Goal: Task Accomplishment & Management: Manage account settings

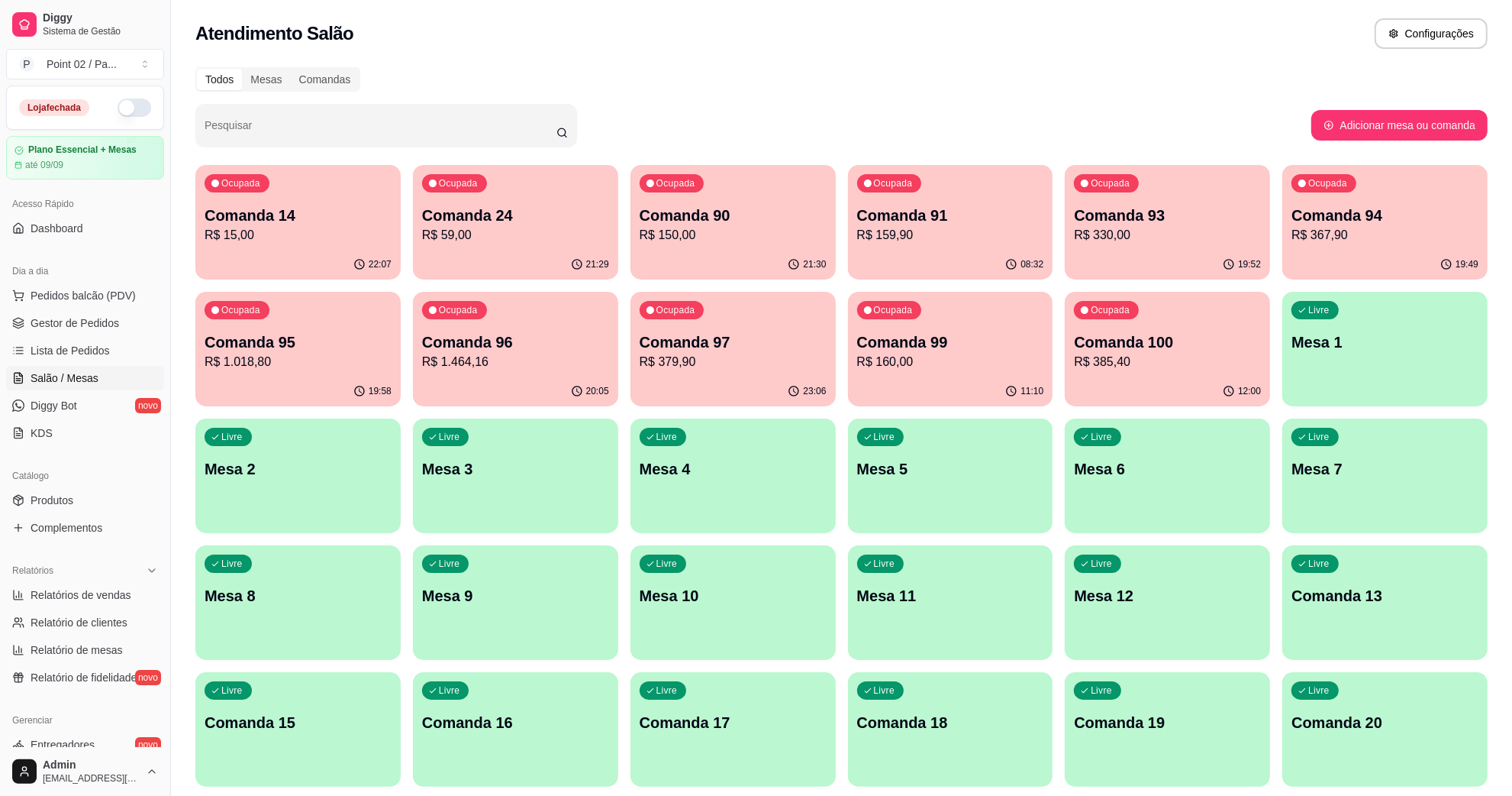
click at [238, 580] on div "Livre Mesa 8" at bounding box center [298, 593] width 206 height 97
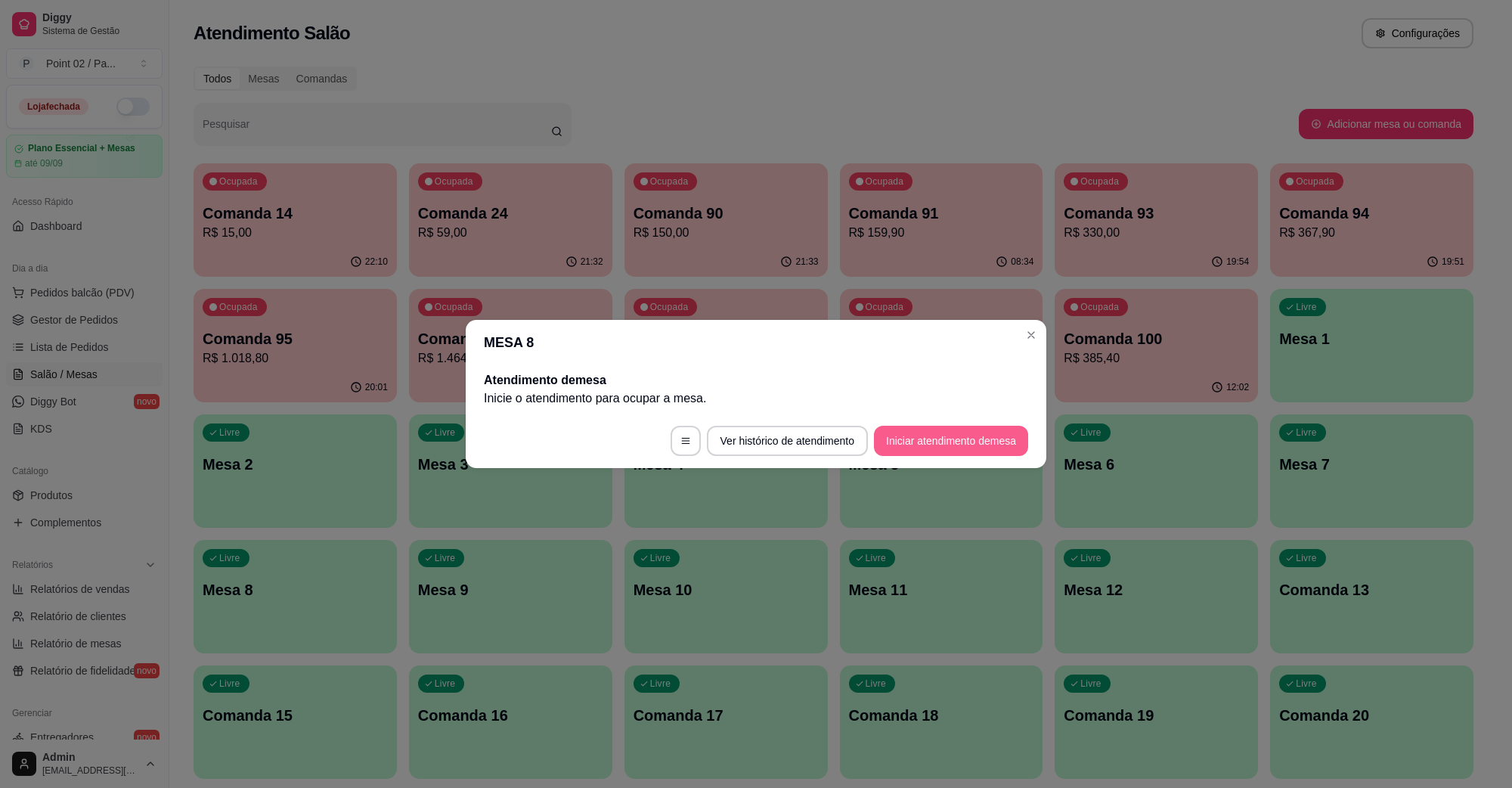
click at [932, 438] on button "Iniciar atendimento de mesa" at bounding box center [952, 440] width 155 height 30
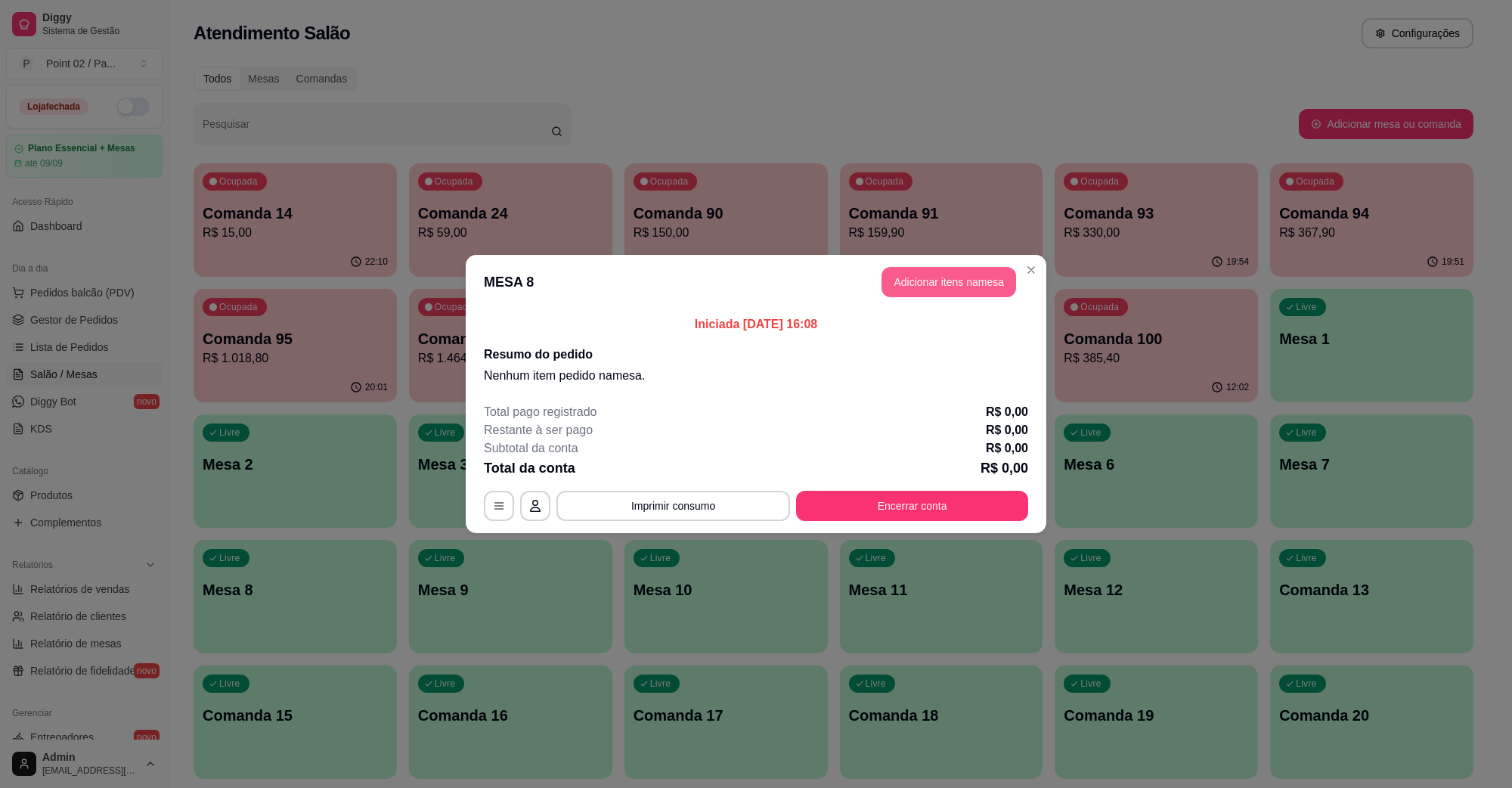
click at [917, 284] on button "Adicionar itens na mesa" at bounding box center [949, 281] width 134 height 30
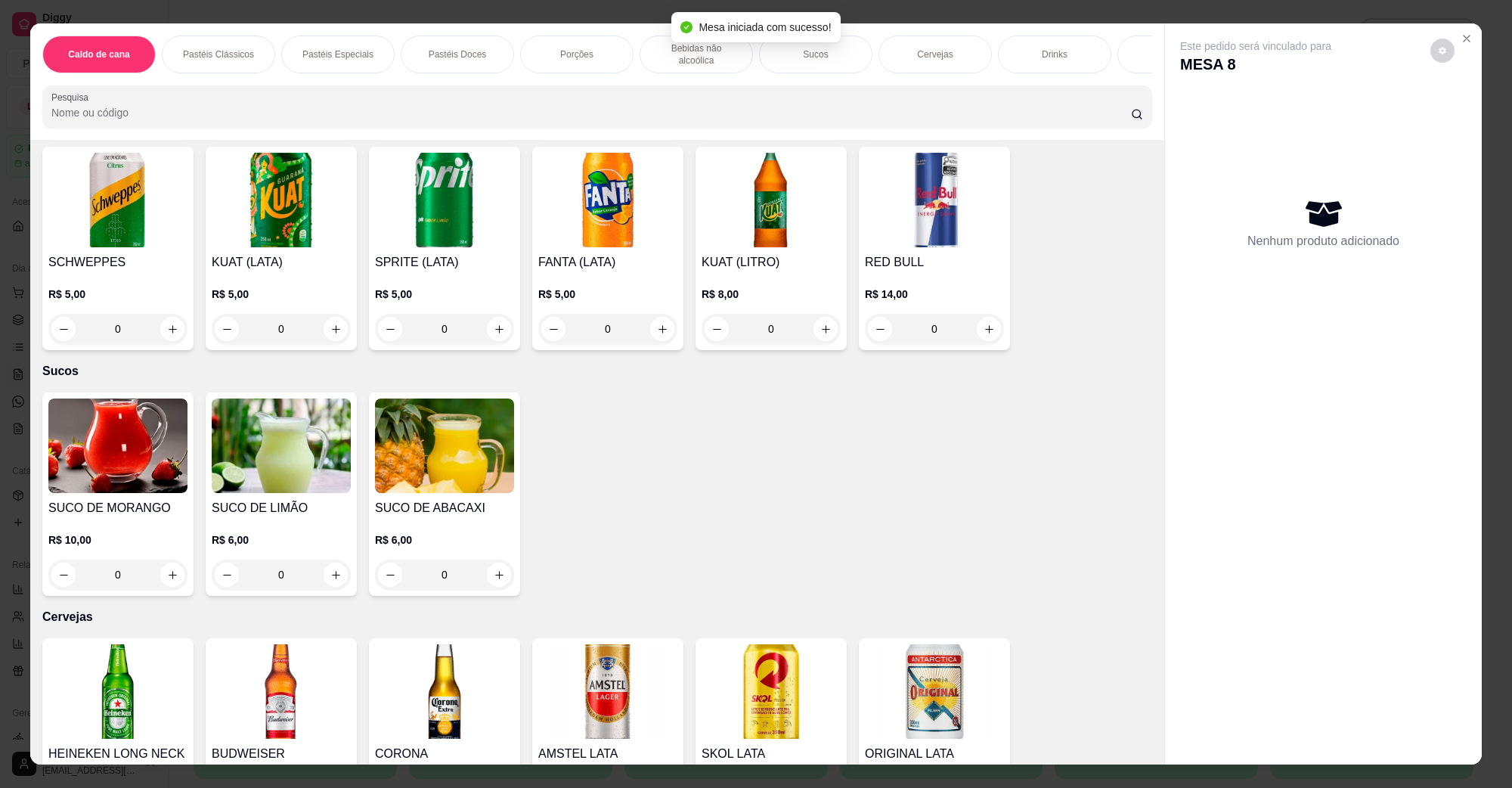
scroll to position [2457, 0]
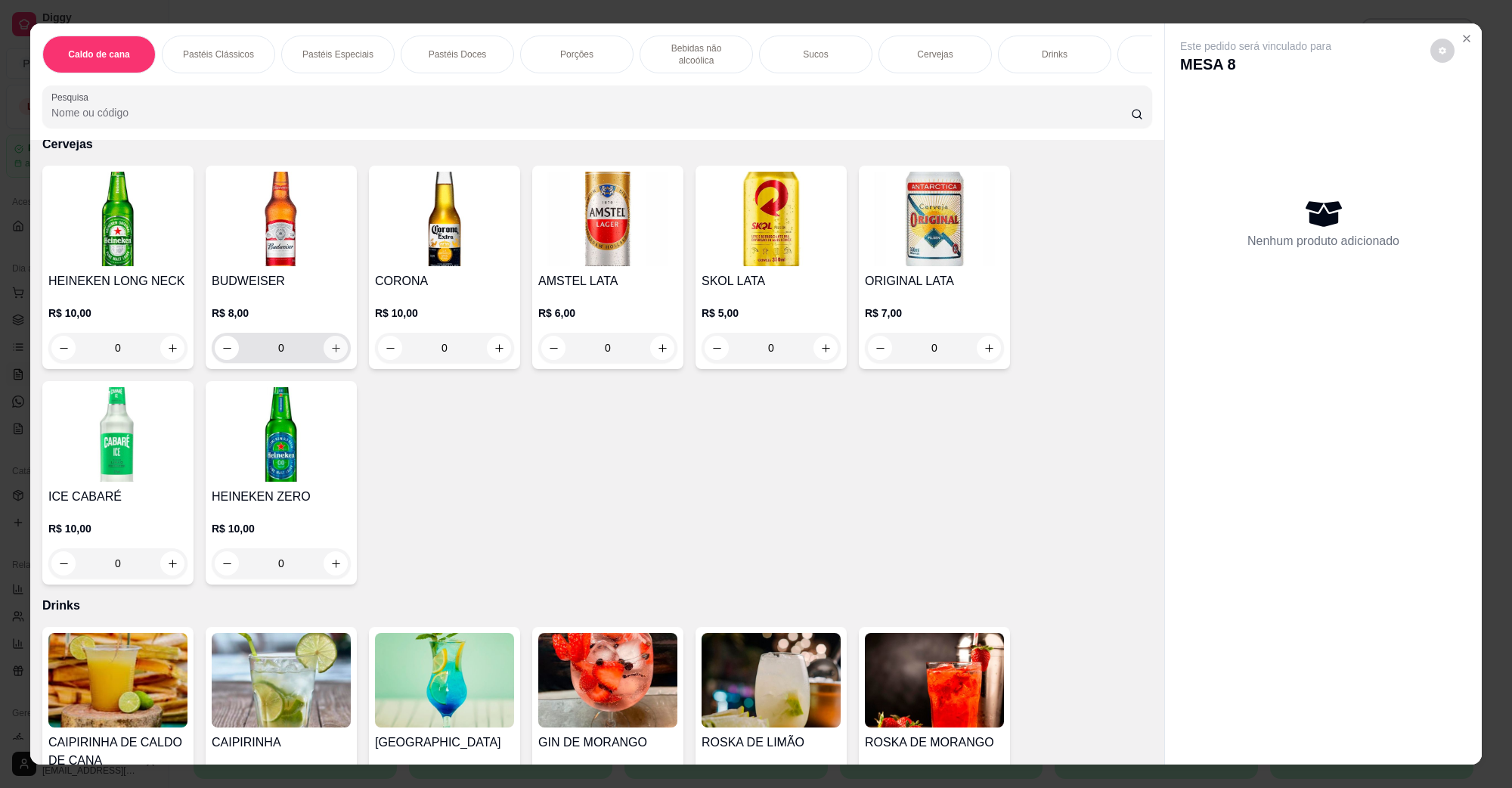
click at [336, 335] on button "increase-product-quantity" at bounding box center [335, 347] width 24 height 24
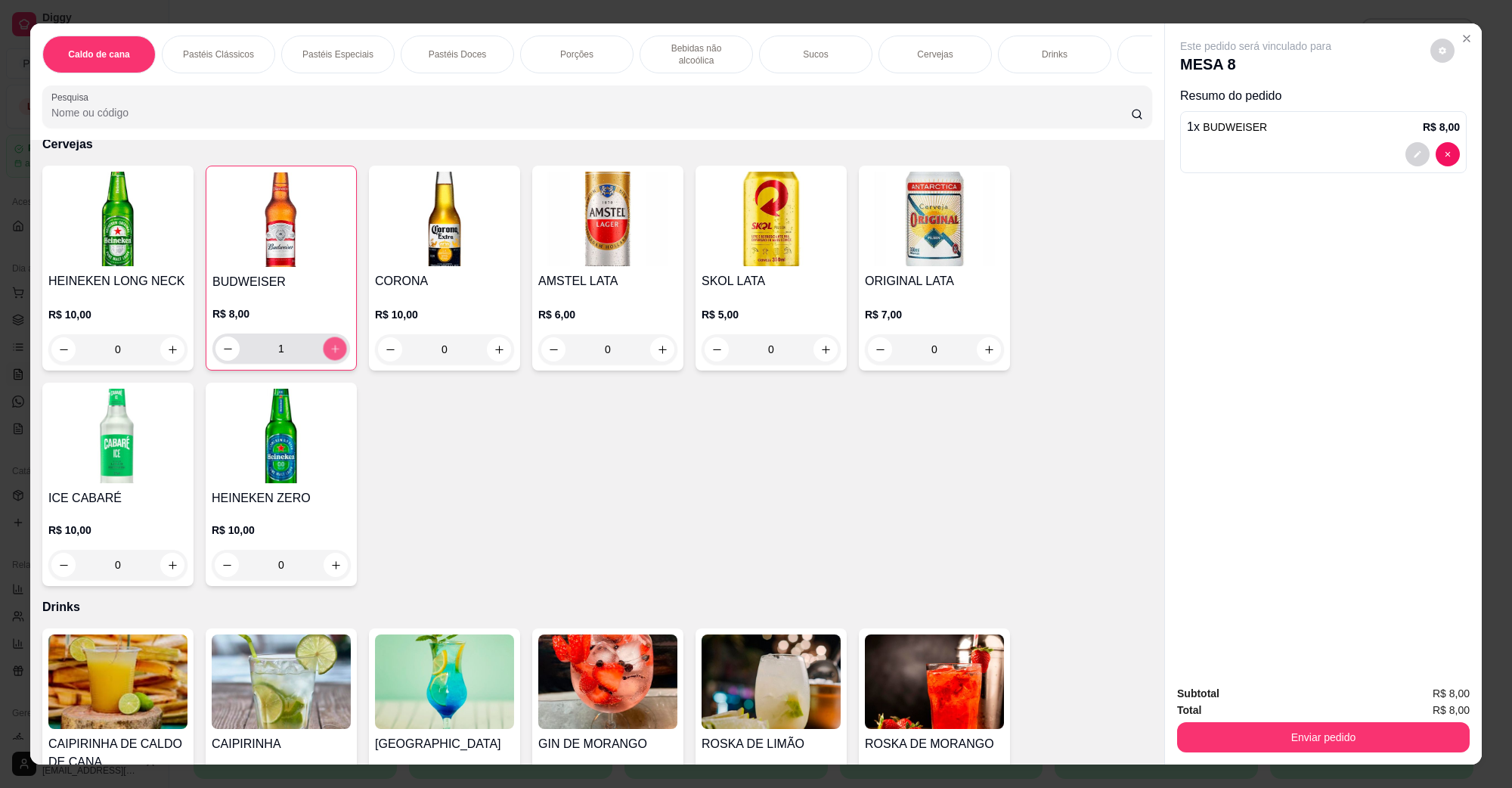
click at [336, 337] on button "increase-product-quantity" at bounding box center [334, 349] width 23 height 23
type input "2"
click at [1310, 742] on button "Enviar pedido" at bounding box center [1324, 736] width 293 height 30
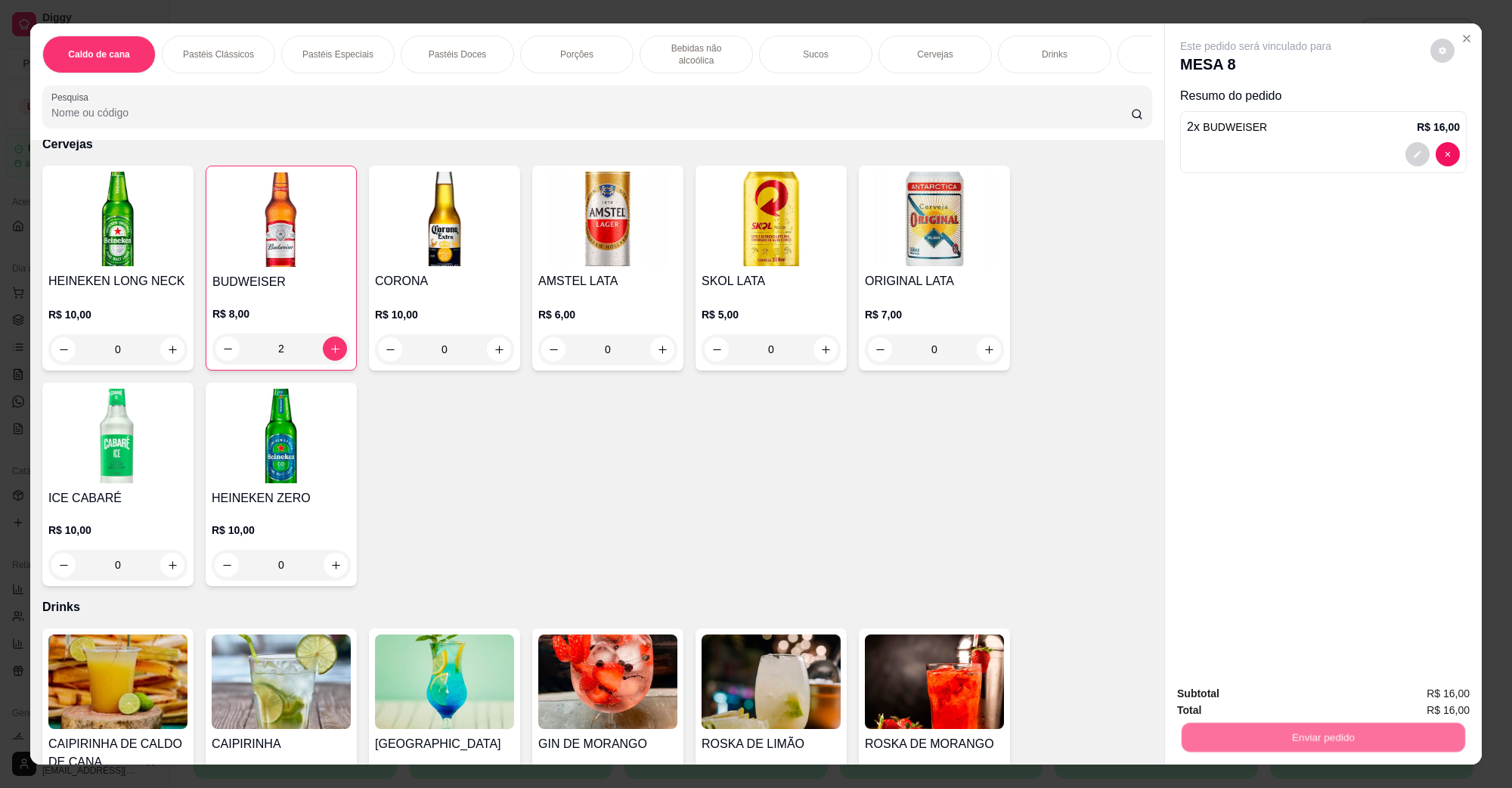
click at [1268, 700] on button "Não registrar e enviar pedido" at bounding box center [1272, 700] width 157 height 29
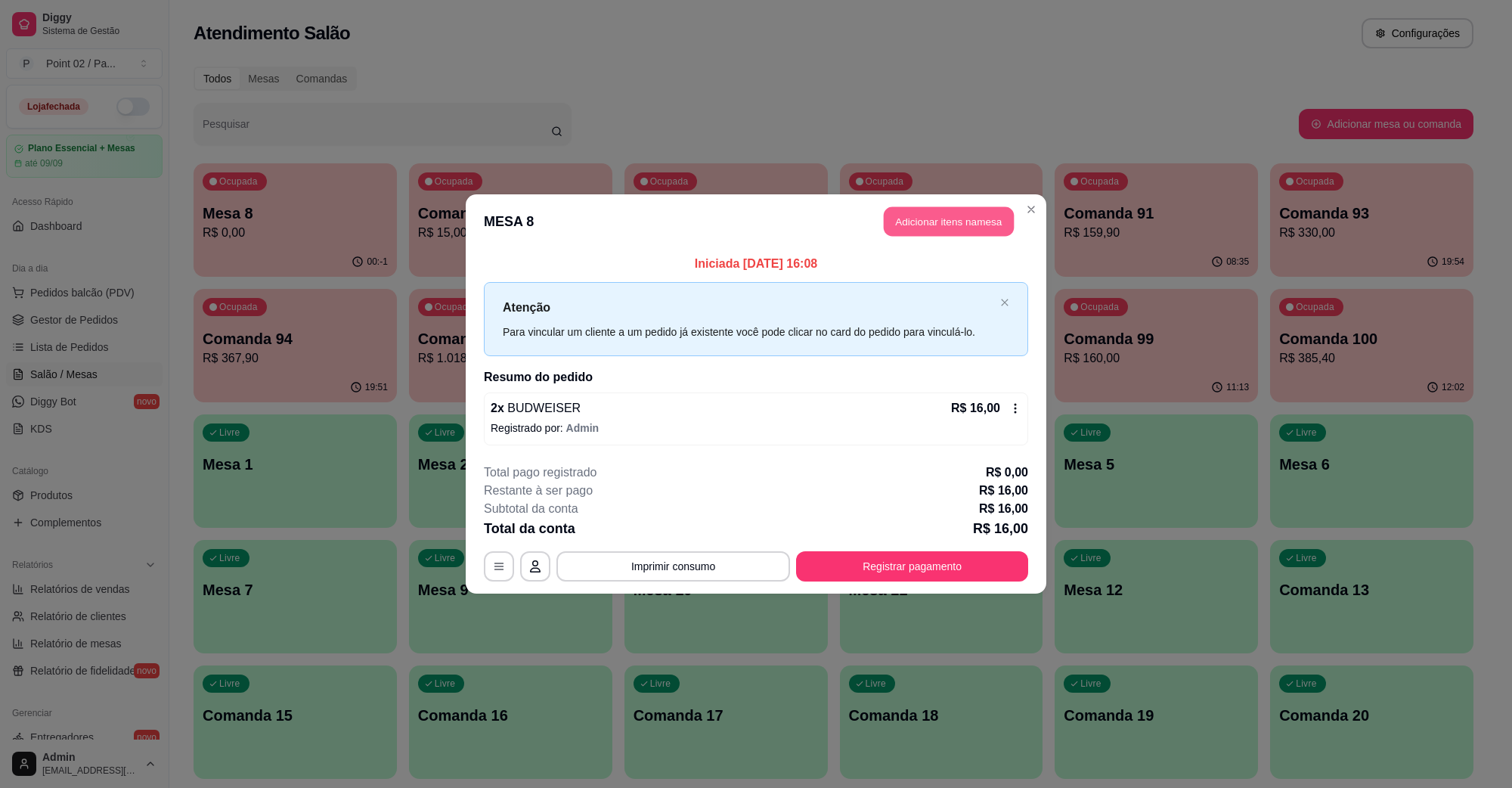
click at [951, 221] on button "Adicionar itens na mesa" at bounding box center [949, 221] width 130 height 30
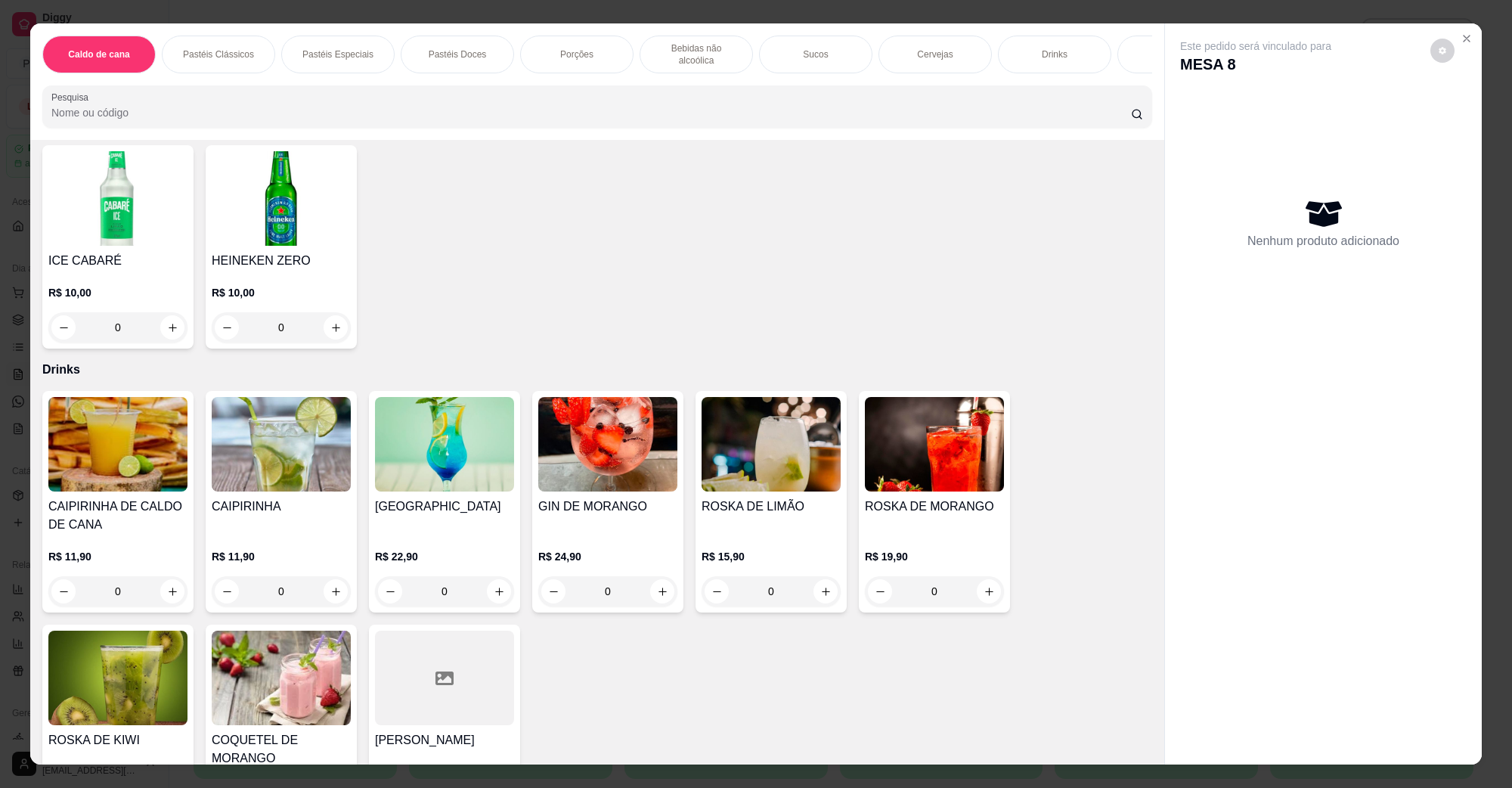
scroll to position [2645, 0]
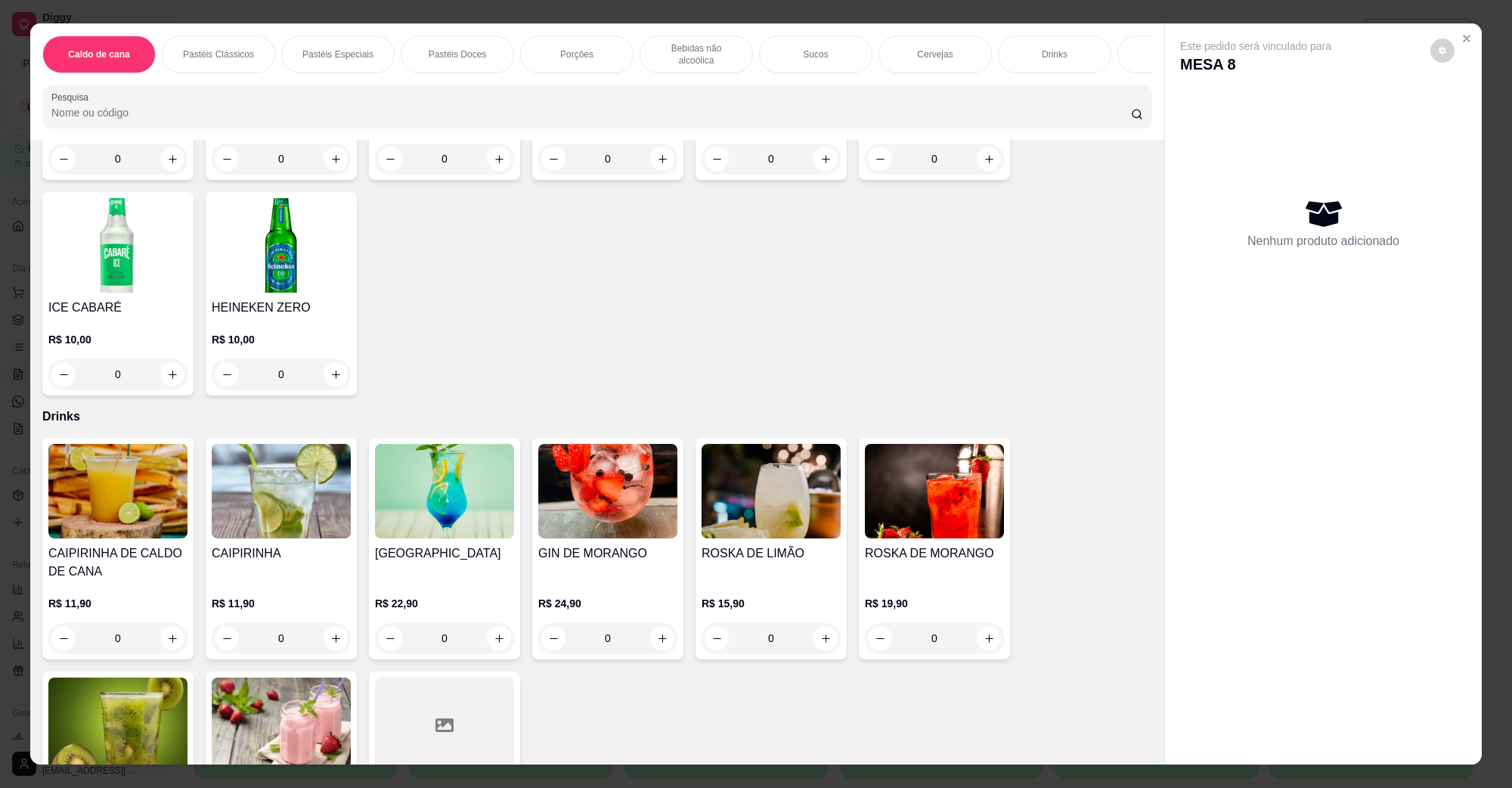
click at [293, 481] on img at bounding box center [281, 491] width 139 height 95
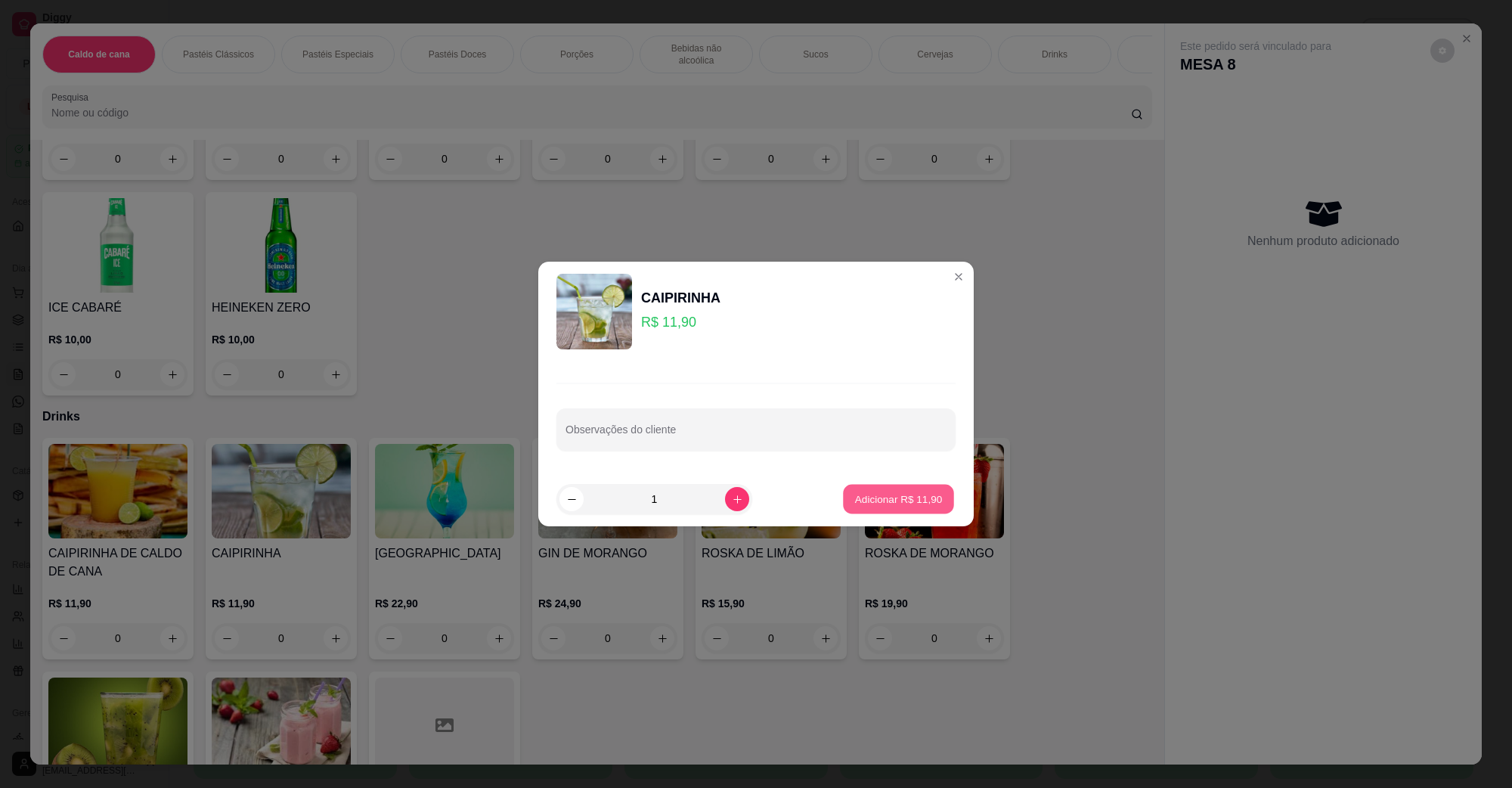
click at [871, 499] on p "Adicionar R$ 11,90" at bounding box center [899, 498] width 88 height 14
type input "1"
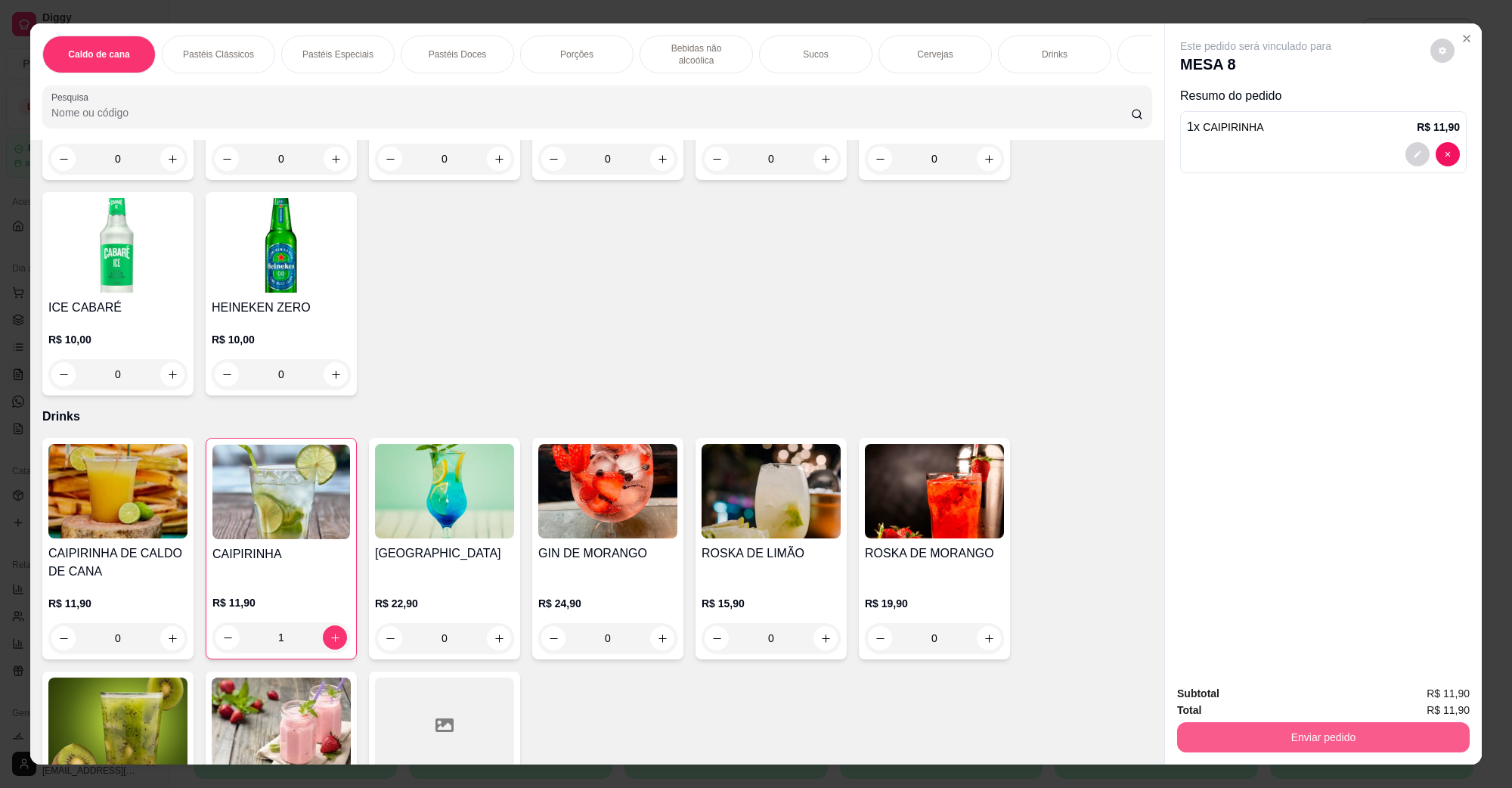
click at [1374, 746] on button "Enviar pedido" at bounding box center [1324, 736] width 293 height 30
click at [1278, 705] on button "Não registrar e enviar pedido" at bounding box center [1272, 700] width 157 height 29
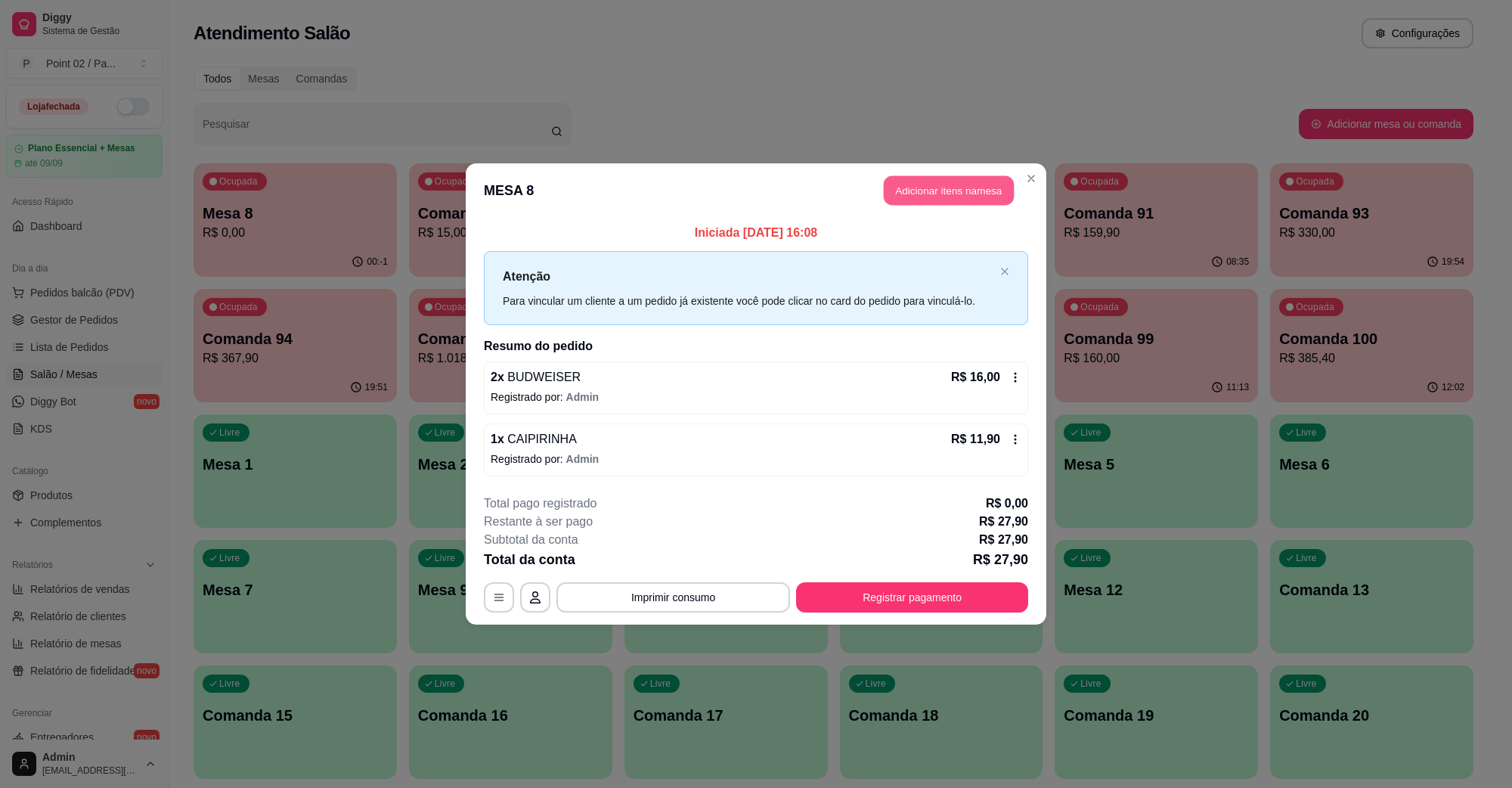
click at [962, 193] on button "Adicionar itens na mesa" at bounding box center [949, 190] width 130 height 30
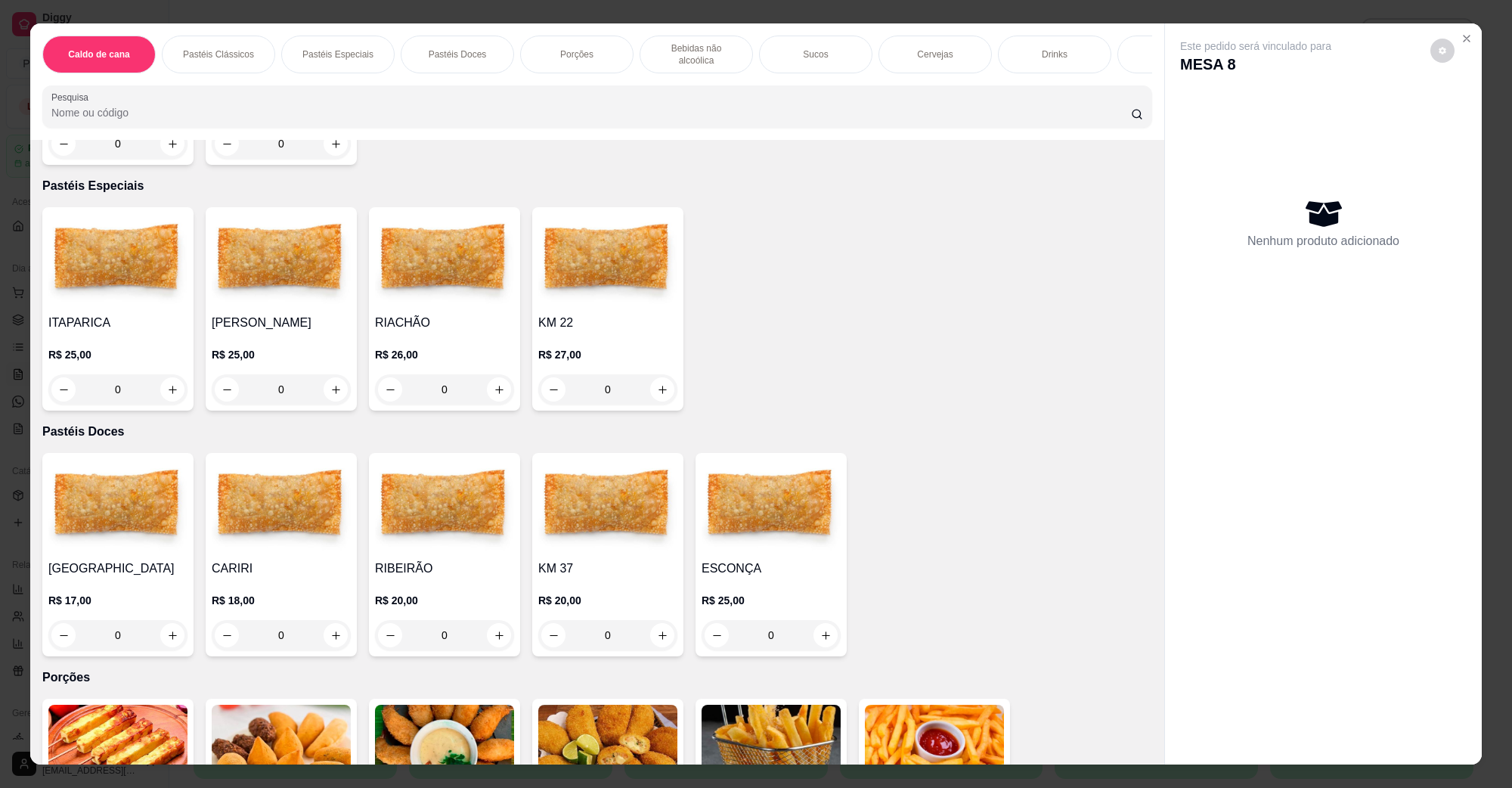
scroll to position [1228, 0]
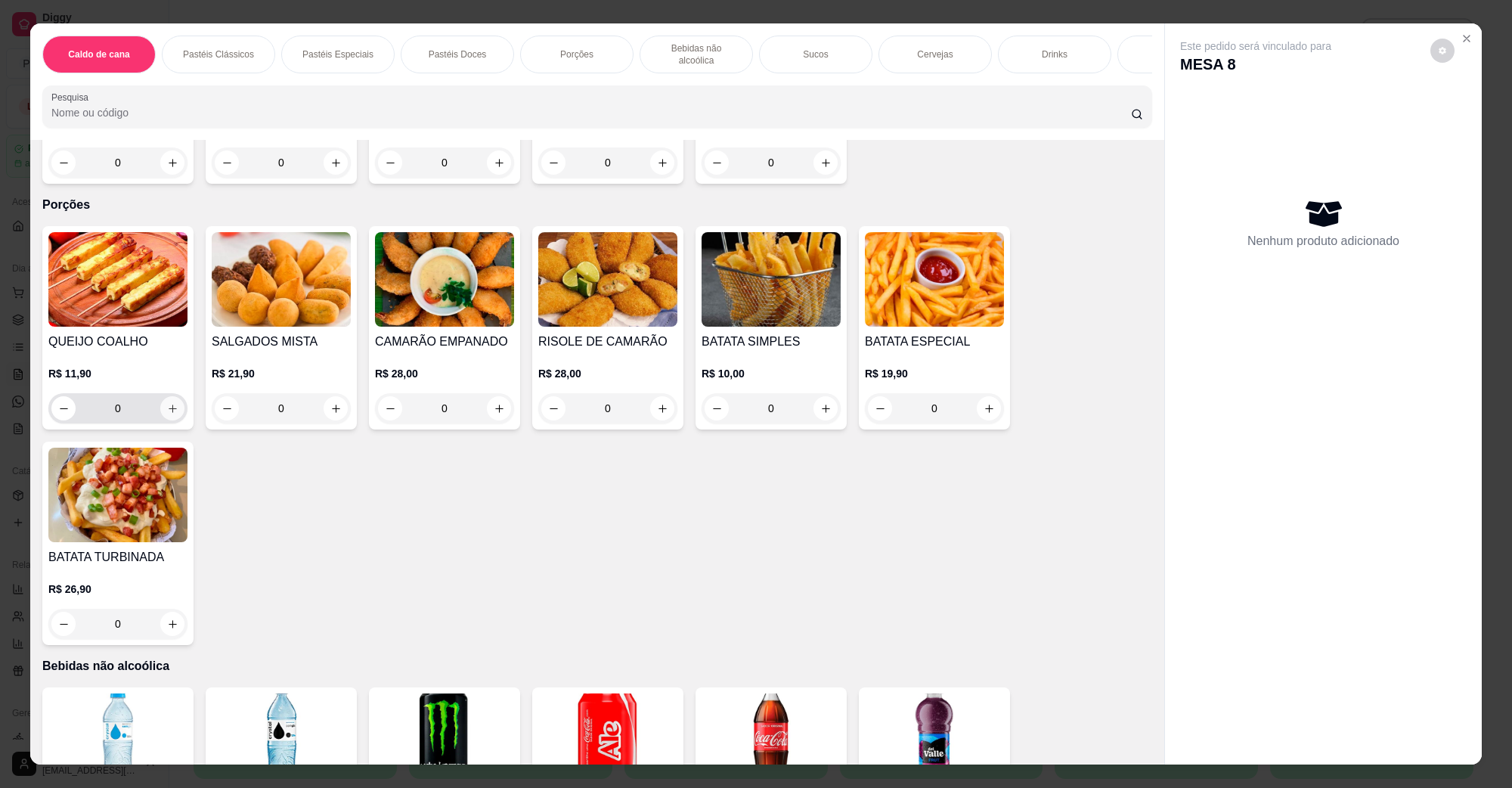
click at [168, 398] on button "increase-product-quantity" at bounding box center [172, 408] width 24 height 24
click at [168, 403] on icon "increase-product-quantity" at bounding box center [173, 408] width 12 height 12
type input "2"
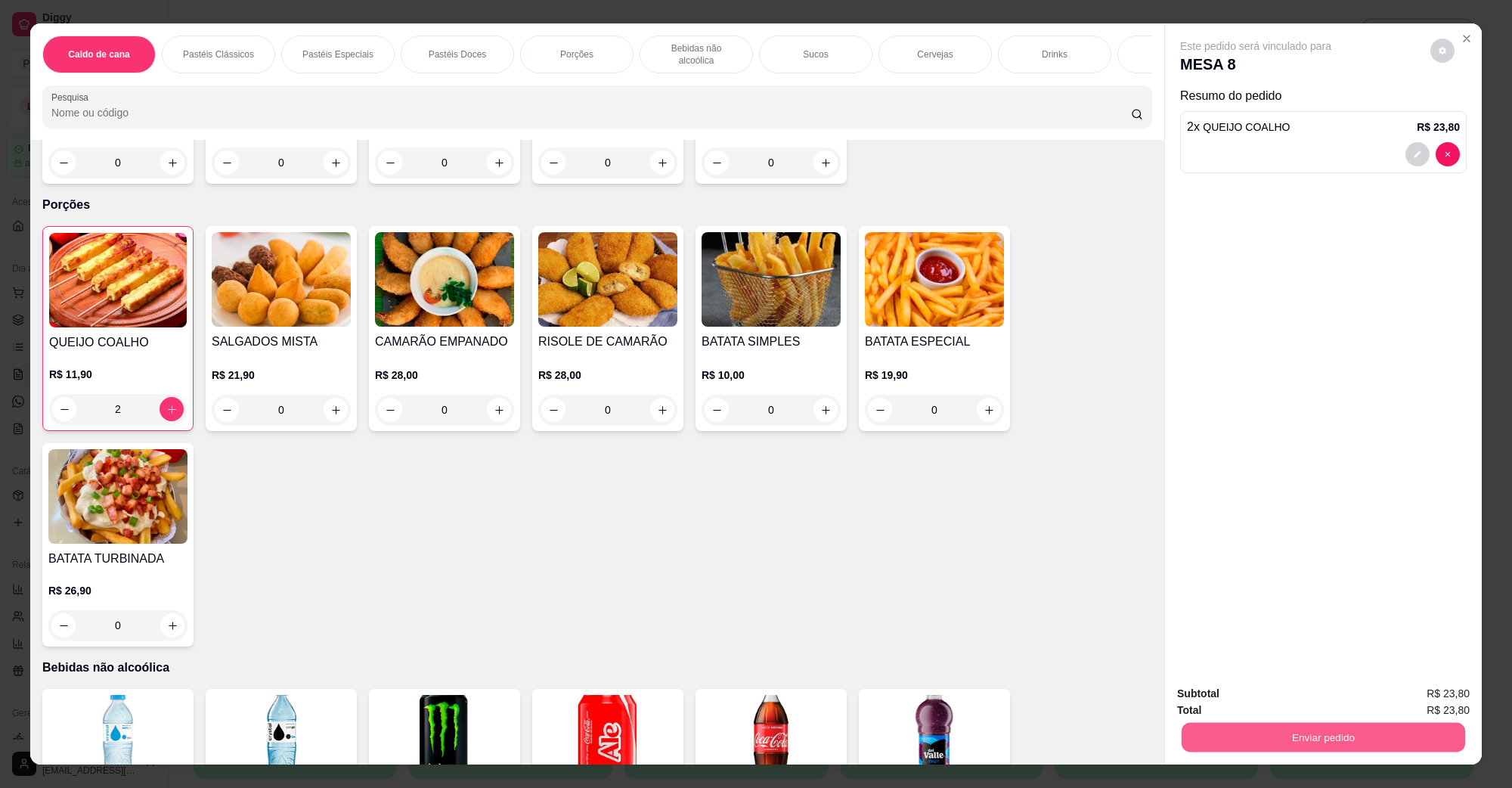
click at [1374, 741] on button "Enviar pedido" at bounding box center [1323, 736] width 283 height 30
click at [1267, 709] on button "Não registrar e enviar pedido" at bounding box center [1272, 700] width 157 height 29
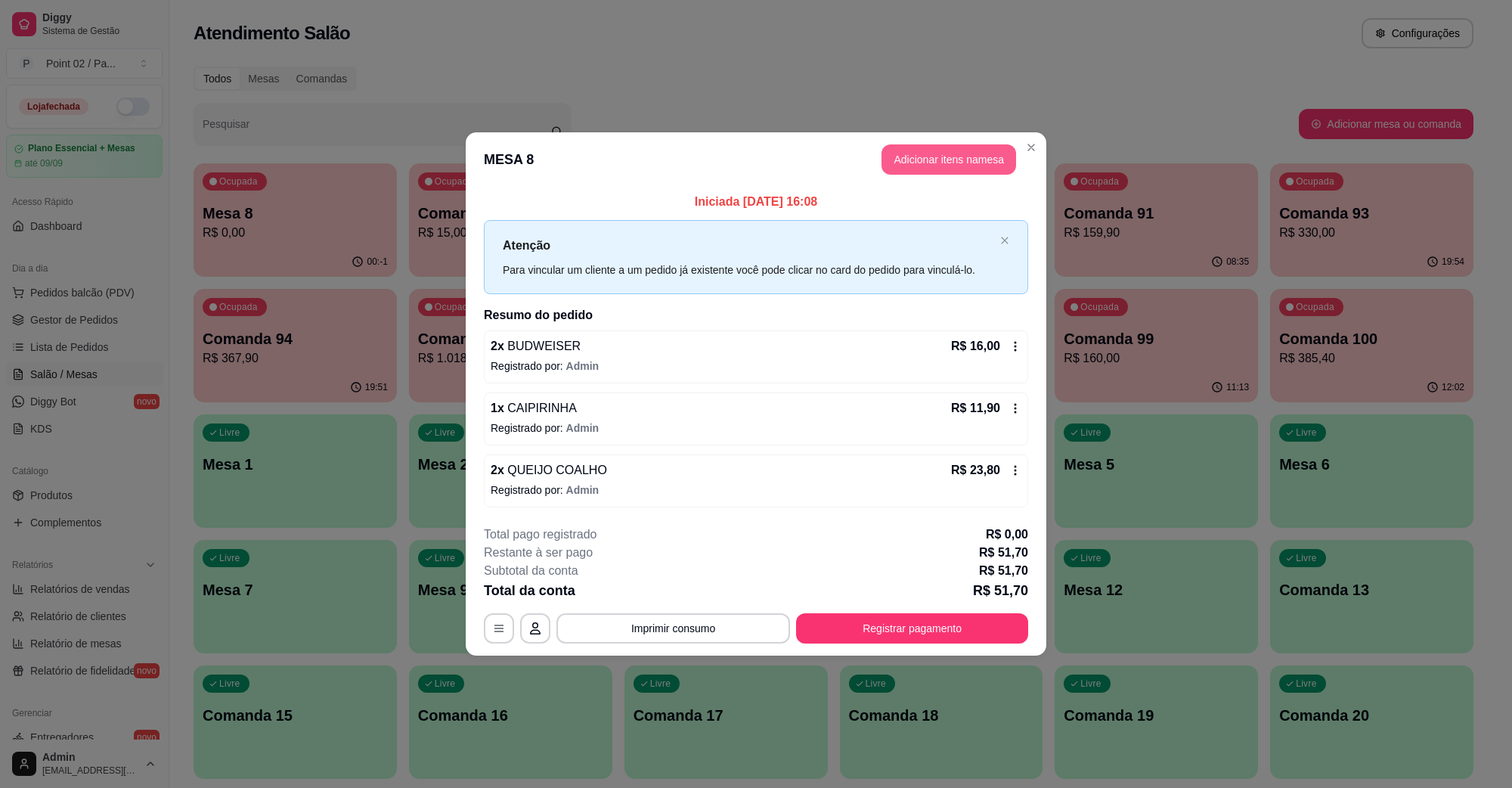
click at [939, 155] on button "Adicionar itens na mesa" at bounding box center [949, 158] width 134 height 30
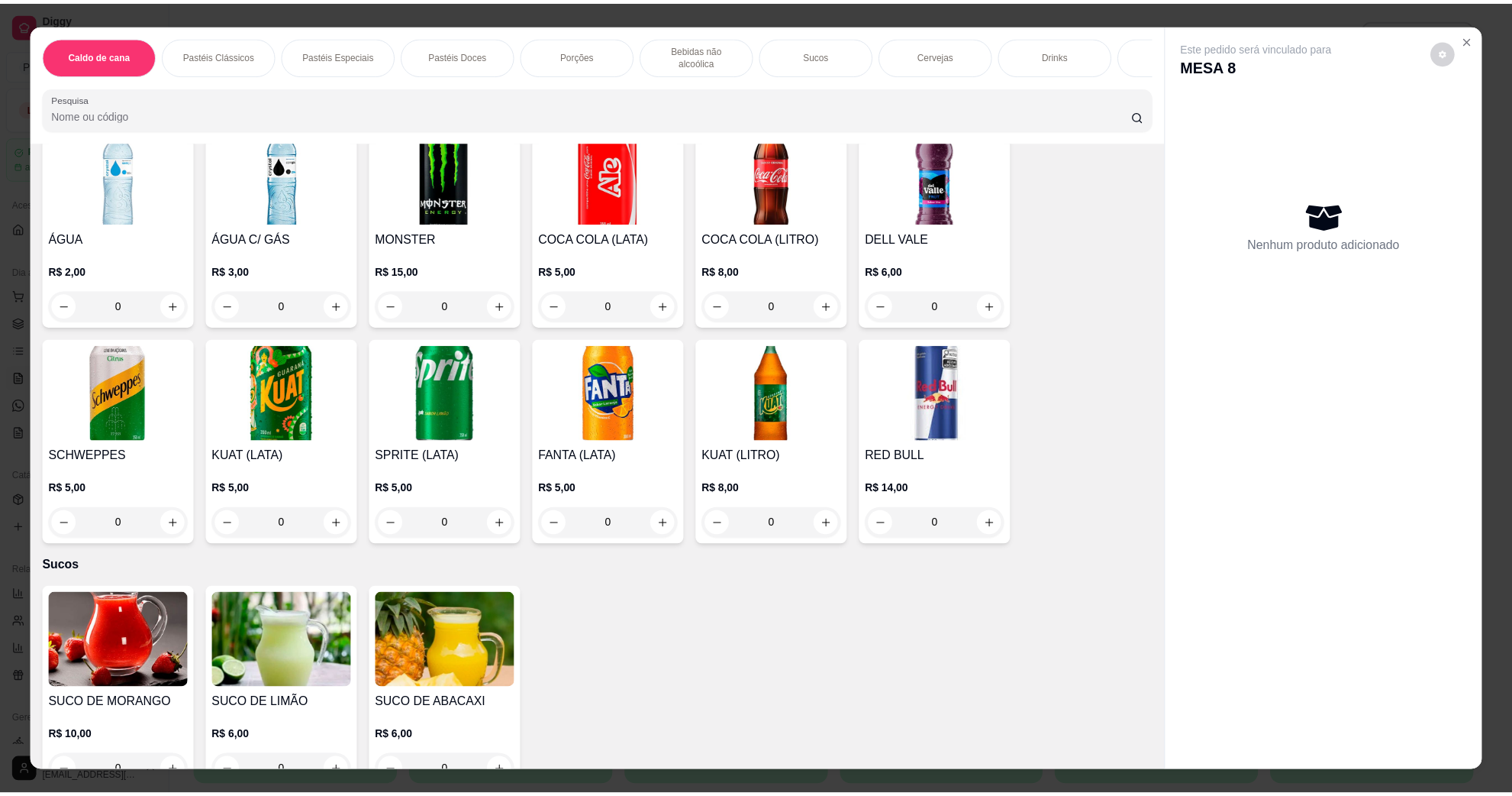
scroll to position [2290, 0]
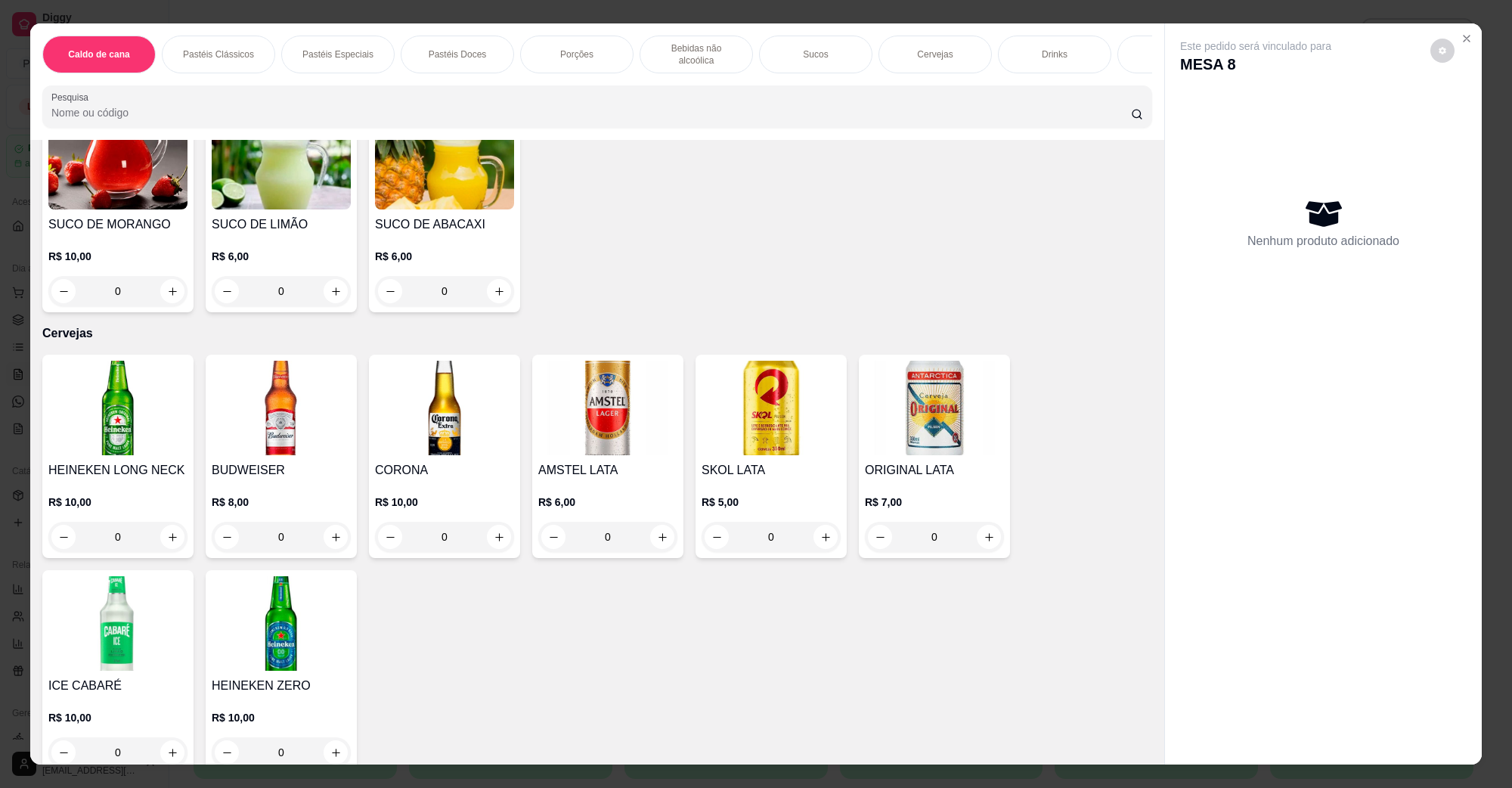
click at [276, 405] on img at bounding box center [281, 408] width 139 height 95
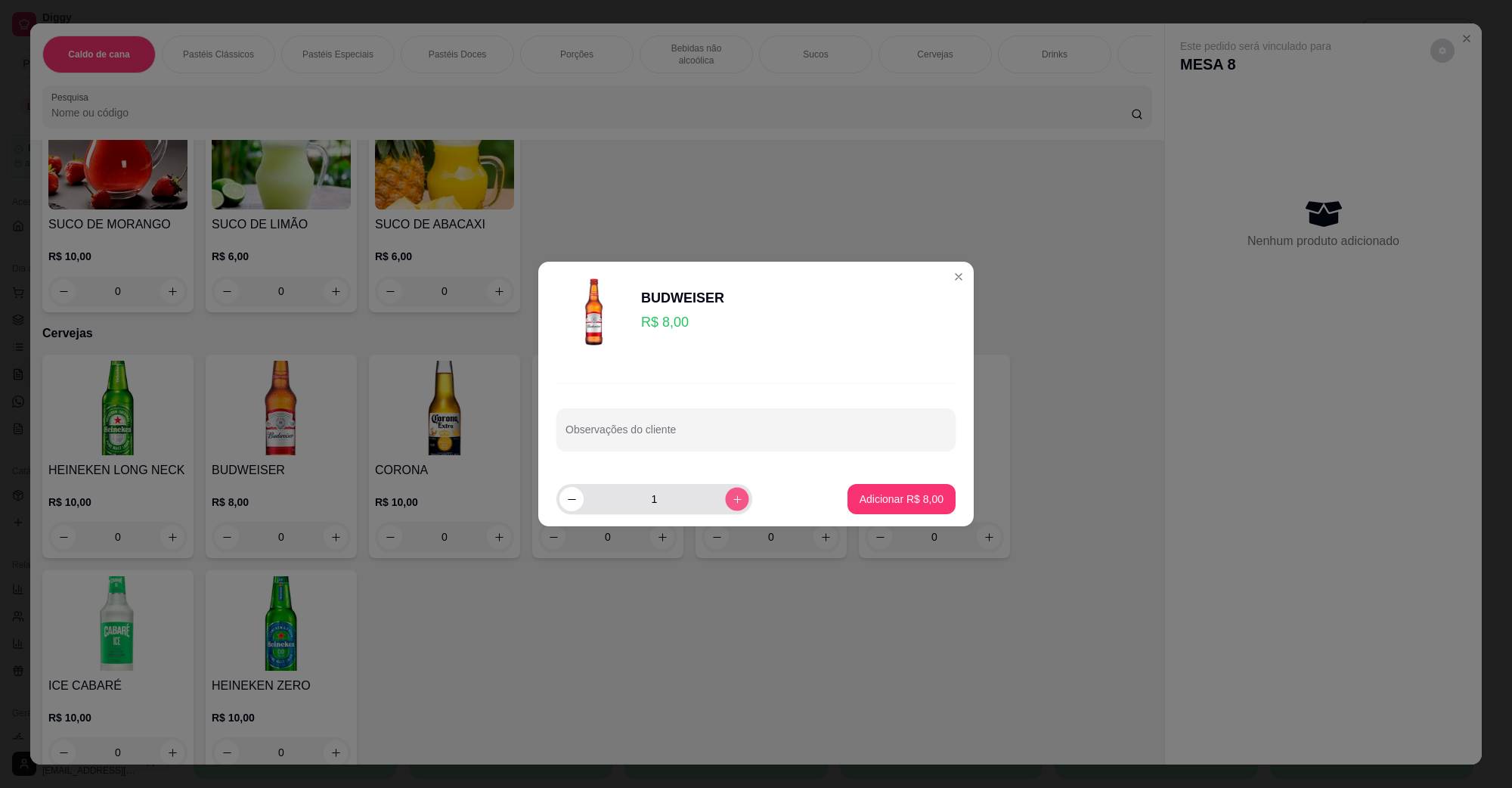
click at [729, 508] on button "increase-product-quantity" at bounding box center [737, 498] width 23 height 23
type input "2"
click at [878, 484] on button "Adicionar R$ 16,00" at bounding box center [899, 498] width 114 height 30
type input "2"
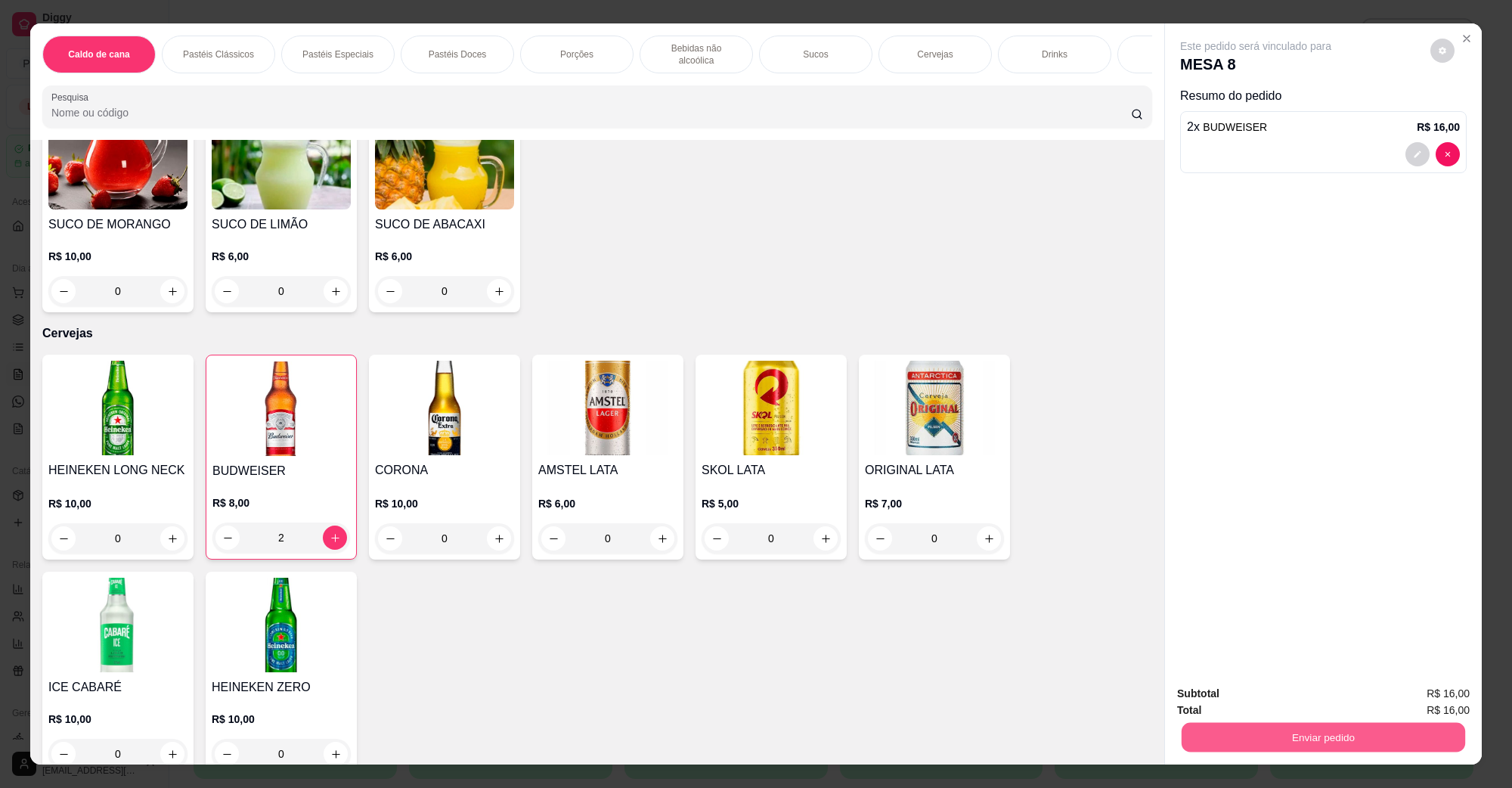
click at [1339, 733] on button "Enviar pedido" at bounding box center [1323, 736] width 283 height 30
click at [1324, 695] on button "Não registrar e enviar pedido" at bounding box center [1272, 700] width 157 height 29
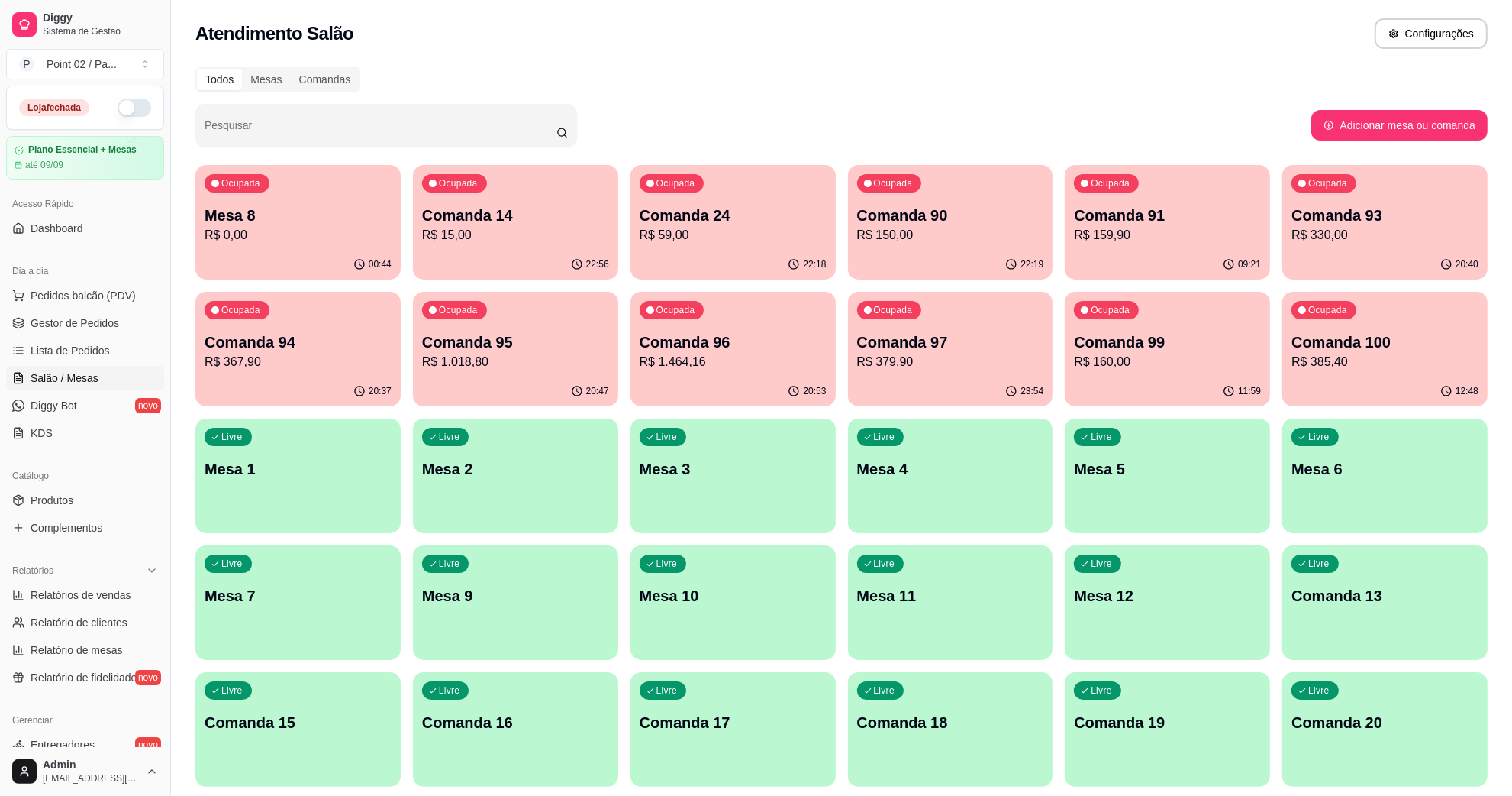
click at [768, 145] on div "Pesquisar" at bounding box center [753, 125] width 1116 height 43
click at [104, 495] on link "Produtos" at bounding box center [85, 499] width 158 height 24
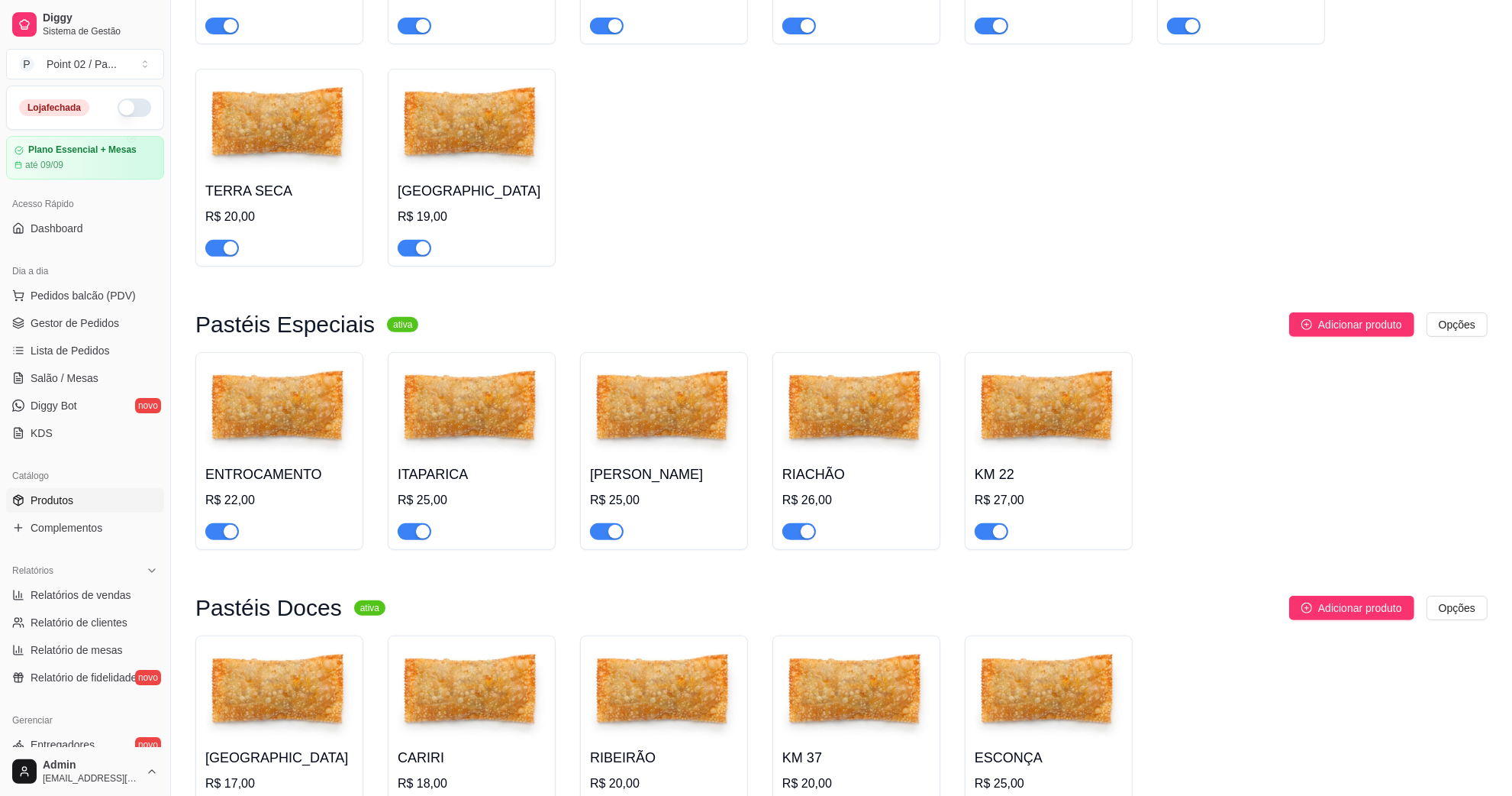
scroll to position [858, 0]
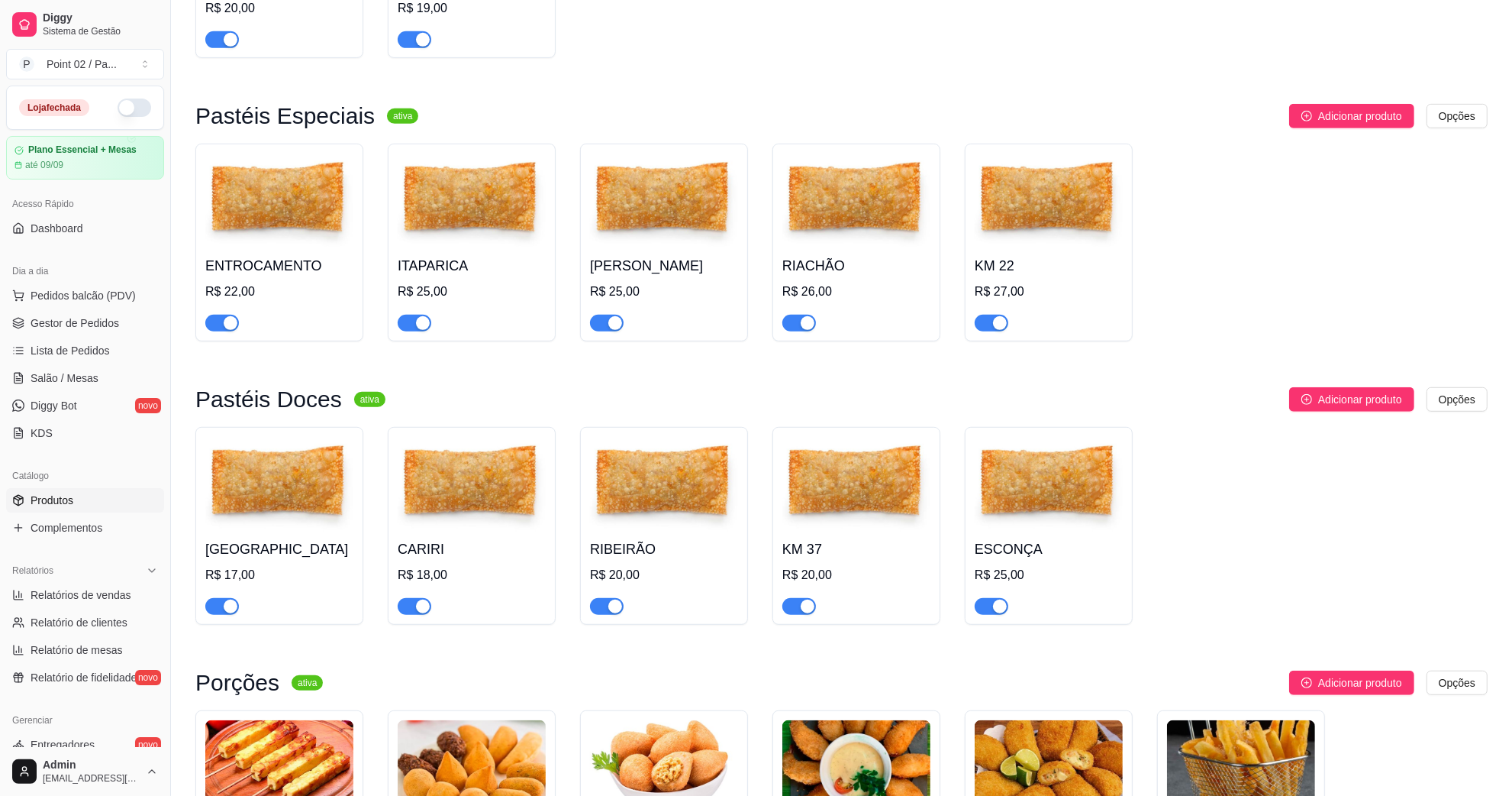
click at [329, 233] on img at bounding box center [280, 201] width 148 height 96
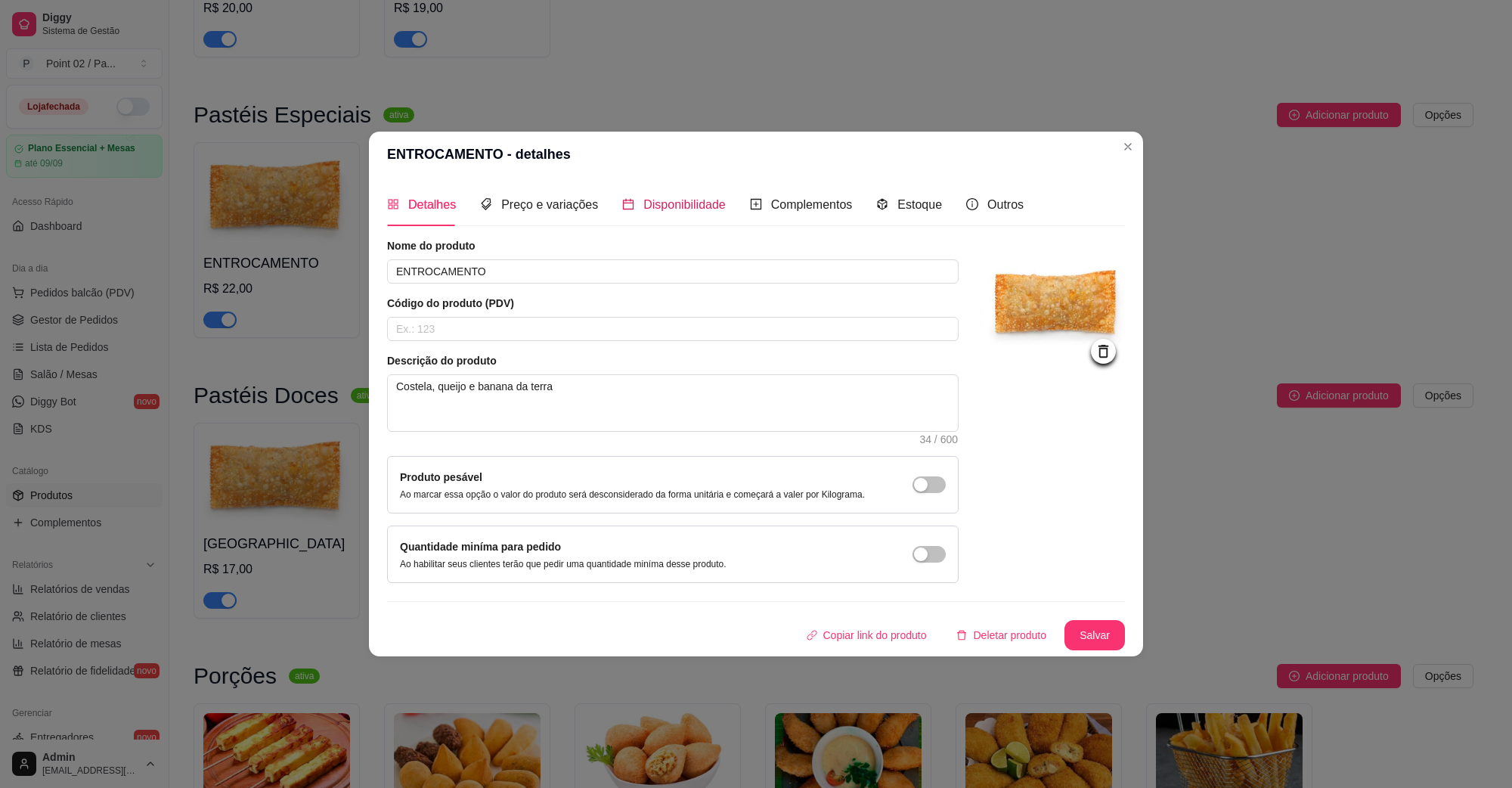
click at [709, 198] on span "Disponibilidade" at bounding box center [684, 204] width 82 height 13
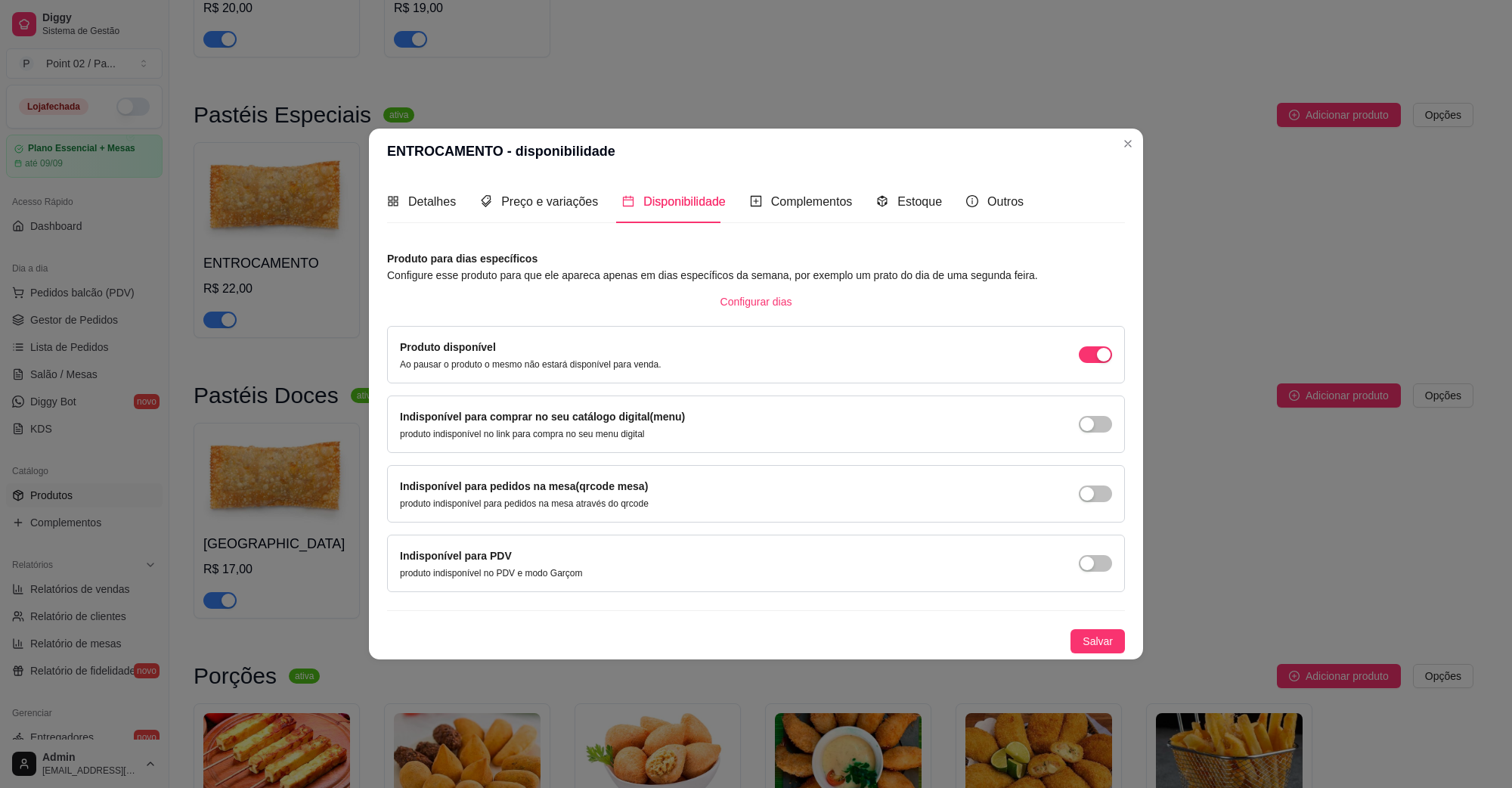
click at [1125, 438] on div "Indisponível para comprar no seu catálogo digital(menu) produto indisponível no…" at bounding box center [756, 423] width 738 height 57
click at [1098, 361] on div "button" at bounding box center [1104, 354] width 14 height 14
click at [1090, 578] on div "Indisponível para PDV produto indisponível no PDV e modo Garçom" at bounding box center [756, 563] width 712 height 32
click at [1094, 363] on span "button" at bounding box center [1096, 353] width 33 height 16
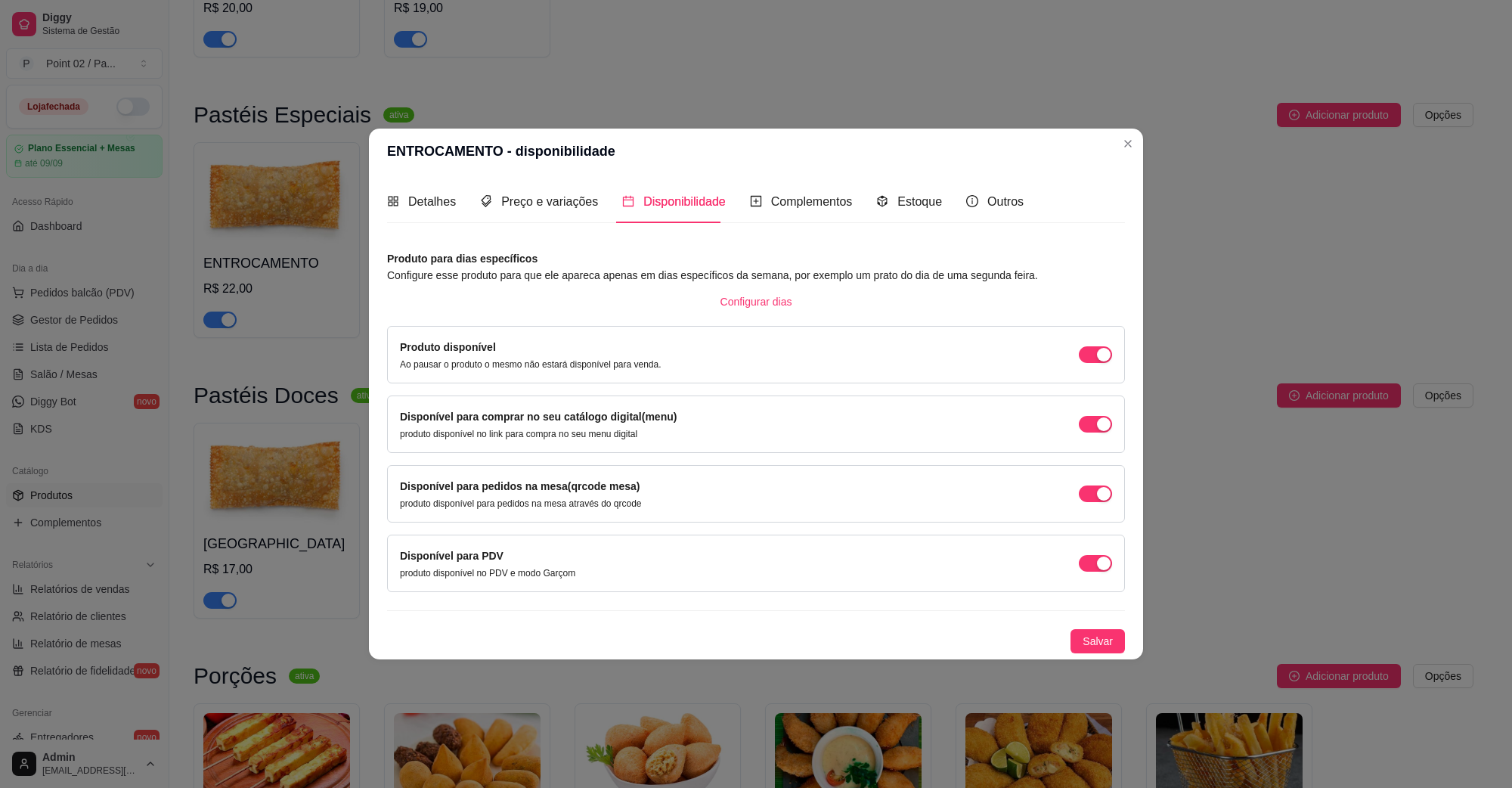
click at [1098, 658] on div "Detalhes Preço e variações Disponibilidade Complementos Estoque Outros Nome do …" at bounding box center [756, 416] width 774 height 485
click at [1098, 648] on span "Salvar" at bounding box center [1098, 640] width 30 height 16
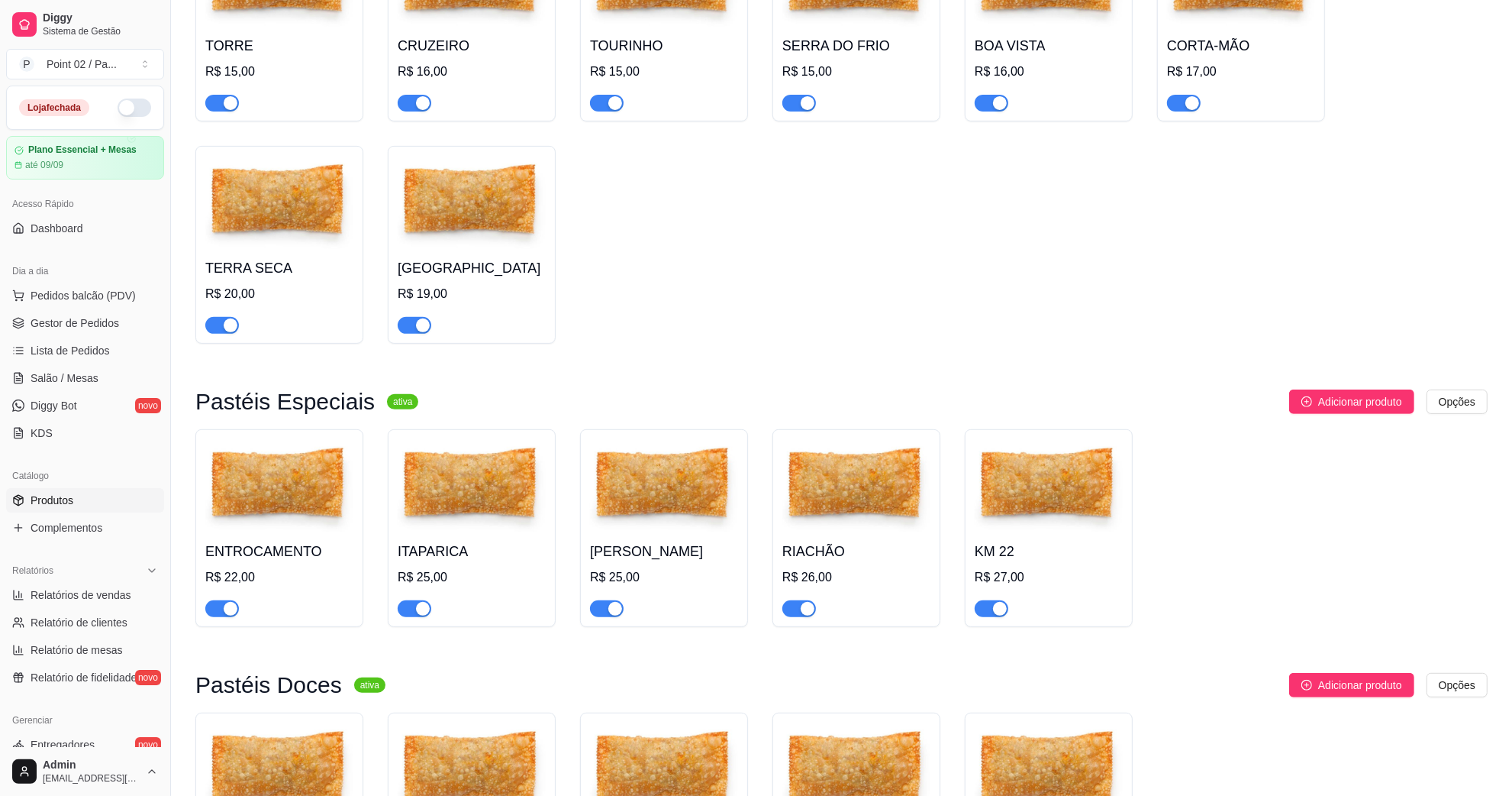
scroll to position [573, 0]
click at [213, 231] on img at bounding box center [280, 204] width 148 height 96
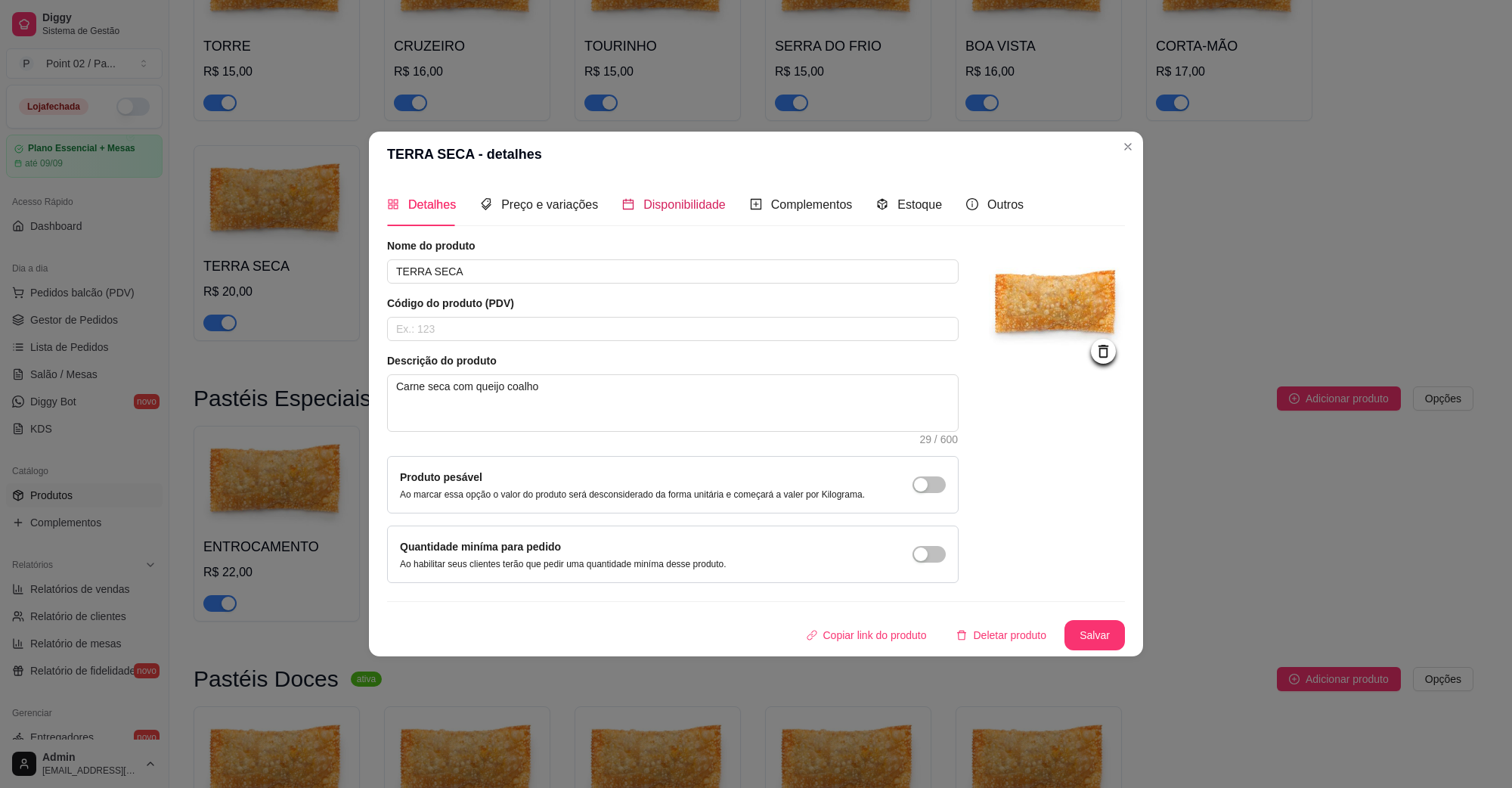
click at [659, 207] on span "Disponibilidade" at bounding box center [684, 204] width 82 height 13
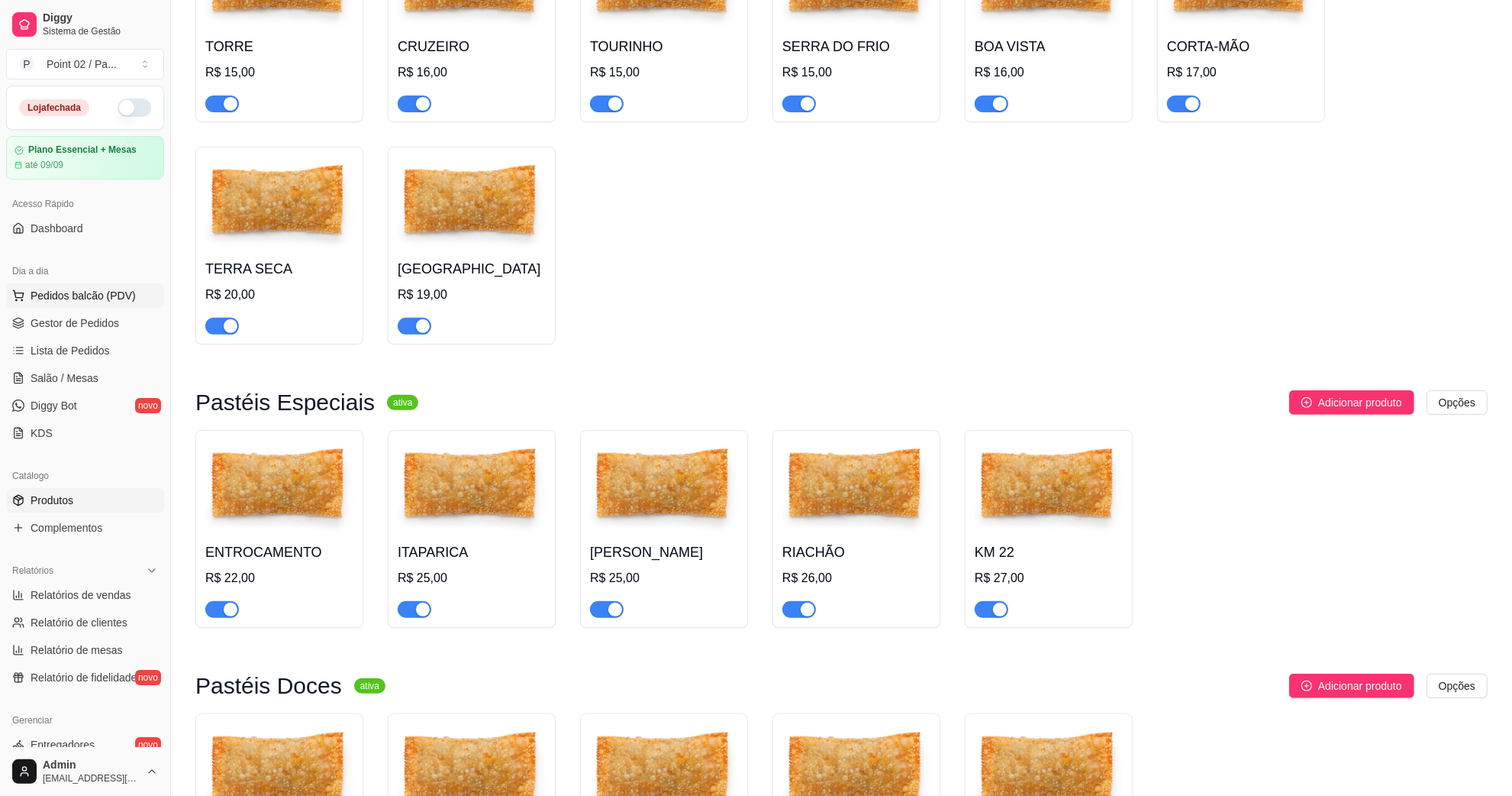
click at [51, 303] on button "Pedidos balcão (PDV)" at bounding box center [85, 295] width 158 height 24
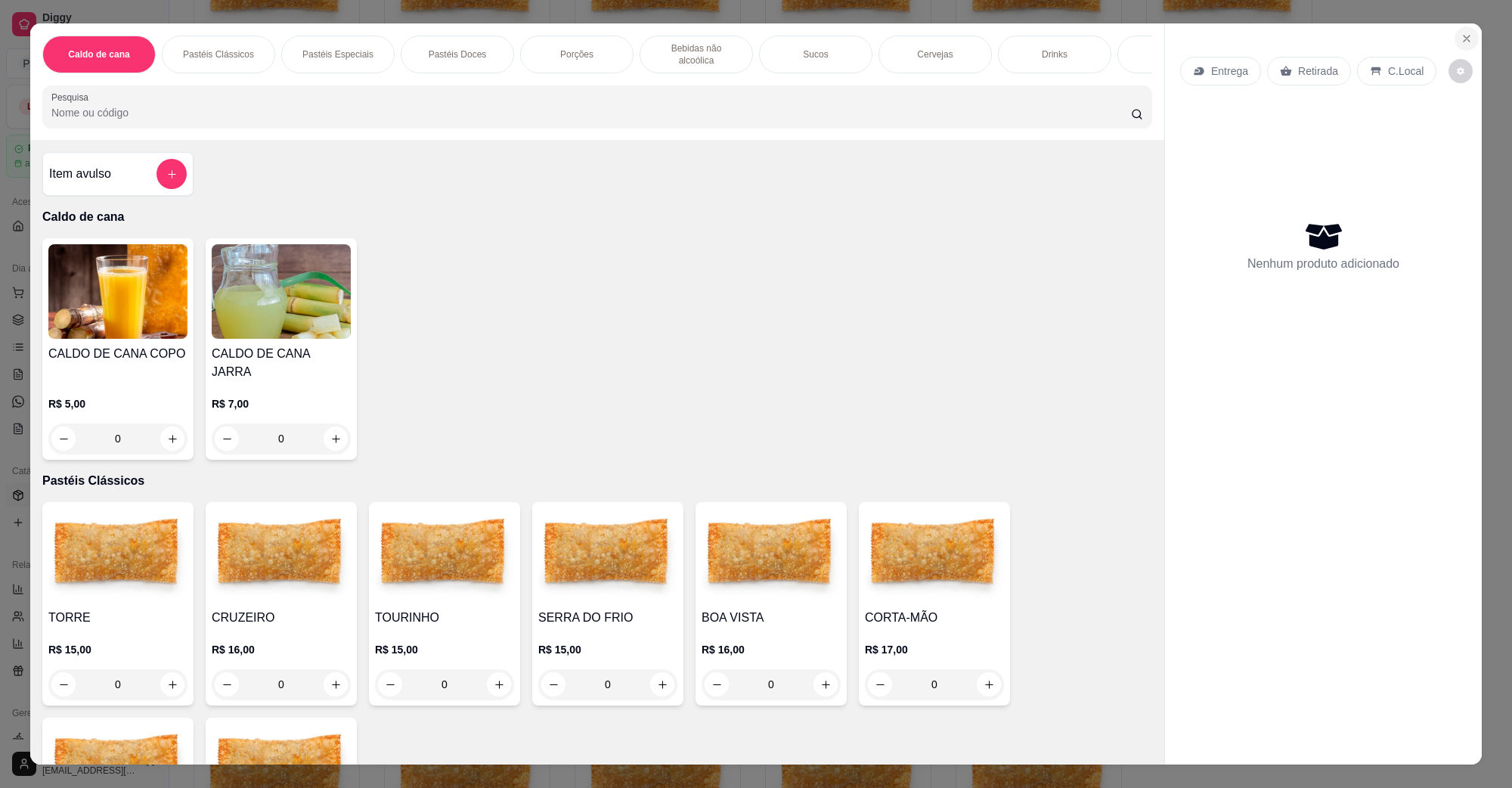
click at [1460, 47] on button "Close" at bounding box center [1467, 38] width 24 height 24
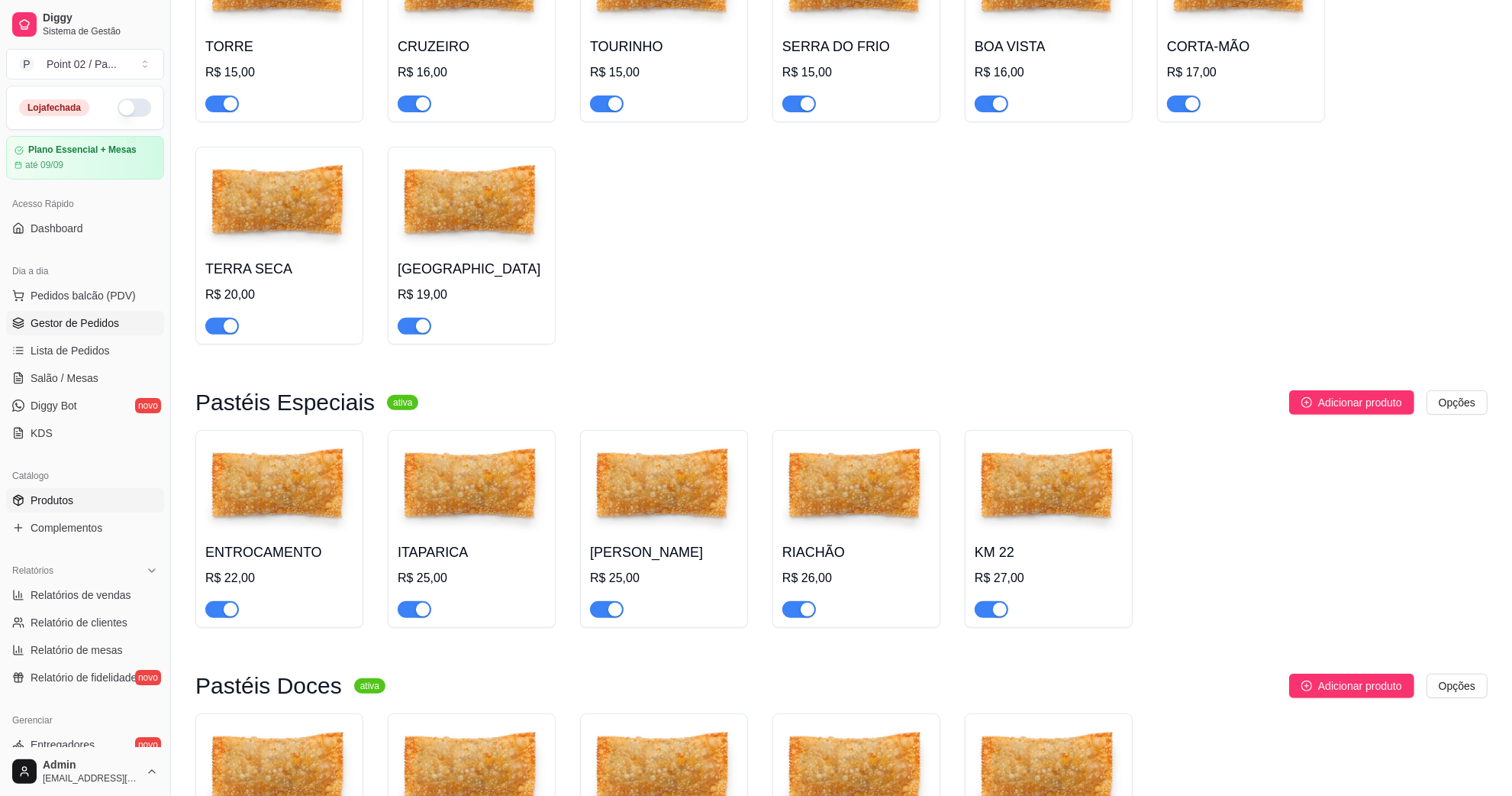
click at [123, 323] on link "Gestor de Pedidos" at bounding box center [85, 323] width 158 height 24
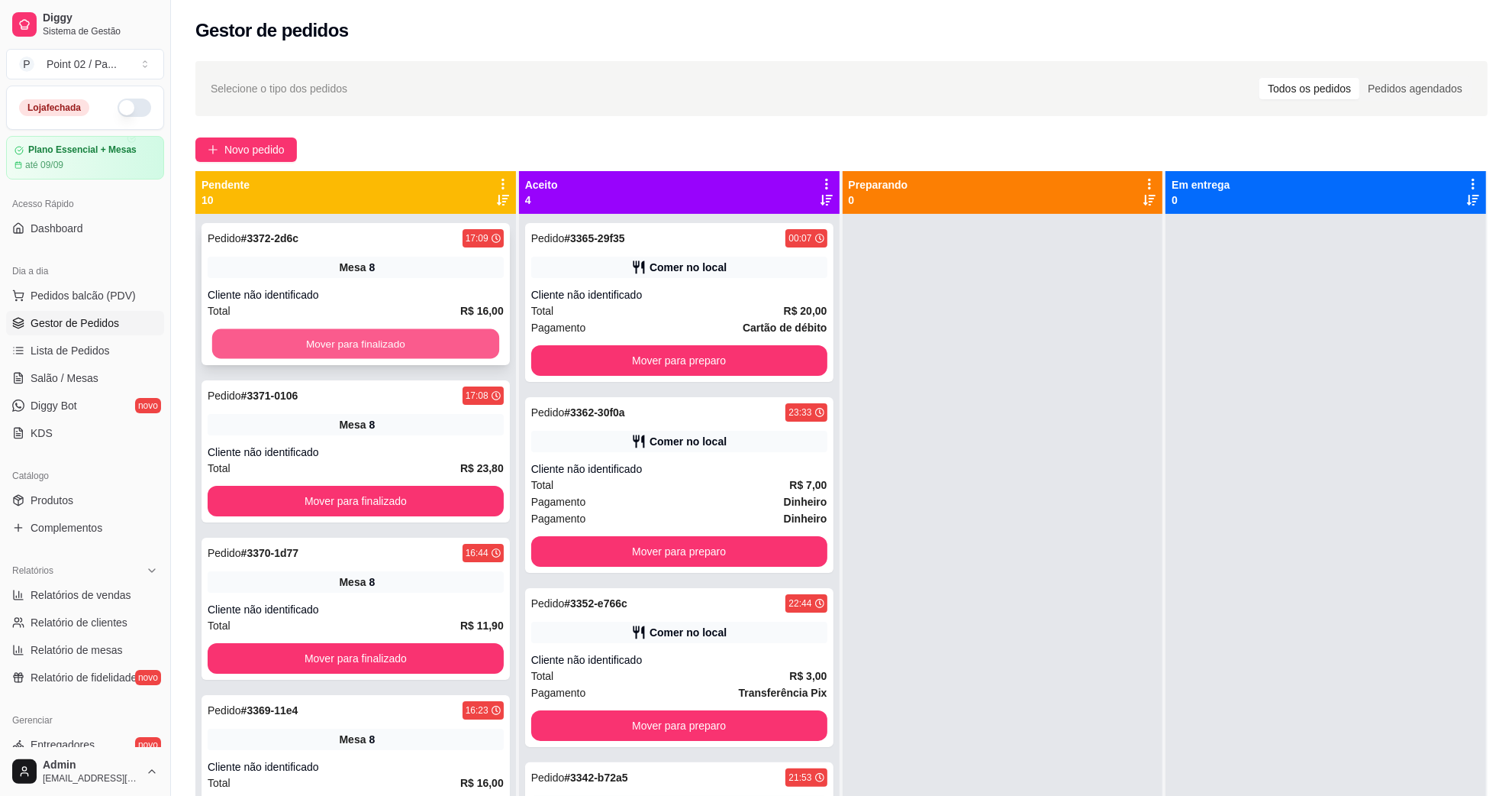
click at [332, 338] on button "Mover para finalizado" at bounding box center [356, 343] width 287 height 30
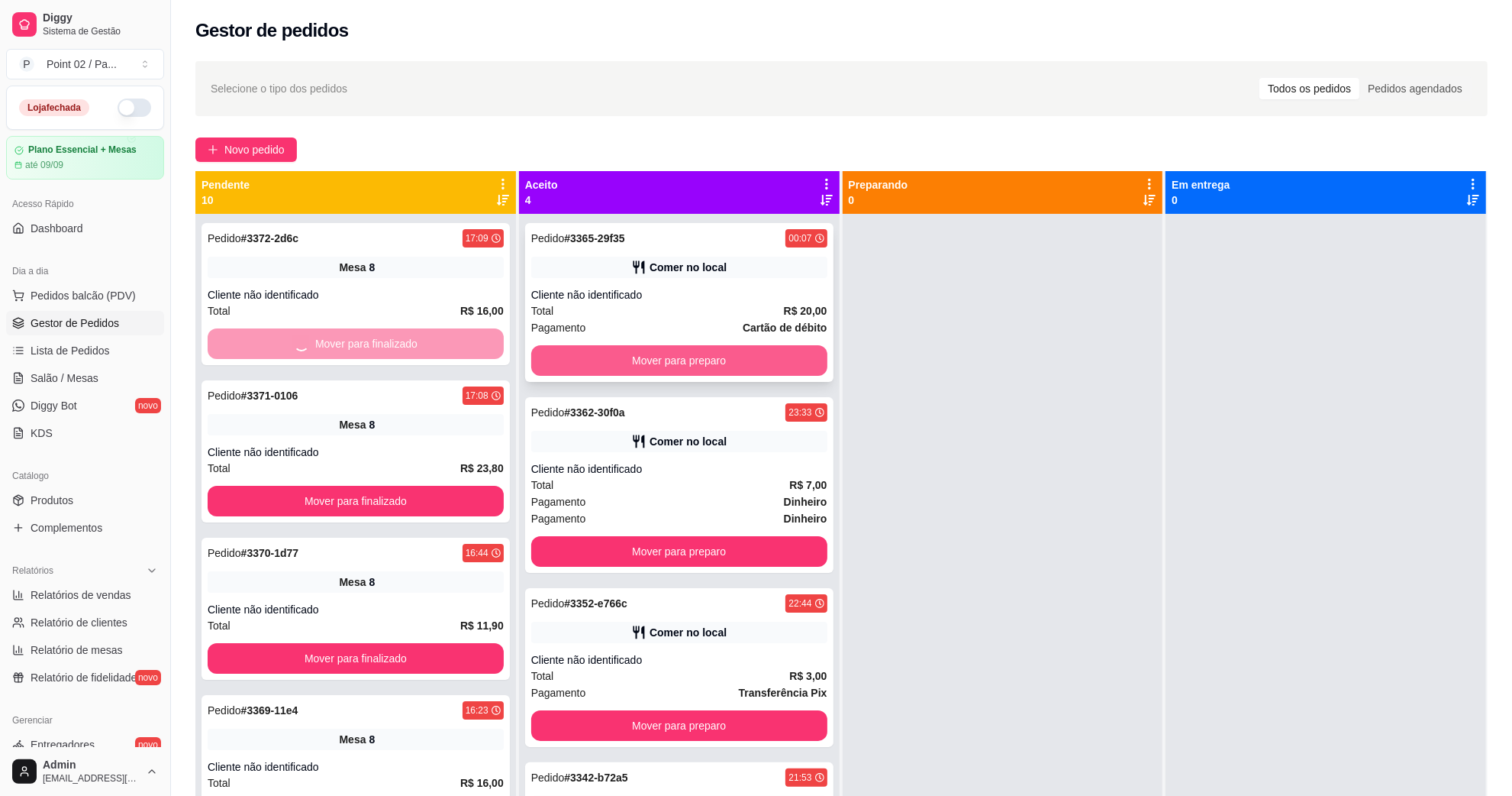
click at [634, 353] on button "Mover para preparo" at bounding box center [680, 360] width 297 height 30
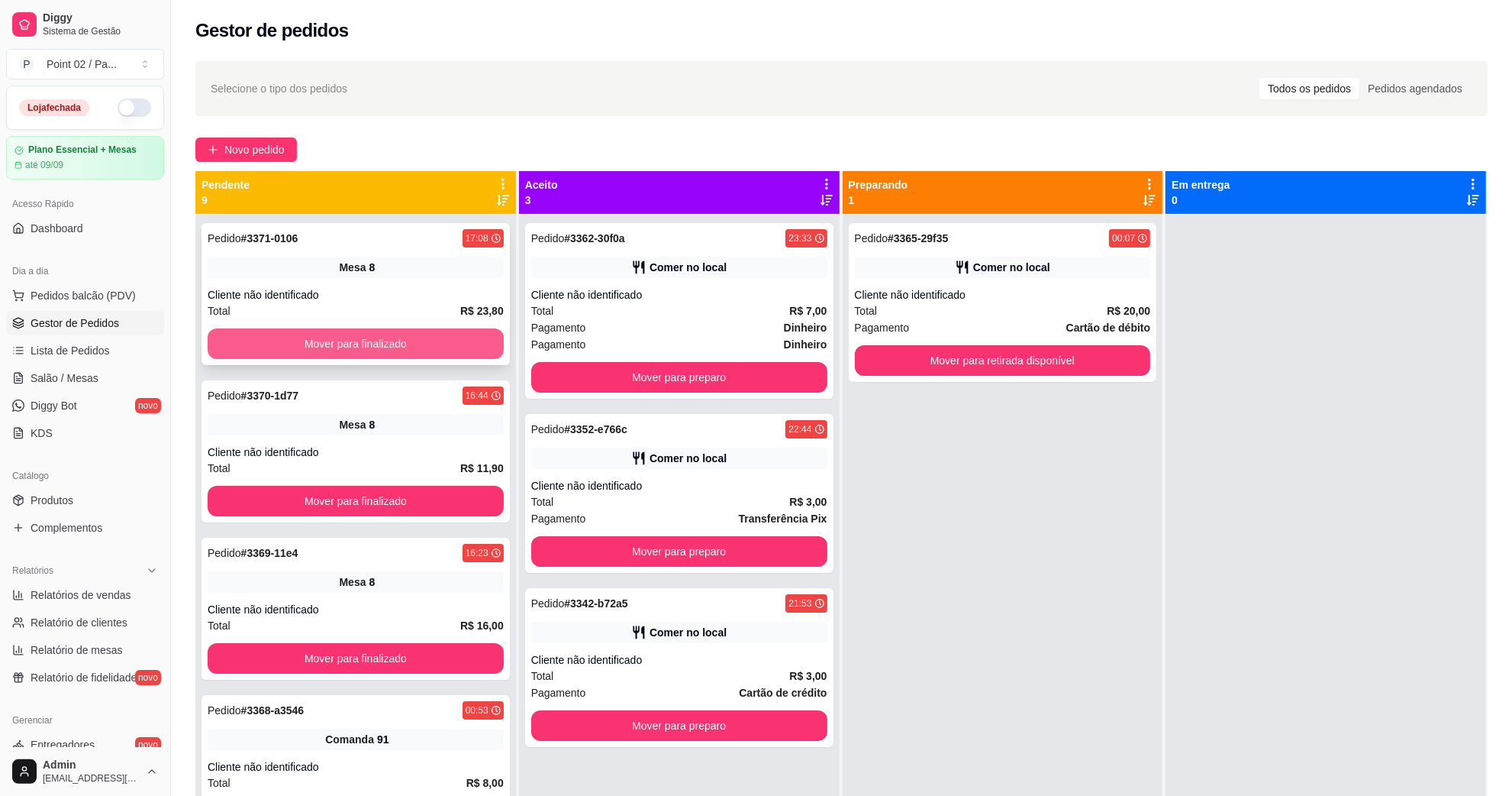
click at [455, 337] on button "Mover para finalizado" at bounding box center [356, 343] width 297 height 30
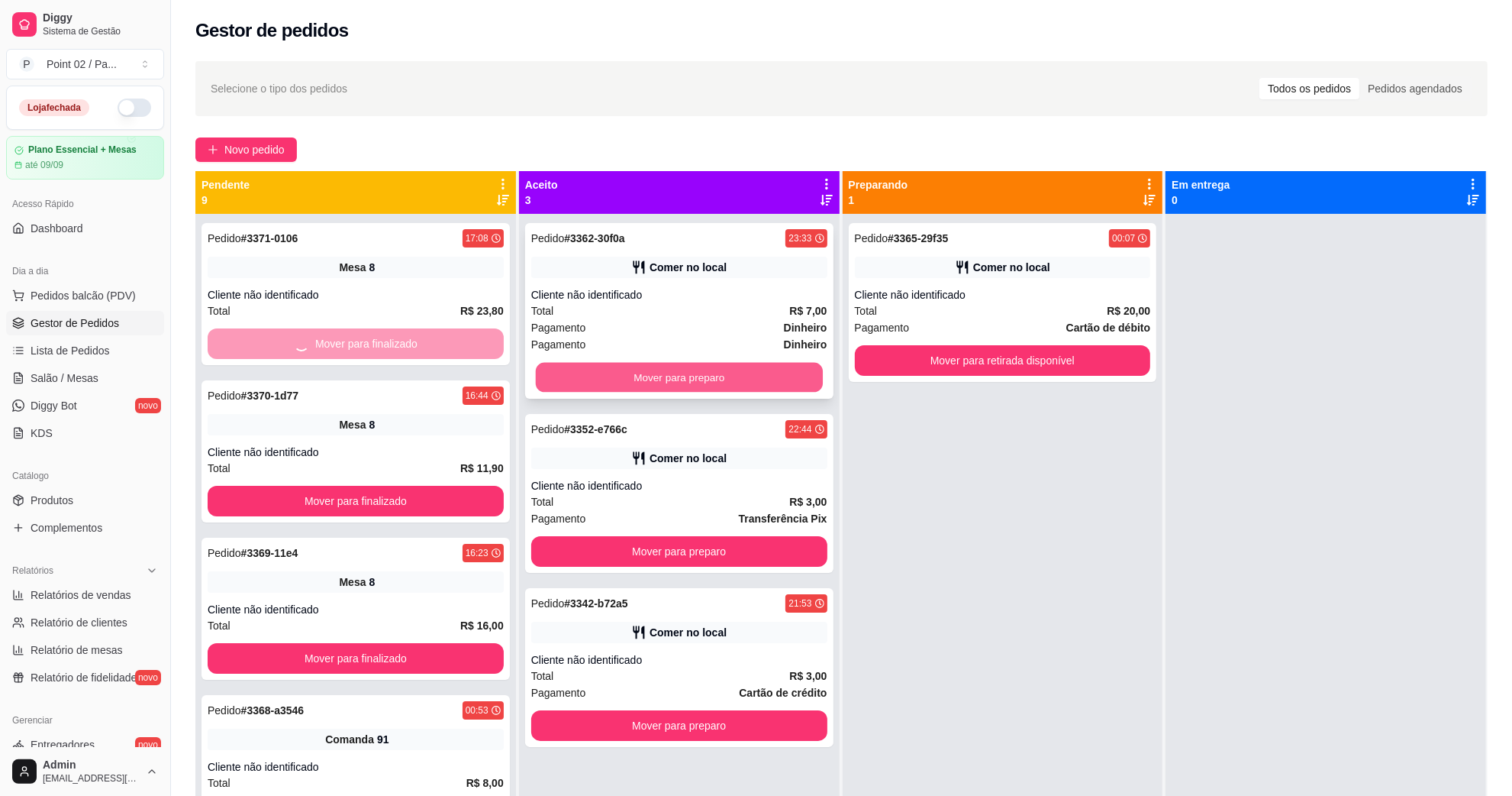
click at [566, 371] on button "Mover para preparo" at bounding box center [679, 378] width 287 height 30
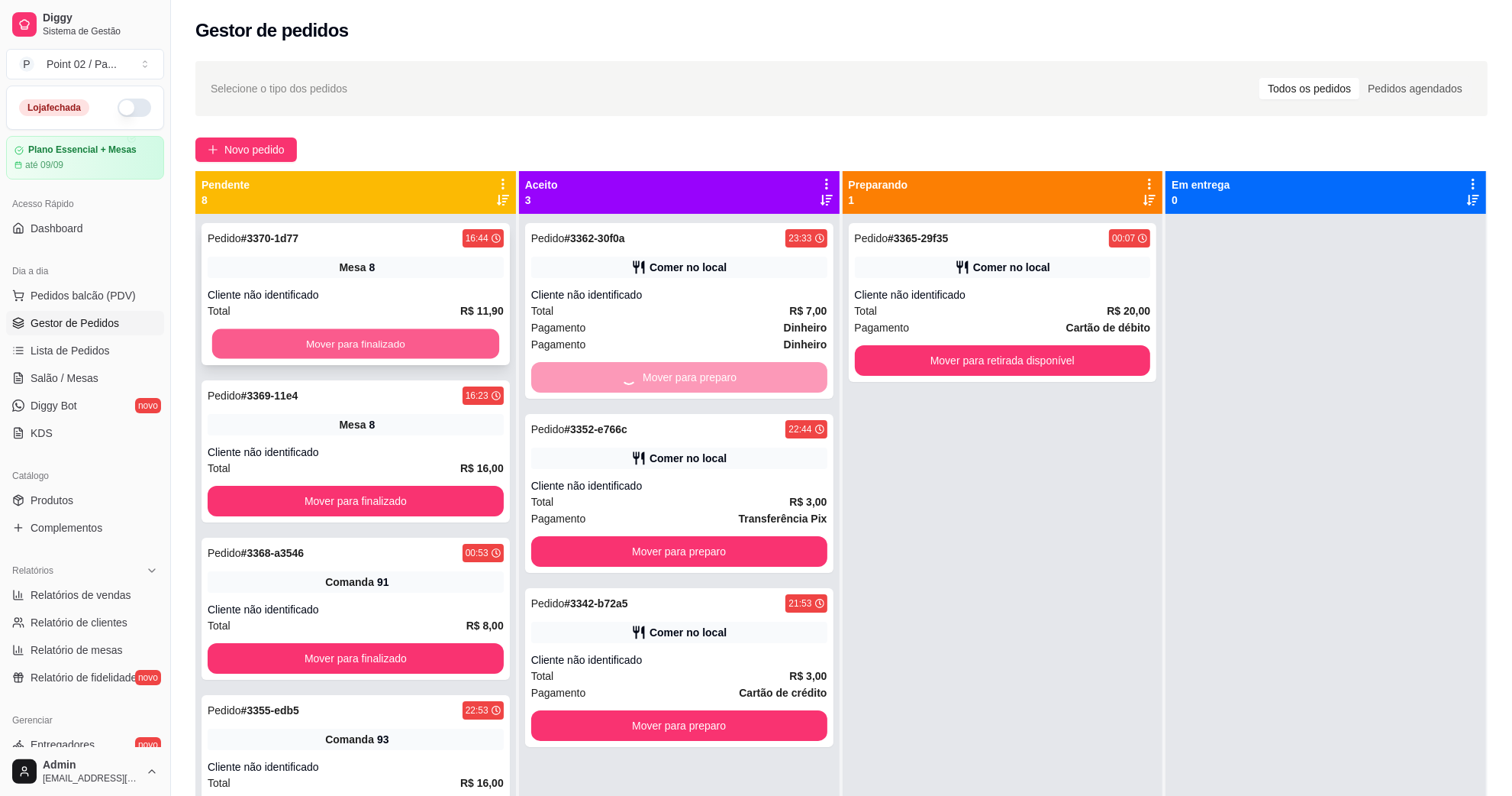
click at [441, 348] on button "Mover para finalizado" at bounding box center [356, 343] width 287 height 30
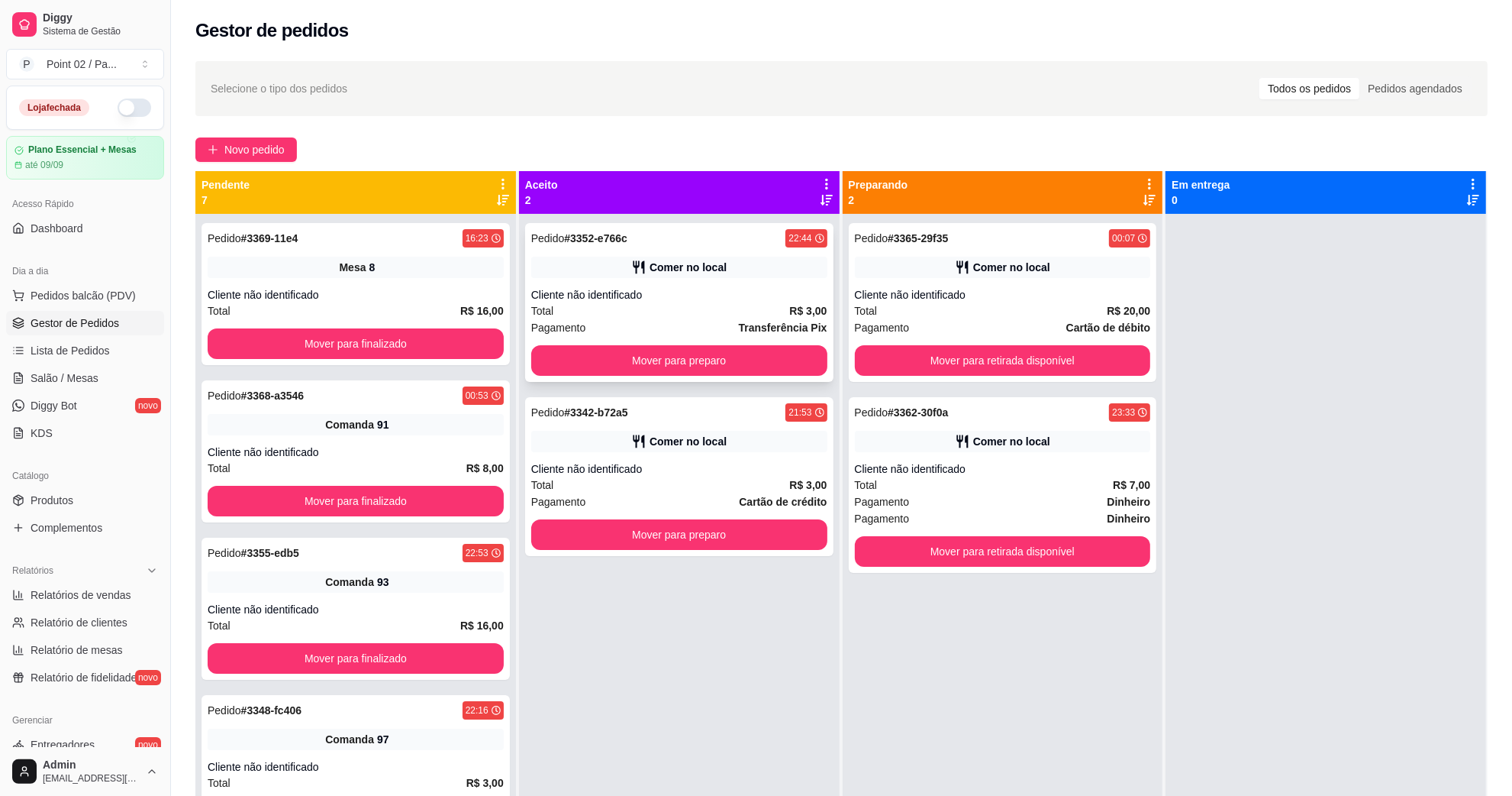
click at [699, 377] on div "Pedido # 3352-e766c 22:44 Comer no local Cliente não identificado Total R$ 3,00…" at bounding box center [679, 302] width 308 height 159
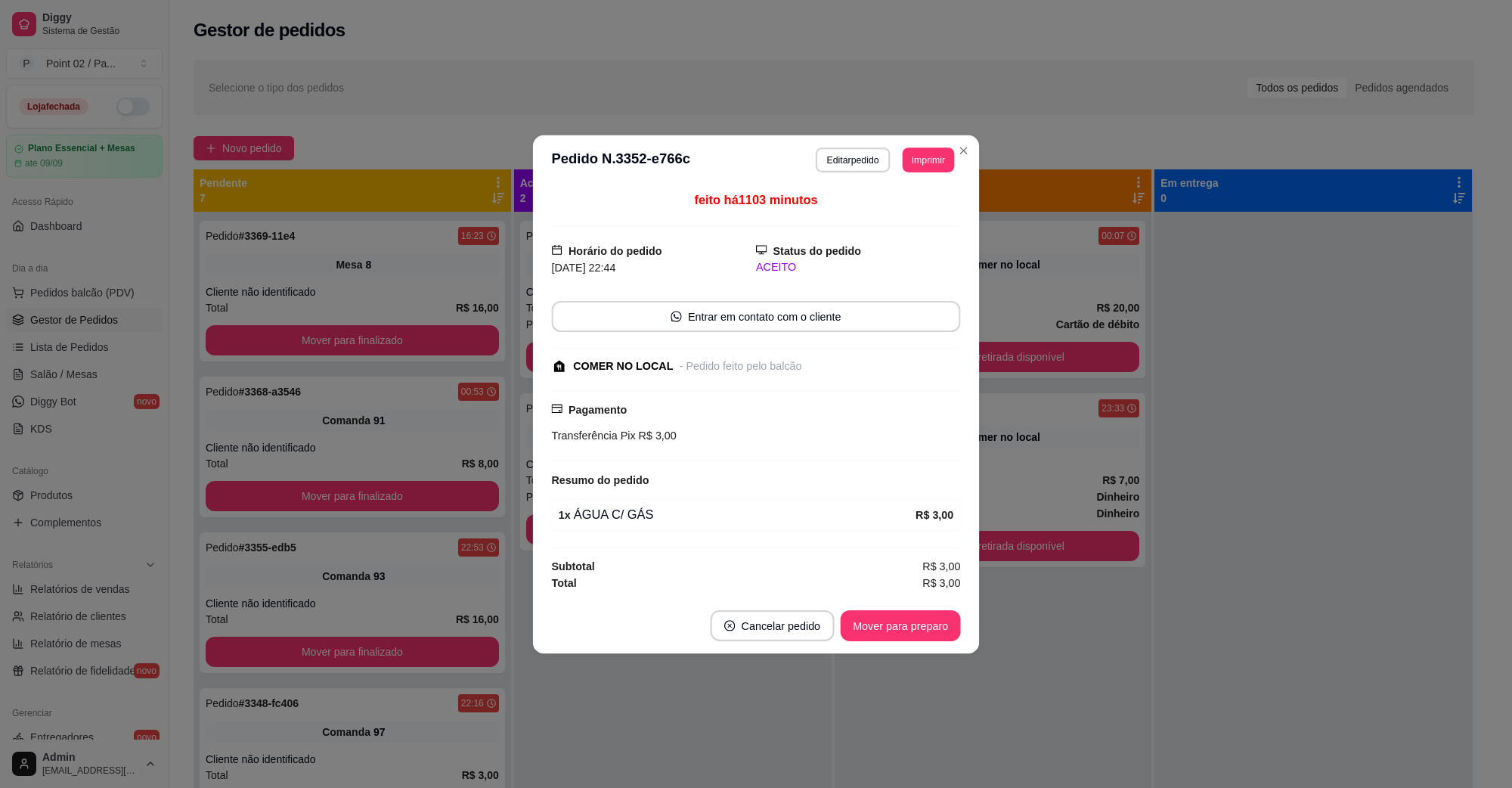
click at [693, 359] on div "- Pedido feito pelo balcão" at bounding box center [741, 365] width 123 height 16
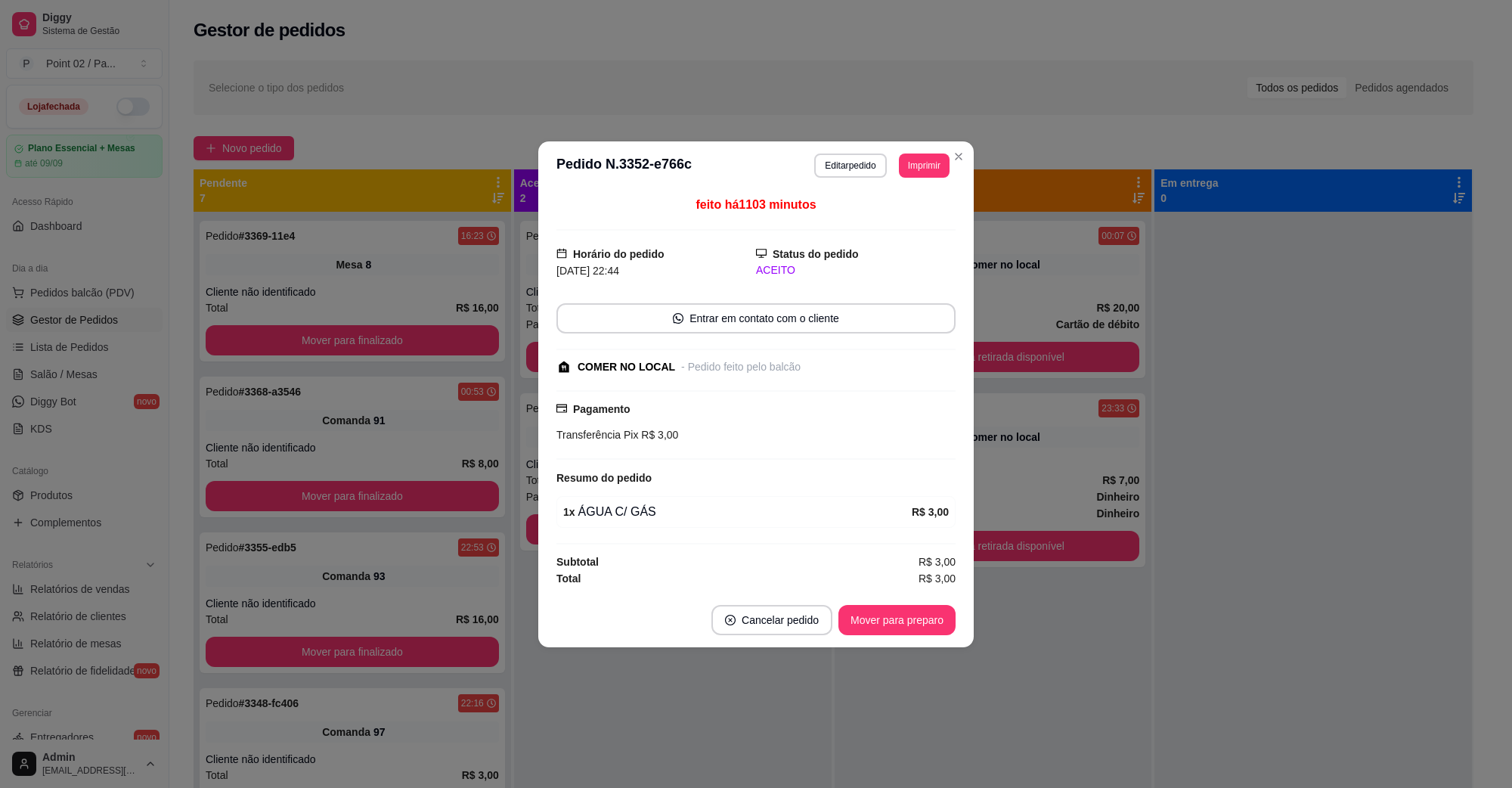
click at [681, 359] on div "- Pedido feito pelo balcão" at bounding box center [741, 367] width 120 height 15
click at [895, 628] on button "Mover para preparo" at bounding box center [897, 619] width 117 height 30
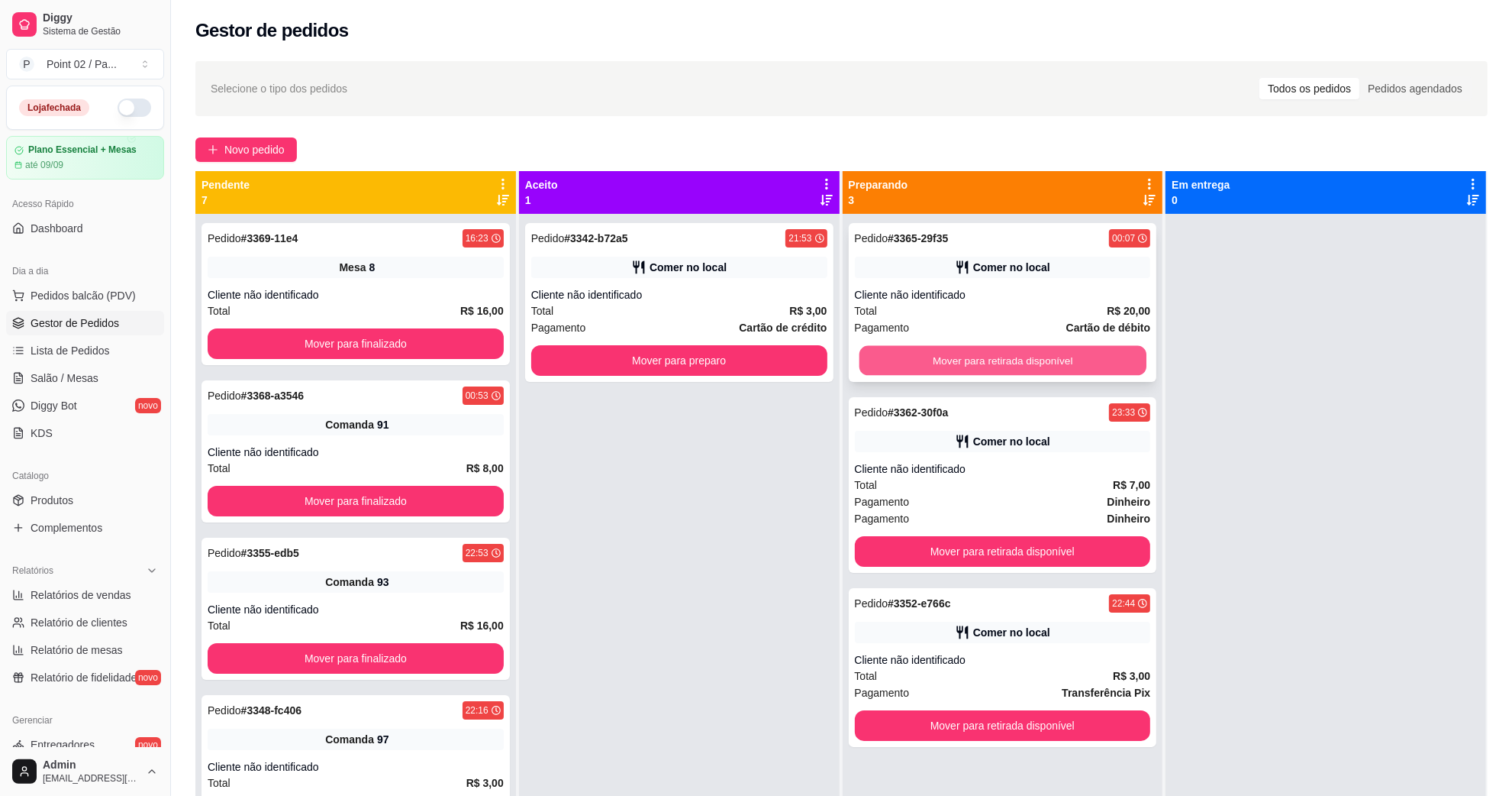
click at [1019, 365] on button "Mover para retirada disponível" at bounding box center [1002, 361] width 287 height 30
click at [779, 343] on div "Pedido # 3342-b72a5 21:53 Comer no local Cliente não identificado Total R$ 3,00…" at bounding box center [679, 302] width 308 height 159
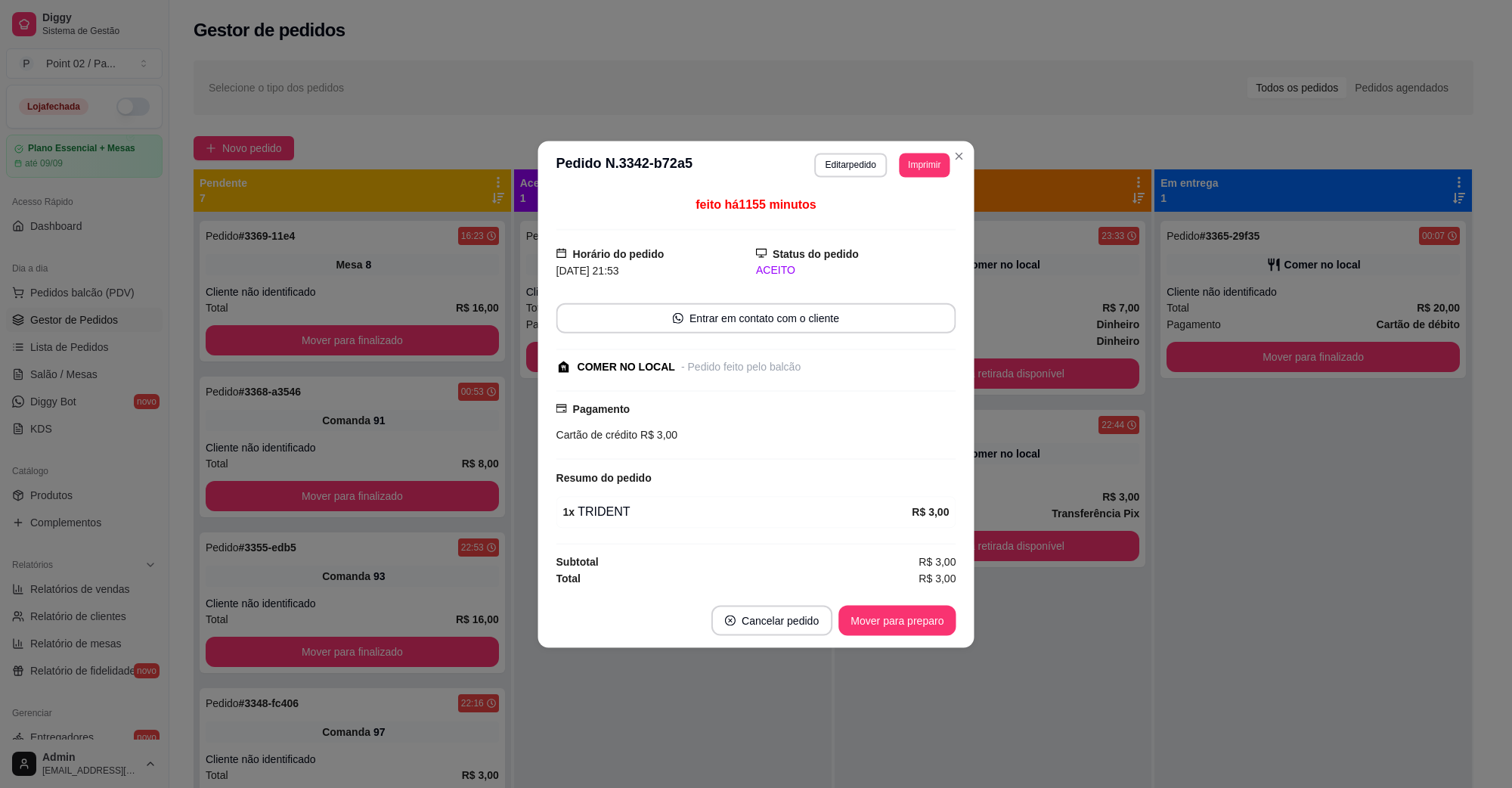
click at [788, 350] on div "feito há 1155 minutos Horário do pedido [DATE] 21:53 Status do pedido ACEITO En…" at bounding box center [756, 390] width 400 height 391
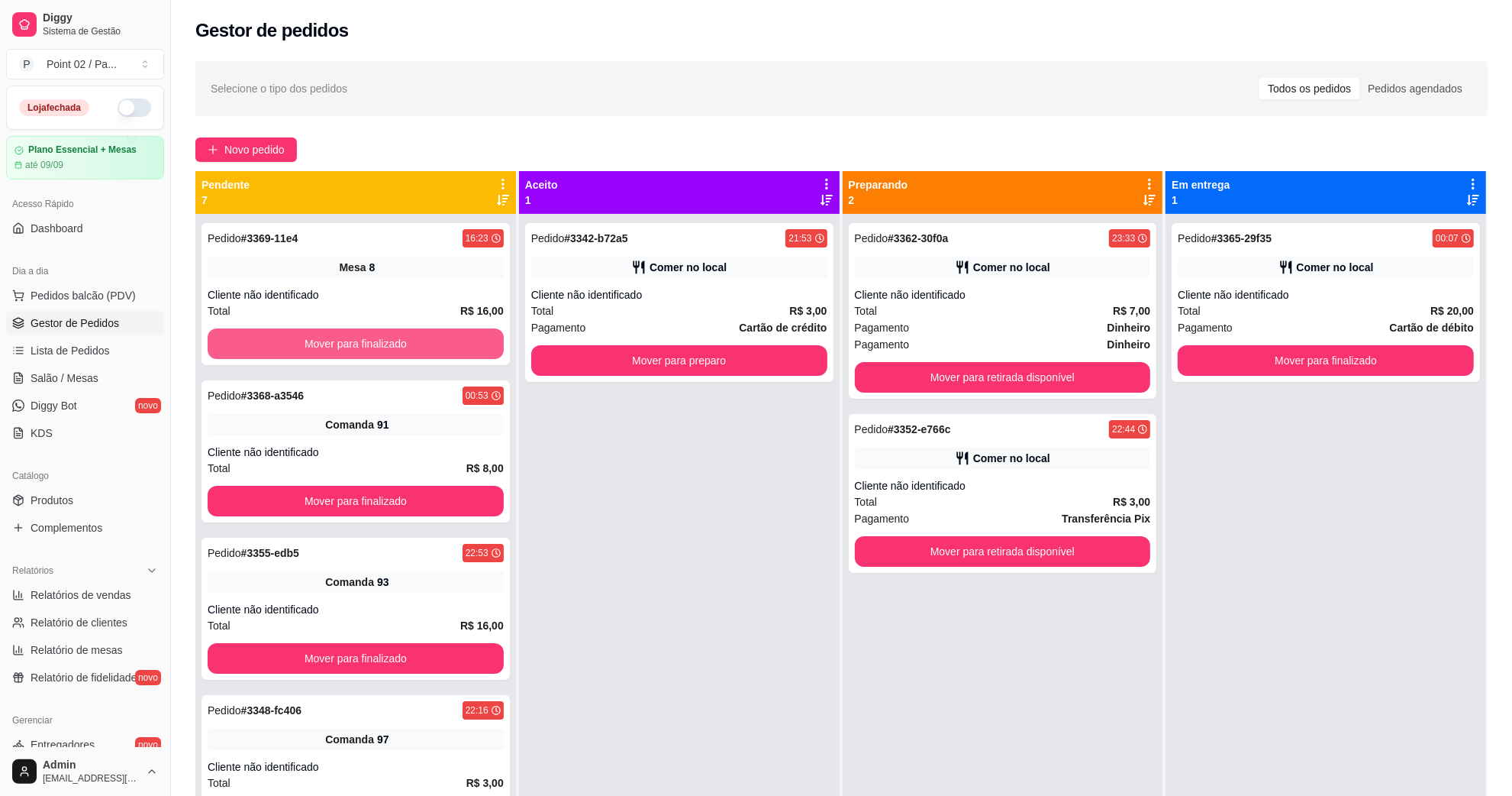
click at [451, 340] on button "Mover para finalizado" at bounding box center [356, 343] width 297 height 30
click at [96, 389] on link "Salão / Mesas" at bounding box center [85, 378] width 158 height 24
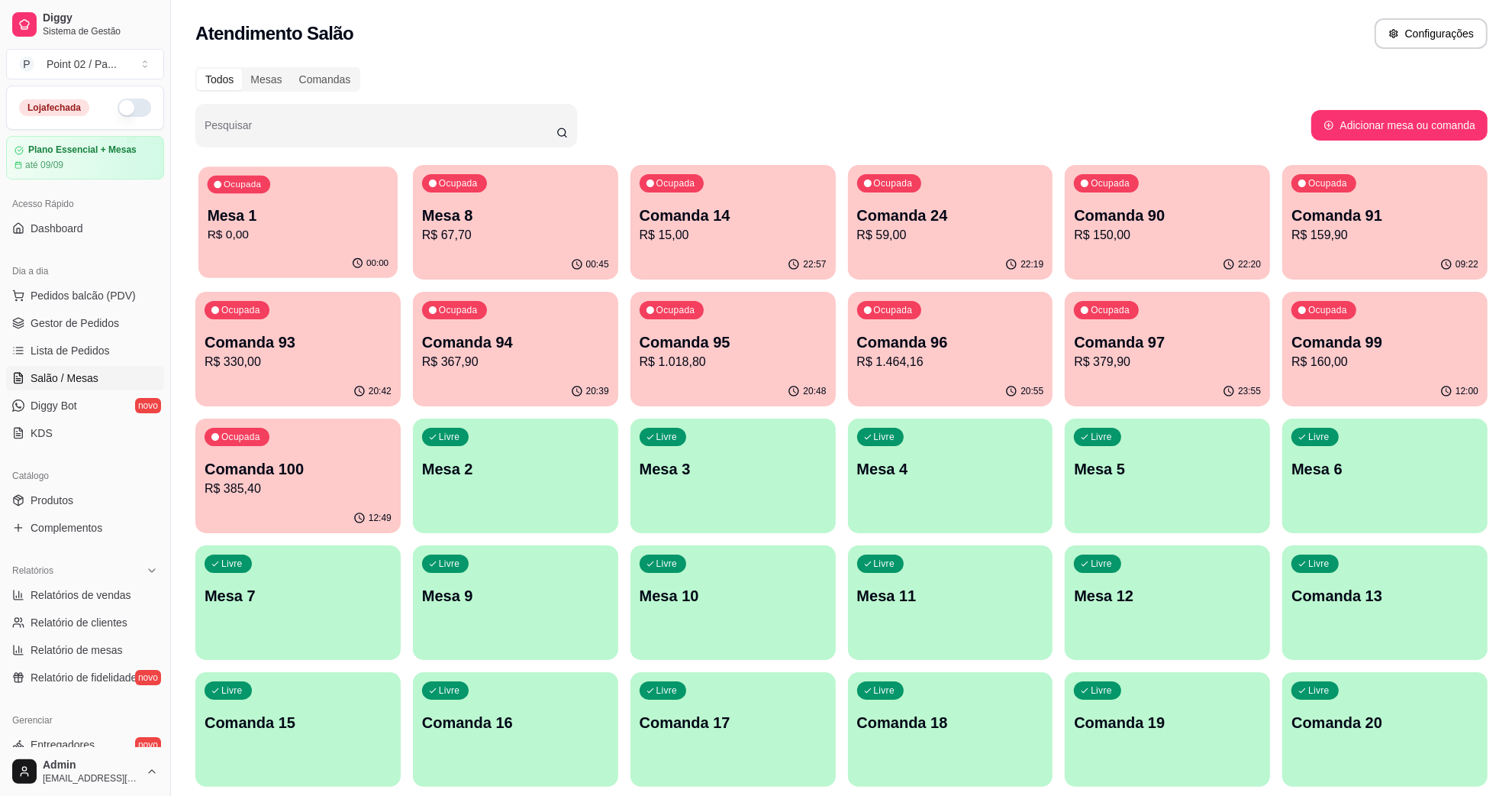
click at [344, 268] on div "00:00" at bounding box center [298, 263] width 199 height 29
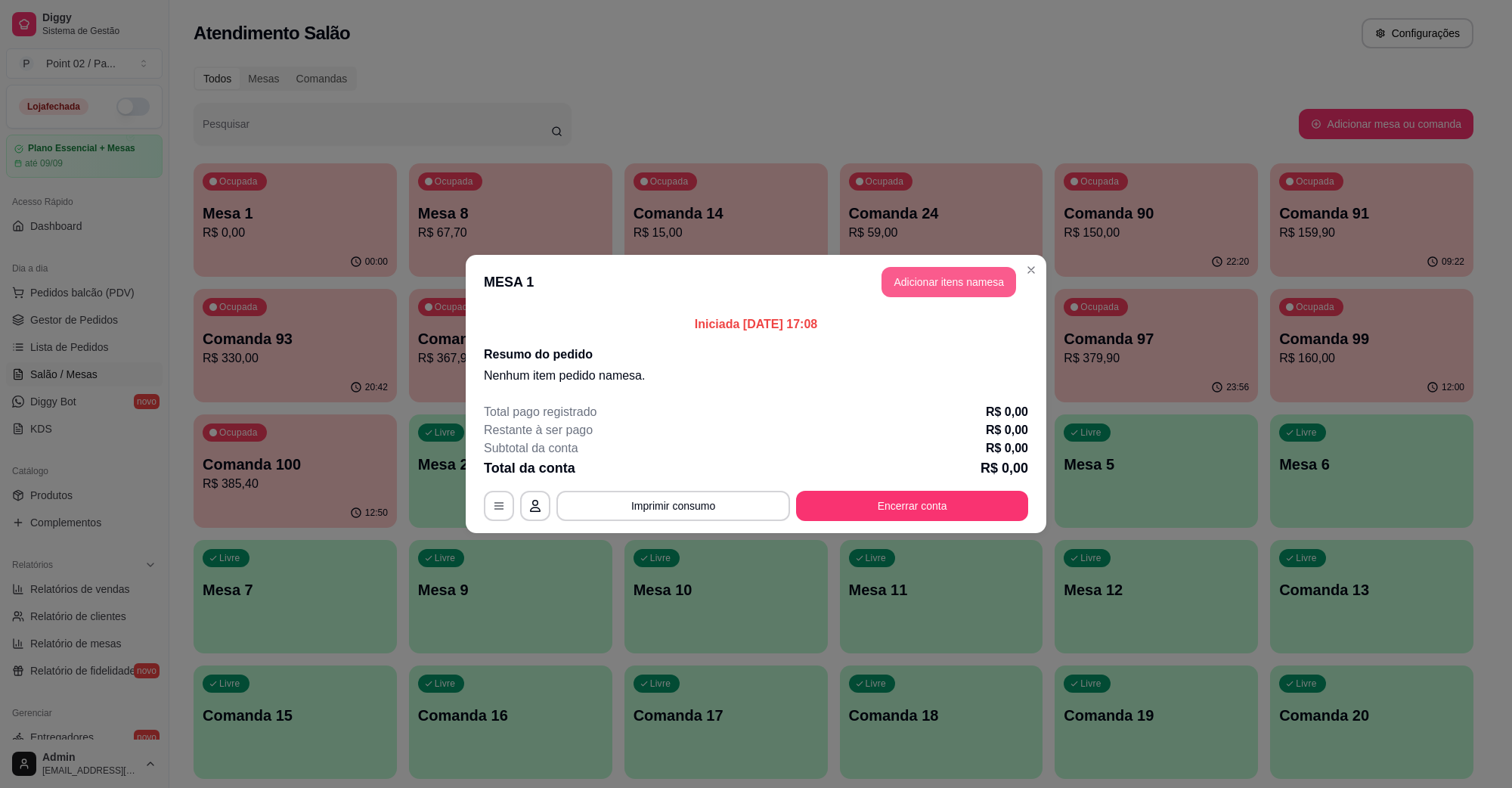
click at [925, 295] on button "Adicionar itens na mesa" at bounding box center [949, 281] width 134 height 30
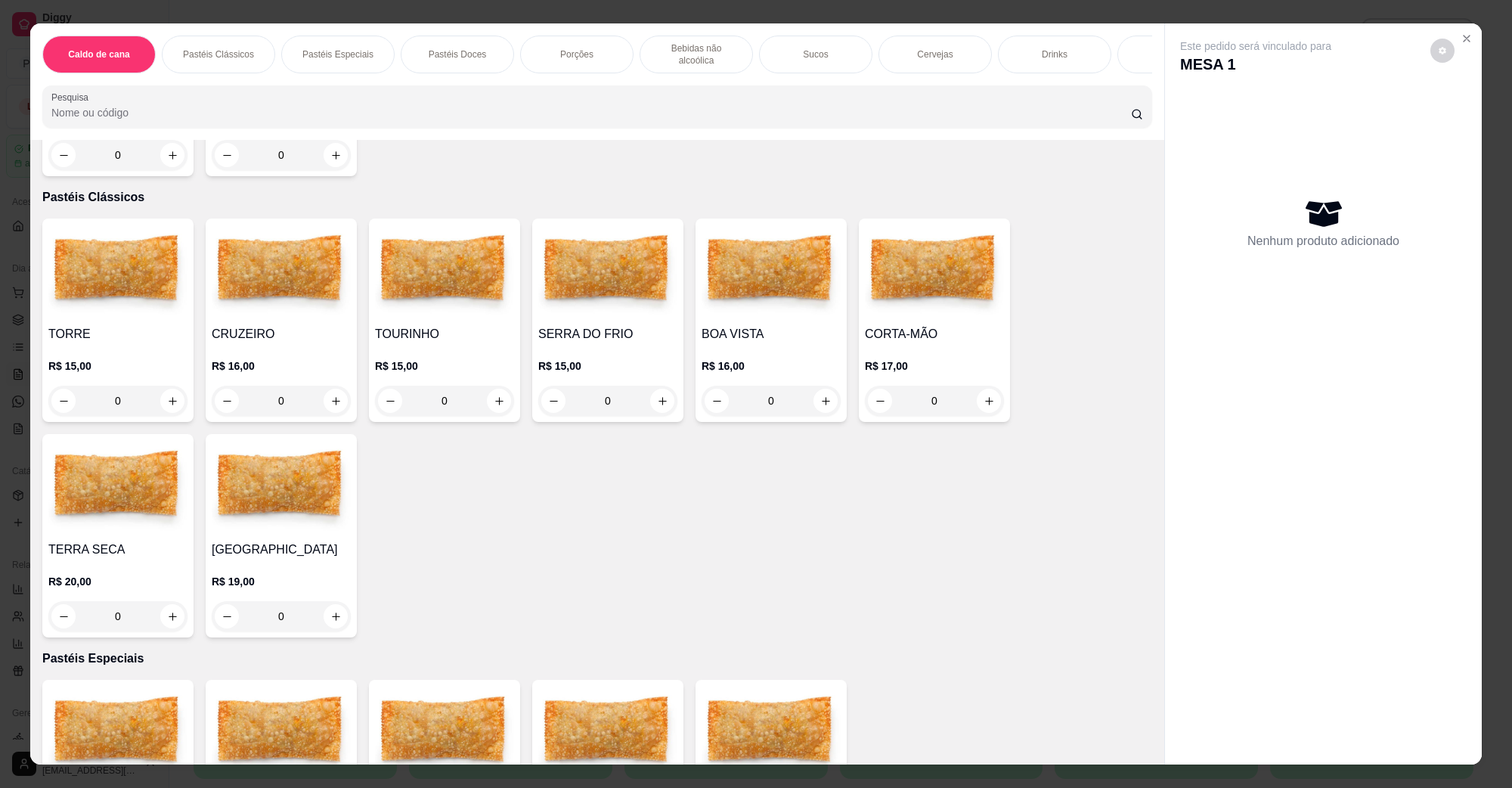
scroll to position [378, 0]
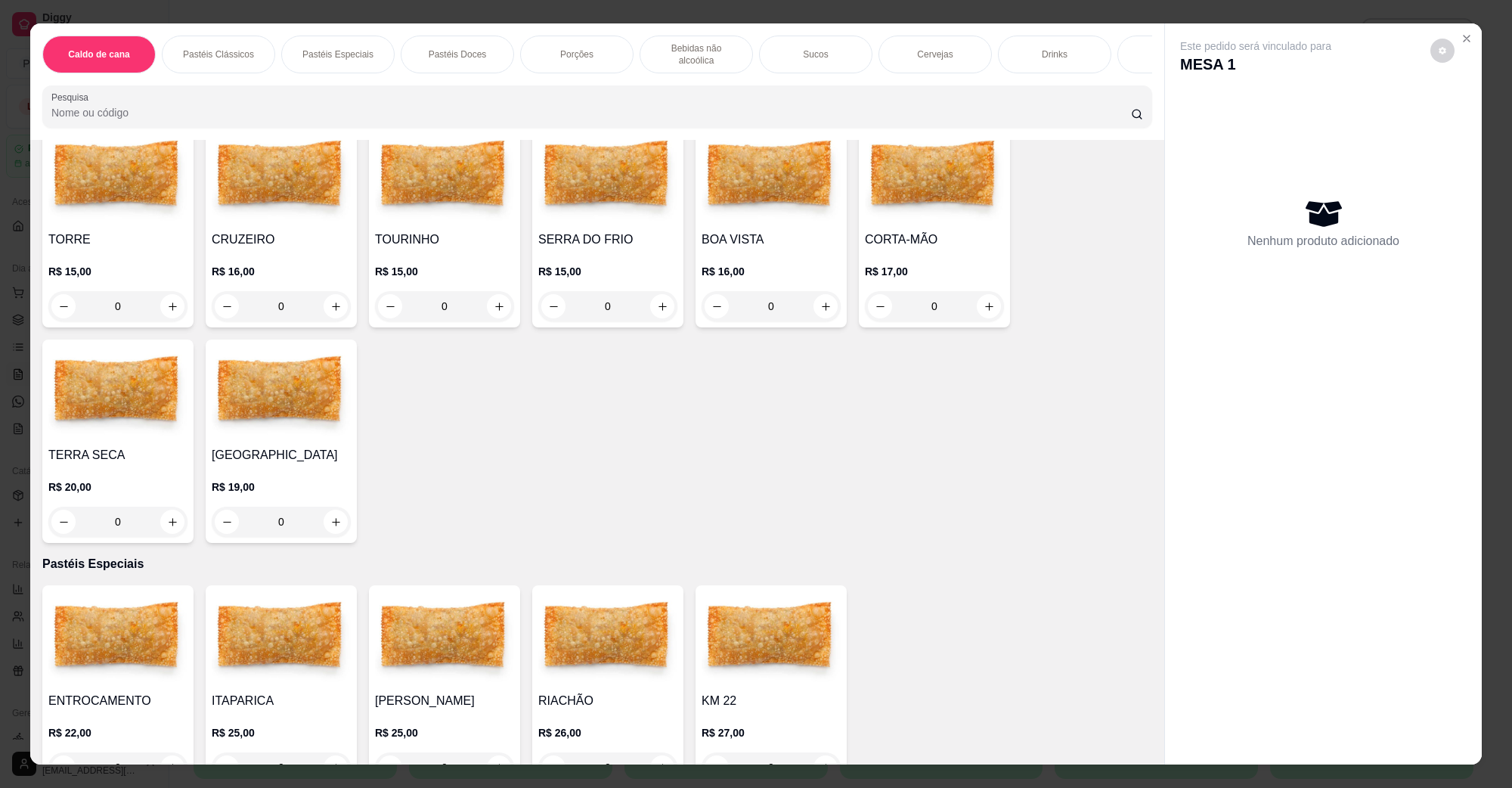
click at [126, 416] on img at bounding box center [118, 393] width 139 height 95
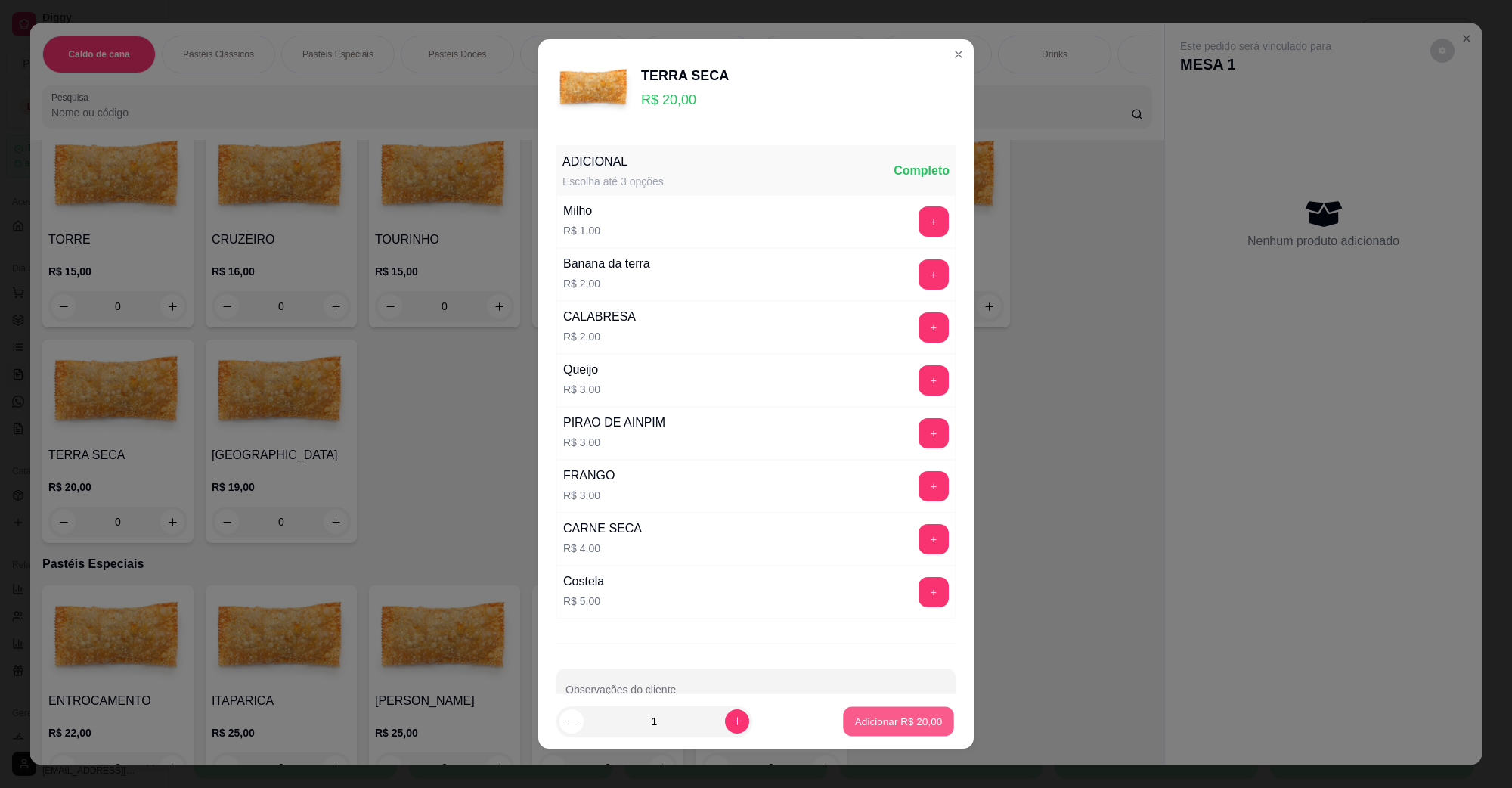
click at [868, 712] on button "Adicionar R$ 20,00" at bounding box center [899, 721] width 111 height 30
type input "1"
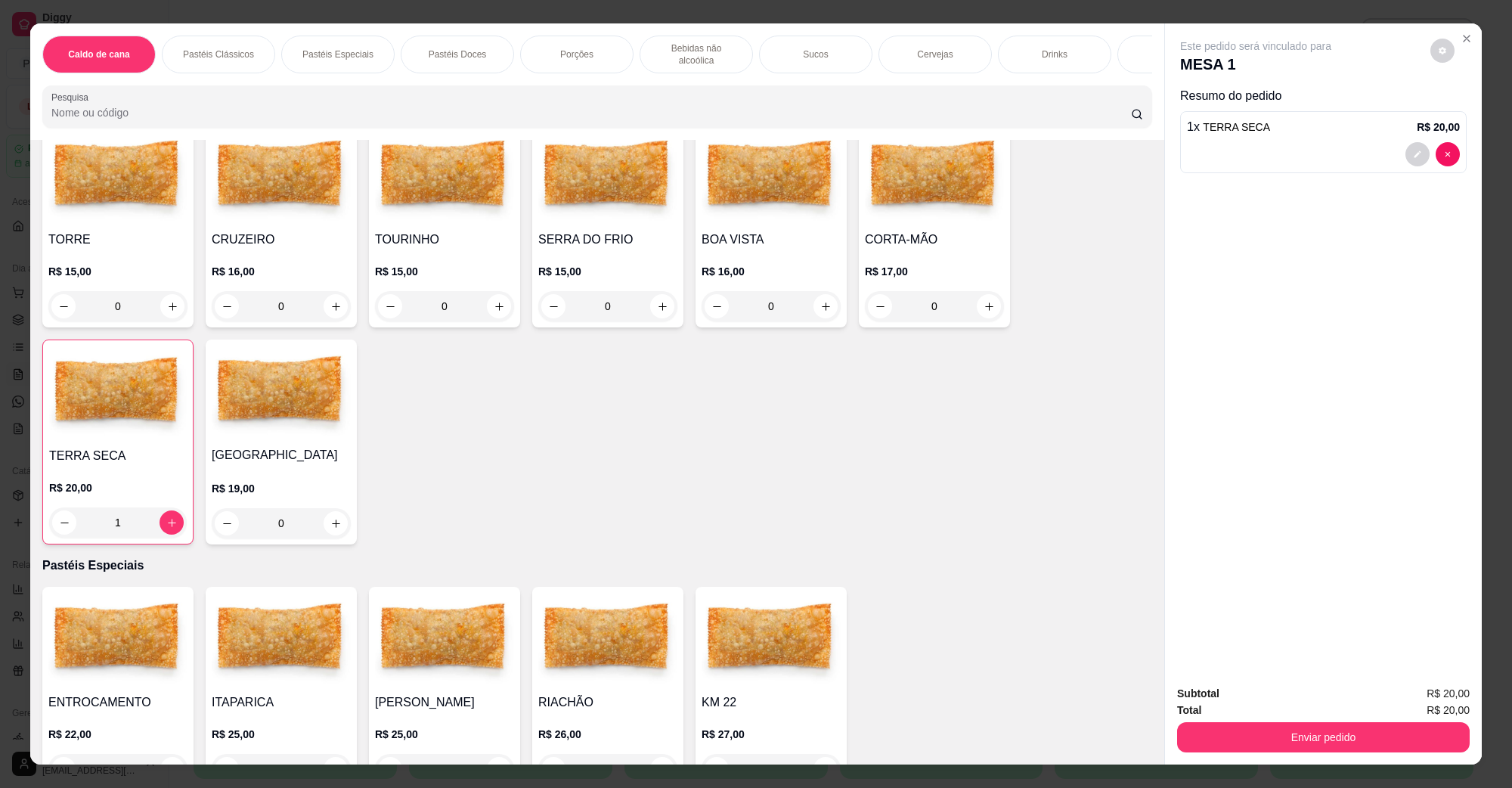
click at [298, 231] on h4 "CRUZEIRO" at bounding box center [281, 239] width 139 height 18
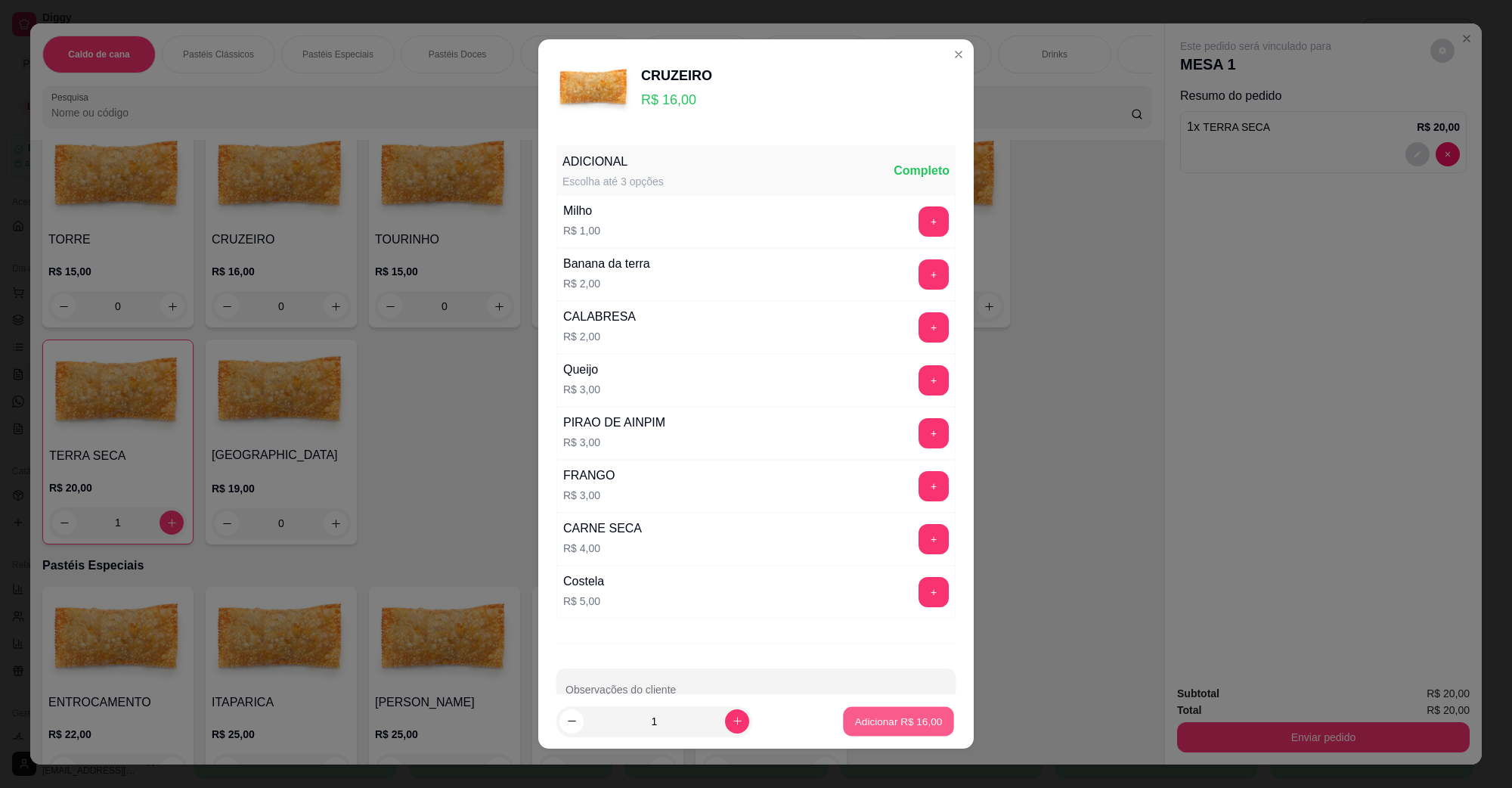
click at [887, 713] on button "Adicionar R$ 16,00" at bounding box center [899, 721] width 111 height 30
type input "1"
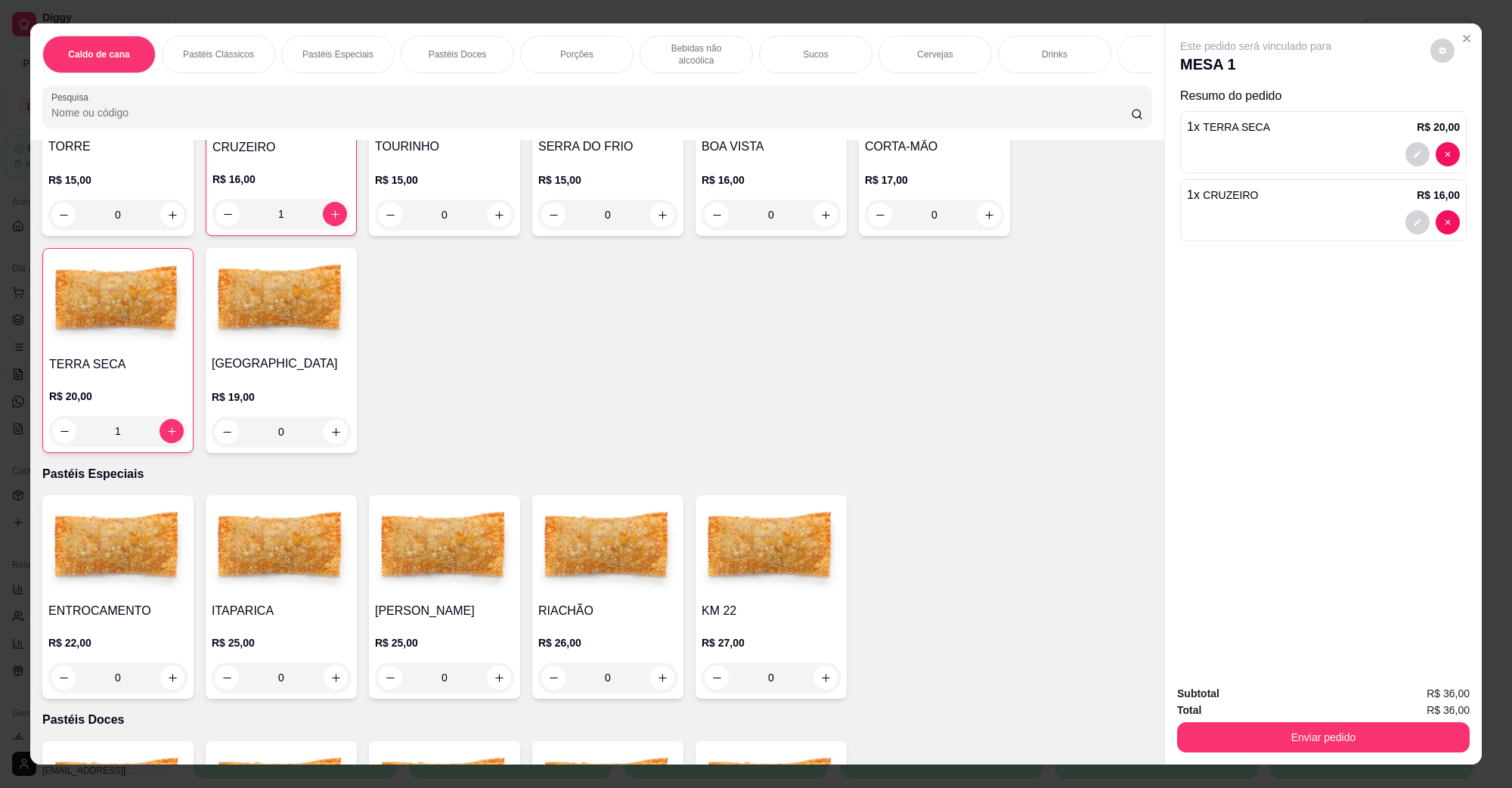
scroll to position [567, 0]
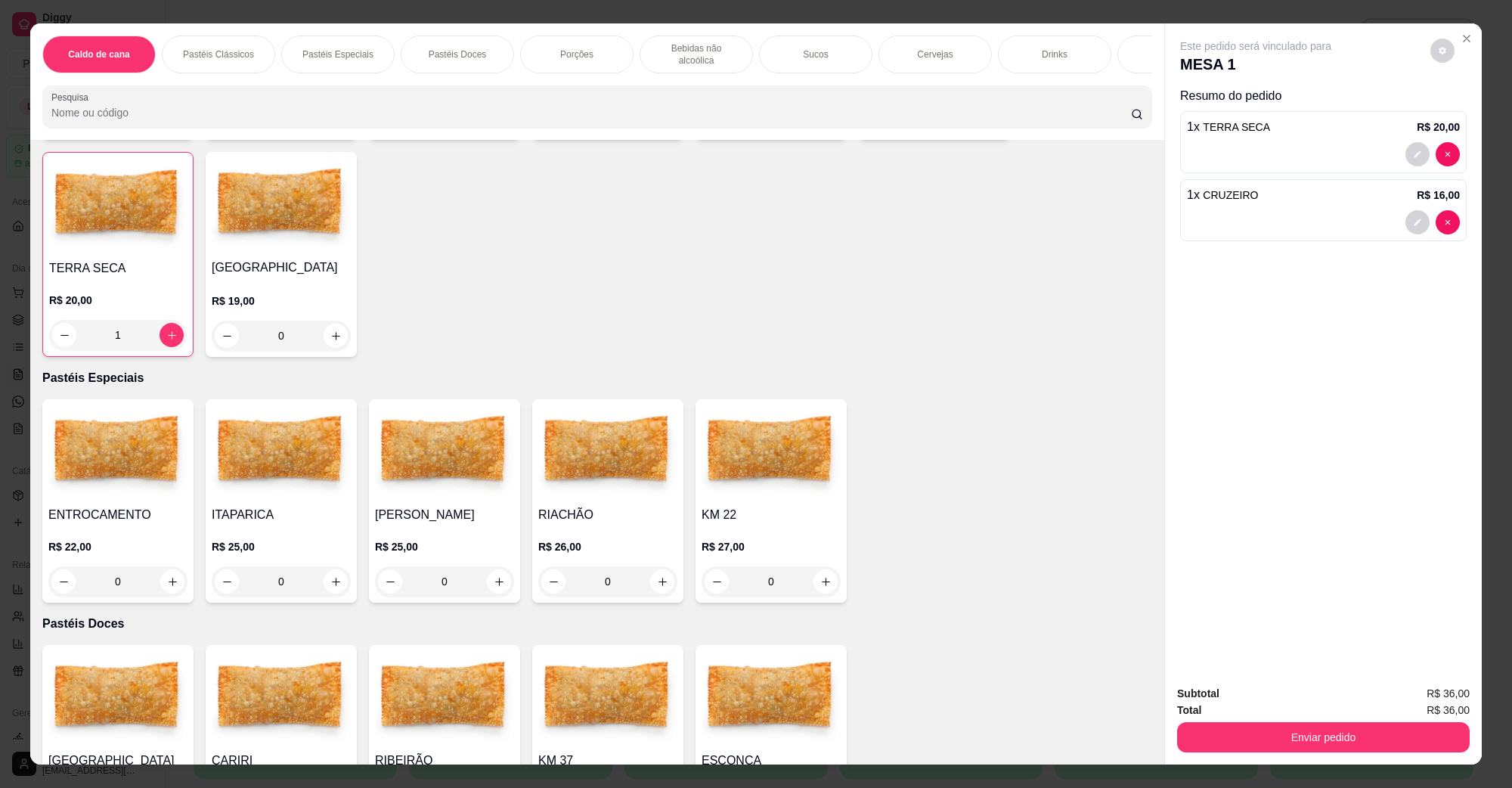
click at [153, 463] on img at bounding box center [118, 452] width 139 height 95
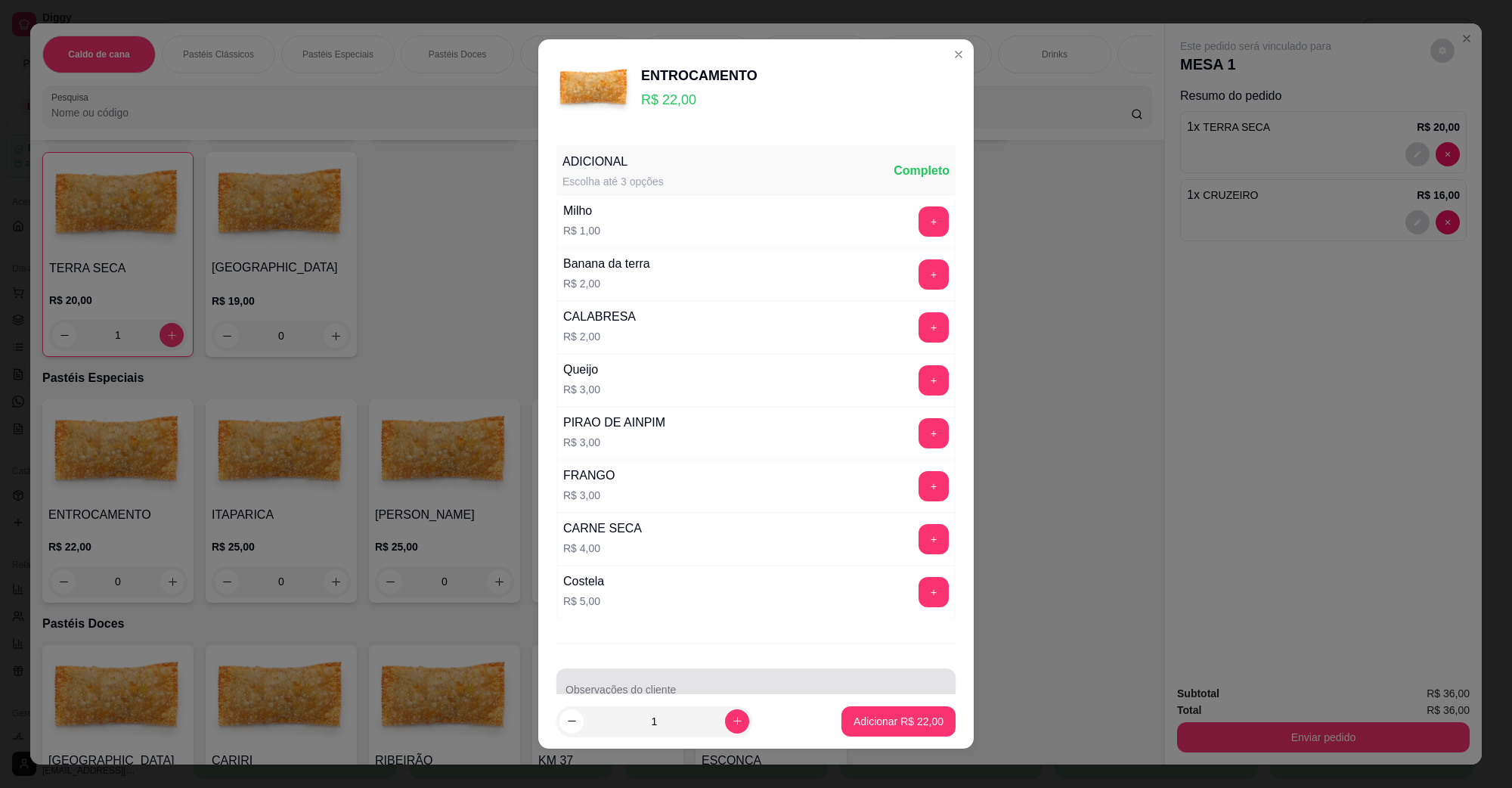
click at [677, 670] on div "Observações do cliente" at bounding box center [756, 690] width 399 height 42
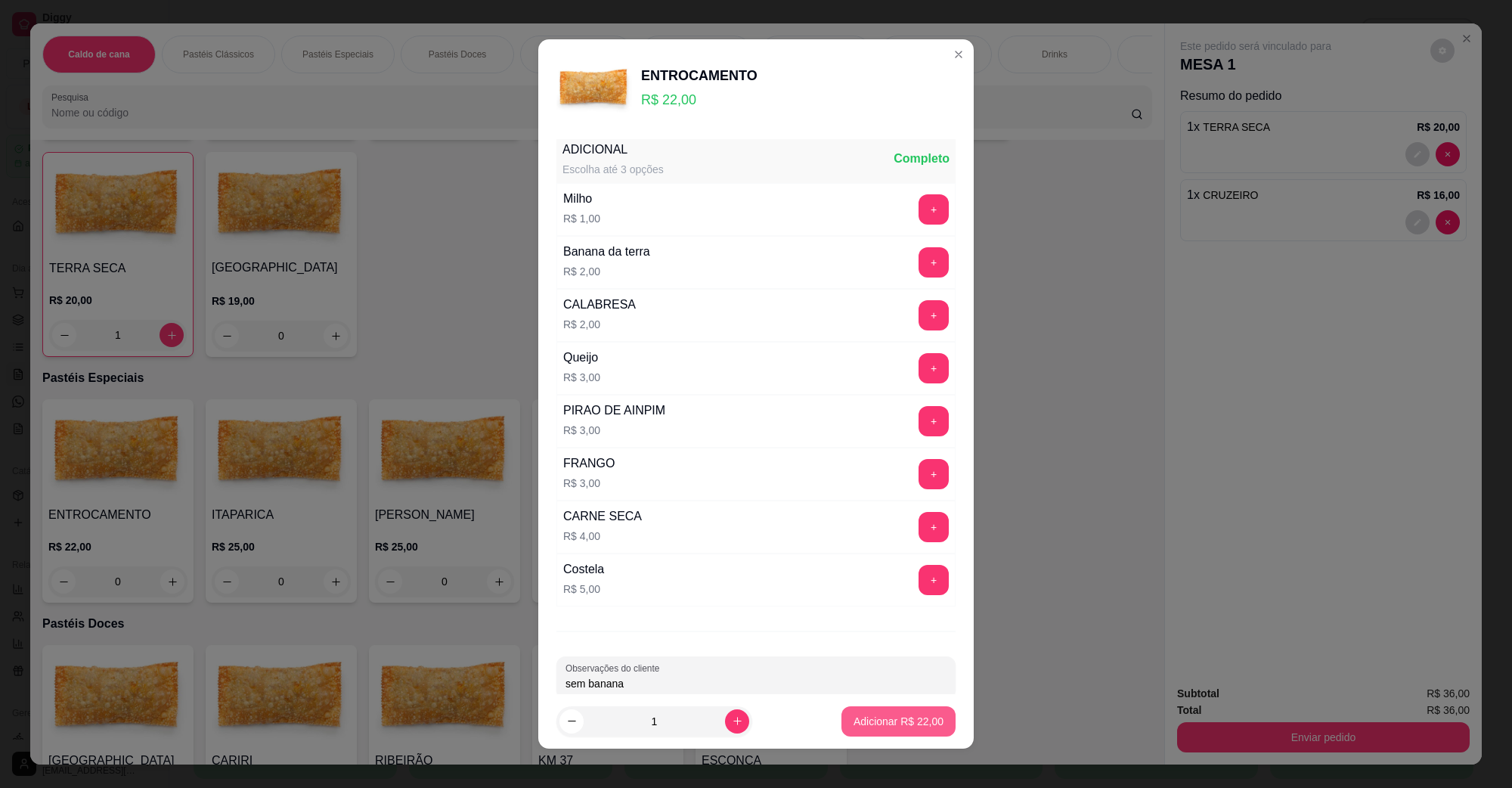
type input "sem banana"
click at [864, 713] on button "Adicionar R$ 22,00" at bounding box center [899, 721] width 111 height 30
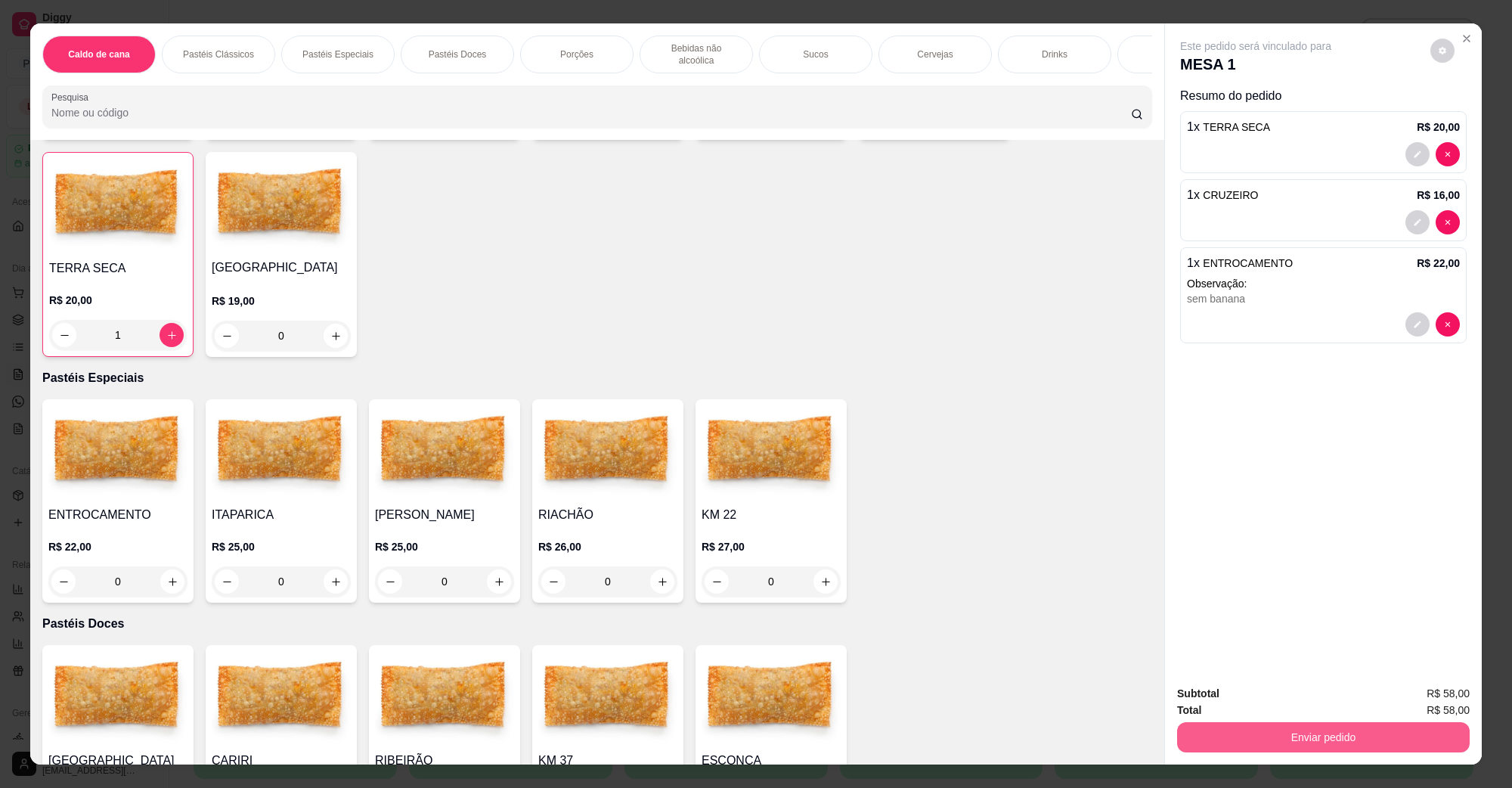
click at [1285, 733] on button "Enviar pedido" at bounding box center [1324, 736] width 293 height 30
click at [1283, 696] on button "Não registrar e enviar pedido" at bounding box center [1272, 700] width 157 height 29
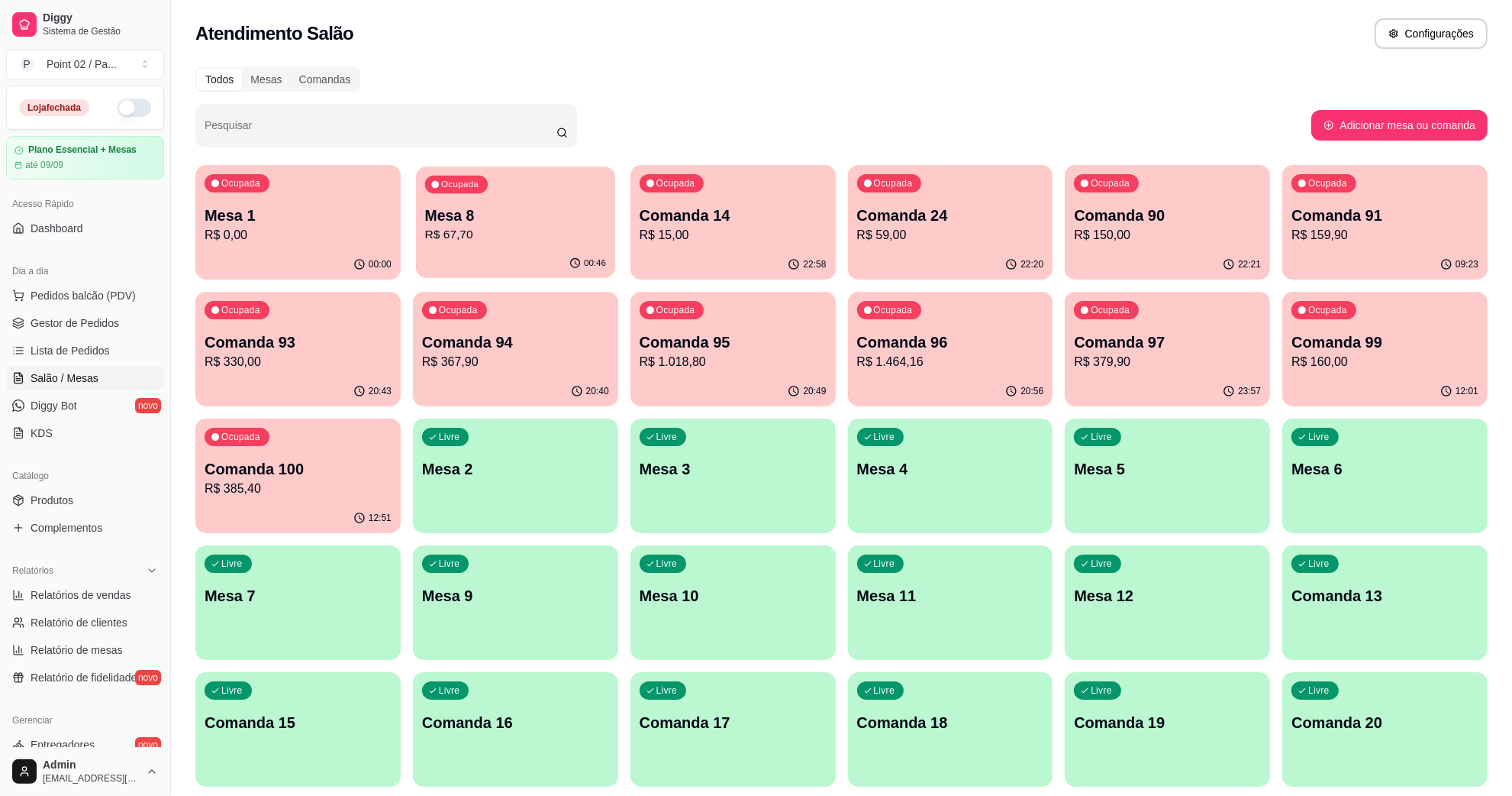
click at [536, 252] on div "00:46" at bounding box center [516, 263] width 199 height 29
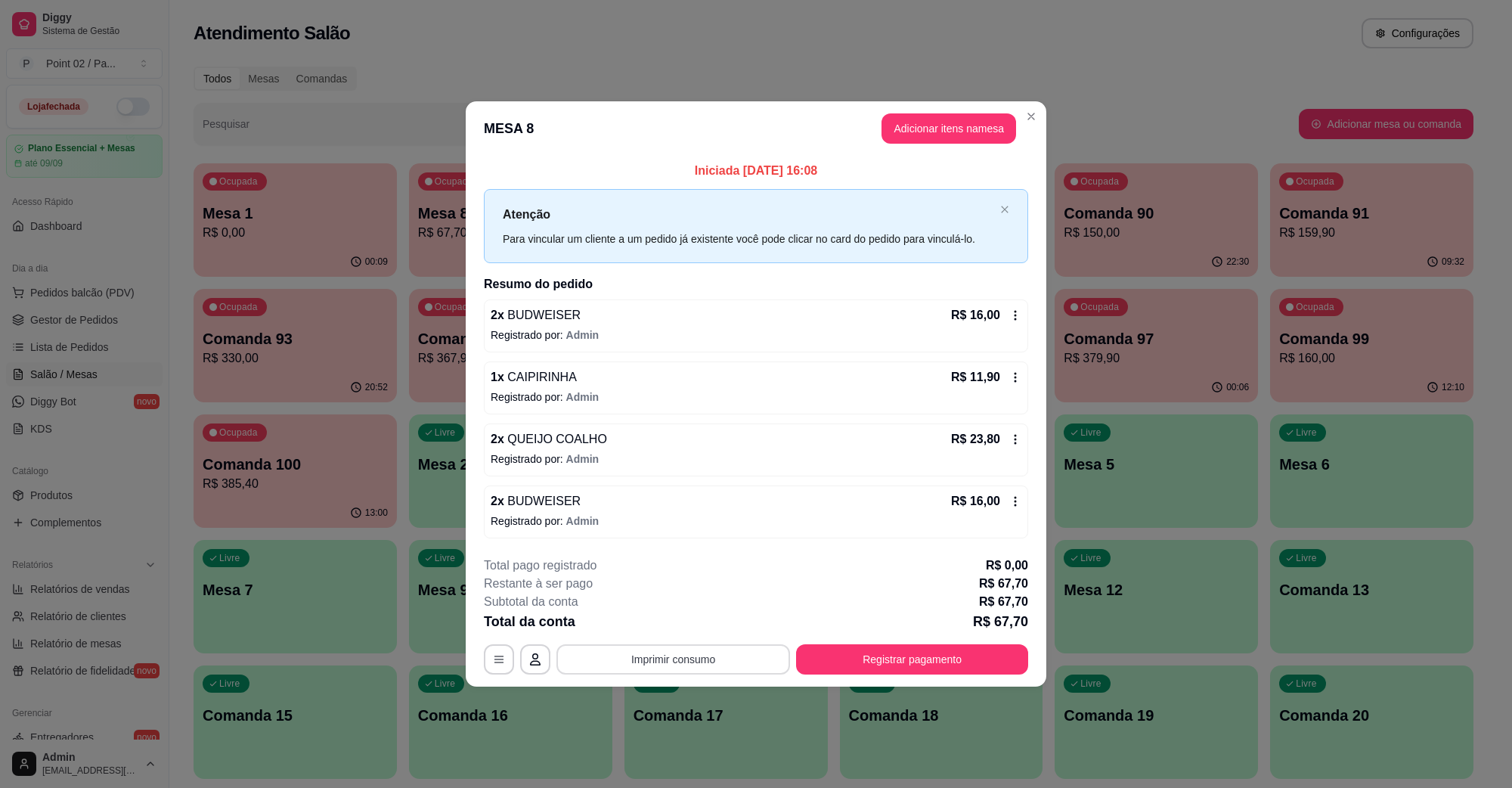
click at [737, 651] on button "Imprimir consumo" at bounding box center [673, 659] width 234 height 30
click at [676, 610] on div "Escolha a impressora IMPRESSORA" at bounding box center [677, 614] width 125 height 51
click at [678, 616] on button "IMPRESSORA" at bounding box center [677, 625] width 109 height 24
click at [865, 661] on button "Registrar pagamento" at bounding box center [912, 659] width 232 height 30
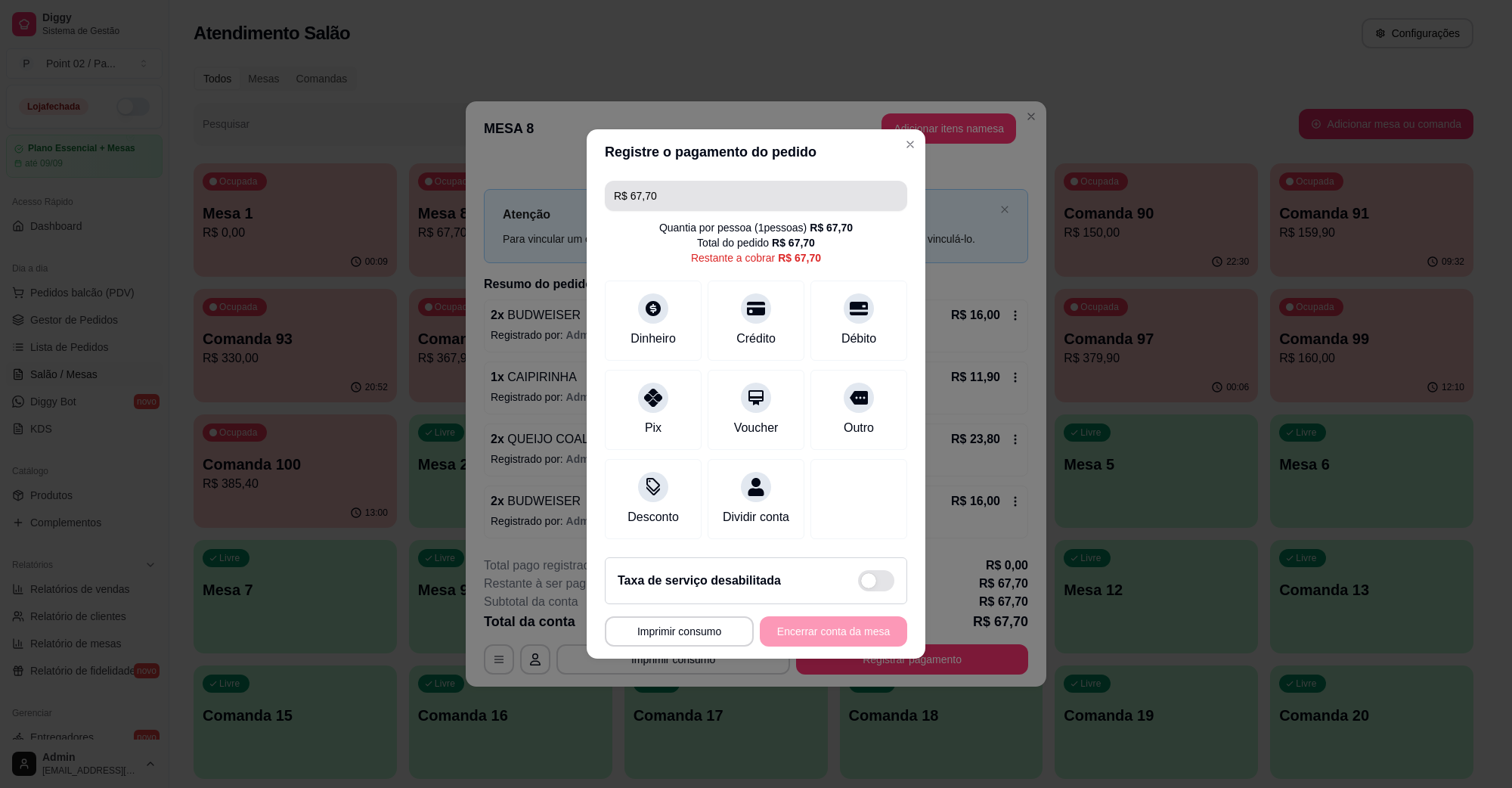
click at [779, 187] on input "R$ 67,70" at bounding box center [756, 195] width 284 height 30
click at [656, 287] on div at bounding box center [653, 303] width 33 height 33
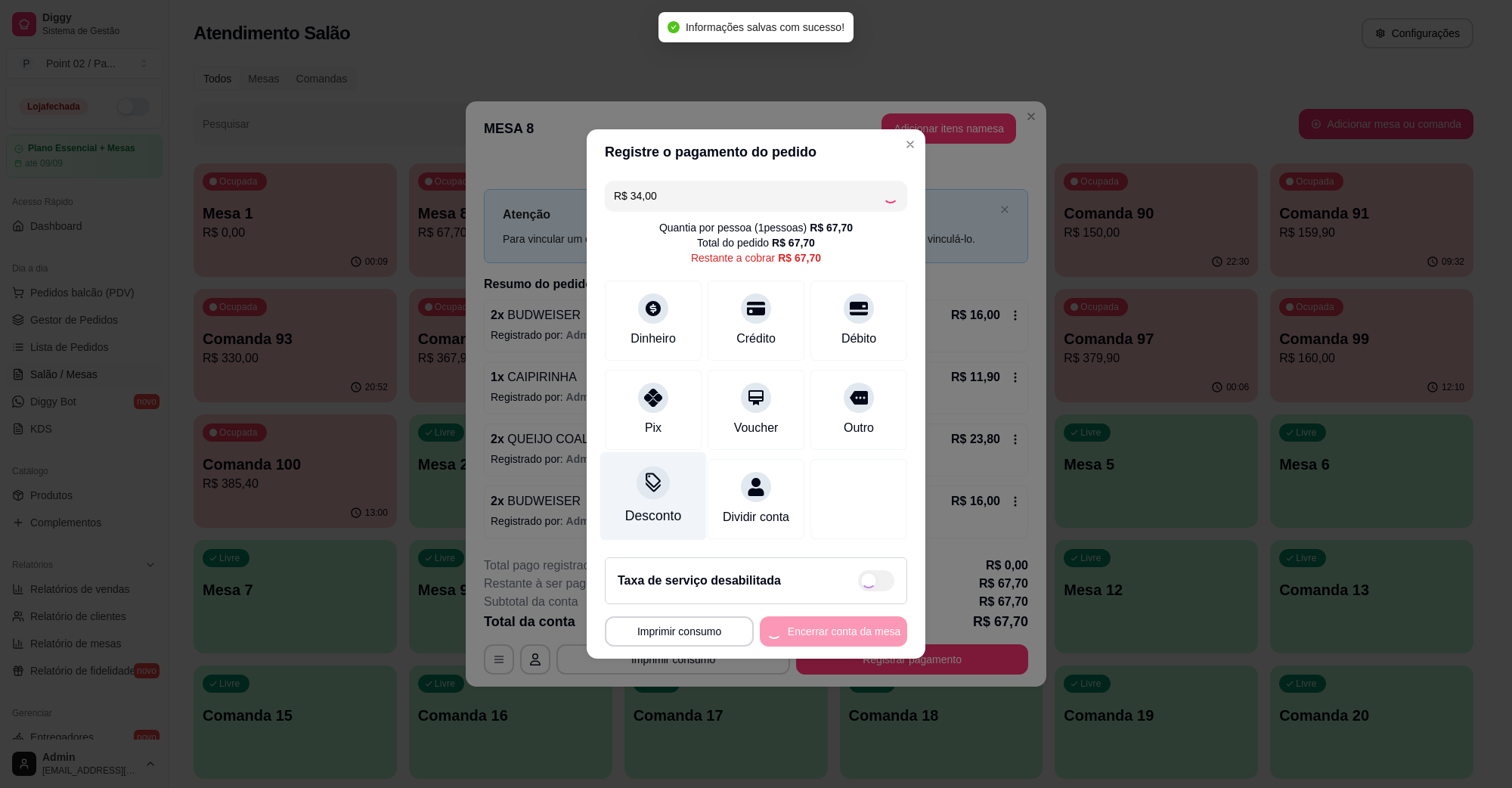
type input "R$ 33,70"
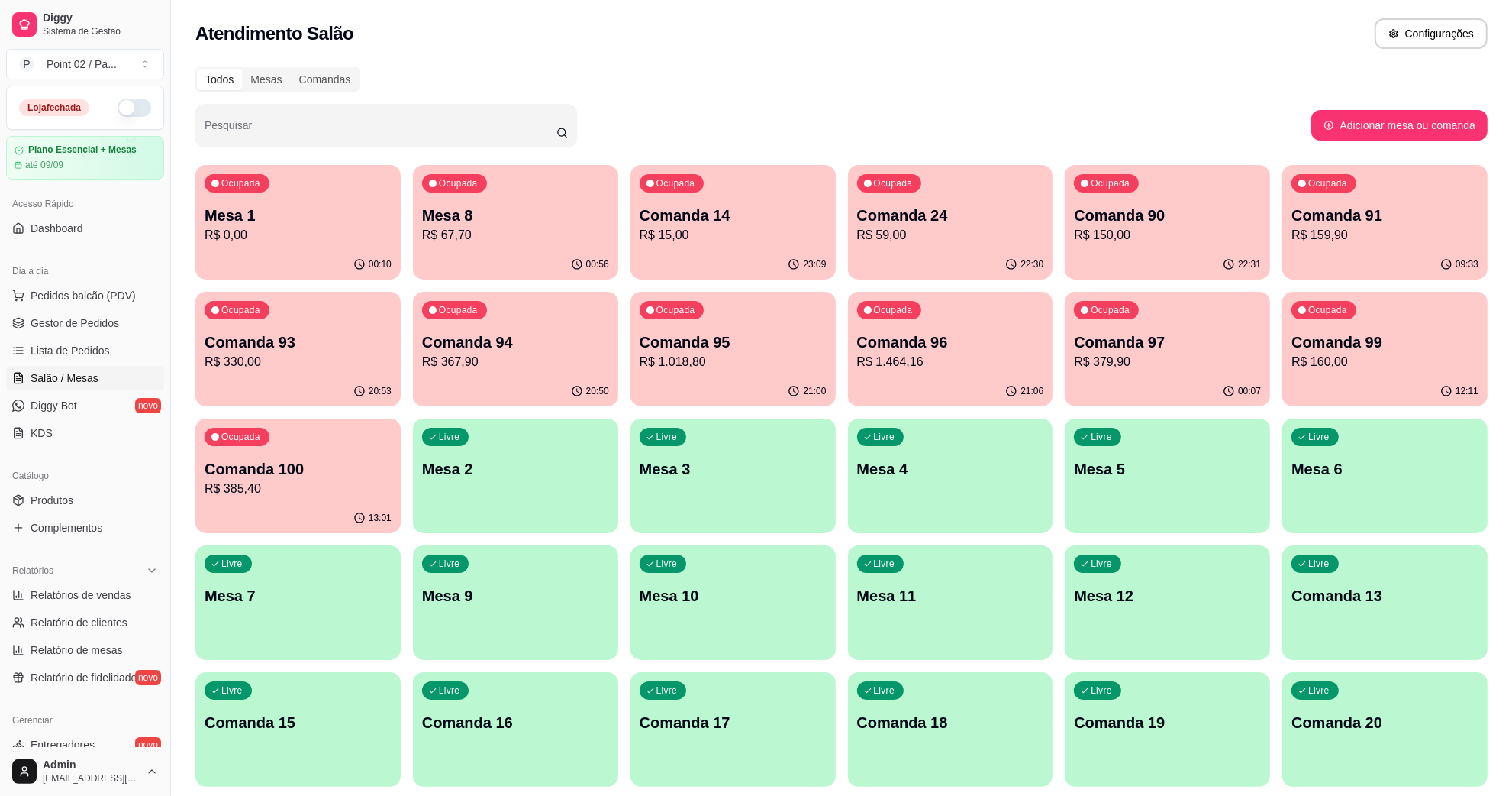
click at [90, 250] on div "Loja fechada Plano Essencial + Mesas até 09/09 Acesso Rápido Dashboard Dia a di…" at bounding box center [85, 417] width 171 height 661
drag, startPoint x: 88, startPoint y: 272, endPoint x: 92, endPoint y: 290, distance: 18.4
click at [88, 276] on div "Dia a dia" at bounding box center [85, 270] width 158 height 24
click at [92, 290] on span "Pedidos balcão (PDV)" at bounding box center [83, 296] width 105 height 16
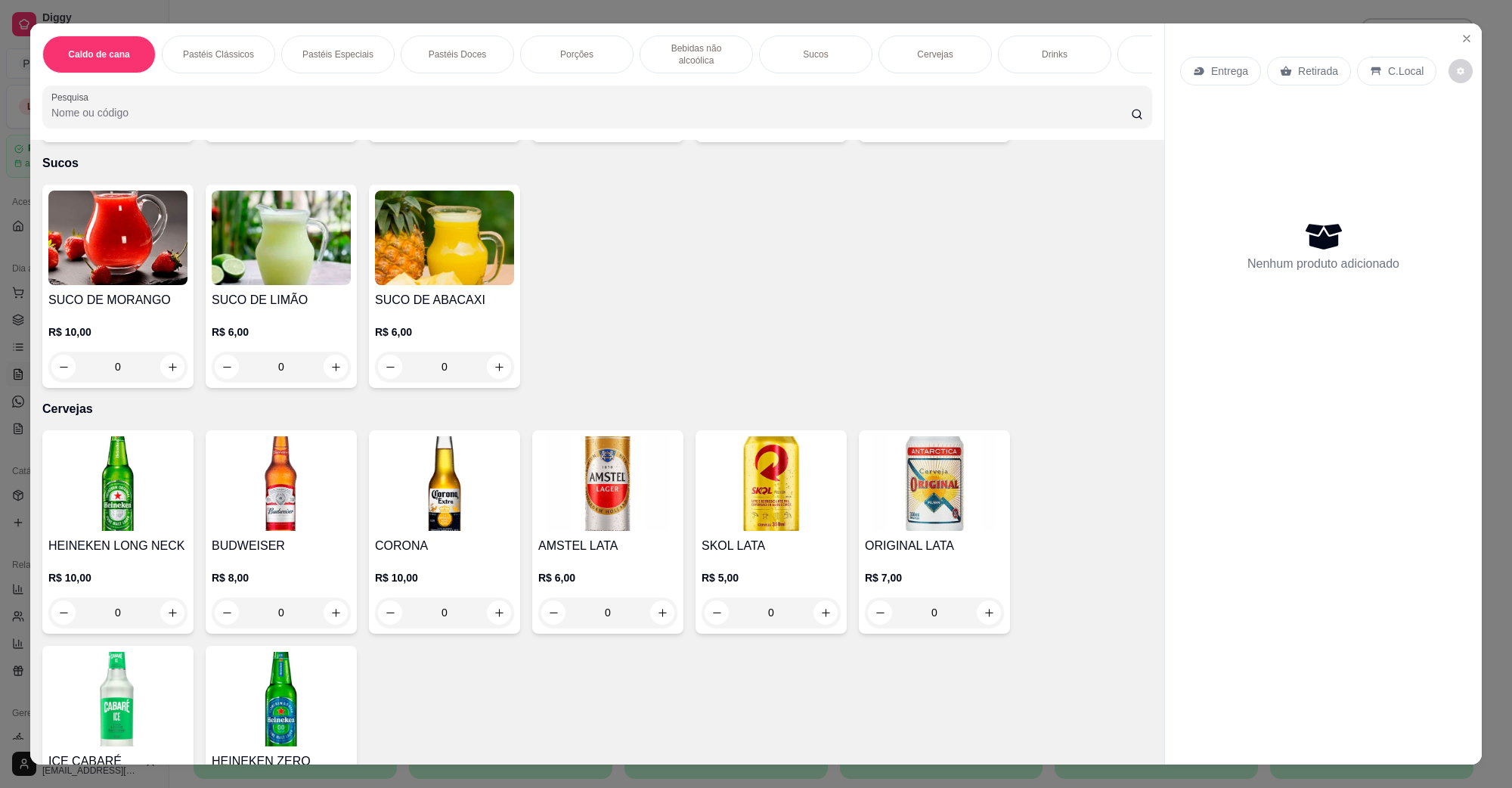
scroll to position [2267, 0]
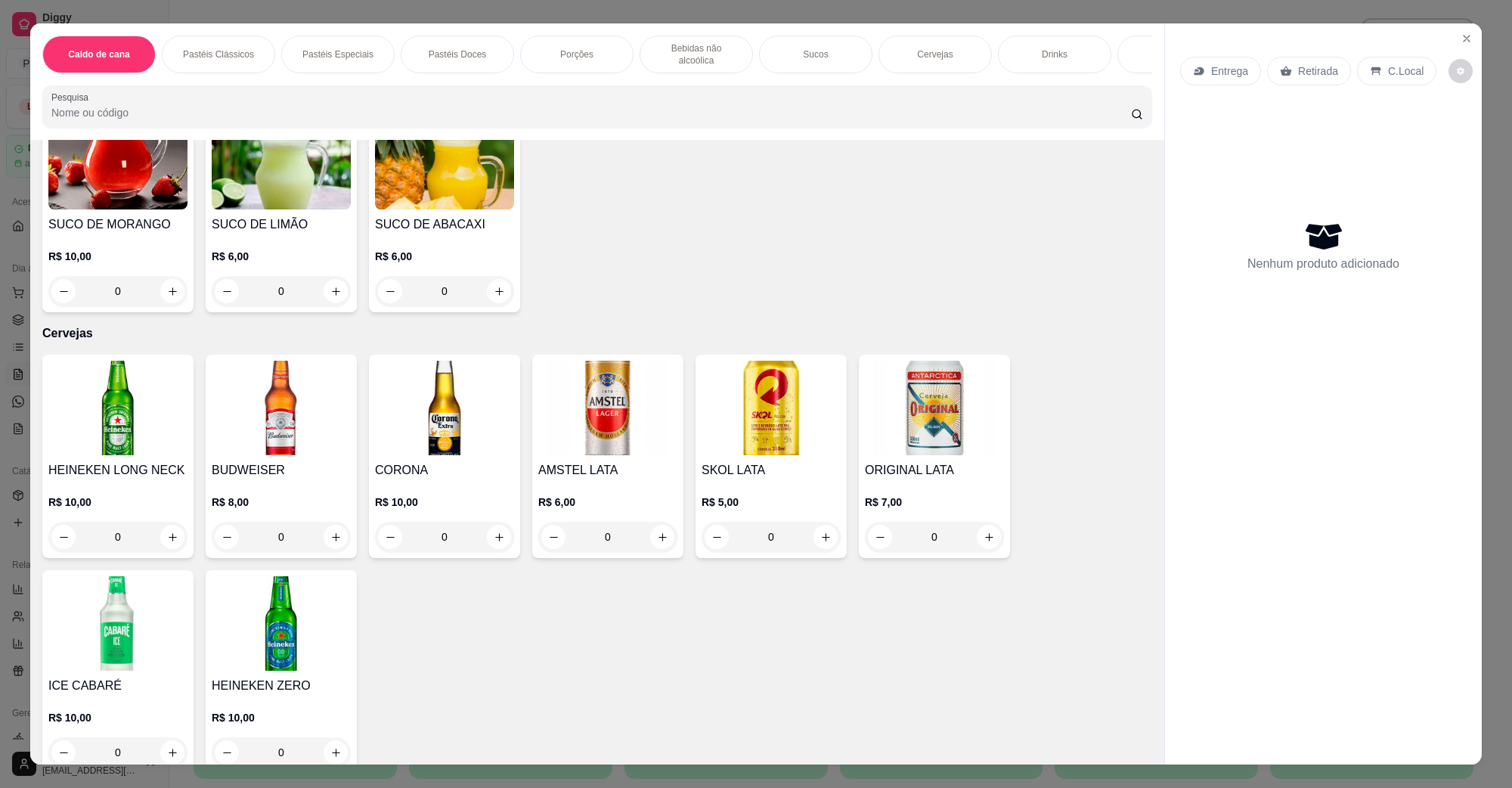
click at [154, 443] on div "HEINEKEN LONG NECK R$ 10,00 0" at bounding box center [118, 456] width 152 height 204
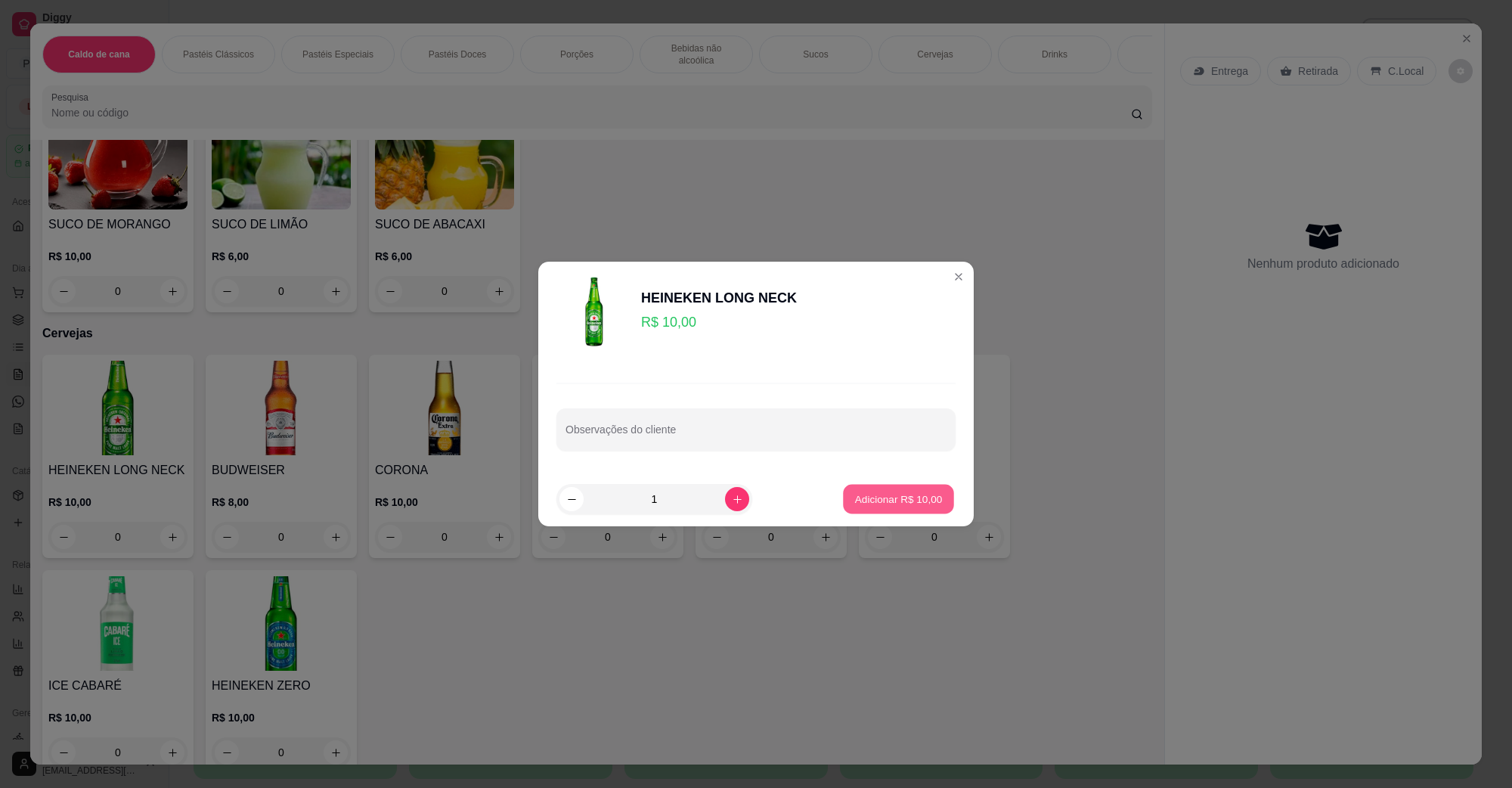
click at [906, 490] on button "Adicionar R$ 10,00" at bounding box center [899, 499] width 111 height 30
type input "1"
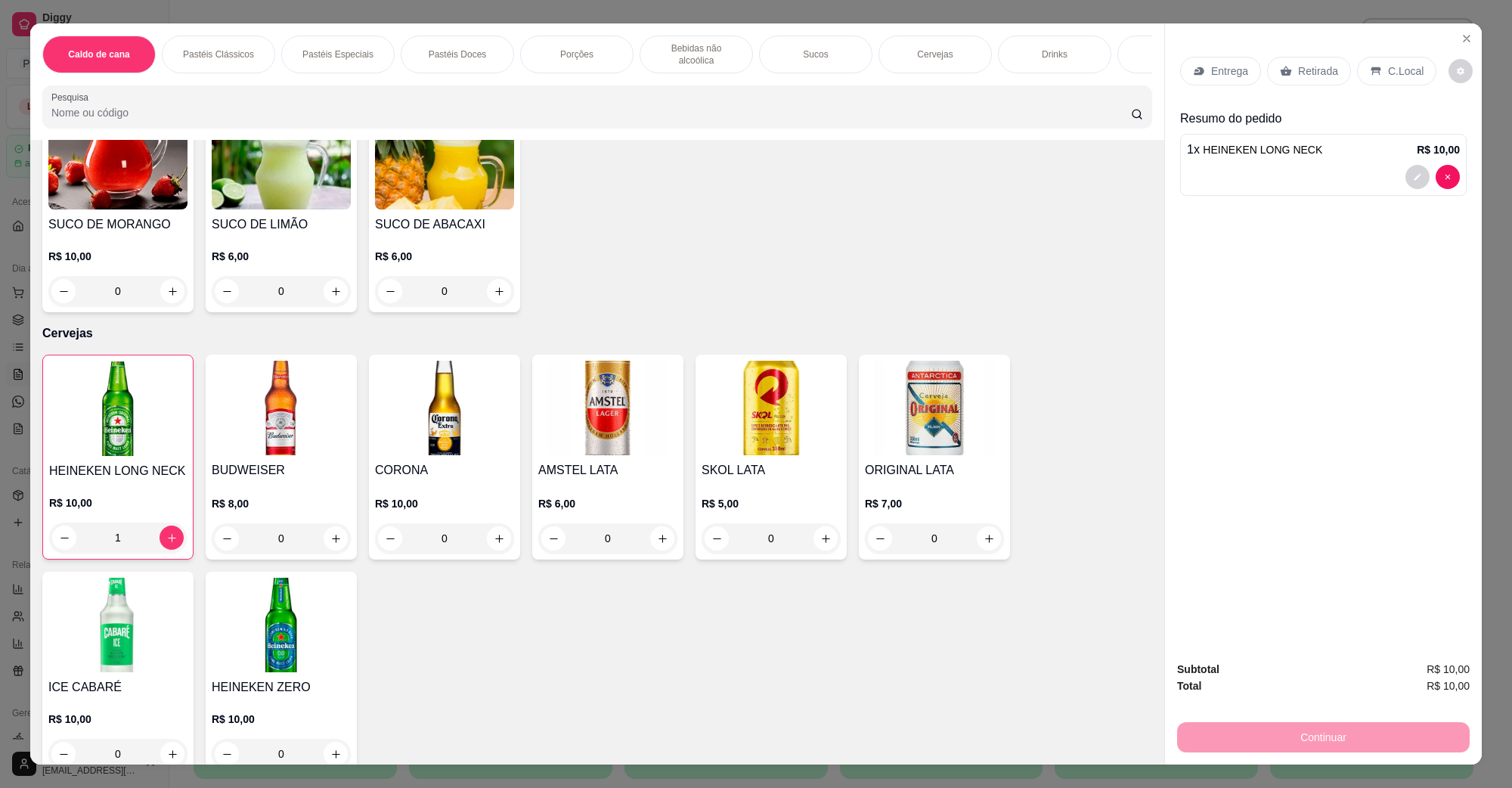
click at [1375, 68] on div "C.Local" at bounding box center [1397, 71] width 79 height 29
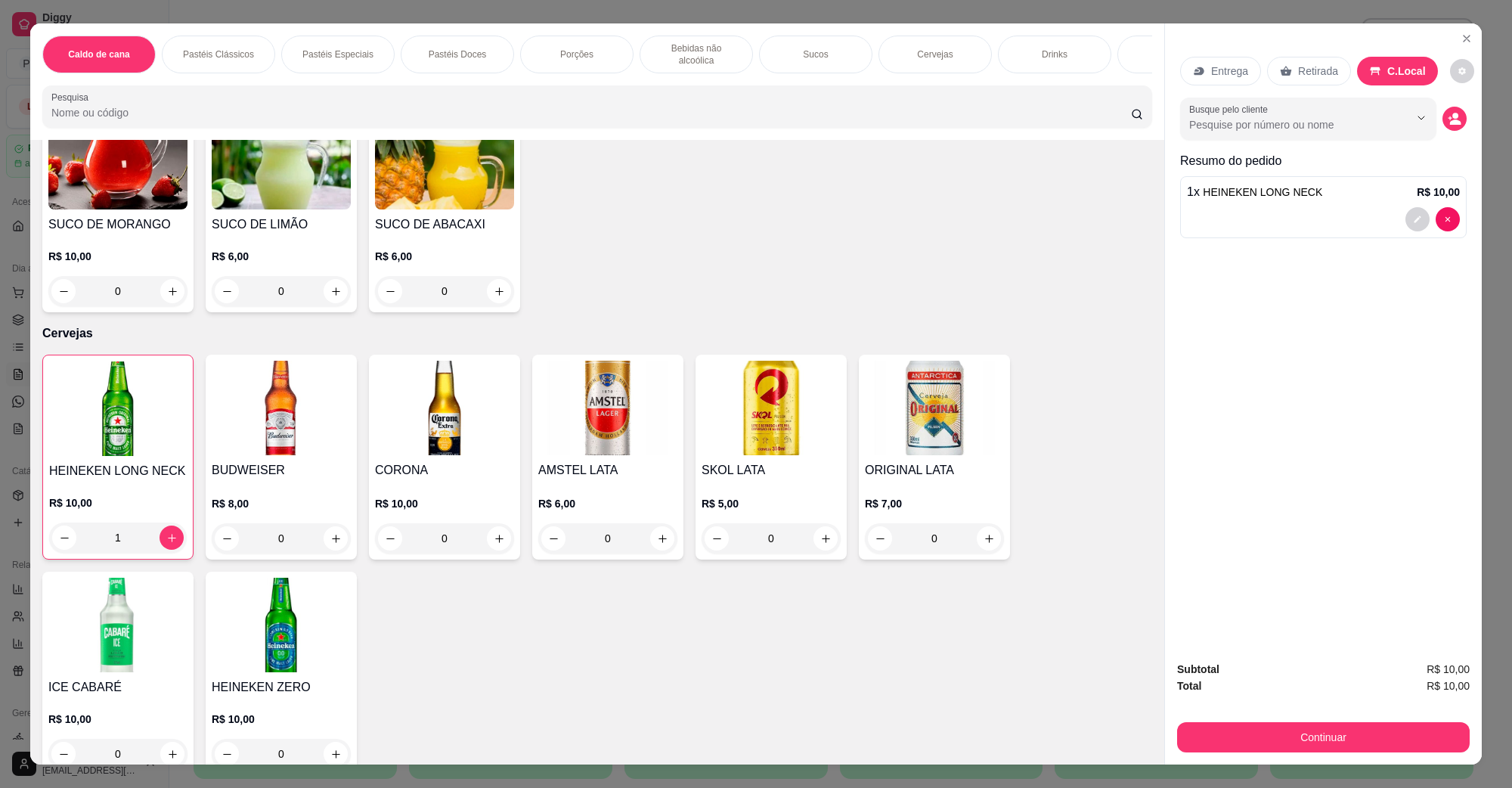
click at [1362, 720] on div "Continuar" at bounding box center [1324, 734] width 293 height 34
click at [1357, 739] on button "Continuar" at bounding box center [1324, 736] width 293 height 30
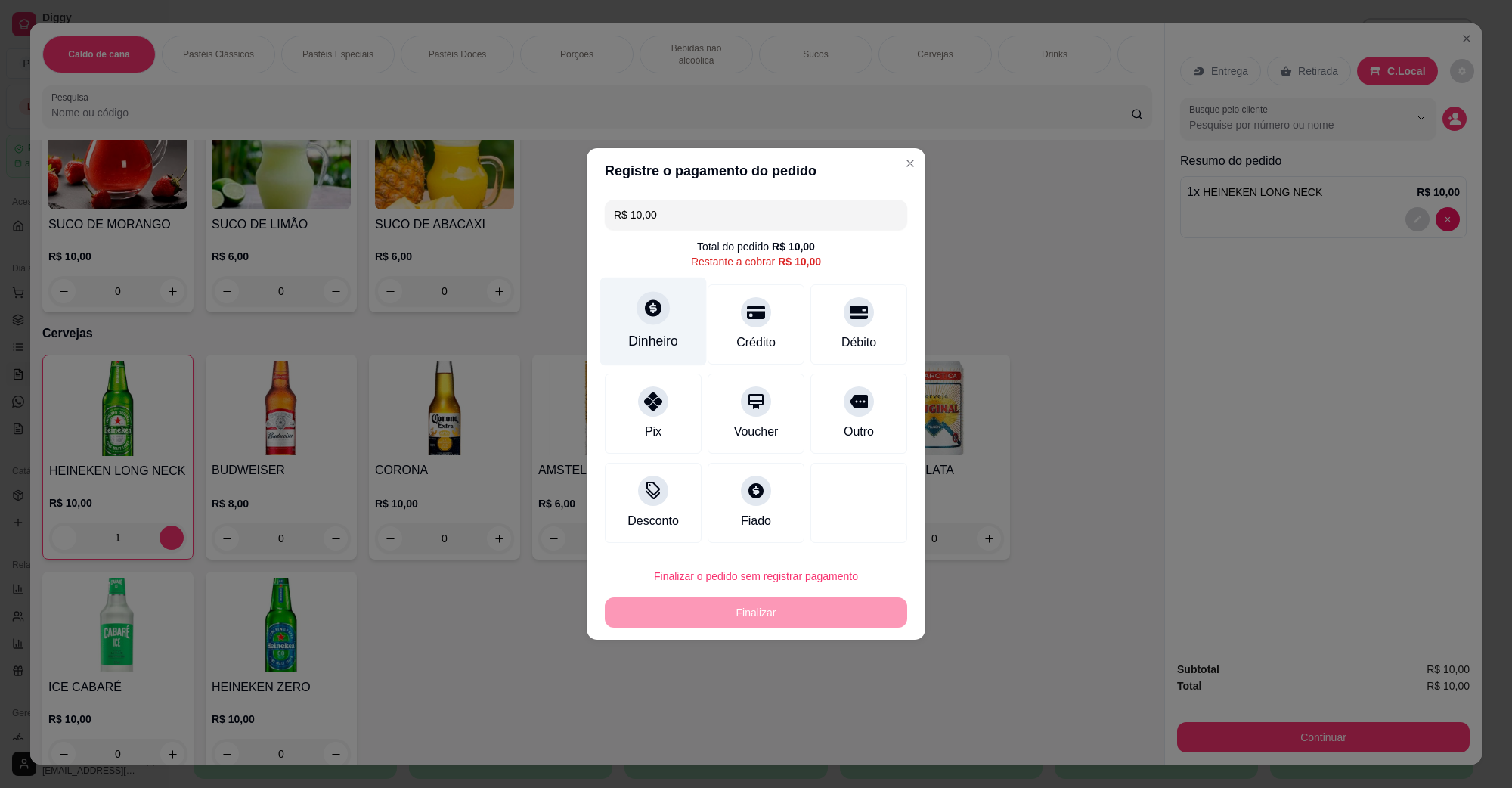
click at [663, 335] on div "Dinheiro" at bounding box center [653, 341] width 50 height 19
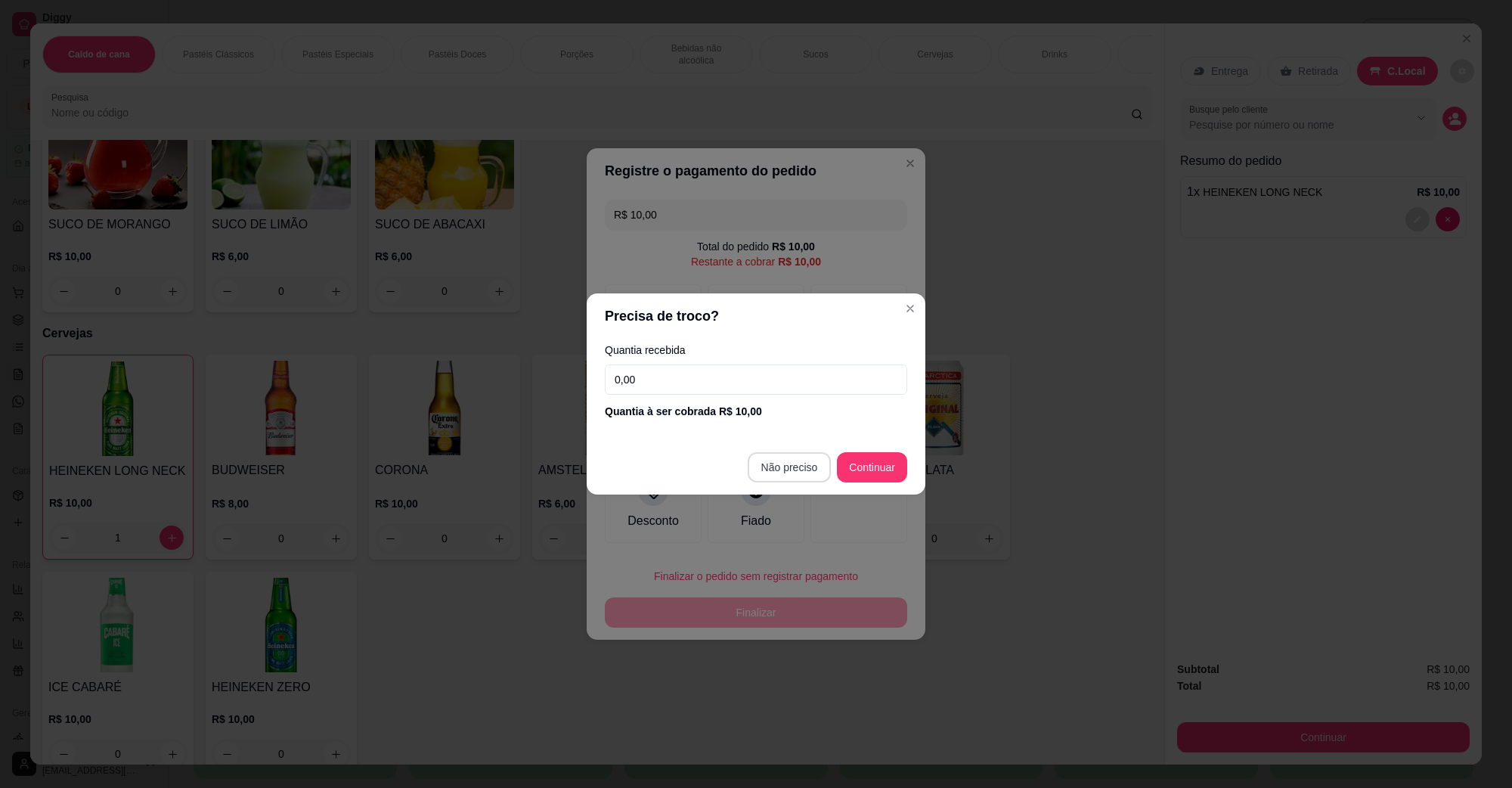
type input "R$ 0,00"
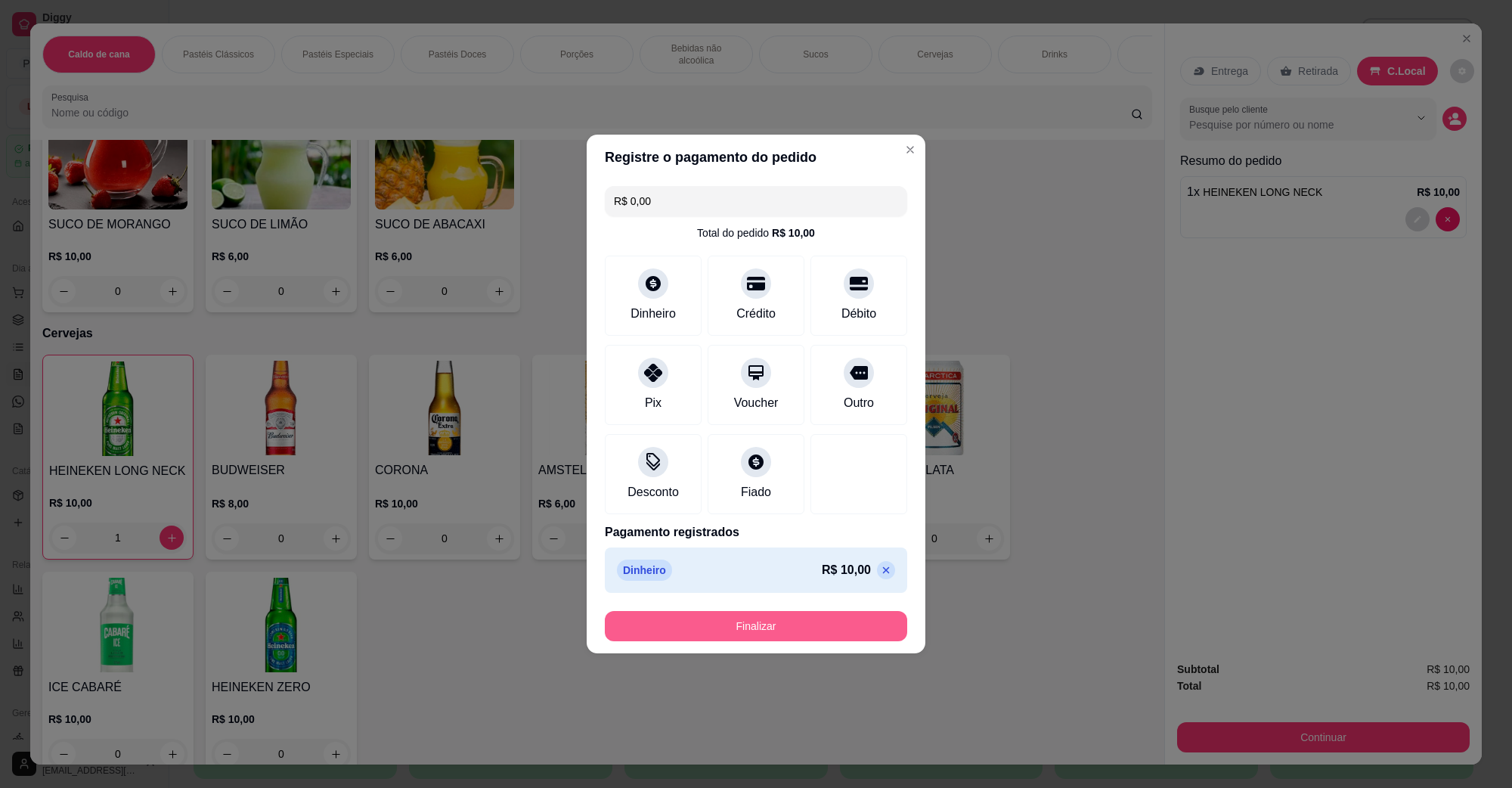
click at [790, 614] on button "Finalizar" at bounding box center [756, 625] width 302 height 30
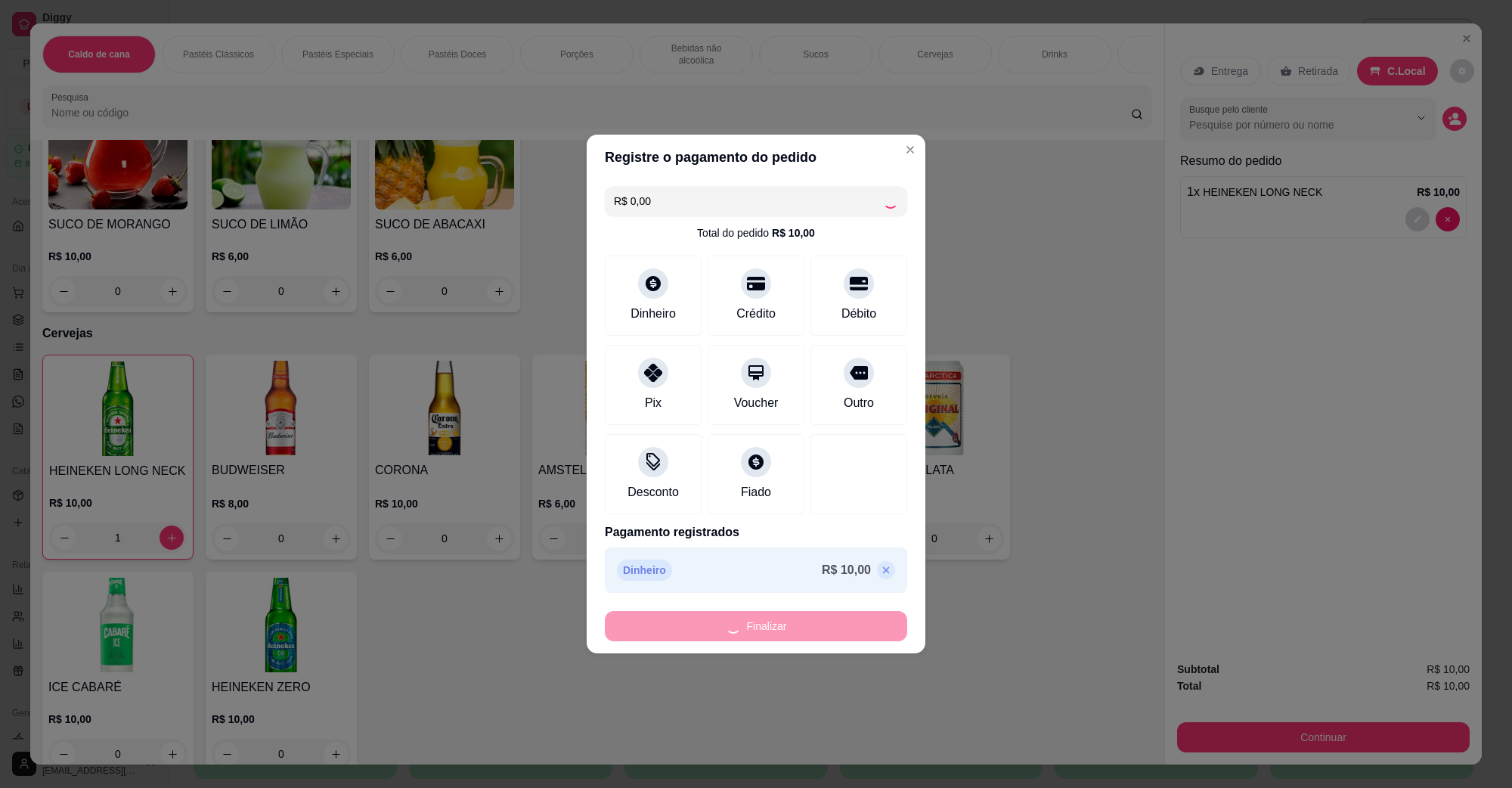
type input "0"
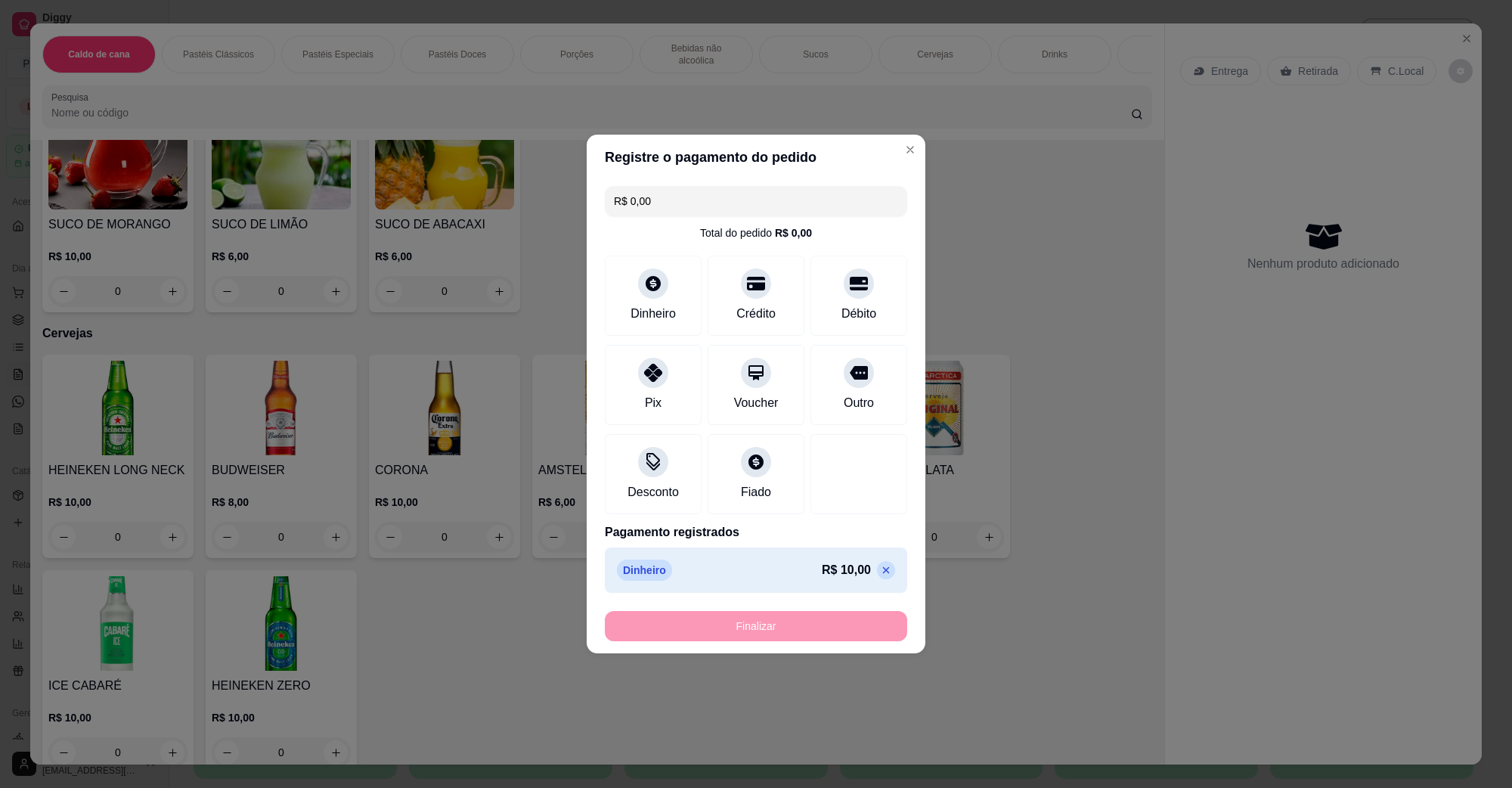
type input "-R$ 10,00"
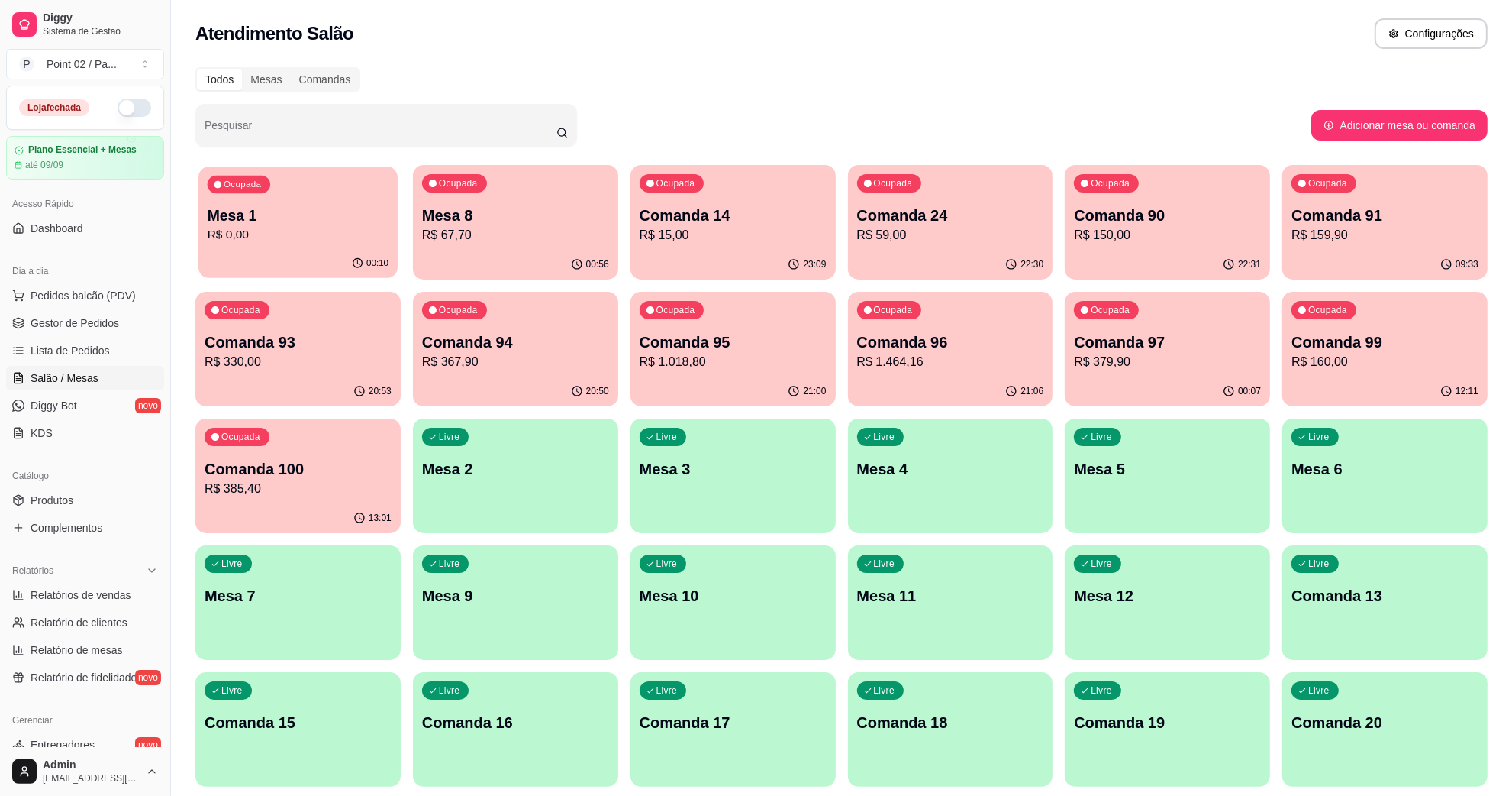
click at [223, 226] on p "R$ 0,00" at bounding box center [298, 235] width 180 height 18
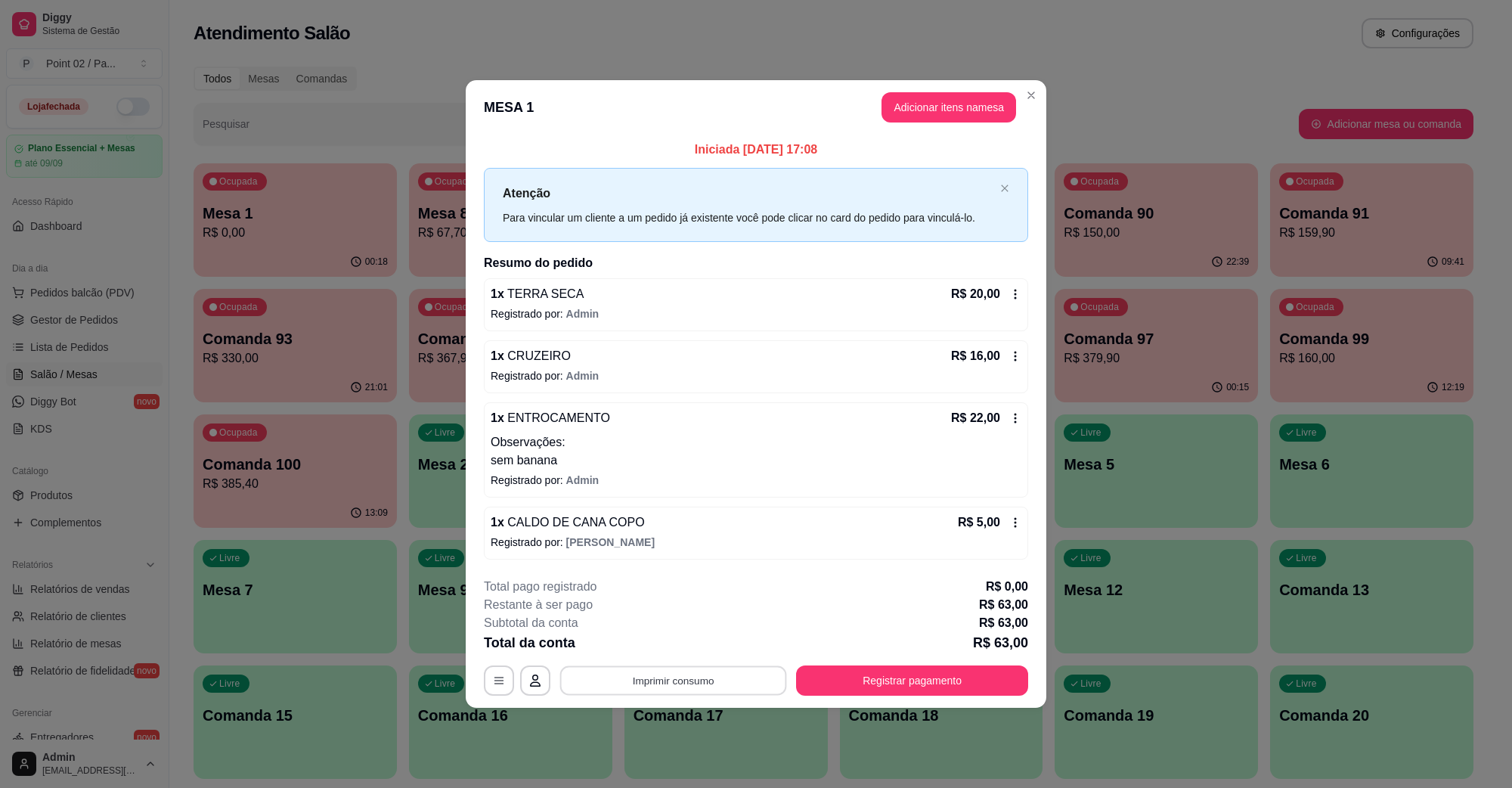
click at [729, 688] on button "Imprimir consumo" at bounding box center [673, 680] width 227 height 30
click at [698, 635] on button "IMPRESSORA" at bounding box center [677, 646] width 106 height 23
click at [911, 669] on button "Registrar pagamento" at bounding box center [912, 680] width 232 height 30
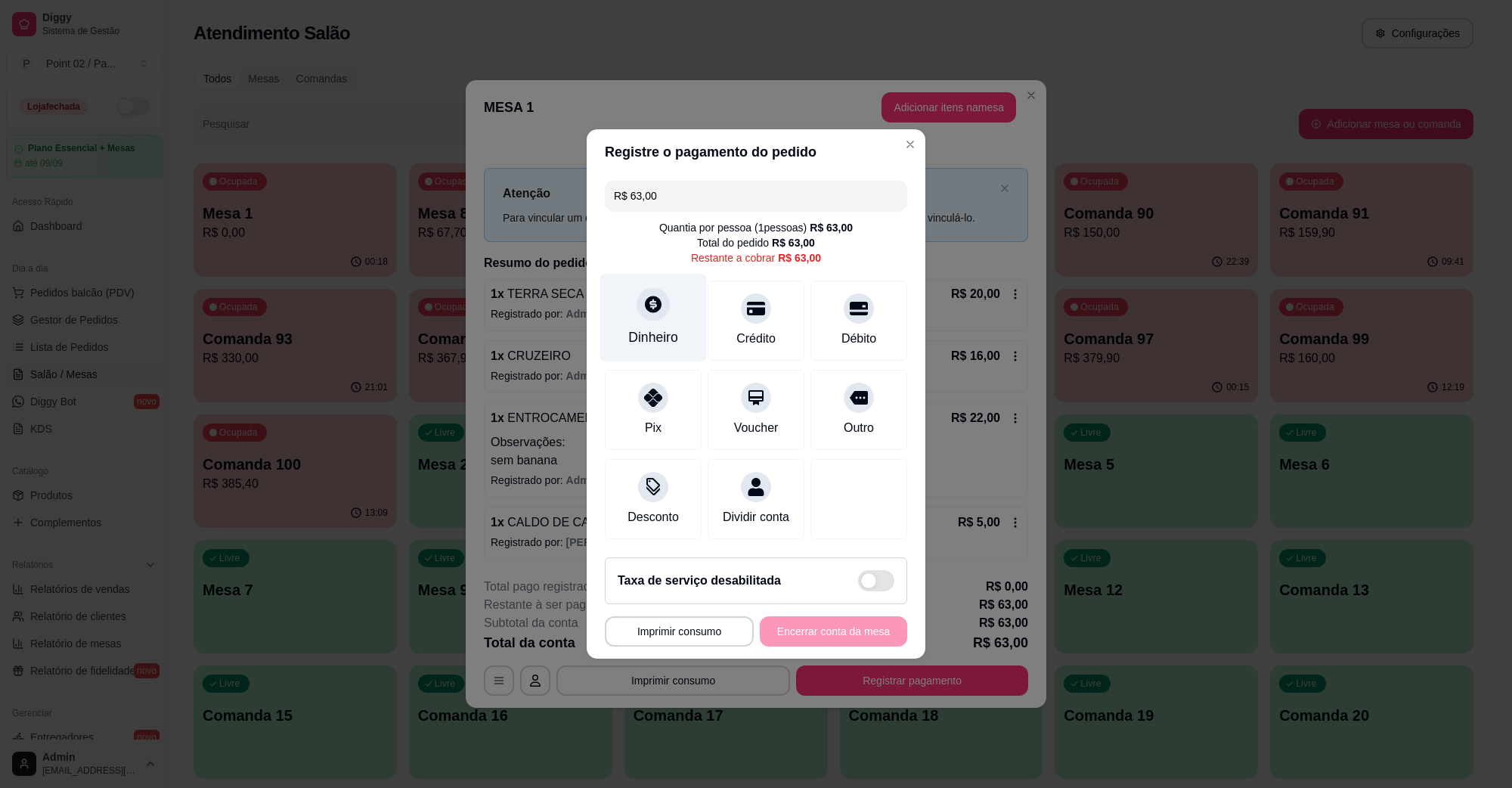
click at [664, 311] on div "Dinheiro" at bounding box center [653, 318] width 106 height 89
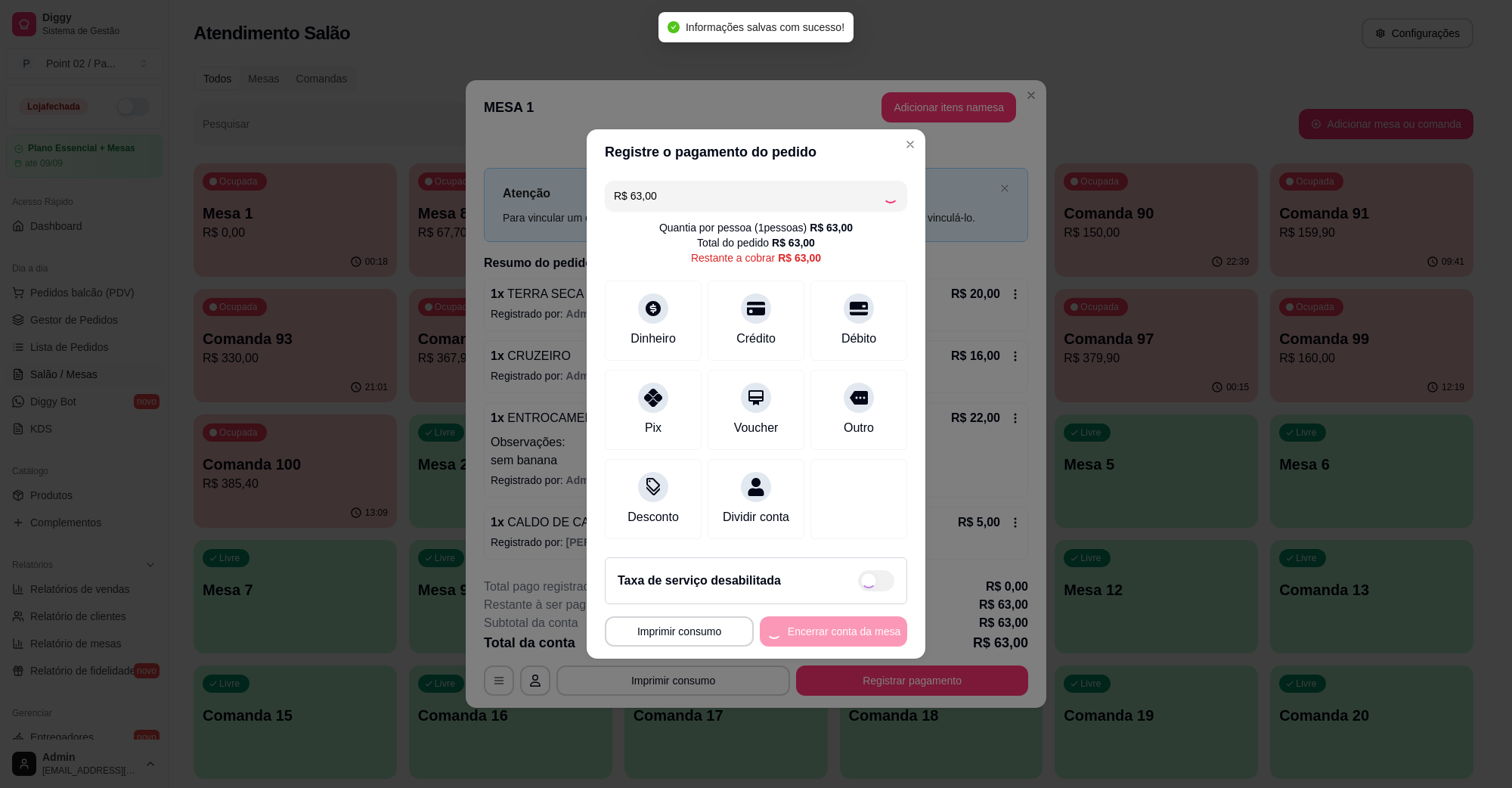
type input "R$ 0,00"
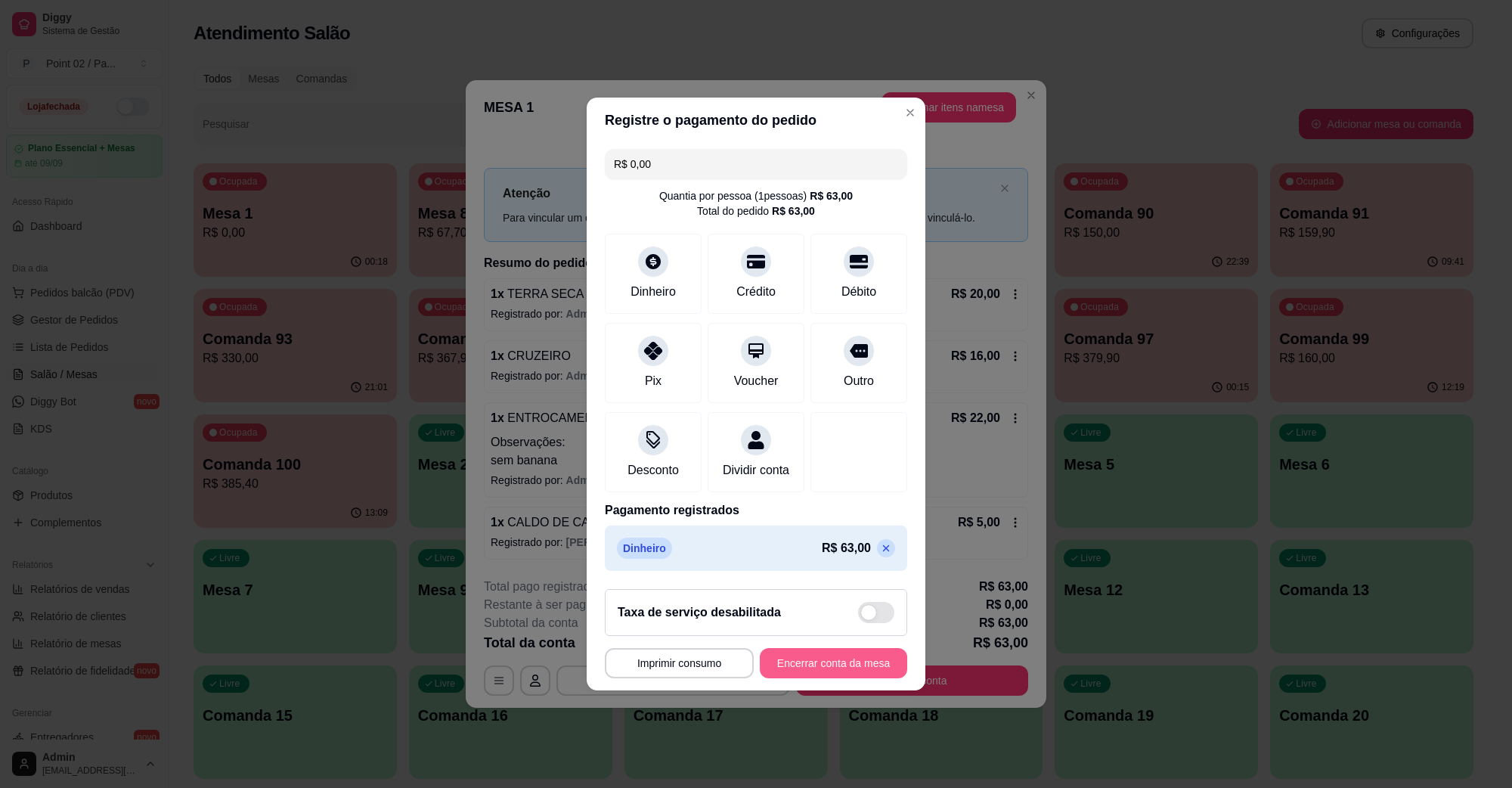
click at [848, 678] on button "Encerrar conta da mesa" at bounding box center [834, 662] width 148 height 30
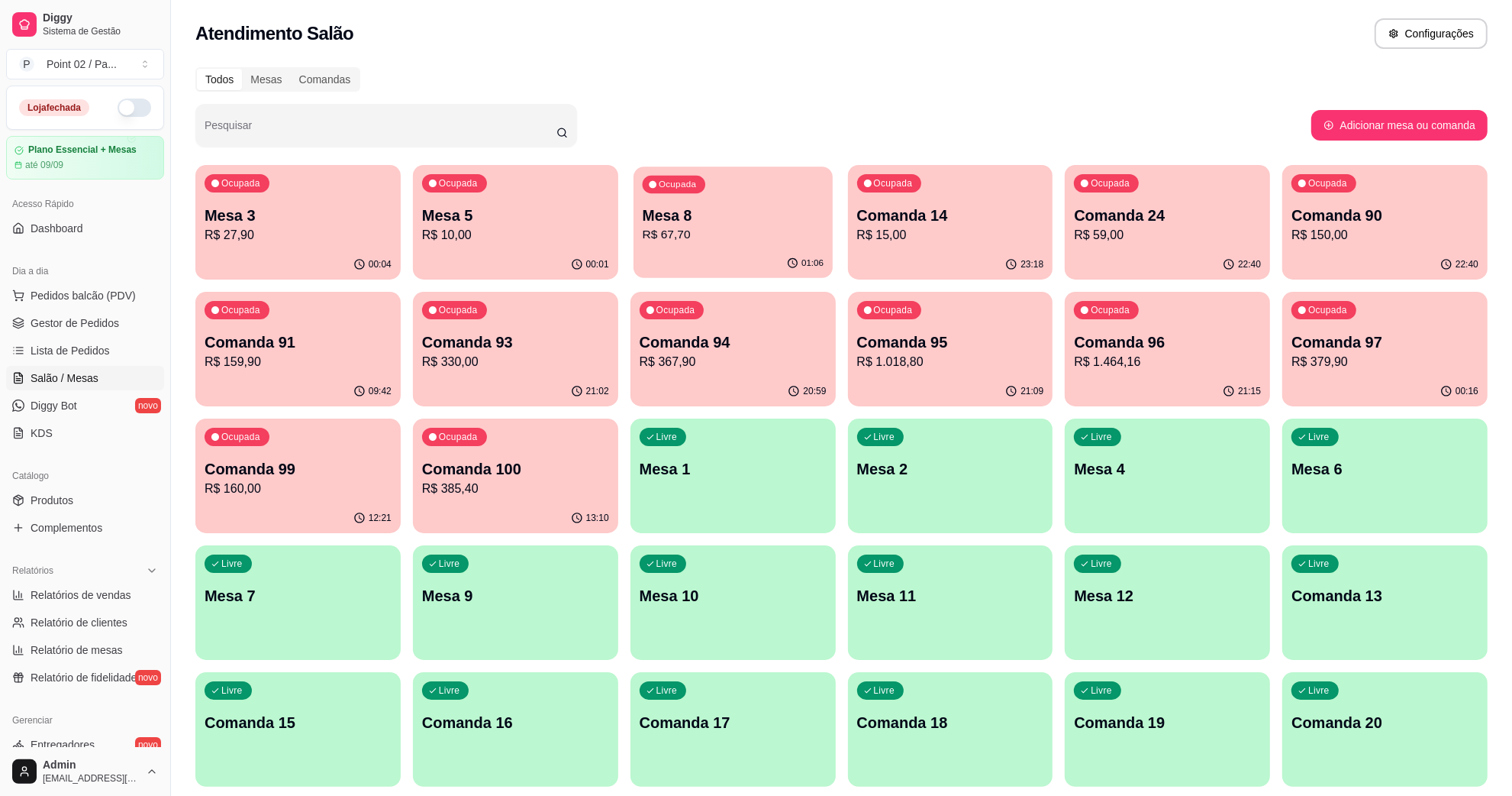
click at [677, 184] on p "Ocupada" at bounding box center [677, 184] width 37 height 13
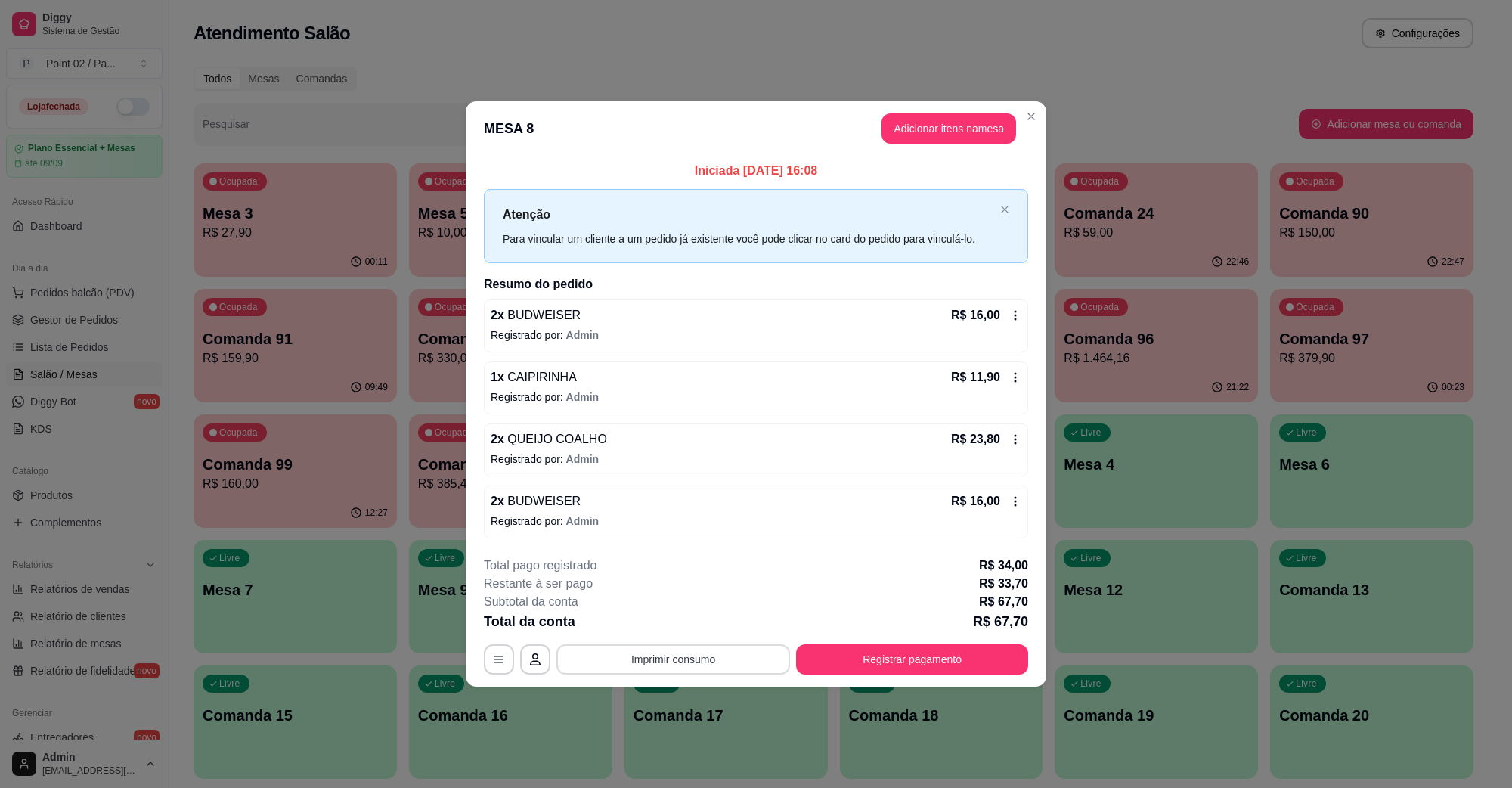
click at [629, 651] on button "Imprimir consumo" at bounding box center [673, 659] width 234 height 30
click at [685, 629] on button "IMPRESSORA" at bounding box center [677, 625] width 109 height 24
click at [965, 644] on button "Registrar pagamento" at bounding box center [912, 659] width 225 height 30
click at [889, 680] on footer "**********" at bounding box center [756, 614] width 581 height 142
click at [893, 676] on footer "**********" at bounding box center [756, 614] width 581 height 142
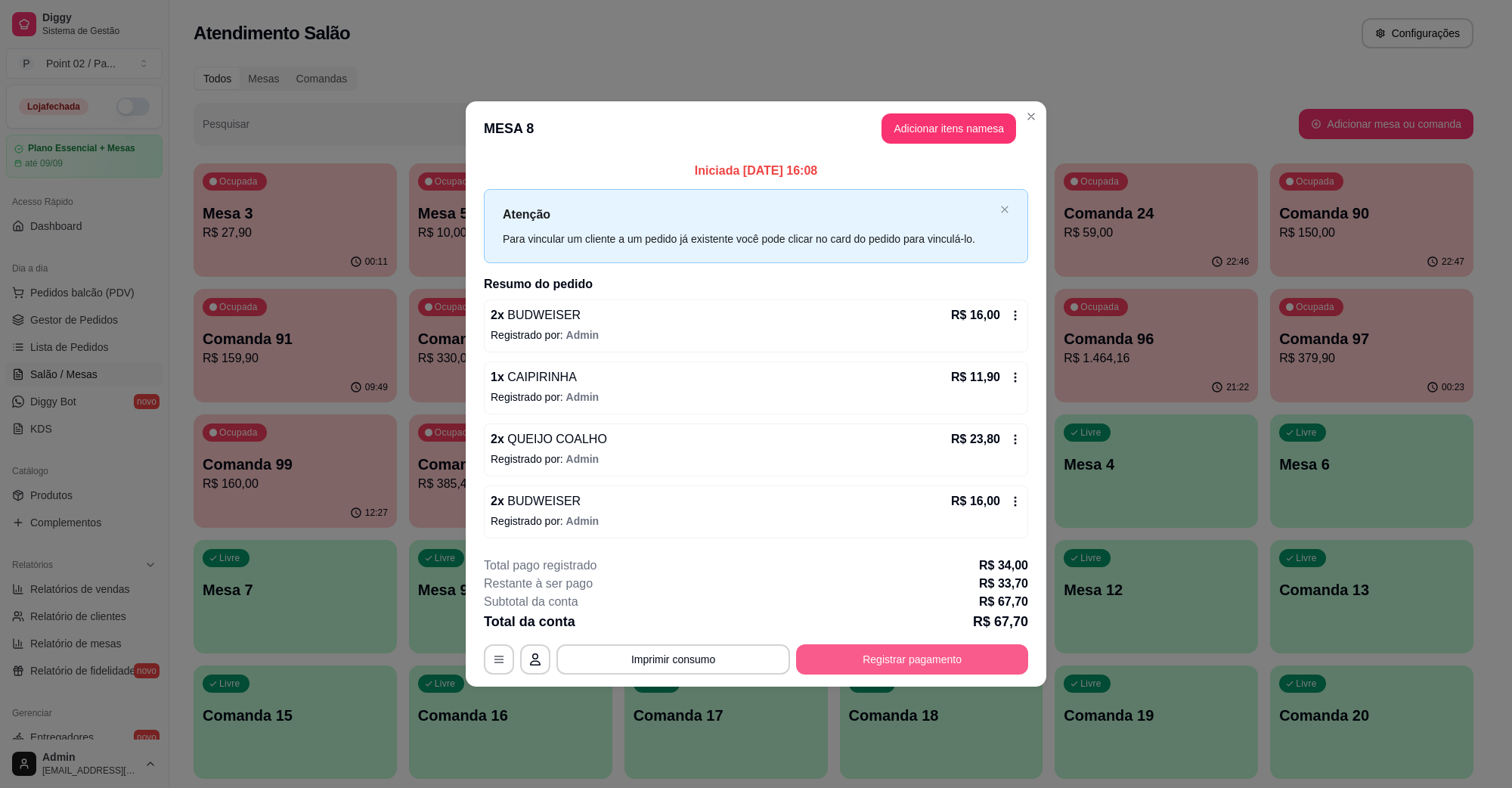
click at [906, 650] on button "Registrar pagamento" at bounding box center [912, 659] width 232 height 30
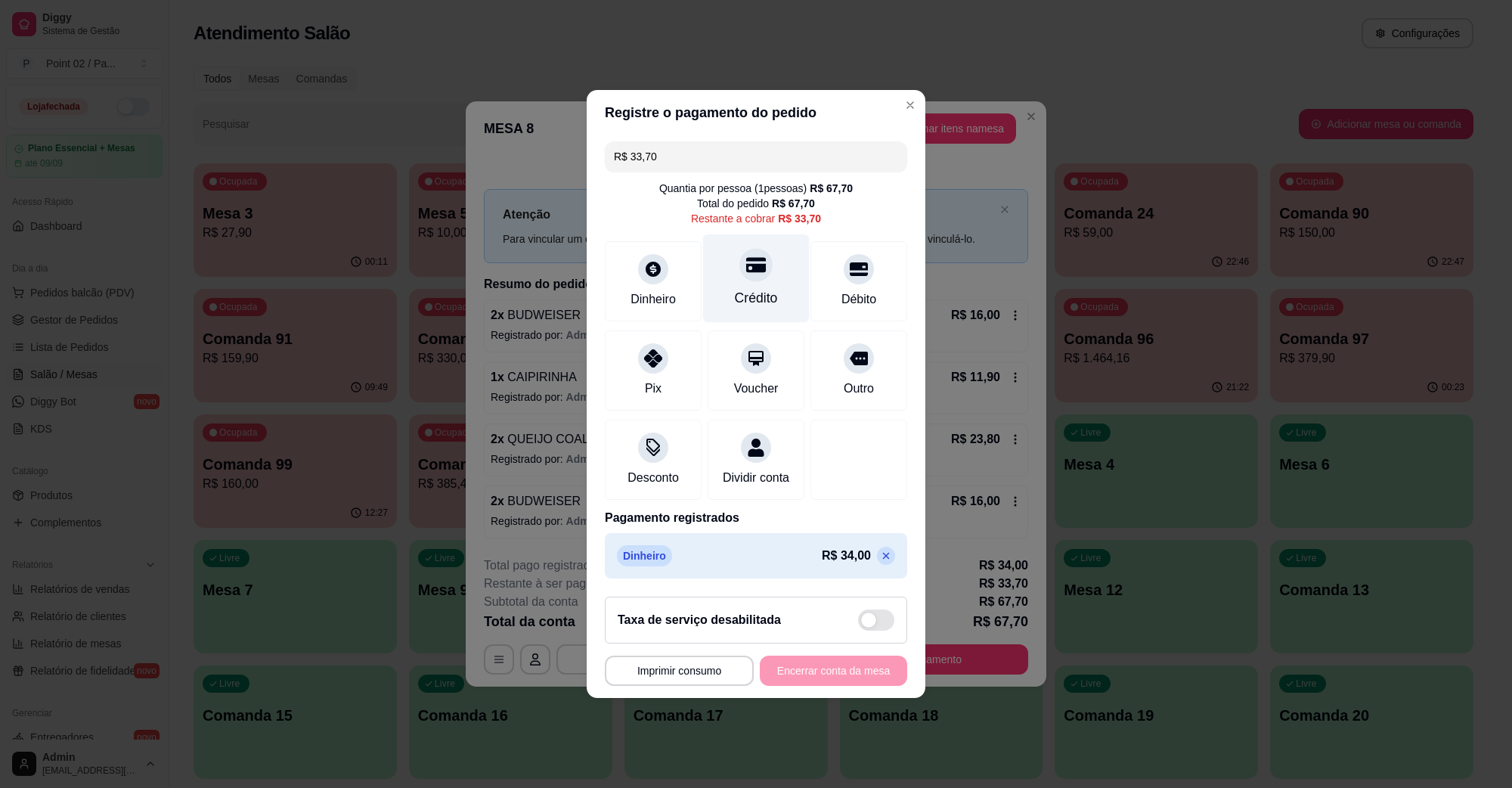
click at [756, 261] on icon at bounding box center [756, 266] width 19 height 15
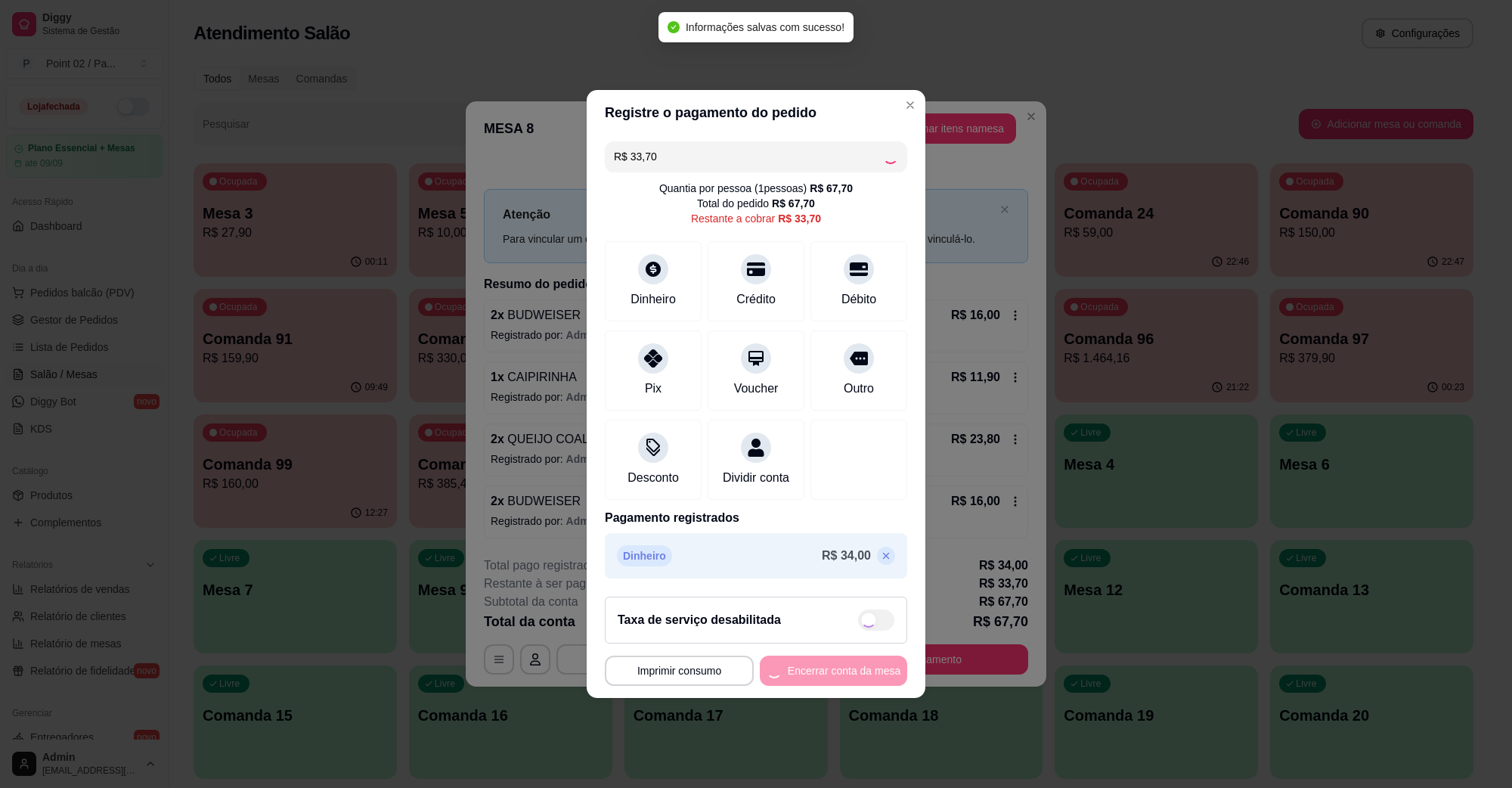
type input "R$ 0,00"
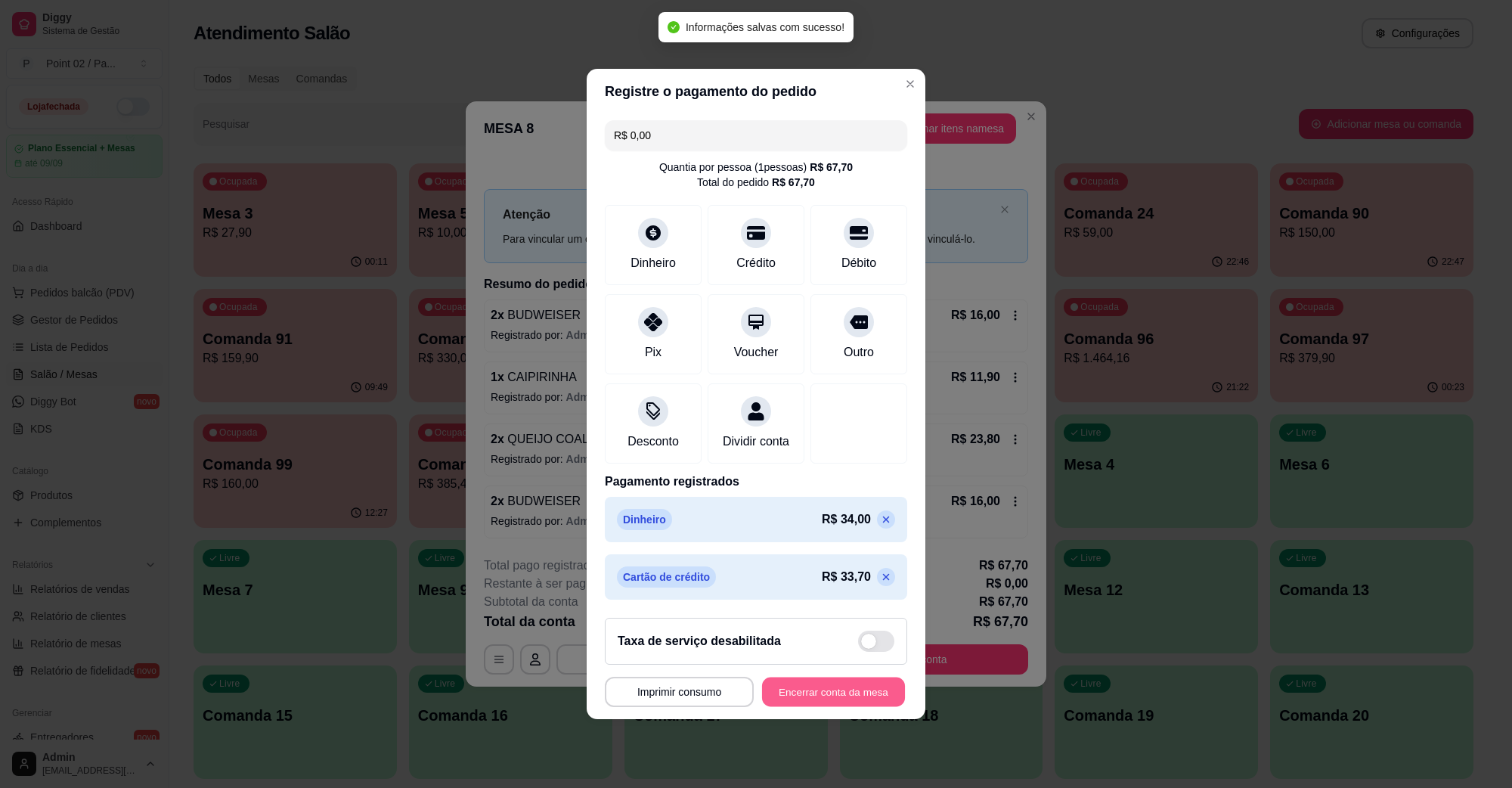
click at [855, 688] on button "Encerrar conta da mesa" at bounding box center [834, 691] width 143 height 30
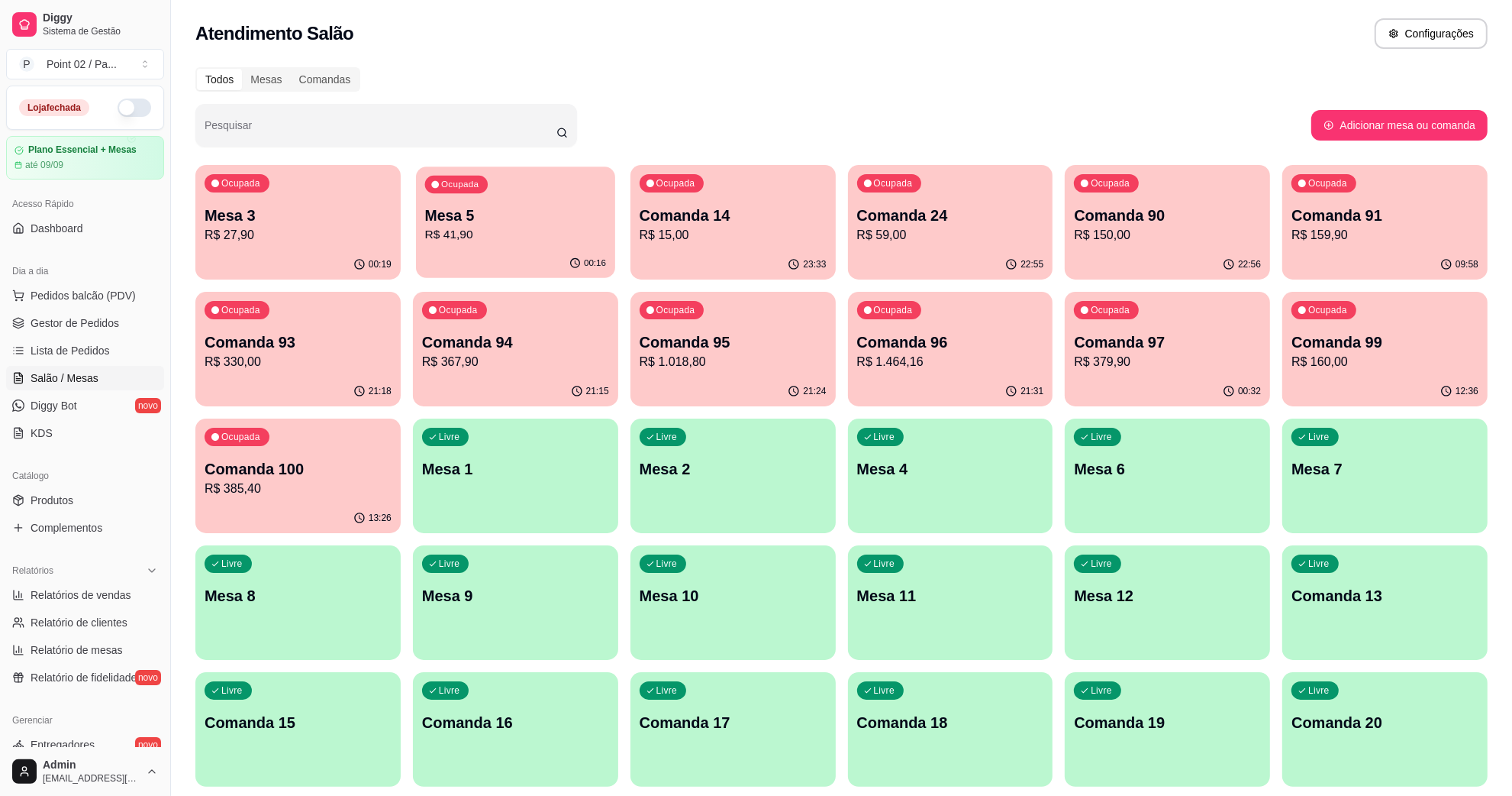
click at [536, 187] on div "Ocupada Mesa 5 R$ 41,90" at bounding box center [516, 208] width 199 height 83
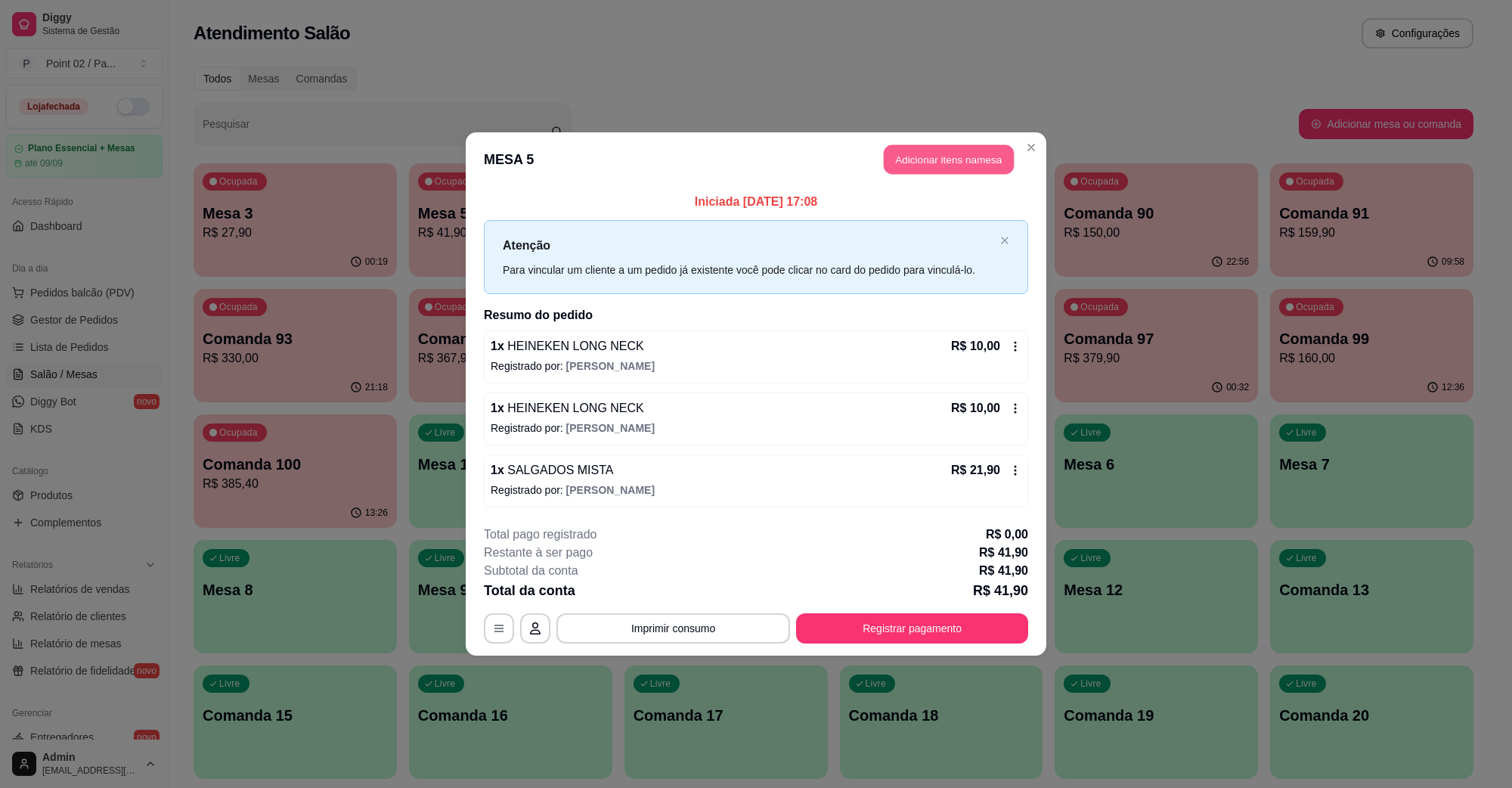
click at [930, 152] on button "Adicionar itens na mesa" at bounding box center [949, 159] width 130 height 30
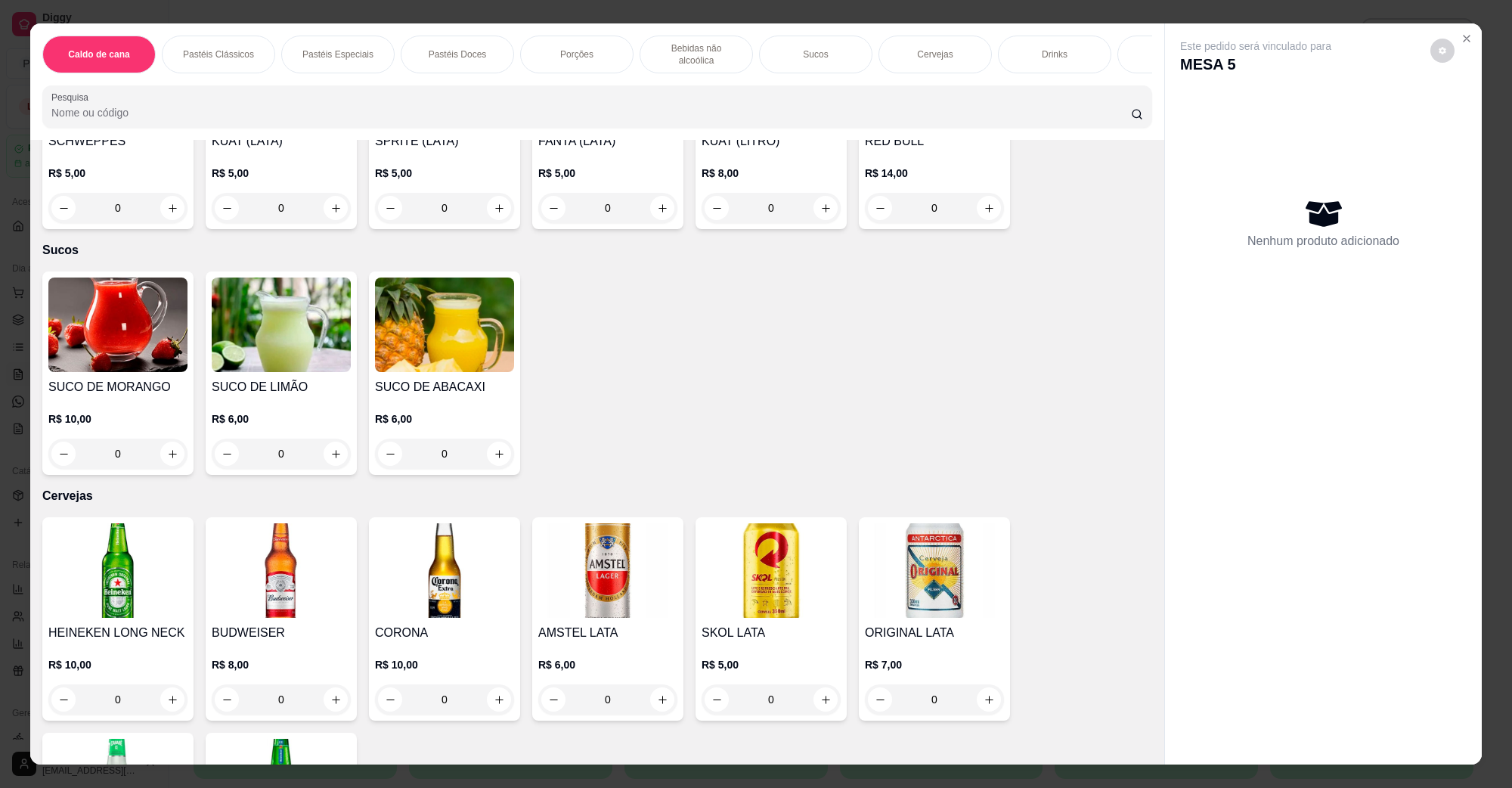
scroll to position [2267, 0]
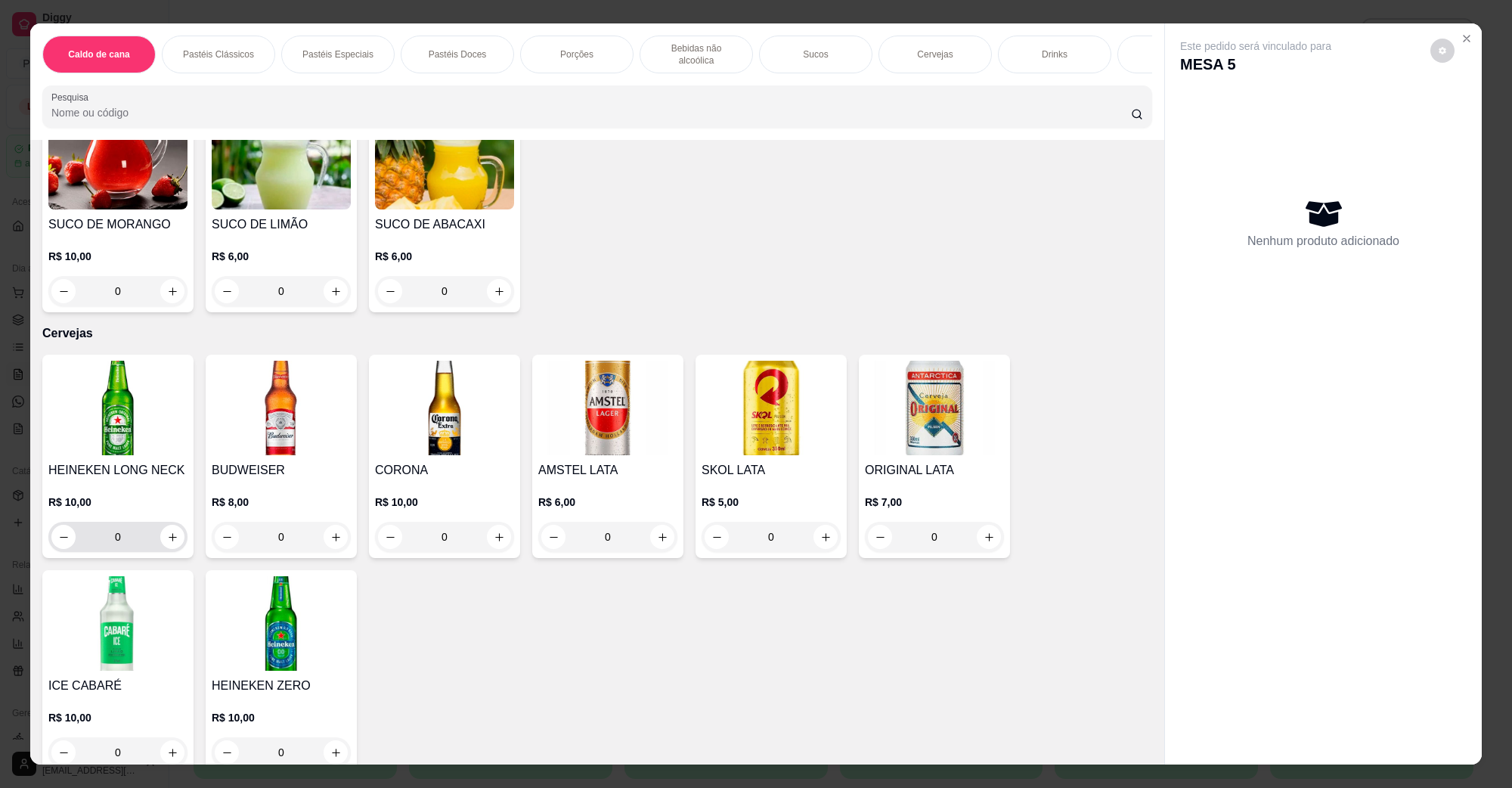
click at [109, 436] on img at bounding box center [118, 408] width 139 height 95
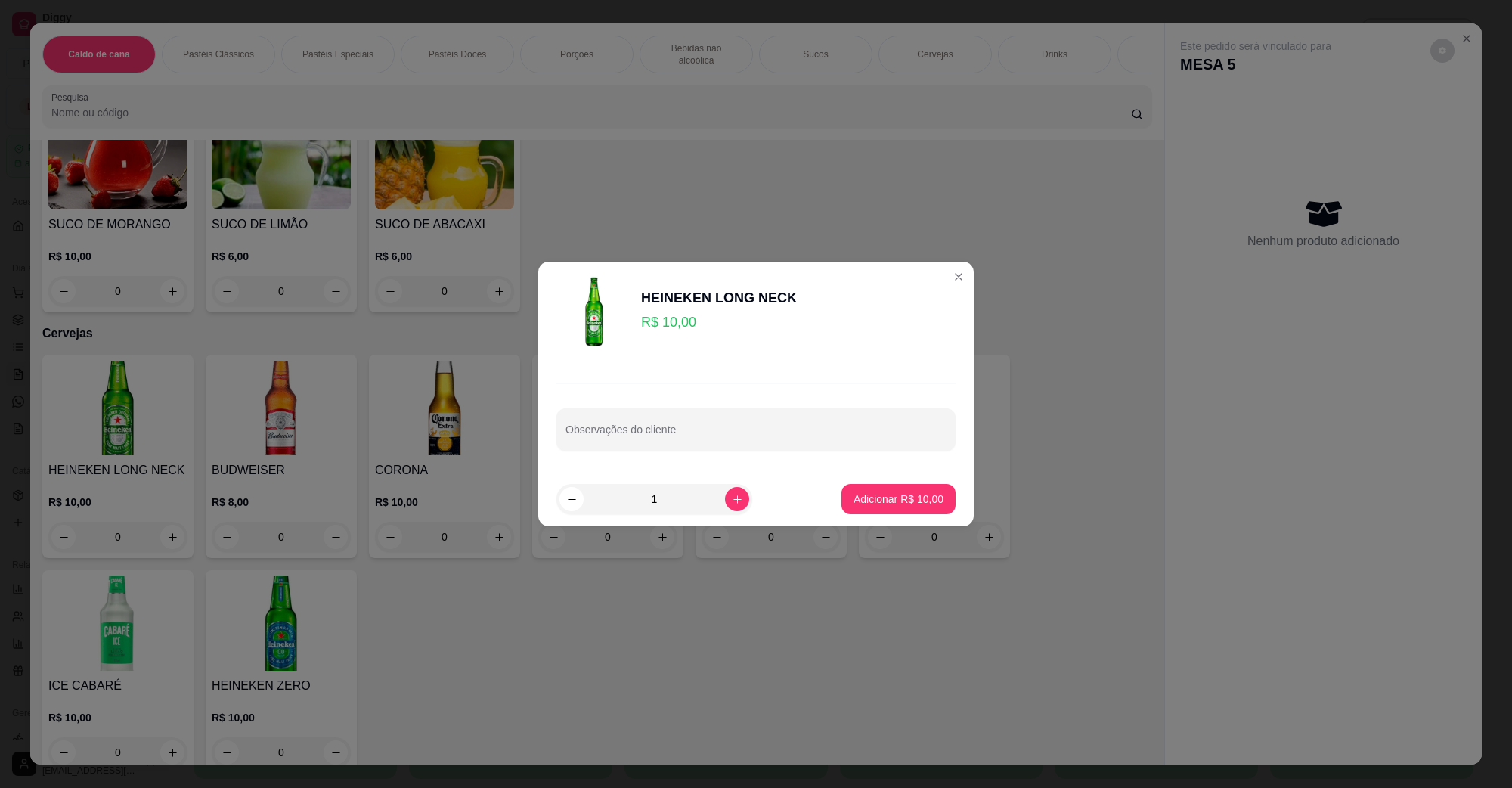
click at [939, 499] on button "Adicionar R$ 10,00" at bounding box center [899, 498] width 114 height 30
type input "1"
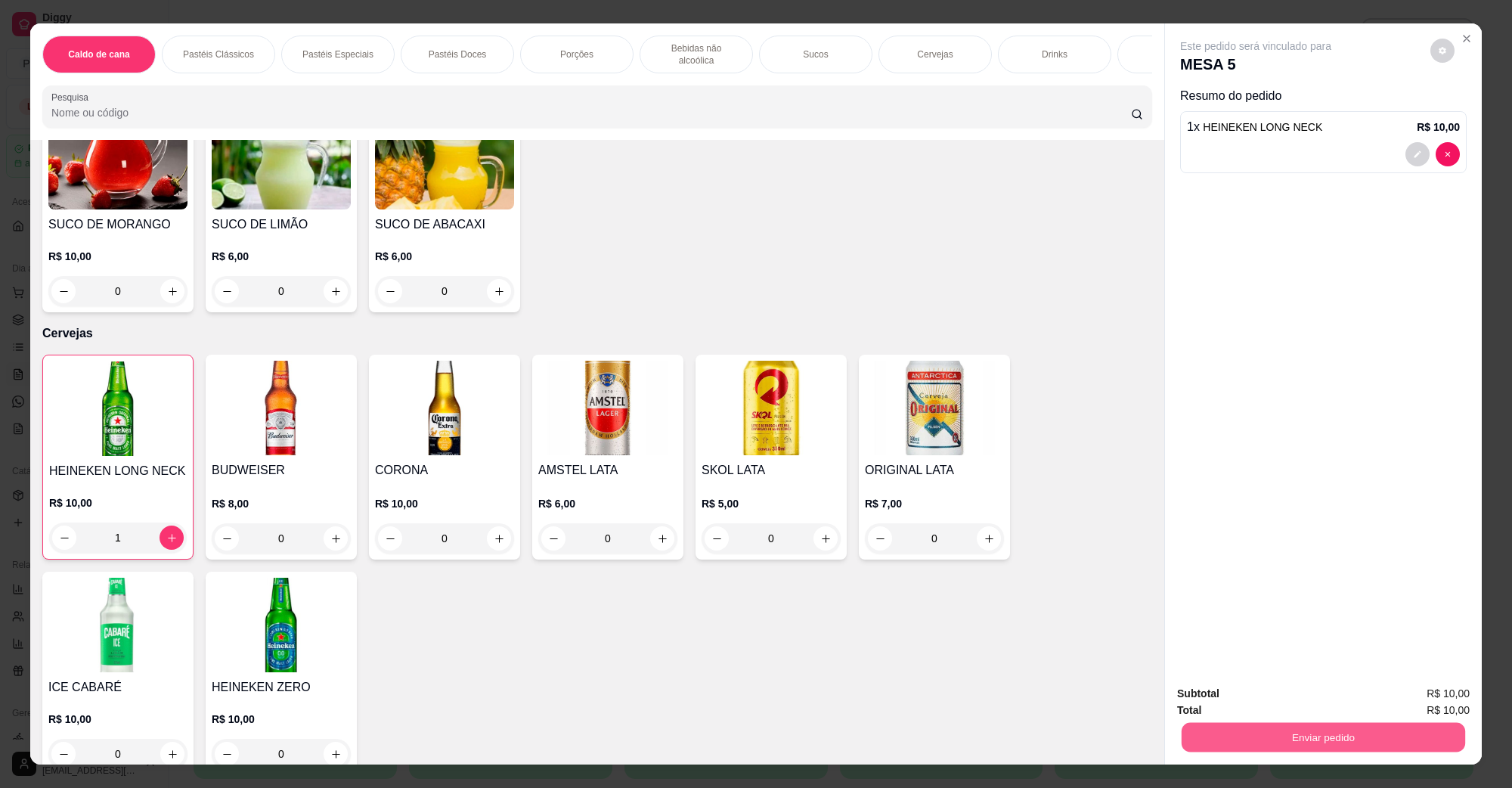
click at [1286, 745] on button "Enviar pedido" at bounding box center [1323, 736] width 283 height 30
click at [1270, 711] on button "Não registrar e enviar pedido" at bounding box center [1272, 700] width 157 height 29
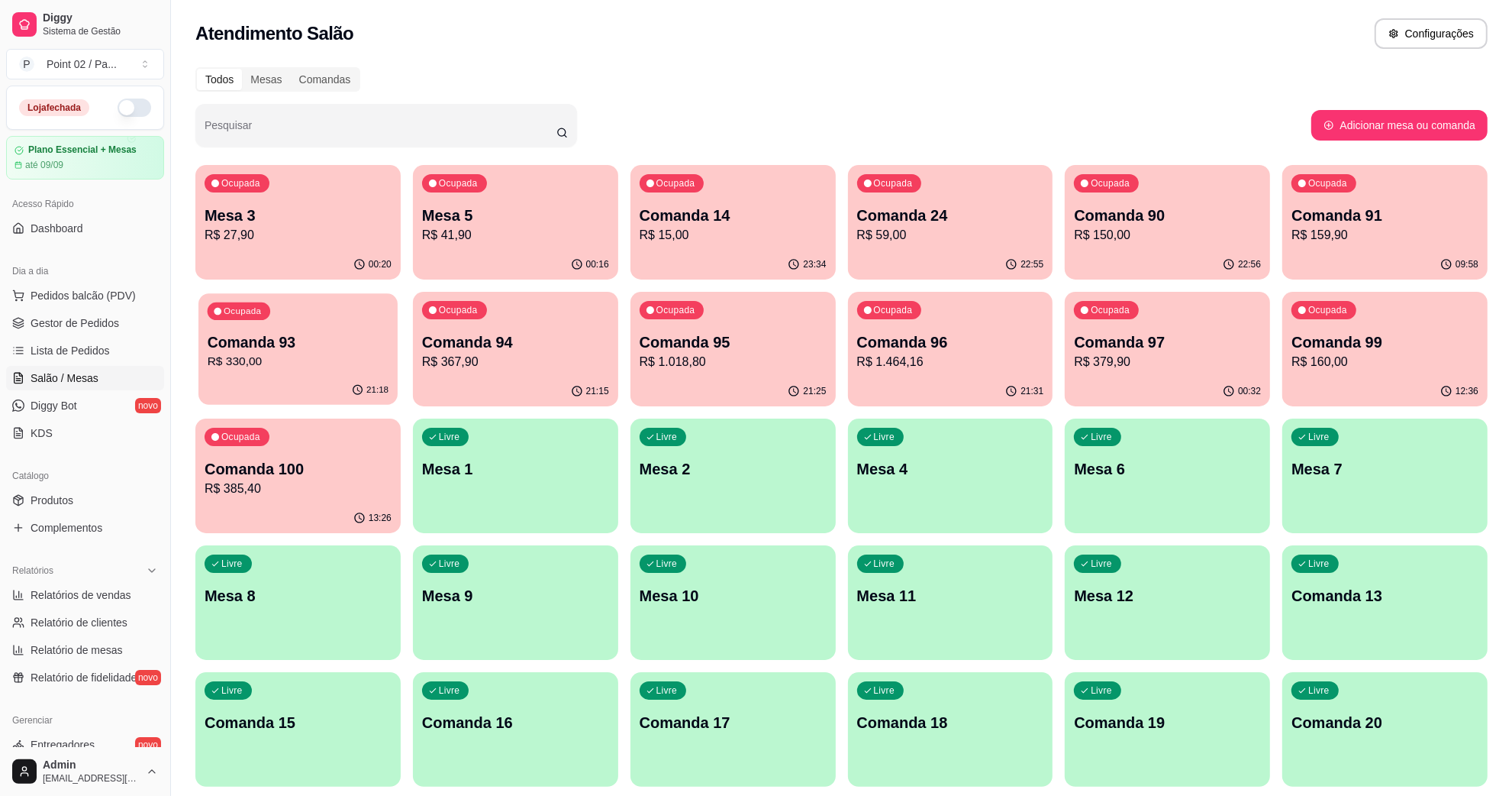
click at [384, 368] on p "R$ 330,00" at bounding box center [298, 362] width 180 height 18
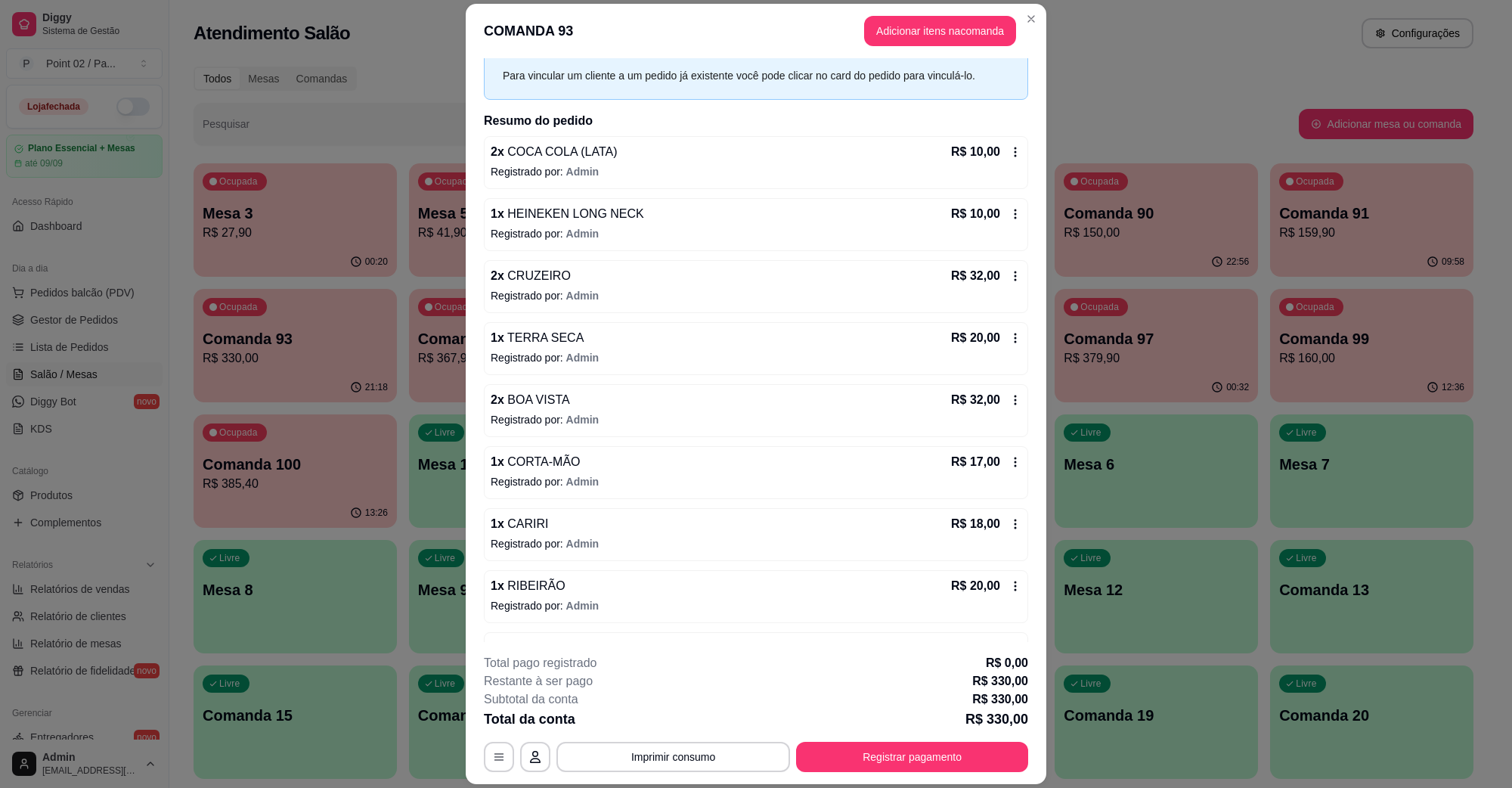
scroll to position [0, 0]
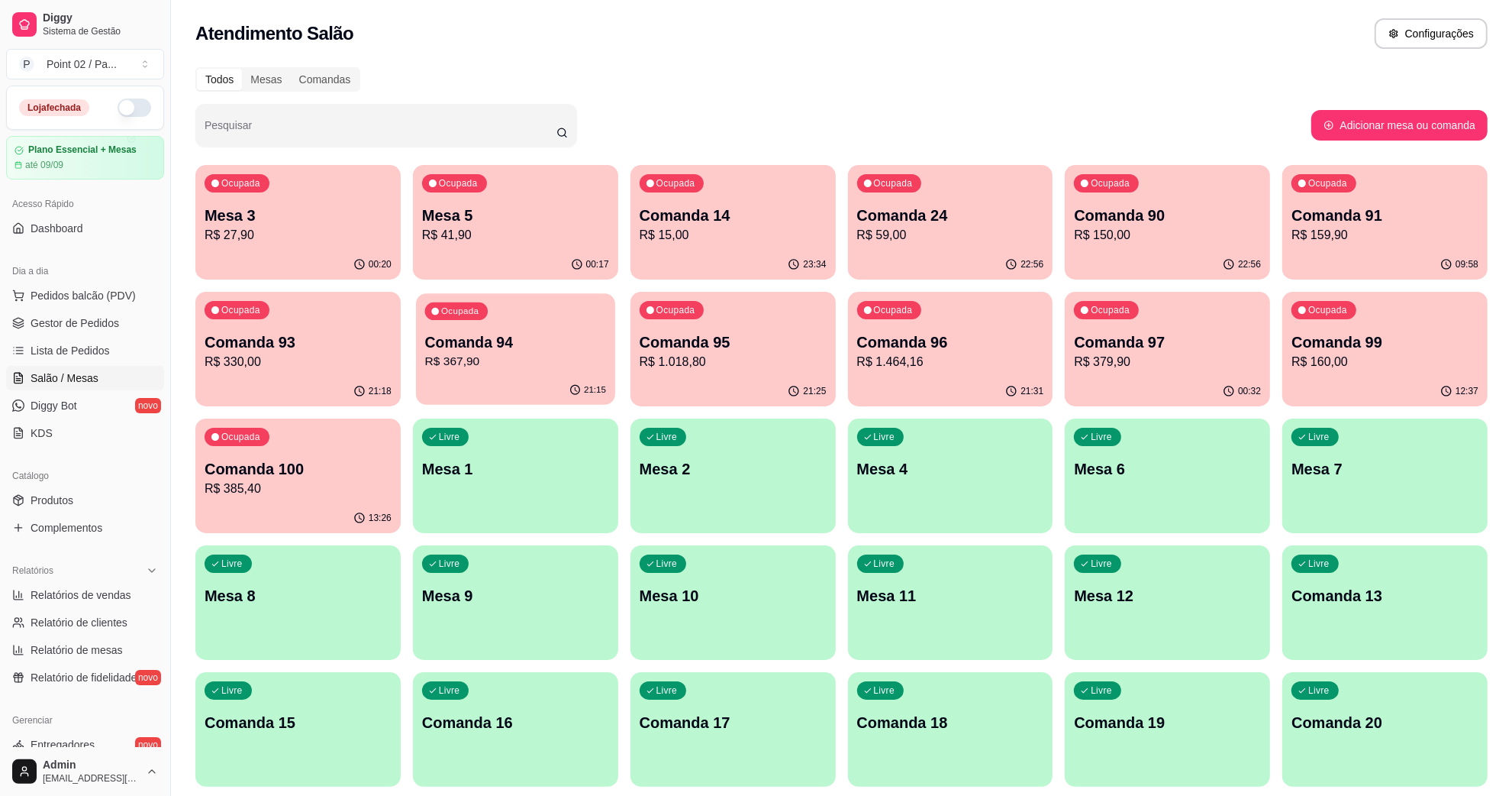
click at [556, 386] on div "21:15" at bounding box center [516, 390] width 199 height 29
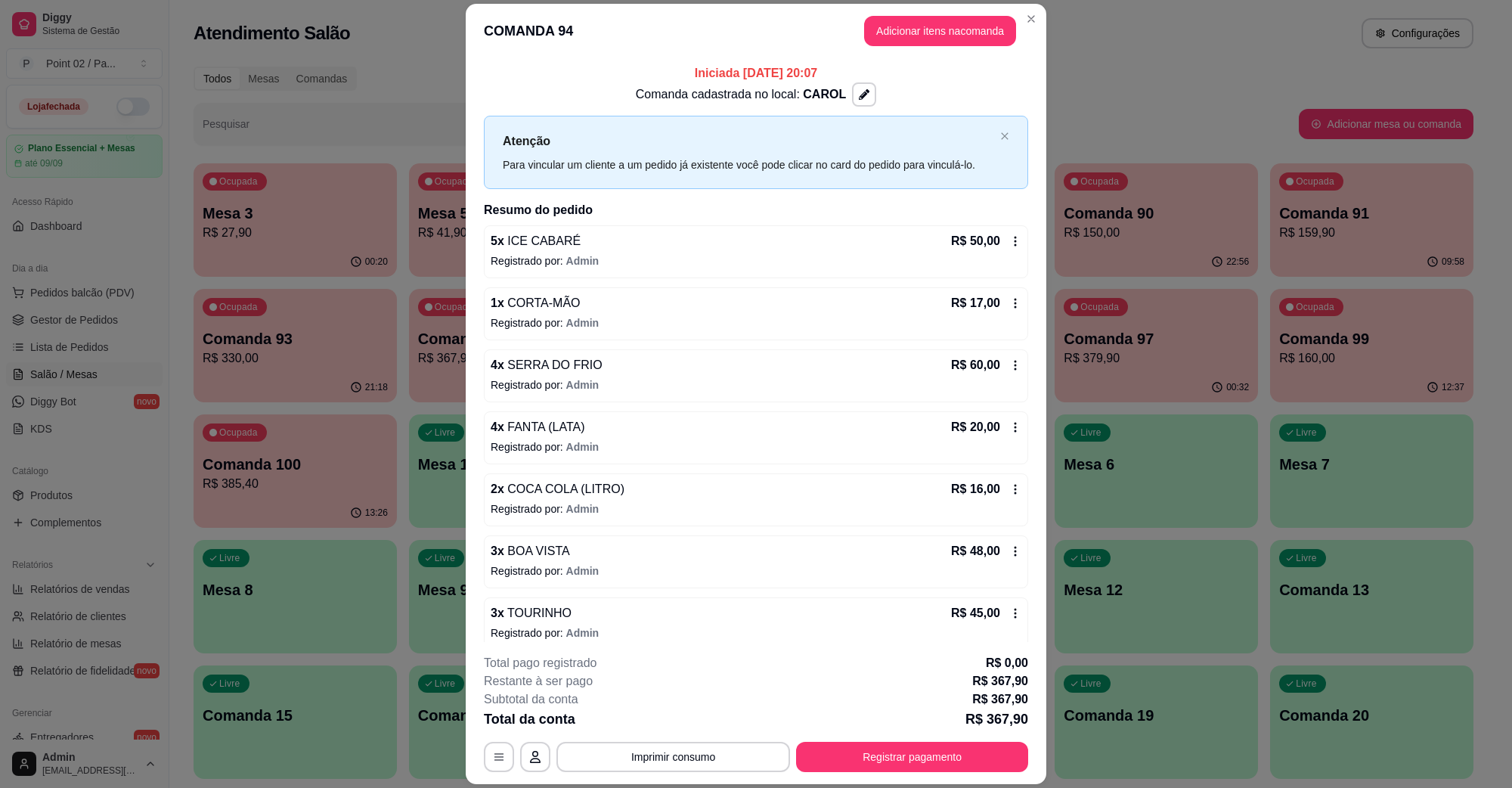
click at [629, 265] on p "Registrado por: Admin" at bounding box center [756, 261] width 530 height 15
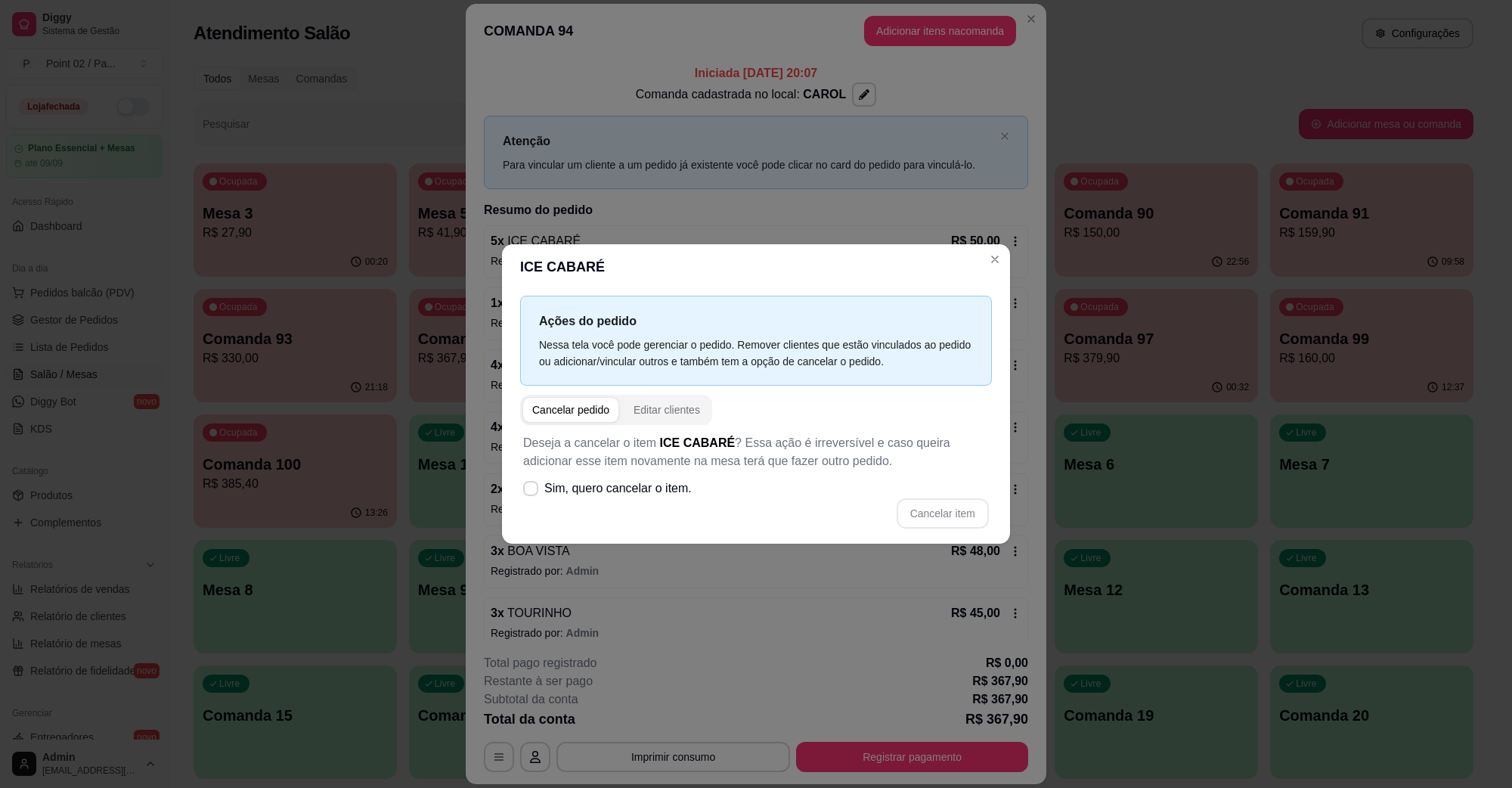
click at [655, 506] on div "Cancelar item" at bounding box center [756, 513] width 466 height 30
click at [654, 492] on span "Sim, quero cancelar o item." at bounding box center [617, 488] width 148 height 18
click at [532, 492] on input "Sim, quero cancelar o item." at bounding box center [528, 496] width 10 height 10
checkbox input "true"
click at [937, 515] on button "Cancelar item" at bounding box center [942, 513] width 92 height 30
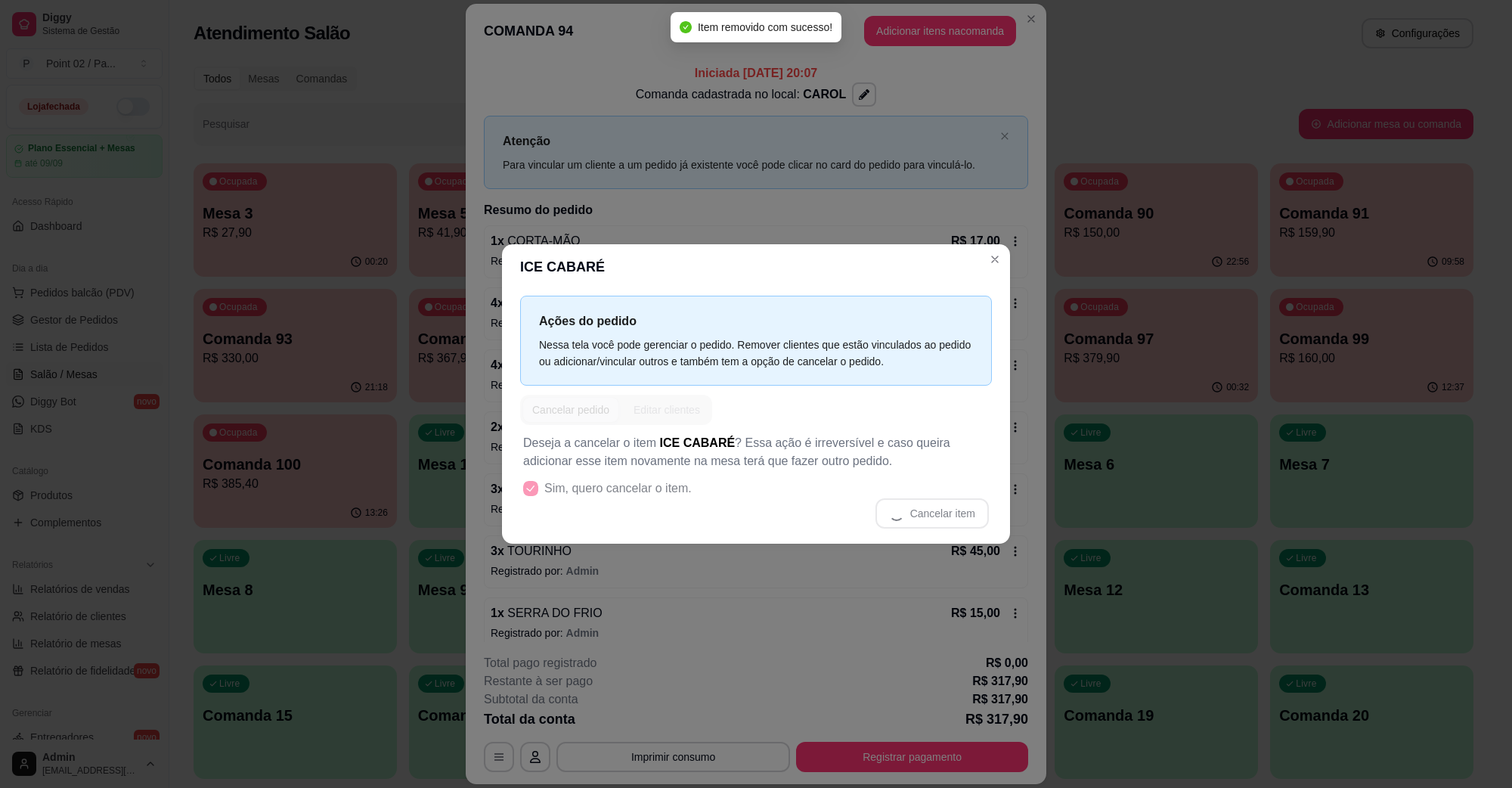
click at [847, 155] on div "Atenção Para vincular um cliente a um pedido já existente você pode clicar no c…" at bounding box center [748, 152] width 492 height 42
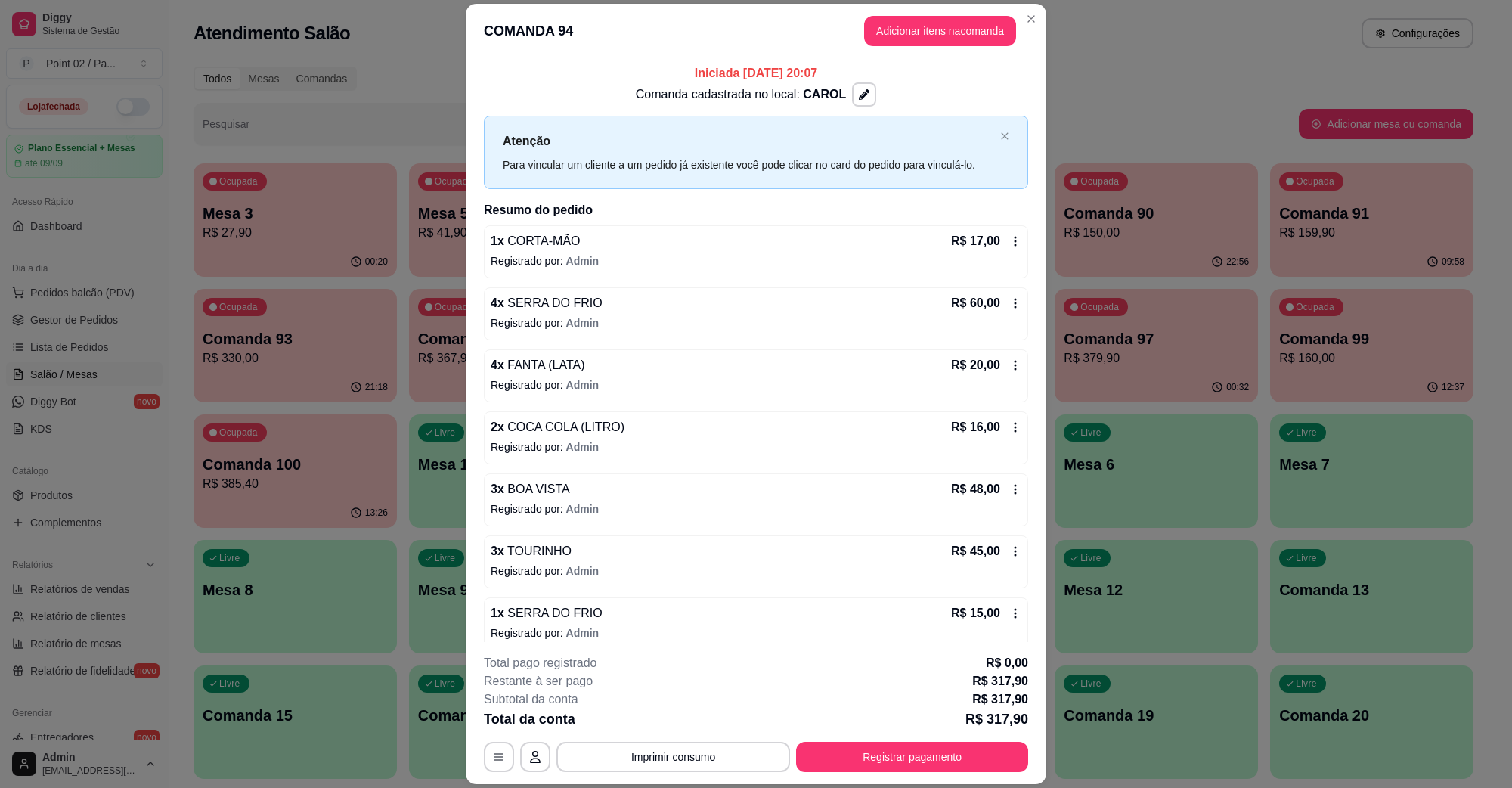
click at [621, 239] on div "1 x CORTA-MÃO R$ 17,00" at bounding box center [756, 240] width 530 height 18
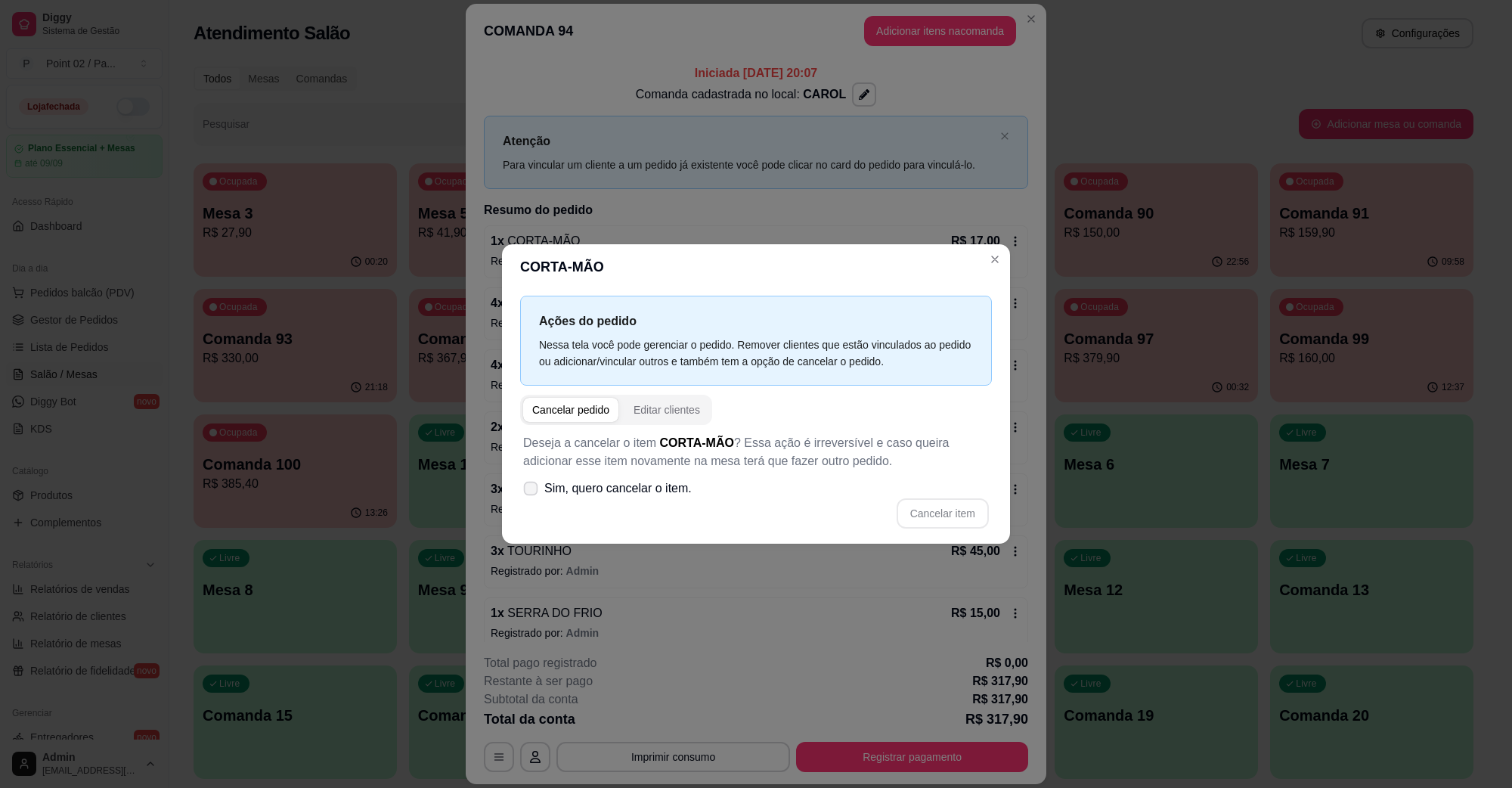
click at [624, 485] on span "Sim, quero cancelar o item." at bounding box center [617, 488] width 148 height 18
click at [532, 492] on input "Sim, quero cancelar o item." at bounding box center [528, 496] width 10 height 10
checkbox input "true"
click at [976, 518] on button "Cancelar item" at bounding box center [942, 513] width 92 height 30
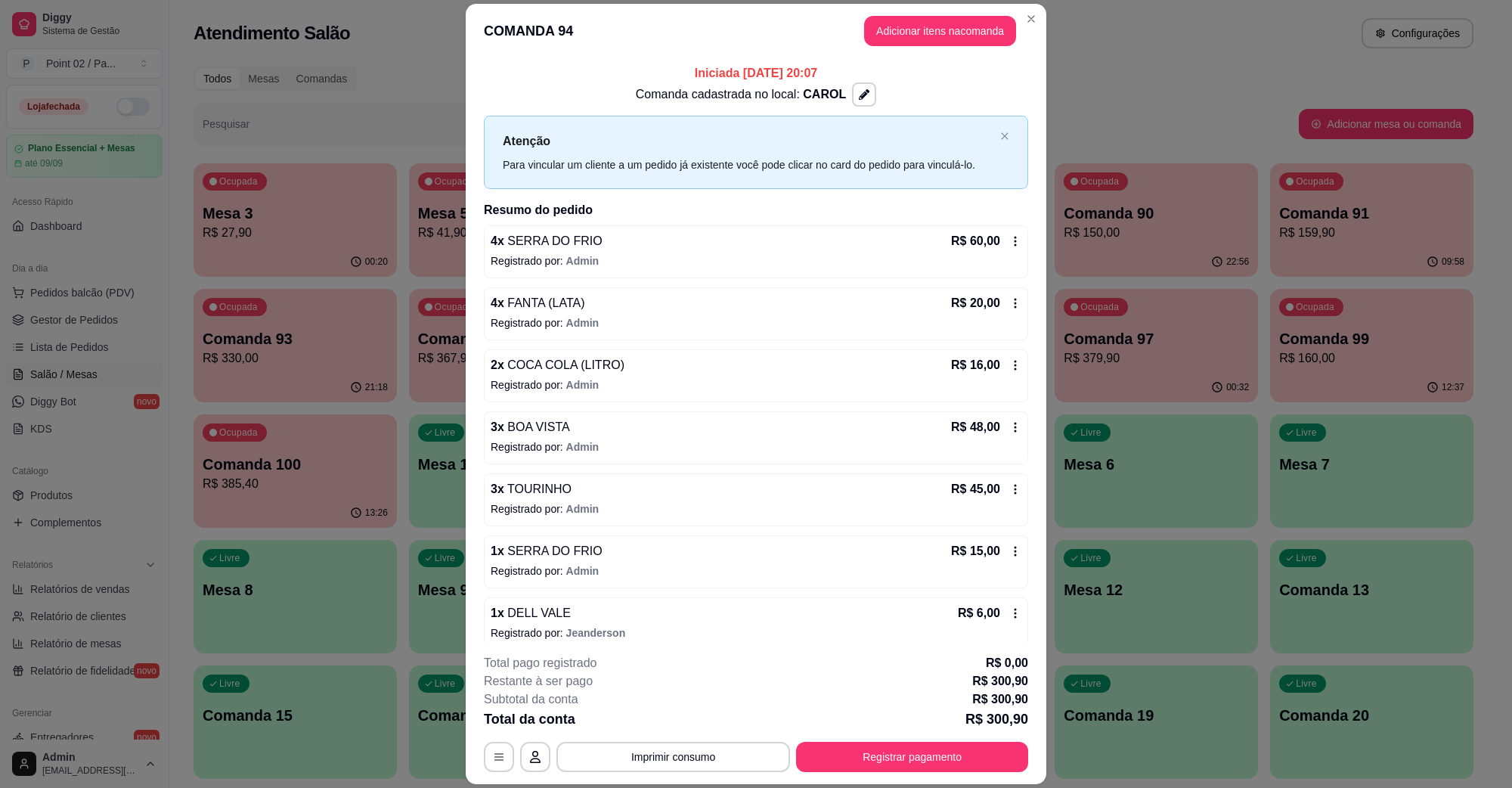
click at [686, 266] on p "Registrado por: Admin" at bounding box center [756, 261] width 530 height 15
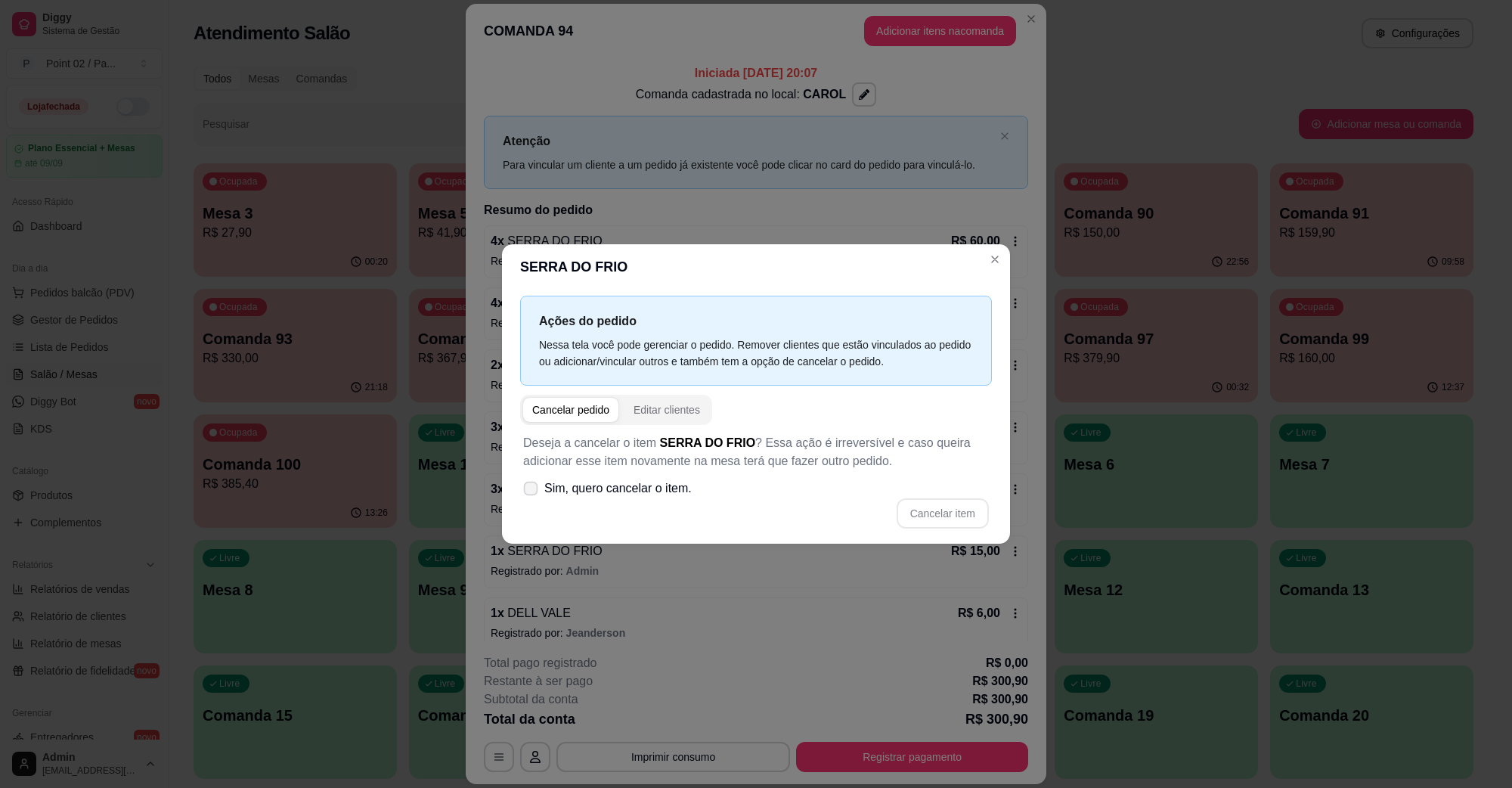
click at [652, 485] on span "Sim, quero cancelar o item." at bounding box center [617, 488] width 148 height 18
click at [532, 492] on input "Sim, quero cancelar o item." at bounding box center [528, 496] width 10 height 10
checkbox input "true"
click at [920, 512] on button "Cancelar item" at bounding box center [942, 513] width 92 height 30
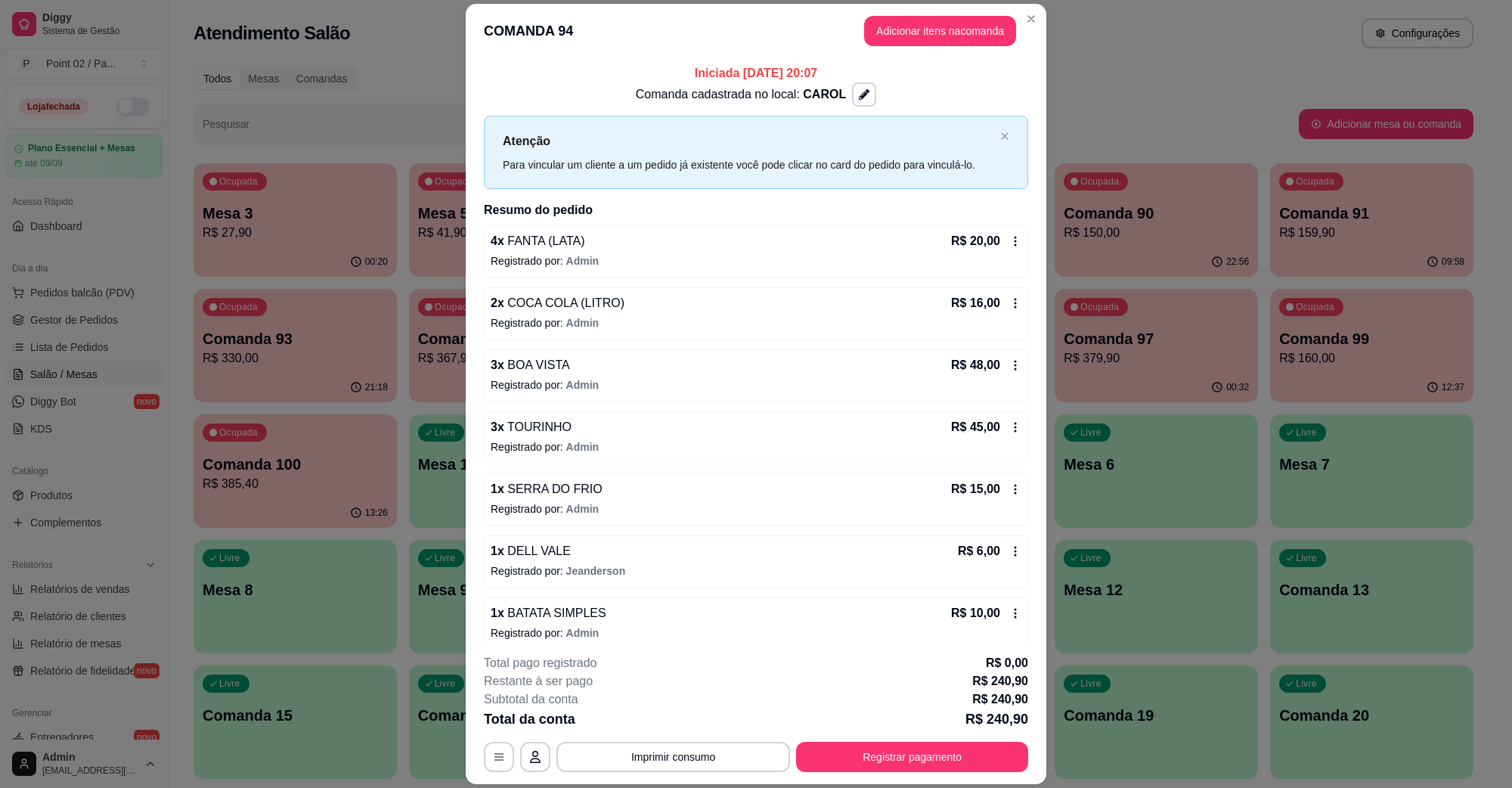
click at [630, 430] on div "3 x TOURINHO R$ 45,00" at bounding box center [756, 427] width 530 height 18
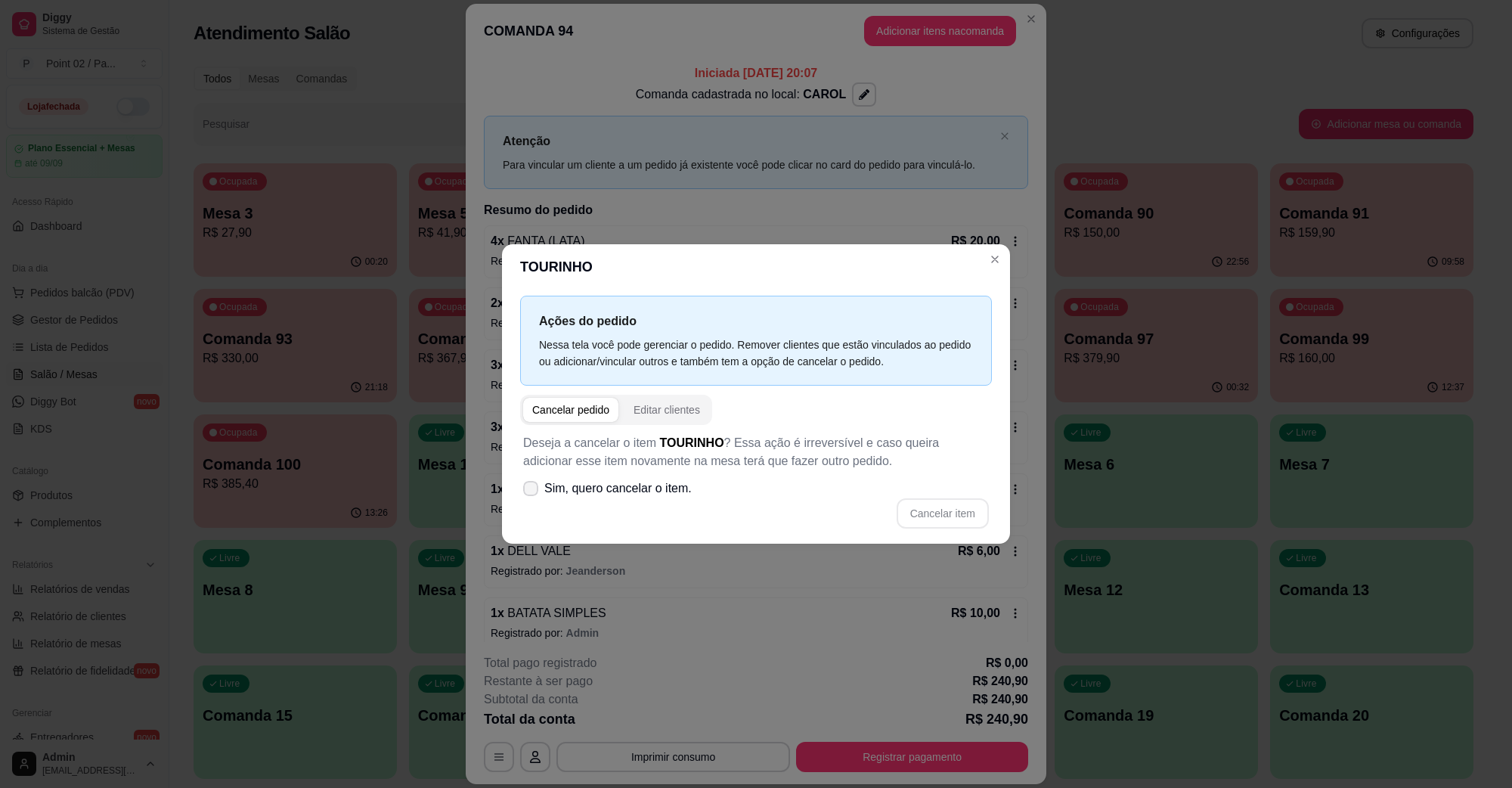
click at [652, 480] on span "Sim, quero cancelar o item." at bounding box center [617, 488] width 148 height 18
click at [532, 492] on input "Sim, quero cancelar o item." at bounding box center [528, 496] width 10 height 10
checkbox input "true"
click at [925, 499] on button "Cancelar item" at bounding box center [942, 513] width 92 height 30
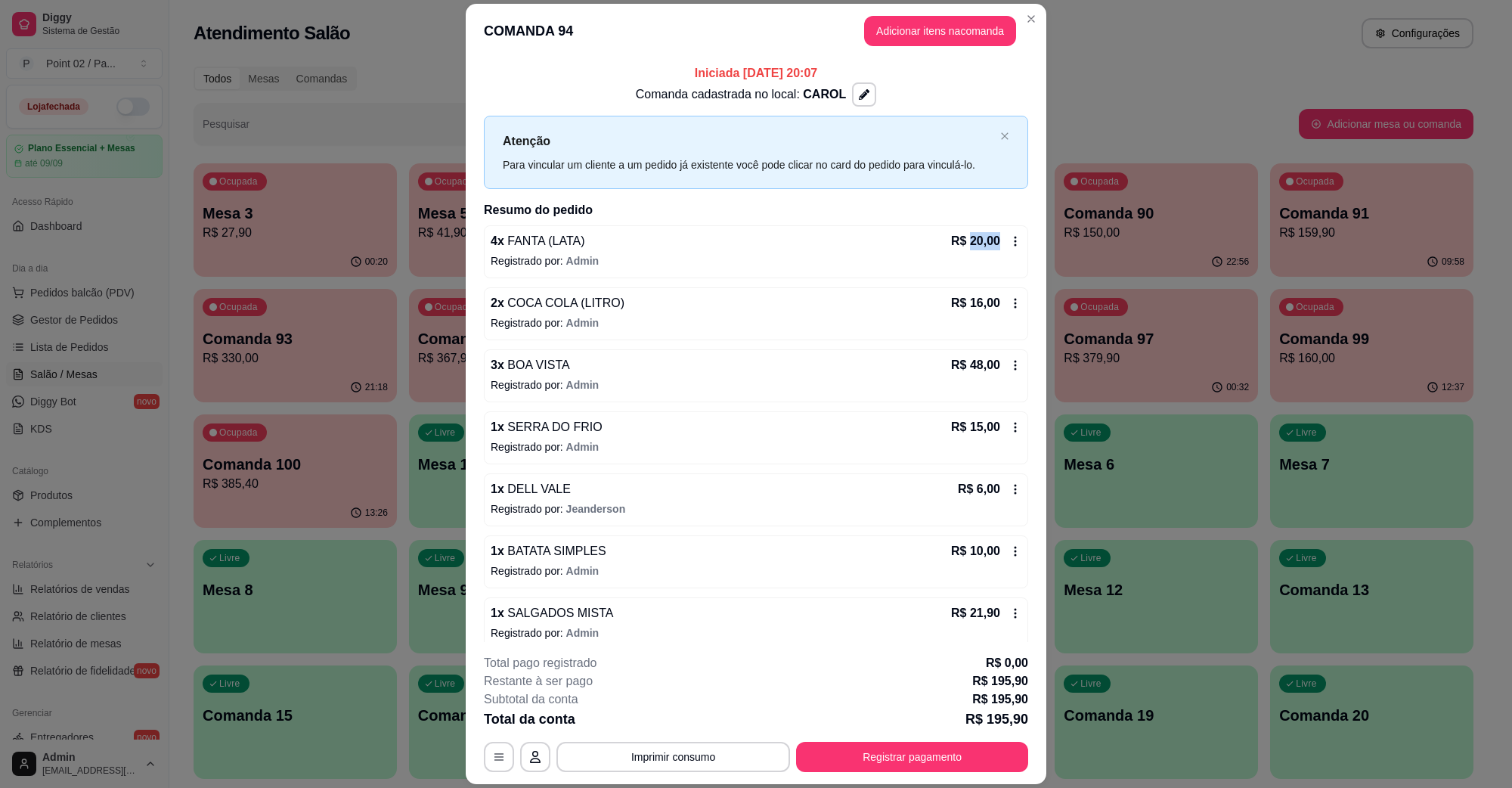
click at [952, 235] on p "R$ 20,00" at bounding box center [976, 240] width 49 height 18
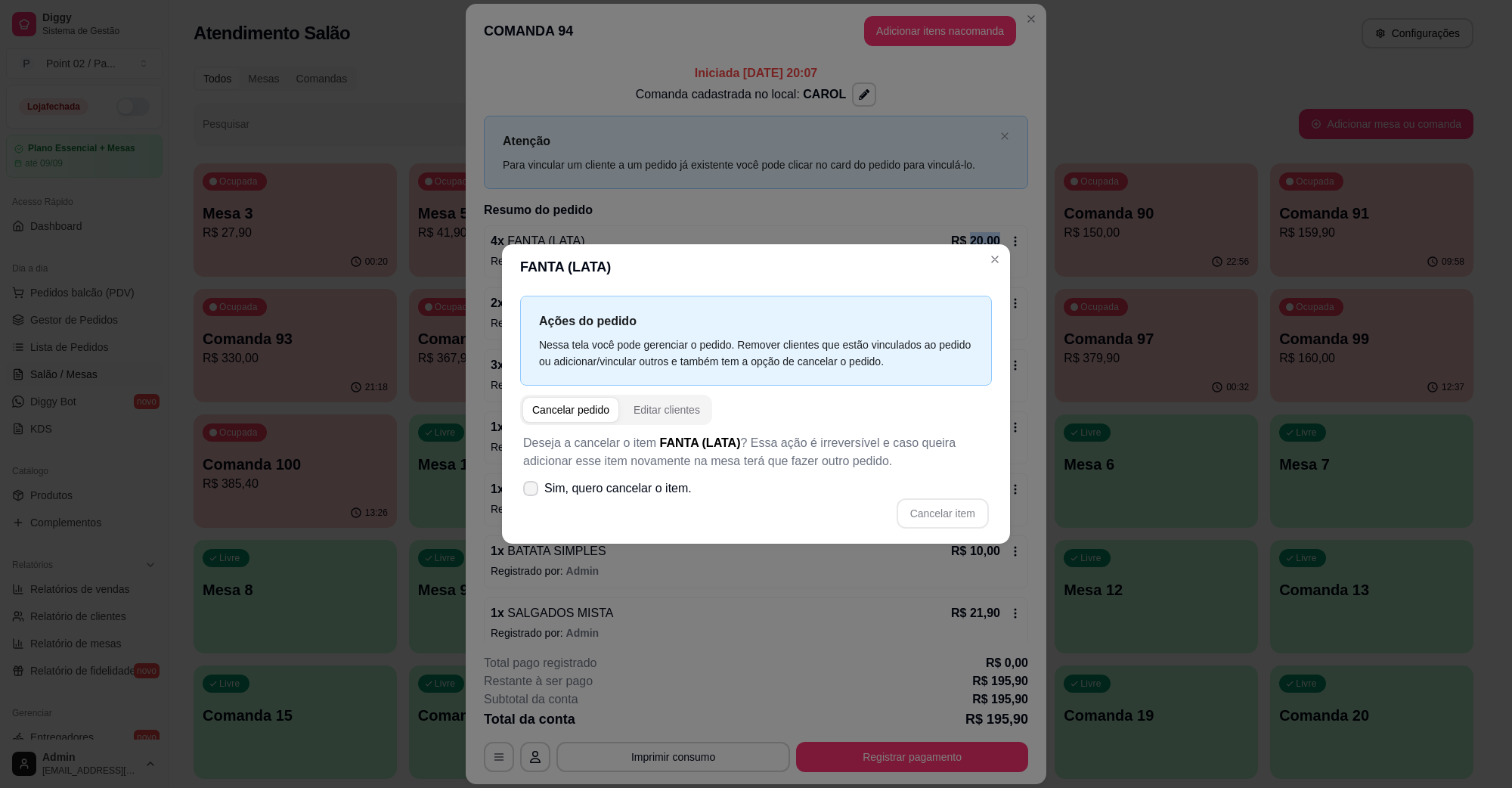
click at [564, 495] on span "Sim, quero cancelar o item." at bounding box center [617, 488] width 148 height 18
click at [532, 495] on input "Sim, quero cancelar o item." at bounding box center [528, 496] width 10 height 10
checkbox input "true"
click at [924, 522] on button "Cancelar item" at bounding box center [942, 514] width 90 height 30
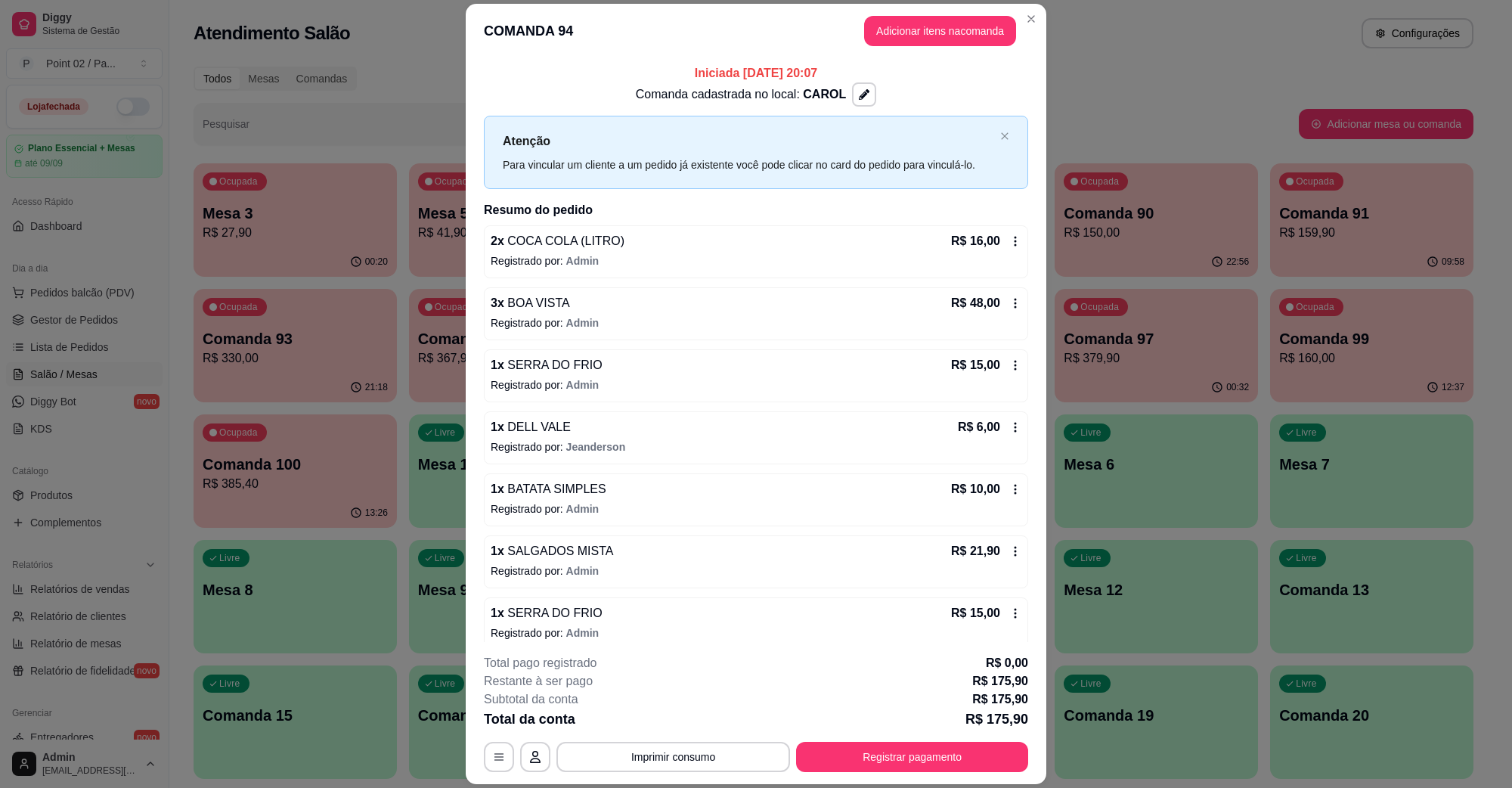
click at [707, 243] on div "2 x COCA COLA (LITRO) R$ 16,00" at bounding box center [756, 240] width 530 height 18
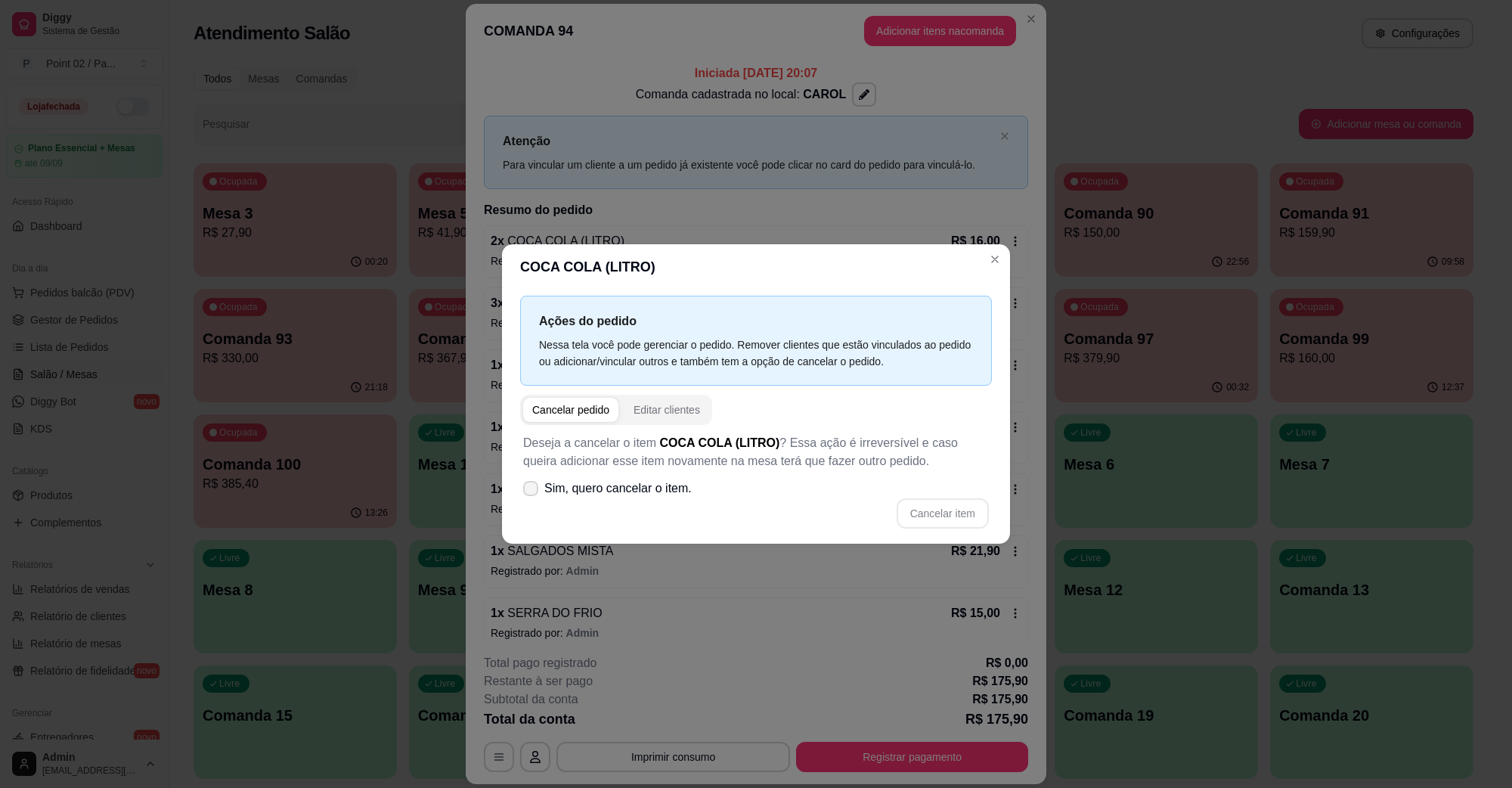
click at [642, 495] on span "Sim, quero cancelar o item." at bounding box center [617, 488] width 148 height 18
click at [532, 495] on input "Sim, quero cancelar o item." at bounding box center [528, 496] width 10 height 10
checkbox input "true"
click at [934, 522] on button "Cancelar item" at bounding box center [942, 513] width 92 height 30
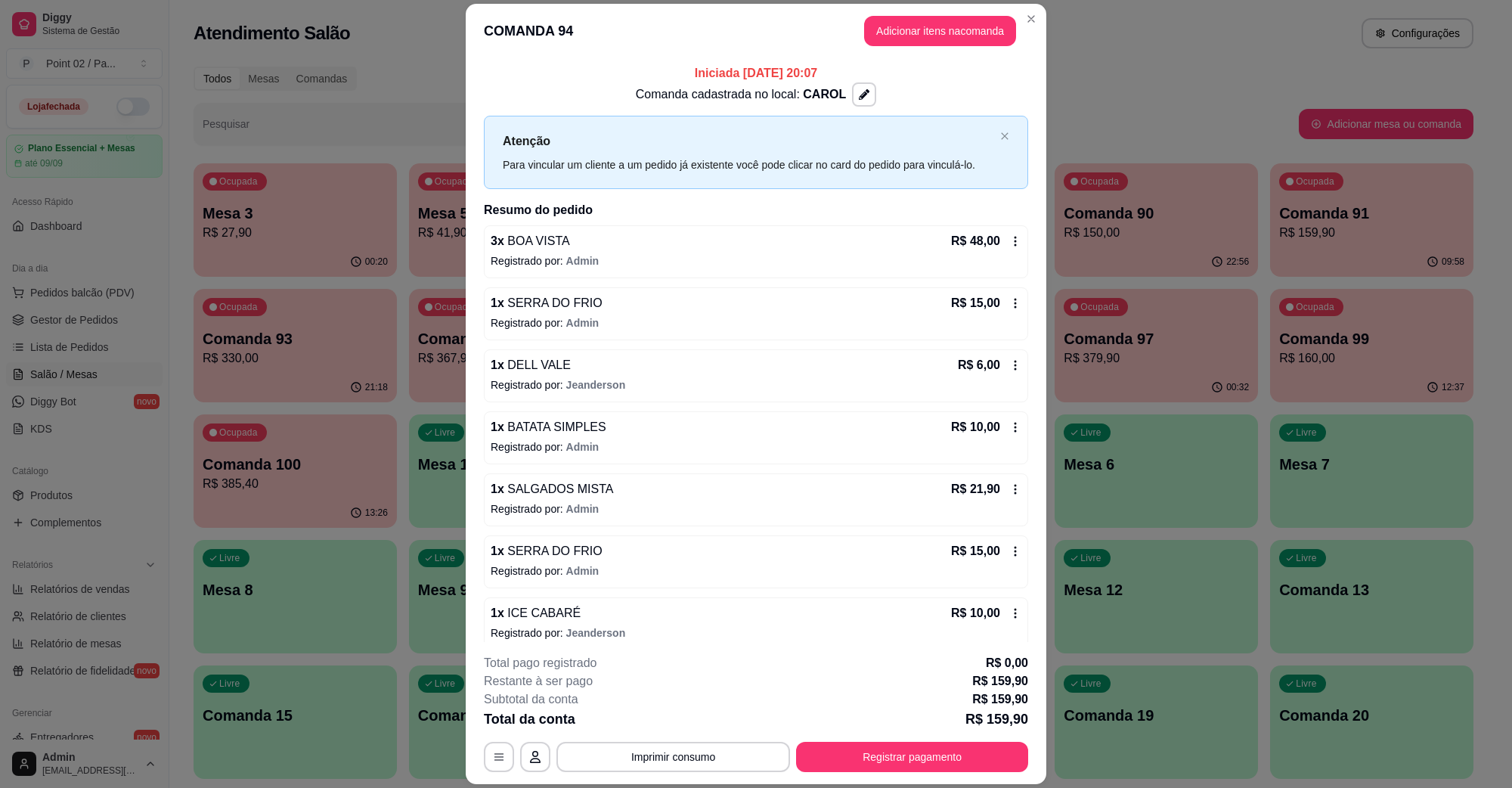
click at [761, 243] on div "3 x BOA VISTA R$ 48,00" at bounding box center [756, 240] width 530 height 18
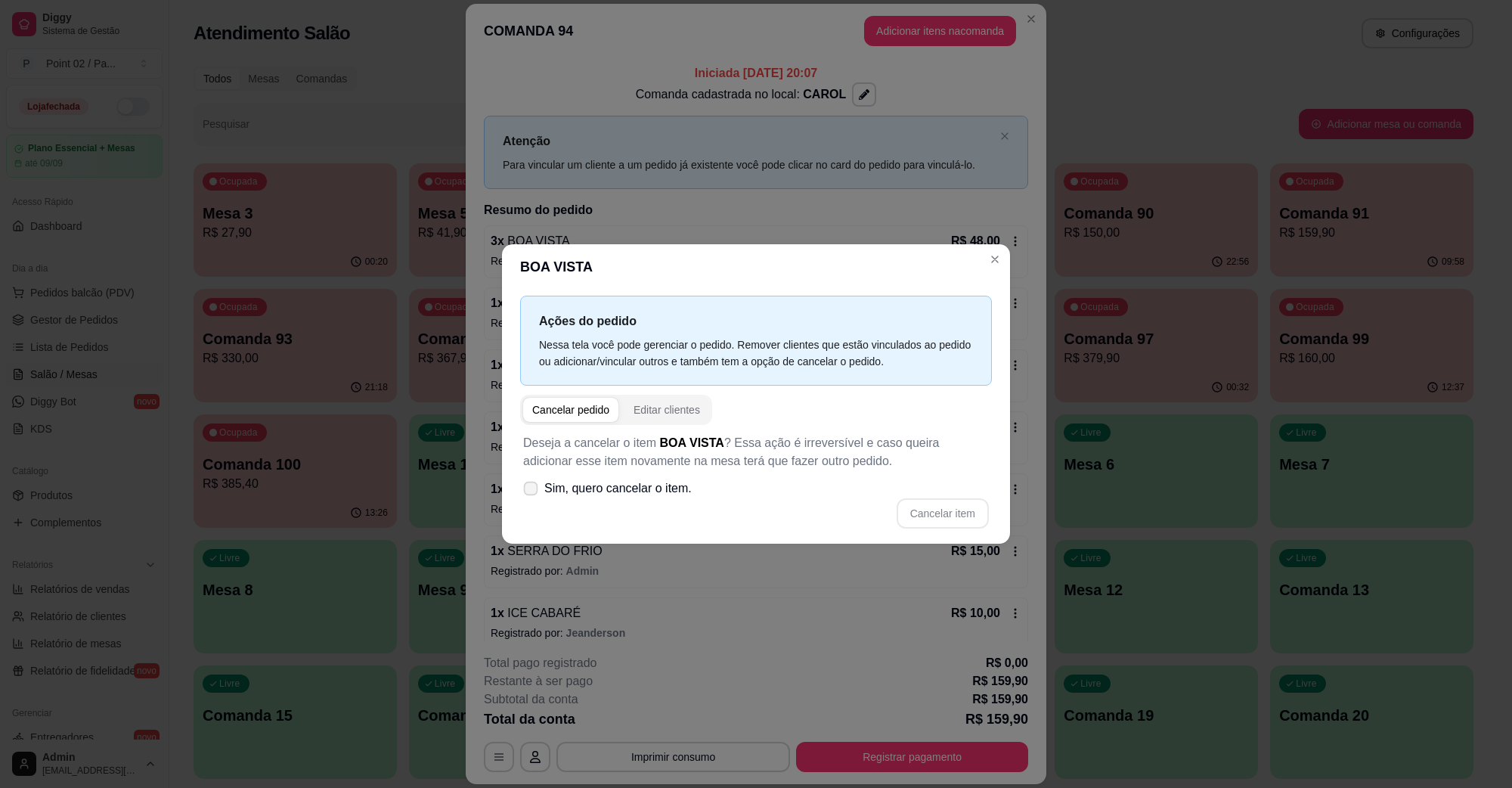
click at [652, 477] on label "Sim, quero cancelar o item." at bounding box center [607, 488] width 181 height 30
click at [532, 492] on input "Sim, quero cancelar o item." at bounding box center [528, 496] width 10 height 10
checkbox input "true"
click at [941, 521] on button "Cancelar item" at bounding box center [942, 513] width 92 height 30
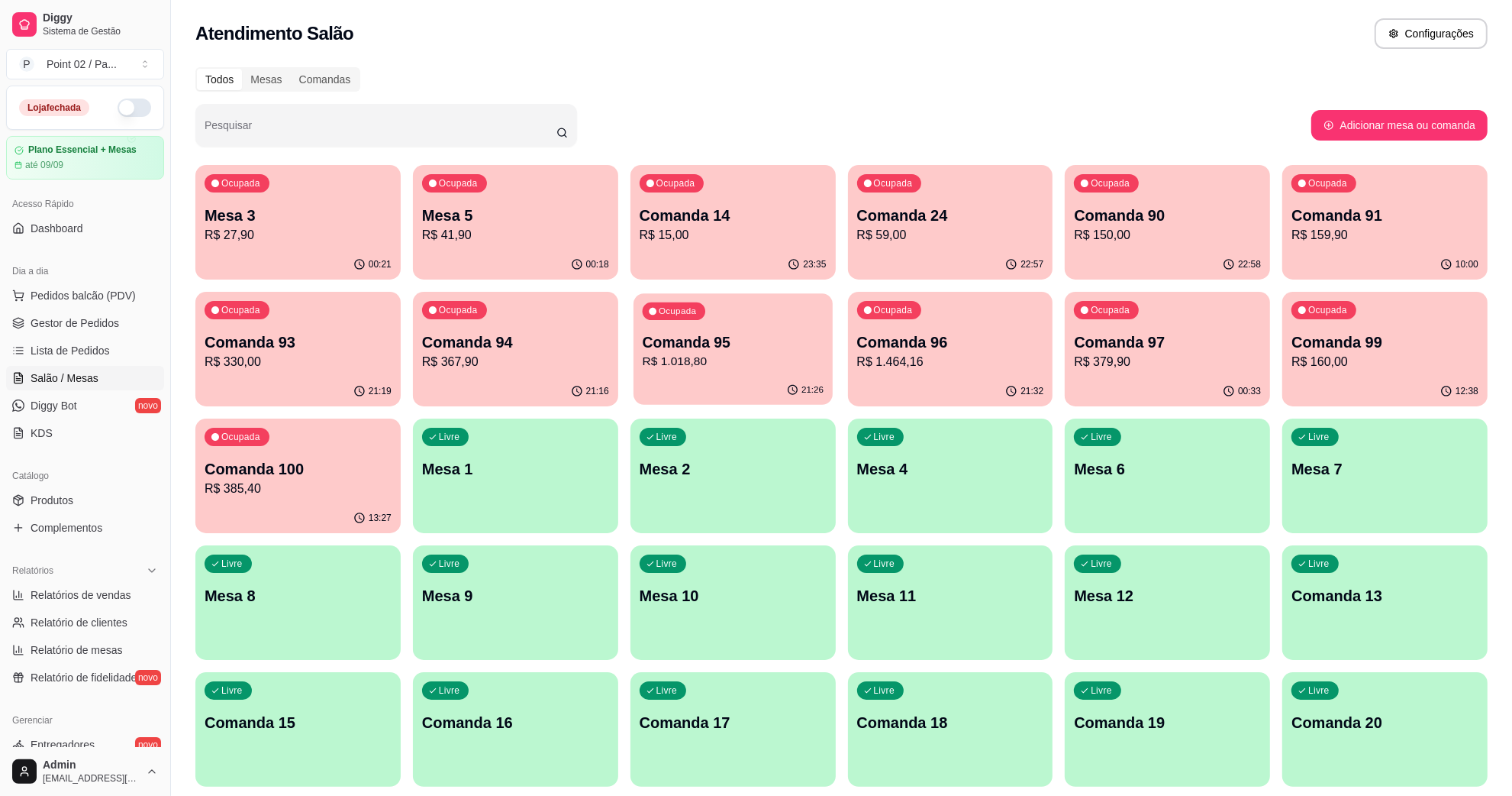
click at [685, 344] on p "Comanda 95" at bounding box center [732, 341] width 180 height 20
click at [323, 357] on p "R$ 330,00" at bounding box center [298, 362] width 187 height 19
click at [434, 342] on p "Comanda 94" at bounding box center [516, 342] width 187 height 21
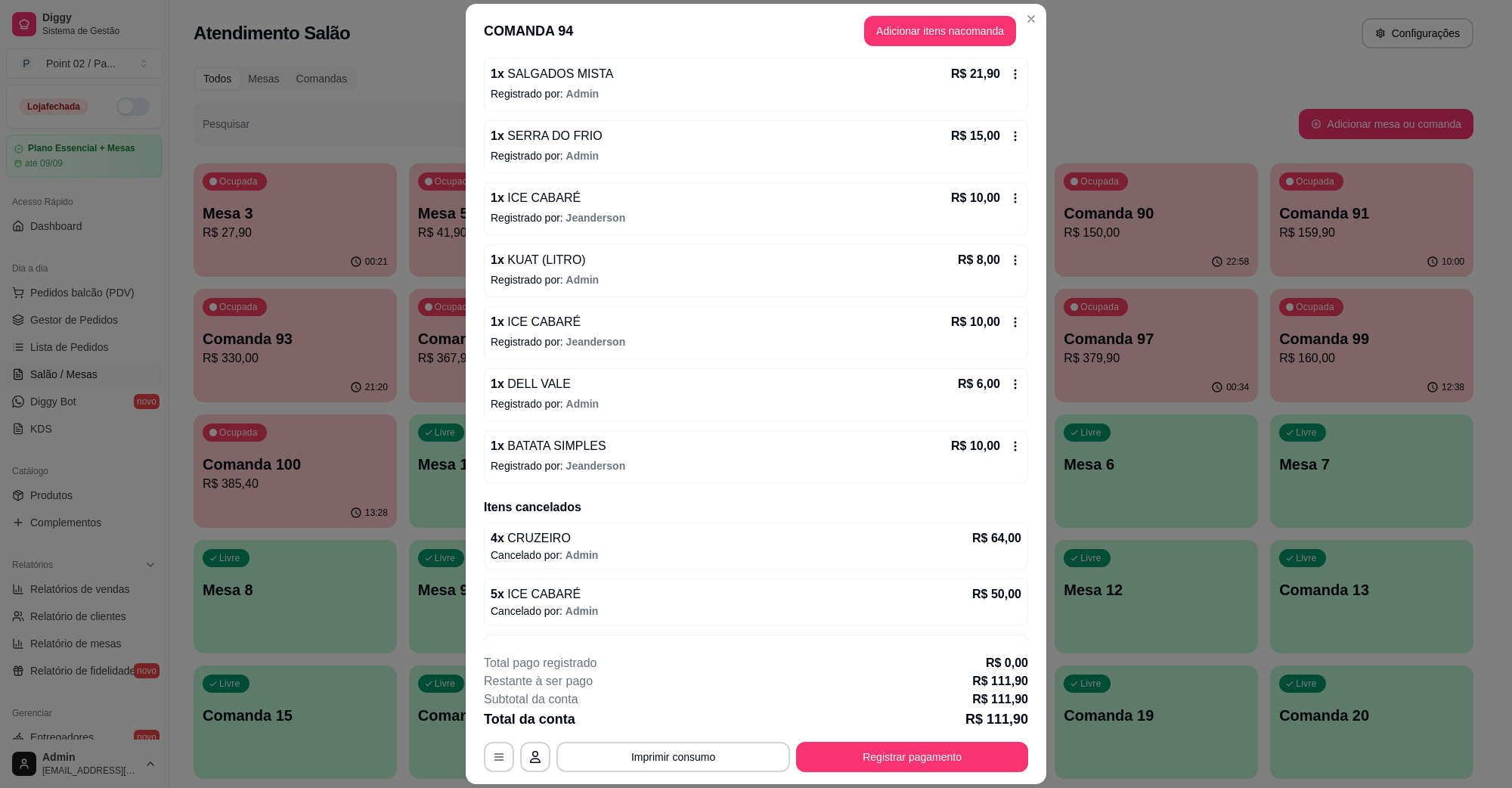
scroll to position [402, 0]
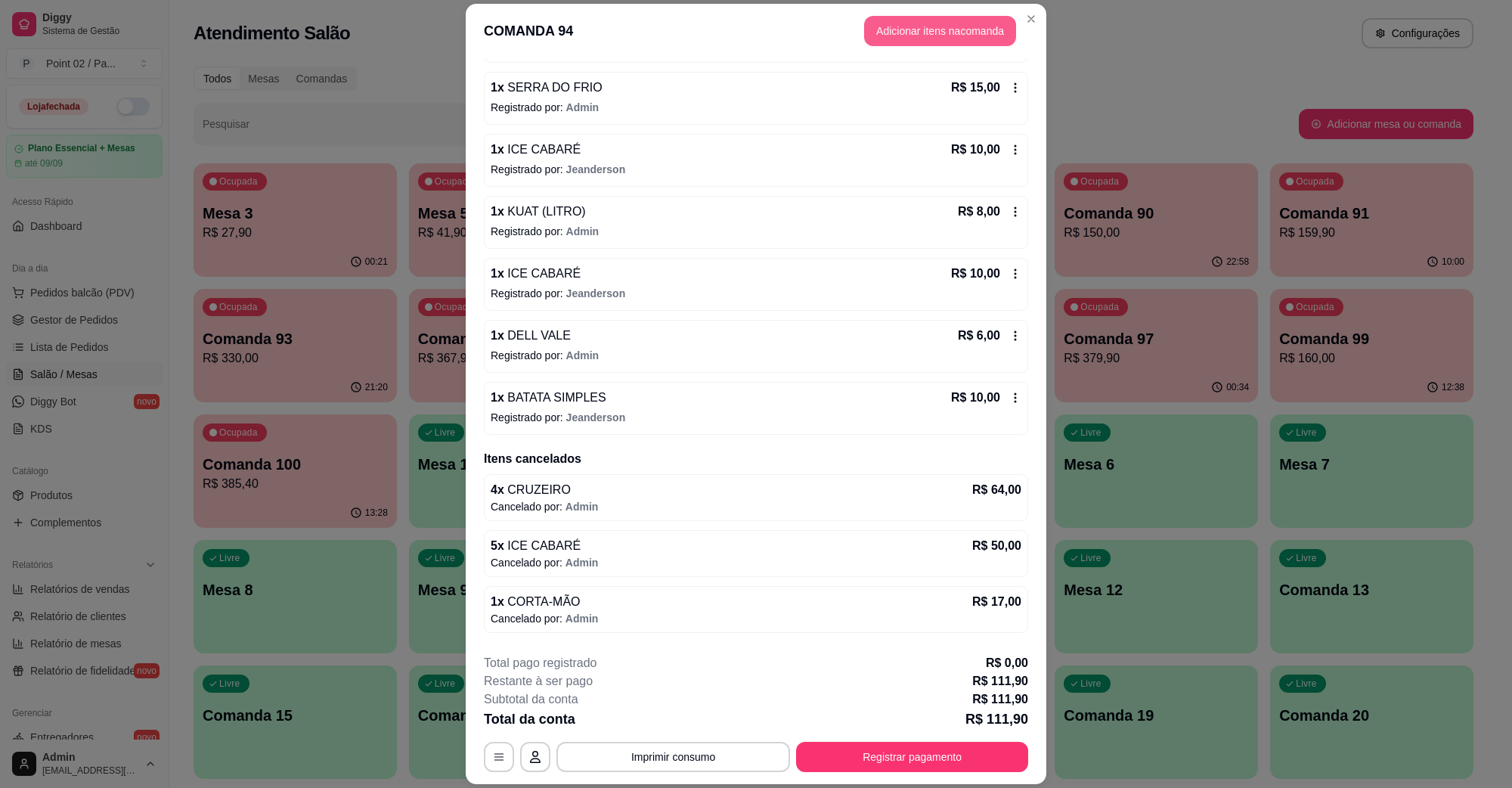
click at [878, 30] on button "Adicionar itens na comanda" at bounding box center [940, 30] width 152 height 30
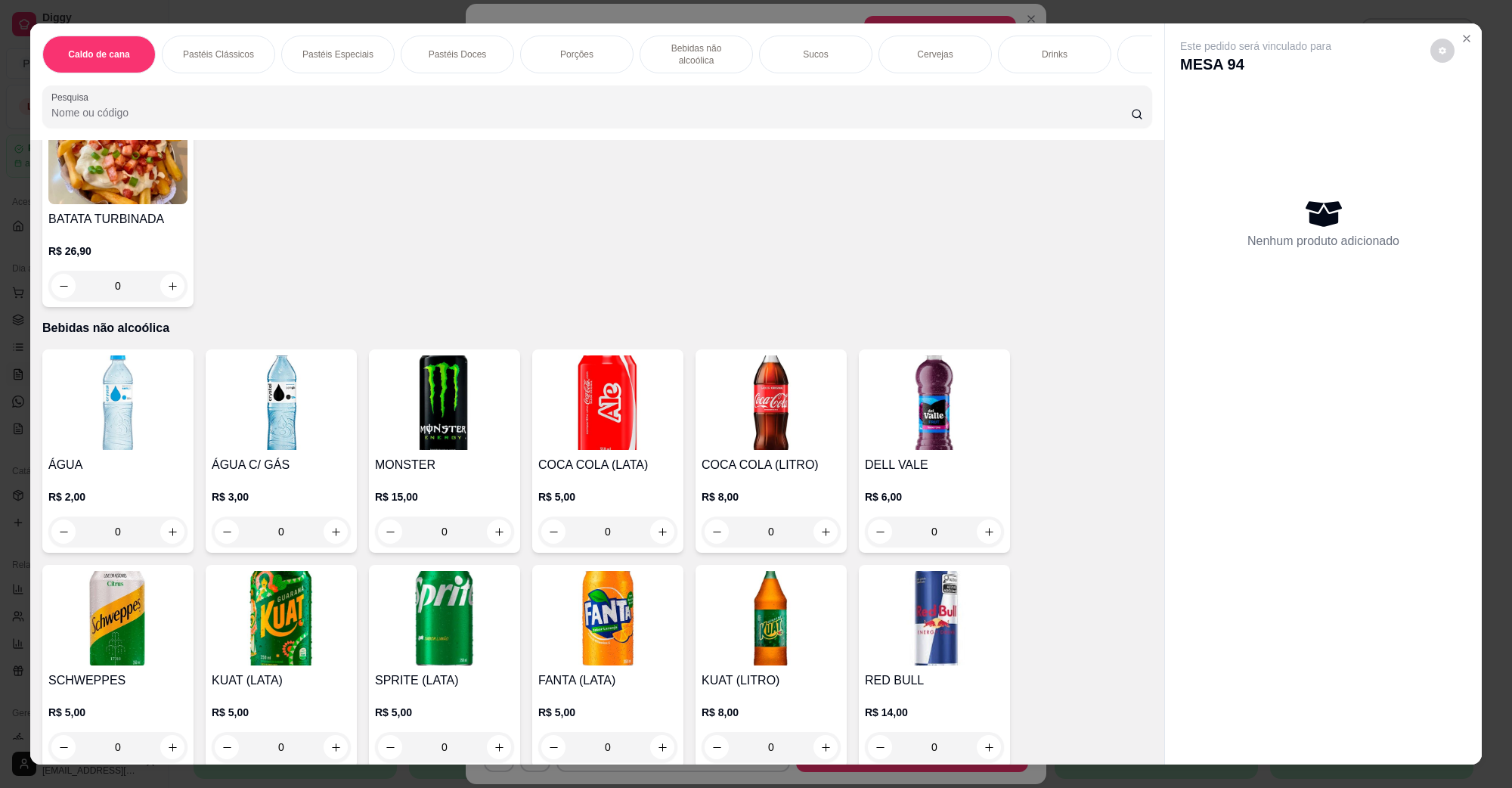
scroll to position [1511, 0]
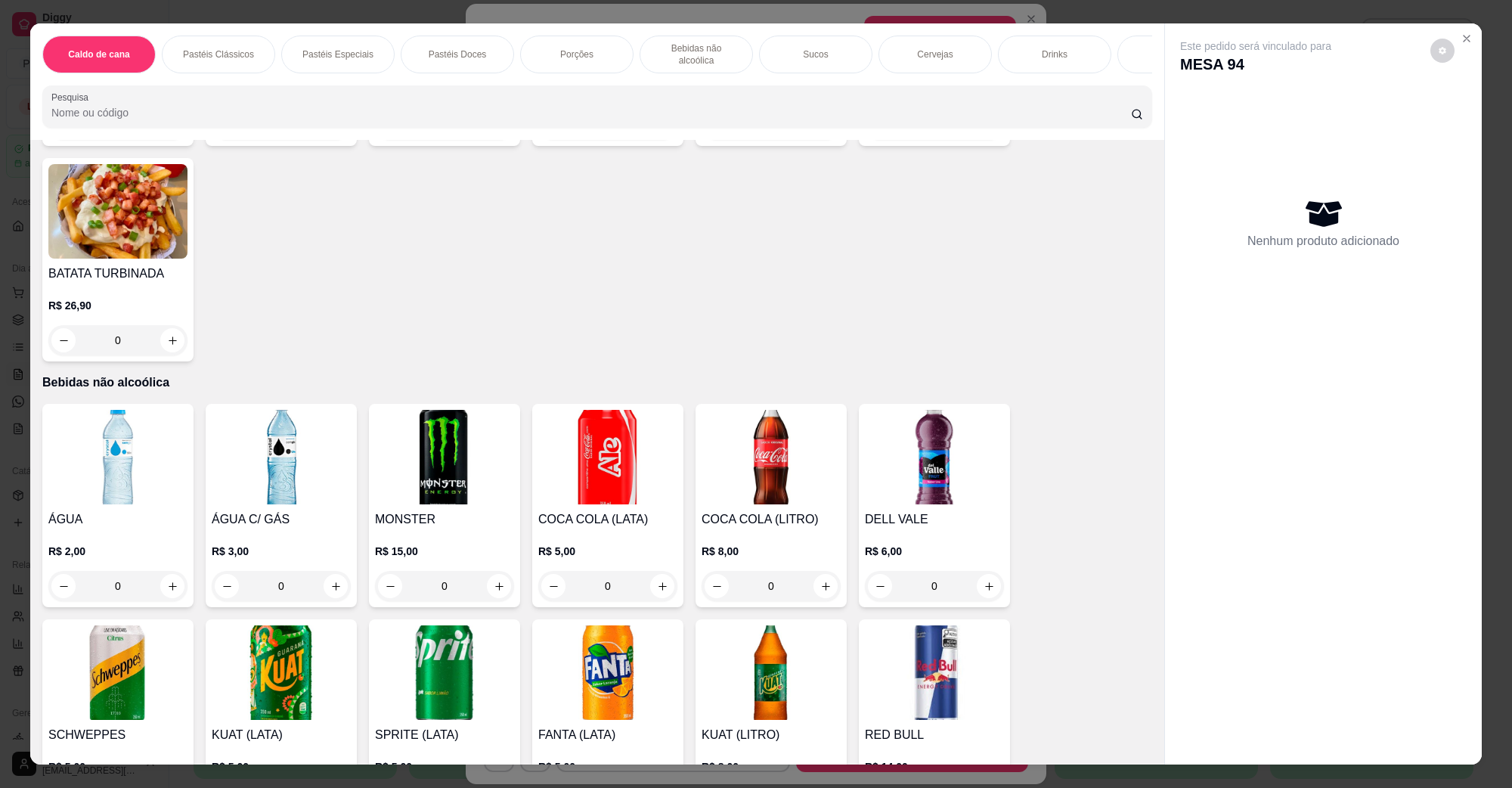
click at [886, 460] on img at bounding box center [934, 457] width 139 height 95
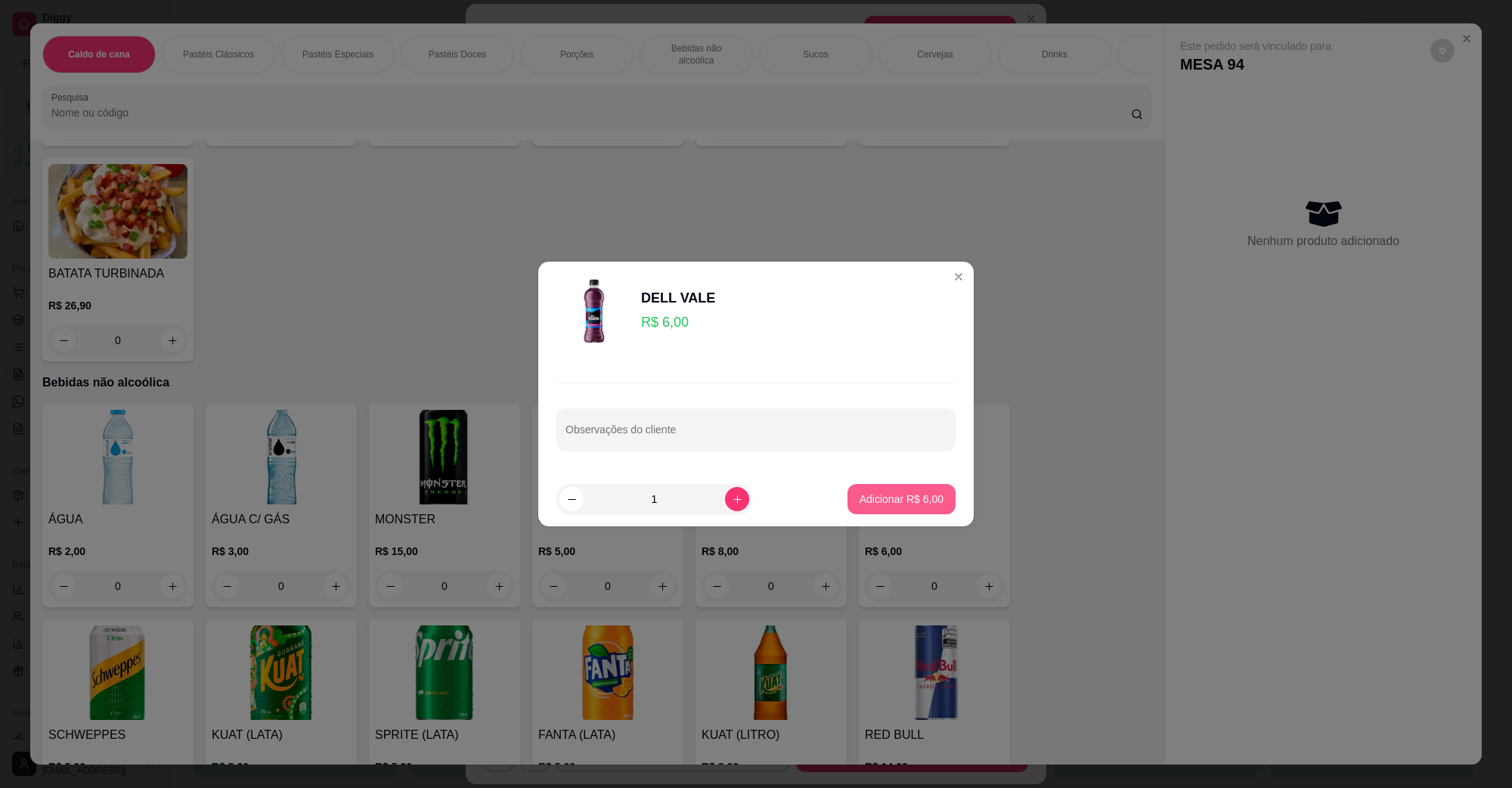
click at [907, 493] on p "Adicionar R$ 6,00" at bounding box center [901, 499] width 84 height 15
type input "1"
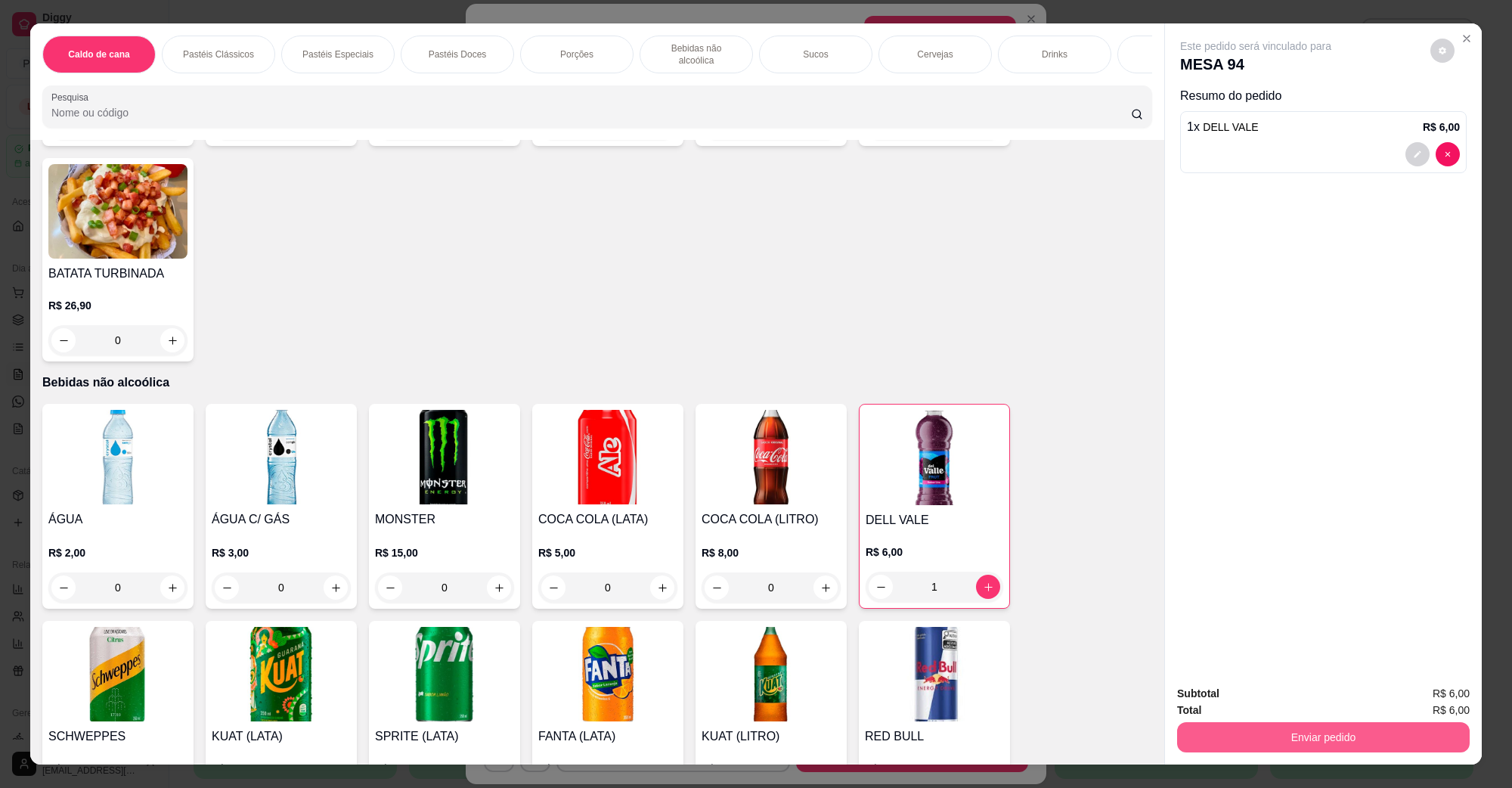
click at [1299, 721] on button "Enviar pedido" at bounding box center [1324, 736] width 293 height 30
click at [1274, 737] on button "Enviar pedido" at bounding box center [1324, 736] width 293 height 30
click at [1267, 711] on button "Não registrar e enviar pedido" at bounding box center [1272, 700] width 157 height 29
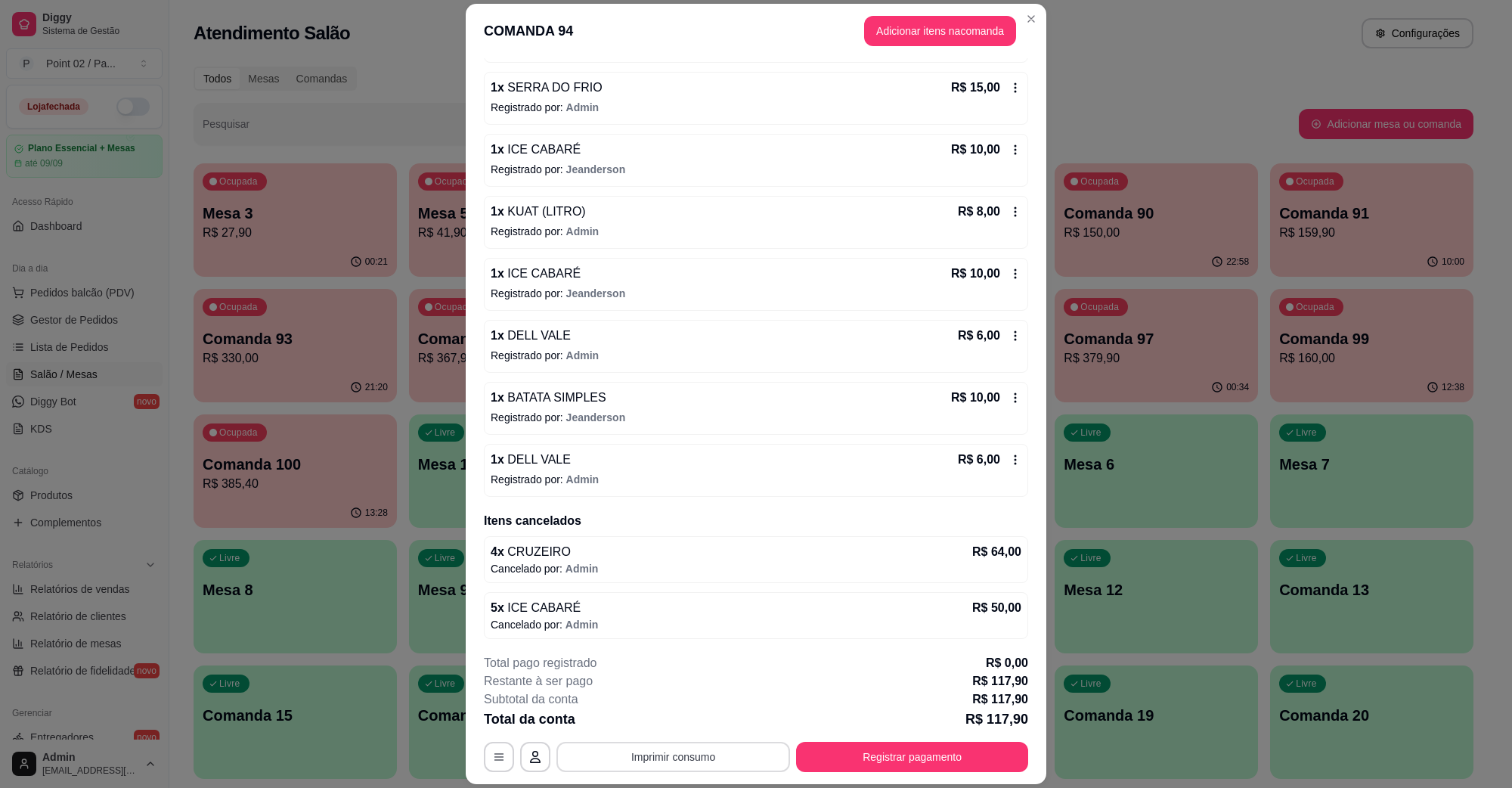
click at [750, 746] on button "Imprimir consumo" at bounding box center [673, 756] width 234 height 30
click at [712, 728] on button "IMPRESSORA" at bounding box center [670, 721] width 106 height 23
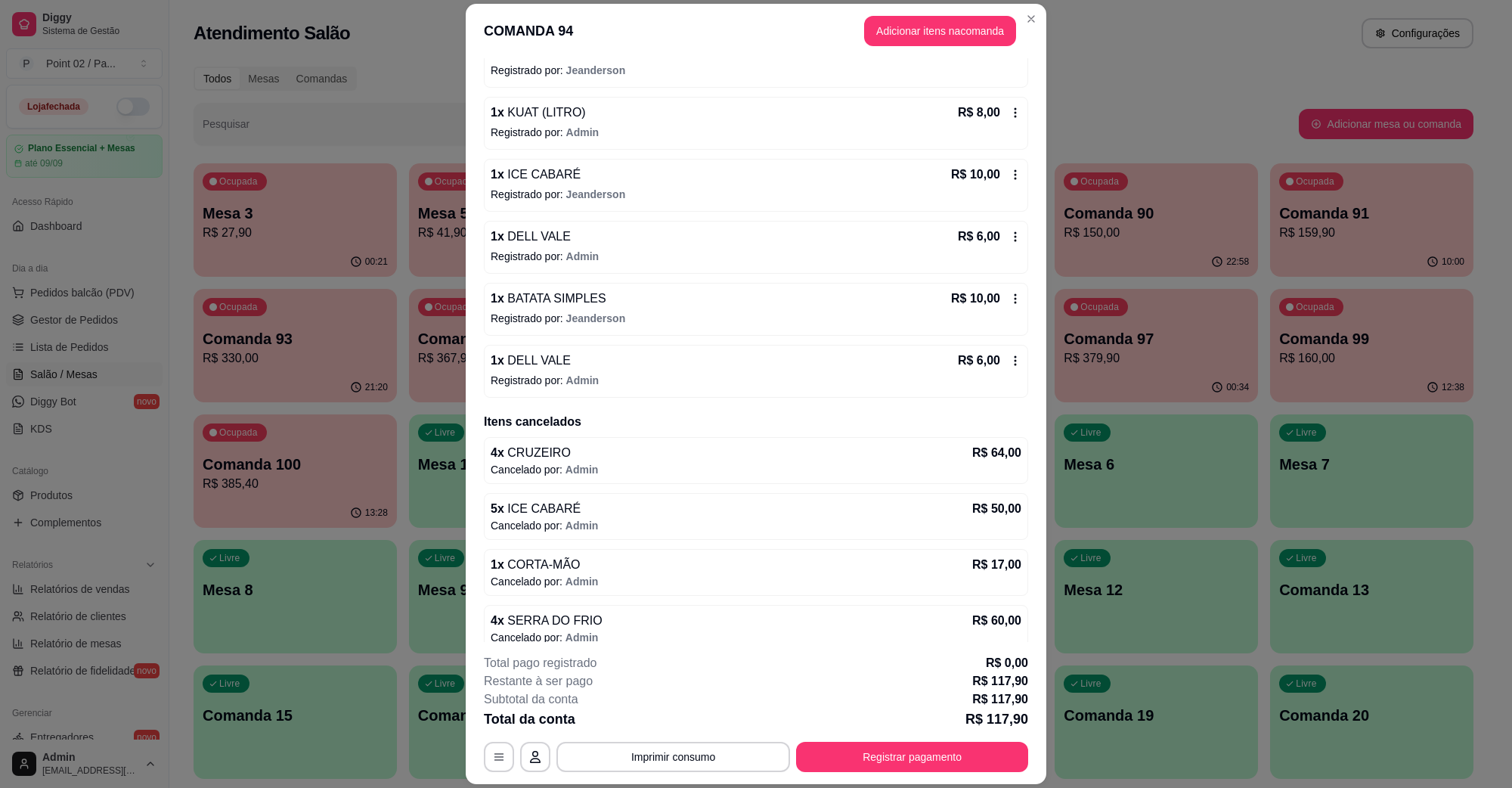
scroll to position [472, 0]
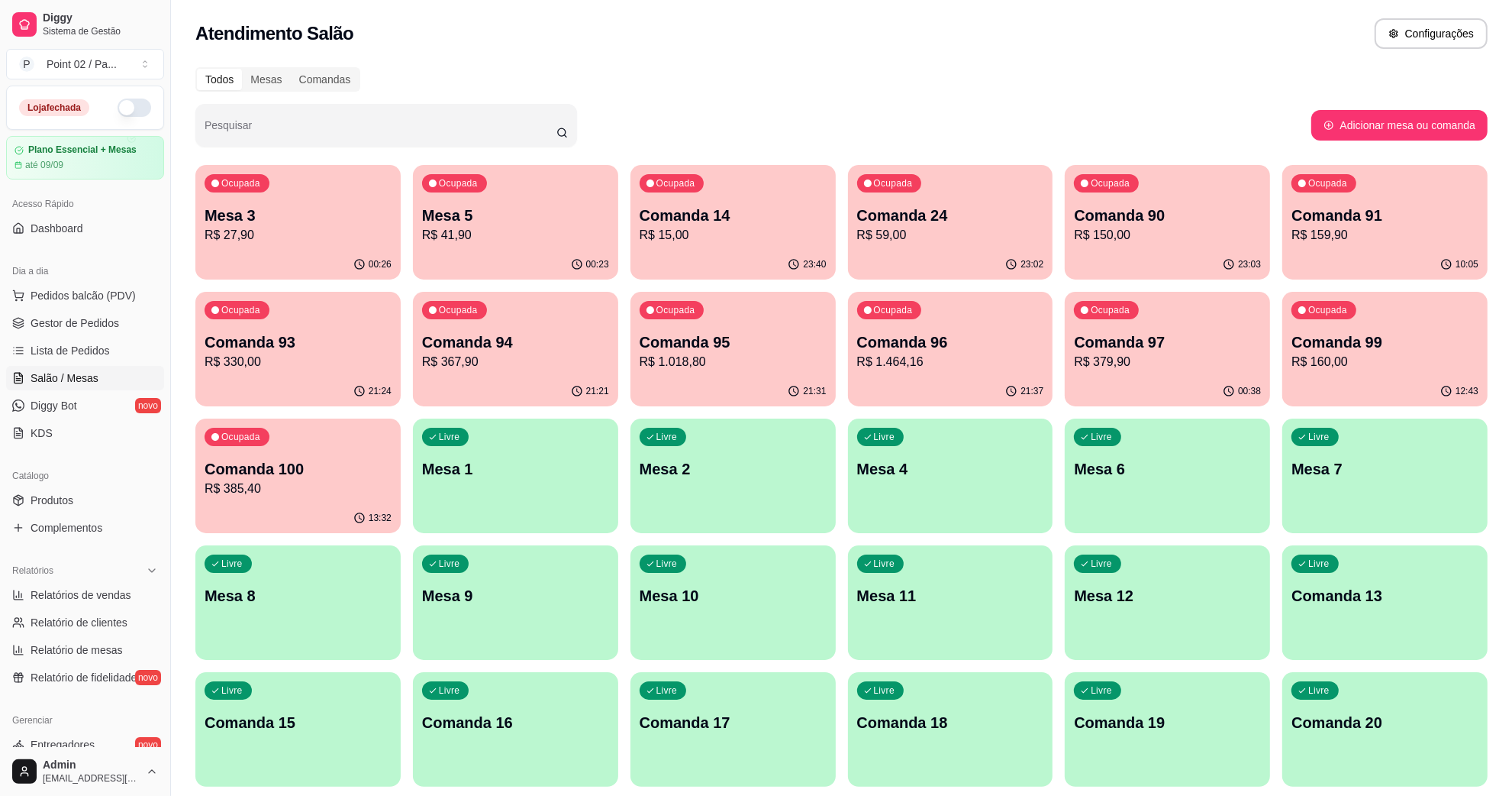
click at [375, 247] on div "Ocupada Mesa 3 R$ 27,90" at bounding box center [298, 207] width 206 height 85
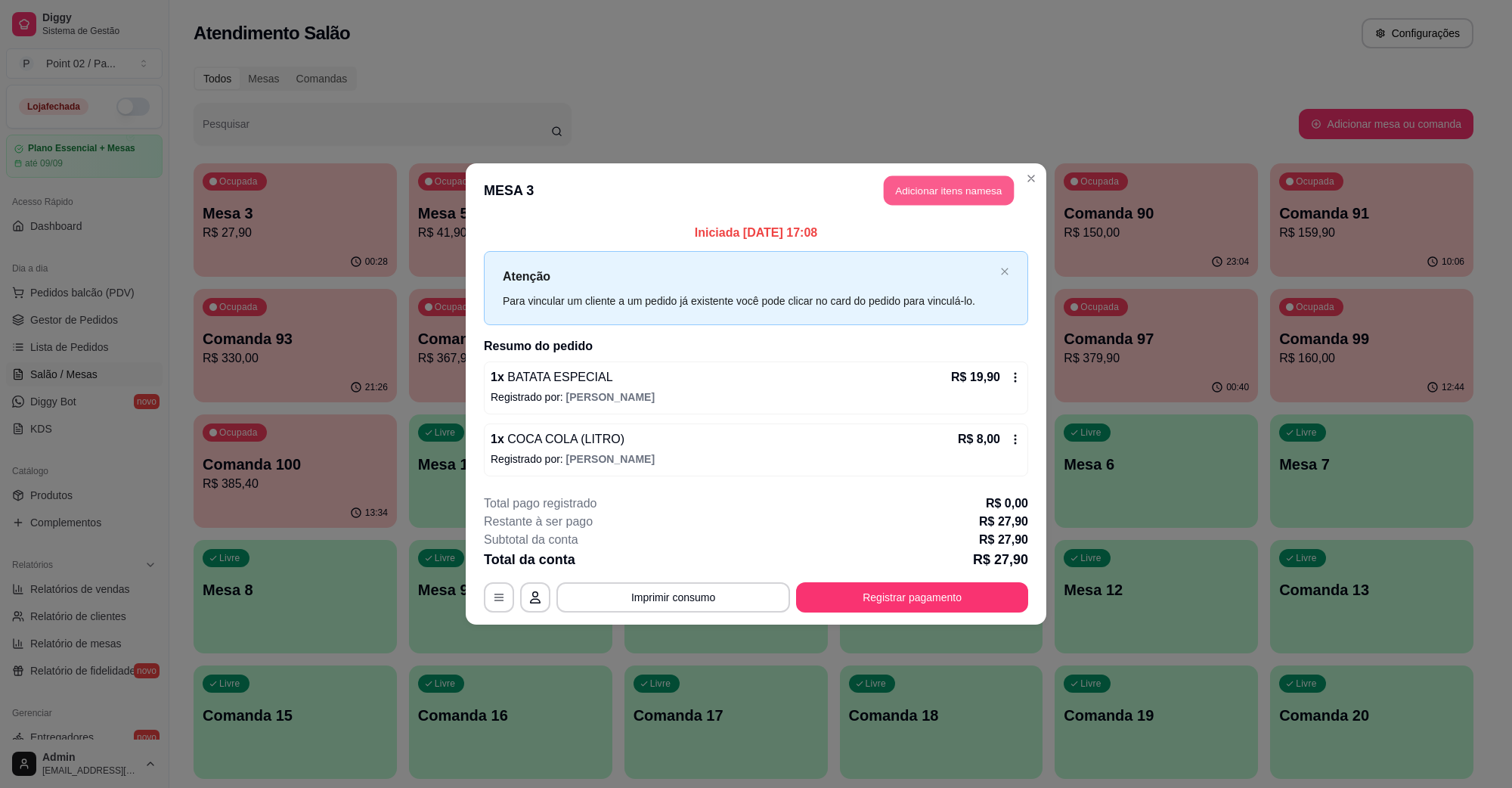
click at [947, 186] on button "Adicionar itens na mesa" at bounding box center [949, 190] width 130 height 30
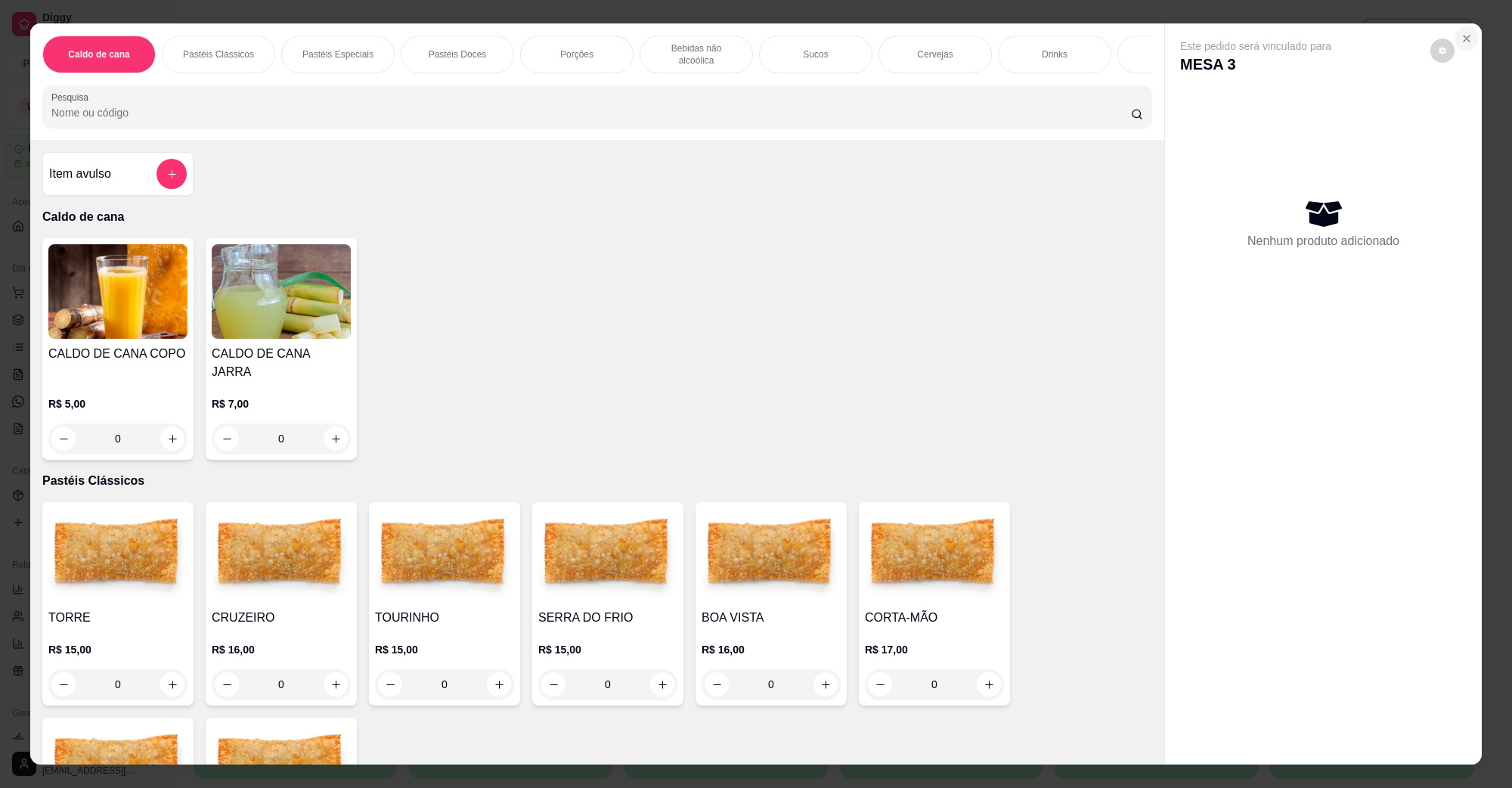
click at [1462, 39] on icon "Close" at bounding box center [1467, 39] width 13 height 13
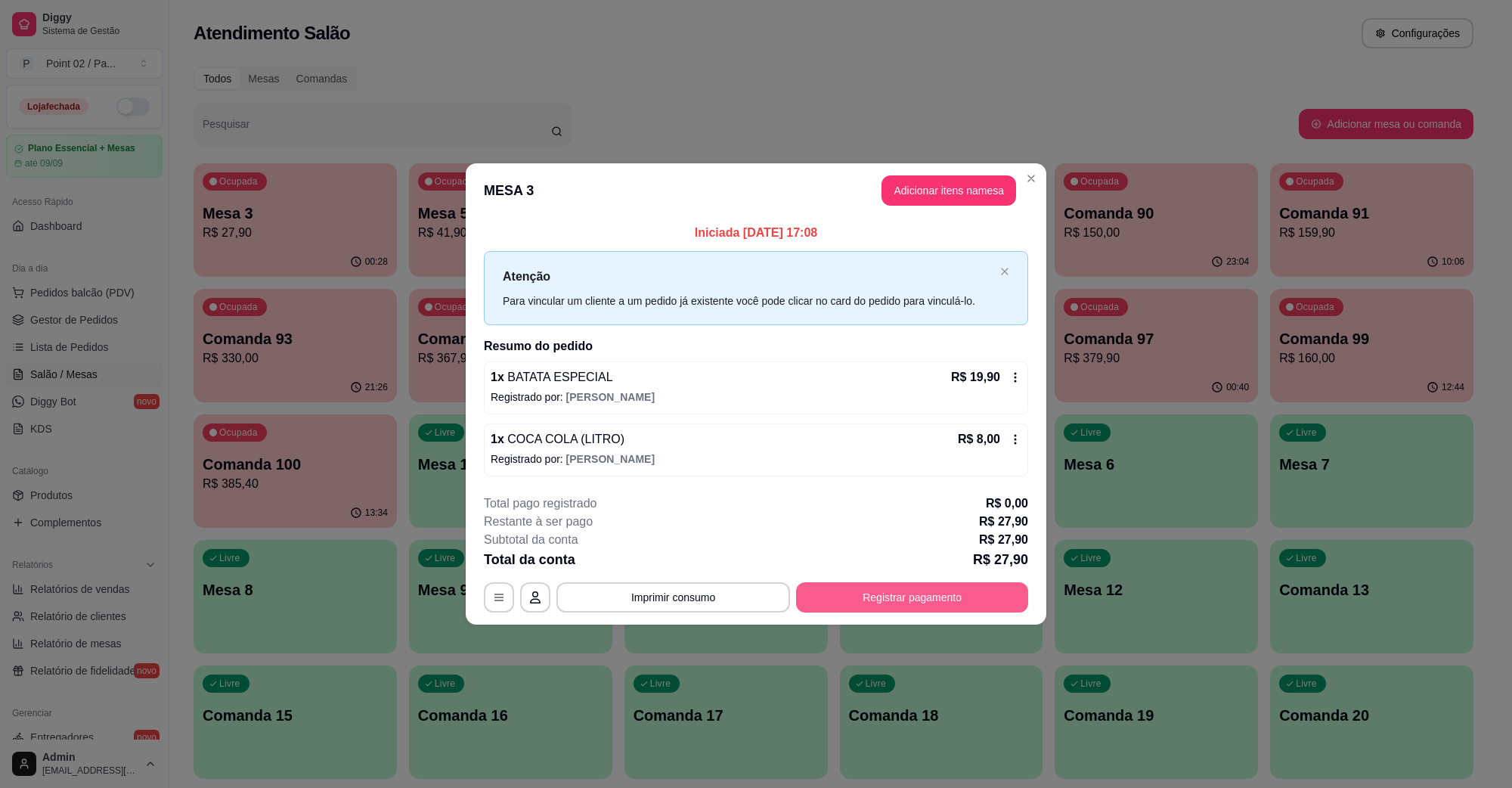
click at [893, 599] on button "Registrar pagamento" at bounding box center [912, 597] width 232 height 30
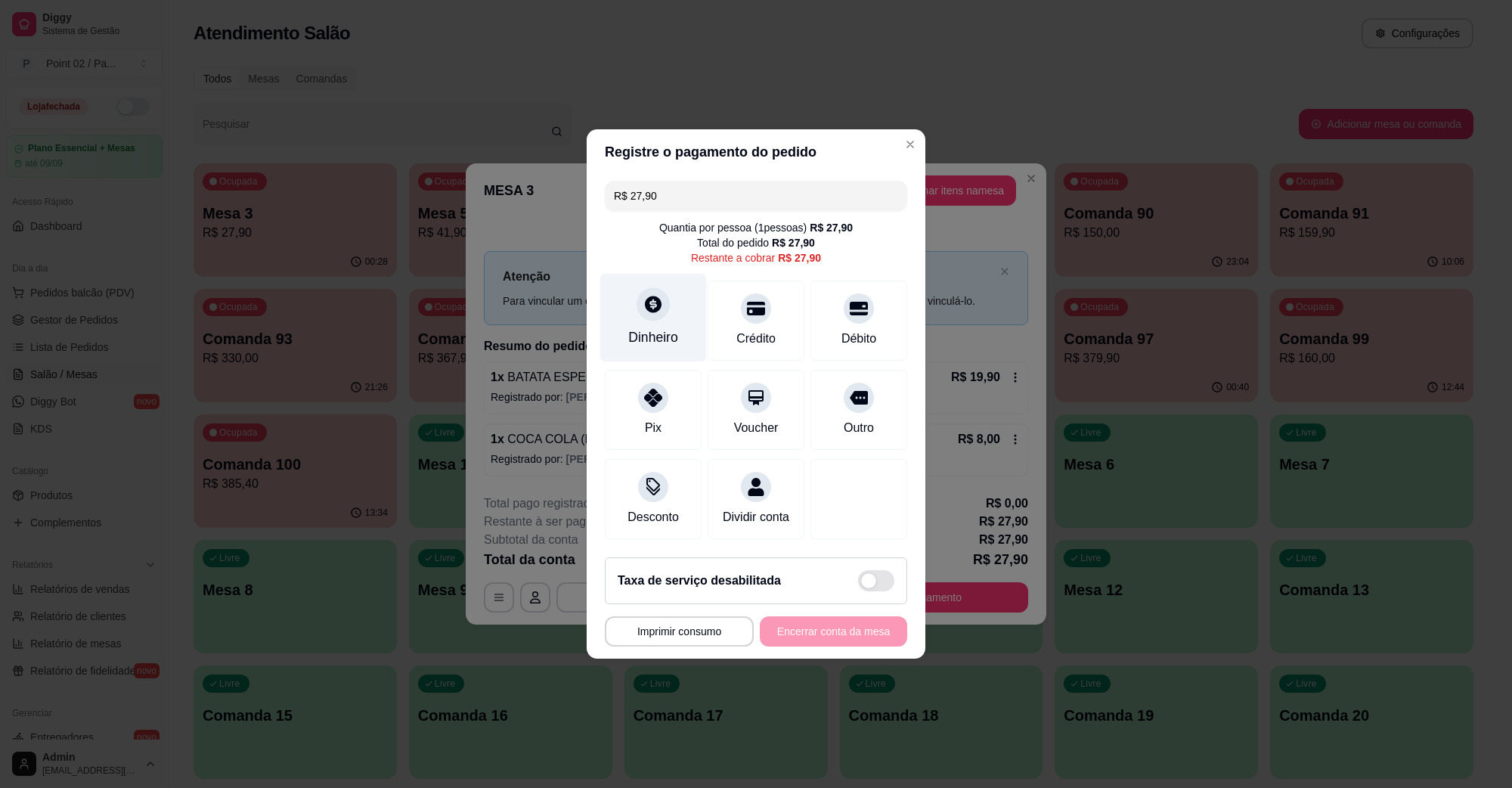
click at [663, 327] on div "Dinheiro" at bounding box center [653, 337] width 50 height 19
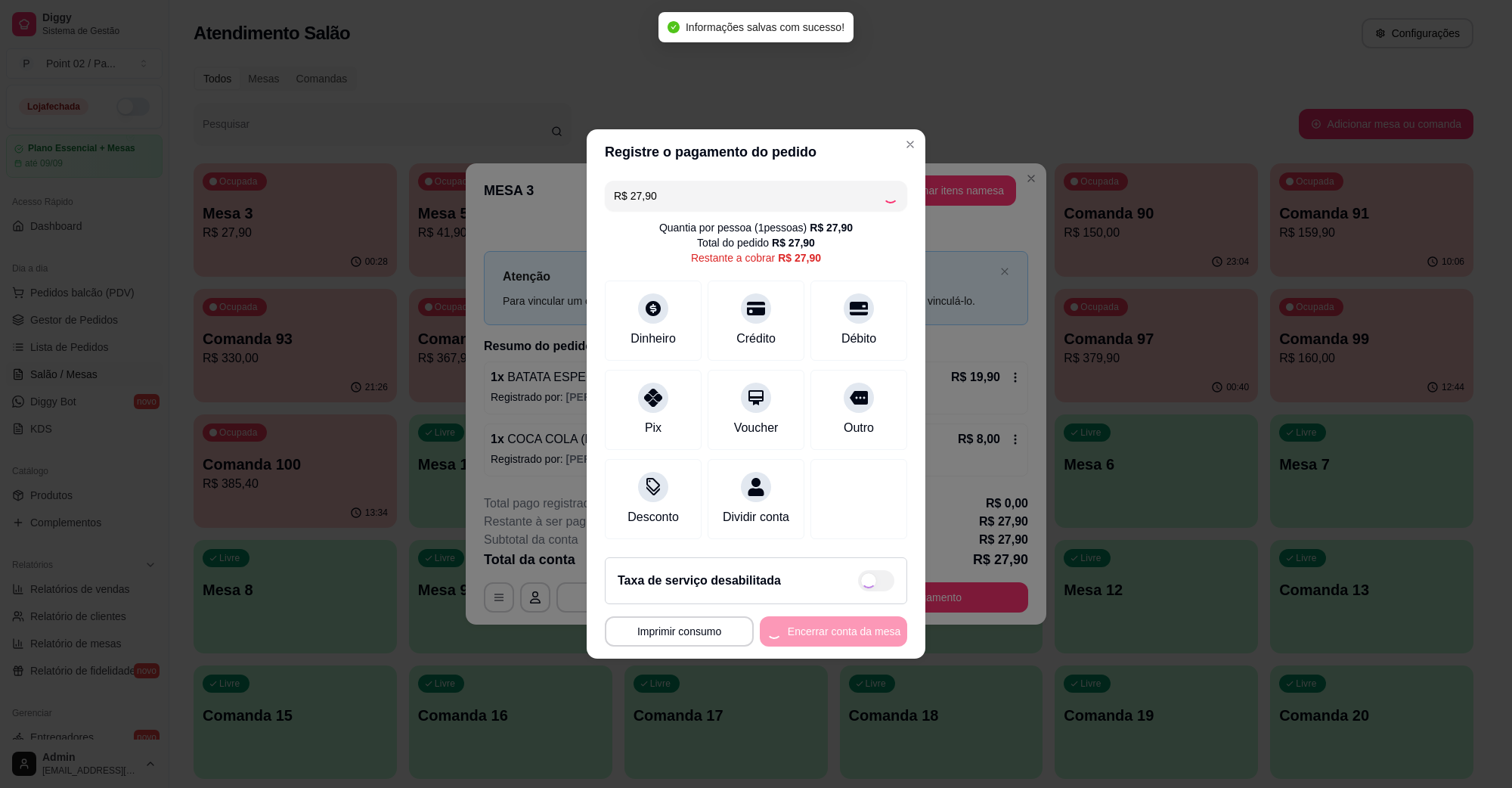
type input "R$ 0,00"
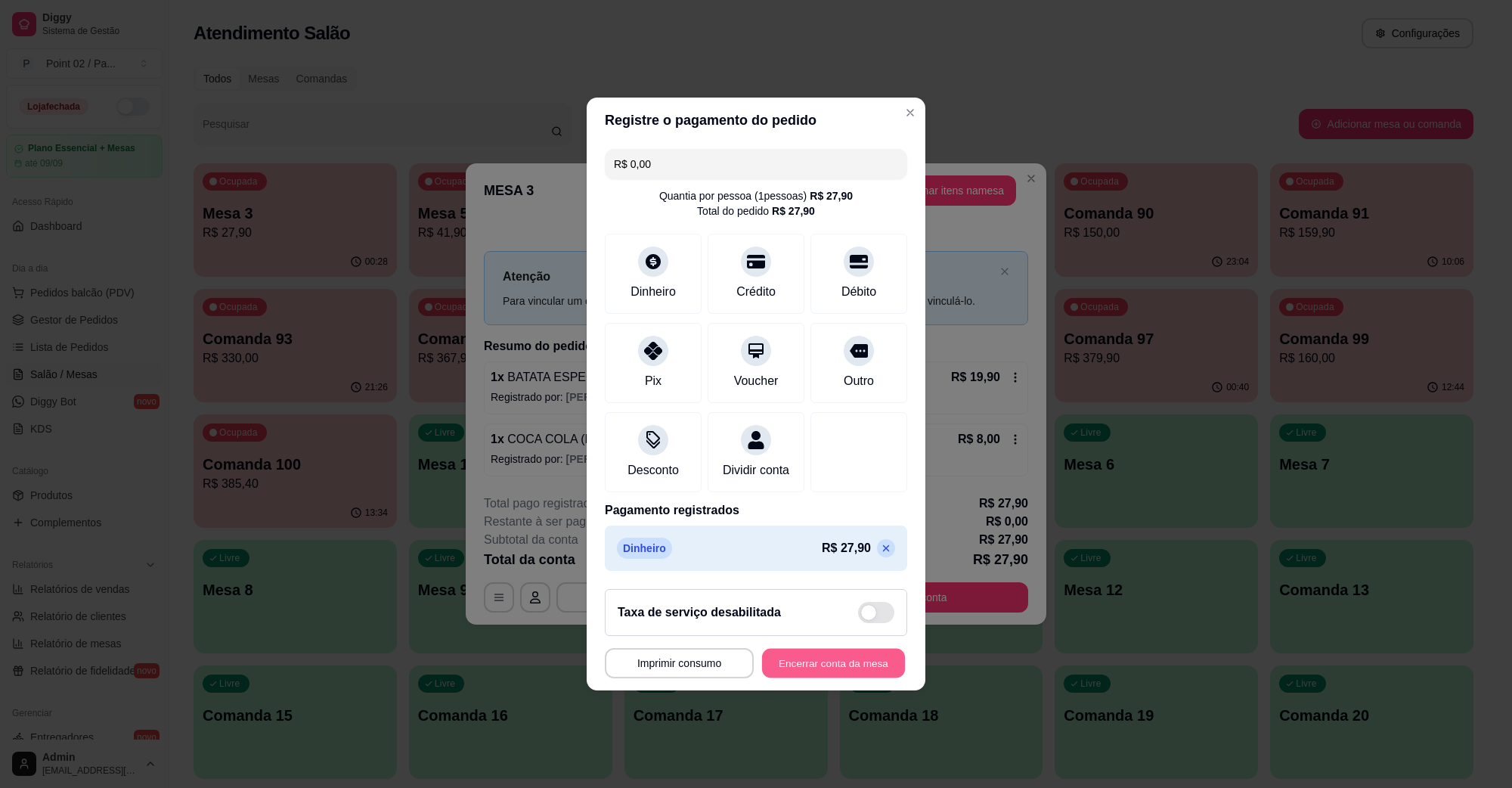
click at [841, 667] on button "Encerrar conta da mesa" at bounding box center [834, 662] width 143 height 30
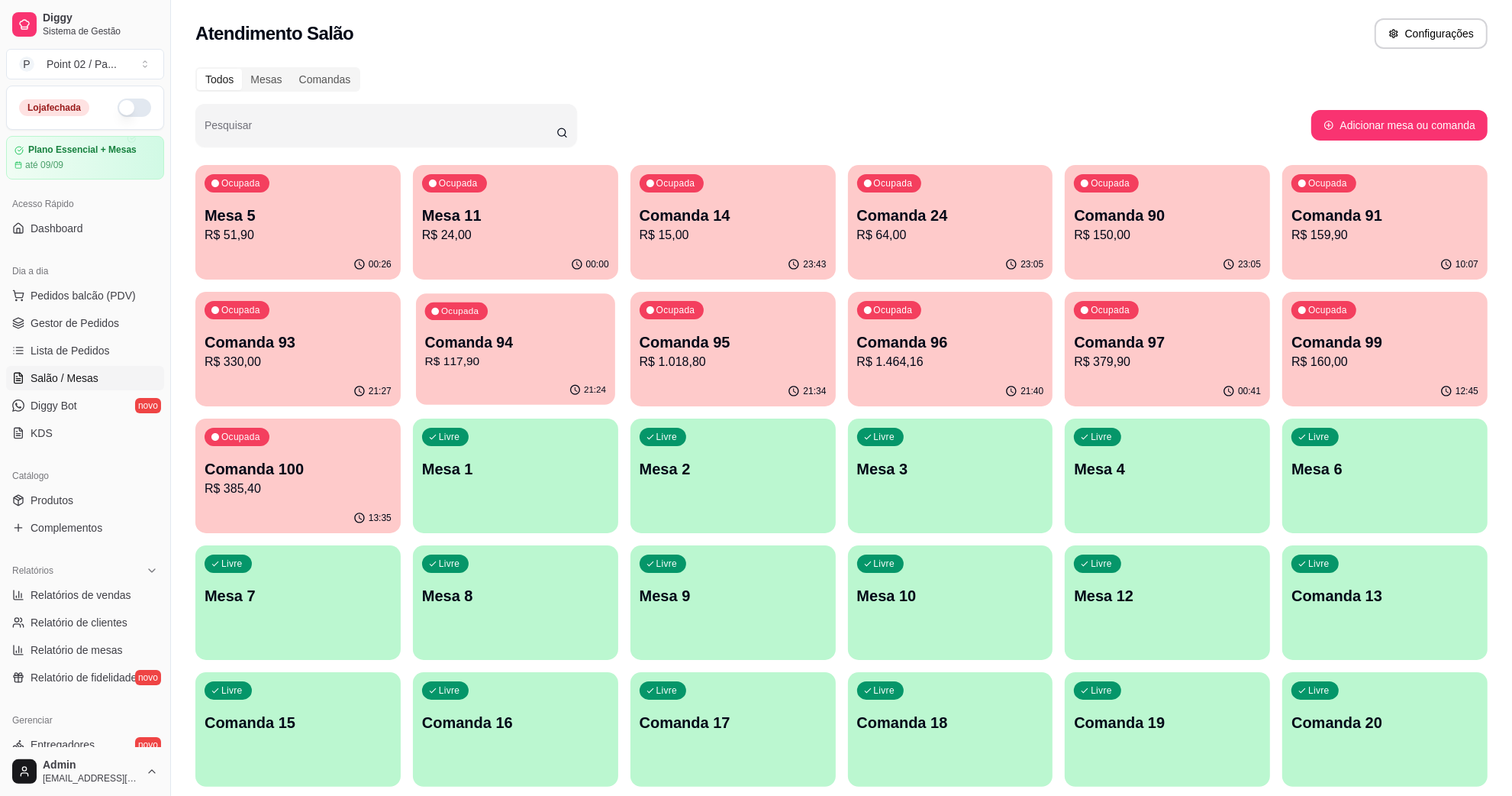
click at [569, 390] on div "21:24" at bounding box center [516, 390] width 199 height 29
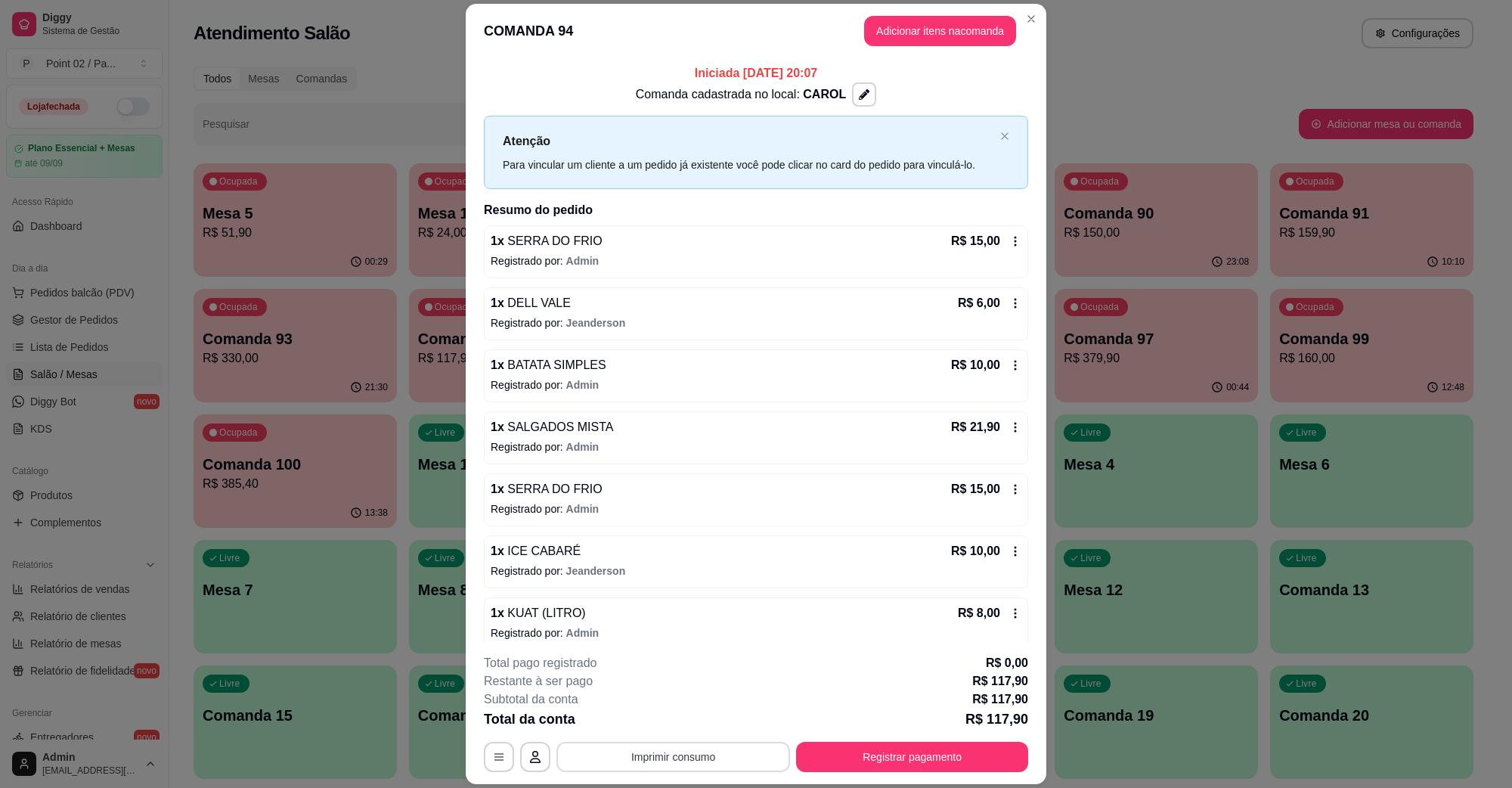
click at [633, 763] on button "Imprimir consumo" at bounding box center [673, 756] width 234 height 30
click at [660, 726] on button "IMPRESSORA" at bounding box center [670, 721] width 106 height 23
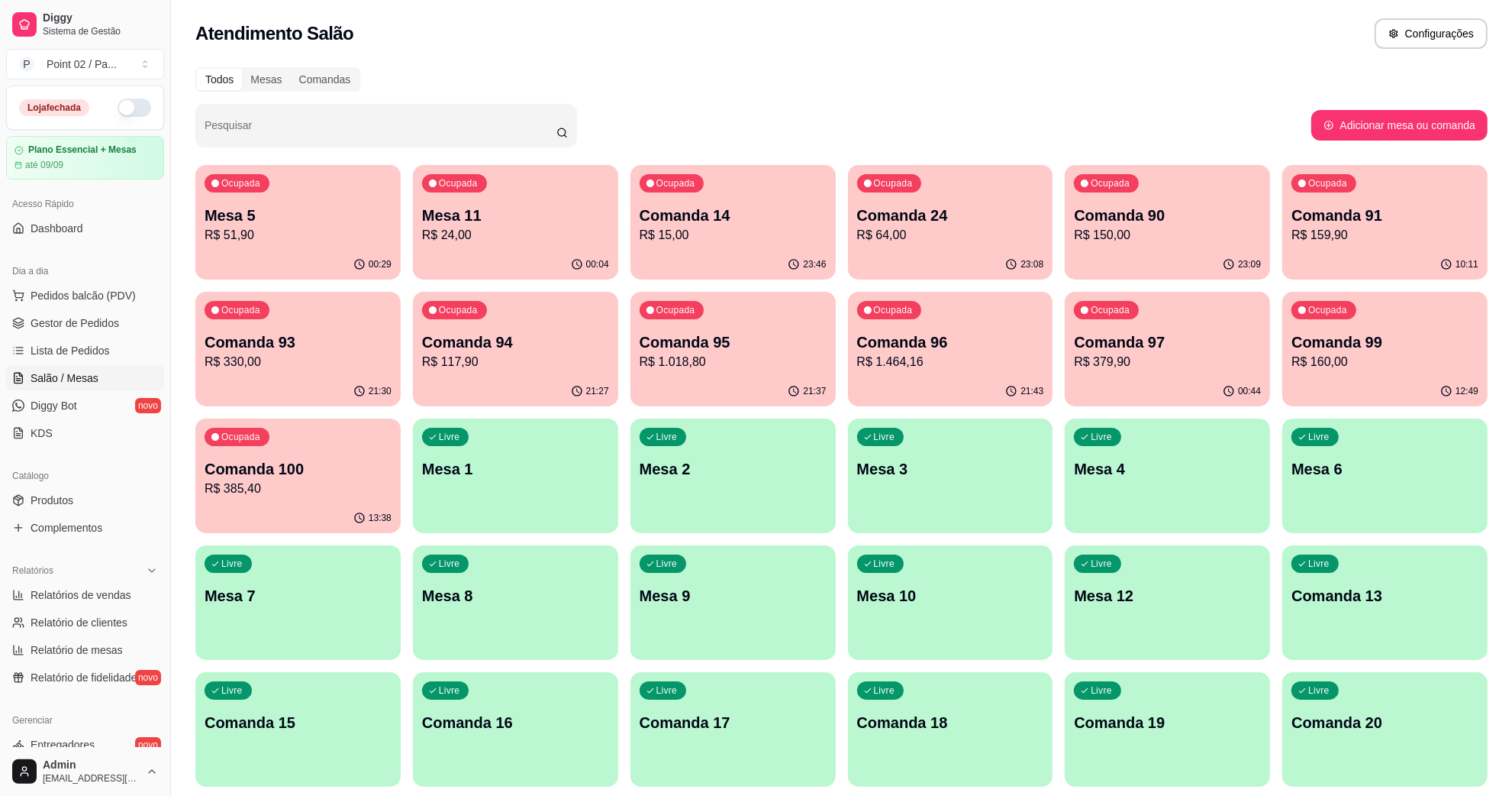
click at [890, 50] on div "Atendimento Salão Configurações" at bounding box center [841, 28] width 1341 height 58
click at [887, 50] on div "Atendimento Salão Configurações" at bounding box center [841, 28] width 1341 height 58
click at [727, 139] on div "Pesquisar" at bounding box center [753, 125] width 1116 height 43
click at [112, 318] on span "Gestor de Pedidos" at bounding box center [74, 323] width 89 height 16
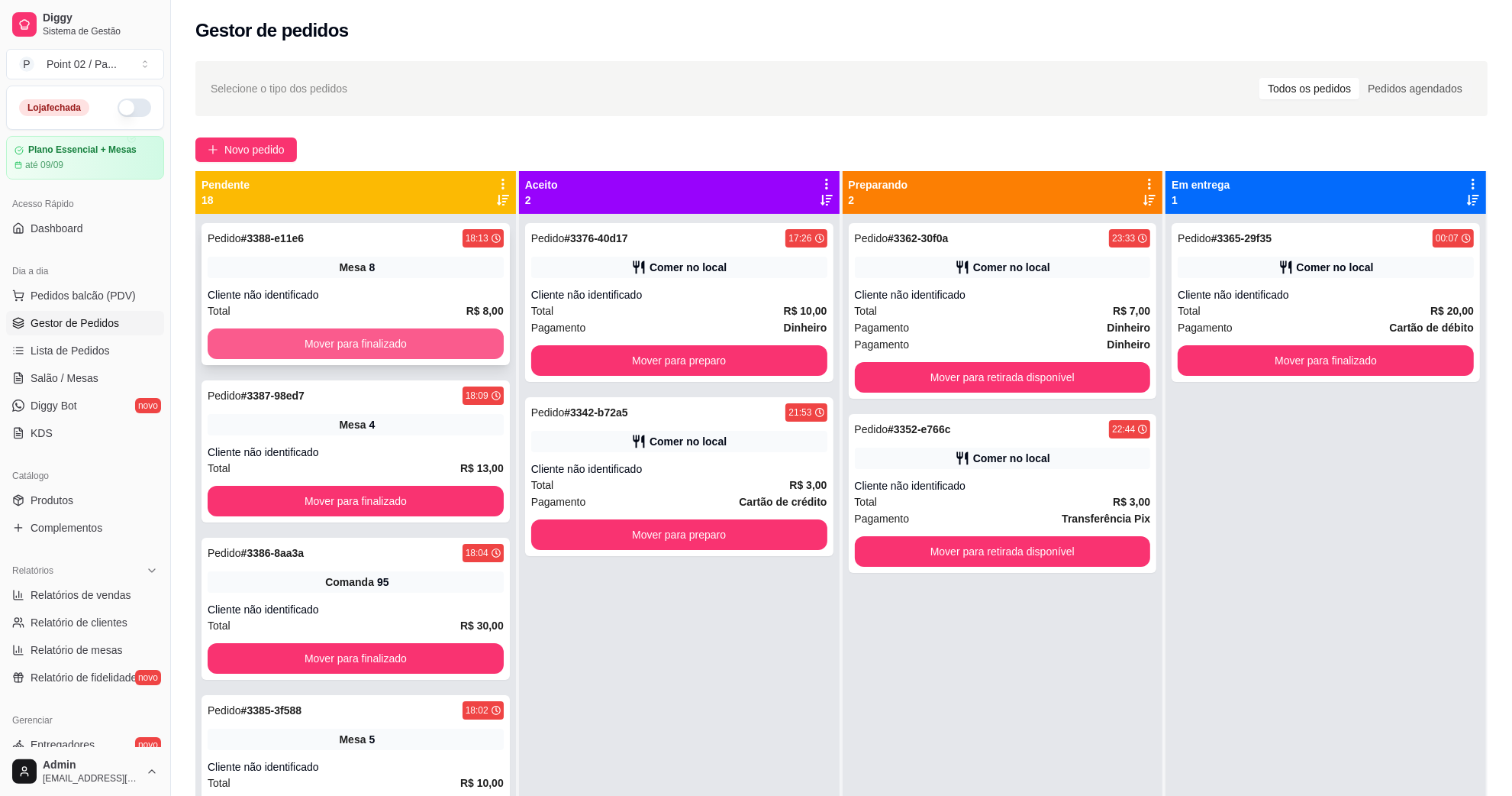
click at [349, 342] on button "Mover para finalizado" at bounding box center [356, 343] width 297 height 30
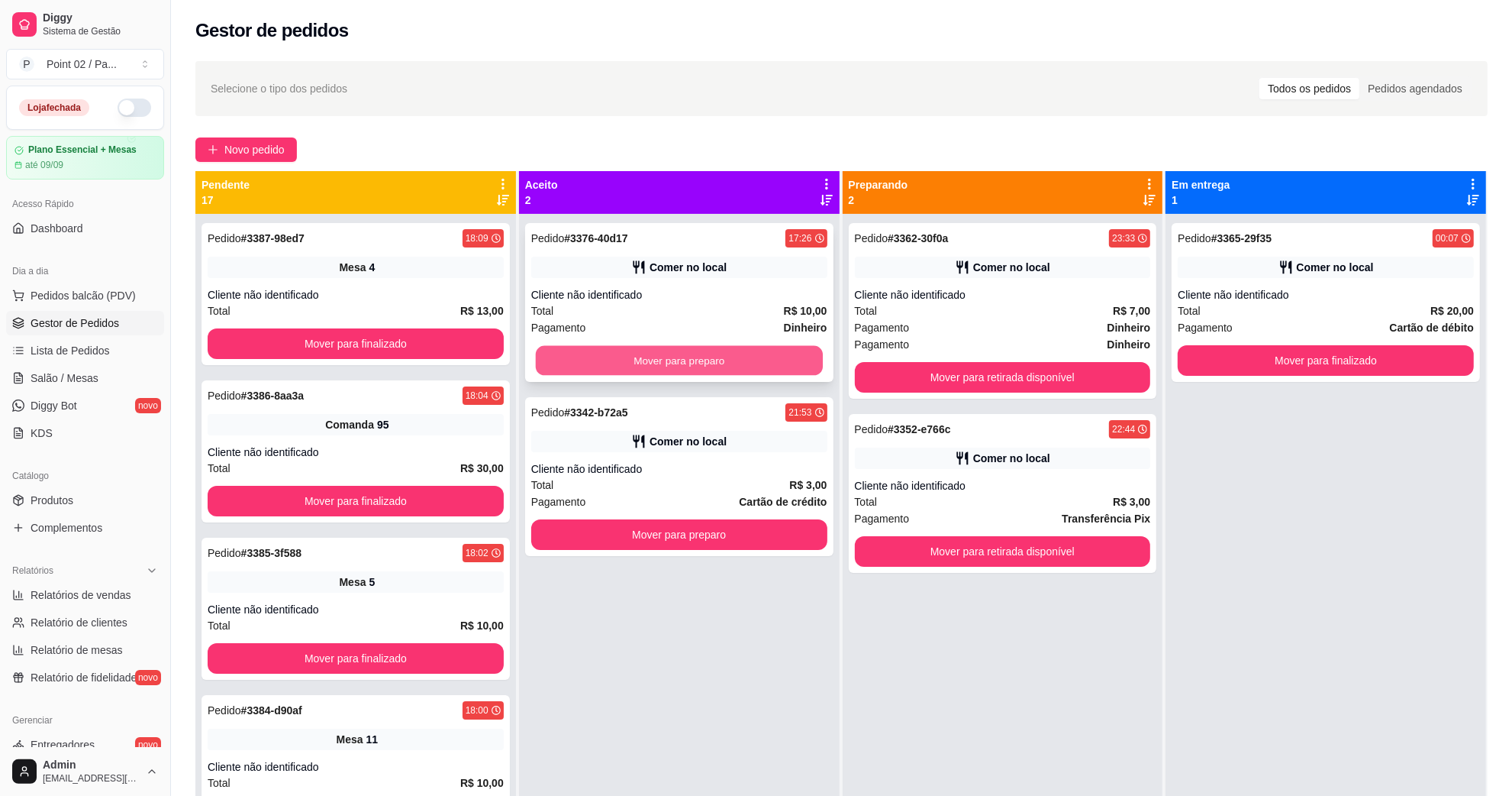
click at [662, 352] on button "Mover para preparo" at bounding box center [679, 361] width 287 height 30
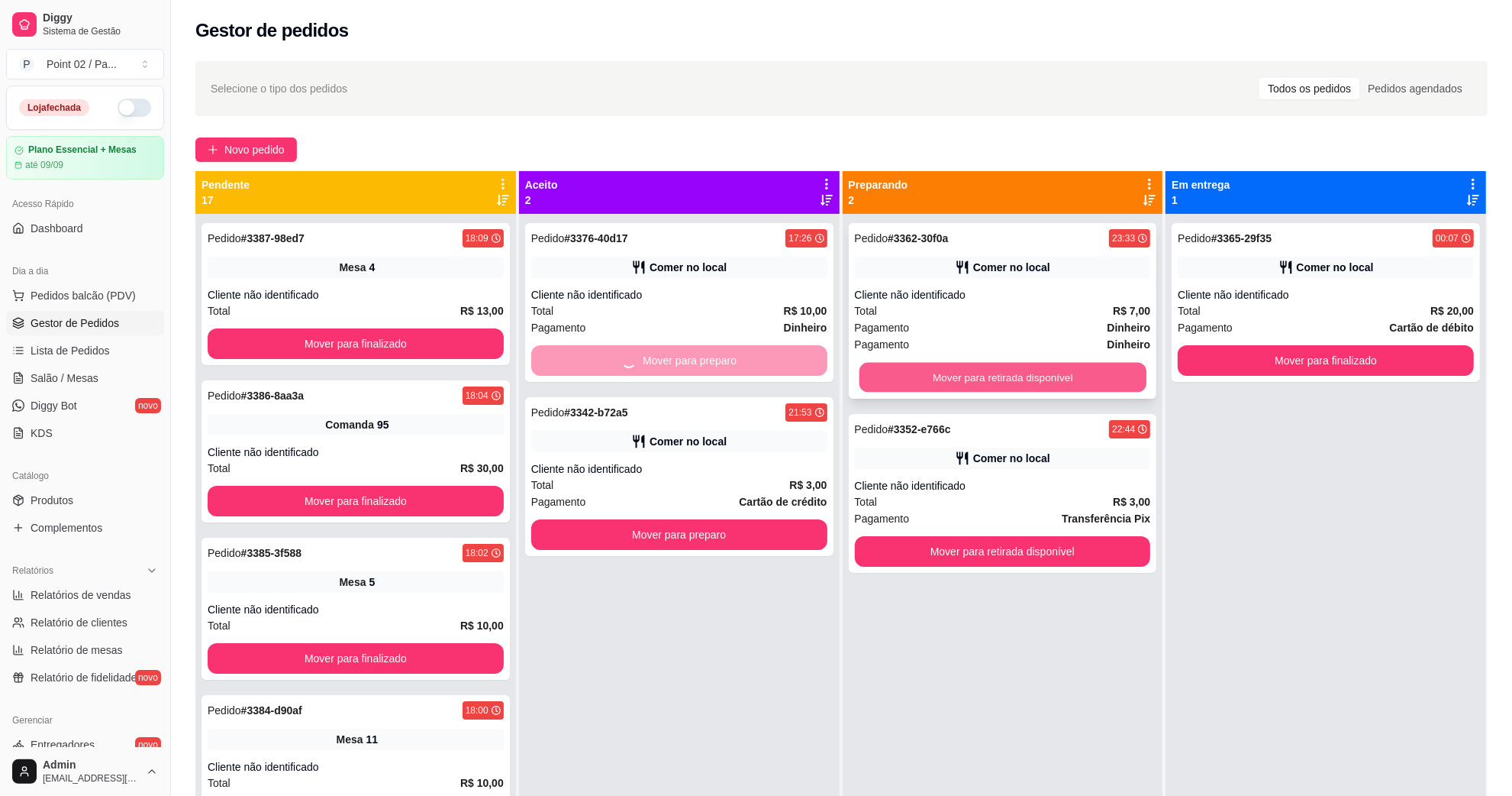
click at [1089, 380] on button "Mover para retirada disponível" at bounding box center [1002, 378] width 287 height 30
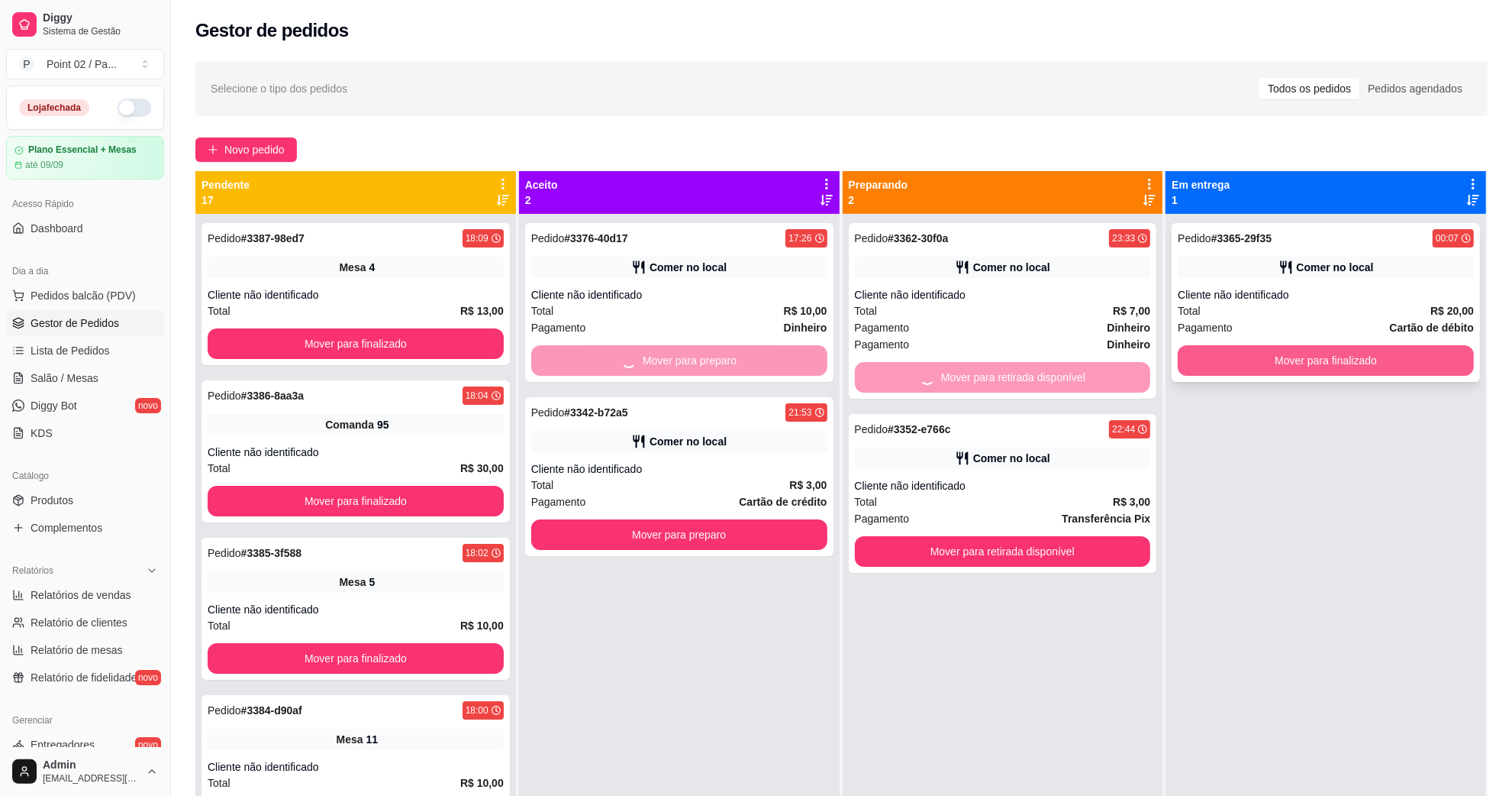
click at [1258, 372] on button "Mover para finalizado" at bounding box center [1327, 360] width 297 height 30
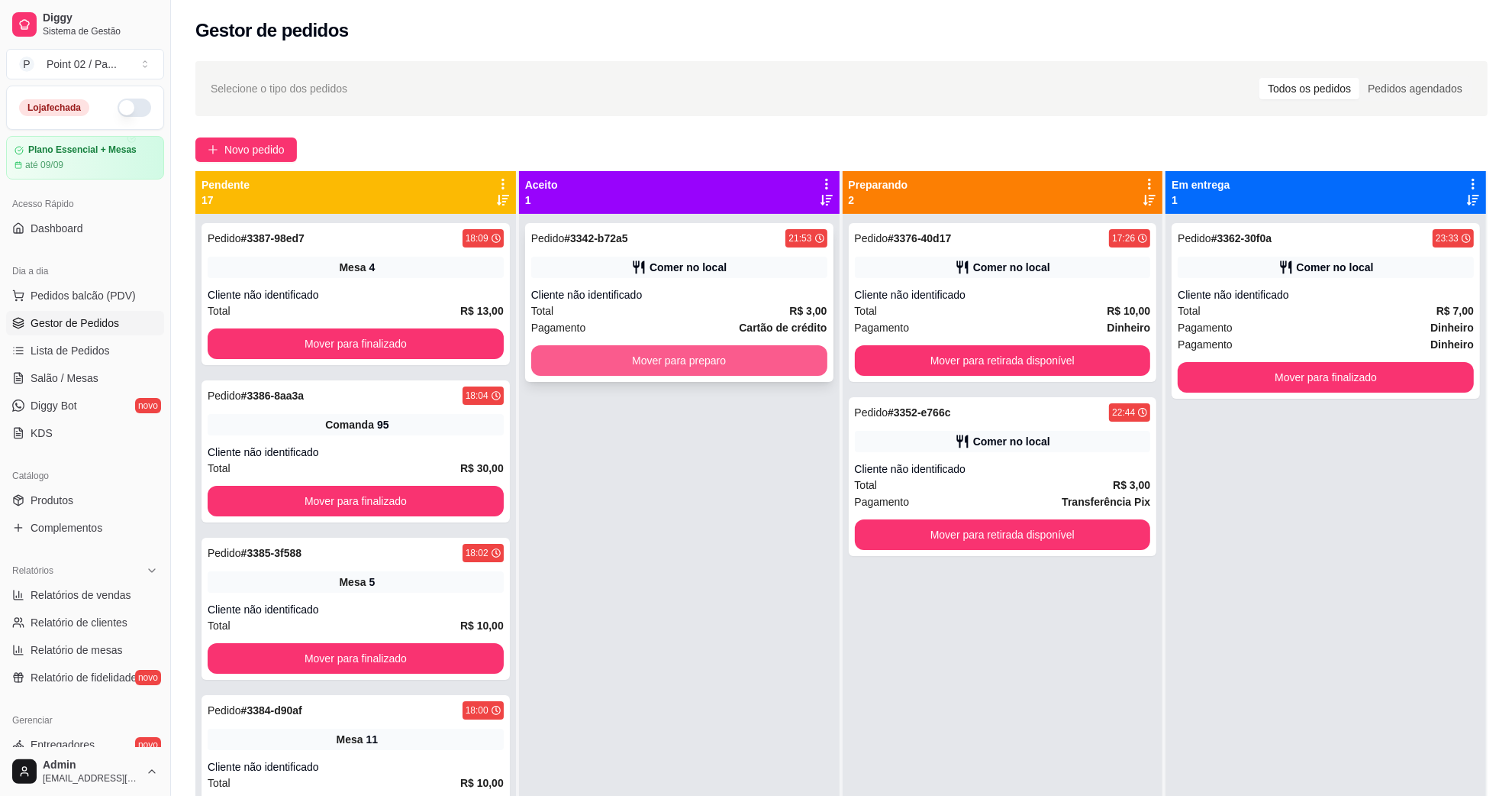
click at [731, 343] on div "Pedido # 3342-b72a5 21:53 Comer no local Cliente não identificado Total R$ 3,00…" at bounding box center [679, 302] width 308 height 159
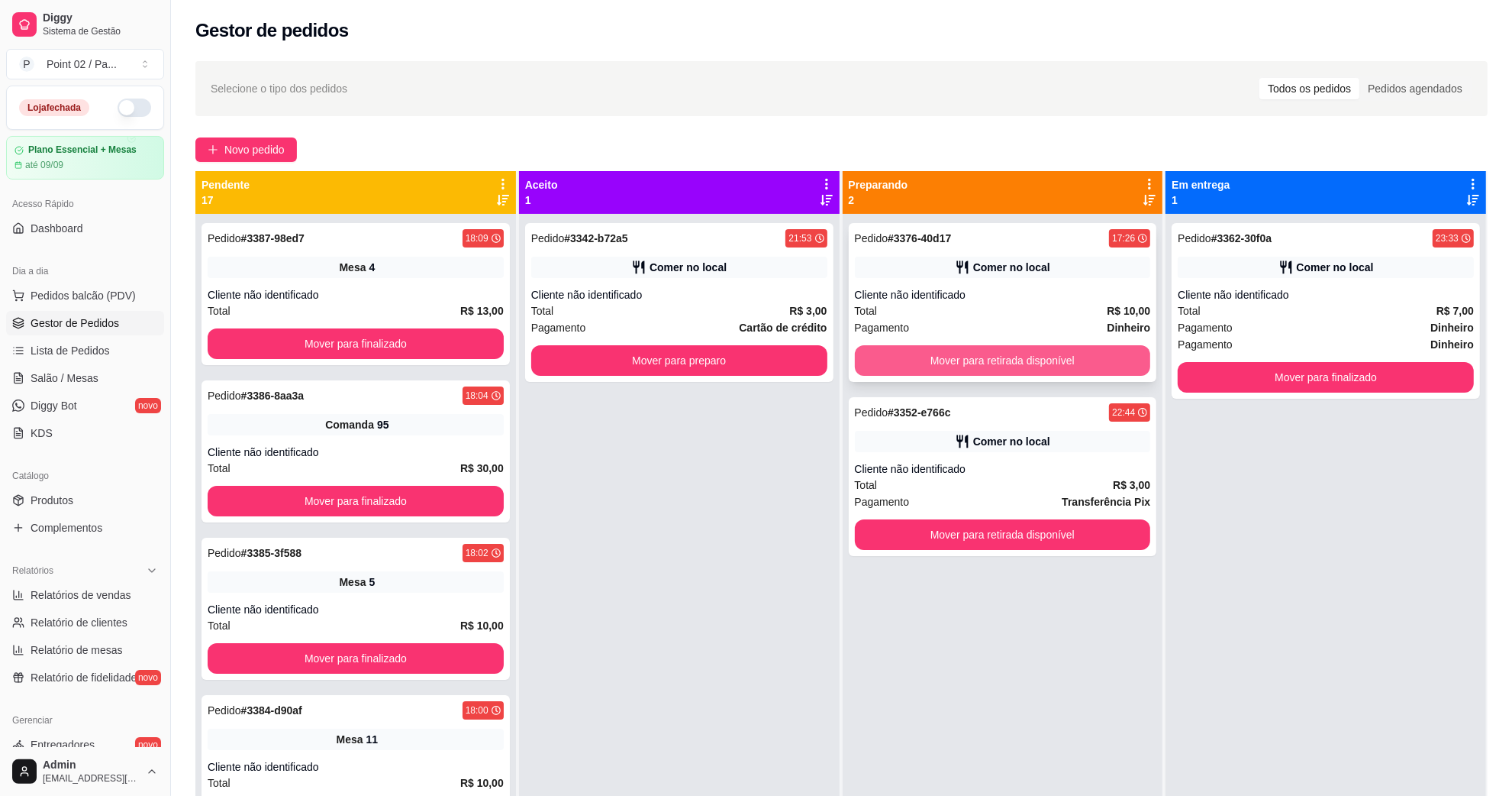
click at [1119, 356] on button "Mover para retirada disponível" at bounding box center [1004, 360] width 297 height 30
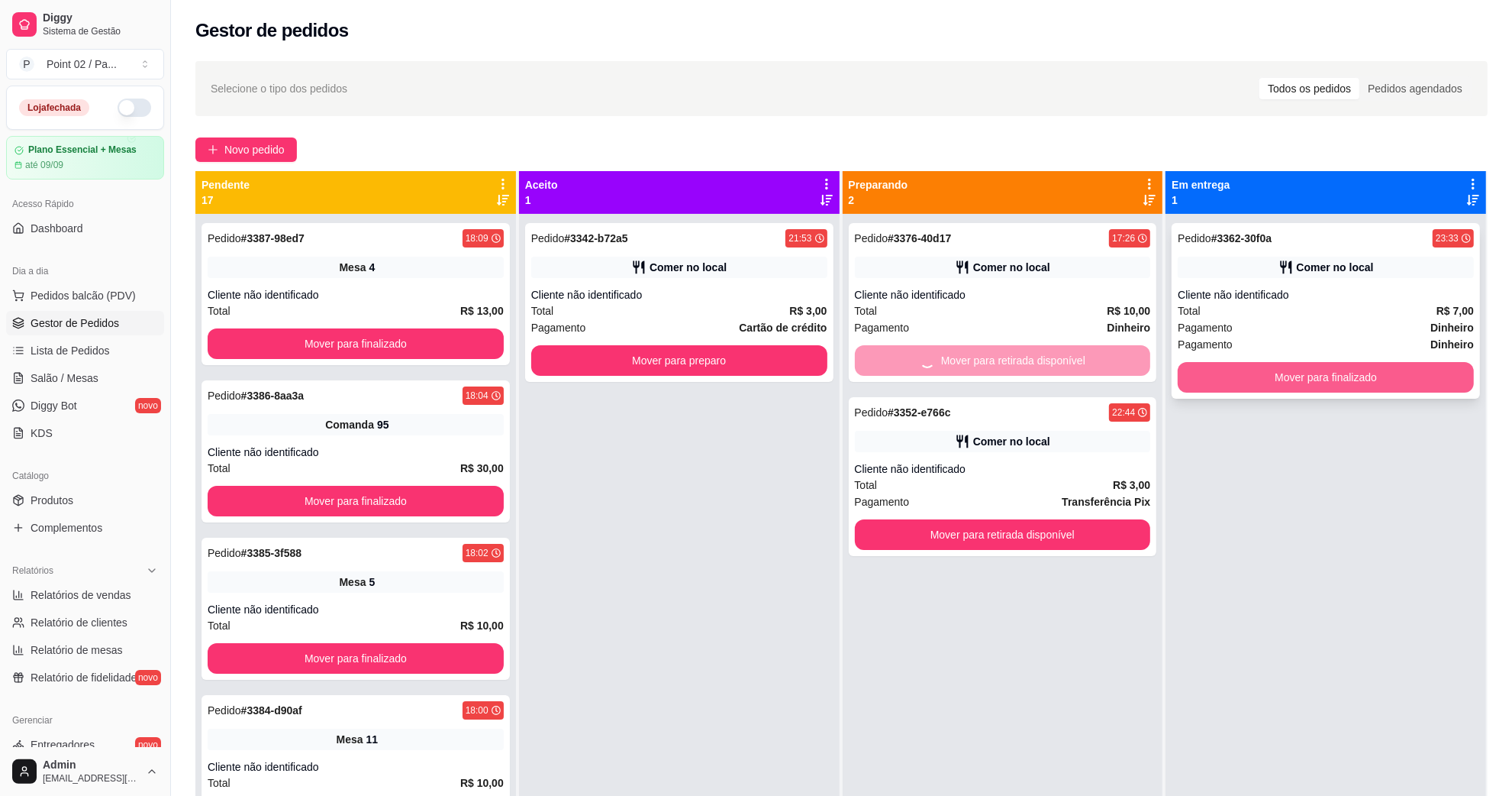
click at [1211, 364] on button "Mover para finalizado" at bounding box center [1327, 377] width 297 height 30
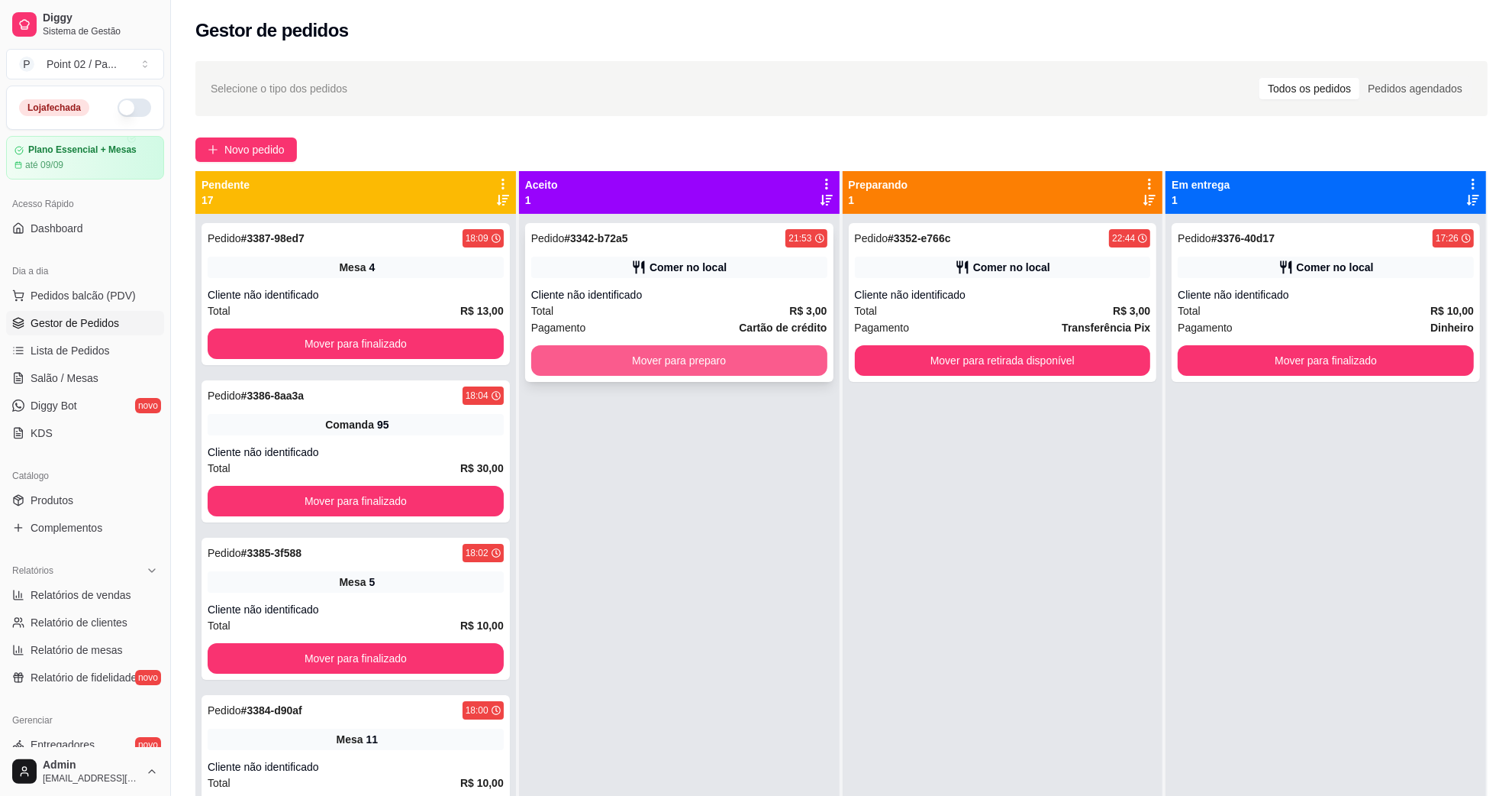
click at [750, 367] on button "Mover para preparo" at bounding box center [680, 360] width 297 height 30
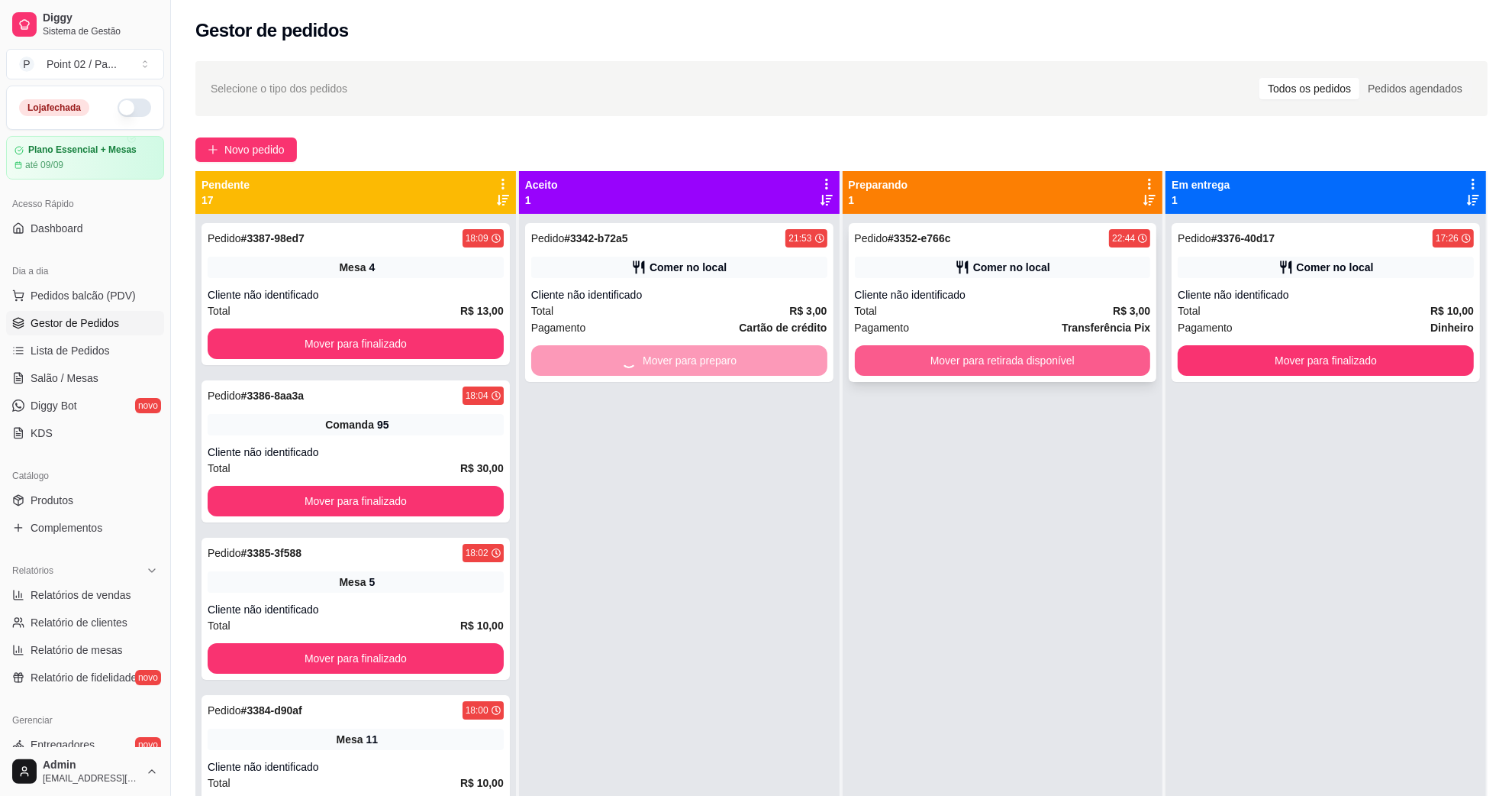
click at [959, 356] on button "Mover para retirada disponível" at bounding box center [1004, 360] width 297 height 30
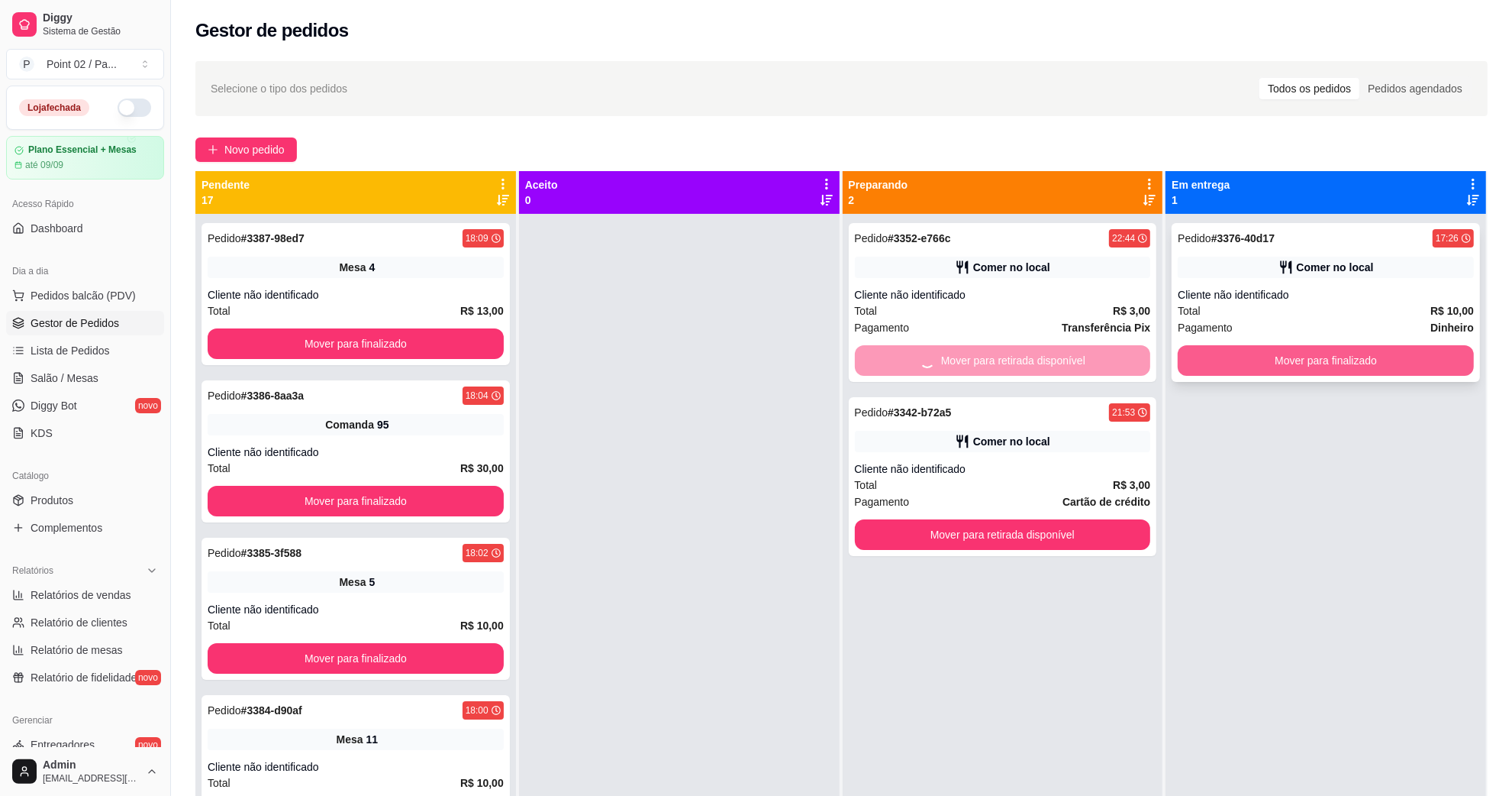
click at [1406, 360] on button "Mover para finalizado" at bounding box center [1327, 360] width 297 height 30
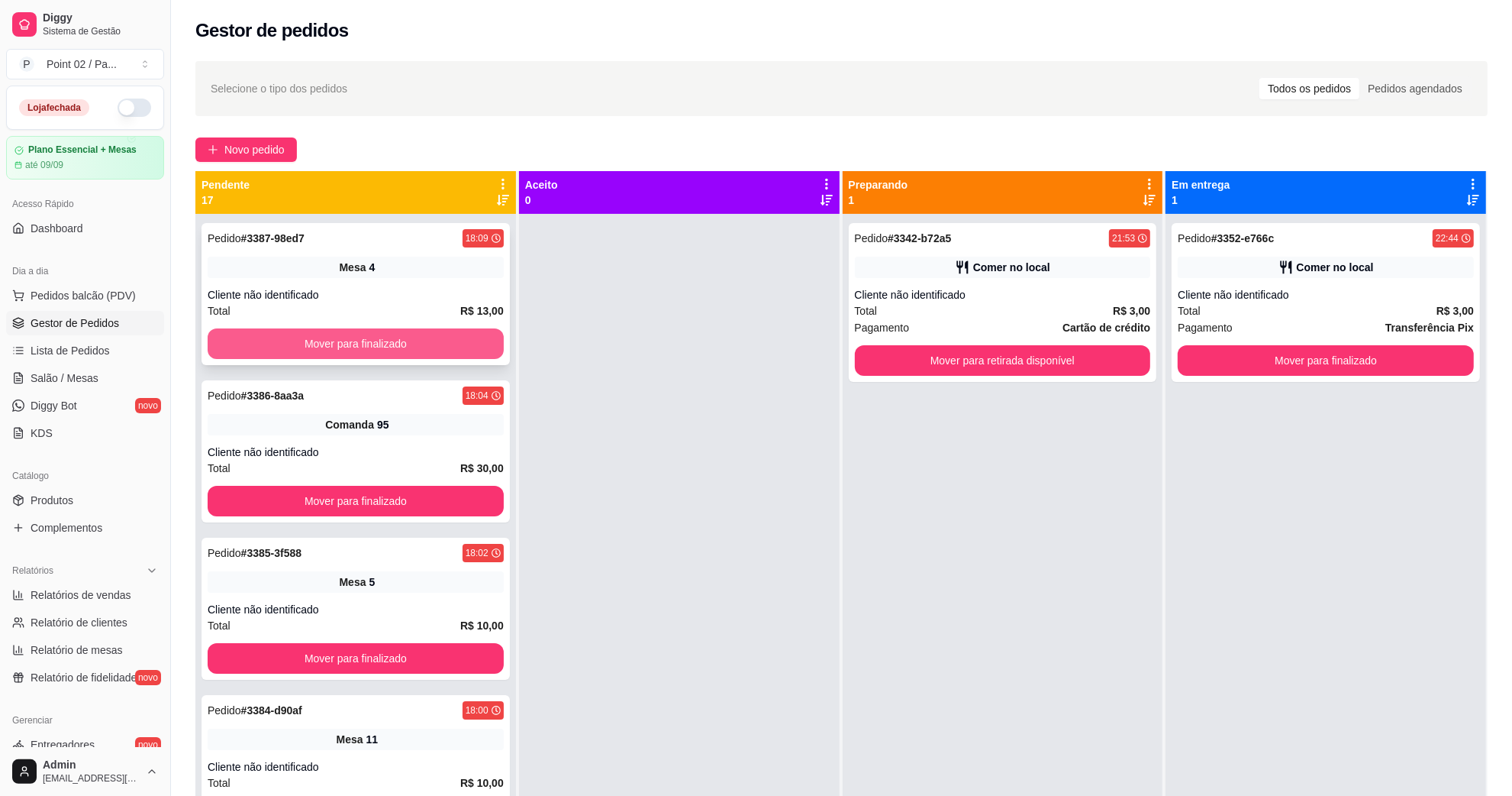
click at [465, 343] on button "Mover para finalizado" at bounding box center [356, 343] width 297 height 30
click at [465, 343] on button "Mover para finalizado" at bounding box center [356, 343] width 287 height 30
click at [465, 343] on button "Mover para finalizado" at bounding box center [356, 343] width 297 height 30
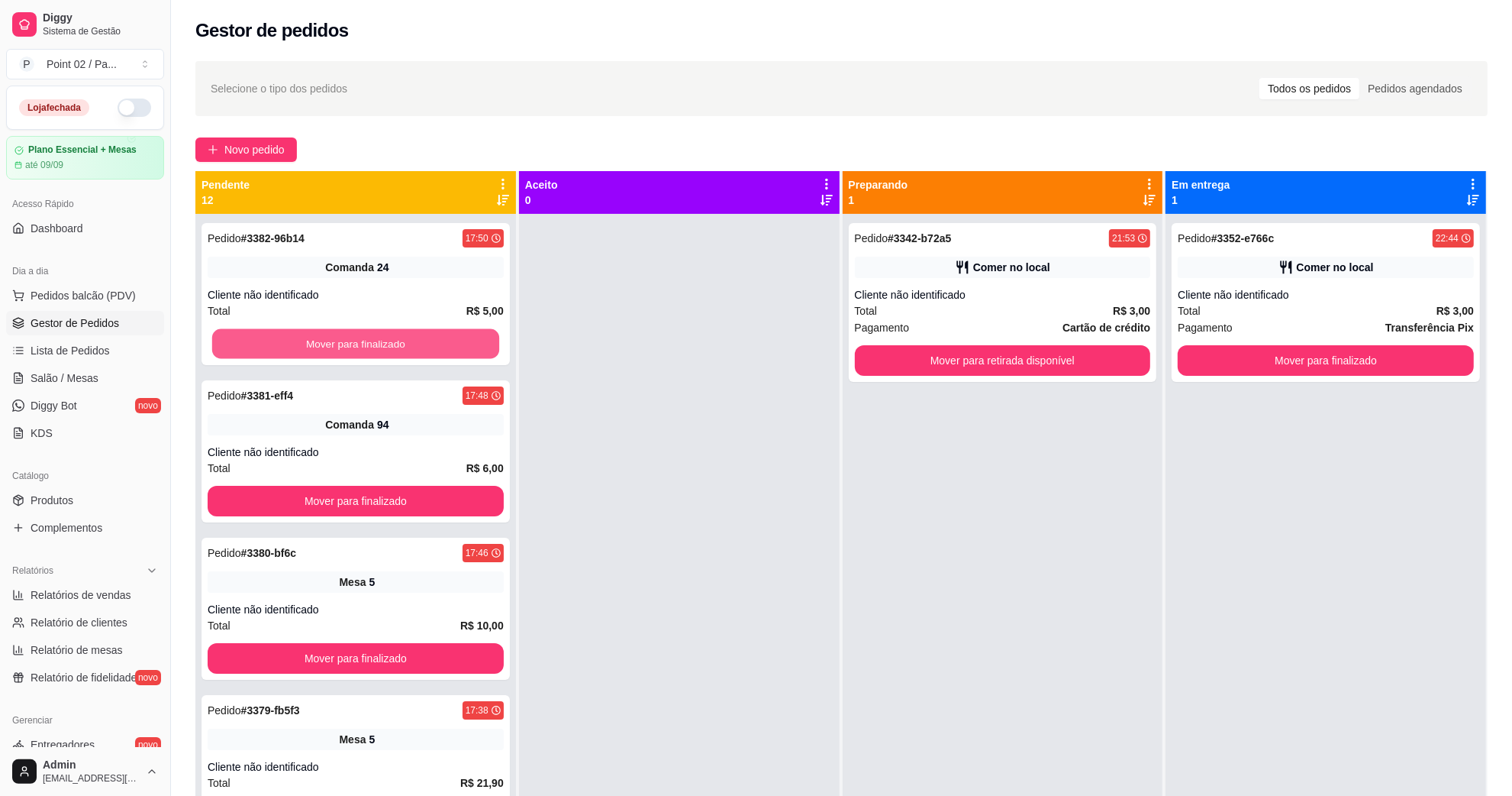
click at [465, 343] on button "Mover para finalizado" at bounding box center [356, 343] width 287 height 30
click at [465, 343] on button "Mover para finalizado" at bounding box center [356, 343] width 297 height 30
click at [110, 289] on span "Pedidos balcão (PDV)" at bounding box center [83, 296] width 105 height 16
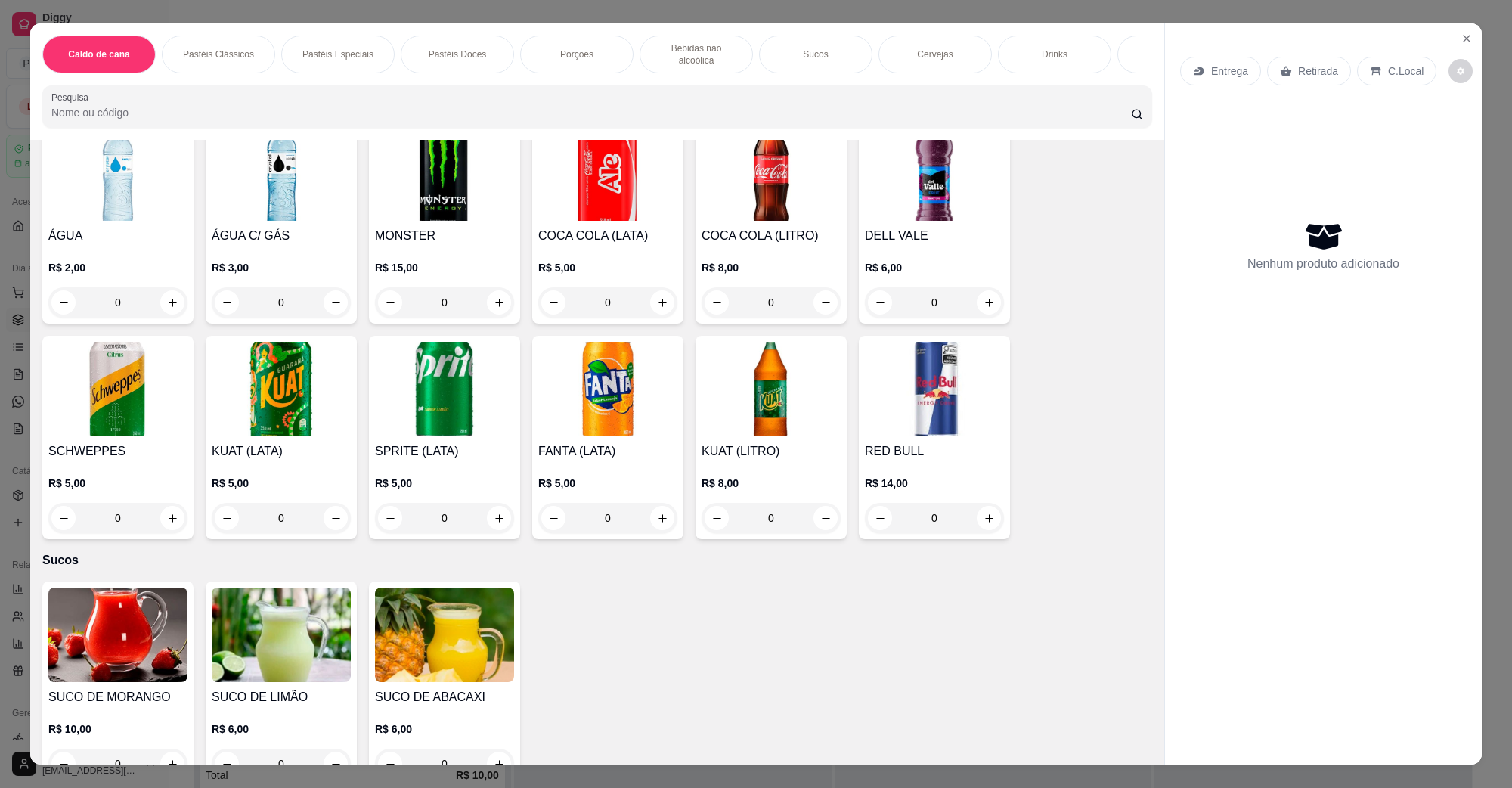
scroll to position [2457, 0]
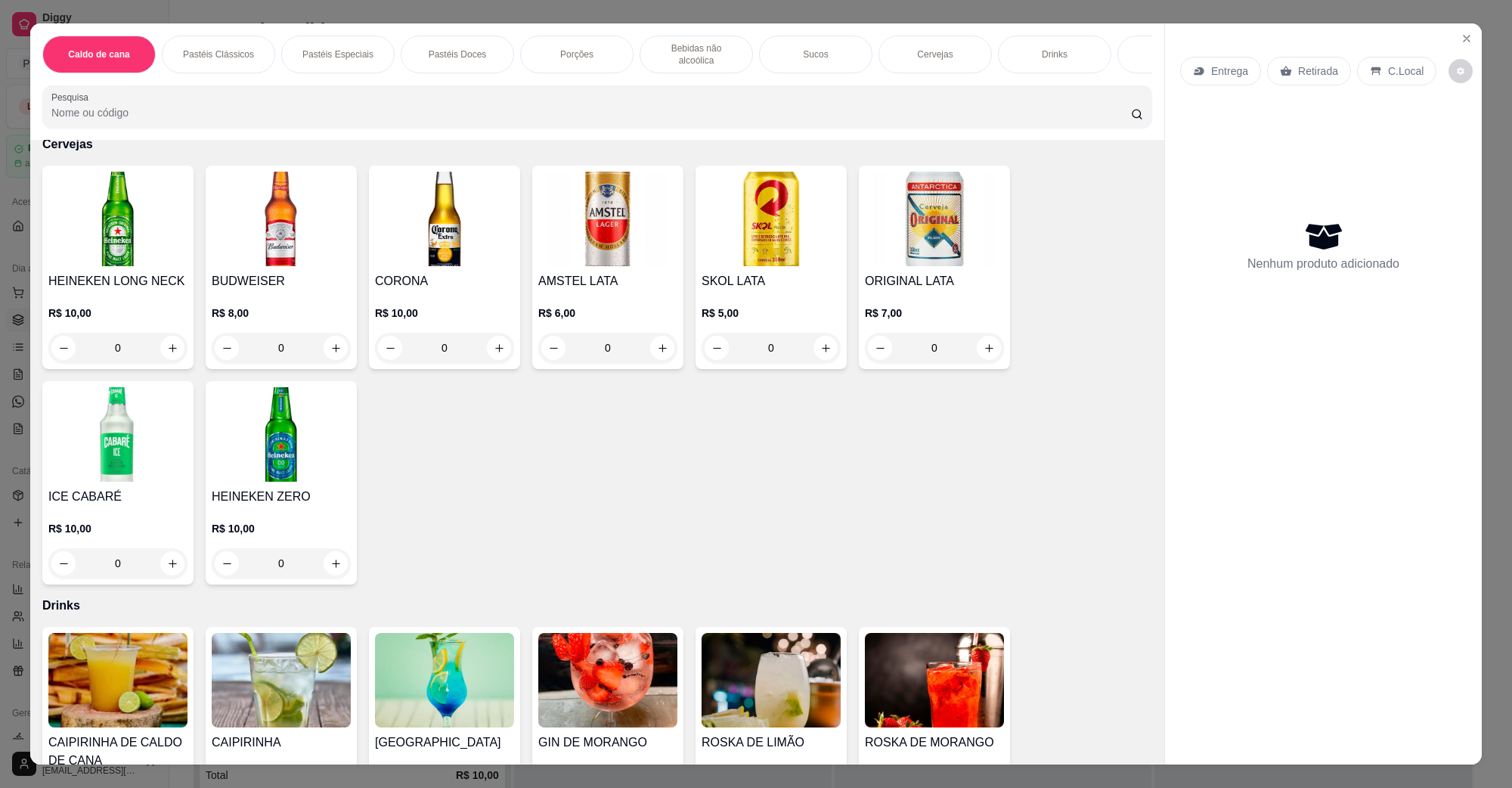
click at [764, 198] on img at bounding box center [771, 219] width 139 height 95
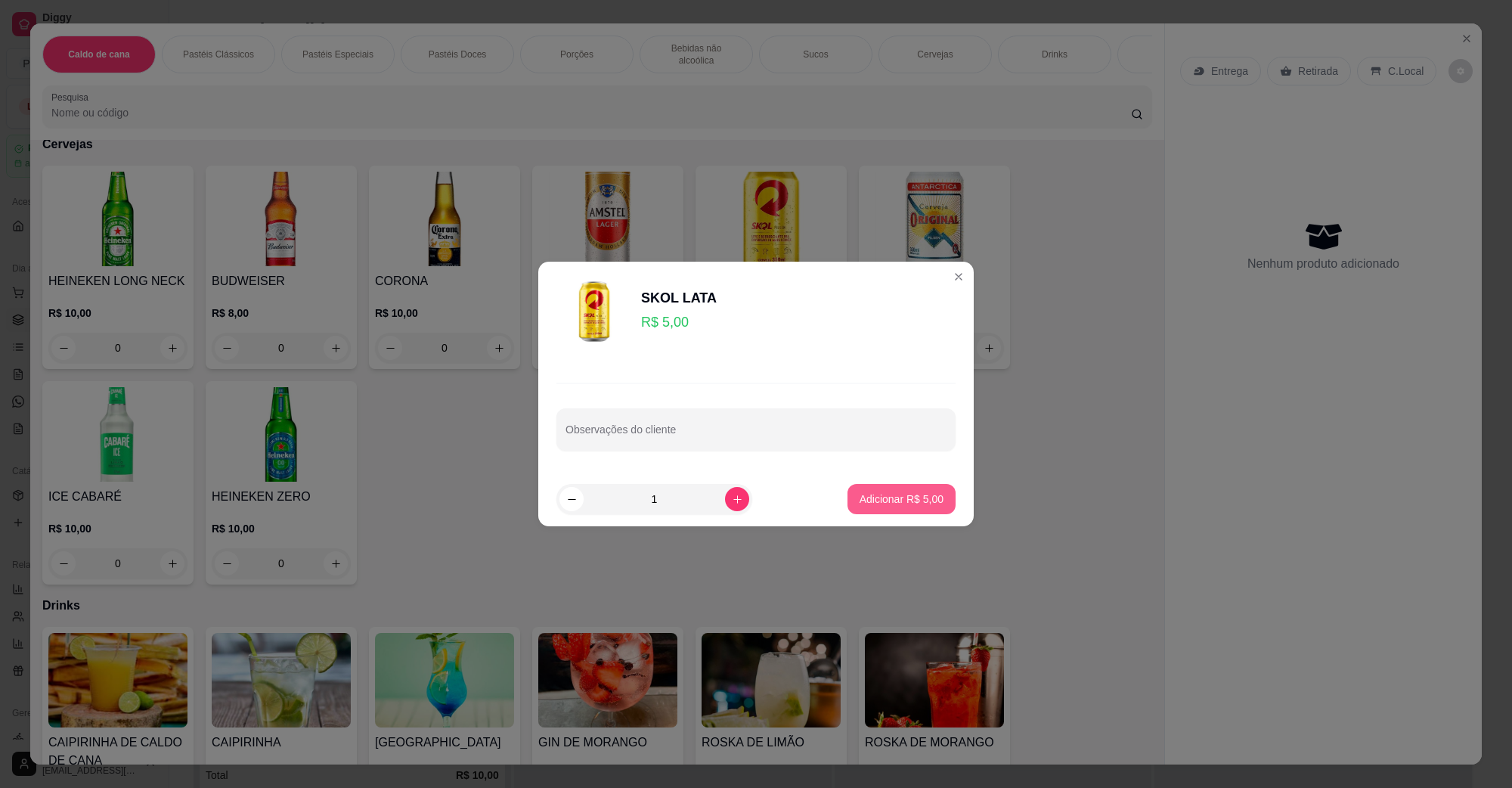
click at [860, 493] on p "Adicionar R$ 5,00" at bounding box center [901, 499] width 84 height 15
type input "1"
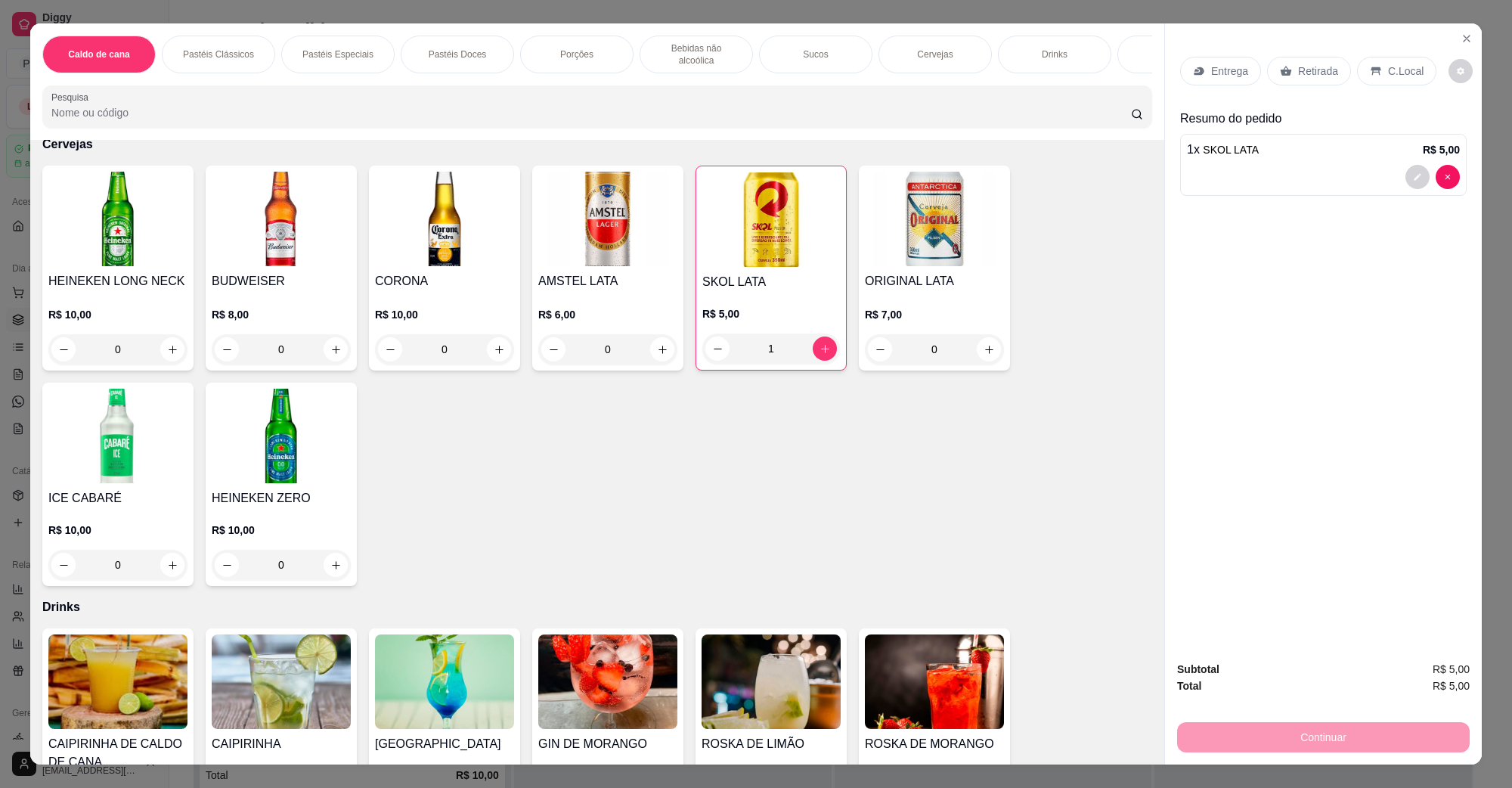
click at [1381, 79] on div "C.Local" at bounding box center [1397, 71] width 79 height 29
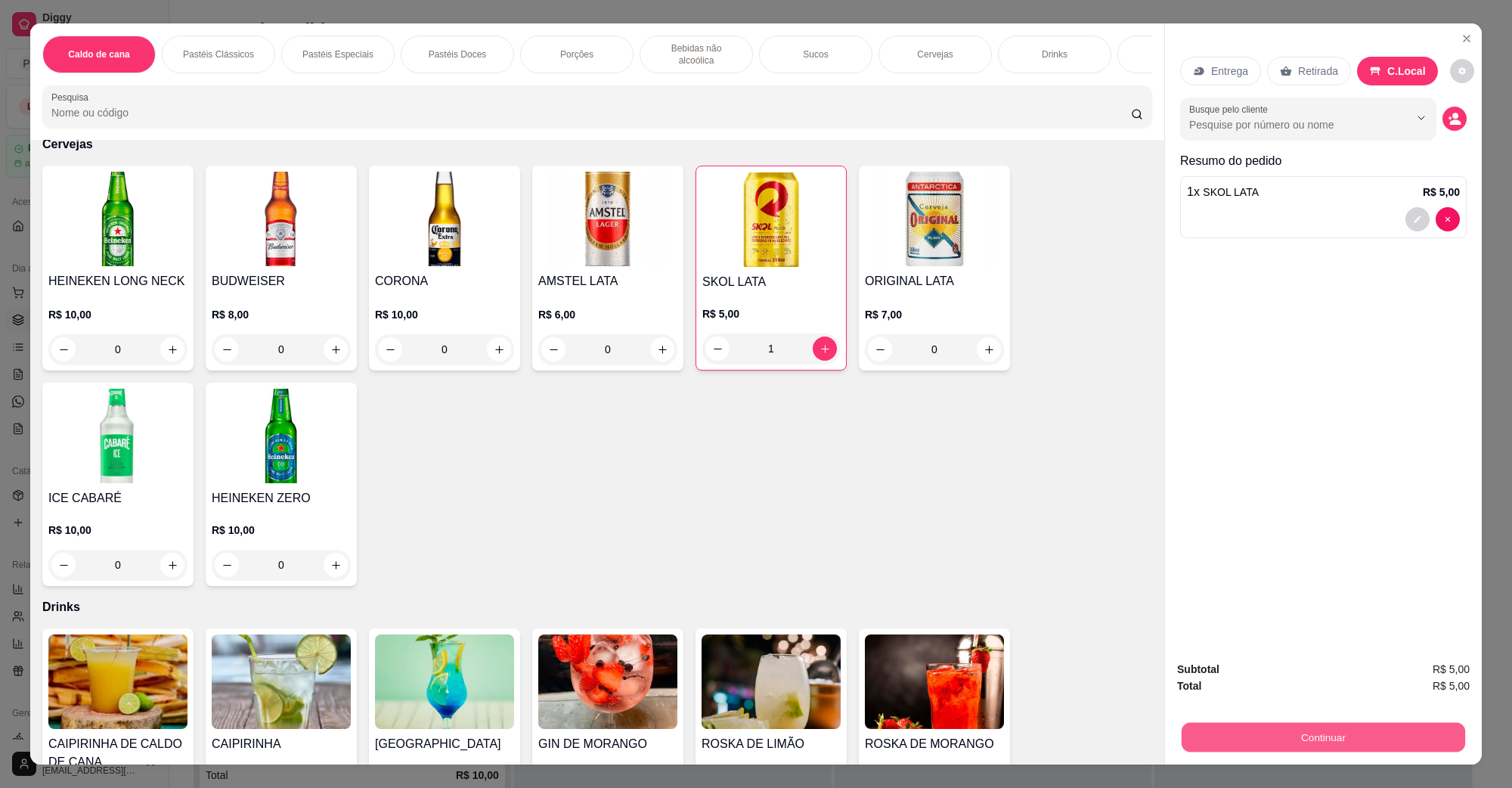
click at [1320, 743] on button "Continuar" at bounding box center [1323, 736] width 283 height 30
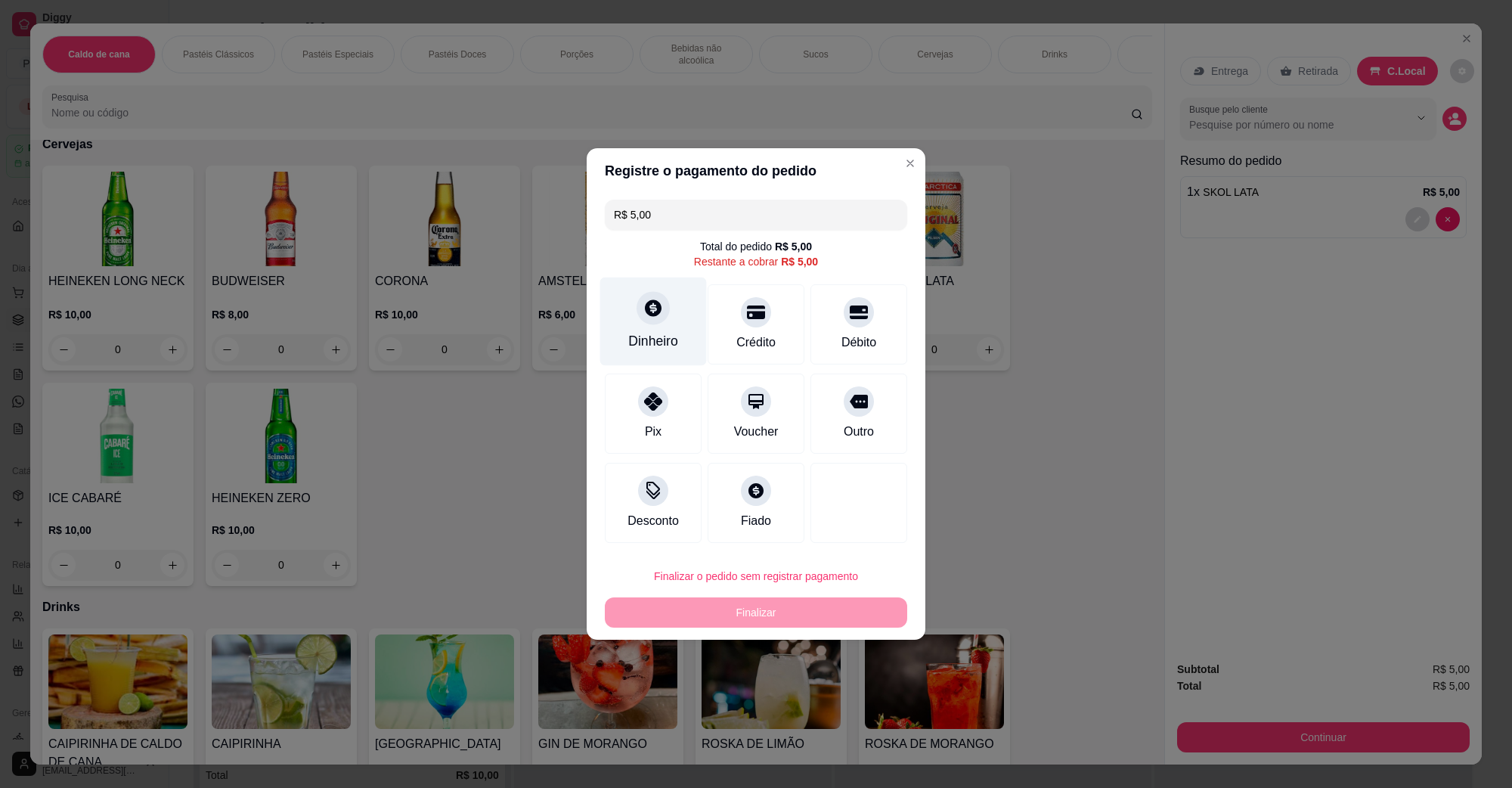
click at [671, 322] on div "Dinheiro" at bounding box center [653, 322] width 106 height 89
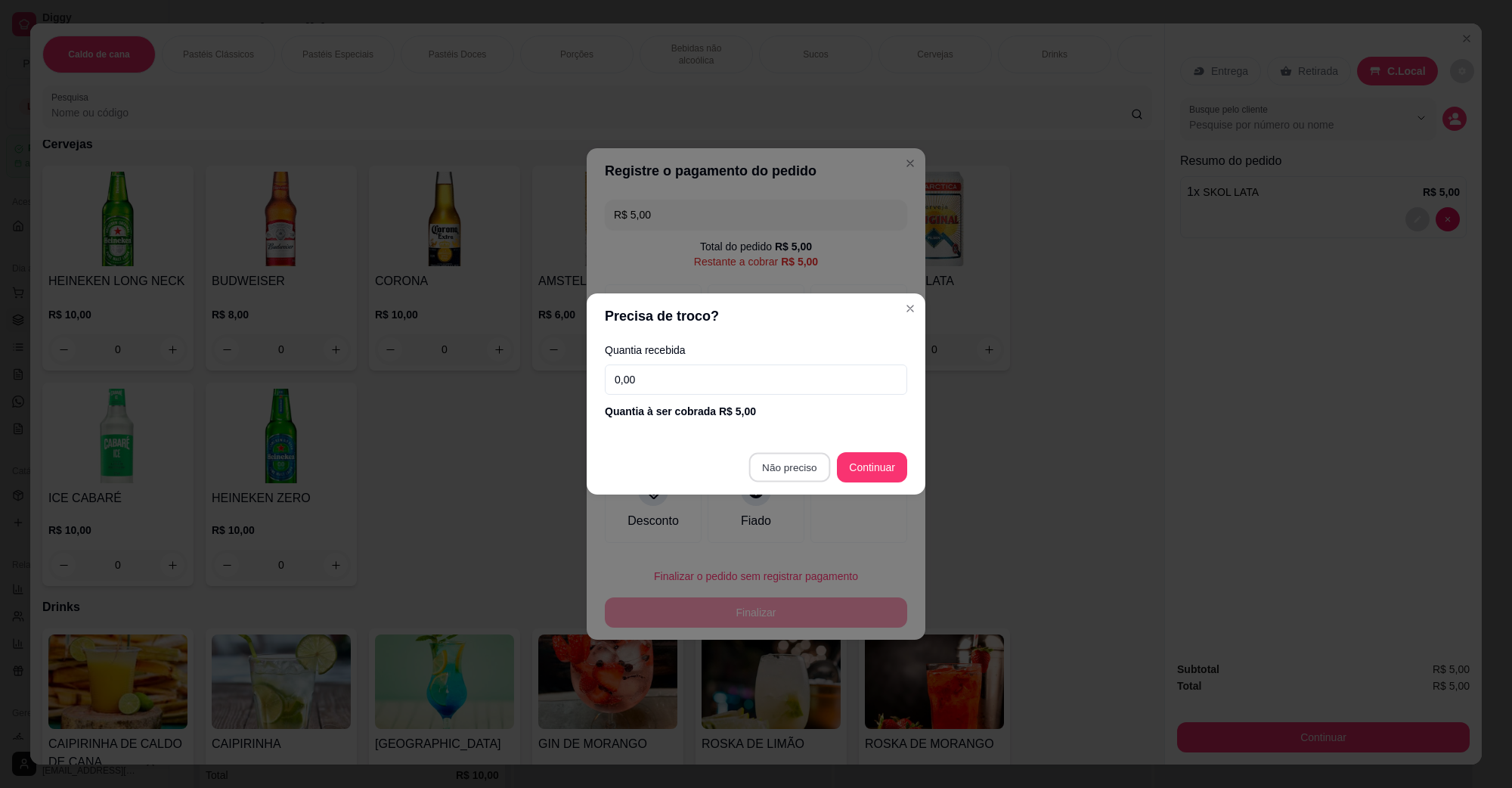
type input "R$ 0,00"
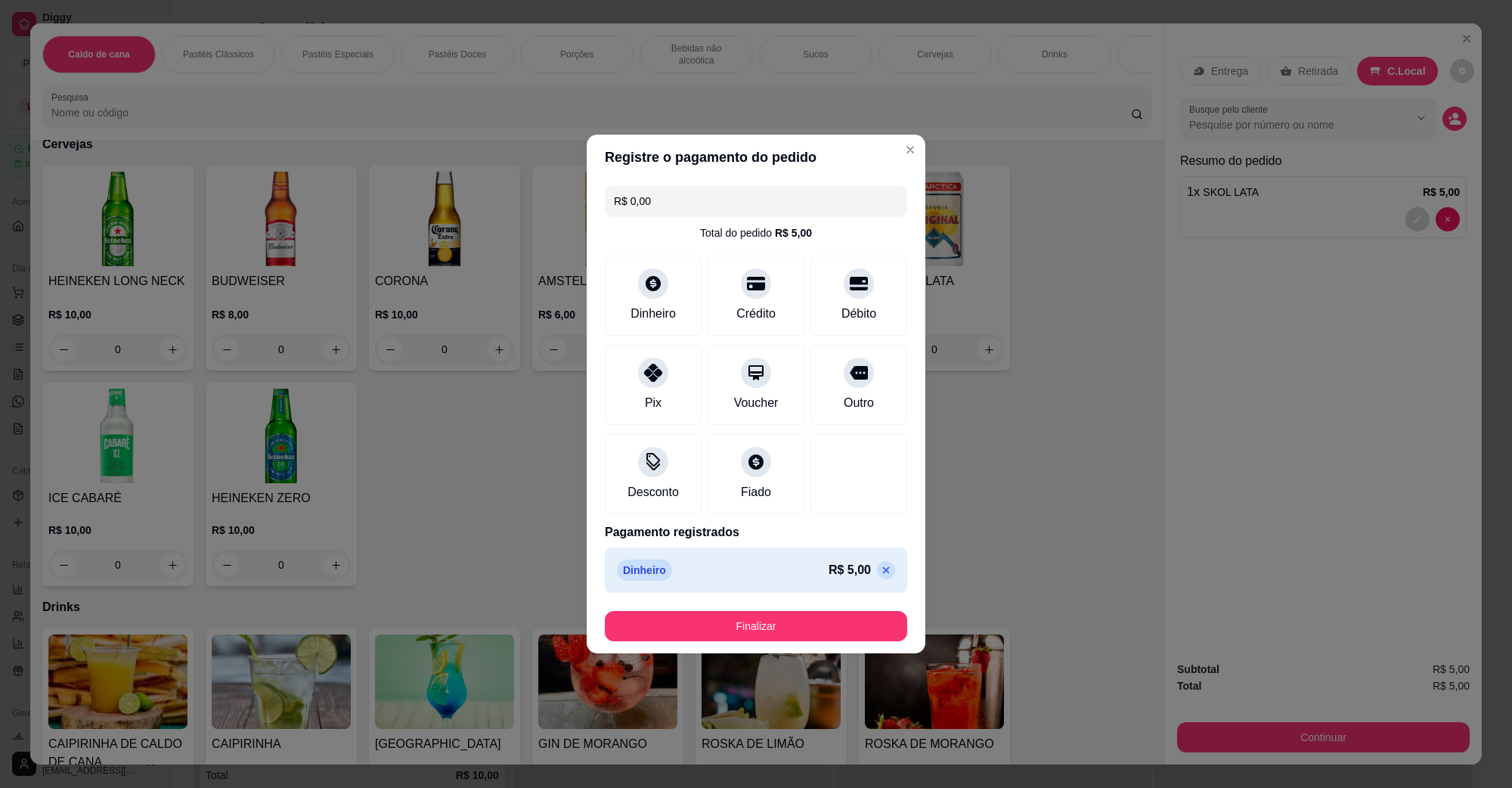
click at [778, 639] on button "Finalizar" at bounding box center [756, 625] width 302 height 30
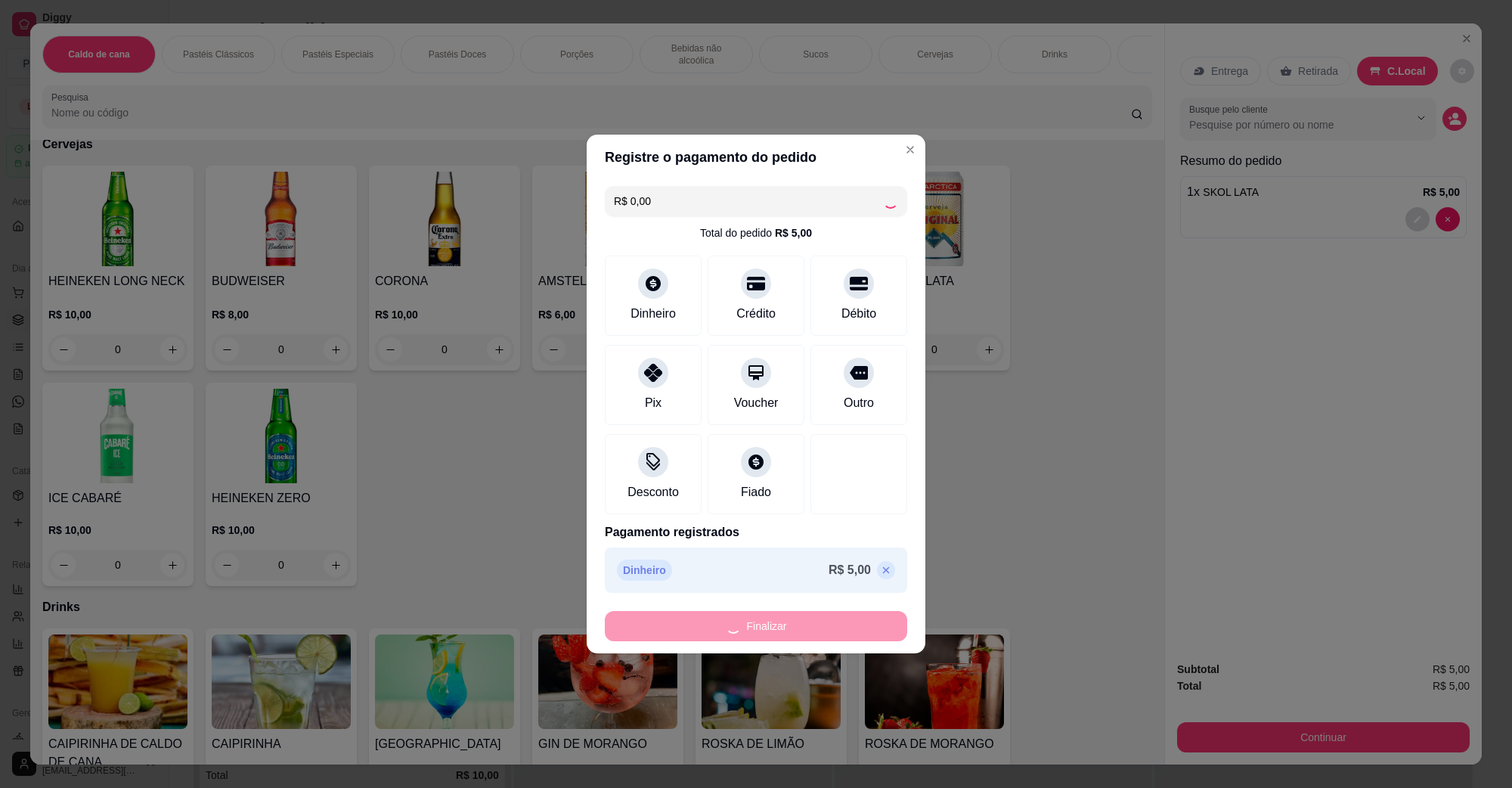
type input "0"
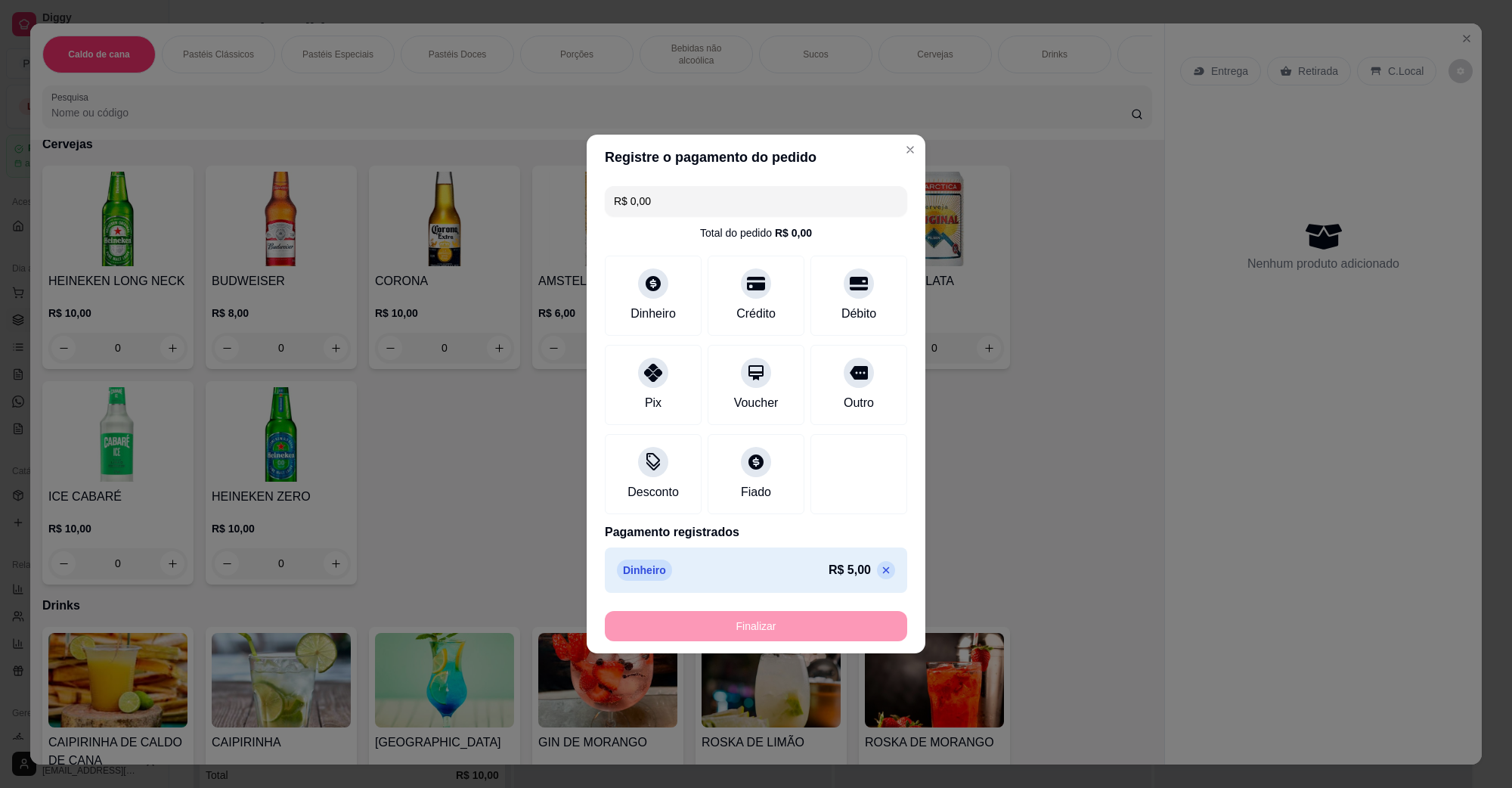
type input "-R$ 5,00"
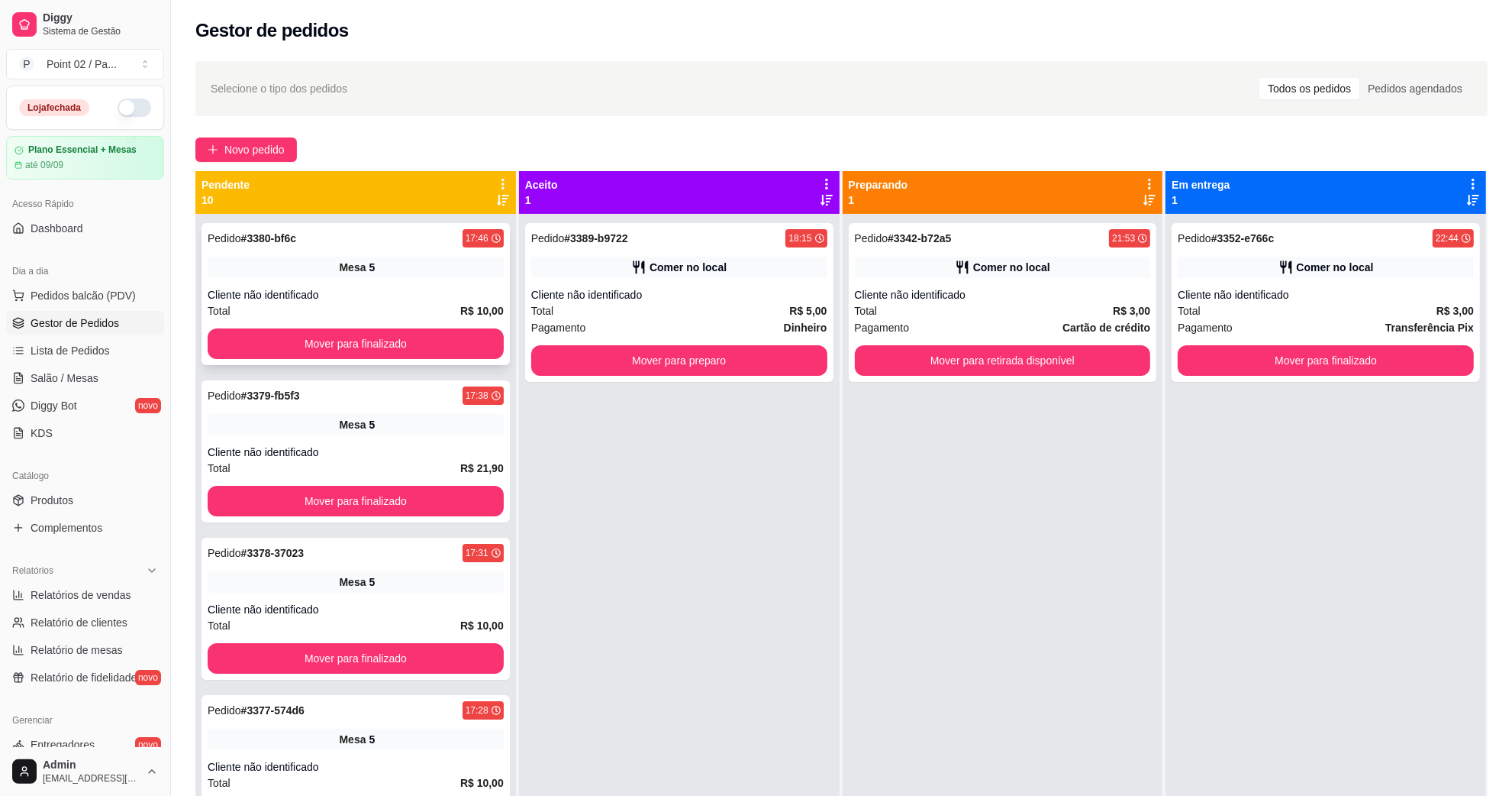
click at [398, 327] on div "Pedido # 3380-bf6c 17:46 Mesa 5 Cliente não identificado Total R$ 10,00 Mover p…" at bounding box center [356, 295] width 308 height 142
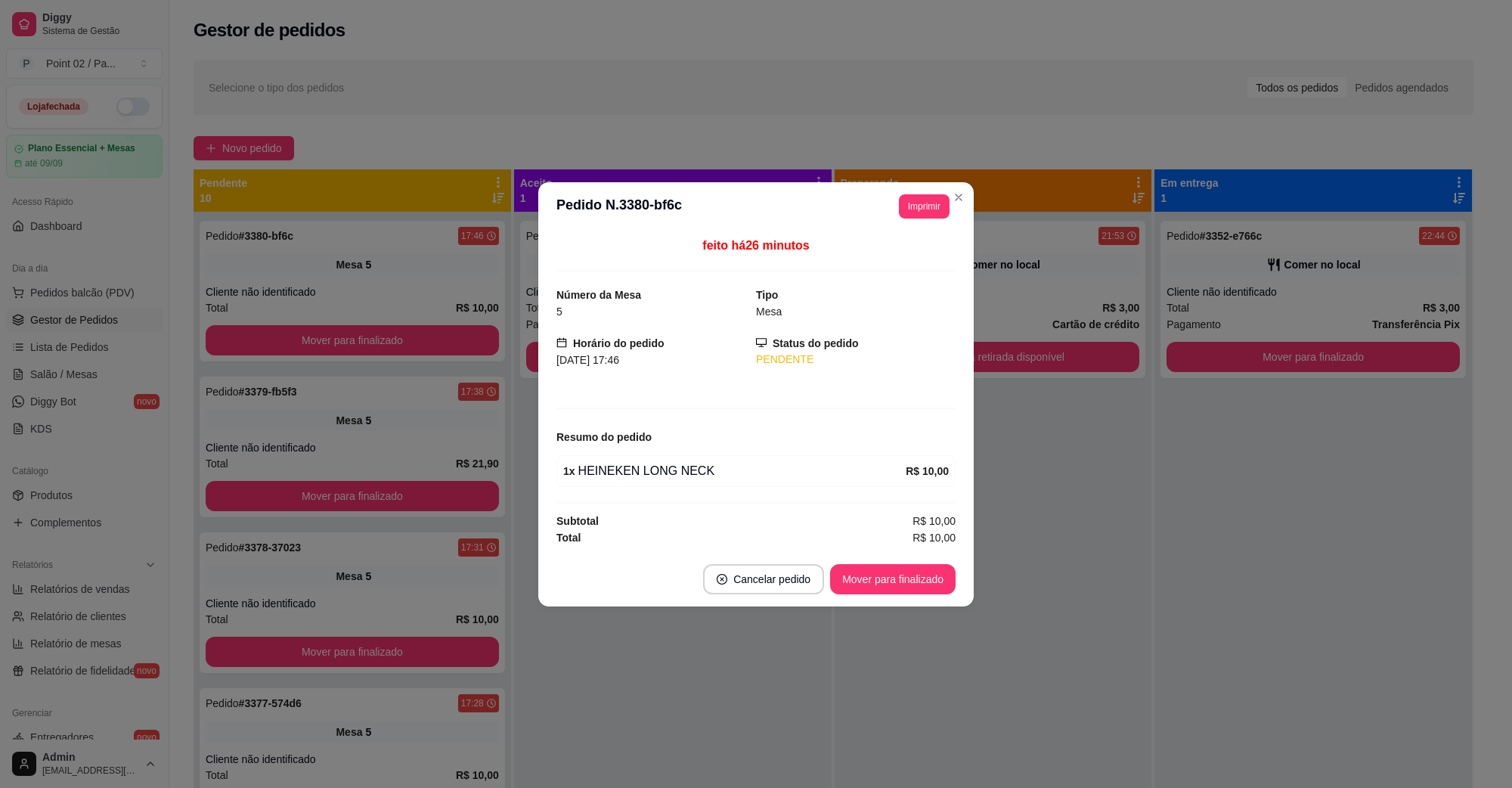
click at [576, 356] on span "[DATE] 17:46" at bounding box center [587, 359] width 63 height 13
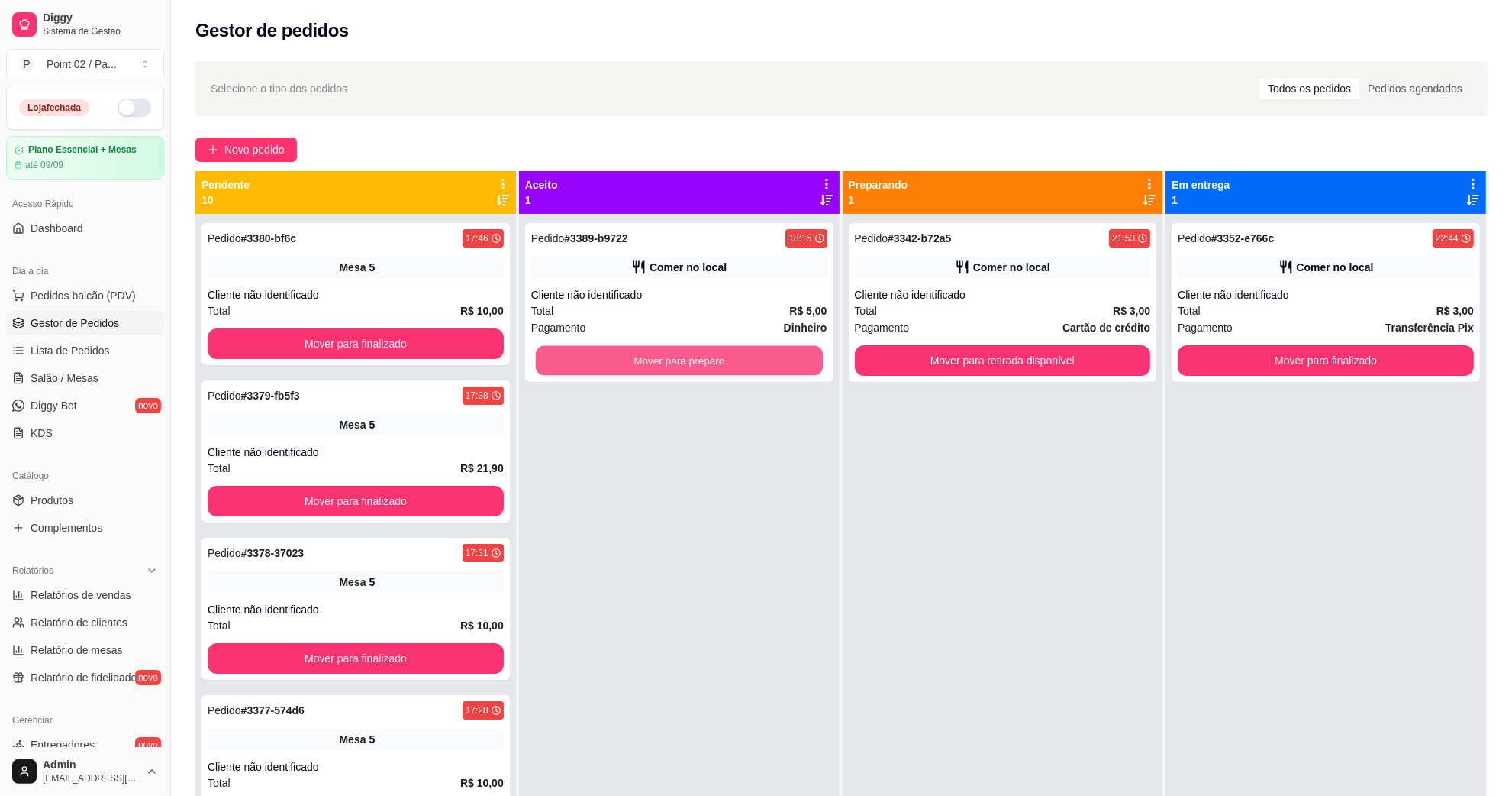
click at [539, 363] on button "Mover para preparo" at bounding box center [679, 361] width 287 height 30
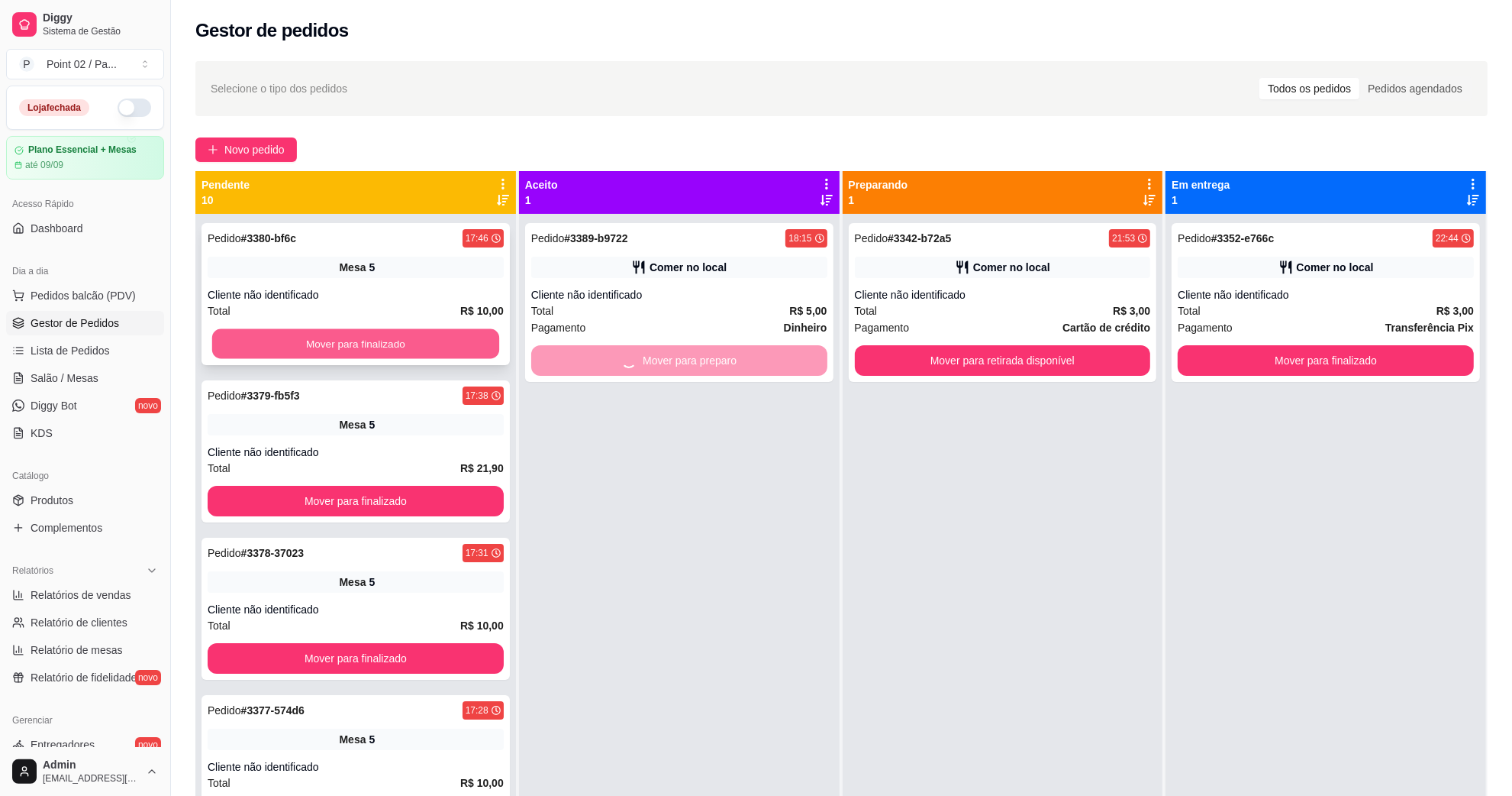
click at [458, 349] on button "Mover para finalizado" at bounding box center [356, 343] width 287 height 30
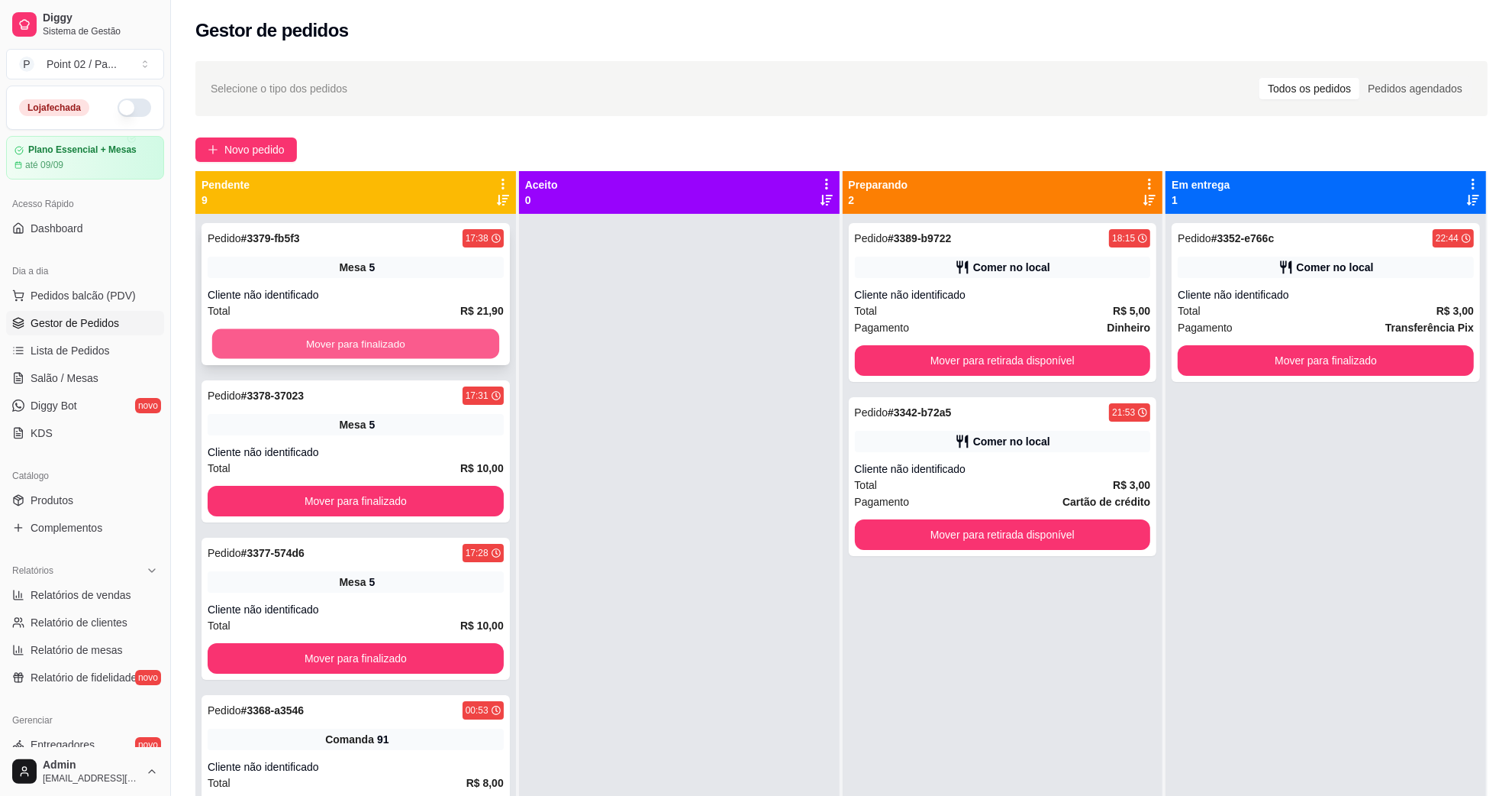
click at [452, 339] on button "Mover para finalizado" at bounding box center [356, 343] width 287 height 30
click at [453, 338] on button "Mover para finalizado" at bounding box center [356, 343] width 287 height 30
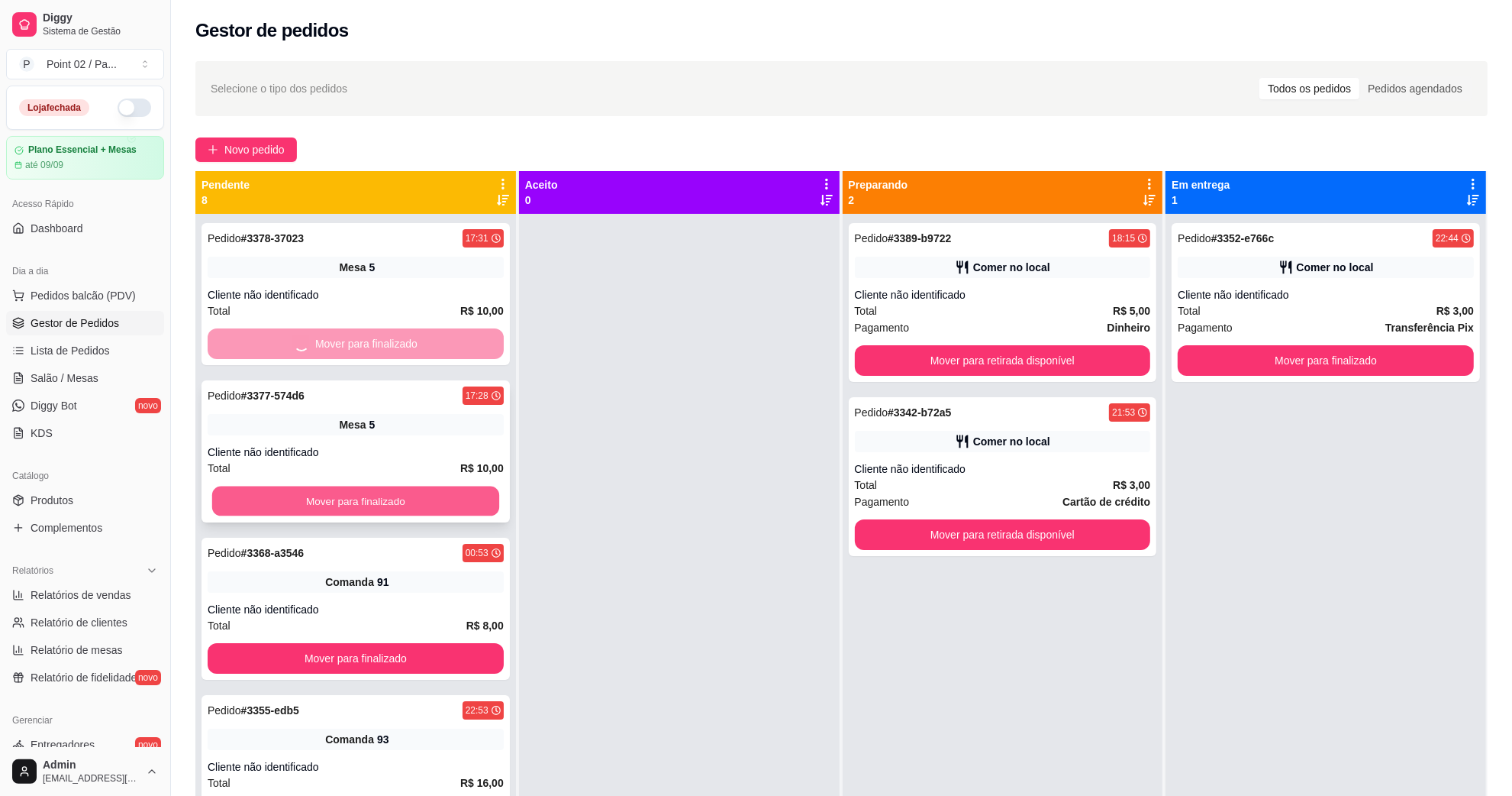
click at [414, 501] on button "Mover para finalizado" at bounding box center [356, 501] width 287 height 30
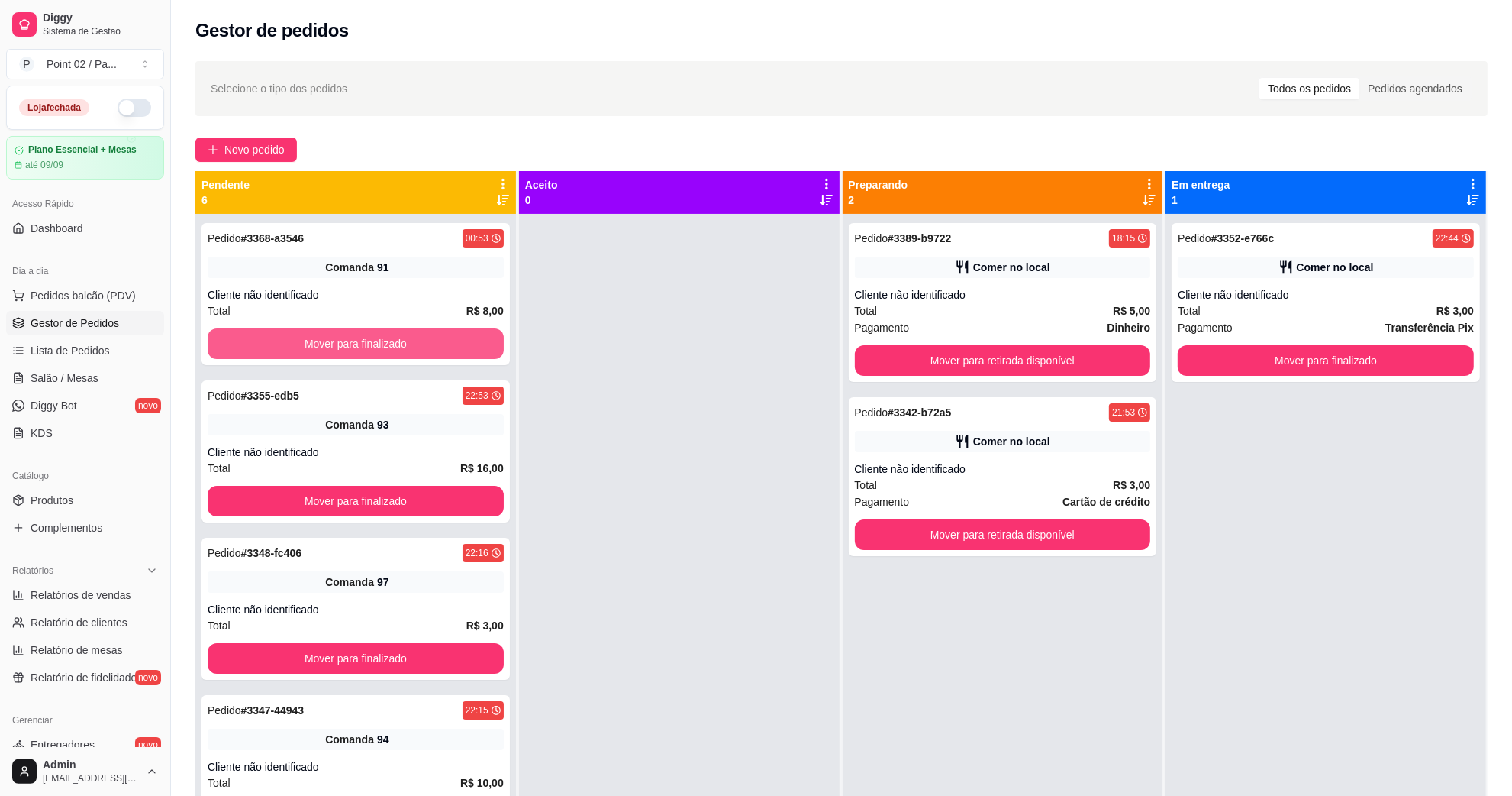
click at [428, 340] on button "Mover para finalizado" at bounding box center [356, 343] width 297 height 30
click at [417, 483] on div "Pedido # 3348-fc406 22:16 Comanda 97 Cliente não identificado Total R$ 3,00 Mov…" at bounding box center [356, 452] width 308 height 142
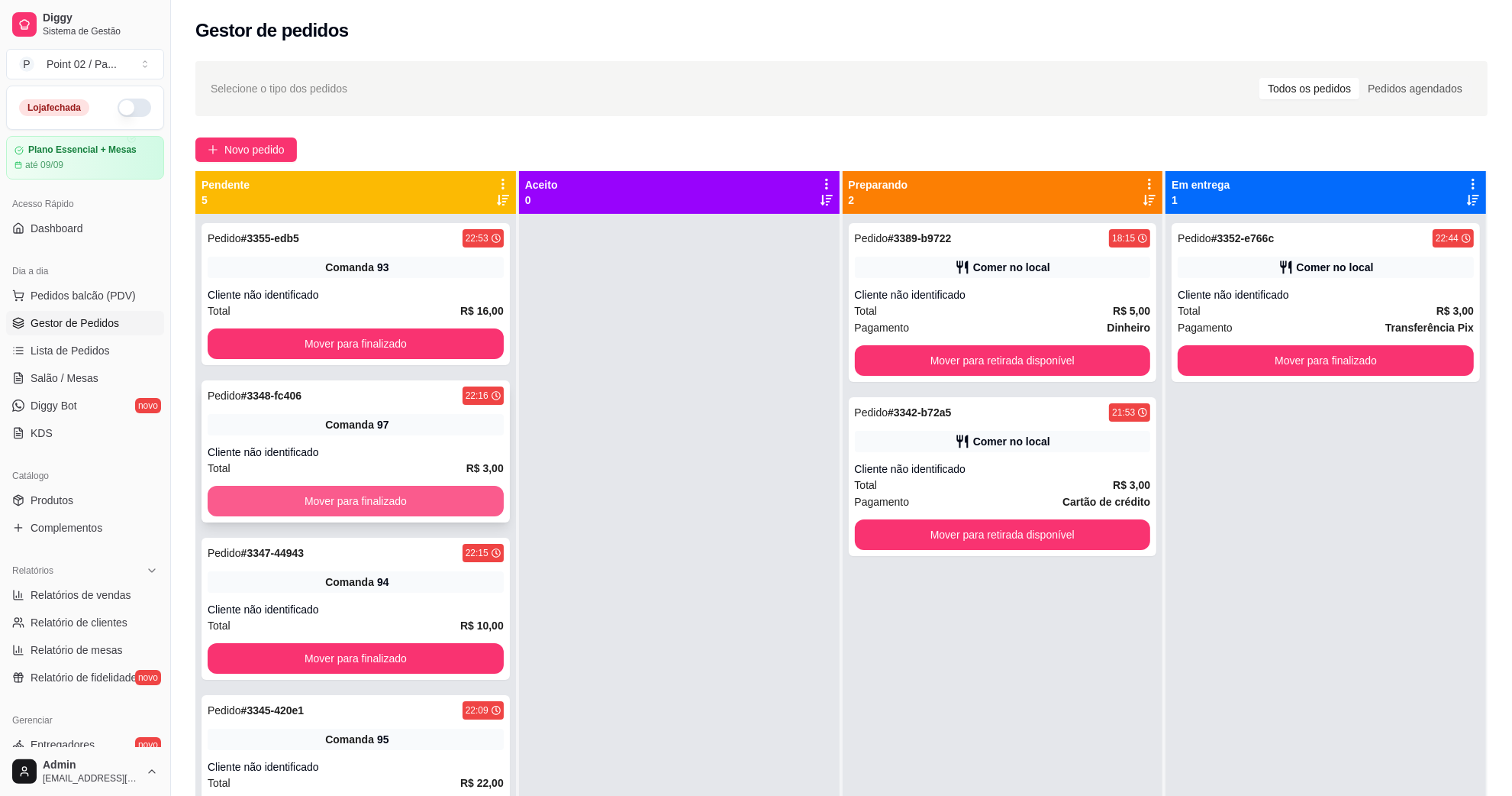
click at [415, 491] on button "Mover para finalizado" at bounding box center [356, 500] width 297 height 30
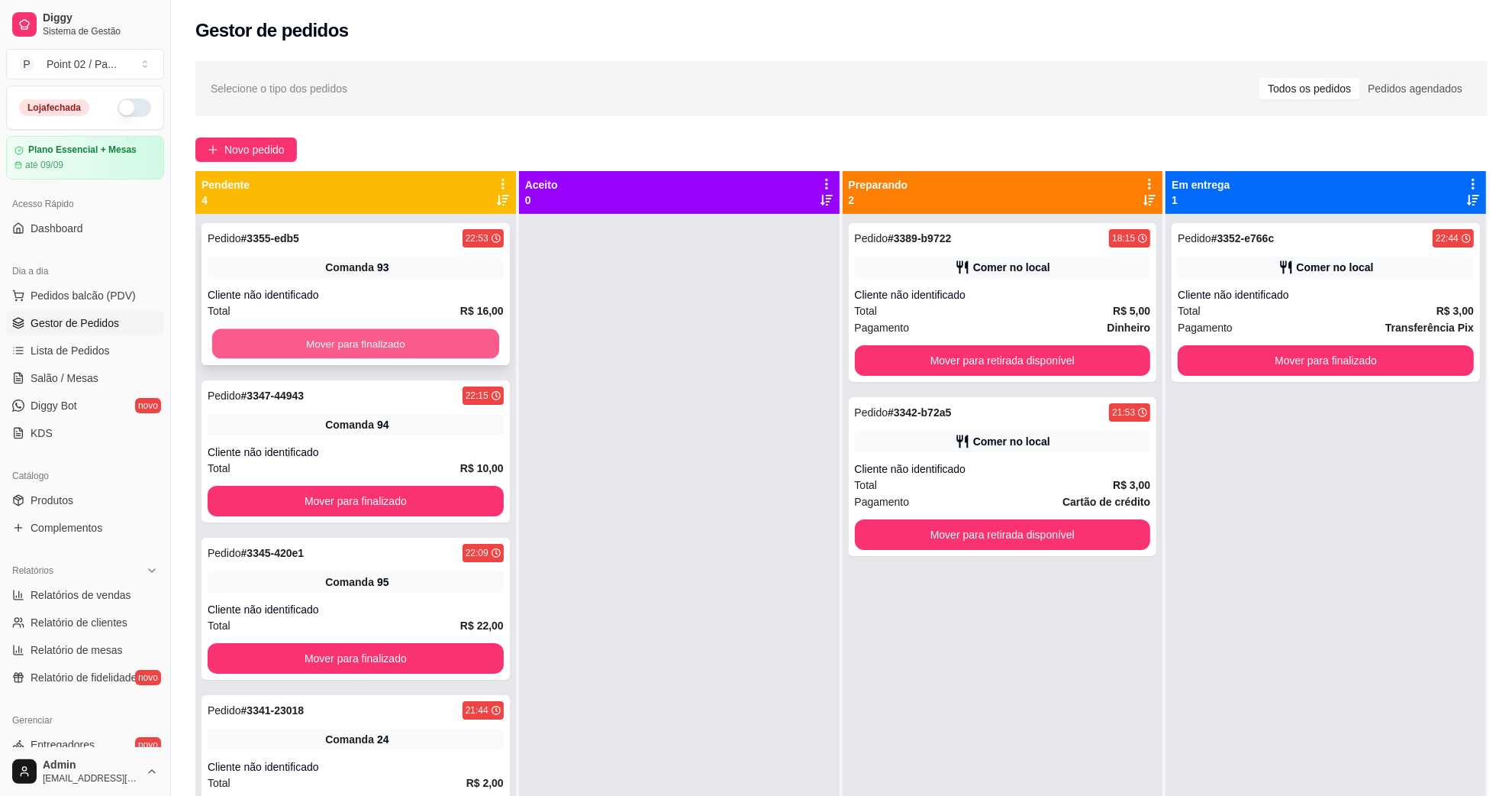
click at [411, 349] on button "Mover para finalizado" at bounding box center [356, 343] width 287 height 30
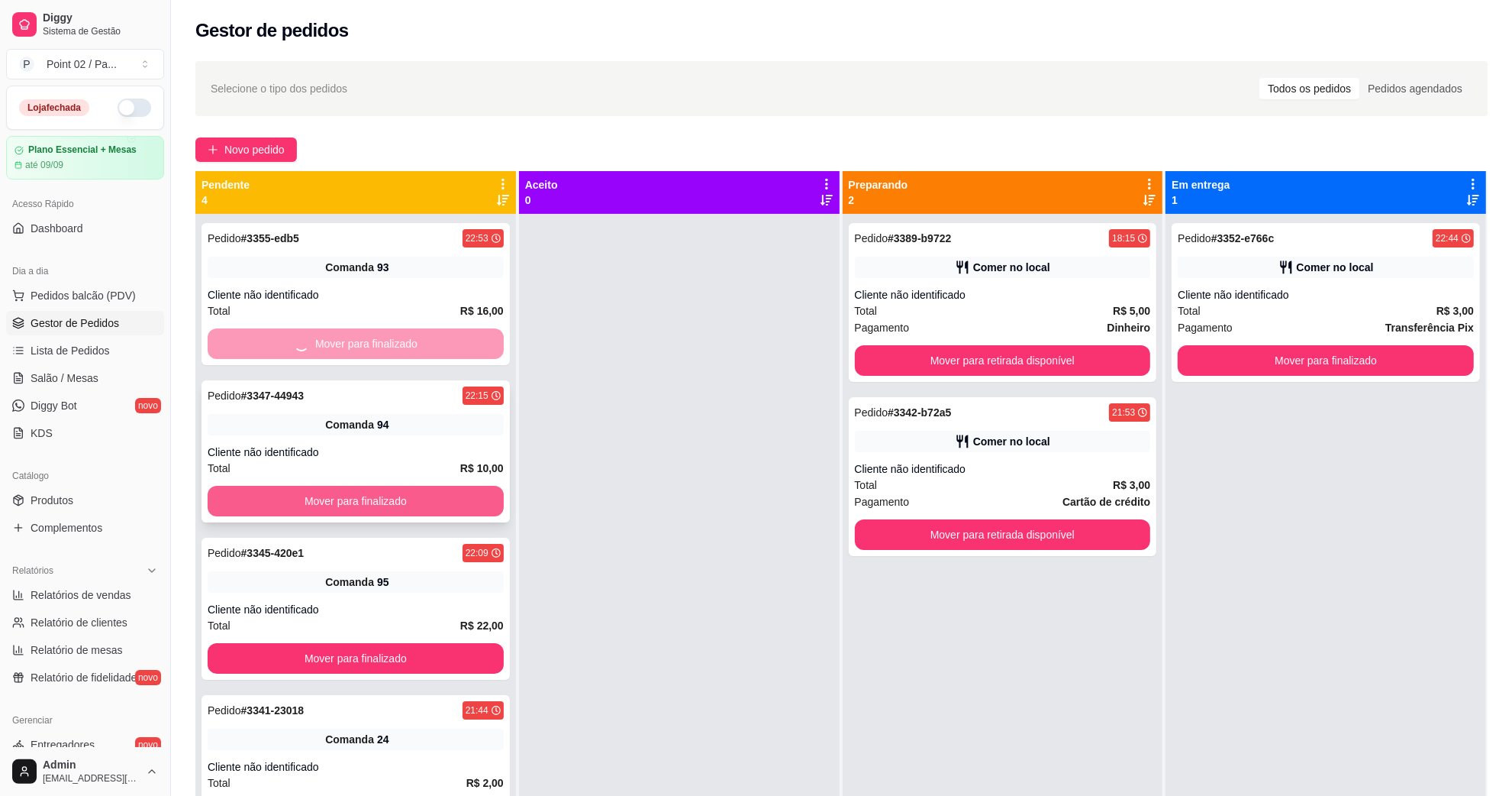
click at [399, 491] on button "Mover para finalizado" at bounding box center [356, 500] width 297 height 30
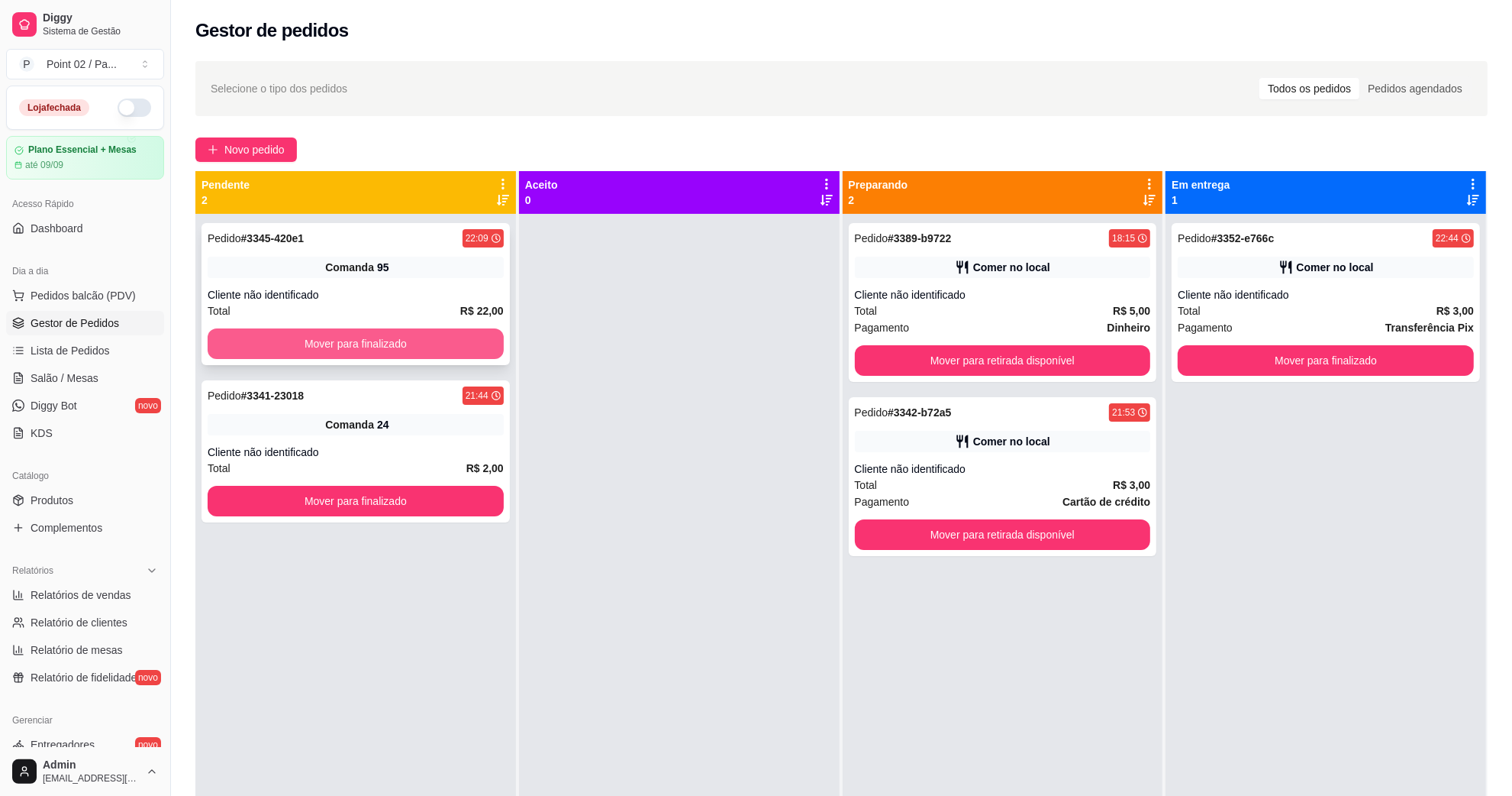
click at [433, 352] on button "Mover para finalizado" at bounding box center [356, 343] width 297 height 30
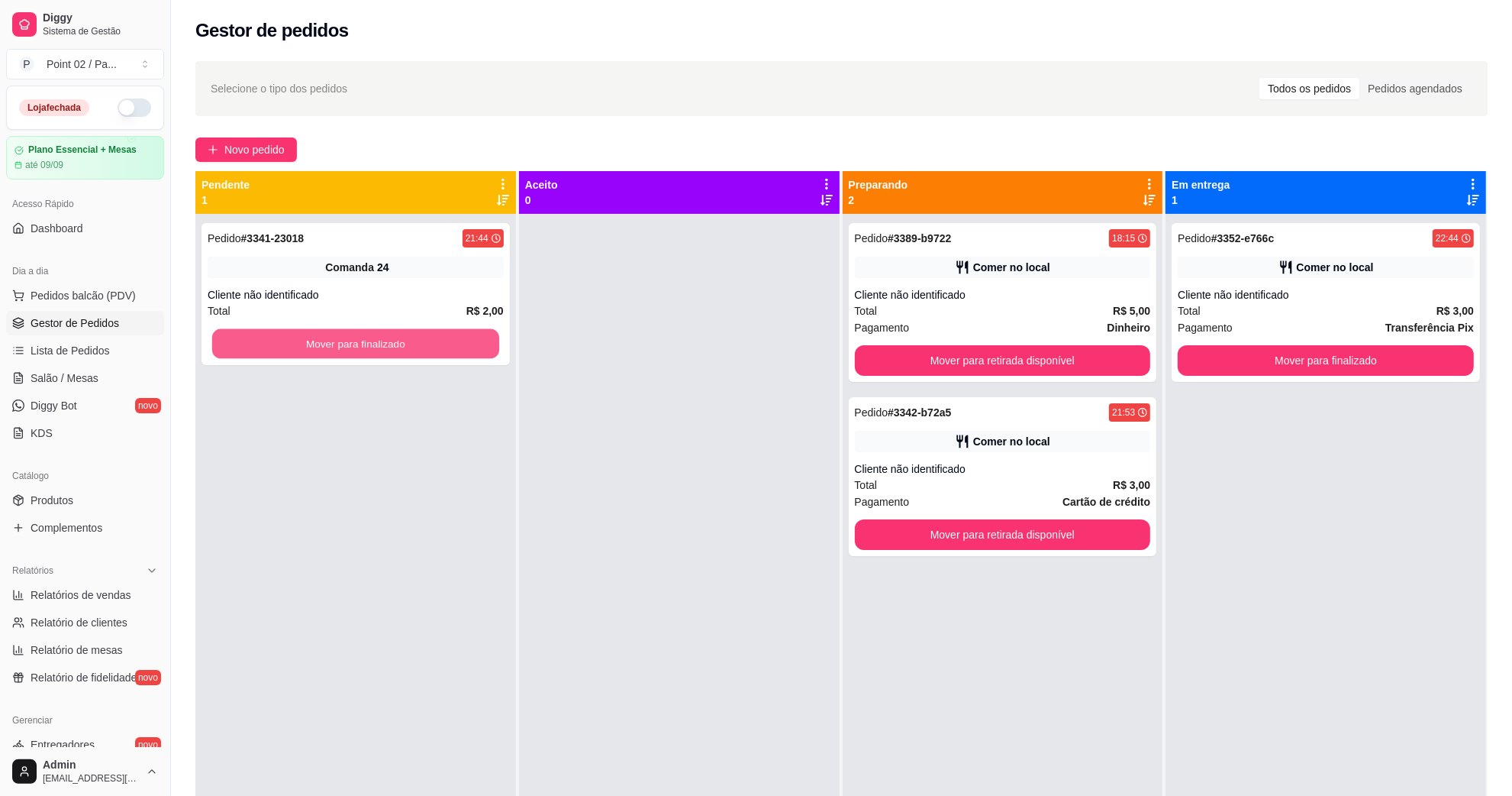
click at [433, 352] on button "Mover para finalizado" at bounding box center [356, 343] width 287 height 30
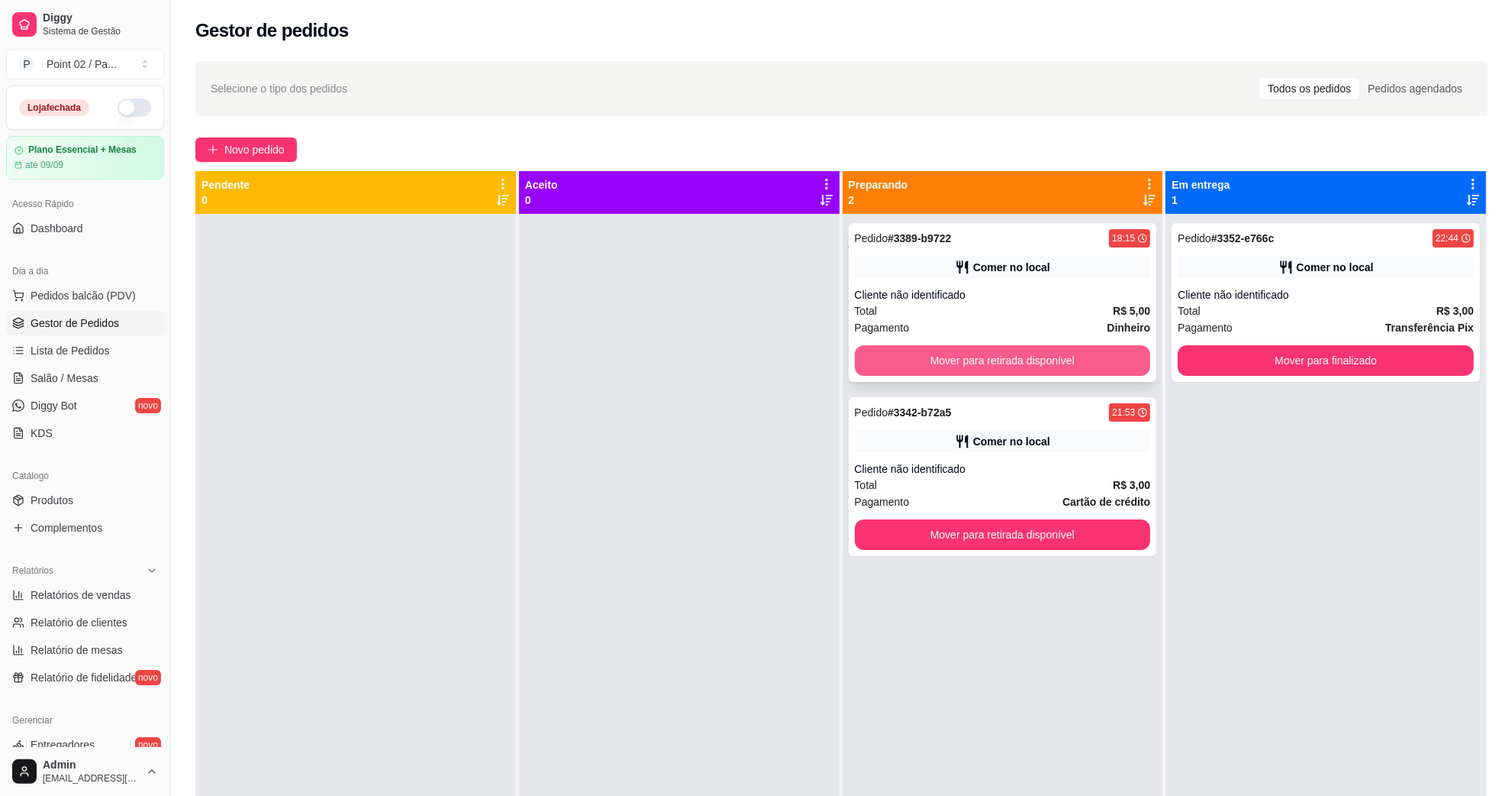
click at [899, 373] on button "Mover para retirada disponível" at bounding box center [1004, 360] width 297 height 30
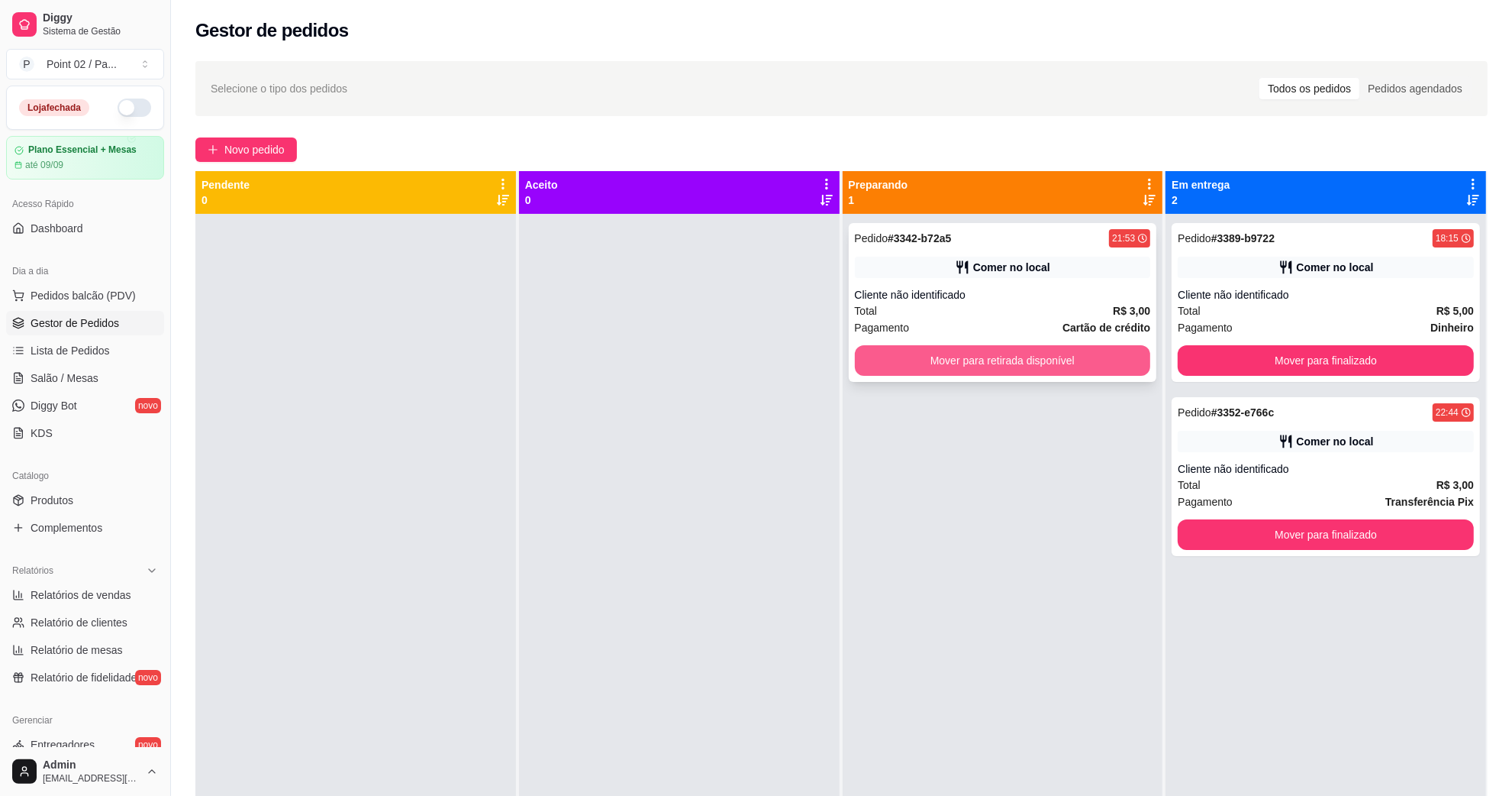
click at [993, 360] on button "Mover para retirada disponível" at bounding box center [1004, 360] width 297 height 30
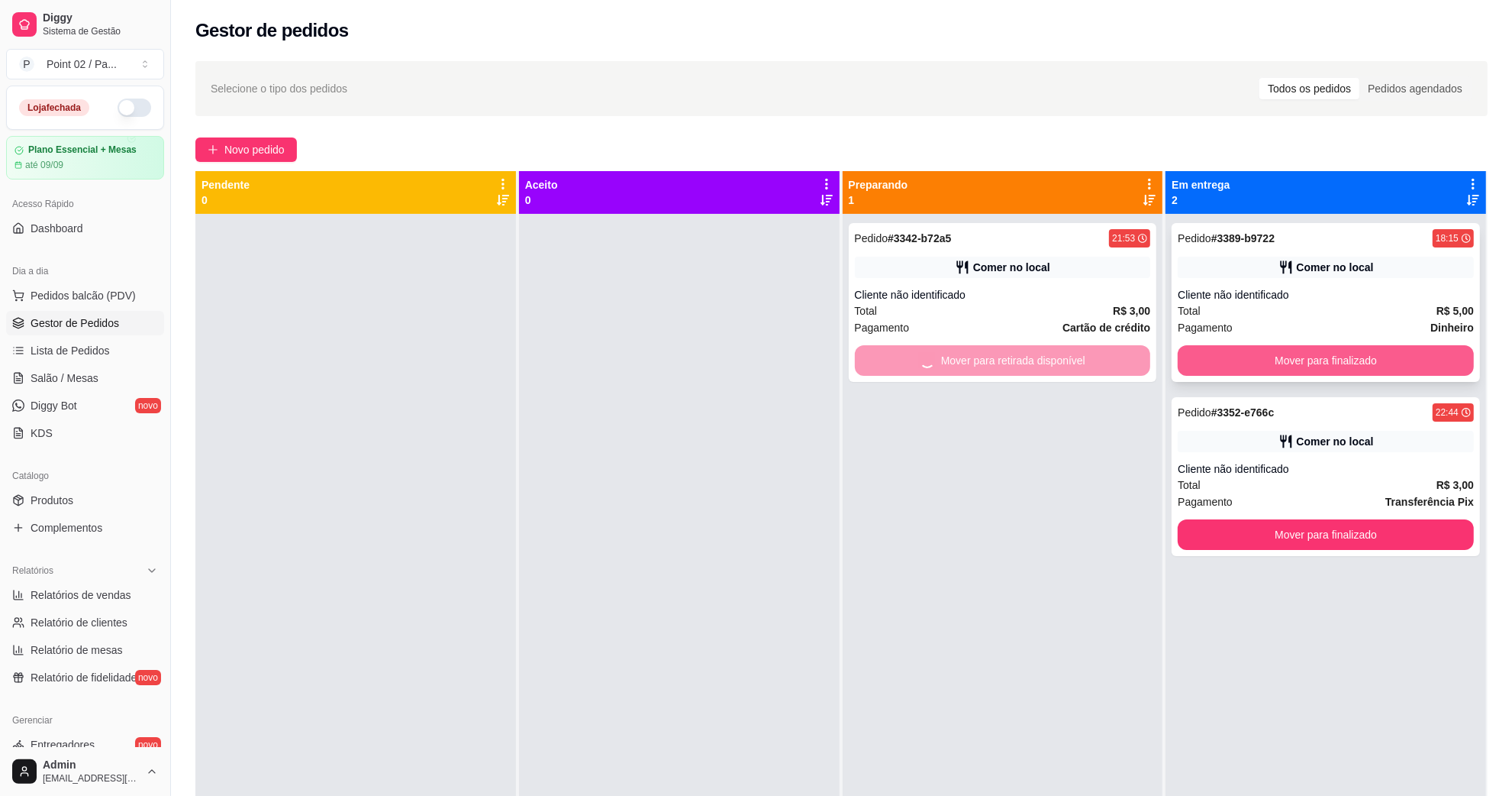
click at [1189, 361] on button "Mover para finalizado" at bounding box center [1327, 360] width 297 height 30
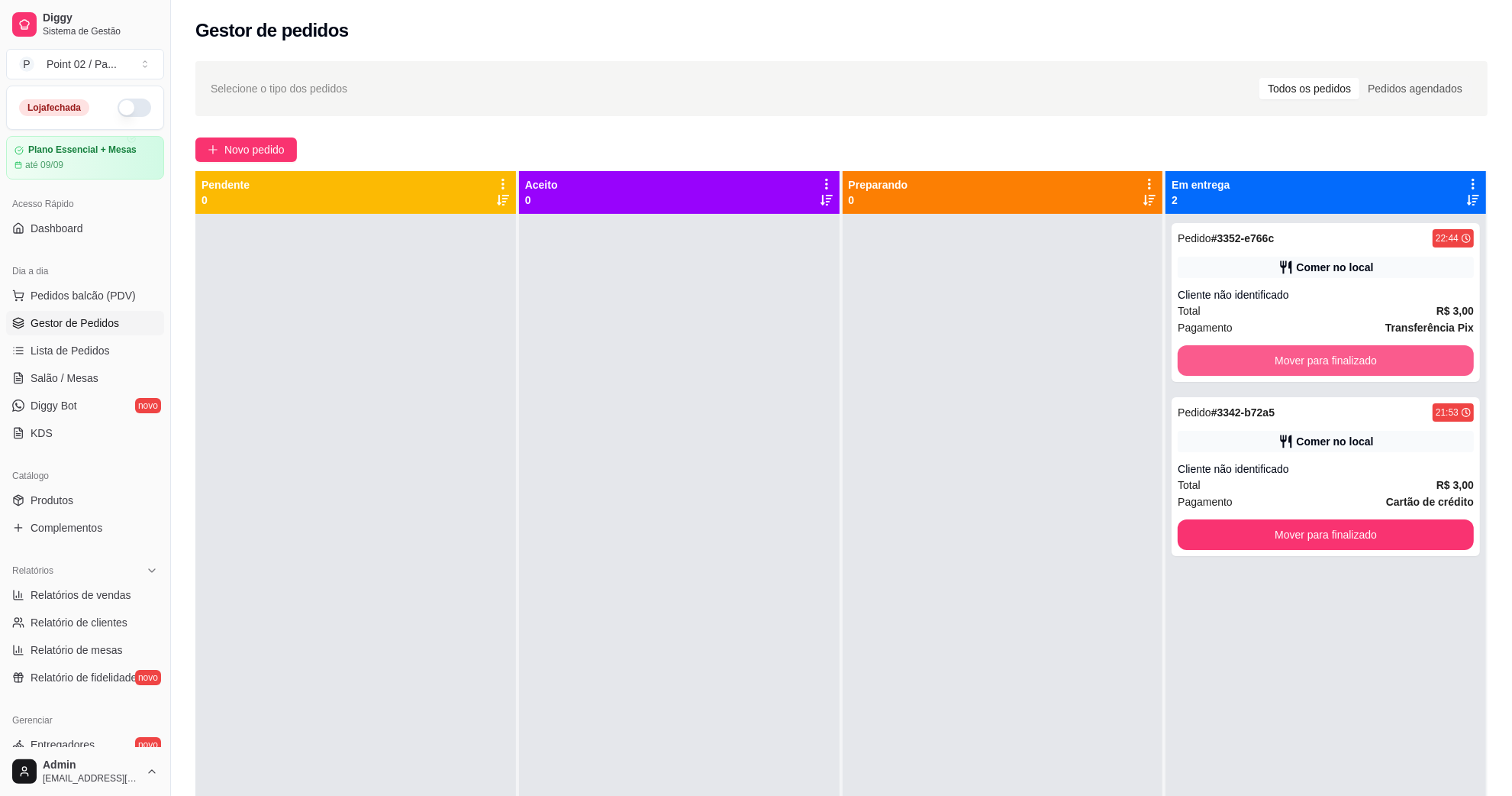
click at [1189, 361] on button "Mover para finalizado" at bounding box center [1327, 360] width 297 height 30
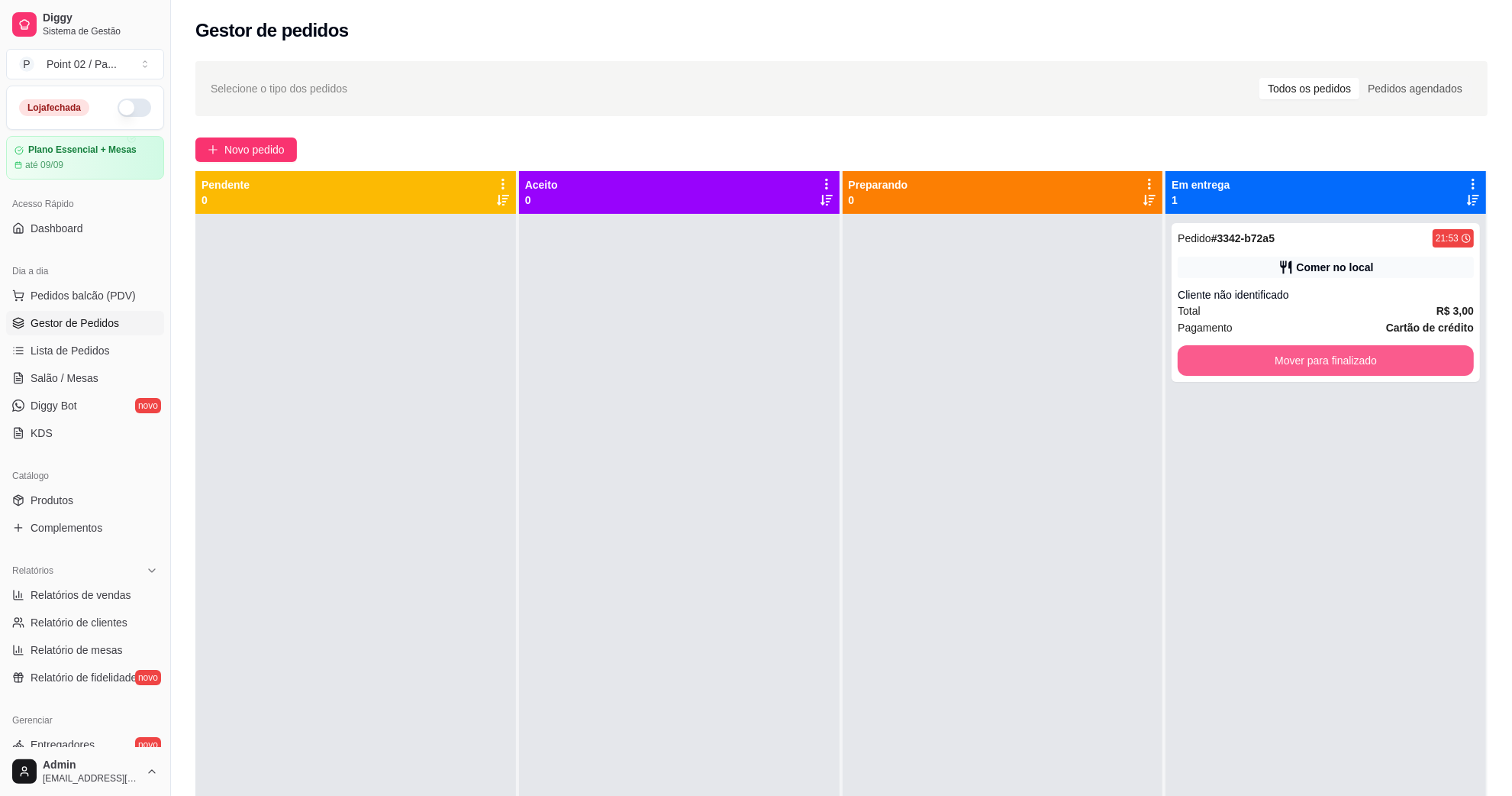
click at [1189, 361] on button "Mover para finalizado" at bounding box center [1327, 360] width 297 height 30
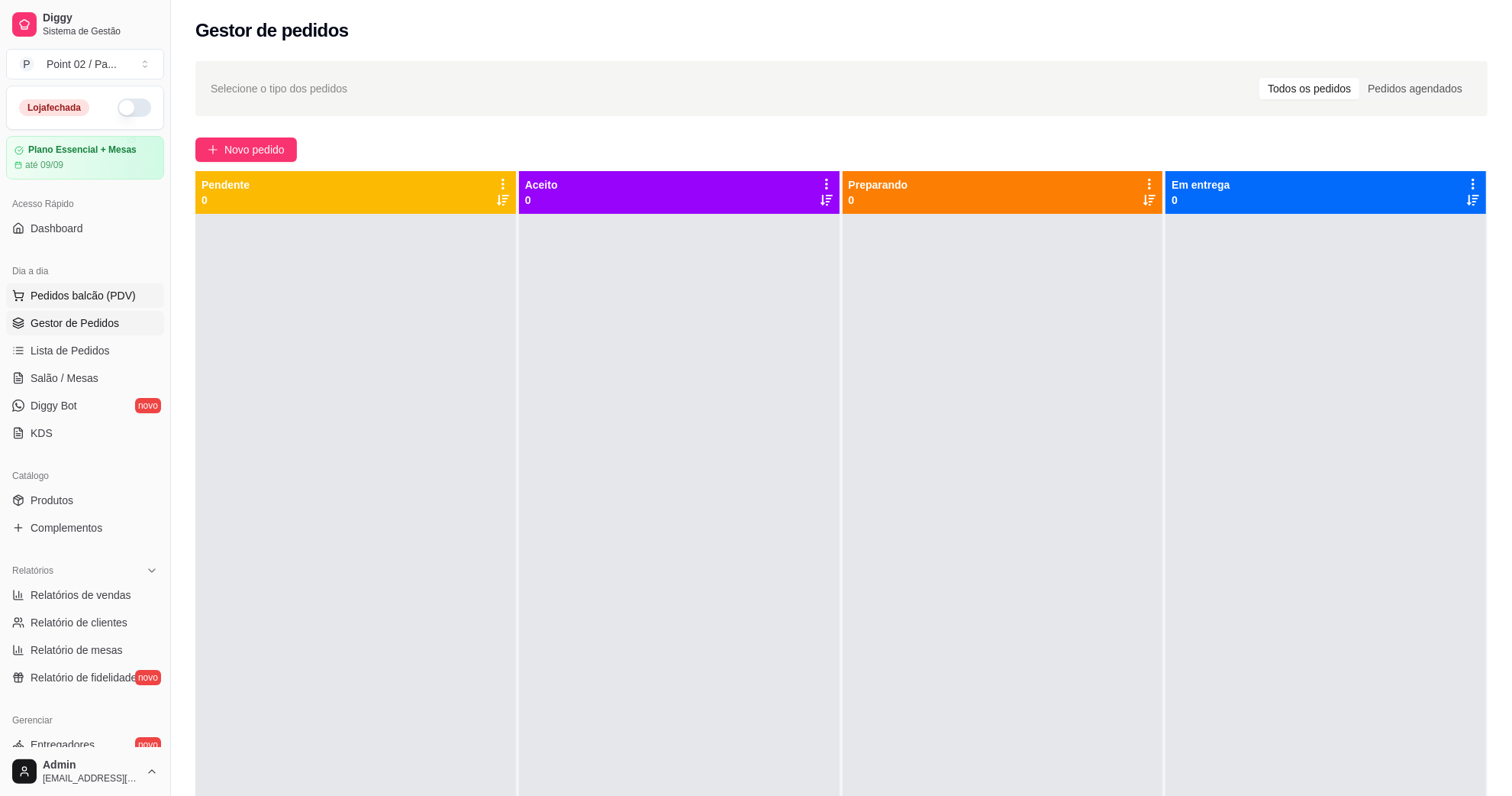
click at [20, 284] on button "Pedidos balcão (PDV)" at bounding box center [85, 295] width 158 height 24
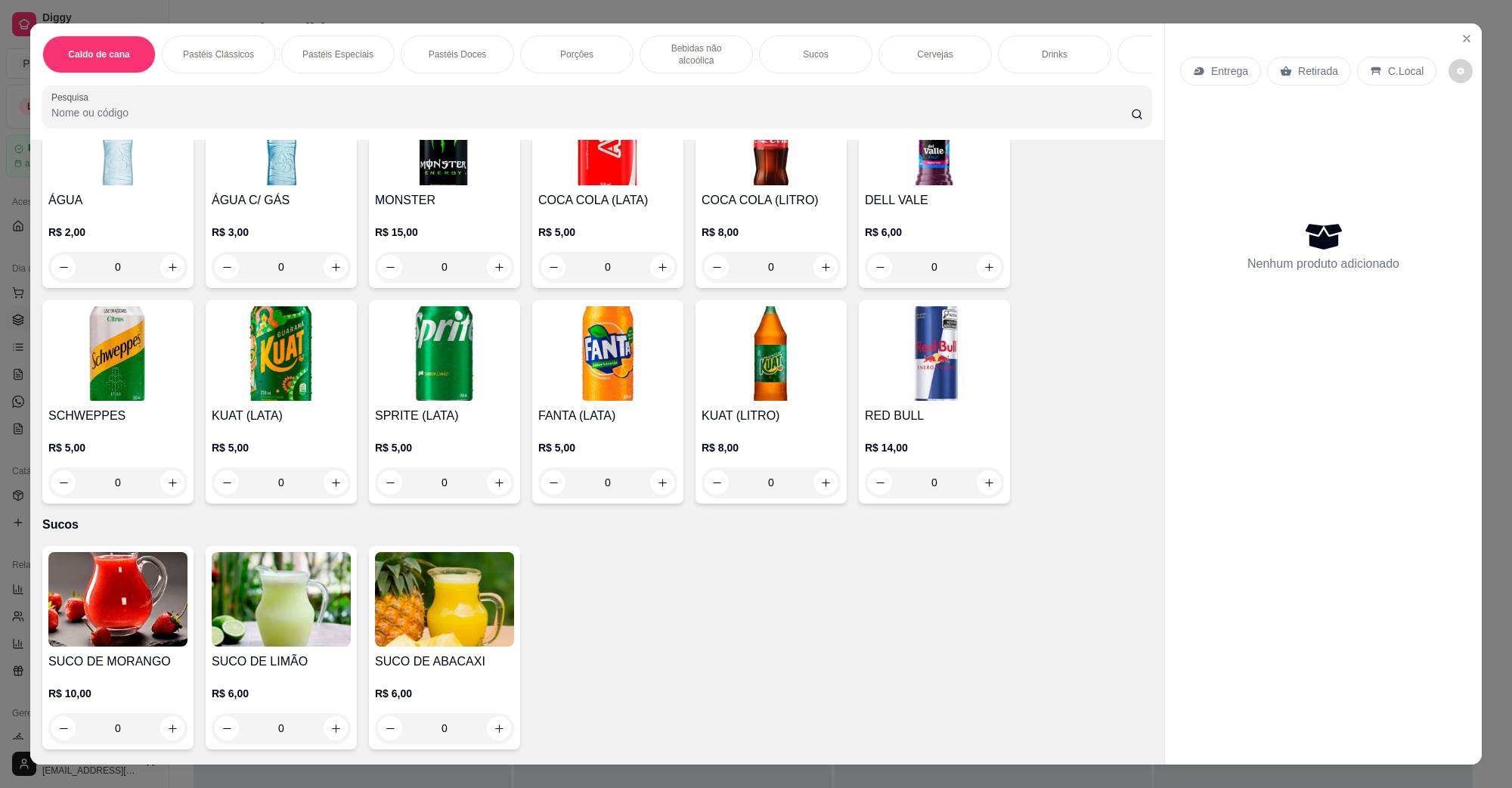
scroll to position [1795, 0]
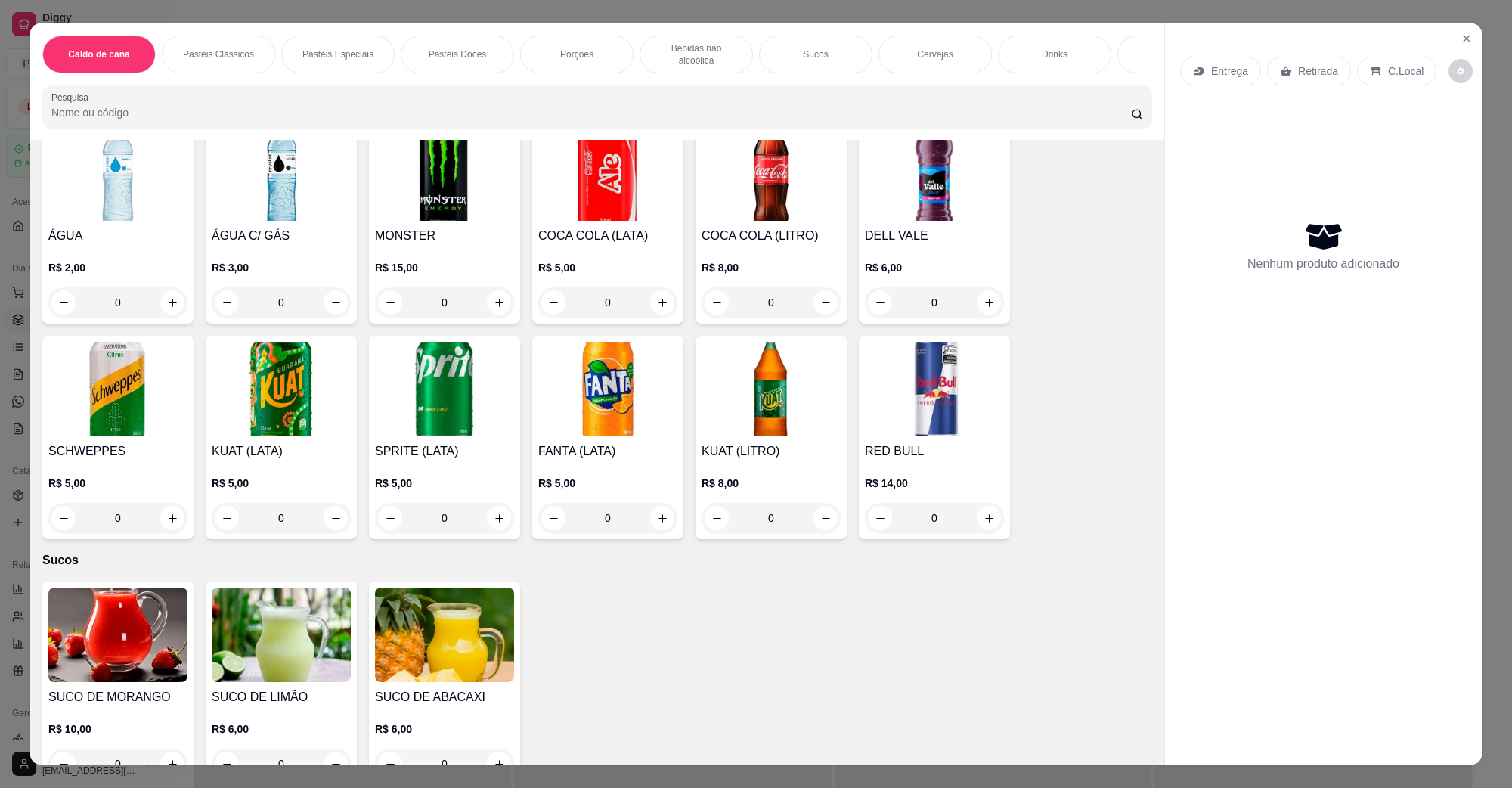
click at [126, 197] on img at bounding box center [118, 174] width 139 height 95
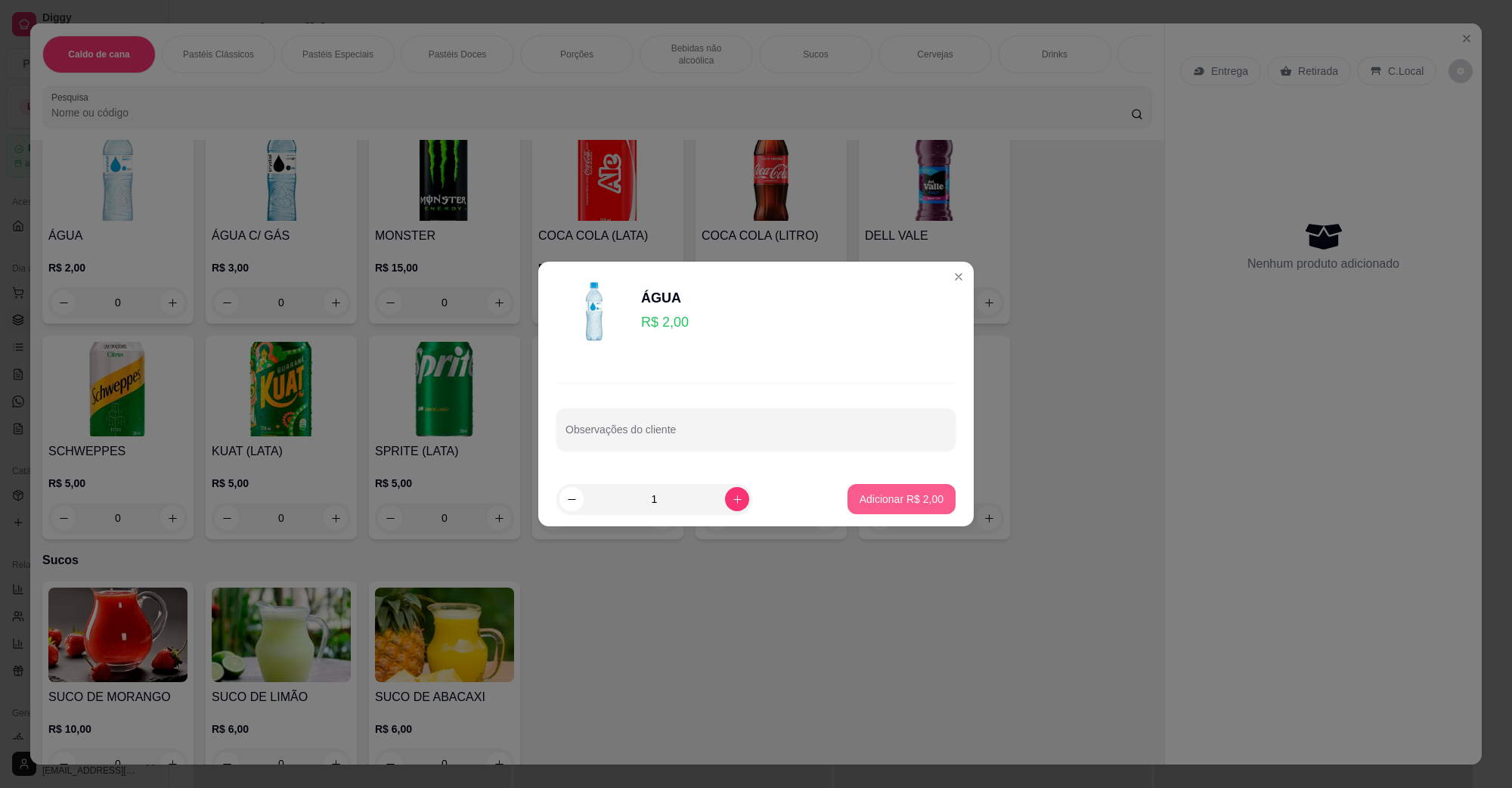
click at [860, 496] on p "Adicionar R$ 2,00" at bounding box center [901, 499] width 84 height 15
type input "1"
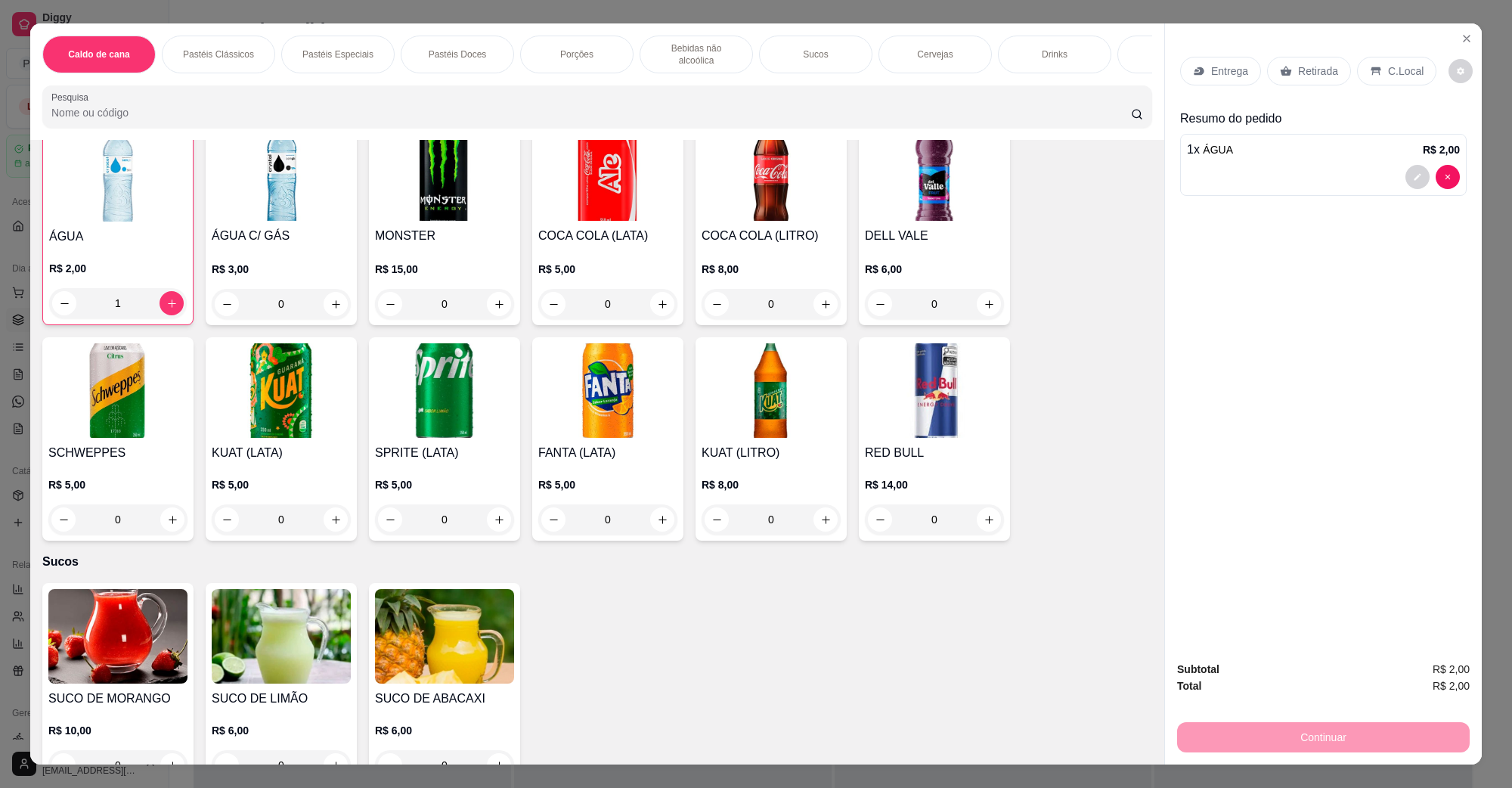
scroll to position [1796, 0]
click at [1388, 68] on p "C.Local" at bounding box center [1406, 71] width 36 height 15
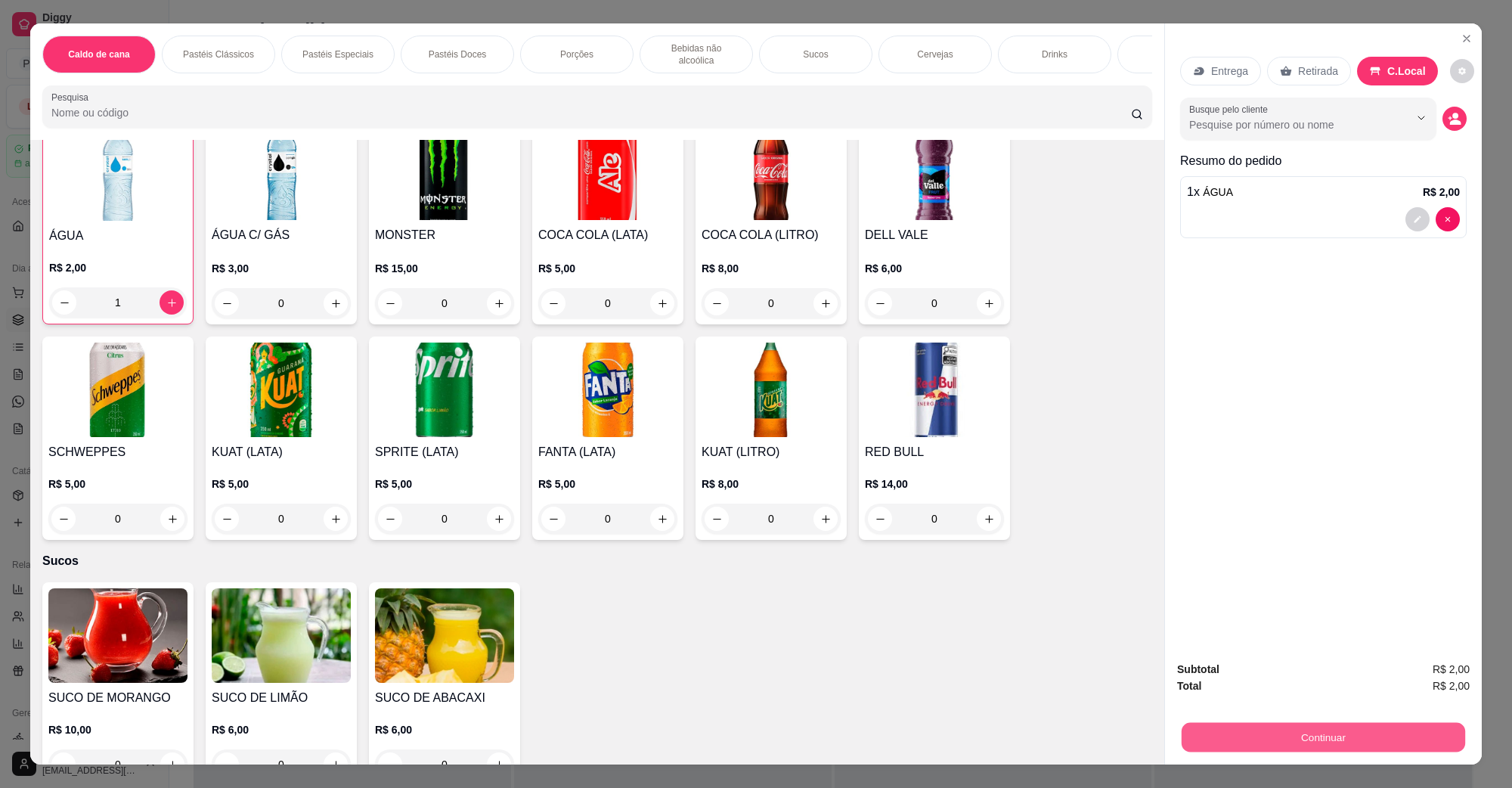
click at [1221, 738] on button "Continuar" at bounding box center [1323, 736] width 283 height 30
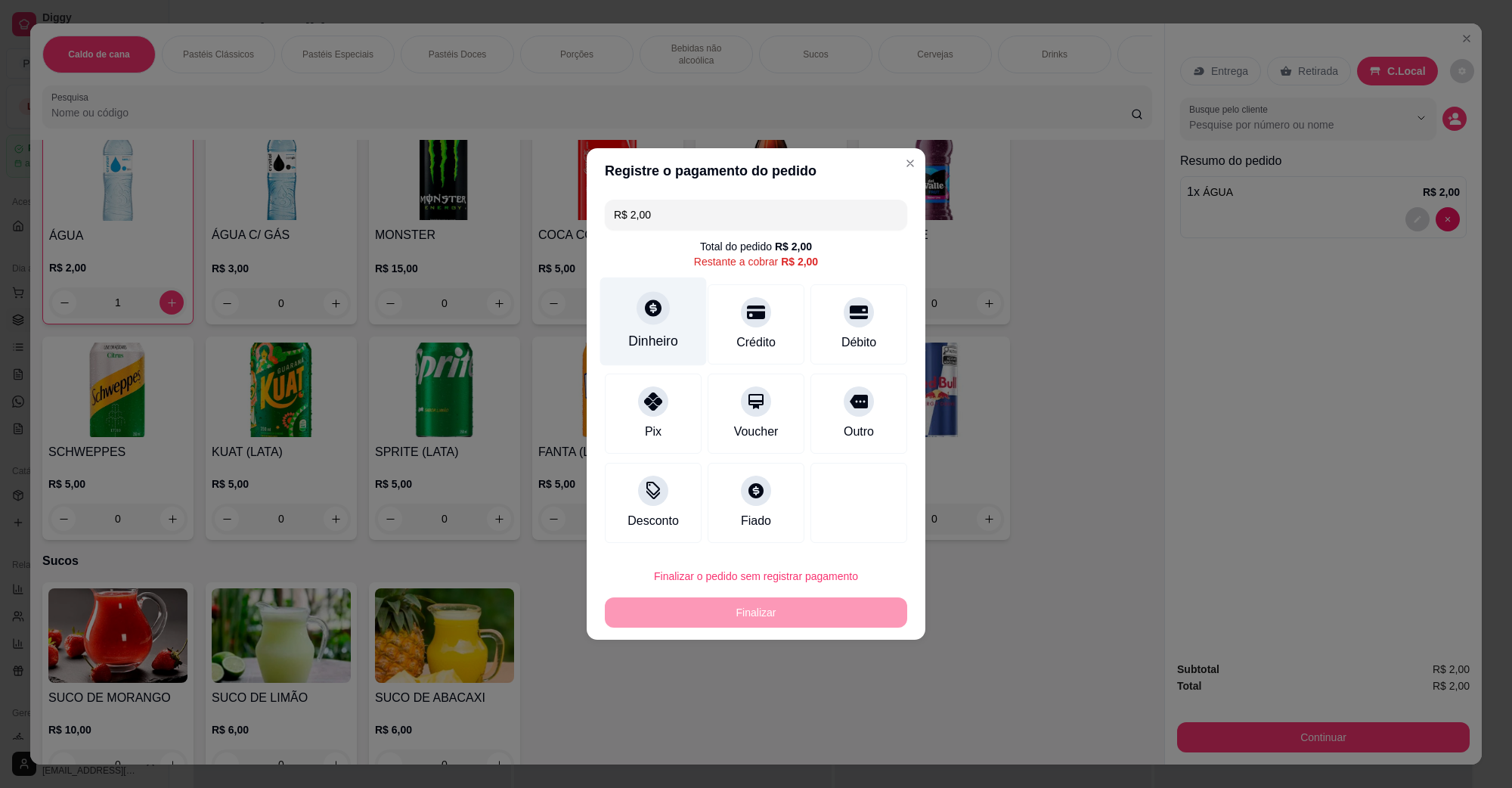
click at [628, 299] on div "Dinheiro" at bounding box center [653, 322] width 106 height 89
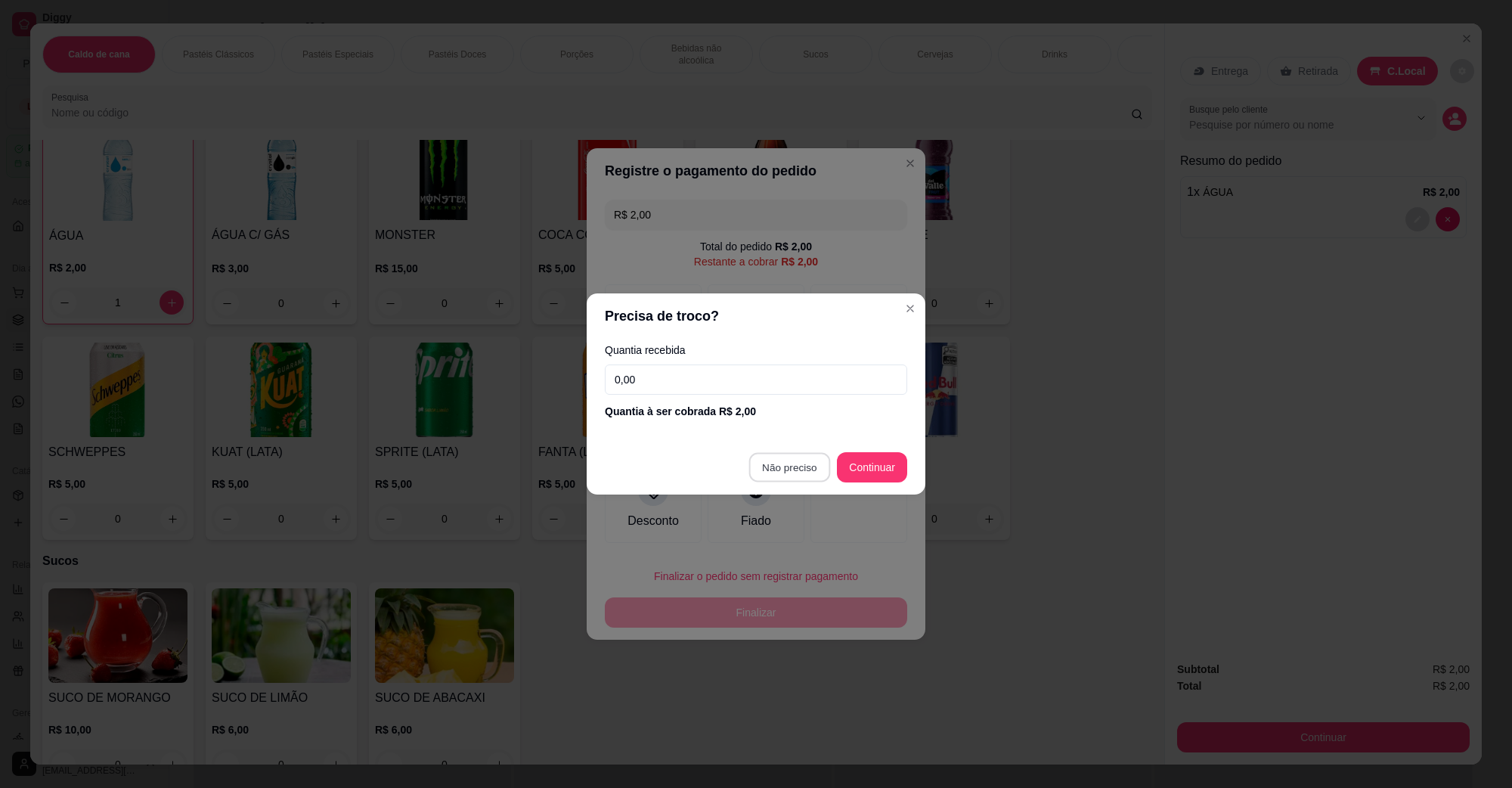
type input "R$ 0,00"
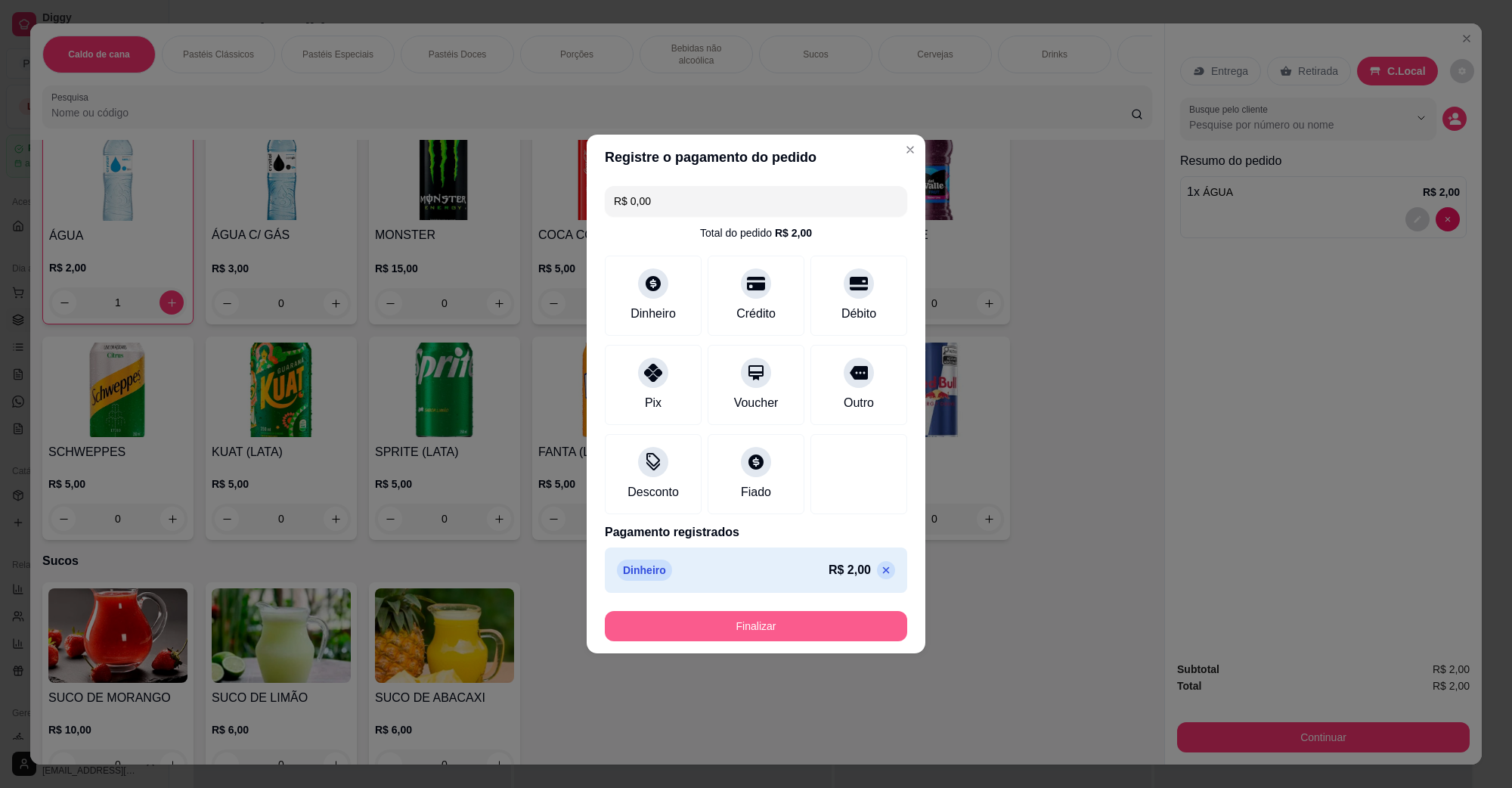
click at [824, 620] on button "Finalizar" at bounding box center [756, 625] width 302 height 30
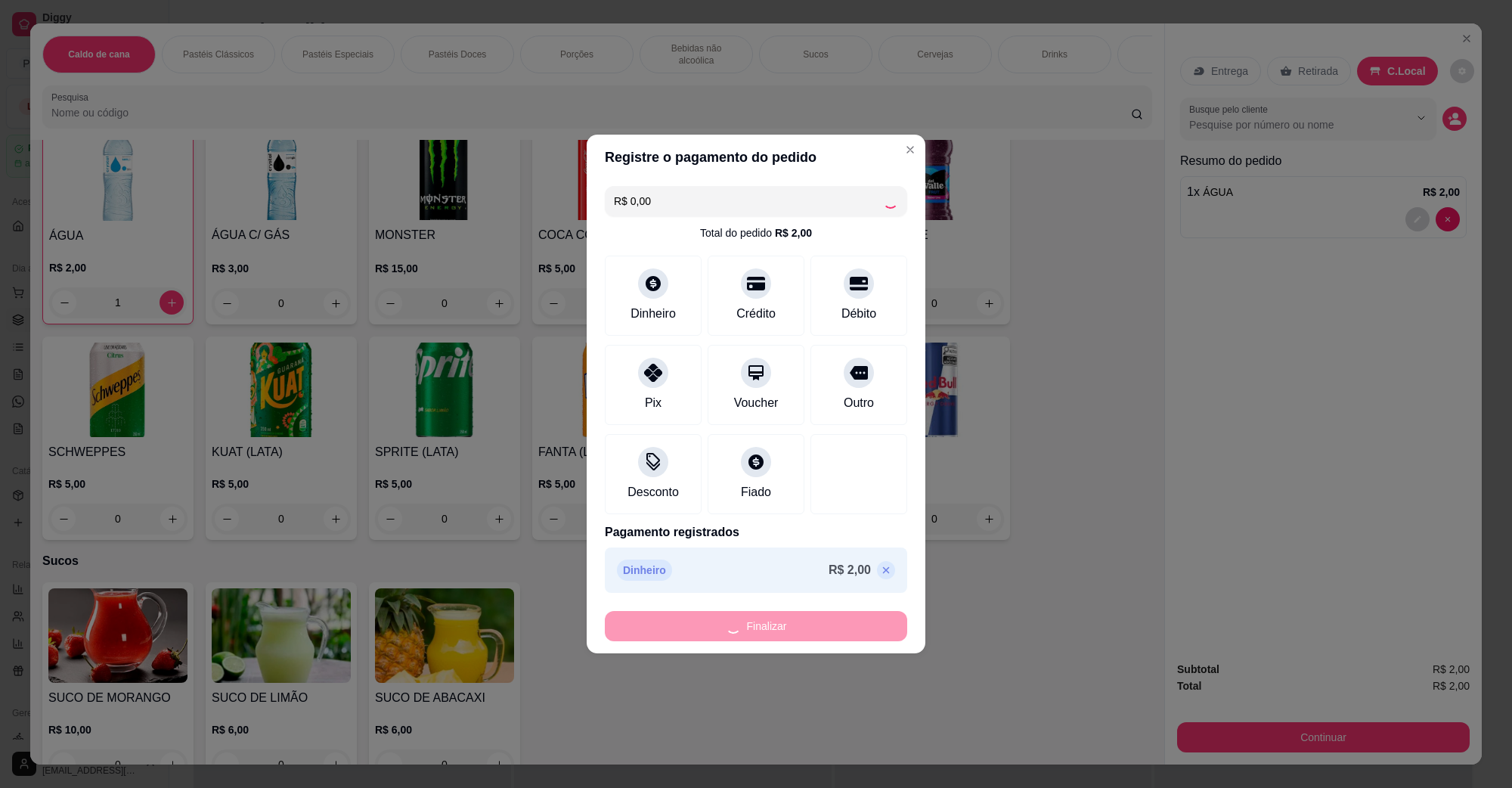
type input "0"
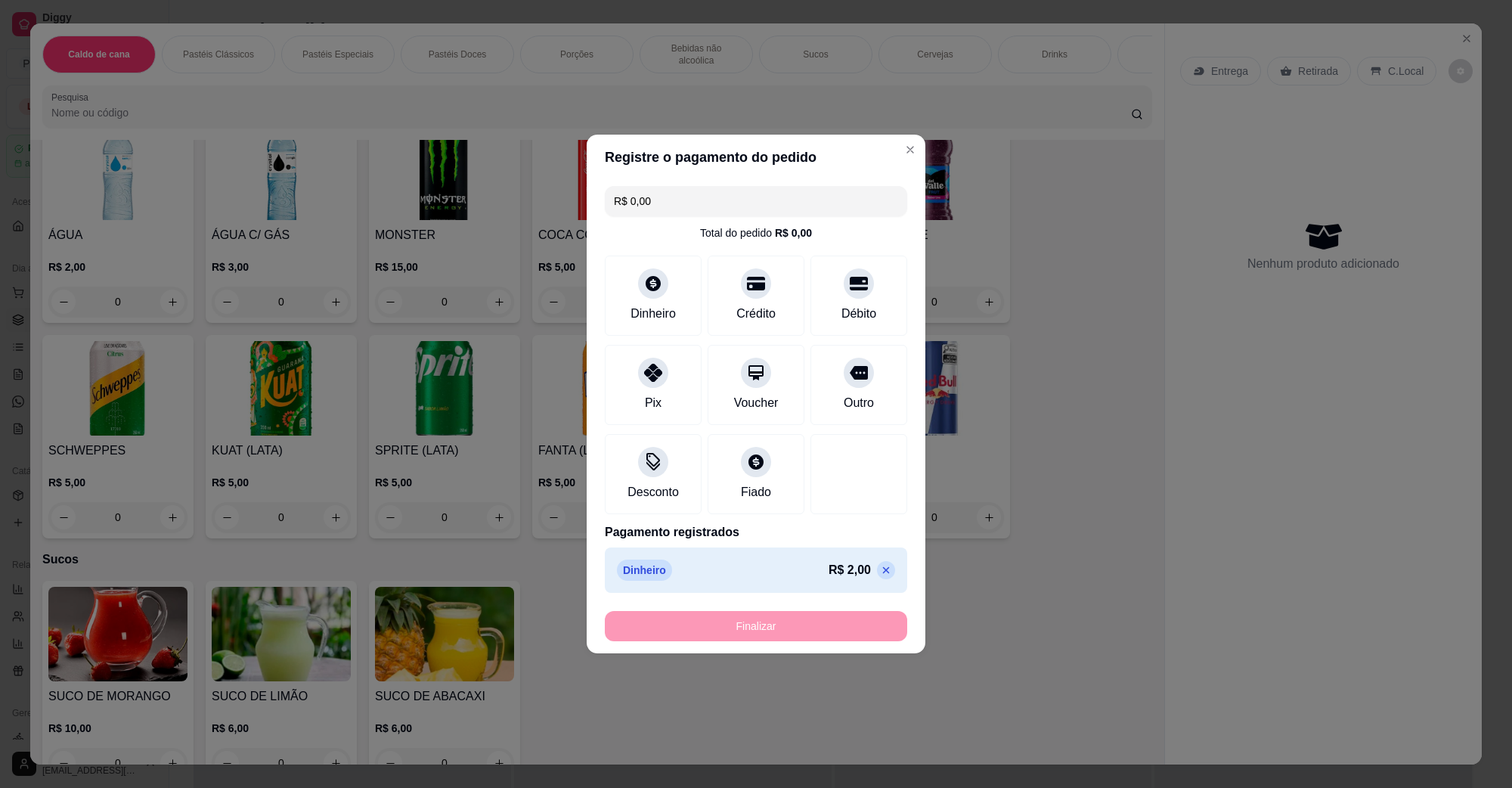
type input "-R$ 2,00"
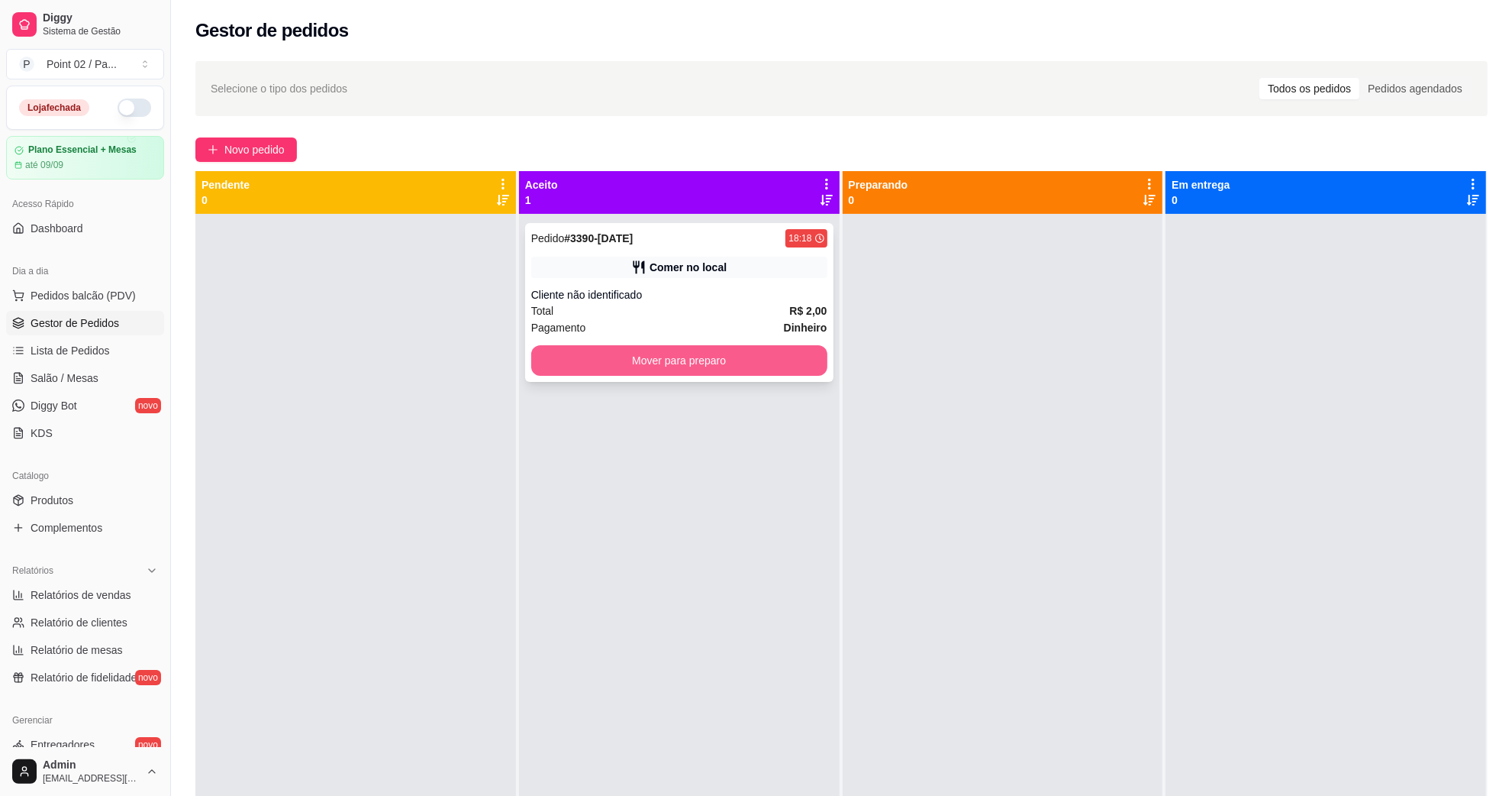
click at [602, 369] on button "Mover para preparo" at bounding box center [680, 360] width 297 height 30
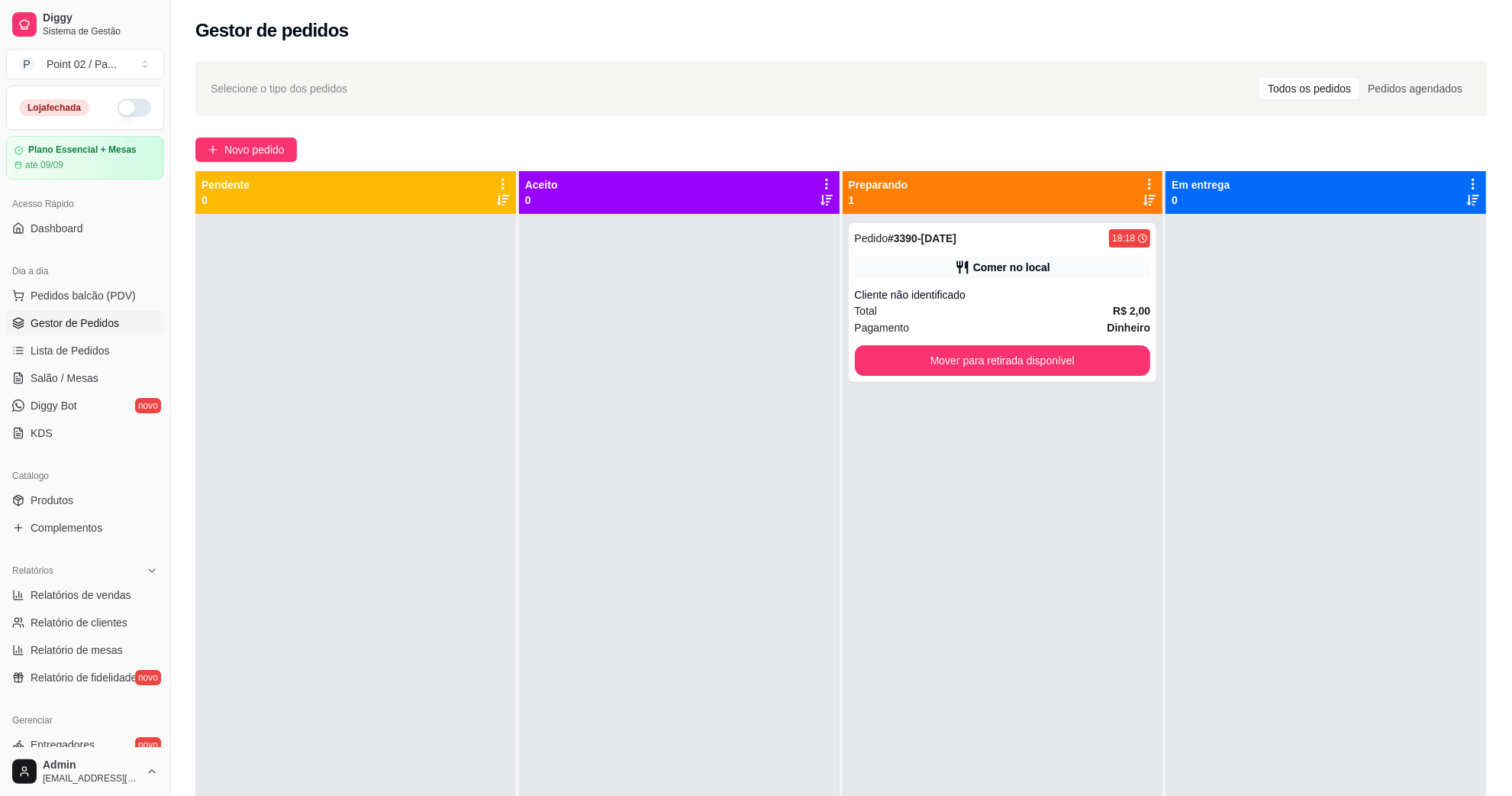
click at [595, 367] on div at bounding box center [679, 612] width 321 height 796
drag, startPoint x: 343, startPoint y: 267, endPoint x: 254, endPoint y: 271, distance: 89.1
click at [340, 267] on div at bounding box center [355, 612] width 321 height 796
click at [120, 348] on link "Lista de Pedidos" at bounding box center [85, 350] width 158 height 24
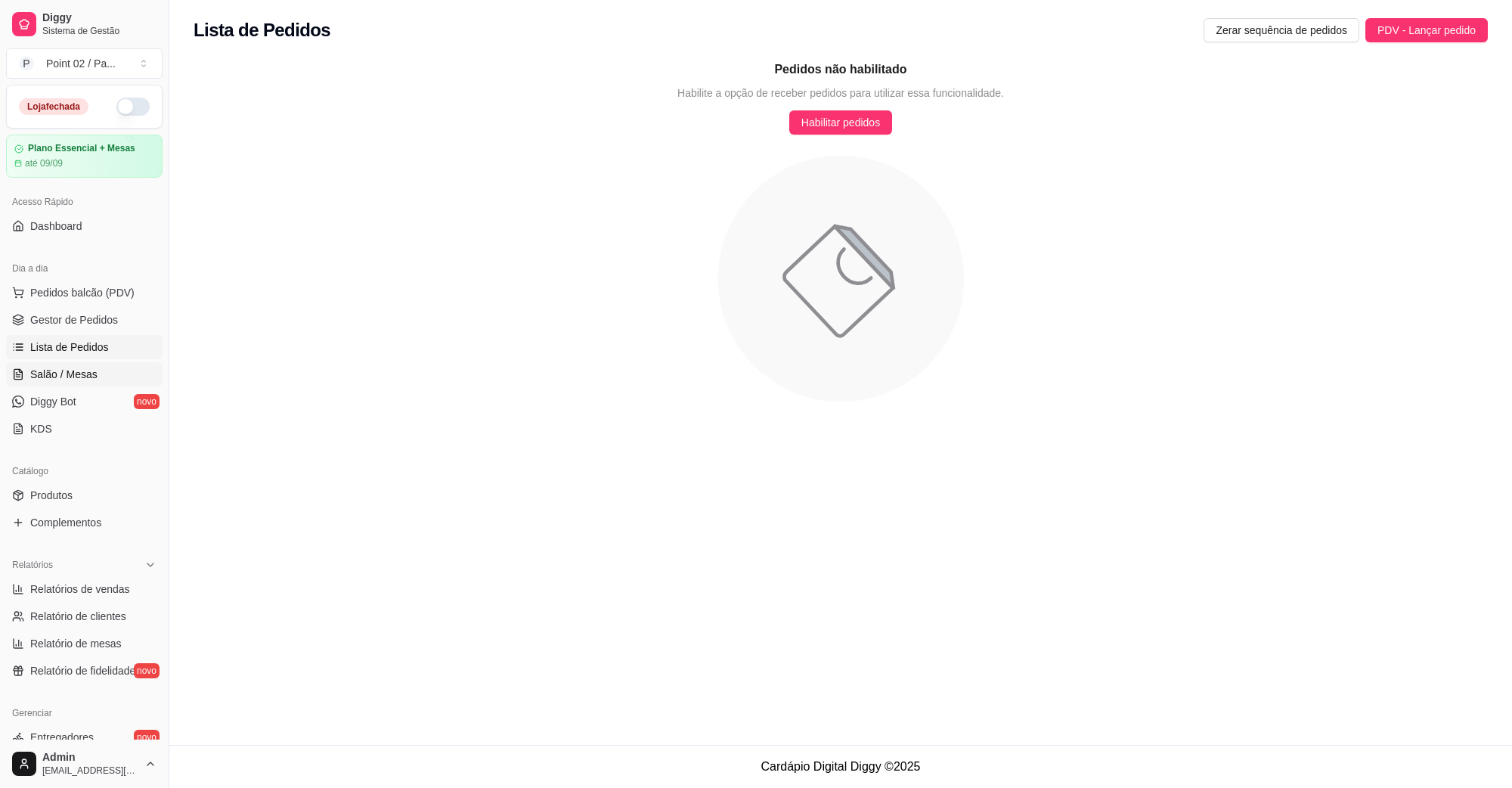
click at [85, 370] on span "Salão / Mesas" at bounding box center [64, 375] width 68 height 15
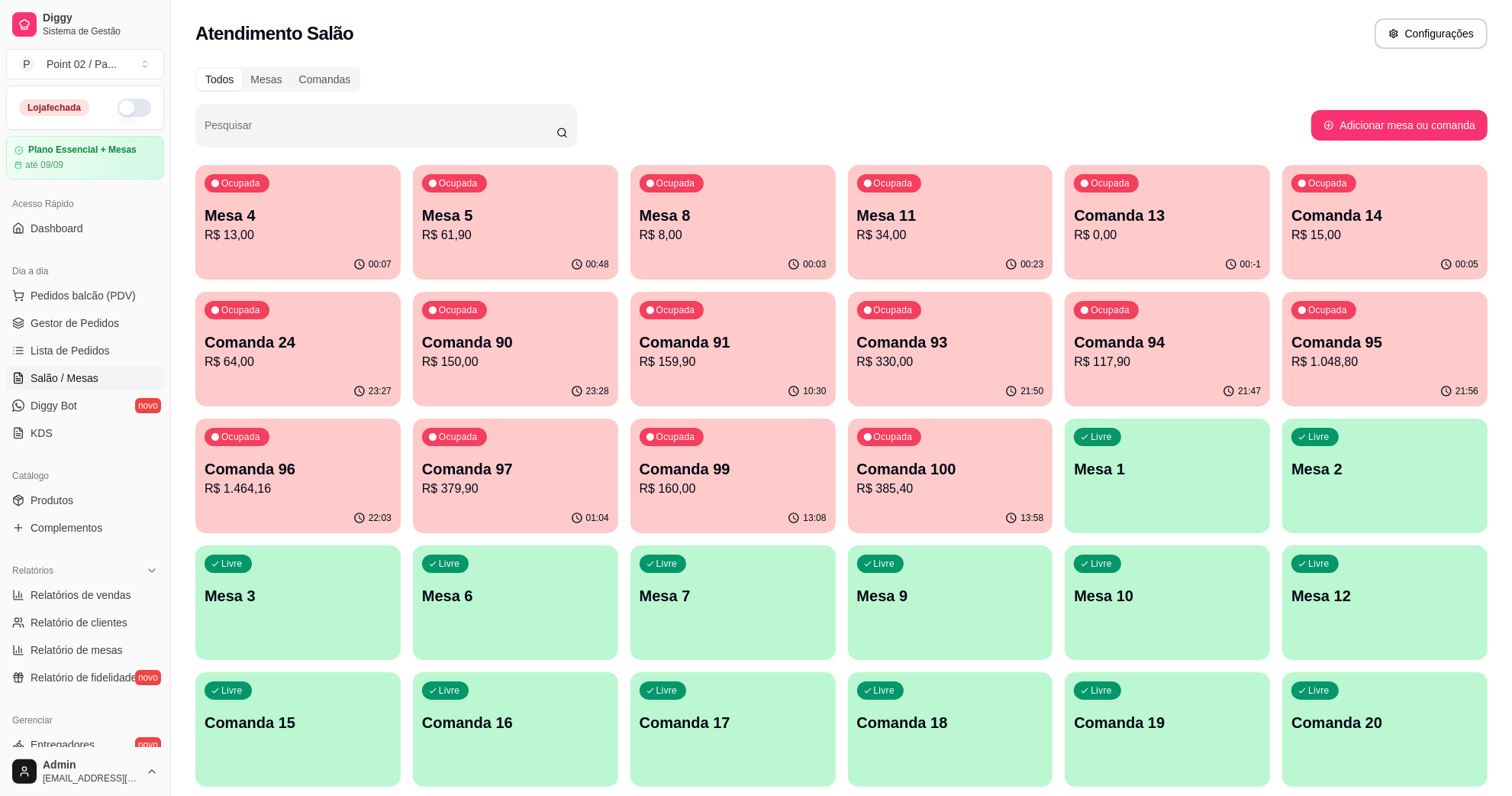
click at [353, 233] on p "R$ 13,00" at bounding box center [298, 235] width 187 height 19
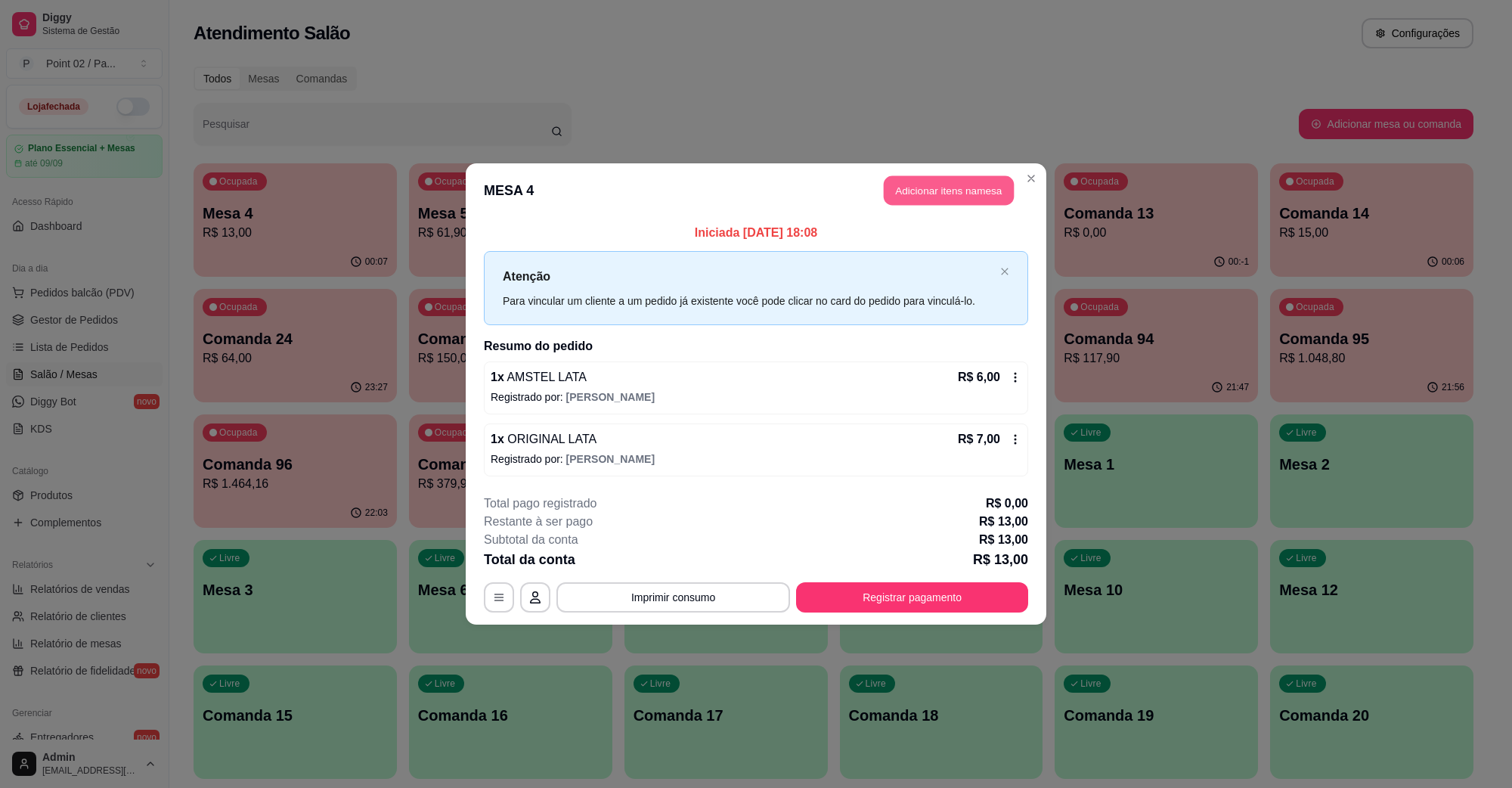
click at [942, 200] on button "Adicionar itens na mesa" at bounding box center [949, 190] width 130 height 30
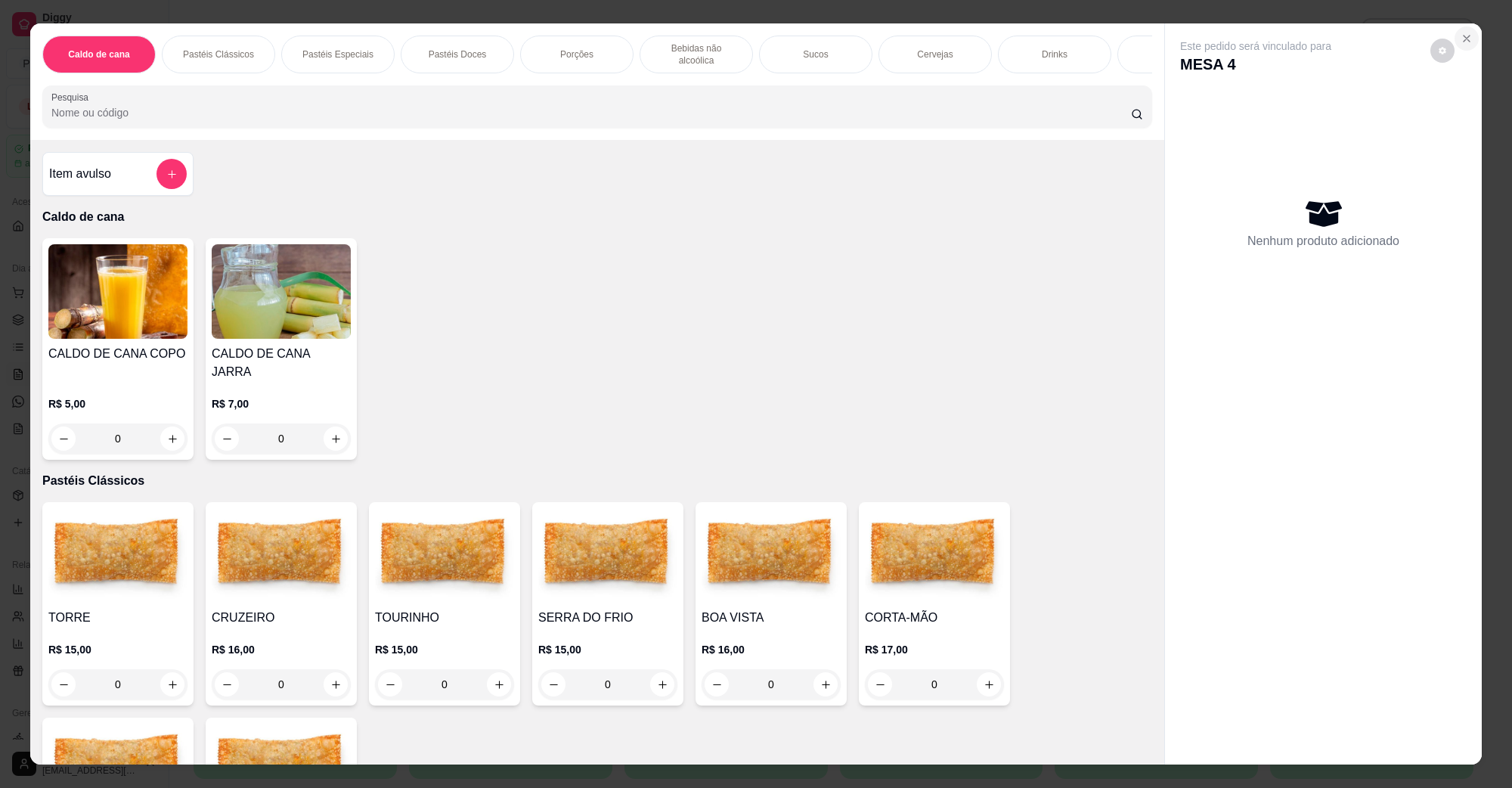
click at [1457, 30] on button "Close" at bounding box center [1467, 38] width 24 height 24
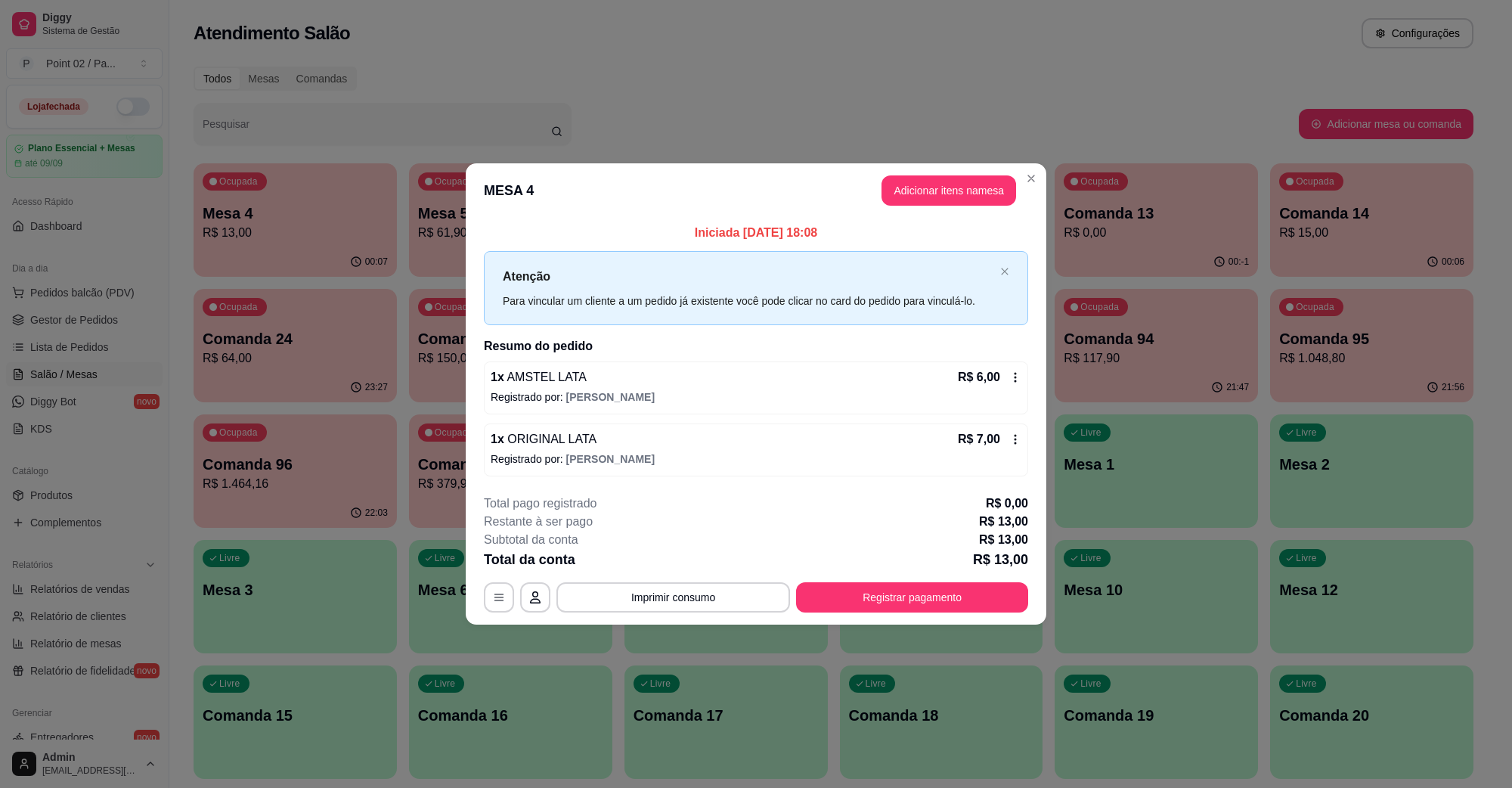
click at [939, 578] on div "**********" at bounding box center [756, 553] width 544 height 118
click at [930, 601] on button "Registrar pagamento" at bounding box center [912, 597] width 232 height 30
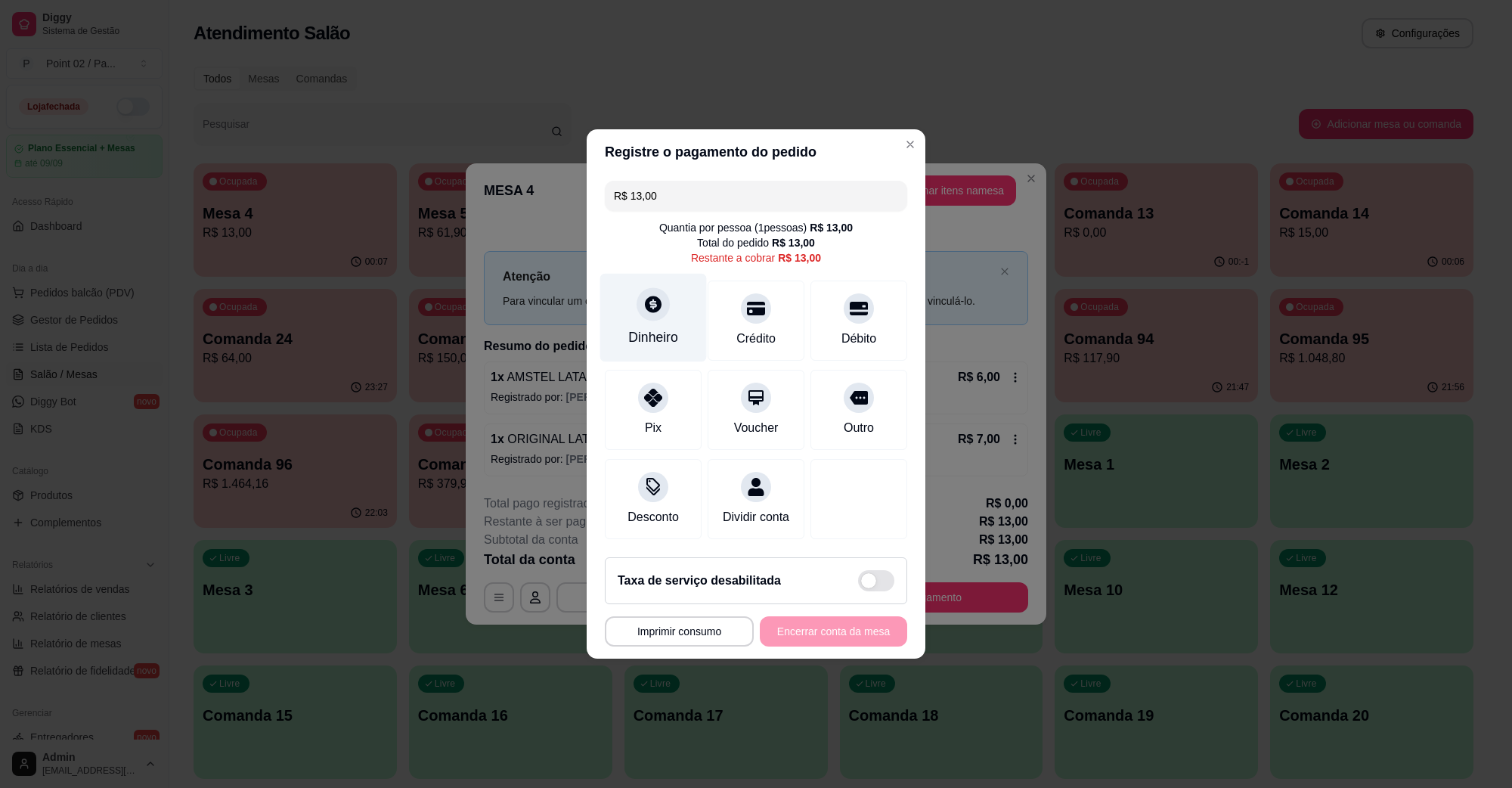
click at [670, 315] on div "Dinheiro" at bounding box center [653, 318] width 106 height 89
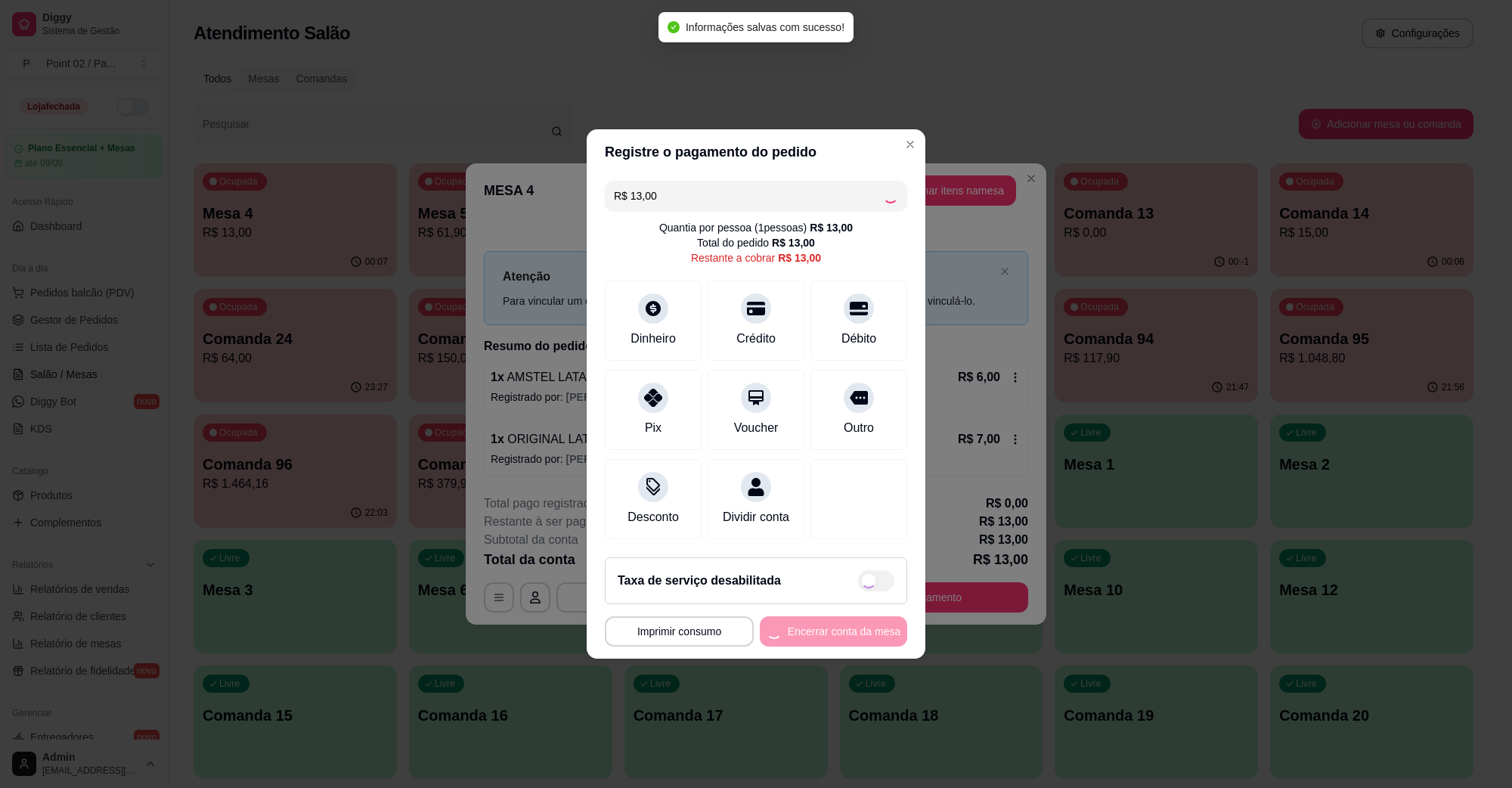
type input "R$ 0,00"
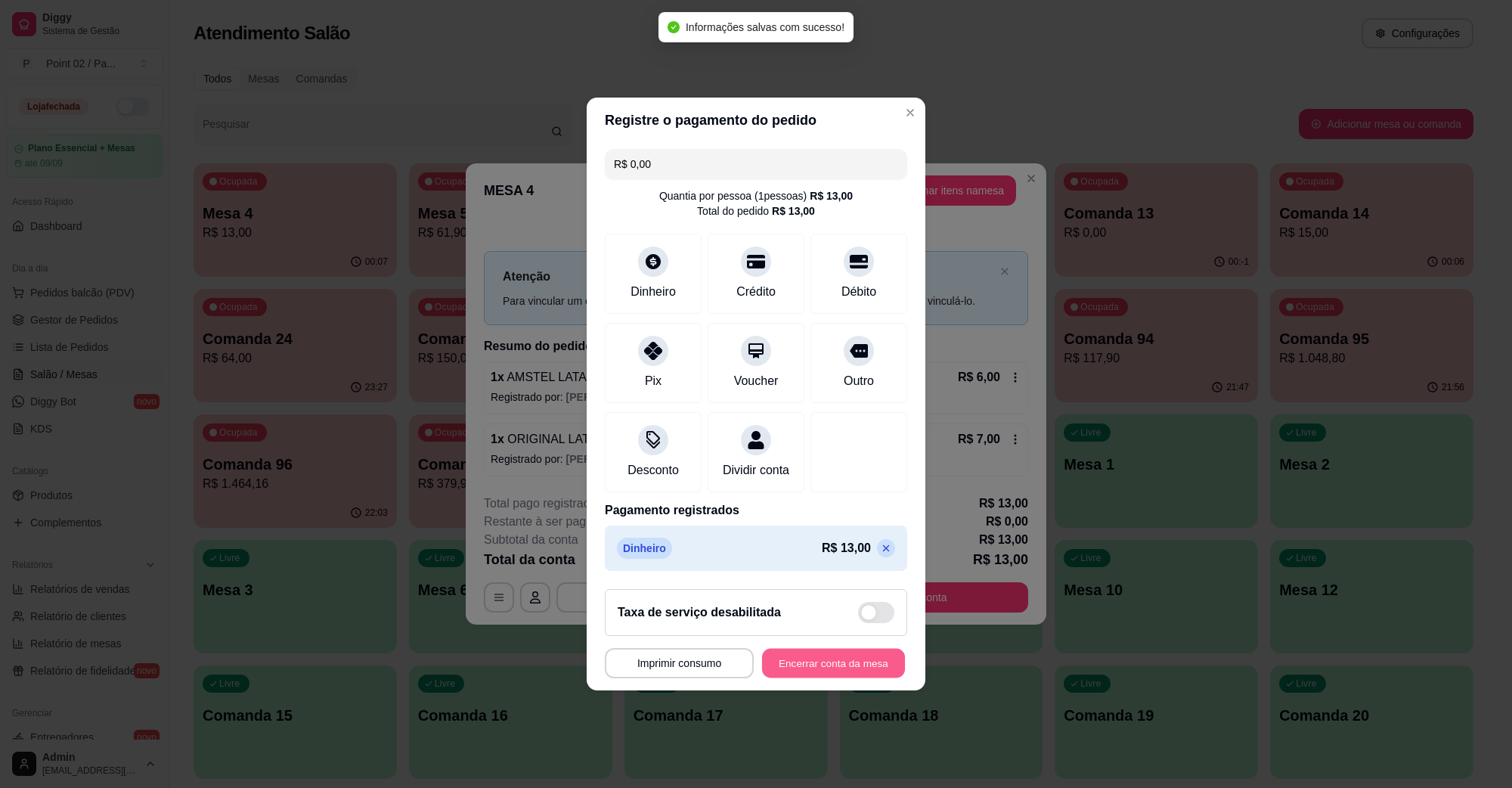
click at [807, 678] on button "Encerrar conta da mesa" at bounding box center [834, 662] width 143 height 30
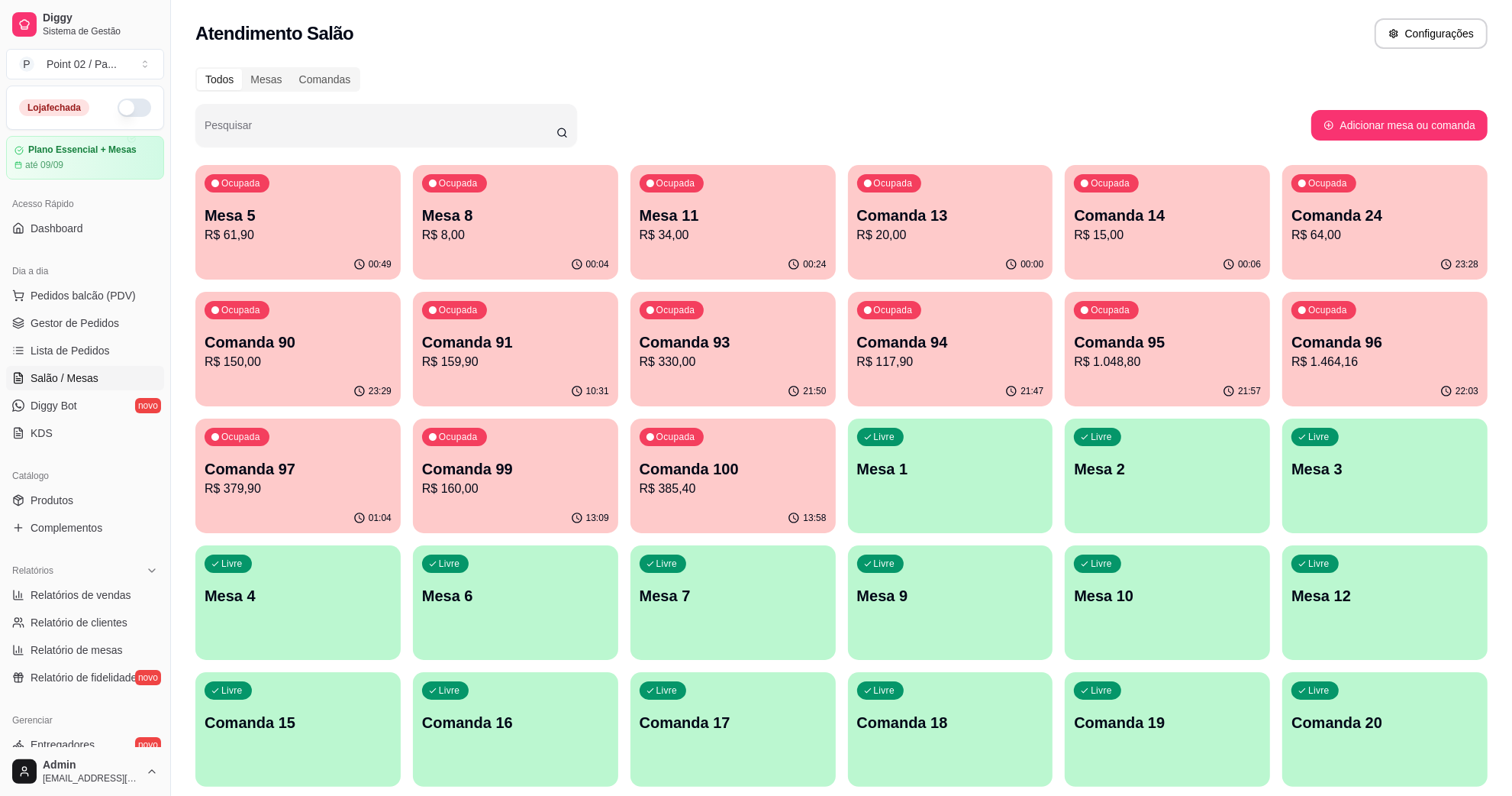
click at [498, 188] on div "Ocupada Mesa 8 R$ 8,00" at bounding box center [515, 207] width 206 height 85
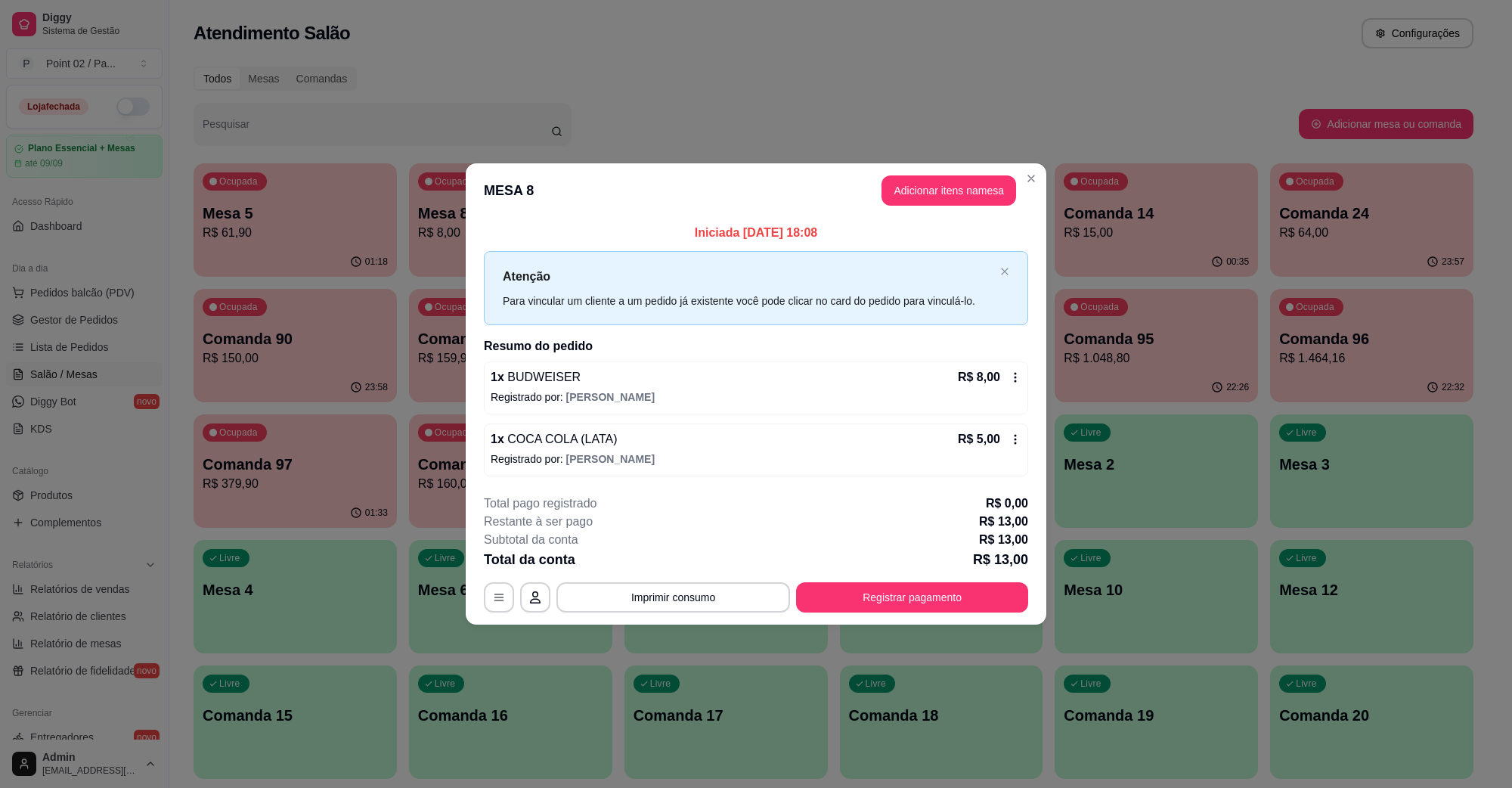
click at [930, 564] on div "Total da conta R$ 13,00" at bounding box center [756, 559] width 544 height 21
click at [920, 602] on button "Registrar pagamento" at bounding box center [912, 597] width 232 height 30
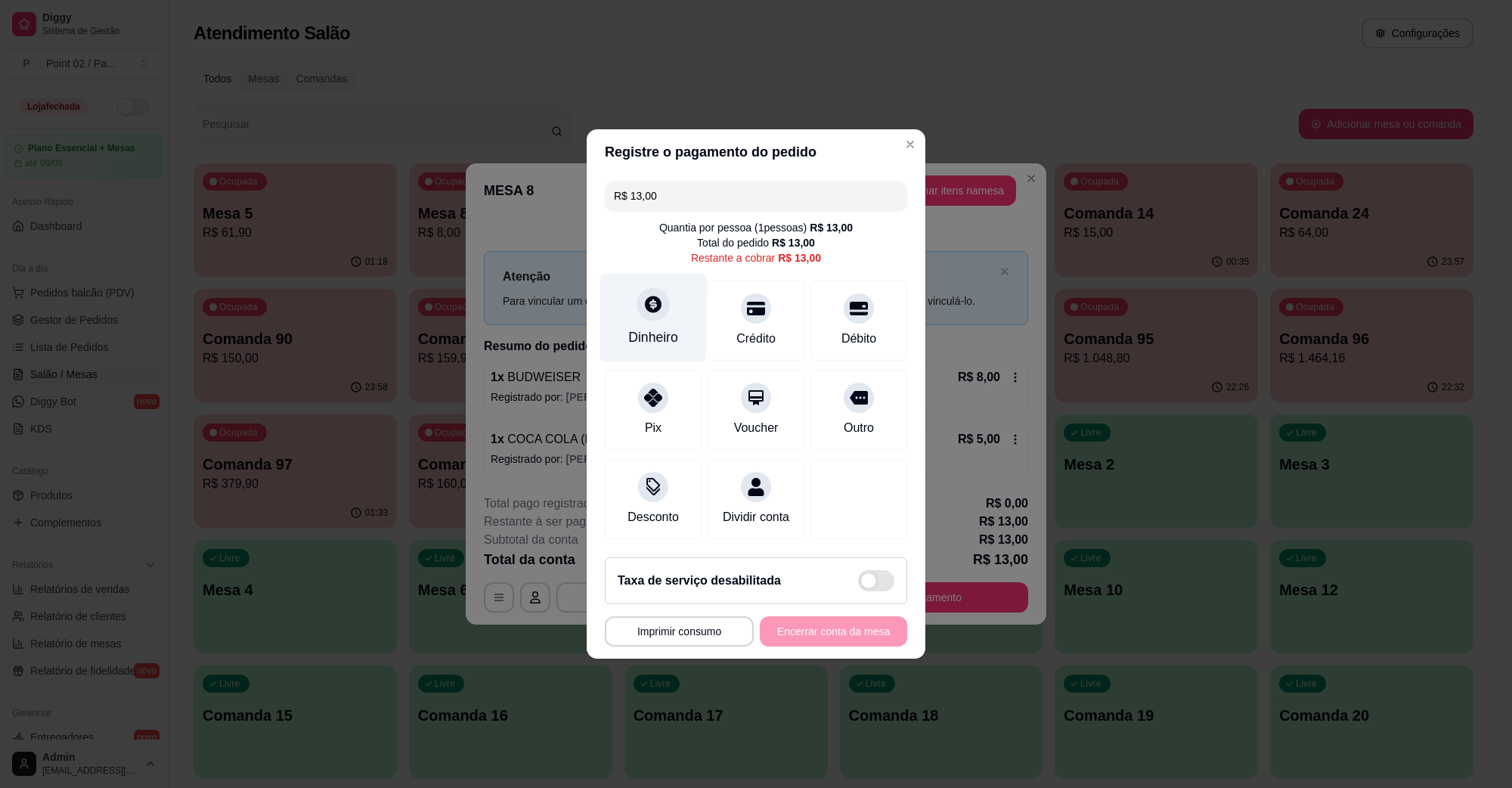
click at [640, 302] on div at bounding box center [653, 303] width 33 height 33
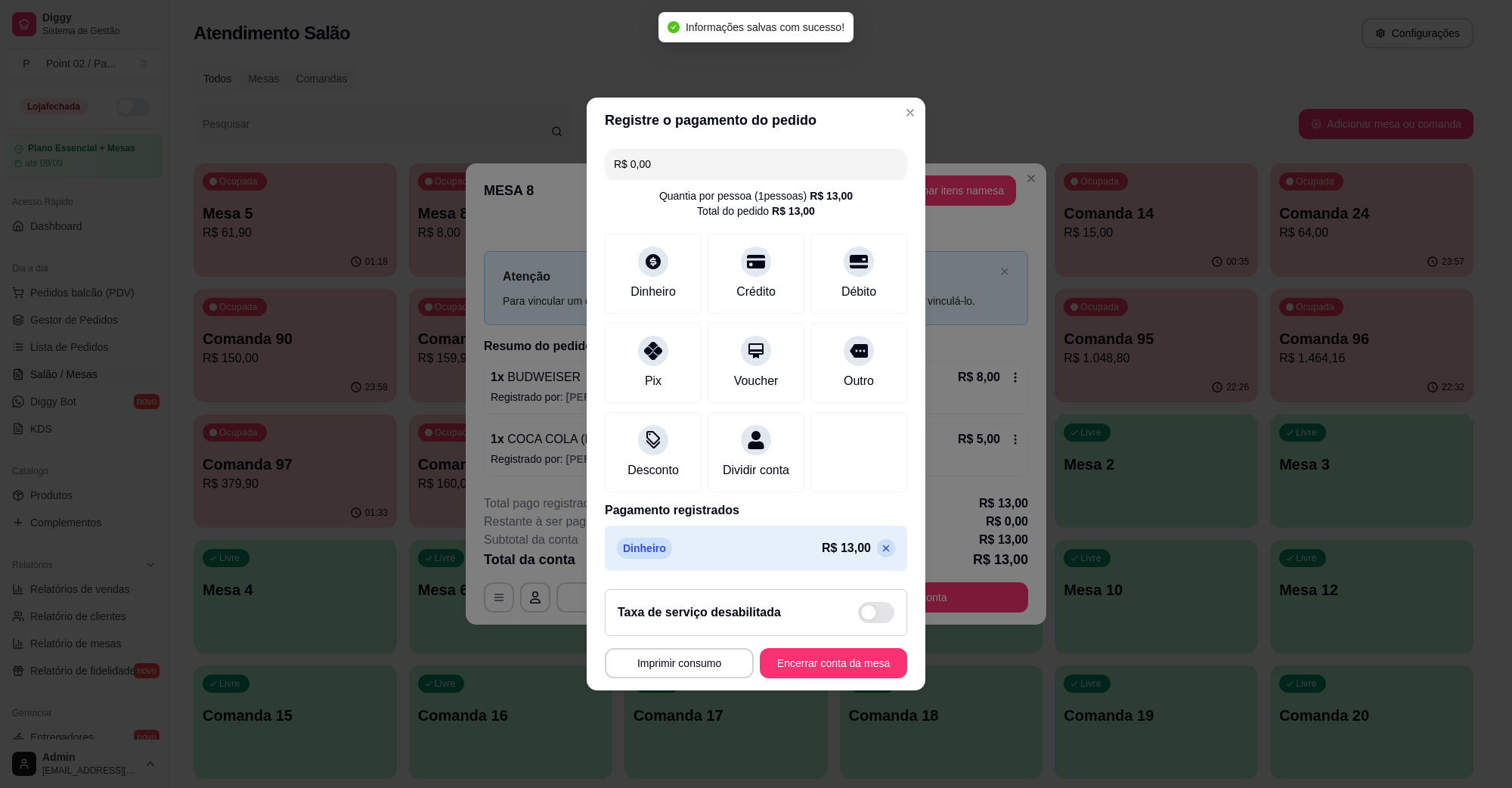
type input "R$ 0,00"
click at [832, 665] on button "Encerrar conta da mesa" at bounding box center [834, 662] width 148 height 30
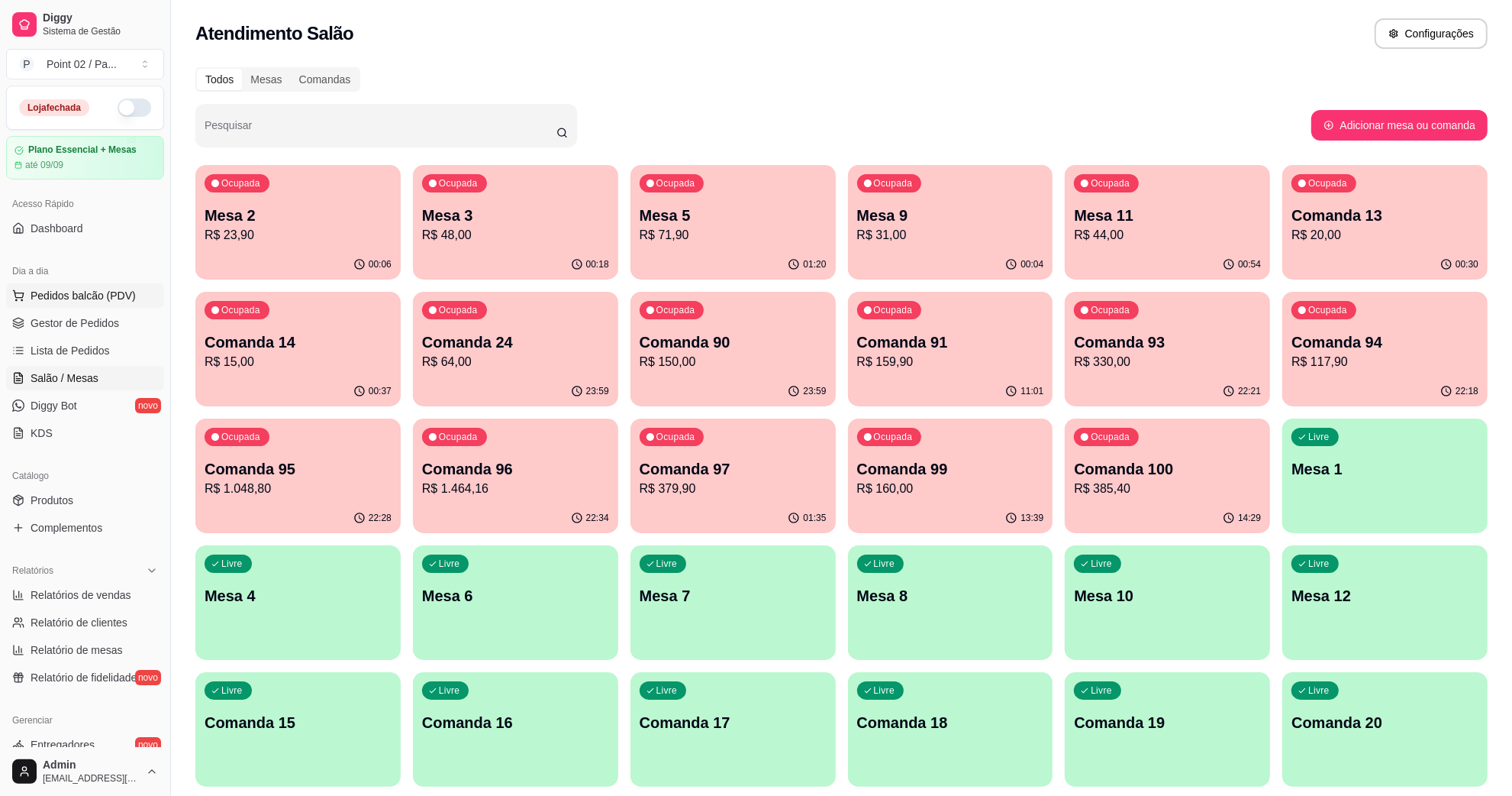
click at [70, 298] on span "Pedidos balcão (PDV)" at bounding box center [83, 296] width 105 height 16
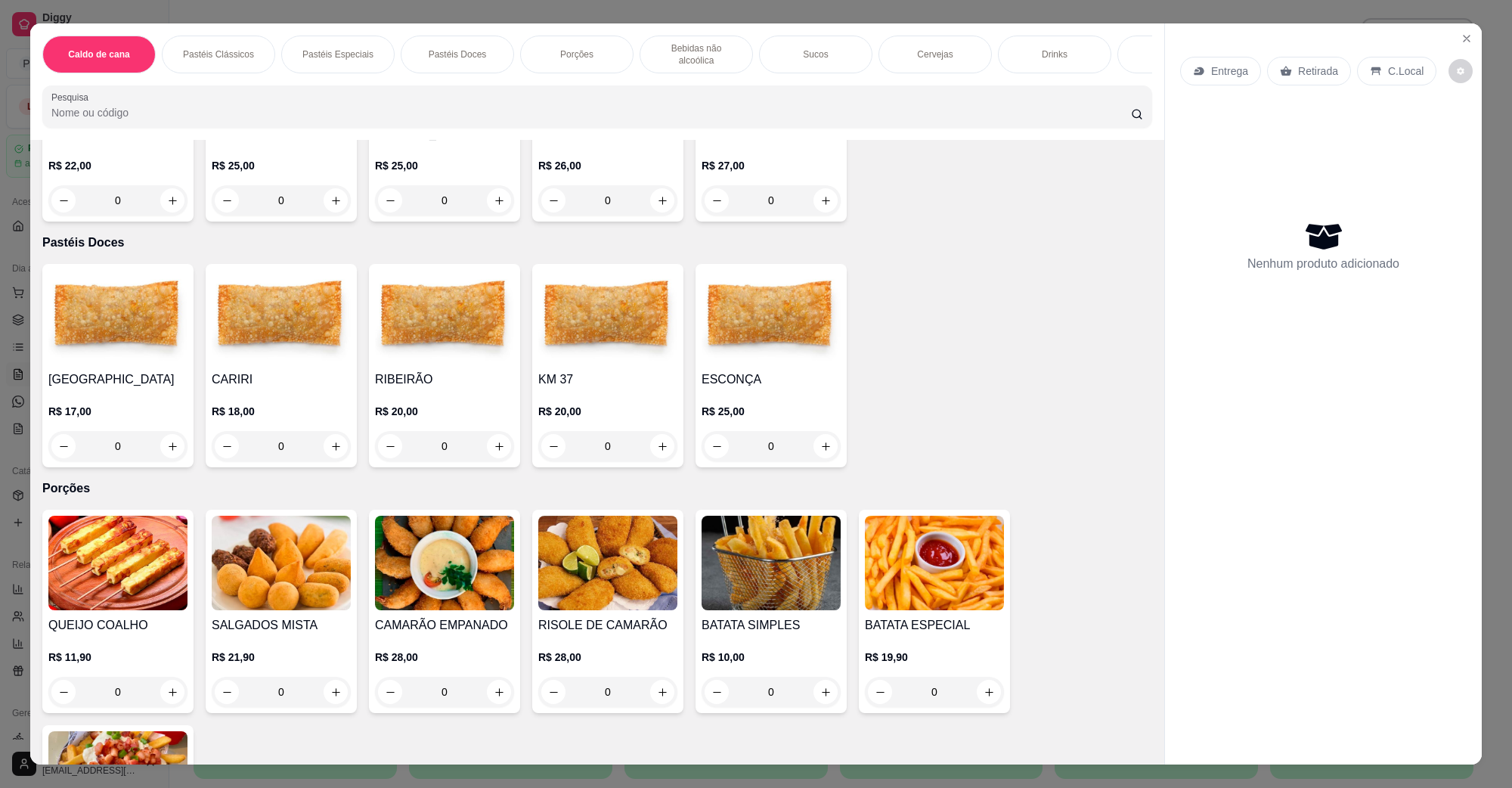
scroll to position [1511, 0]
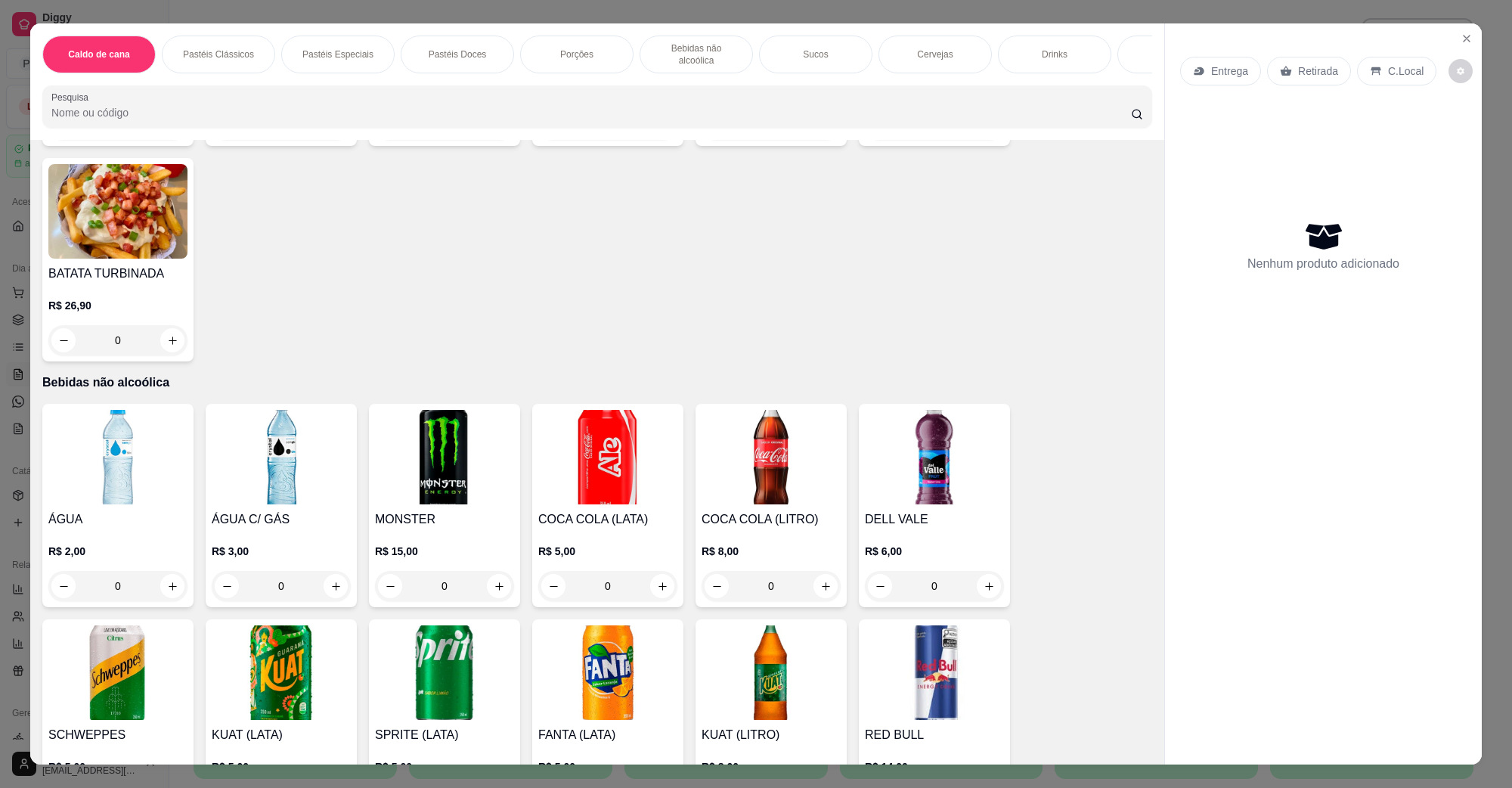
click at [732, 433] on img at bounding box center [771, 457] width 139 height 95
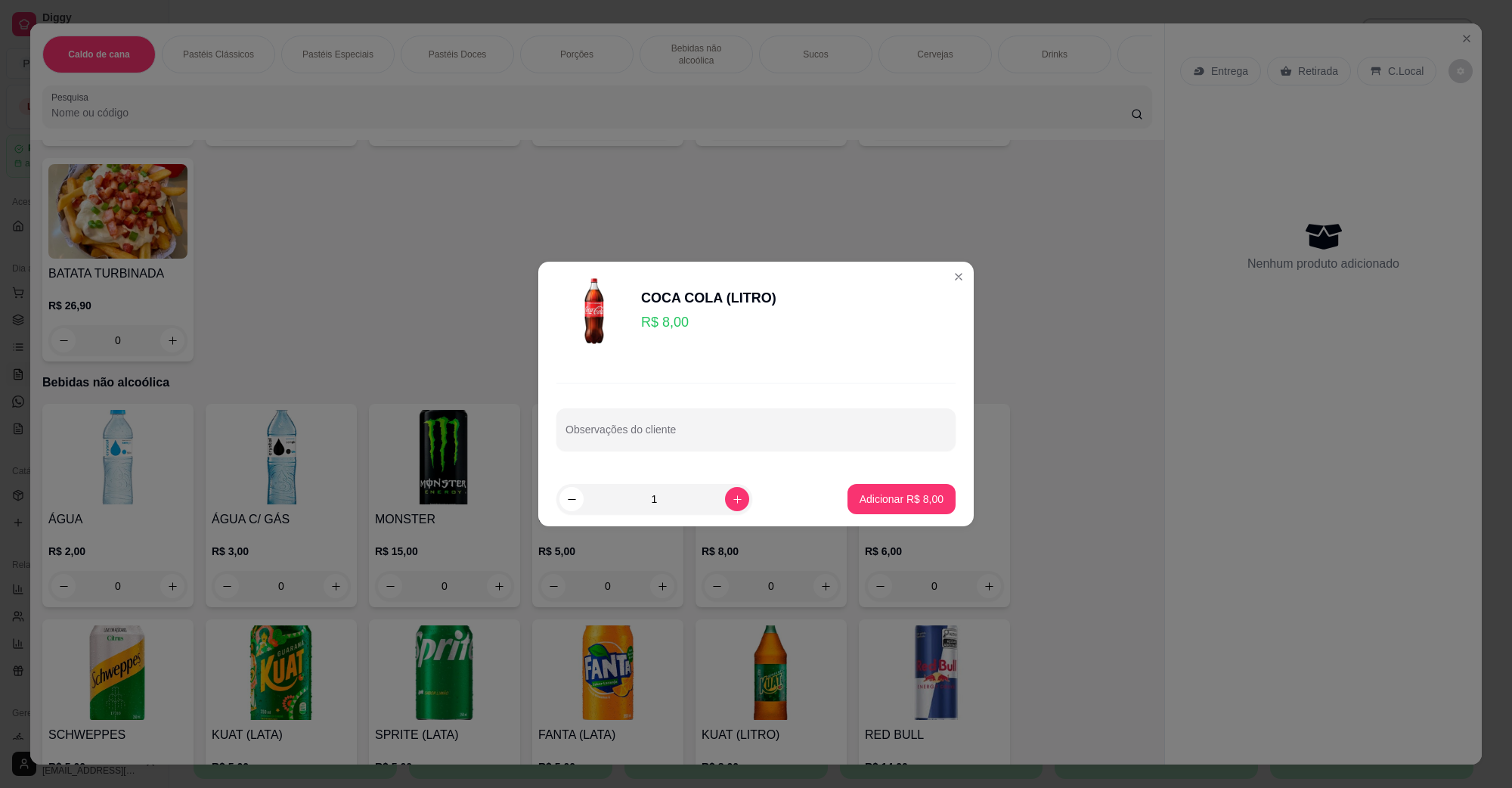
click at [937, 506] on button "Adicionar R$ 8,00" at bounding box center [901, 498] width 108 height 30
type input "1"
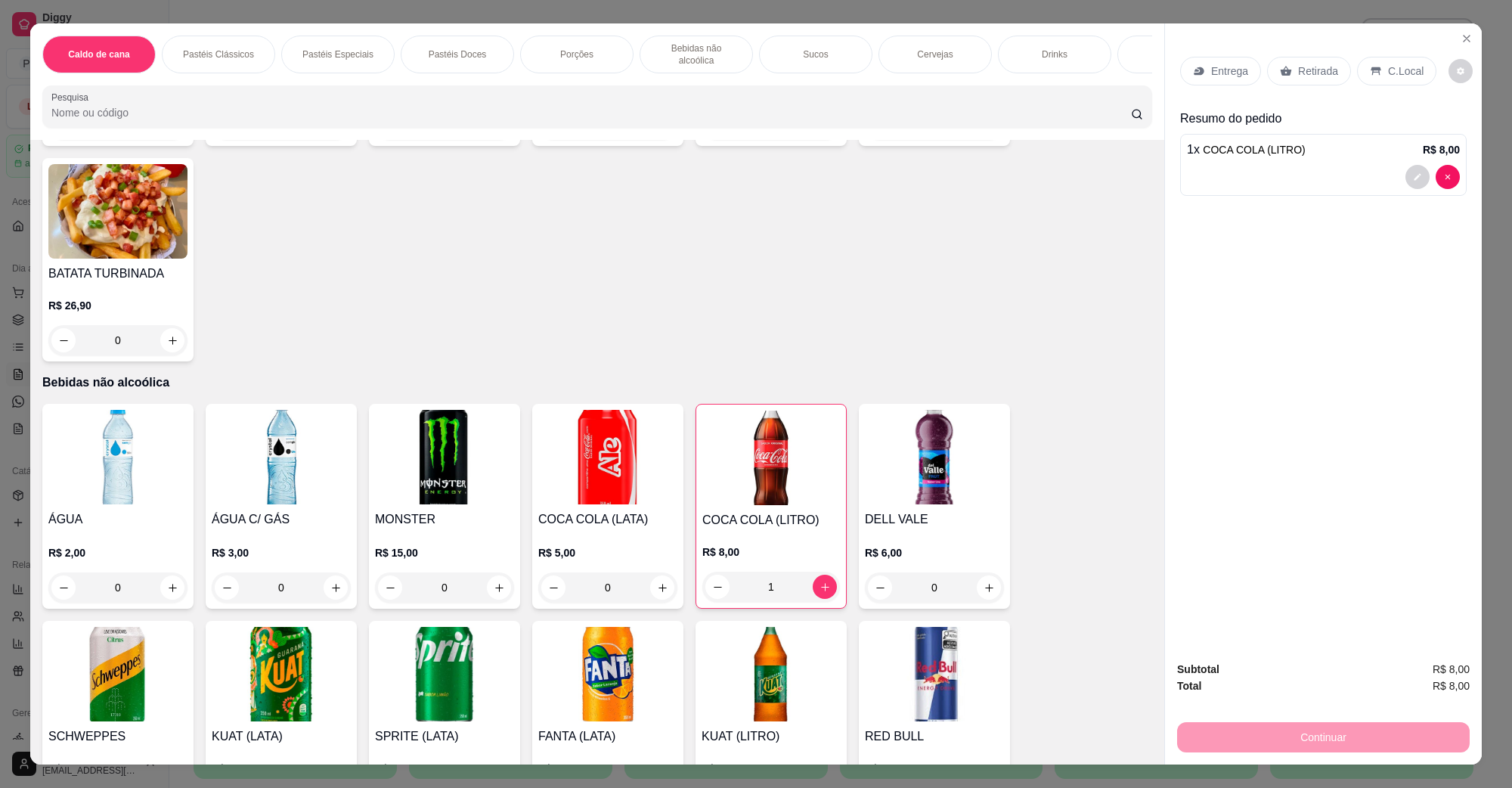
click at [1415, 71] on div "C.Local" at bounding box center [1397, 71] width 79 height 29
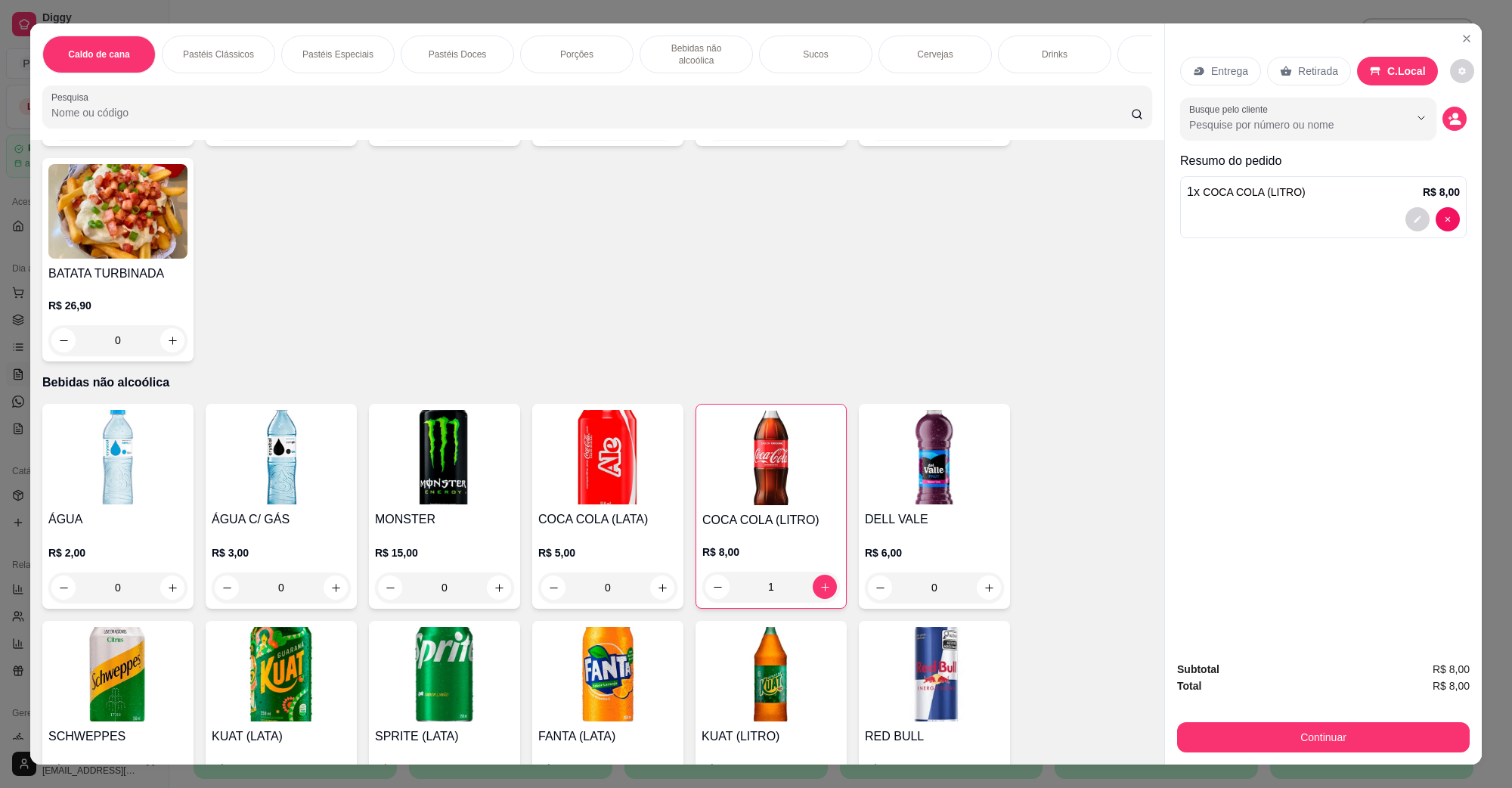
click at [1361, 719] on div "Continuar" at bounding box center [1324, 734] width 293 height 34
click at [1348, 741] on button "Continuar" at bounding box center [1324, 736] width 293 height 30
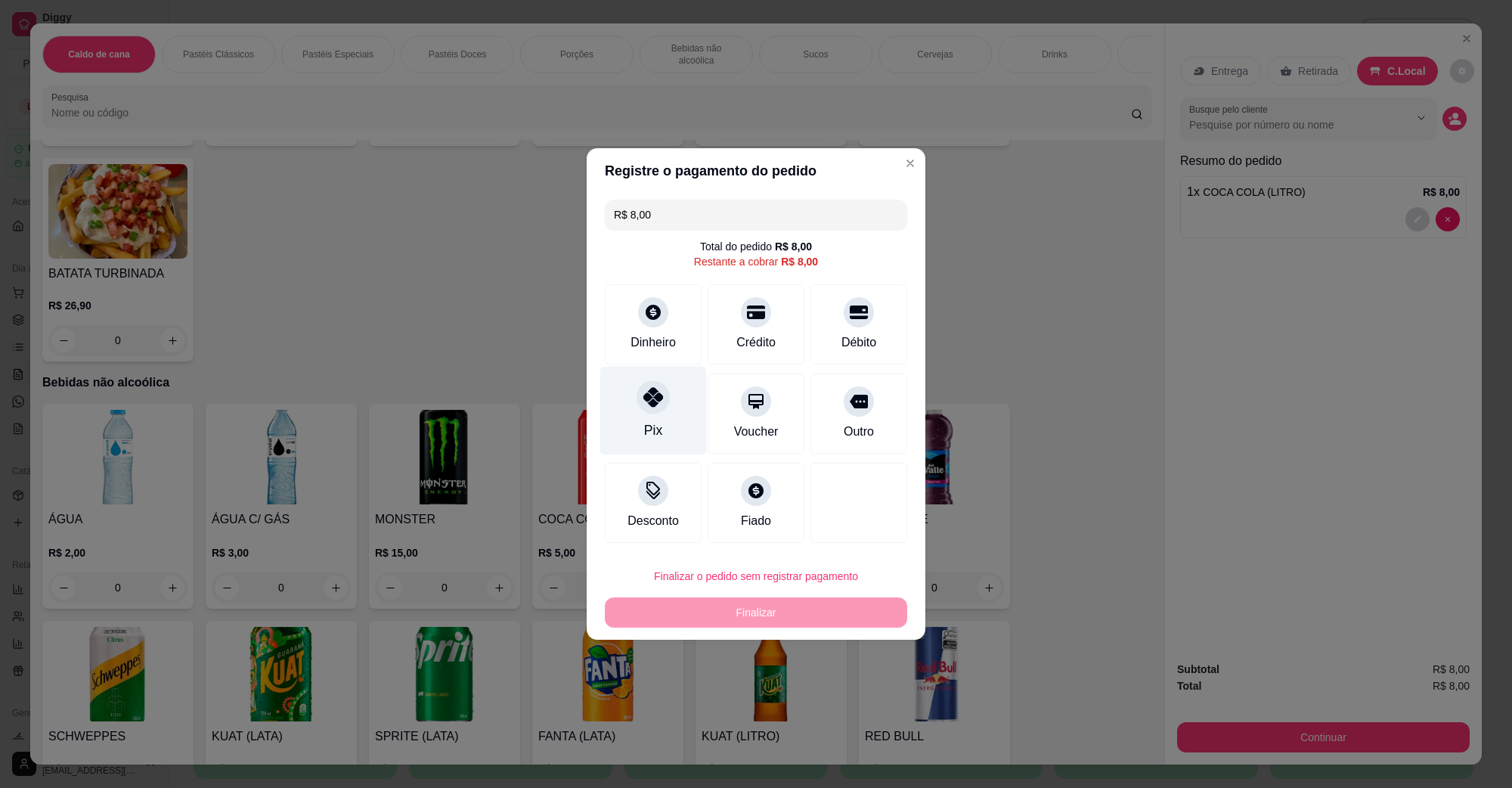
click at [656, 423] on div "Pix" at bounding box center [653, 430] width 18 height 19
type input "R$ 0,00"
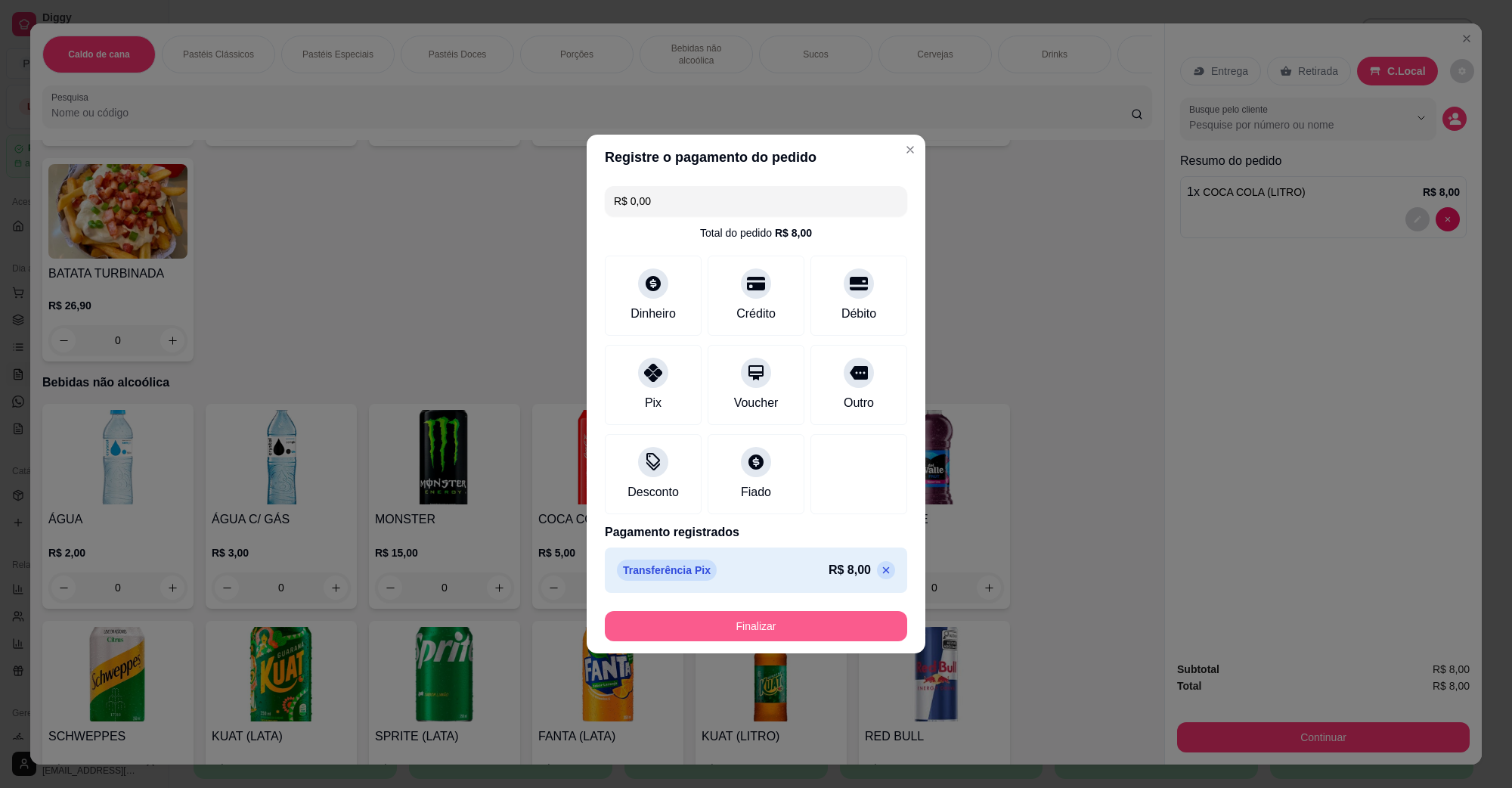
click at [784, 617] on button "Finalizar" at bounding box center [756, 625] width 302 height 30
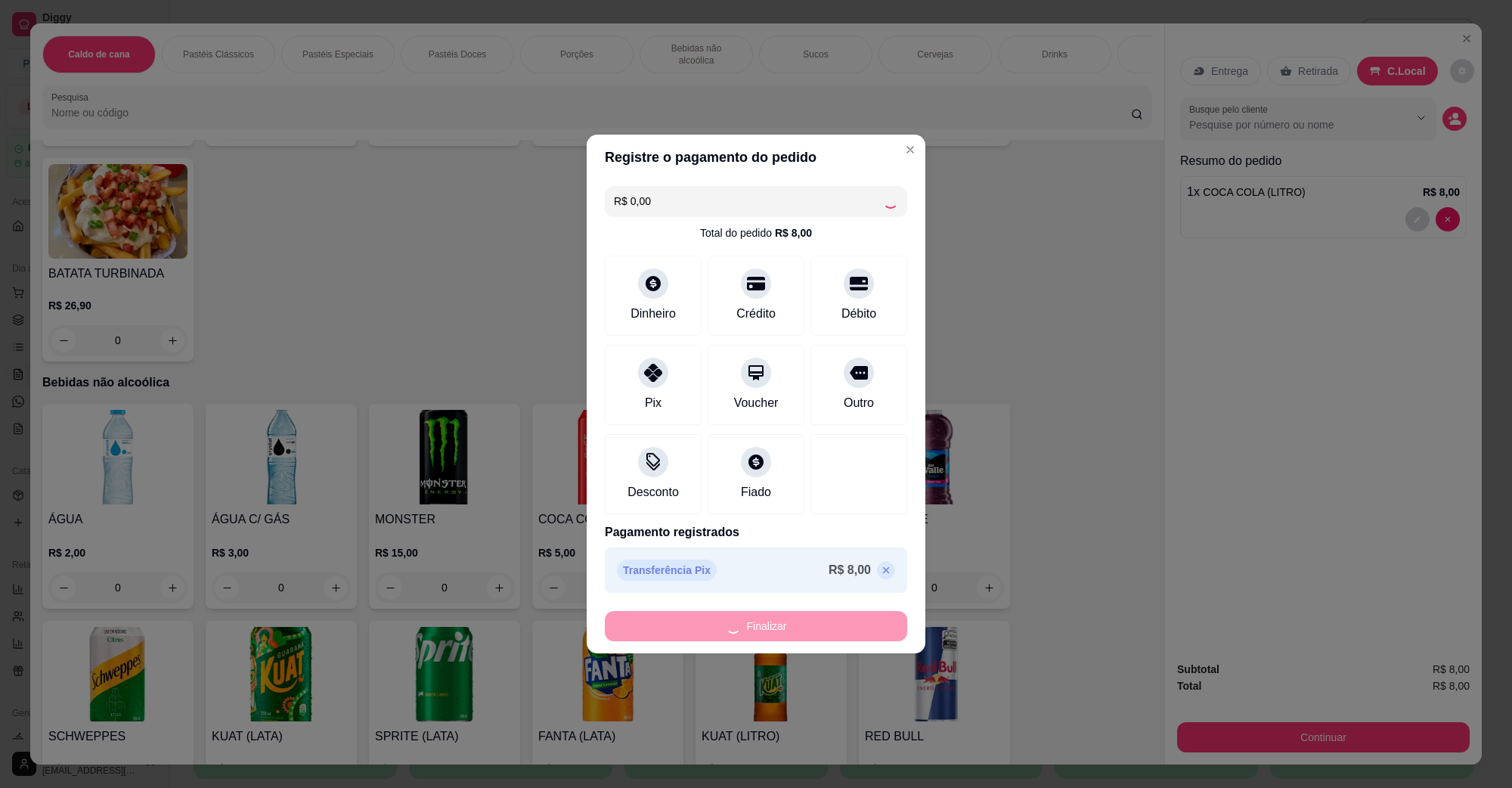
type input "0"
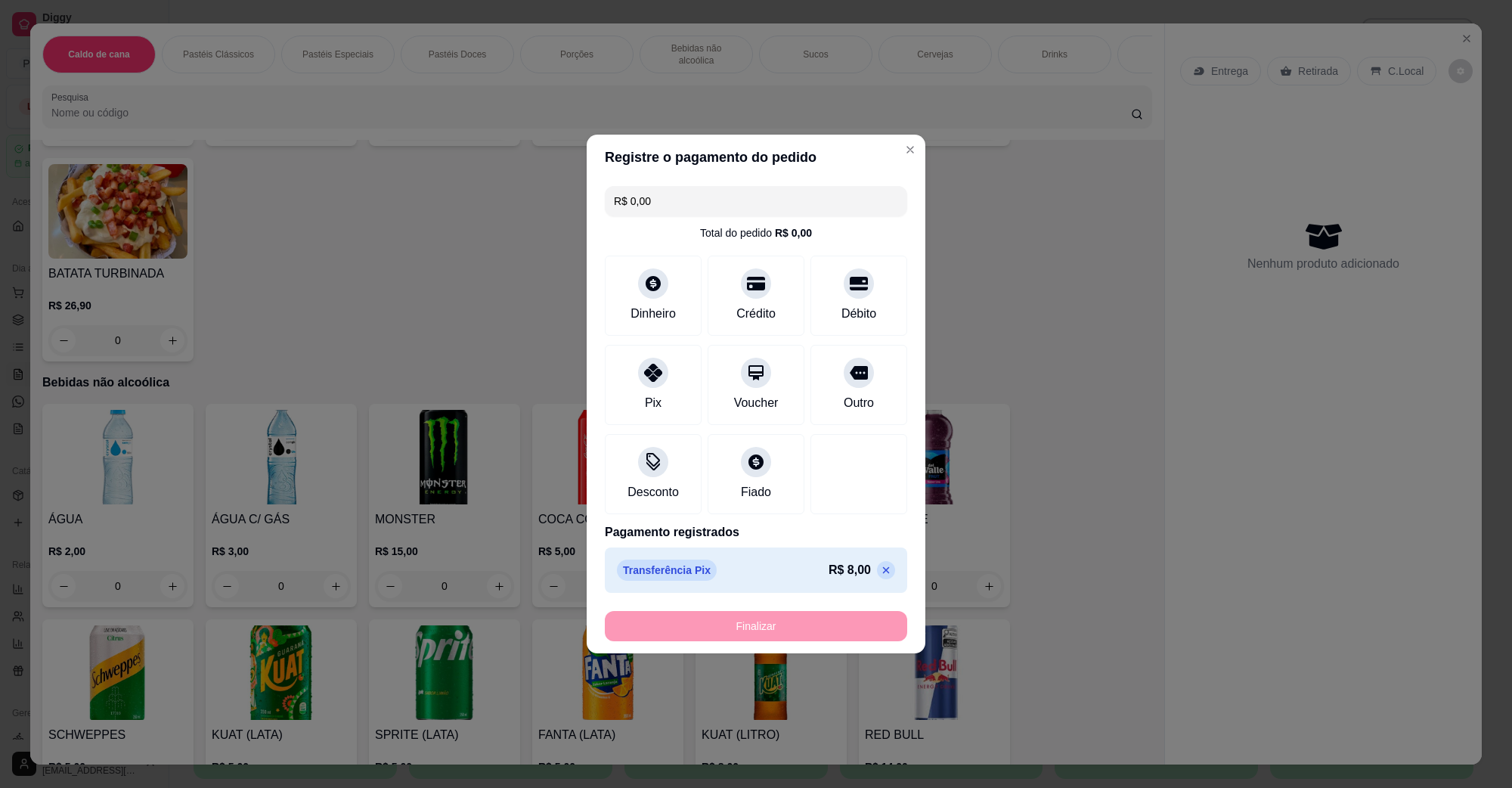
type input "-R$ 8,00"
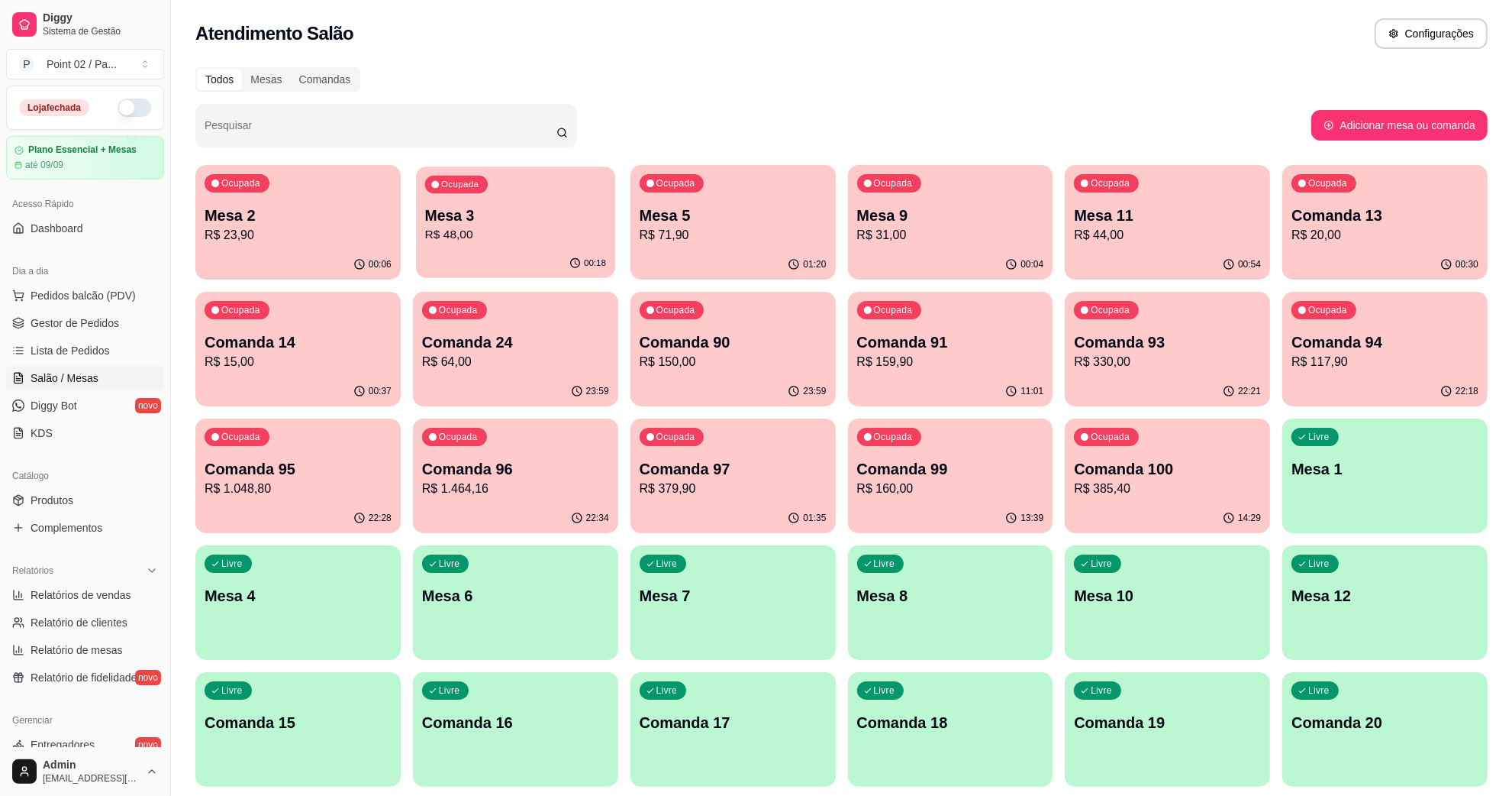
click at [490, 178] on div "Ocupada Mesa 3 R$ 48,00" at bounding box center [516, 208] width 199 height 83
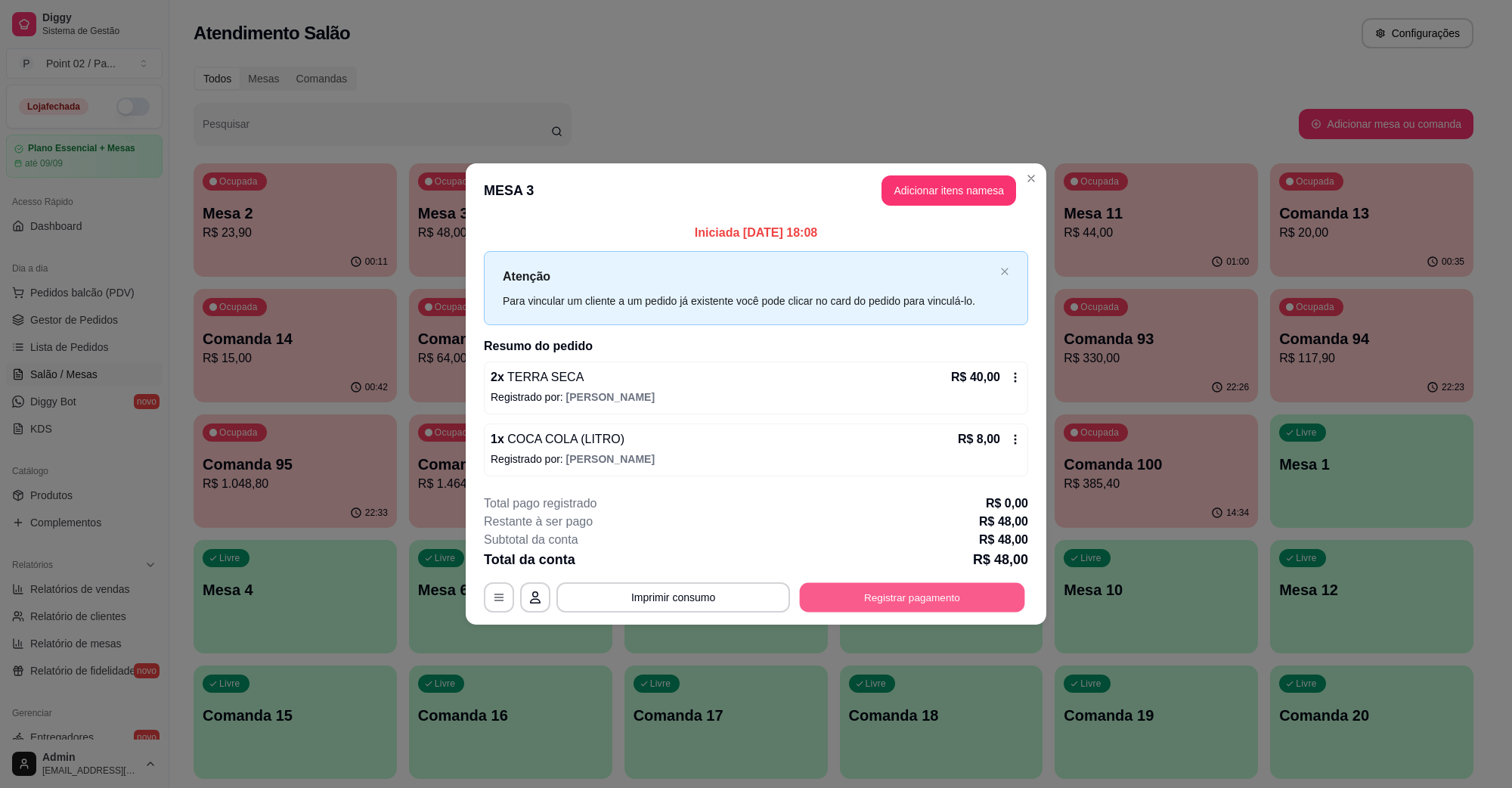
click at [830, 605] on button "Registrar pagamento" at bounding box center [912, 597] width 225 height 30
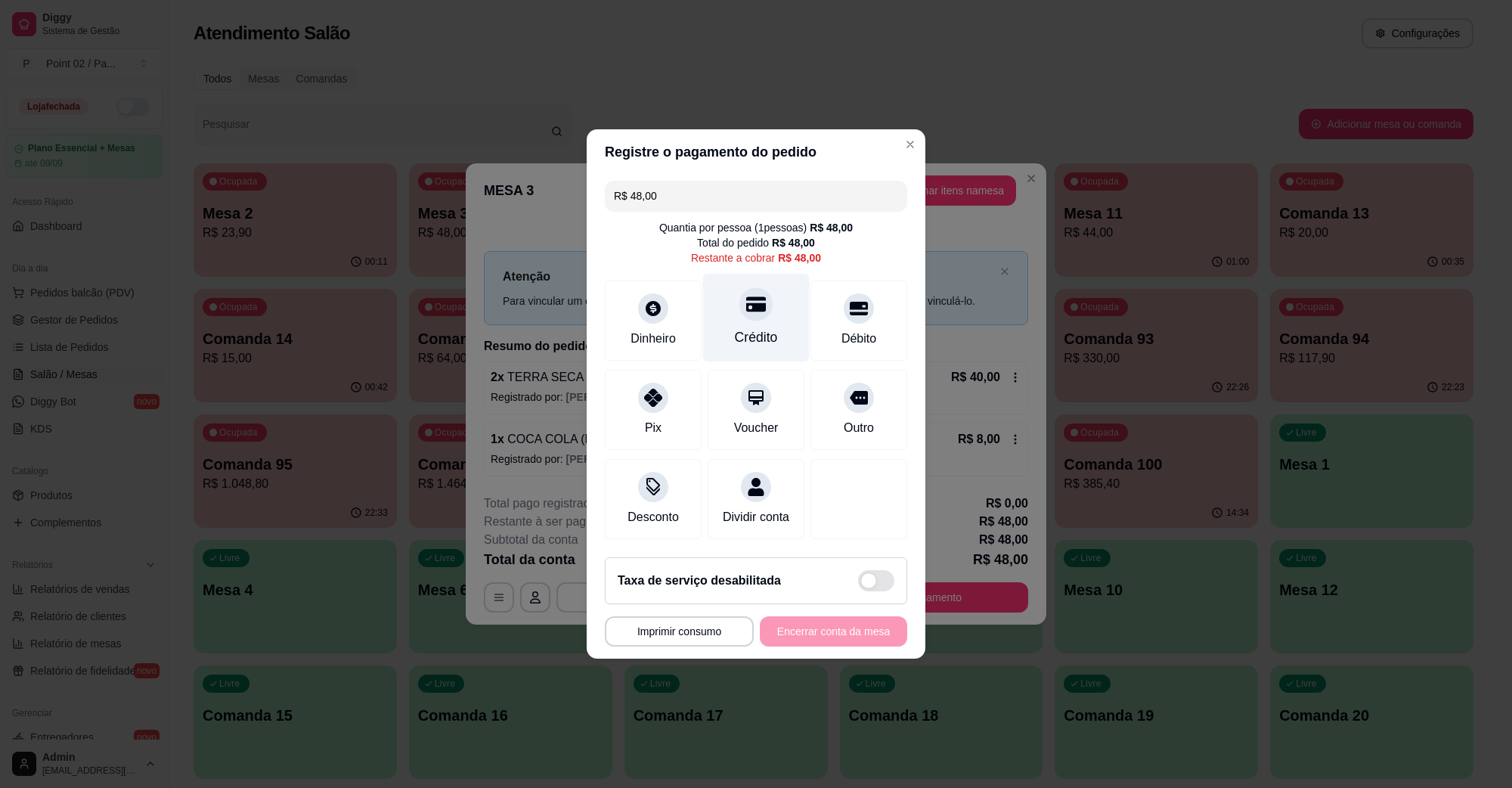
click at [749, 327] on div "Crédito" at bounding box center [756, 337] width 43 height 19
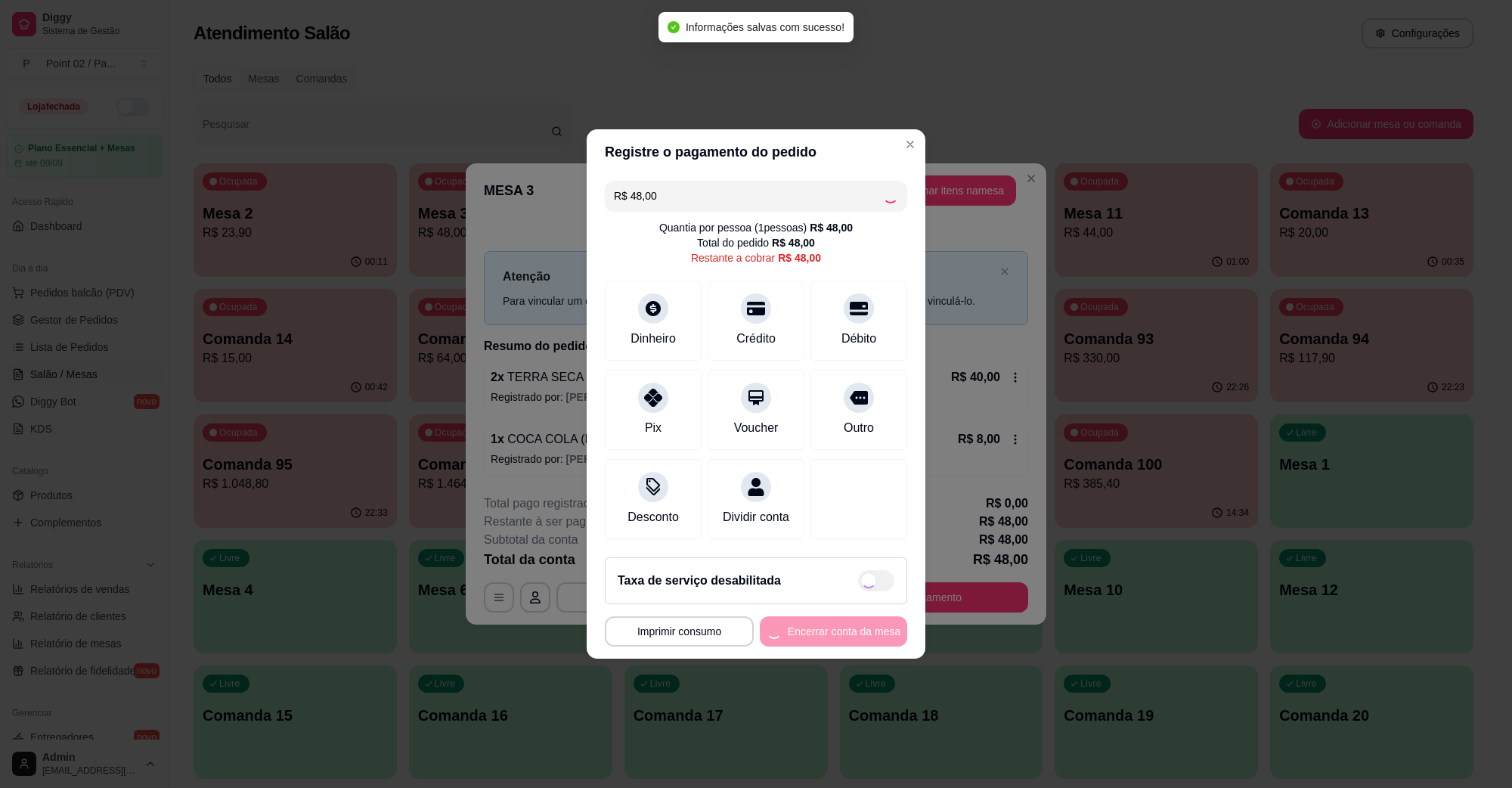
type input "R$ 0,00"
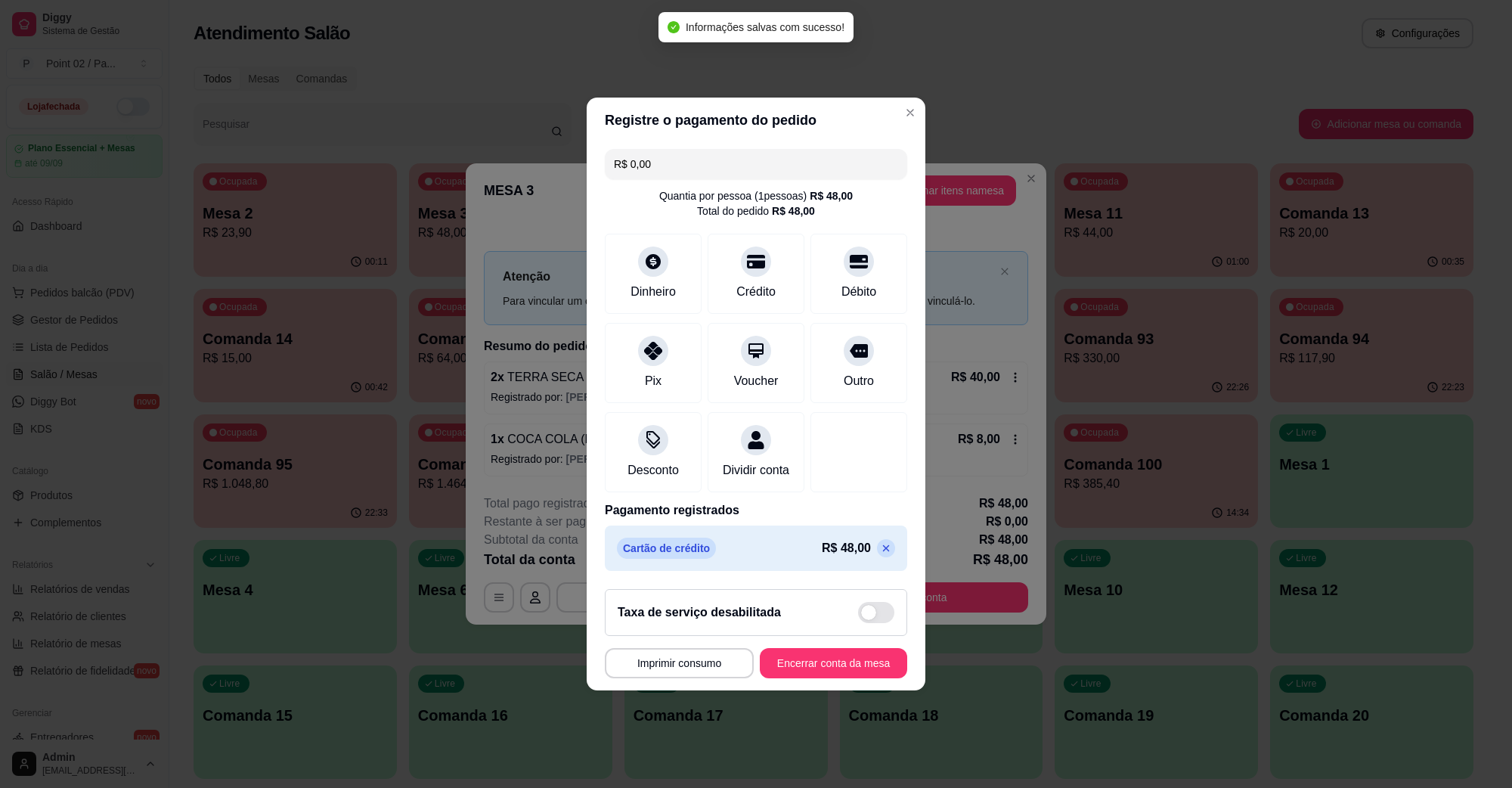
click at [857, 648] on footer "**********" at bounding box center [756, 633] width 339 height 113
click at [841, 661] on button "Encerrar conta da mesa" at bounding box center [834, 662] width 143 height 30
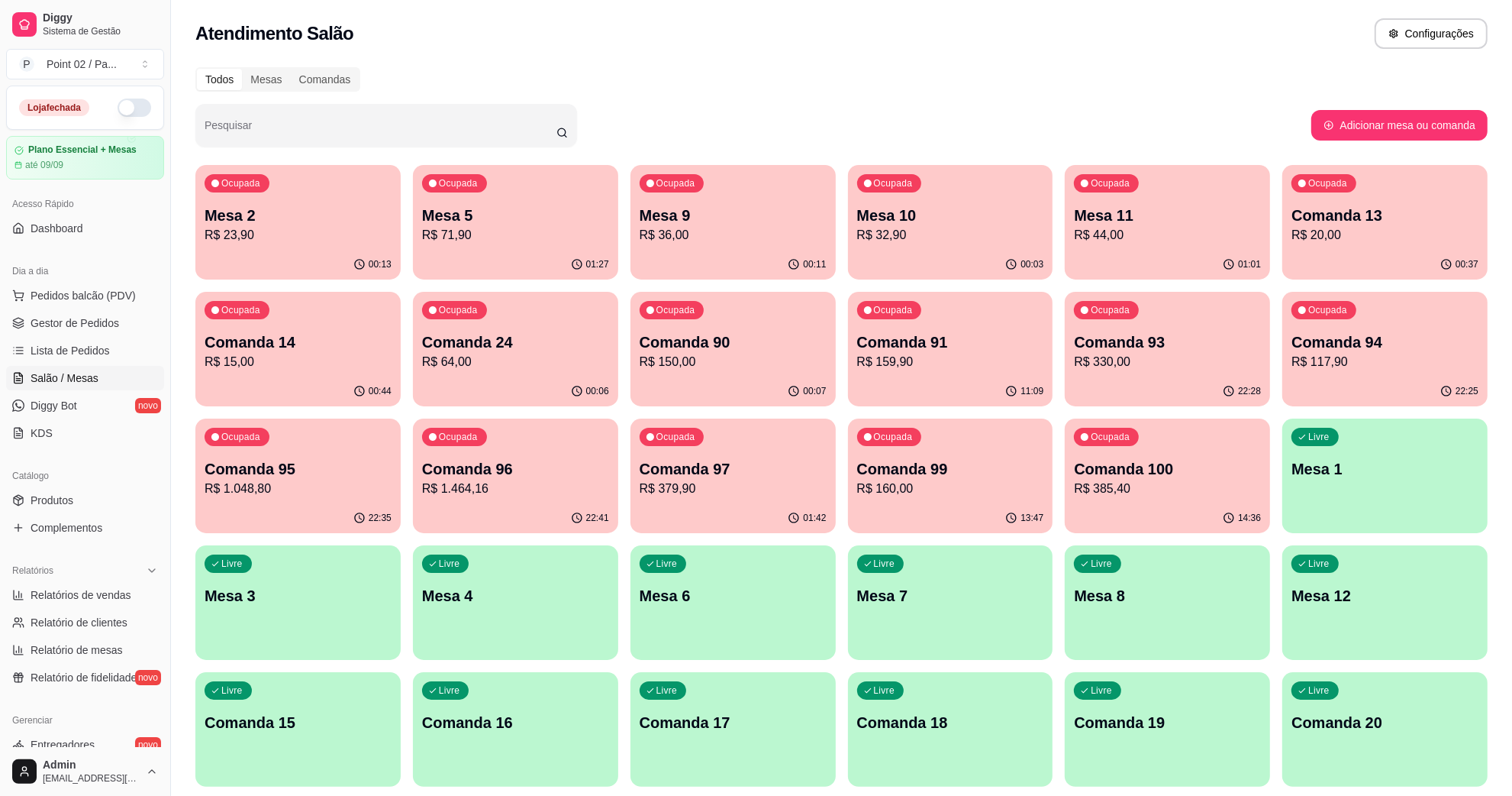
click at [332, 242] on p "R$ 23,90" at bounding box center [298, 235] width 187 height 19
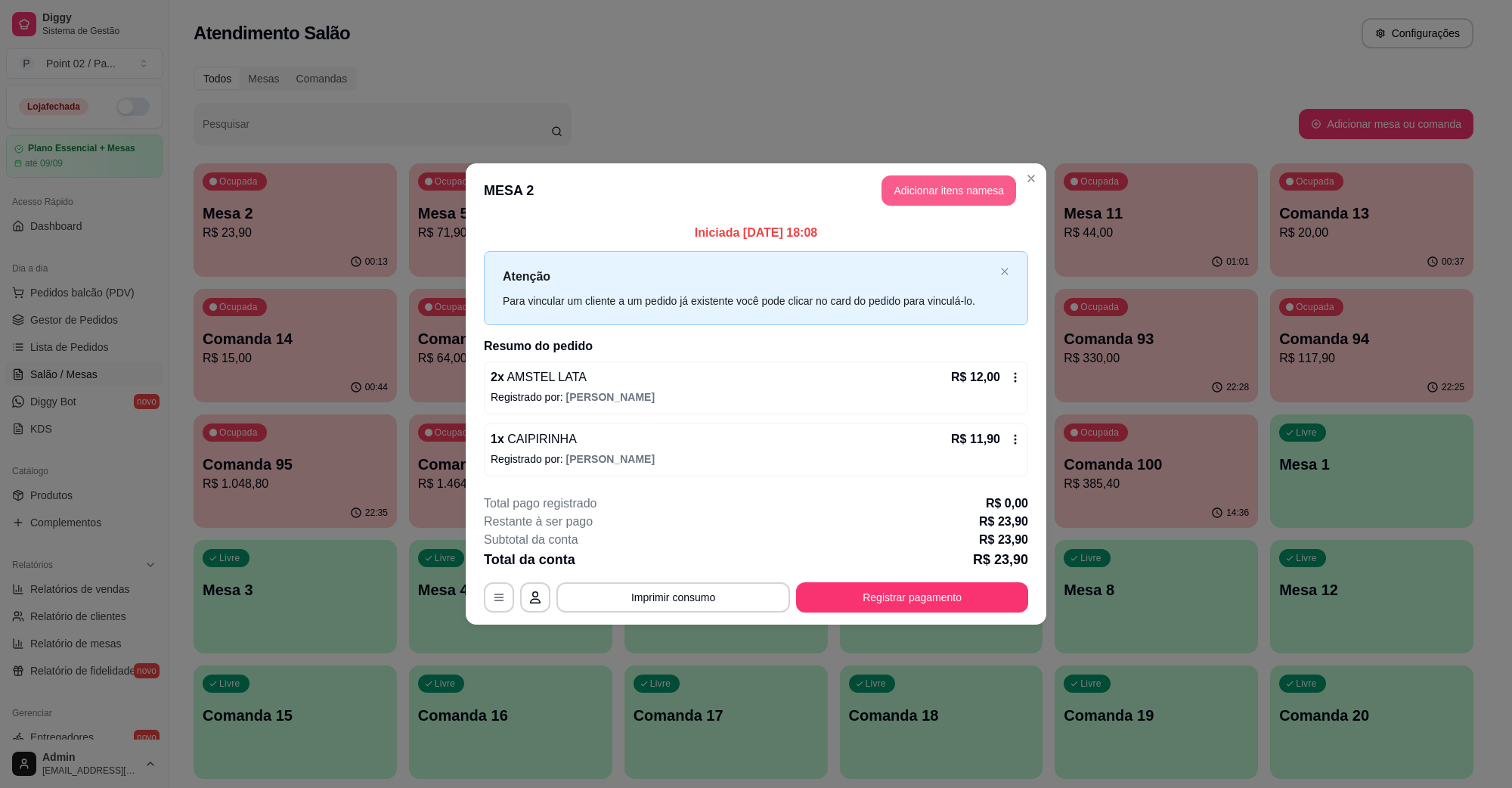
click at [934, 187] on button "Adicionar itens na mesa" at bounding box center [949, 190] width 134 height 30
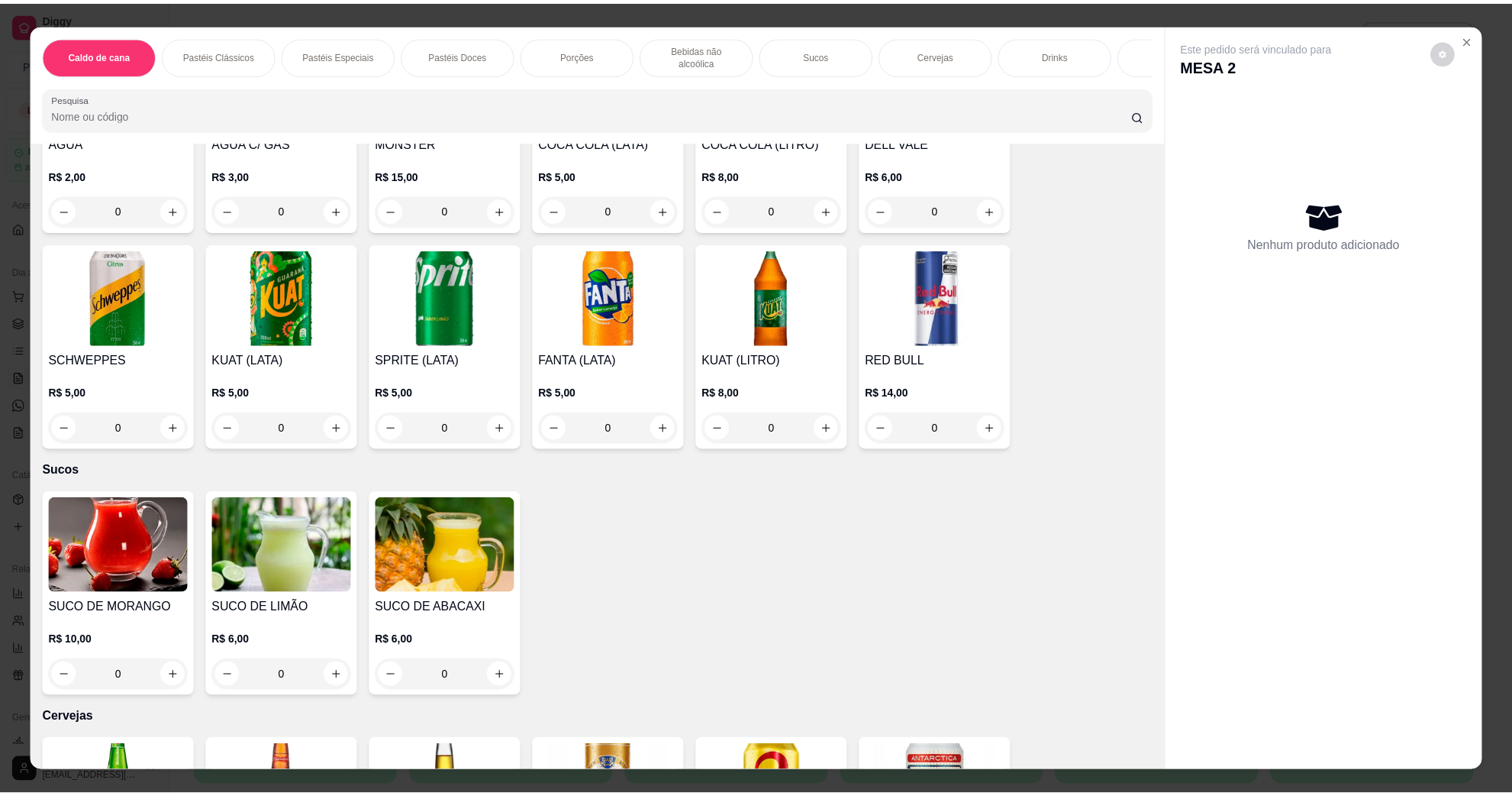
scroll to position [2386, 0]
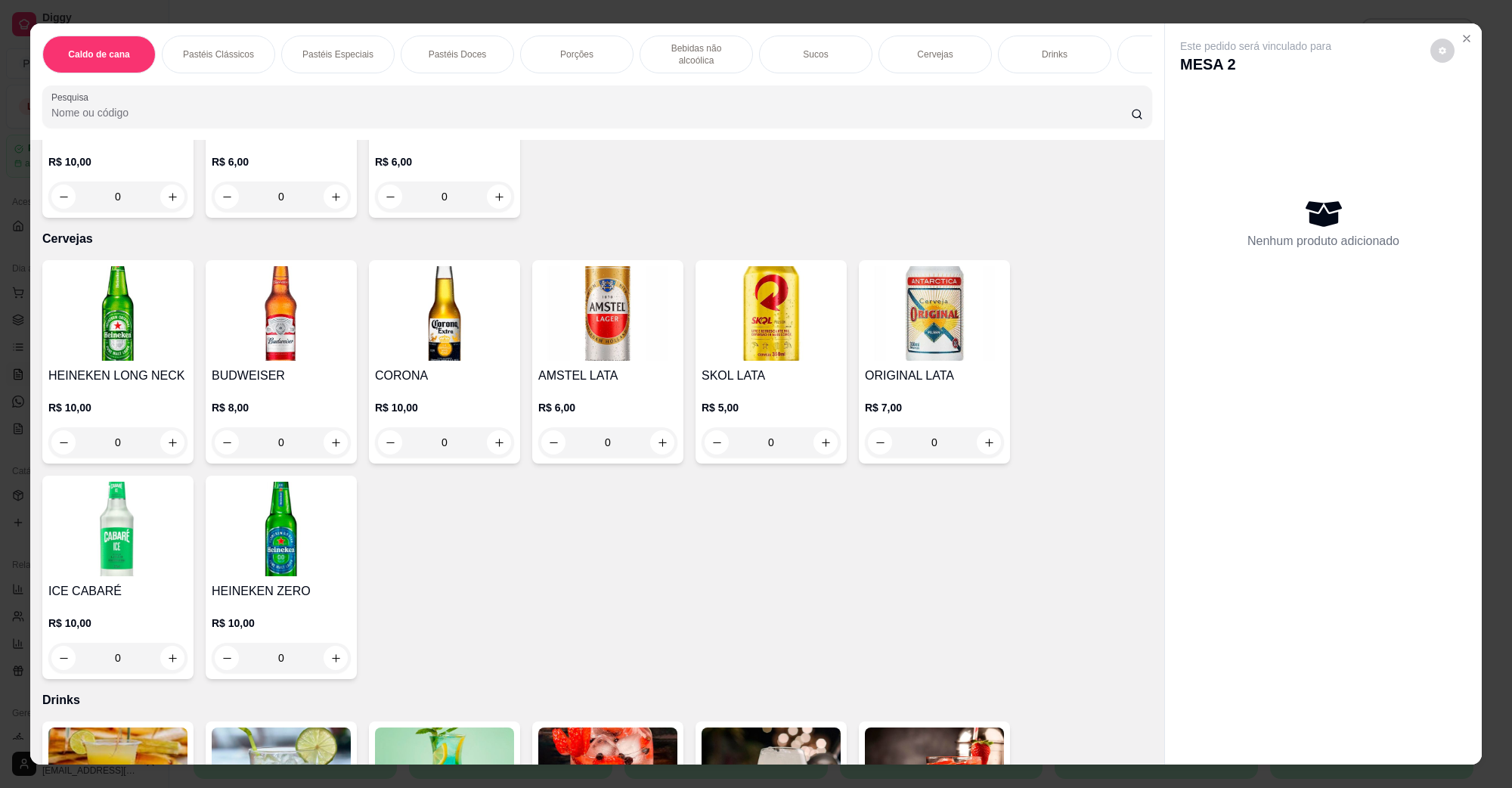
click at [607, 367] on h4 "AMSTEL LATA" at bounding box center [608, 376] width 139 height 18
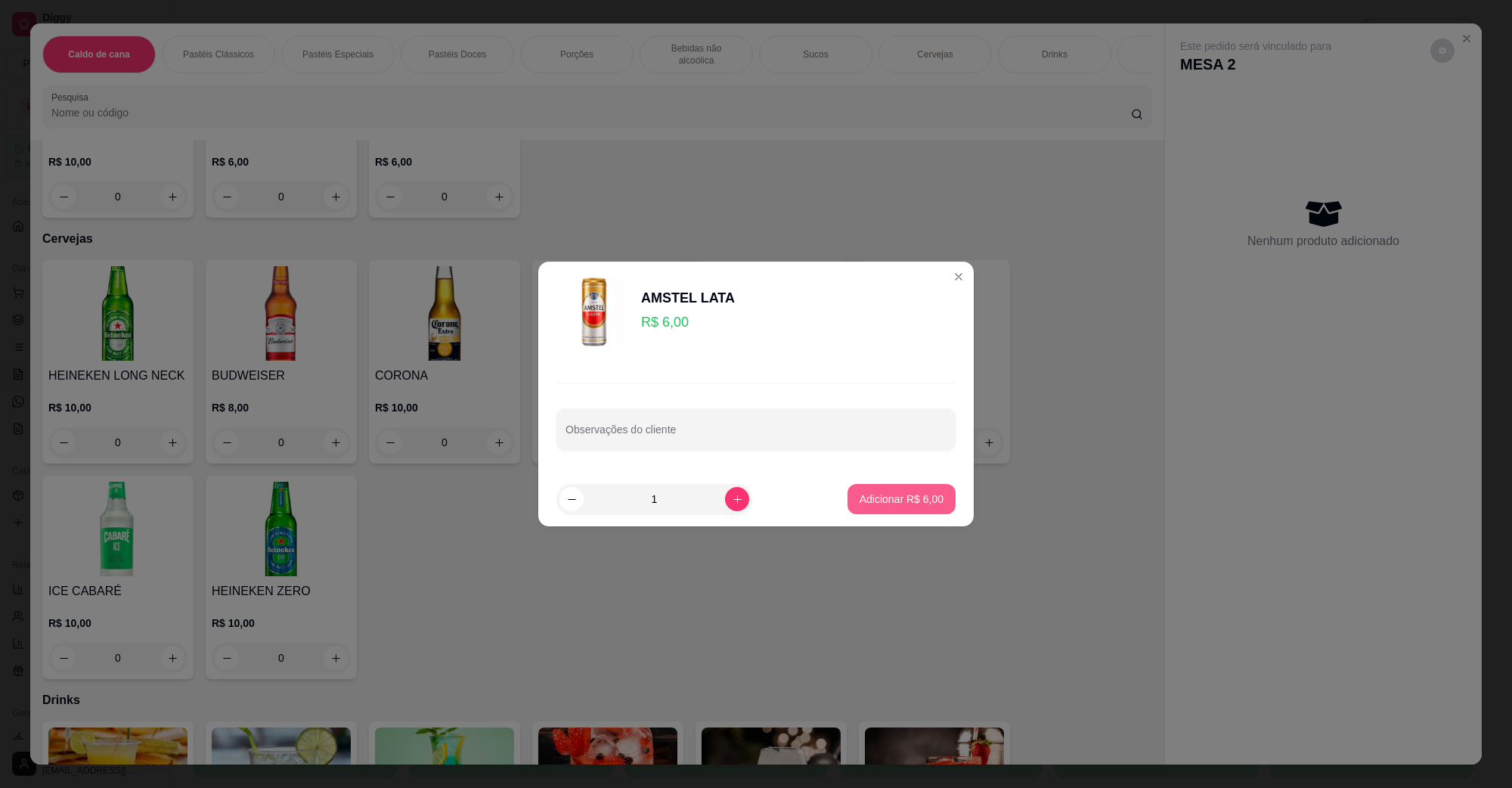
click at [870, 493] on p "Adicionar R$ 6,00" at bounding box center [901, 499] width 84 height 15
type input "1"
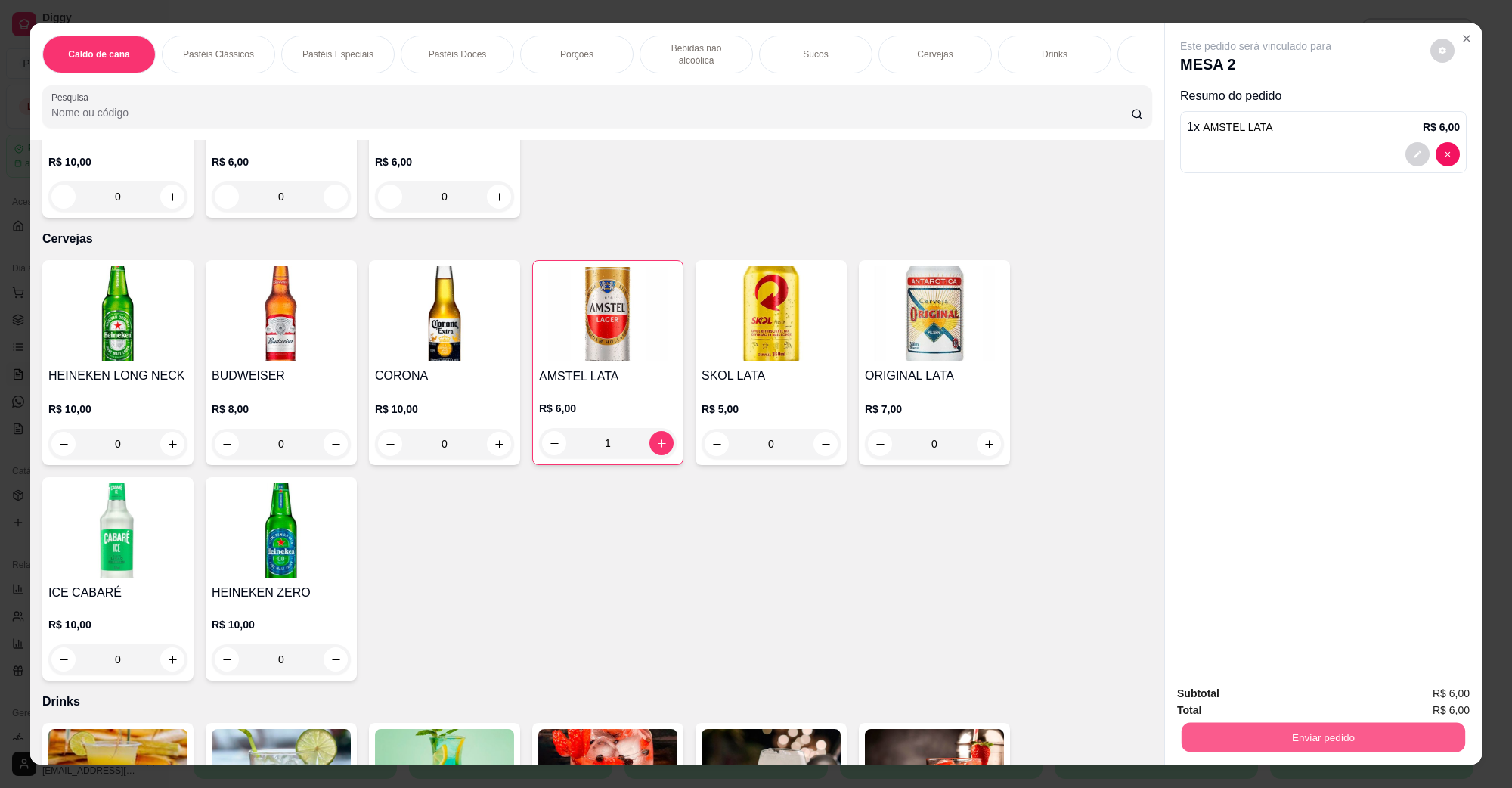
click at [1243, 742] on button "Enviar pedido" at bounding box center [1323, 736] width 283 height 30
click at [1278, 708] on button "Não registrar e enviar pedido" at bounding box center [1272, 700] width 157 height 29
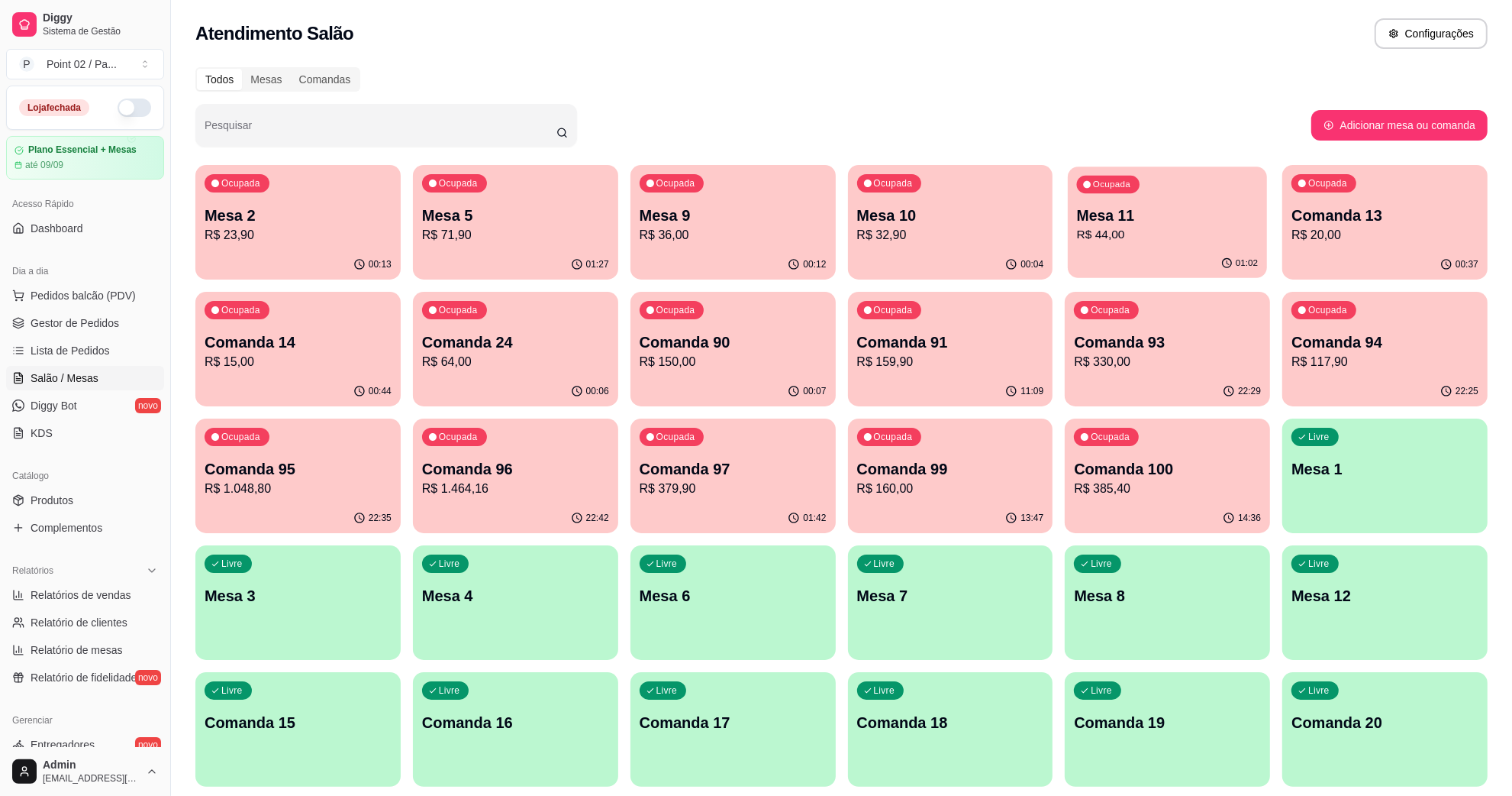
click at [1108, 244] on div "Ocupada Mesa 11 R$ 44,00" at bounding box center [1168, 208] width 199 height 83
click at [1417, 222] on p "Comanda 13" at bounding box center [1385, 216] width 187 height 21
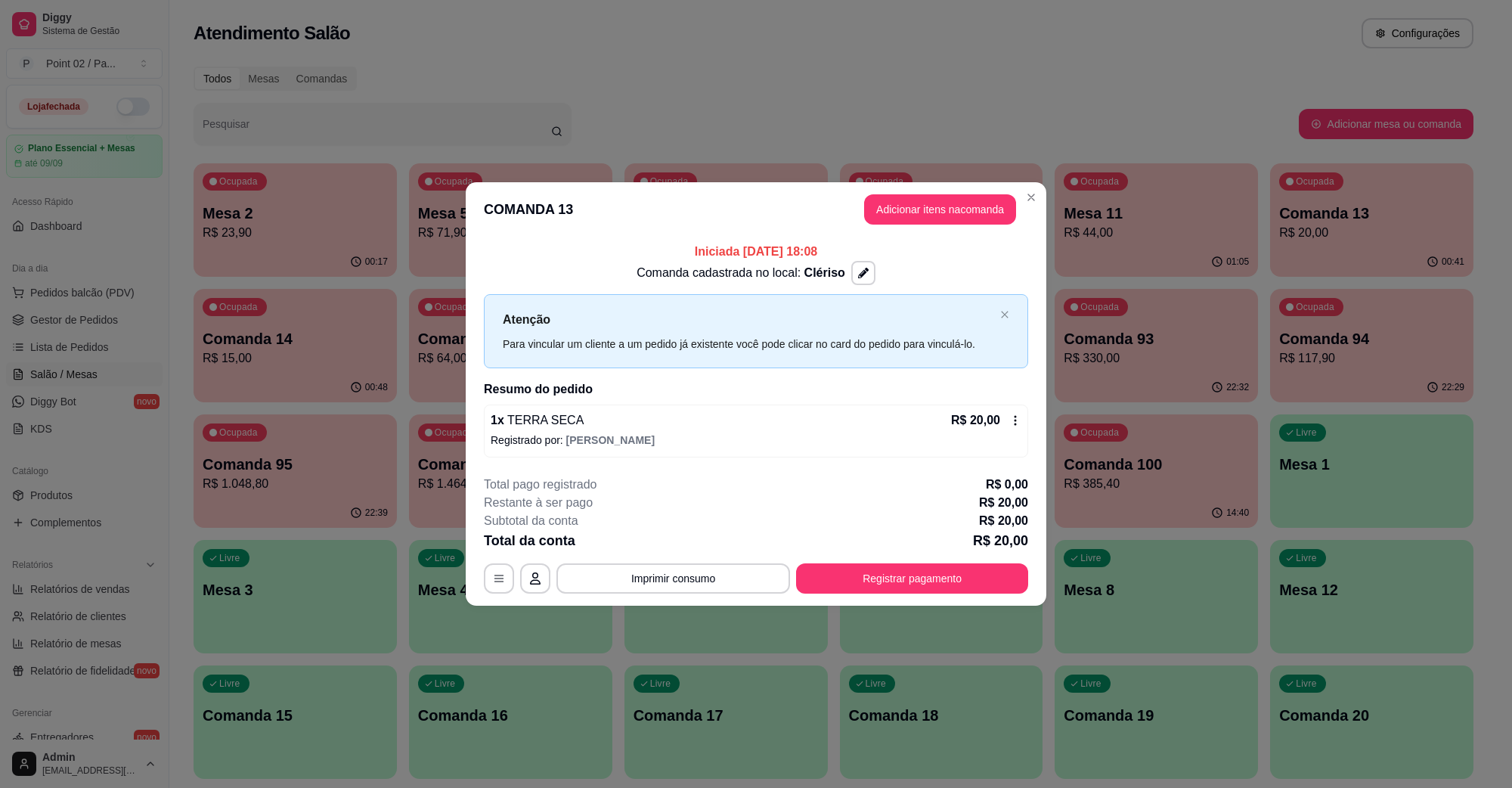
click at [683, 405] on div "1 x TERRA SECA R$ 20,00 Registrado por: [PERSON_NAME]" at bounding box center [756, 431] width 544 height 53
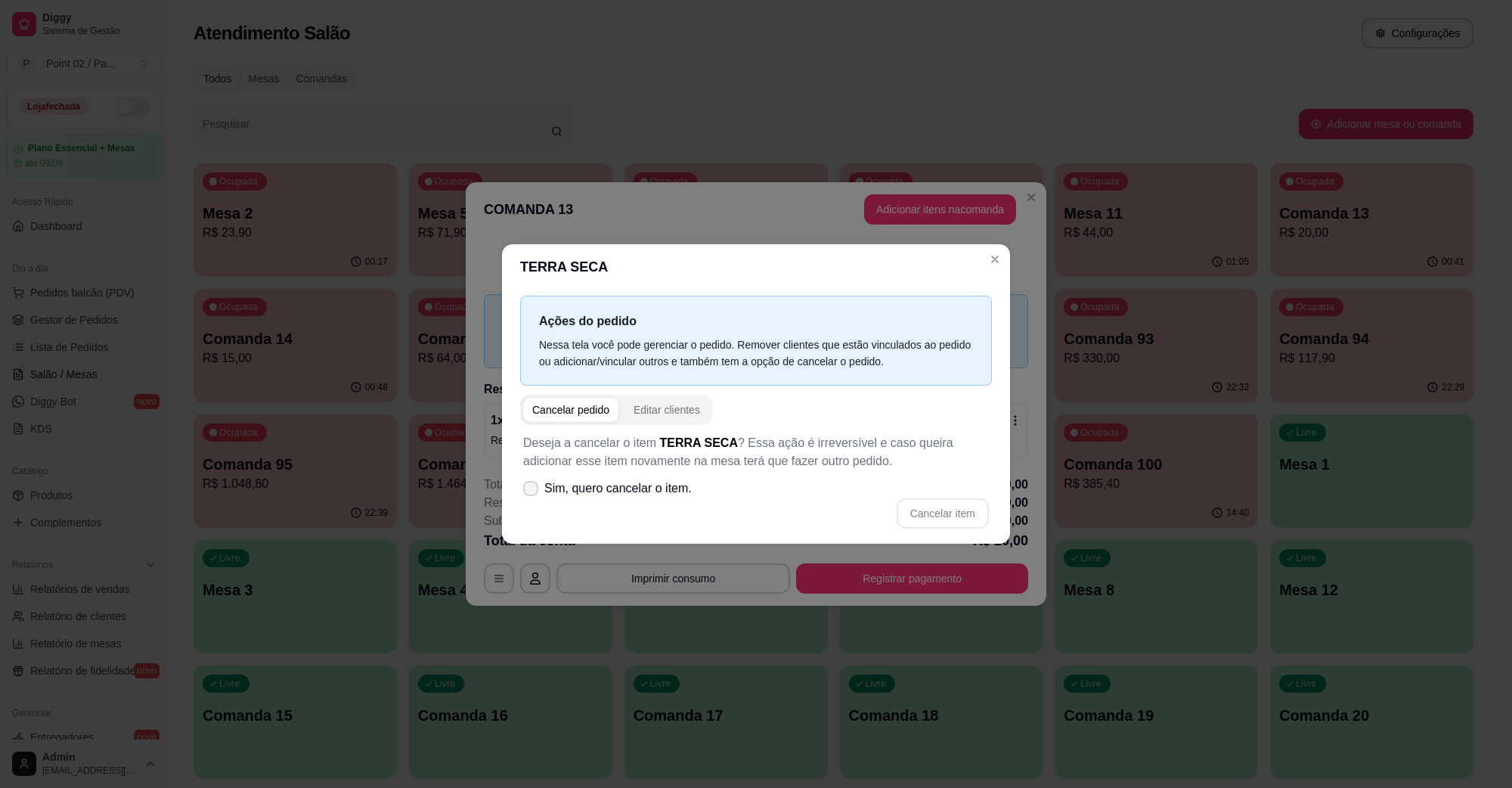
click at [622, 481] on span "Sim, quero cancelar o item." at bounding box center [617, 488] width 148 height 18
click at [532, 492] on input "Sim, quero cancelar o item." at bounding box center [528, 496] width 10 height 10
checkbox input "true"
click at [941, 509] on button "Cancelar item" at bounding box center [942, 513] width 92 height 30
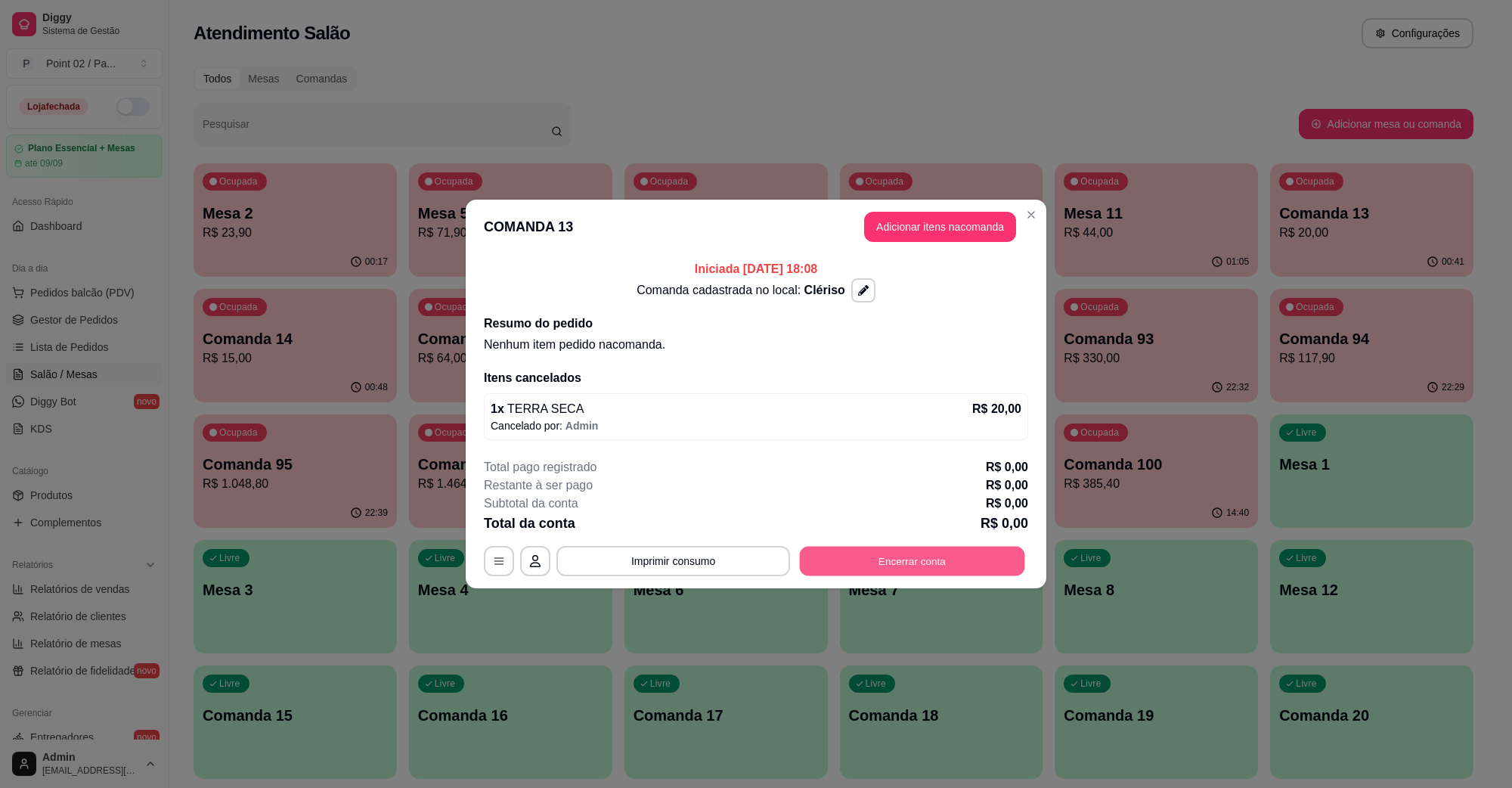
click at [915, 561] on button "Encerrar conta" at bounding box center [912, 561] width 225 height 30
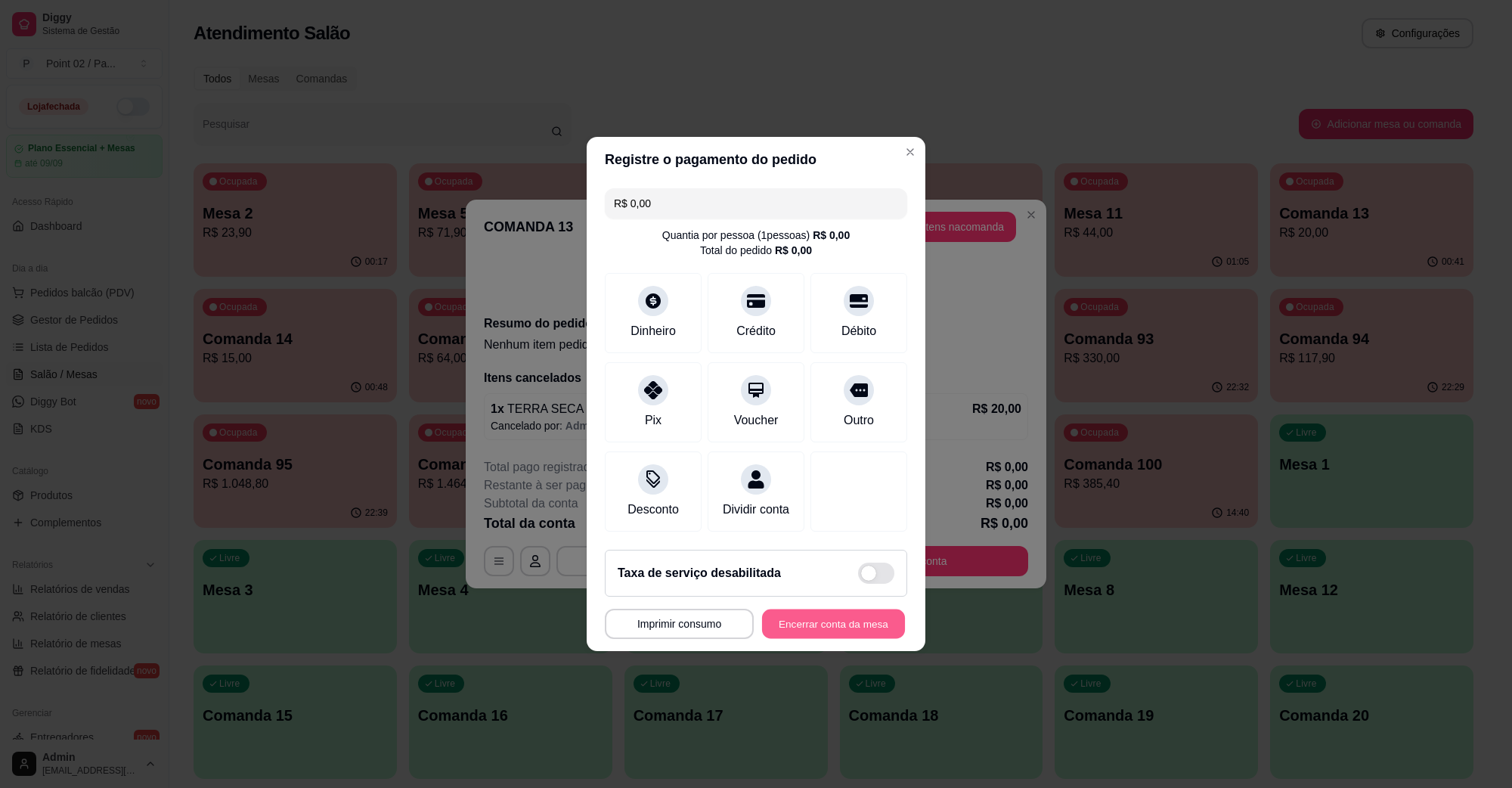
click at [852, 621] on button "Encerrar conta da mesa" at bounding box center [834, 624] width 143 height 30
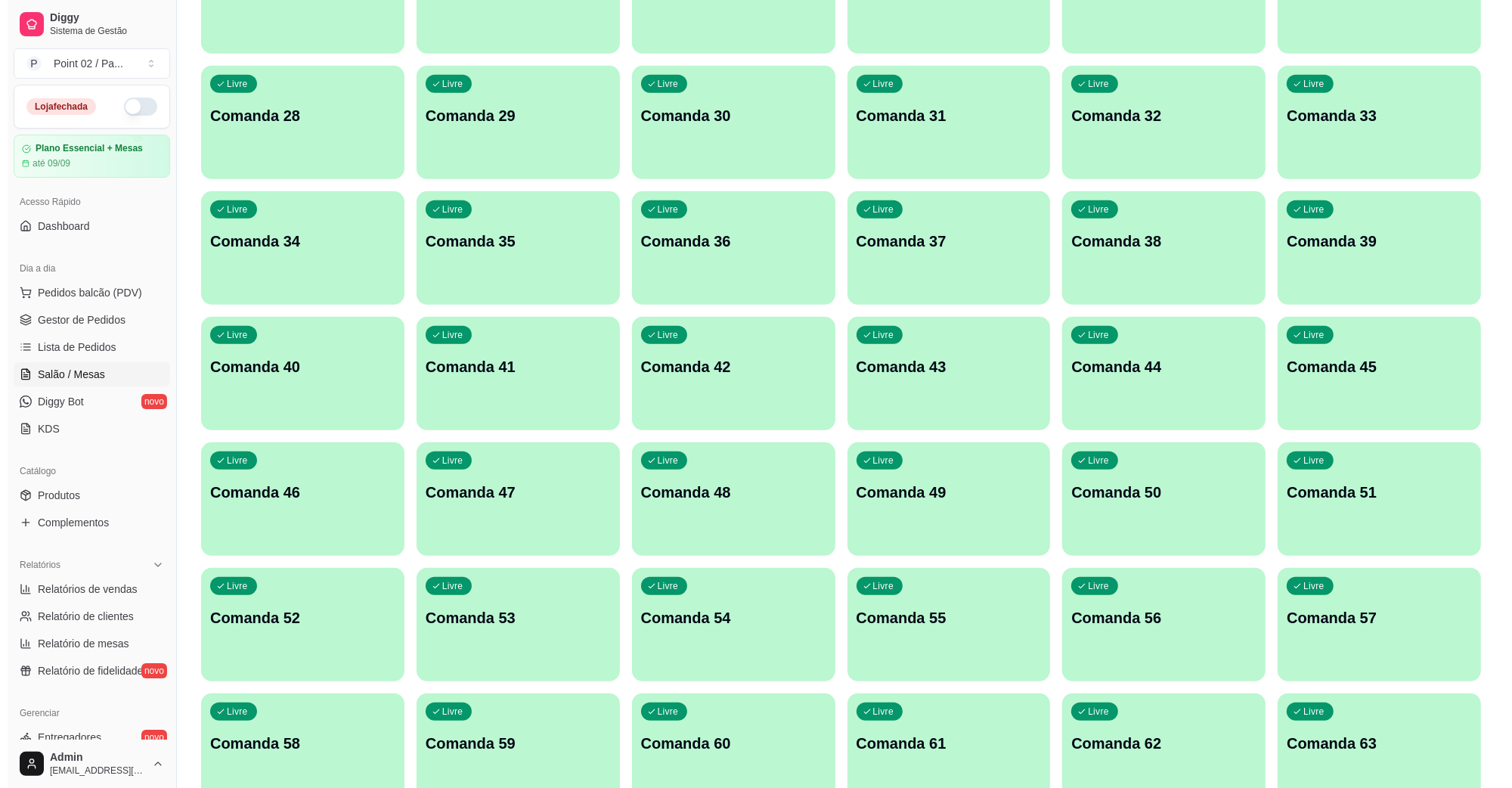
scroll to position [0, 0]
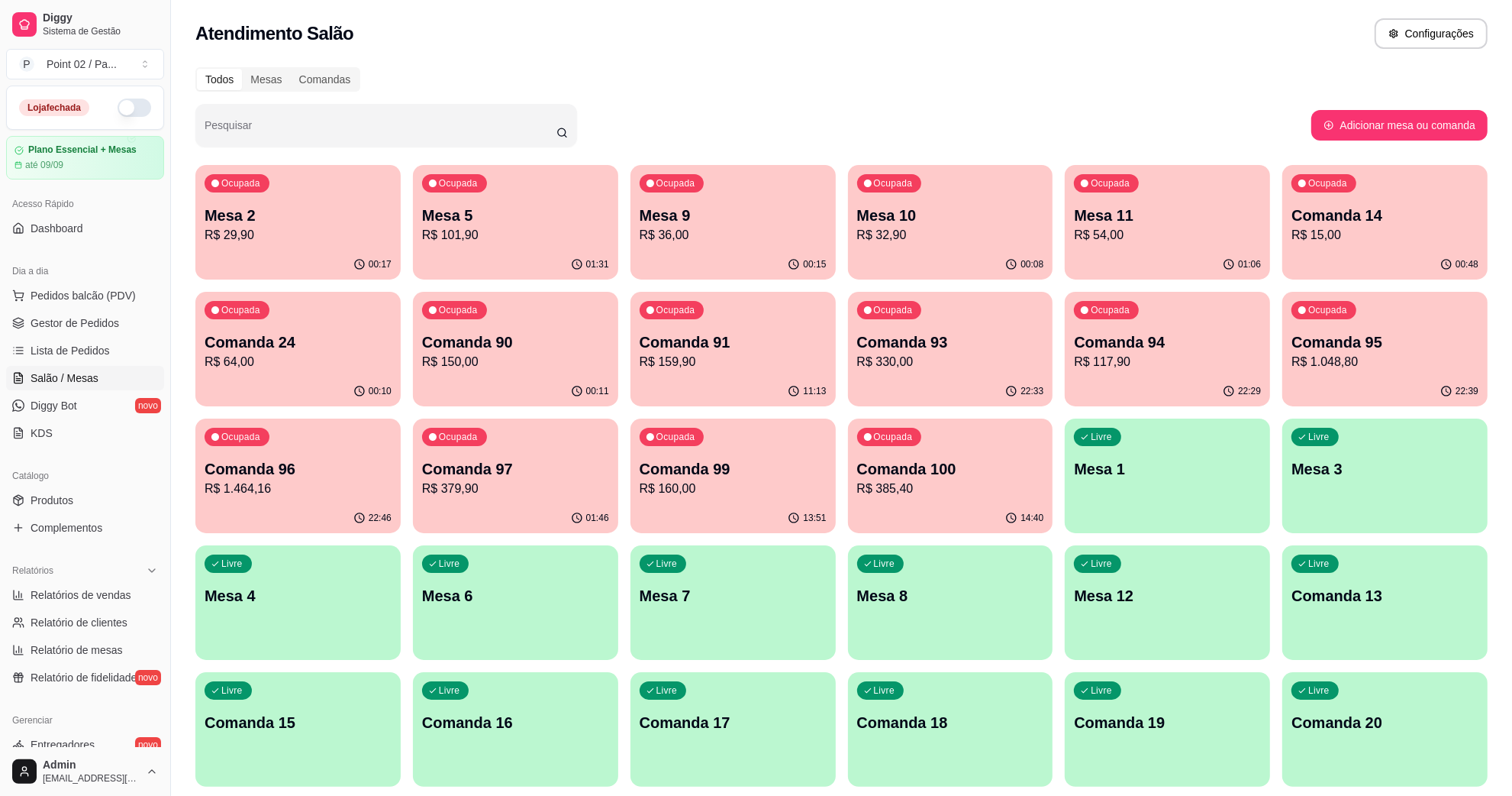
click at [700, 356] on p "R$ 159,90" at bounding box center [734, 362] width 187 height 19
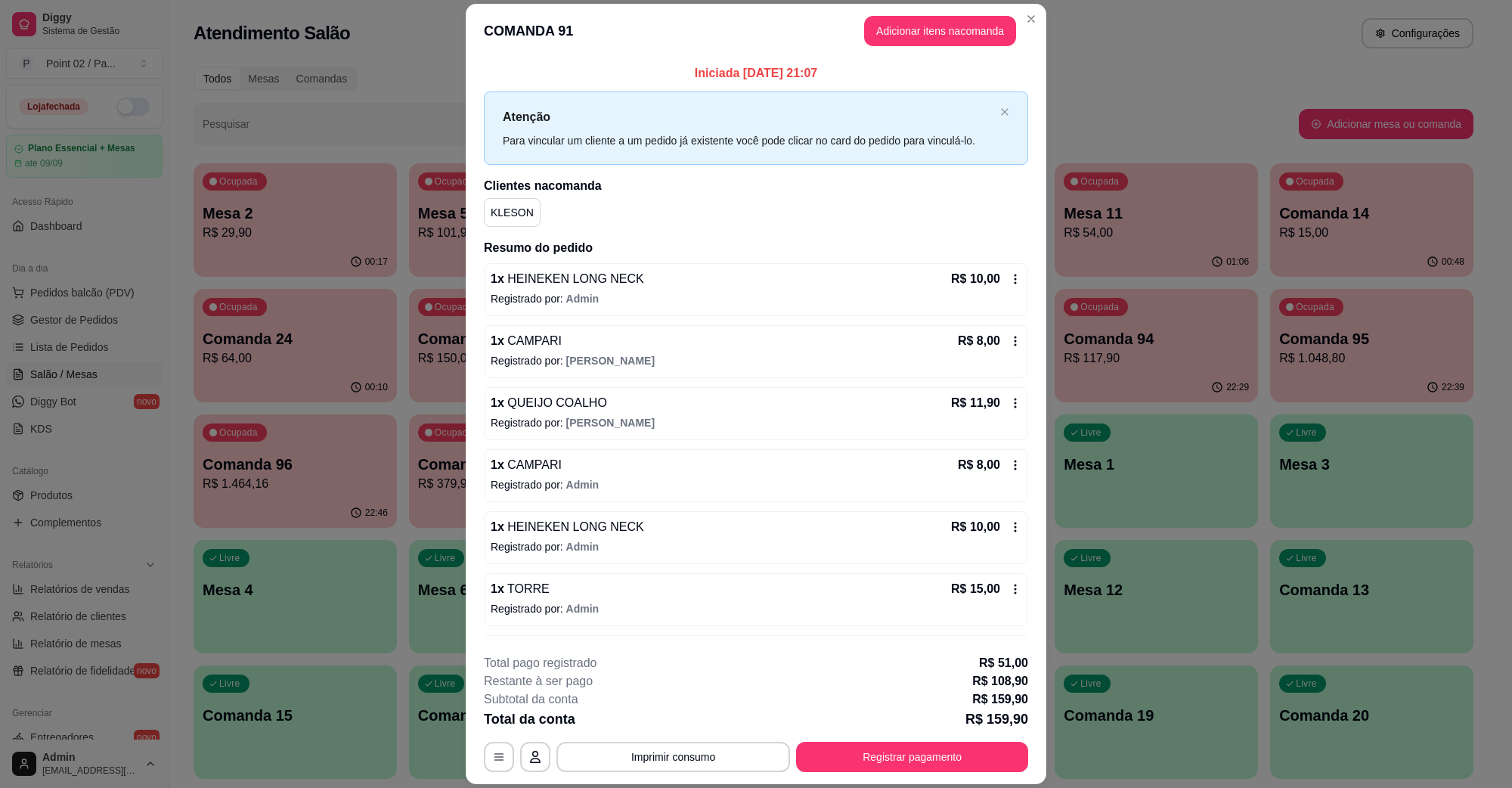
click at [912, 47] on header "COMANDA 91 Adicionar itens na comanda" at bounding box center [756, 31] width 581 height 54
click at [911, 50] on header "COMANDA 91 Adicionar itens na comanda" at bounding box center [756, 31] width 581 height 54
click at [916, 42] on button "Adicionar itens na comanda" at bounding box center [940, 30] width 152 height 30
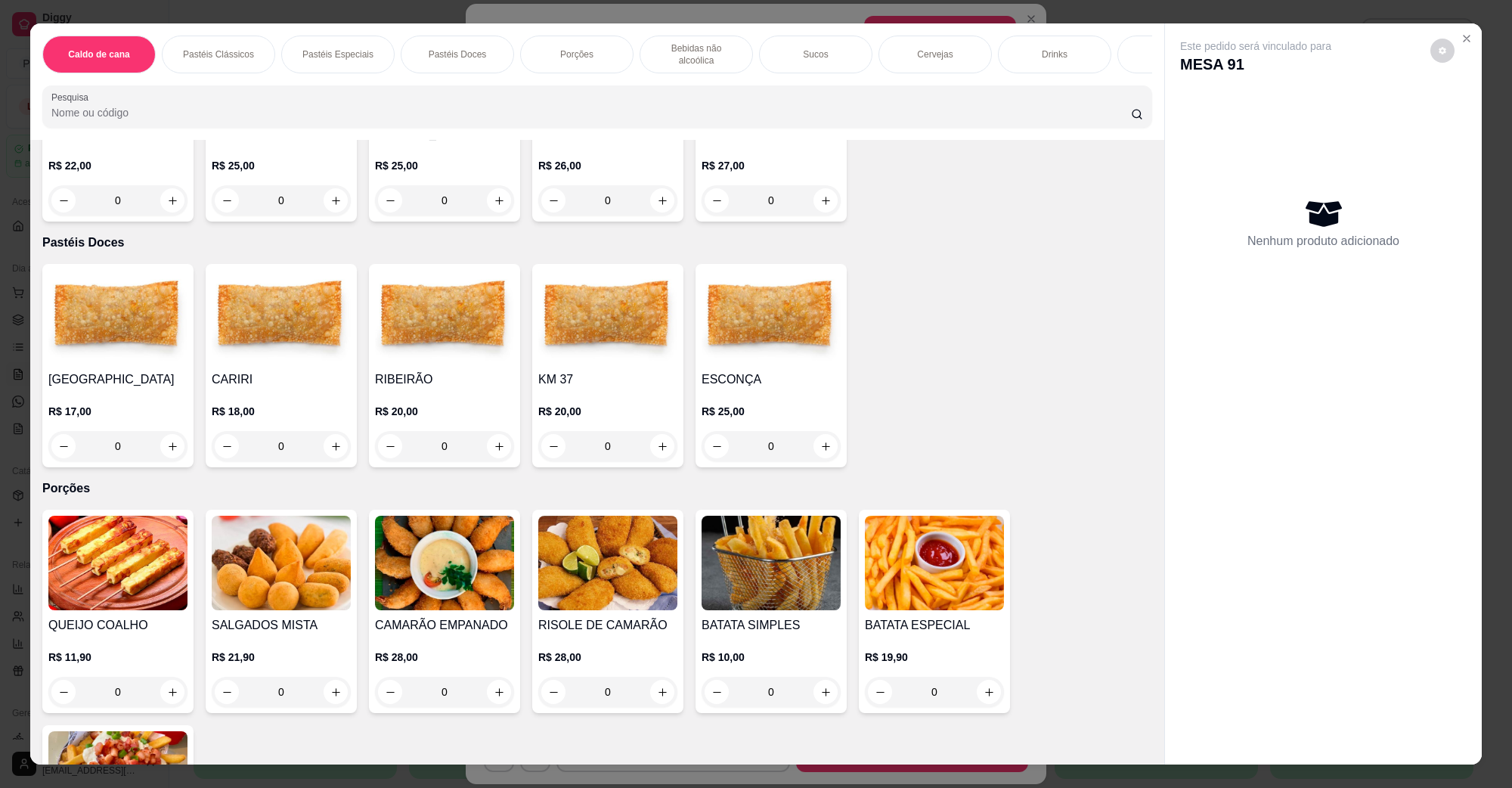
scroll to position [567, 0]
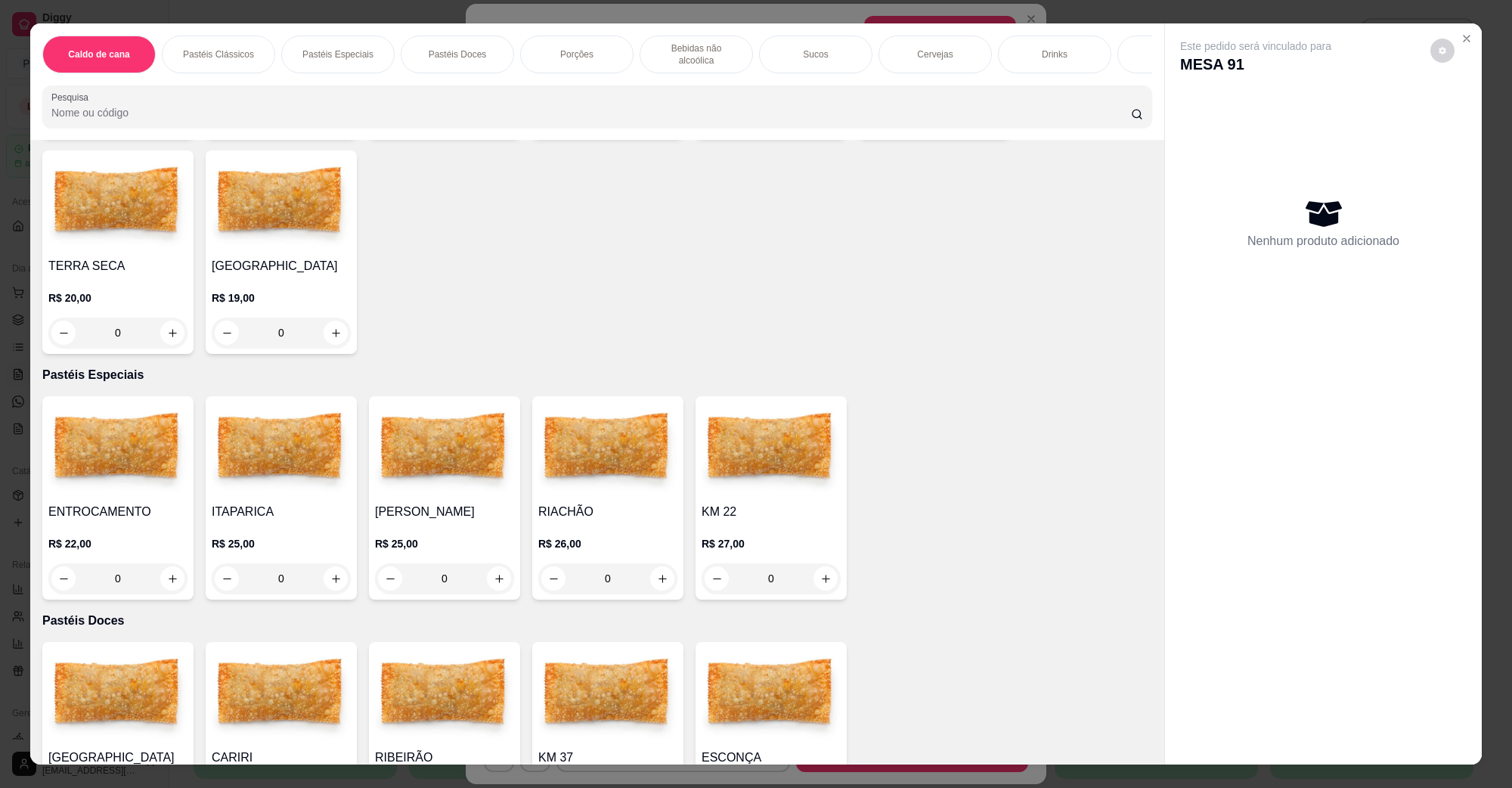
click at [92, 257] on h4 "TERRA SECA" at bounding box center [118, 266] width 139 height 18
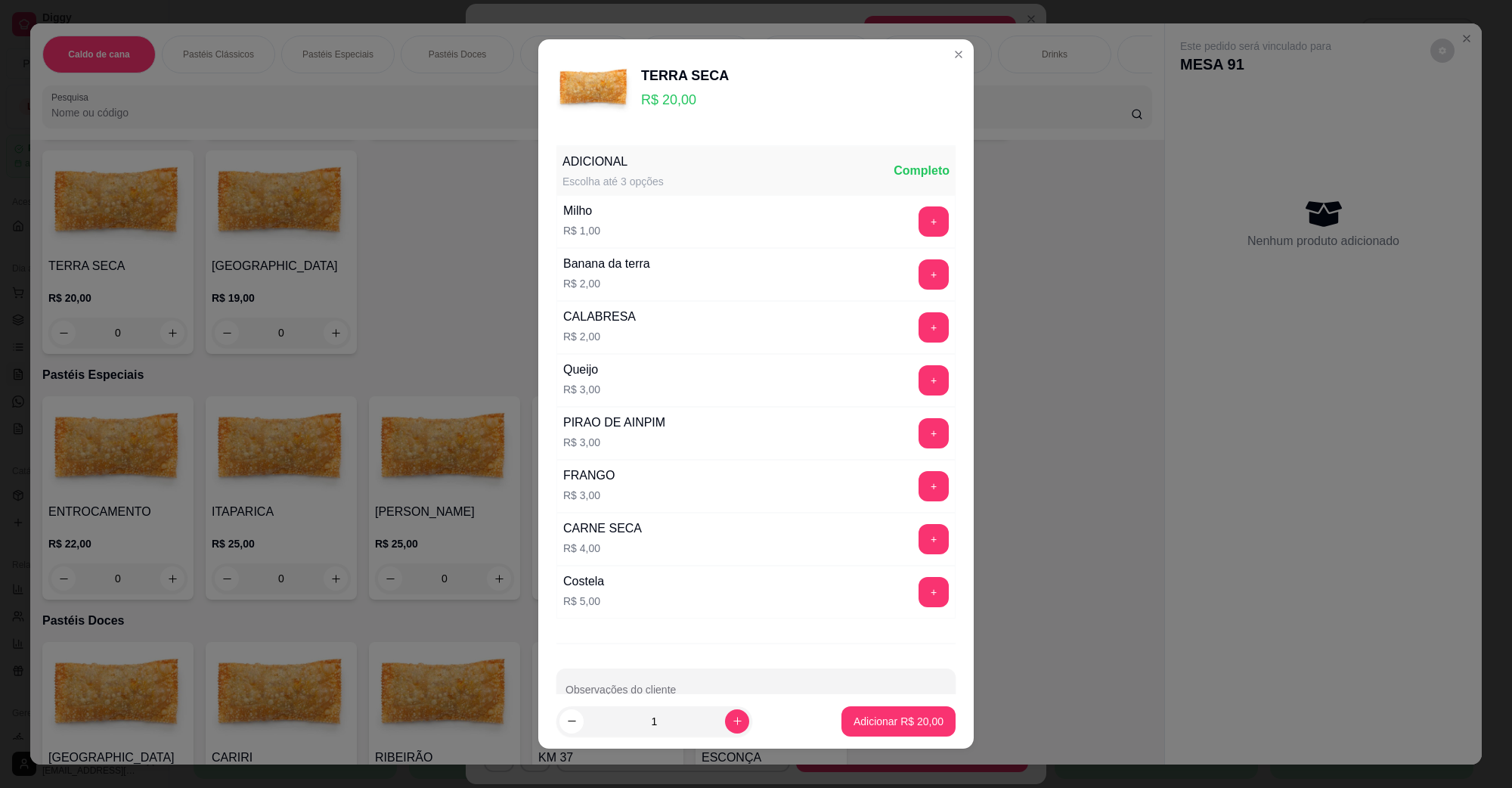
click at [853, 706] on div "Adicionar R$ 20,00" at bounding box center [899, 720] width 114 height 30
click at [913, 722] on p "Adicionar R$ 20,00" at bounding box center [899, 721] width 90 height 15
type input "1"
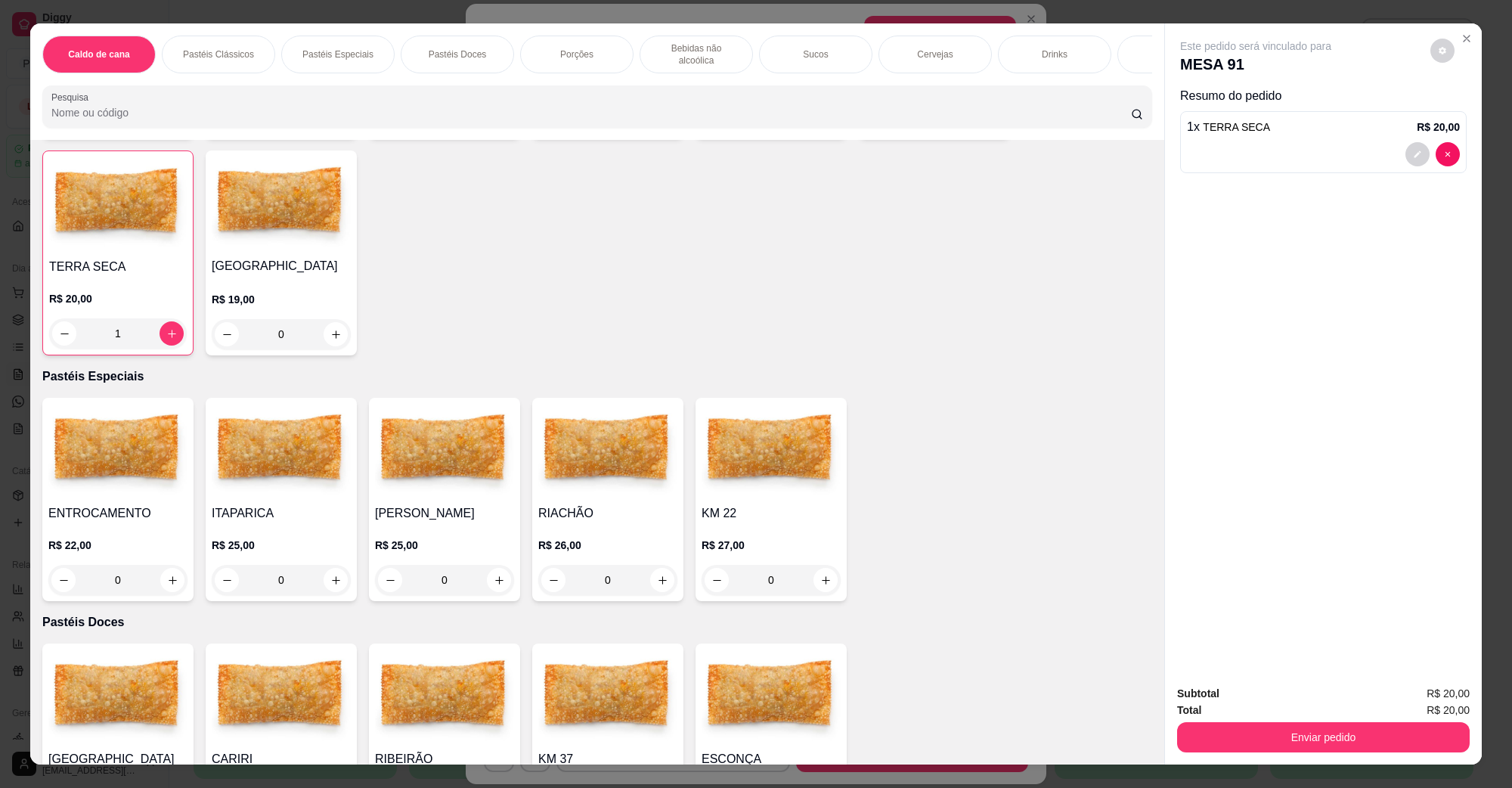
scroll to position [568, 0]
click at [1375, 758] on div "Subtotal R$ 20,00 Total R$ 20,00 Enviar pedido" at bounding box center [1324, 718] width 317 height 92
click at [1359, 727] on button "Enviar pedido" at bounding box center [1324, 736] width 293 height 30
click at [1279, 690] on button "Não registrar e enviar pedido" at bounding box center [1272, 699] width 153 height 28
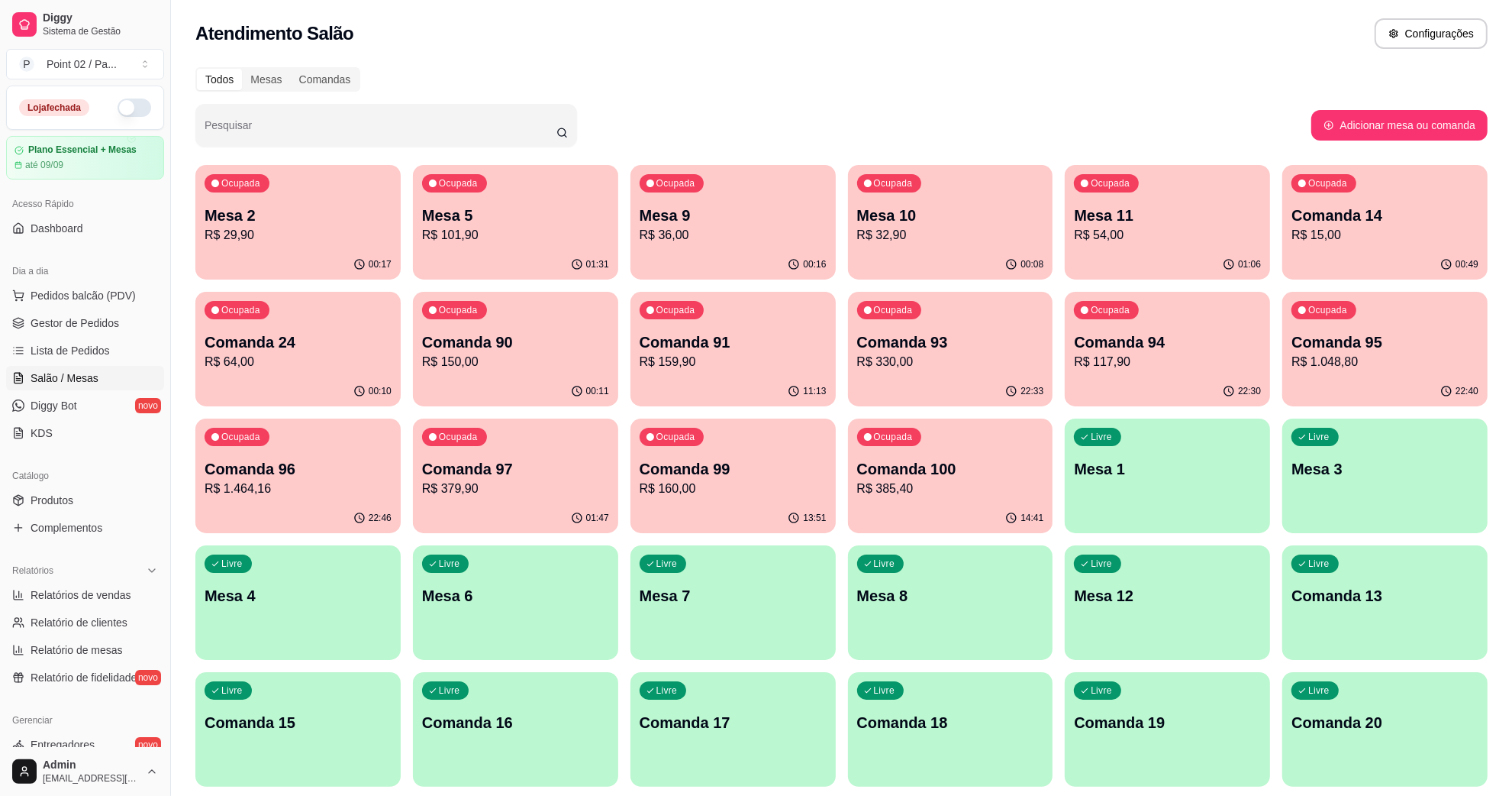
click at [306, 205] on p "Mesa 2" at bounding box center [298, 216] width 187 height 21
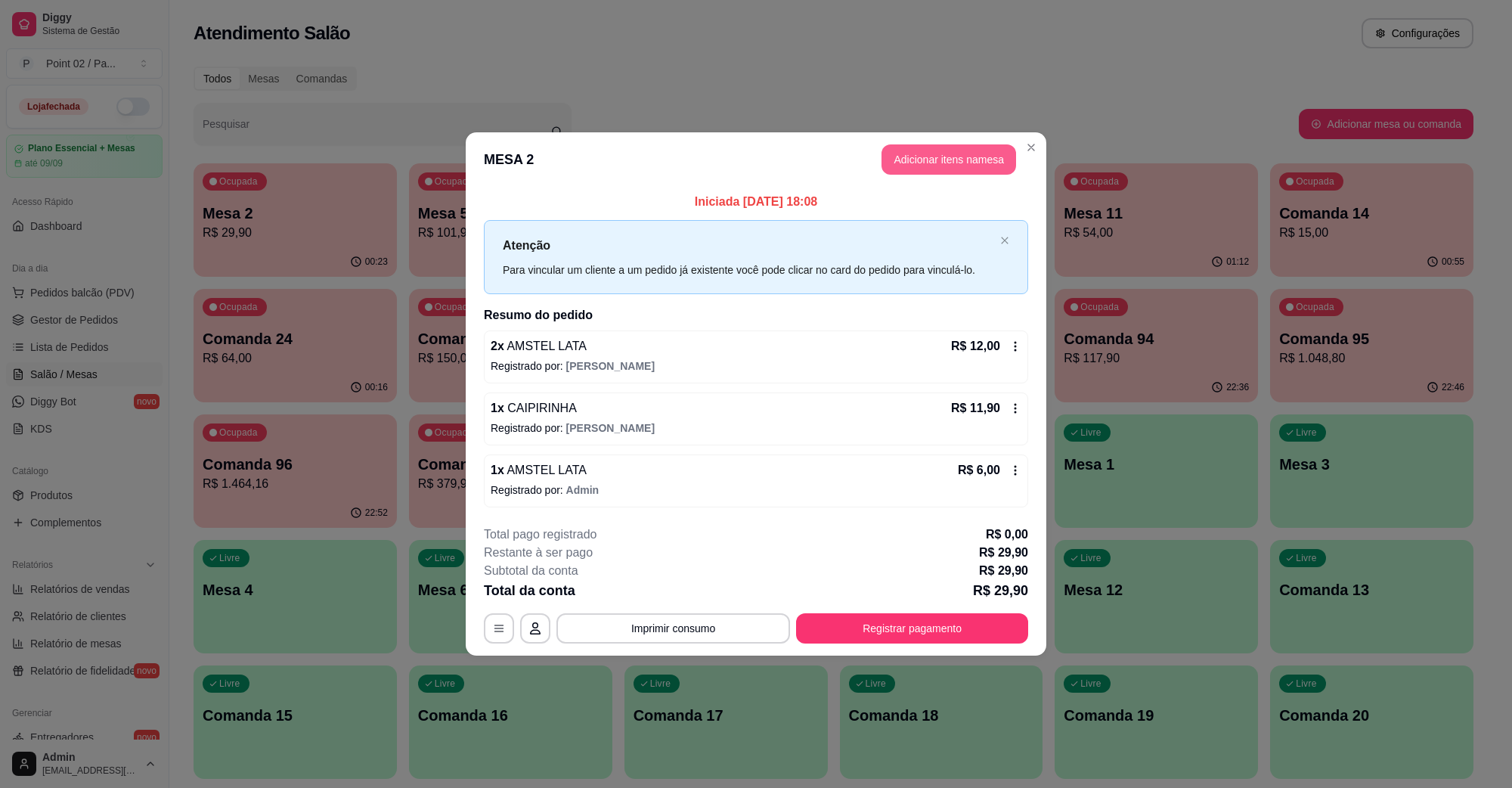
click at [940, 170] on button "Adicionar itens na mesa" at bounding box center [949, 158] width 134 height 30
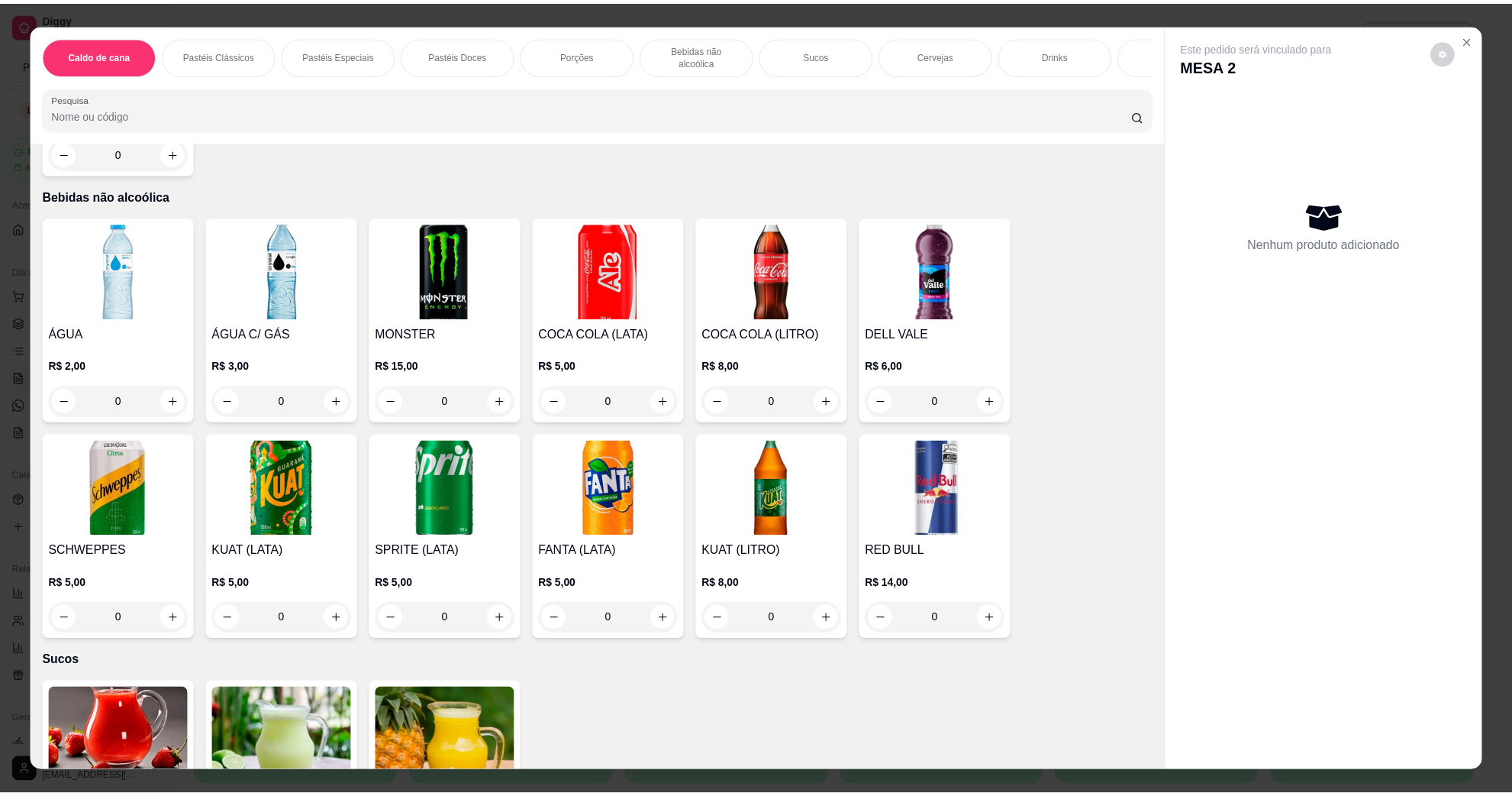
scroll to position [2195, 0]
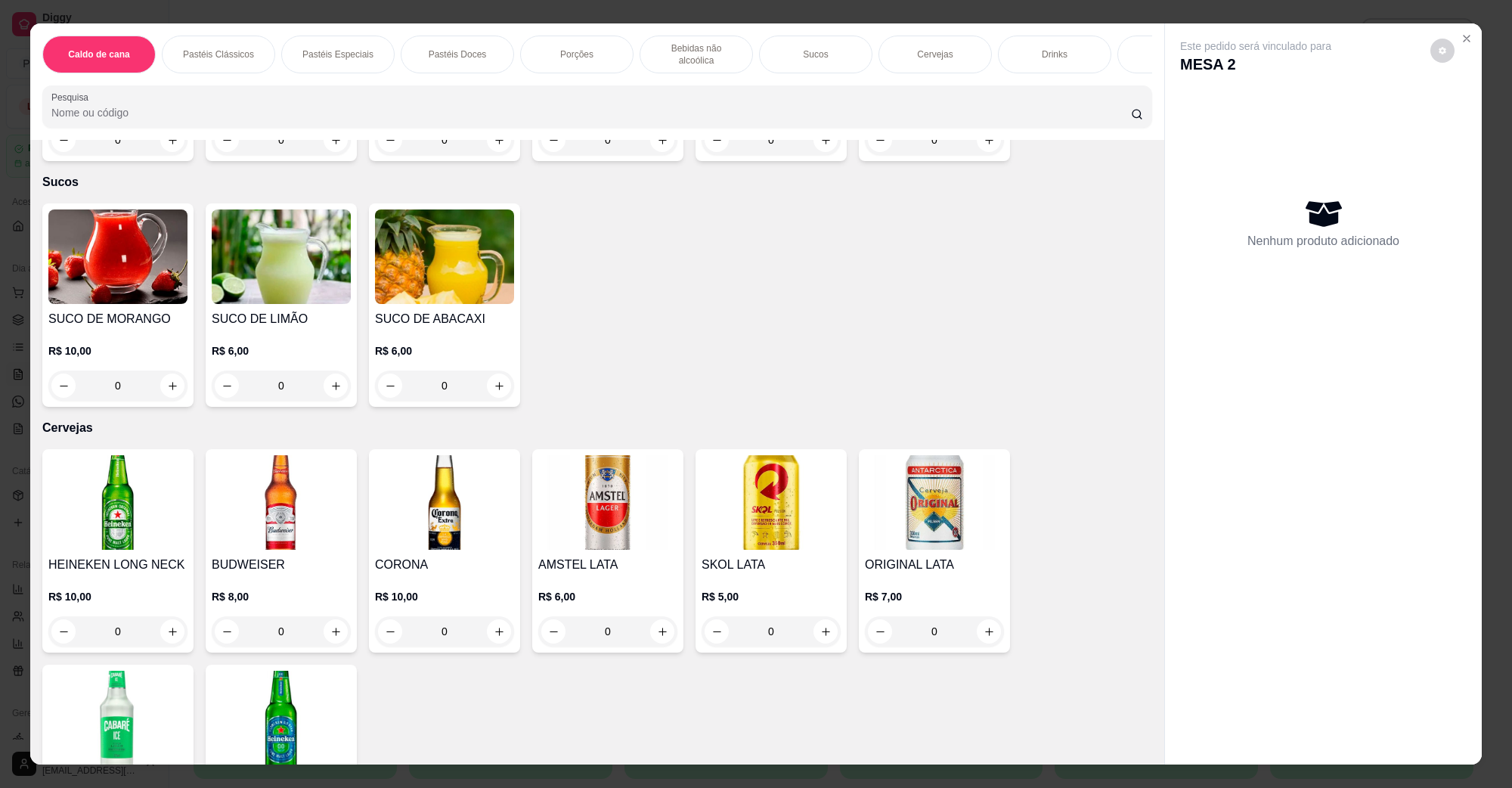
click at [603, 455] on img at bounding box center [608, 502] width 139 height 95
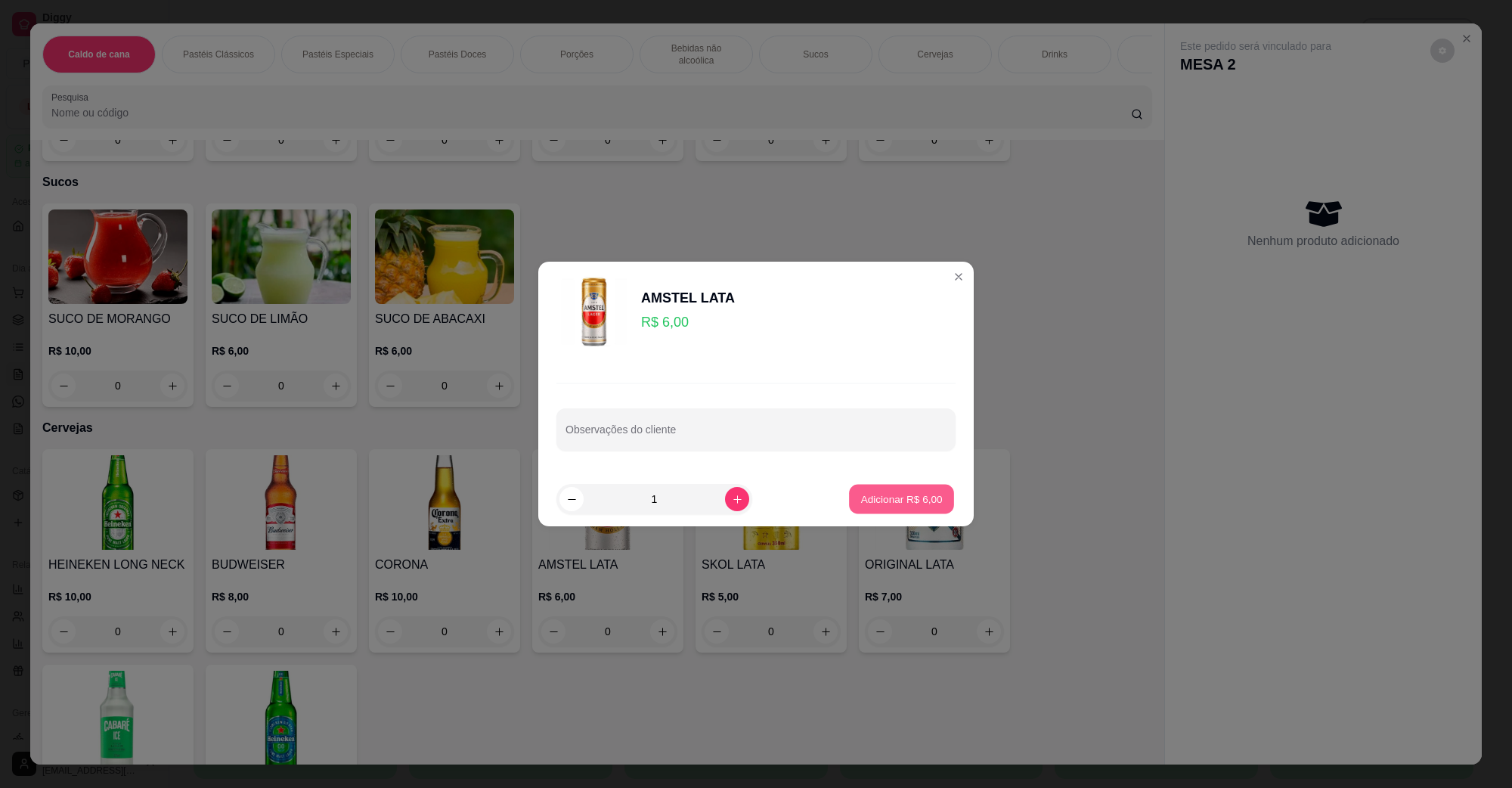
click at [859, 508] on button "Adicionar R$ 6,00" at bounding box center [901, 499] width 105 height 30
type input "1"
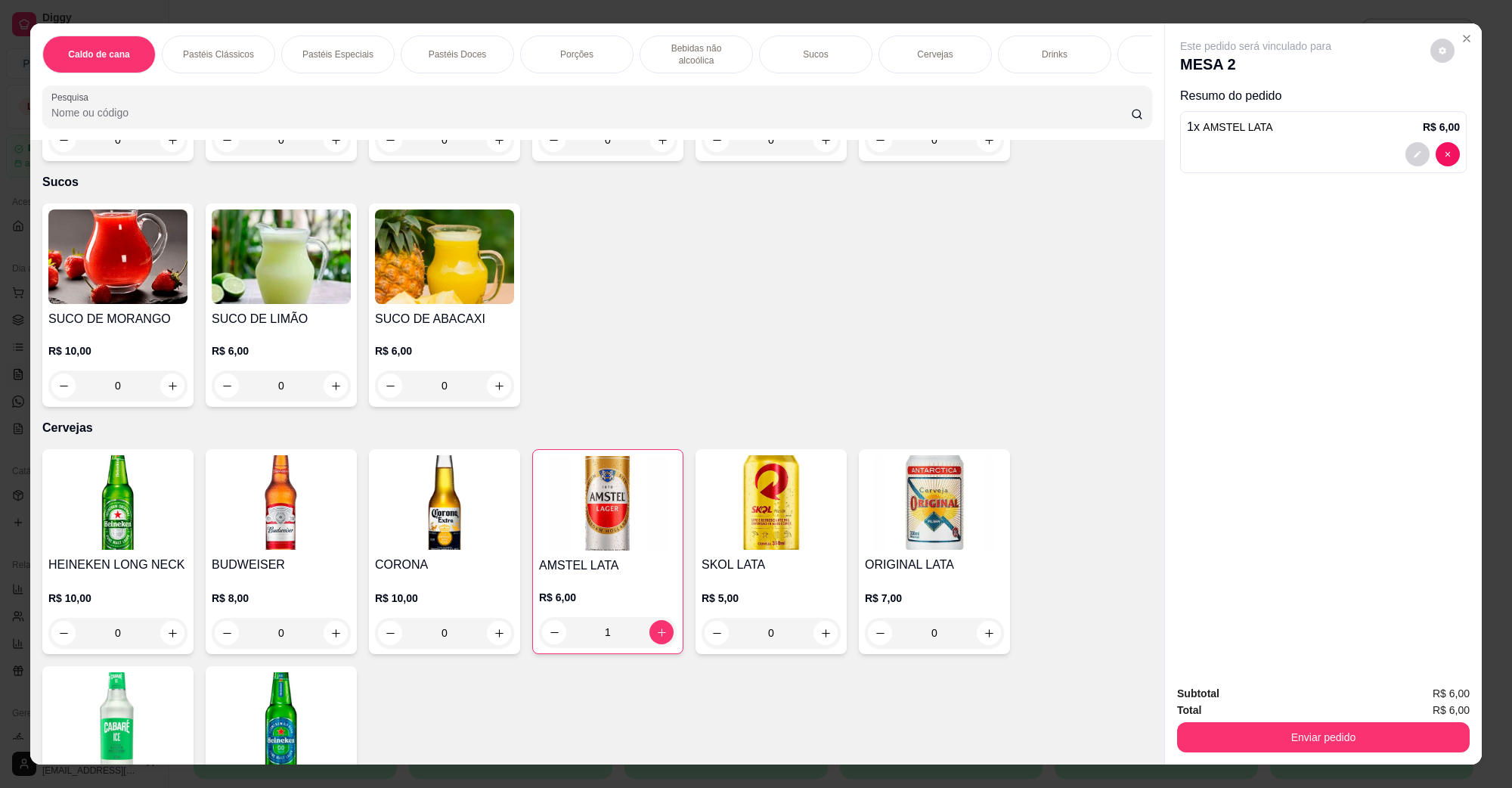
click at [1295, 764] on div "Caldo de cana Pastéis Clássicos Pastéis Especiais Pastéis Doces Porções Bebidas…" at bounding box center [756, 394] width 1512 height 788
click at [1300, 749] on button "Enviar pedido" at bounding box center [1323, 736] width 283 height 30
click at [1271, 700] on button "Não registrar e enviar pedido" at bounding box center [1272, 700] width 157 height 29
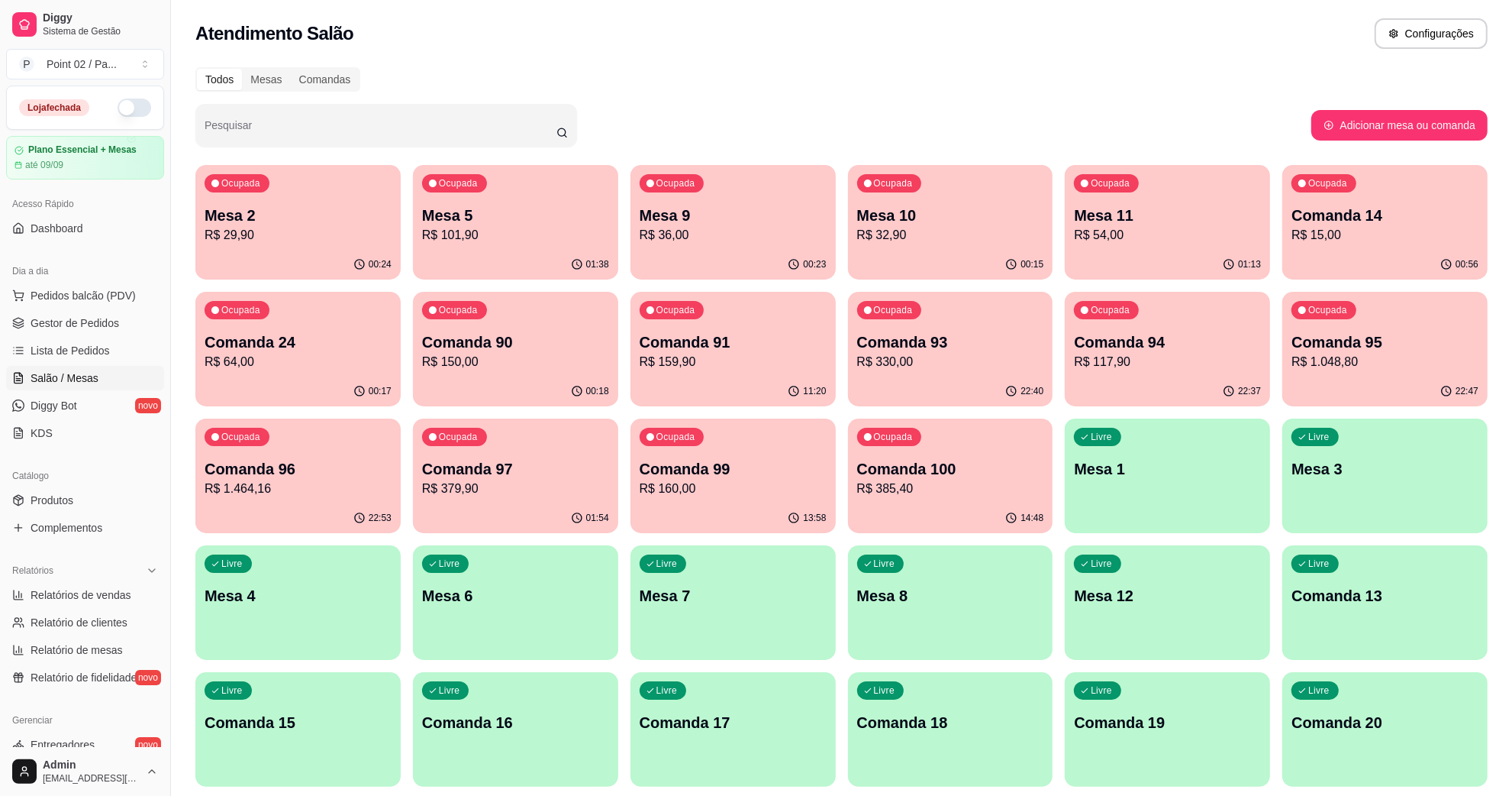
click at [982, 48] on div "Atendimento Salão Configurações" at bounding box center [841, 33] width 1293 height 30
click at [735, 197] on div "Ocupada Mesa 9 R$ 36,00" at bounding box center [734, 208] width 199 height 83
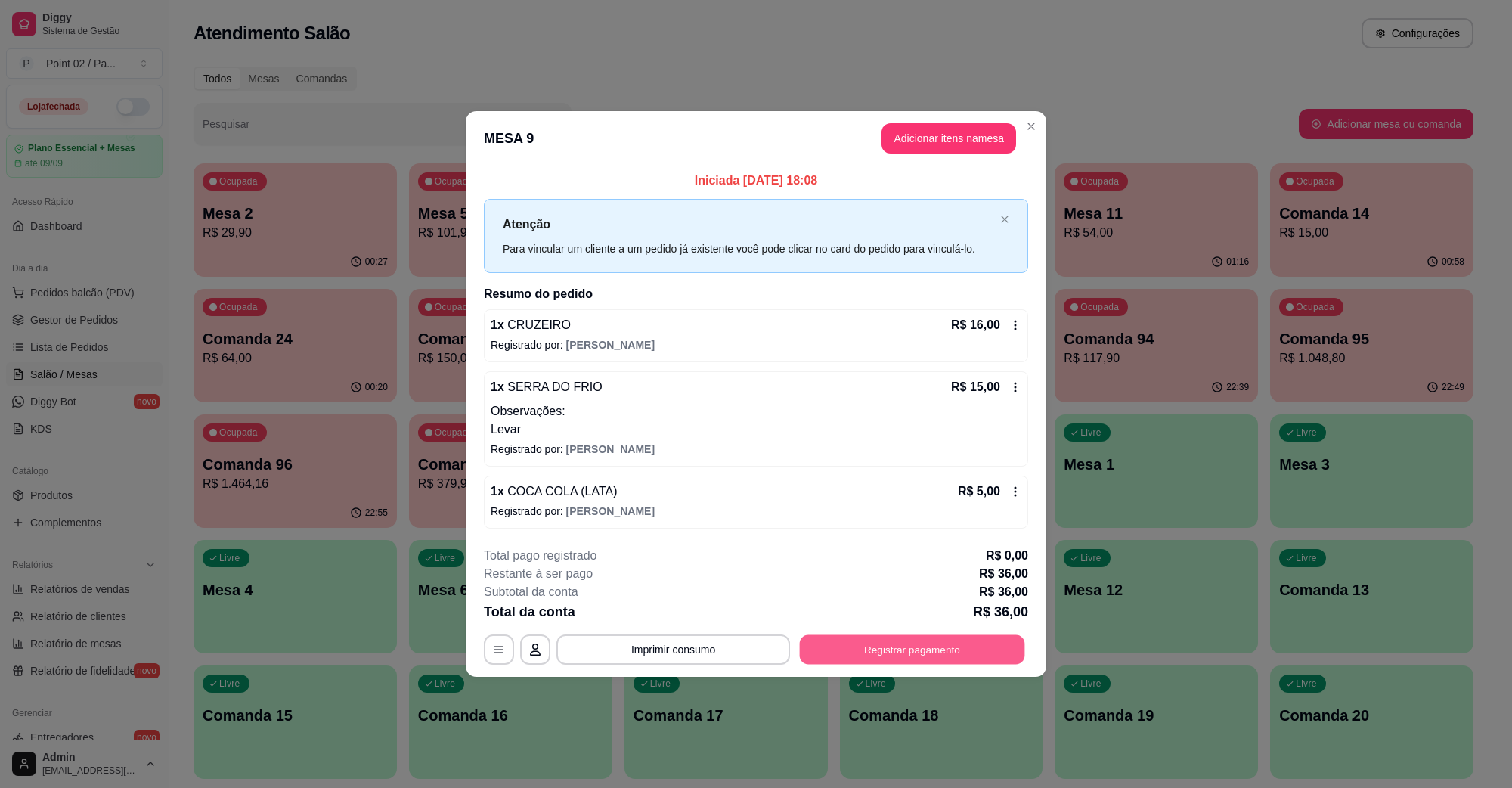
click at [899, 636] on button "Registrar pagamento" at bounding box center [912, 649] width 225 height 30
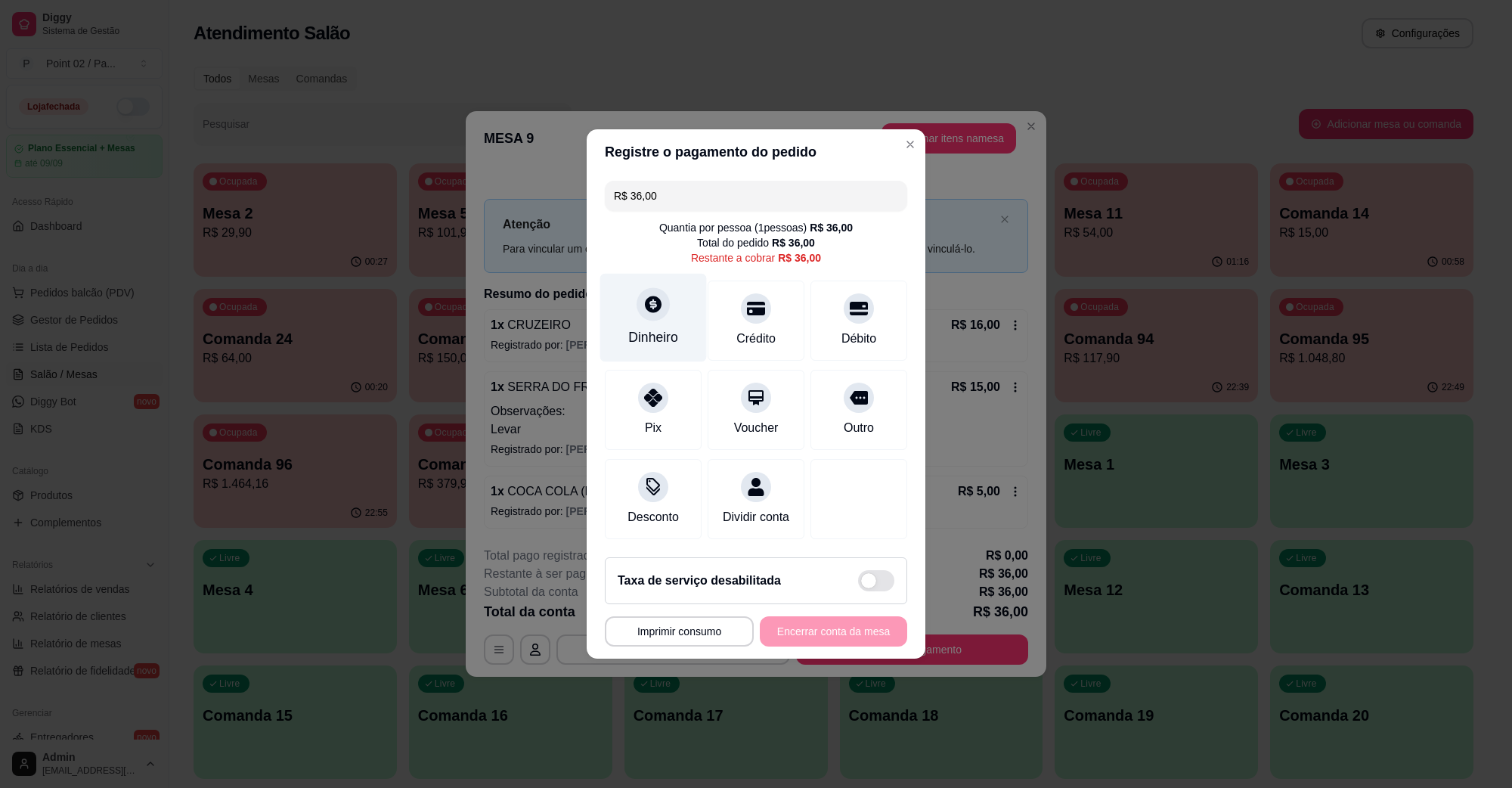
click at [682, 296] on div "Dinheiro" at bounding box center [653, 318] width 106 height 89
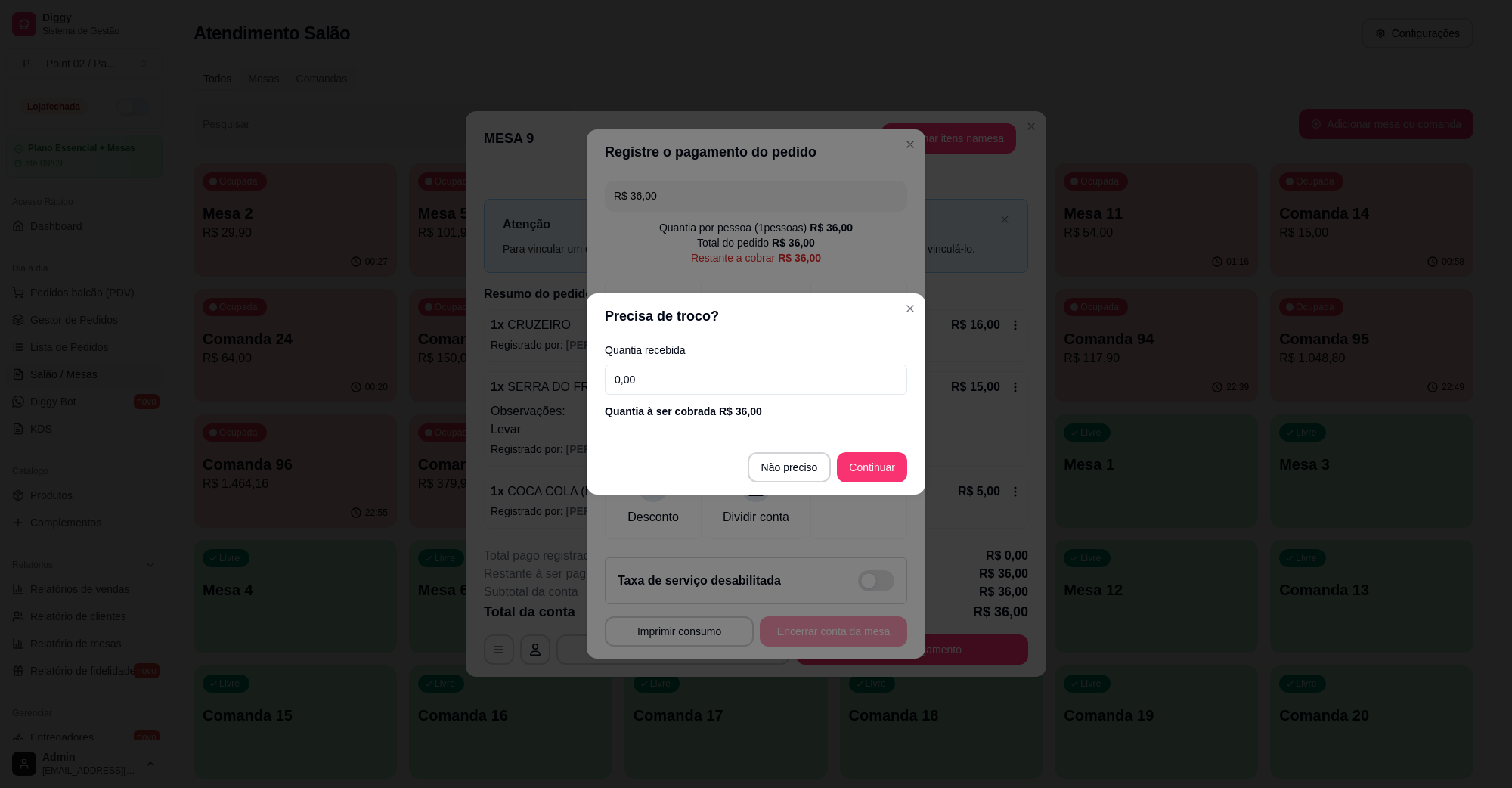
click at [802, 443] on footer "Não preciso Continuar" at bounding box center [756, 466] width 339 height 54
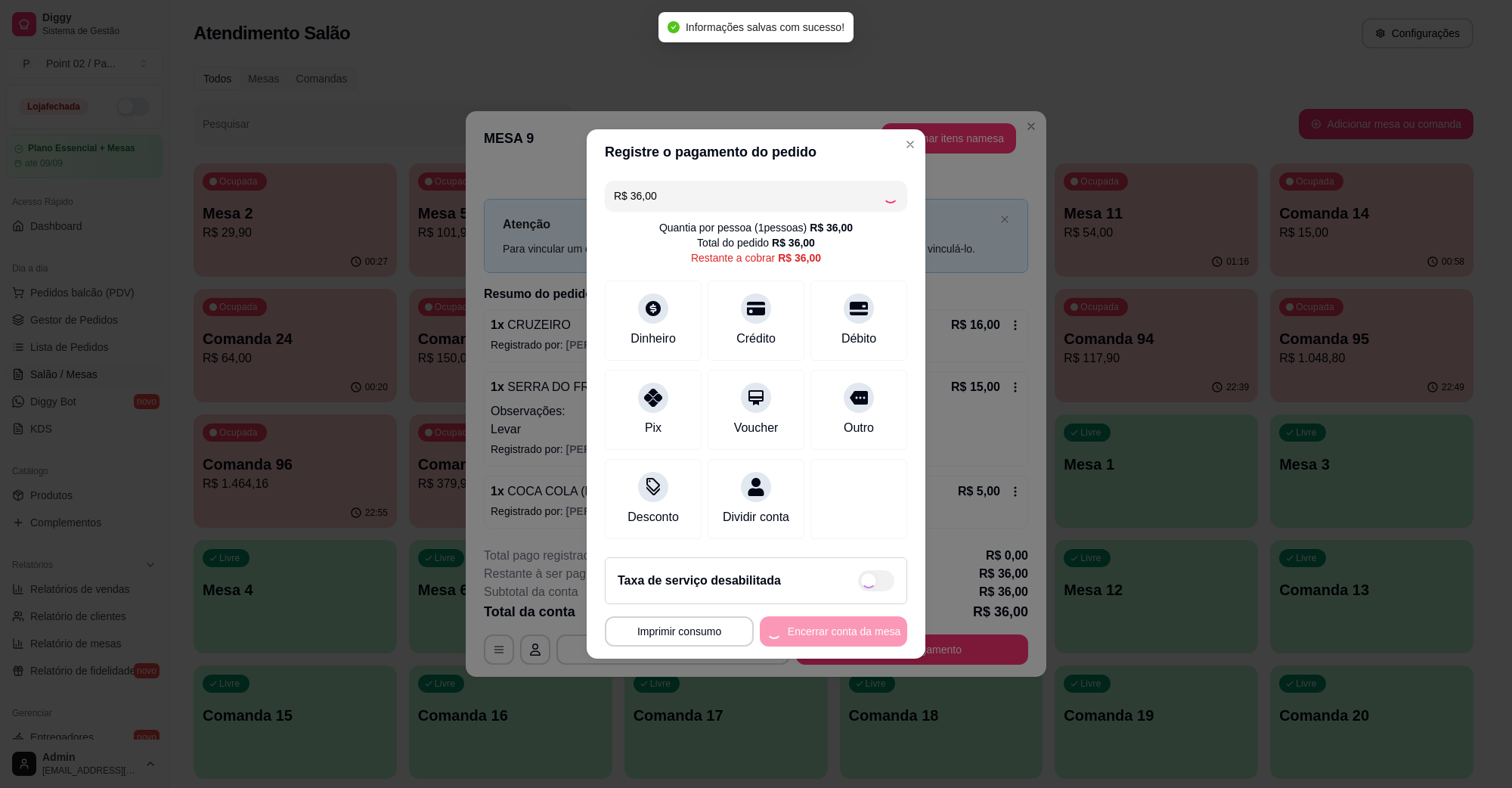
type input "R$ 0,00"
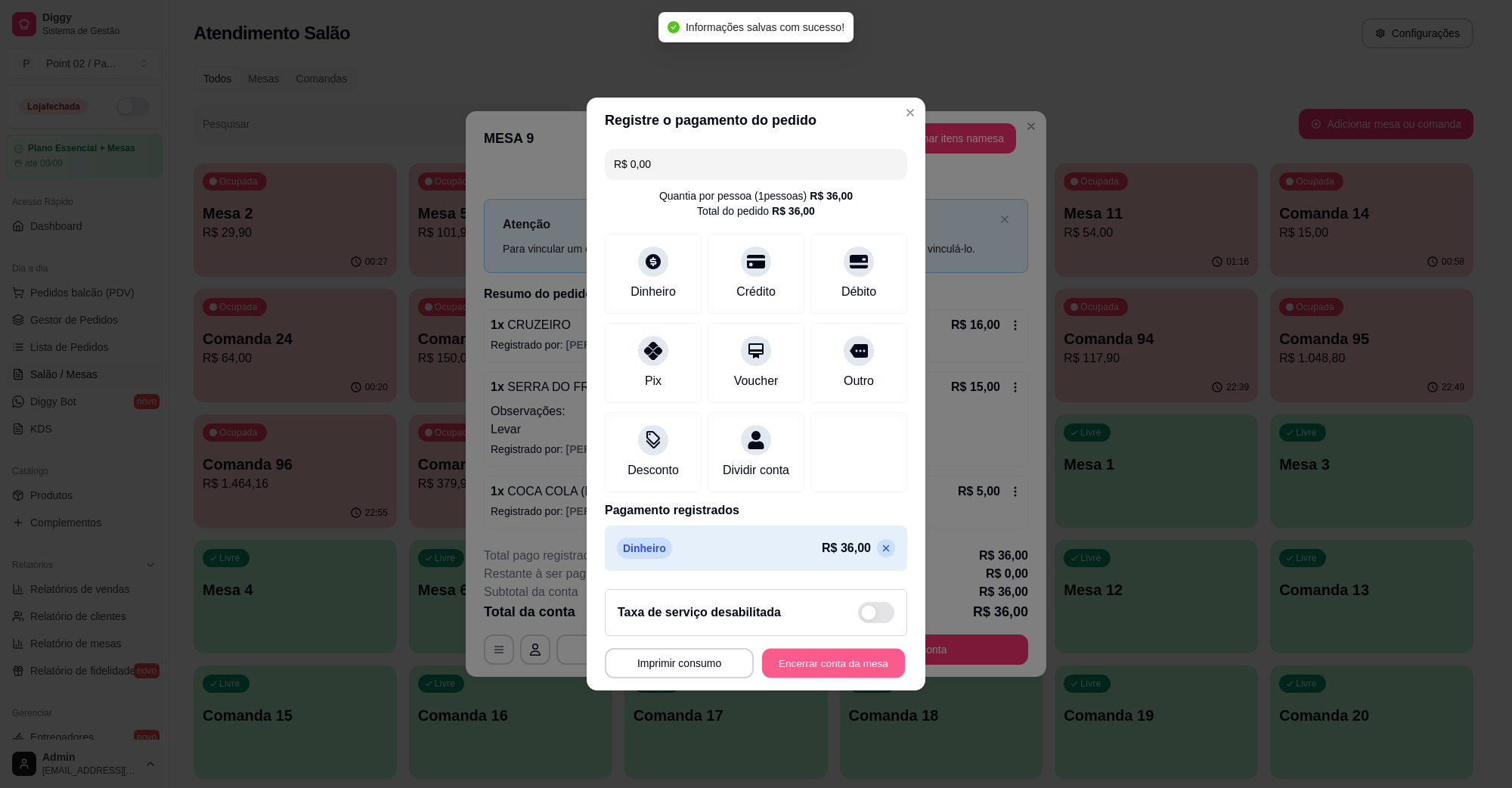
click at [822, 678] on button "Encerrar conta da mesa" at bounding box center [834, 662] width 143 height 30
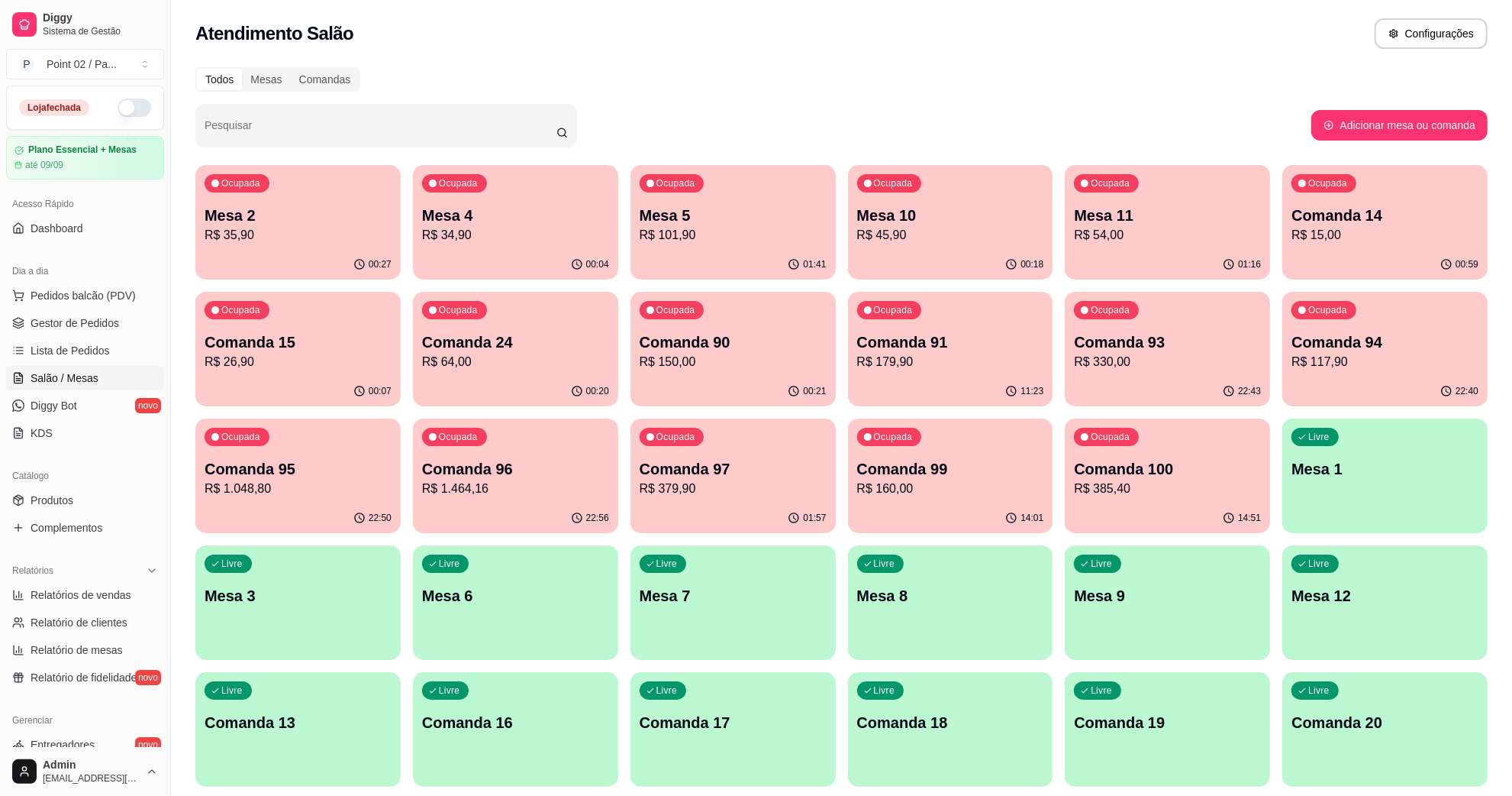
click at [547, 70] on div "Todos Mesas Comandas" at bounding box center [841, 79] width 1293 height 24
click at [321, 199] on div "Ocupada Mesa 2 R$ 35,90" at bounding box center [298, 207] width 206 height 85
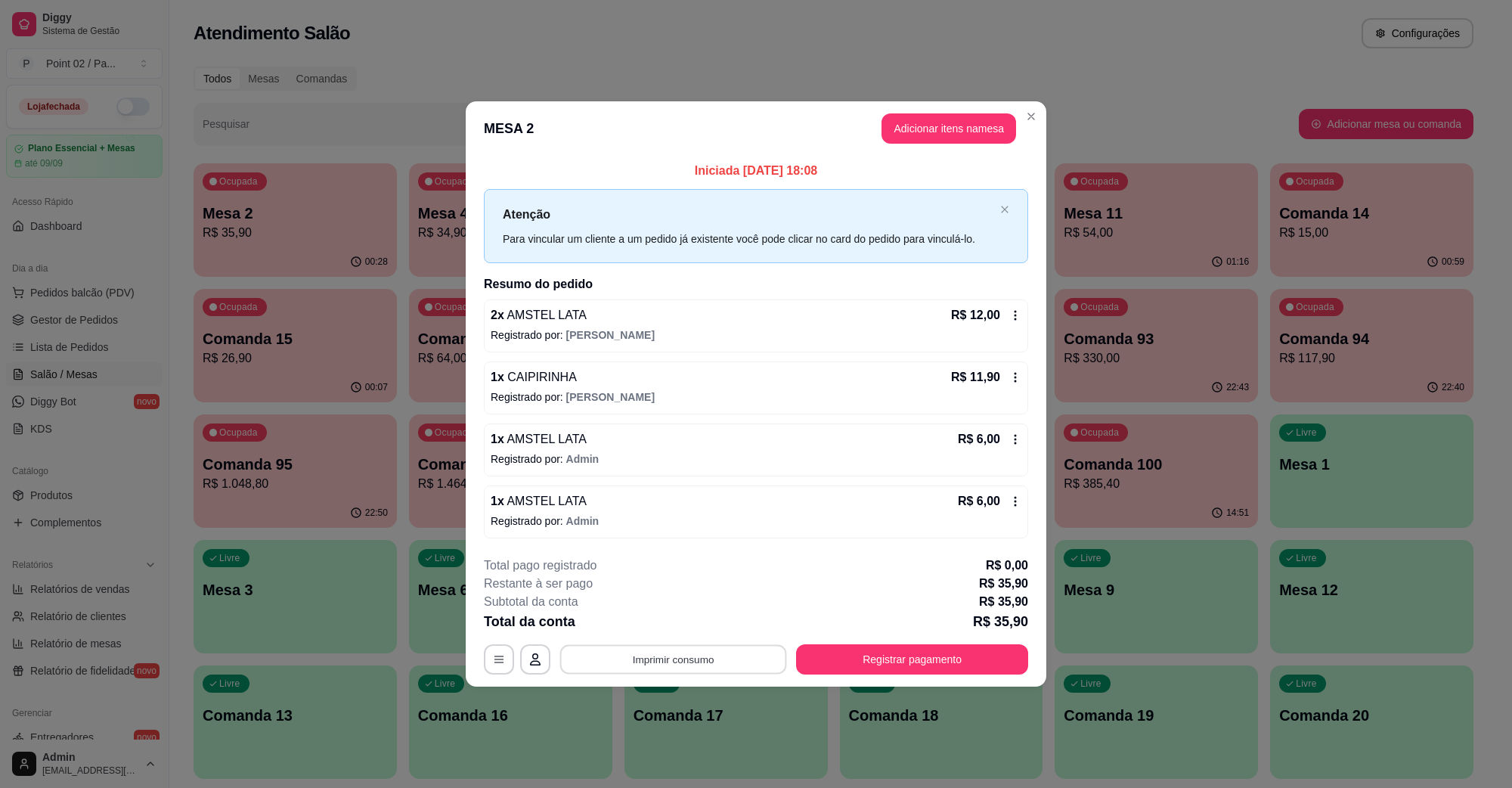
click at [654, 654] on button "Imprimir consumo" at bounding box center [673, 659] width 227 height 30
click at [677, 629] on button "IMPRESSORA" at bounding box center [677, 625] width 109 height 24
click at [939, 659] on button "Registrar pagamento" at bounding box center [912, 659] width 232 height 30
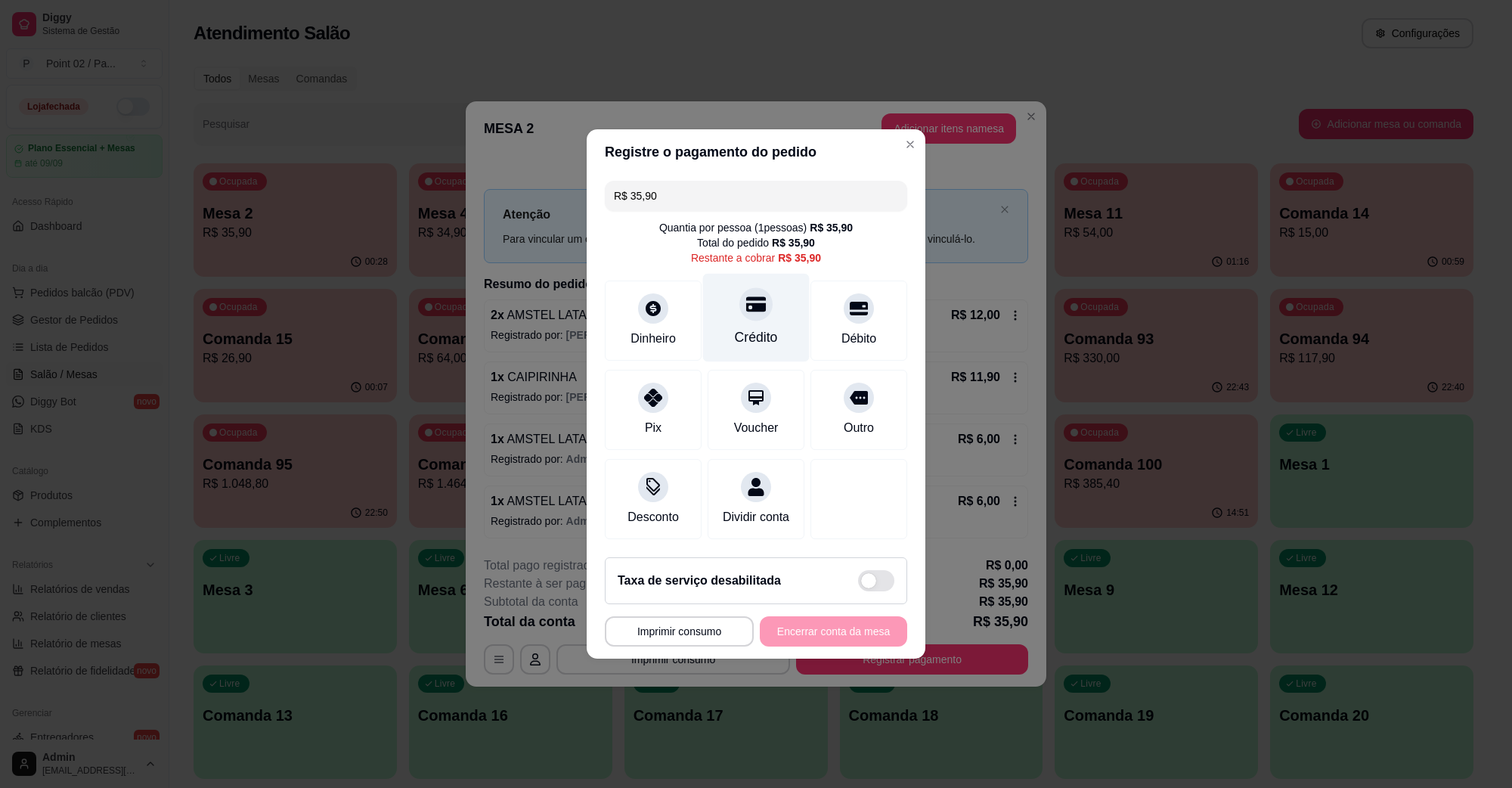
click at [737, 318] on div "Crédito" at bounding box center [756, 318] width 106 height 89
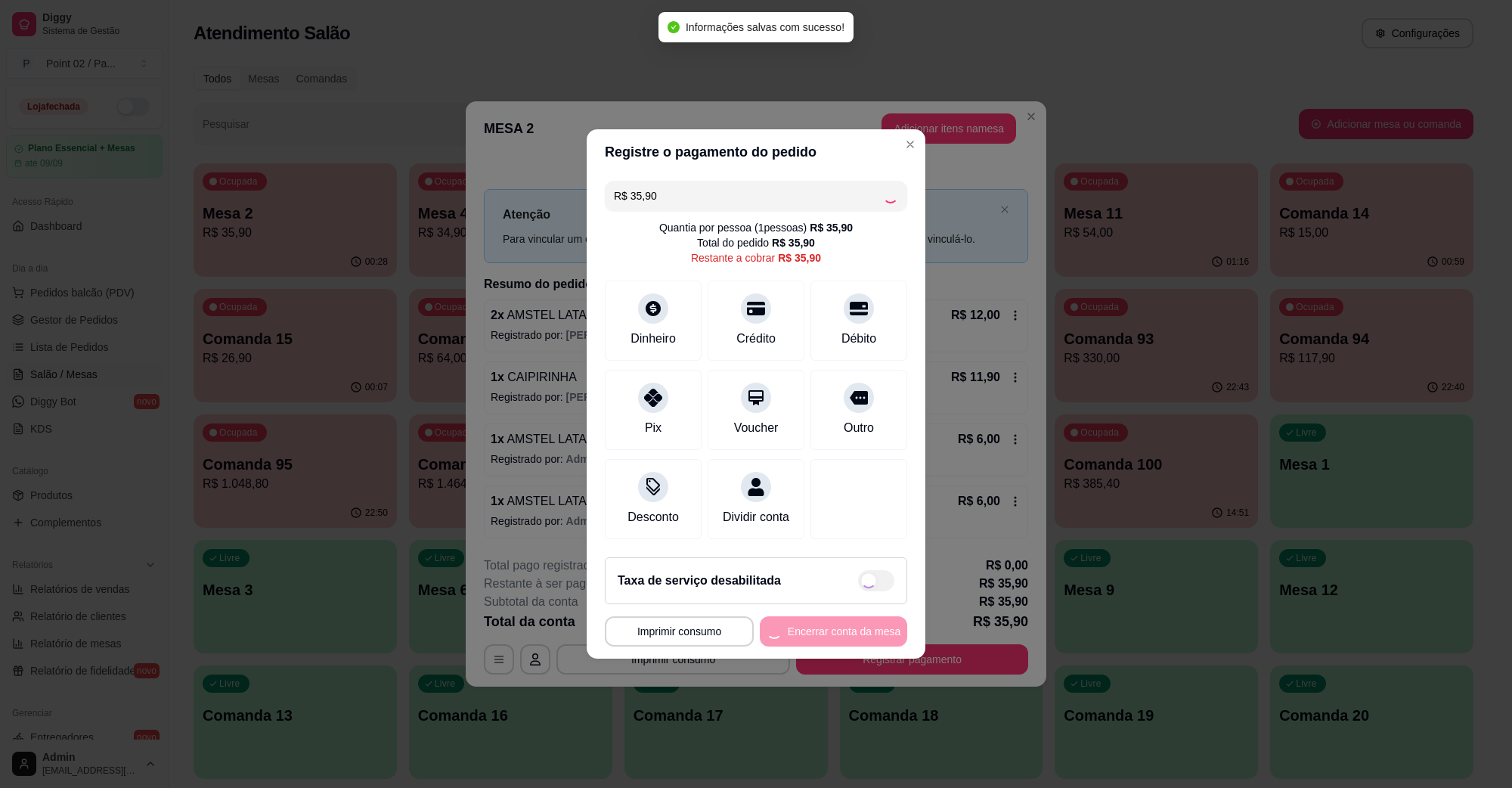
type input "R$ 0,00"
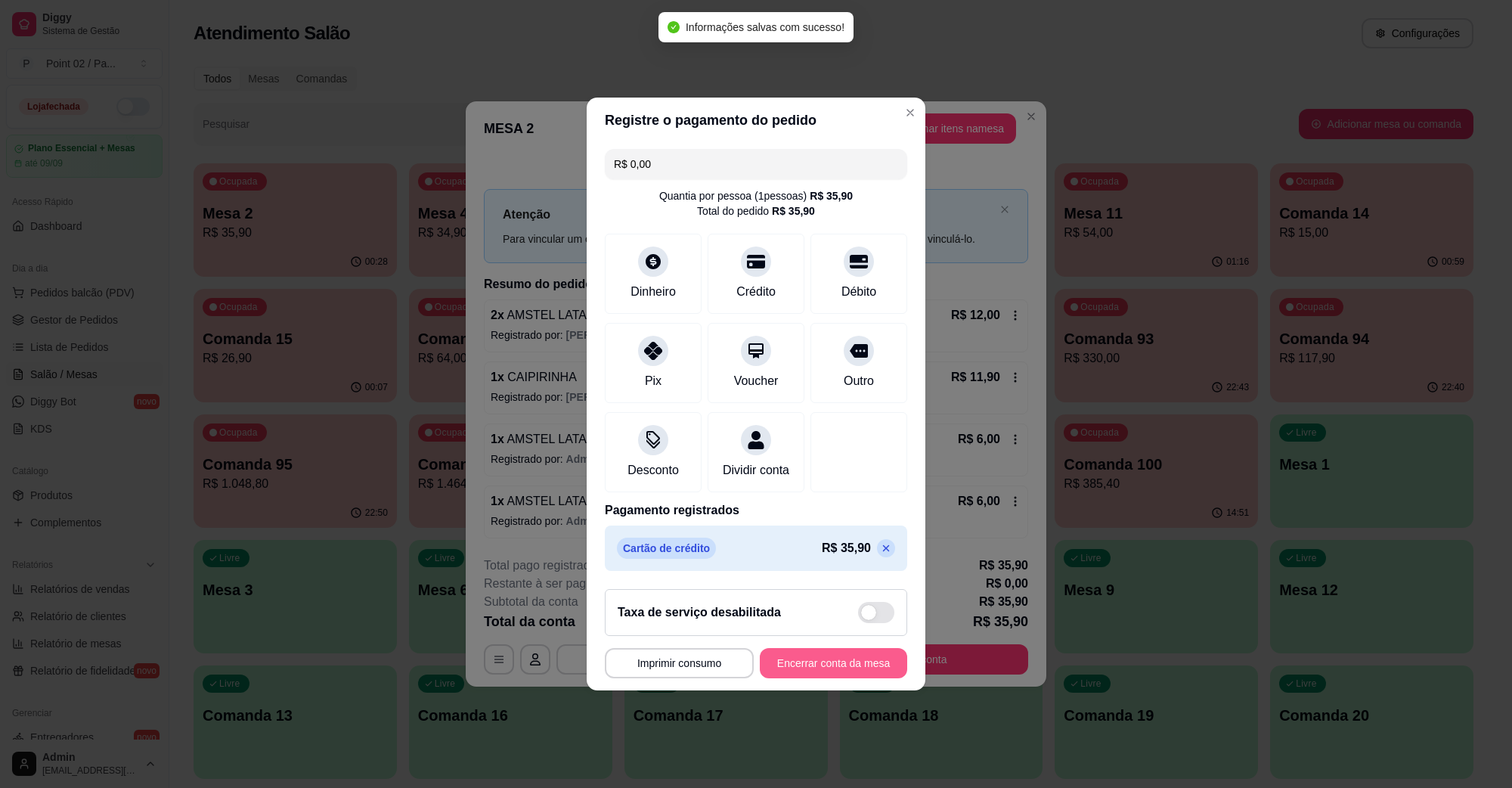
click at [795, 671] on button "Encerrar conta da mesa" at bounding box center [834, 662] width 148 height 30
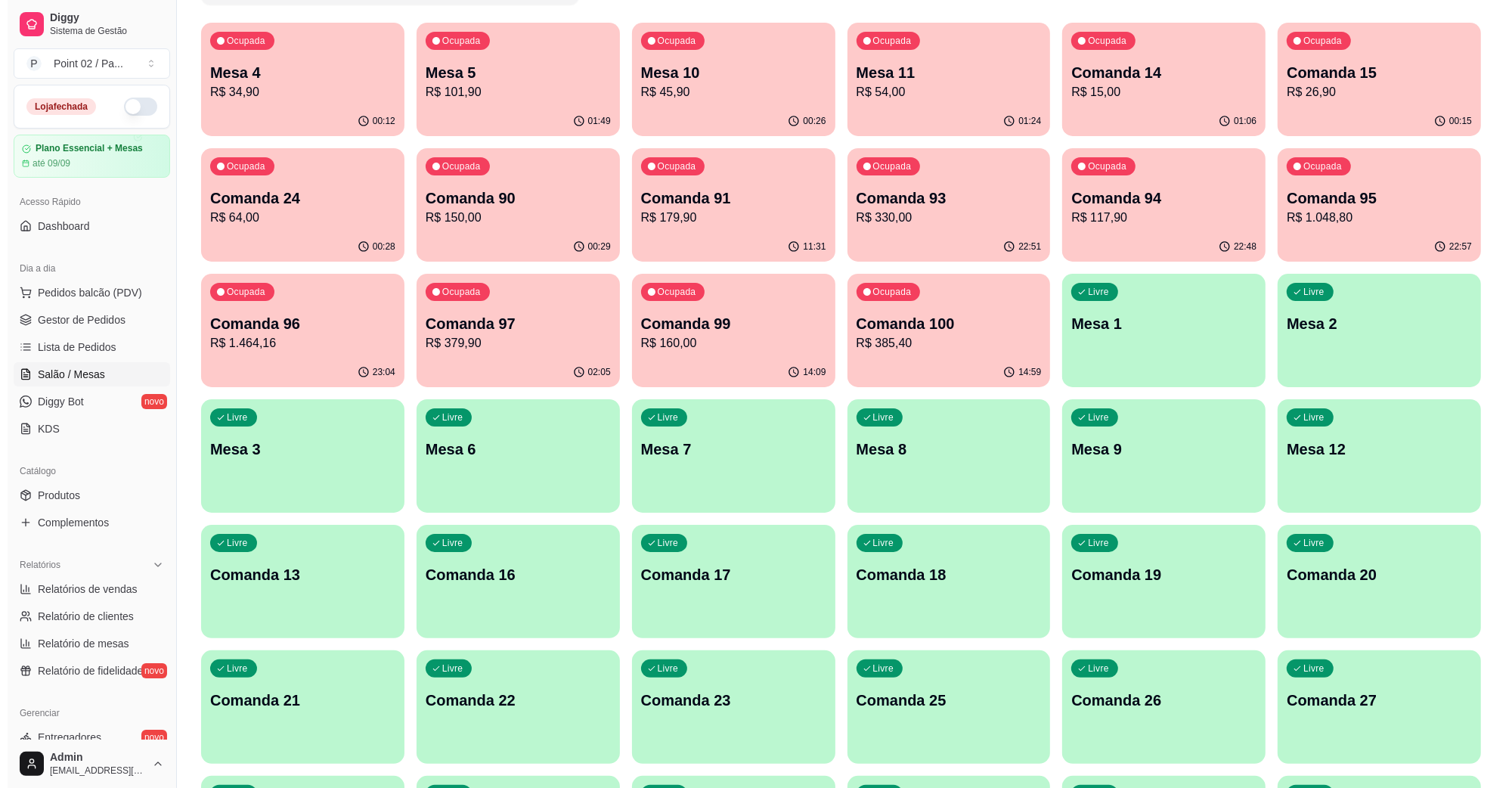
scroll to position [189, 0]
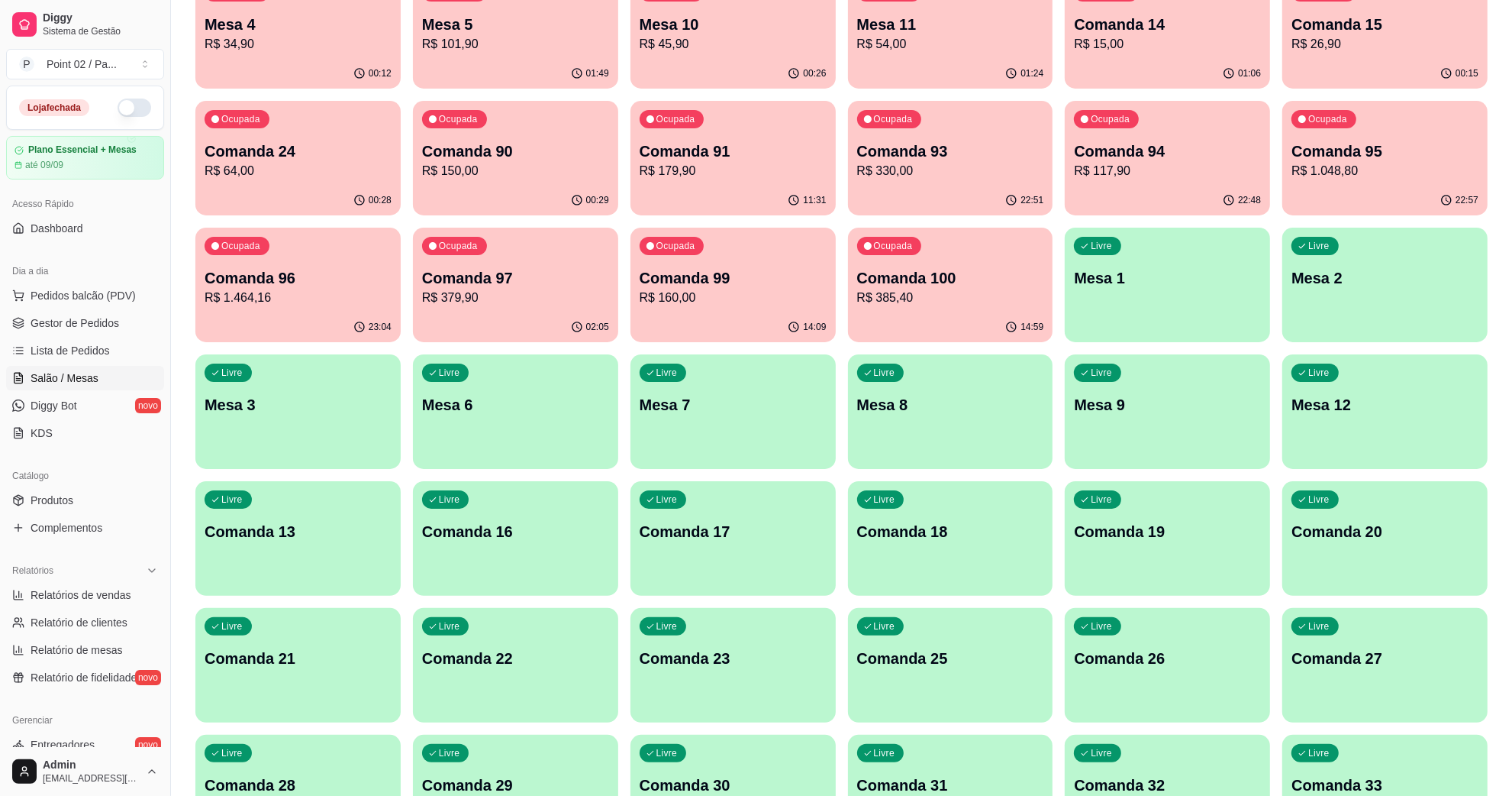
click at [1382, 514] on div "Livre Comanda 20" at bounding box center [1385, 529] width 206 height 97
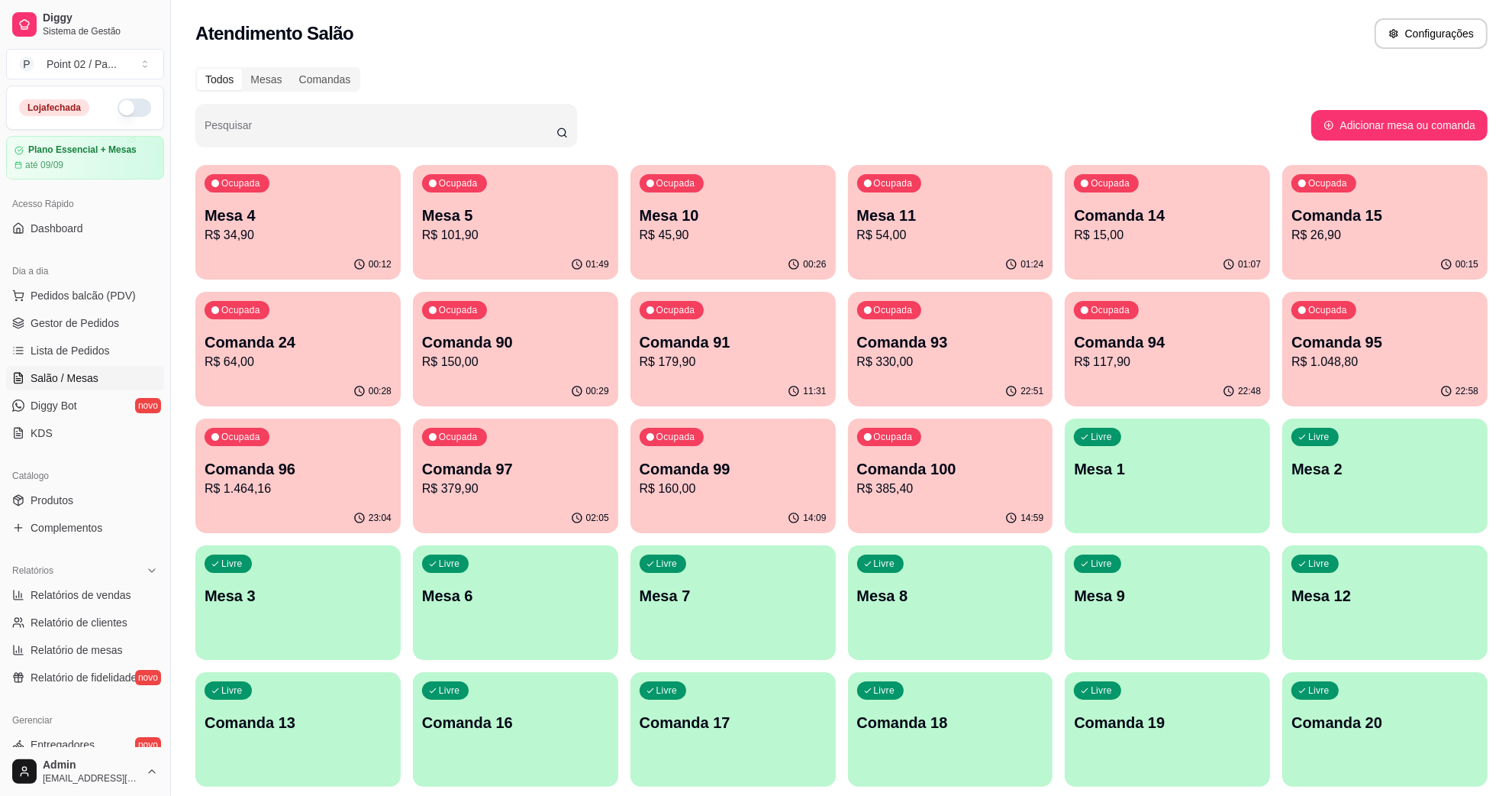
click at [1340, 700] on div "Livre Comanda 20" at bounding box center [1385, 720] width 206 height 97
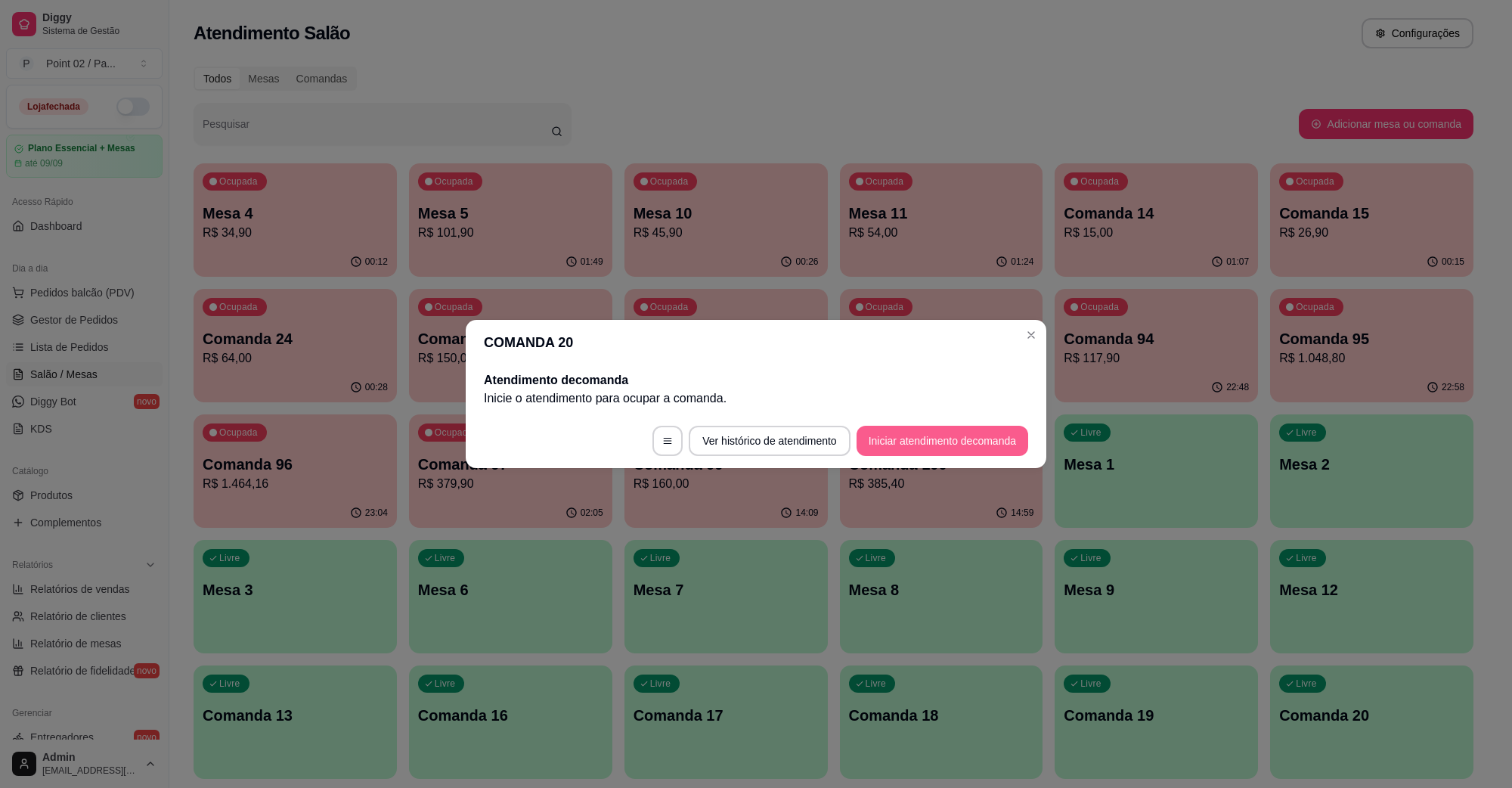
click at [903, 439] on button "Iniciar atendimento de comanda" at bounding box center [943, 440] width 172 height 30
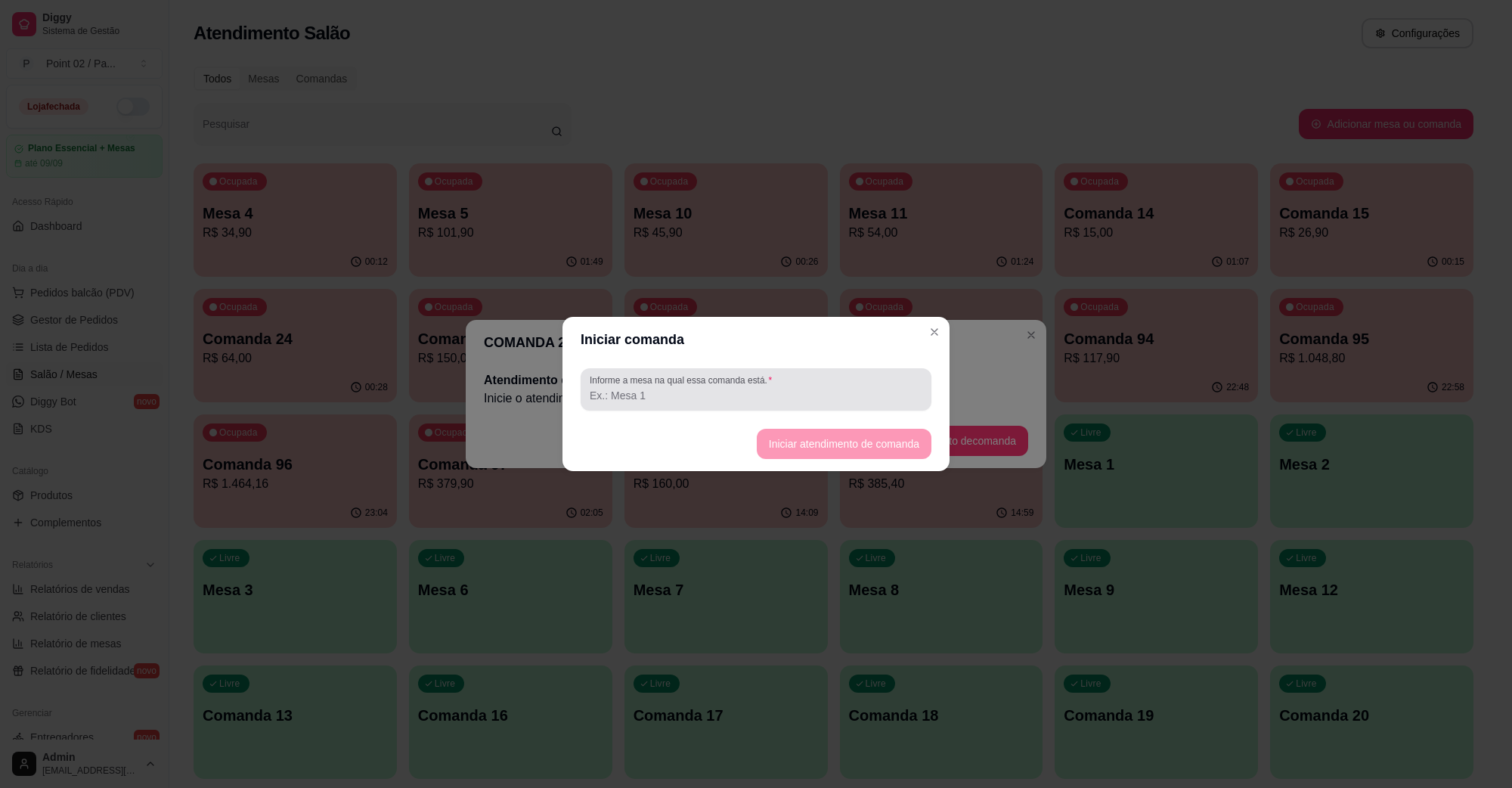
click at [840, 384] on div at bounding box center [756, 388] width 332 height 30
type input "w"
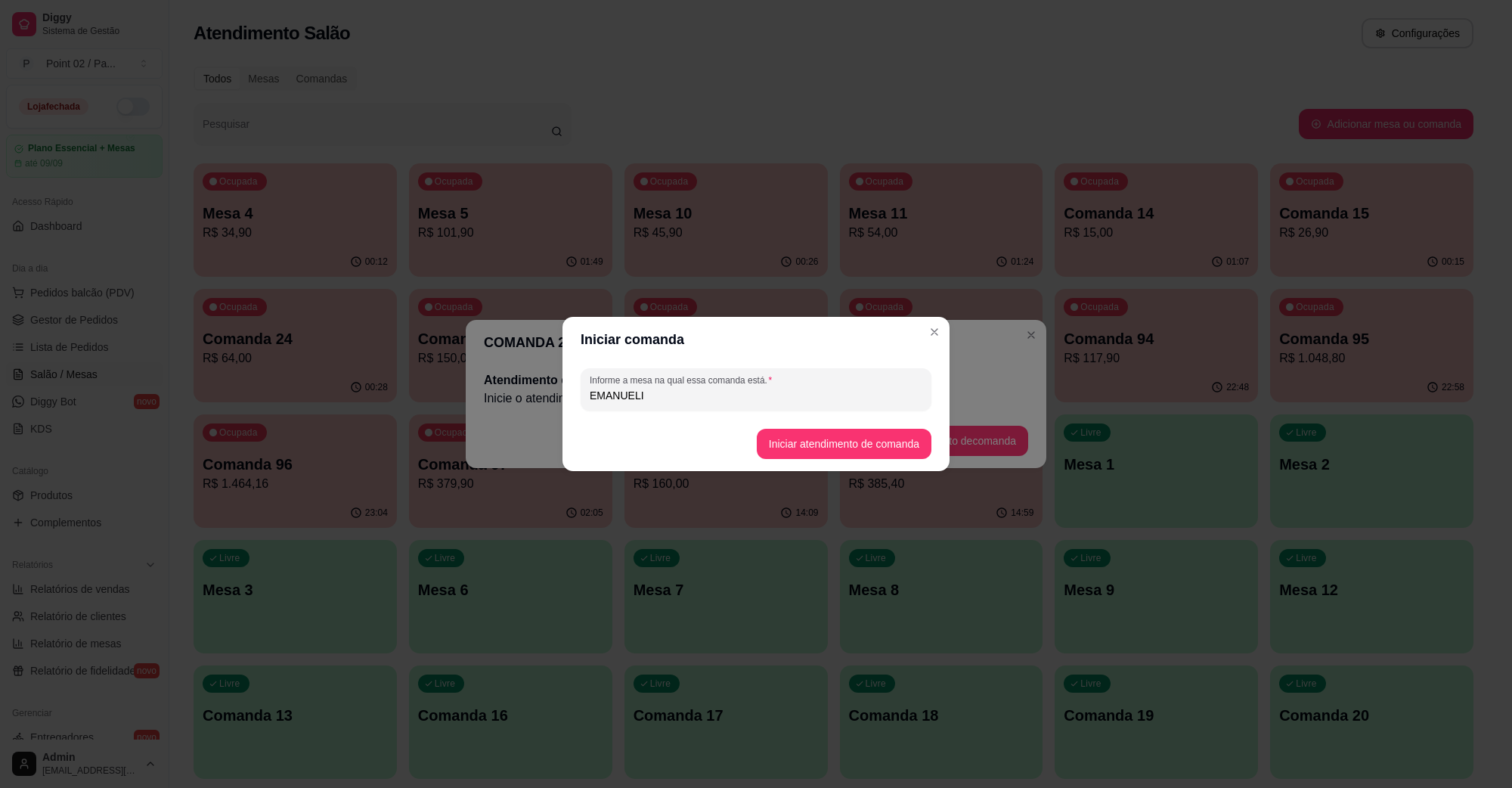
type input "EMANUELI"
click at [826, 465] on footer "Iniciar atendimento de comanda" at bounding box center [756, 443] width 387 height 54
click at [849, 443] on button "Iniciar atendimento de comanda" at bounding box center [843, 443] width 175 height 30
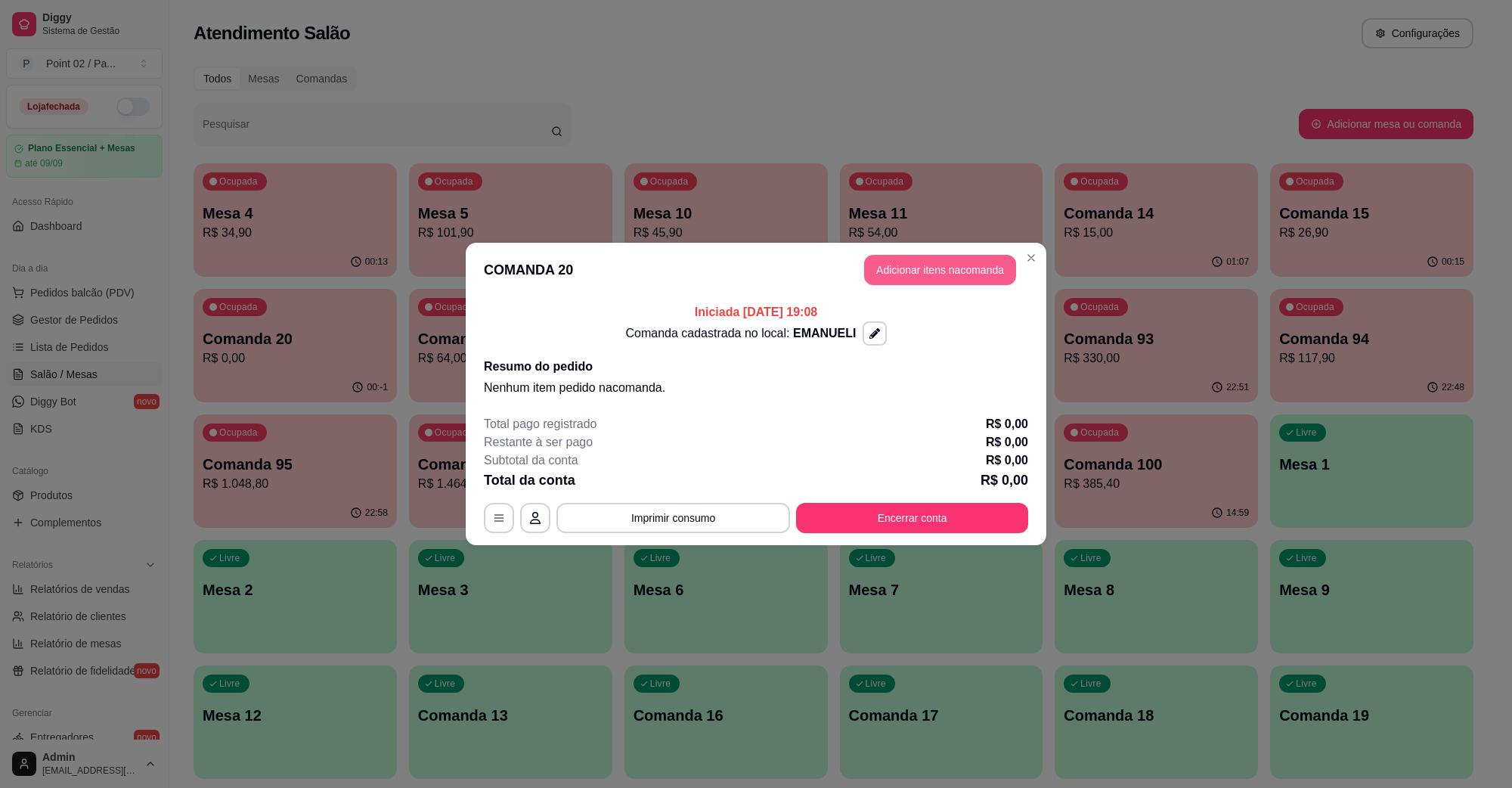
click at [910, 262] on button "Adicionar itens na comanda" at bounding box center [940, 269] width 152 height 30
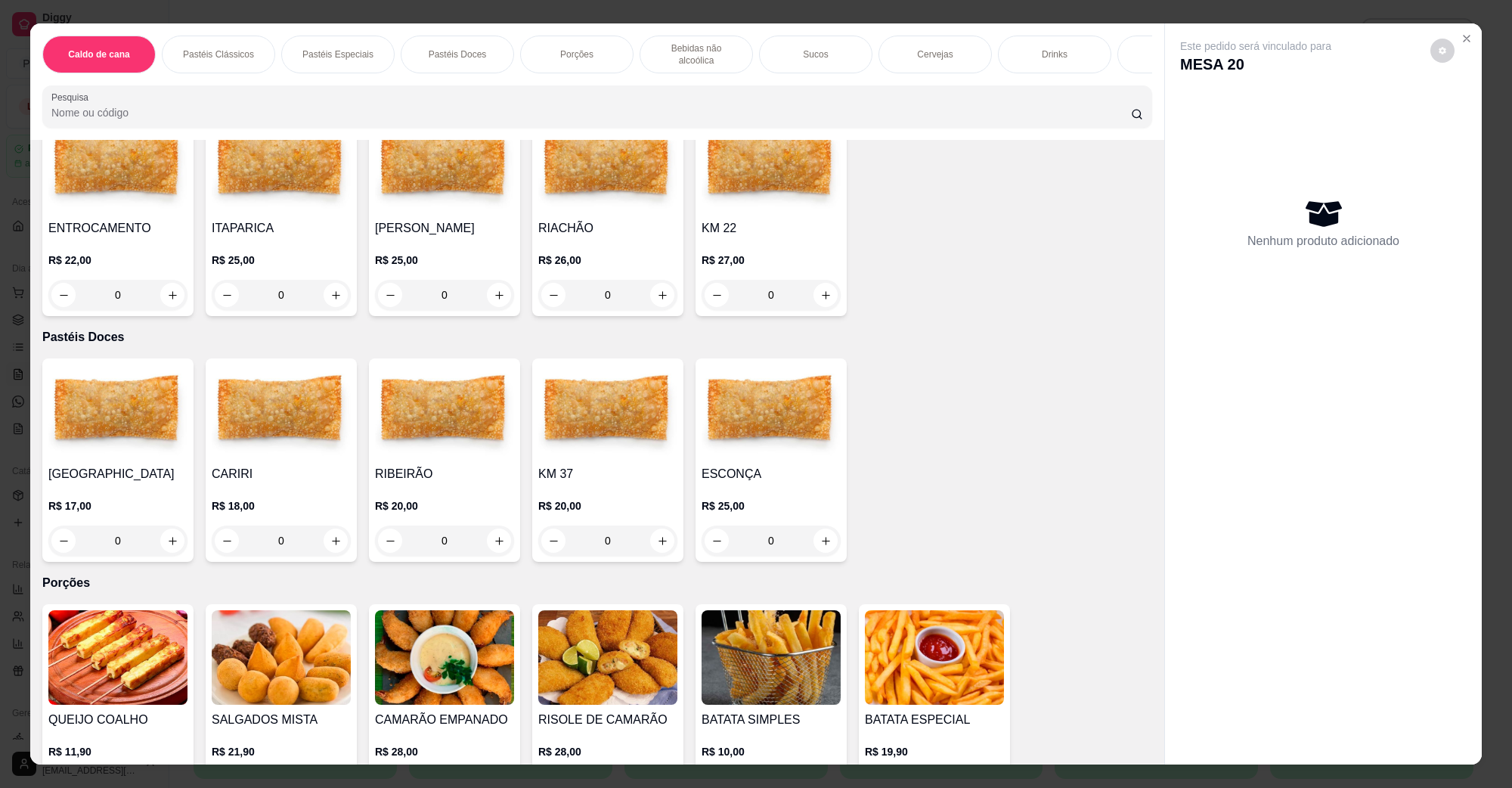
scroll to position [756, 0]
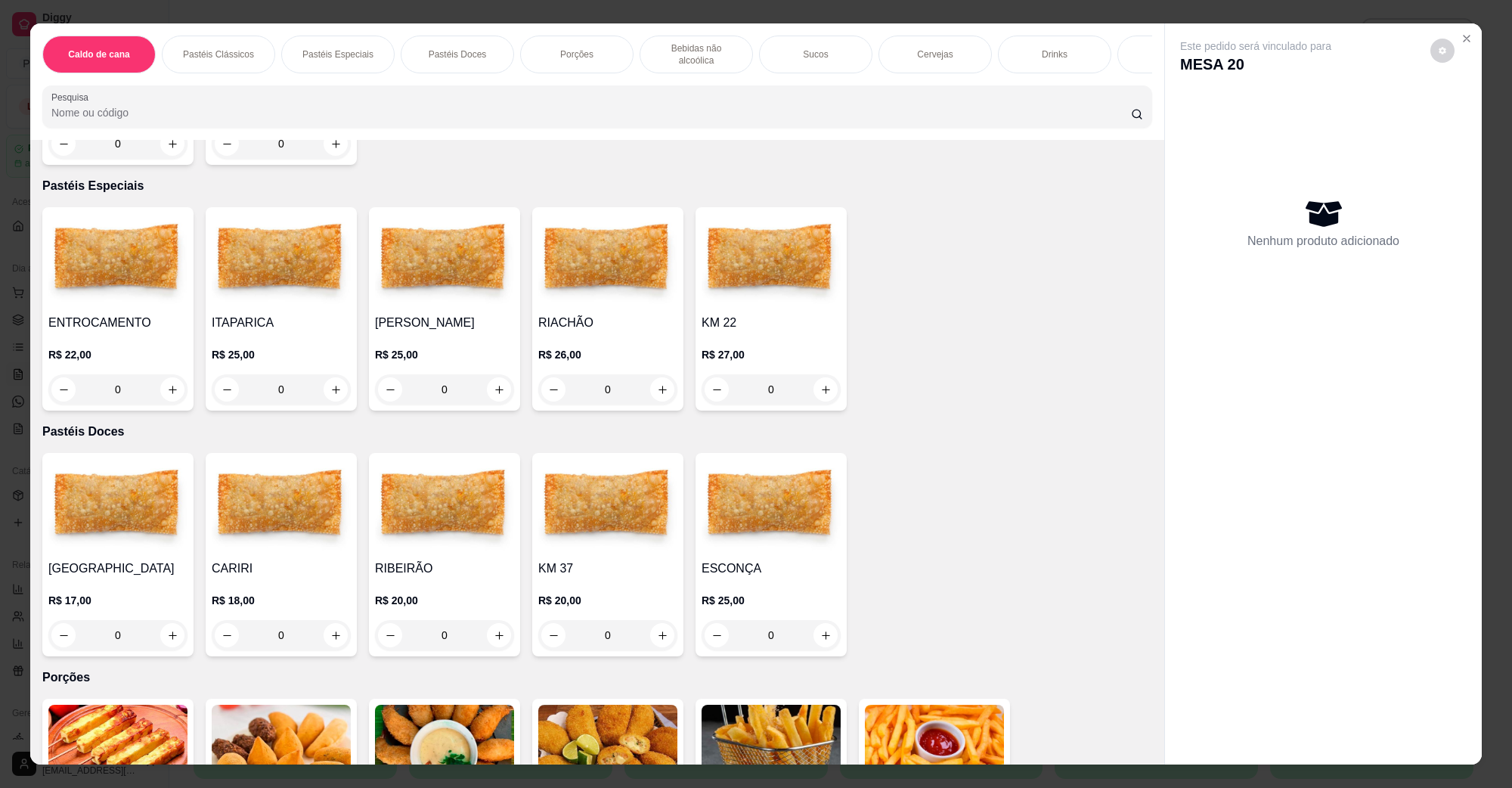
click at [308, 332] on div "R$ 25,00 0" at bounding box center [281, 368] width 139 height 72
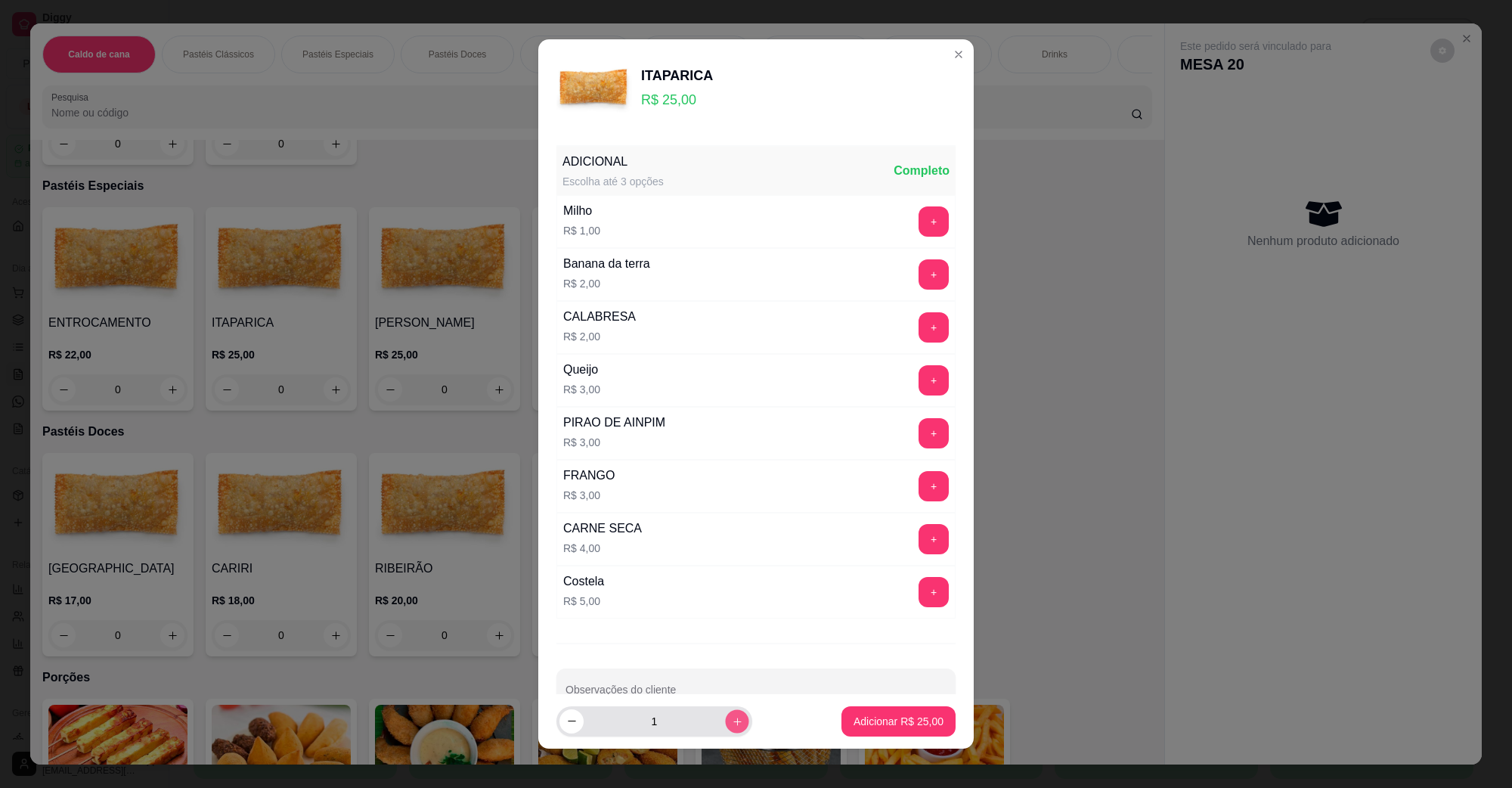
click at [728, 725] on button "increase-product-quantity" at bounding box center [737, 720] width 23 height 23
click at [727, 725] on button "increase-product-quantity" at bounding box center [737, 720] width 24 height 24
click at [566, 719] on icon "decrease-product-quantity" at bounding box center [572, 720] width 12 height 12
type input "2"
click at [920, 384] on button "+" at bounding box center [934, 380] width 30 height 30
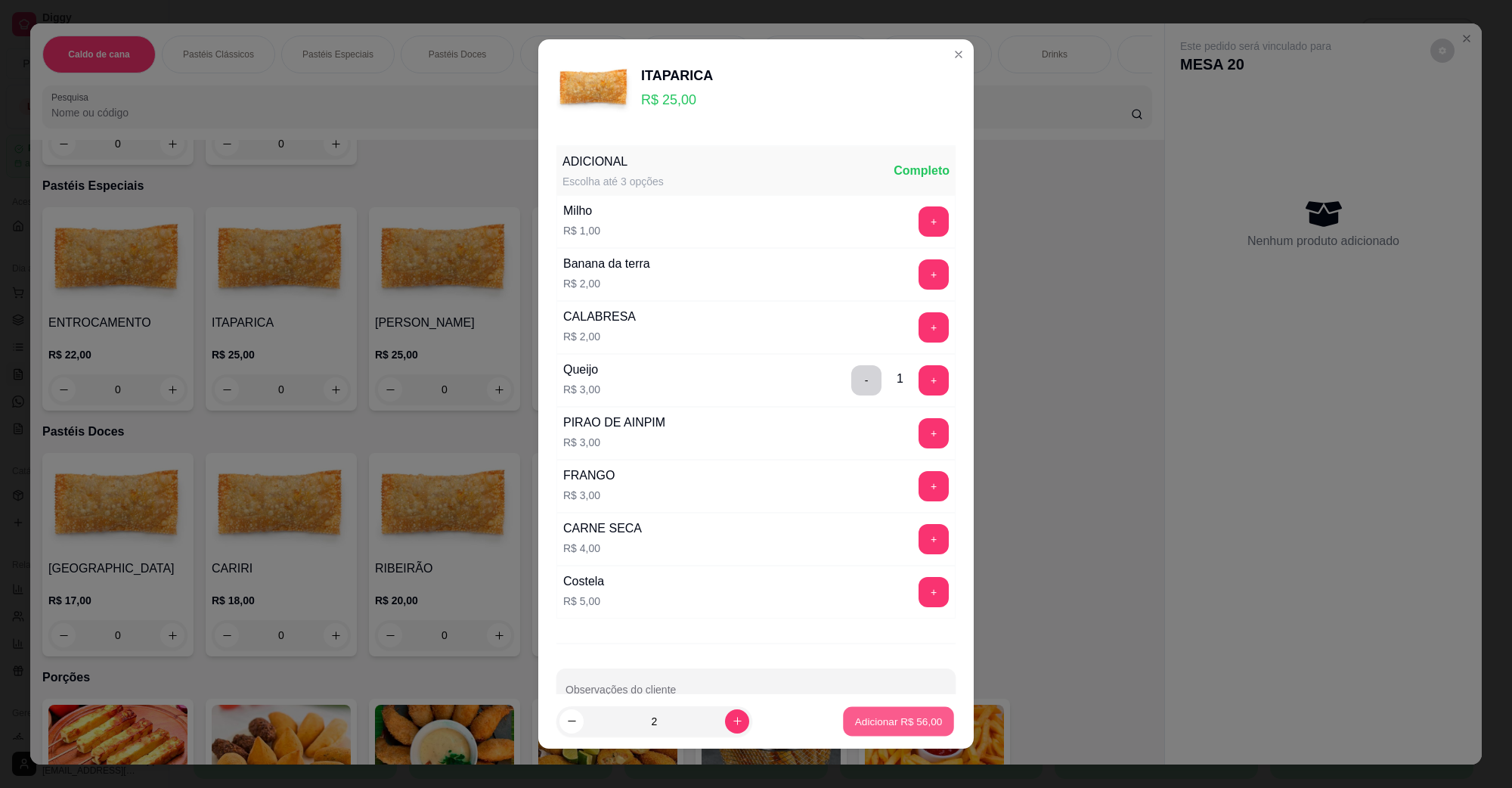
click at [908, 715] on p "Adicionar R$ 56,00" at bounding box center [899, 720] width 88 height 14
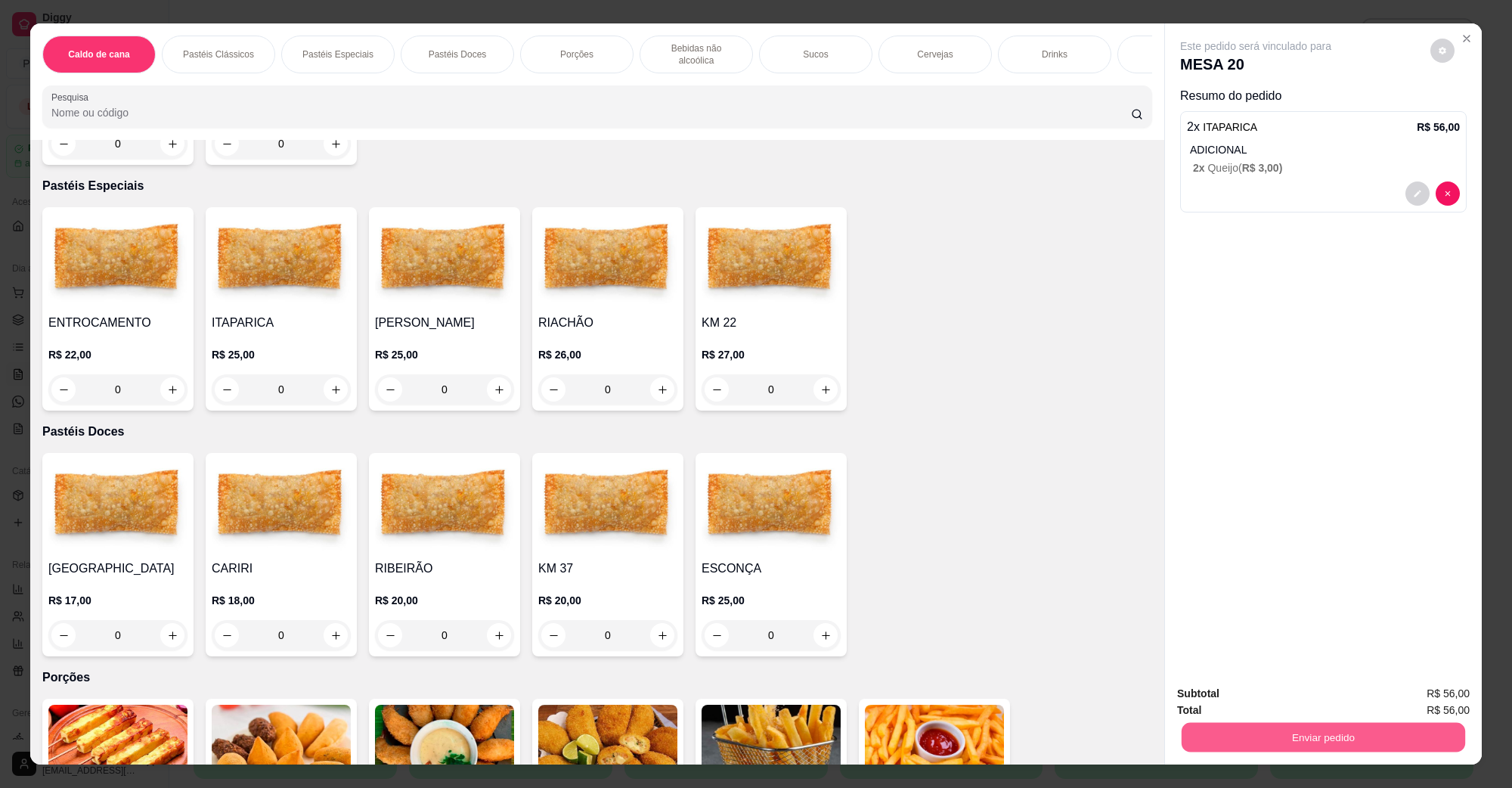
click at [1363, 738] on button "Enviar pedido" at bounding box center [1323, 736] width 283 height 30
click at [1287, 707] on button "Não registrar e enviar pedido" at bounding box center [1272, 699] width 153 height 28
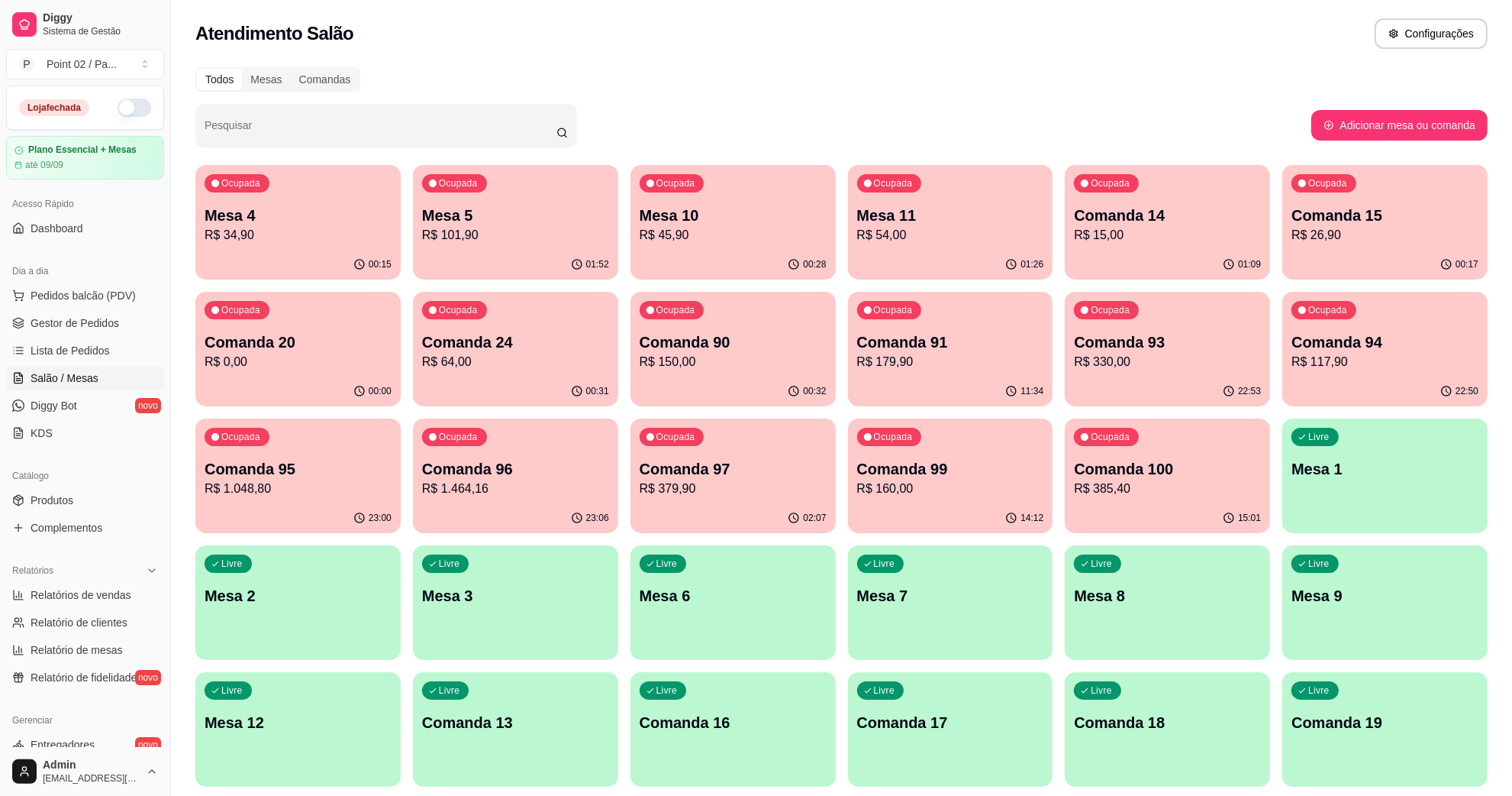
click at [707, 234] on p "R$ 45,90" at bounding box center [734, 235] width 187 height 19
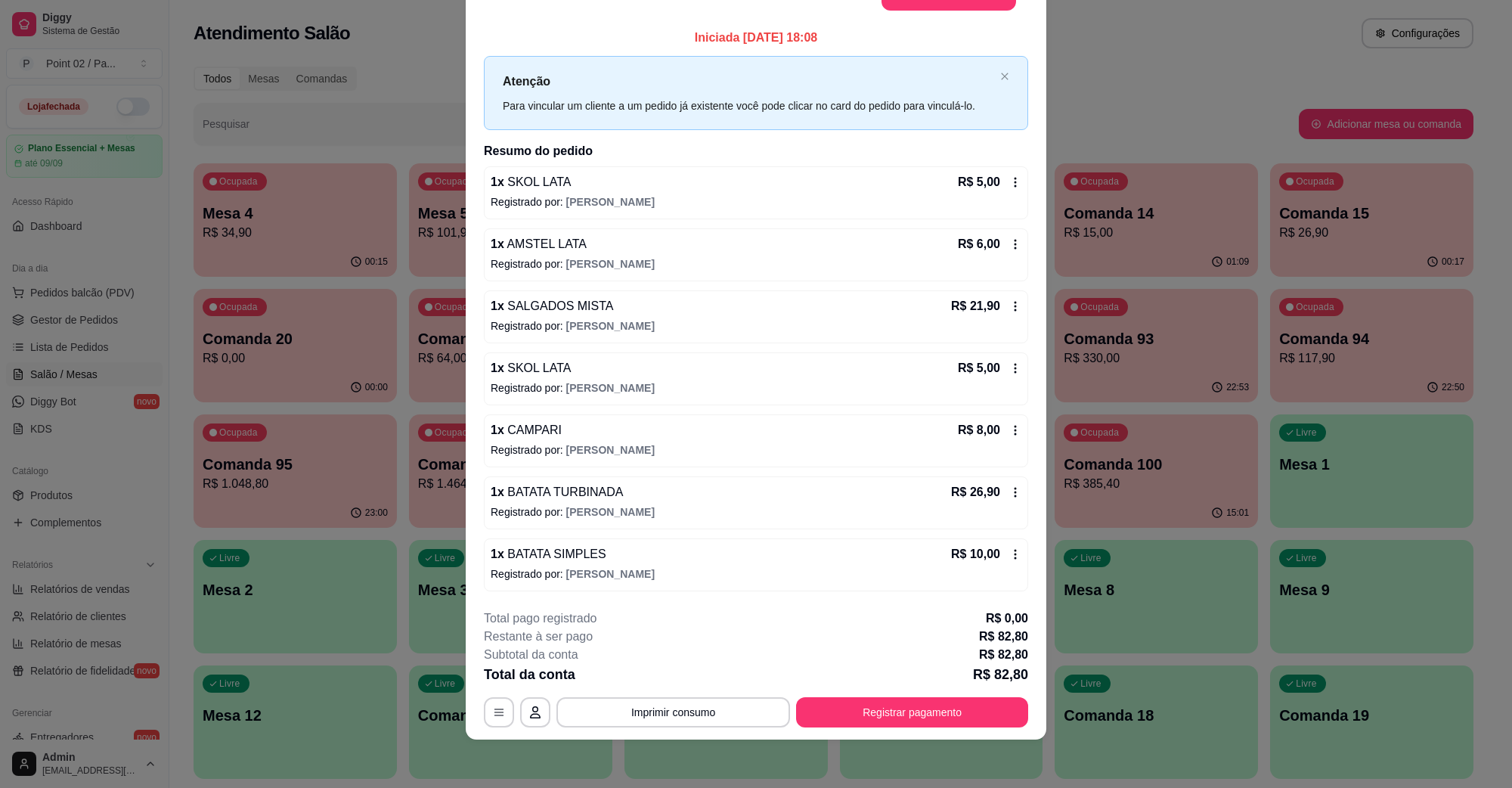
scroll to position [0, 0]
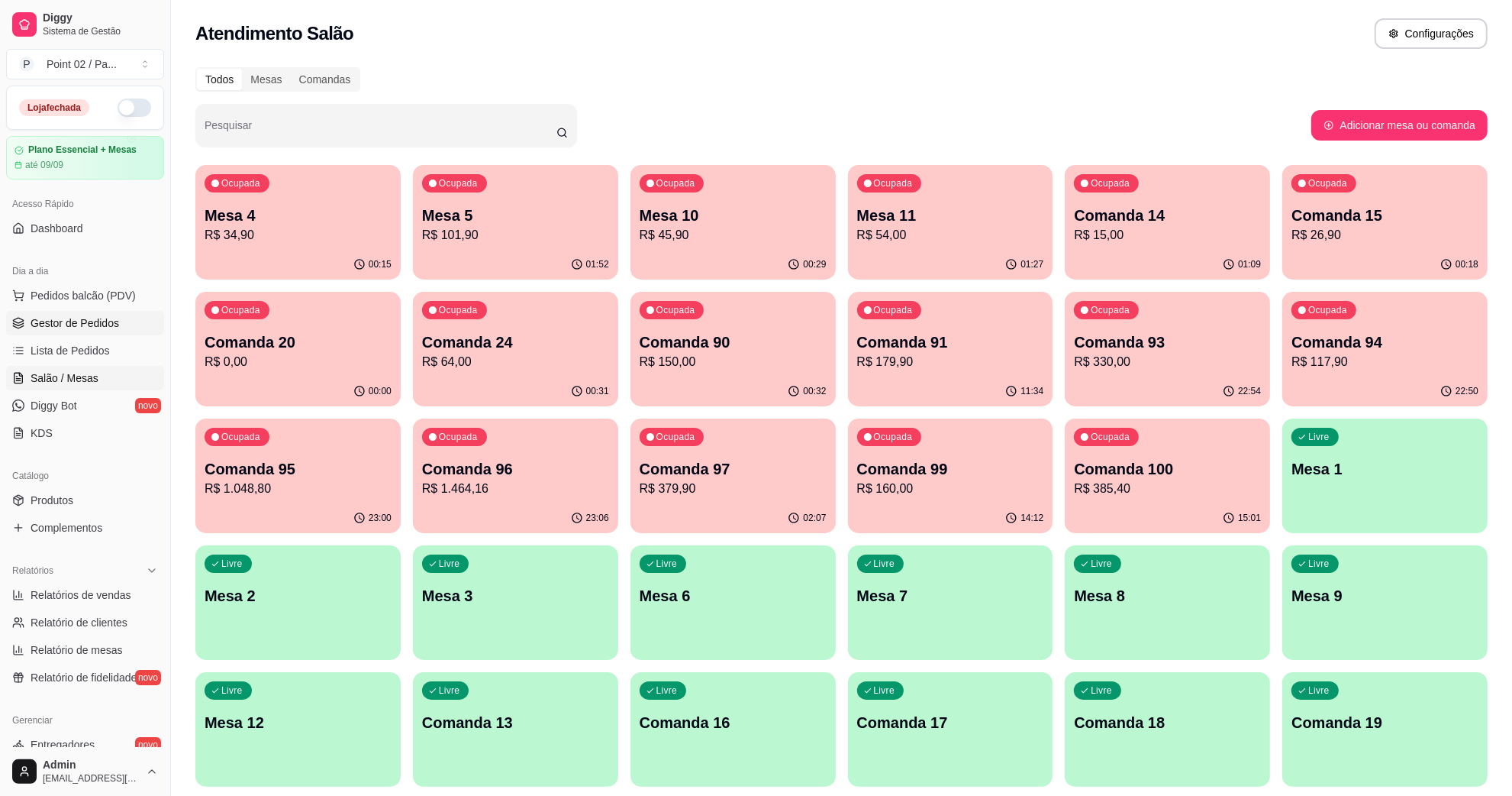
click at [107, 321] on span "Gestor de Pedidos" at bounding box center [74, 323] width 89 height 16
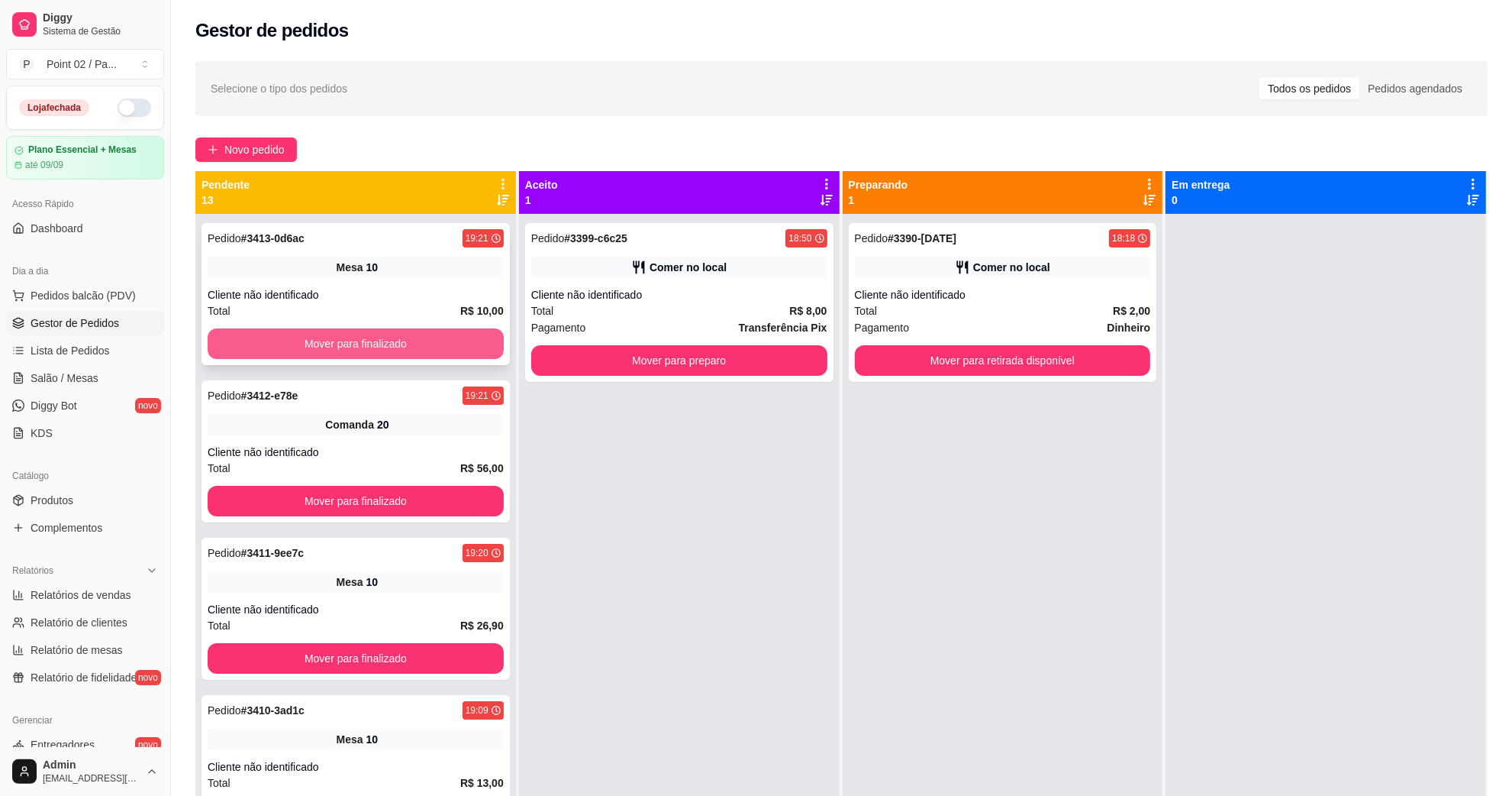
click at [338, 347] on button "Mover para finalizado" at bounding box center [356, 343] width 297 height 30
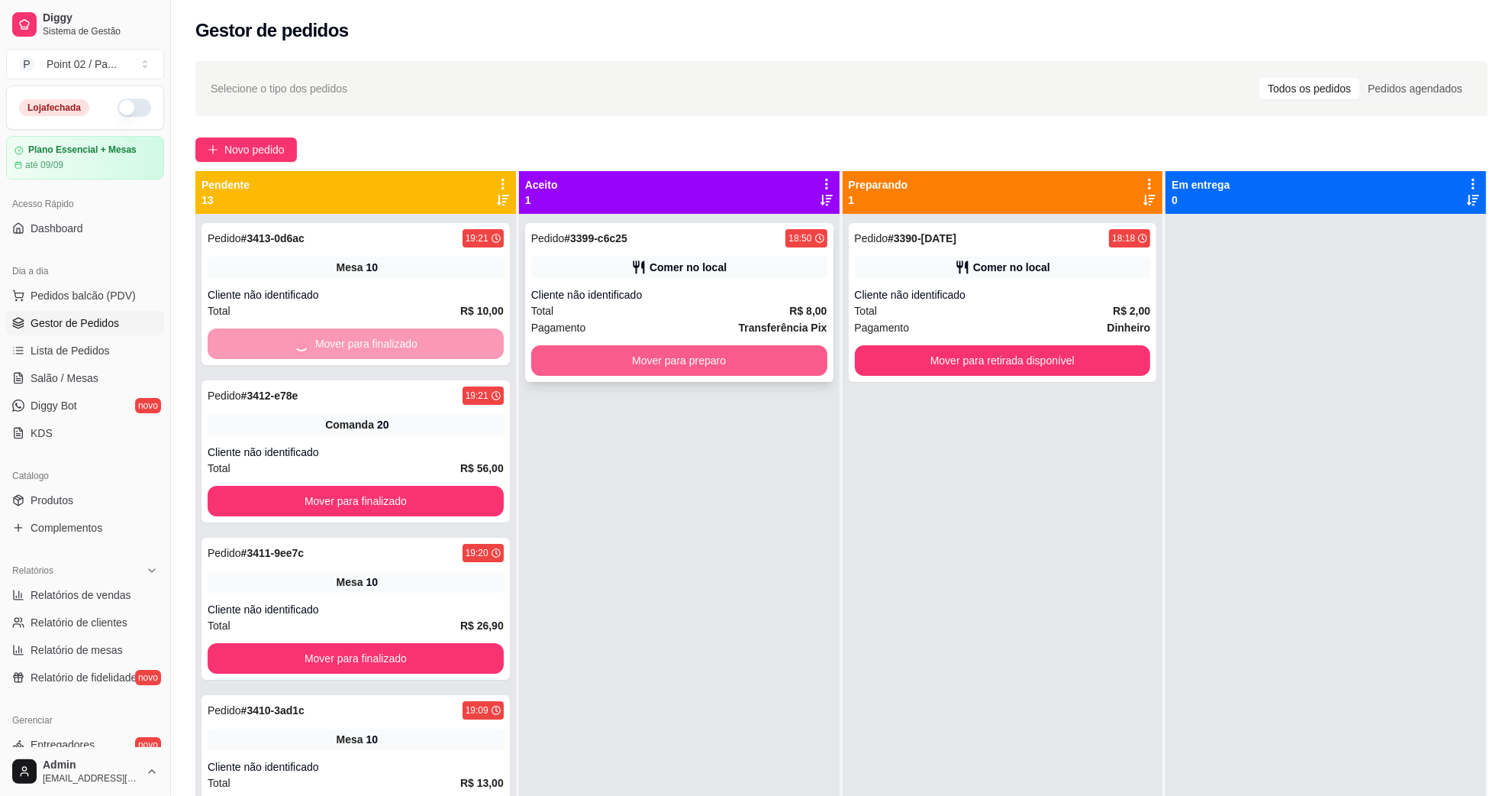
click at [743, 373] on button "Mover para preparo" at bounding box center [680, 360] width 297 height 30
click at [943, 376] on div "Pedido # 3390-ce864 18:18 Comer no local Cliente não identificado Total R$ 2,00…" at bounding box center [1003, 302] width 308 height 159
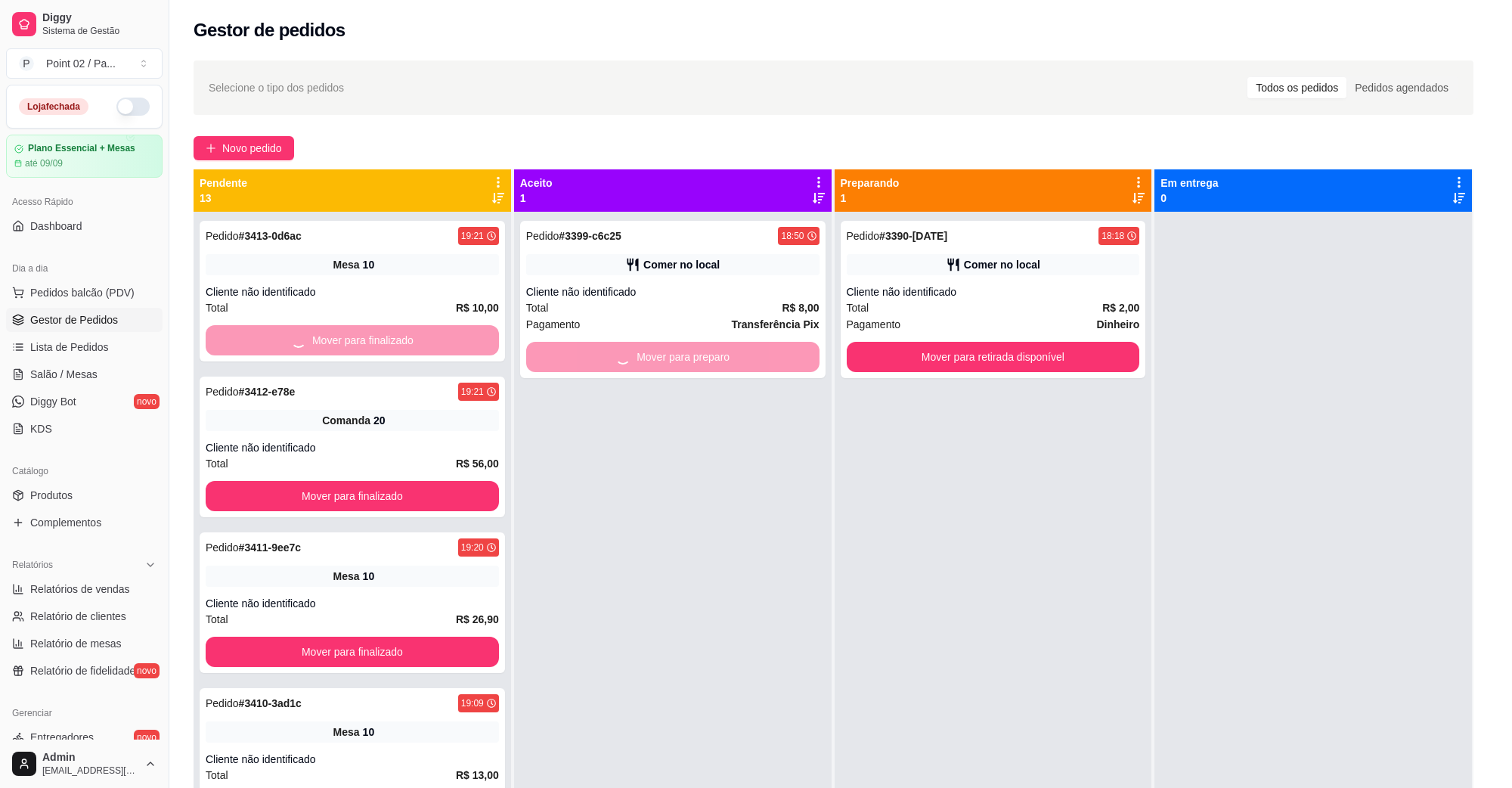
click at [930, 363] on div "COMER NO LOCAL - Pedido feito pelo balcão" at bounding box center [755, 366] width 396 height 15
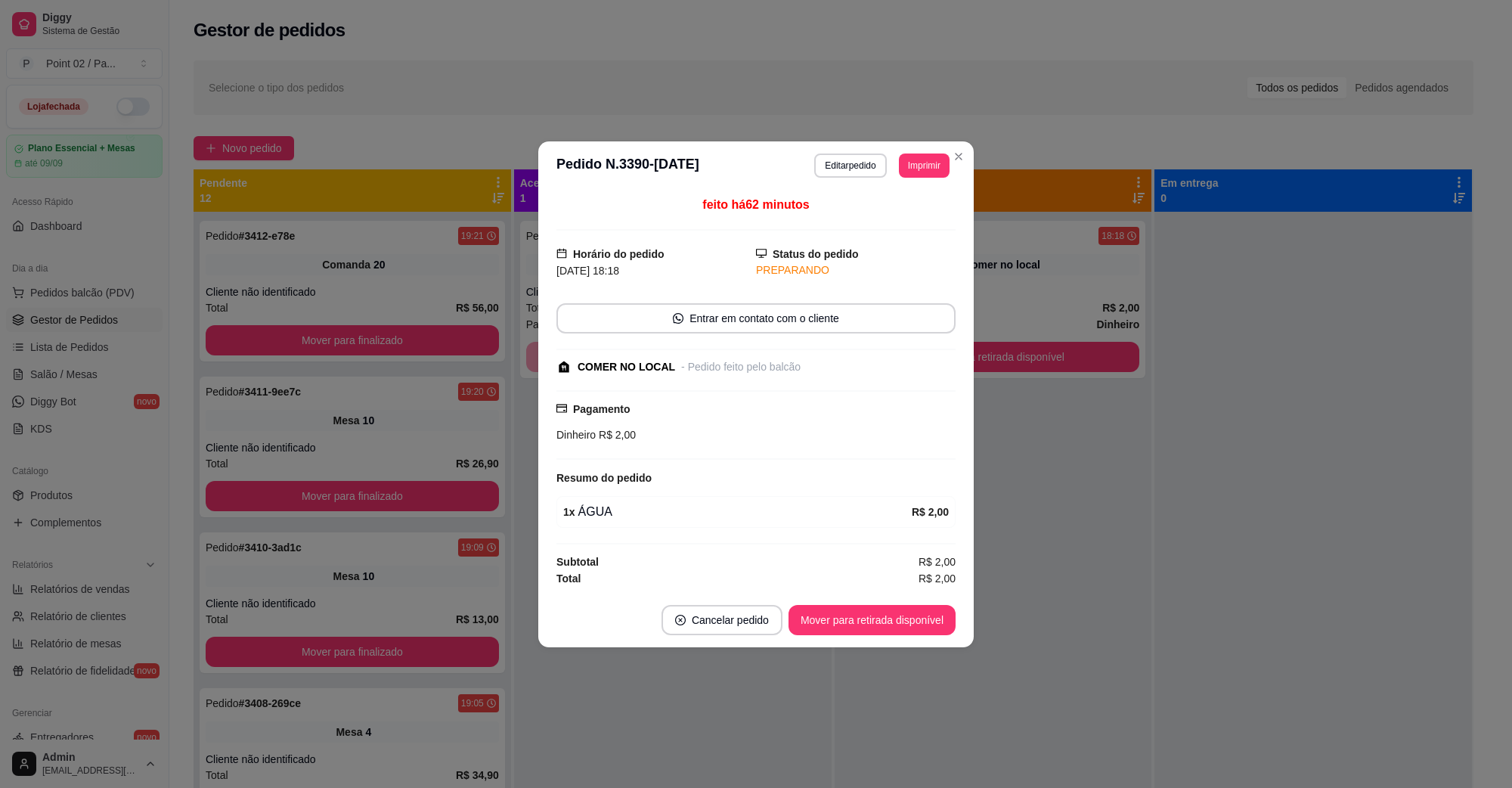
click at [955, 363] on div "COMER NO LOCAL - Pedido feito pelo balcão" at bounding box center [756, 367] width 399 height 15
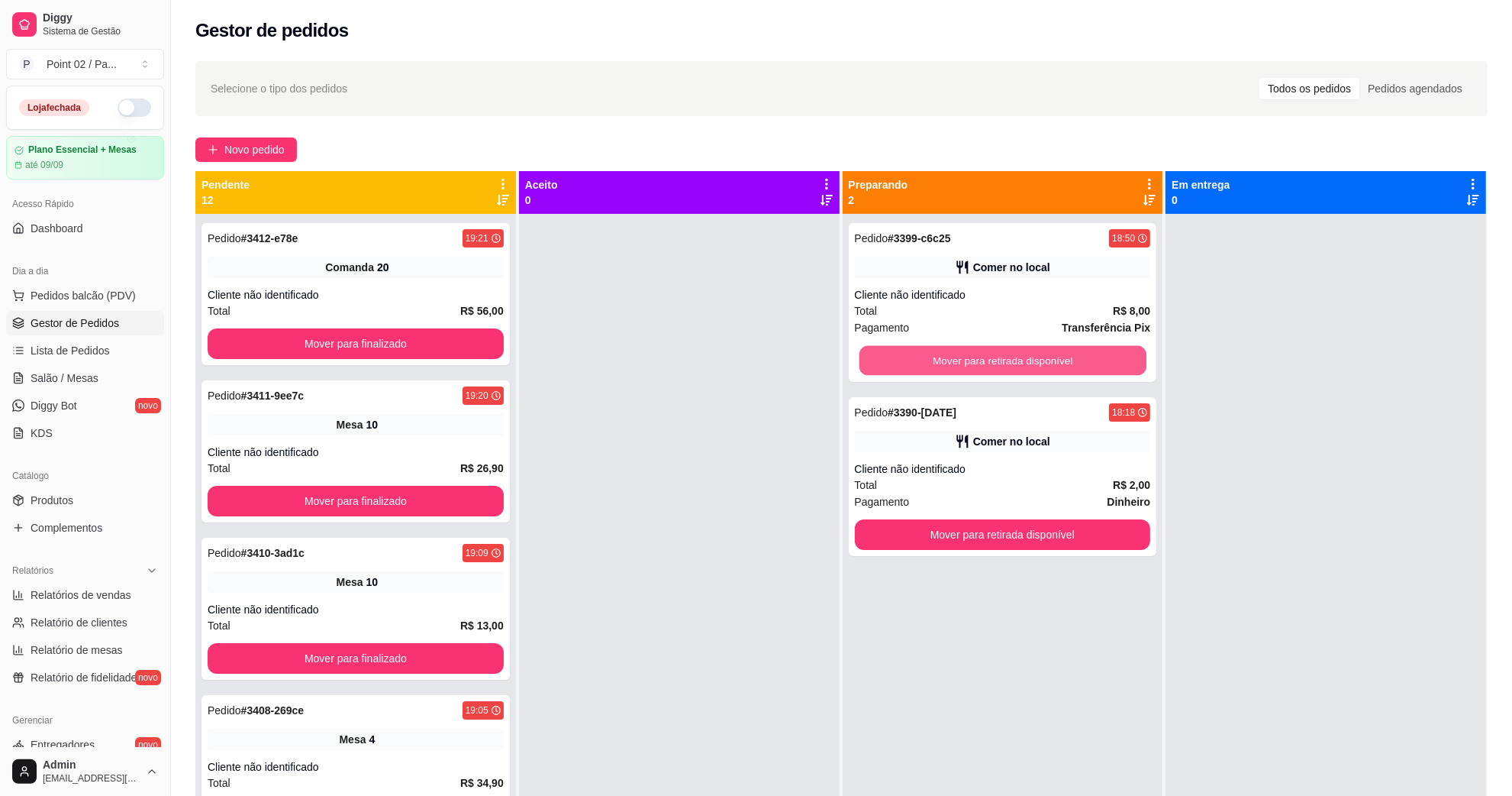
click at [989, 367] on button "Mover para retirada disponível" at bounding box center [1002, 361] width 287 height 30
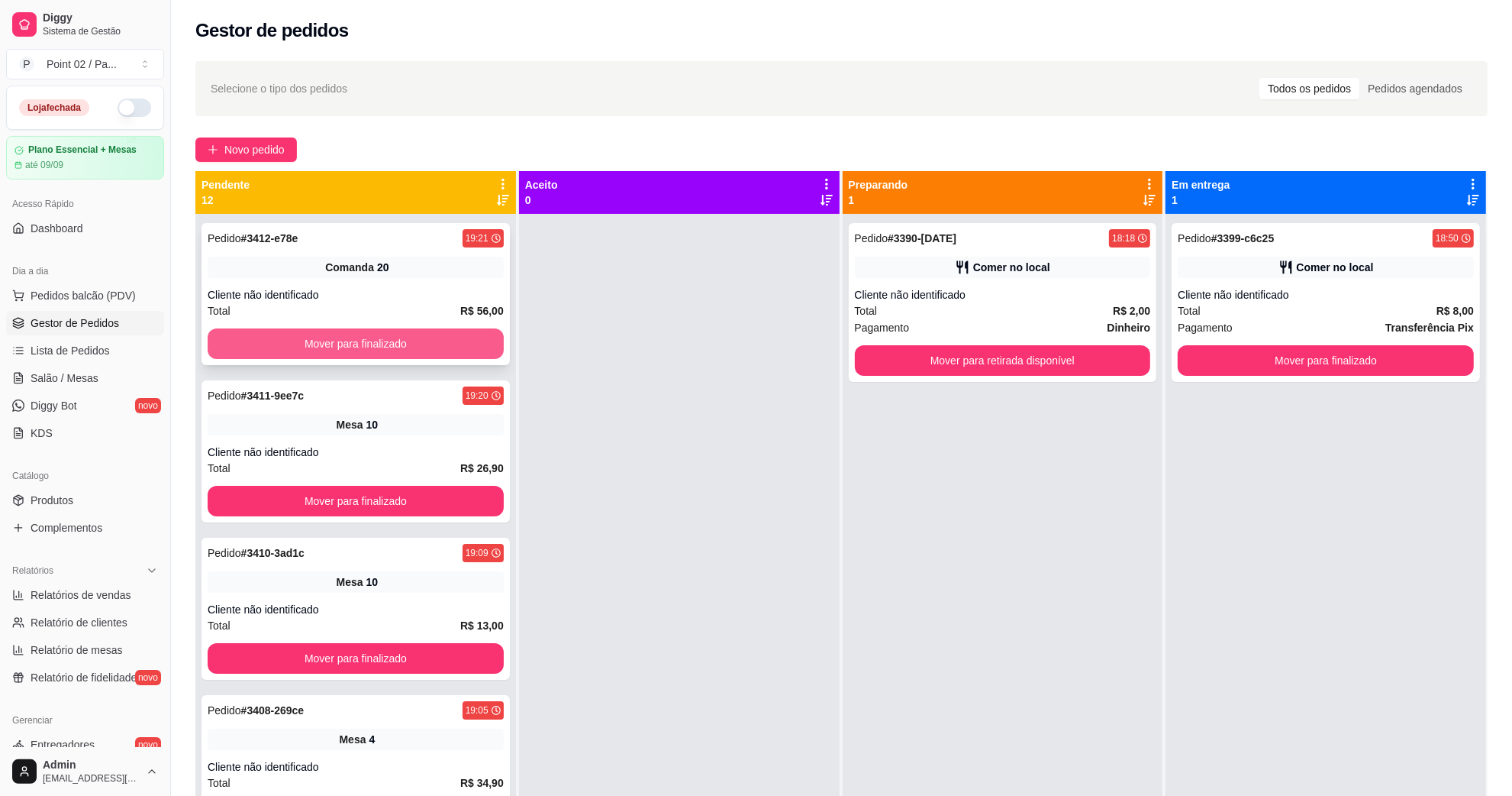
click at [463, 349] on button "Mover para finalizado" at bounding box center [356, 343] width 297 height 30
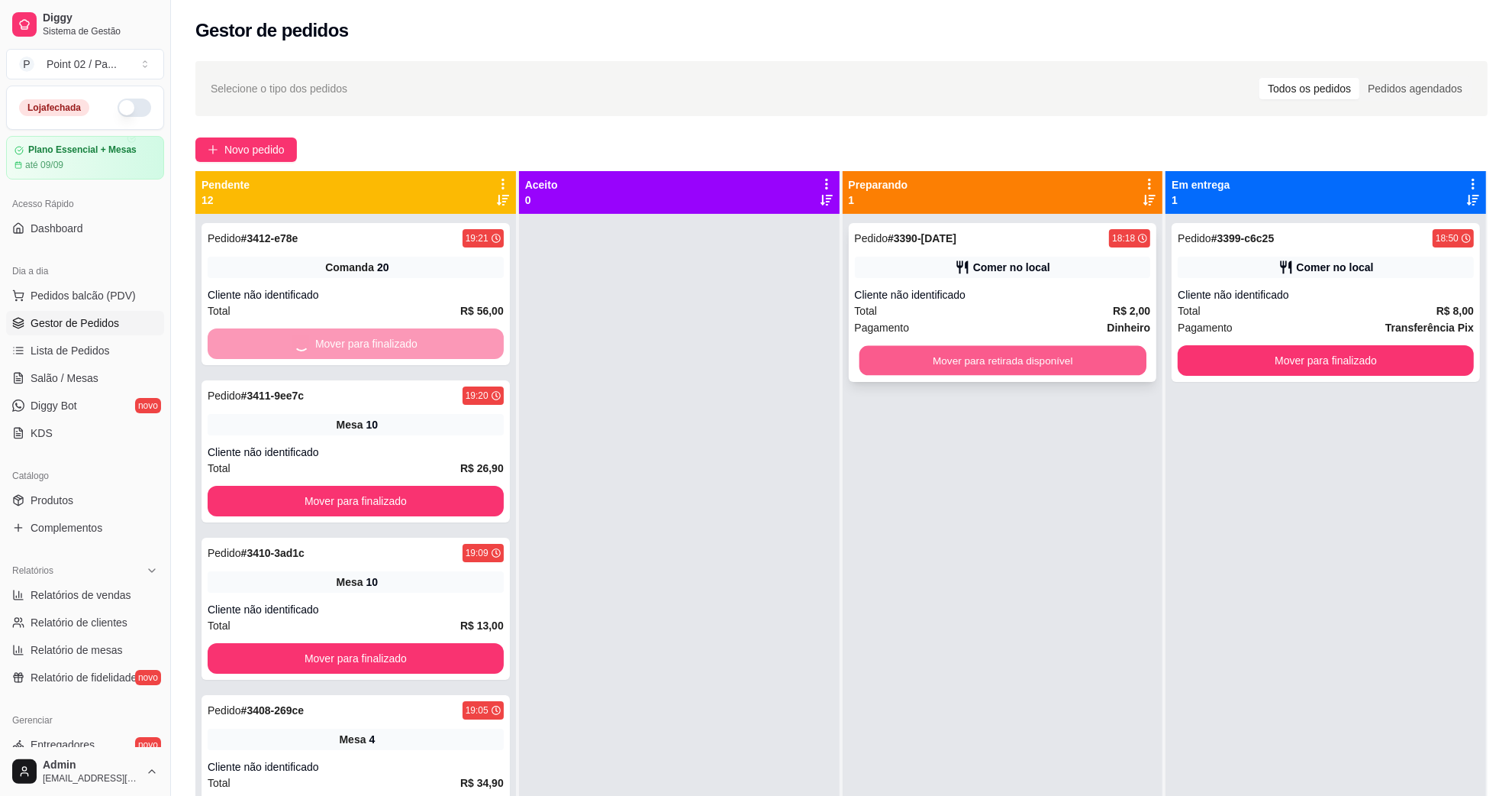
click at [858, 346] on button "Mover para retirada disponível" at bounding box center [1002, 361] width 287 height 30
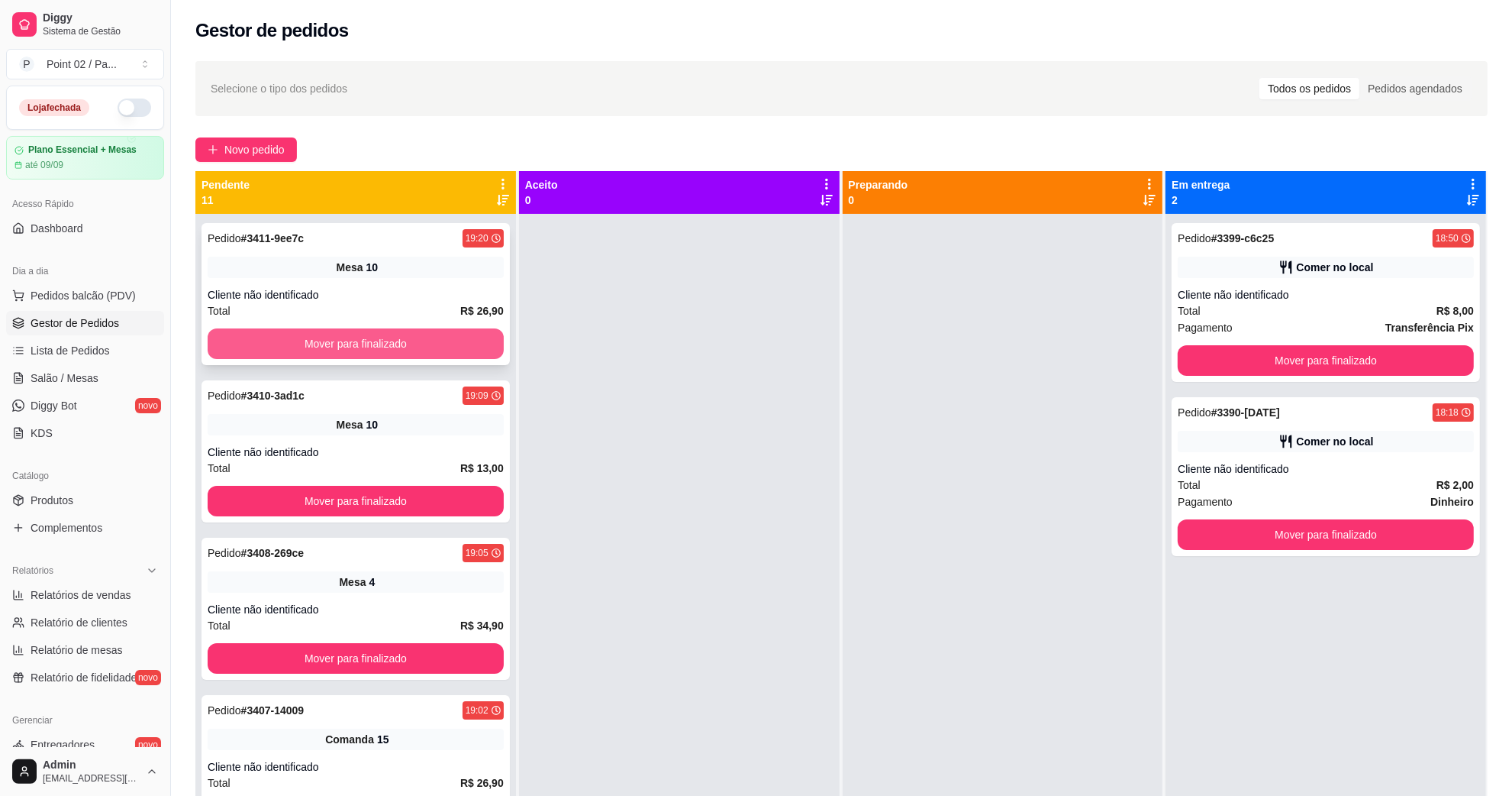
click at [443, 333] on button "Mover para finalizado" at bounding box center [356, 343] width 297 height 30
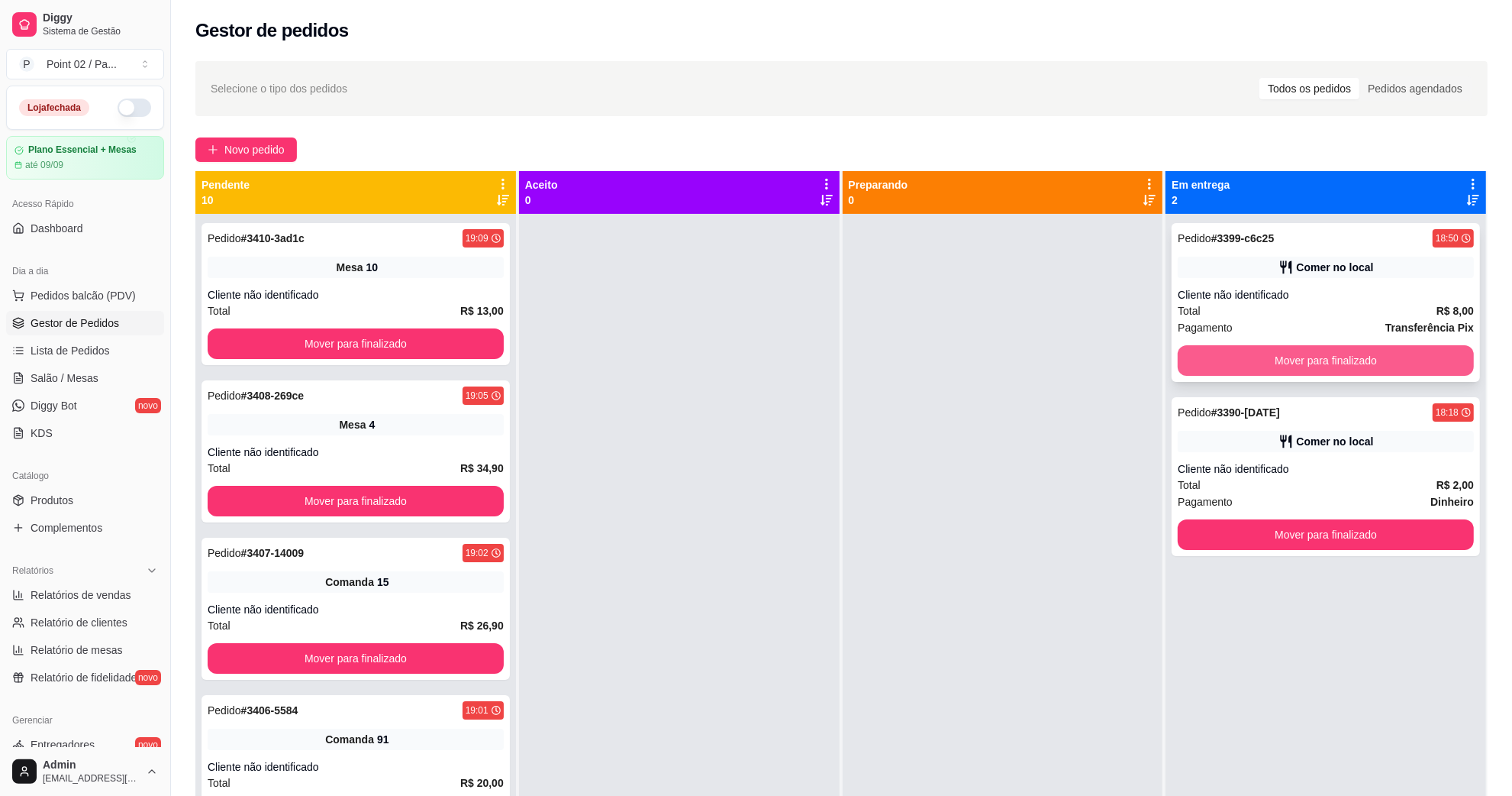
click at [1429, 361] on button "Mover para finalizado" at bounding box center [1327, 360] width 297 height 30
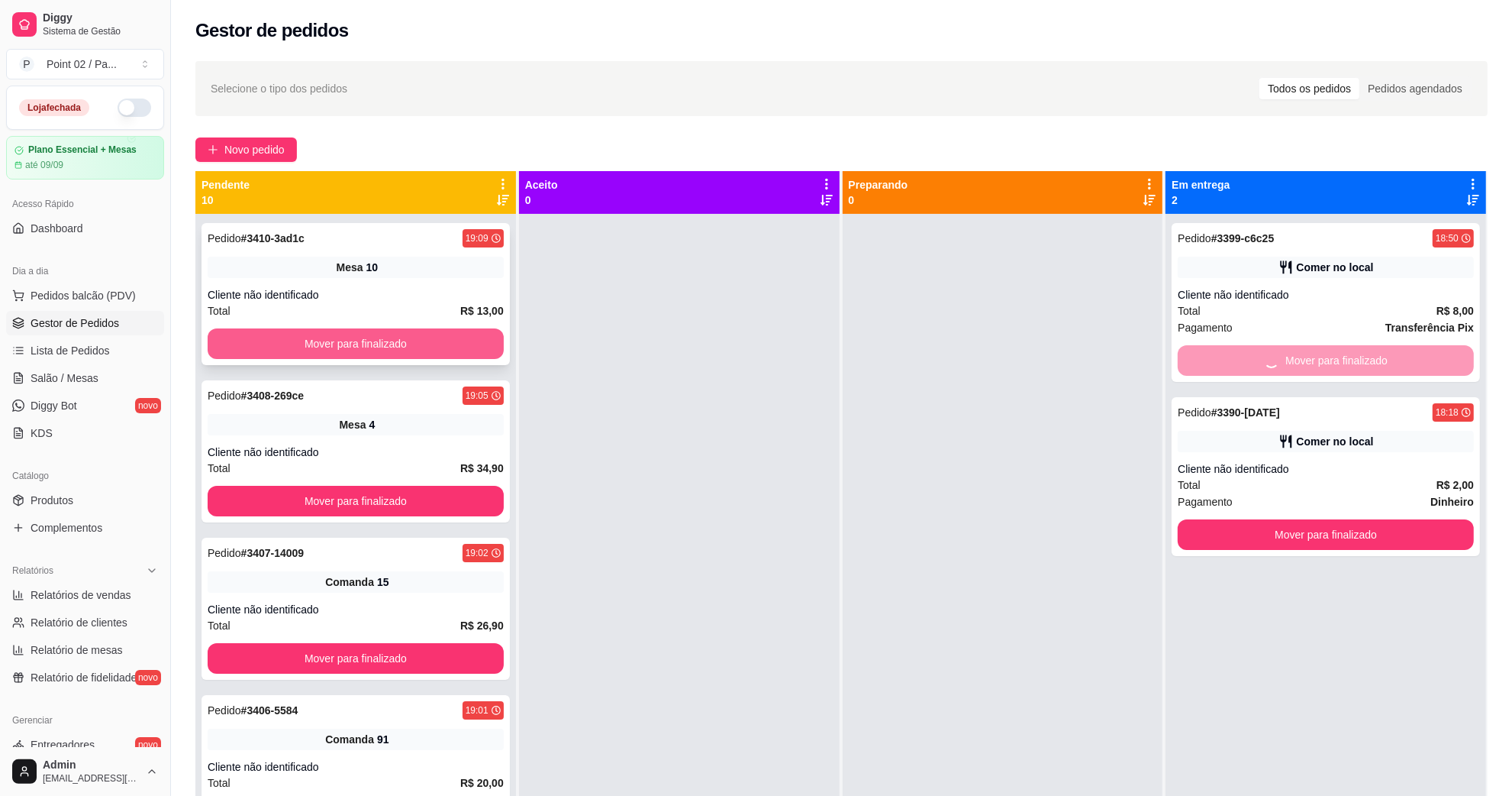
click at [371, 336] on button "Mover para finalizado" at bounding box center [356, 343] width 297 height 30
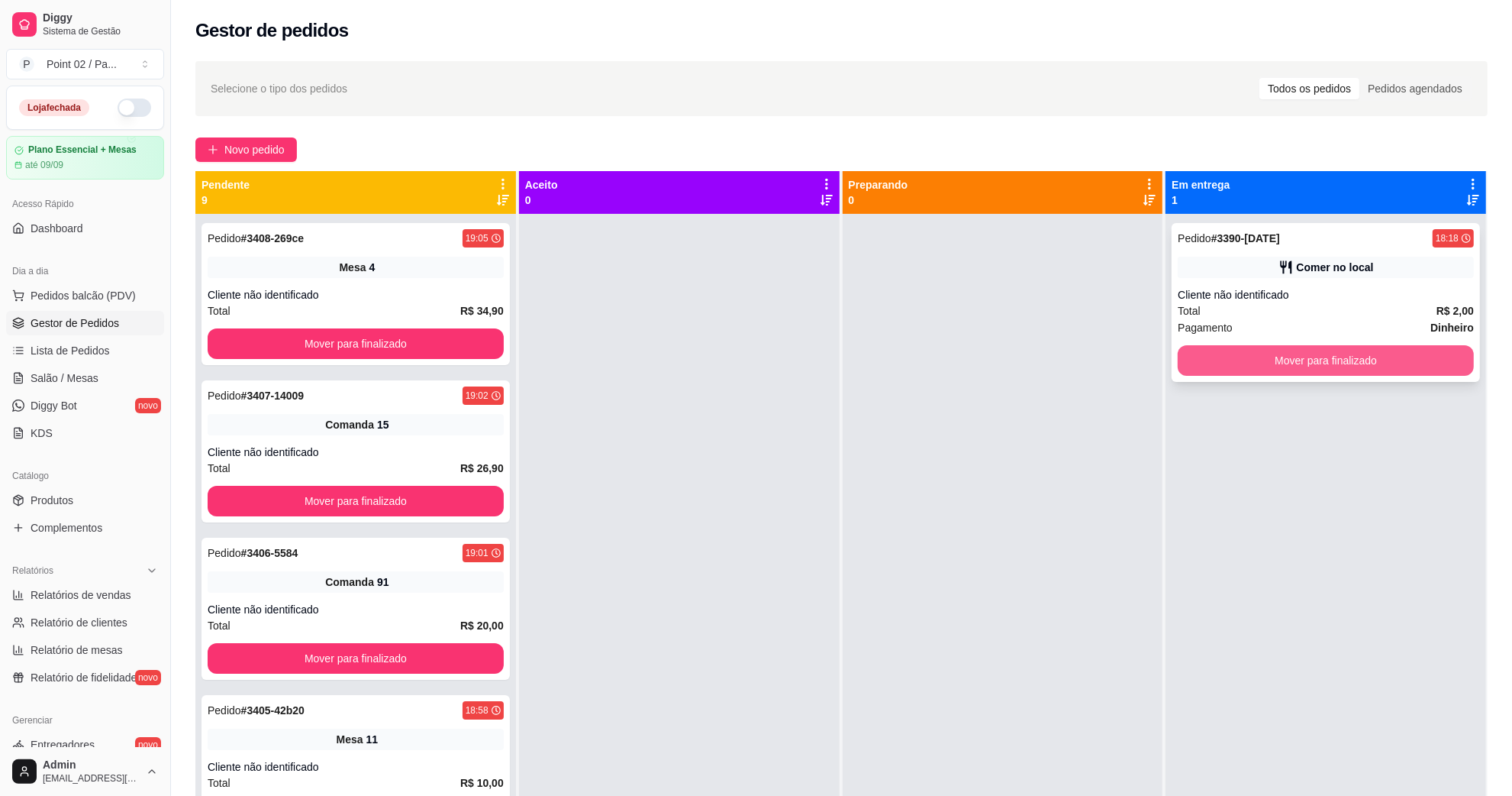
click at [1257, 345] on button "Mover para finalizado" at bounding box center [1327, 360] width 297 height 30
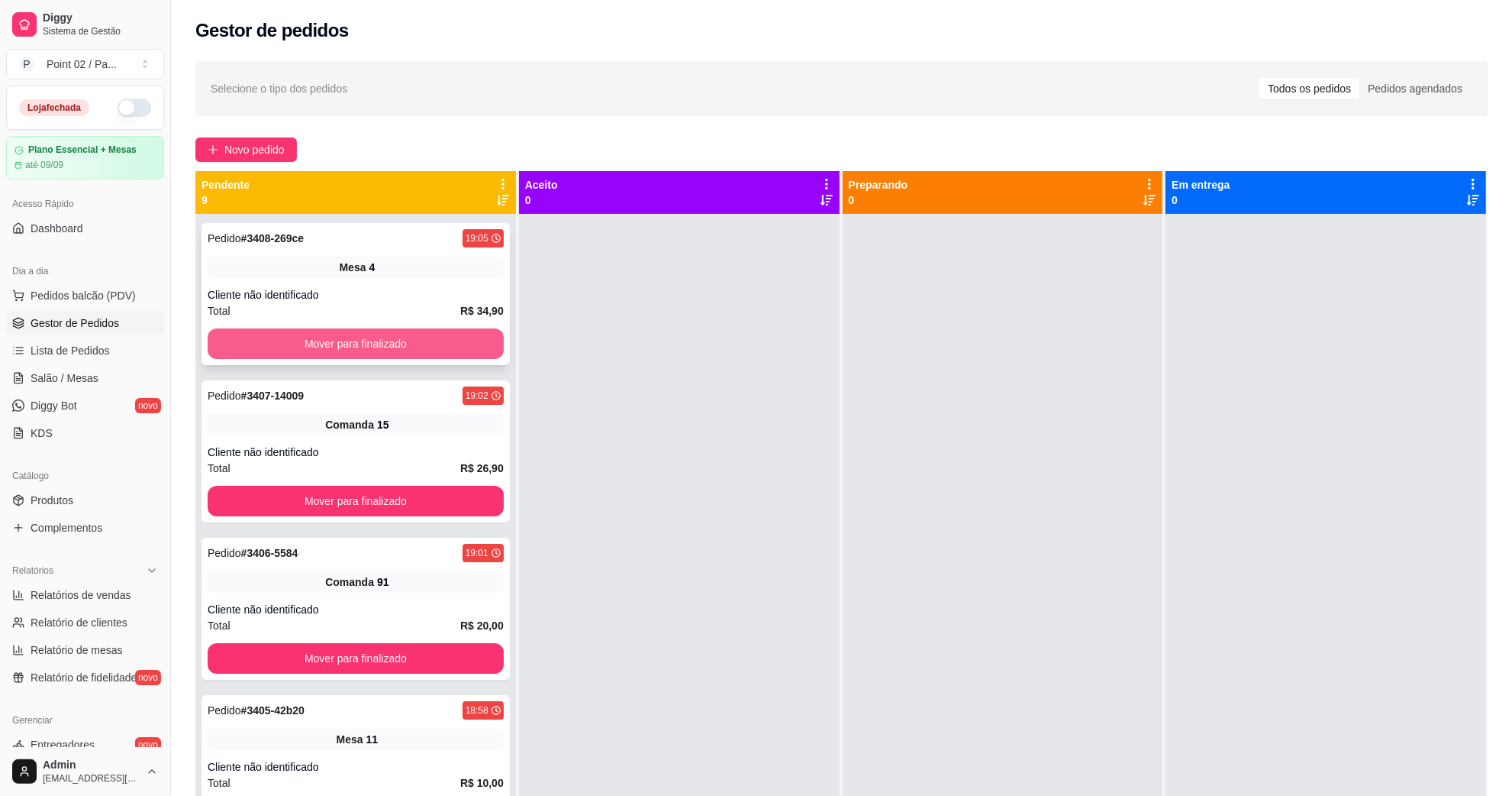
click at [439, 333] on button "Mover para finalizado" at bounding box center [356, 343] width 297 height 30
click at [439, 333] on button "Mover para finalizado" at bounding box center [356, 343] width 287 height 30
click at [439, 333] on button "Mover para finalizado" at bounding box center [356, 343] width 297 height 30
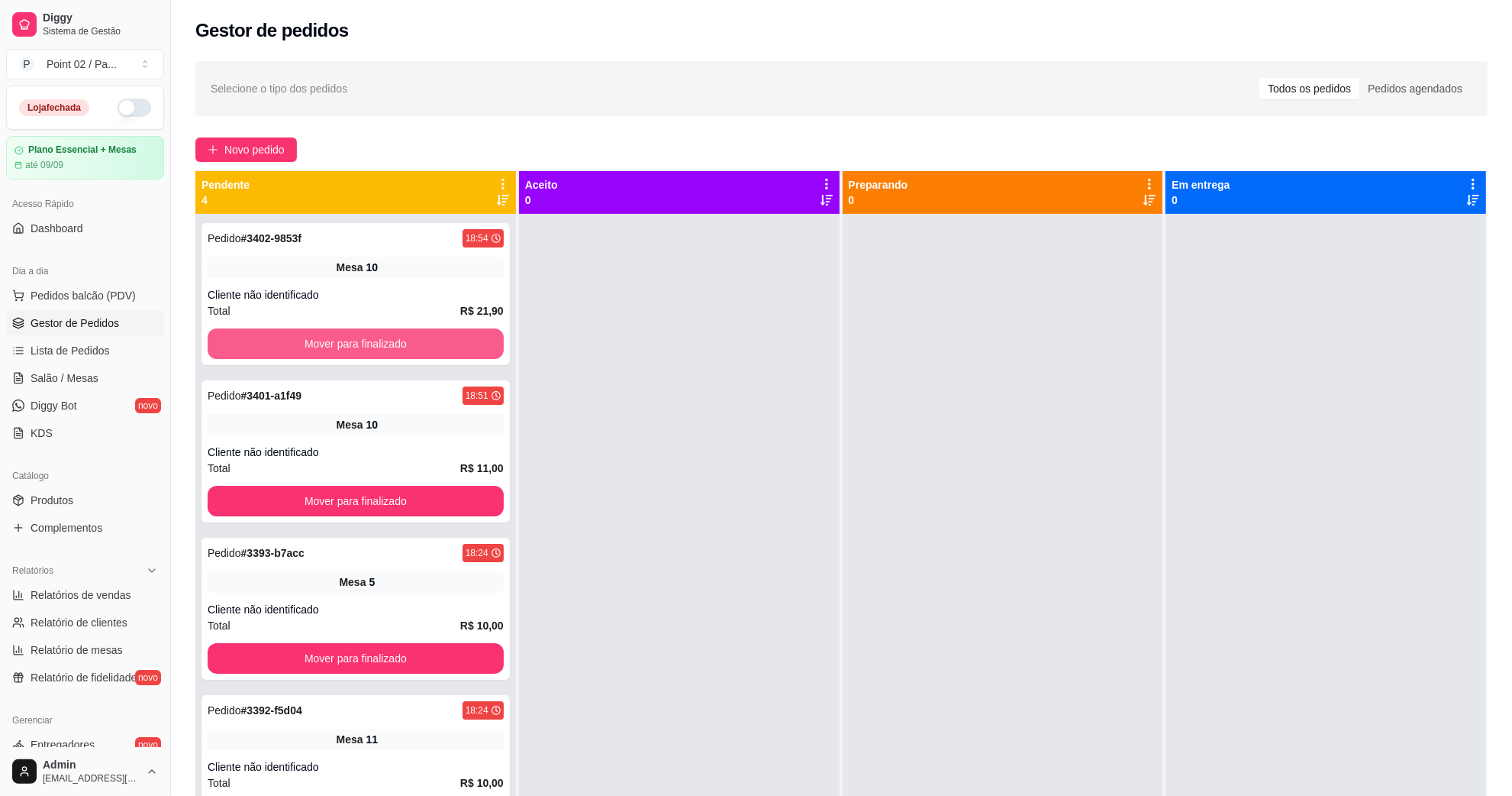
click at [439, 333] on button "Mover para finalizado" at bounding box center [356, 343] width 297 height 30
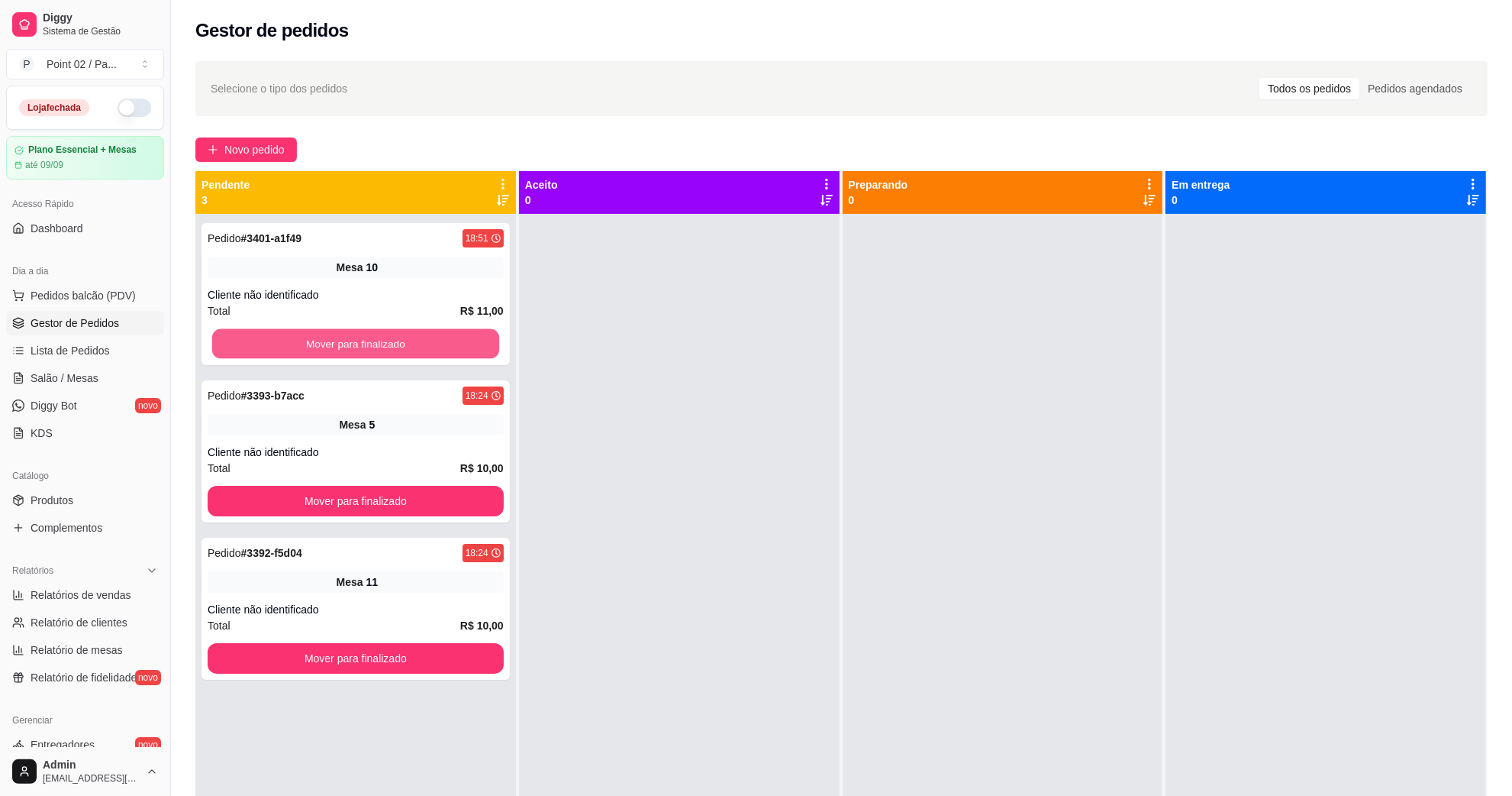
click at [439, 333] on button "Mover para finalizado" at bounding box center [356, 343] width 287 height 30
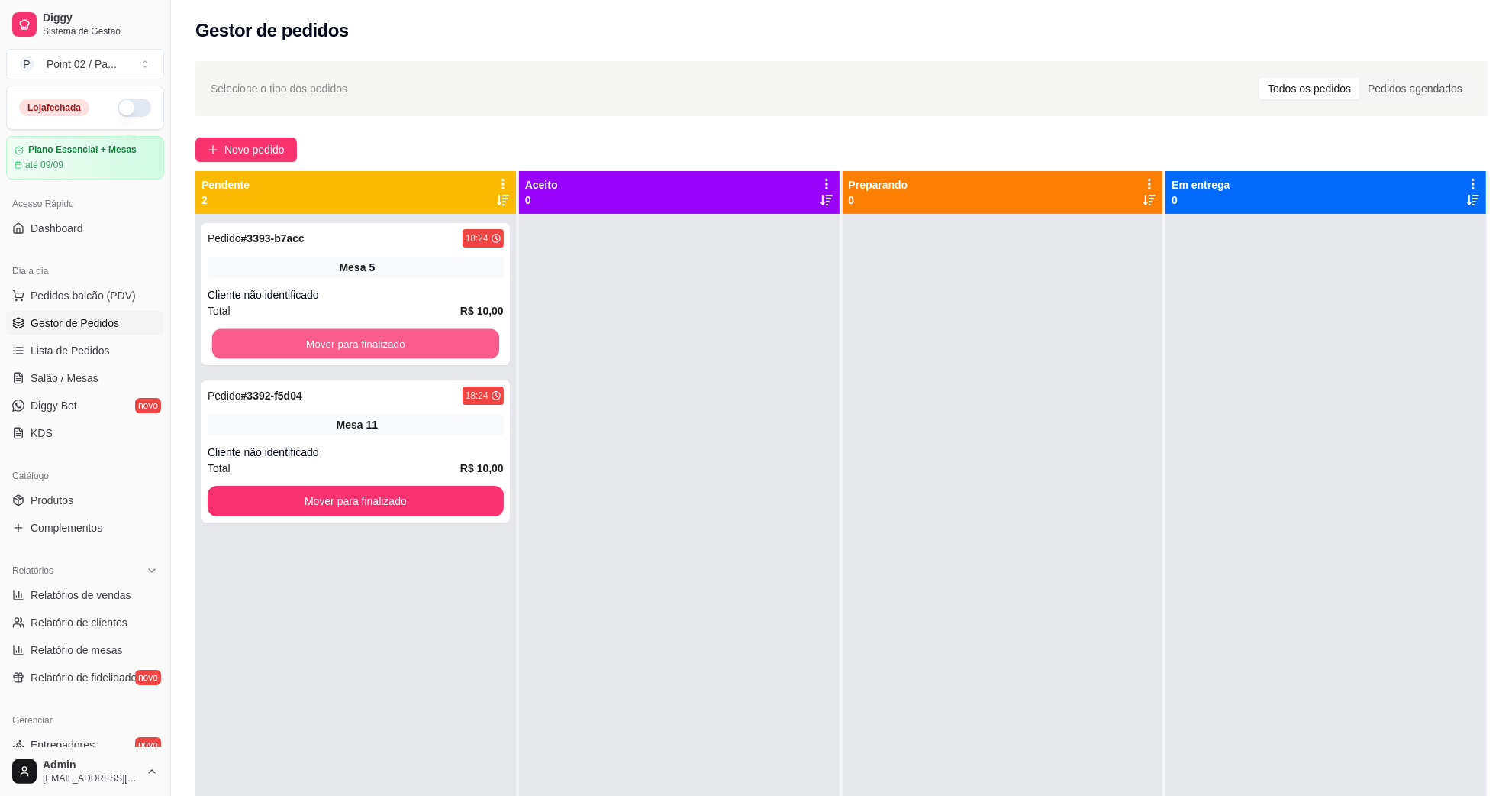
click at [439, 333] on button "Mover para finalizado" at bounding box center [356, 343] width 287 height 30
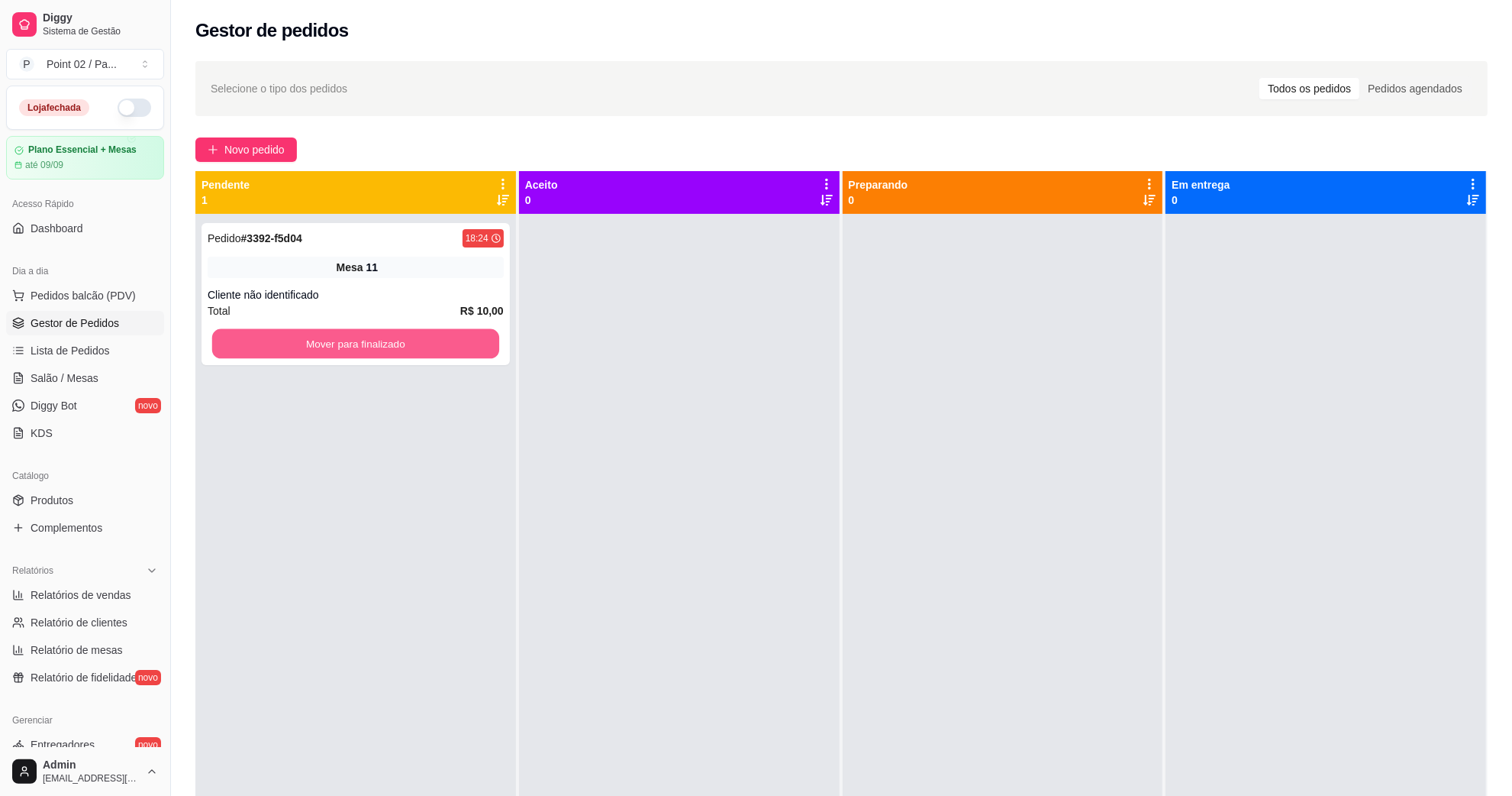
click at [439, 333] on button "Mover para finalizado" at bounding box center [356, 343] width 287 height 30
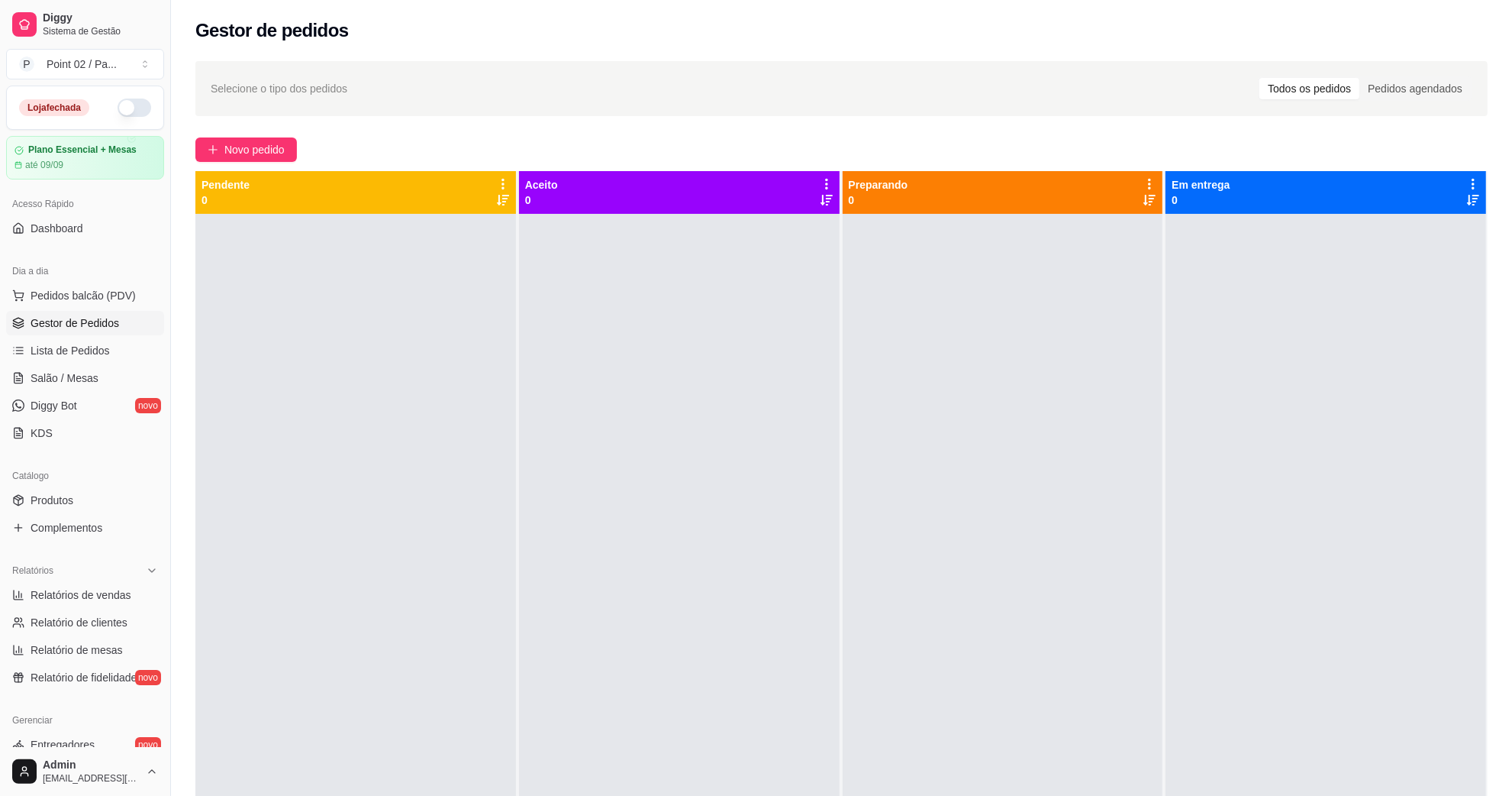
click at [90, 335] on link "Gestor de Pedidos" at bounding box center [85, 323] width 158 height 24
click at [90, 343] on span "Lista de Pedidos" at bounding box center [69, 350] width 79 height 16
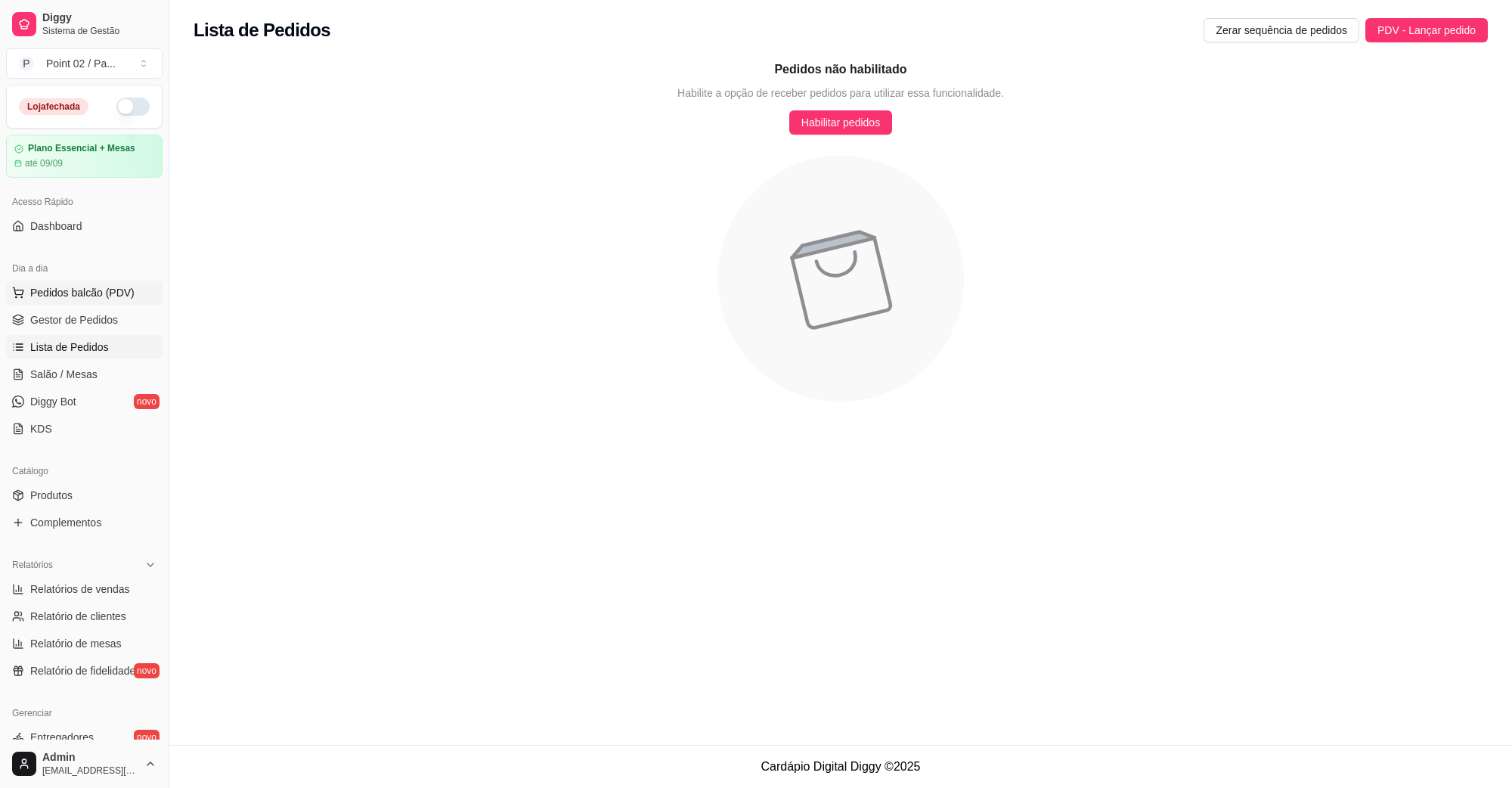
click at [129, 298] on span "Pedidos balcão (PDV)" at bounding box center [82, 293] width 104 height 15
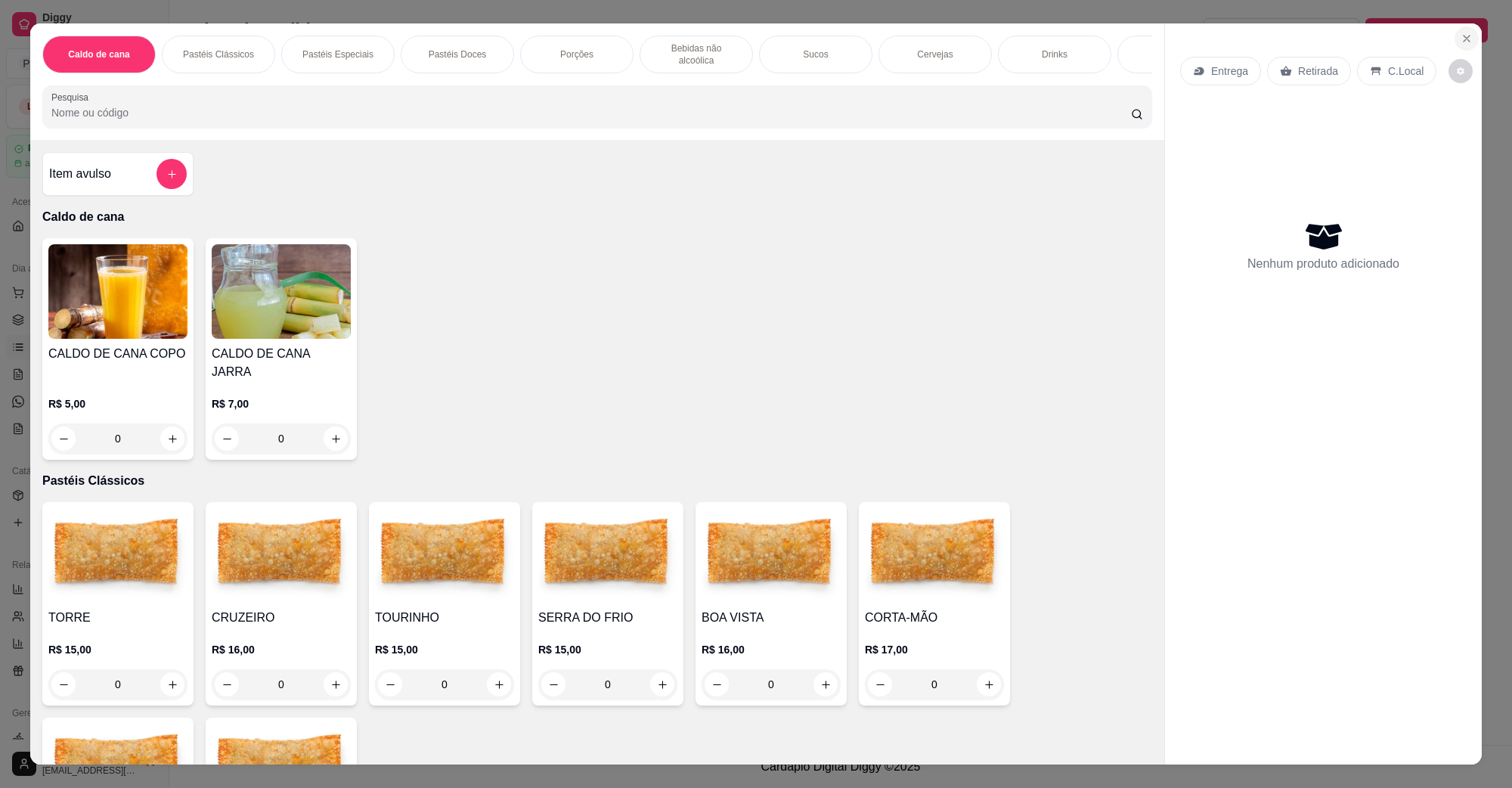
click at [1461, 43] on icon "Close" at bounding box center [1467, 39] width 13 height 13
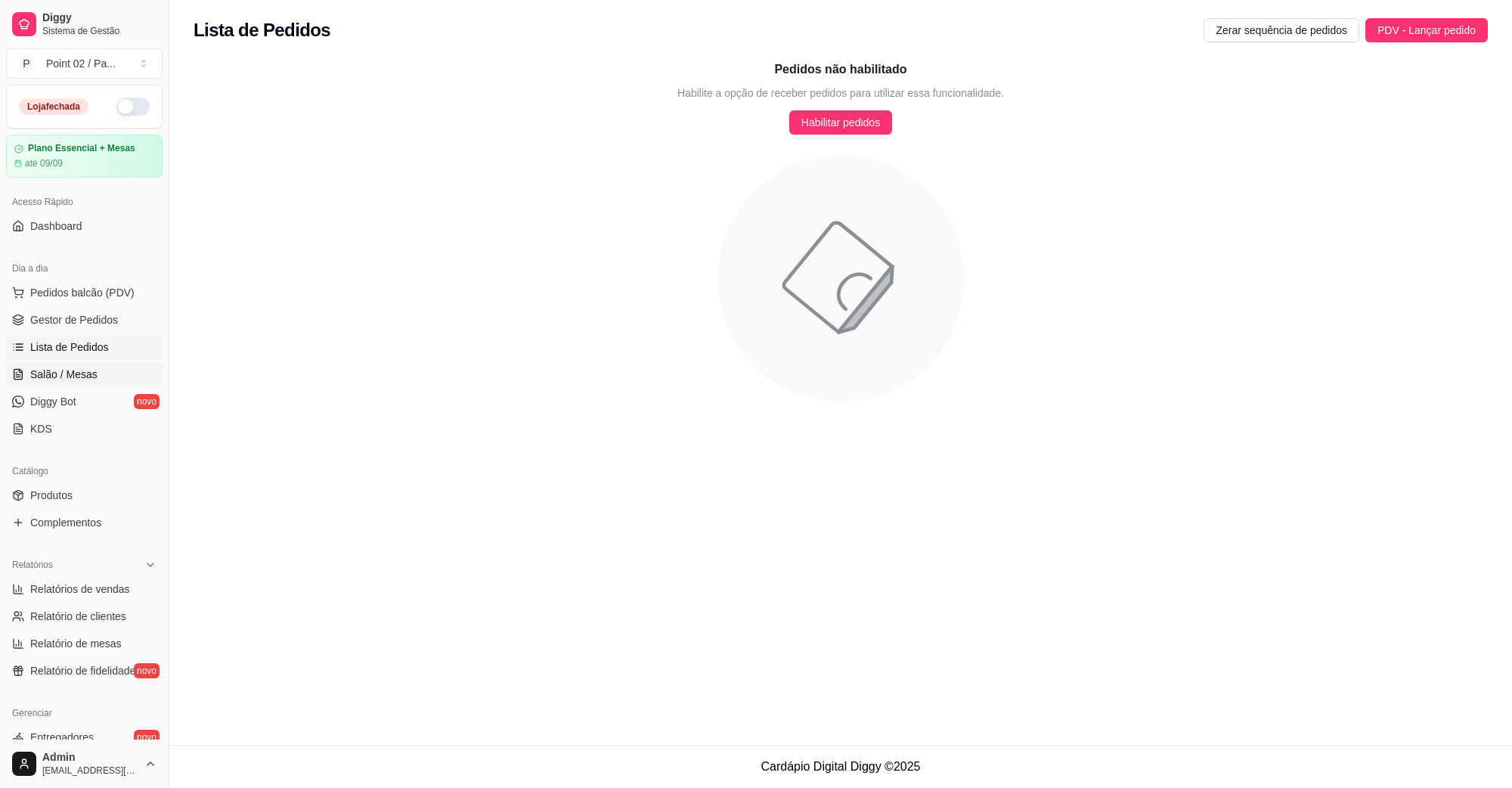
click at [27, 386] on link "Salão / Mesas" at bounding box center [84, 374] width 157 height 24
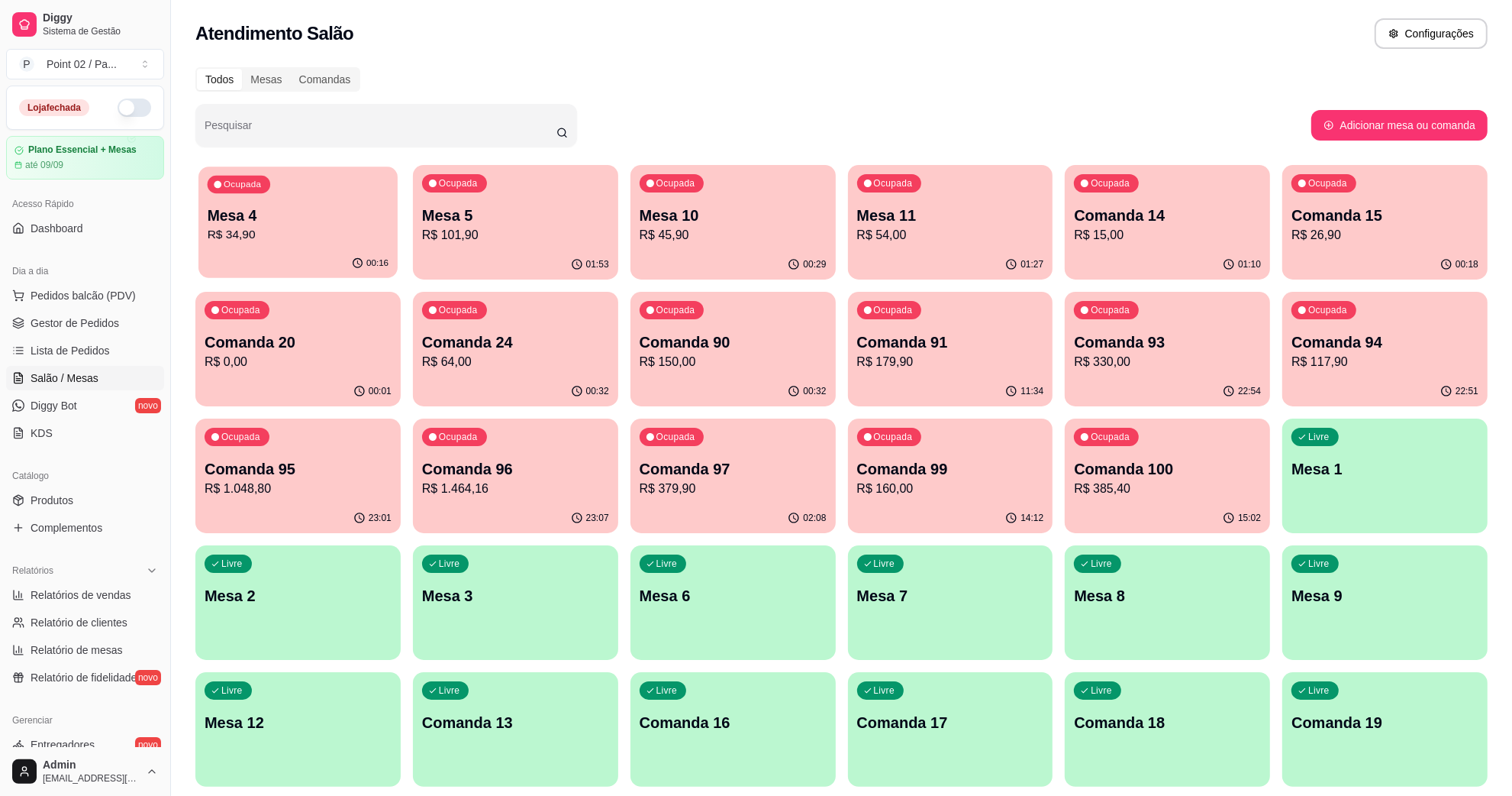
click at [314, 251] on div "00:16" at bounding box center [298, 263] width 199 height 29
click at [764, 221] on p "Mesa 10" at bounding box center [732, 216] width 180 height 20
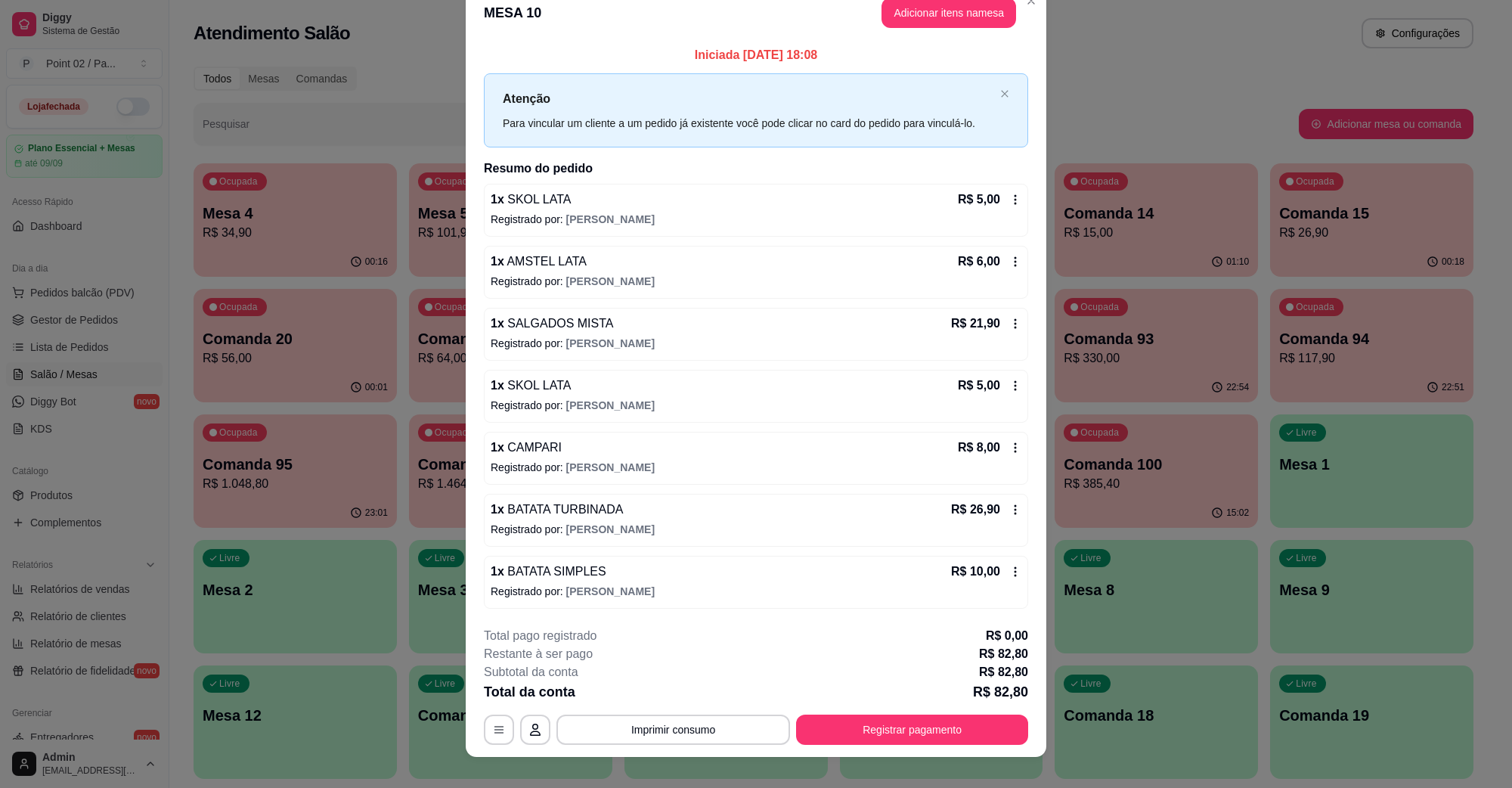
scroll to position [40, 0]
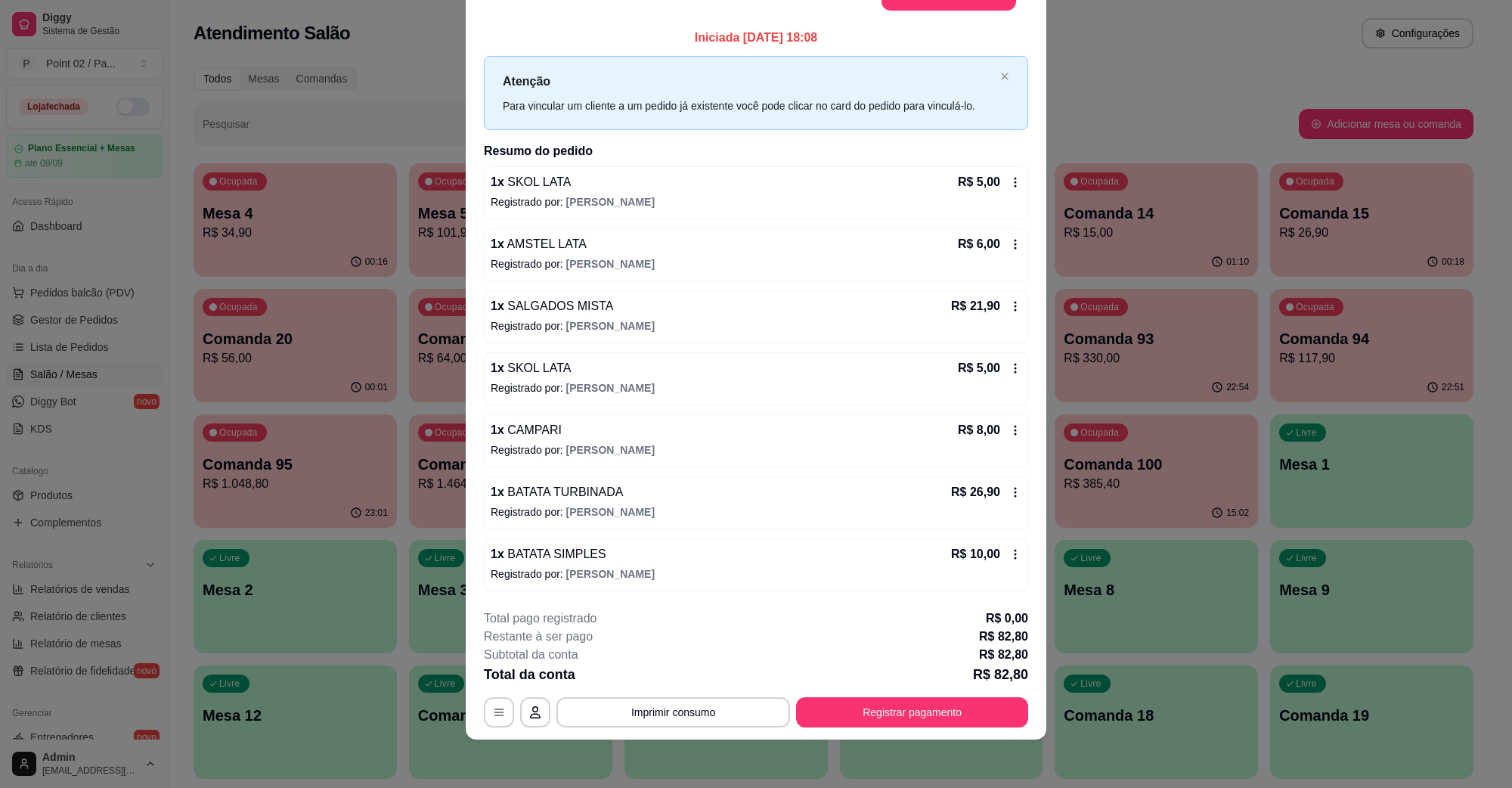
click at [560, 488] on span "BATATA TURBINADA" at bounding box center [564, 491] width 120 height 13
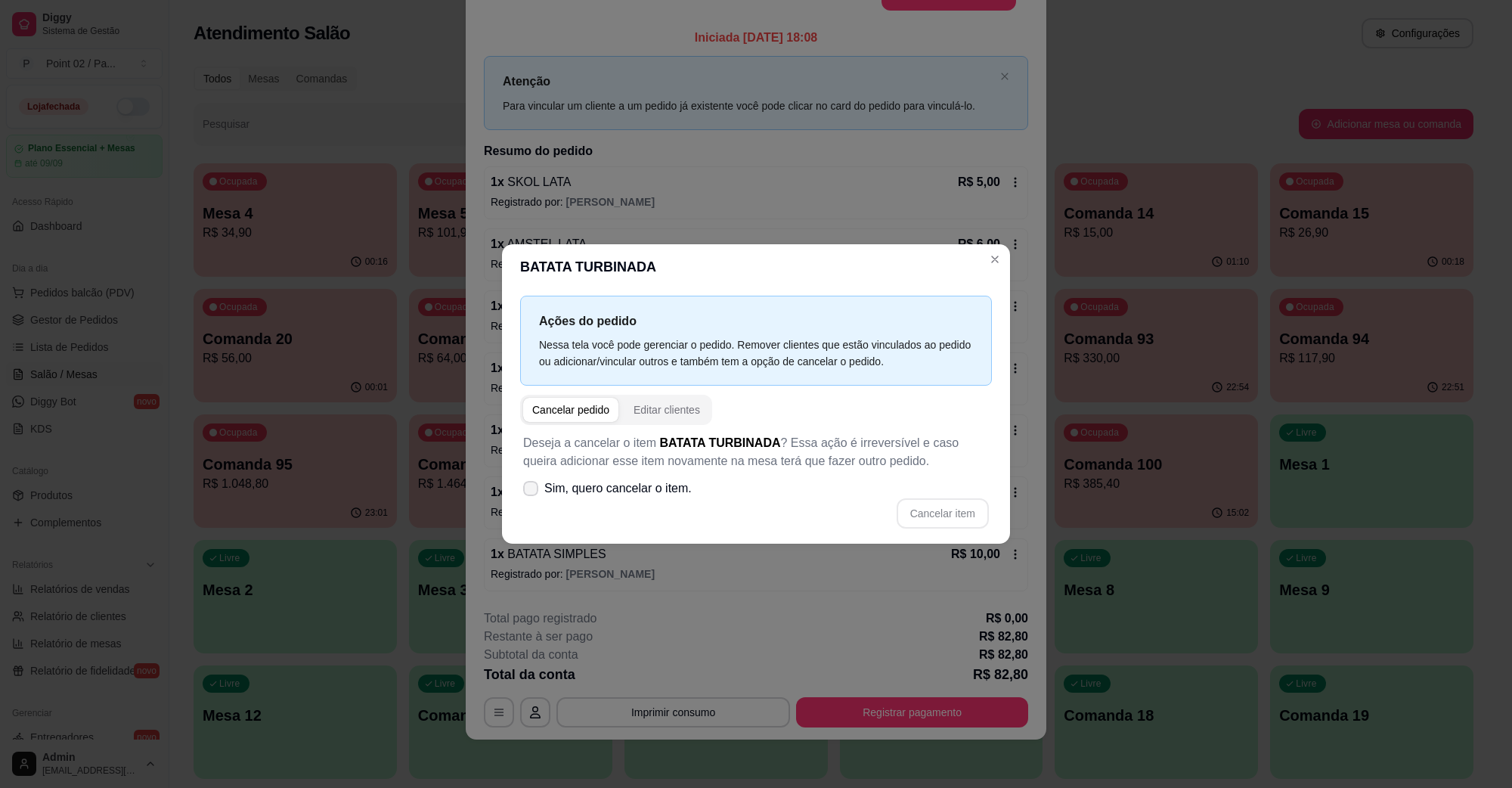
click at [596, 488] on span "Sim, quero cancelar o item." at bounding box center [617, 488] width 148 height 18
click at [532, 492] on input "Sim, quero cancelar o item." at bounding box center [528, 496] width 10 height 10
checkbox input "true"
click at [924, 506] on button "Cancelar item" at bounding box center [942, 513] width 92 height 30
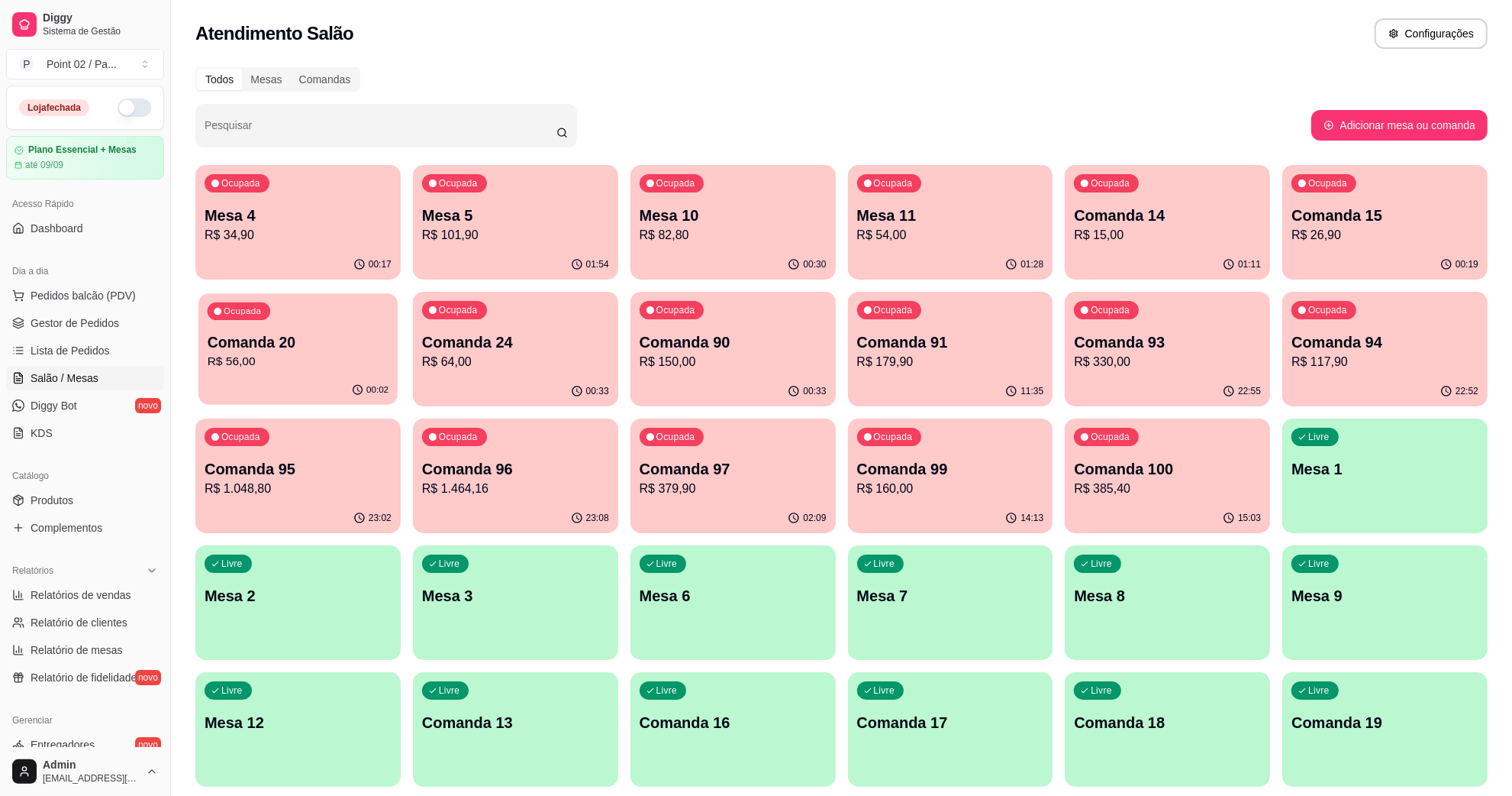
click at [272, 344] on p "Comanda 20" at bounding box center [298, 341] width 180 height 20
click at [1249, 622] on div "Livre Mesa 8" at bounding box center [1168, 593] width 206 height 97
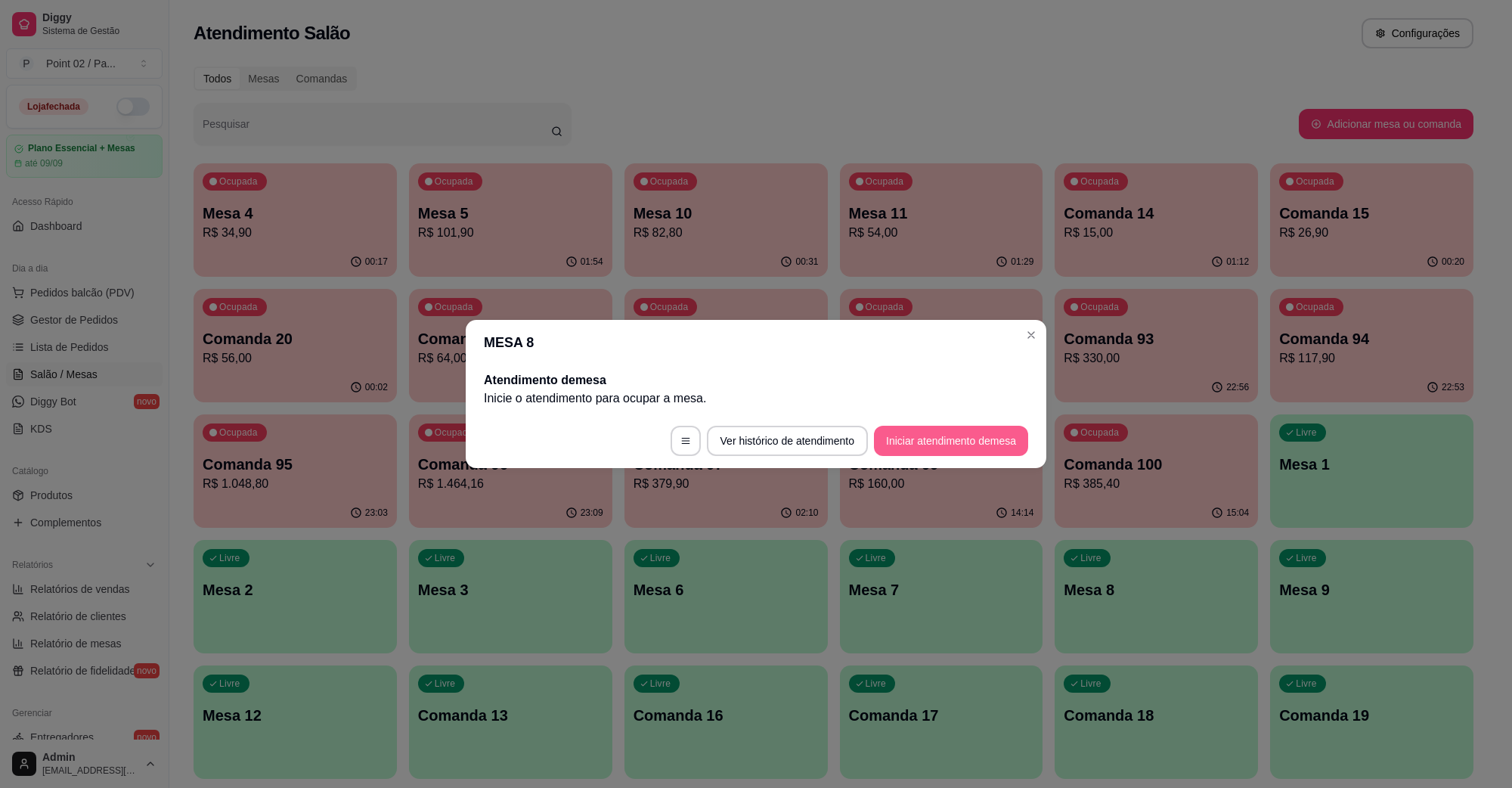
click at [932, 443] on button "Iniciar atendimento de mesa" at bounding box center [952, 440] width 155 height 30
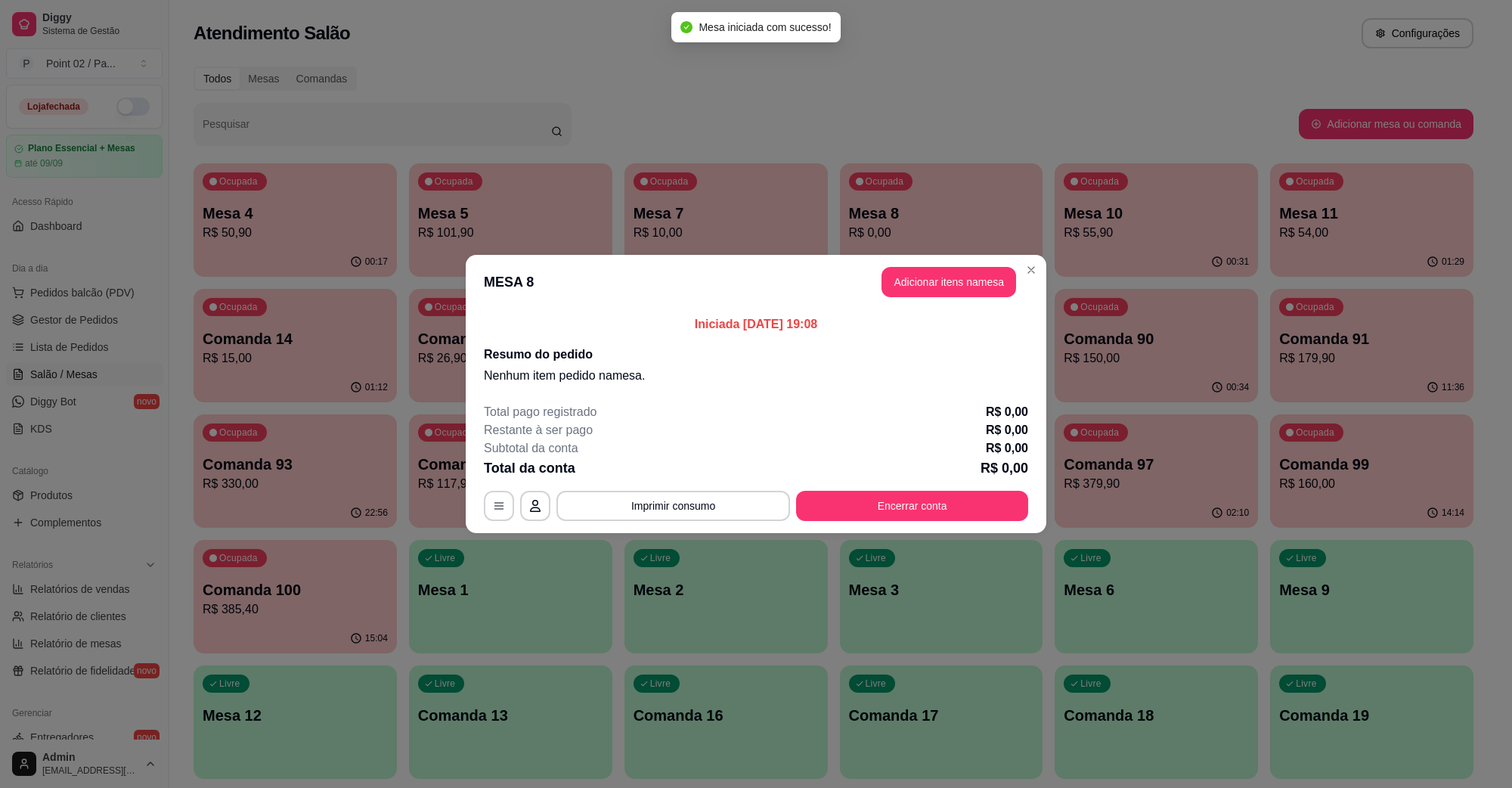
click at [983, 296] on button "Adicionar itens na mesa" at bounding box center [949, 281] width 134 height 30
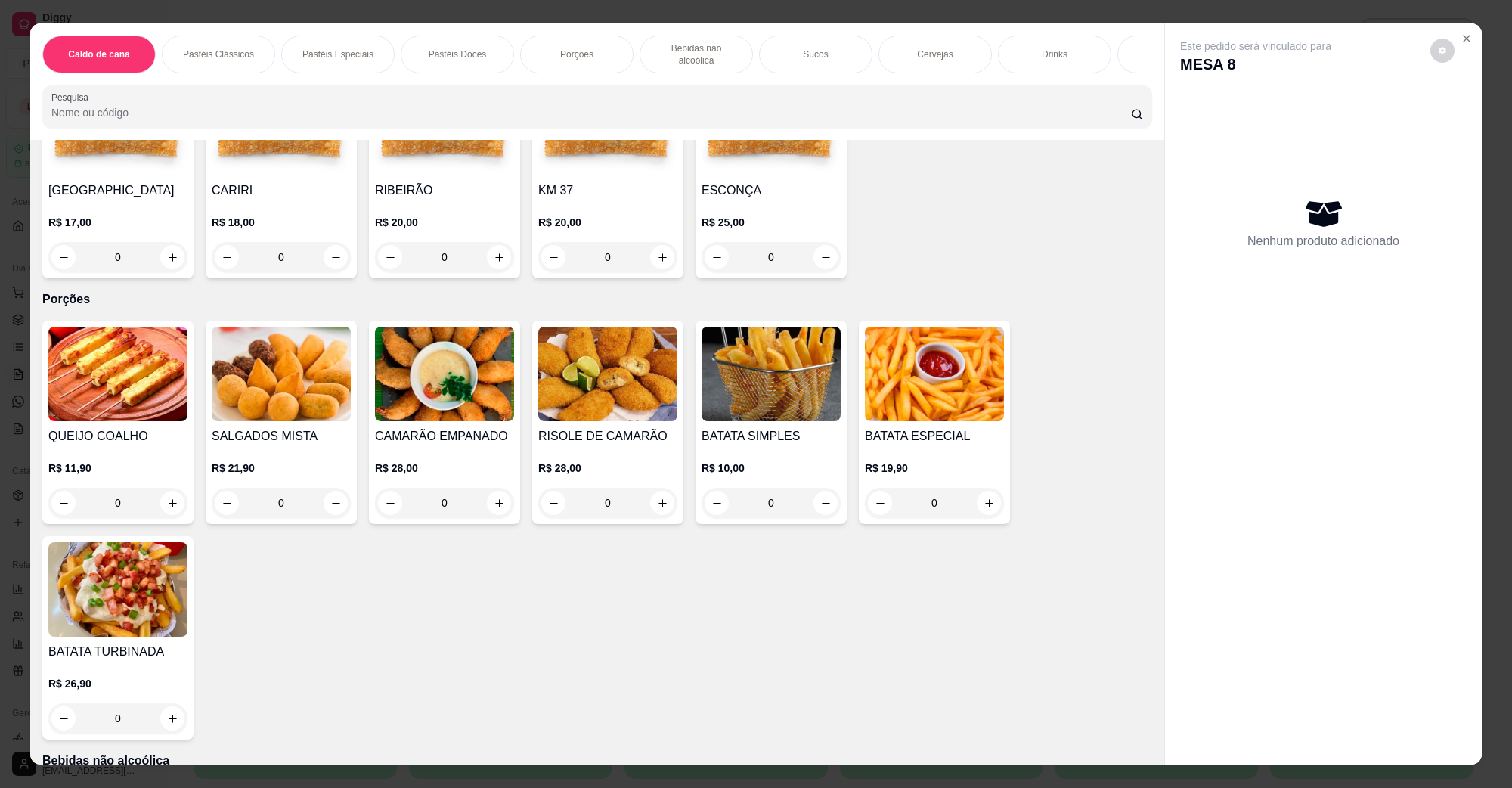
scroll to position [1606, 0]
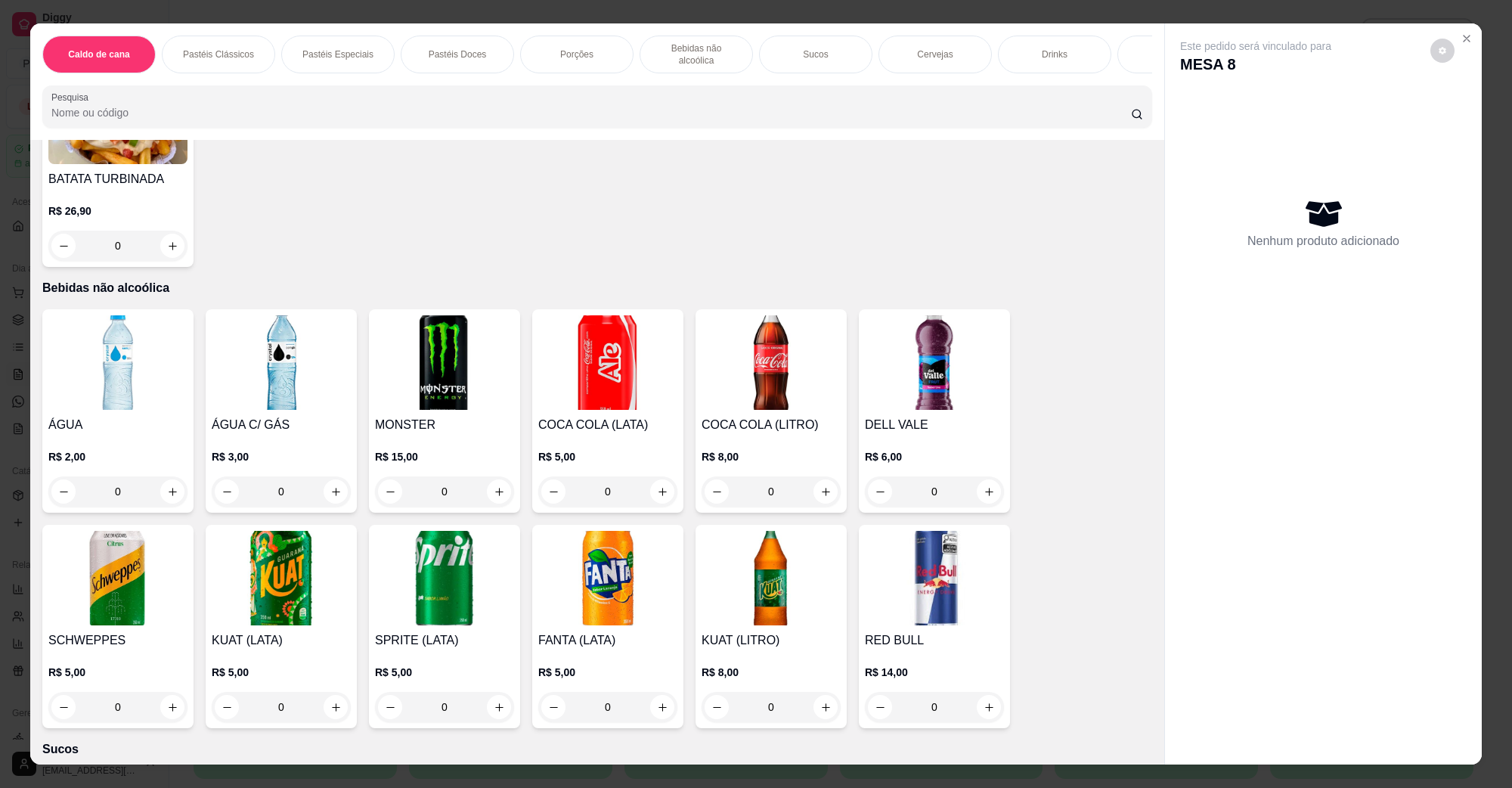
click at [628, 333] on img at bounding box center [608, 362] width 139 height 95
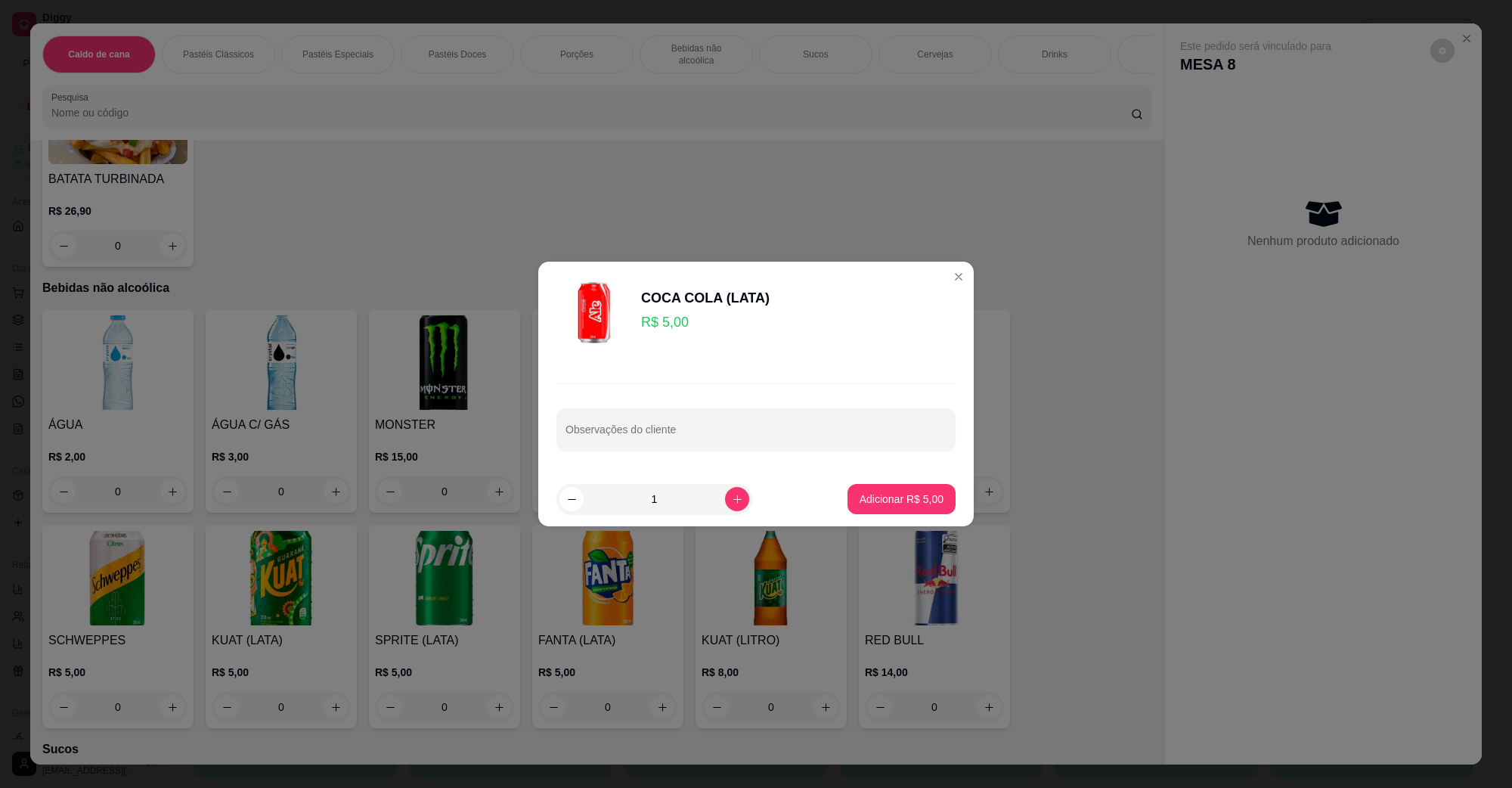
click at [908, 478] on footer "1 Adicionar R$ 5,00" at bounding box center [756, 498] width 436 height 54
click at [890, 488] on button "Adicionar R$ 5,00" at bounding box center [901, 498] width 108 height 30
type input "1"
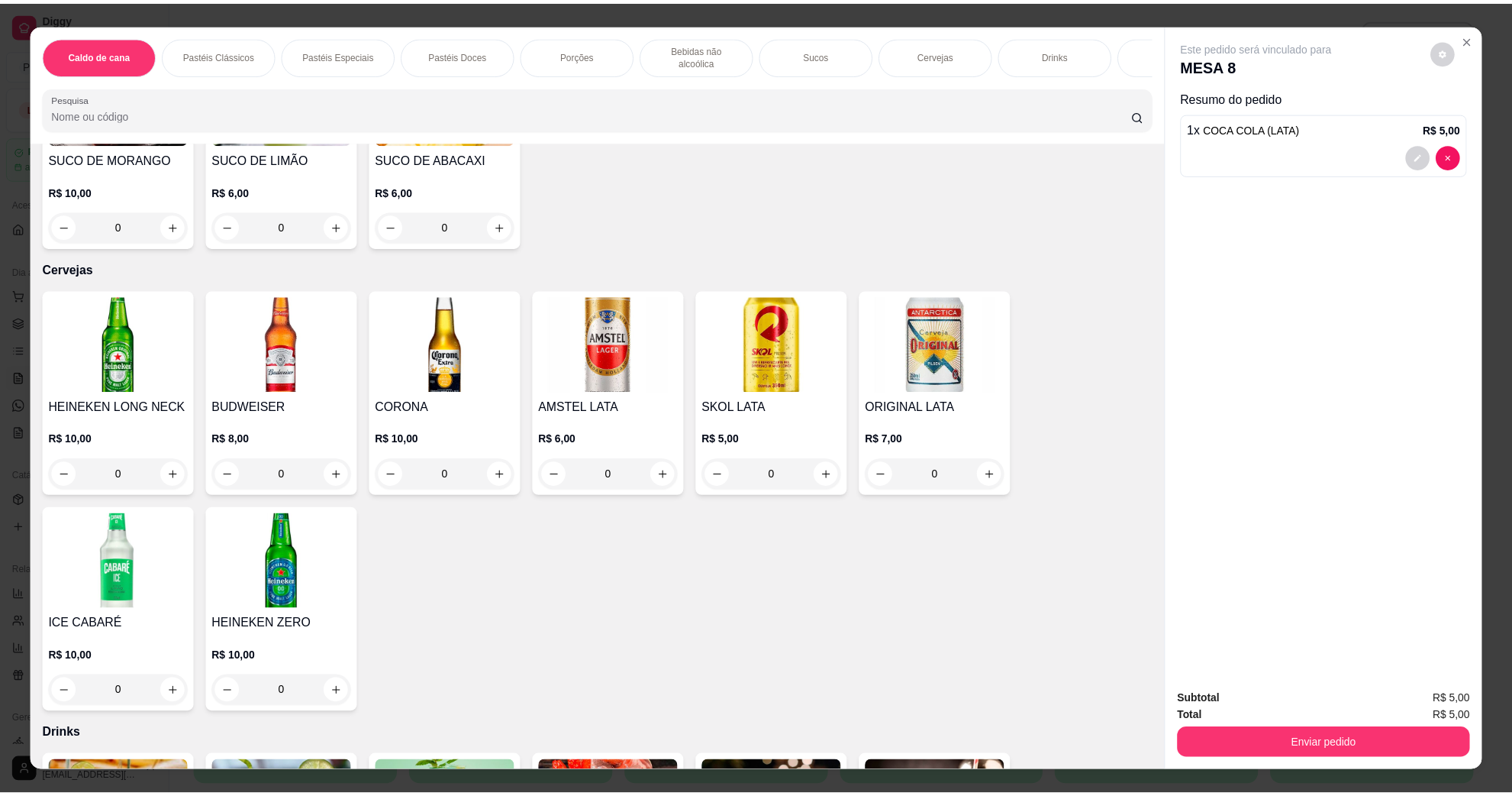
scroll to position [2290, 0]
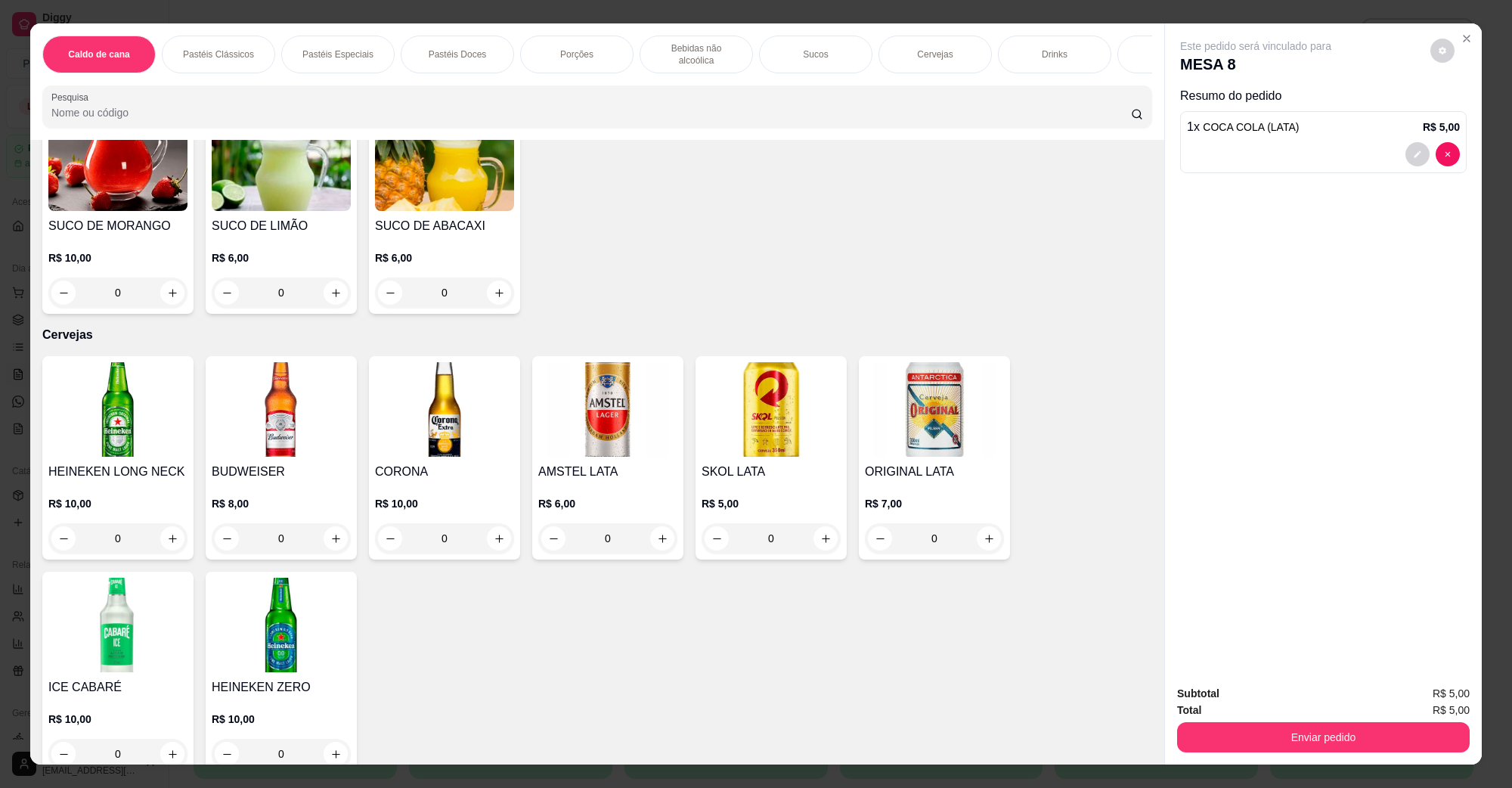
click at [770, 386] on img at bounding box center [771, 409] width 139 height 95
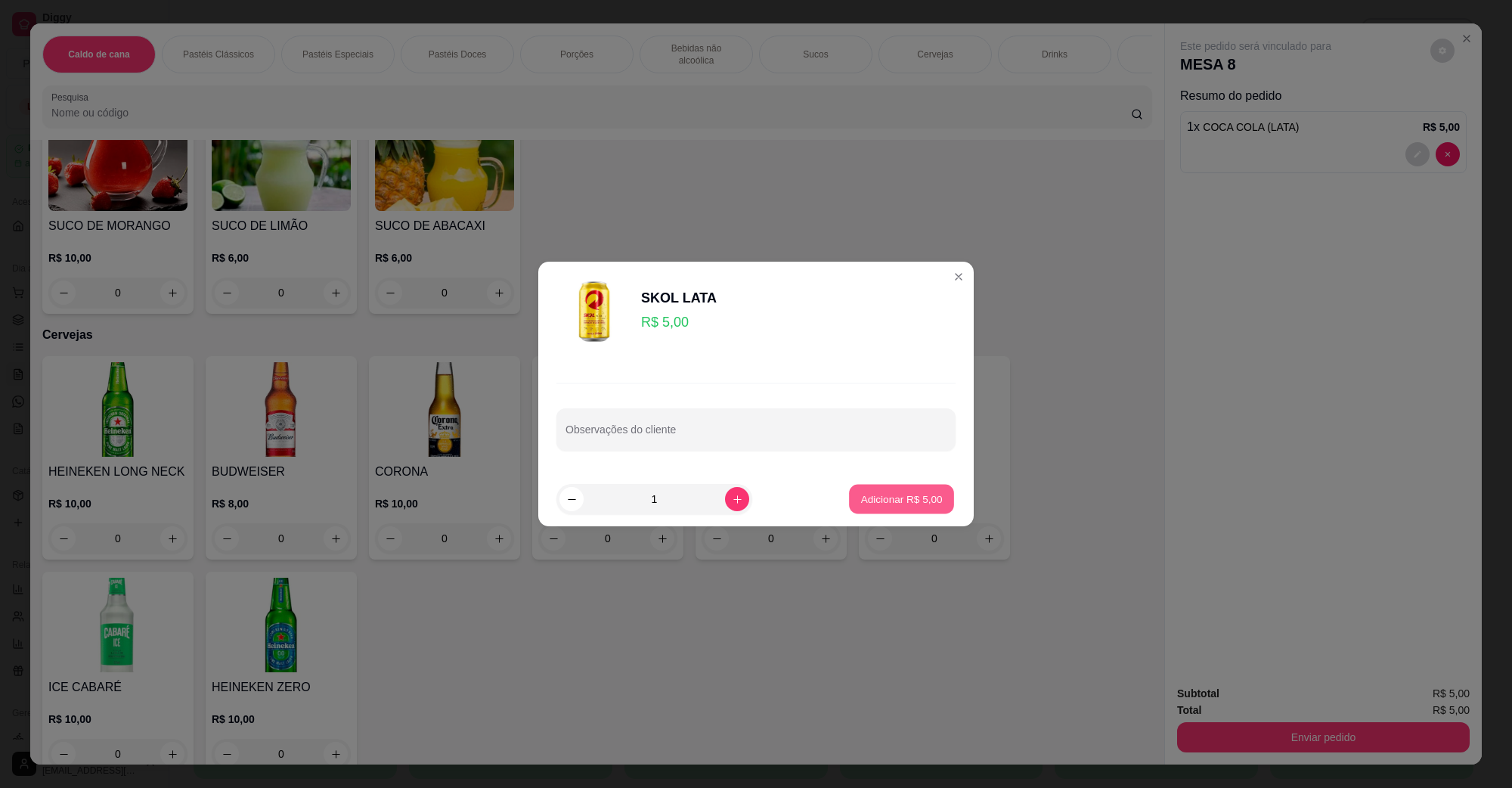
click at [861, 499] on p "Adicionar R$ 5,00" at bounding box center [901, 498] width 82 height 14
type input "1"
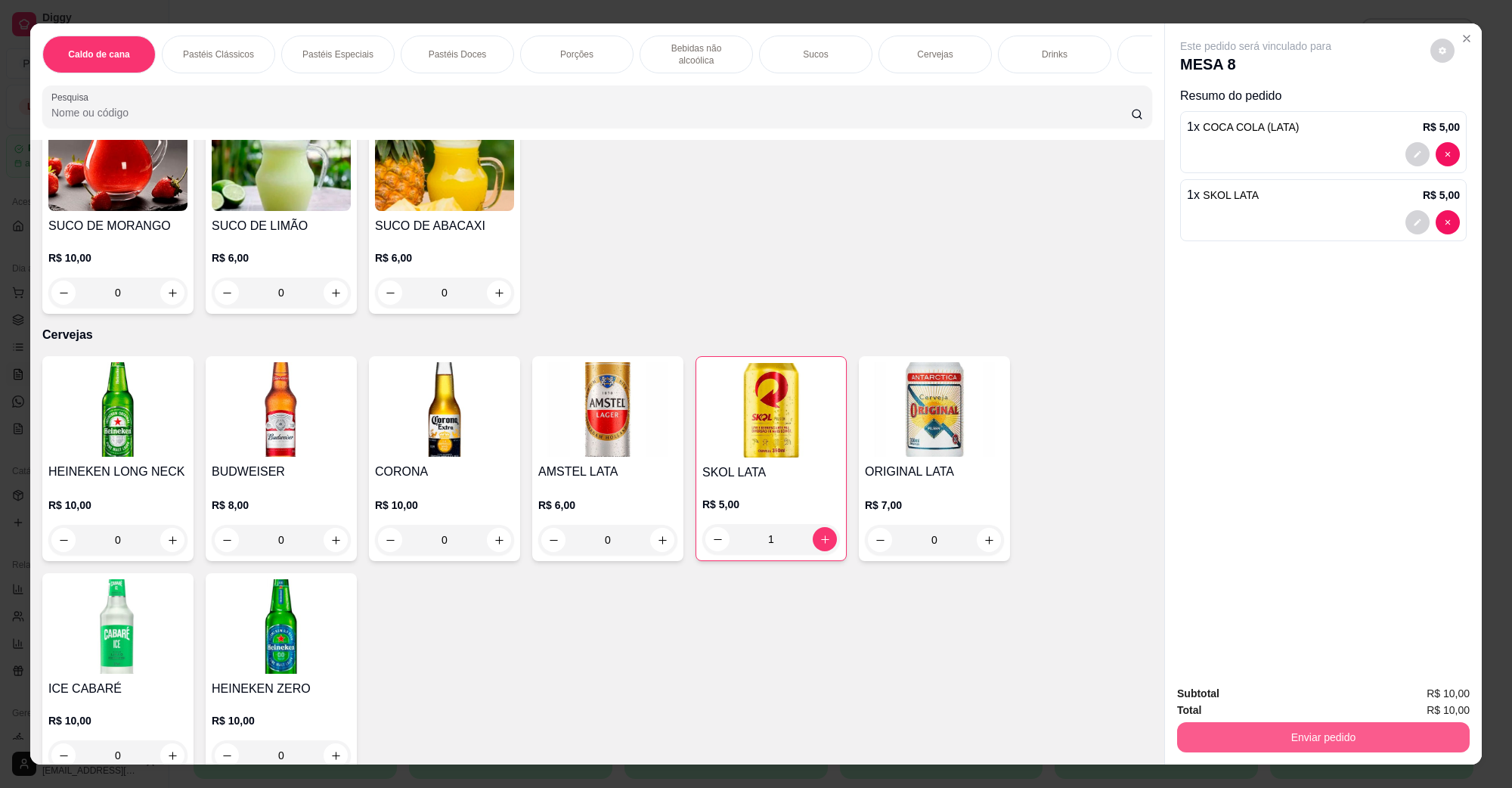
click at [1352, 733] on button "Enviar pedido" at bounding box center [1324, 736] width 293 height 30
click at [1264, 689] on button "Não registrar e enviar pedido" at bounding box center [1272, 700] width 157 height 29
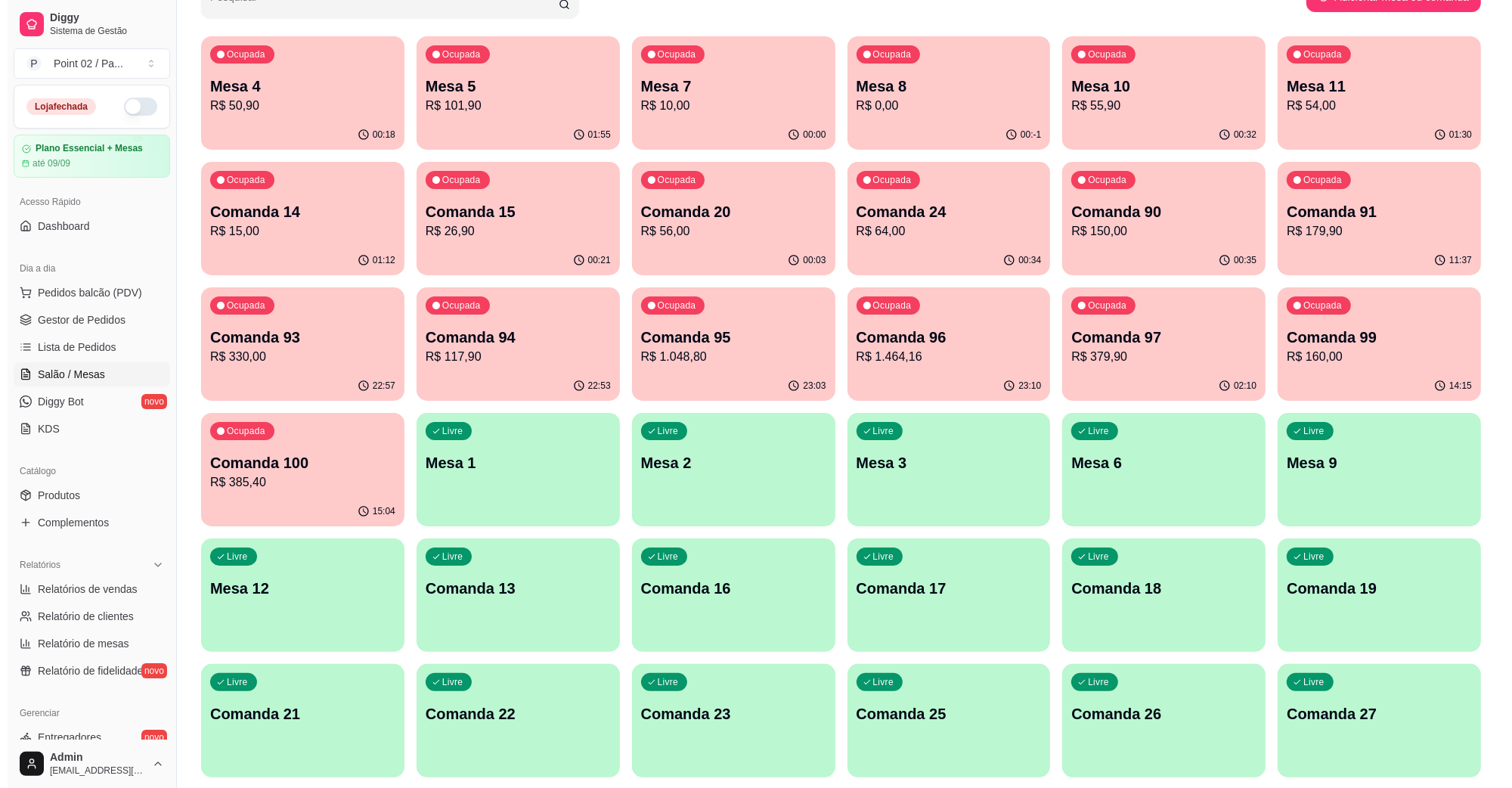
scroll to position [283, 0]
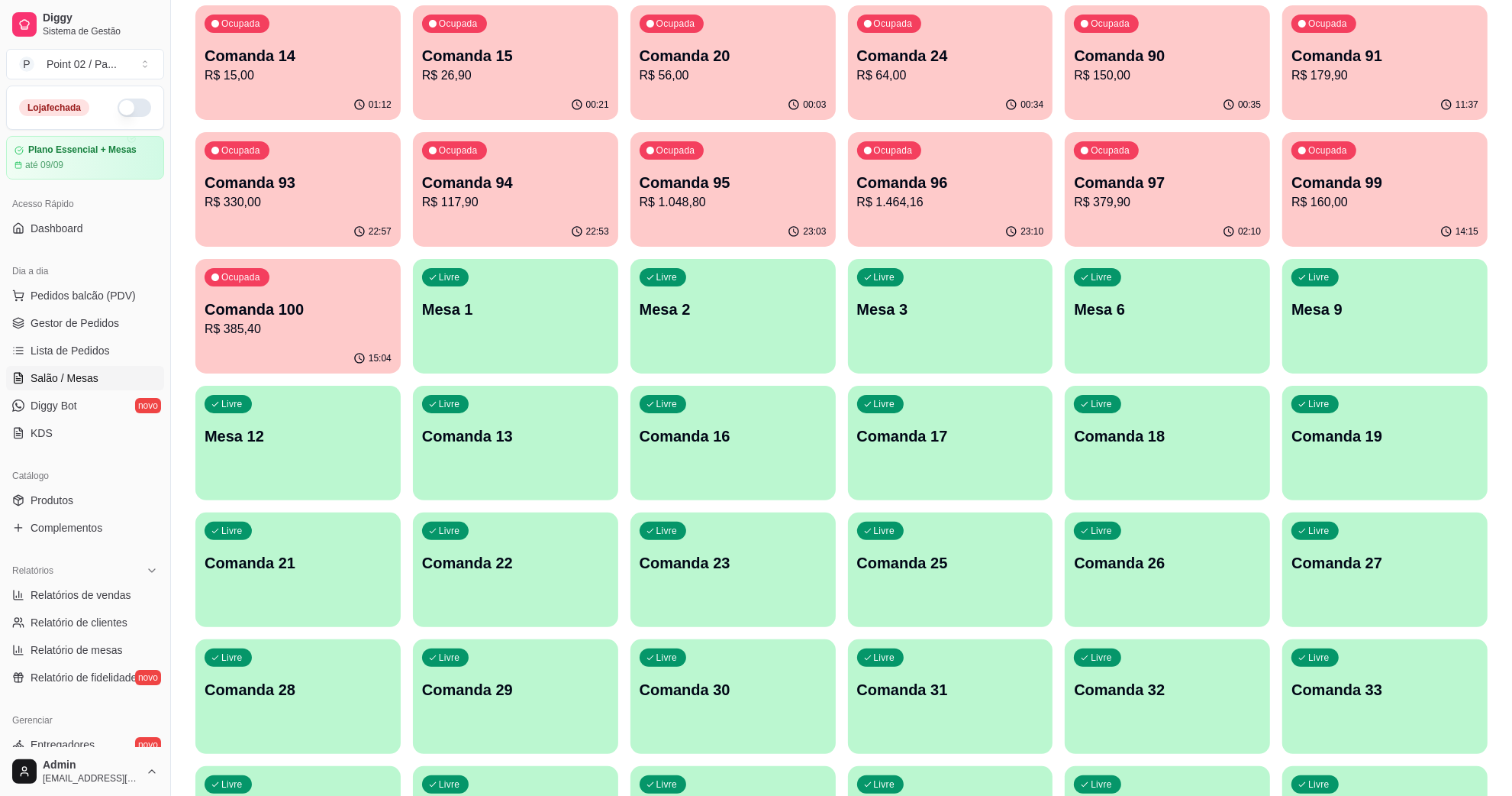
click at [1345, 452] on div "Livre Comanda 19" at bounding box center [1385, 433] width 206 height 97
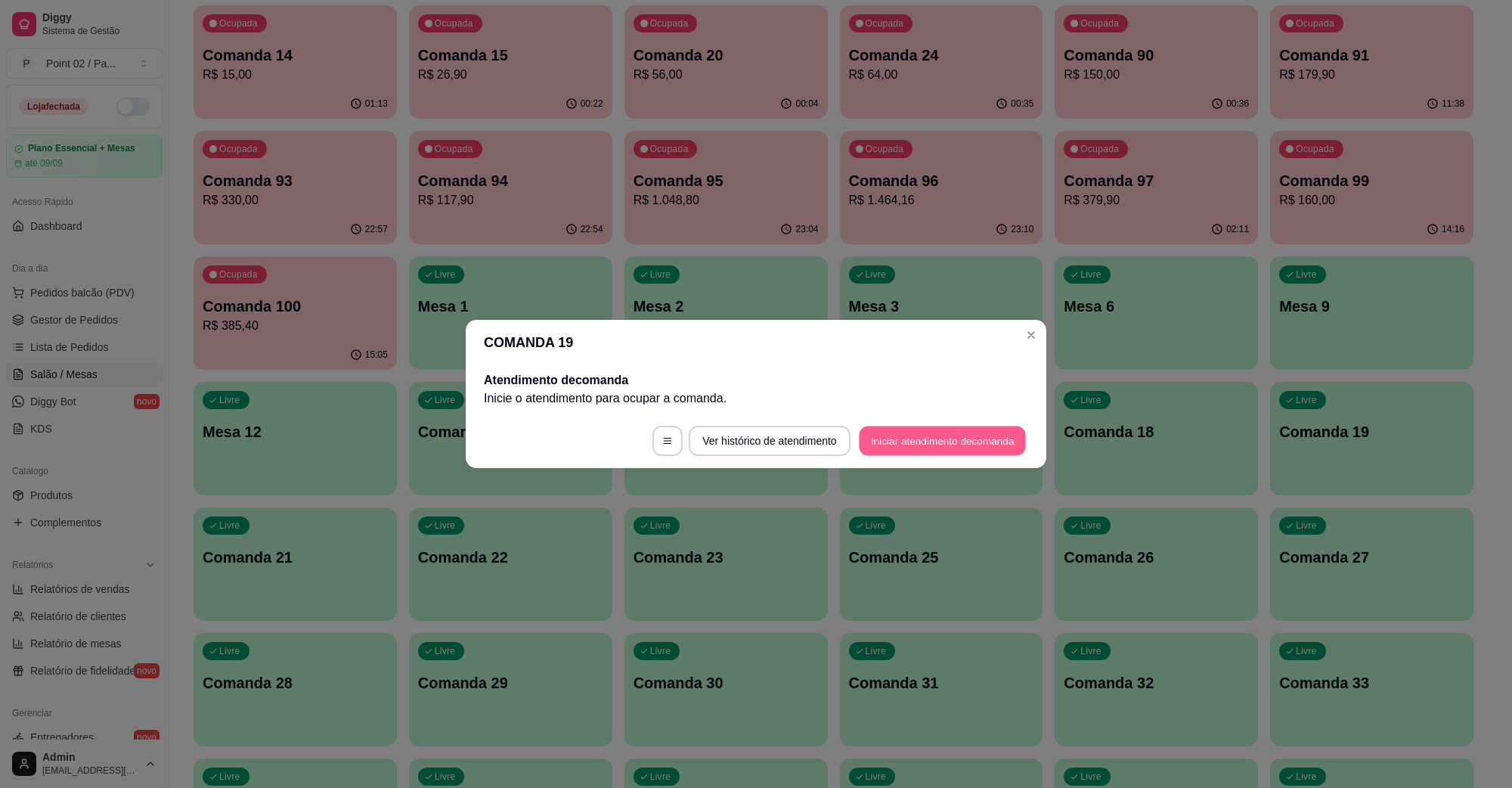
click at [955, 436] on button "Iniciar atendimento de comanda" at bounding box center [942, 440] width 167 height 30
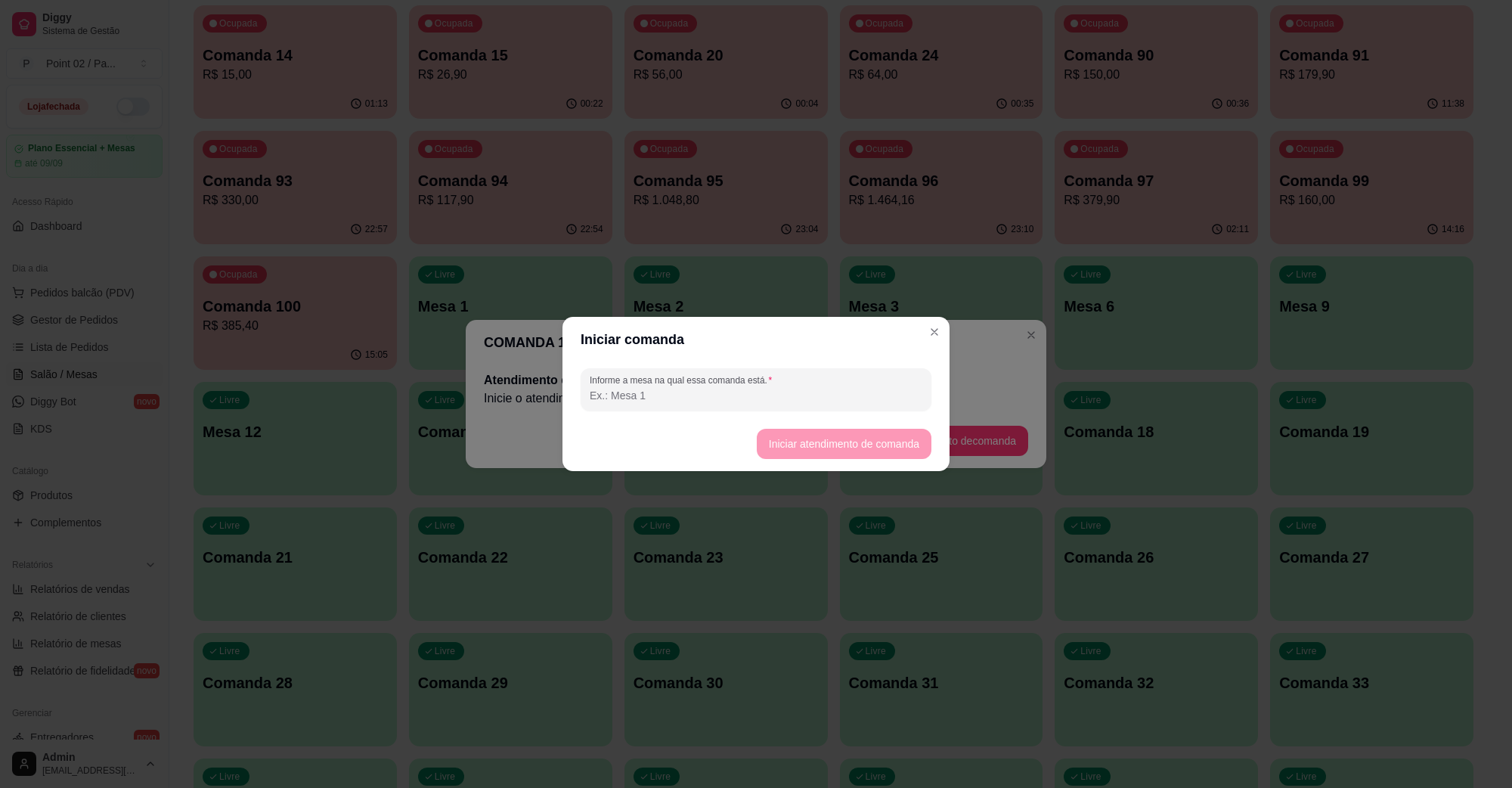
click at [727, 383] on label "Informe a mesa na qual essa comanda está." at bounding box center [683, 380] width 187 height 13
click at [727, 387] on input "Informe a mesa na qual essa comanda está." at bounding box center [756, 395] width 332 height 15
type input "LUDIMILA ESPETO"
click at [817, 457] on button "Iniciar atendimento de comanda" at bounding box center [843, 444] width 169 height 30
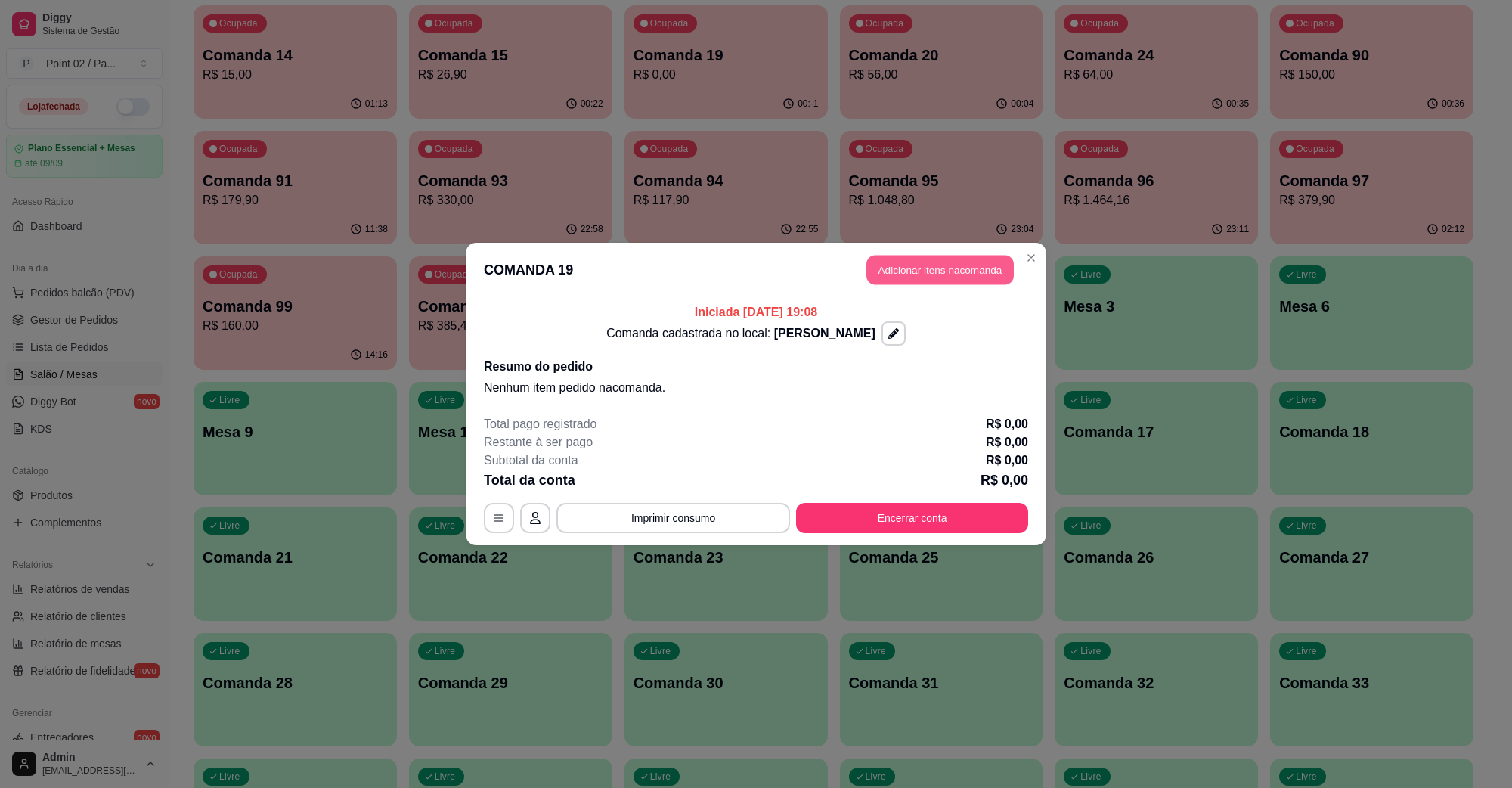
click at [976, 273] on button "Adicionar itens na comanda" at bounding box center [940, 270] width 148 height 30
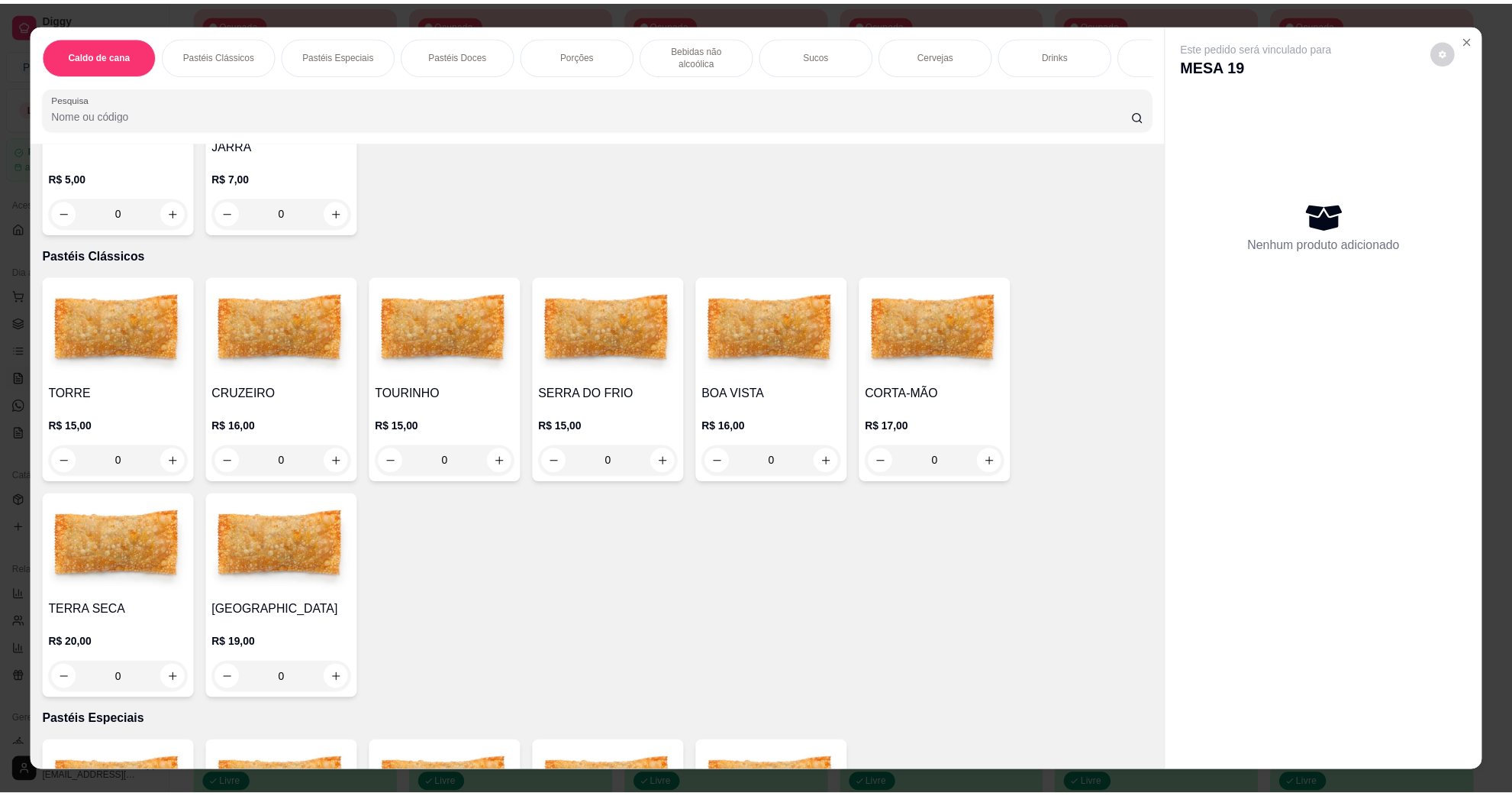
scroll to position [191, 0]
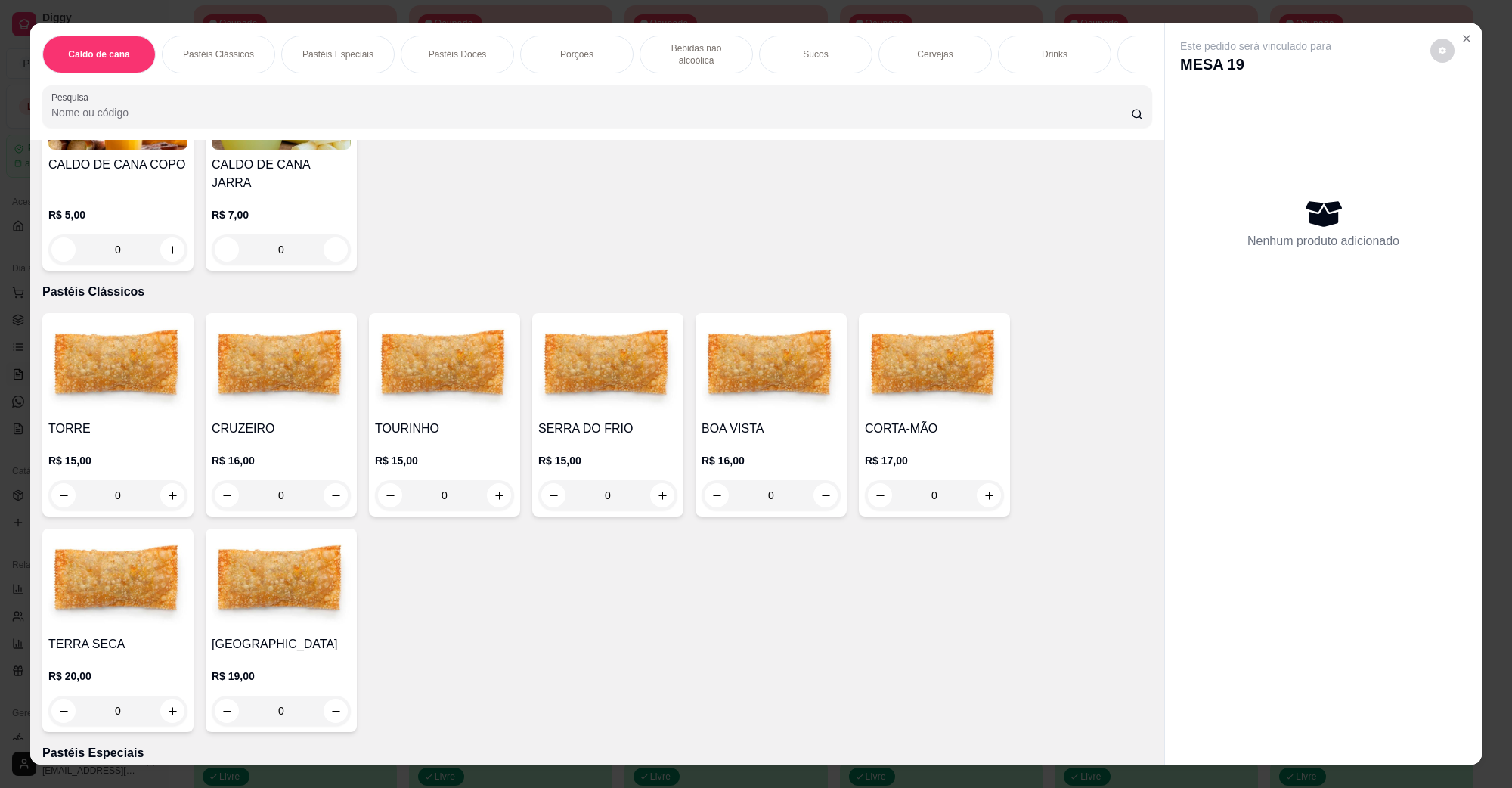
click at [471, 364] on img at bounding box center [444, 366] width 139 height 95
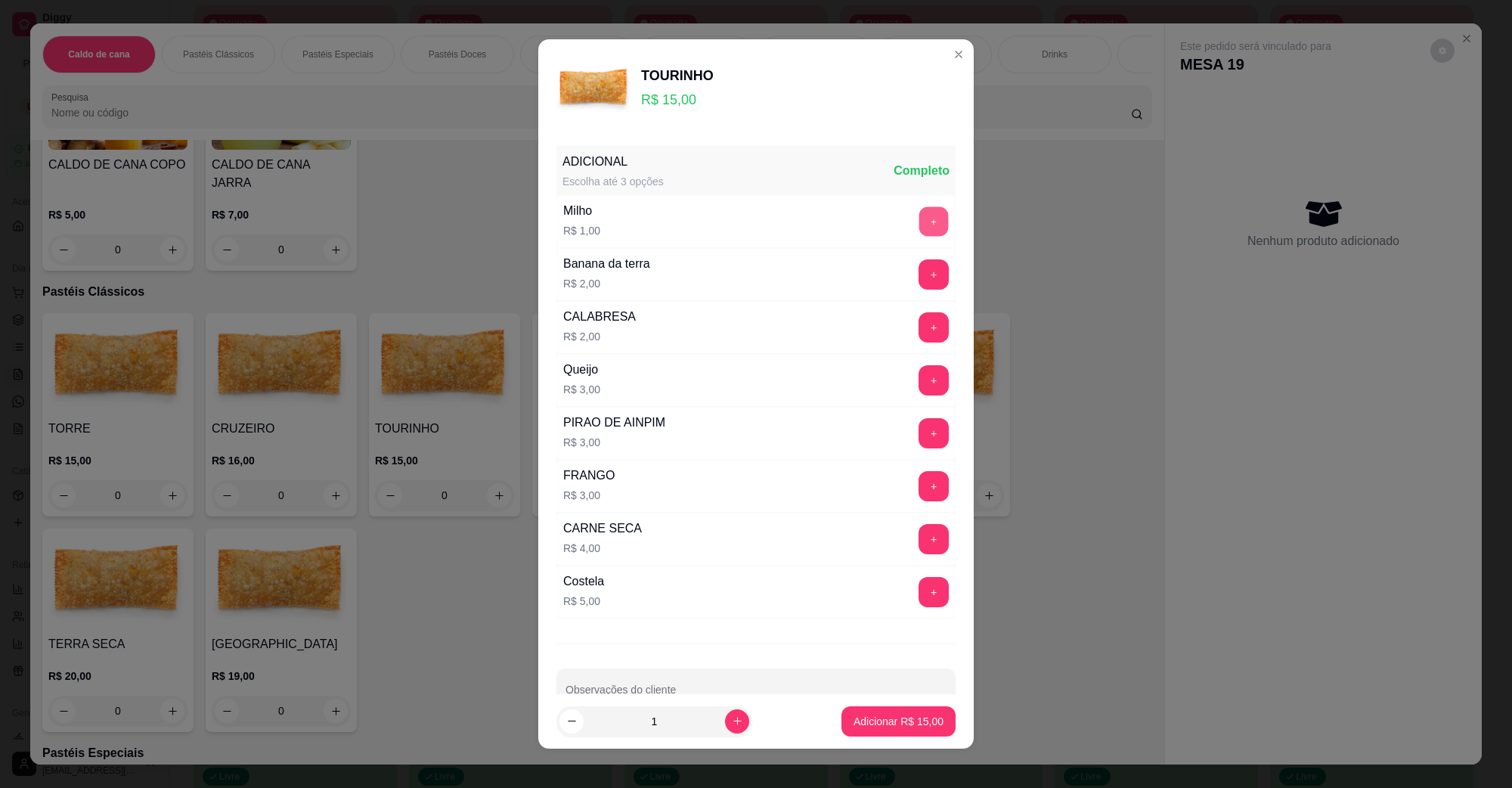
click at [920, 235] on button "+" at bounding box center [934, 221] width 30 height 30
click at [890, 711] on button "Adicionar R$ 16,00" at bounding box center [899, 721] width 111 height 30
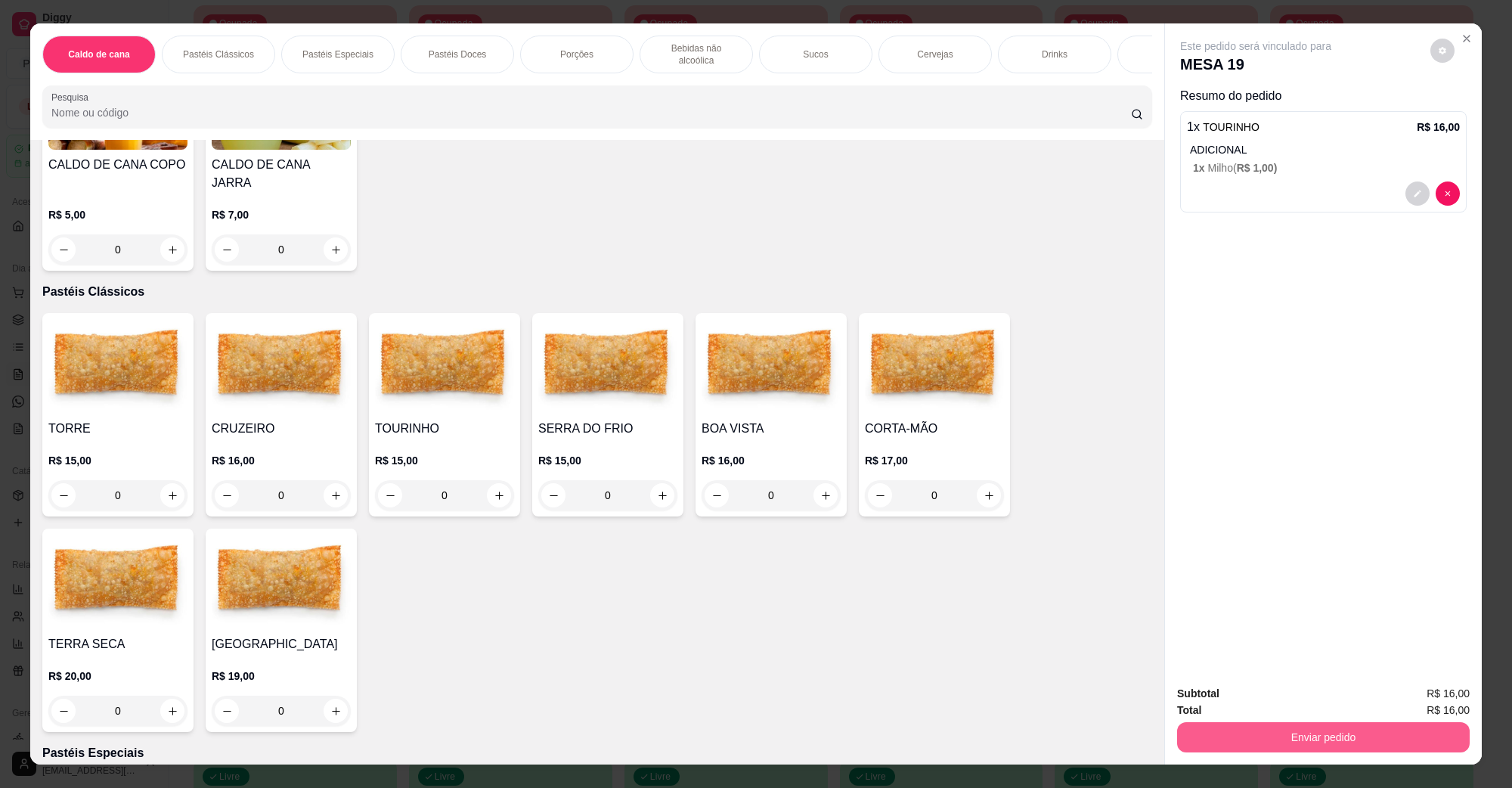
click at [1418, 739] on button "Enviar pedido" at bounding box center [1324, 736] width 293 height 30
click at [1257, 691] on button "Não registrar e enviar pedido" at bounding box center [1272, 700] width 157 height 29
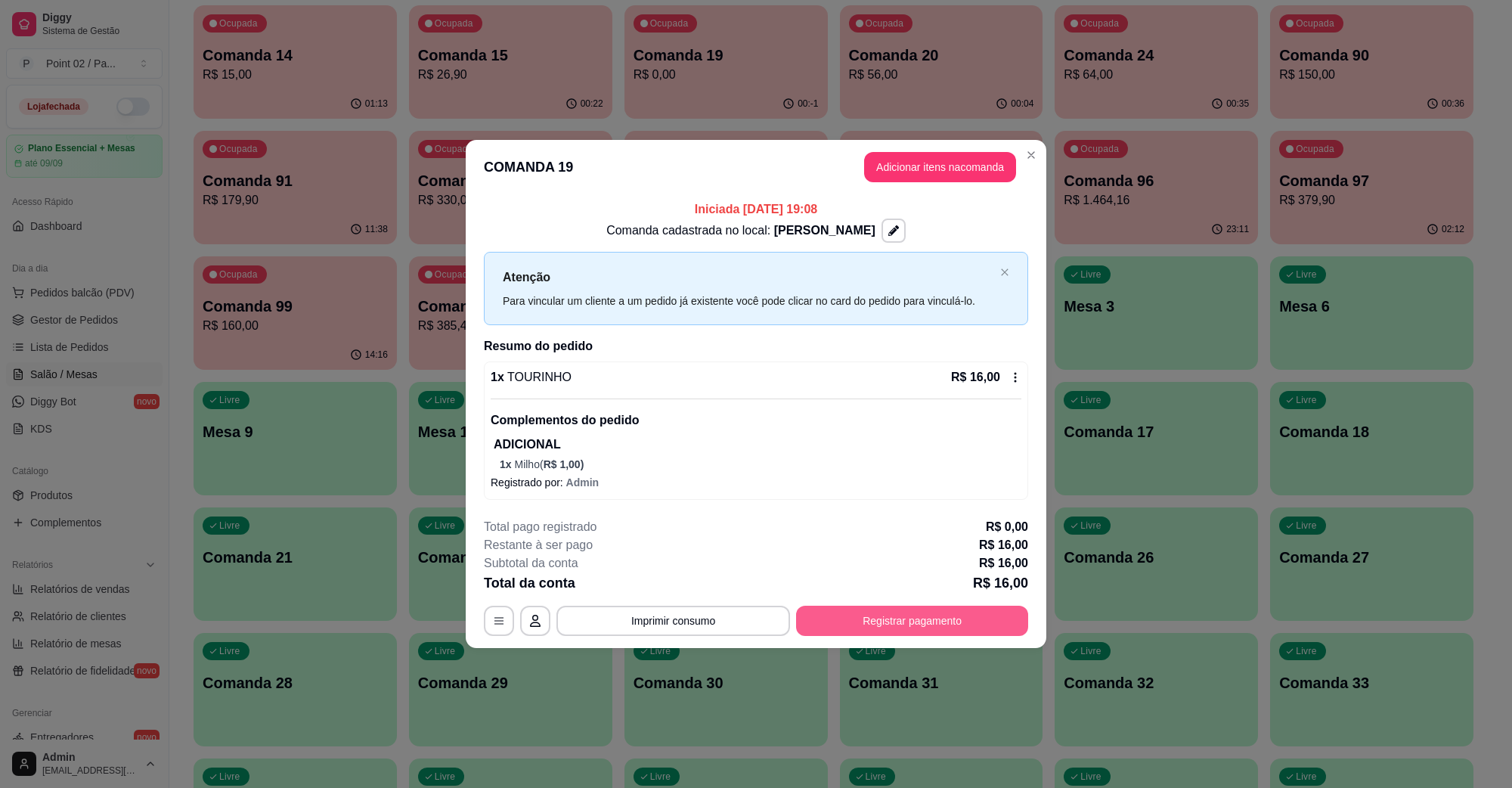
click at [995, 630] on button "Registrar pagamento" at bounding box center [912, 620] width 232 height 30
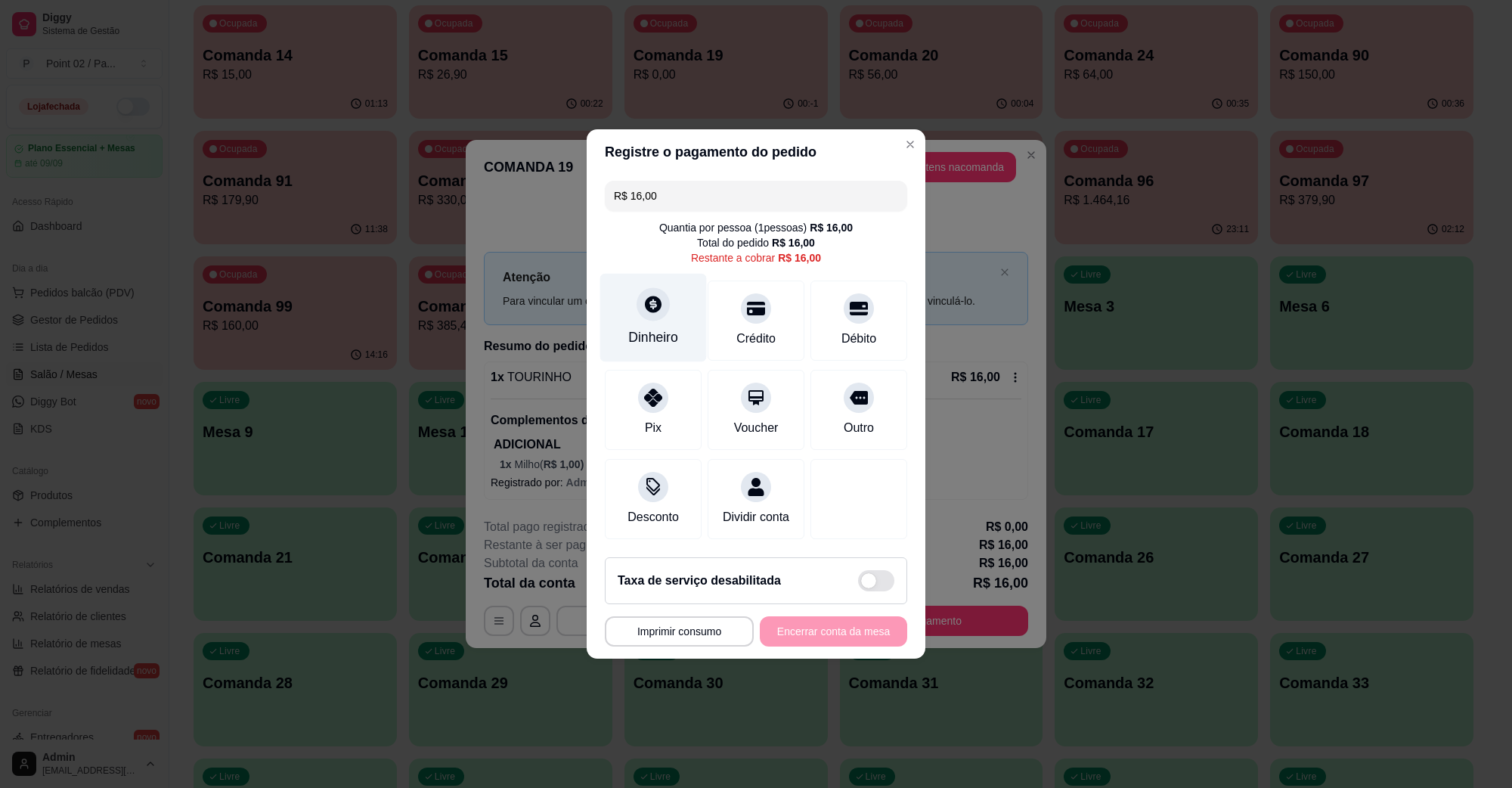
click at [666, 327] on div "Dinheiro" at bounding box center [653, 337] width 50 height 19
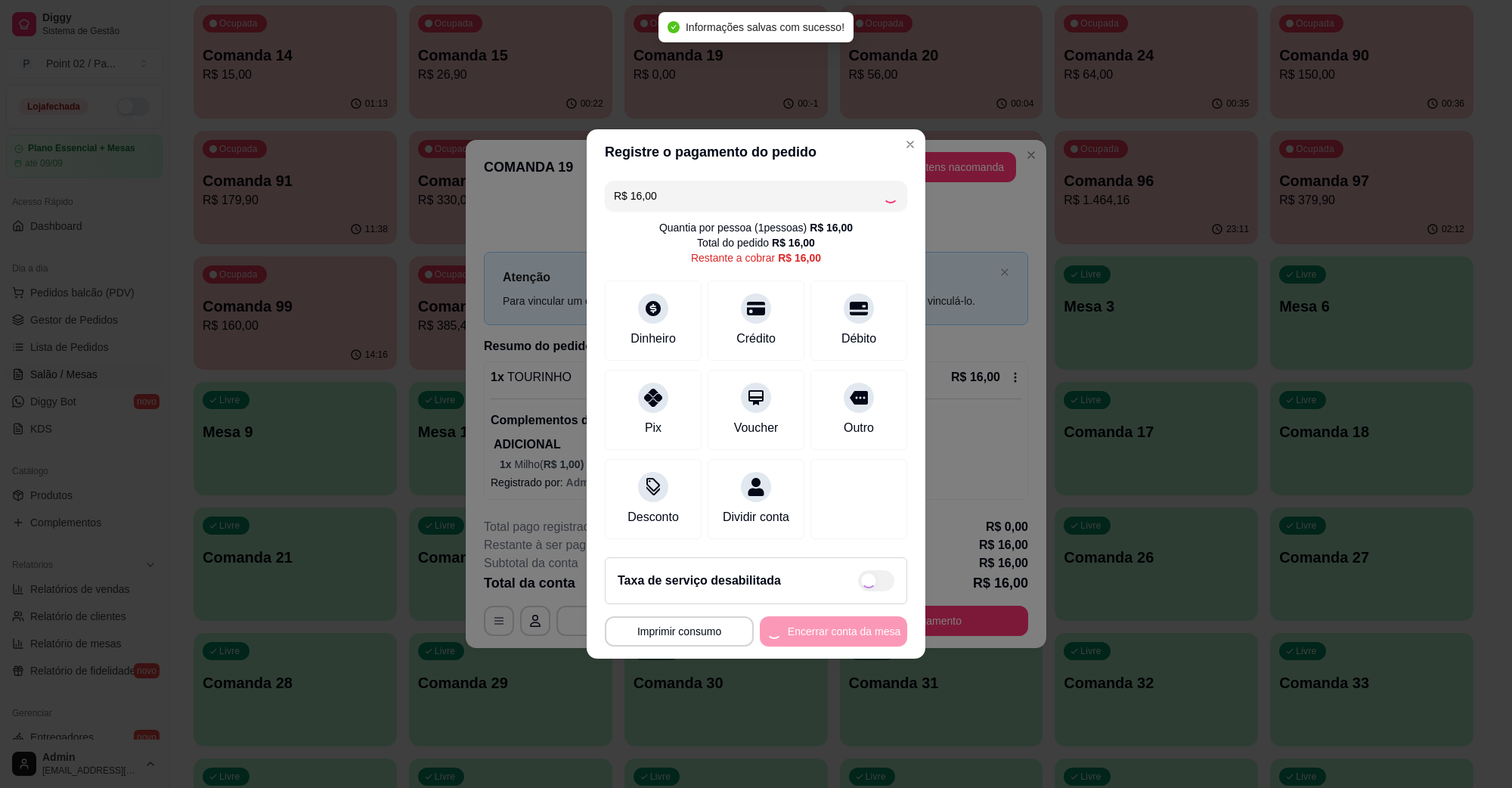
type input "R$ 0,00"
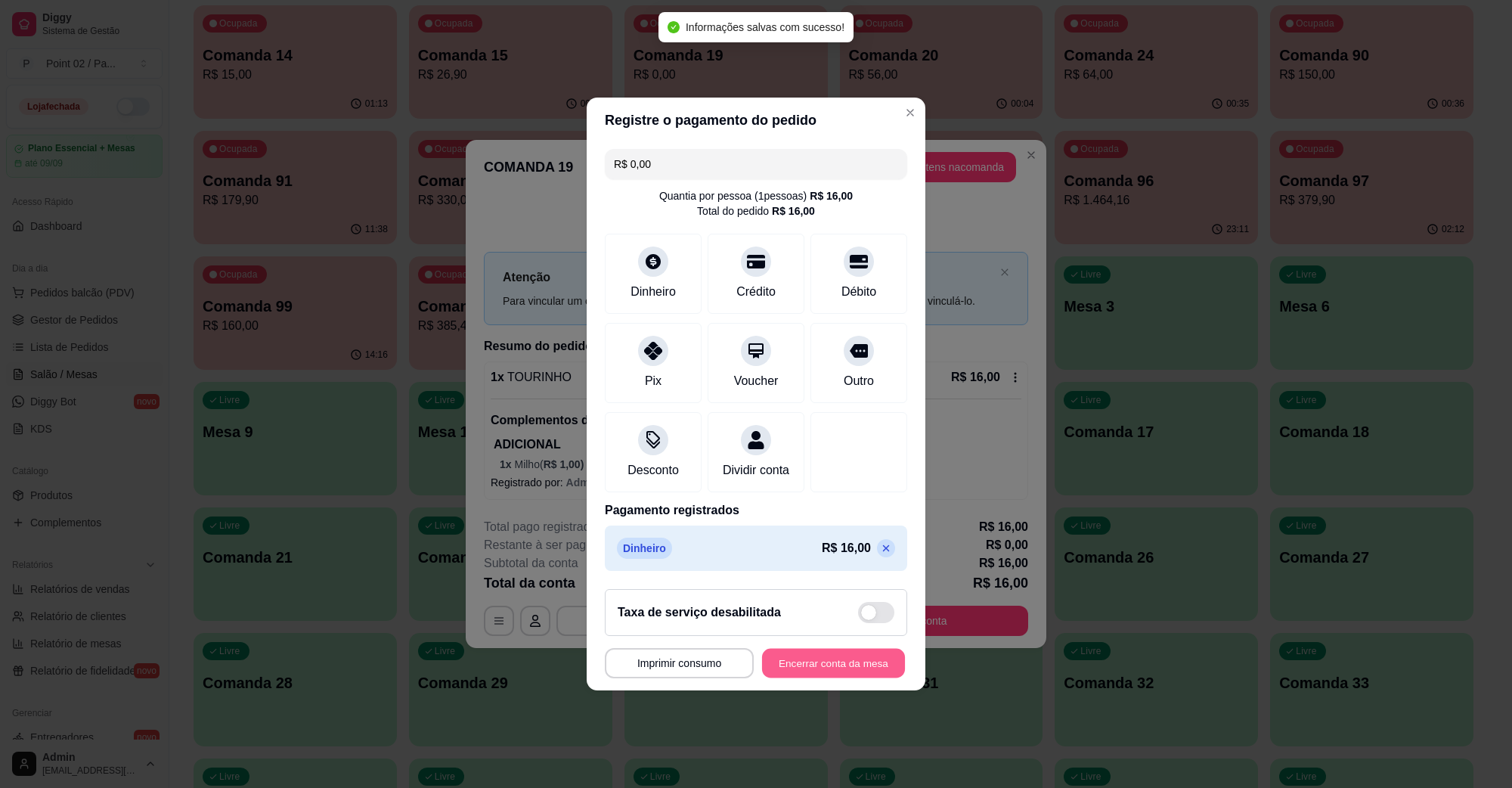
click at [820, 667] on button "Encerrar conta da mesa" at bounding box center [834, 662] width 143 height 30
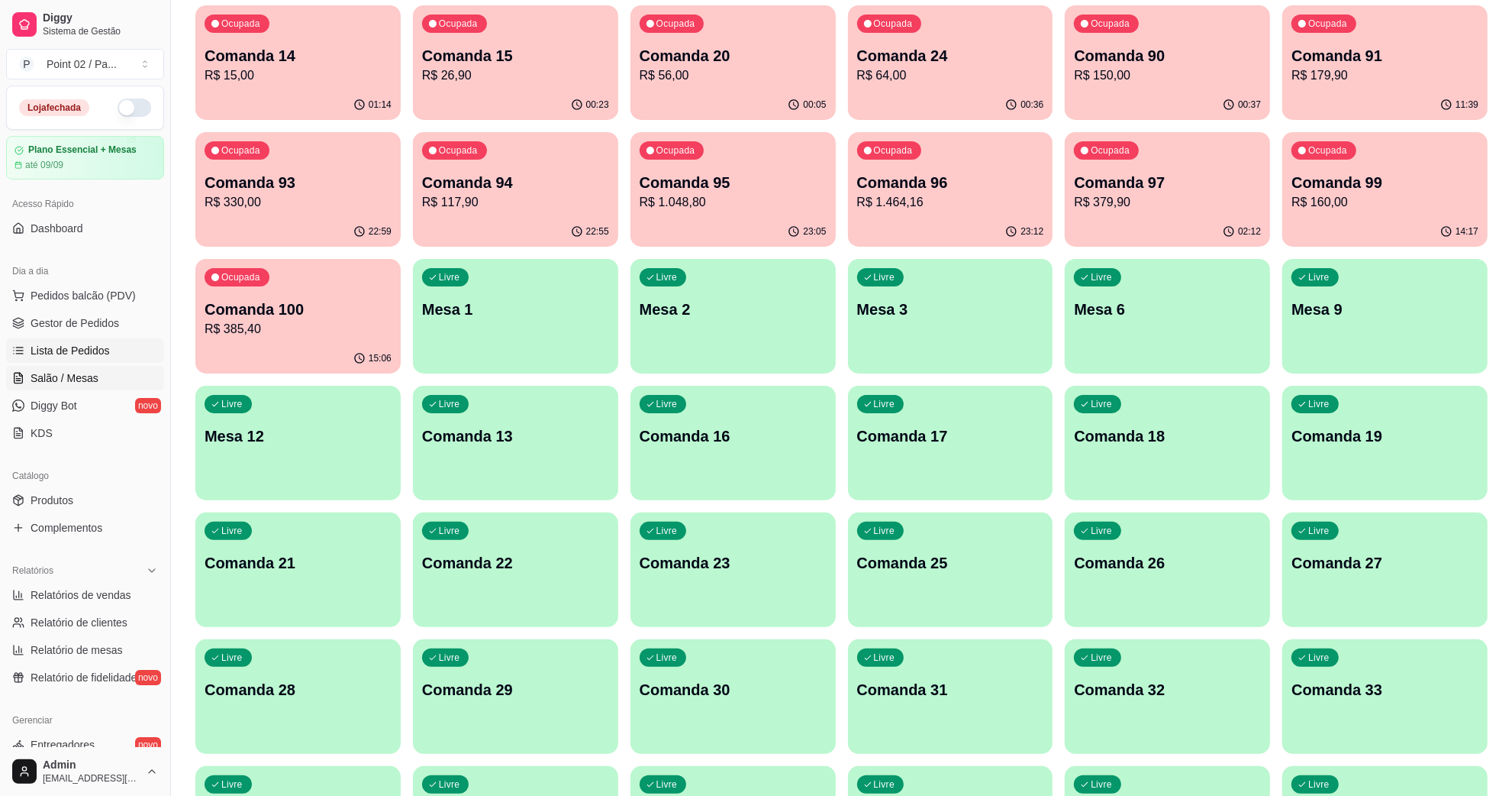
click at [26, 355] on link "Lista de Pedidos" at bounding box center [85, 350] width 158 height 24
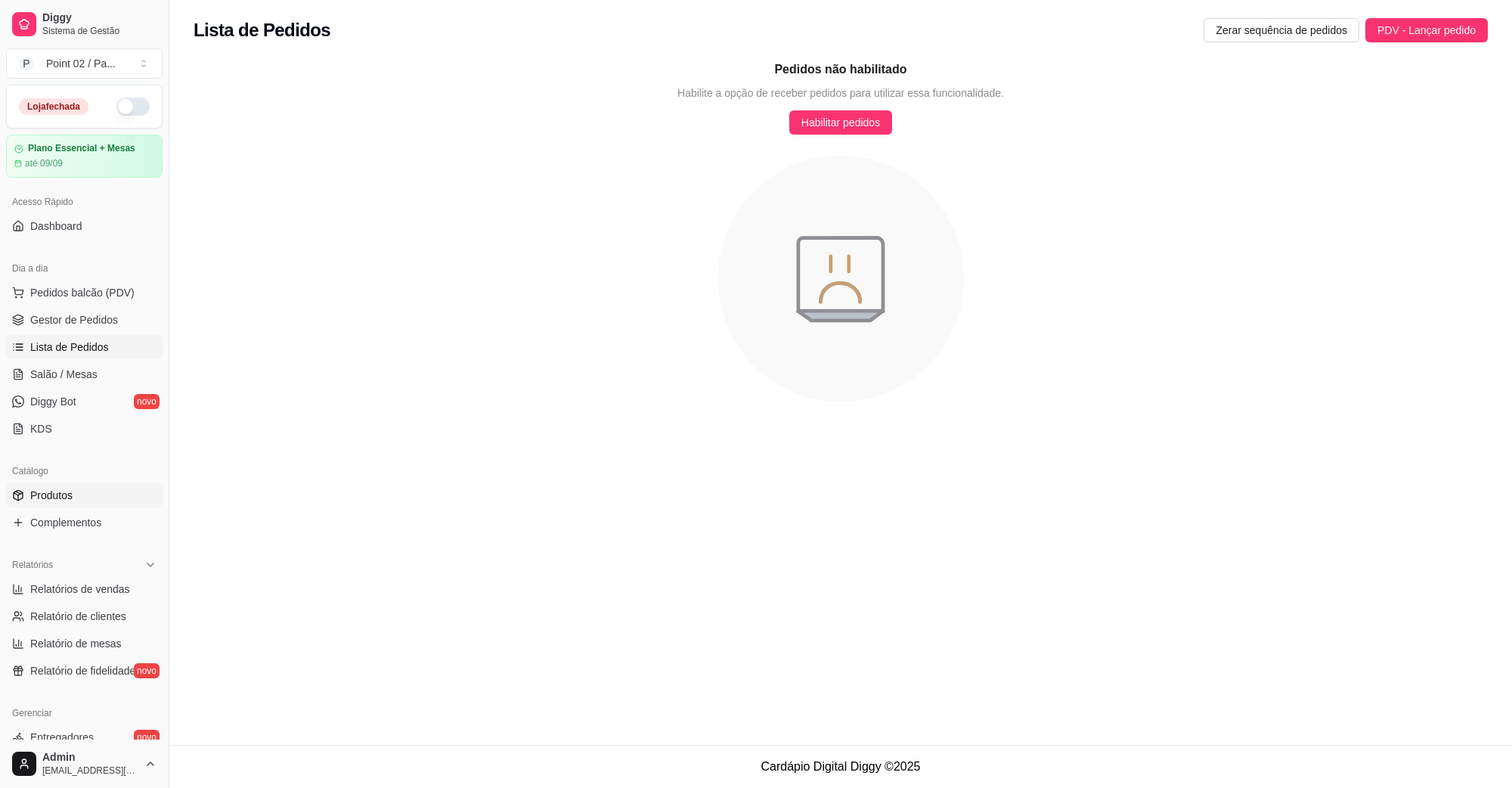
click at [85, 485] on link "Produtos" at bounding box center [84, 494] width 157 height 24
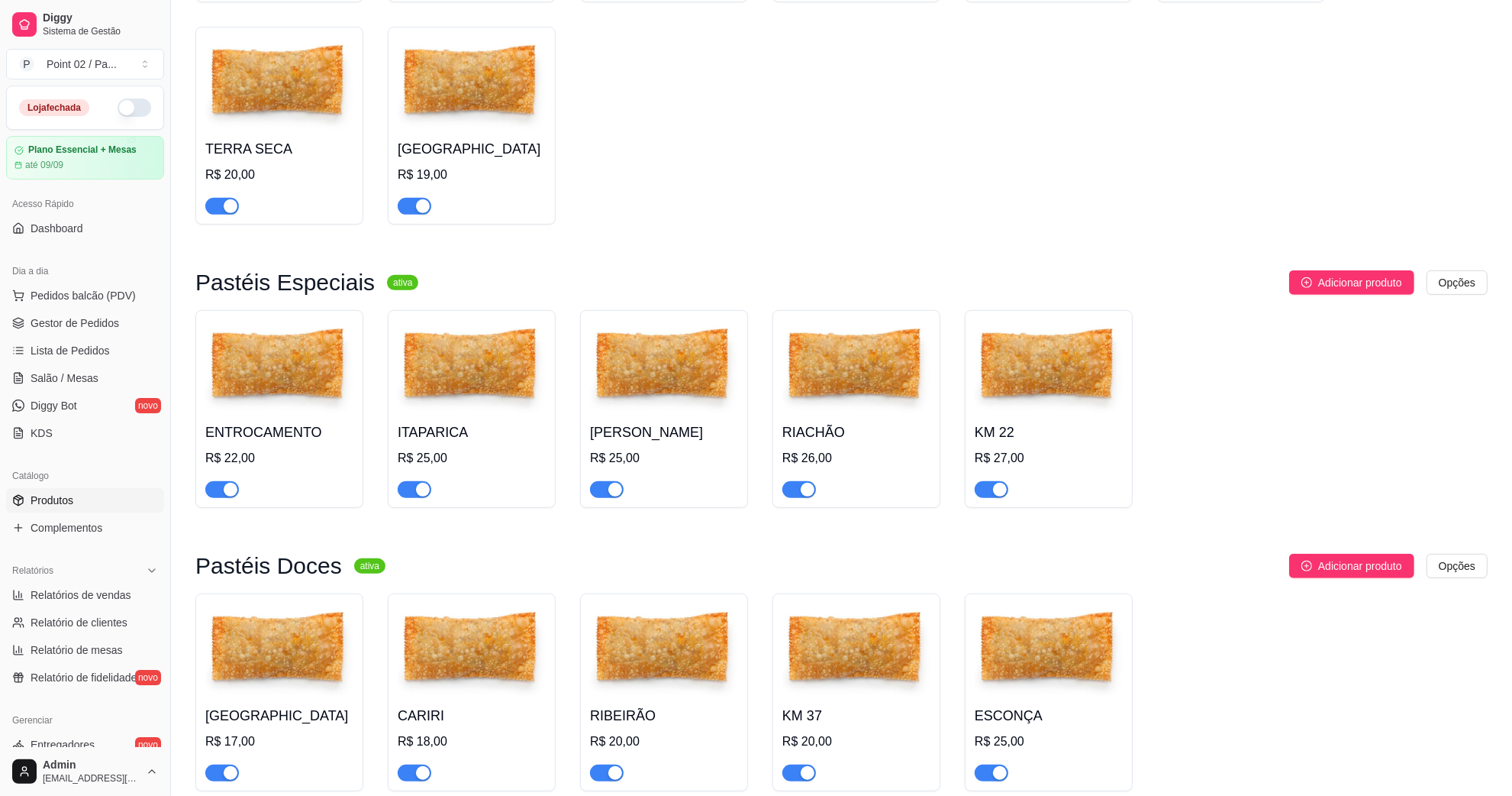
scroll to position [764, 0]
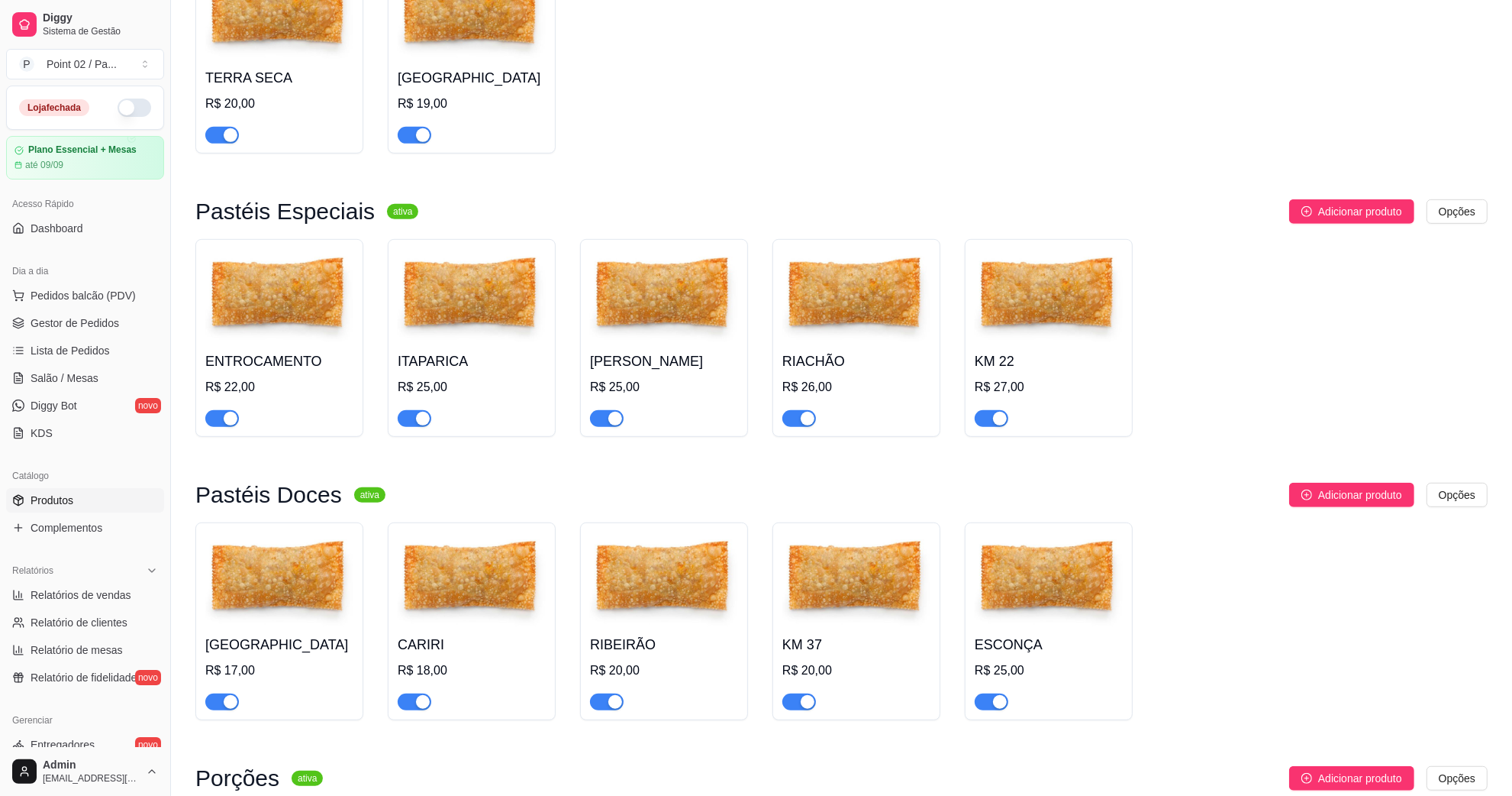
click at [418, 422] on div "button" at bounding box center [423, 418] width 14 height 14
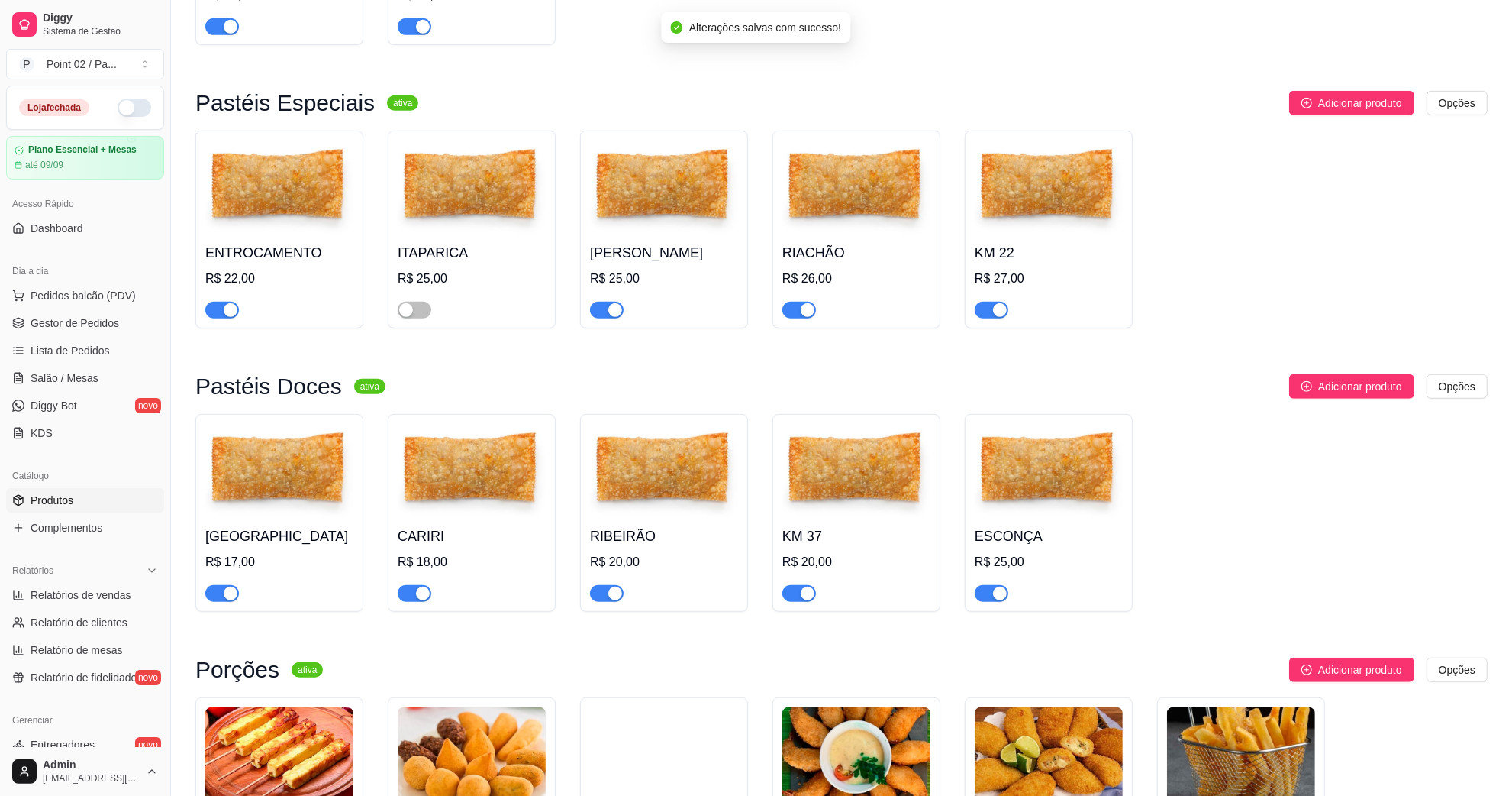
scroll to position [858, 0]
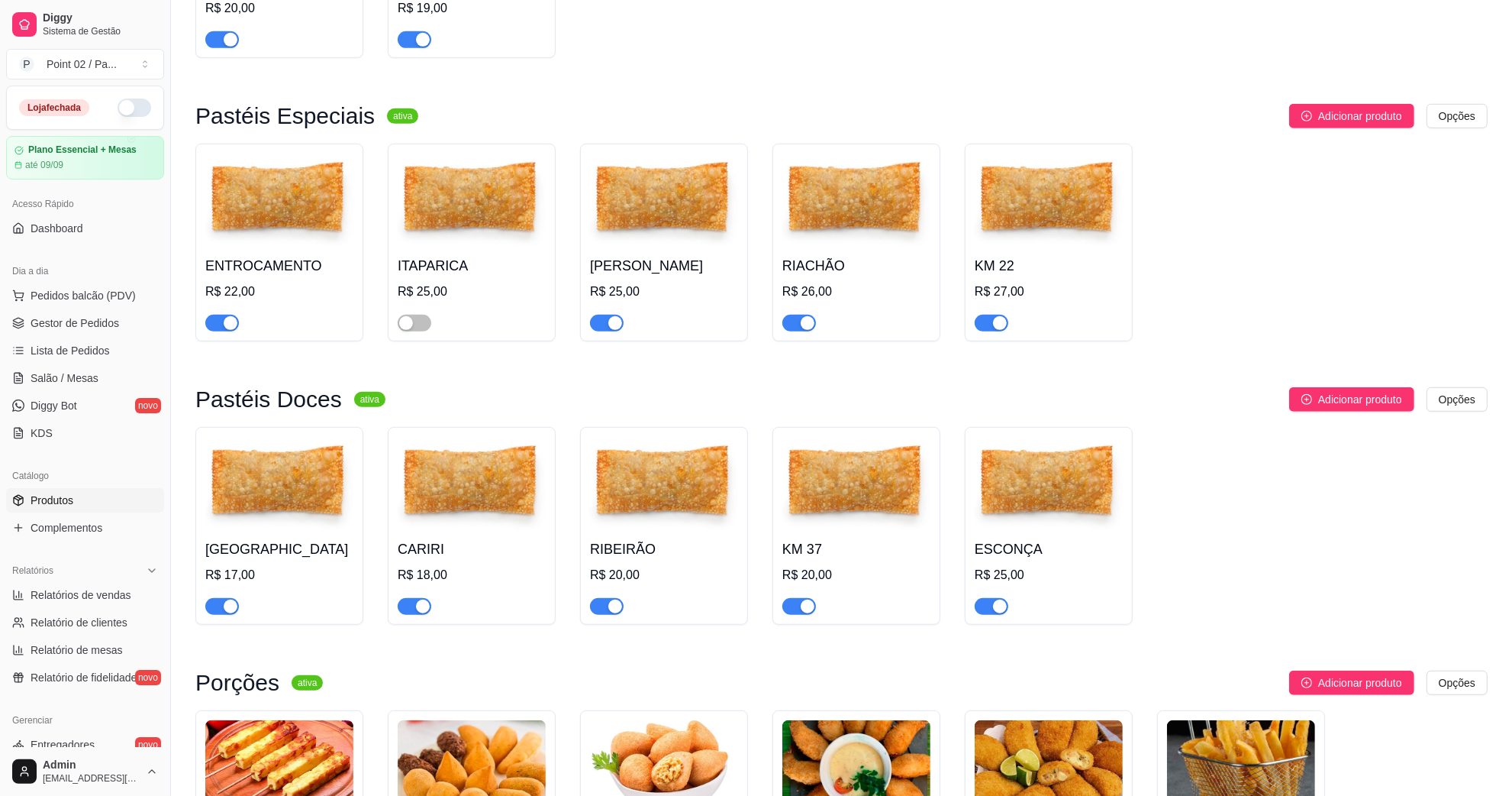
click at [985, 325] on span "button" at bounding box center [991, 322] width 33 height 17
click at [468, 241] on img at bounding box center [472, 201] width 148 height 96
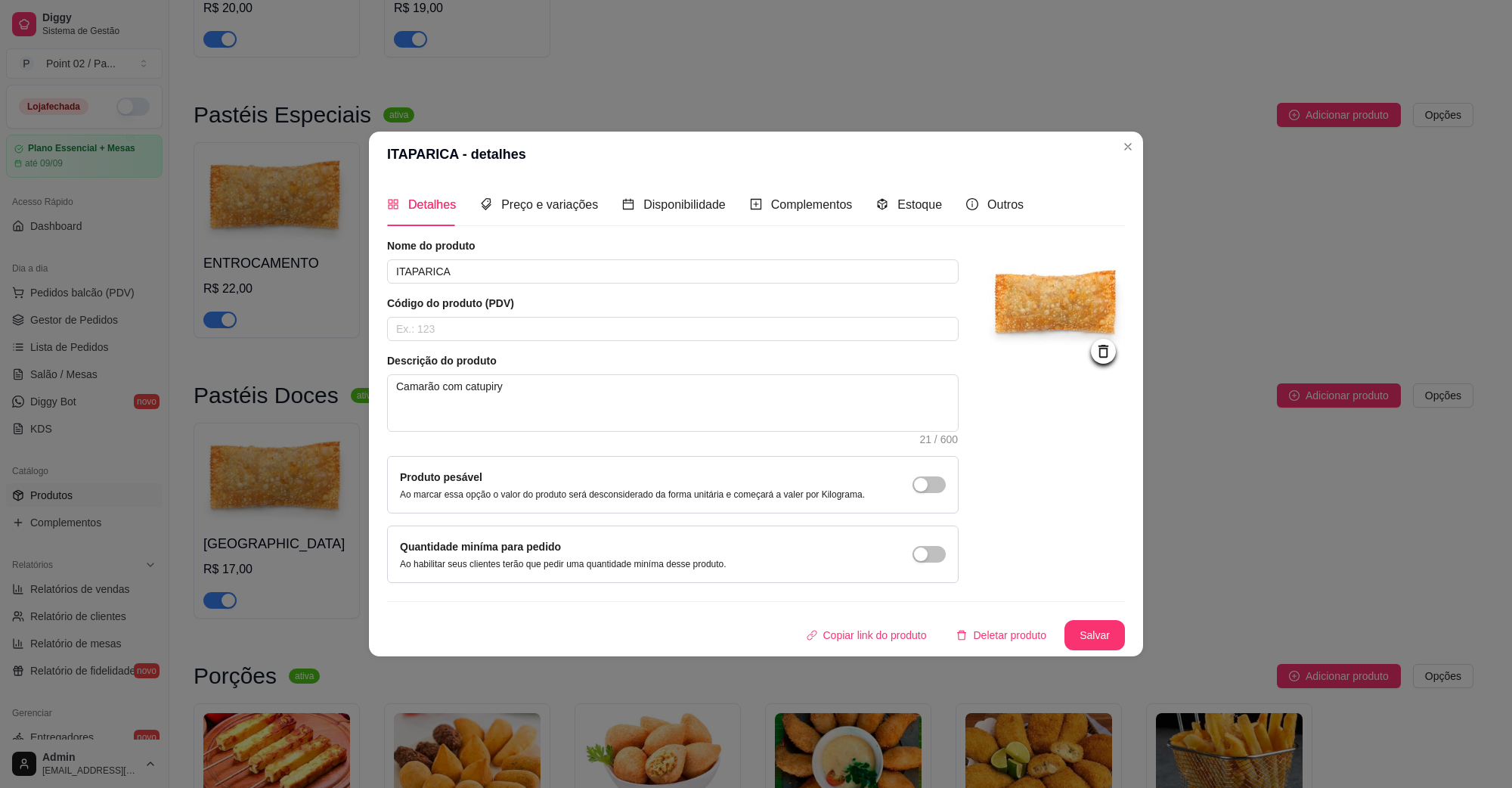
click at [610, 201] on div "Detalhes Preço e variações Disponibilidade Complementos Estoque Outros" at bounding box center [705, 204] width 637 height 43
click at [643, 204] on span "Disponibilidade" at bounding box center [684, 204] width 82 height 13
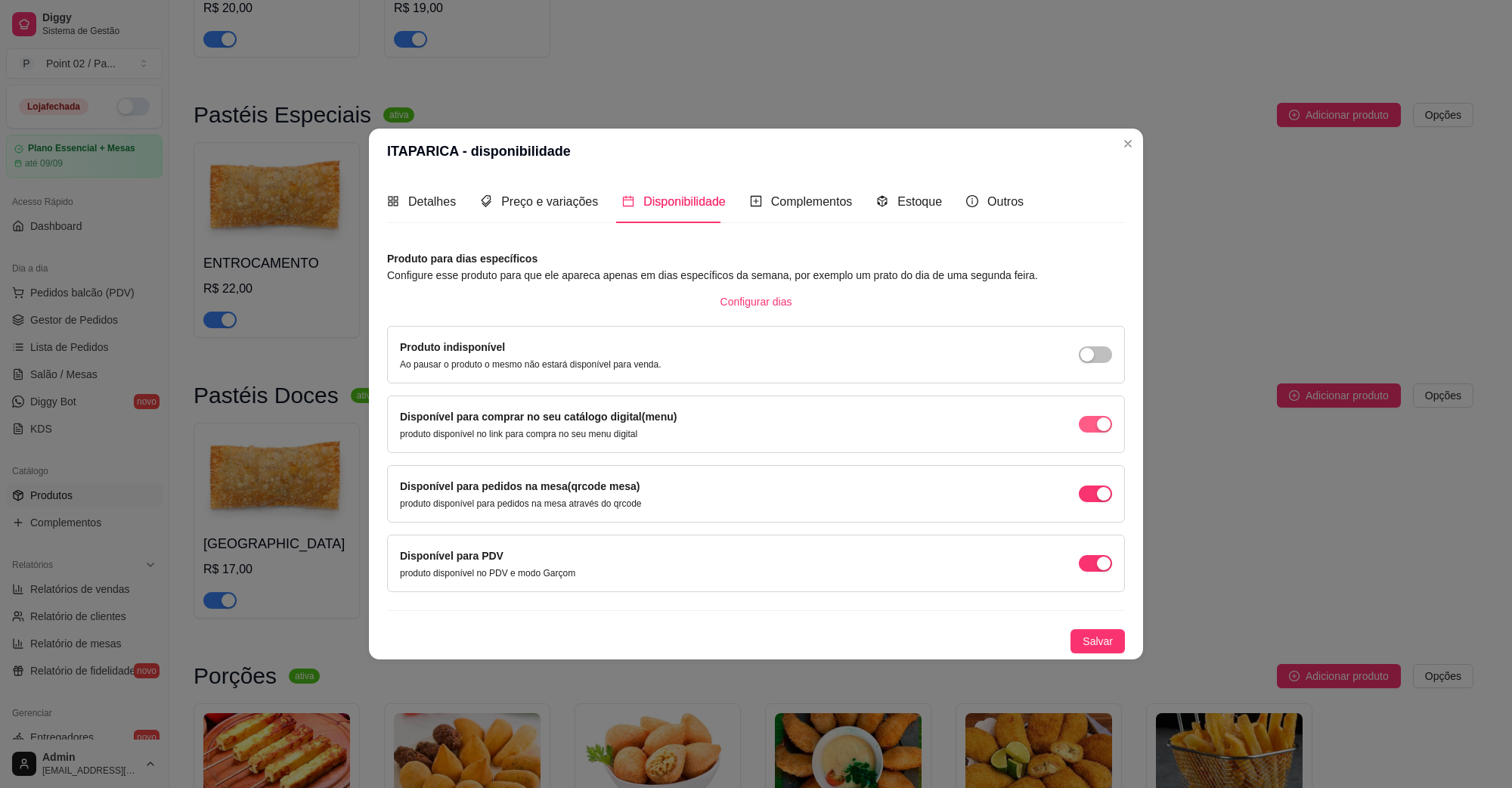
click at [1079, 419] on span "button" at bounding box center [1096, 423] width 33 height 16
click at [1095, 480] on div "Disponível para pedidos na mesa(qrcode mesa) produto disponível para pedidos na…" at bounding box center [756, 493] width 712 height 32
click at [1098, 490] on div "button" at bounding box center [1104, 493] width 14 height 14
click at [1094, 578] on div "Disponível para PDV produto disponível no PDV e modo Garçom" at bounding box center [756, 563] width 712 height 32
click at [1104, 559] on div "button" at bounding box center [1104, 563] width 14 height 14
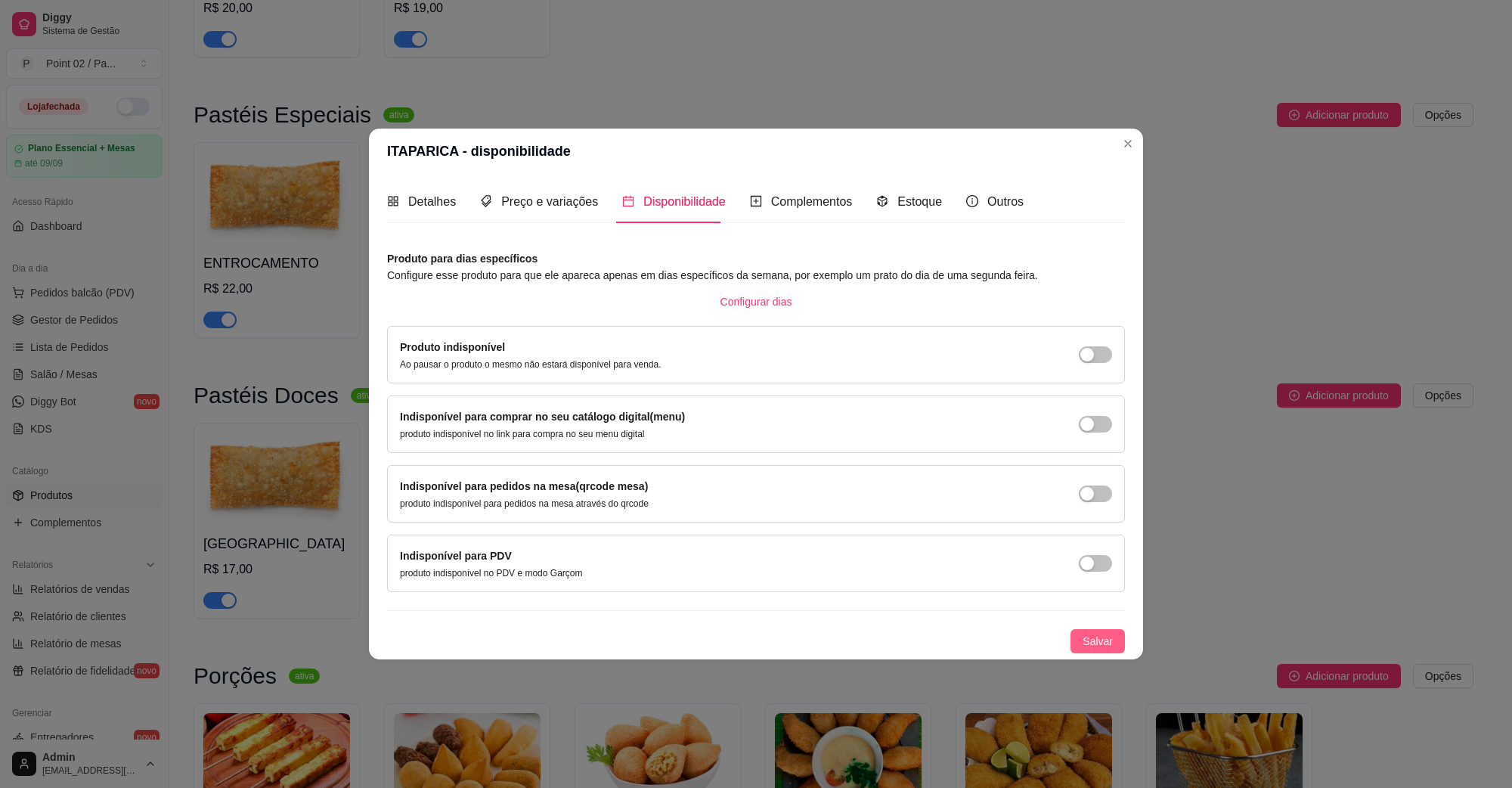
click at [1094, 642] on span "Salvar" at bounding box center [1098, 640] width 30 height 16
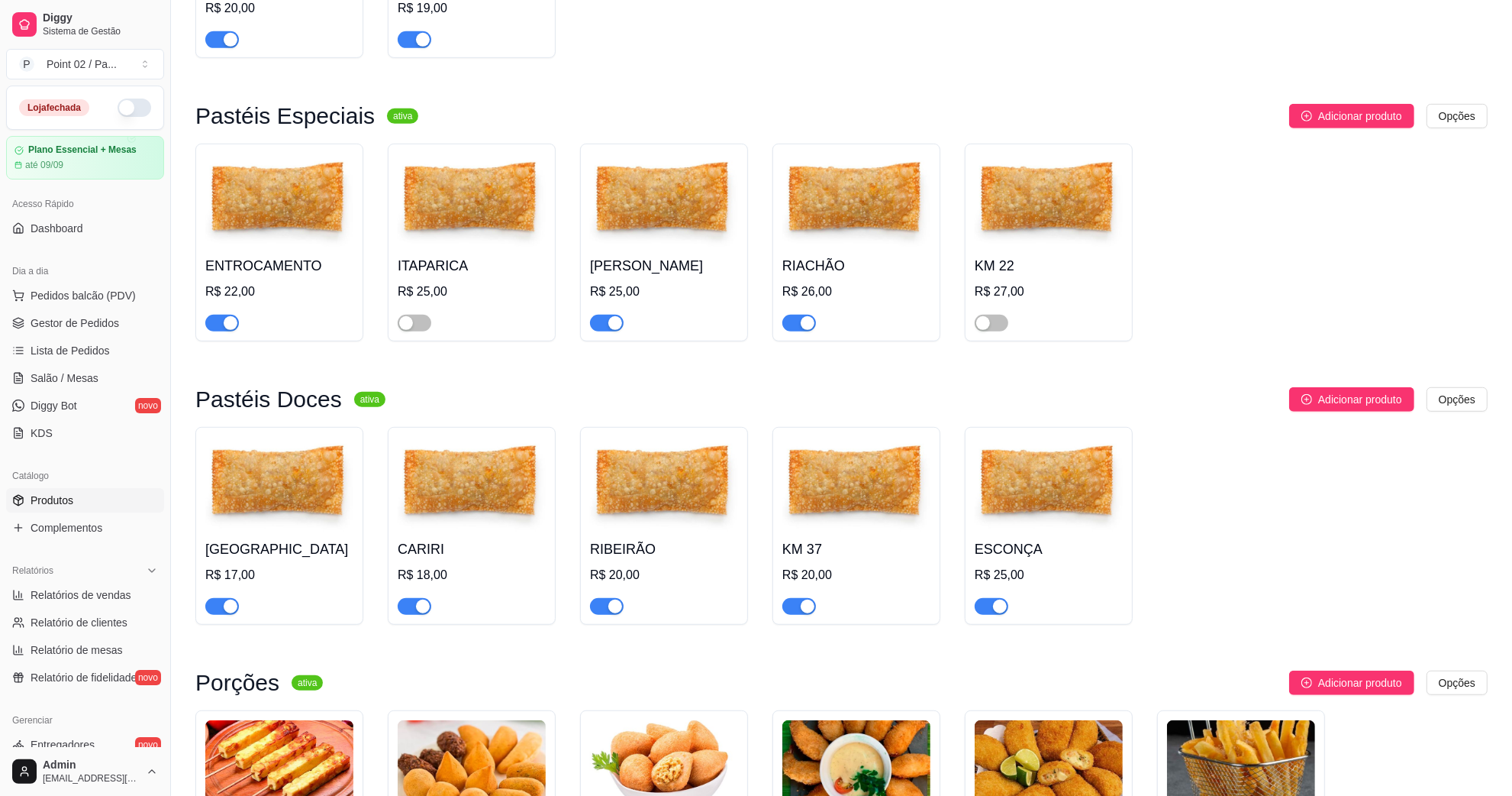
click at [1032, 249] on img at bounding box center [1049, 201] width 148 height 96
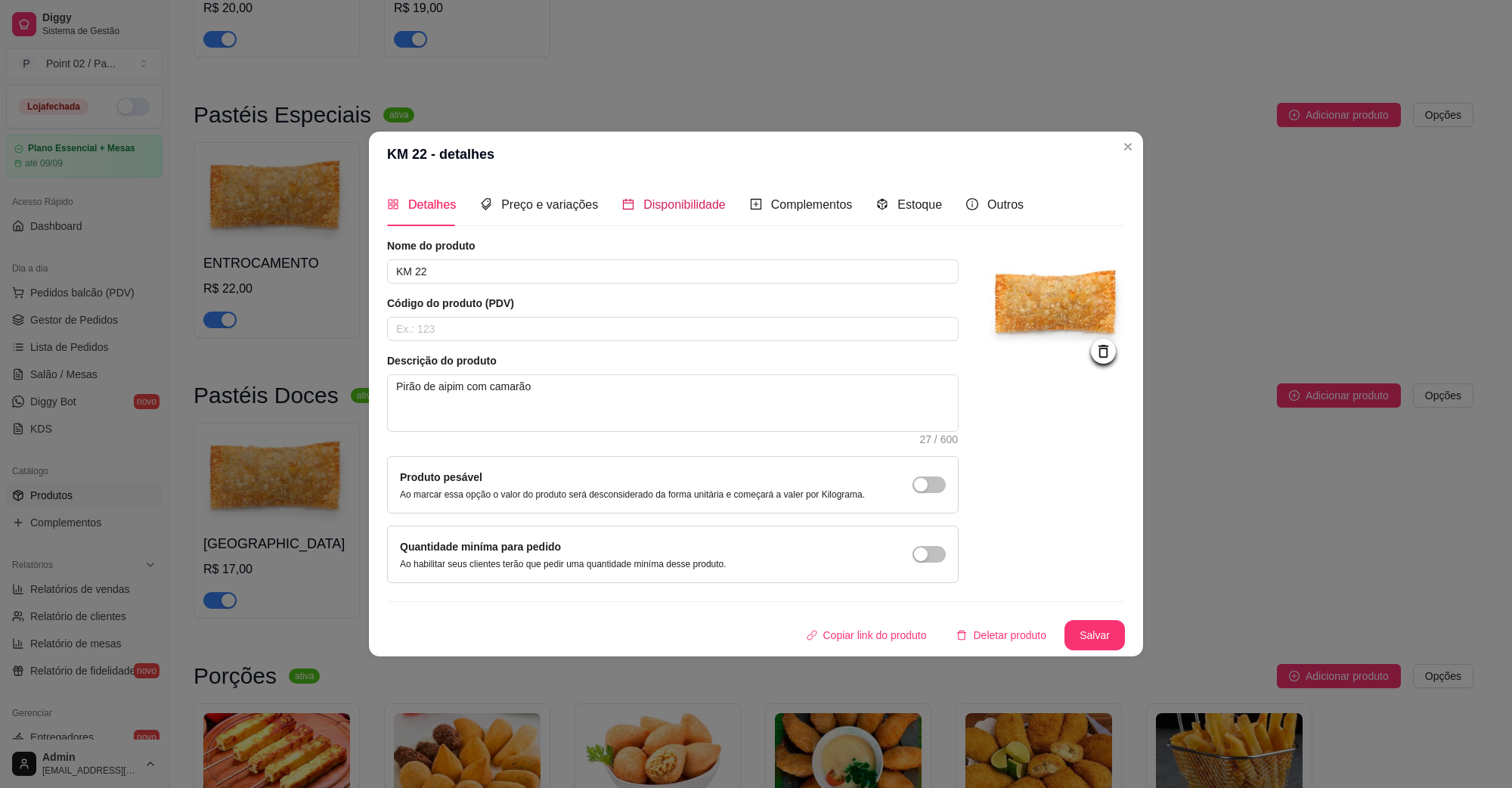
click at [645, 205] on span "Disponibilidade" at bounding box center [684, 204] width 82 height 13
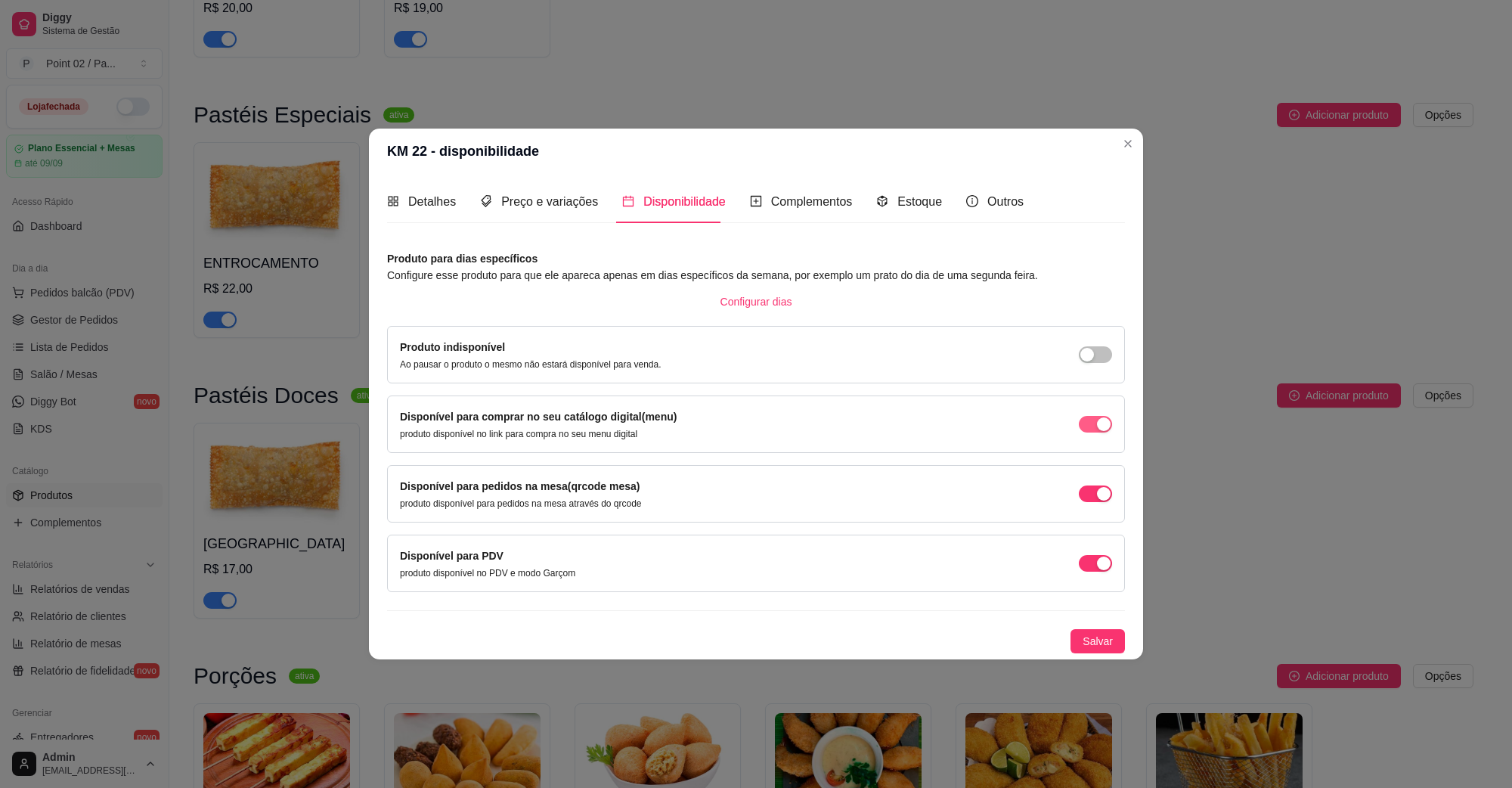
click at [1086, 427] on span "button" at bounding box center [1096, 423] width 33 height 16
click at [1091, 493] on span "button" at bounding box center [1096, 492] width 33 height 16
click at [1101, 561] on div "button" at bounding box center [1104, 563] width 14 height 14
click at [1106, 648] on span "Salvar" at bounding box center [1098, 640] width 30 height 16
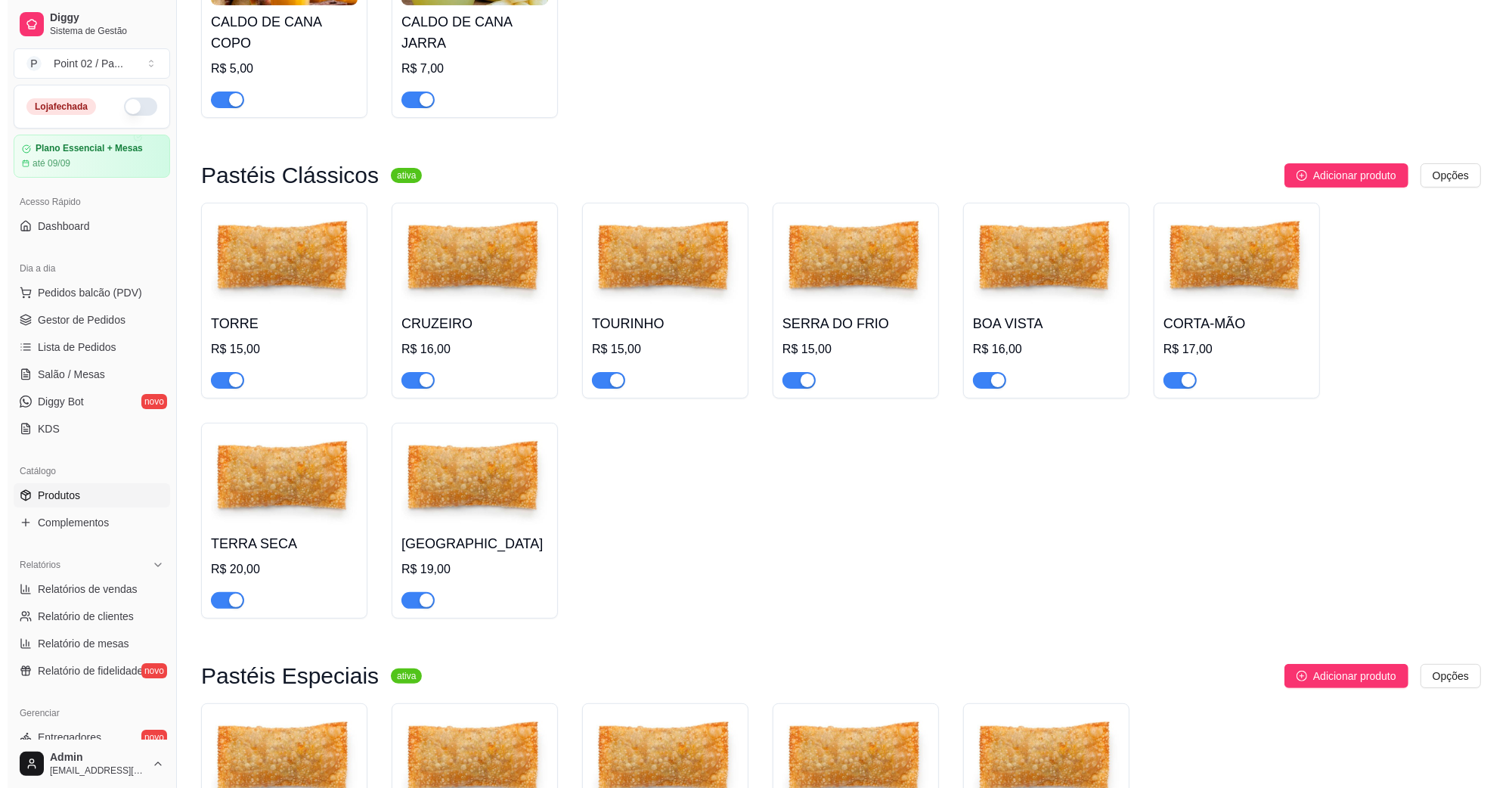
scroll to position [0, 0]
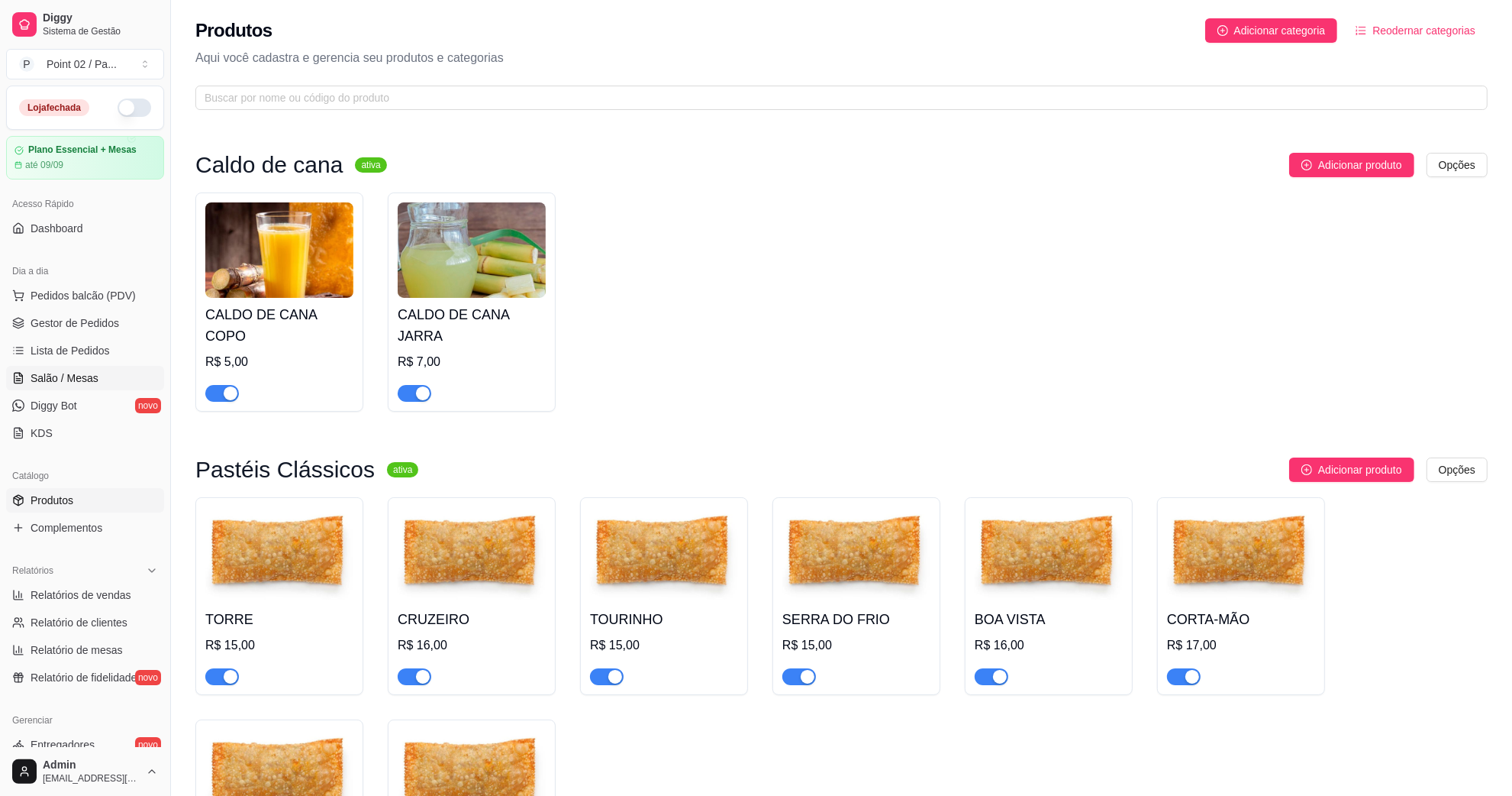
click at [65, 387] on link "Salão / Mesas" at bounding box center [85, 378] width 158 height 24
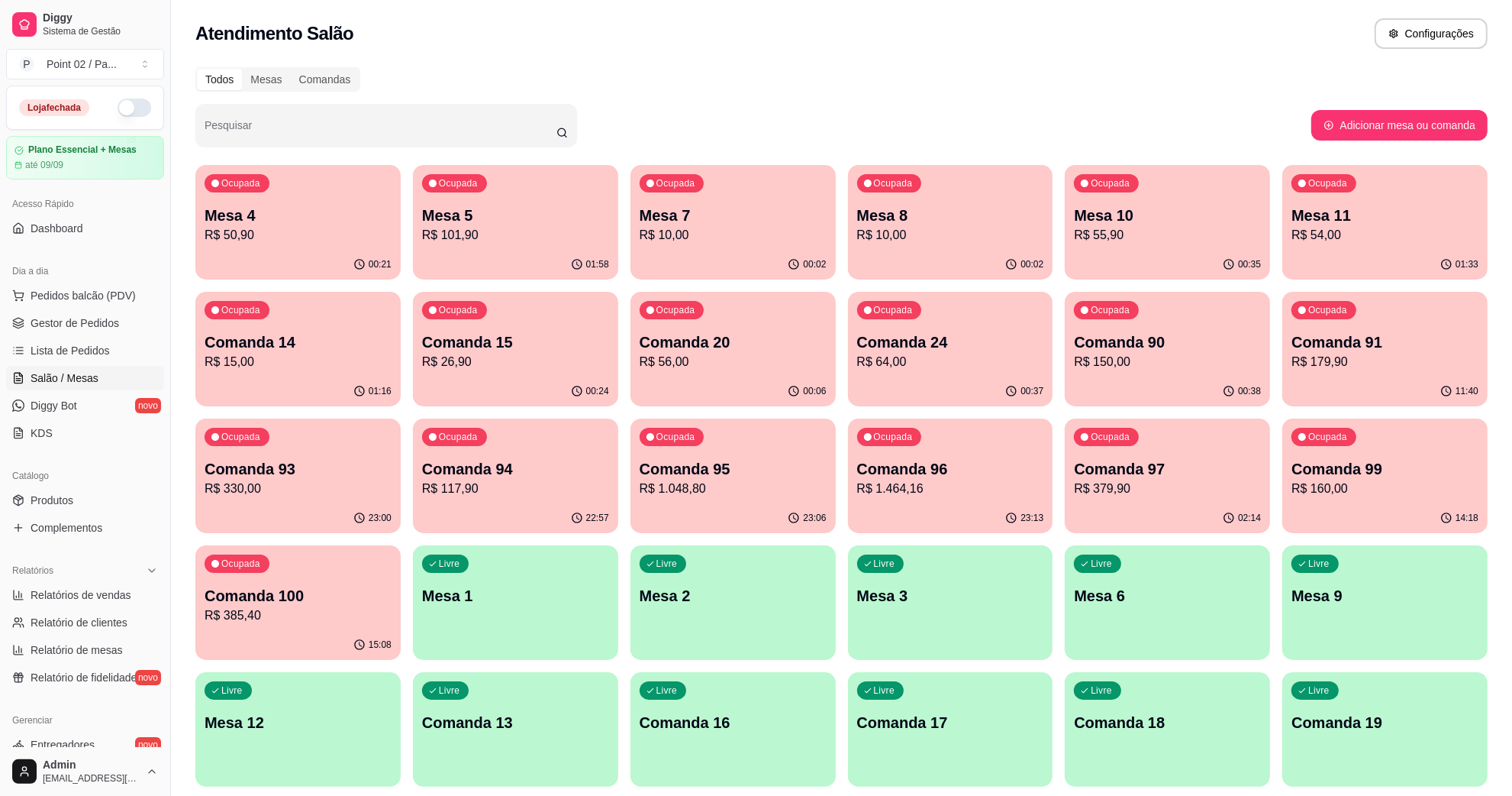
click at [926, 187] on div "Ocupada Mesa 8 R$ 10,00" at bounding box center [951, 207] width 206 height 85
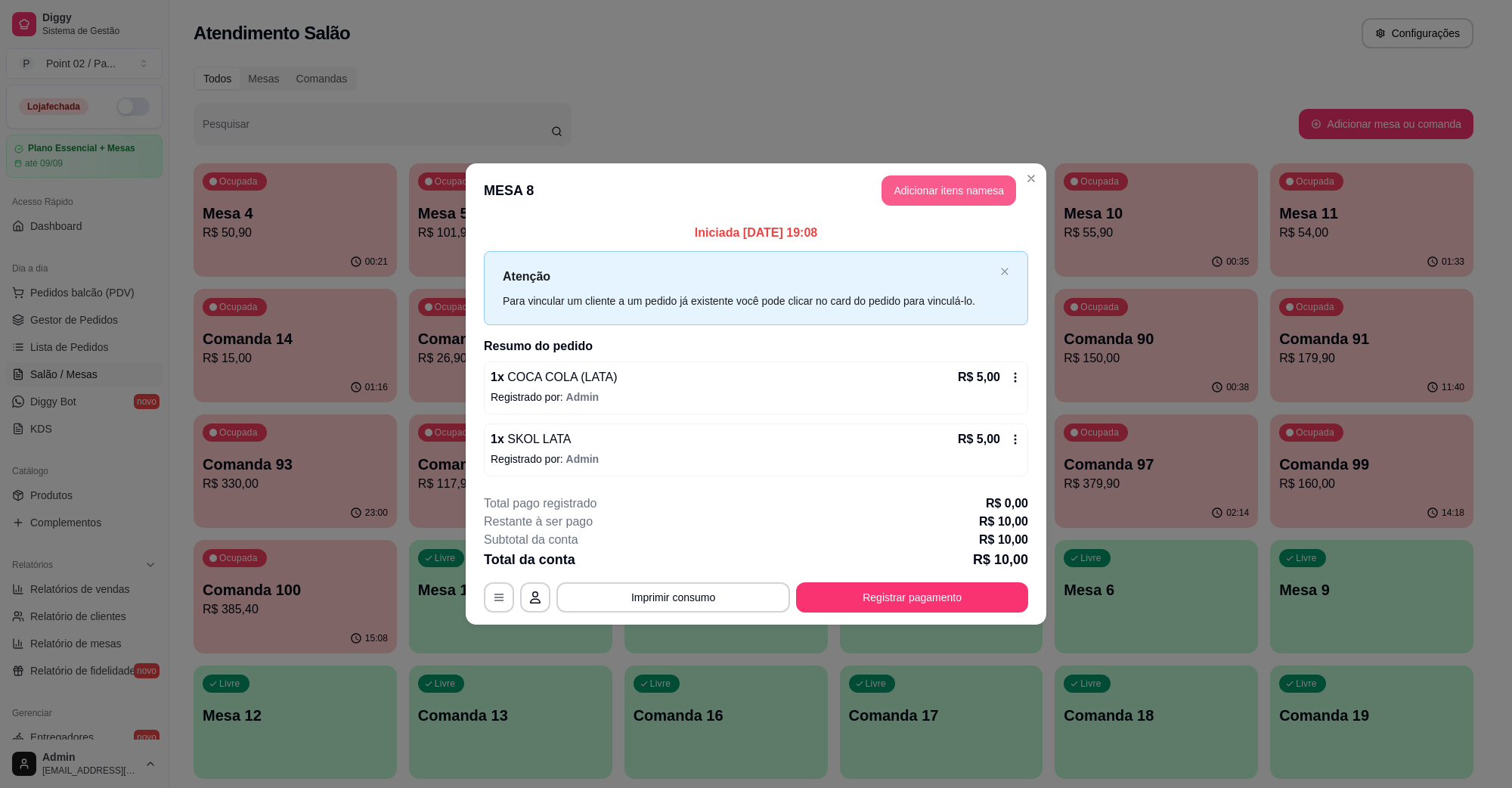
click at [951, 182] on button "Adicionar itens na mesa" at bounding box center [949, 190] width 134 height 30
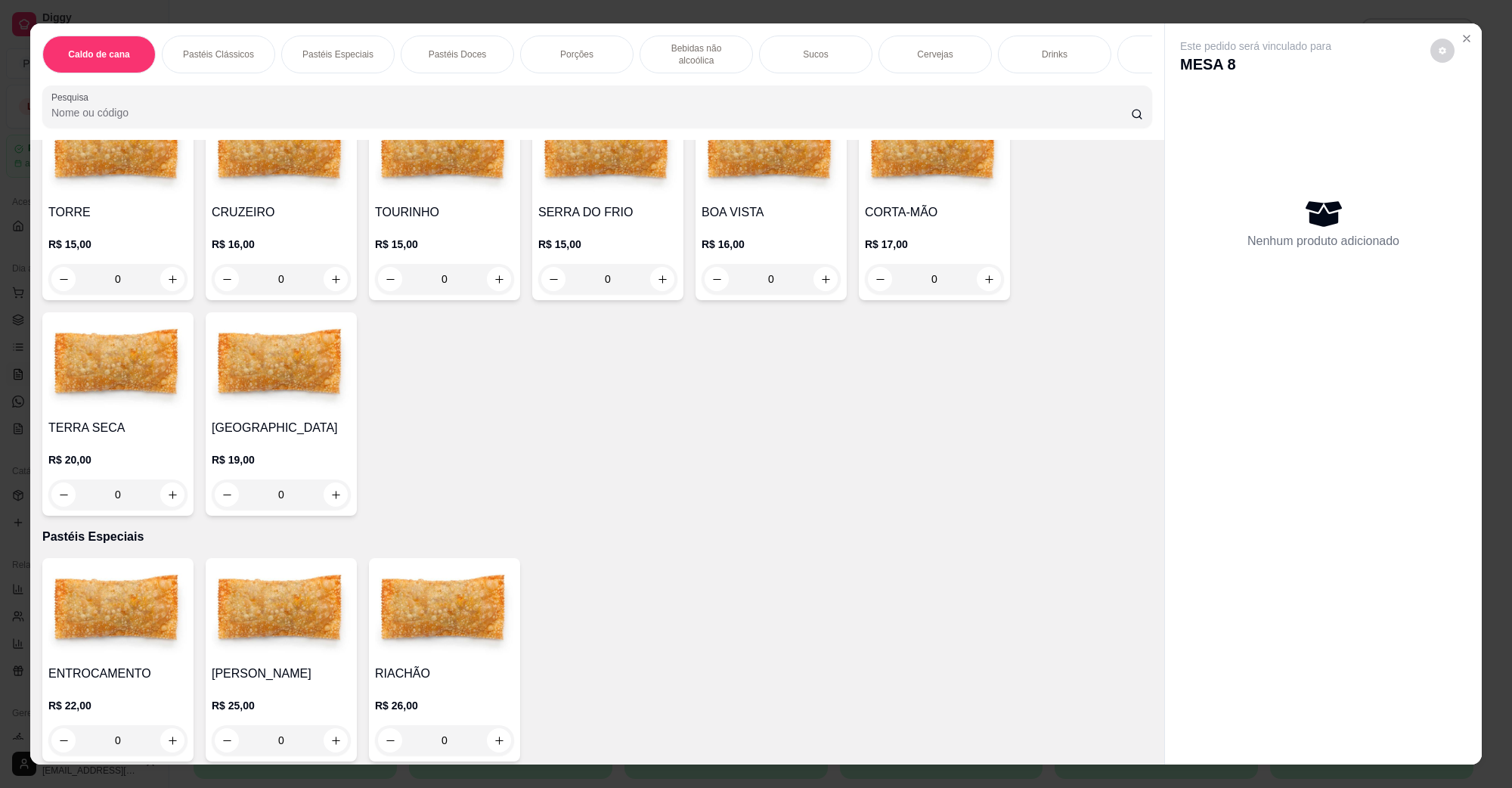
scroll to position [283, 0]
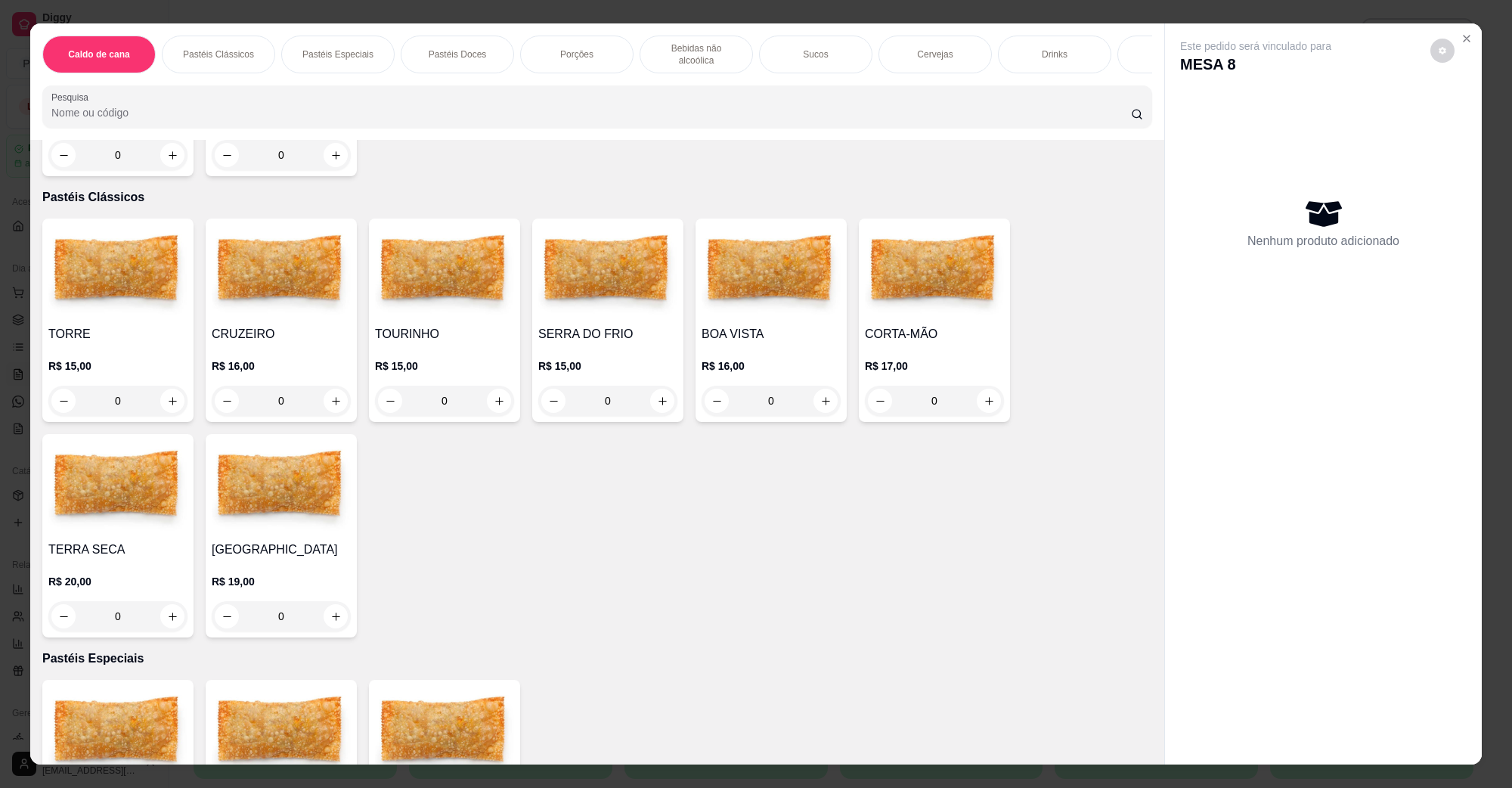
click at [611, 325] on h4 "SERRA DO FRIO" at bounding box center [608, 334] width 139 height 18
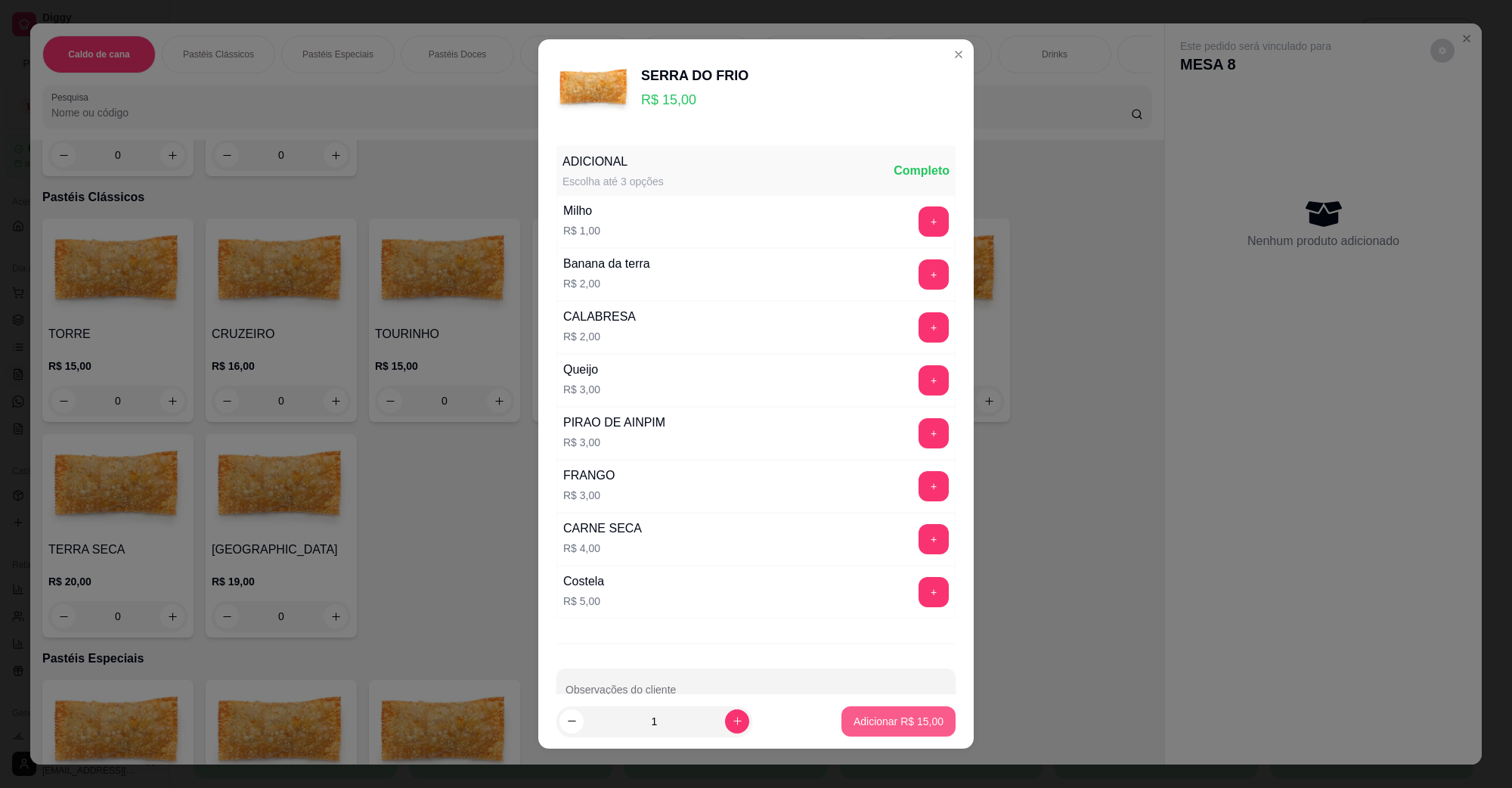
click at [867, 717] on p "Adicionar R$ 15,00" at bounding box center [899, 721] width 90 height 15
type input "1"
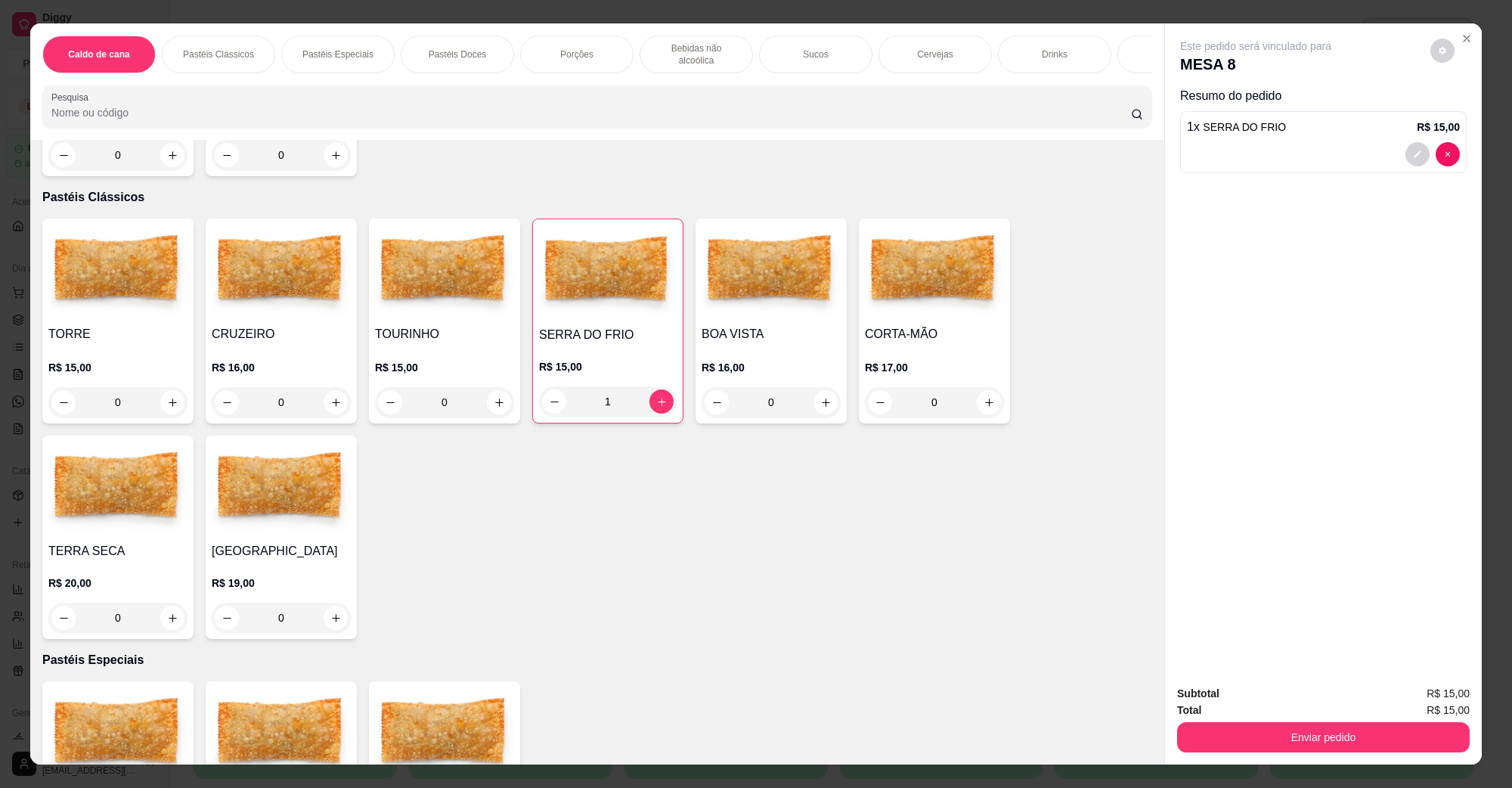
drag, startPoint x: 1169, startPoint y: 723, endPoint x: 1221, endPoint y: 728, distance: 52.2
click at [1171, 723] on div "Subtotal R$ 15,00 Total R$ 15,00 Enviar pedido" at bounding box center [1324, 718] width 317 height 92
click at [1221, 728] on button "Enviar pedido" at bounding box center [1324, 736] width 293 height 30
click at [1214, 701] on button "Não registrar e enviar pedido" at bounding box center [1272, 700] width 157 height 29
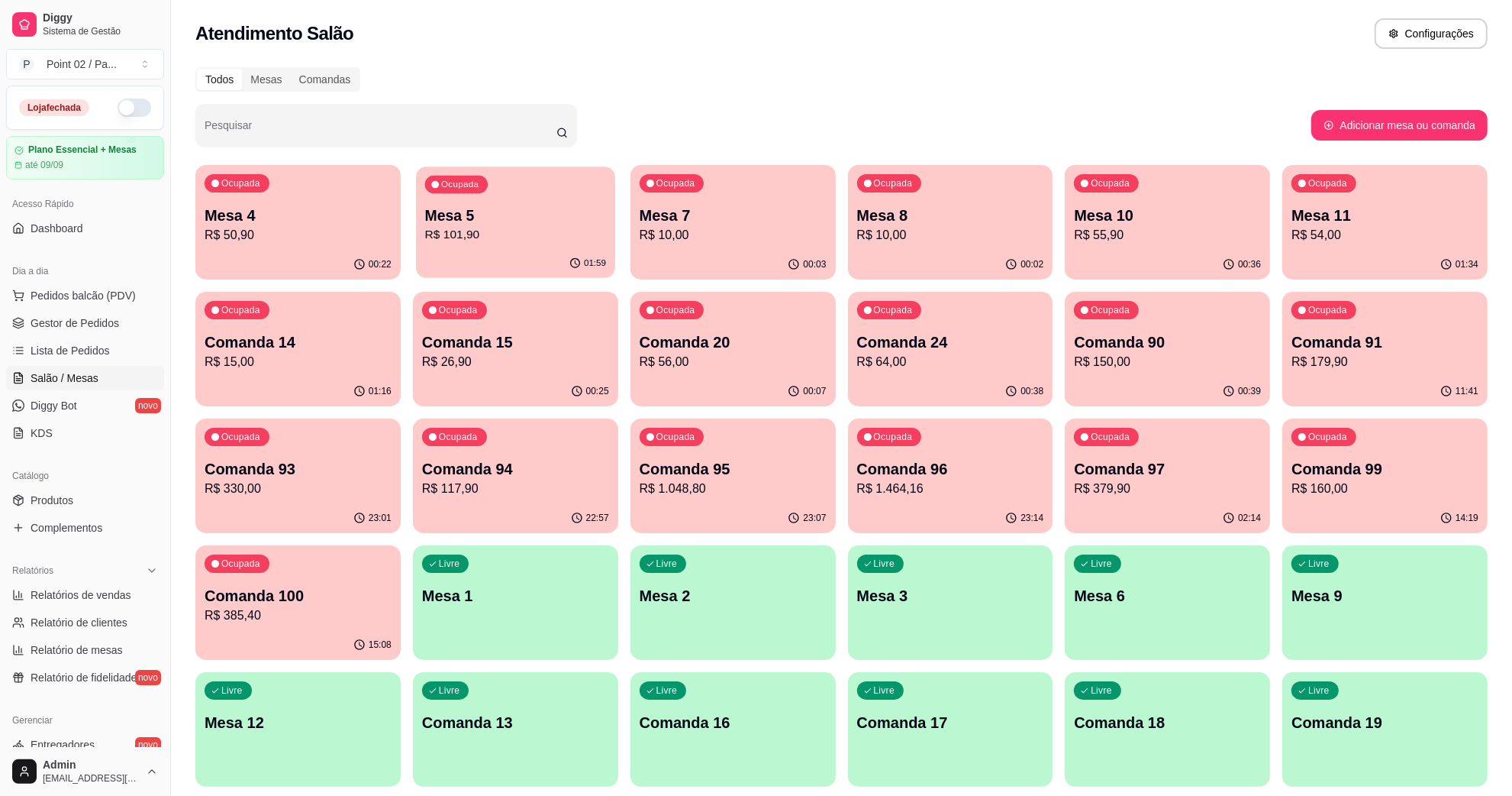
click at [584, 206] on p "Mesa 5" at bounding box center [515, 216] width 180 height 20
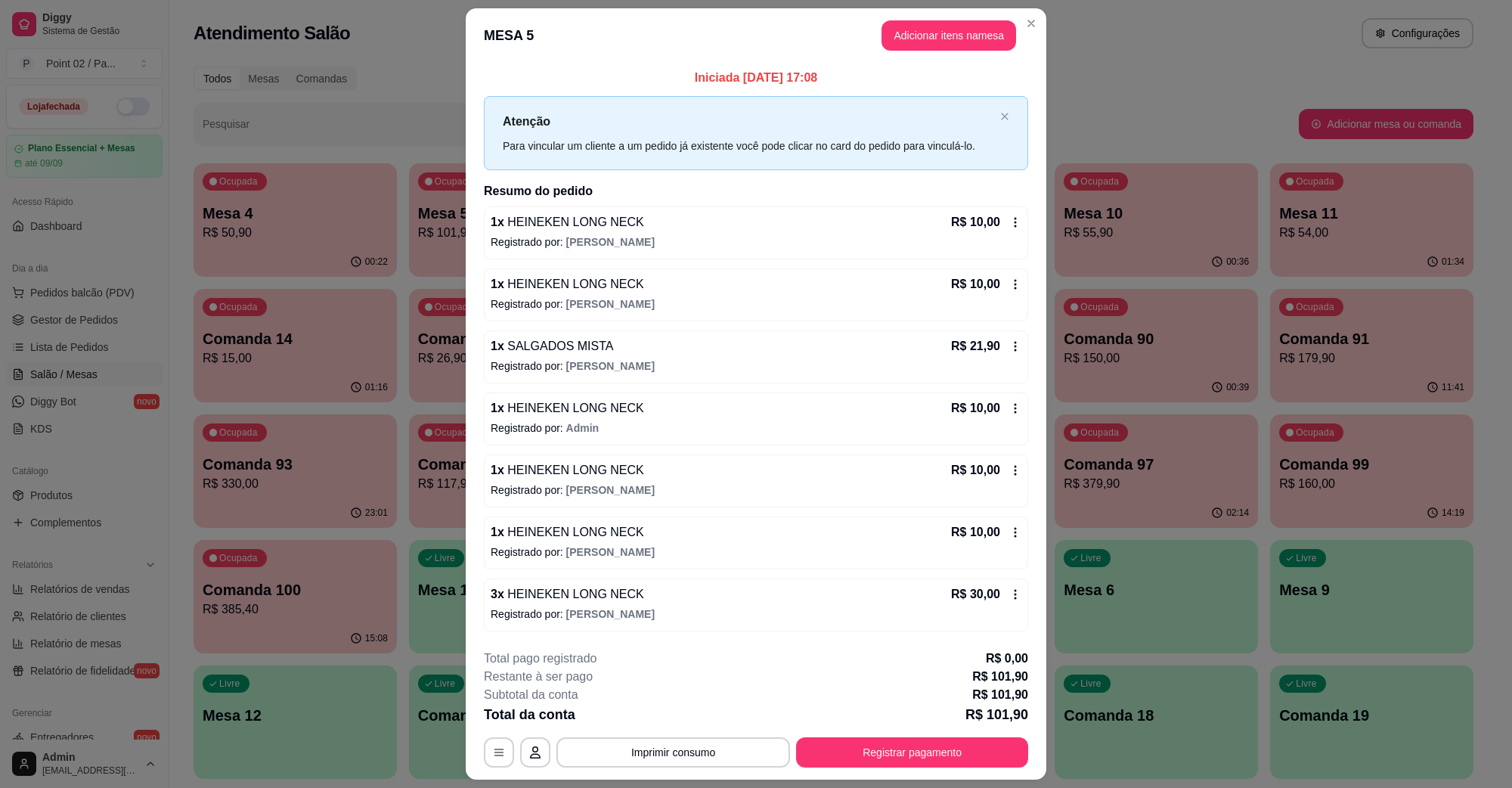
scroll to position [40, 0]
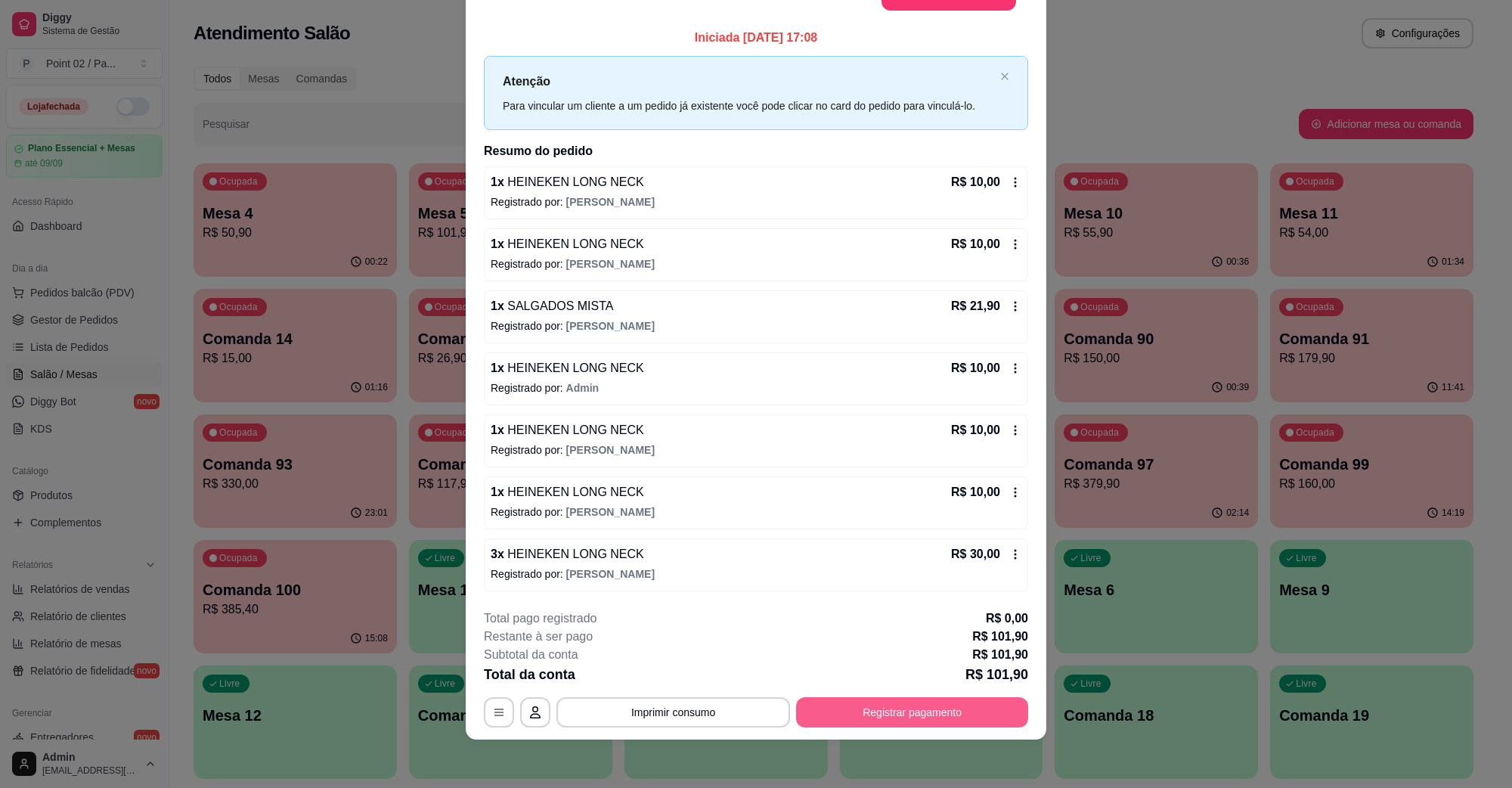
click at [934, 713] on button "Registrar pagamento" at bounding box center [912, 712] width 232 height 30
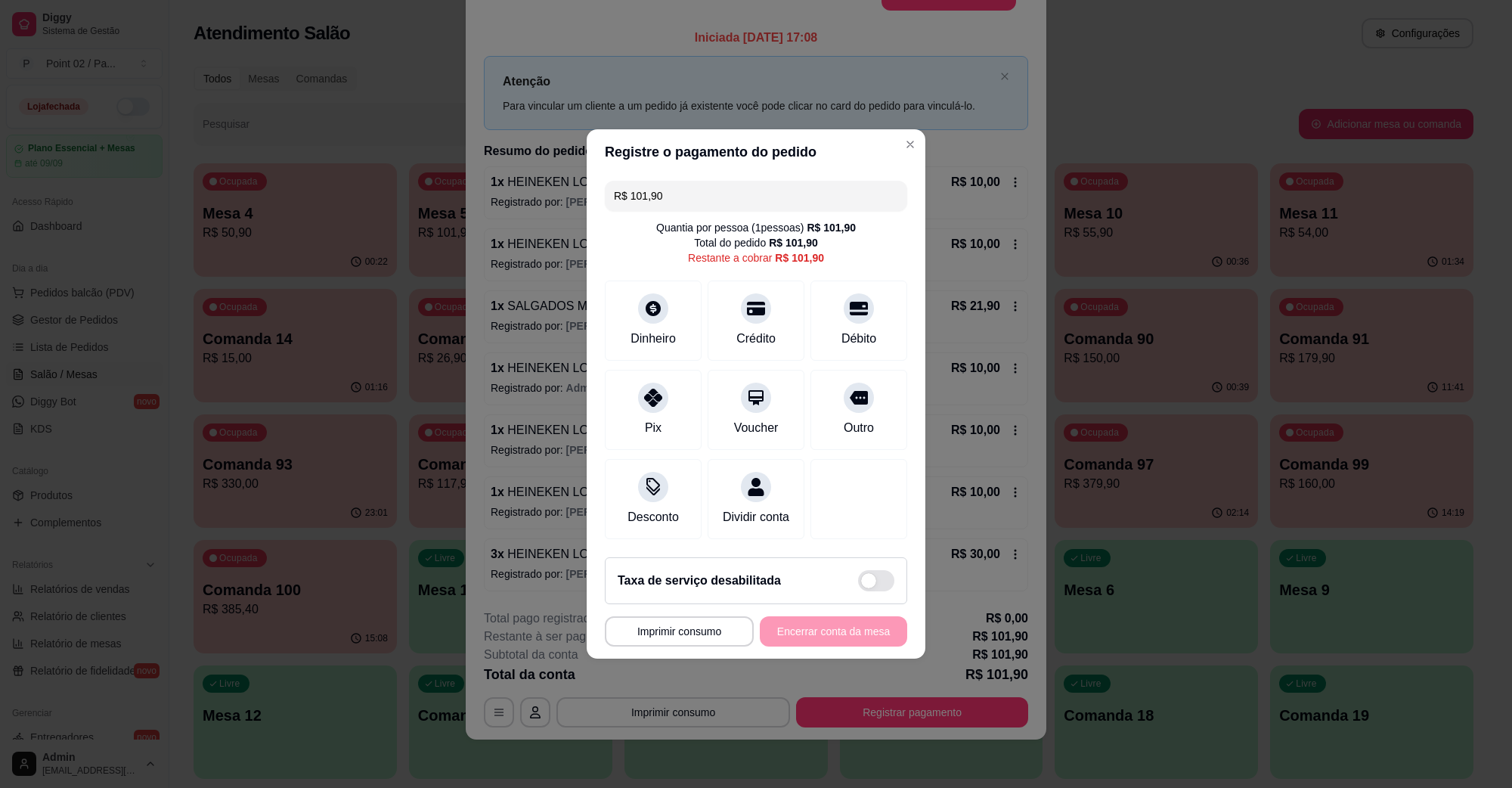
click at [778, 202] on div "R$ 101,90 Quantia por pessoa ( 1 pessoas) R$ 101,90 Total do pedido R$ 101,90 R…" at bounding box center [756, 359] width 339 height 370
click at [780, 191] on input "R$ 101,90" at bounding box center [756, 195] width 284 height 30
click at [663, 308] on div "Dinheiro" at bounding box center [653, 318] width 106 height 89
type input "R$ 81,90"
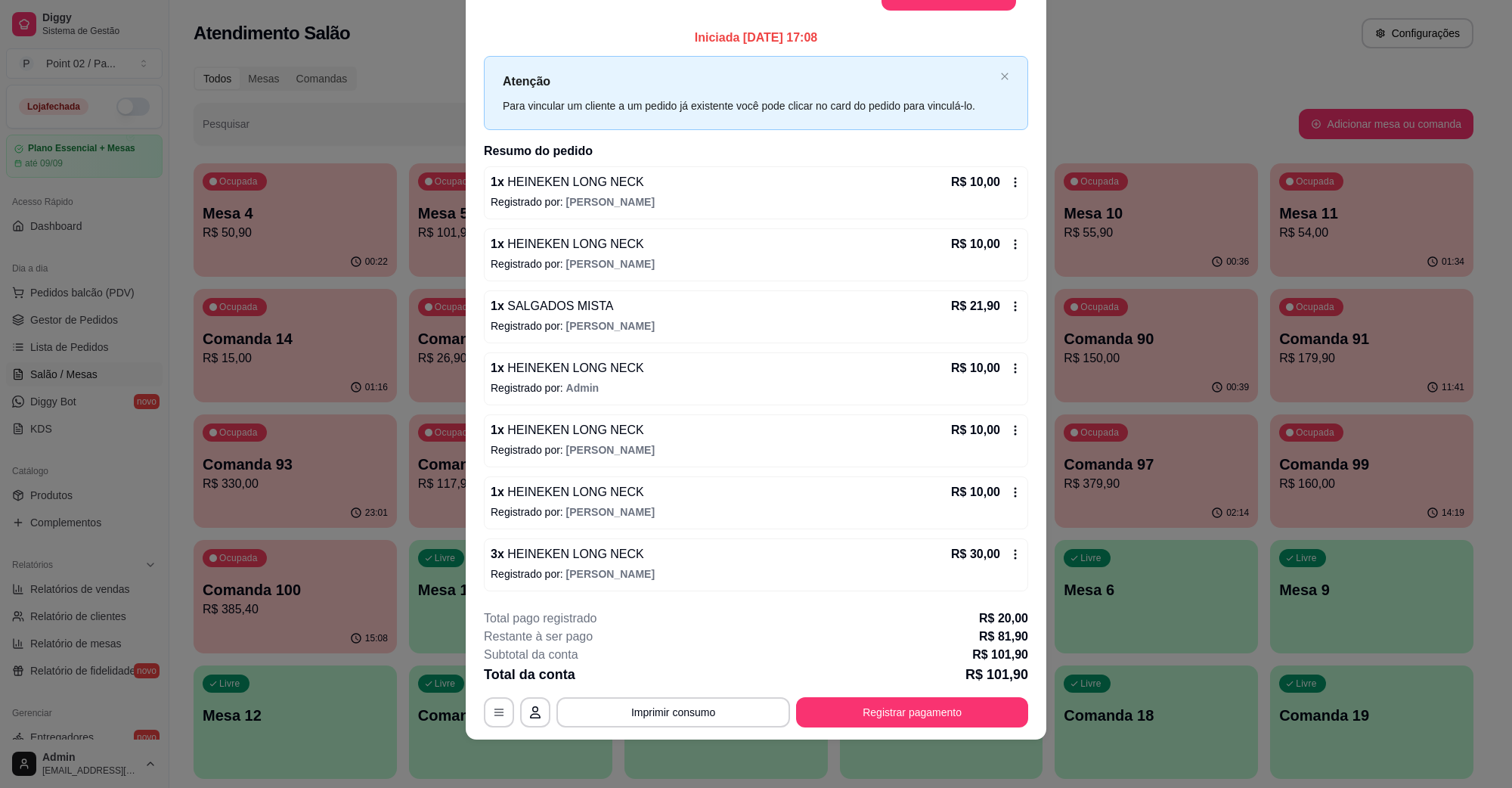
scroll to position [0, 0]
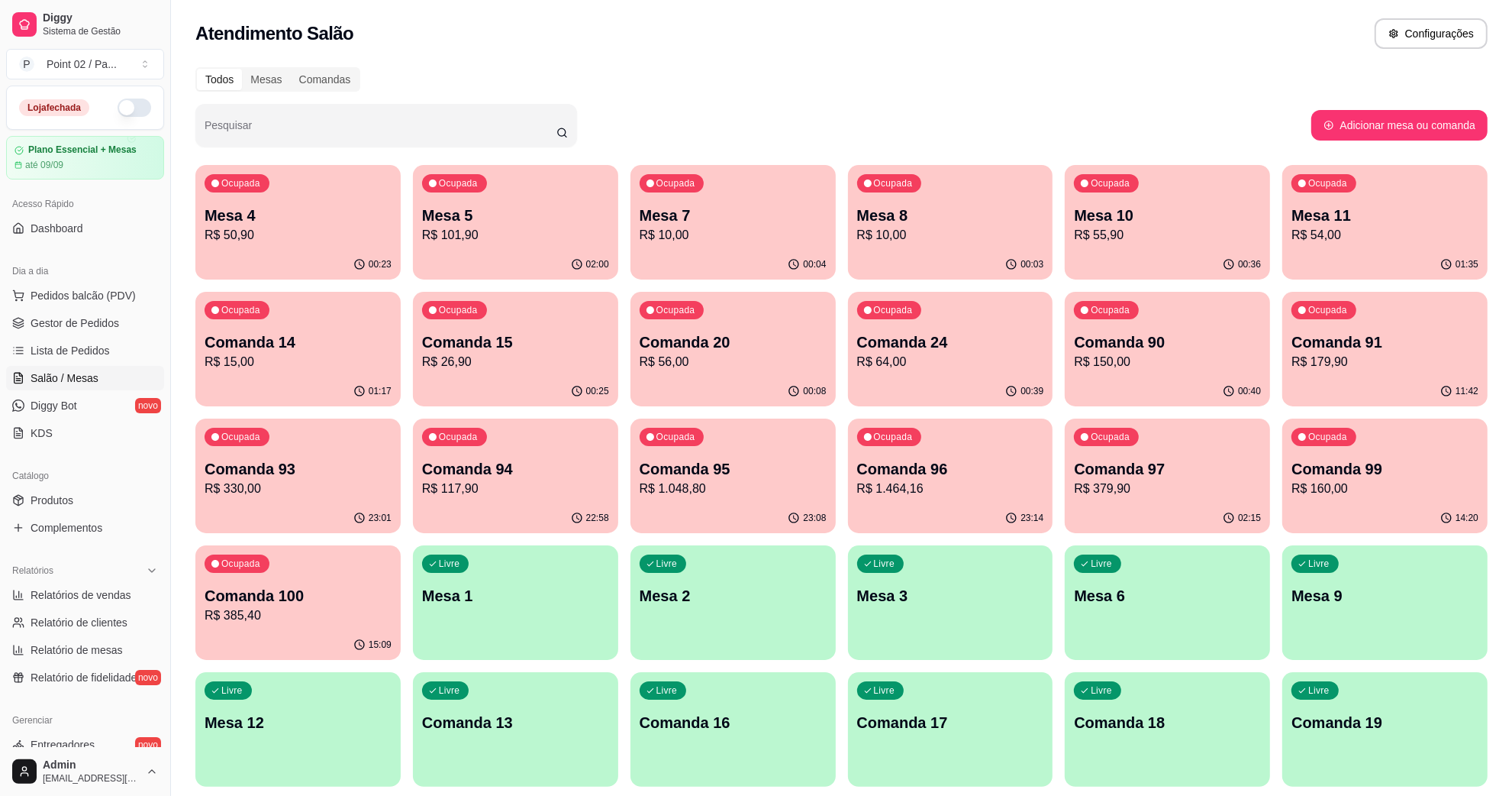
click at [421, 88] on div "Todos Mesas Comandas" at bounding box center [841, 79] width 1293 height 24
click at [285, 85] on div "Mesas" at bounding box center [265, 79] width 48 height 21
click at [242, 68] on input "Mesas" at bounding box center [242, 68] width 0 height 0
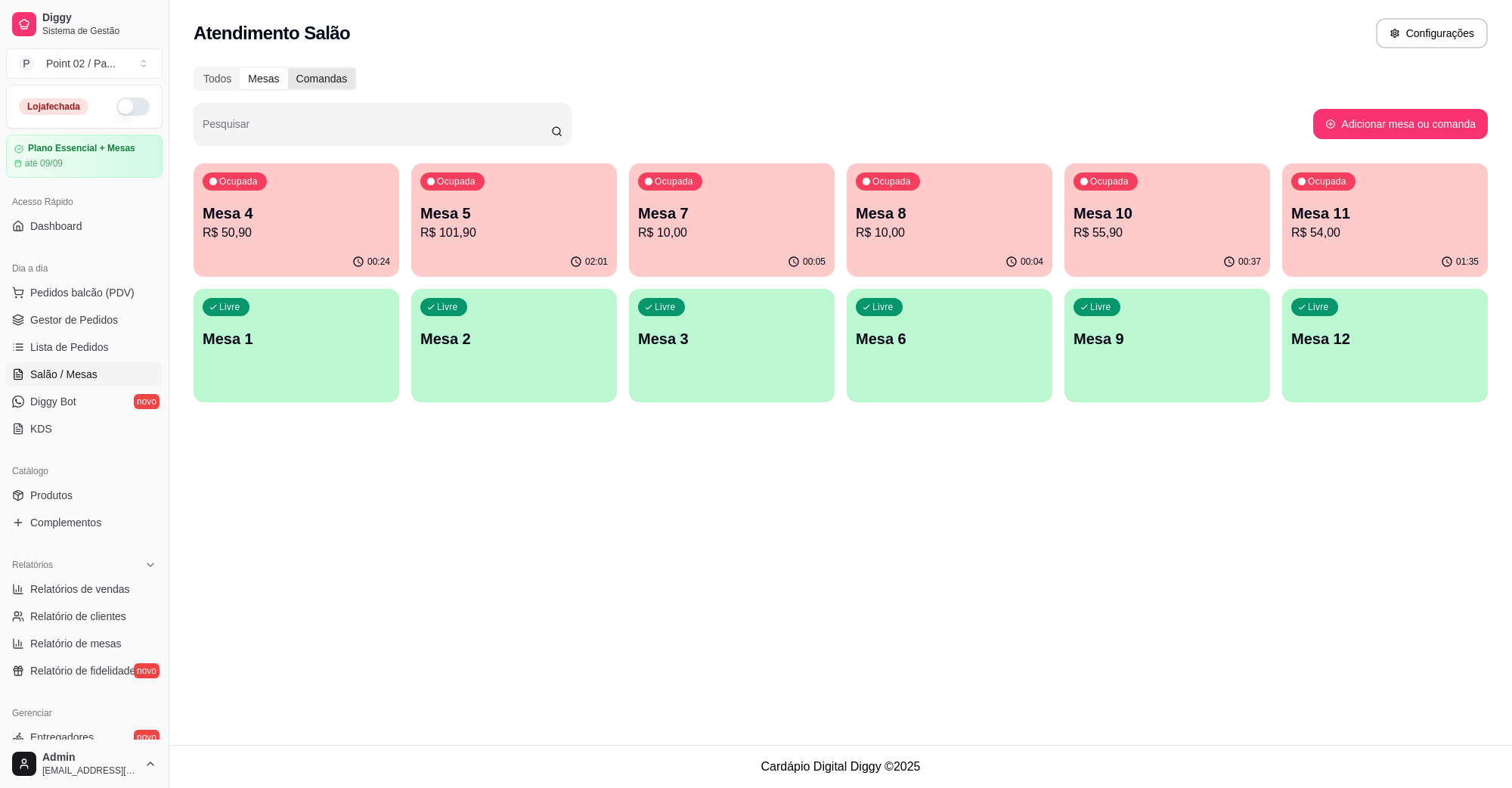
click at [297, 80] on div "Comandas" at bounding box center [322, 78] width 68 height 21
click at [288, 68] on input "Comandas" at bounding box center [288, 68] width 0 height 0
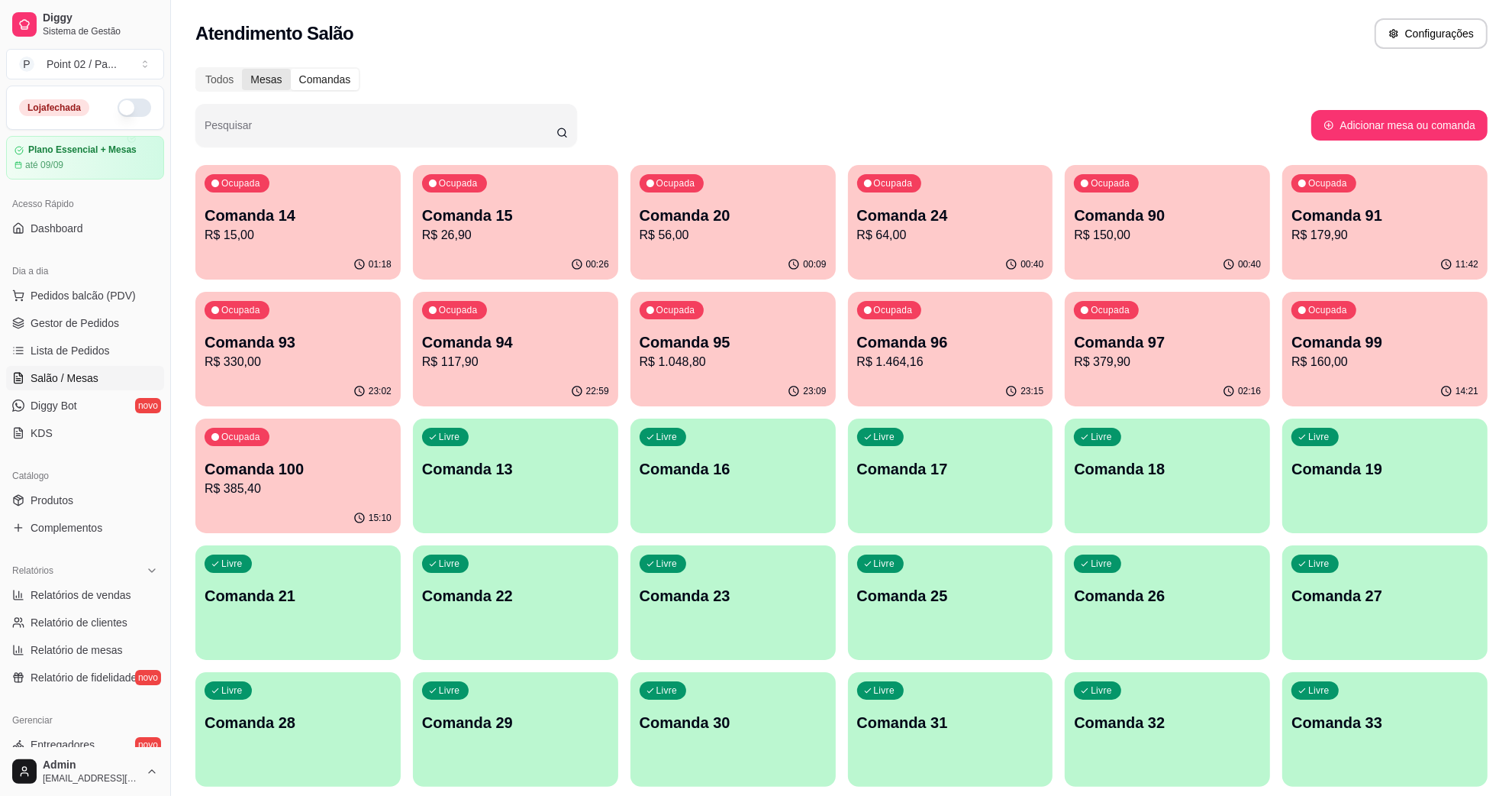
click at [279, 82] on div "Mesas" at bounding box center [265, 79] width 48 height 21
click at [242, 68] on input "Mesas" at bounding box center [242, 68] width 0 height 0
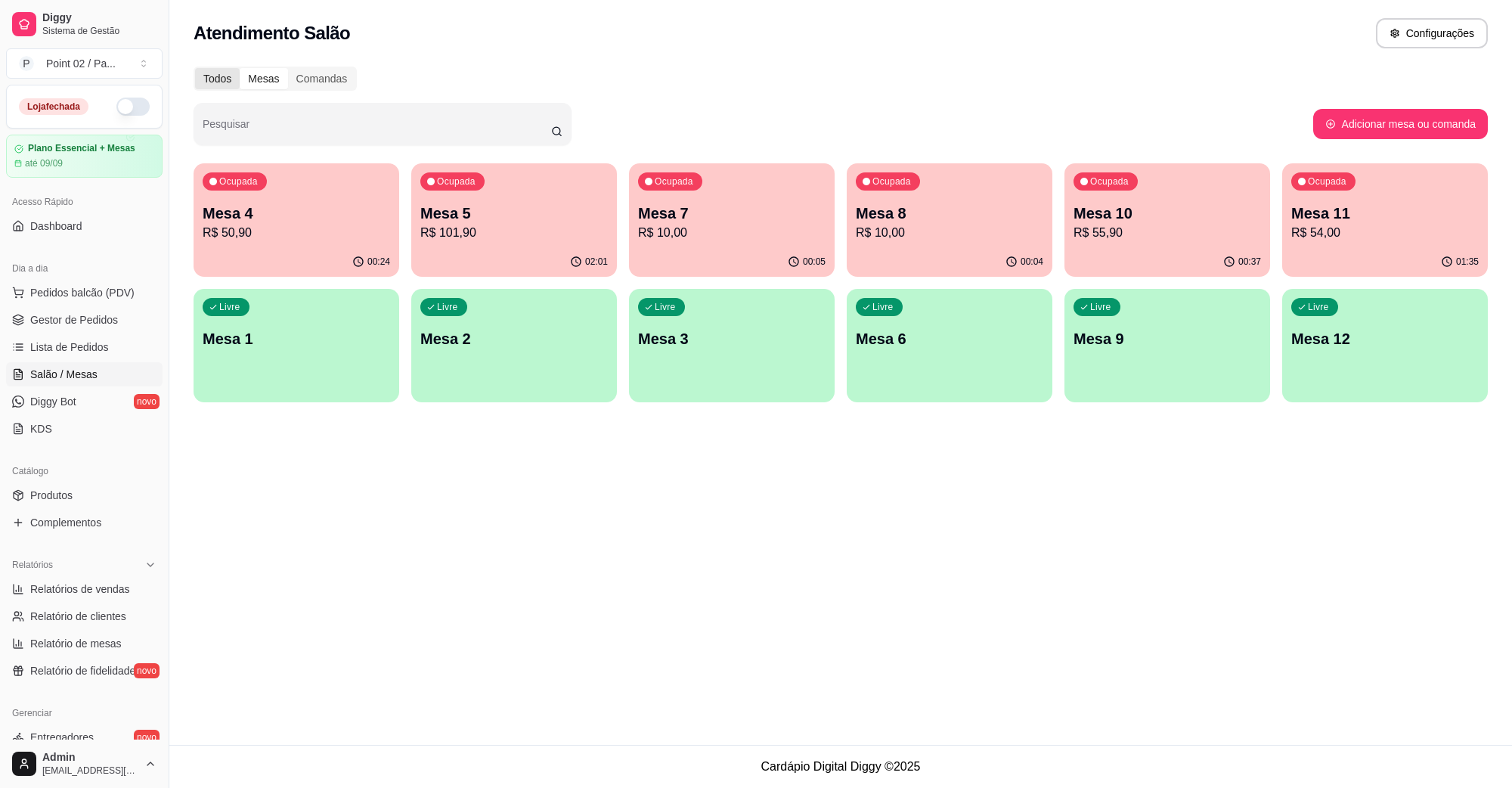
click at [237, 80] on div "Todos" at bounding box center [217, 78] width 44 height 21
click at [195, 68] on input "Todos" at bounding box center [195, 68] width 0 height 0
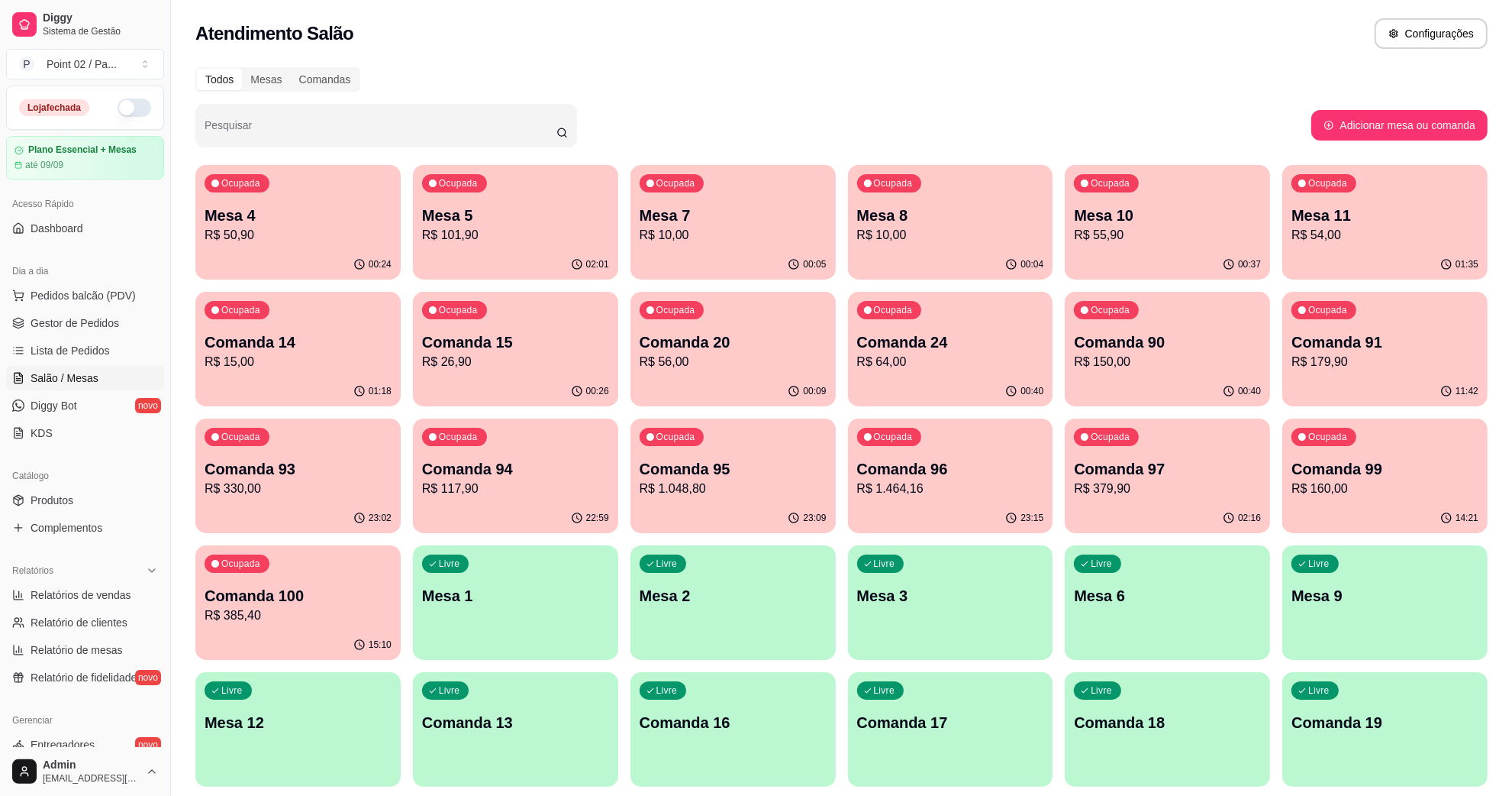
click at [708, 259] on div "00:05" at bounding box center [734, 263] width 199 height 29
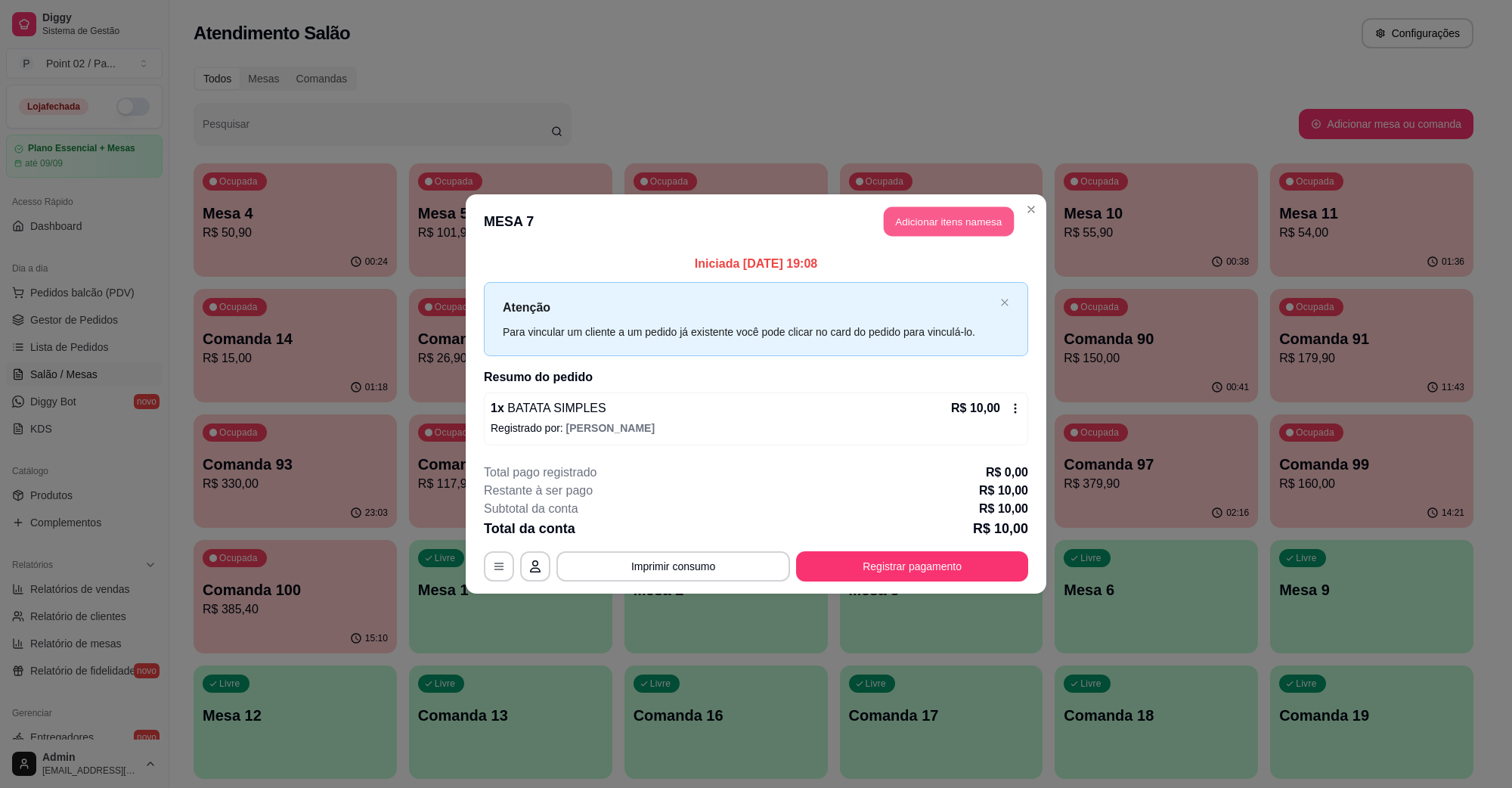
click at [939, 212] on button "Adicionar itens na mesa" at bounding box center [949, 221] width 130 height 30
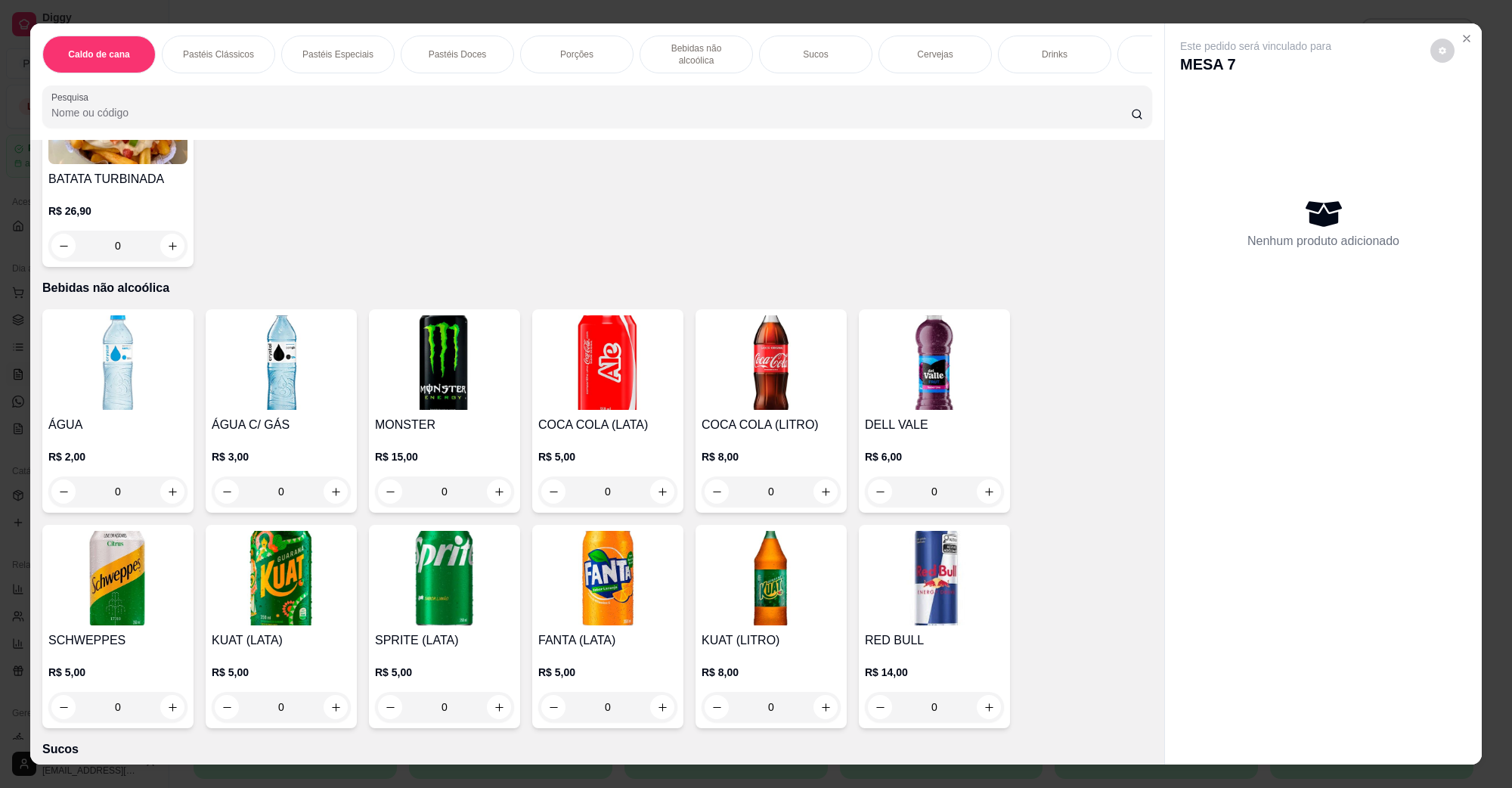
scroll to position [2173, 0]
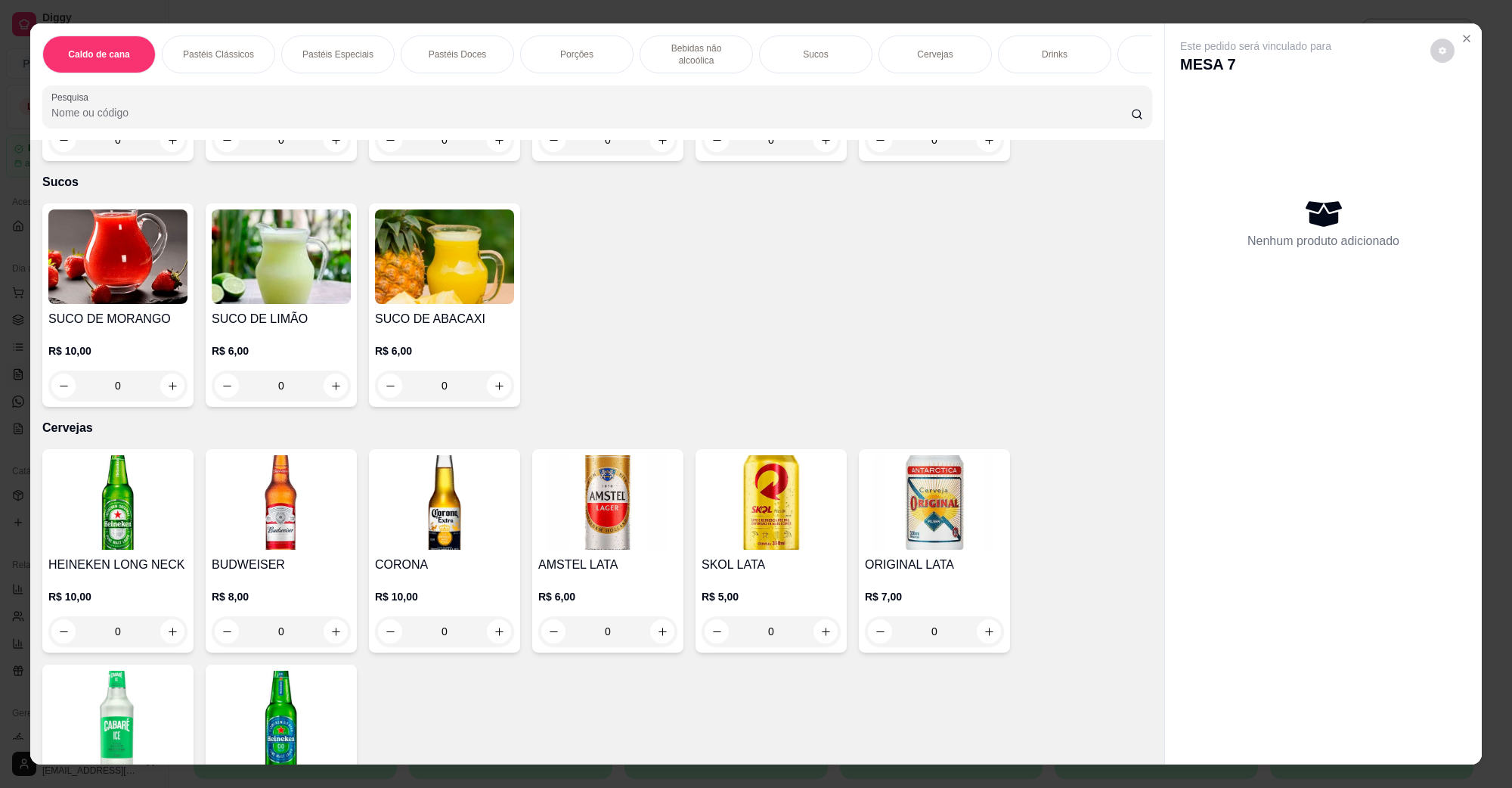
click at [106, 489] on img at bounding box center [118, 502] width 139 height 95
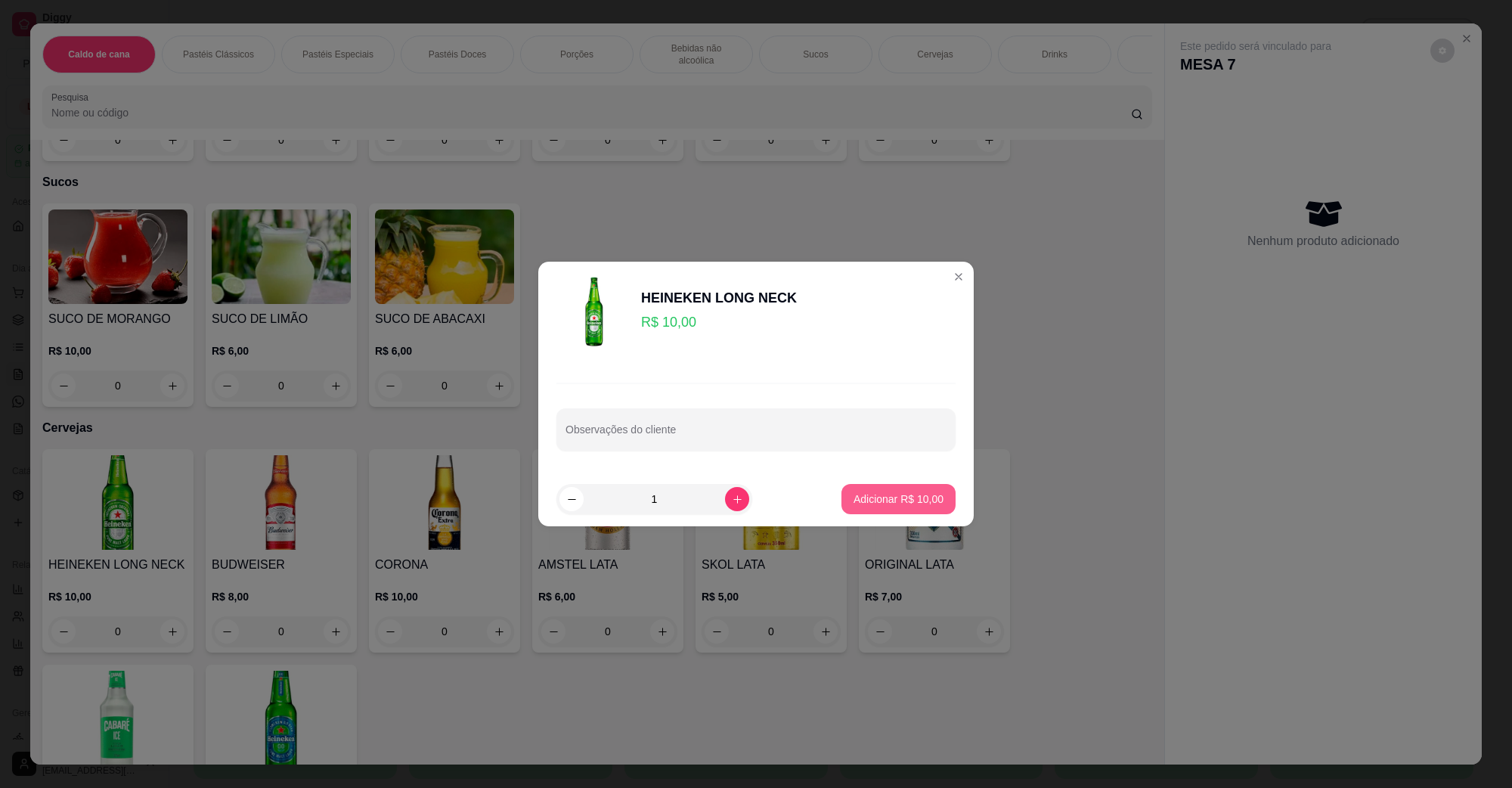
click at [897, 497] on p "Adicionar R$ 10,00" at bounding box center [899, 499] width 90 height 15
type input "1"
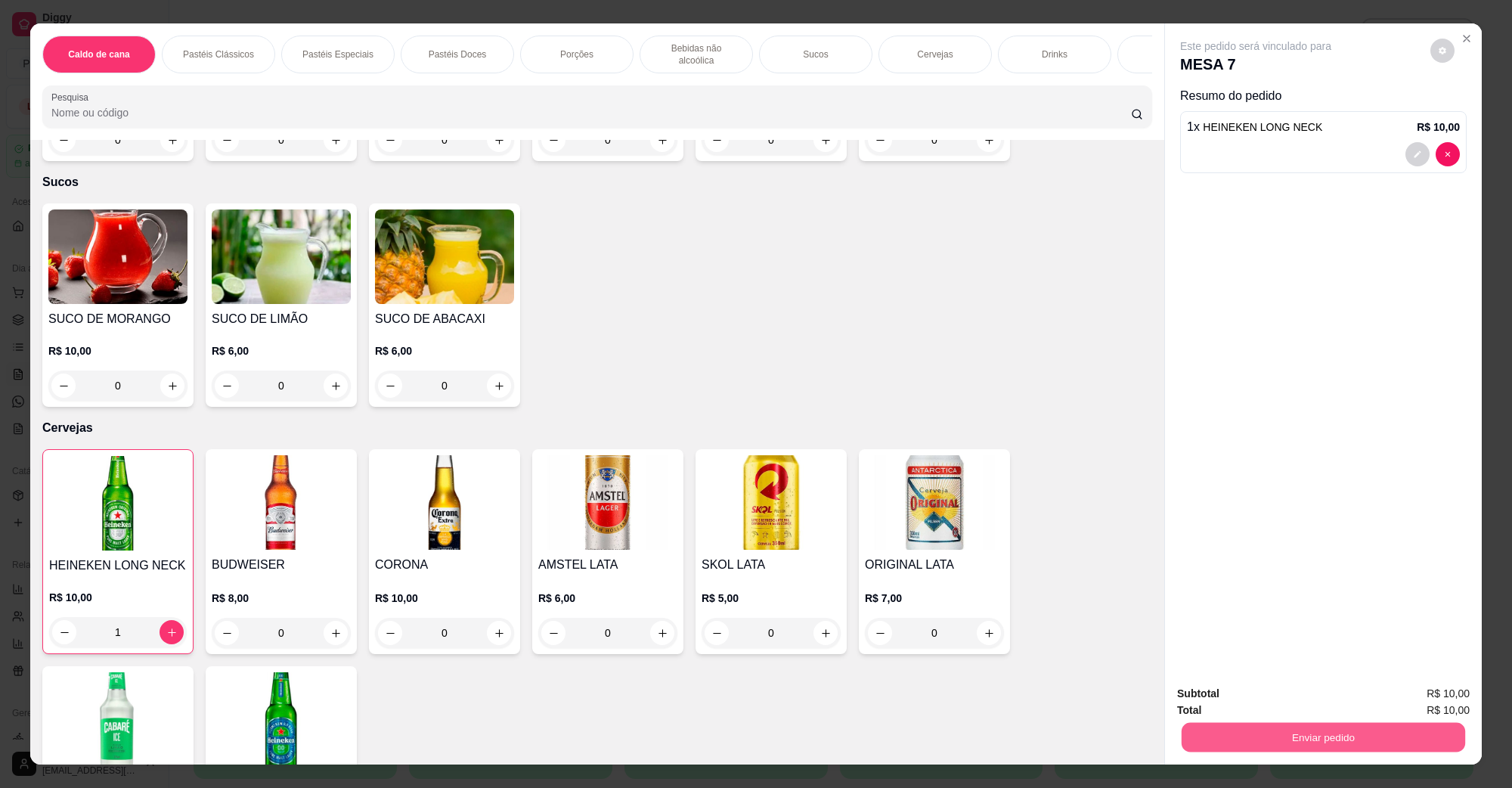
click at [1239, 741] on button "Enviar pedido" at bounding box center [1323, 736] width 283 height 30
click at [1244, 704] on button "Não registrar e enviar pedido" at bounding box center [1272, 699] width 153 height 28
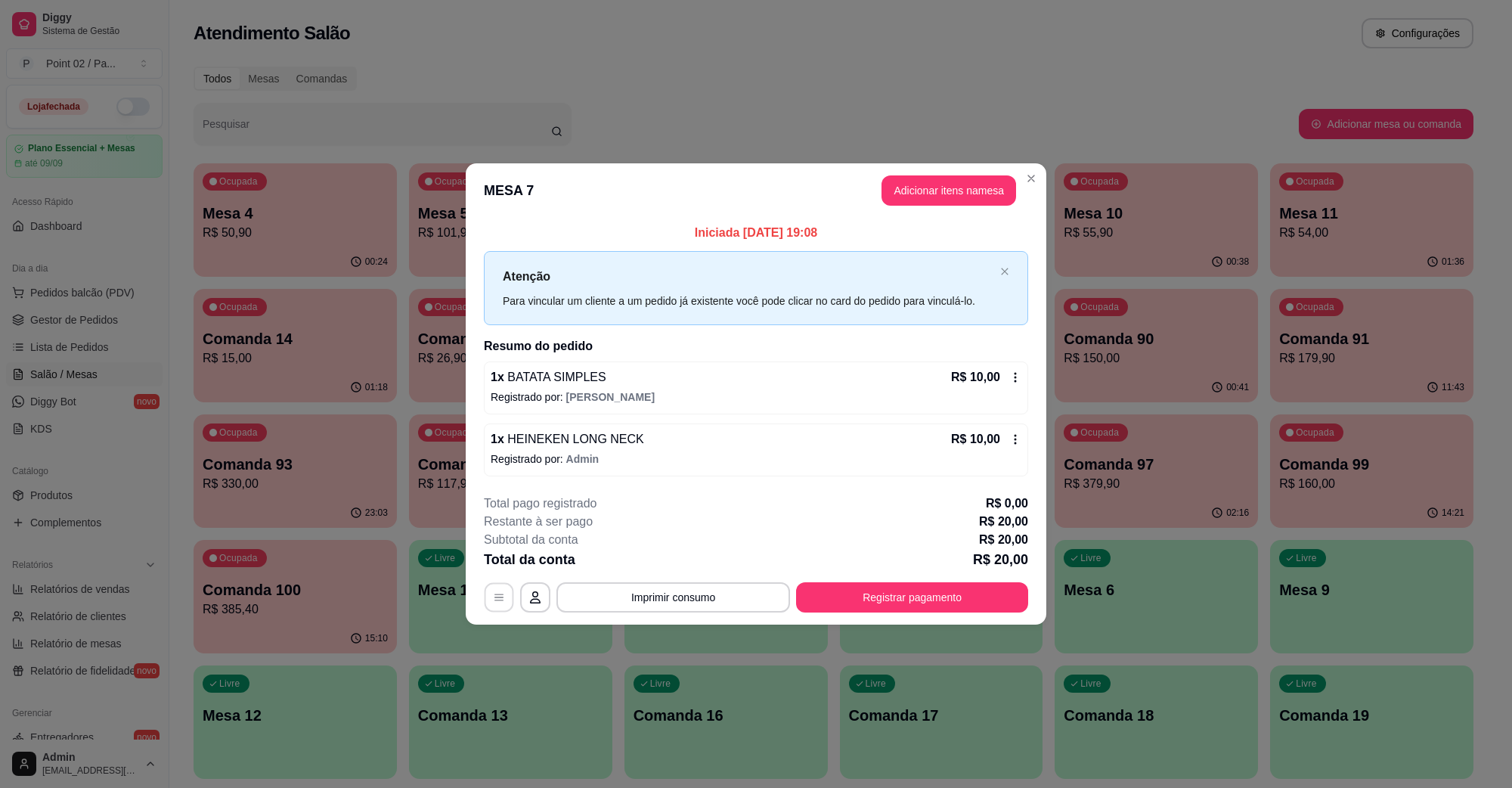
click at [511, 590] on button "button" at bounding box center [499, 597] width 30 height 30
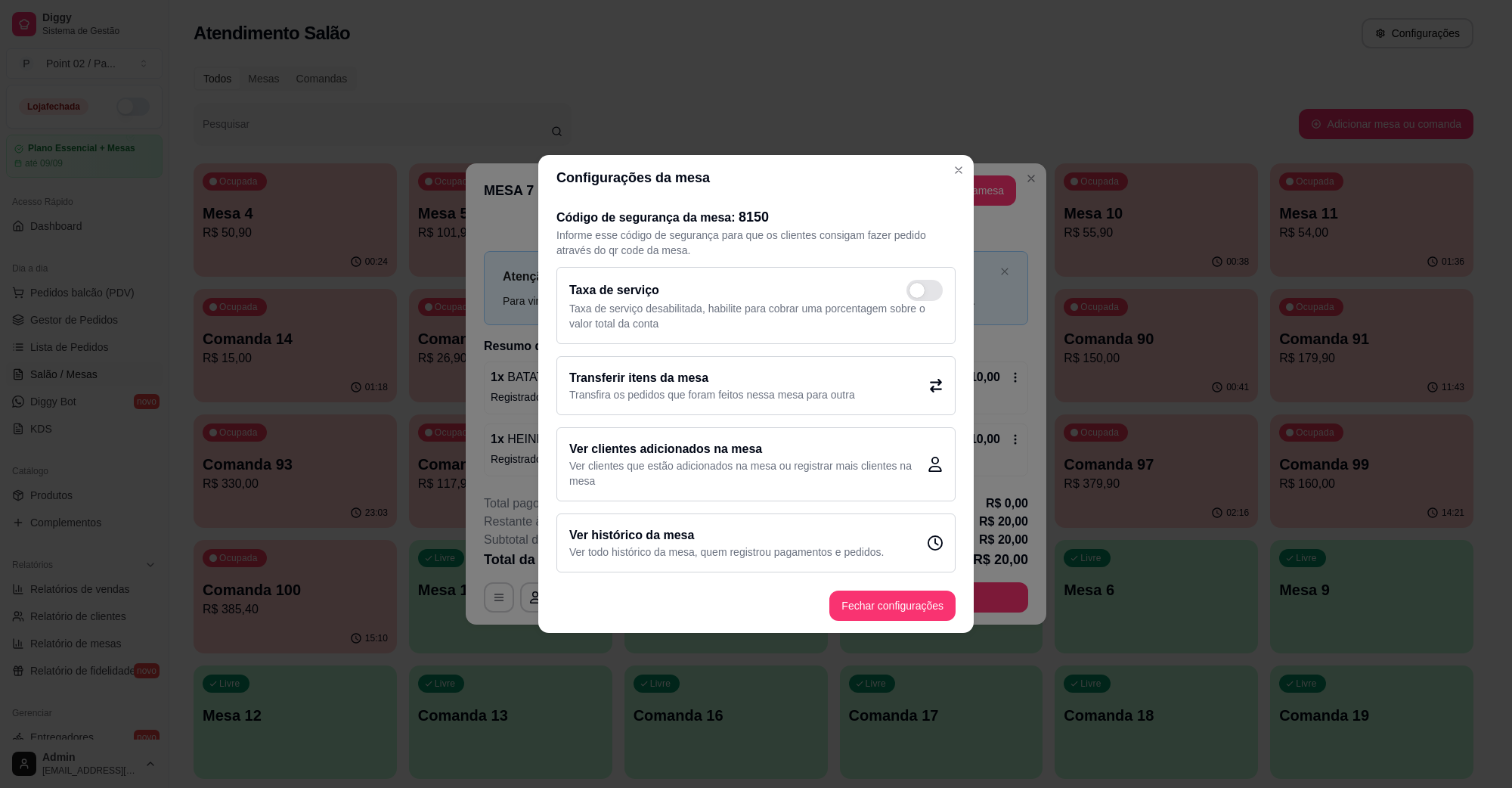
click at [652, 401] on p "Transfira os pedidos que foram feitos nessa mesa para outra" at bounding box center [712, 395] width 286 height 15
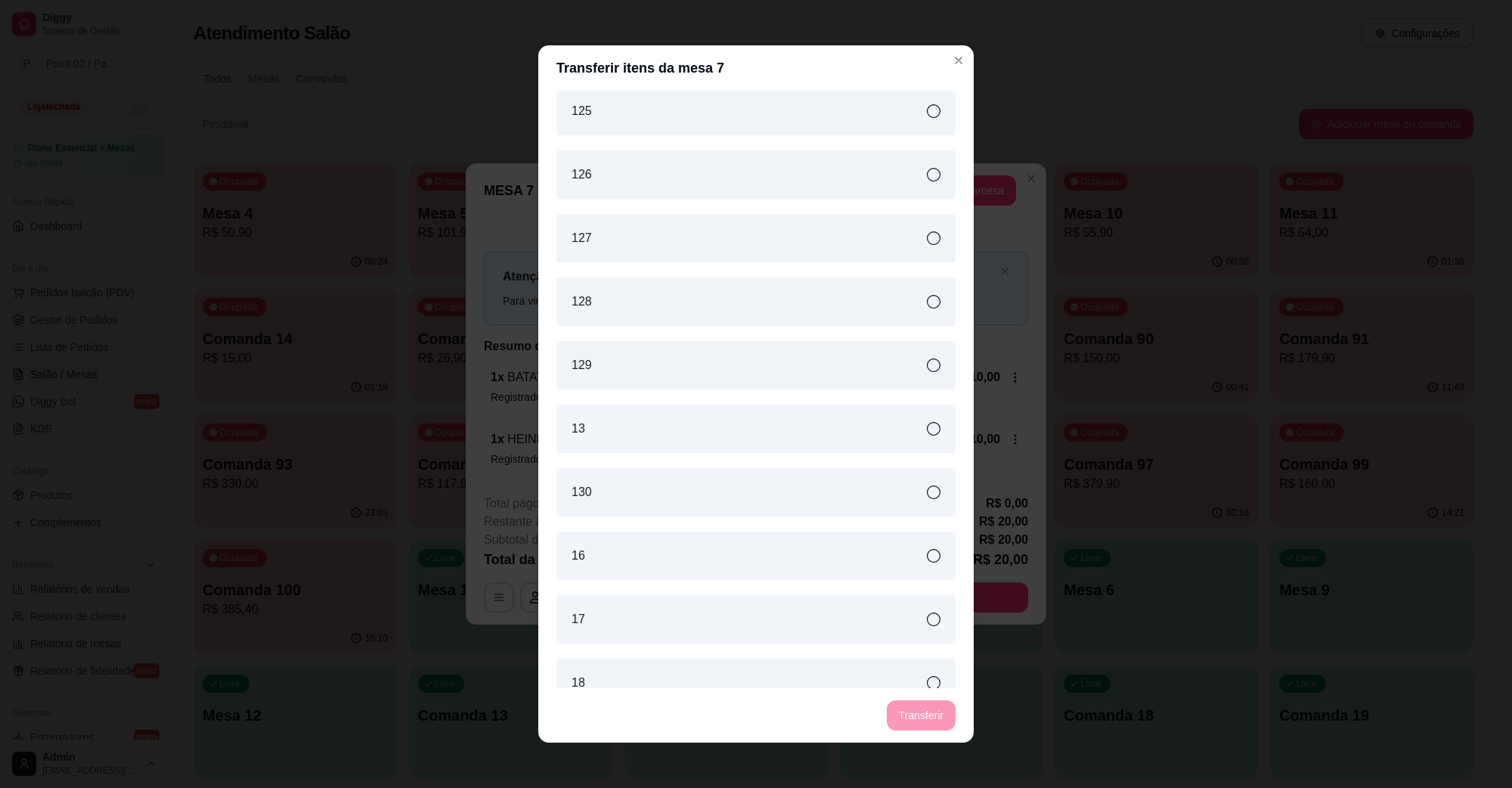
scroll to position [1606, 0]
click at [614, 485] on div "13" at bounding box center [756, 483] width 399 height 48
click at [924, 720] on button "Transferir" at bounding box center [921, 715] width 69 height 30
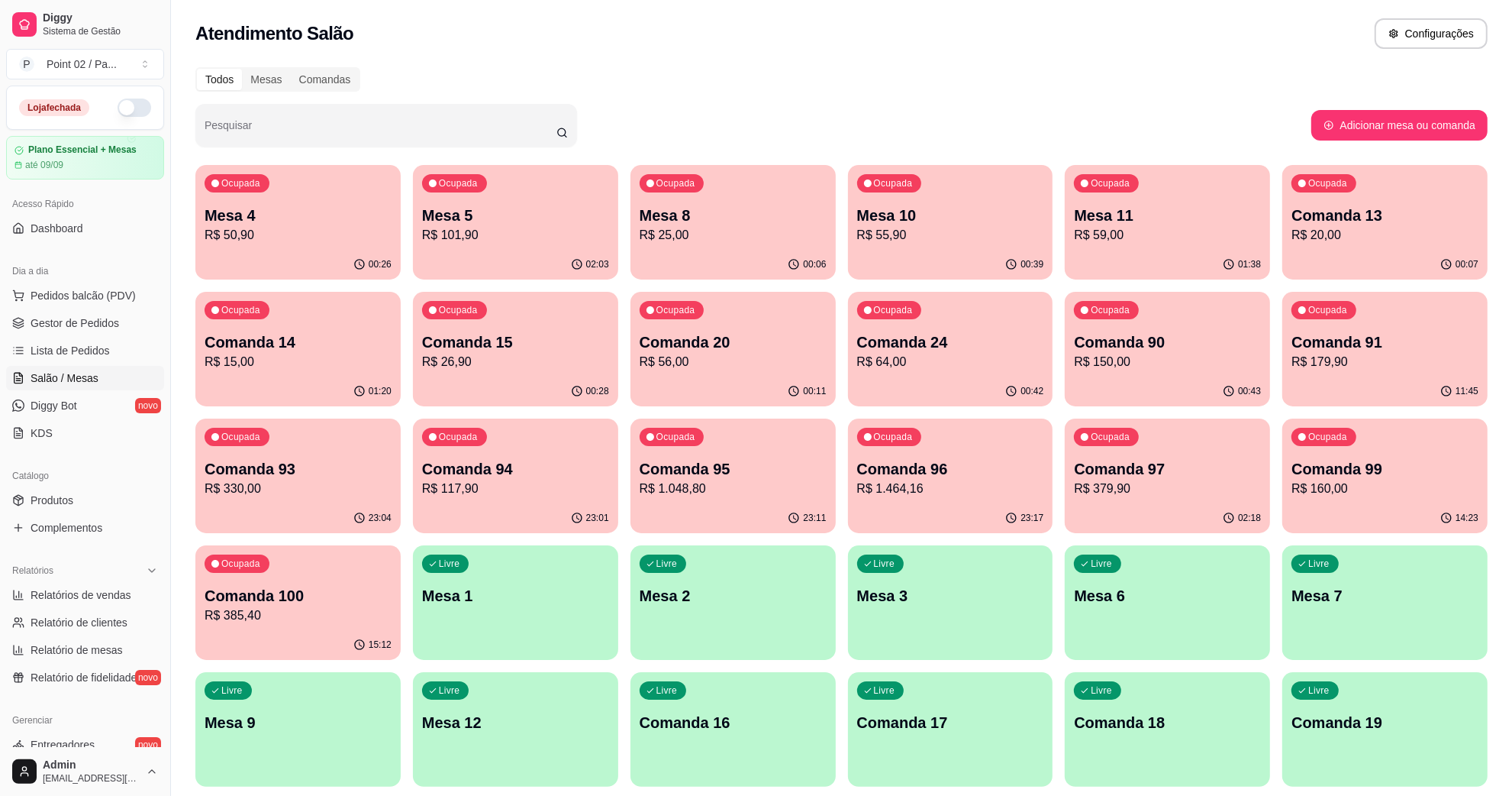
click at [776, 364] on p "R$ 56,00" at bounding box center [734, 362] width 187 height 19
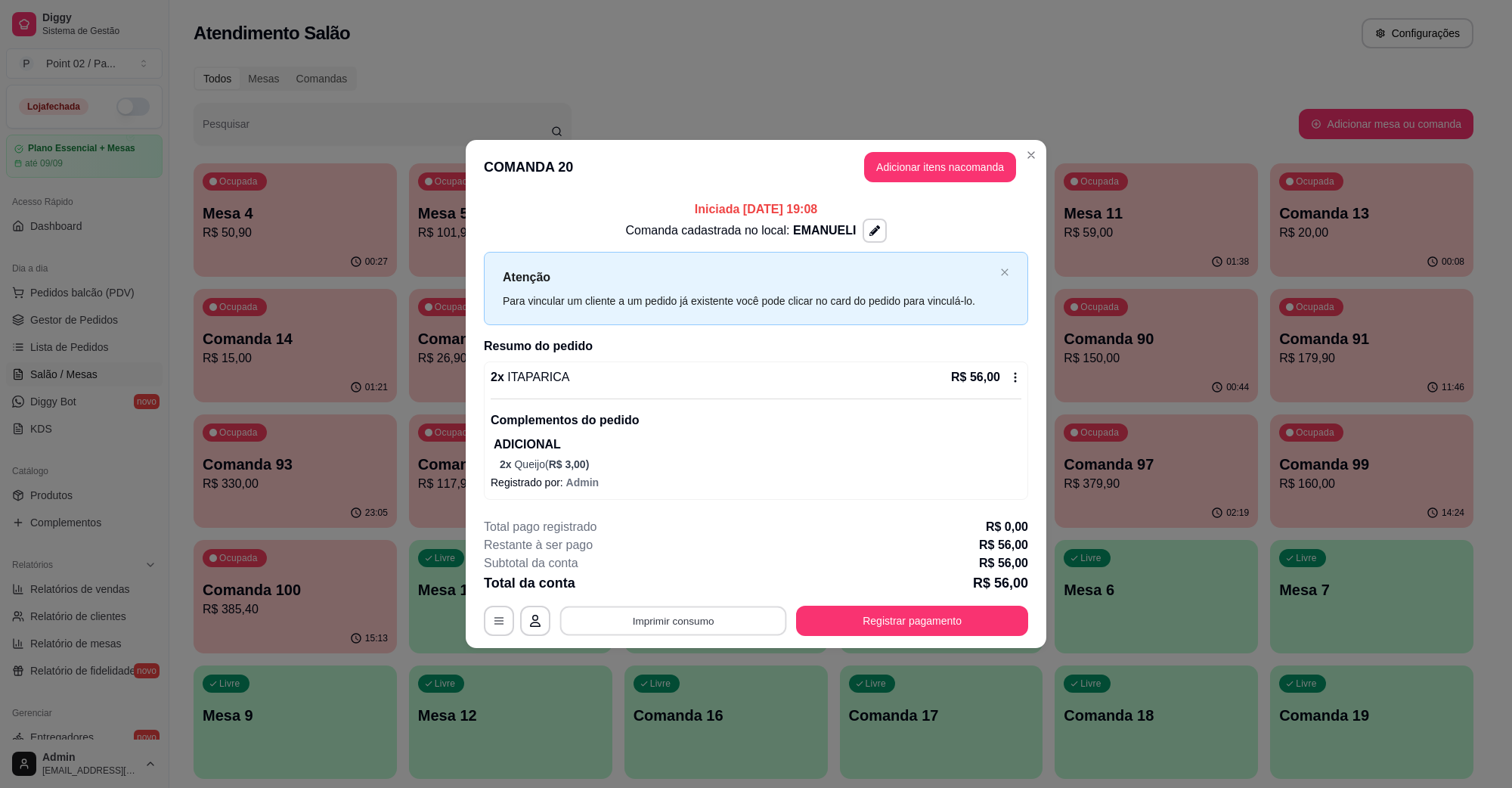
click at [693, 620] on button "Imprimir consumo" at bounding box center [673, 621] width 227 height 30
click at [688, 593] on button "IMPRESSORA" at bounding box center [677, 586] width 106 height 23
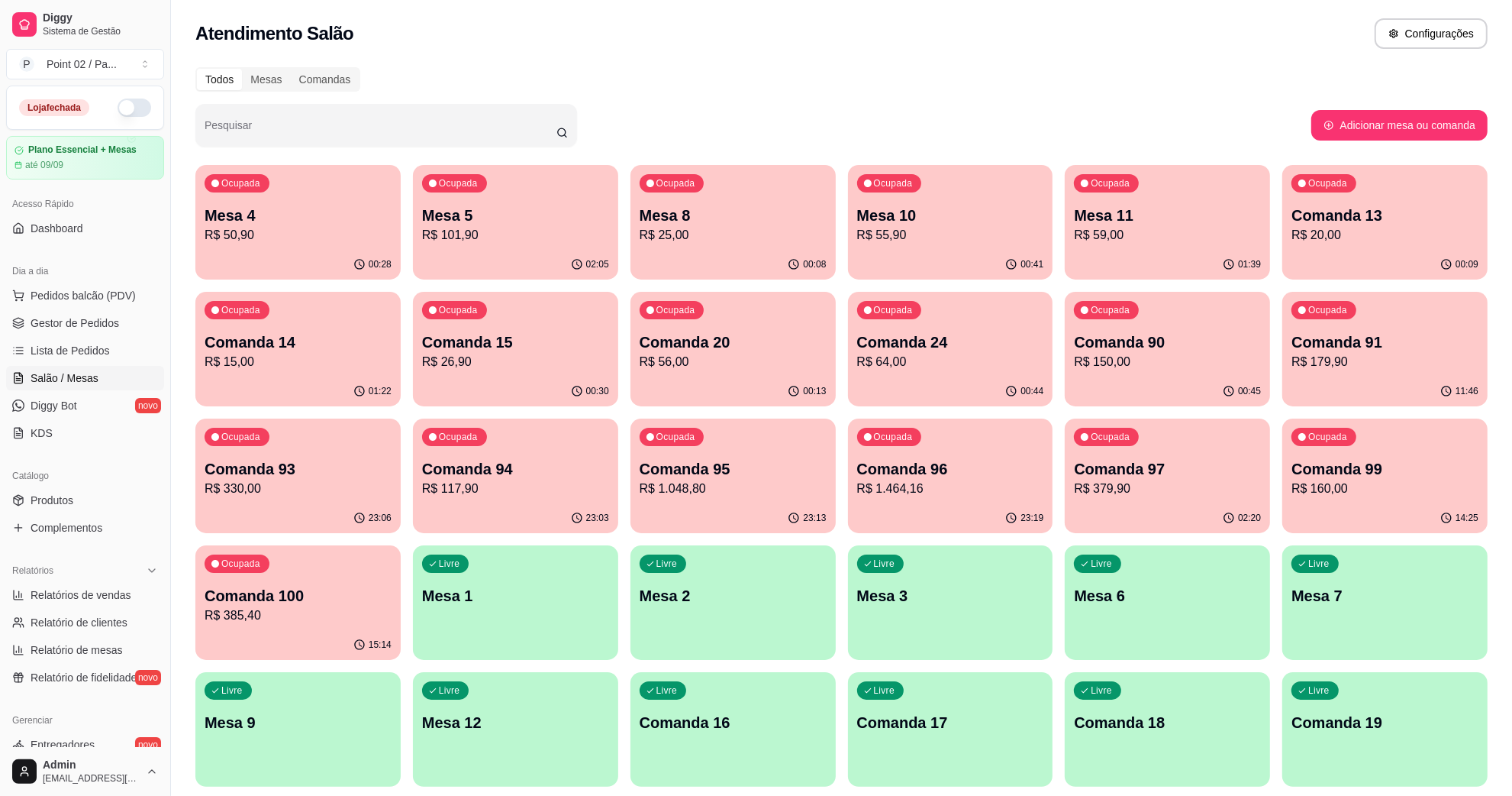
click at [1129, 523] on div "02:20" at bounding box center [1168, 518] width 206 height 30
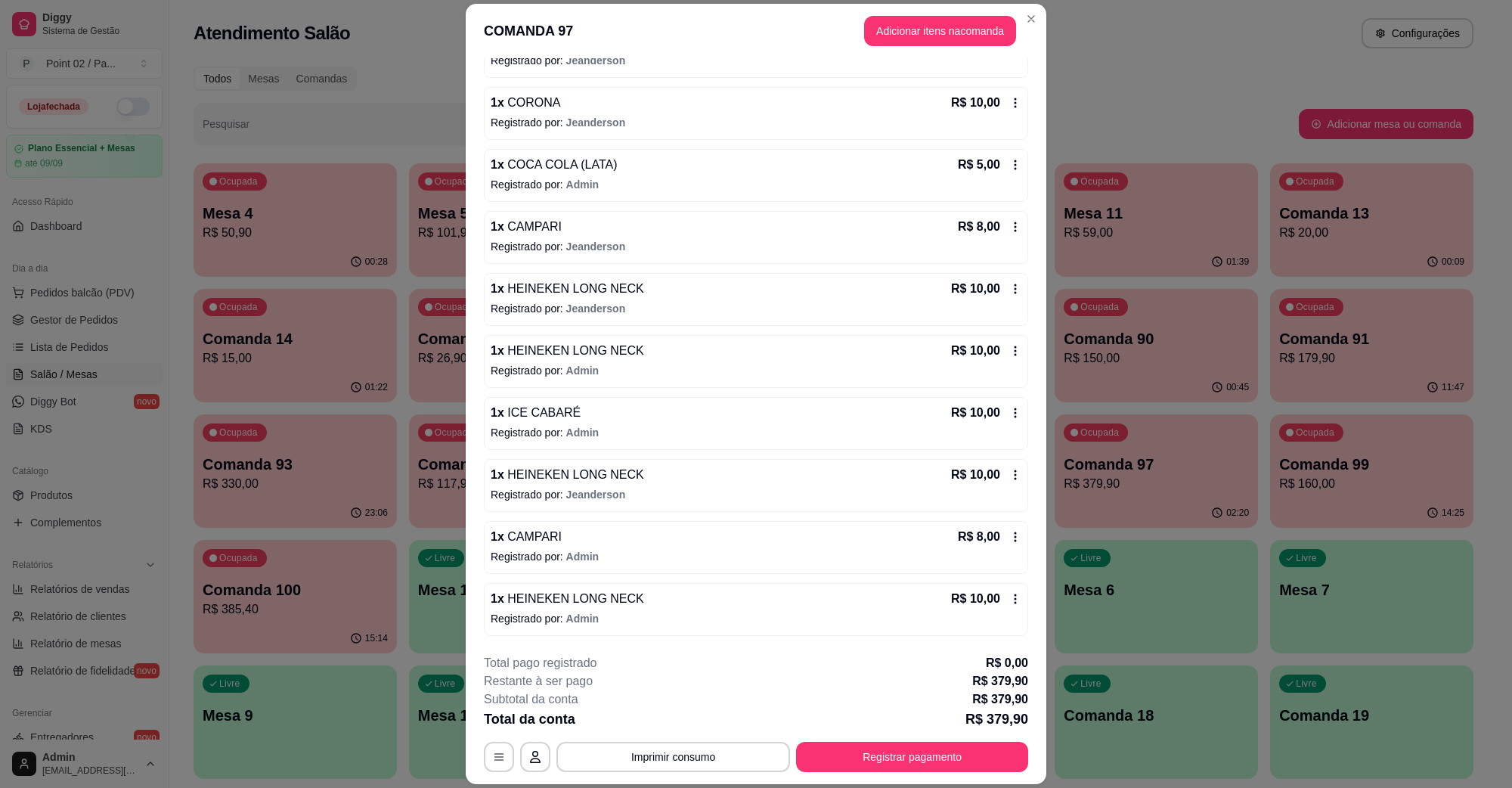
scroll to position [1324, 0]
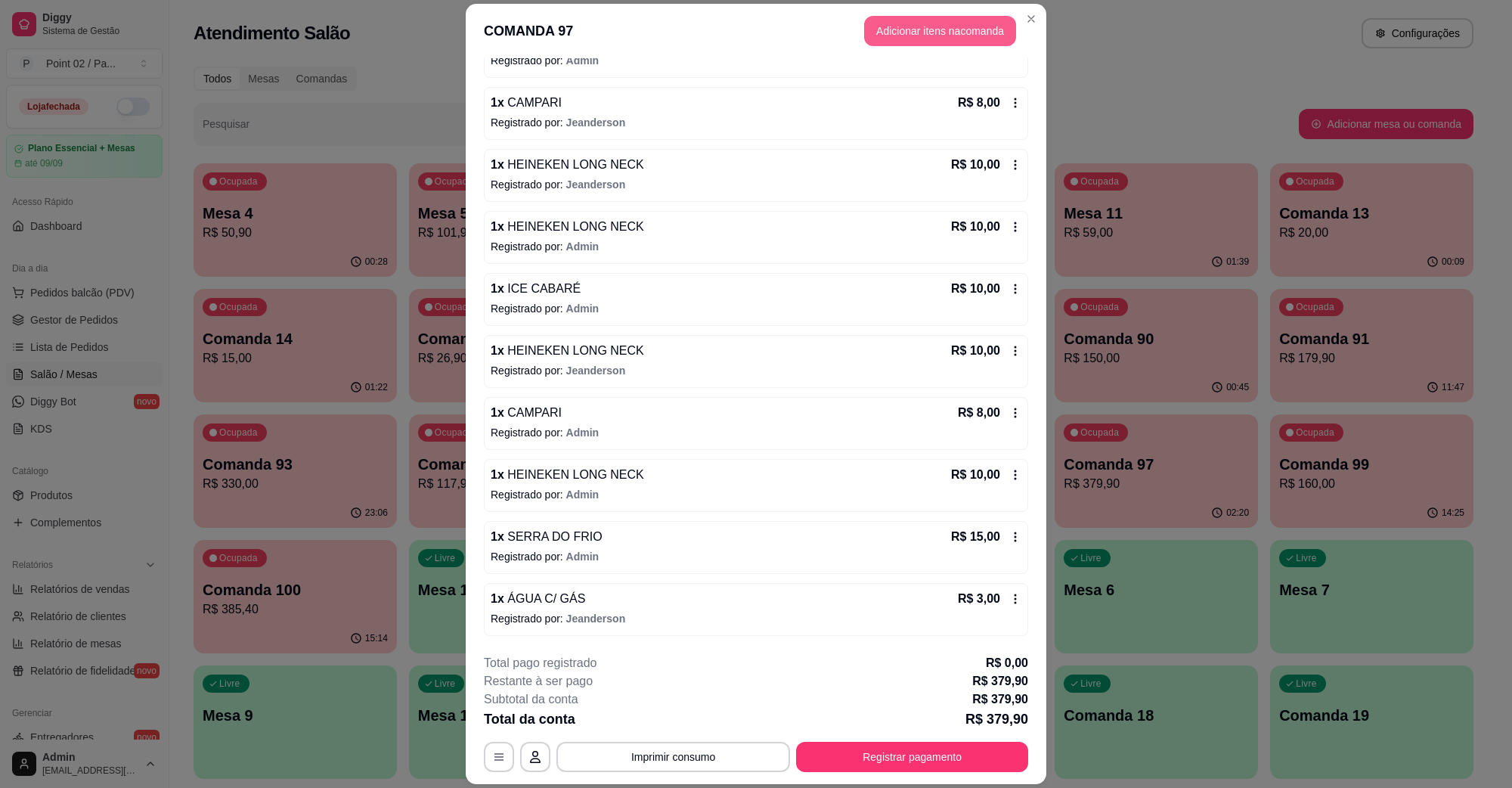
click at [983, 23] on button "Adicionar itens na comanda" at bounding box center [940, 30] width 152 height 30
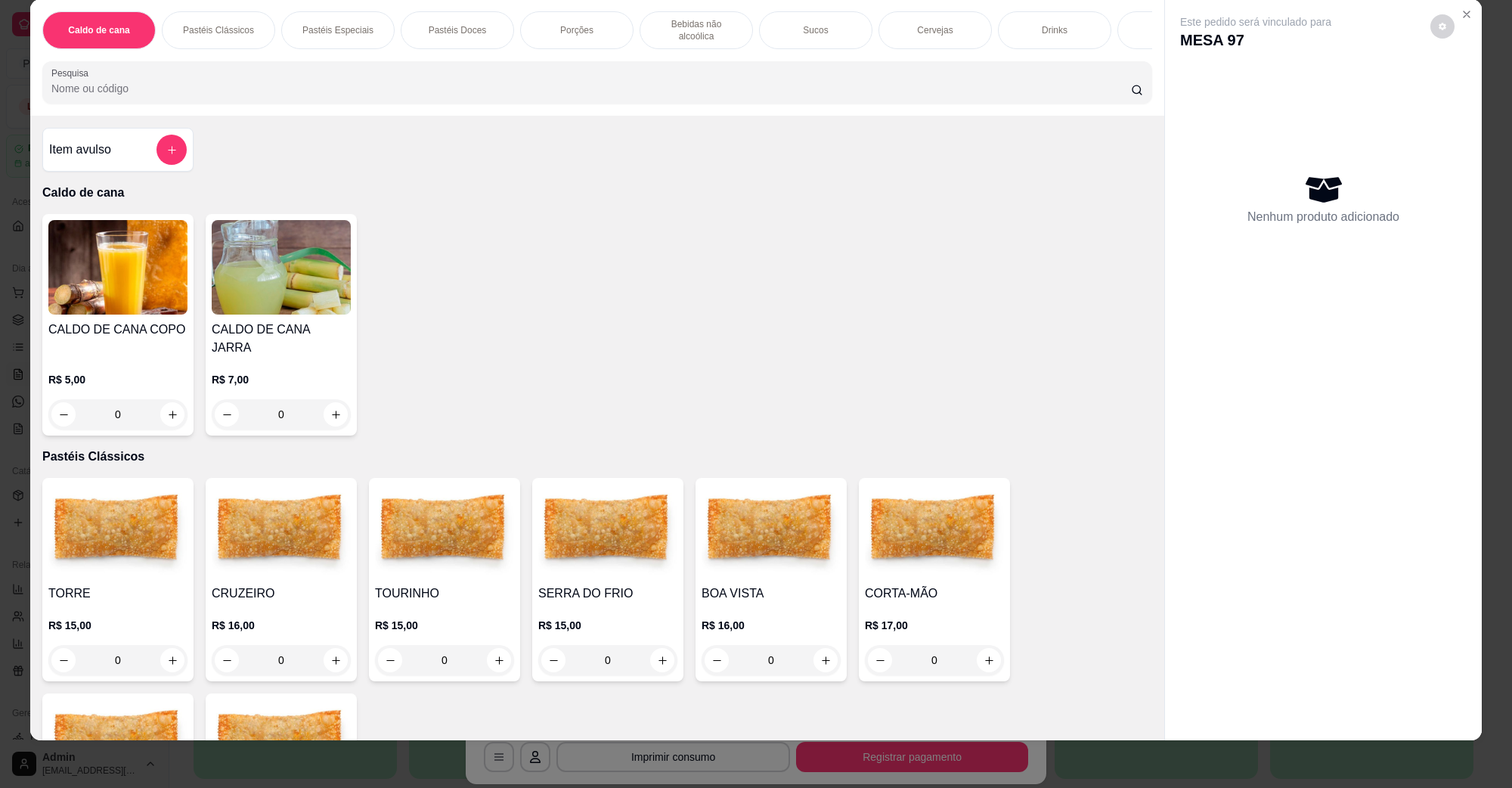
scroll to position [189, 0]
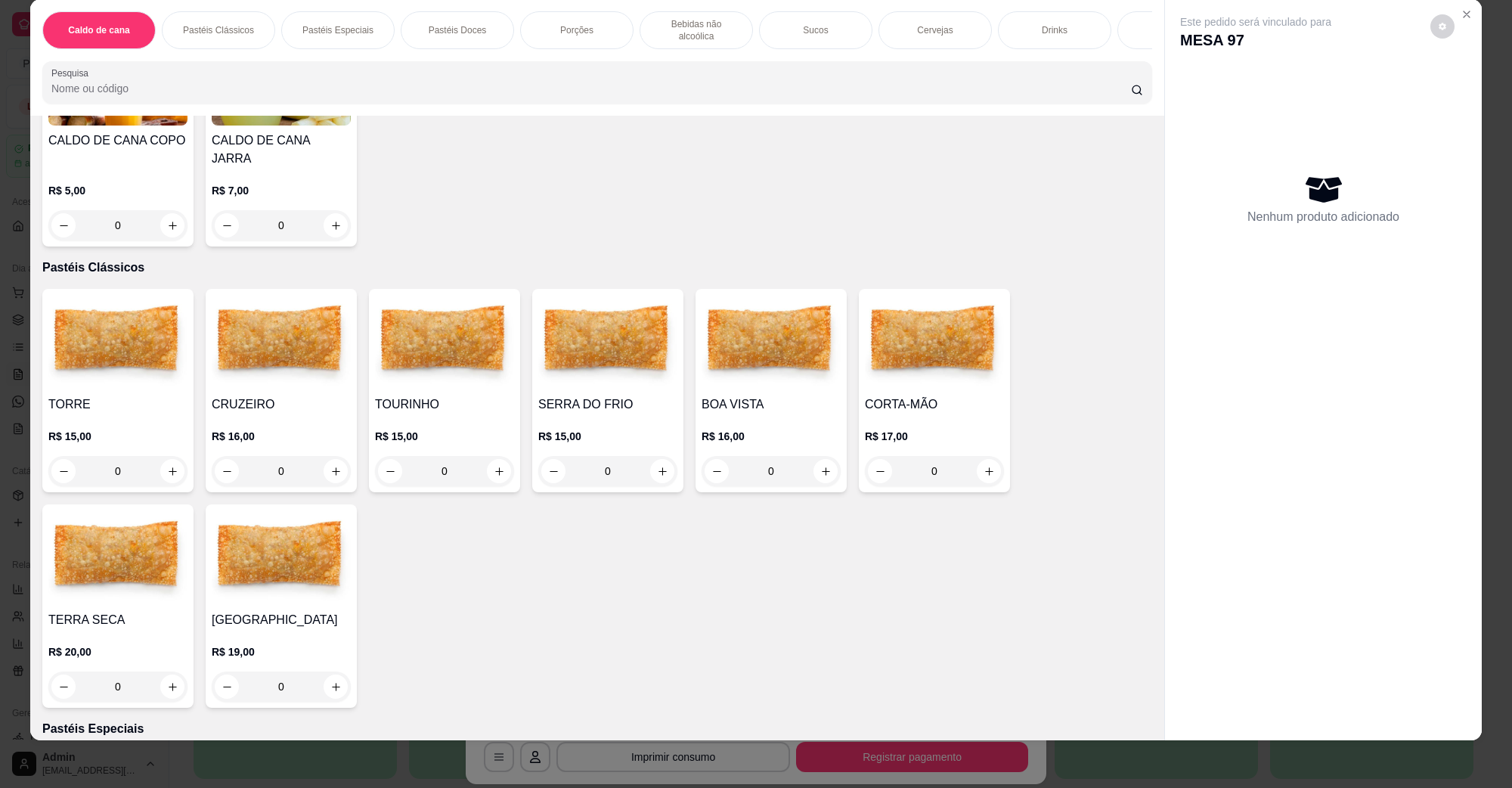
click at [558, 334] on img at bounding box center [608, 342] width 139 height 95
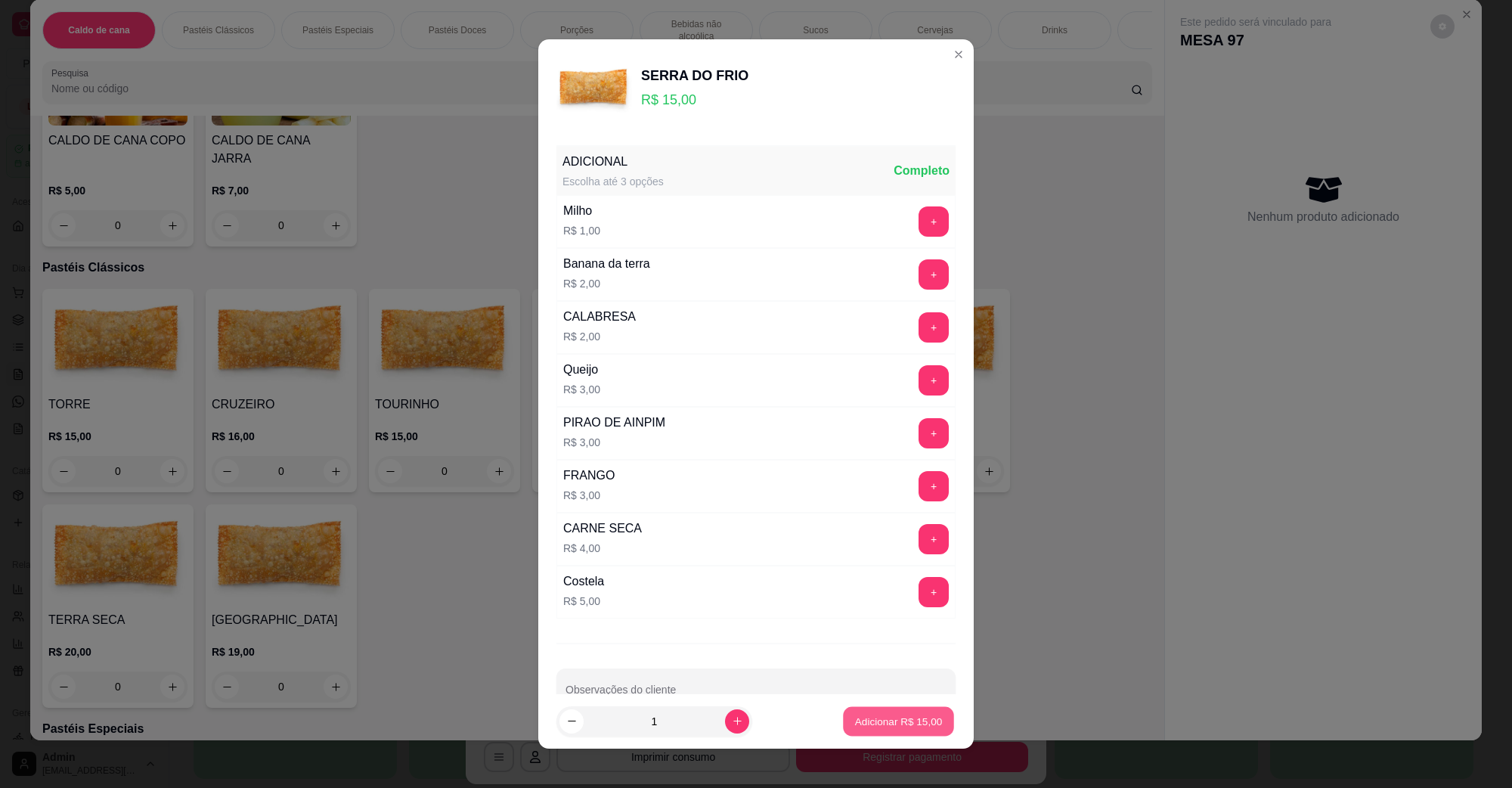
click at [886, 718] on p "Adicionar R$ 15,00" at bounding box center [899, 720] width 88 height 14
type input "1"
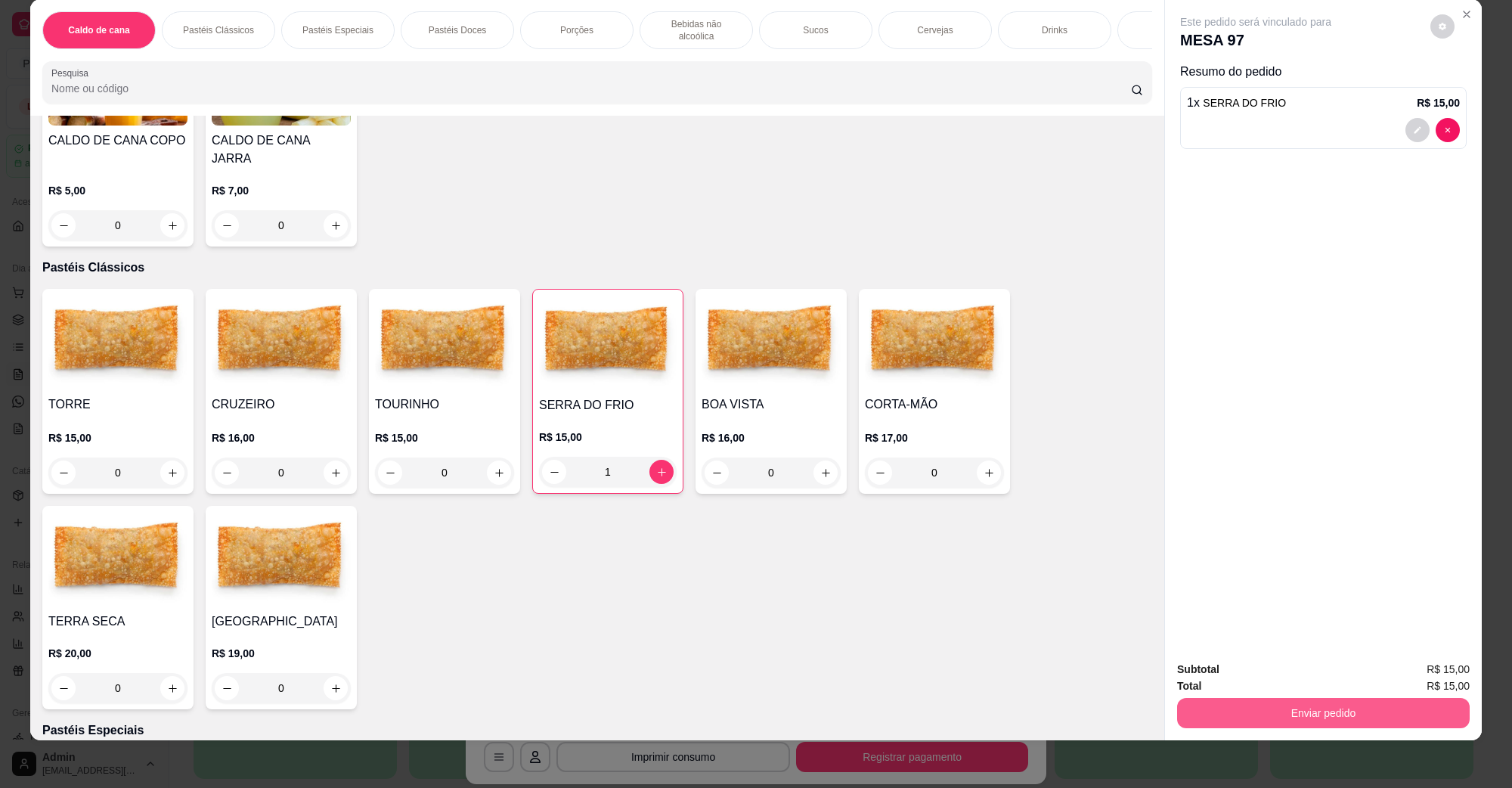
click at [1234, 711] on button "Enviar pedido" at bounding box center [1324, 712] width 293 height 30
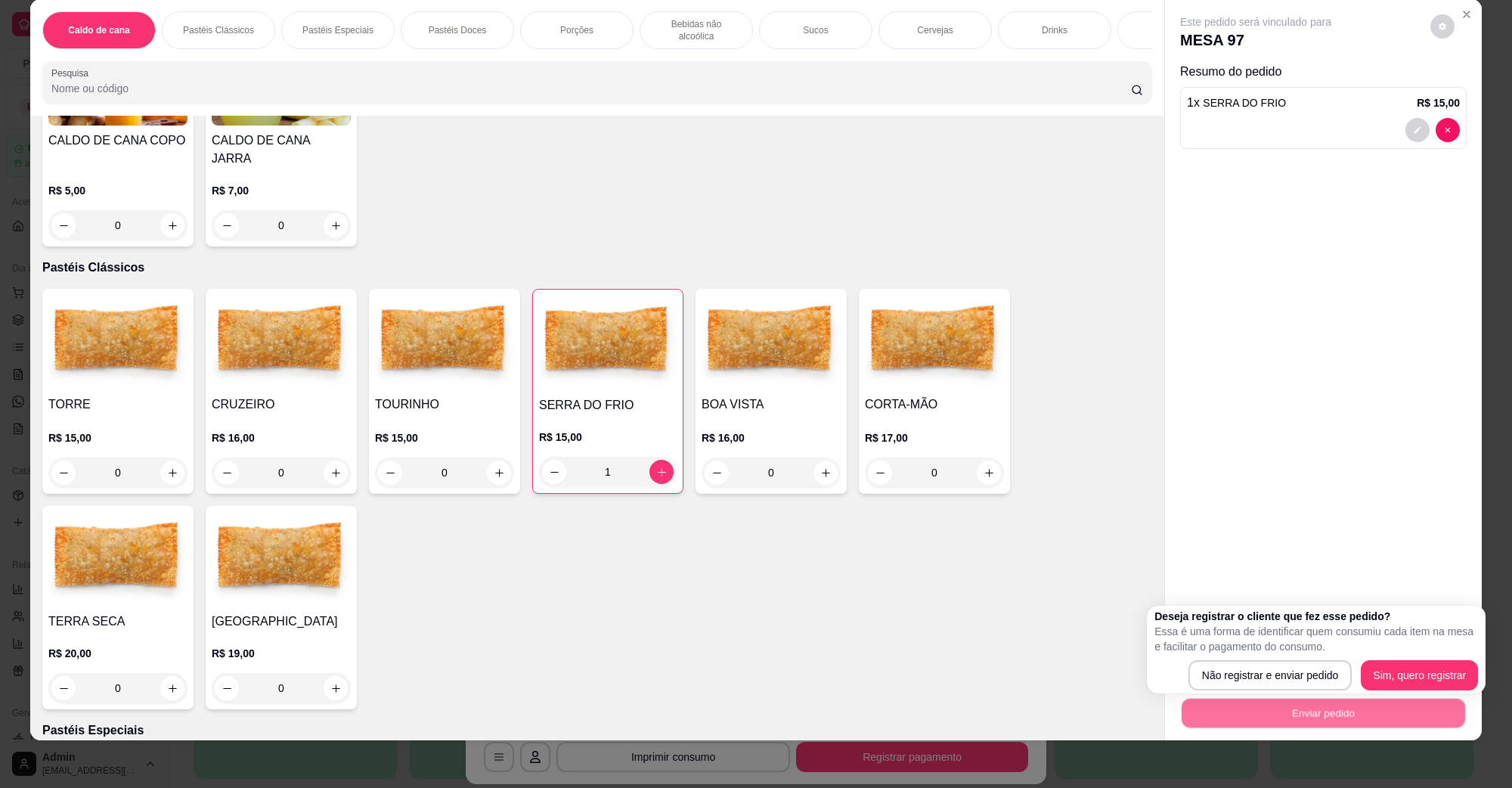
click at [1238, 660] on div "Não registrar e enviar pedido Sim, quero registrar" at bounding box center [1316, 674] width 324 height 30
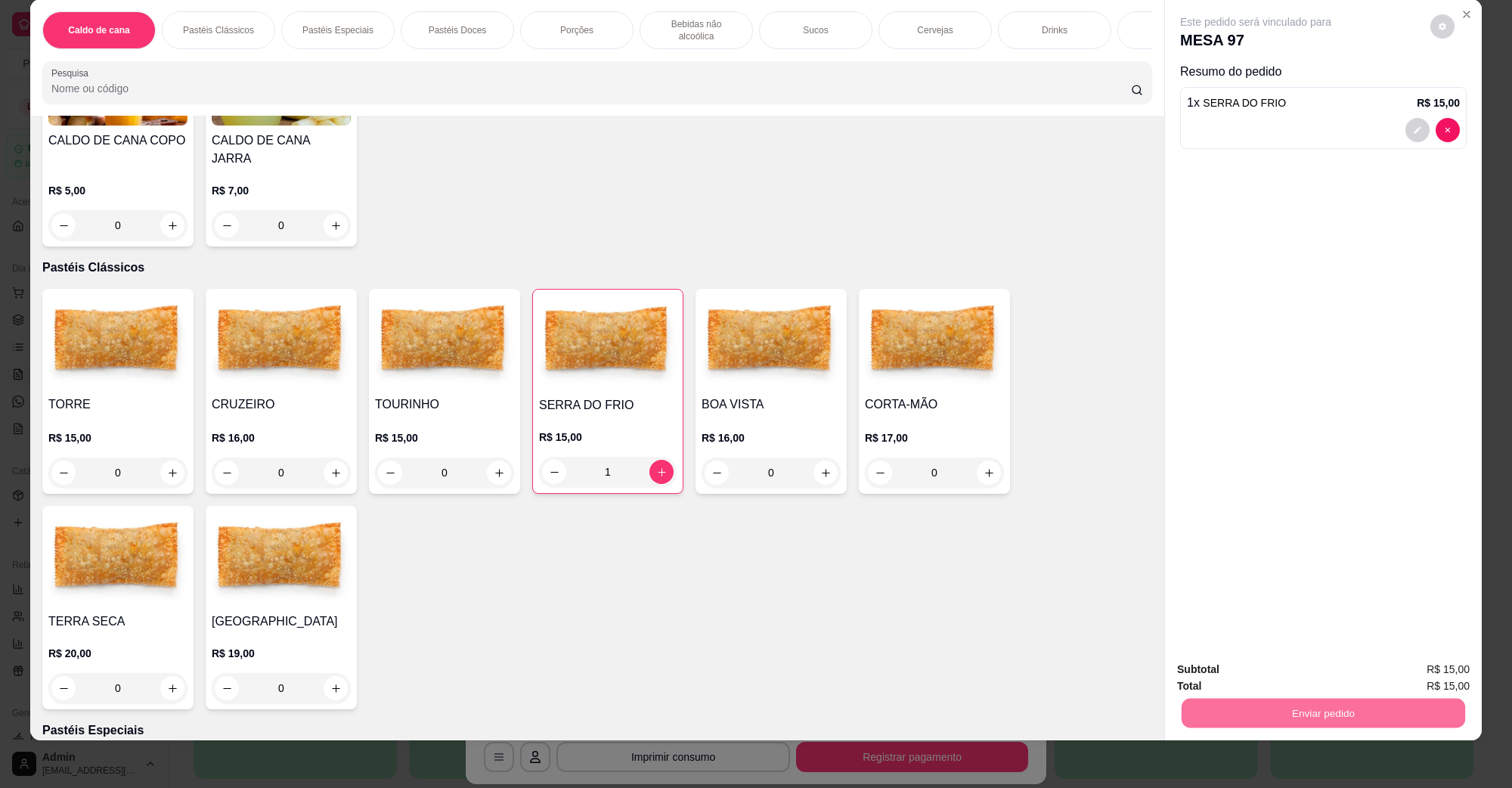
click at [1237, 675] on button "Não registrar e enviar pedido" at bounding box center [1272, 675] width 153 height 28
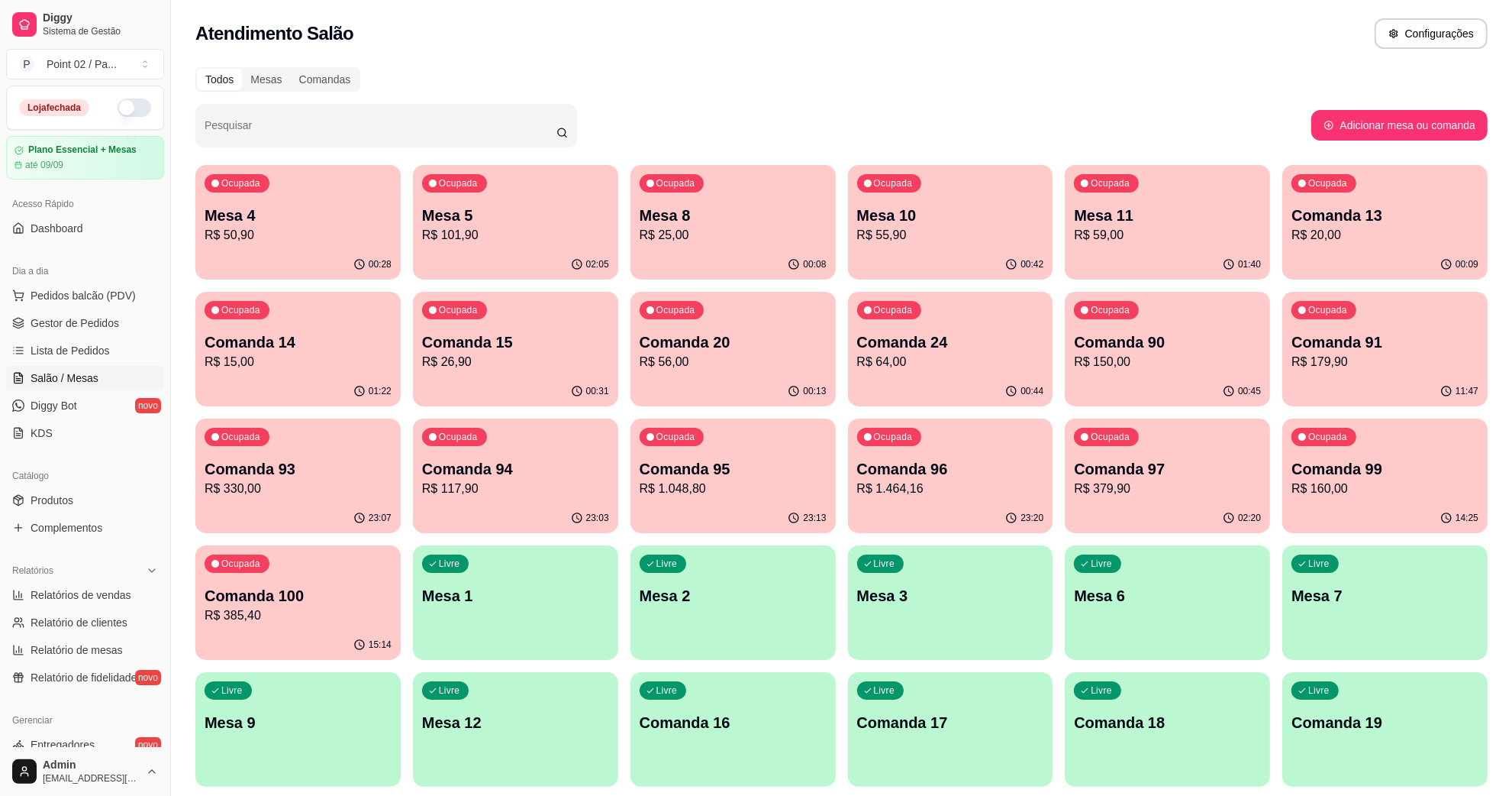
click at [307, 322] on div "Ocupada Comanda 14 R$ 15,00" at bounding box center [298, 334] width 206 height 85
click at [475, 346] on p "Comanda 15" at bounding box center [515, 341] width 180 height 20
click at [1208, 508] on div "02:21" at bounding box center [1168, 517] width 199 height 29
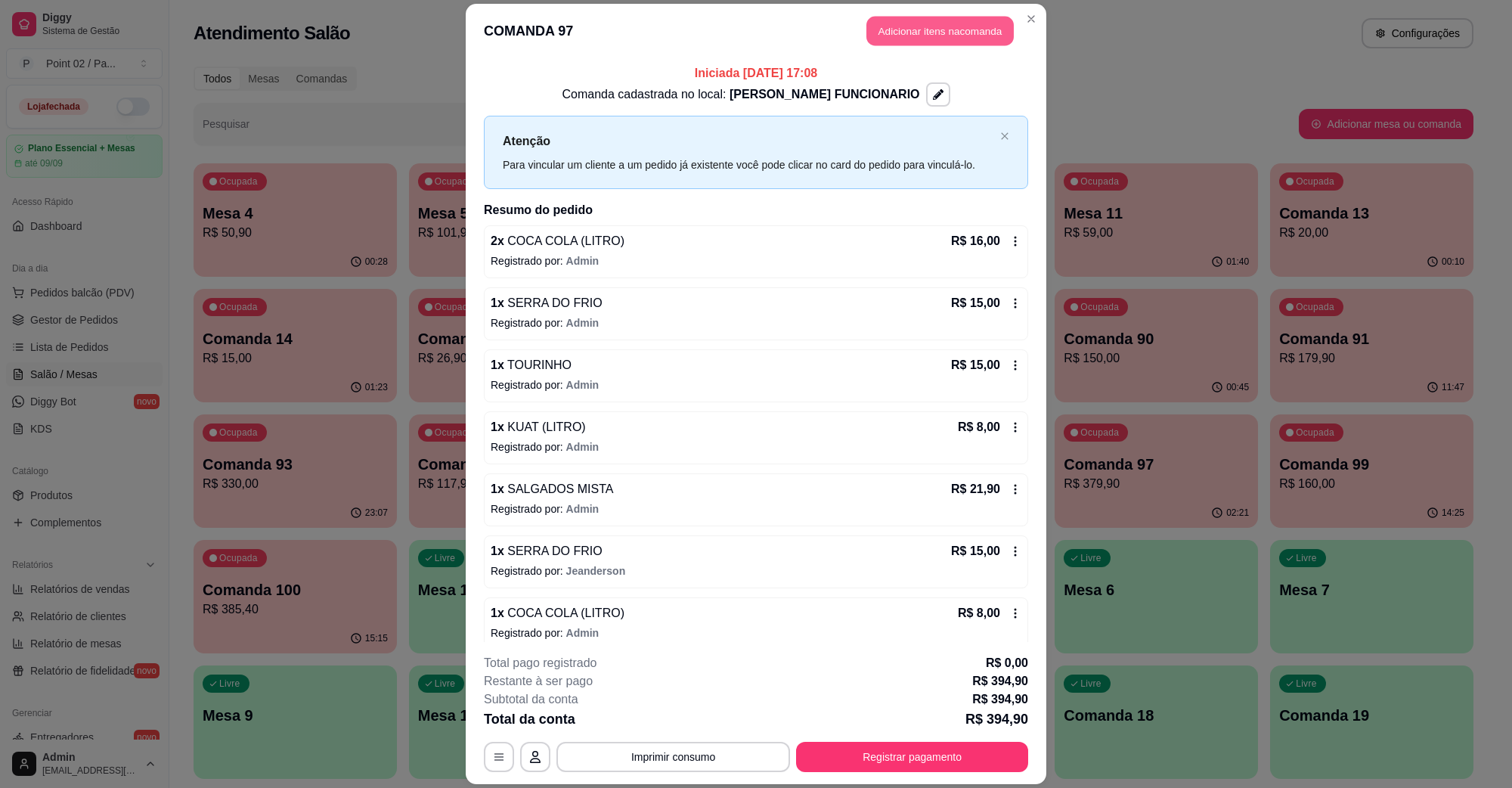
click at [999, 34] on button "Adicionar itens na comanda" at bounding box center [940, 31] width 148 height 30
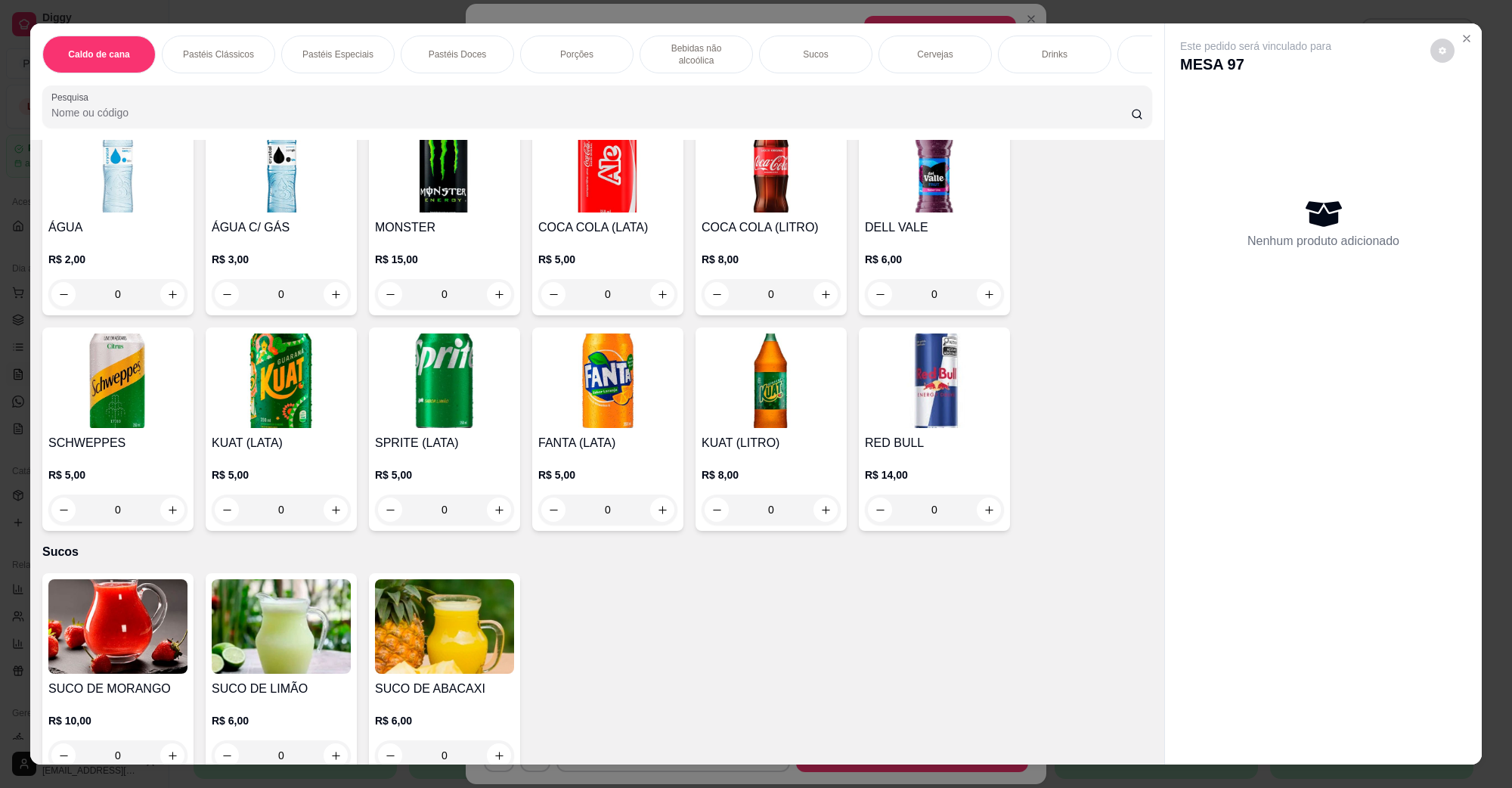
scroll to position [1795, 0]
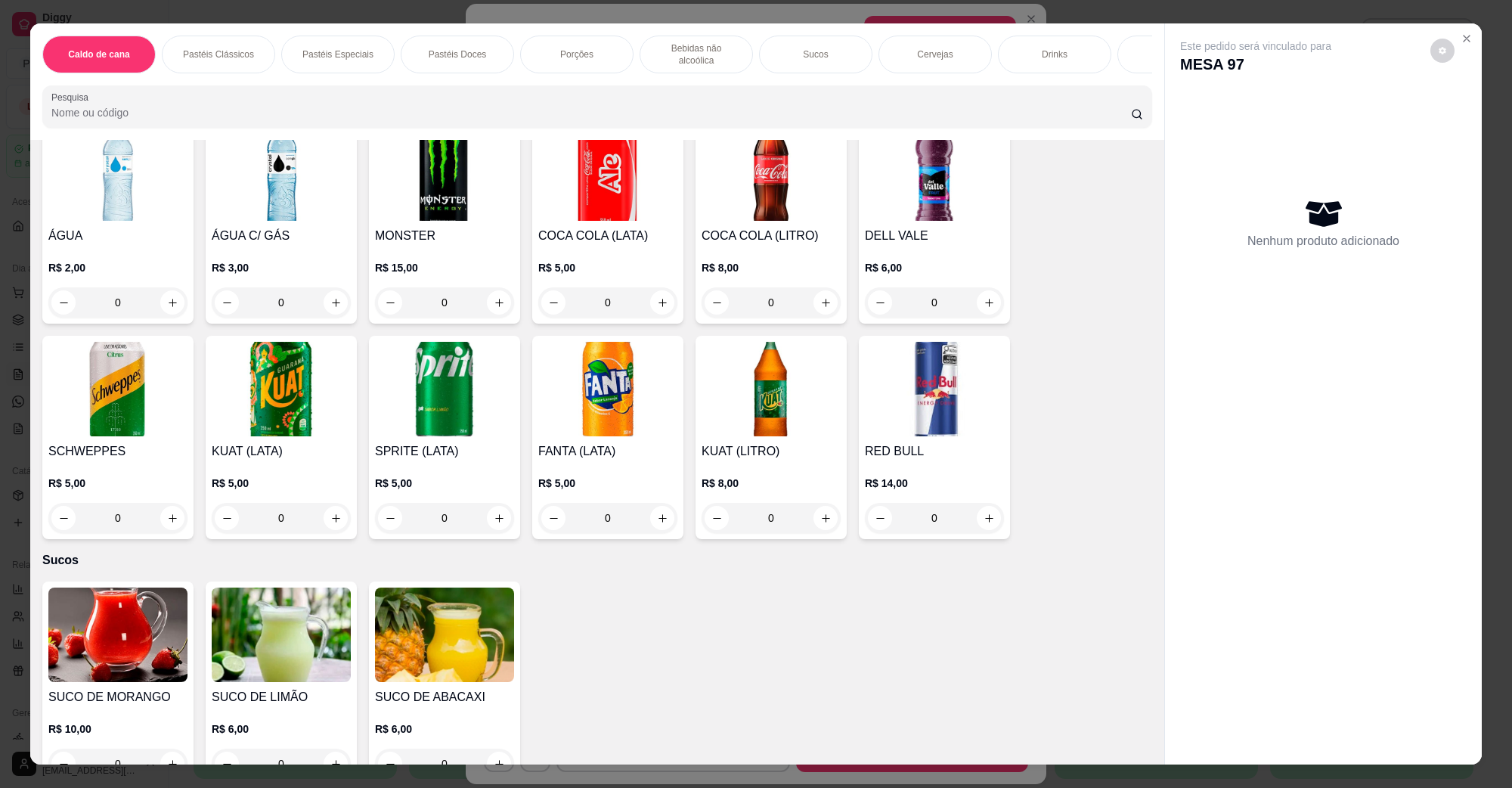
click at [810, 412] on img at bounding box center [771, 389] width 139 height 95
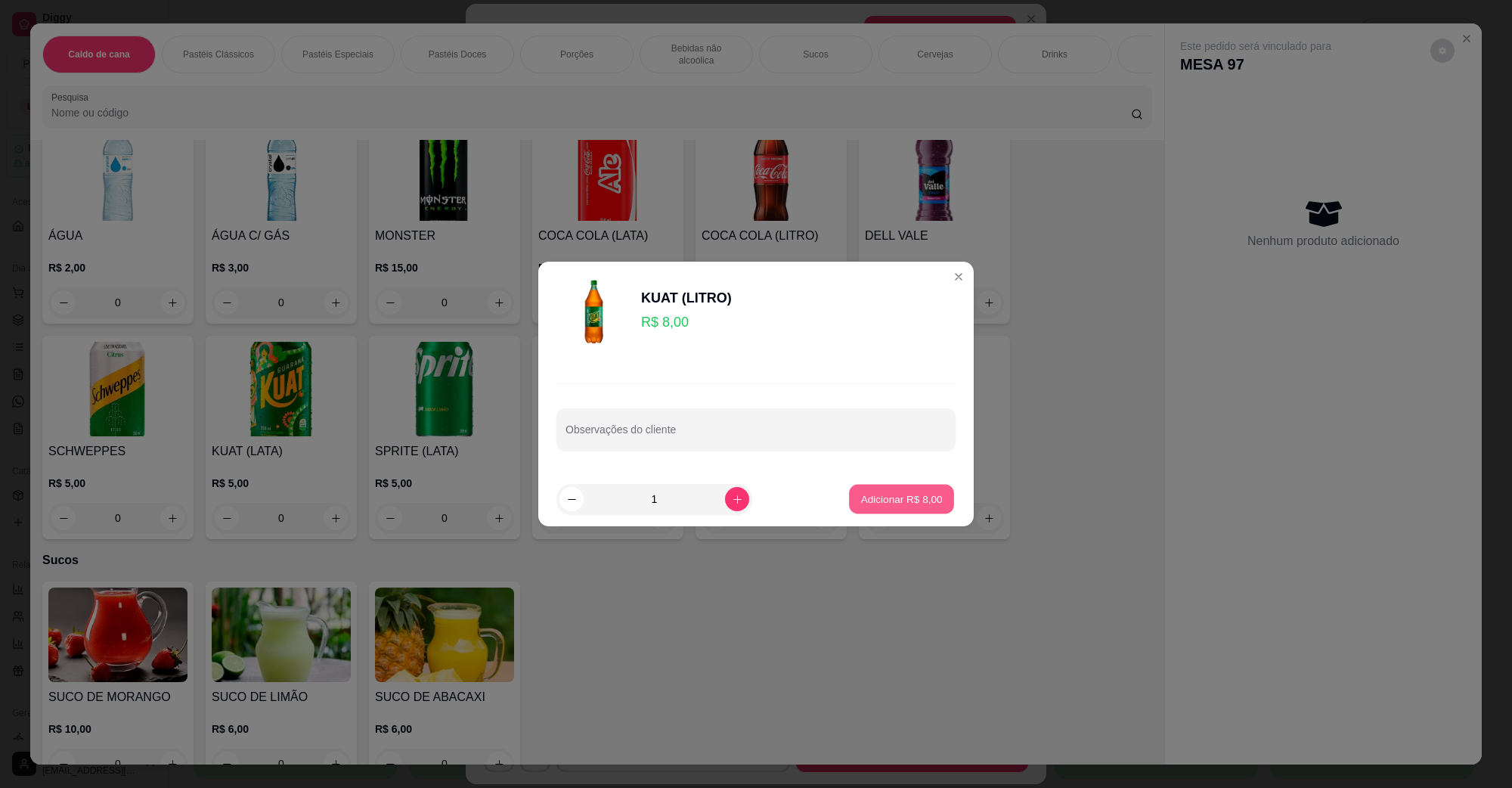
click at [934, 493] on button "Adicionar R$ 8,00" at bounding box center [901, 499] width 105 height 30
type input "1"
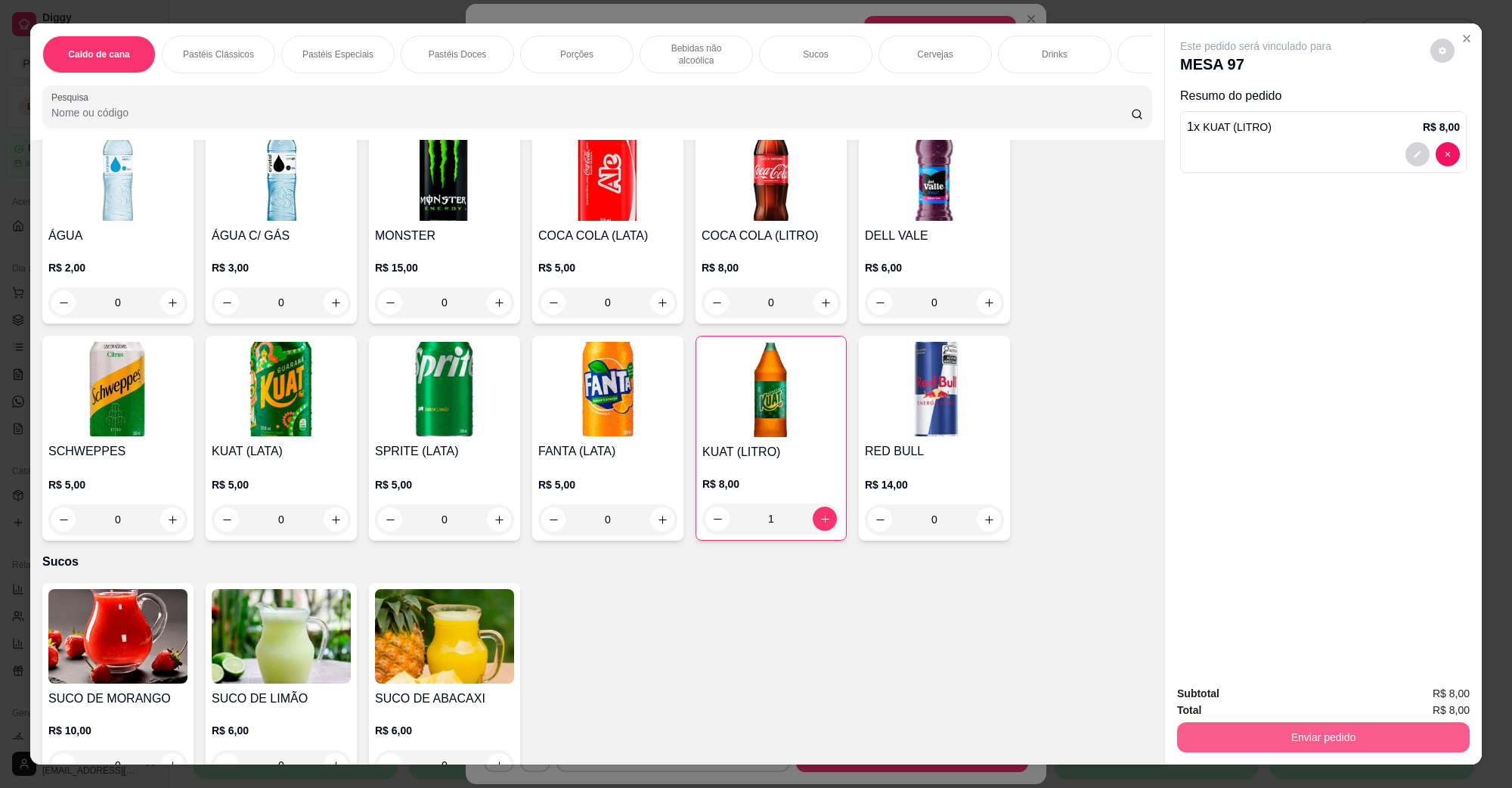
click at [1267, 723] on button "Enviar pedido" at bounding box center [1324, 736] width 293 height 30
click at [1268, 707] on button "Não registrar e enviar pedido" at bounding box center [1272, 700] width 157 height 29
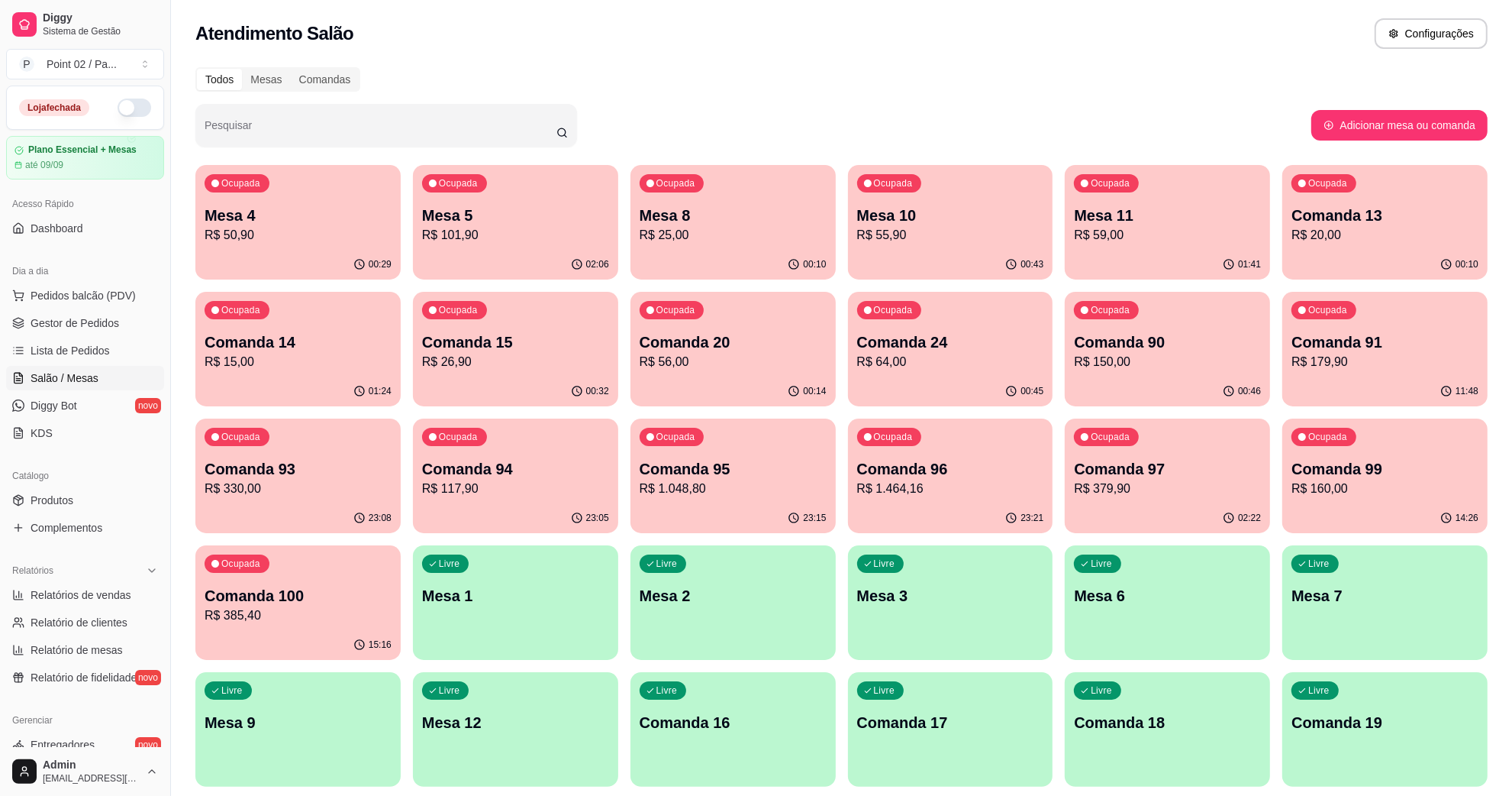
click at [86, 283] on div "Dia a dia" at bounding box center [85, 270] width 158 height 24
click at [83, 285] on button "Pedidos balcão (PDV)" at bounding box center [85, 295] width 158 height 24
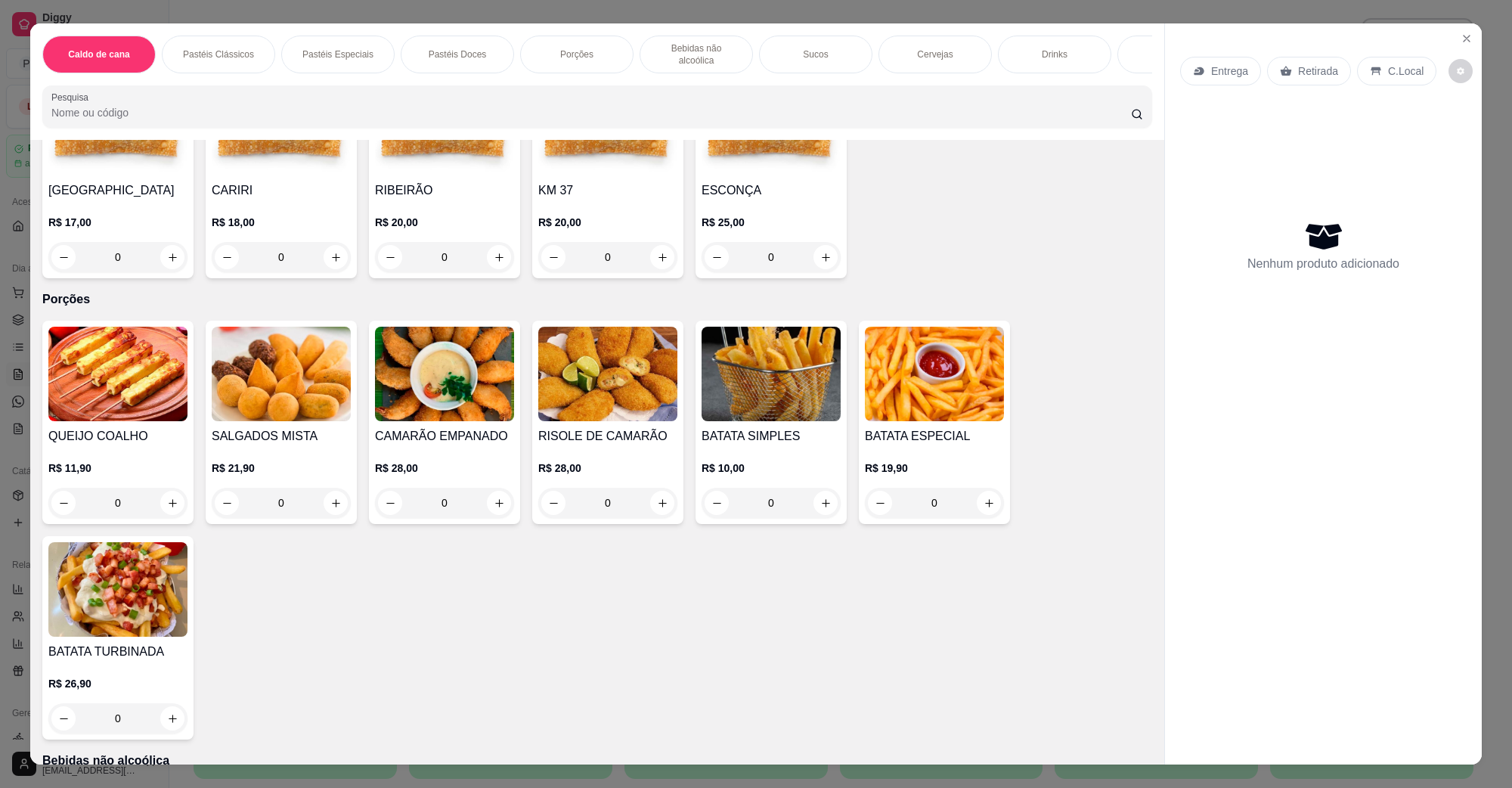
scroll to position [1795, 0]
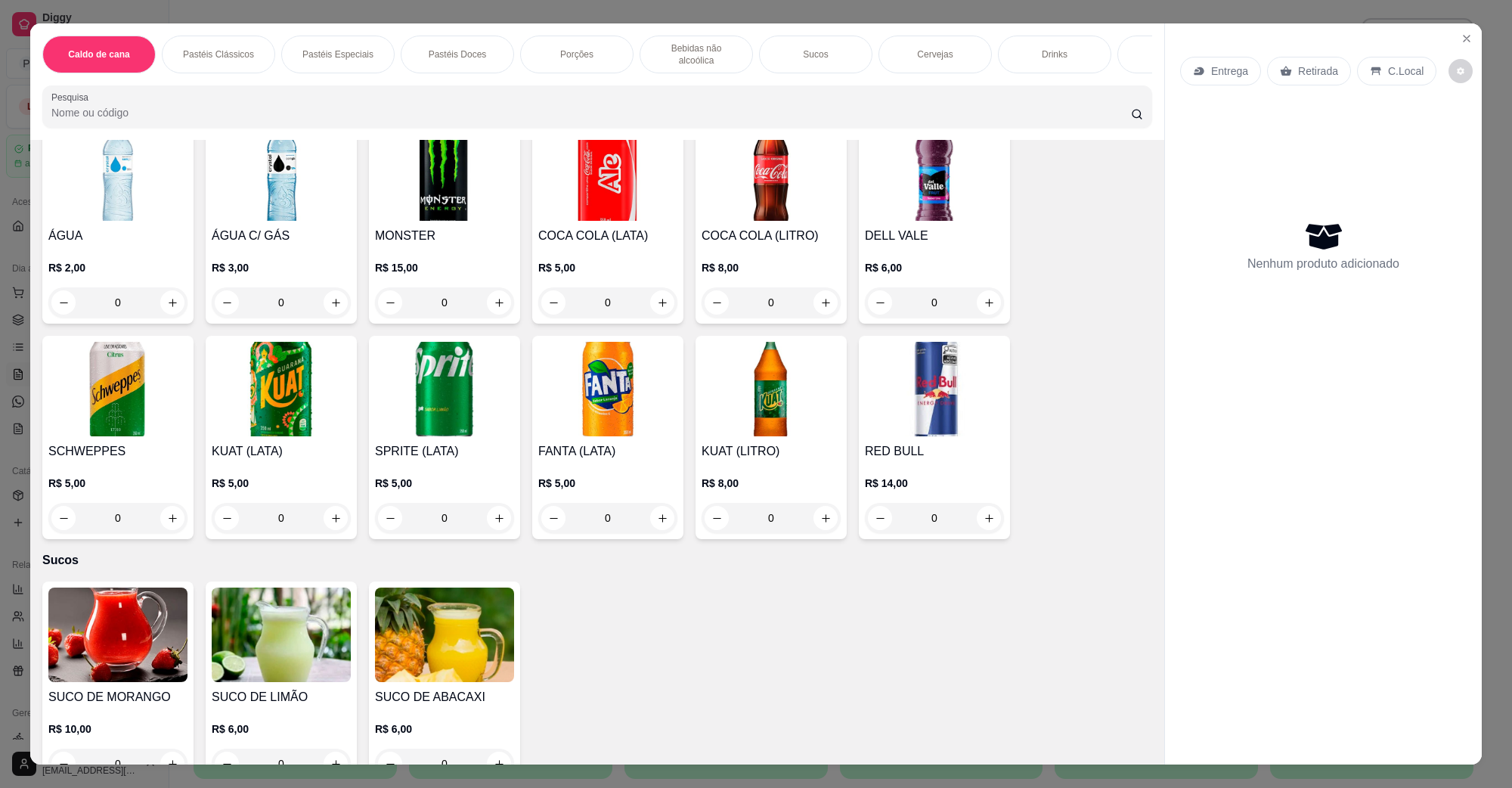
click at [48, 183] on img at bounding box center [118, 174] width 139 height 95
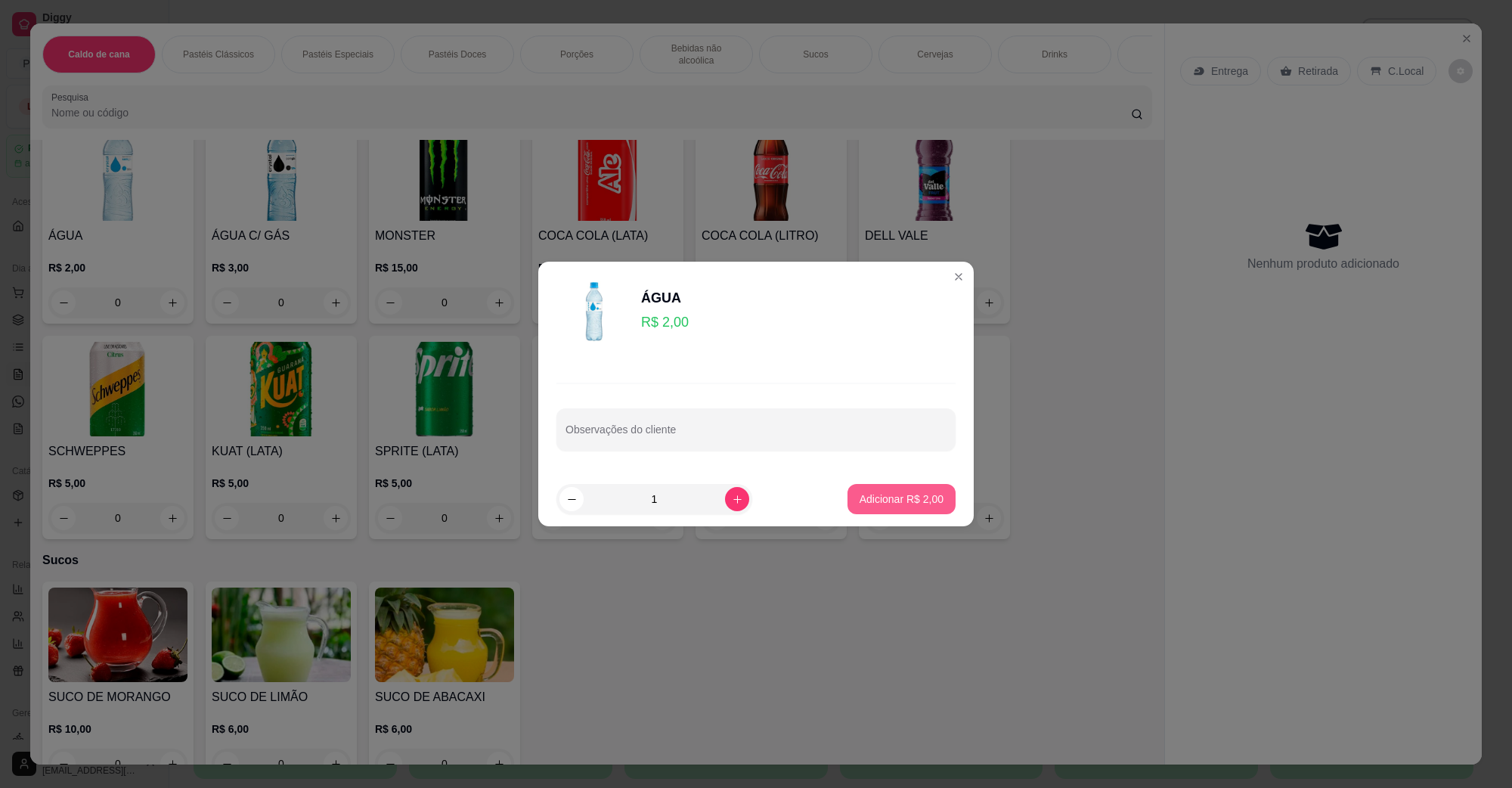
click at [860, 499] on p "Adicionar R$ 2,00" at bounding box center [901, 499] width 84 height 15
type input "1"
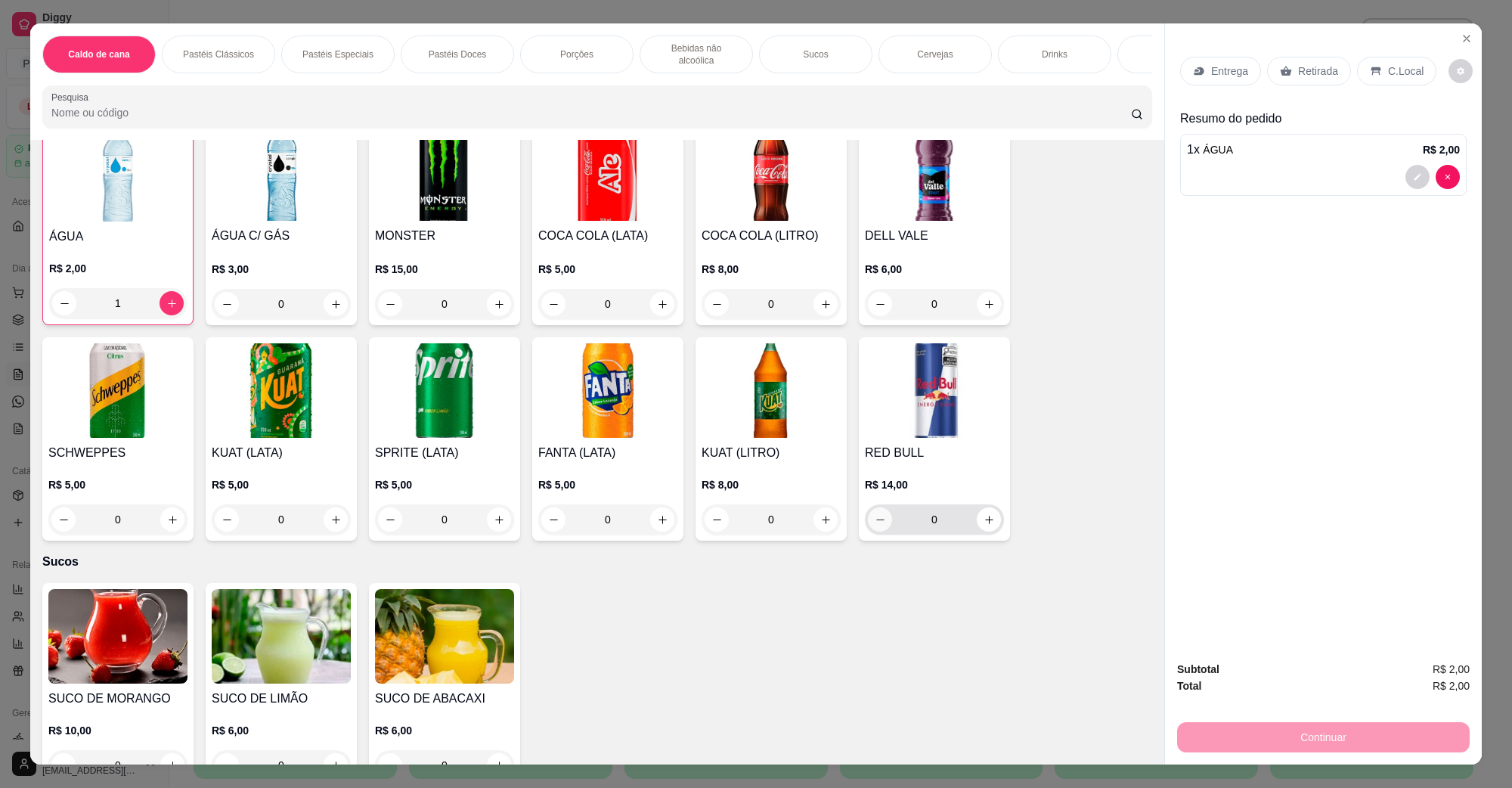
scroll to position [1796, 0]
click at [1372, 75] on icon at bounding box center [1376, 70] width 13 height 13
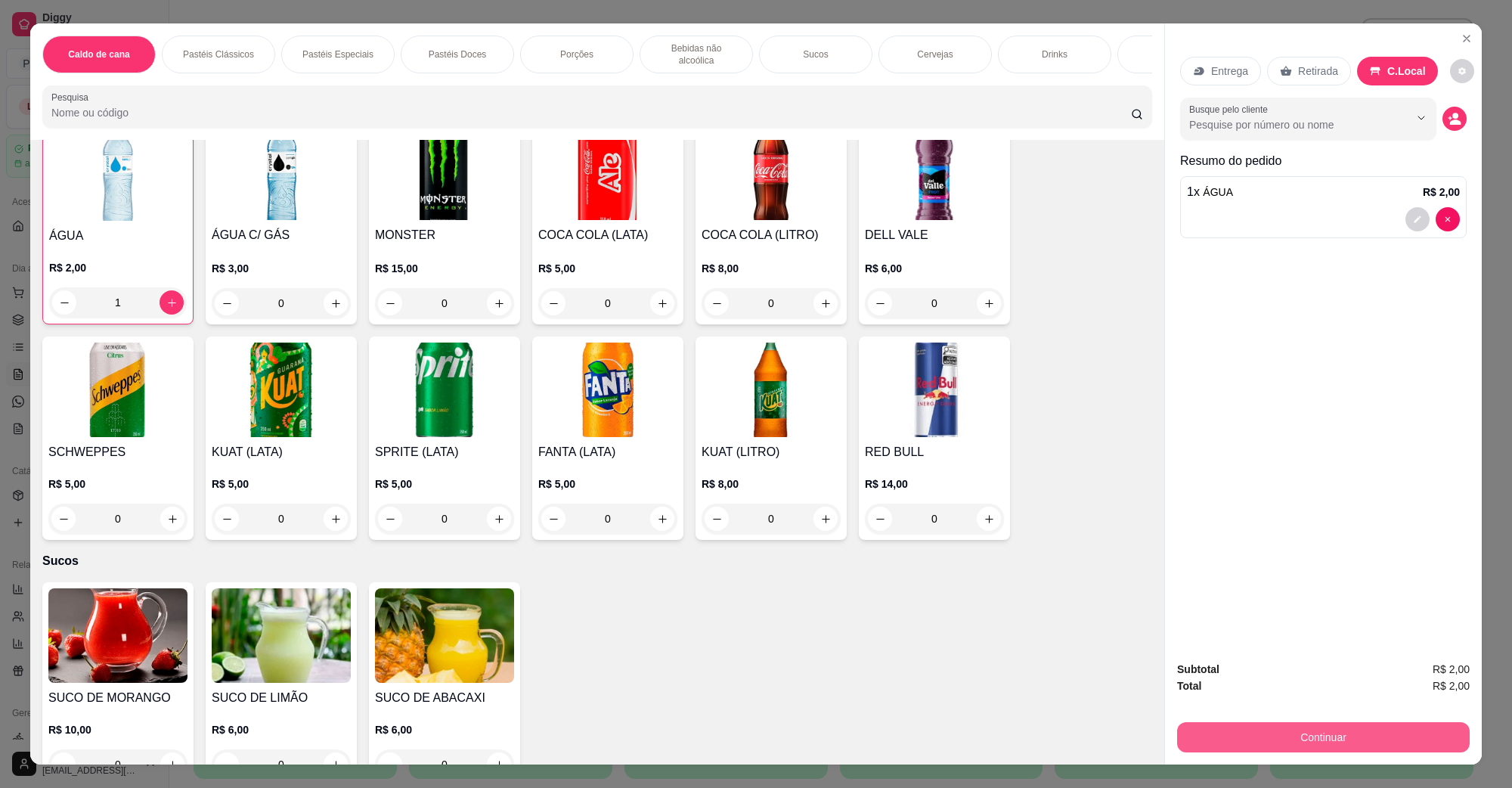
click at [1308, 726] on button "Continuar" at bounding box center [1324, 736] width 293 height 30
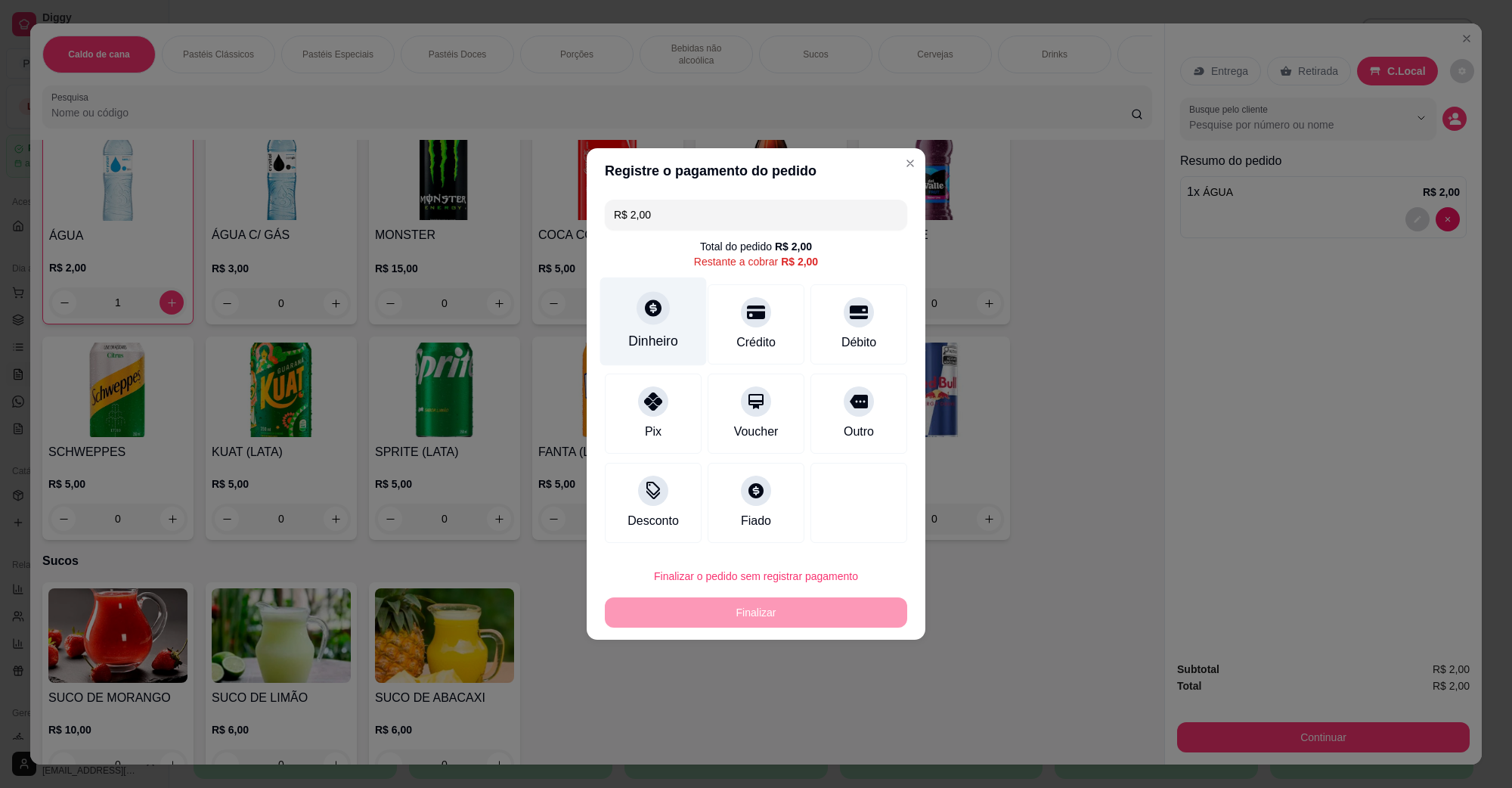
click at [659, 319] on div at bounding box center [653, 307] width 33 height 33
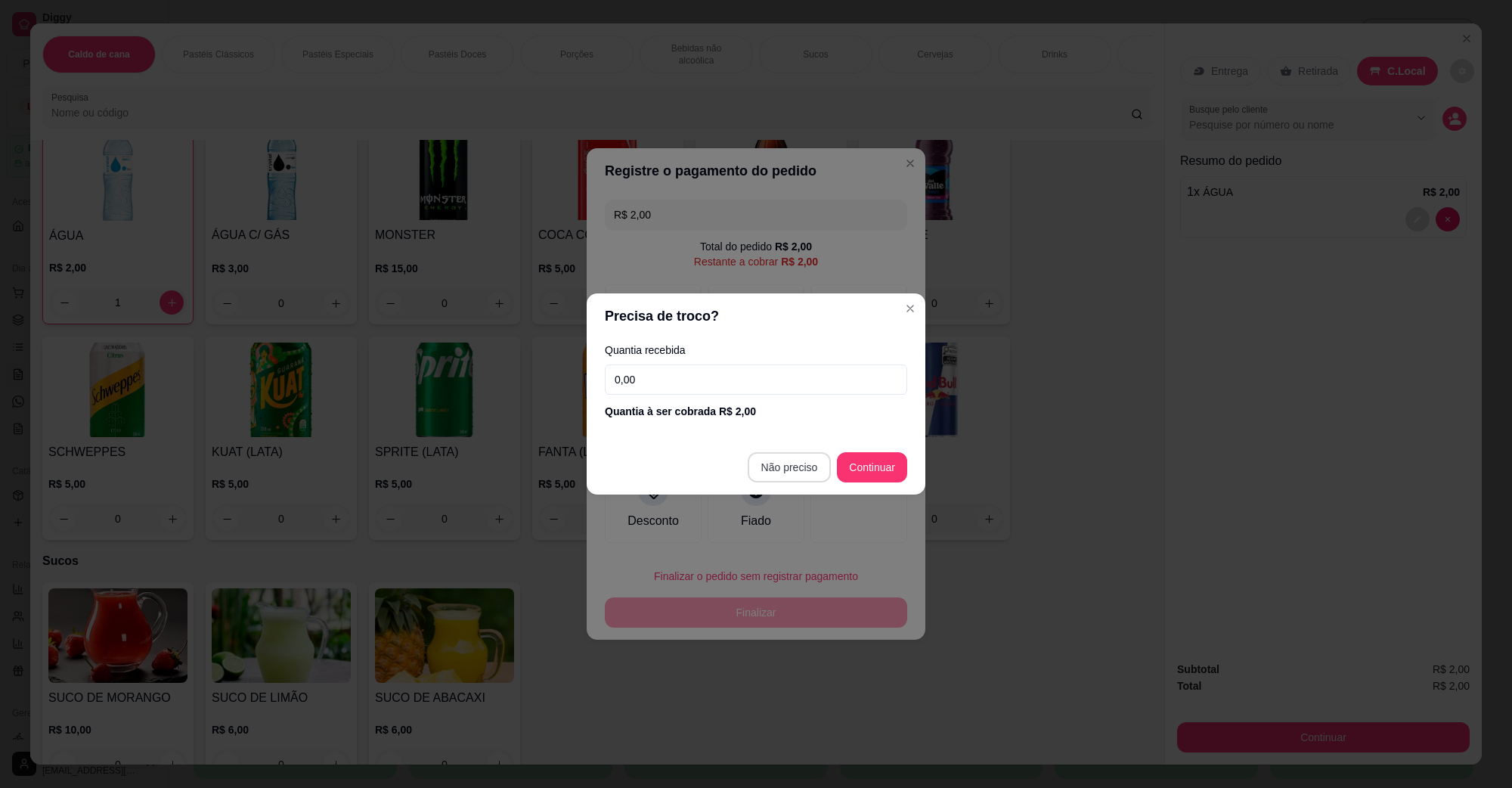
type input "R$ 0,00"
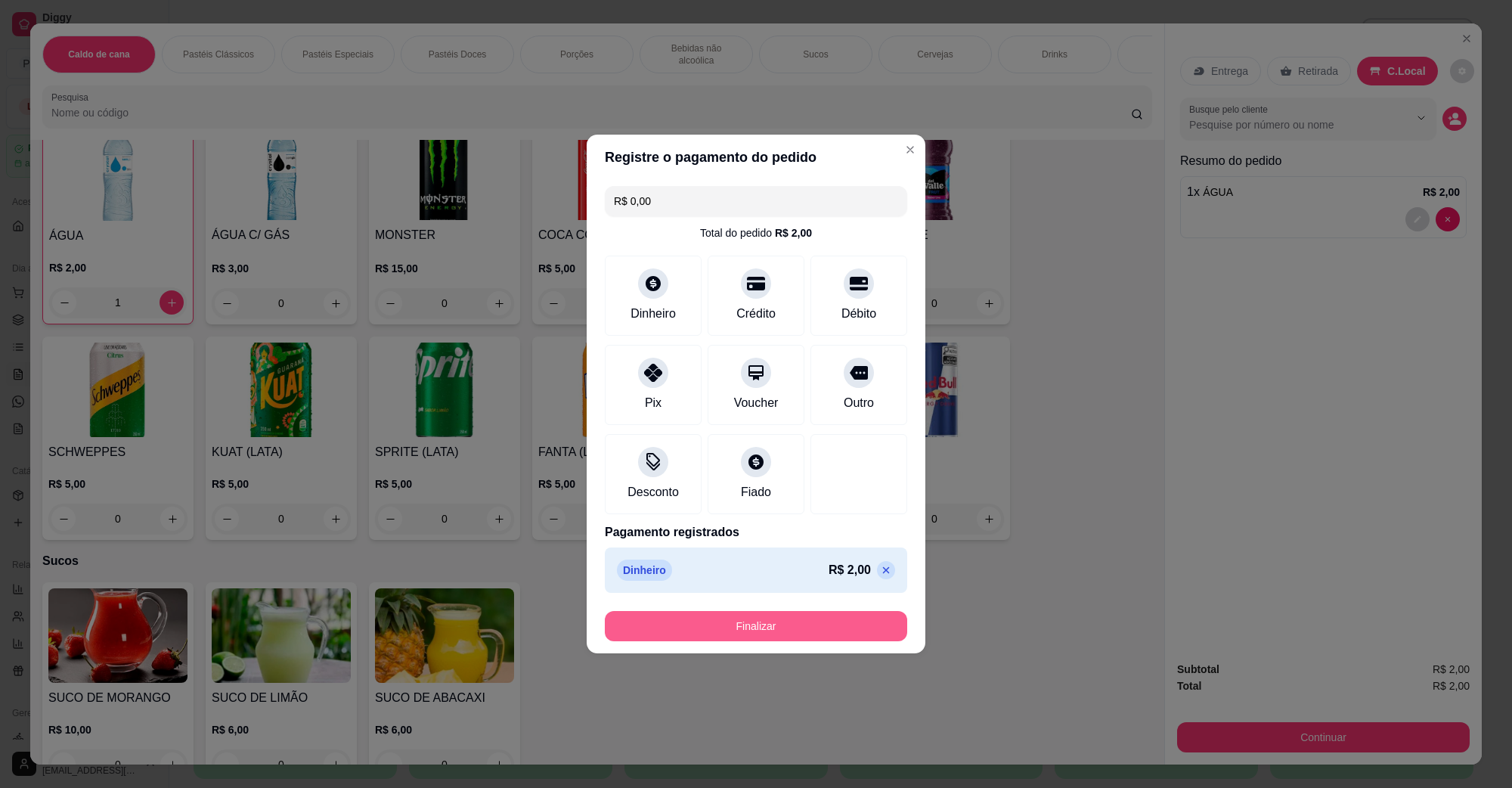
click at [795, 635] on button "Finalizar" at bounding box center [756, 625] width 302 height 30
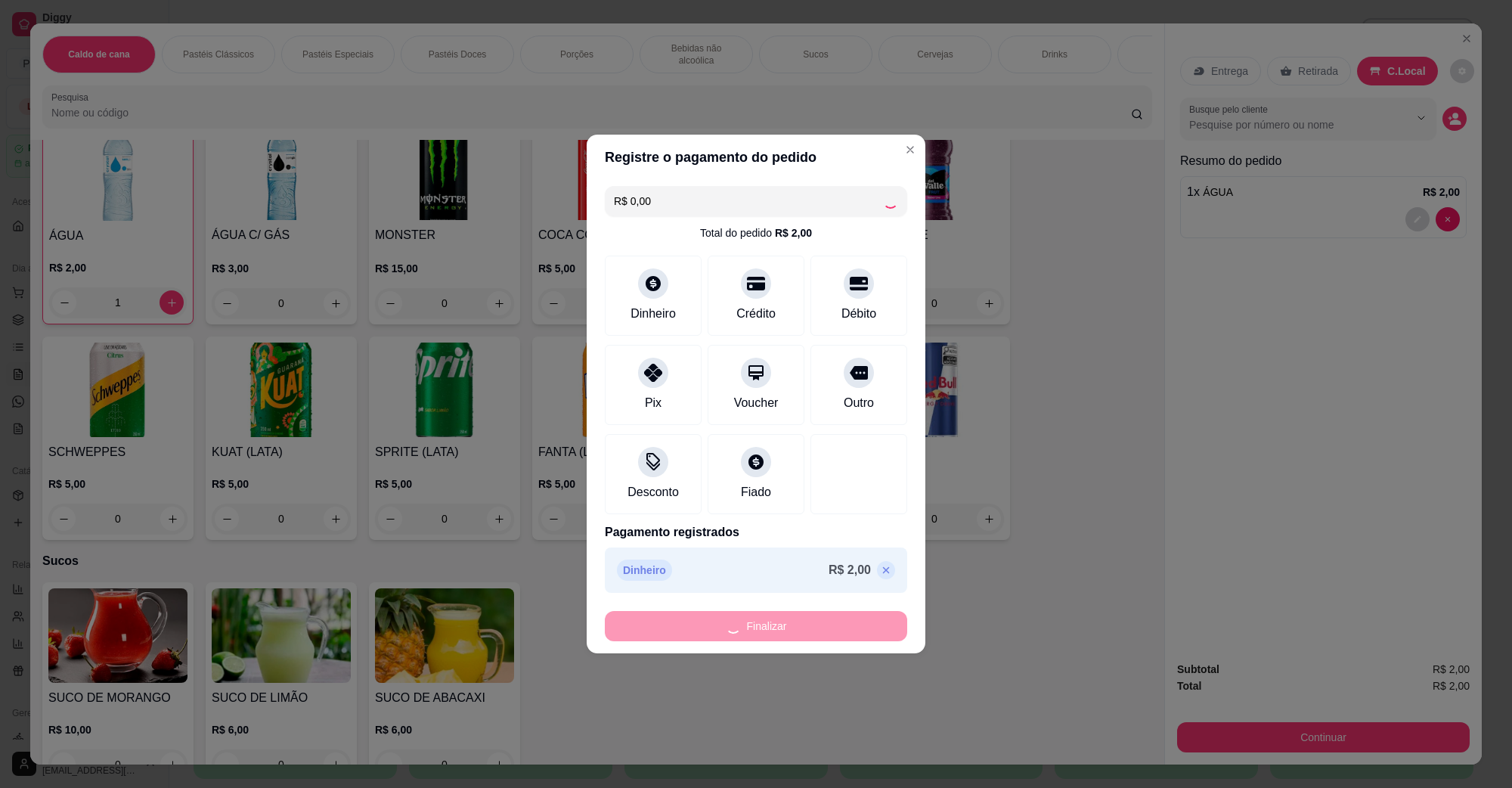
type input "0"
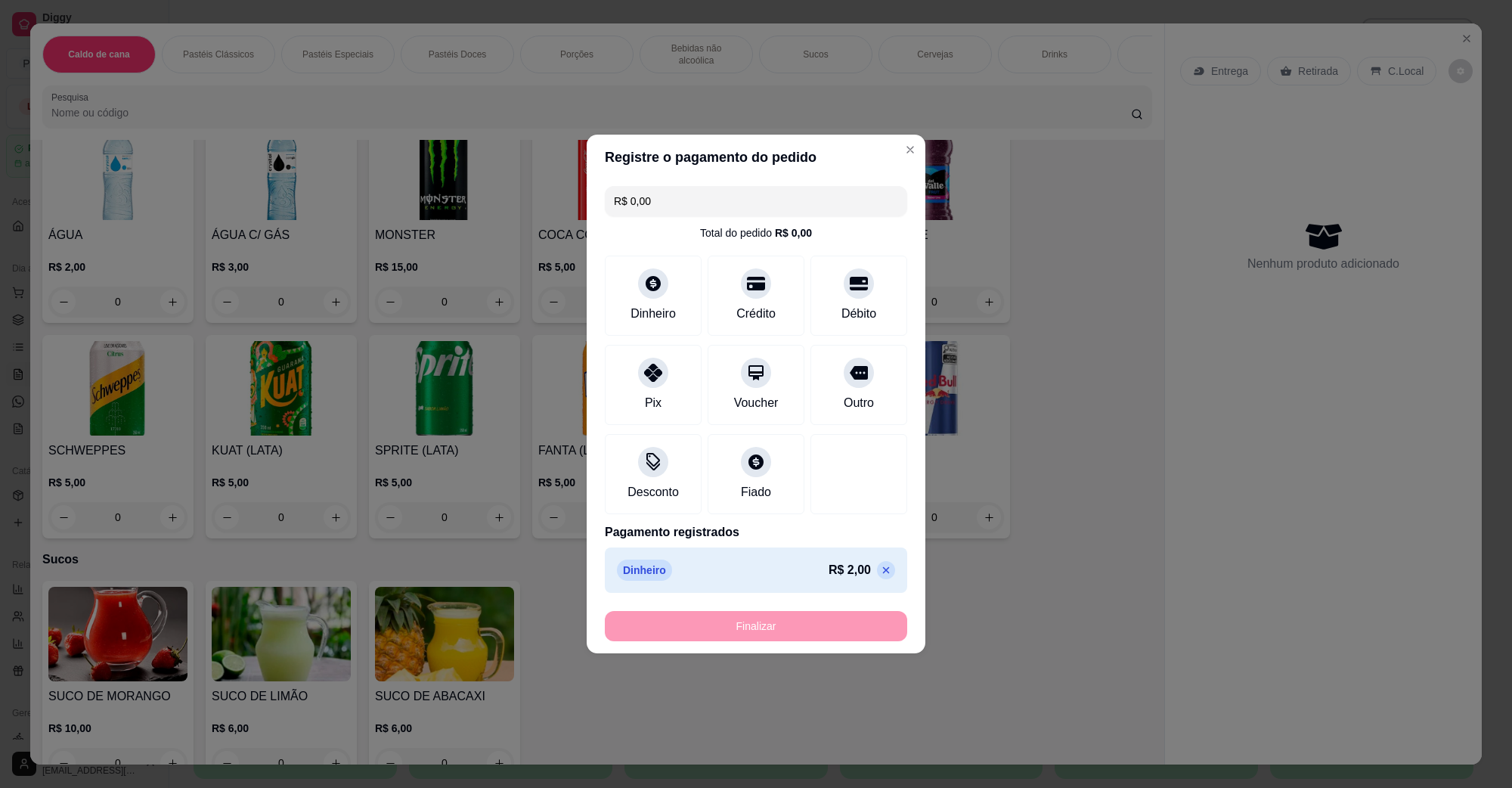
type input "-R$ 2,00"
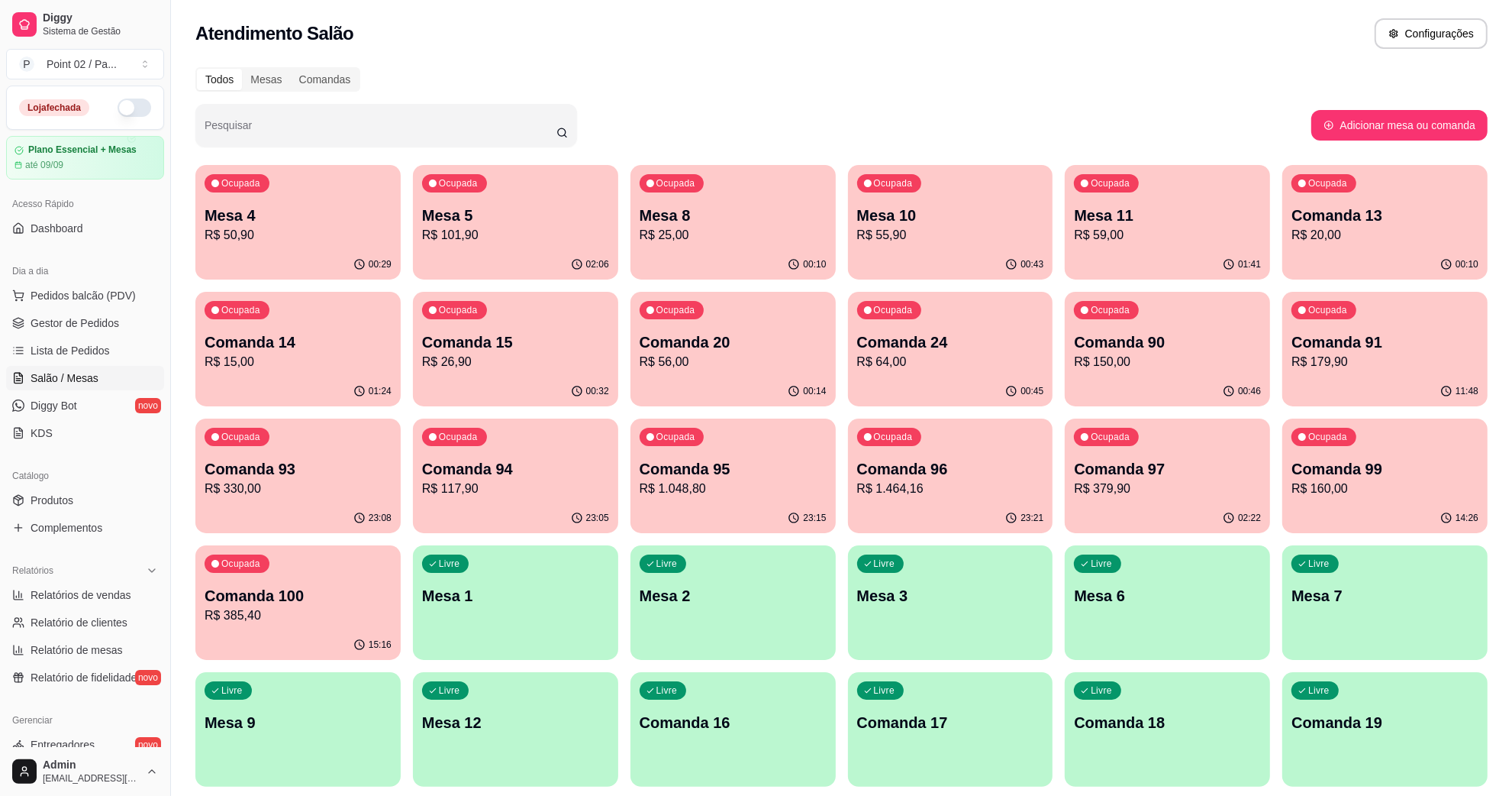
click at [1378, 332] on p "Comanda 91" at bounding box center [1385, 342] width 187 height 21
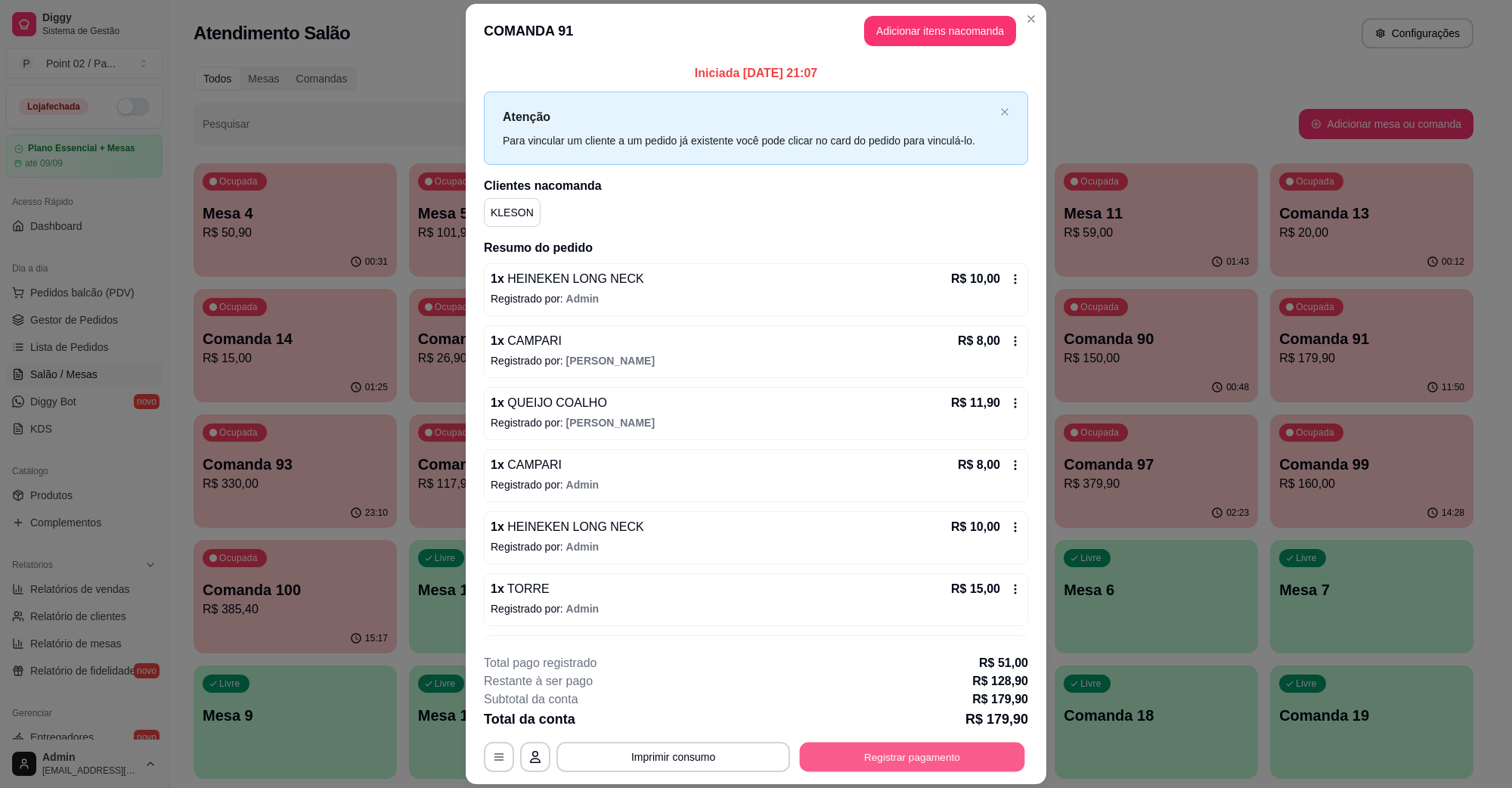
click at [862, 753] on button "Registrar pagamento" at bounding box center [912, 756] width 225 height 30
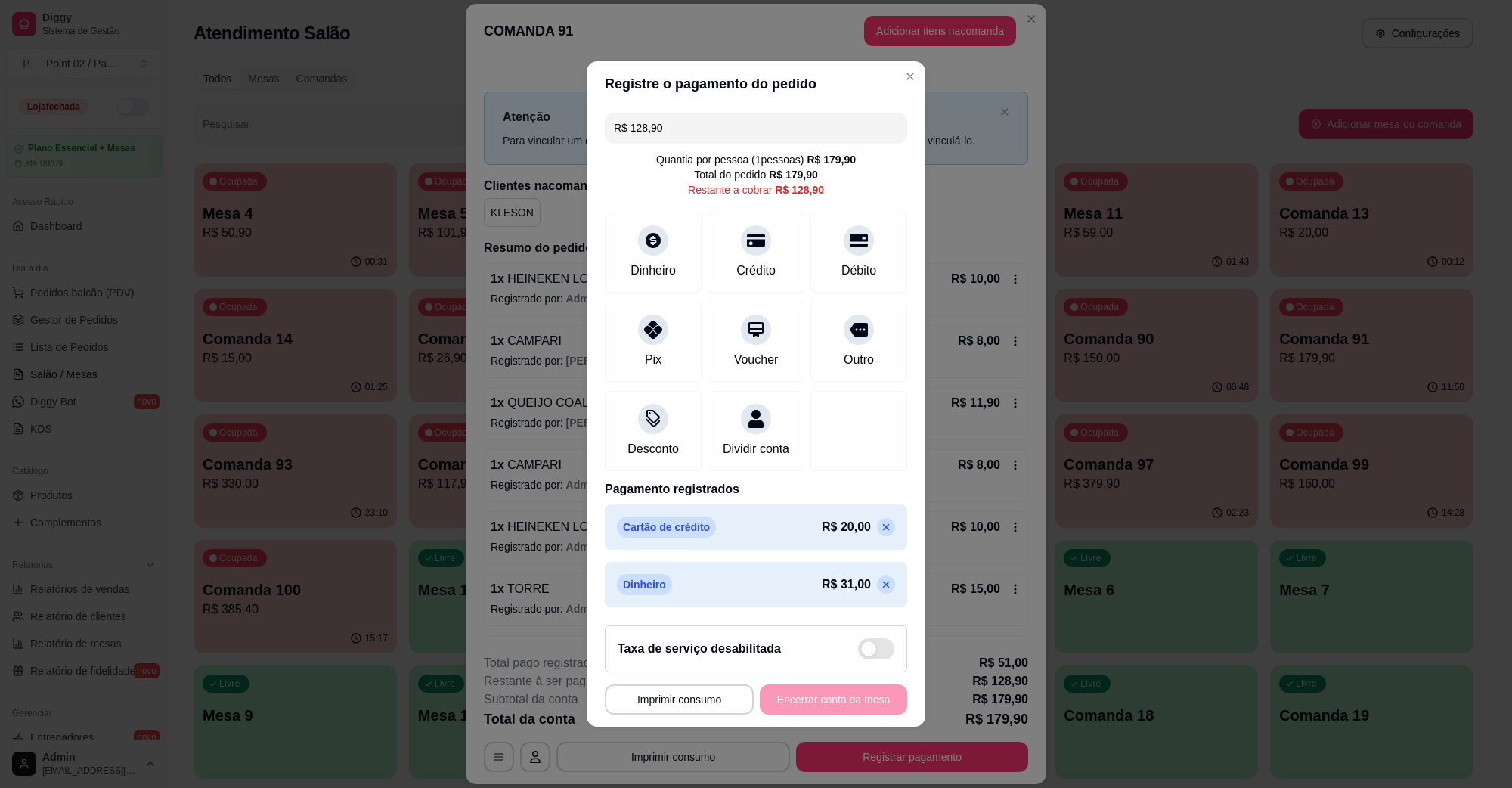
click at [818, 106] on div "R$ 128,90 Quantia por pessoa ( 1 pessoas) R$ 179,90 Total do pedido R$ 179,90 R…" at bounding box center [756, 359] width 339 height 506
click at [807, 106] on div "R$ 128,90 Quantia por pessoa ( 1 pessoas) R$ 179,90 Total do pedido R$ 179,90 R…" at bounding box center [756, 359] width 339 height 506
click at [798, 113] on input "R$ 128,90" at bounding box center [756, 127] width 284 height 30
click at [676, 240] on div "Dinheiro" at bounding box center [653, 250] width 106 height 89
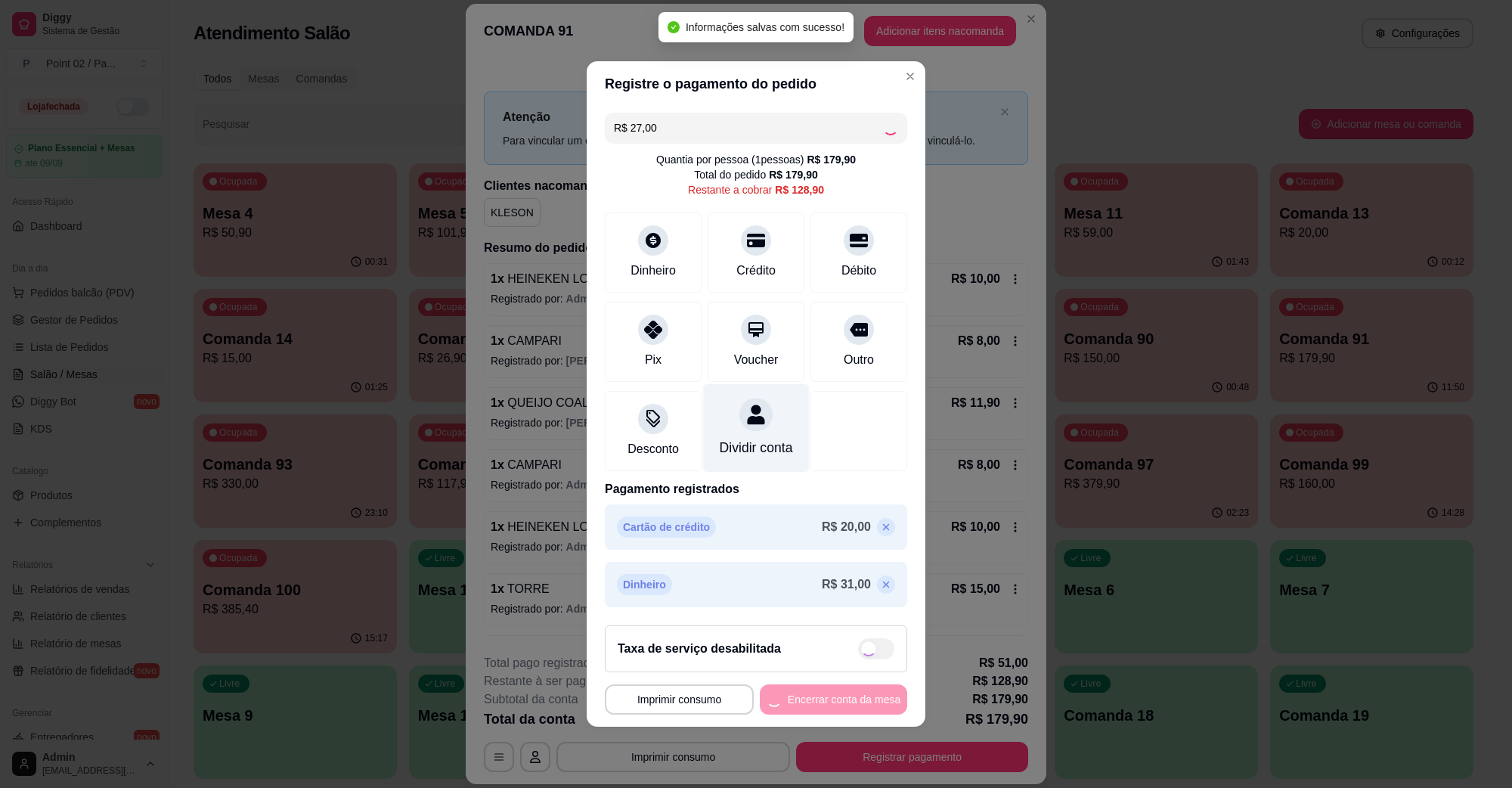
type input "R$ 101,90"
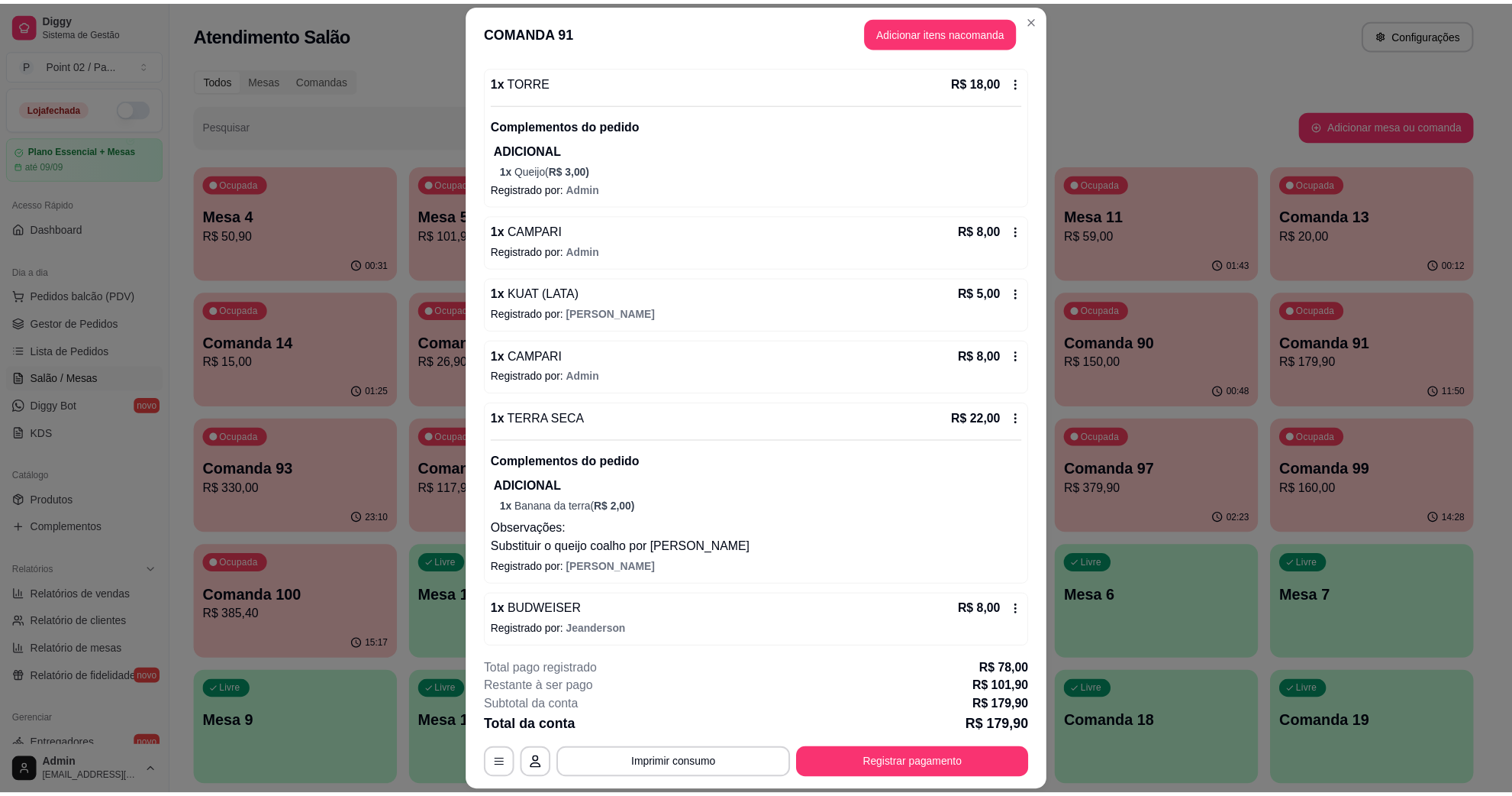
scroll to position [981, 0]
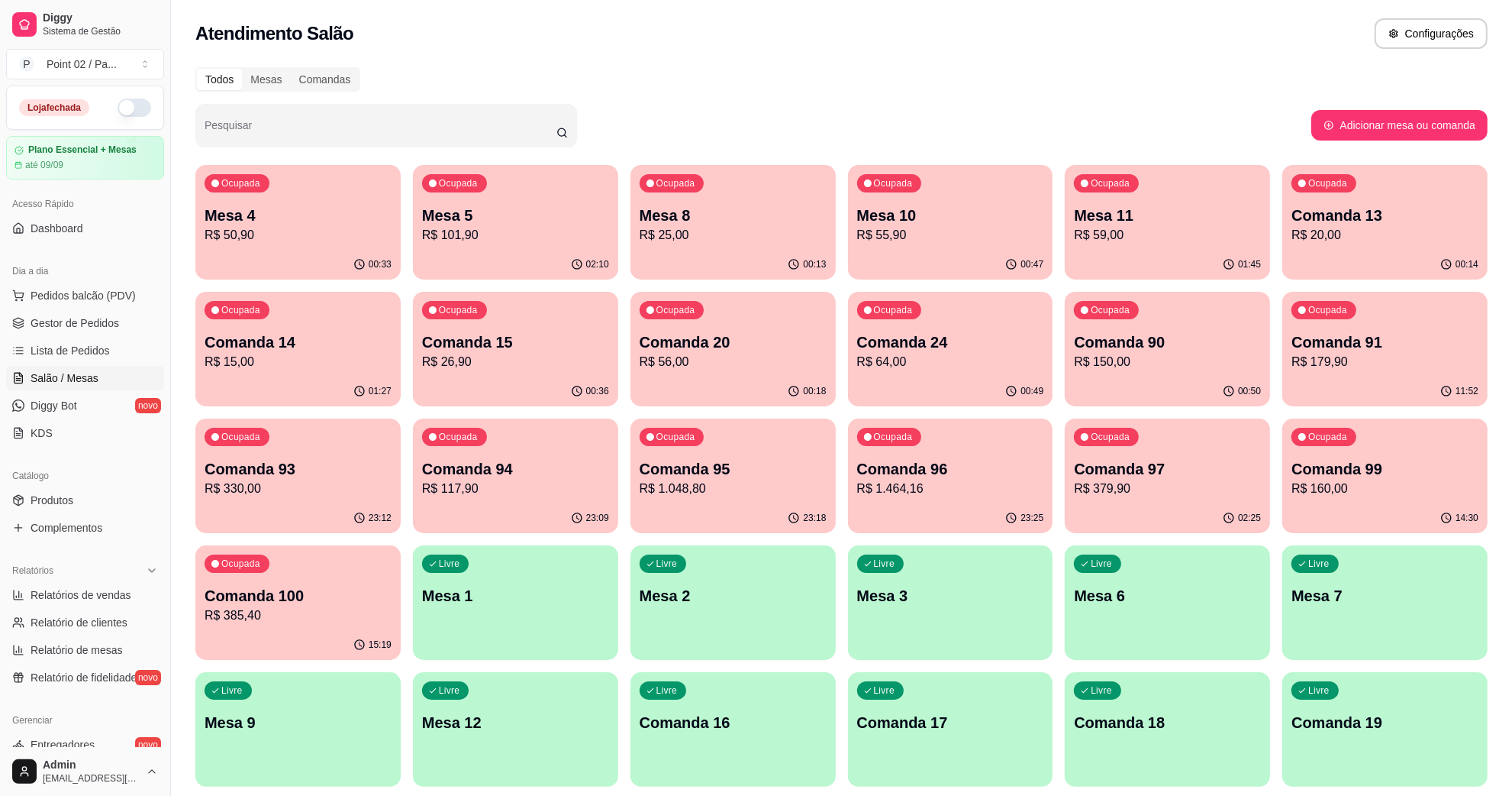
click at [684, 314] on p "Ocupada" at bounding box center [676, 309] width 39 height 13
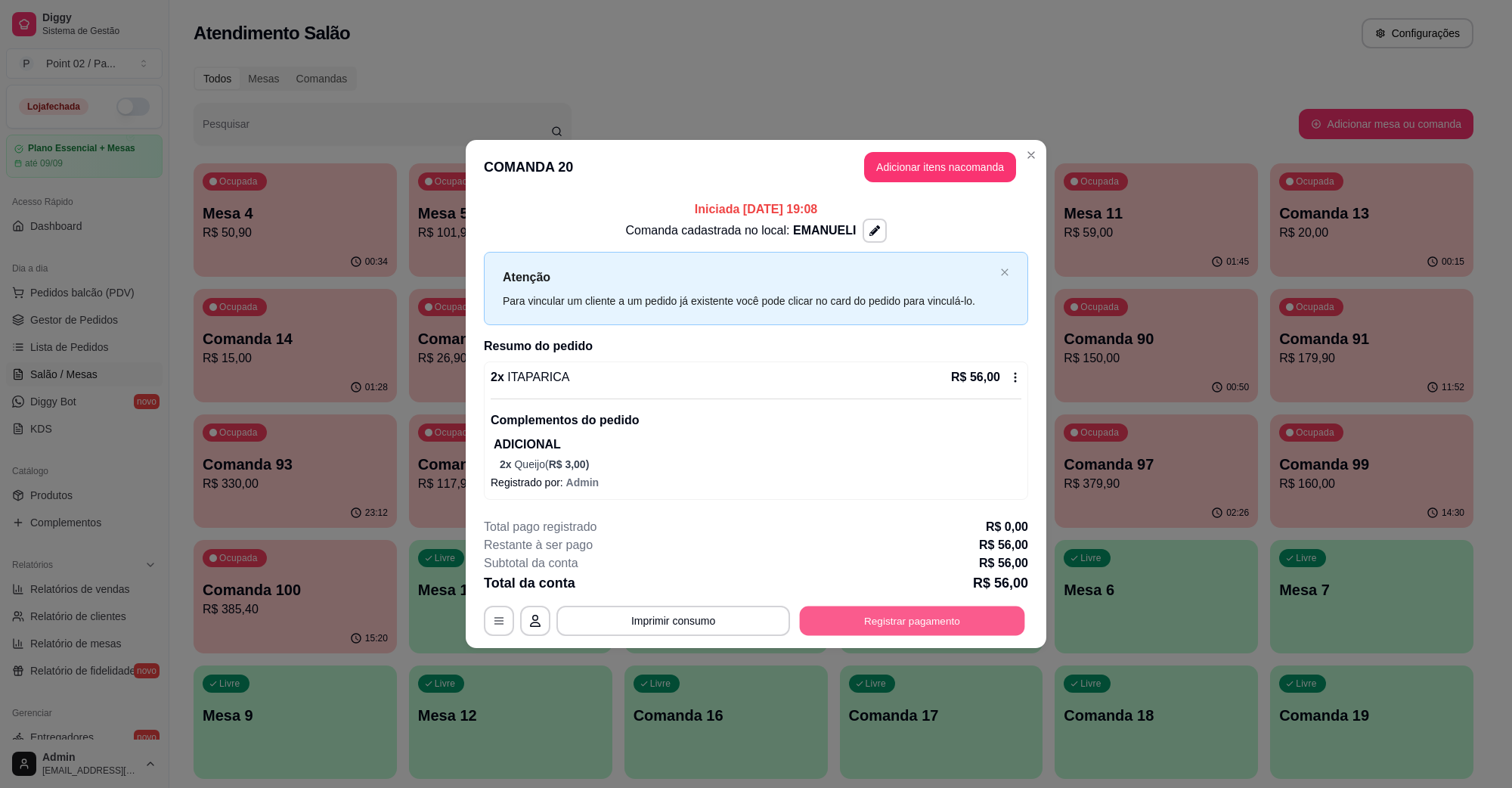
click at [984, 629] on button "Registrar pagamento" at bounding box center [912, 621] width 225 height 30
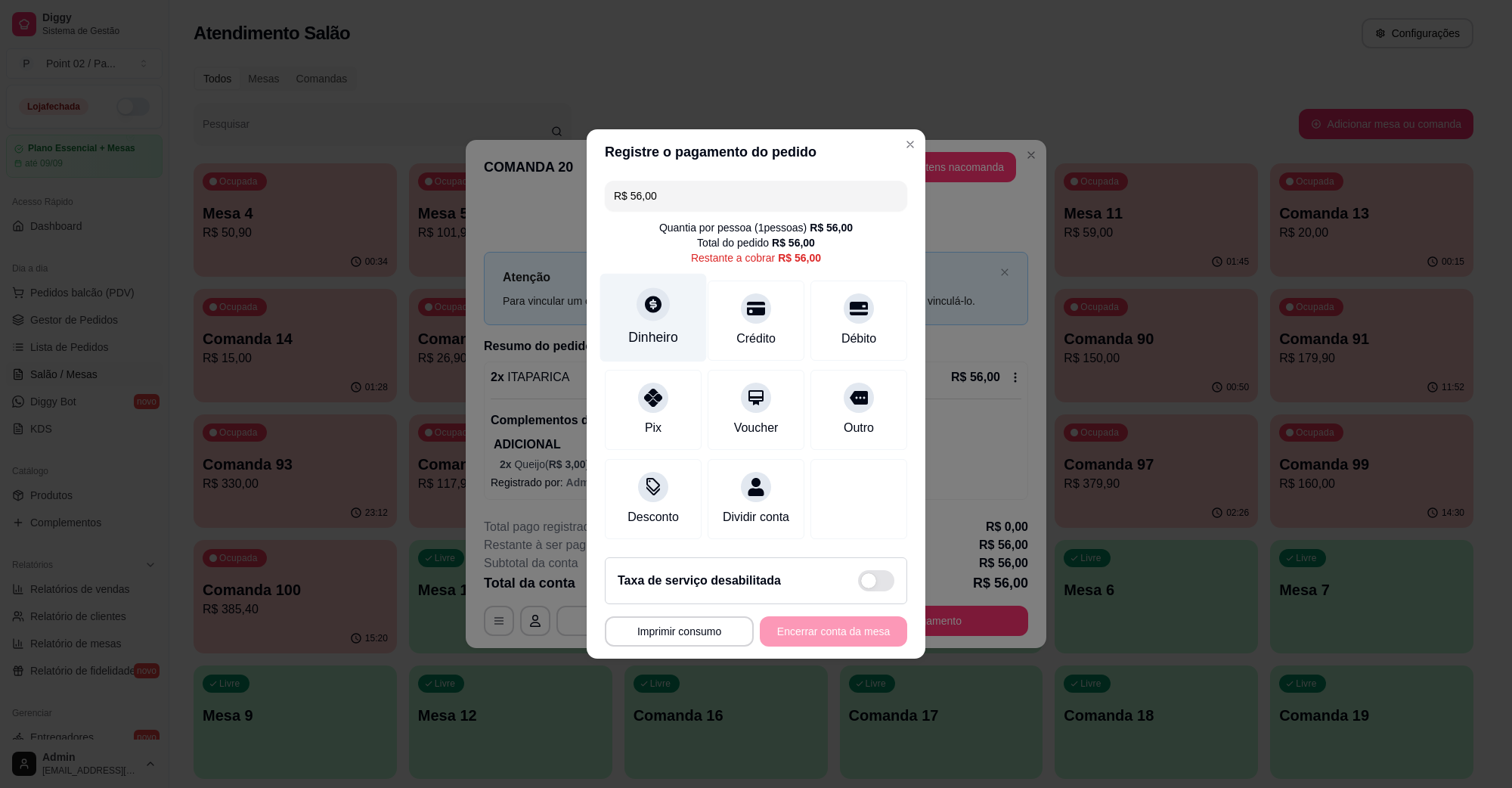
click at [640, 302] on div at bounding box center [653, 303] width 33 height 33
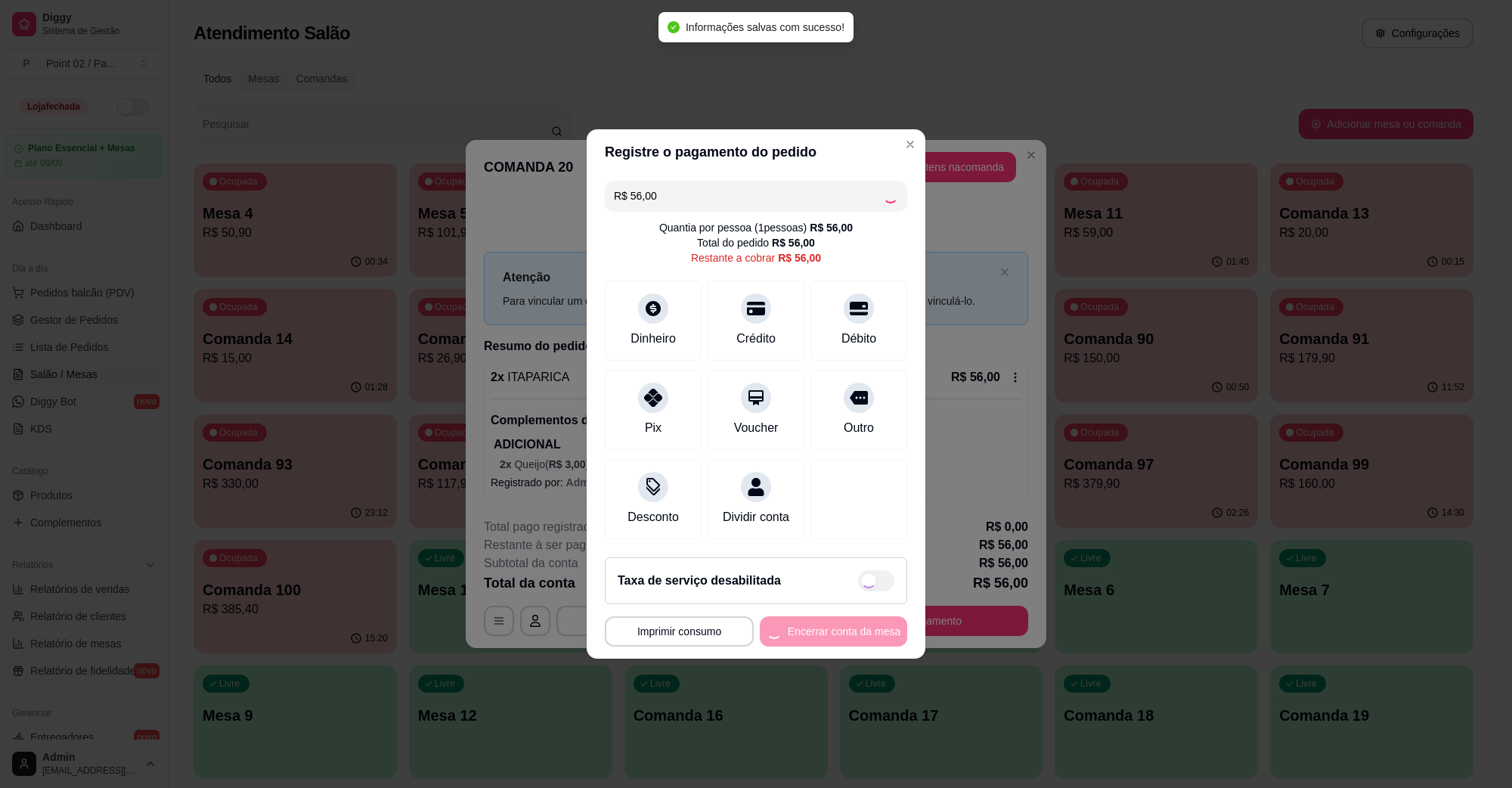
type input "R$ 0,00"
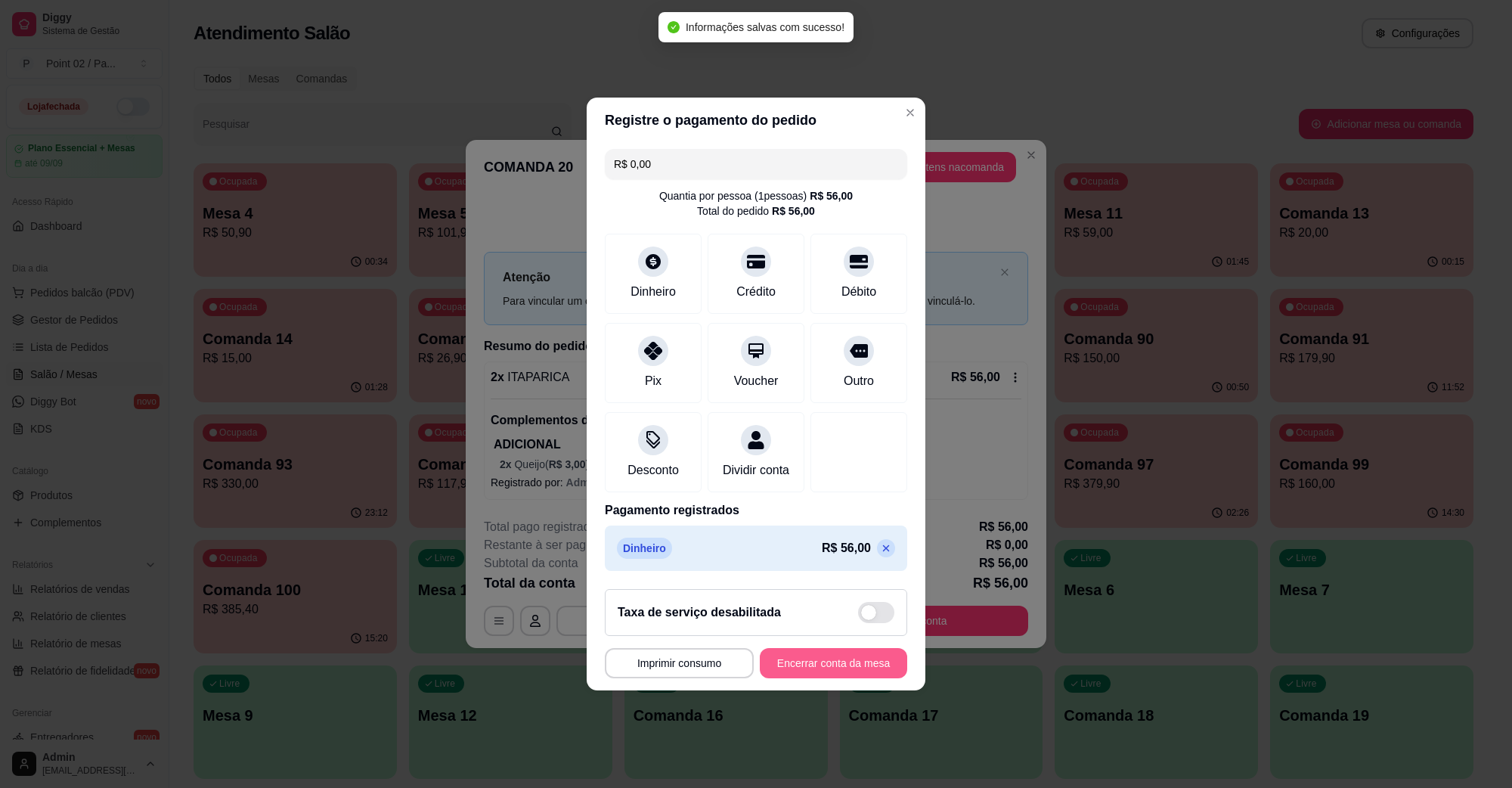
click at [843, 660] on button "Encerrar conta da mesa" at bounding box center [834, 662] width 148 height 30
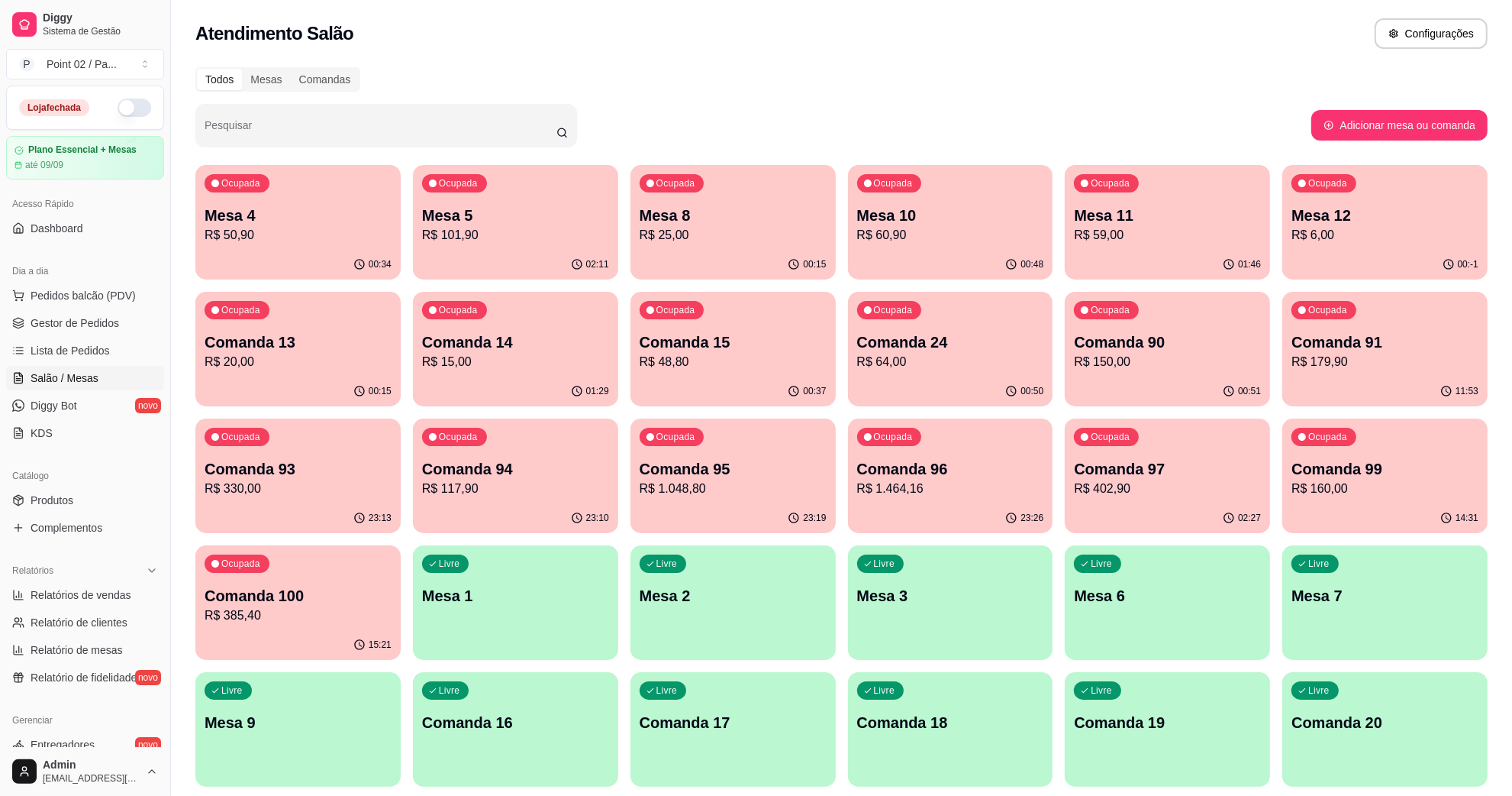
click at [305, 199] on div "Ocupada Mesa 4 R$ 50,90" at bounding box center [298, 207] width 206 height 85
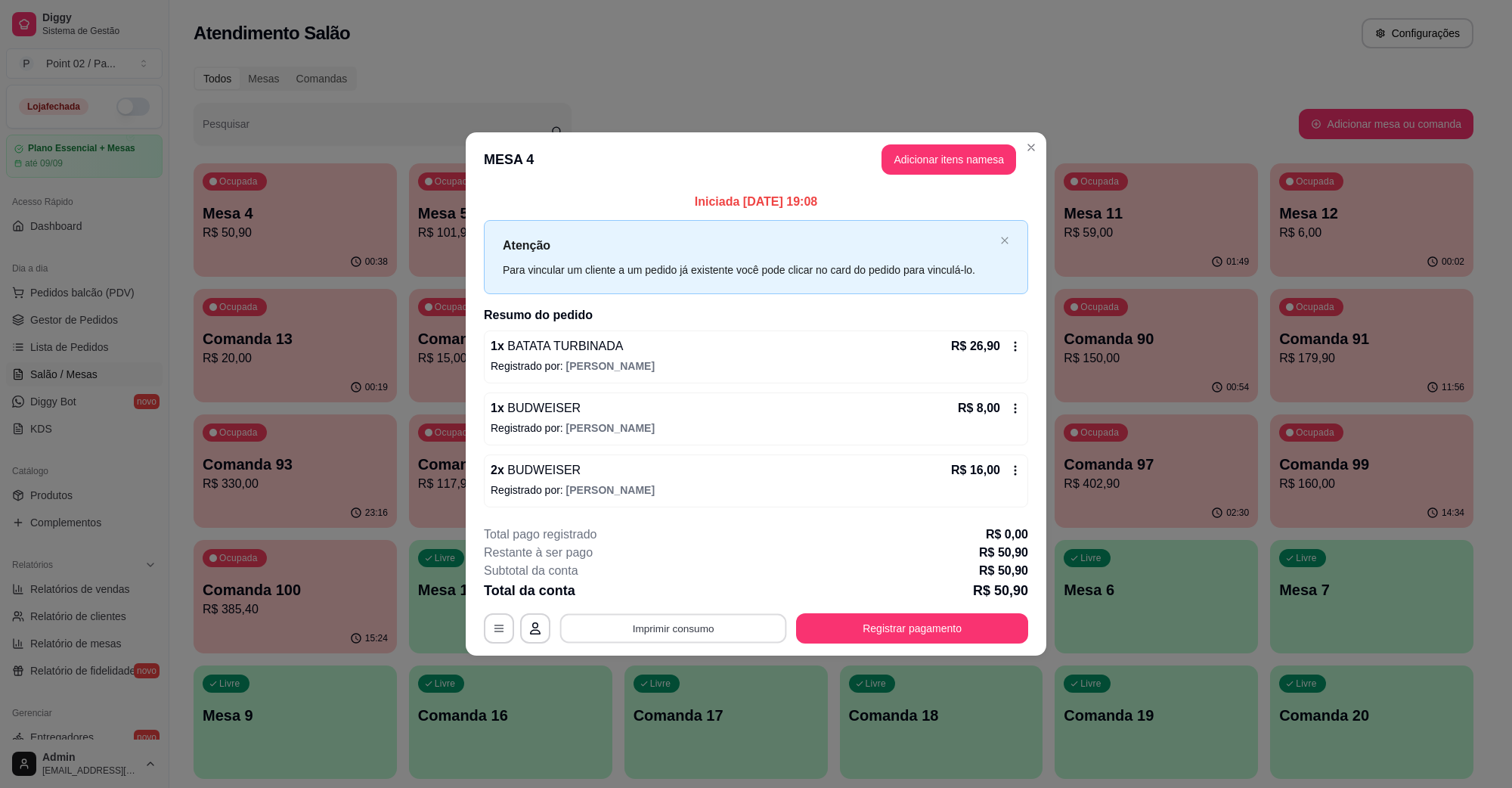
click at [671, 631] on button "Imprimir consumo" at bounding box center [673, 628] width 227 height 30
click at [681, 633] on button "Imprimir consumo" at bounding box center [673, 628] width 234 height 30
click at [688, 601] on button "IMPRESSORA" at bounding box center [677, 593] width 109 height 24
click at [877, 630] on button "Registrar pagamento" at bounding box center [912, 628] width 232 height 30
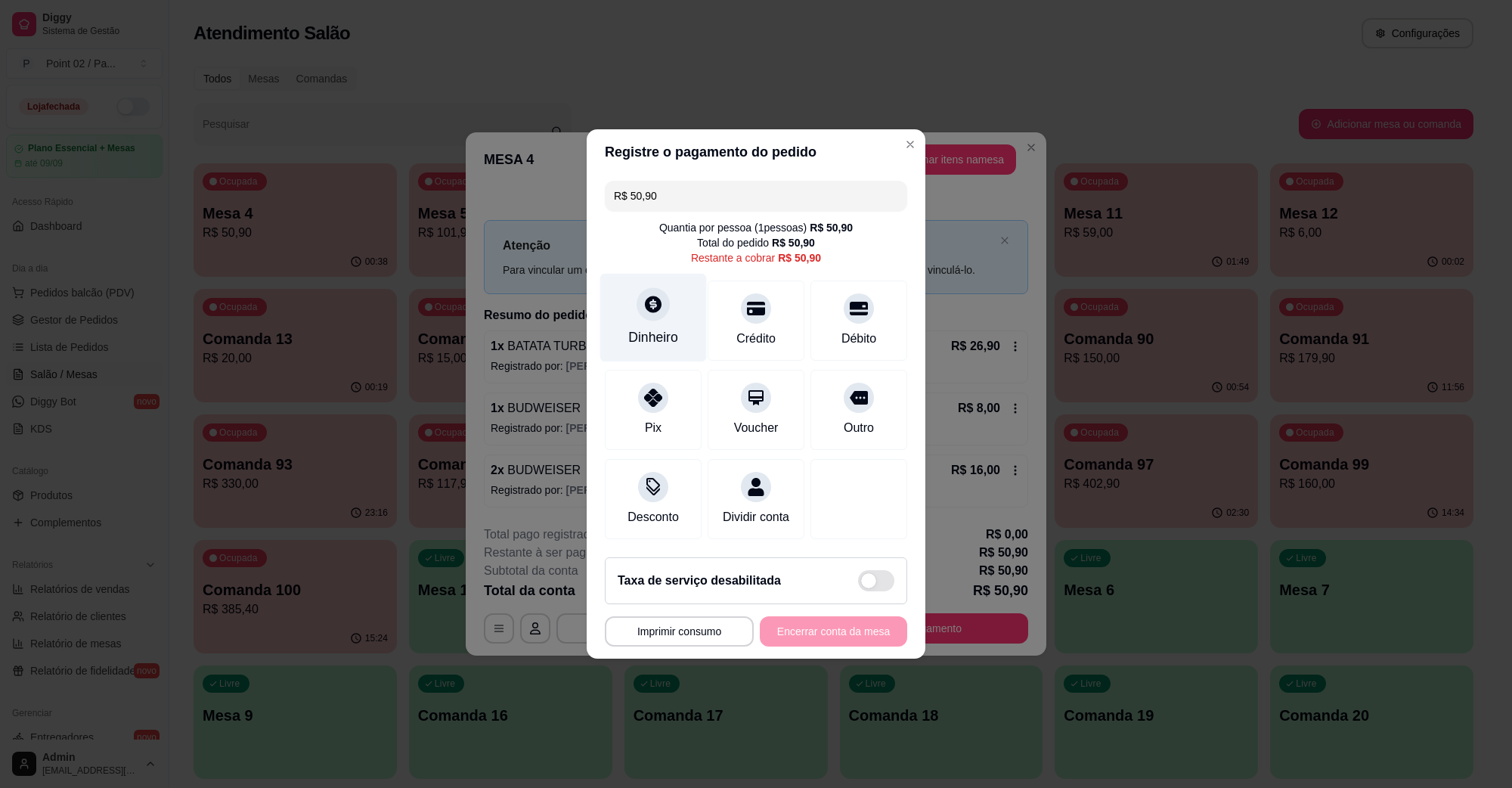
click at [645, 296] on icon at bounding box center [653, 303] width 16 height 16
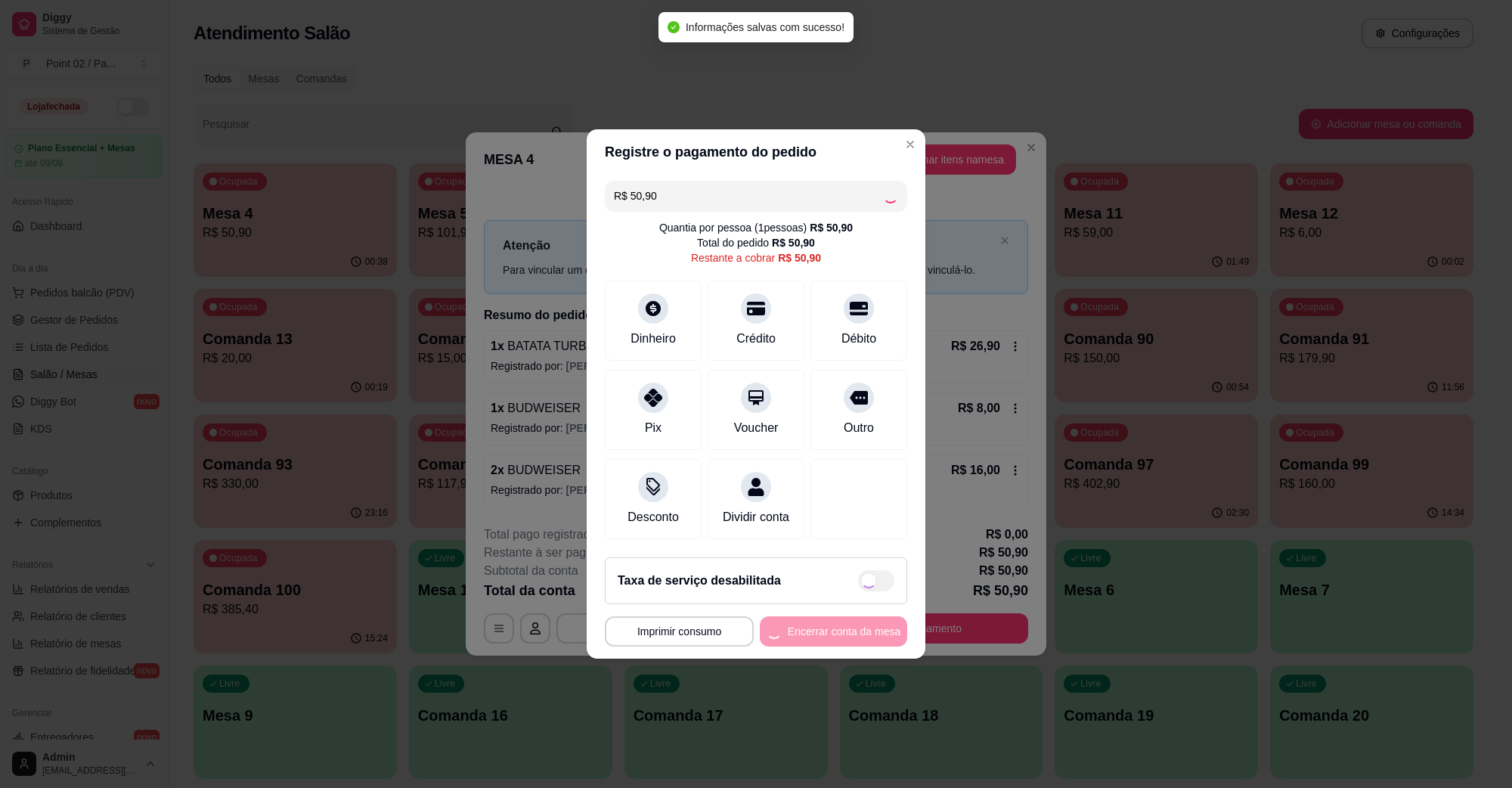
type input "R$ 0,00"
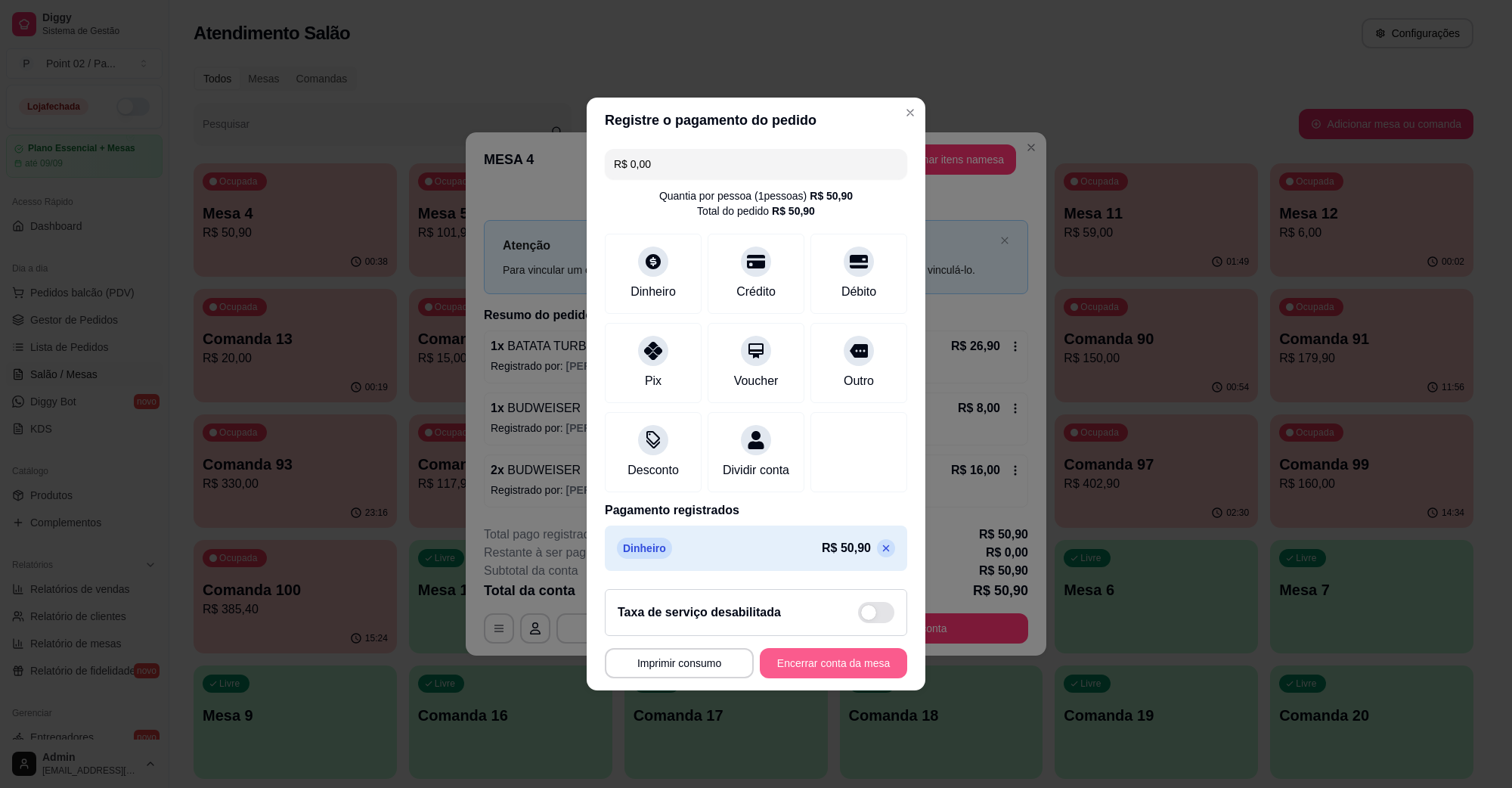
click at [803, 678] on button "Encerrar conta da mesa" at bounding box center [834, 662] width 148 height 30
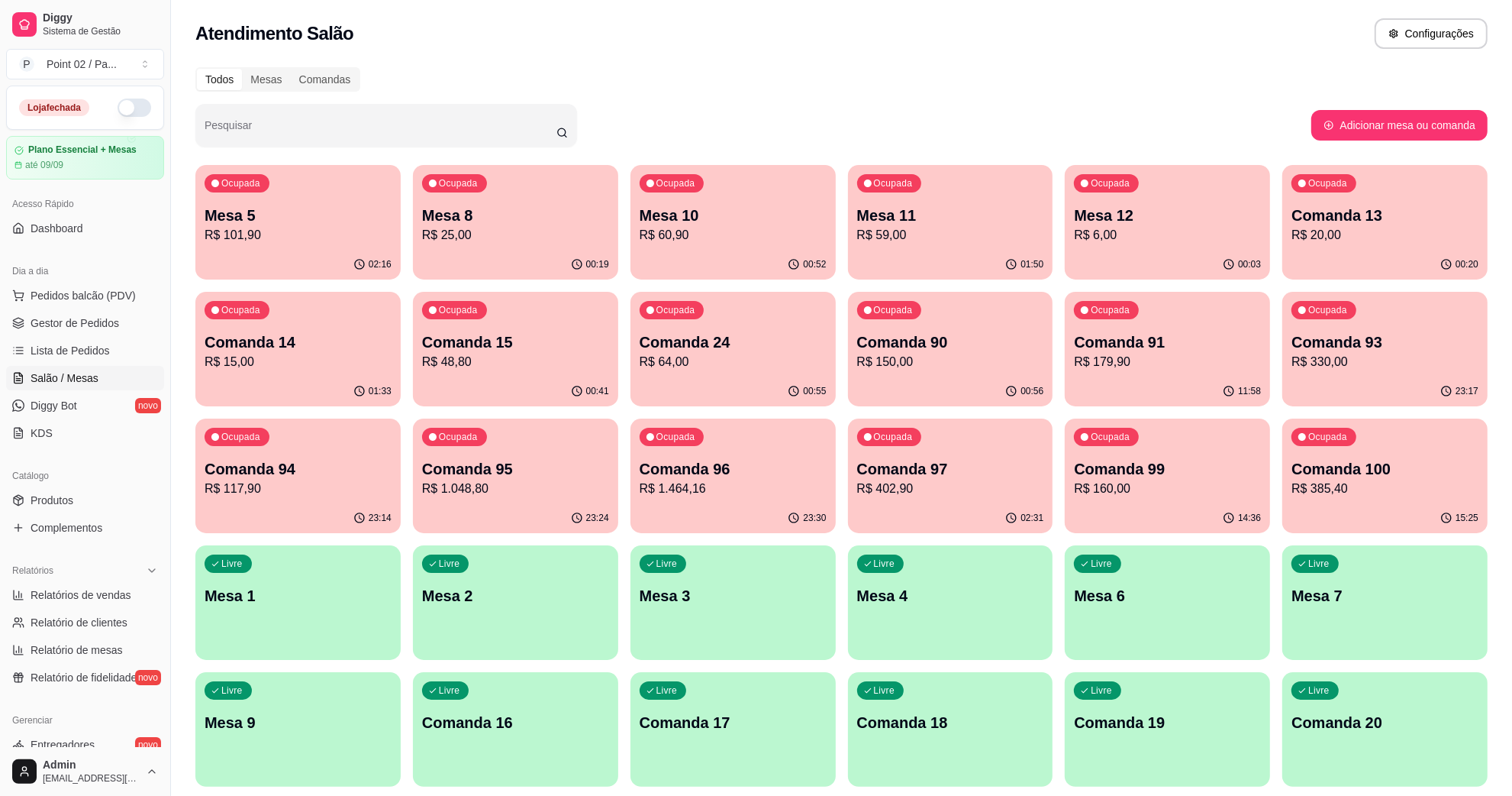
click at [1075, 128] on div "Pesquisar" at bounding box center [753, 125] width 1116 height 43
click at [1038, 70] on div "Todos Mesas Comandas" at bounding box center [841, 79] width 1293 height 24
click at [97, 298] on span "Pedidos balcão (PDV)" at bounding box center [83, 296] width 105 height 16
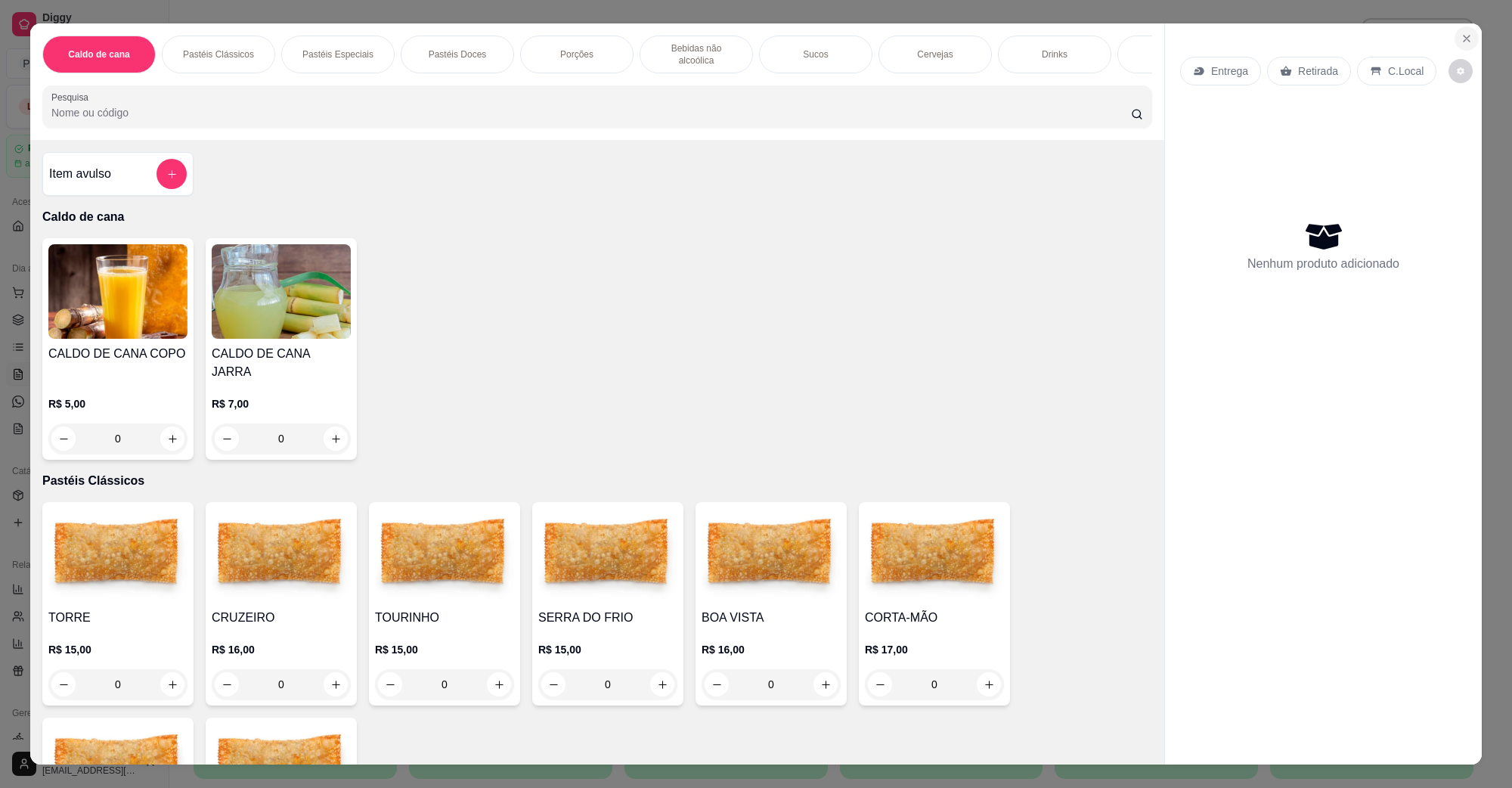
click at [1461, 40] on icon "Close" at bounding box center [1467, 39] width 13 height 13
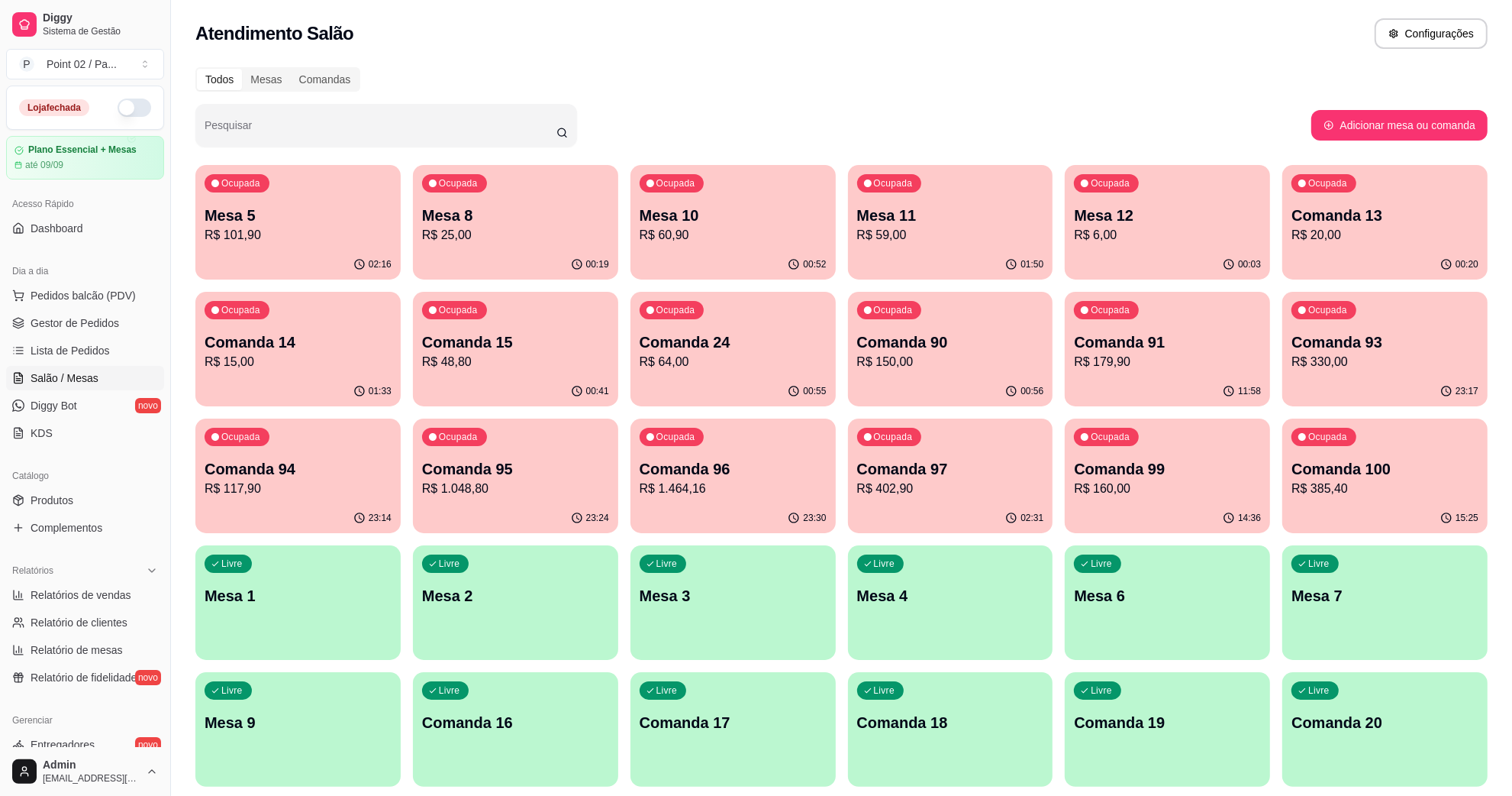
click at [584, 222] on p "Mesa 8" at bounding box center [516, 216] width 187 height 21
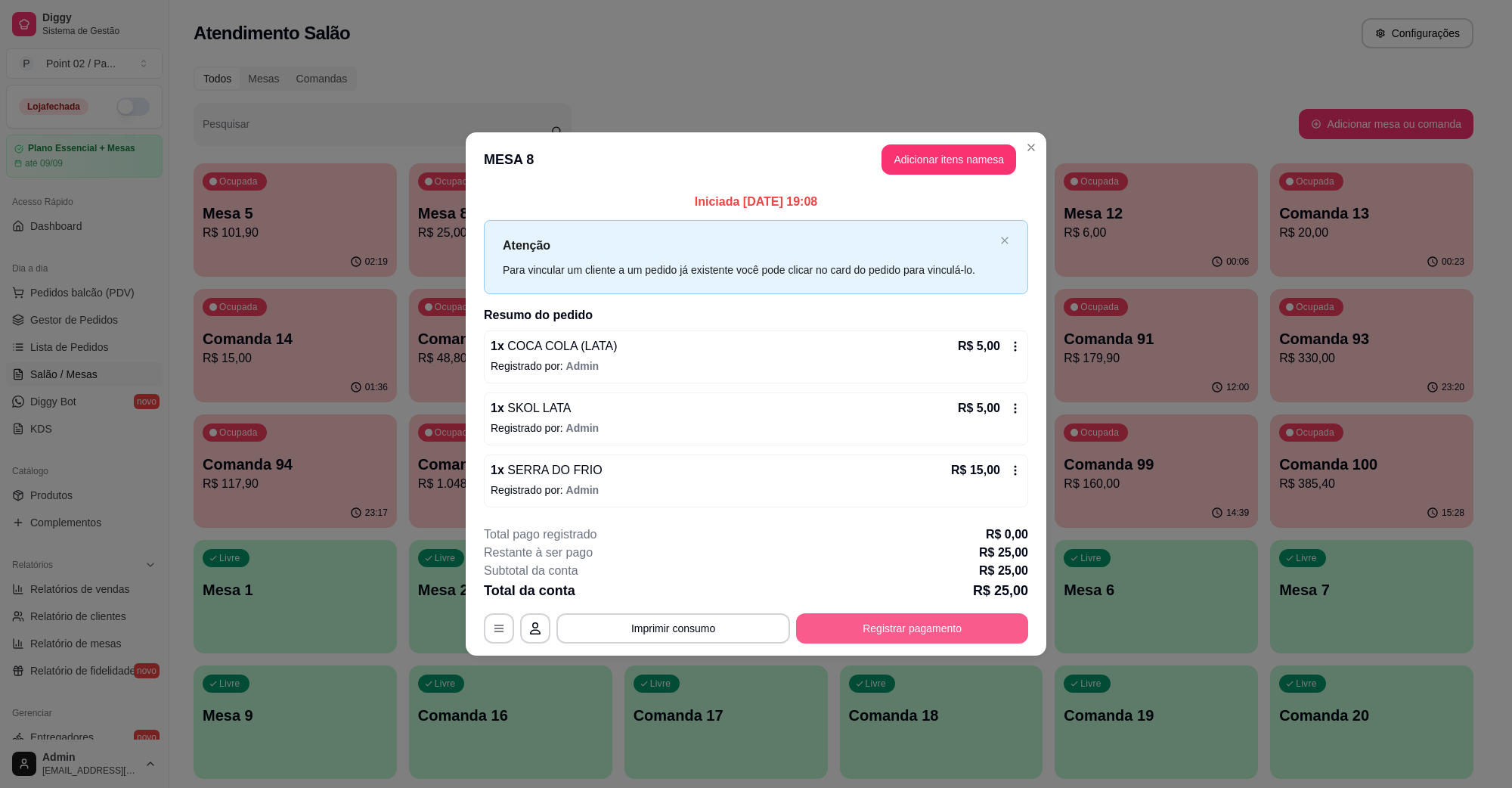
click at [906, 614] on button "Registrar pagamento" at bounding box center [912, 628] width 232 height 30
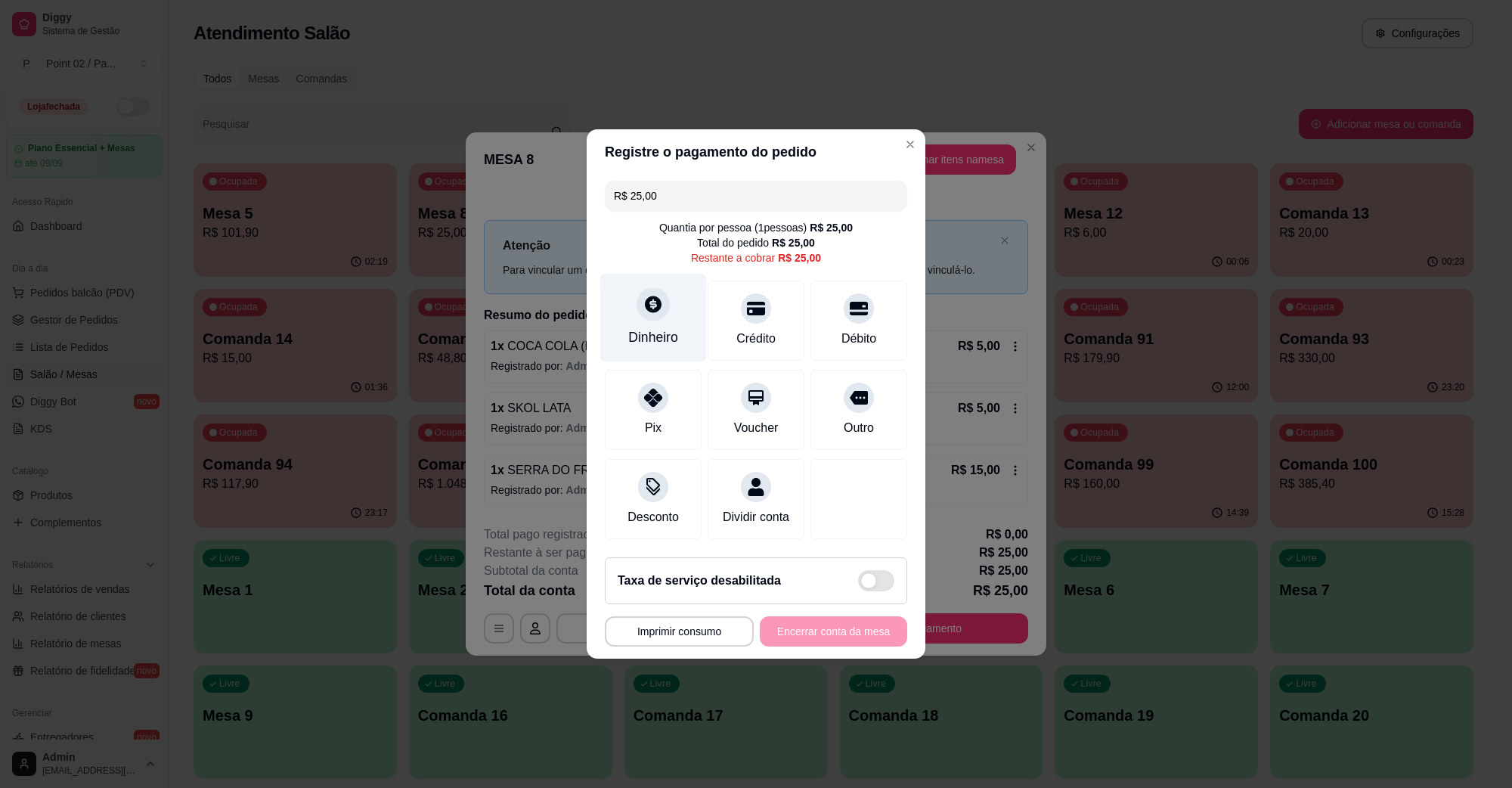
click at [688, 318] on div "Dinheiro" at bounding box center [653, 318] width 106 height 89
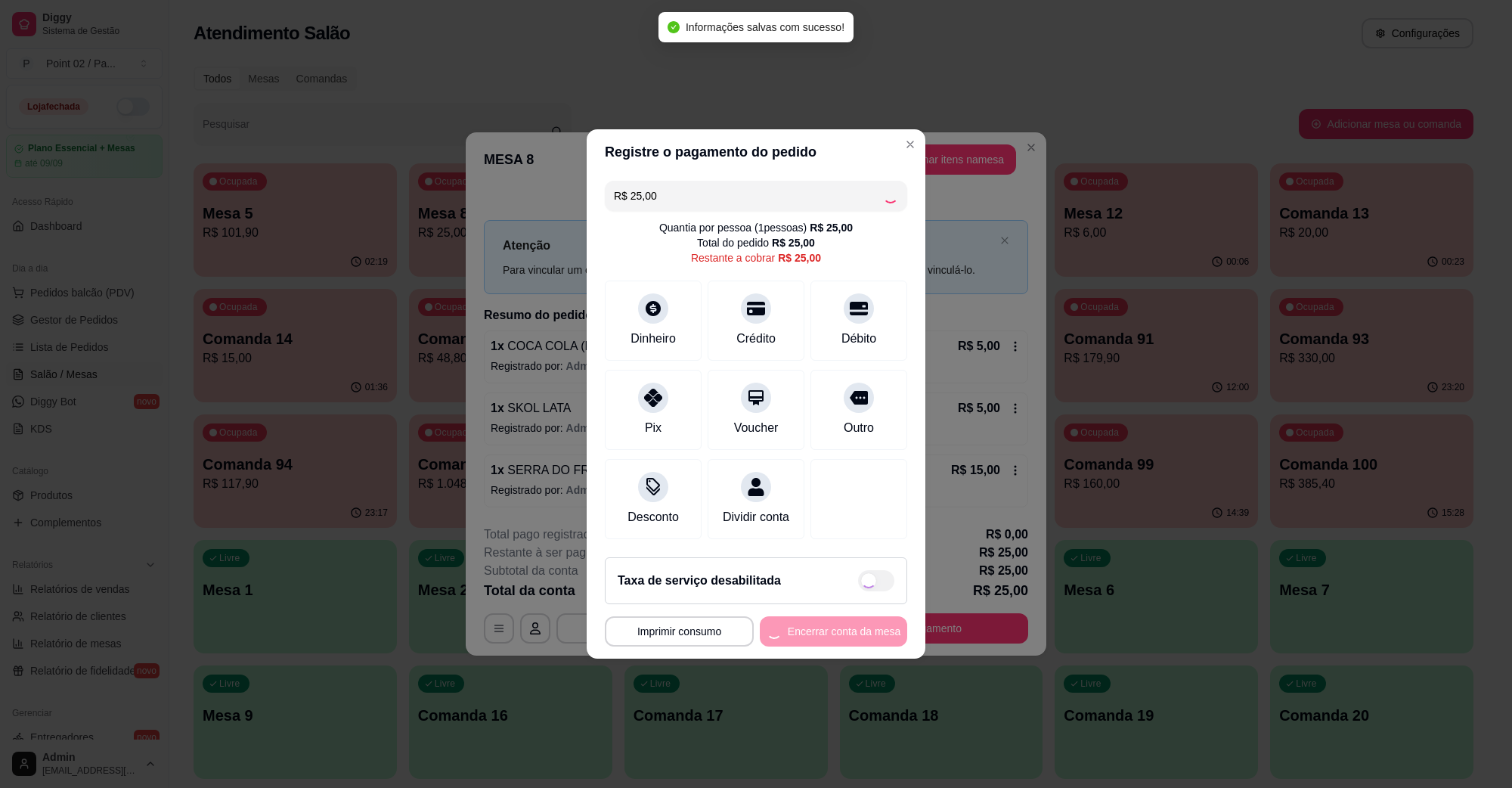
type input "R$ 0,00"
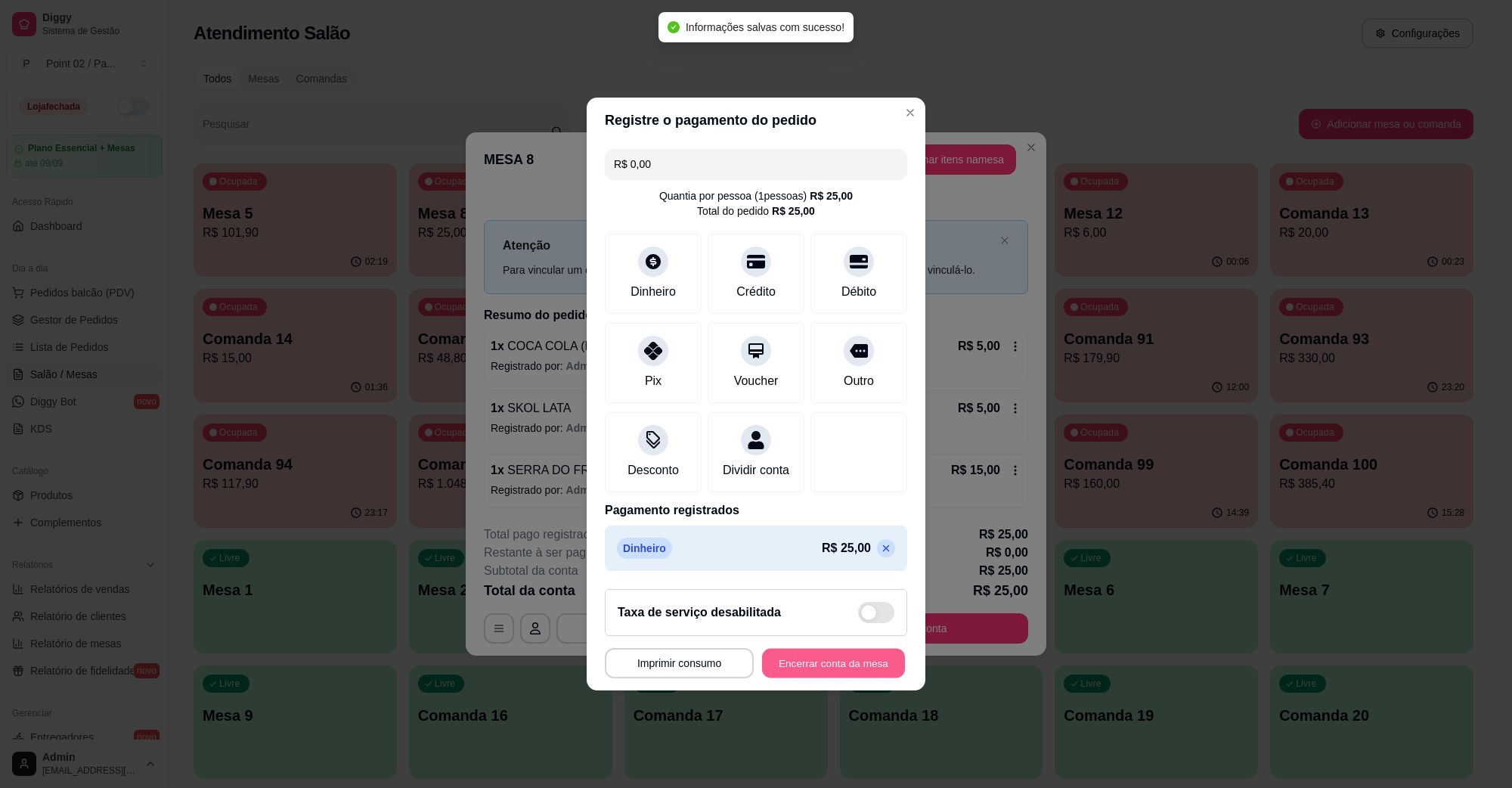
click at [845, 669] on button "Encerrar conta da mesa" at bounding box center [834, 662] width 143 height 30
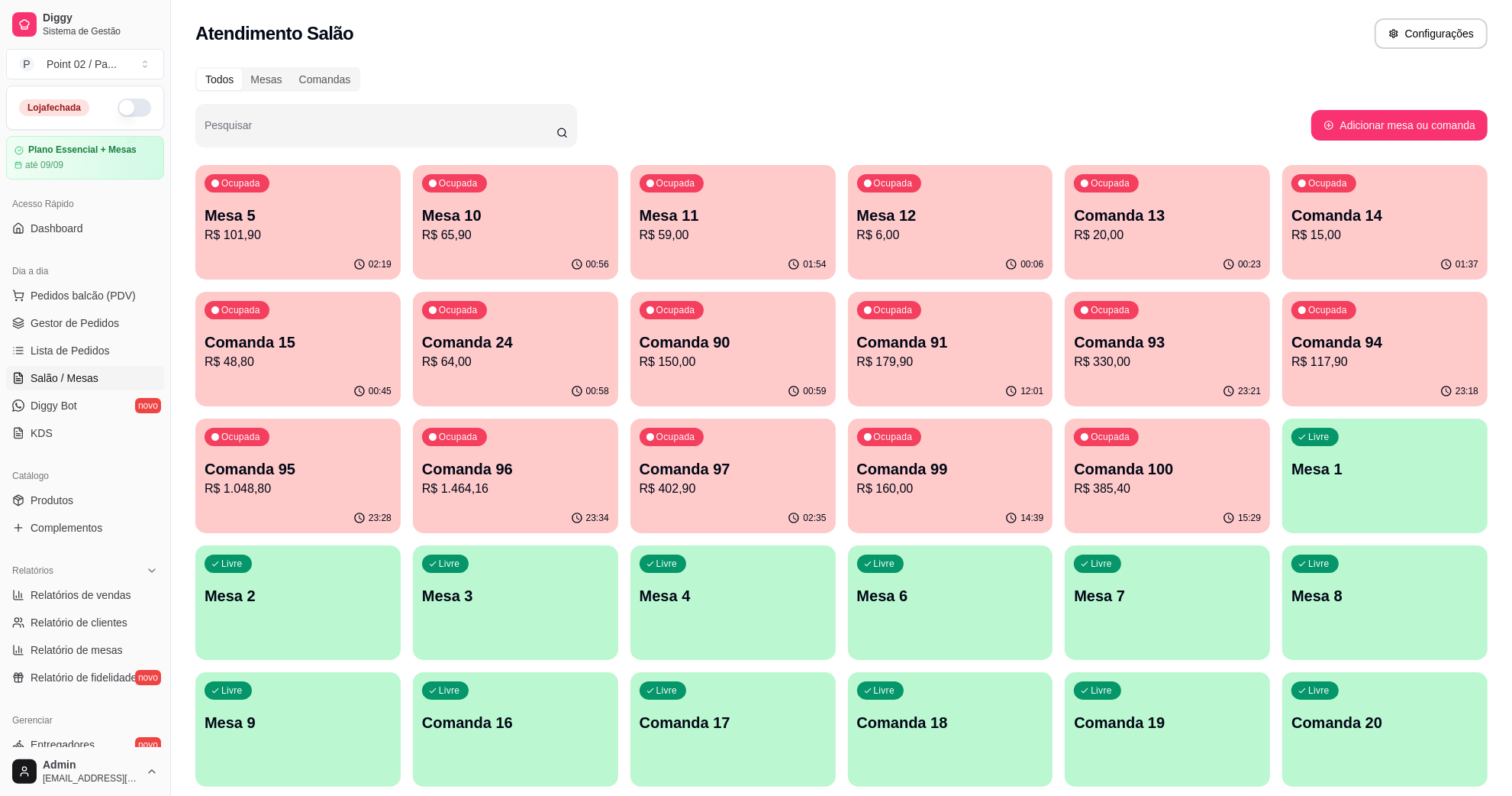
click at [1122, 205] on p "Comanda 13" at bounding box center [1168, 216] width 187 height 21
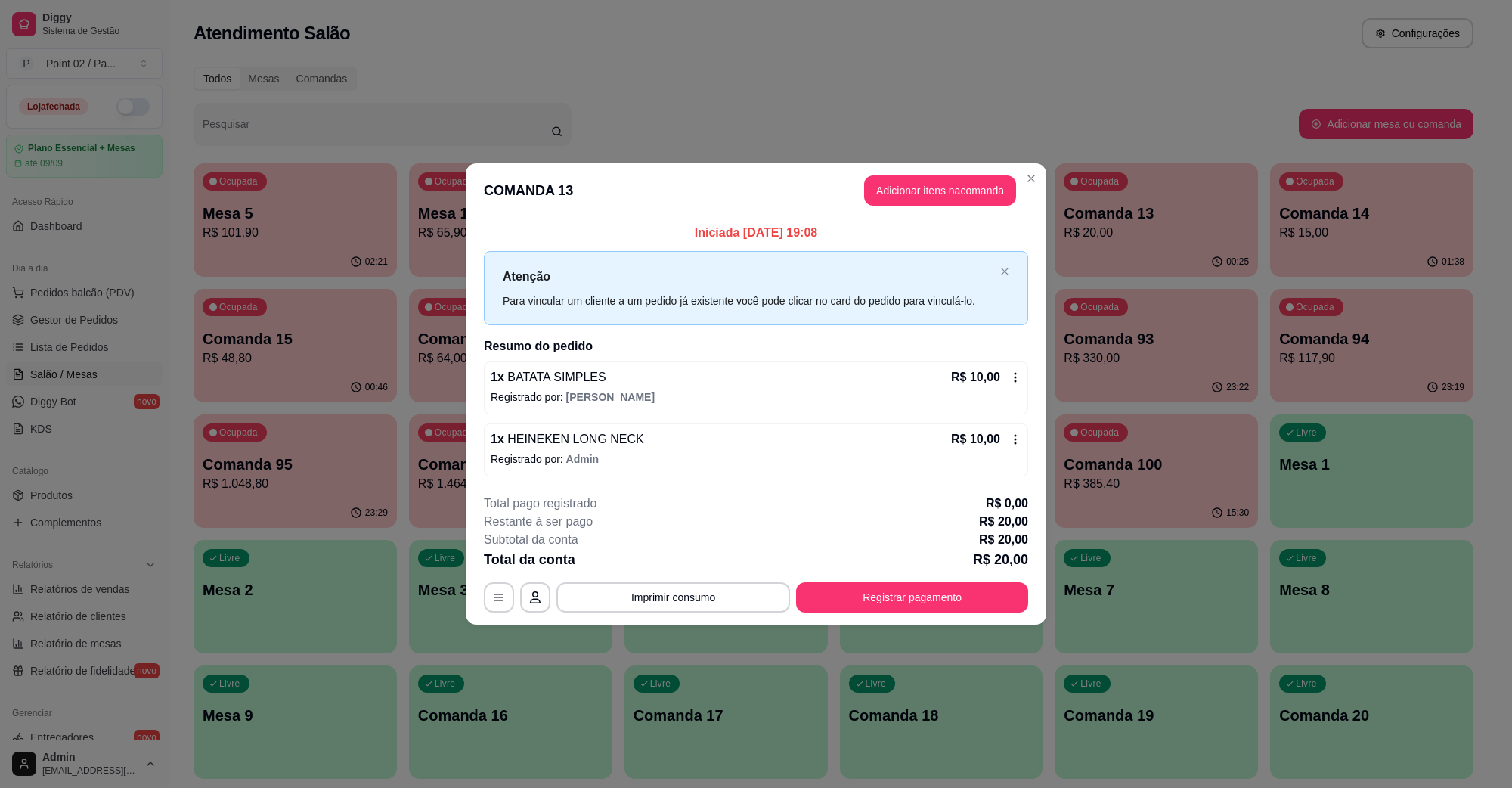
click at [902, 593] on button "Registrar pagamento" at bounding box center [912, 597] width 232 height 30
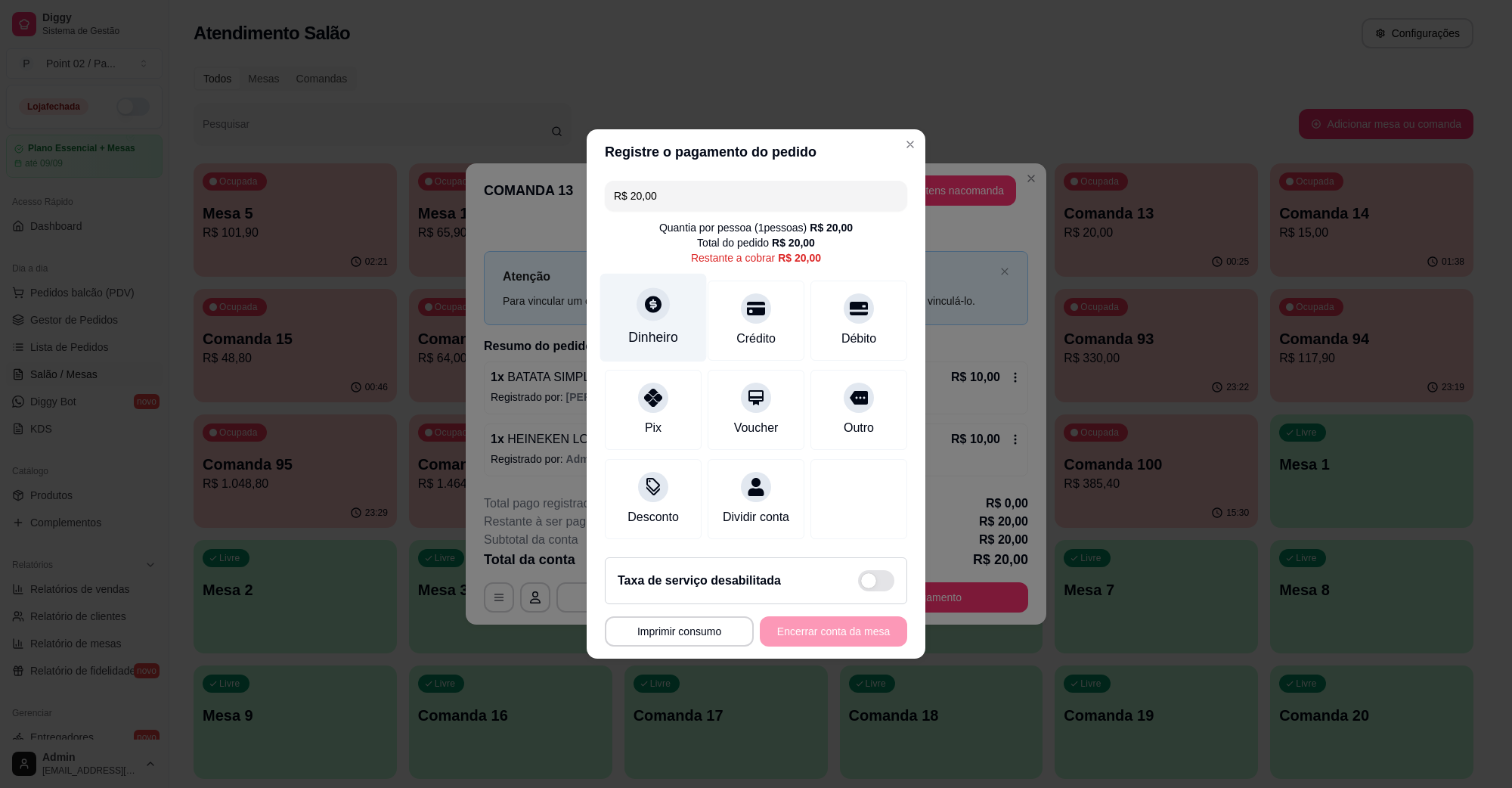
click at [667, 297] on div at bounding box center [653, 303] width 33 height 33
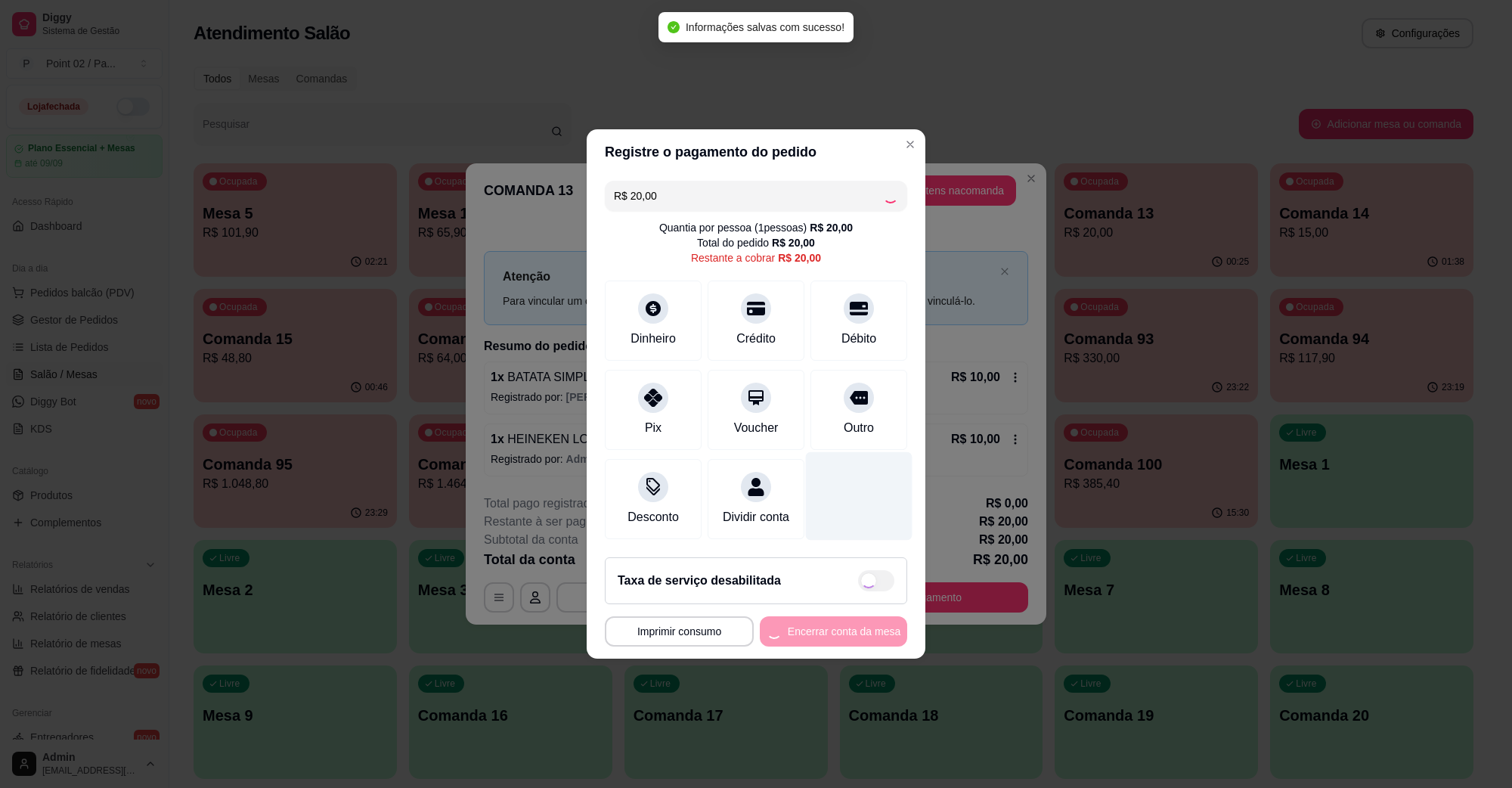
type input "R$ 0,00"
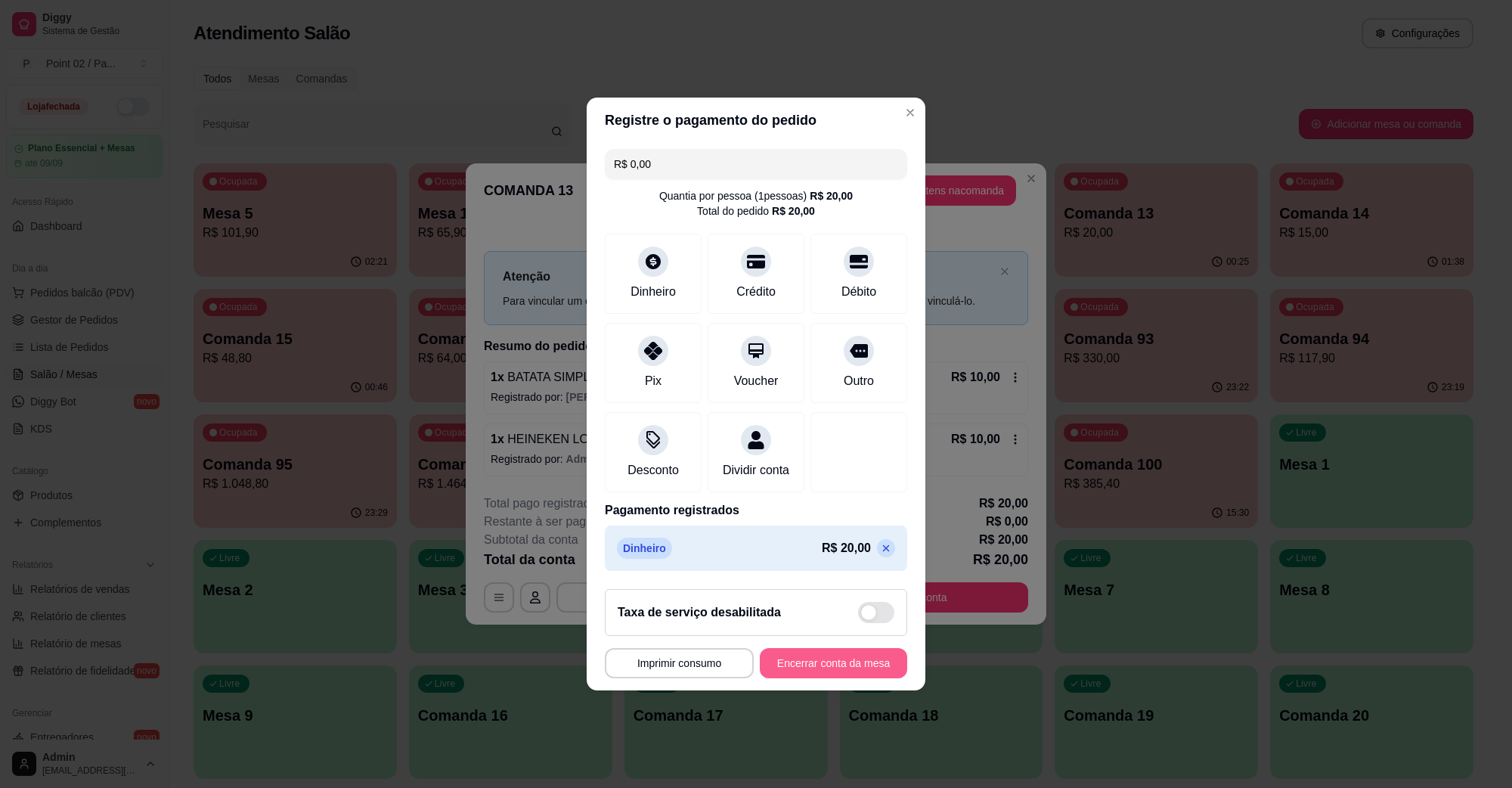
click at [807, 663] on button "Encerrar conta da mesa" at bounding box center [834, 662] width 148 height 30
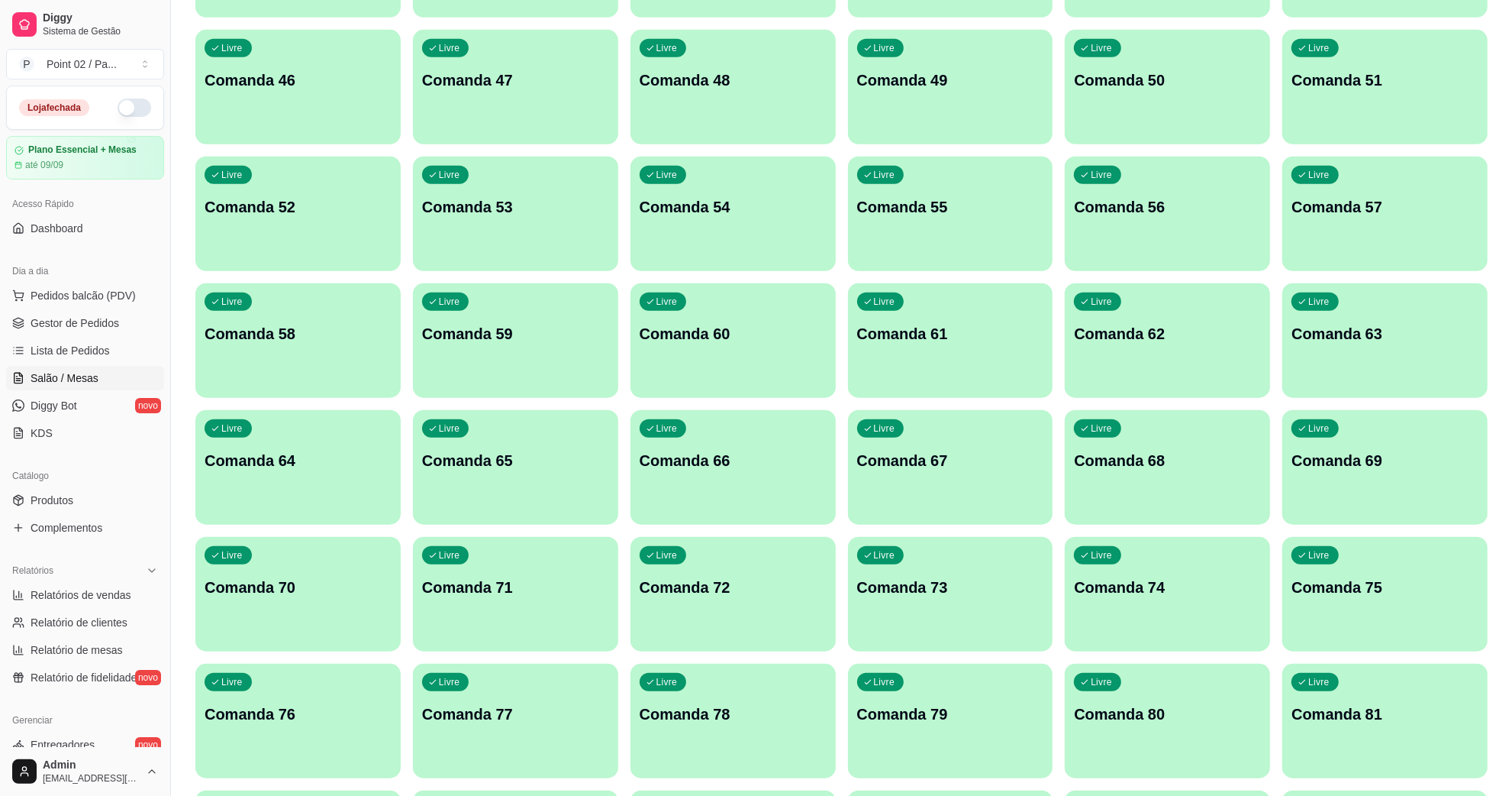
scroll to position [1336, 0]
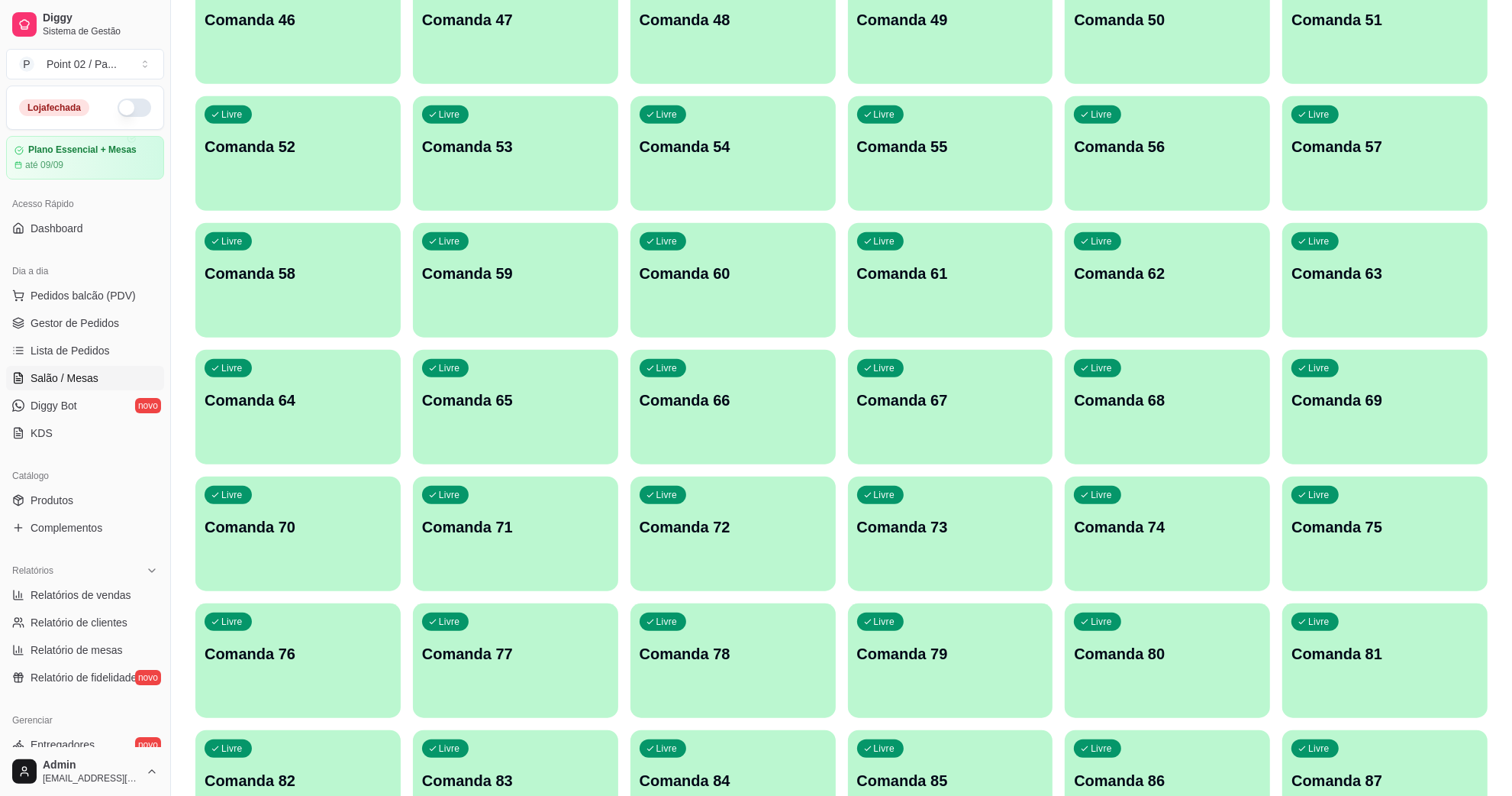
click at [726, 283] on p "Comanda 60" at bounding box center [734, 273] width 187 height 21
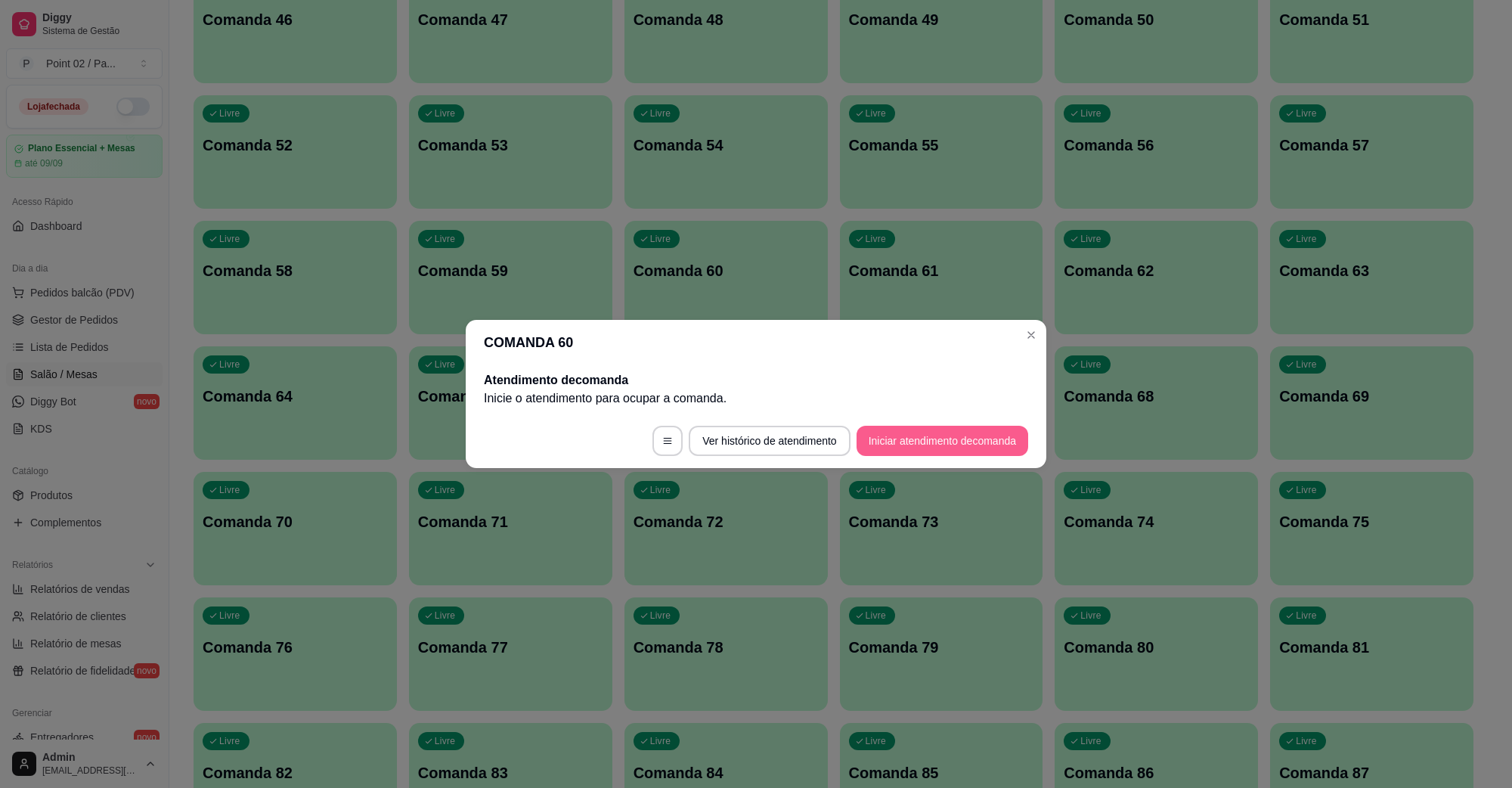
click at [947, 436] on button "Iniciar atendimento de comanda" at bounding box center [943, 440] width 172 height 30
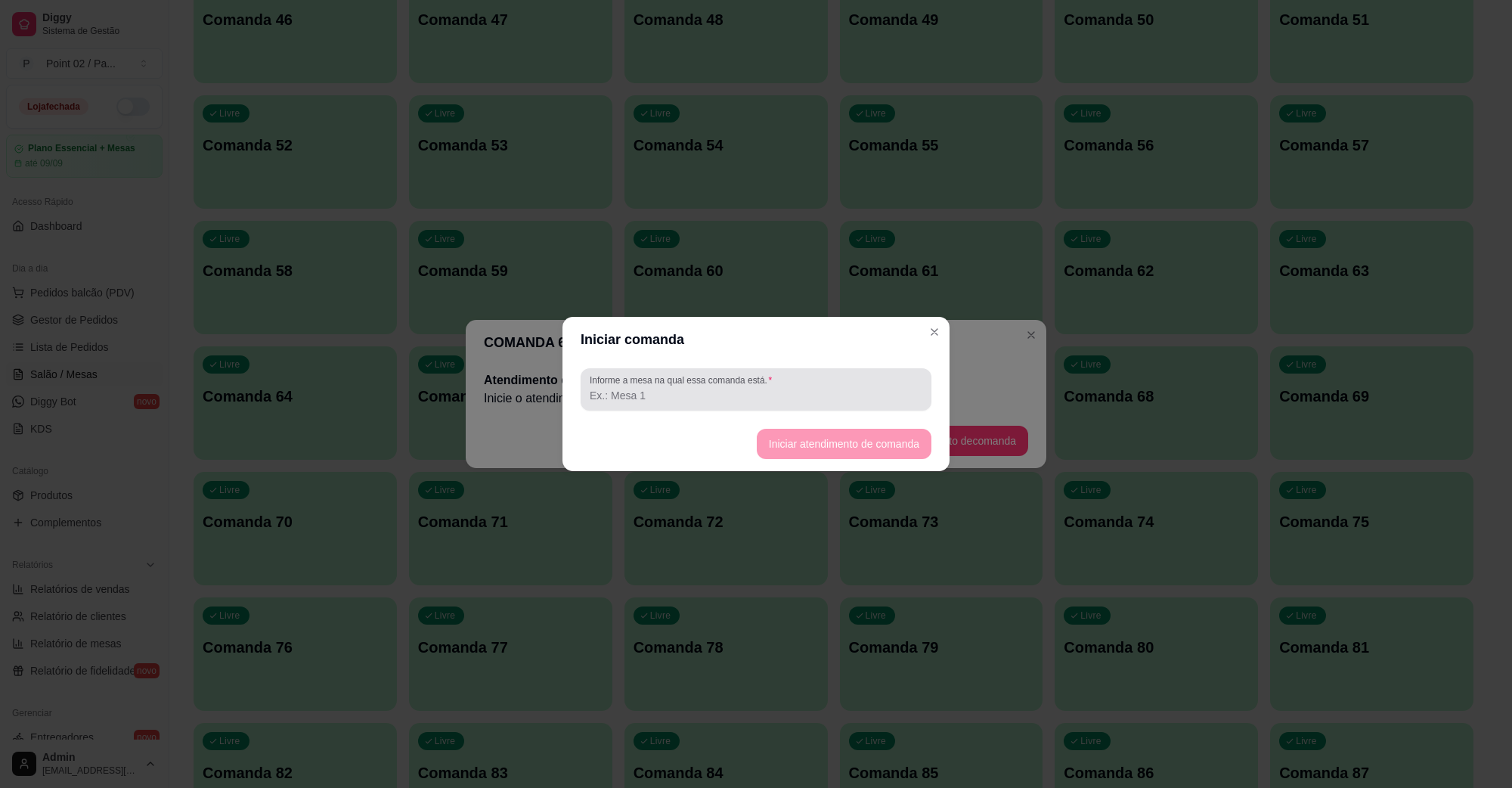
click at [856, 379] on div at bounding box center [756, 388] width 332 height 30
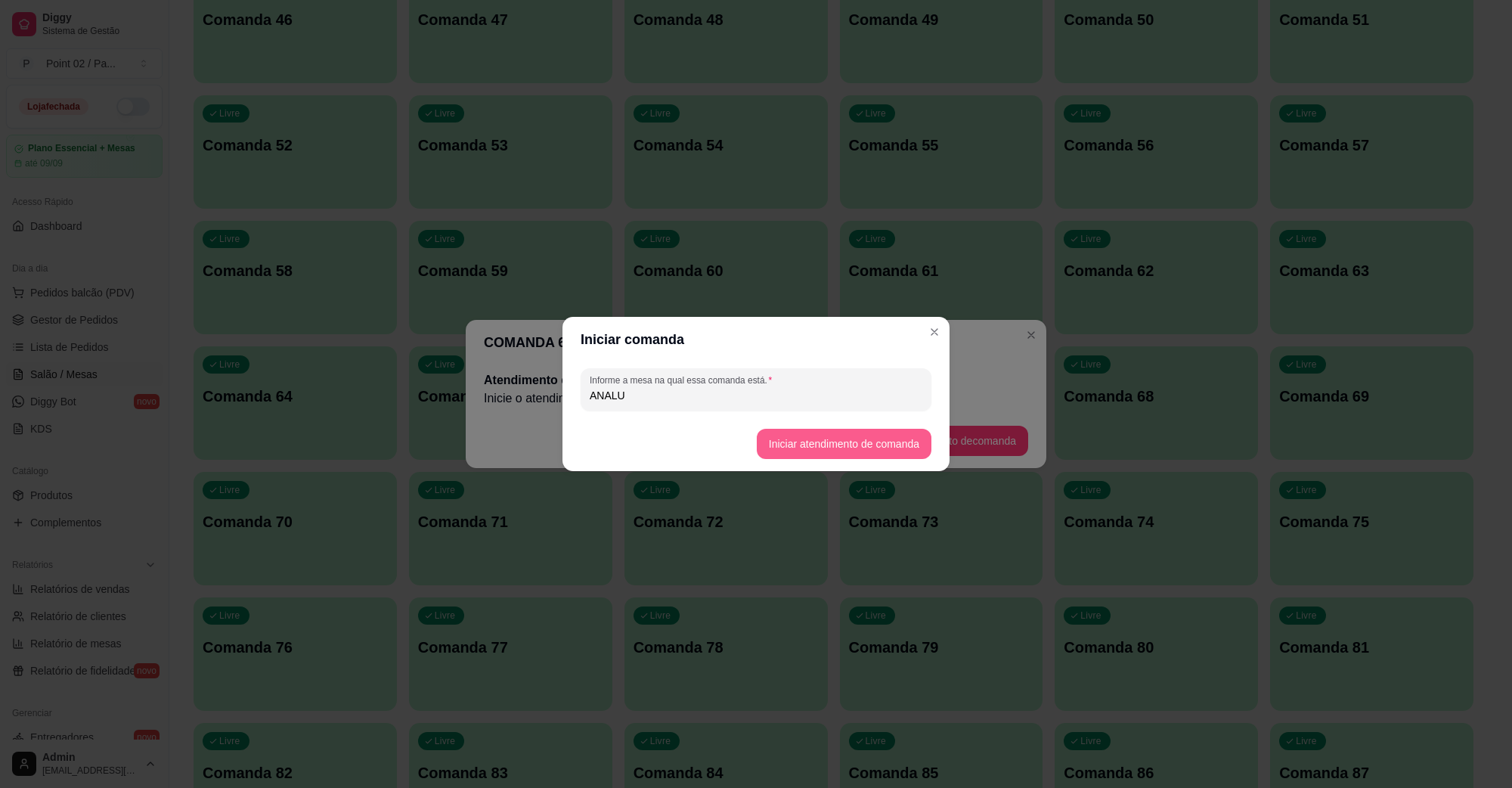
type input "ANALU"
click at [889, 442] on button "Iniciar atendimento de comanda" at bounding box center [843, 443] width 175 height 30
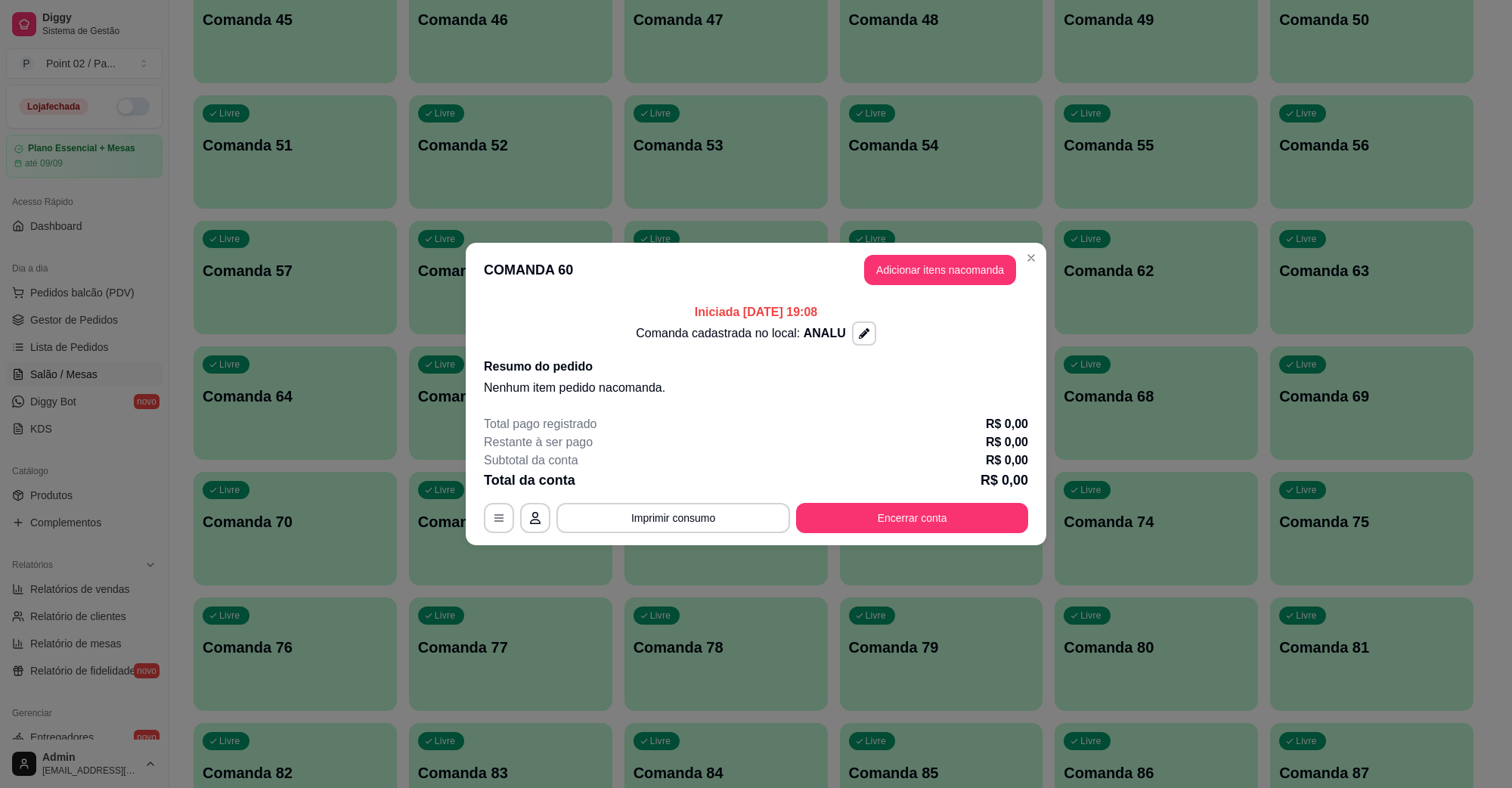
click at [930, 248] on header "COMANDA 60 Adicionar itens na comanda" at bounding box center [756, 269] width 581 height 54
click at [938, 267] on button "Adicionar itens na comanda" at bounding box center [940, 270] width 148 height 30
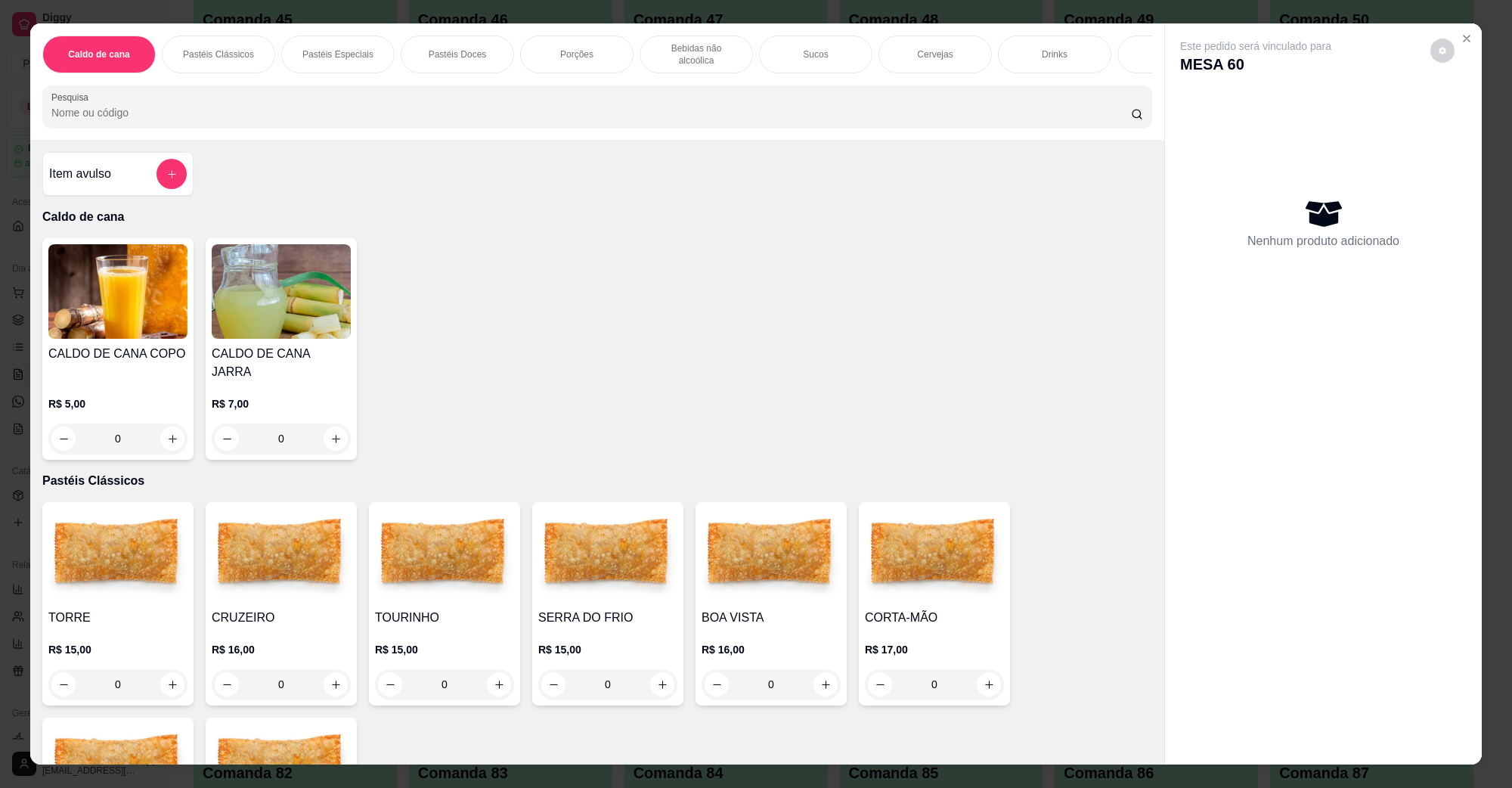
click at [100, 549] on img at bounding box center [118, 555] width 139 height 95
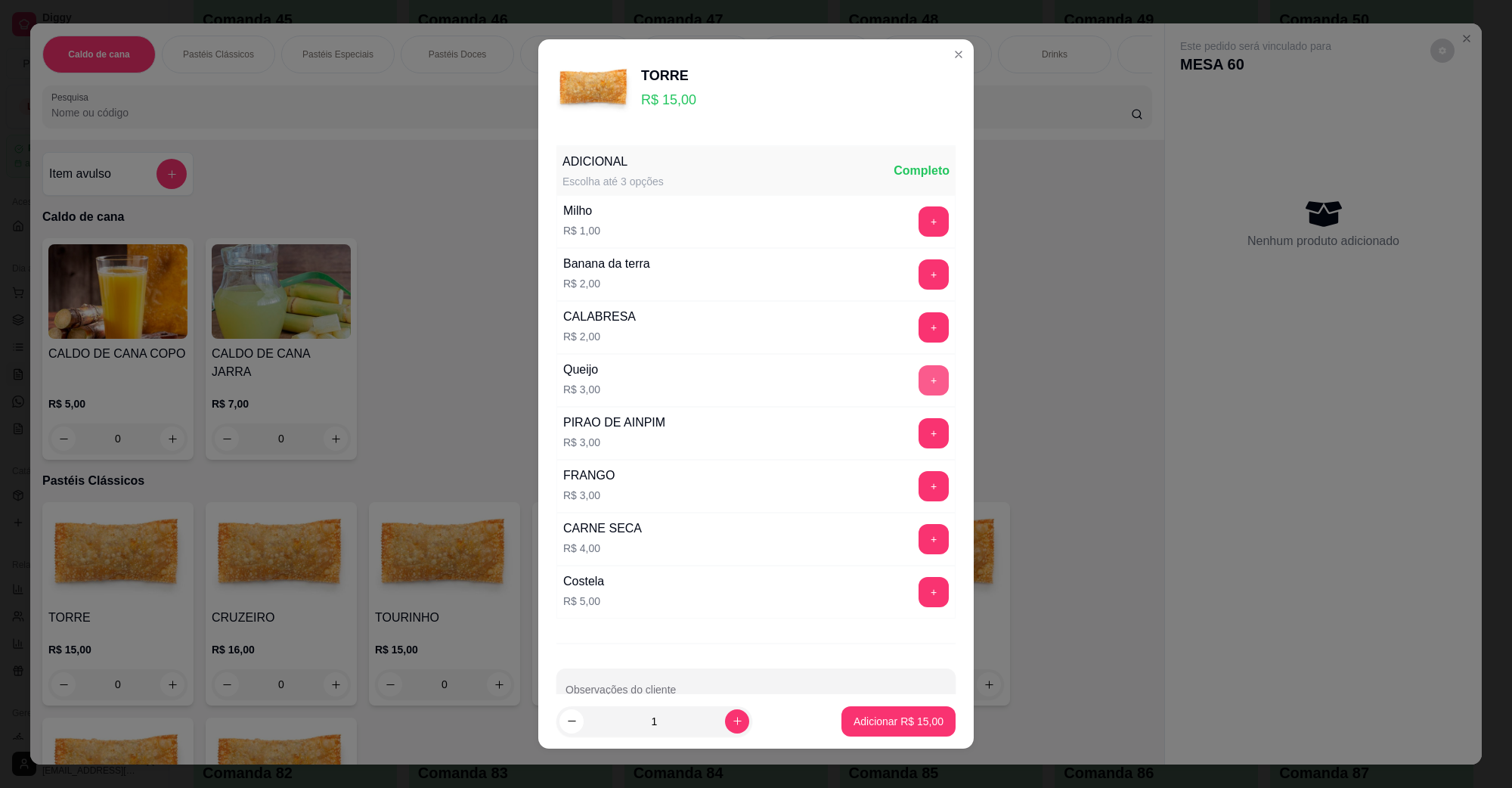
click at [919, 372] on button "+" at bounding box center [933, 380] width 30 height 30
click at [915, 703] on footer "1 Adicionar R$ 18,00" at bounding box center [756, 720] width 436 height 54
click at [913, 709] on button "Adicionar R$ 18,00" at bounding box center [899, 721] width 111 height 30
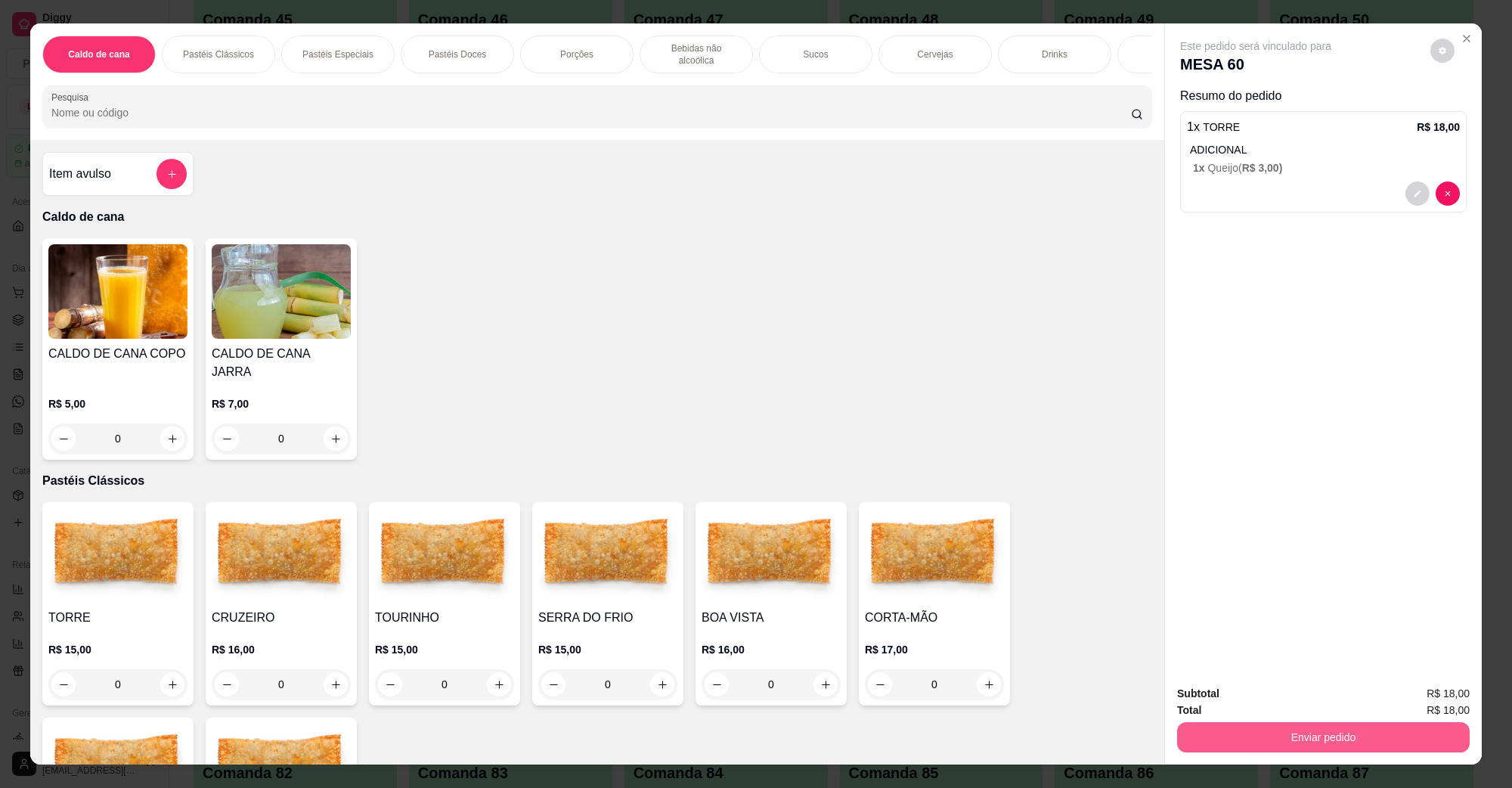
click at [1370, 738] on button "Enviar pedido" at bounding box center [1324, 736] width 293 height 30
click at [1308, 697] on button "Não registrar e enviar pedido" at bounding box center [1272, 699] width 153 height 28
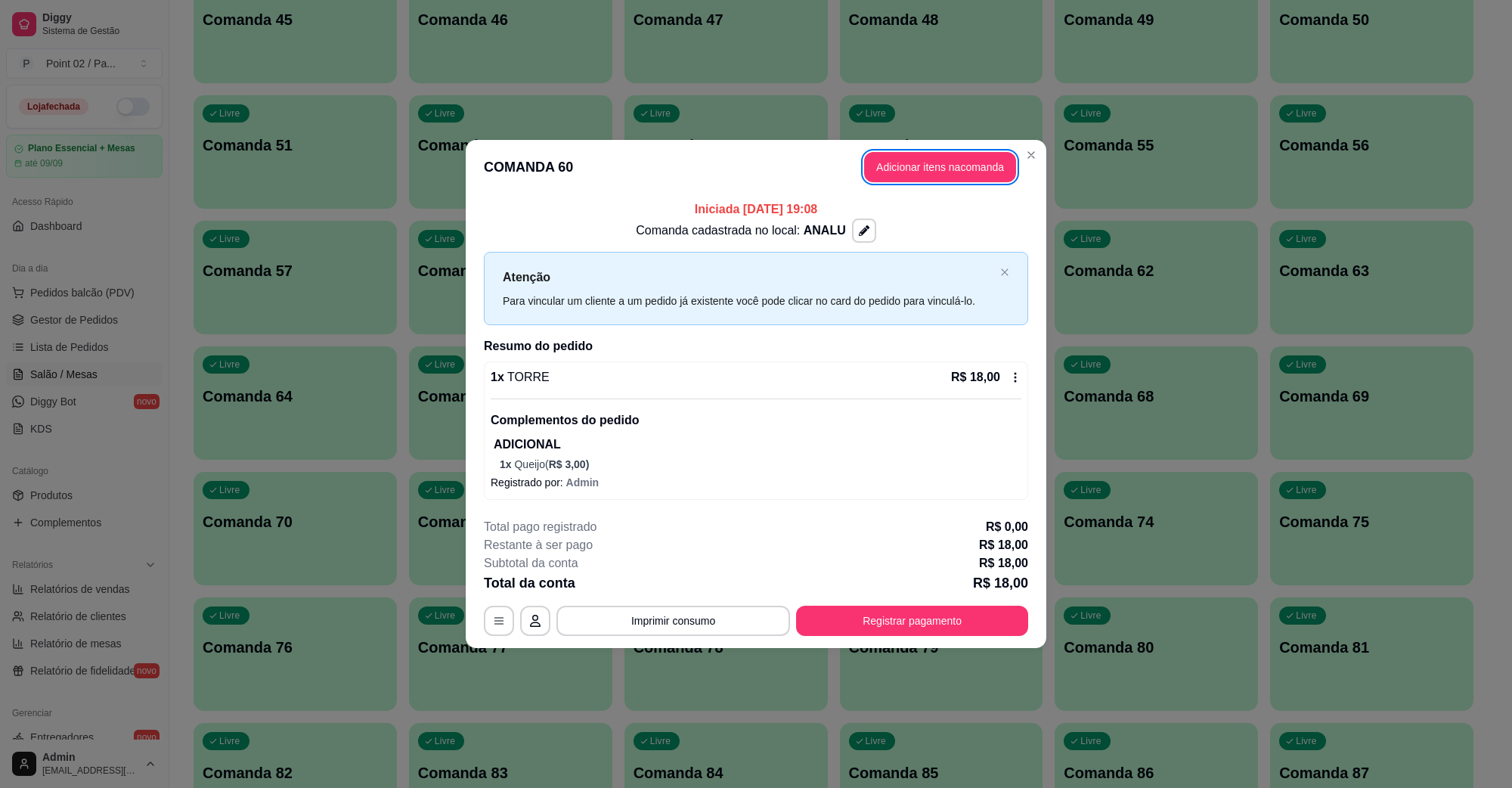
click at [1045, 207] on div "Iniciada 17/08/2025 às 19:08 Comanda cadastrada no local: ANALU Atenção Para vi…" at bounding box center [756, 350] width 581 height 311
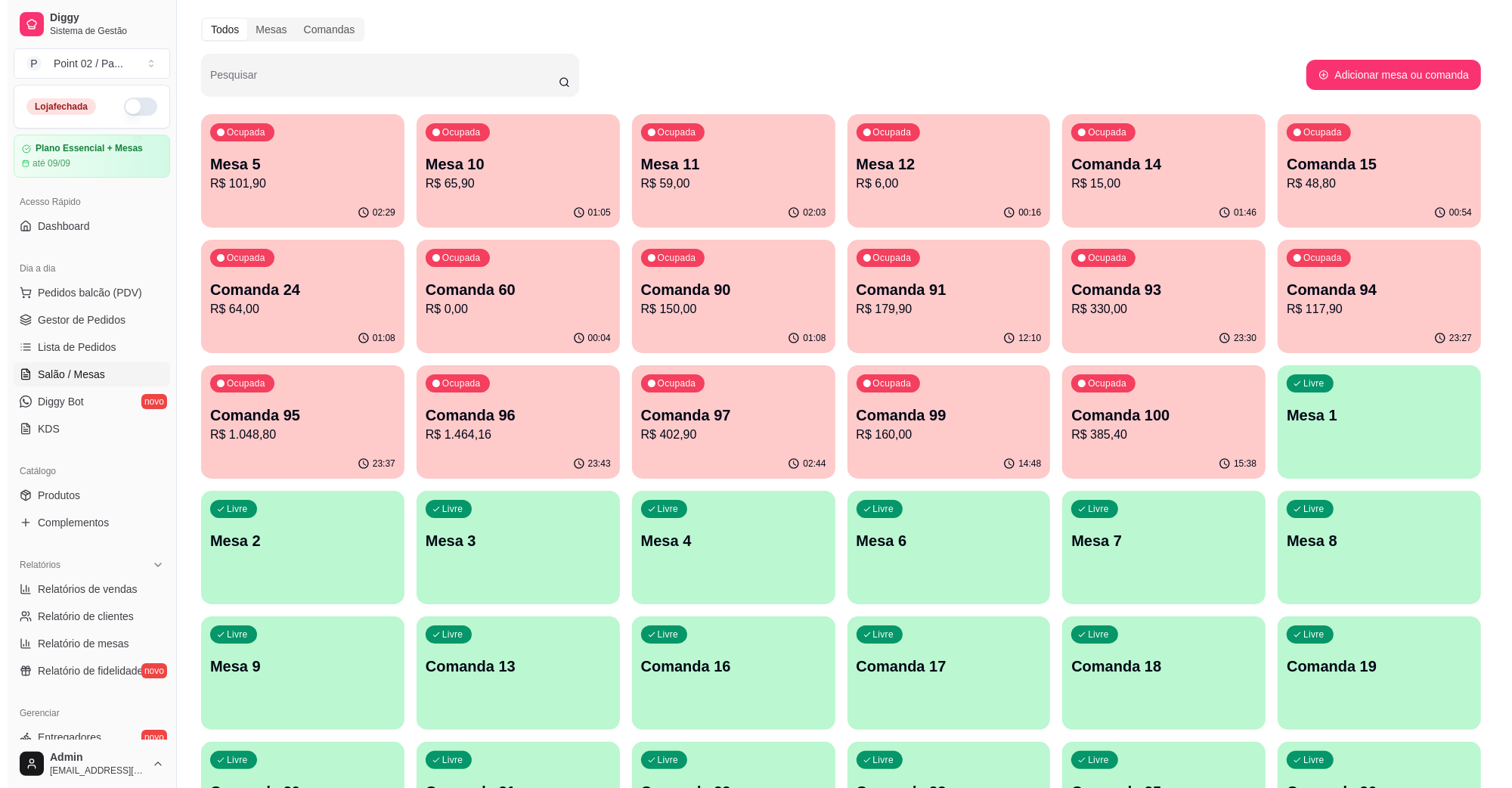
scroll to position [0, 0]
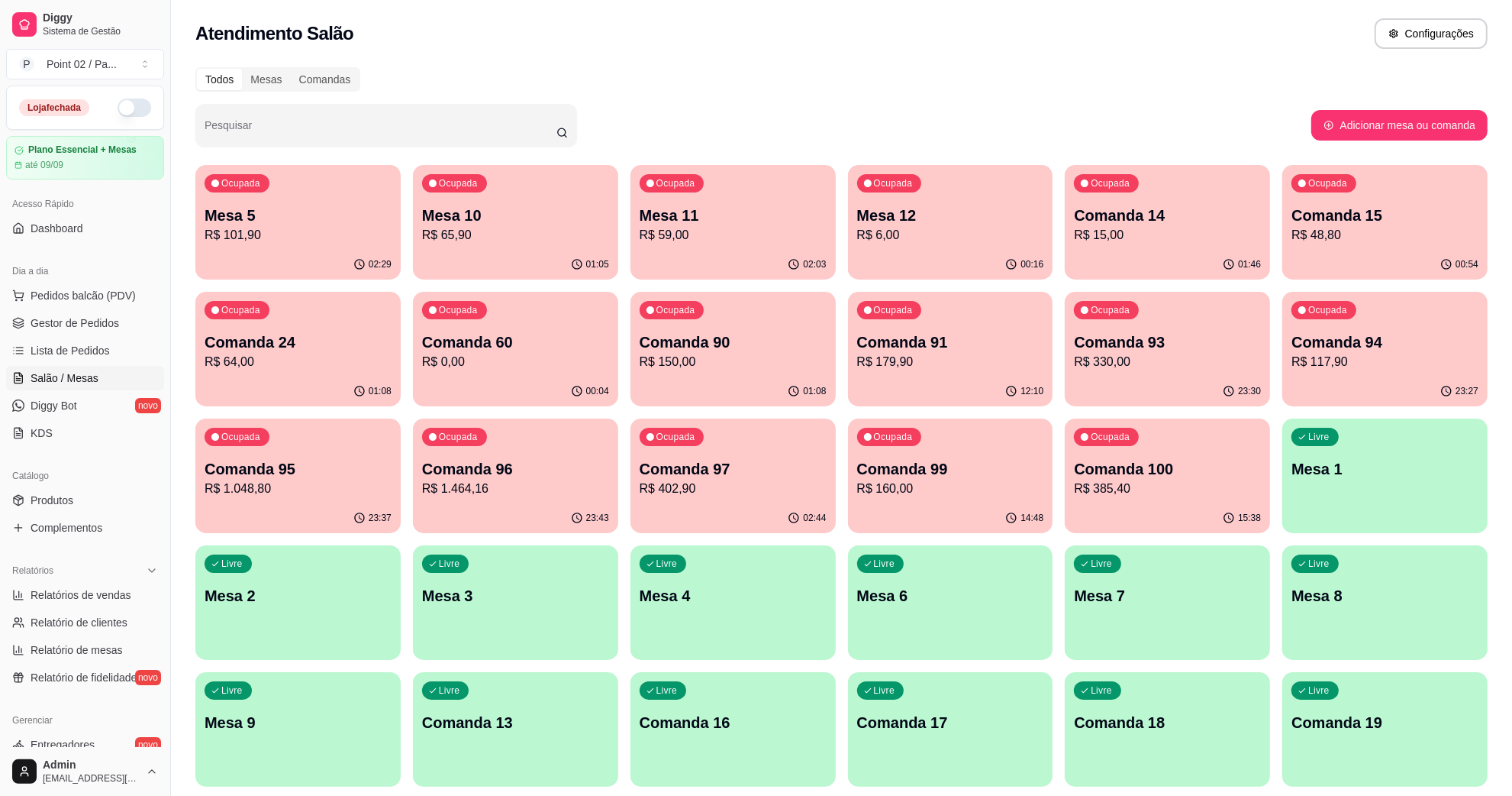
click at [487, 378] on div "00:04" at bounding box center [515, 391] width 206 height 30
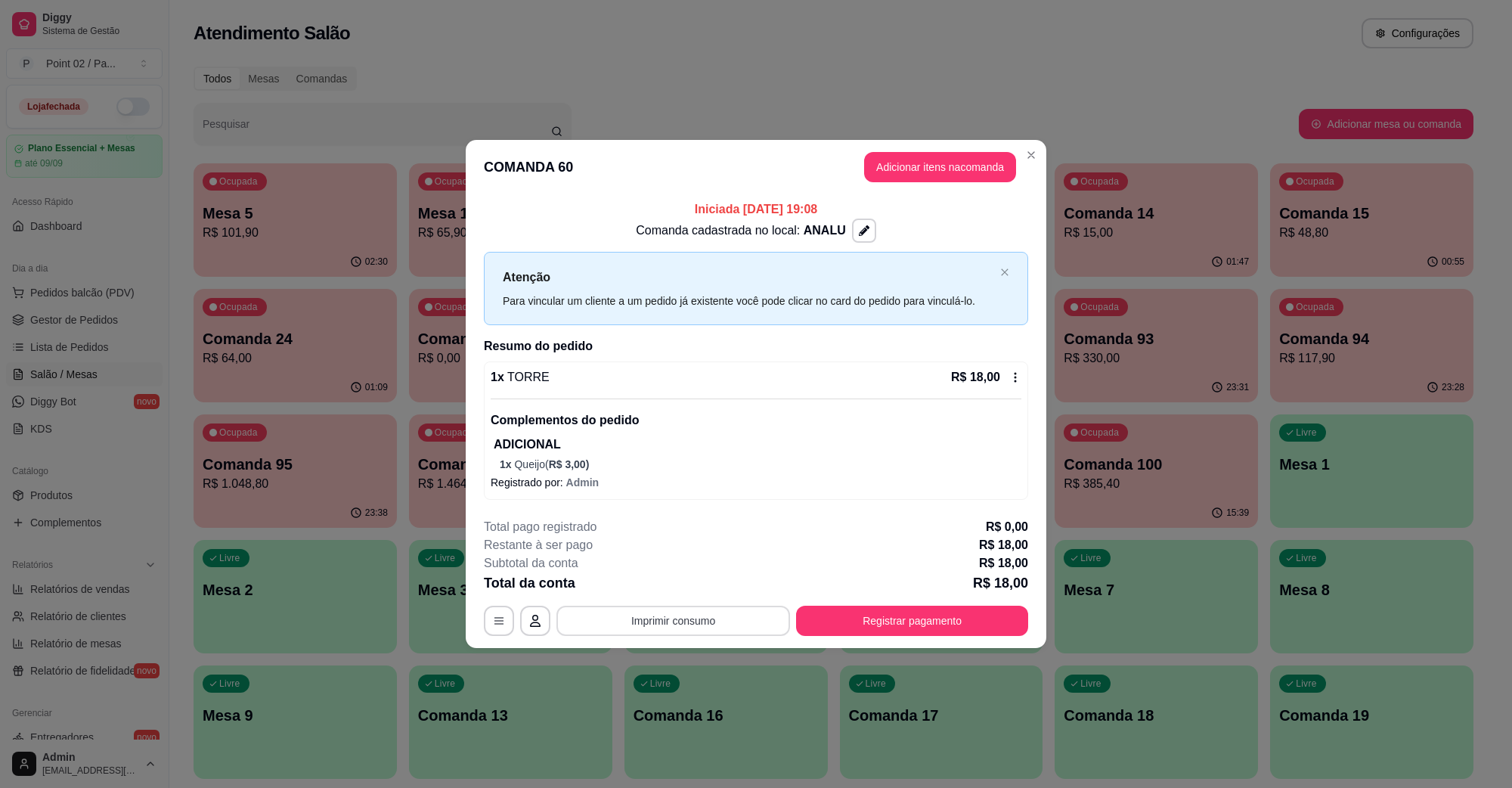
click at [737, 621] on button "Imprimir consumo" at bounding box center [673, 620] width 234 height 30
click at [708, 587] on button "IMPRESSORA" at bounding box center [677, 586] width 106 height 23
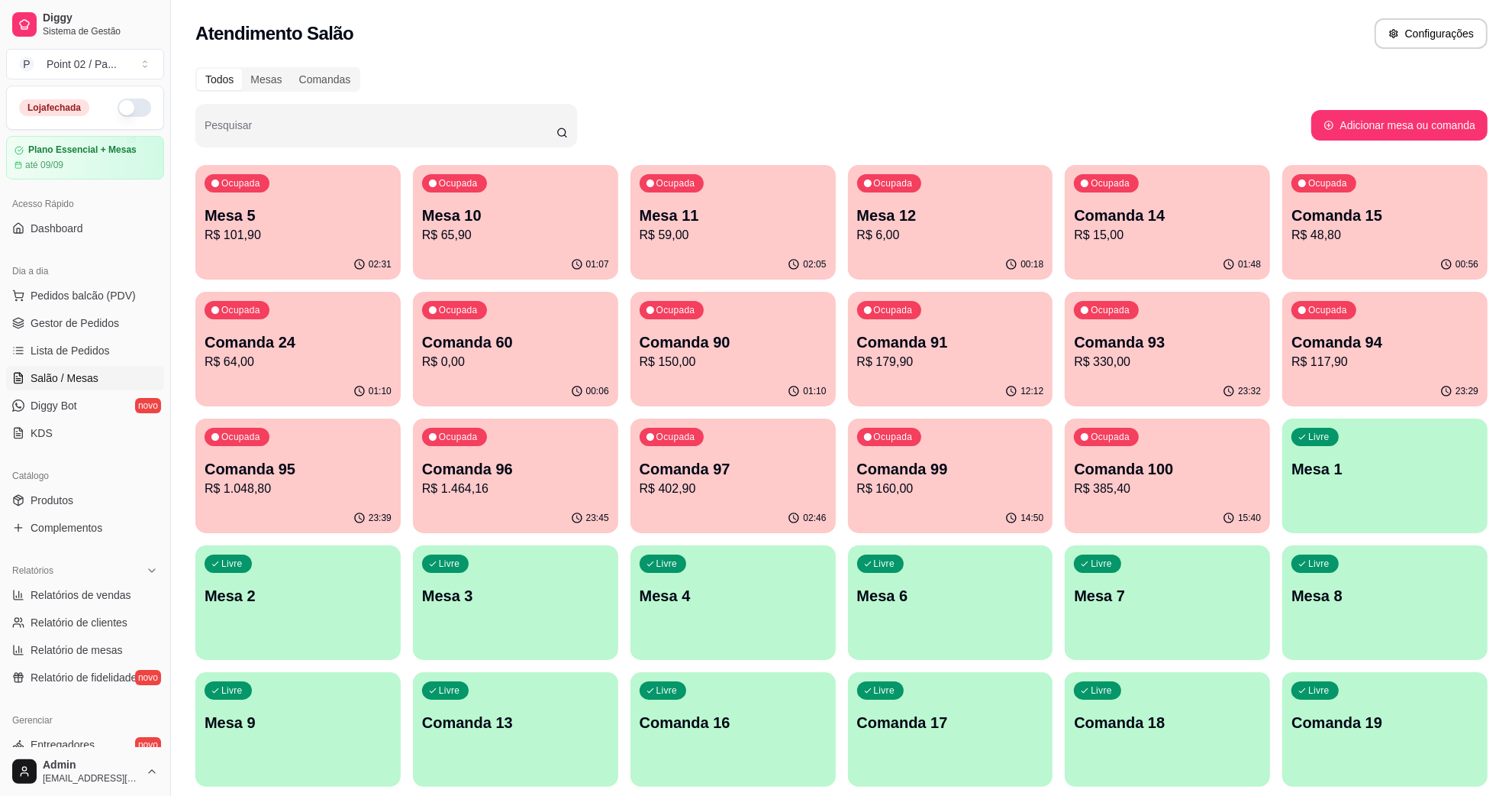
click at [365, 235] on p "R$ 101,90" at bounding box center [298, 235] width 187 height 19
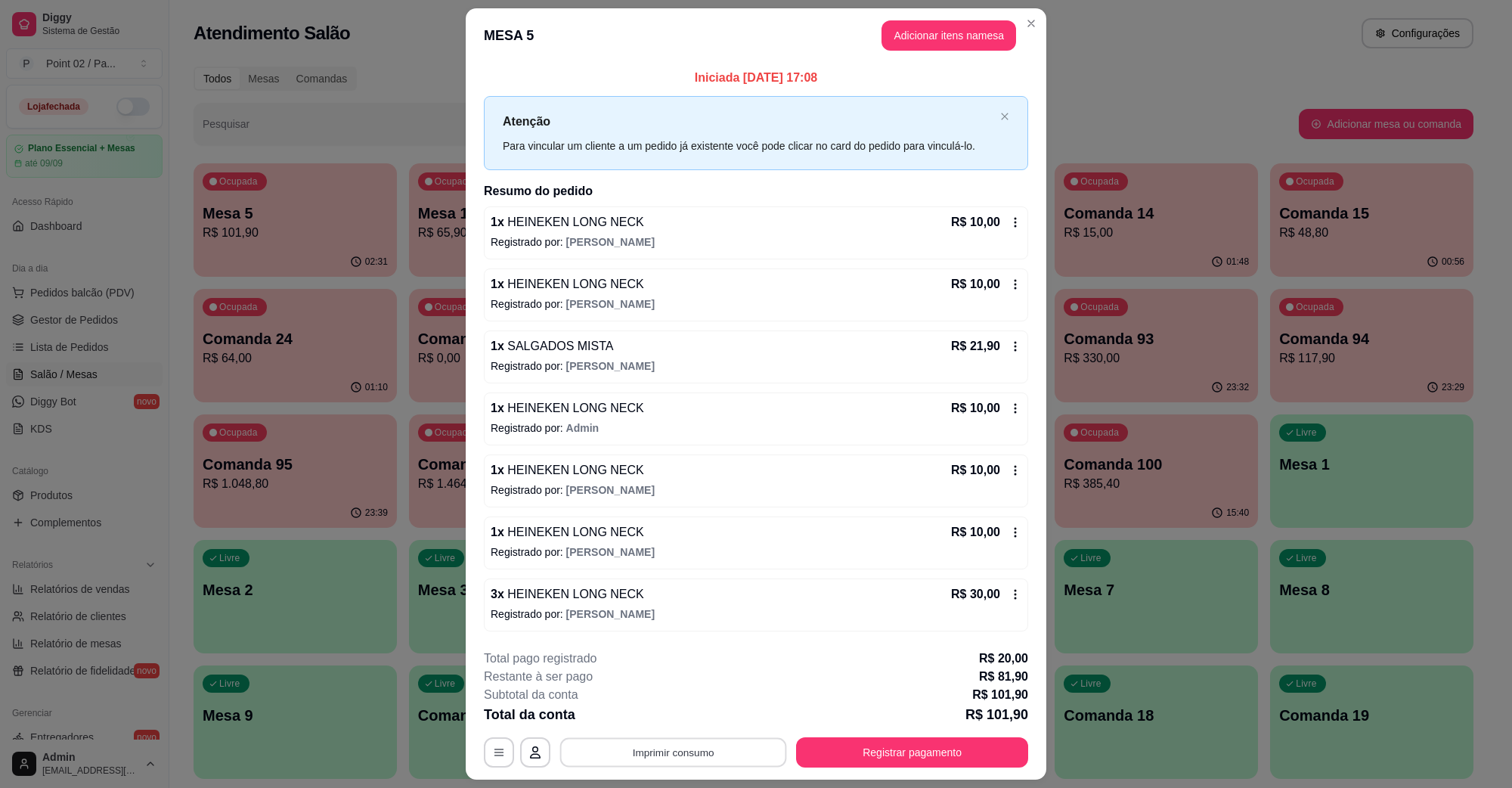
click at [621, 757] on button "Imprimir consumo" at bounding box center [673, 751] width 227 height 30
click at [663, 716] on button "IMPRESSORA" at bounding box center [670, 718] width 109 height 24
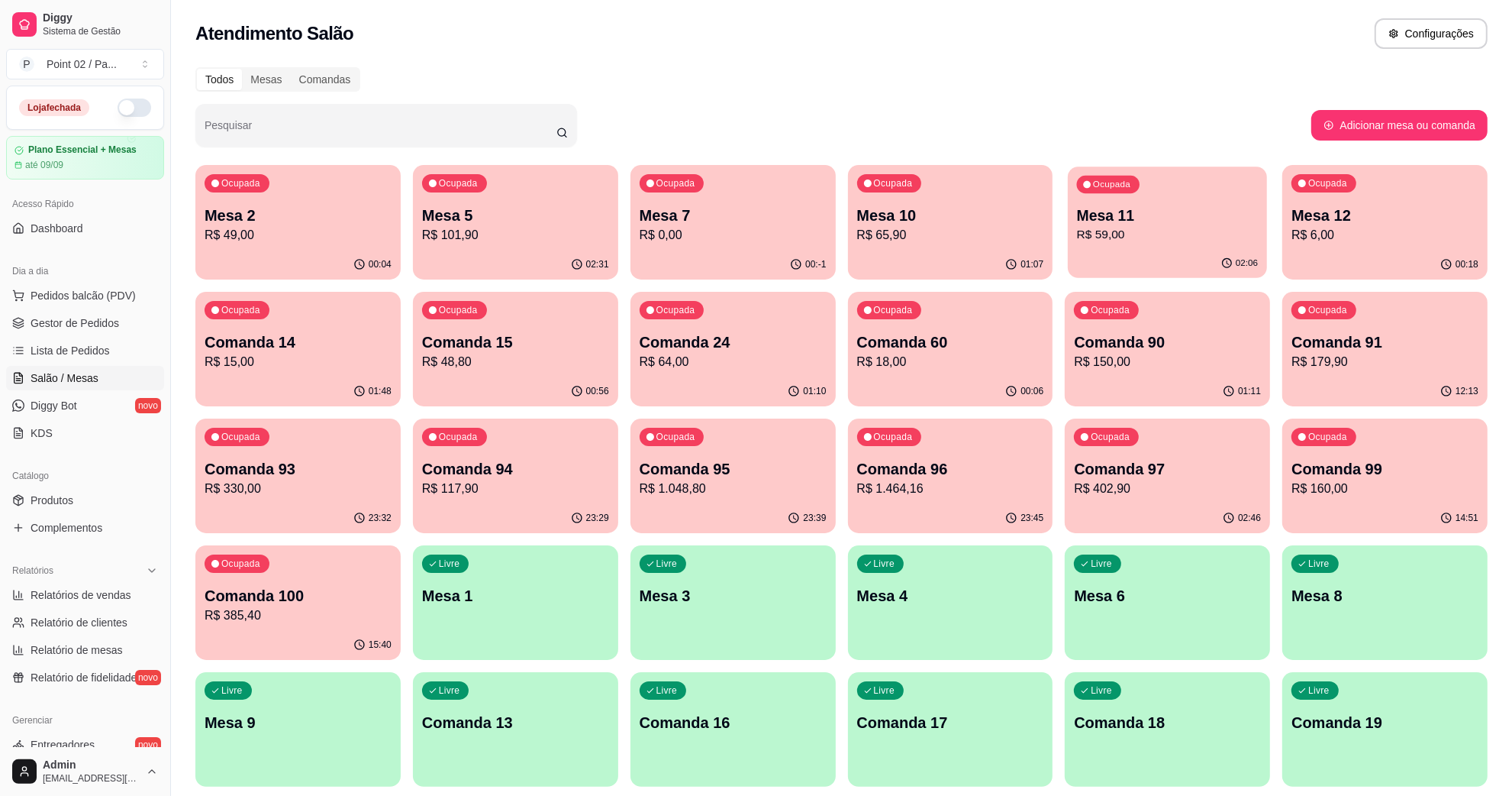
click at [1151, 223] on p "Mesa 11" at bounding box center [1167, 216] width 180 height 20
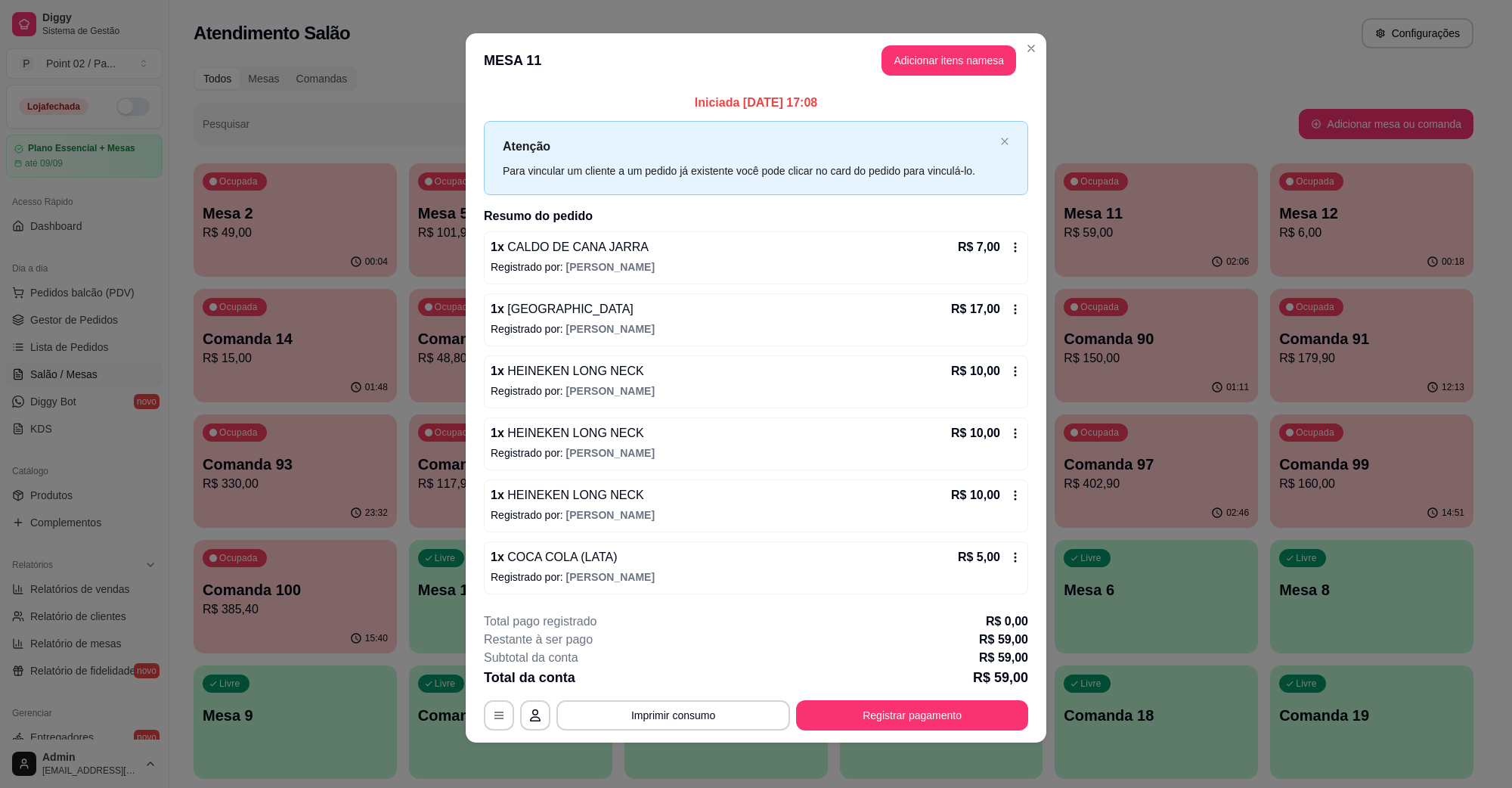
scroll to position [9, 0]
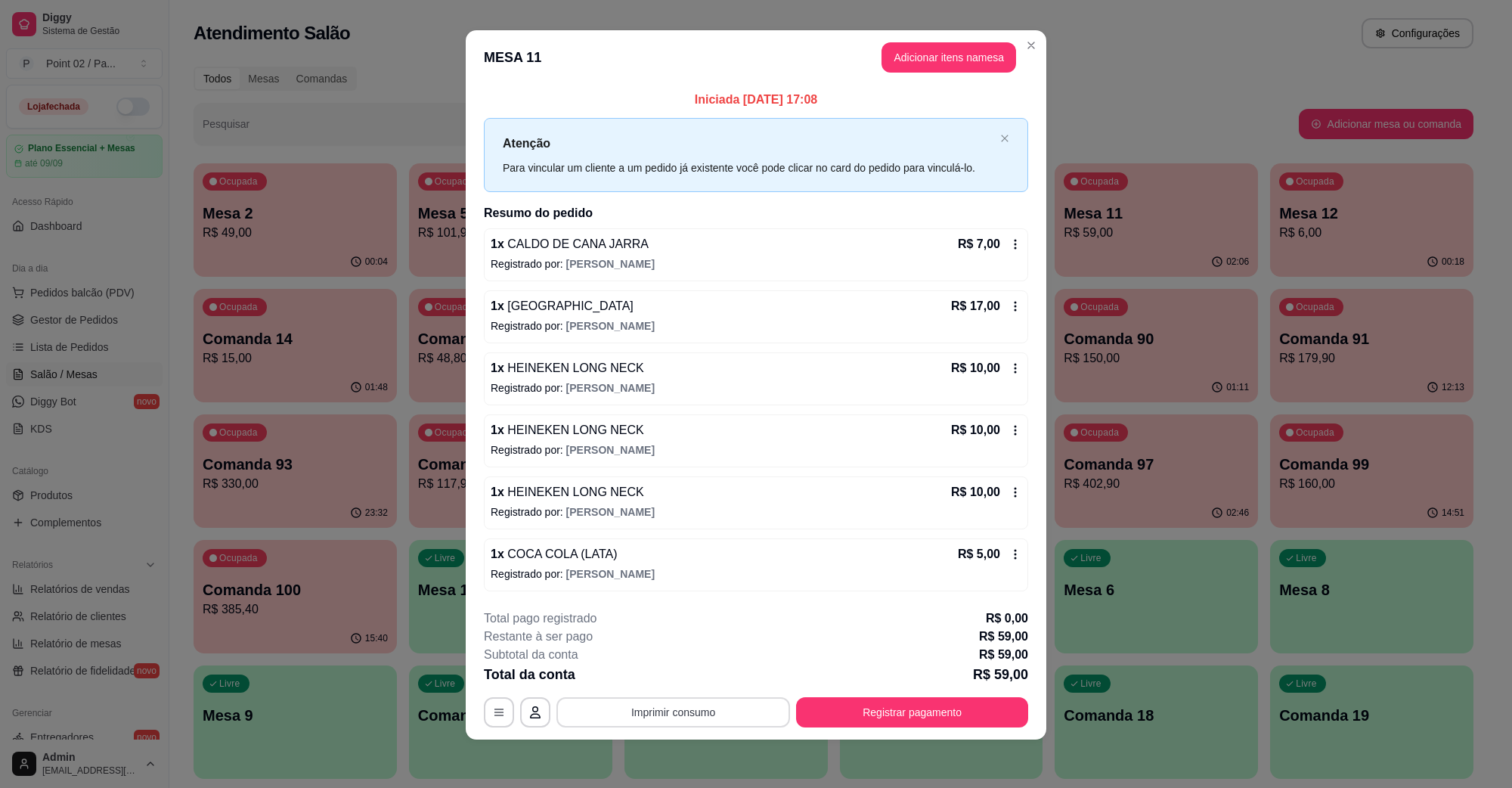
click at [700, 717] on button "Imprimir consumo" at bounding box center [673, 712] width 234 height 30
click at [686, 674] on button "IMPRESSORA" at bounding box center [670, 677] width 106 height 23
click at [858, 717] on button "Registrar pagamento" at bounding box center [912, 712] width 232 height 30
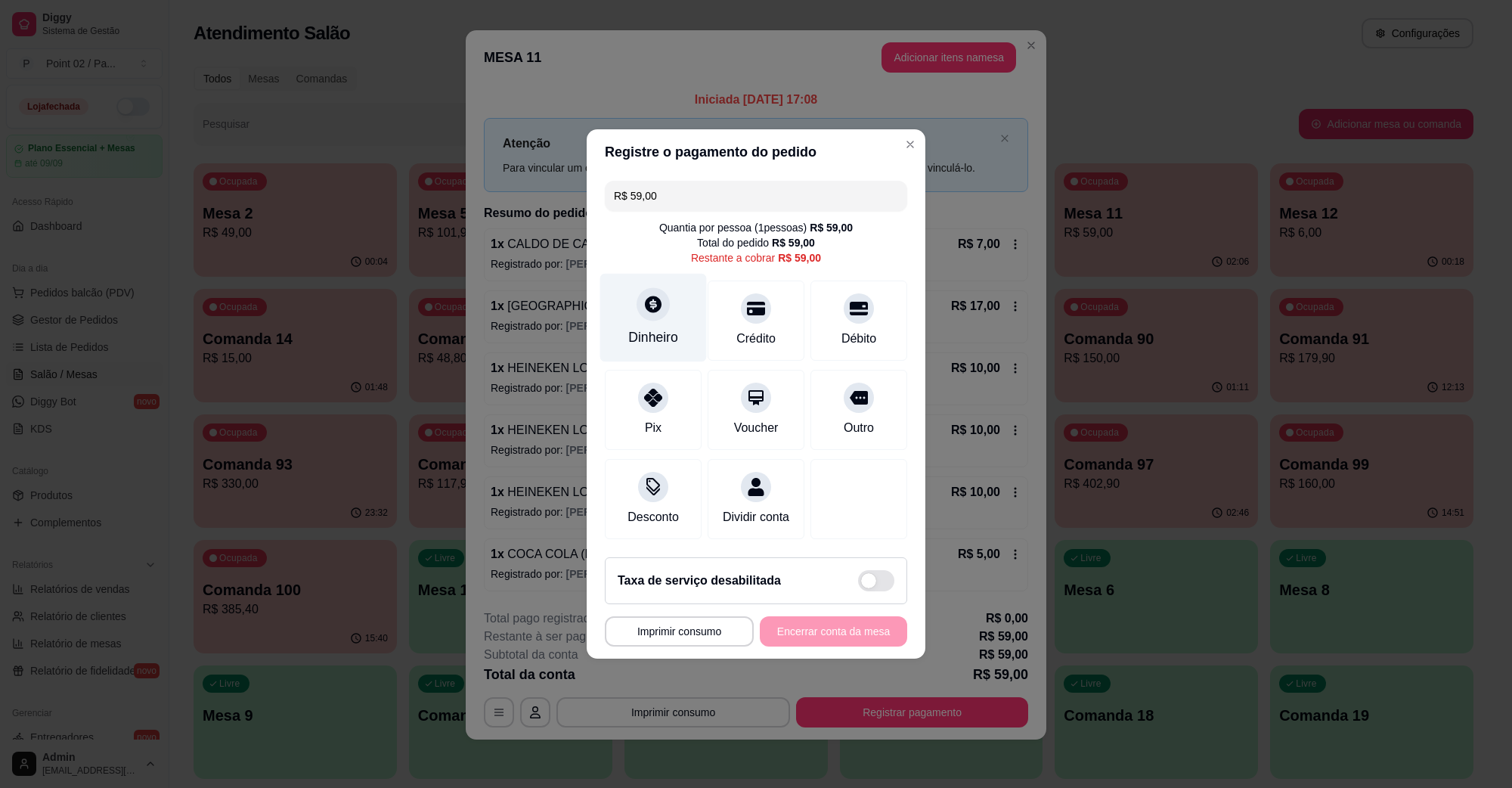
click at [655, 296] on icon at bounding box center [653, 303] width 16 height 16
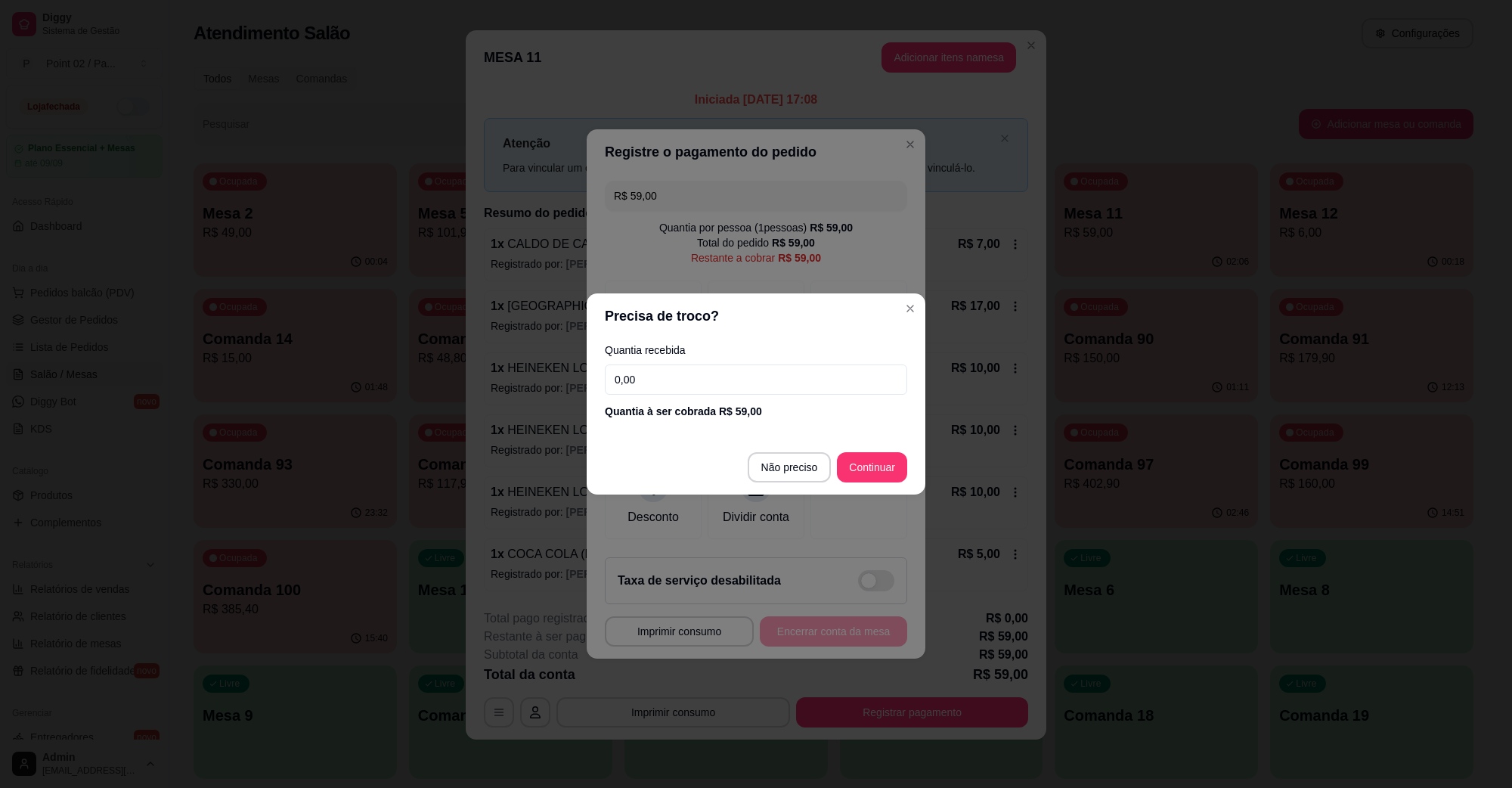
click at [785, 489] on footer "Não preciso Continuar" at bounding box center [756, 466] width 339 height 54
click at [808, 431] on section "Precisa de troco? Quantia recebida 0,00 Quantia à ser cobrada R$ 59,00 Não prec…" at bounding box center [756, 394] width 339 height 201
click at [795, 450] on footer "Não preciso Continuar" at bounding box center [756, 466] width 339 height 54
click at [781, 482] on footer "Não preciso Continuar" at bounding box center [756, 466] width 339 height 54
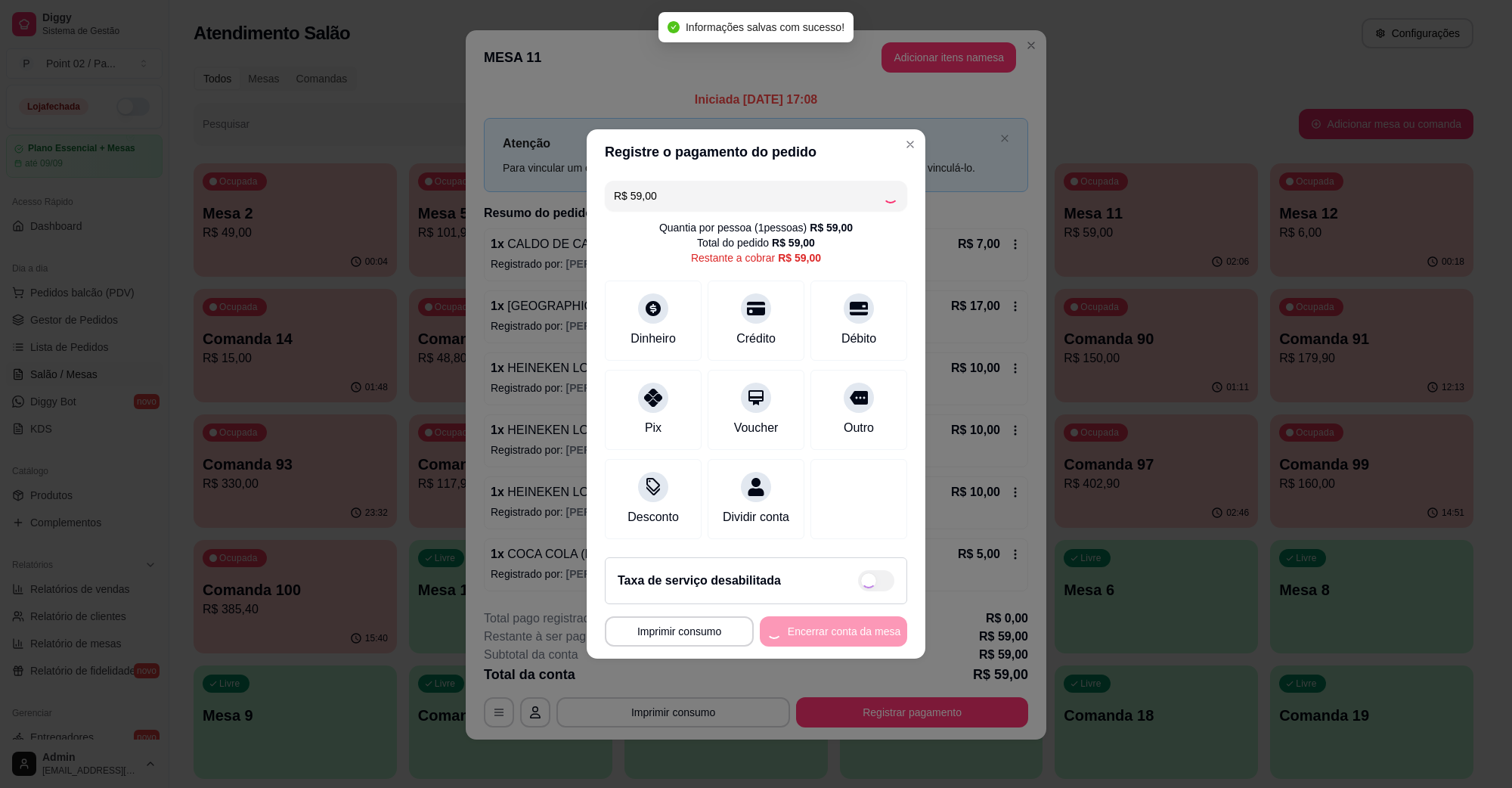
type input "R$ 0,00"
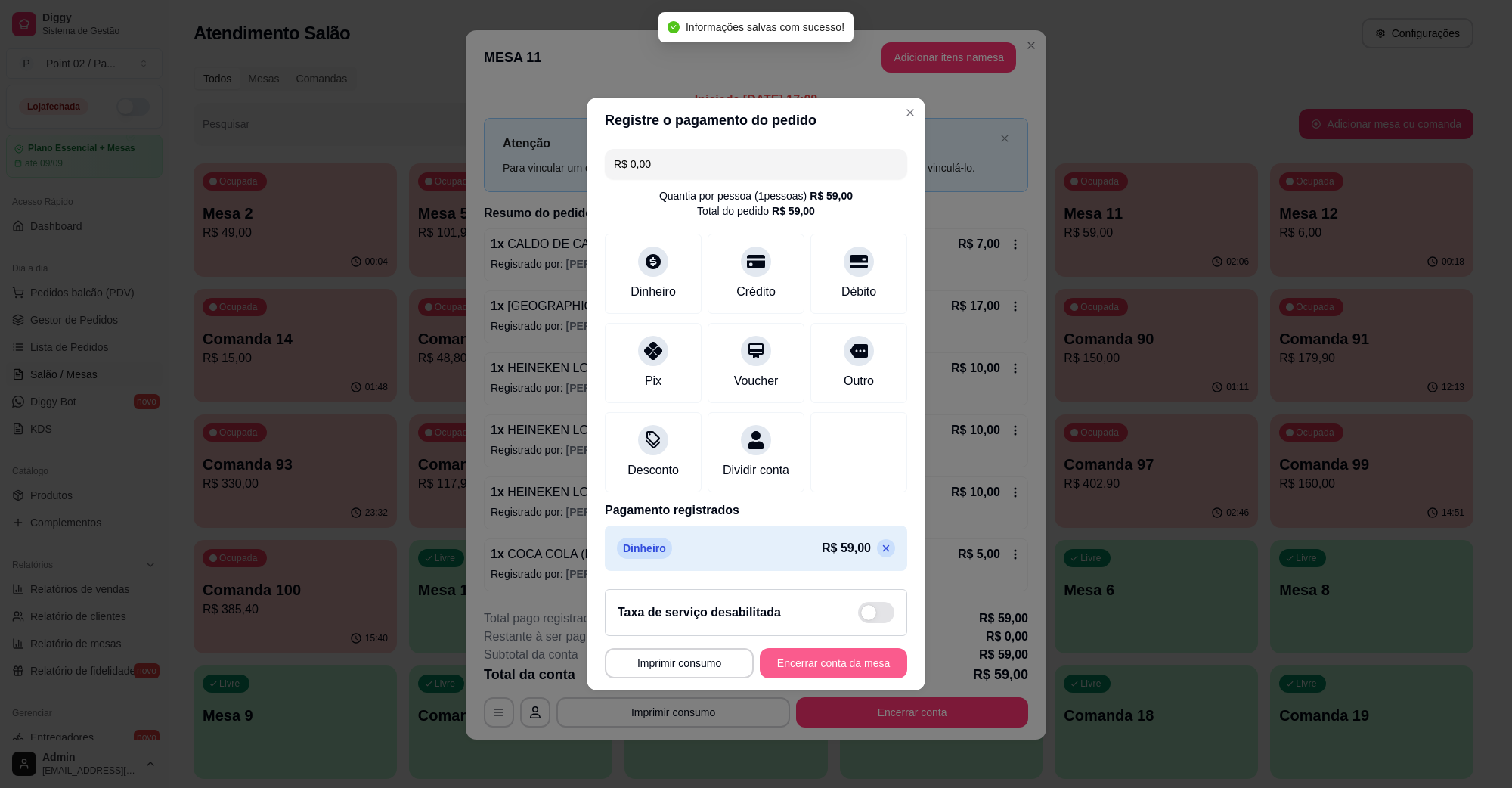
click at [866, 669] on button "Encerrar conta da mesa" at bounding box center [834, 662] width 148 height 30
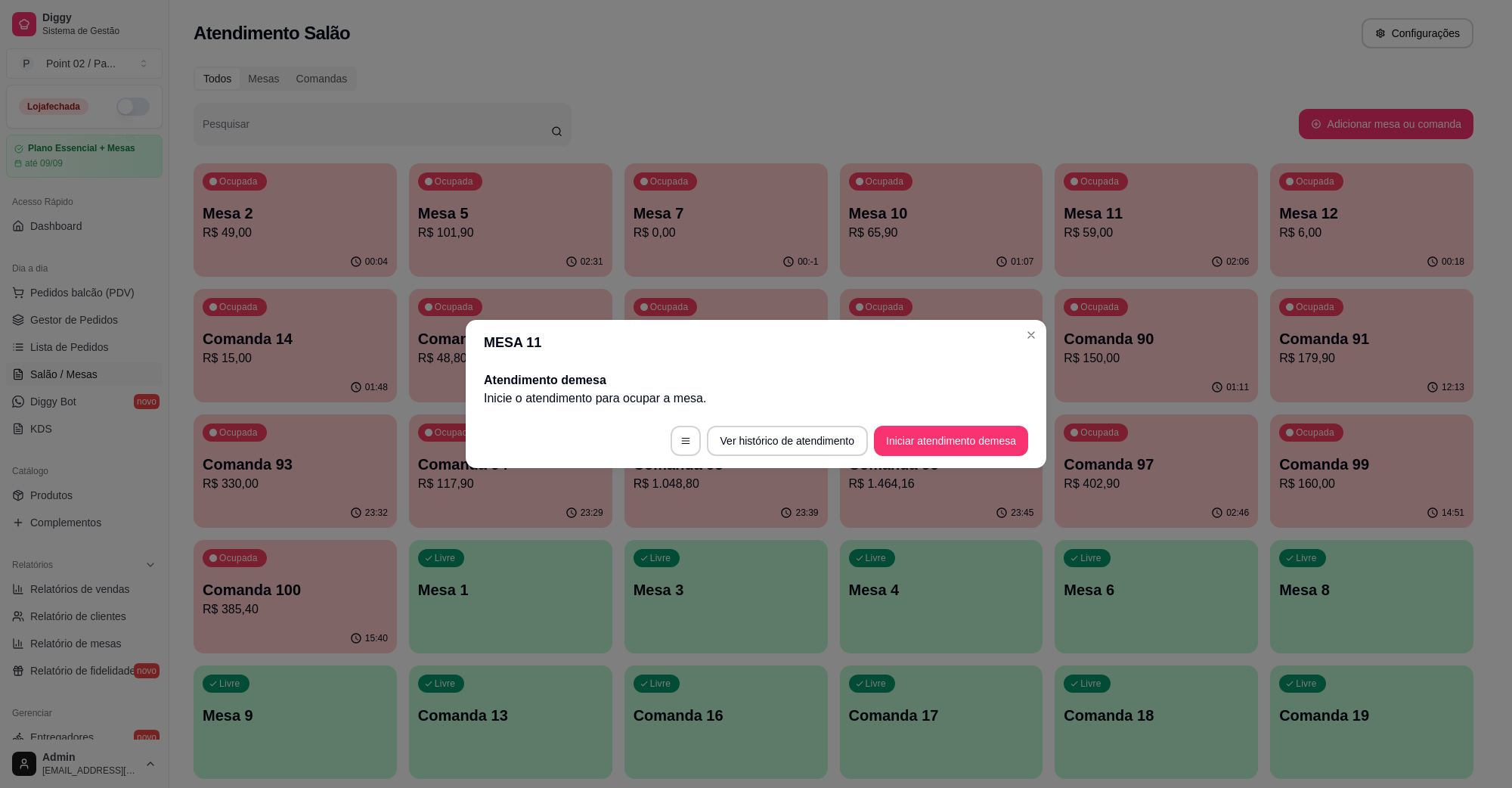
scroll to position [0, 0]
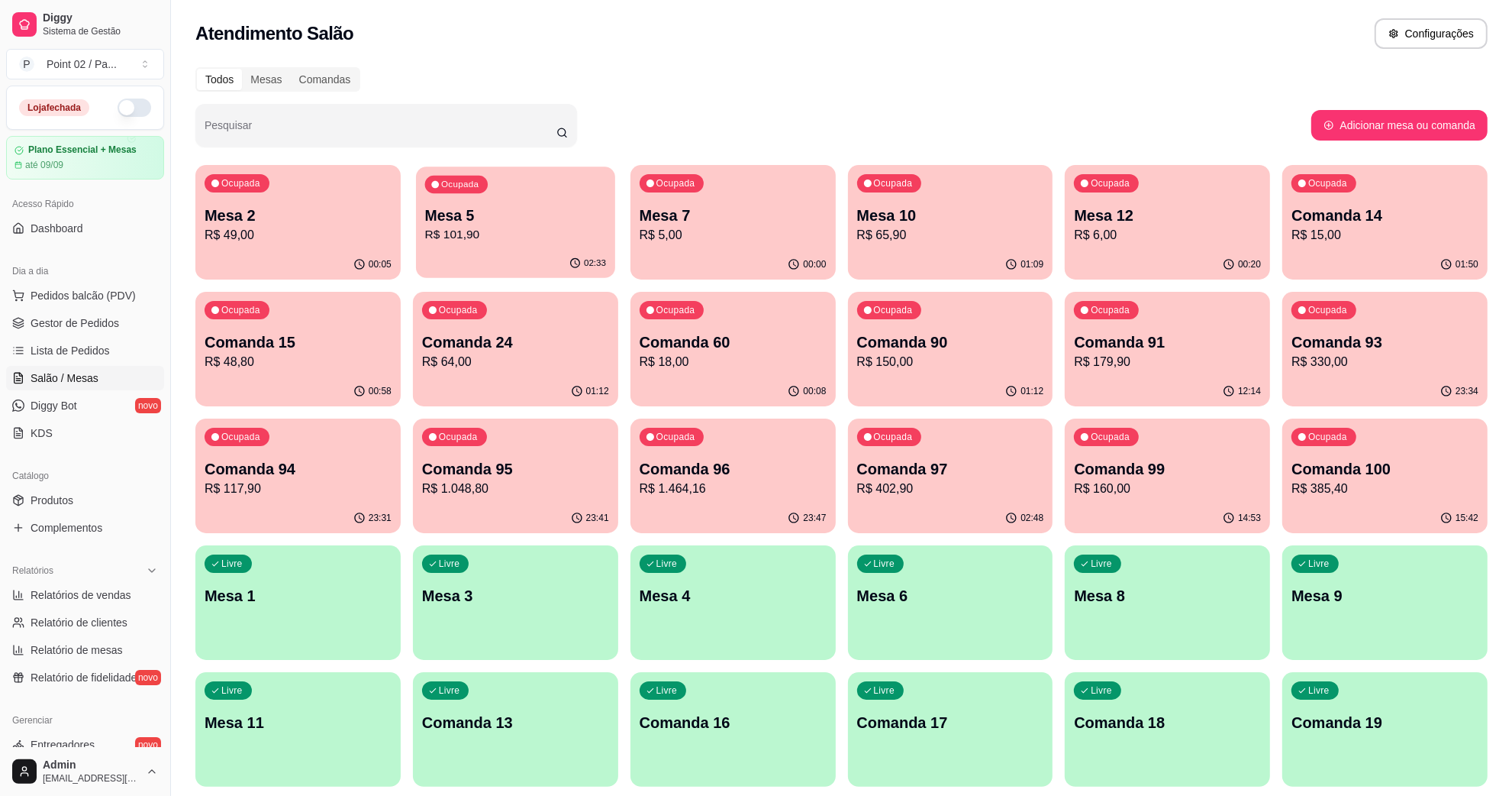
click at [498, 273] on div "02:33" at bounding box center [516, 263] width 199 height 29
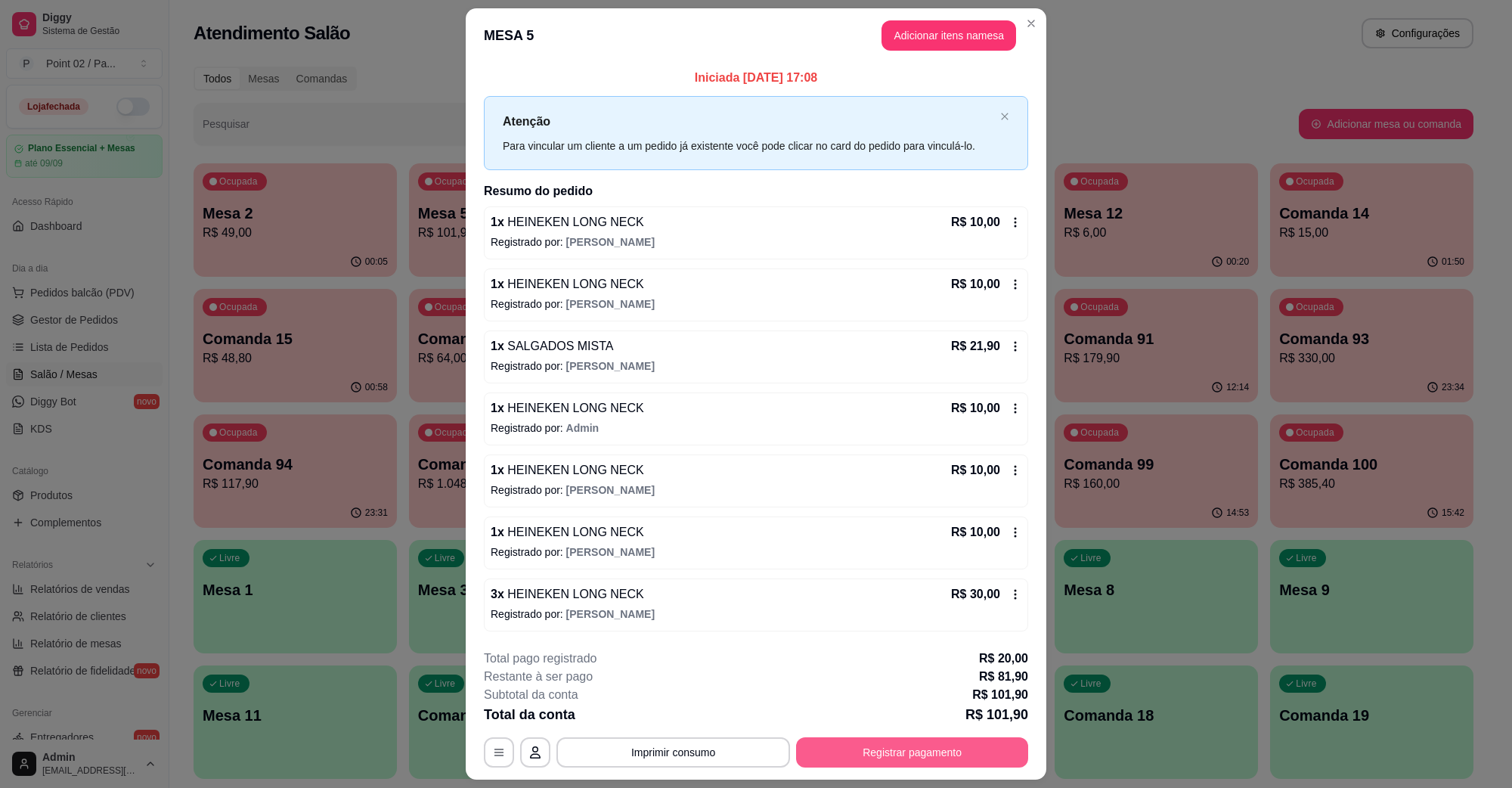
click at [885, 760] on button "Registrar pagamento" at bounding box center [912, 751] width 232 height 30
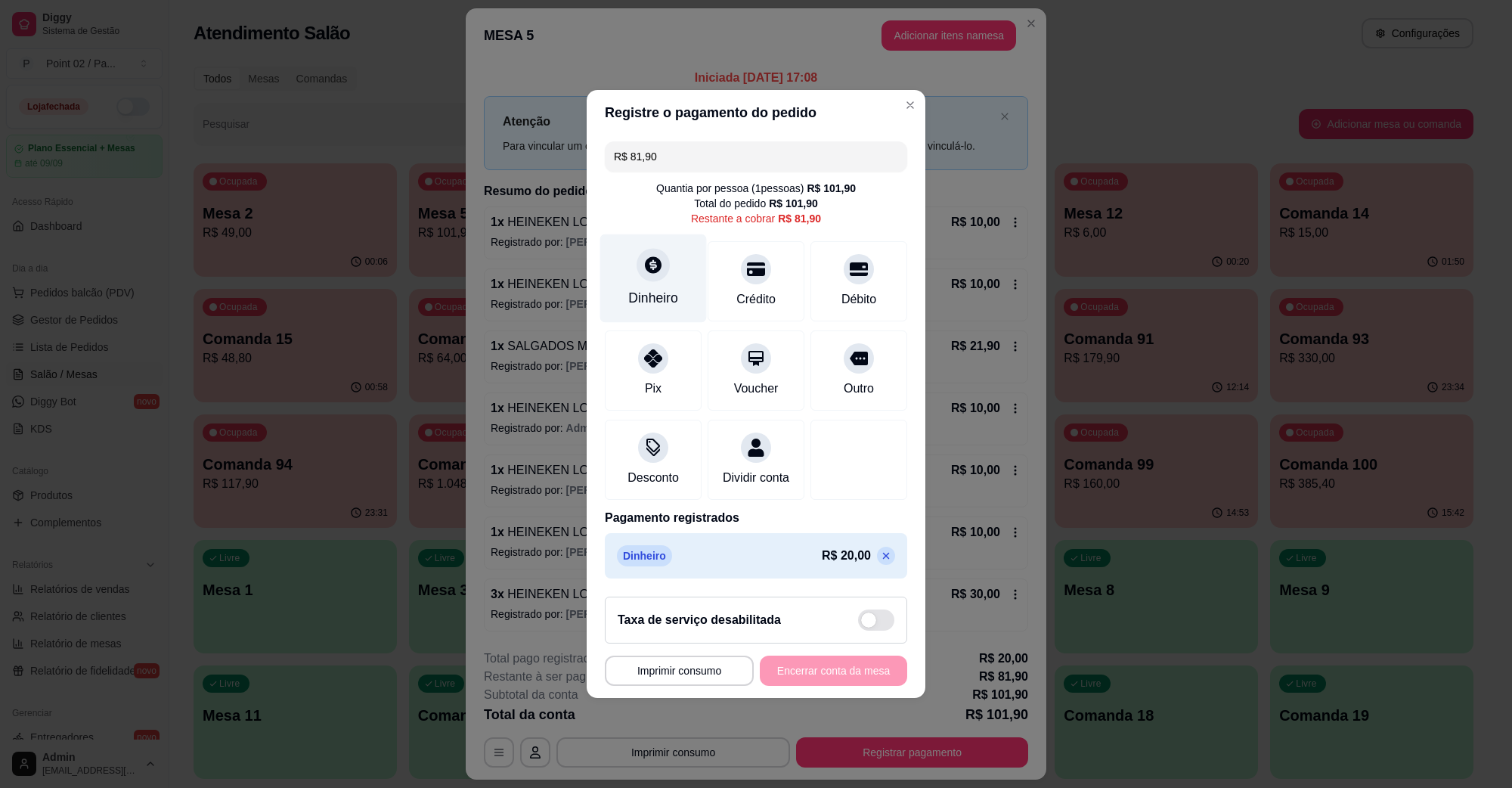
click at [655, 256] on icon at bounding box center [653, 264] width 16 height 16
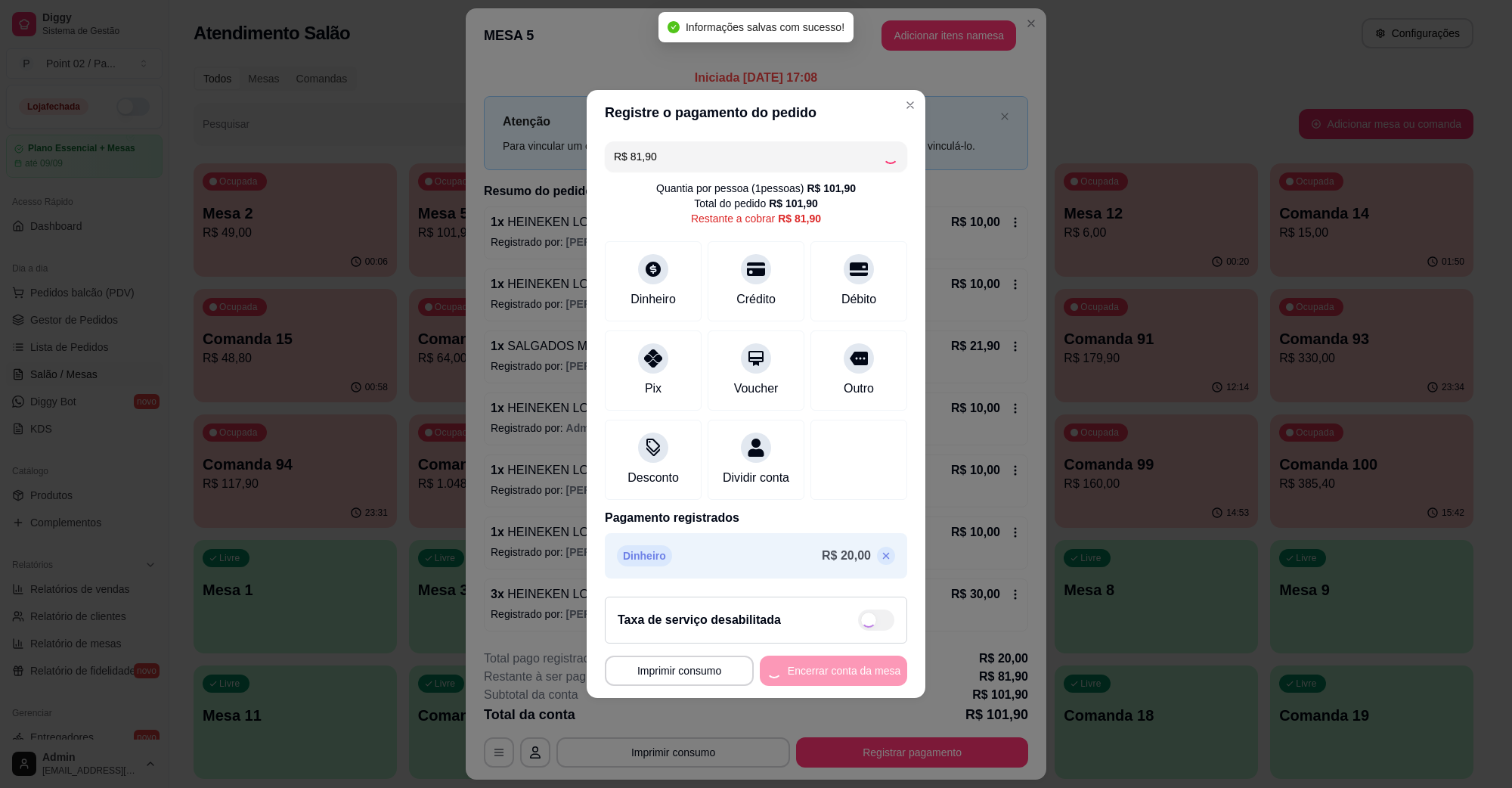
type input "R$ 0,00"
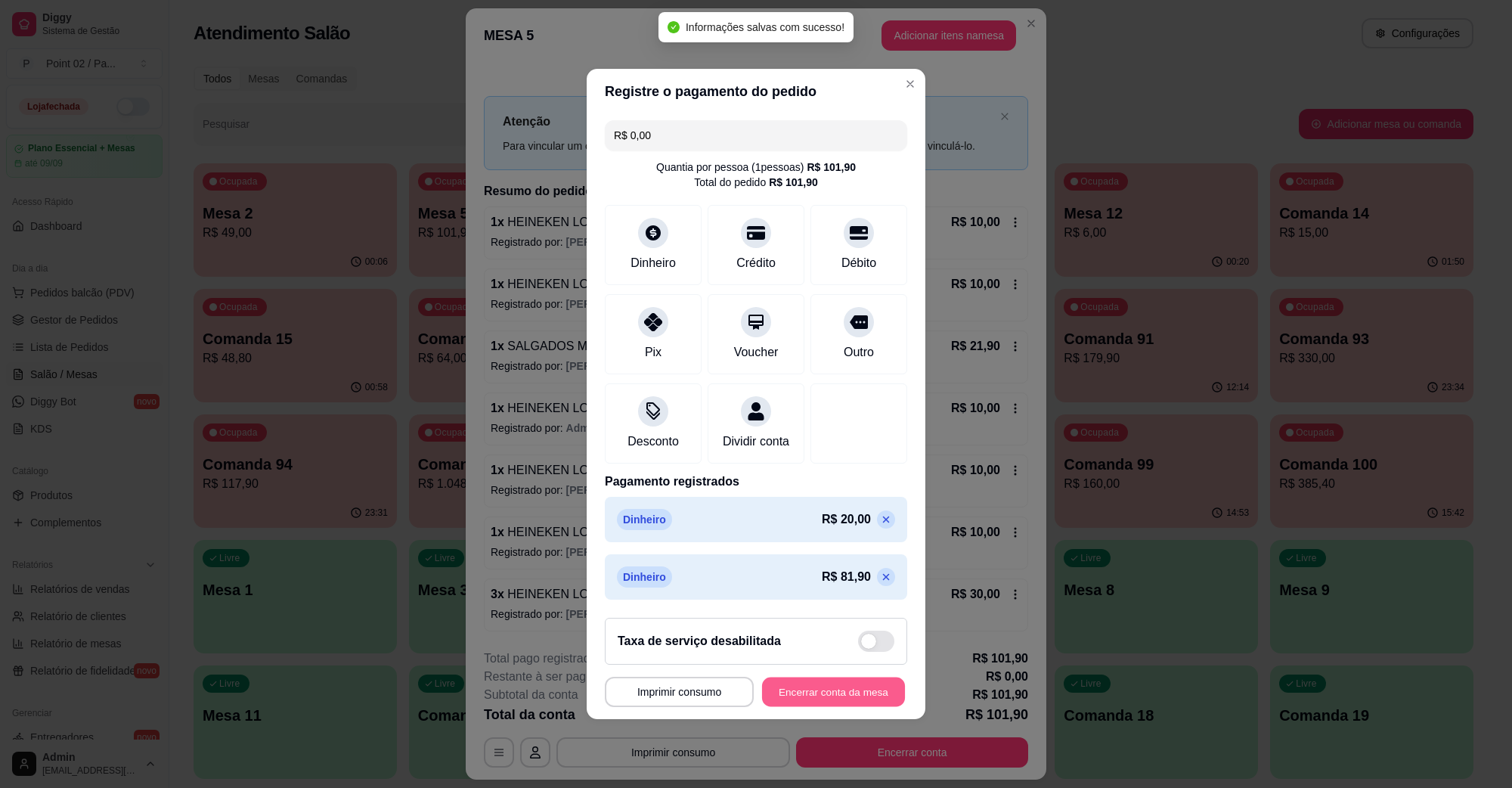
click at [842, 693] on button "Encerrar conta da mesa" at bounding box center [834, 691] width 143 height 30
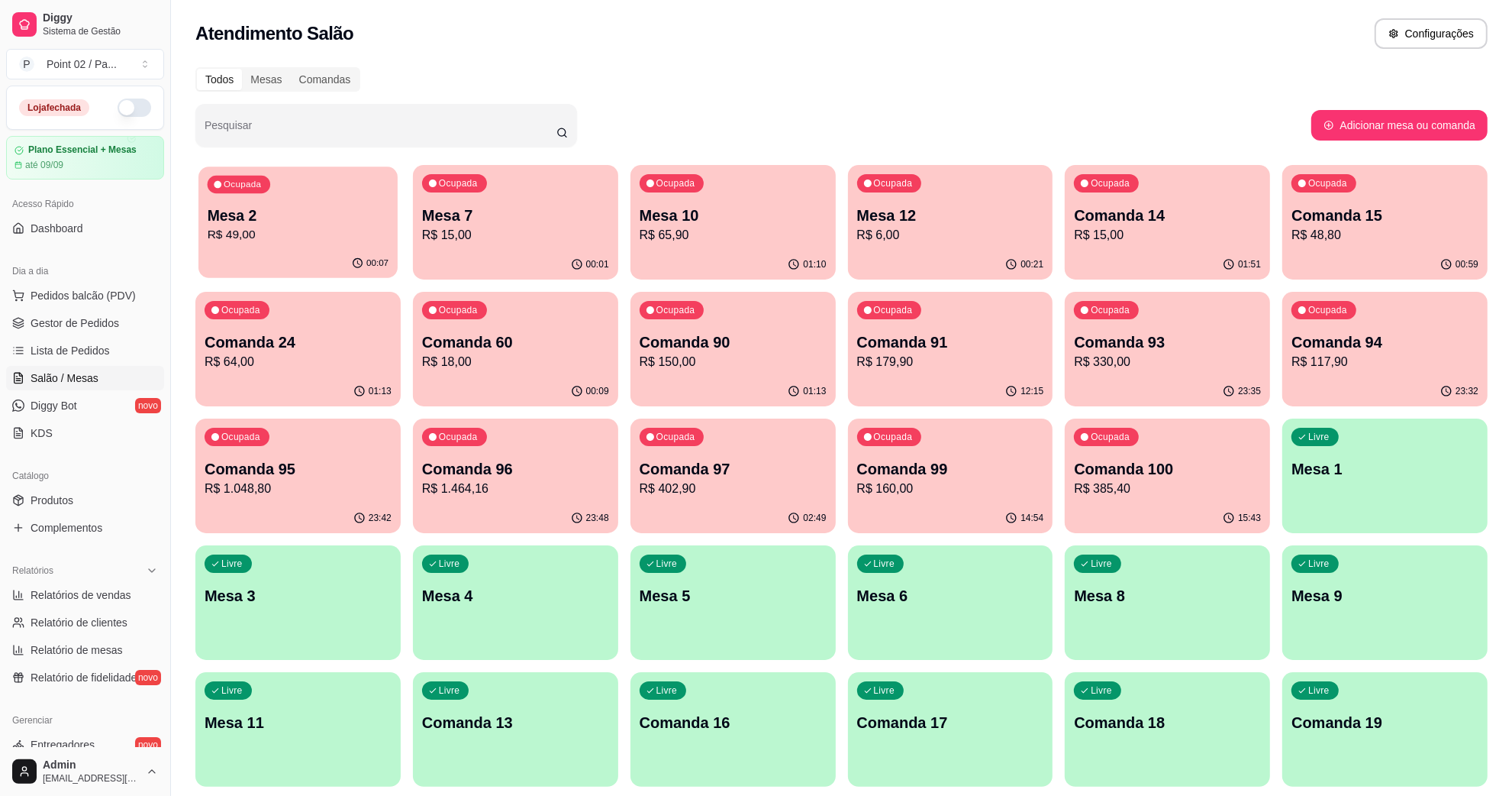
click at [281, 258] on div "00:07" at bounding box center [298, 263] width 199 height 29
click at [521, 299] on div "Ocupada Comanda 60 R$ 18,00" at bounding box center [516, 335] width 199 height 83
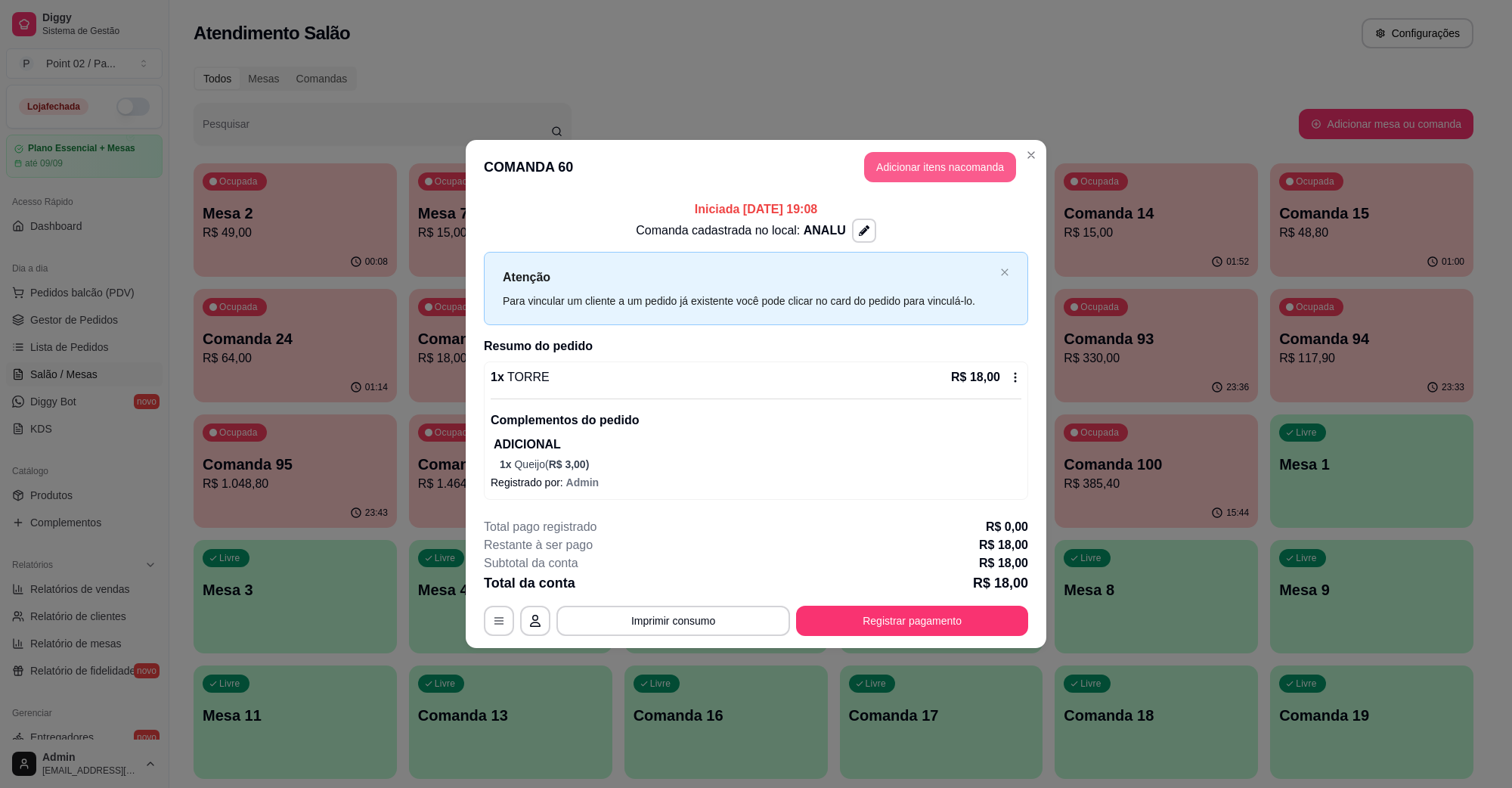
click at [921, 156] on button "Adicionar itens na comanda" at bounding box center [940, 166] width 152 height 30
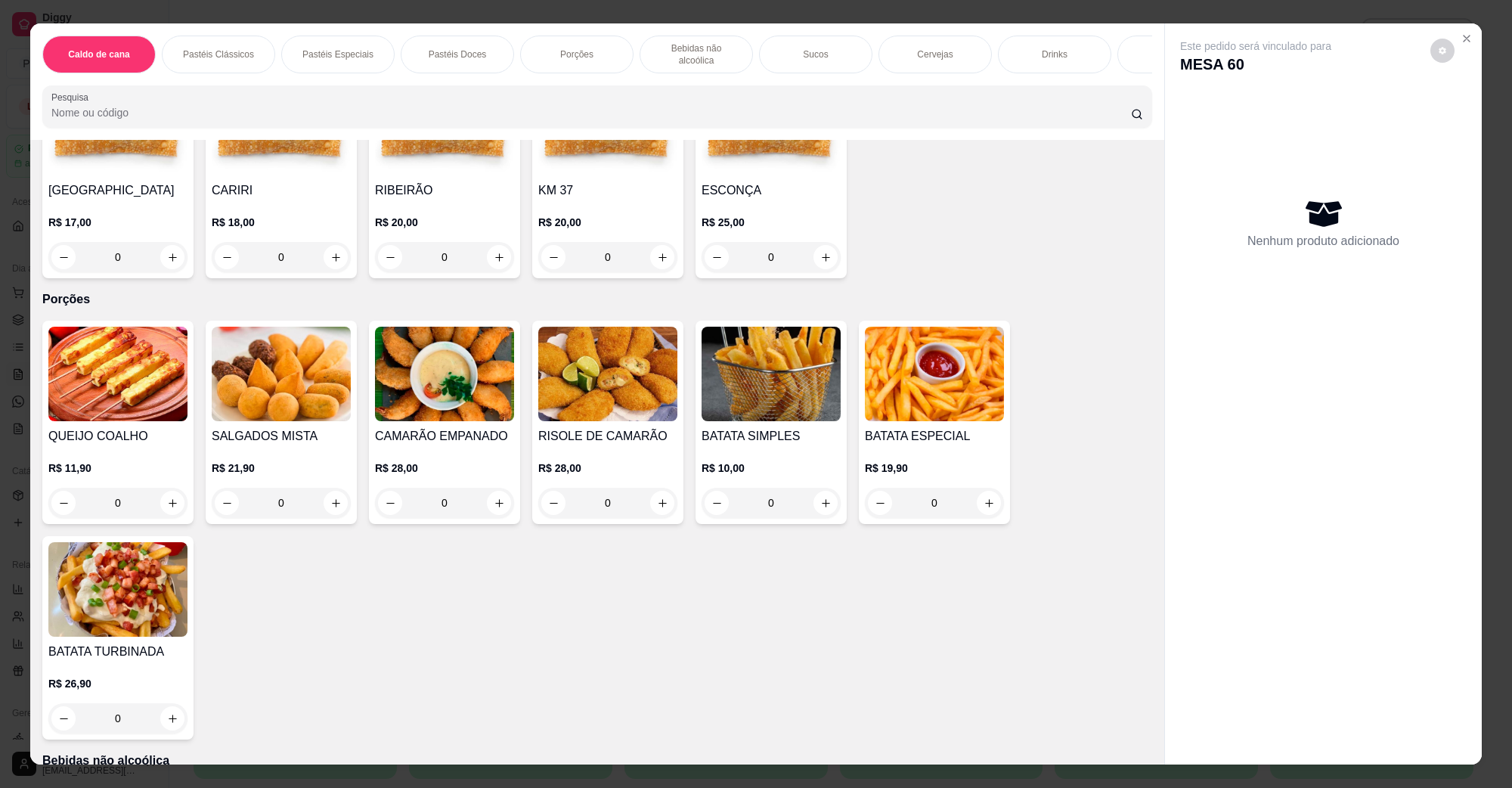
scroll to position [1606, 0]
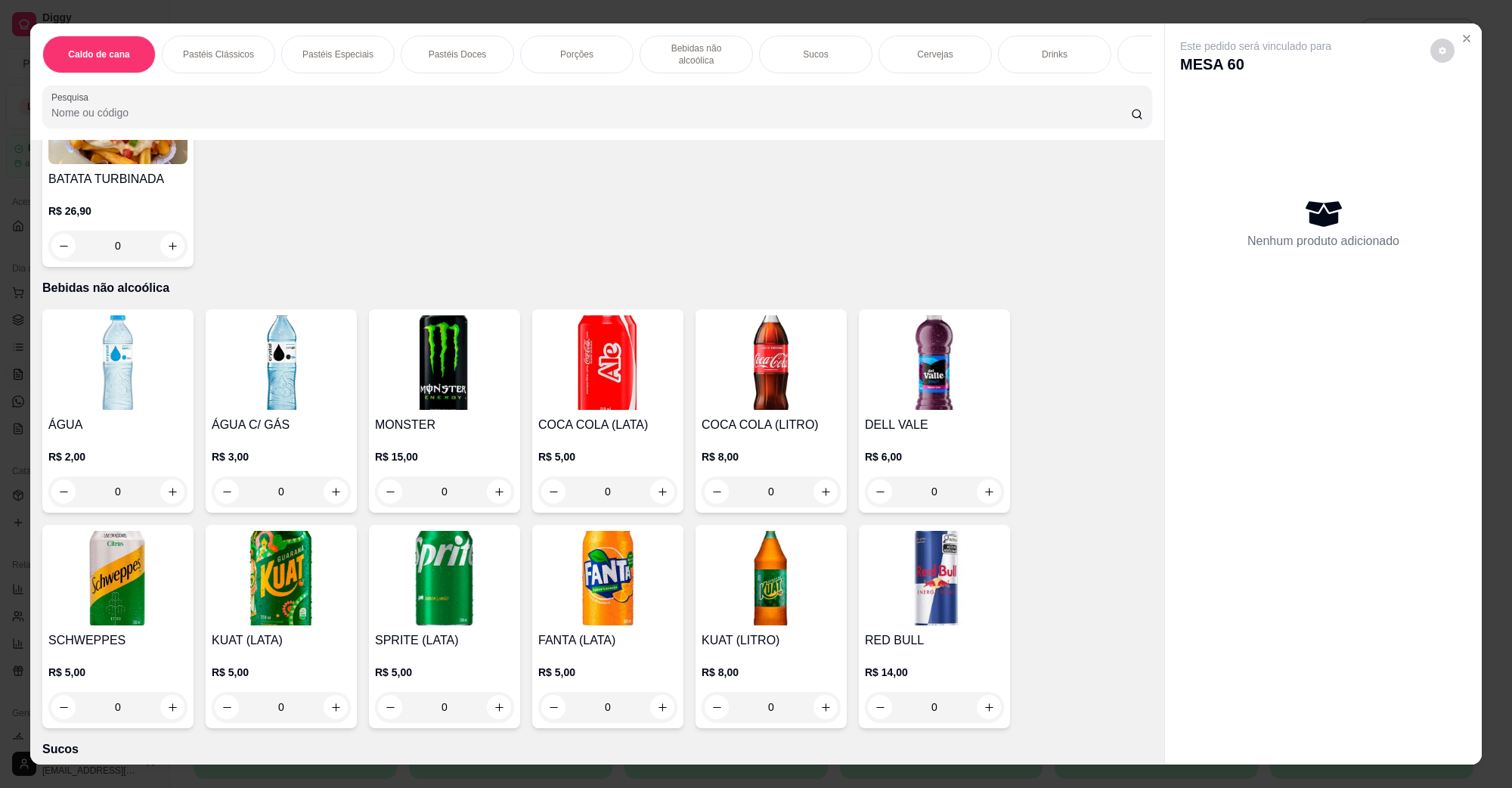
click at [594, 363] on img at bounding box center [608, 362] width 139 height 95
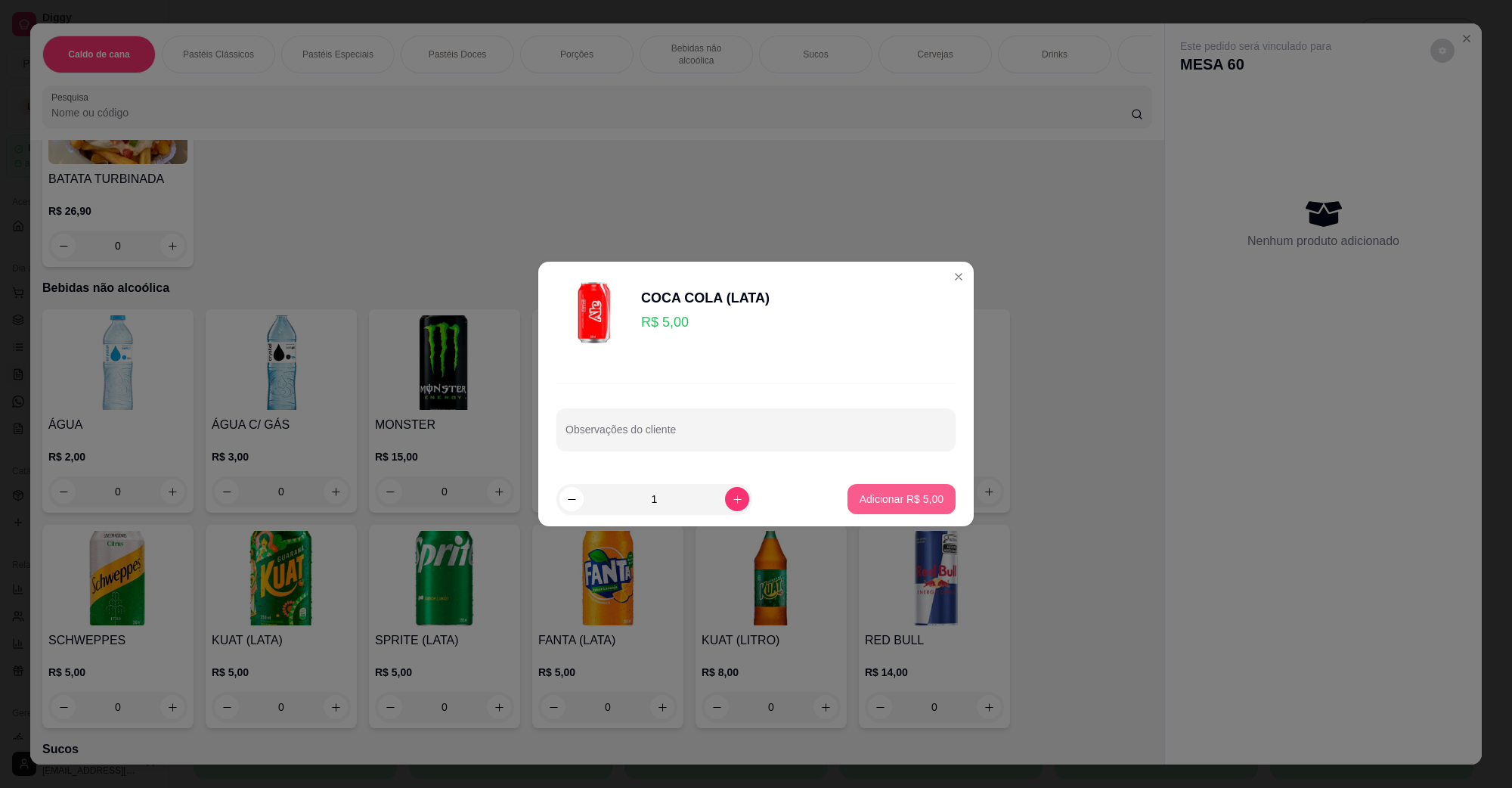
click at [874, 497] on p "Adicionar R$ 5,00" at bounding box center [901, 499] width 84 height 15
type input "1"
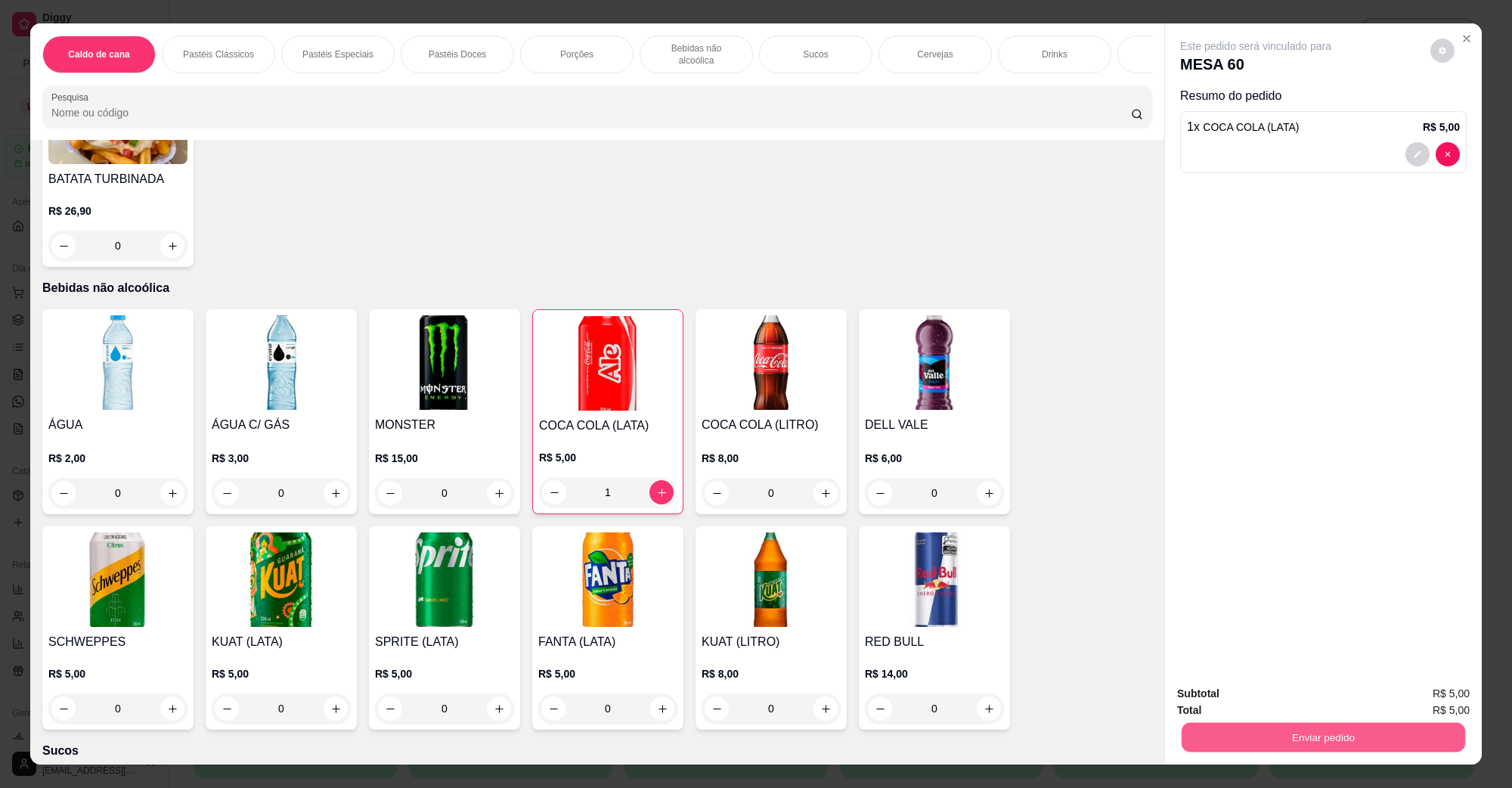
click at [1355, 725] on button "Enviar pedido" at bounding box center [1323, 736] width 283 height 30
click at [1230, 695] on button "Não registrar e enviar pedido" at bounding box center [1272, 700] width 157 height 29
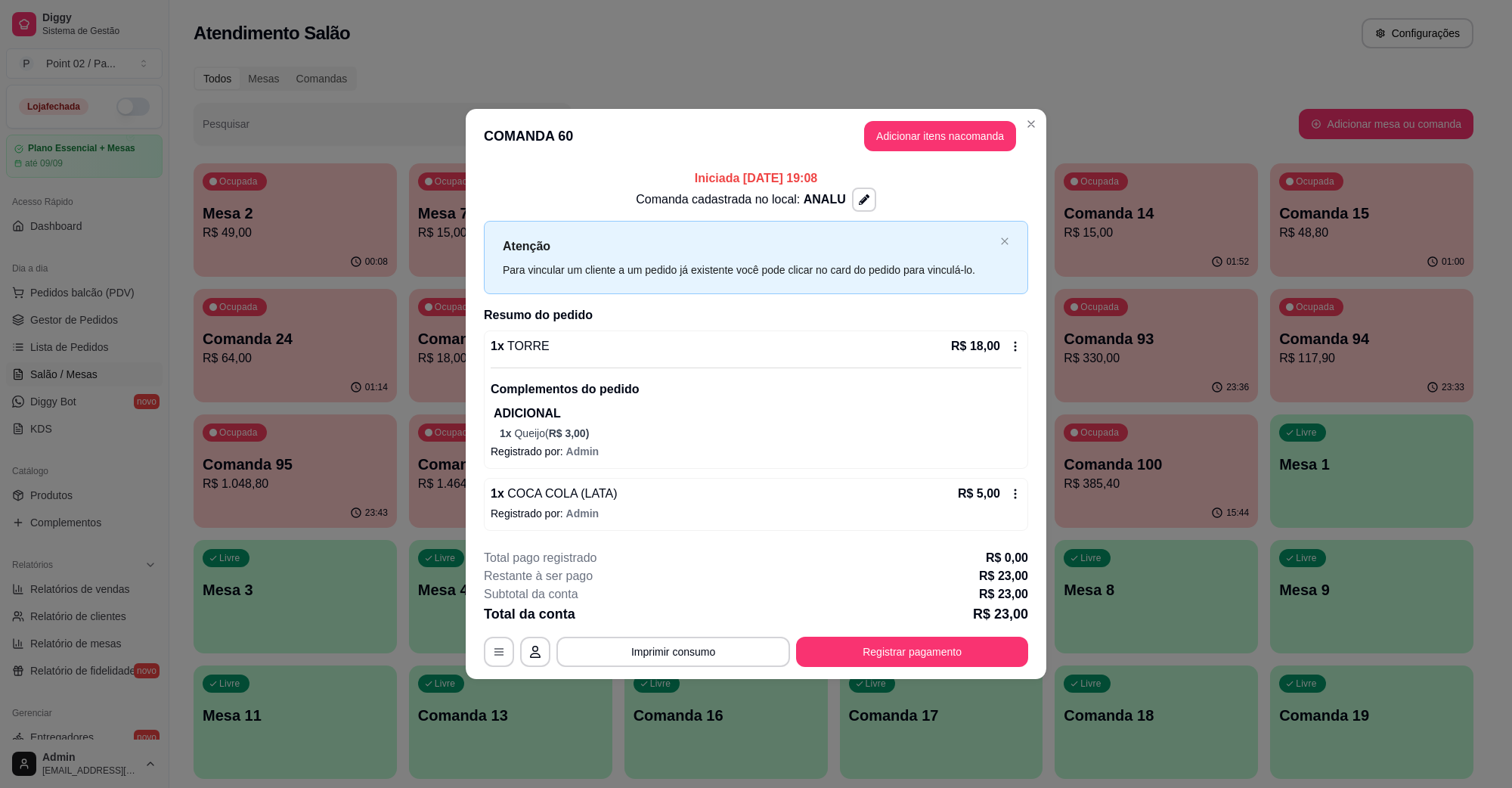
click at [851, 630] on div "**********" at bounding box center [756, 607] width 544 height 118
click at [851, 634] on div "**********" at bounding box center [756, 607] width 544 height 118
click at [855, 645] on button "Registrar pagamento" at bounding box center [912, 651] width 232 height 30
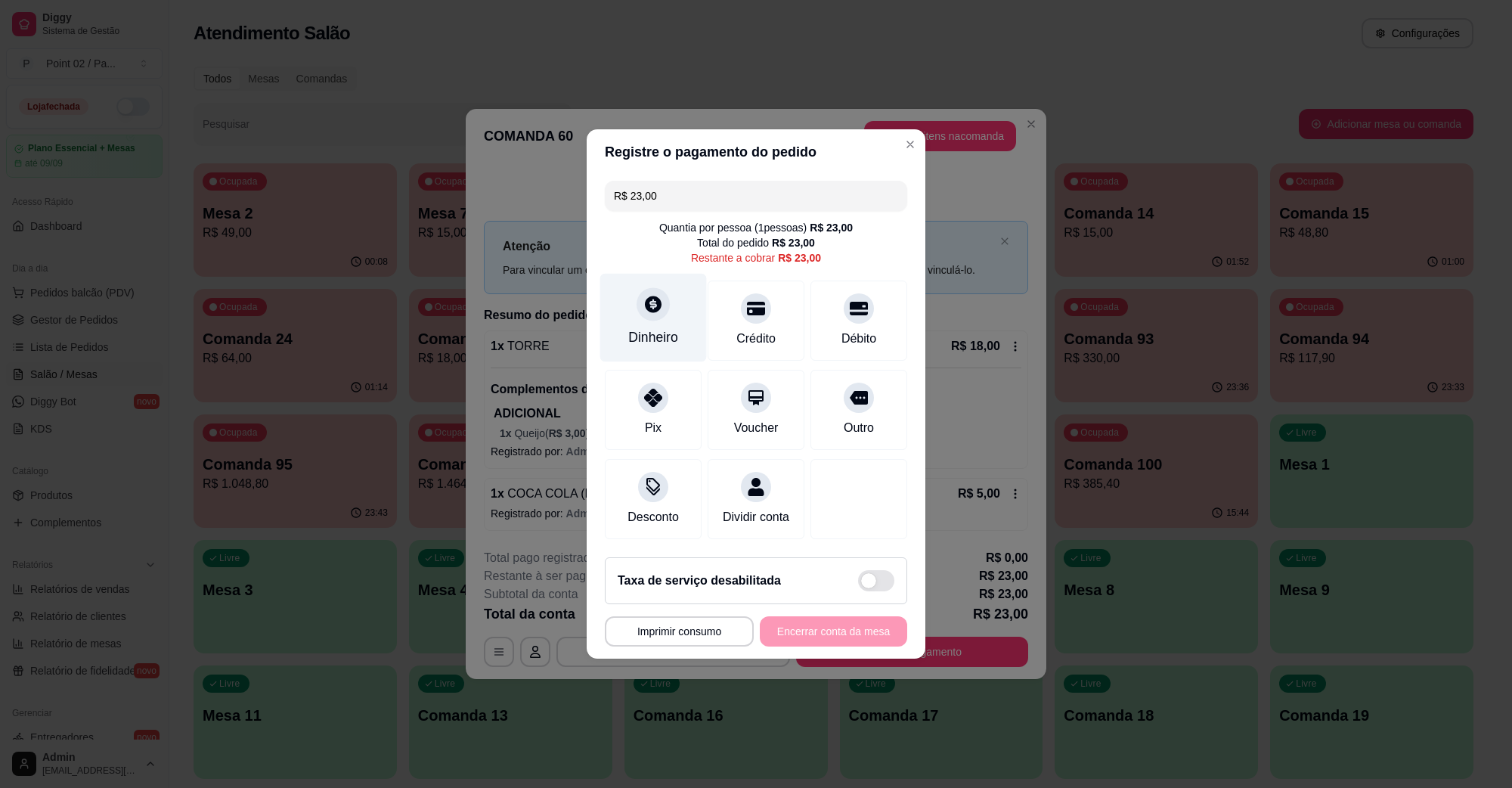
click at [663, 308] on div "Dinheiro" at bounding box center [653, 318] width 106 height 89
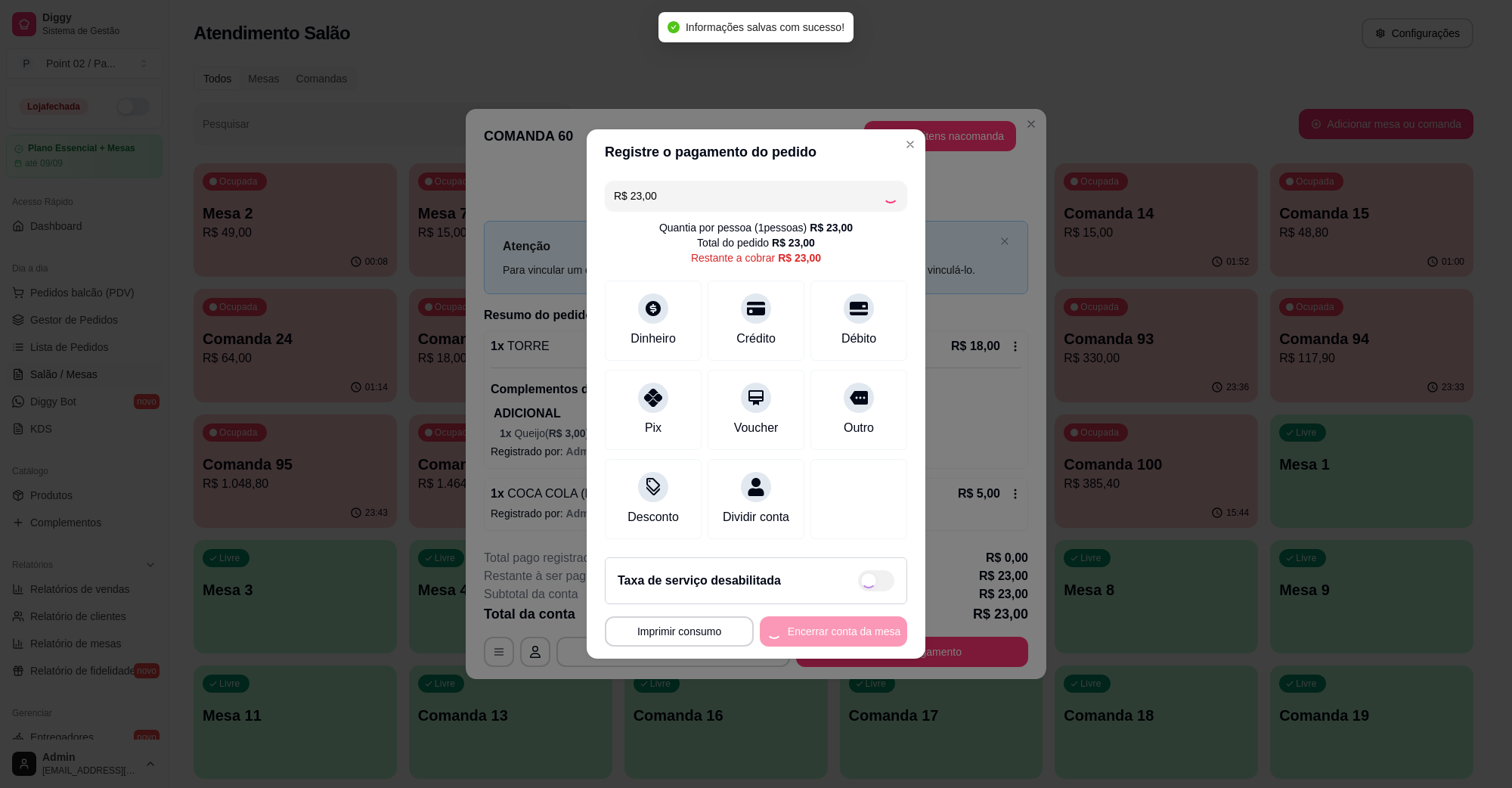
type input "R$ 0,00"
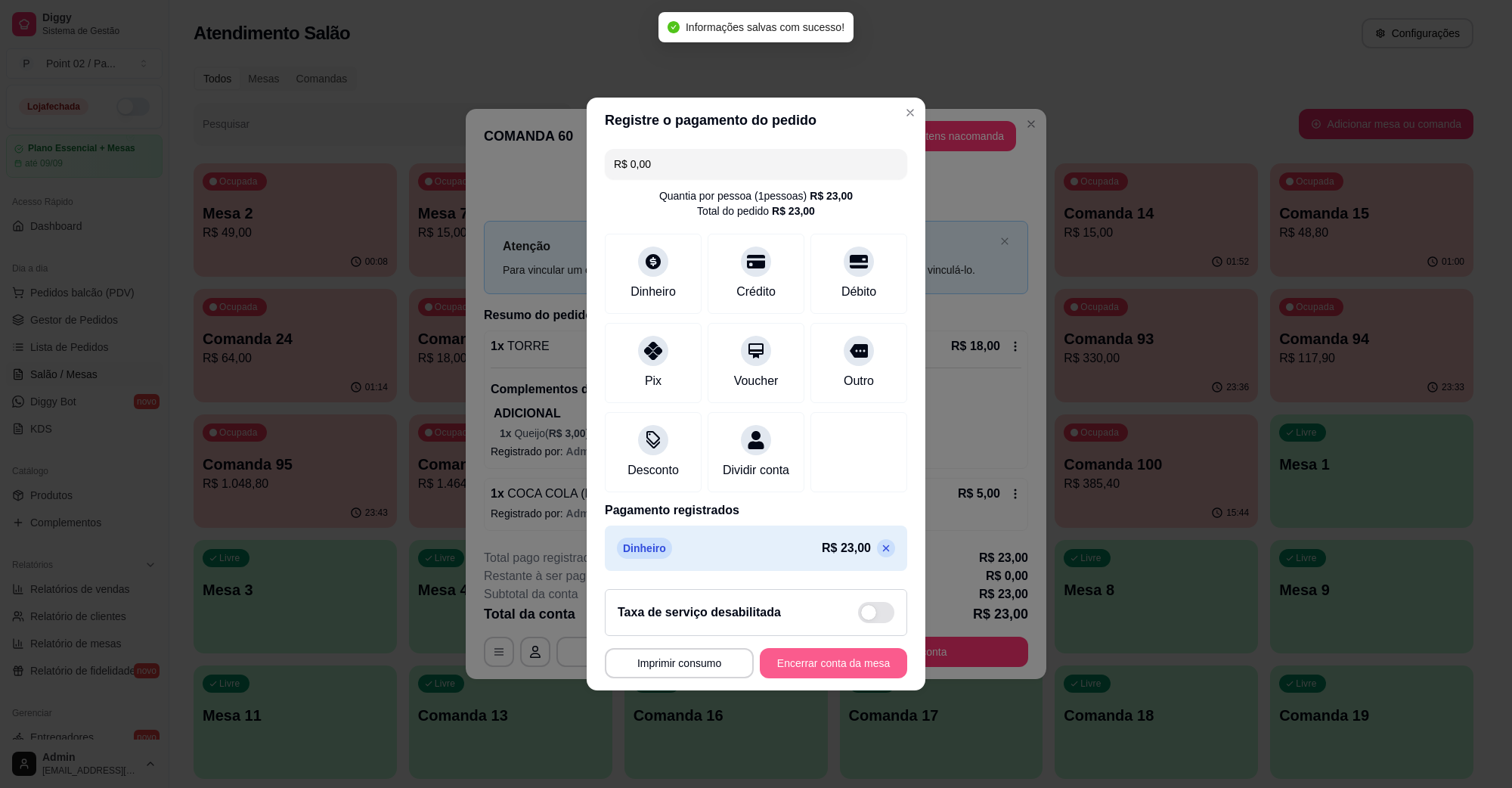
click at [813, 669] on button "Encerrar conta da mesa" at bounding box center [834, 662] width 148 height 30
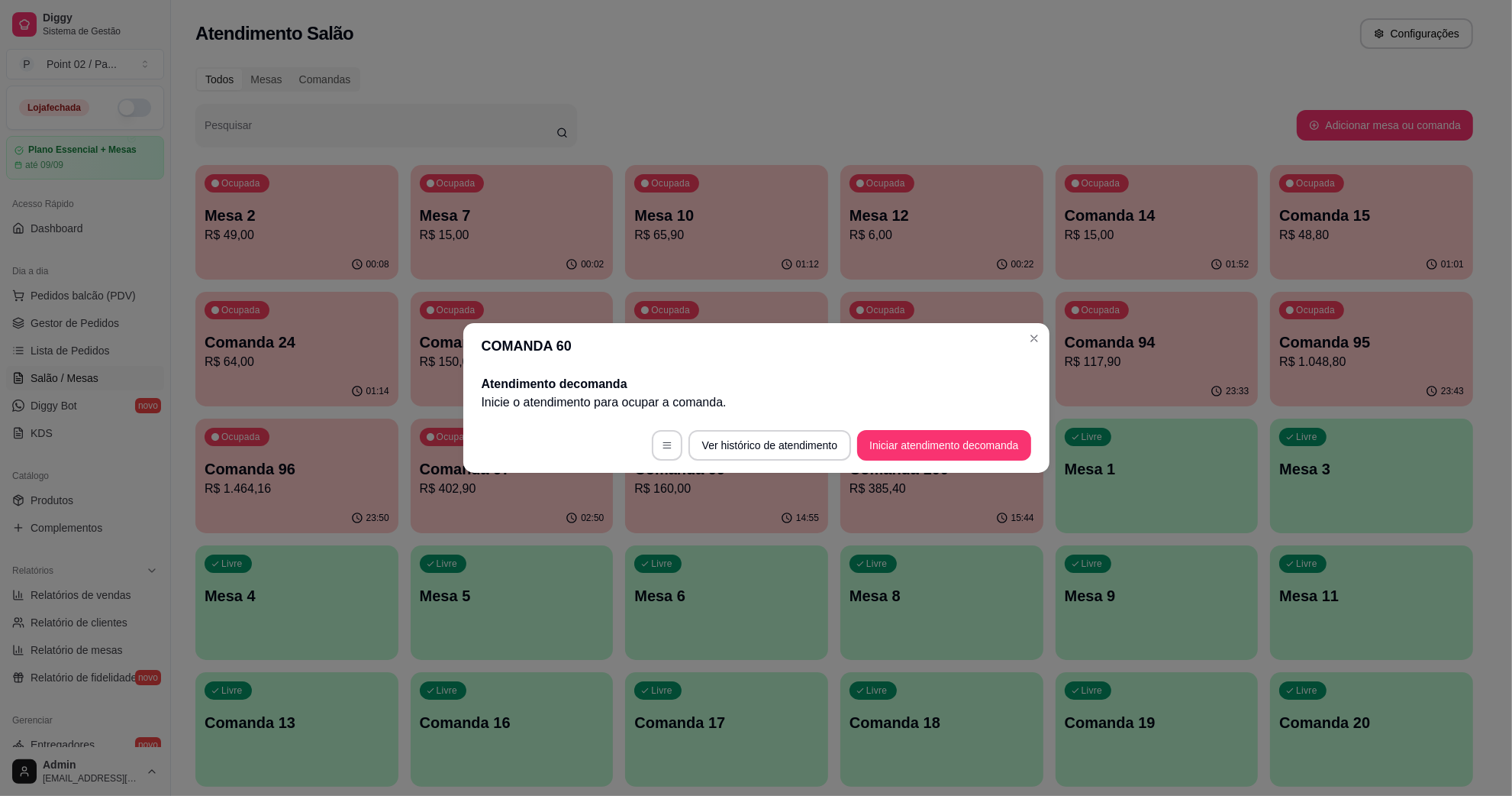
click at [584, 238] on p "R$ 15,00" at bounding box center [511, 235] width 184 height 19
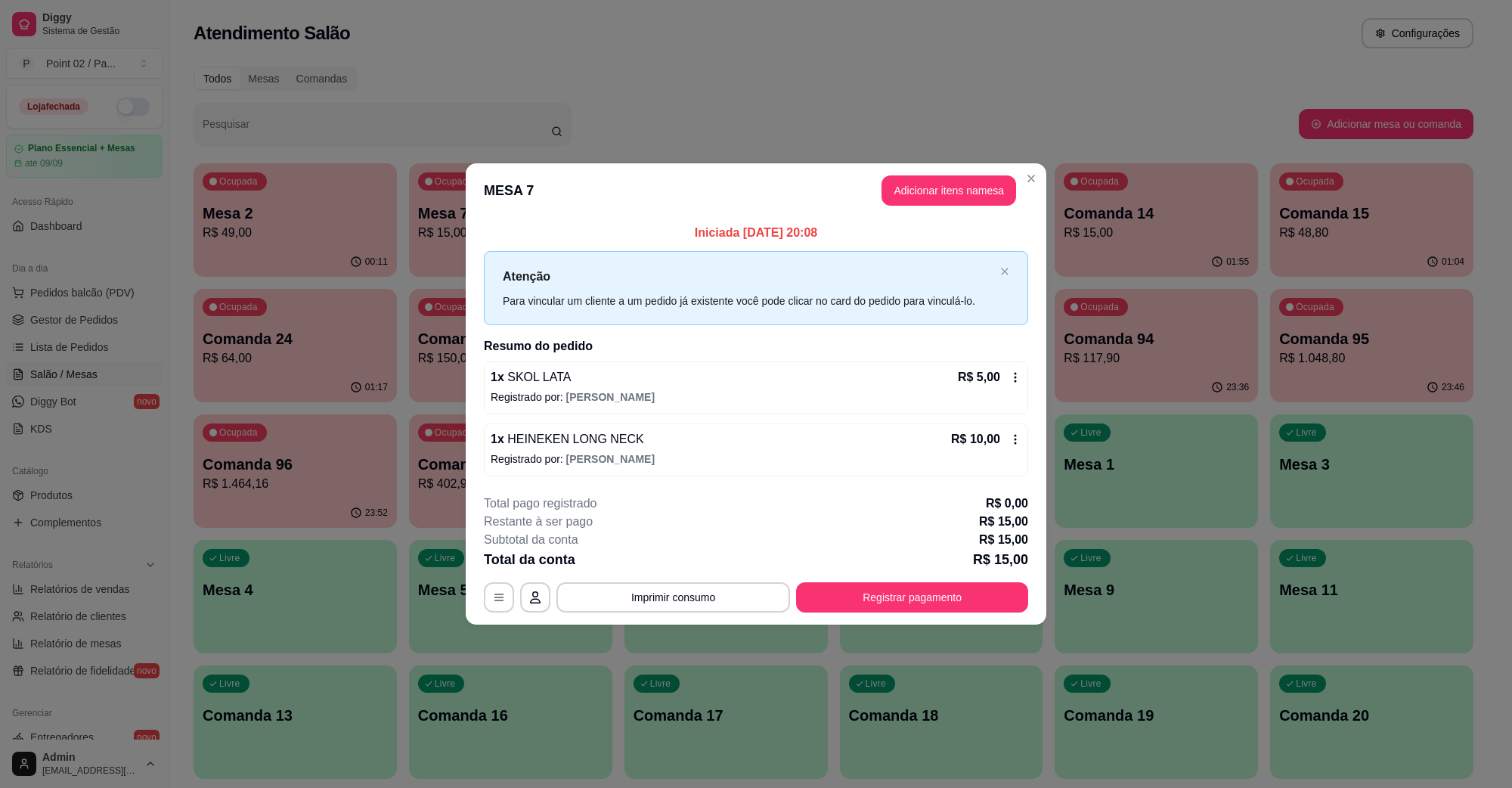
click at [903, 200] on button "Adicionar itens na mesa" at bounding box center [949, 190] width 134 height 30
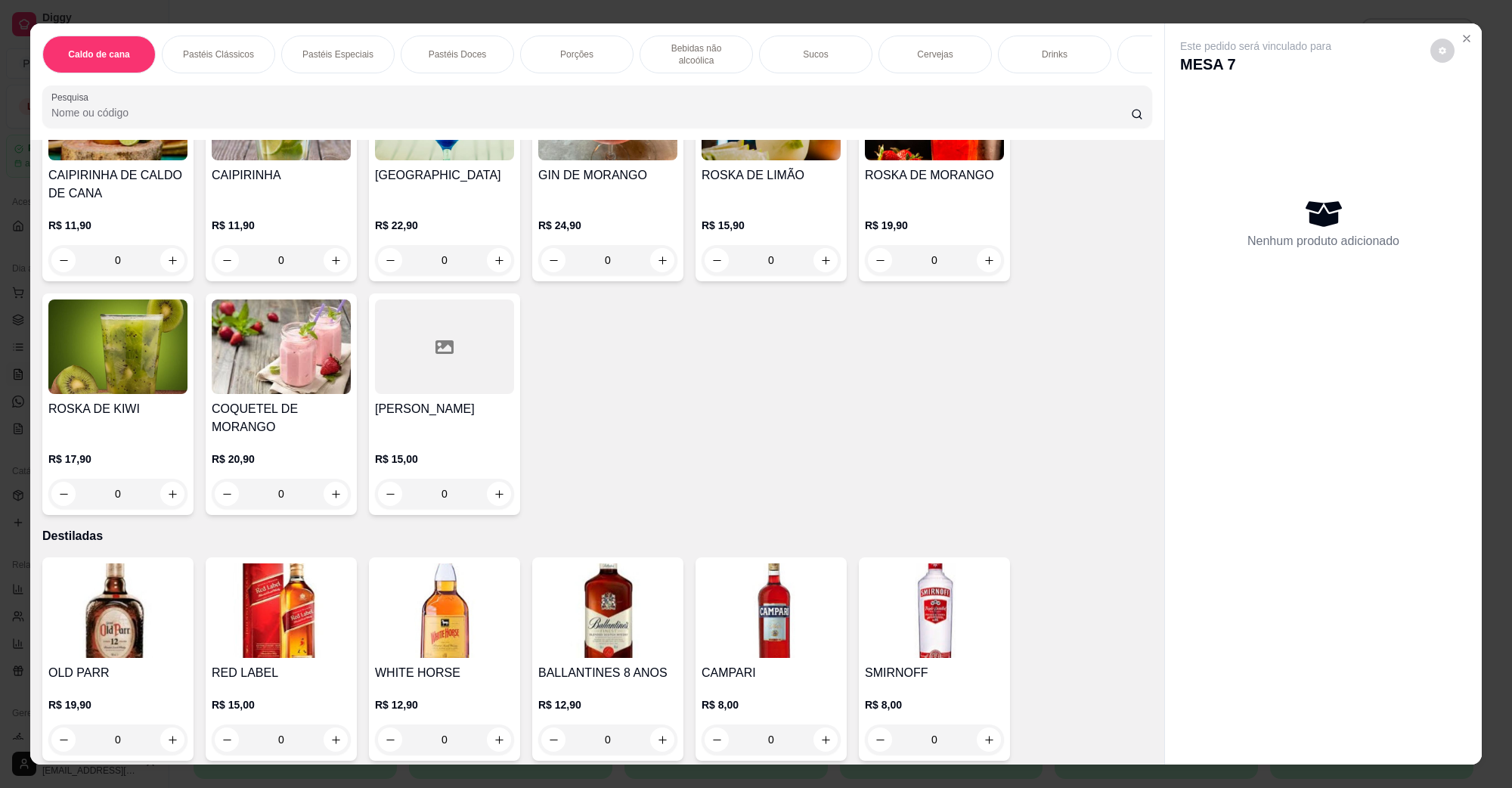
scroll to position [3307, 0]
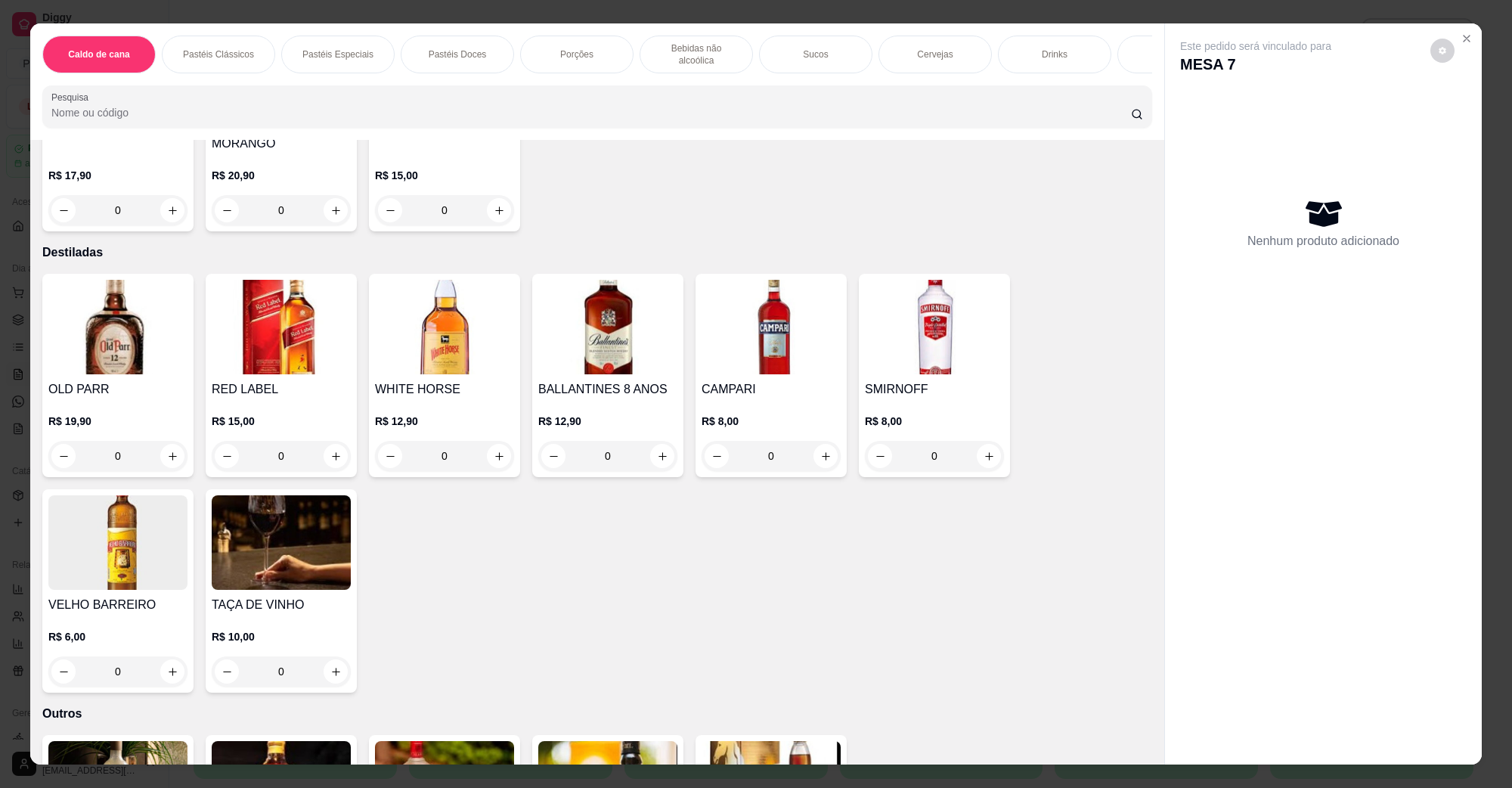
click at [471, 300] on img at bounding box center [444, 327] width 139 height 95
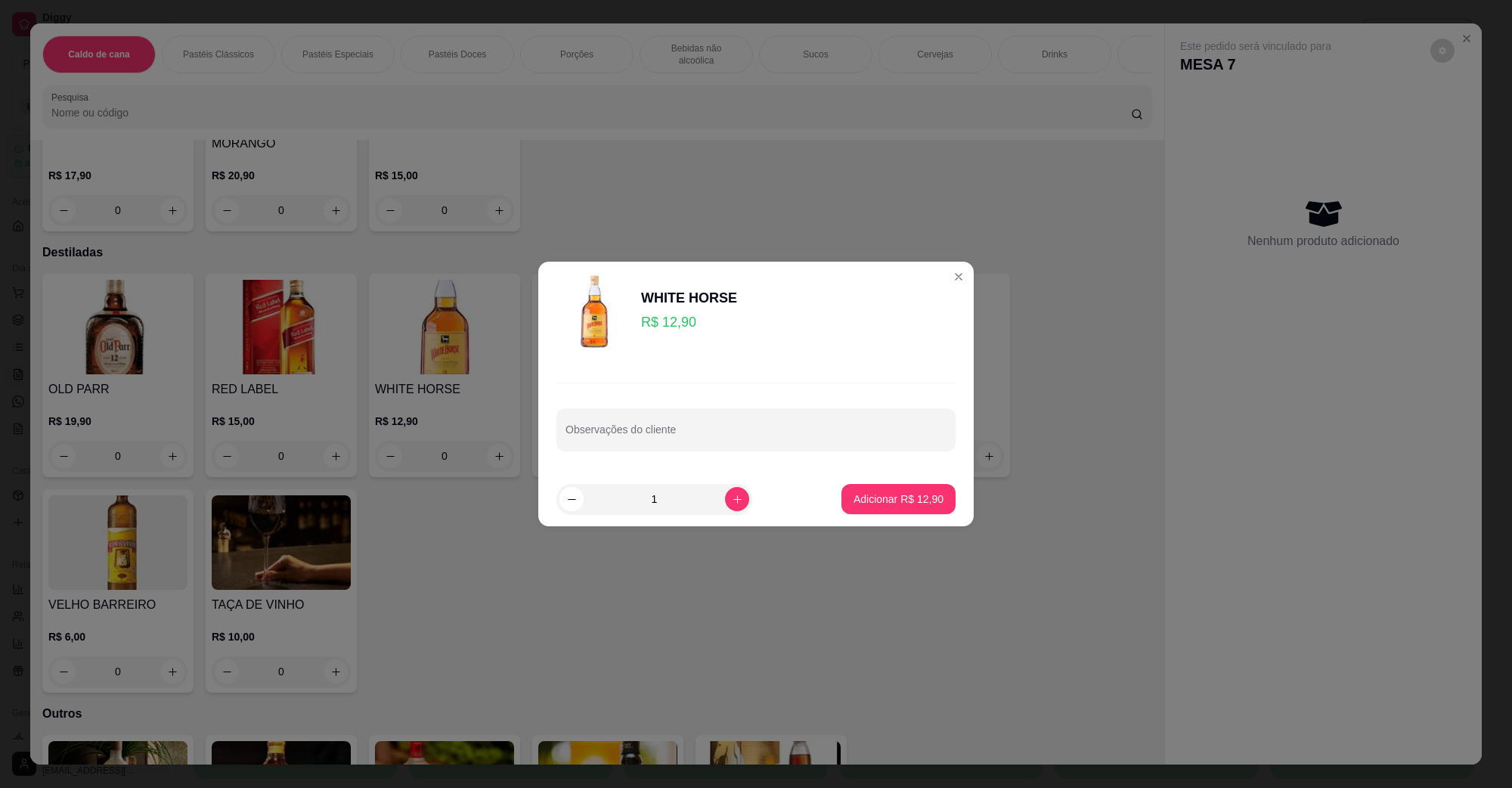
click at [899, 482] on footer "1 Adicionar R$ 12,90" at bounding box center [756, 498] width 436 height 54
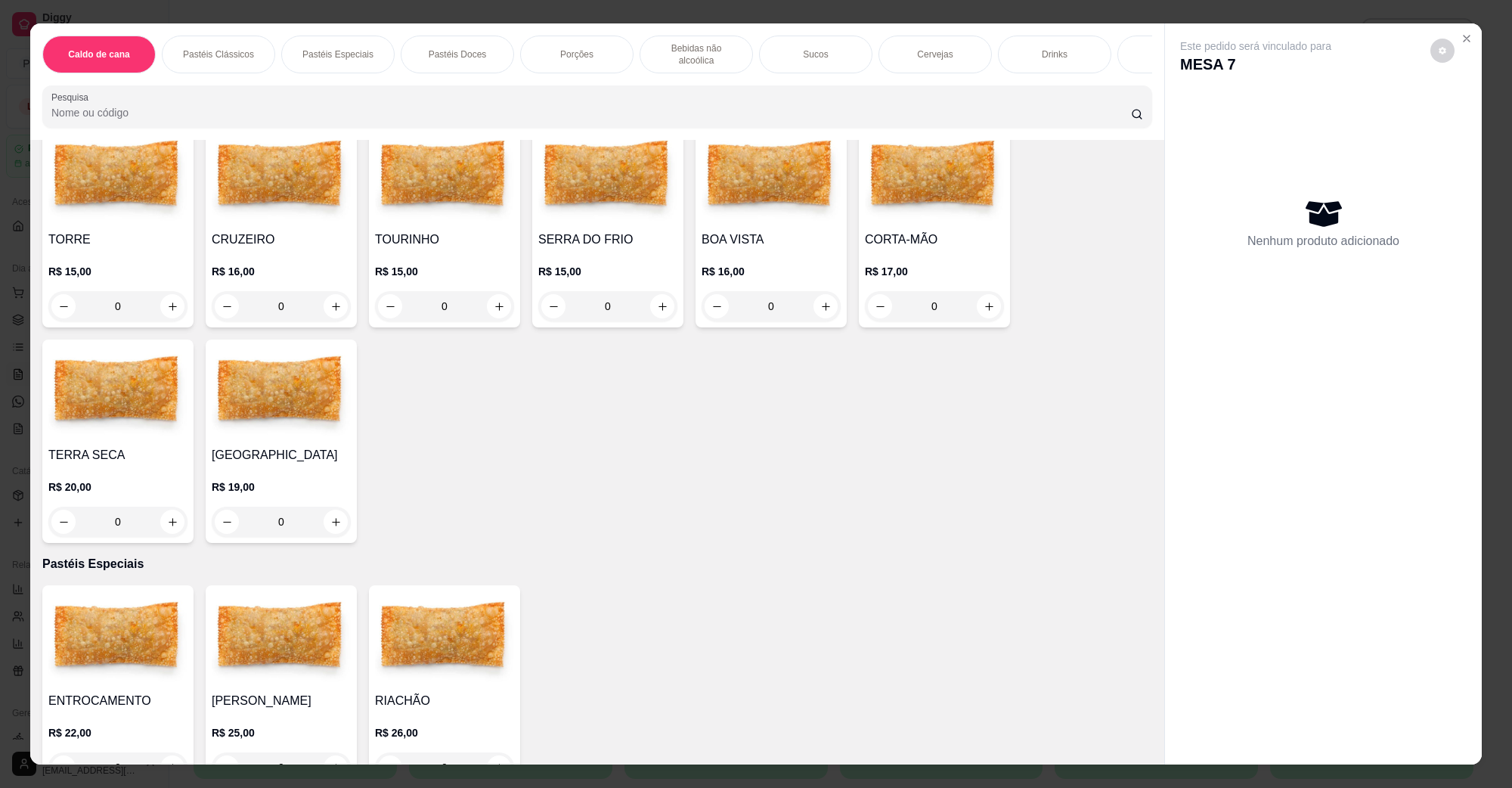
scroll to position [0, 0]
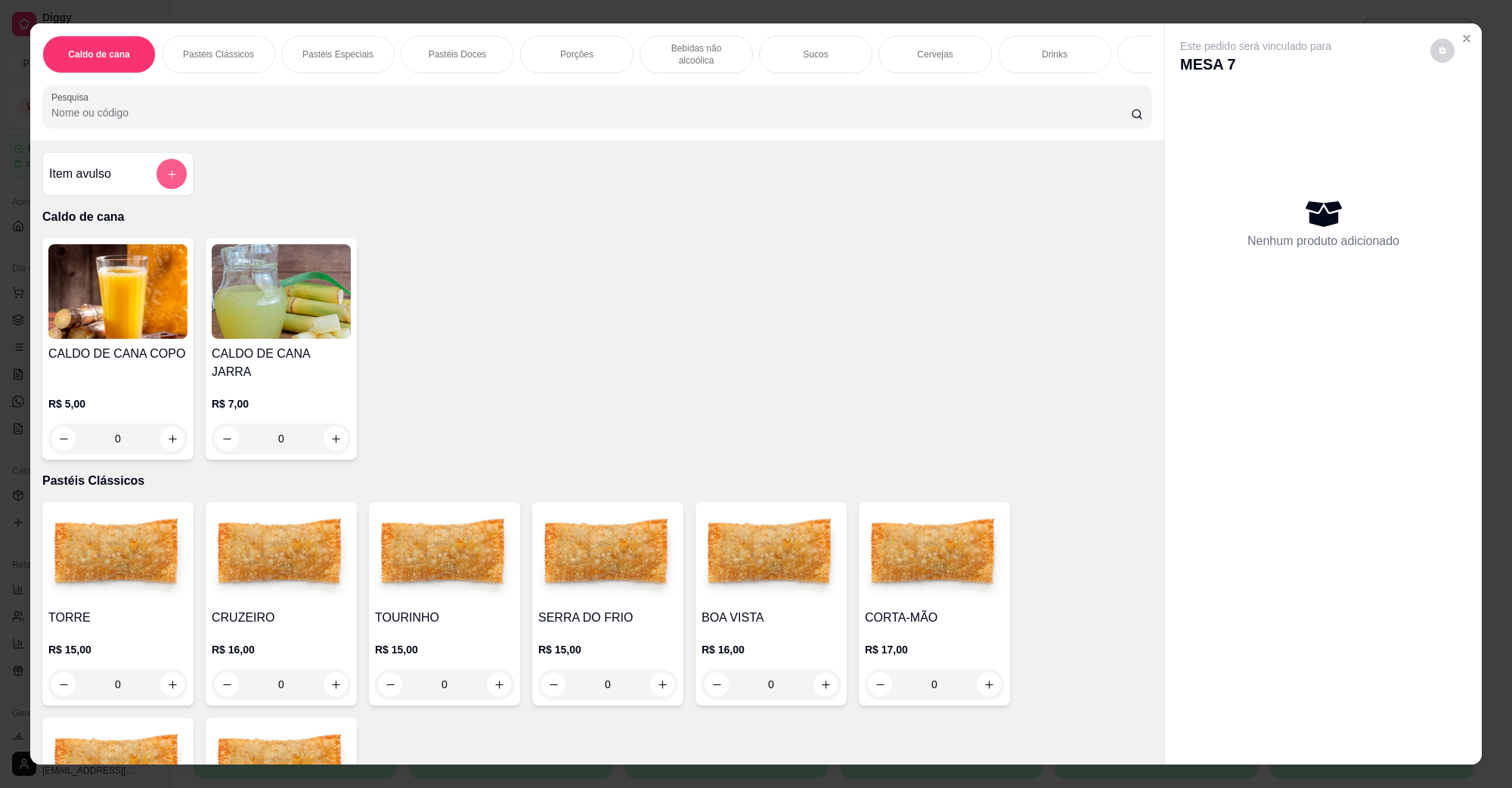
click at [172, 180] on button "add-separate-item" at bounding box center [171, 173] width 30 height 30
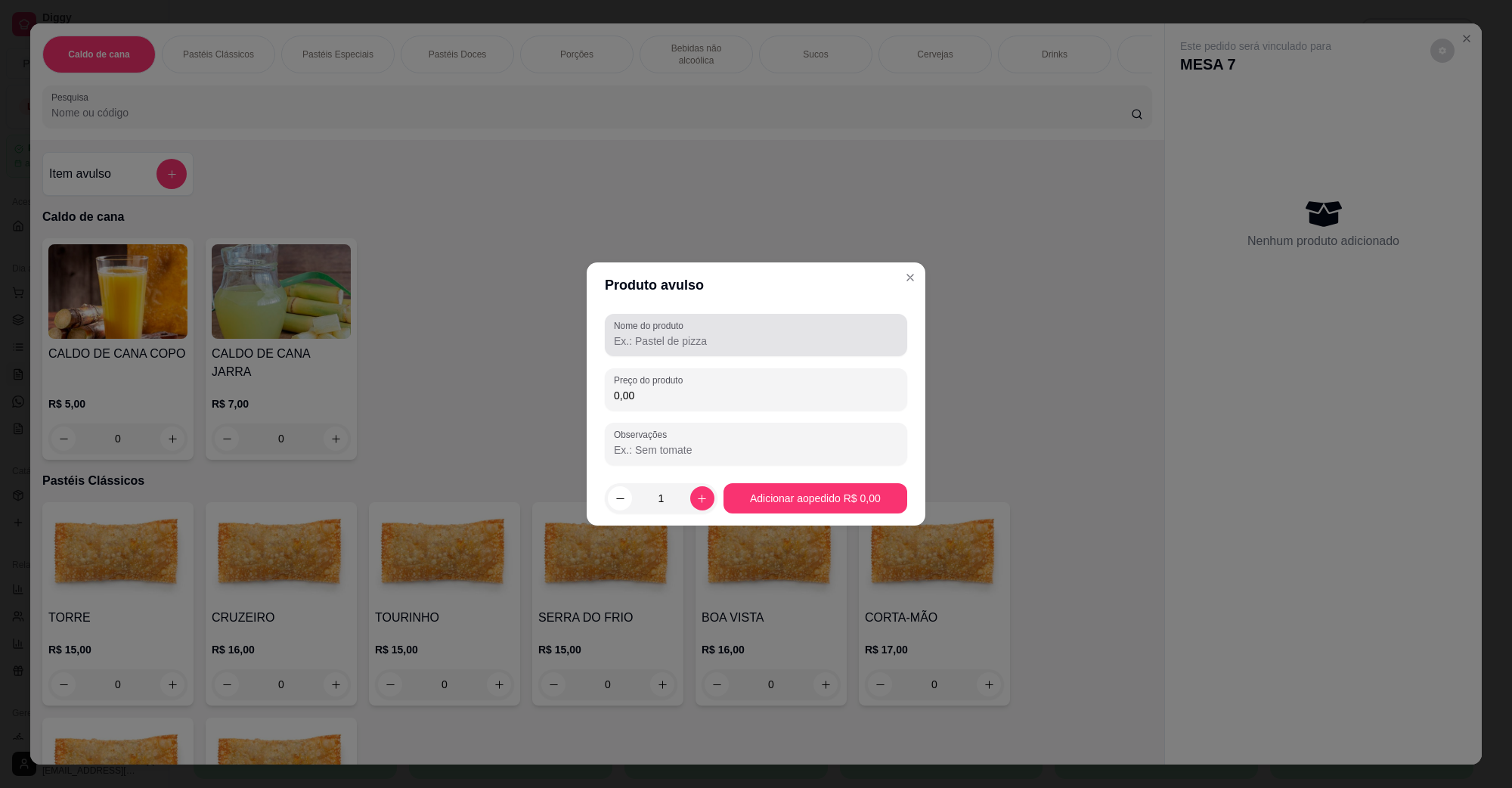
click at [685, 352] on div "Nome do produto" at bounding box center [756, 335] width 302 height 42
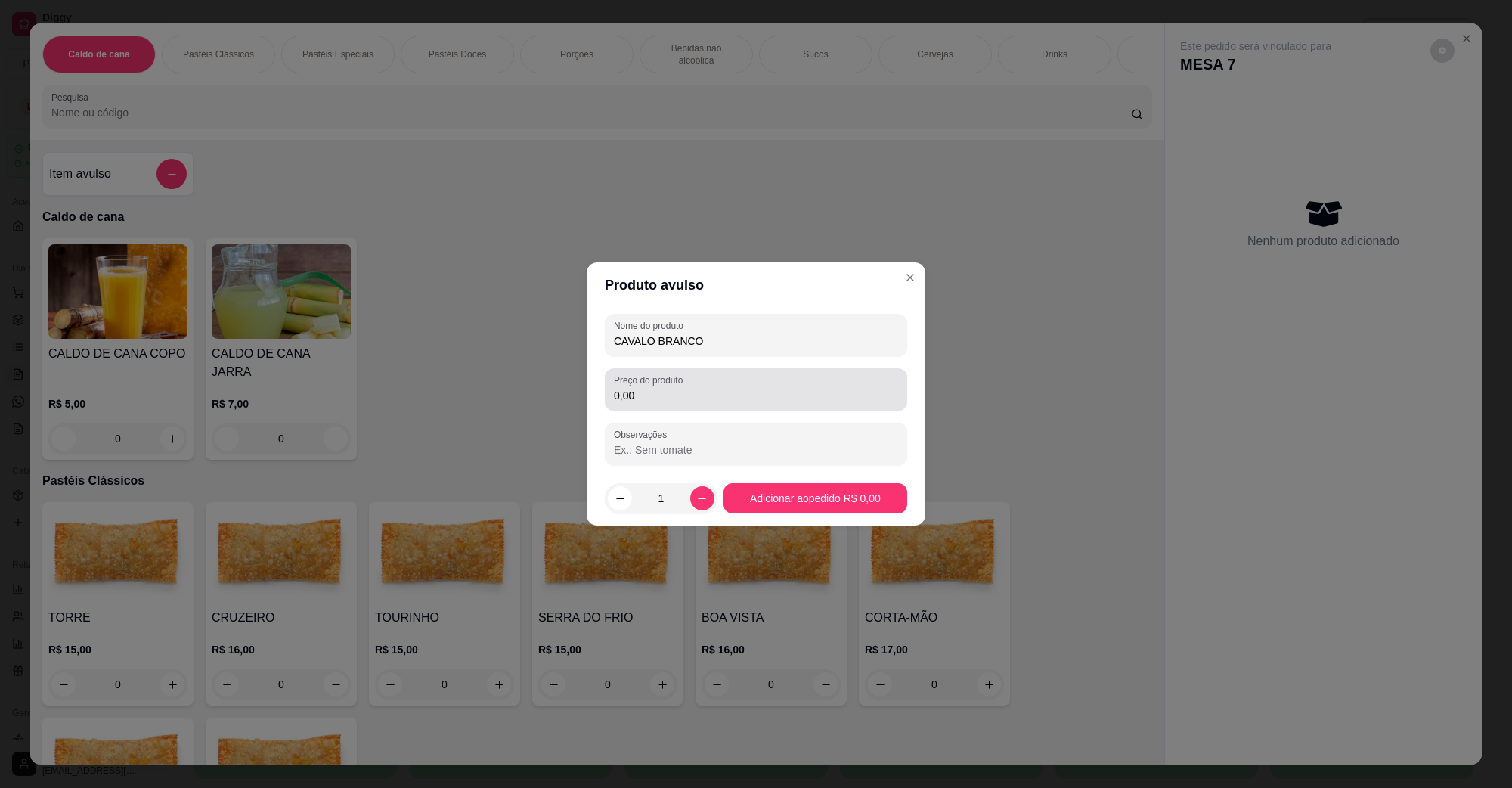
type input "CAVALO BRANCO"
click at [700, 405] on div "0,00" at bounding box center [756, 388] width 284 height 30
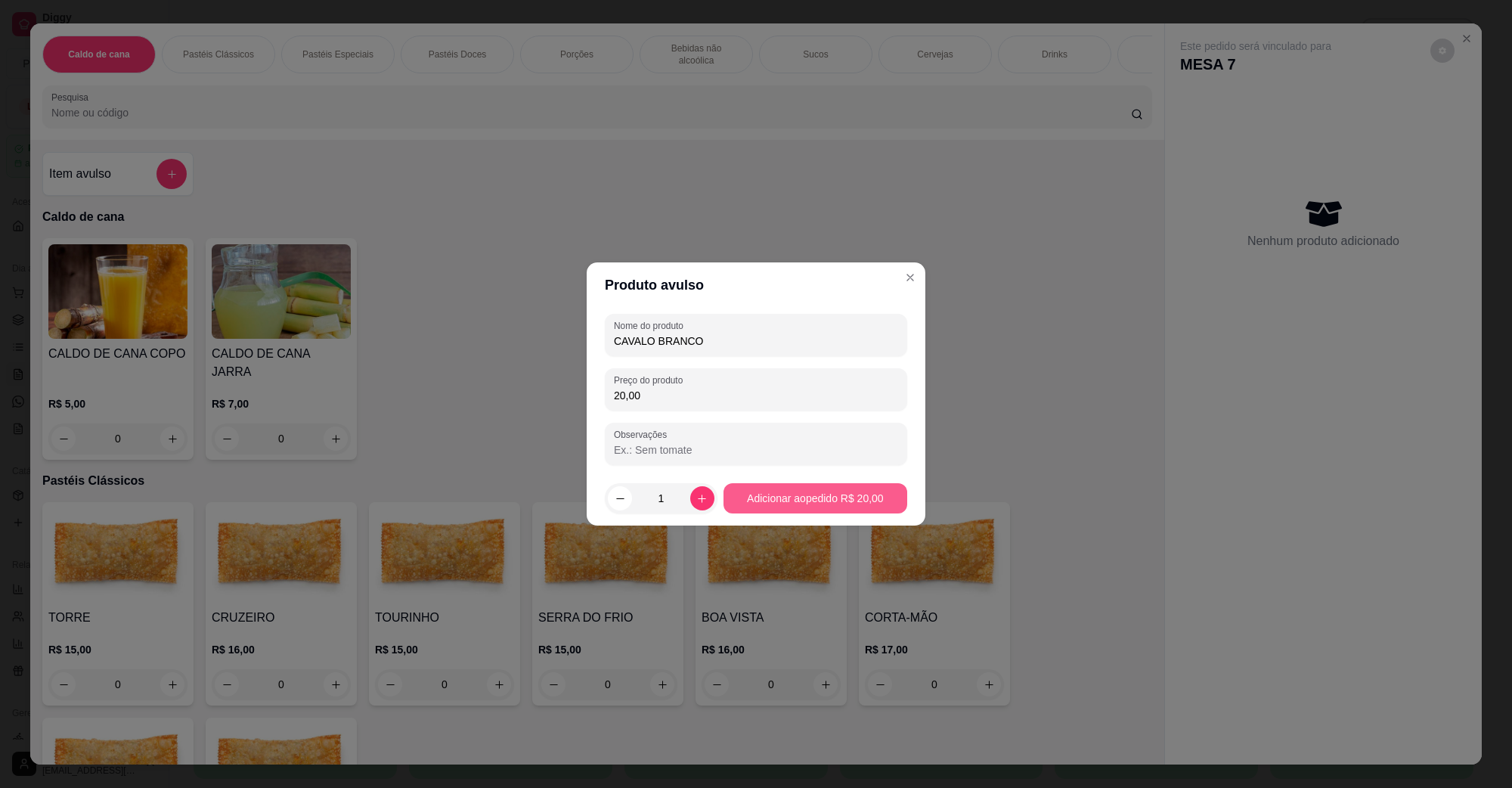
type input "20,00"
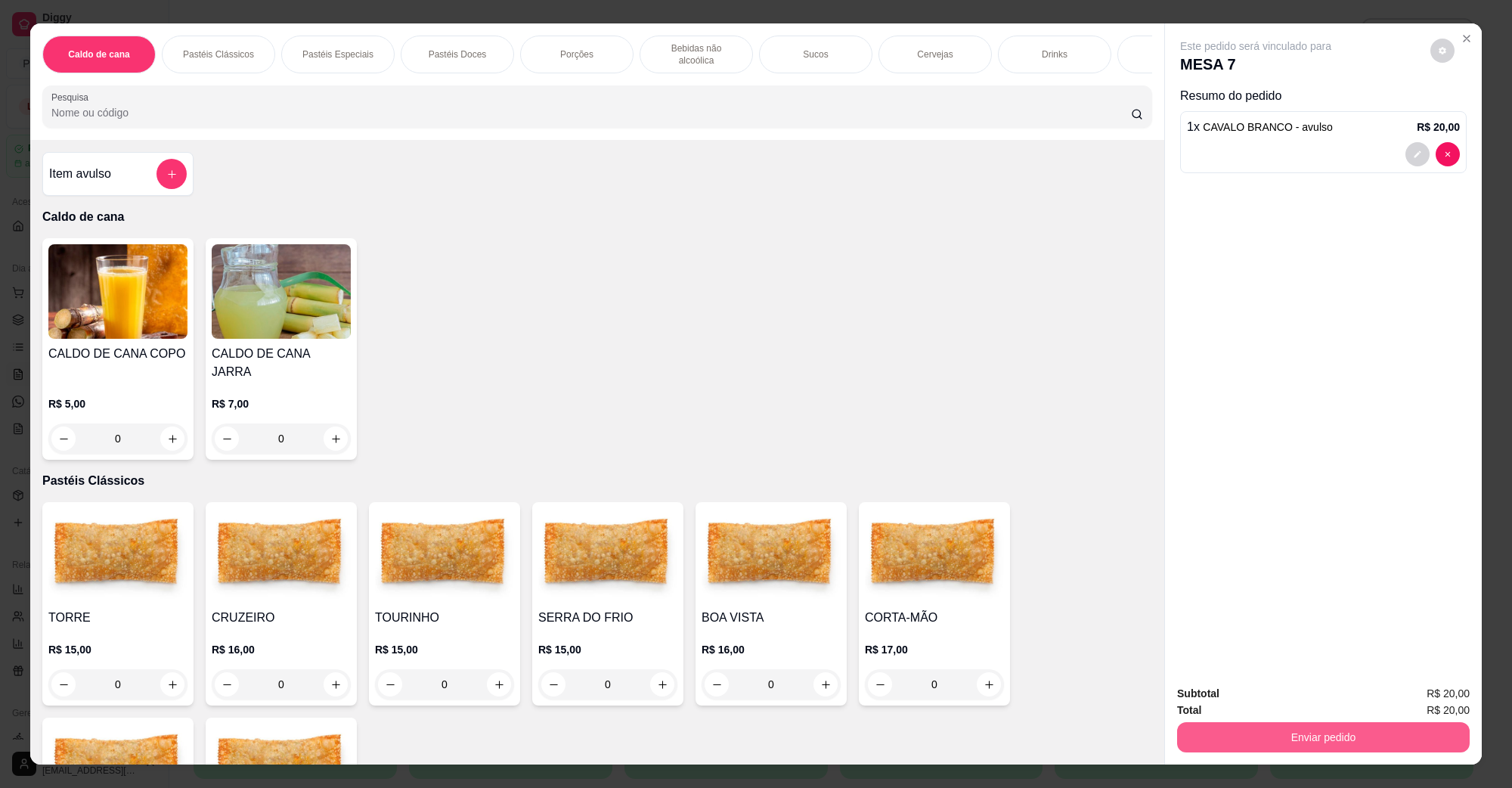
click at [1250, 728] on button "Enviar pedido" at bounding box center [1324, 736] width 293 height 30
click at [1268, 708] on button "Não registrar e enviar pedido" at bounding box center [1272, 700] width 157 height 29
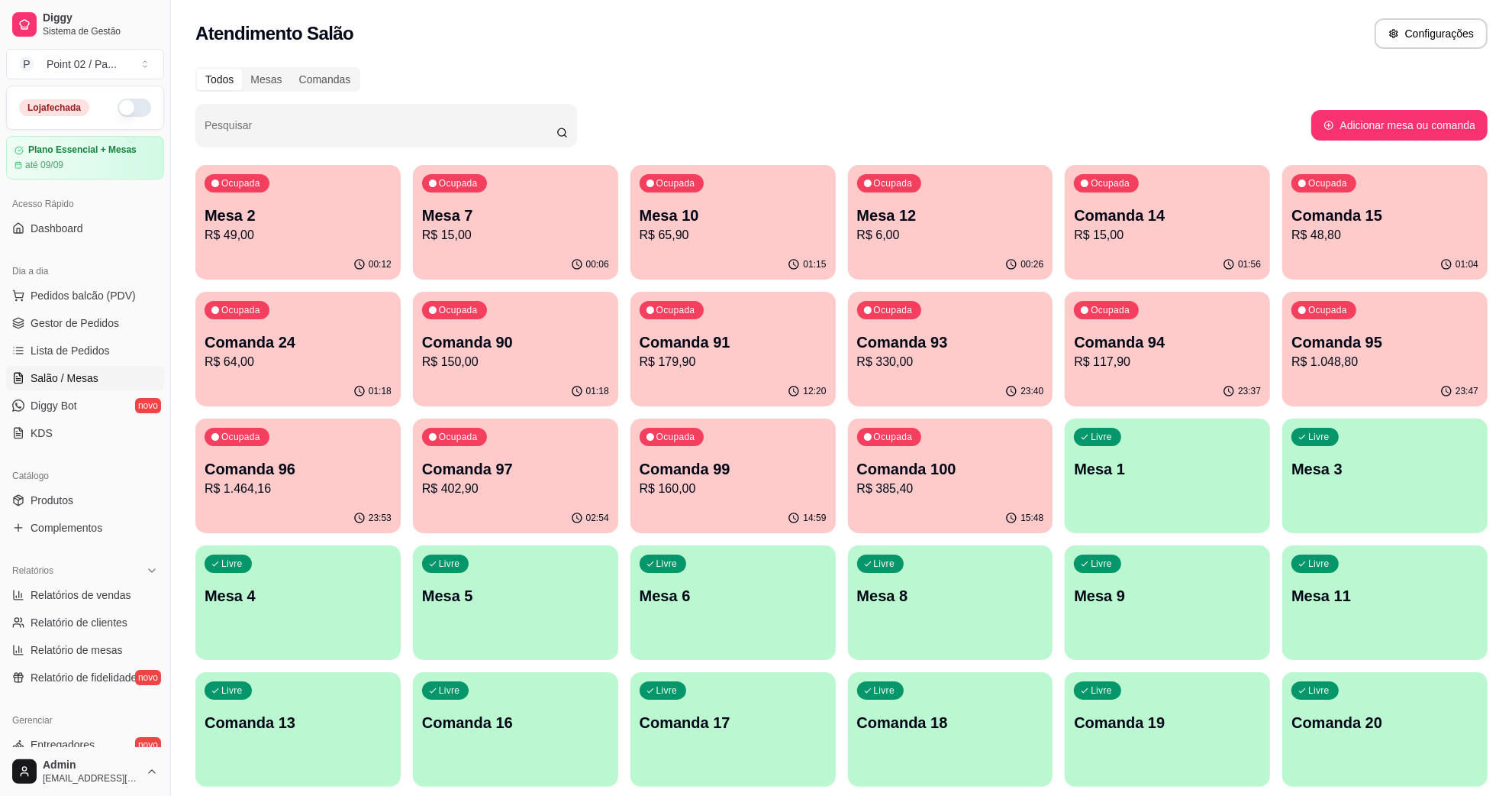
click at [283, 777] on div "button" at bounding box center [298, 776] width 206 height 19
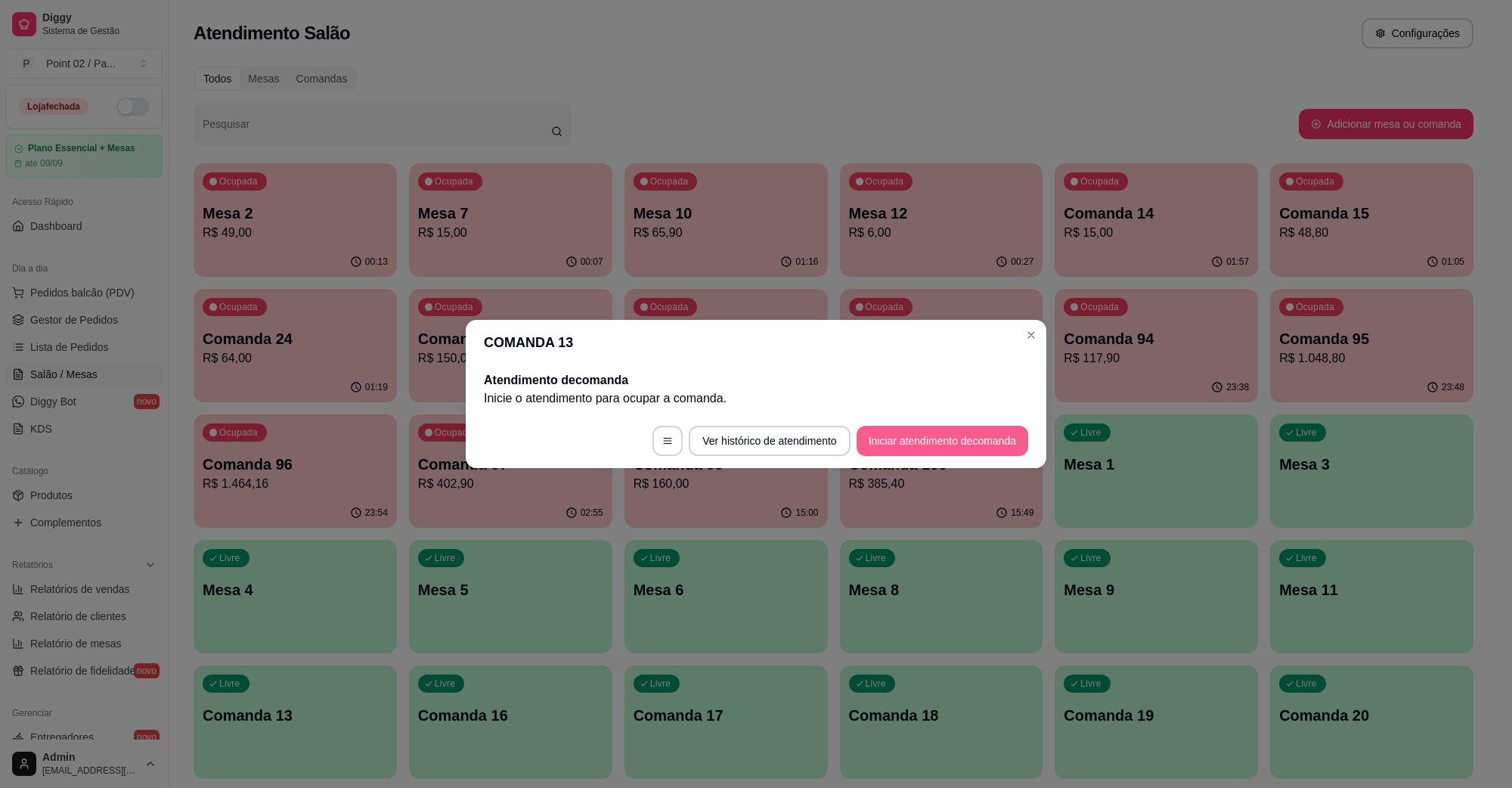
click at [1011, 436] on button "Iniciar atendimento de comanda" at bounding box center [943, 440] width 172 height 30
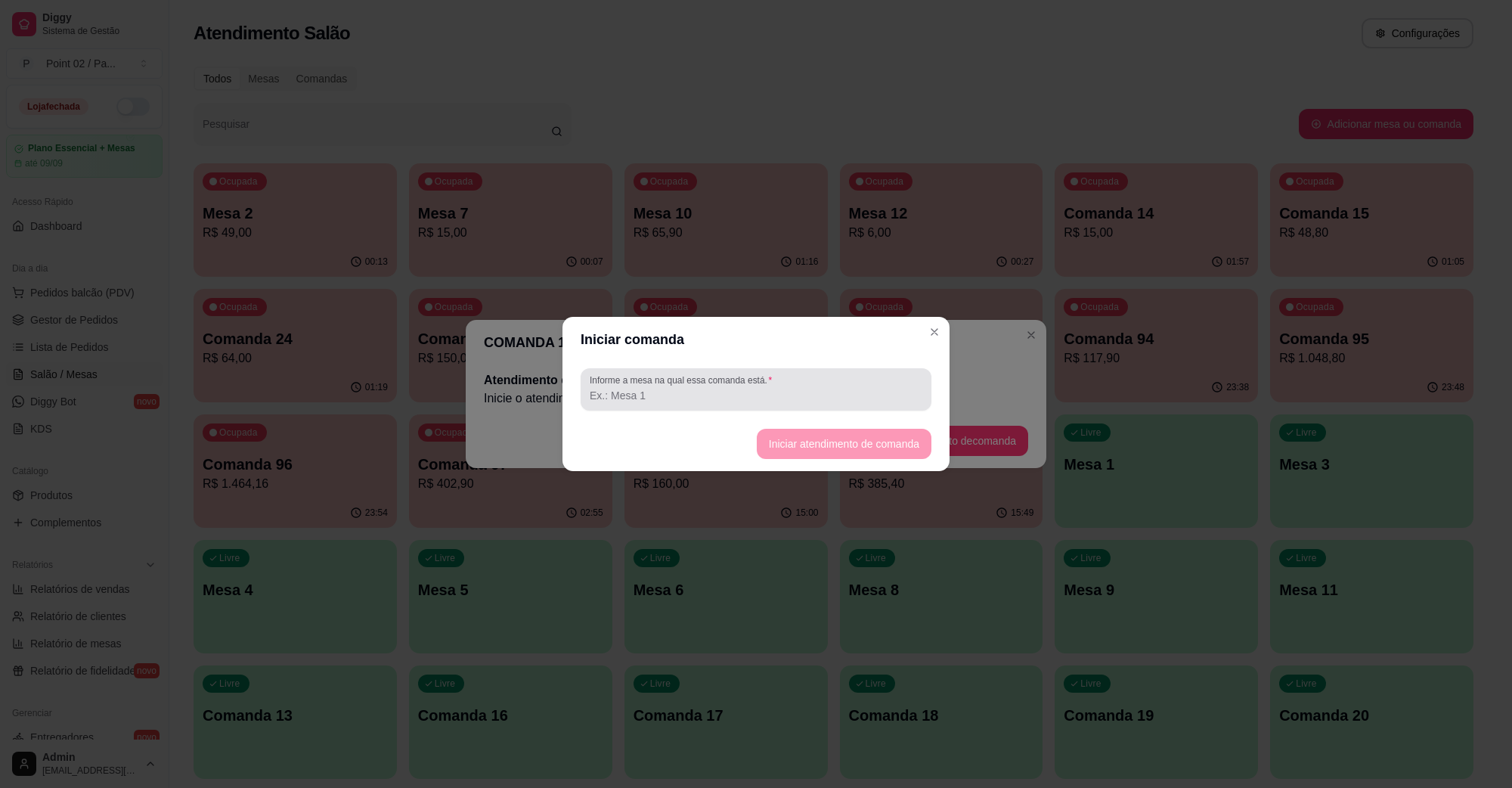
click at [772, 405] on div "Informe a mesa na qual essa comanda está." at bounding box center [756, 389] width 351 height 42
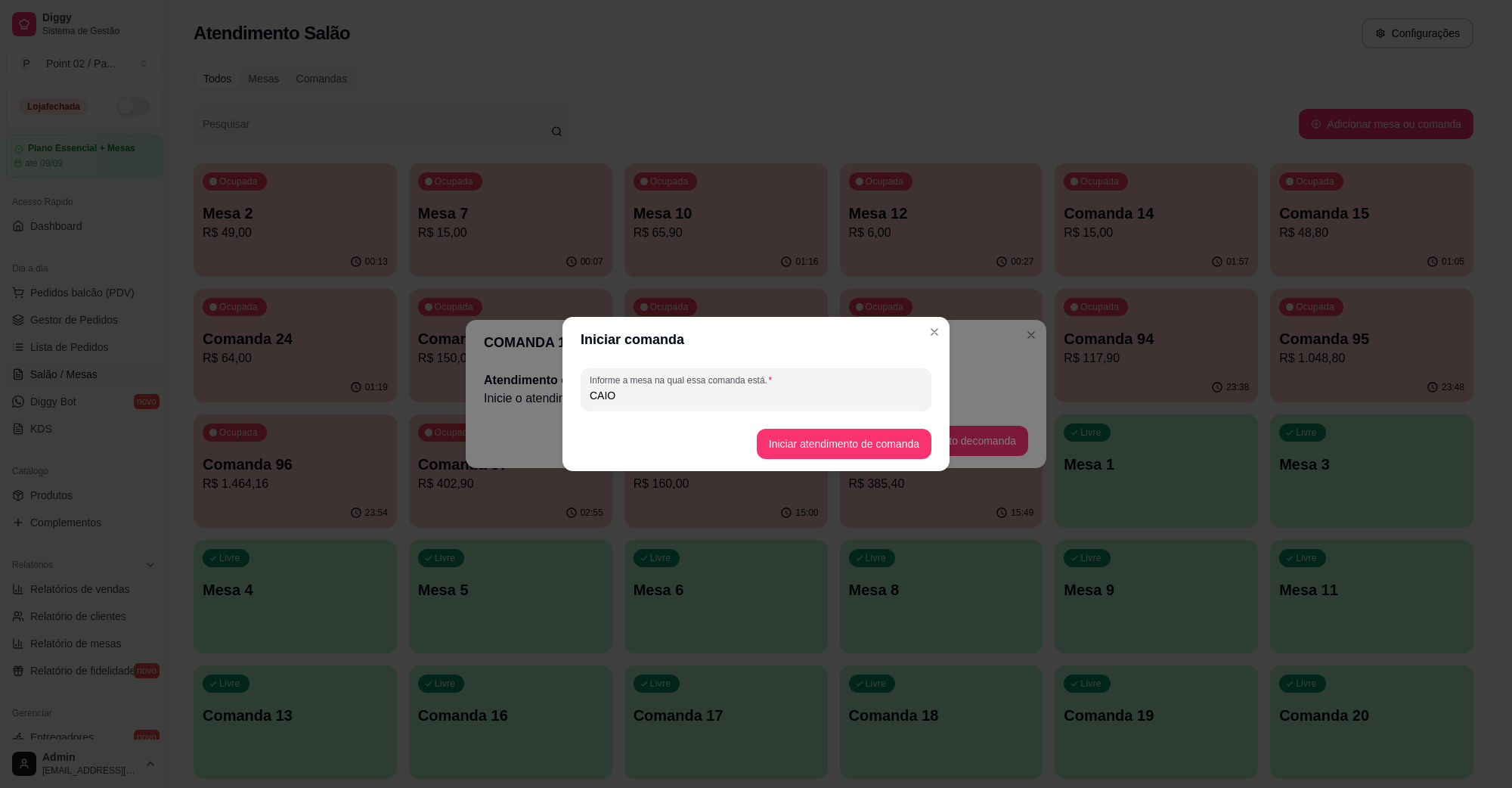
type input "CAIO"
click at [883, 456] on button "Iniciar atendimento de comanda" at bounding box center [843, 444] width 169 height 30
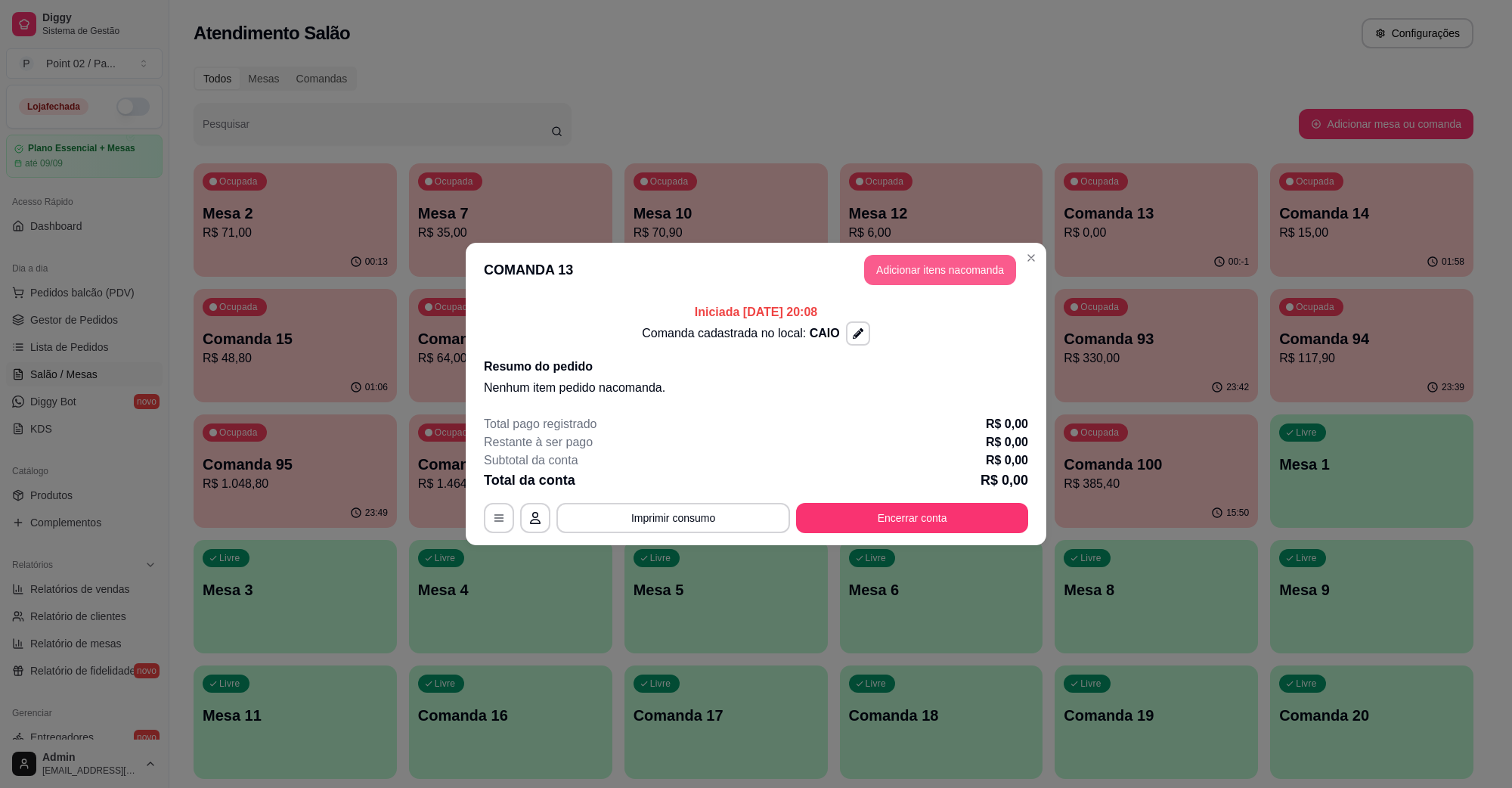
click at [873, 266] on button "Adicionar itens na comanda" at bounding box center [940, 269] width 152 height 30
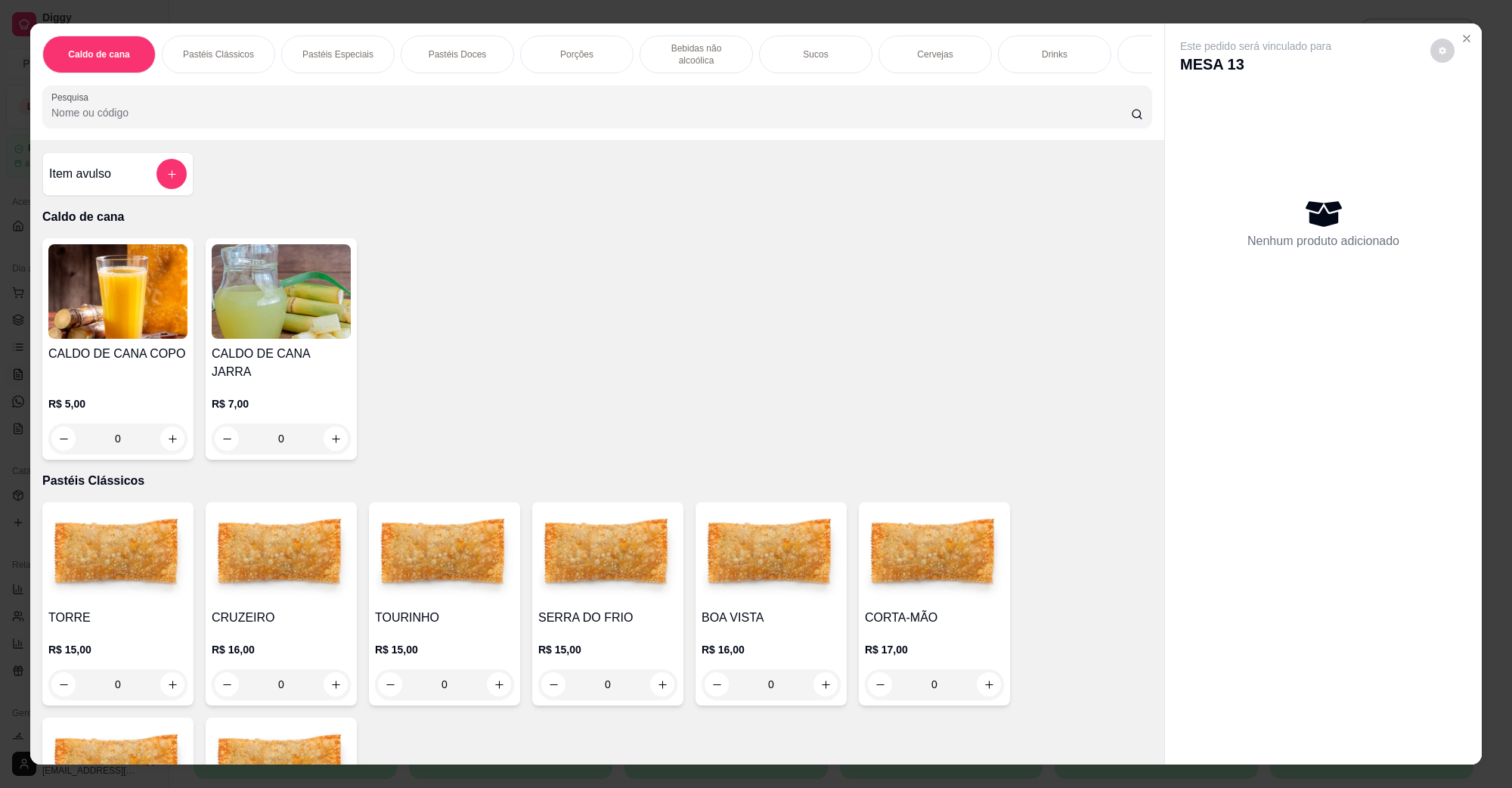
click at [331, 669] on div "0" at bounding box center [281, 684] width 139 height 30
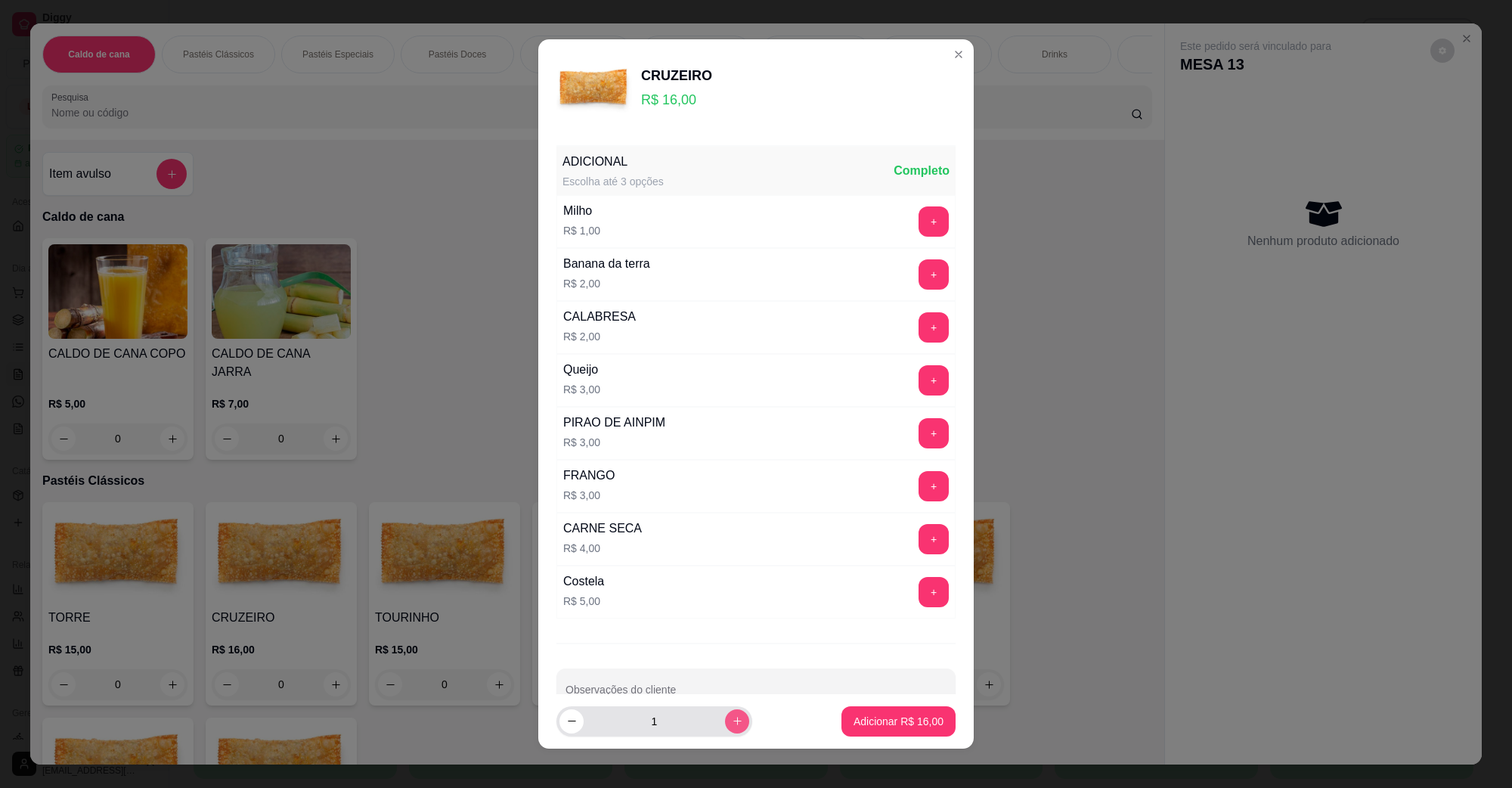
click at [732, 715] on icon "increase-product-quantity" at bounding box center [738, 720] width 12 height 12
type input "3"
click at [854, 715] on p "Adicionar R$ 48,00" at bounding box center [899, 721] width 90 height 15
type input "3"
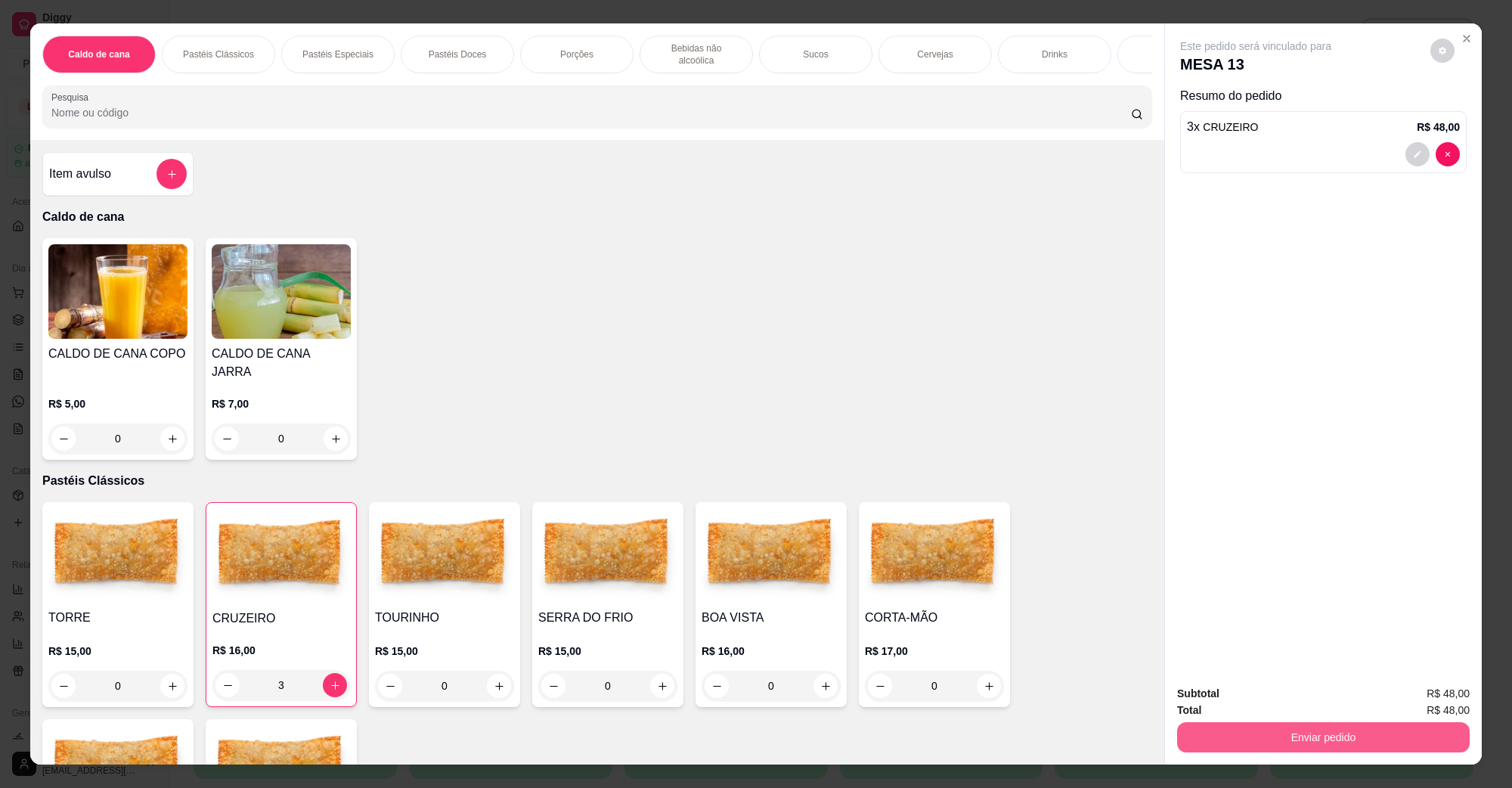
click at [1226, 733] on button "Enviar pedido" at bounding box center [1324, 736] width 293 height 30
click at [1219, 697] on button "Não registrar e enviar pedido" at bounding box center [1272, 700] width 157 height 29
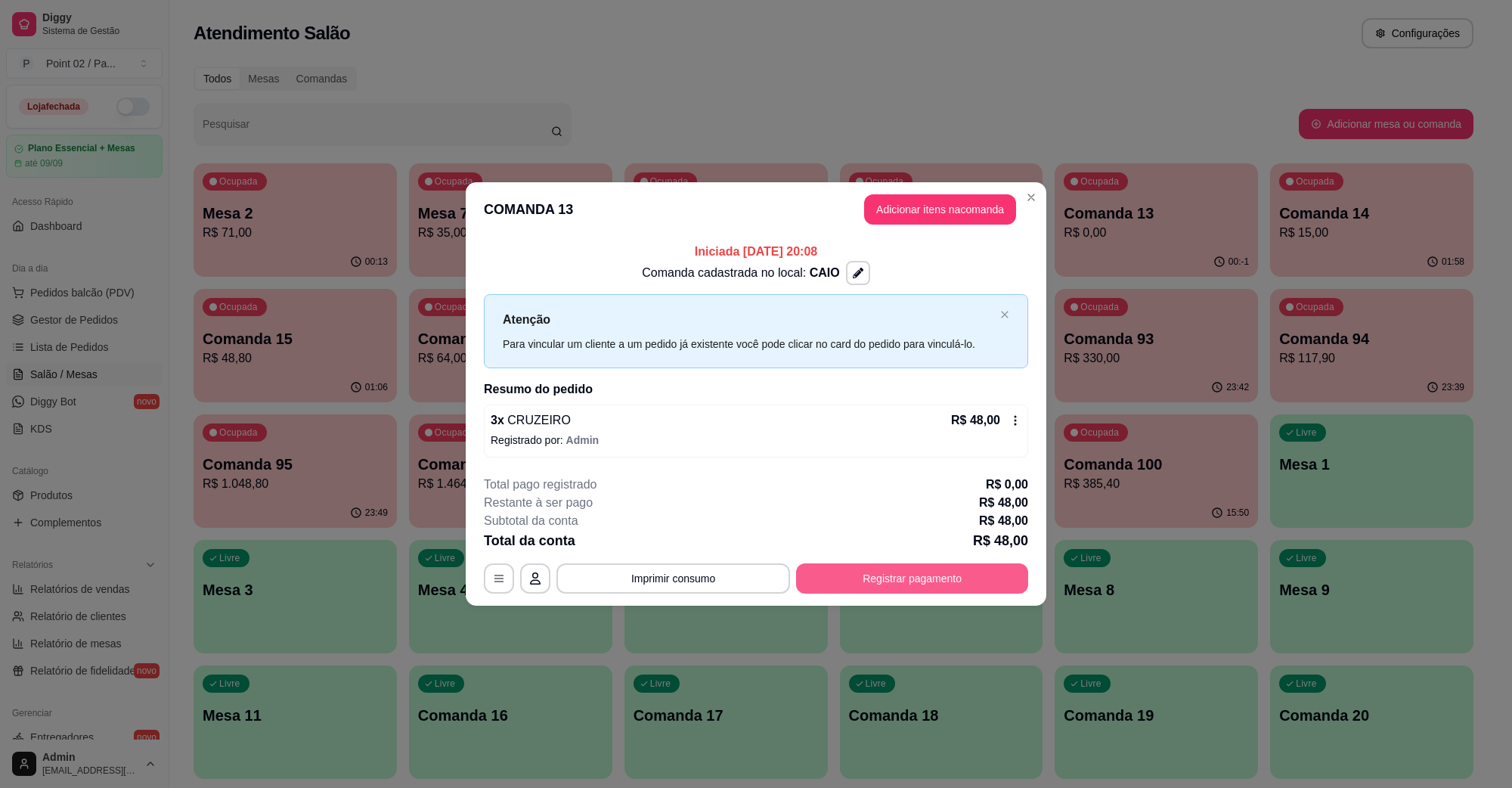
click at [920, 583] on button "Registrar pagamento" at bounding box center [912, 577] width 232 height 30
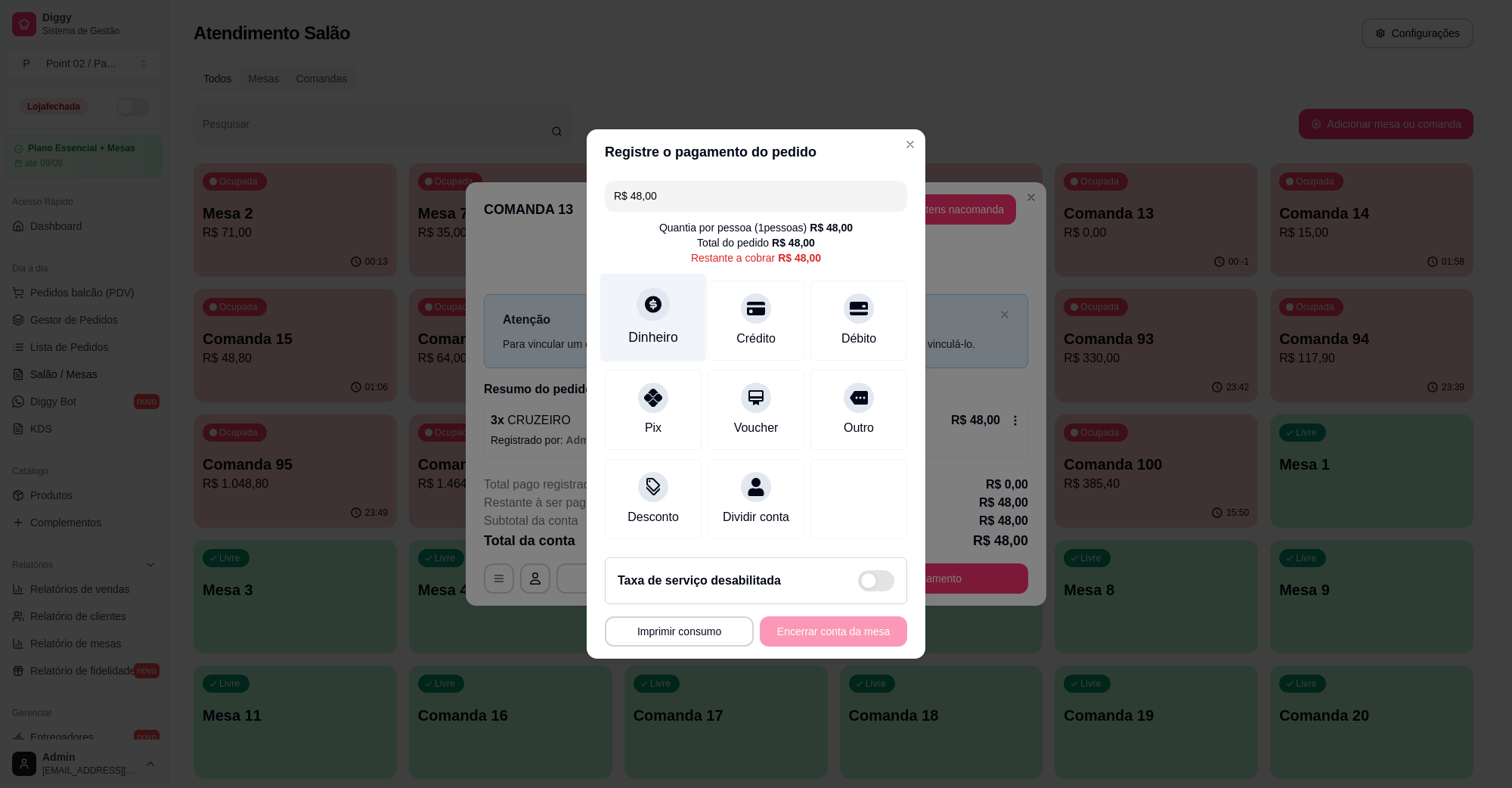
click at [675, 307] on div "Dinheiro" at bounding box center [653, 318] width 106 height 89
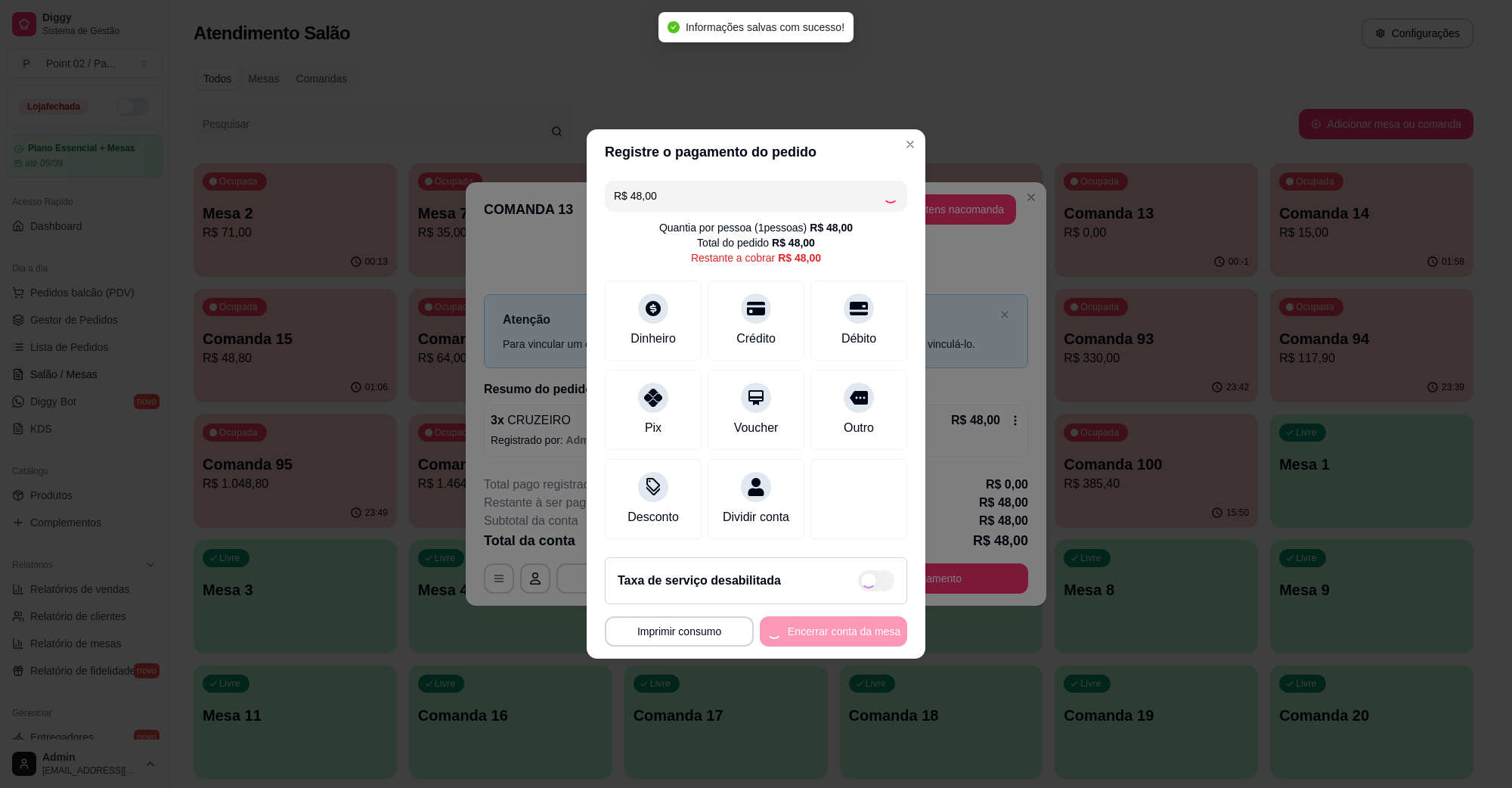
type input "R$ 0,00"
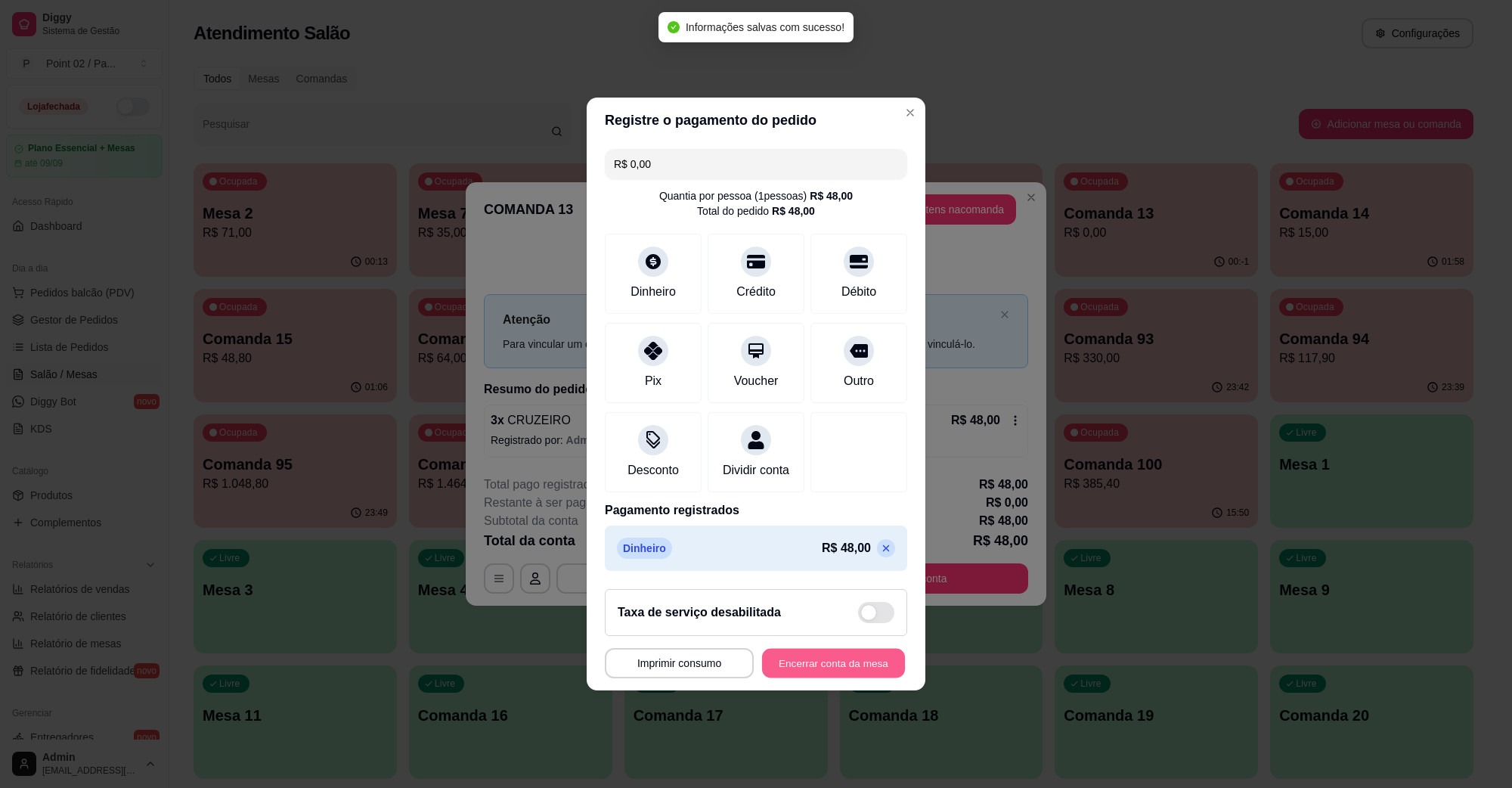
click at [848, 666] on button "Encerrar conta da mesa" at bounding box center [834, 662] width 143 height 30
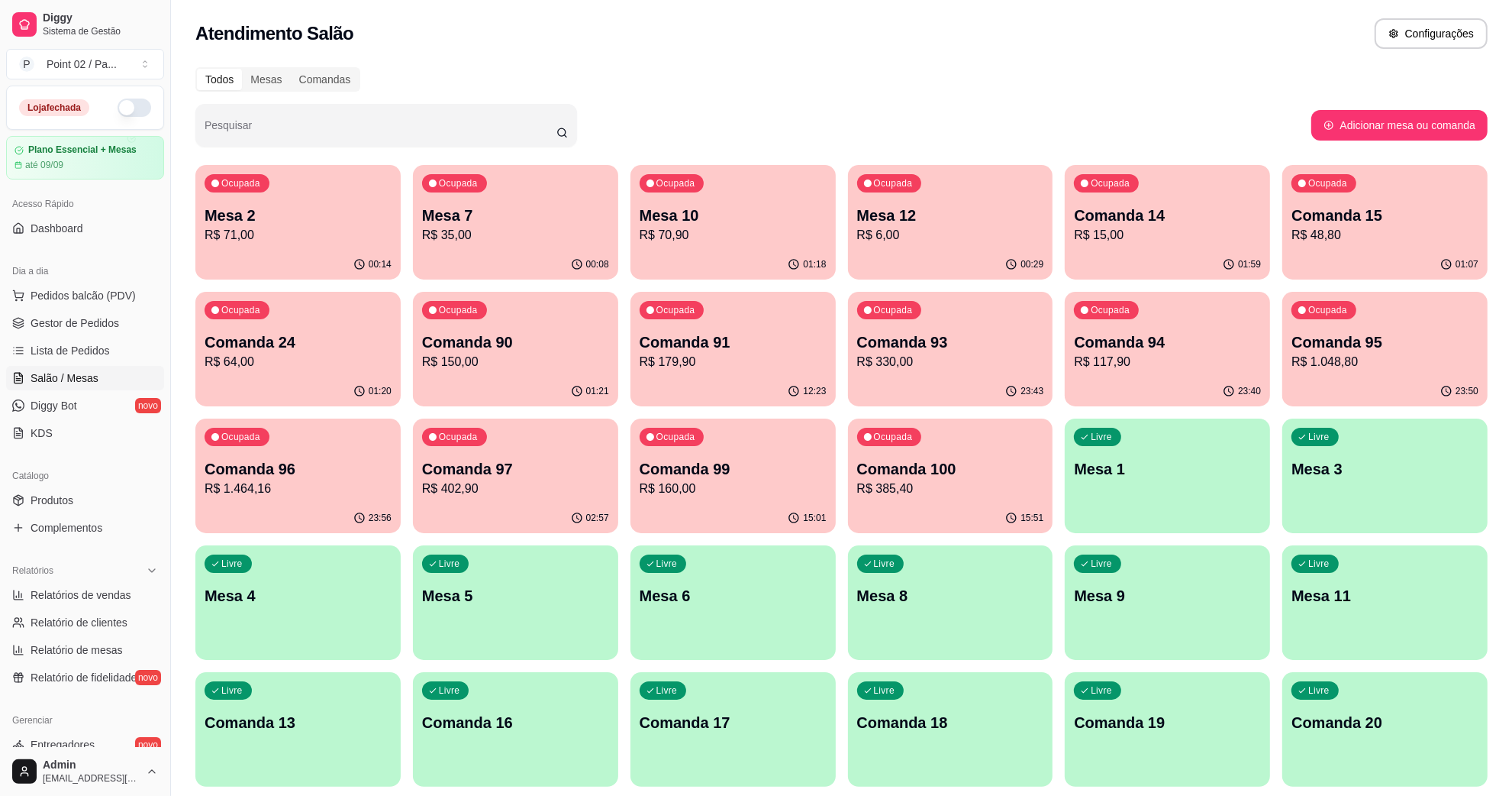
click at [757, 211] on p "Mesa 10" at bounding box center [734, 216] width 187 height 21
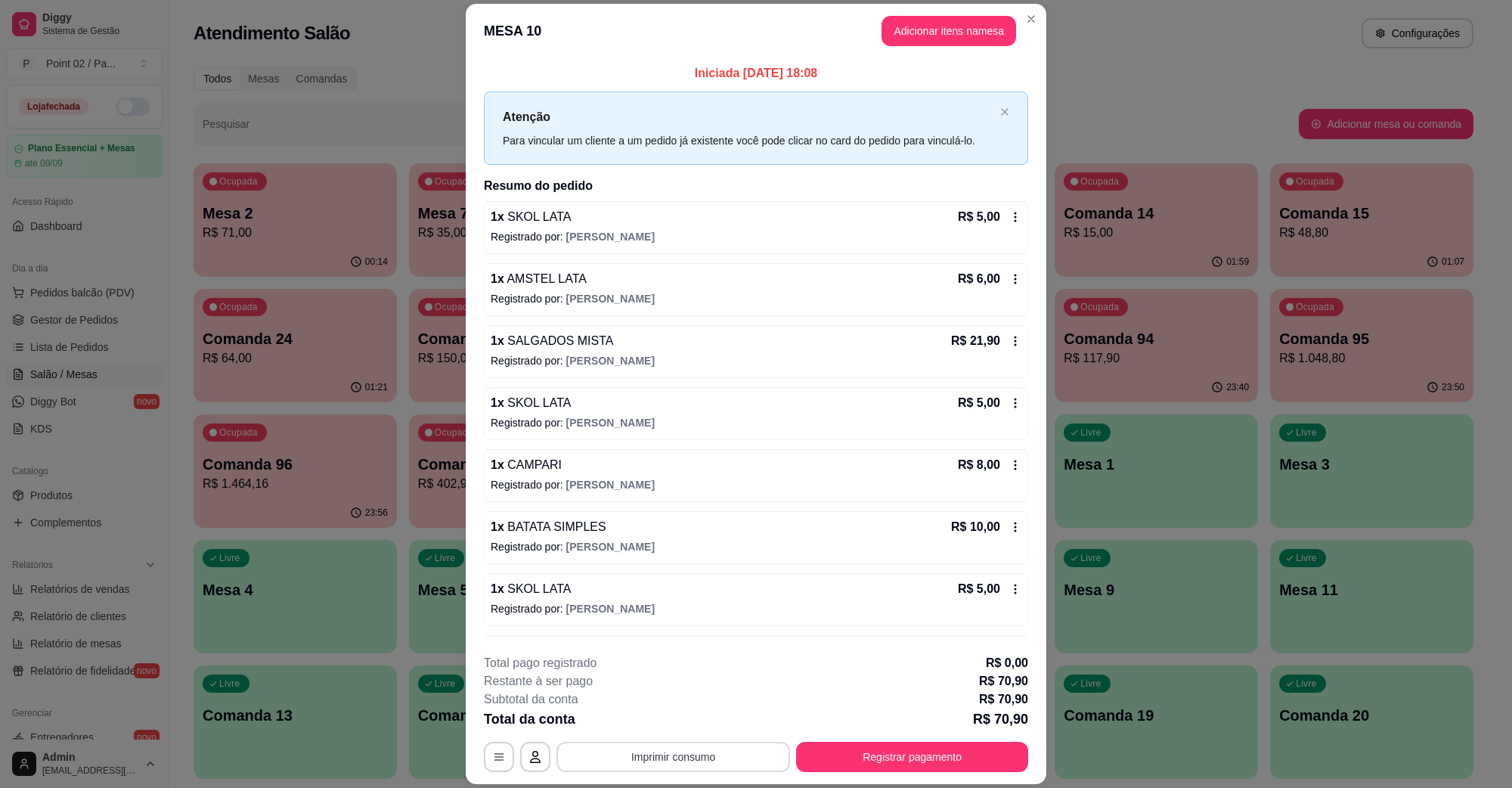
click at [708, 757] on button "Imprimir consumo" at bounding box center [673, 756] width 234 height 30
click at [700, 707] on div "Escolha a impressora IMPRESSORA" at bounding box center [670, 711] width 125 height 51
click at [699, 711] on button "IMPRESSORA" at bounding box center [670, 721] width 109 height 24
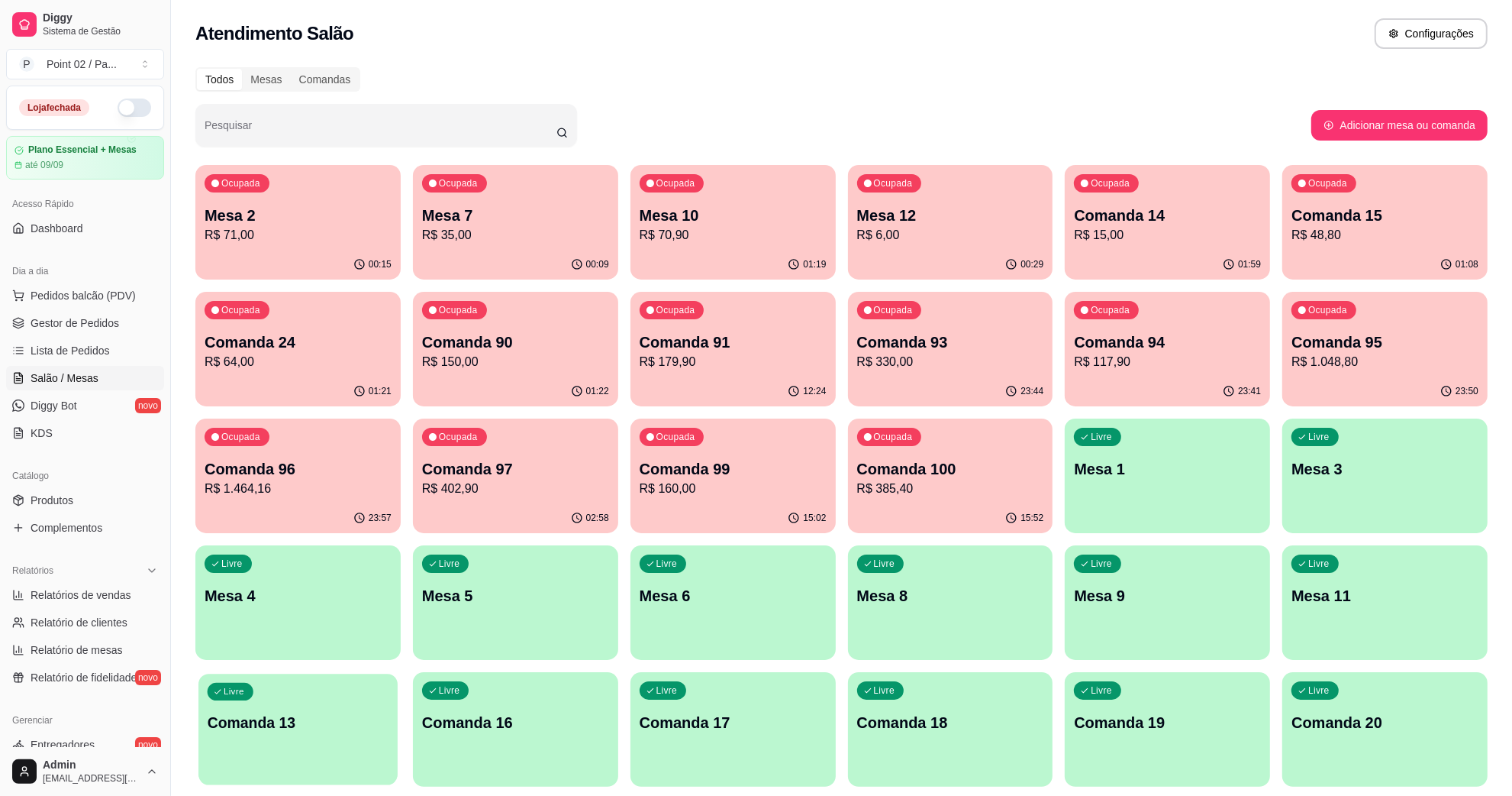
click at [359, 727] on p "Comanda 13" at bounding box center [298, 722] width 180 height 20
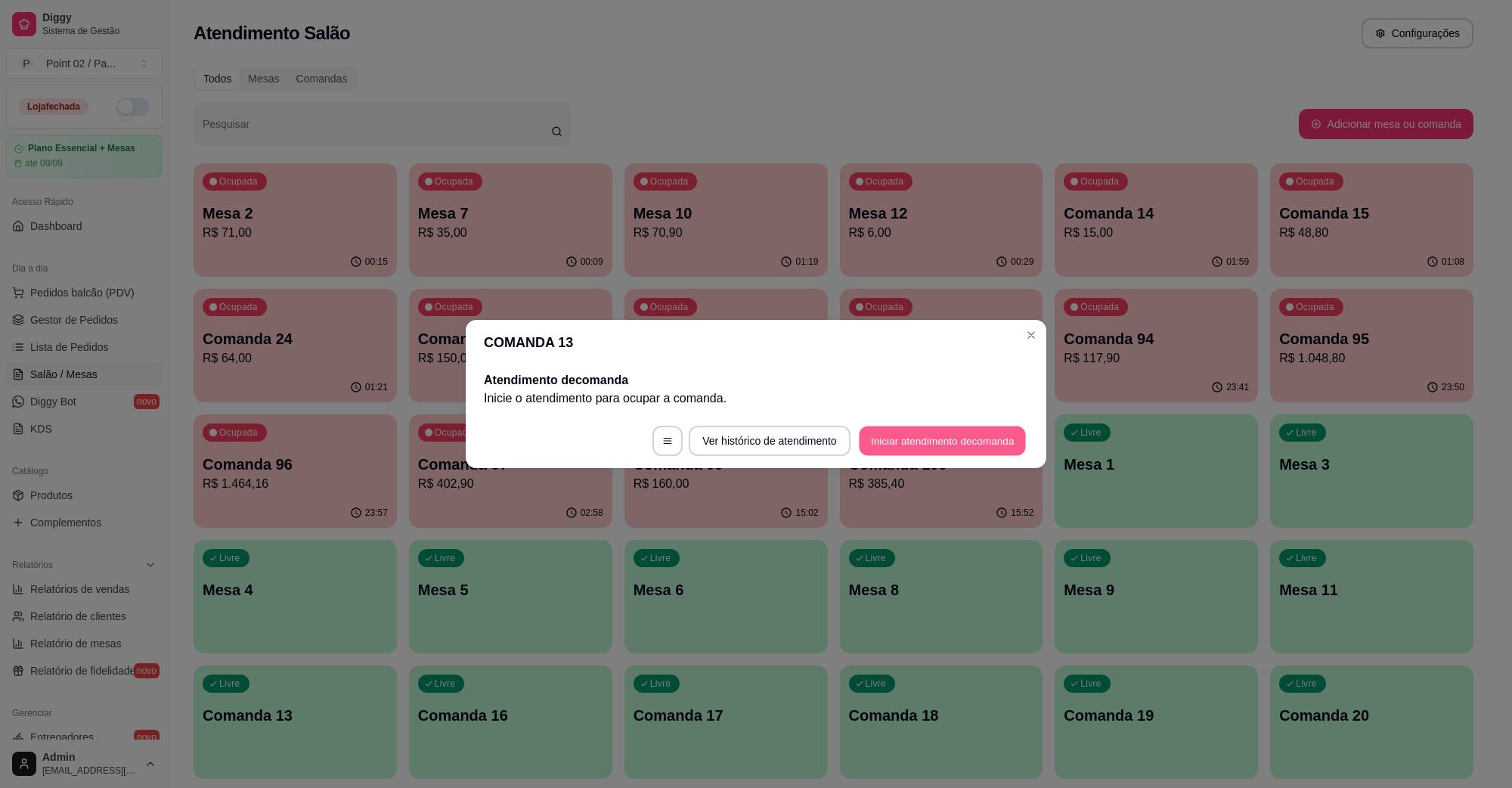
click at [954, 439] on button "Iniciar atendimento de comanda" at bounding box center [942, 440] width 167 height 30
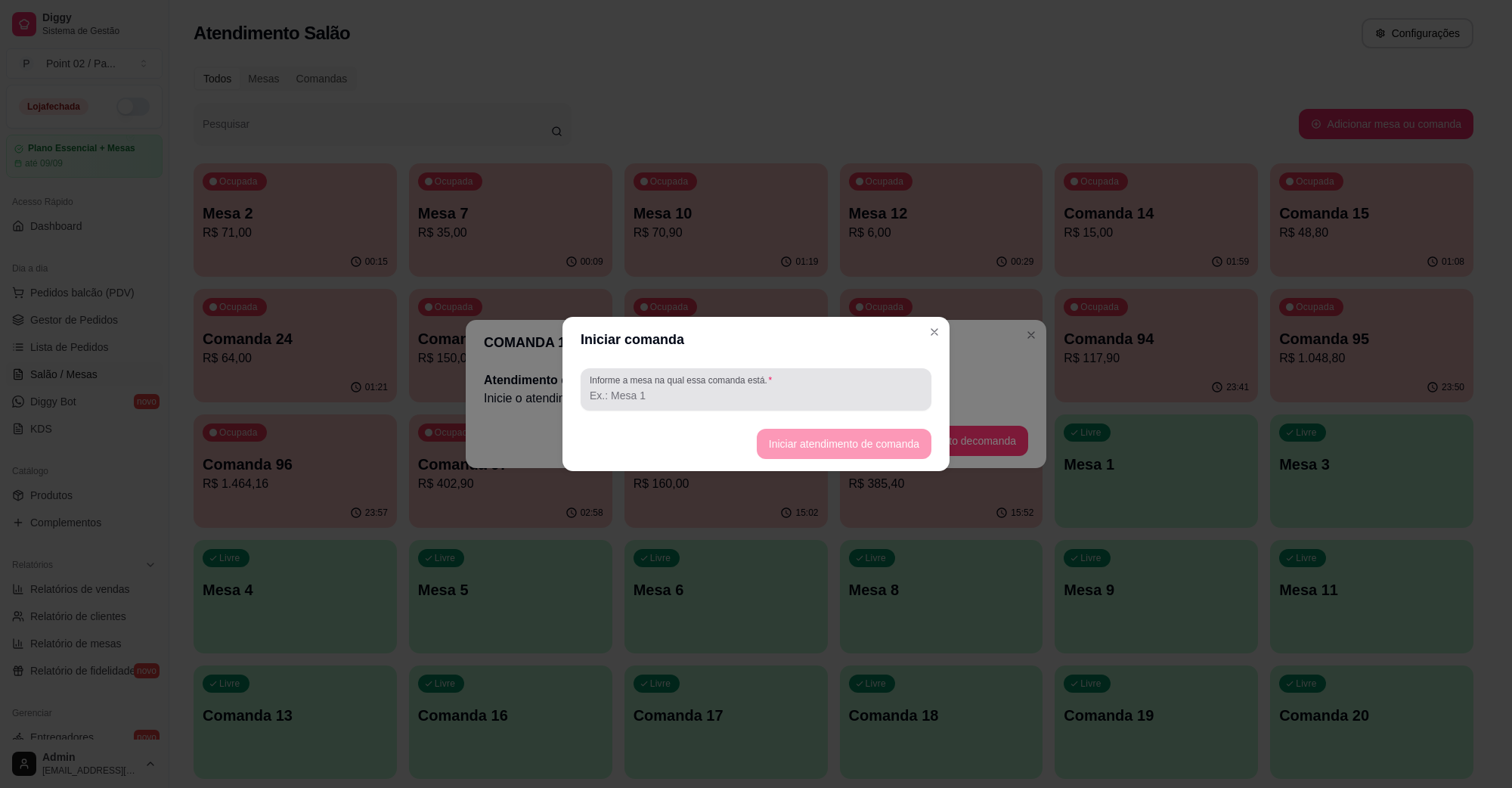
click at [883, 407] on div "Informe a mesa na qual essa comanda está." at bounding box center [756, 389] width 351 height 42
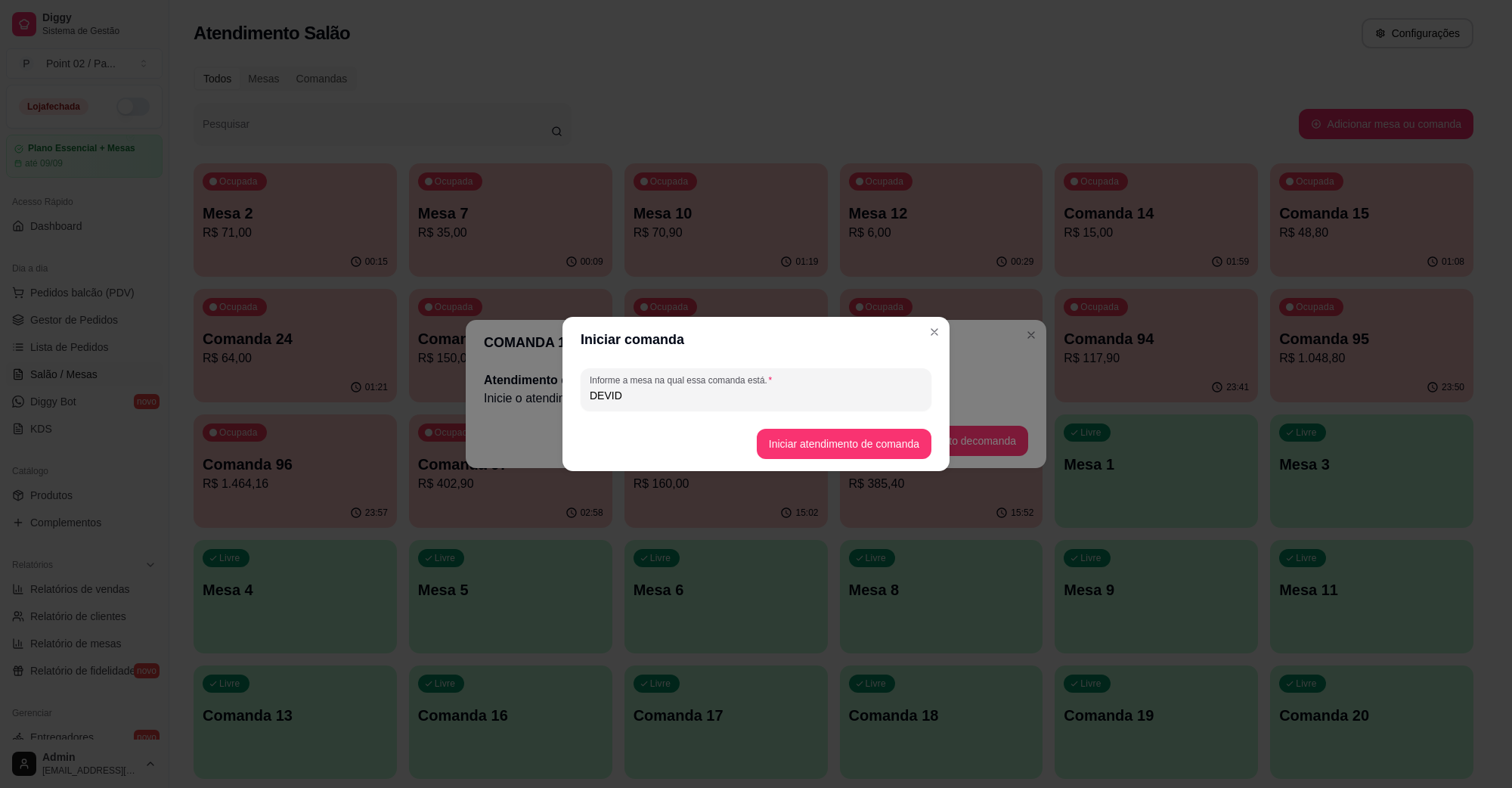
type input "DEVID"
click at [878, 439] on button "Iniciar atendimento de comanda" at bounding box center [843, 444] width 169 height 30
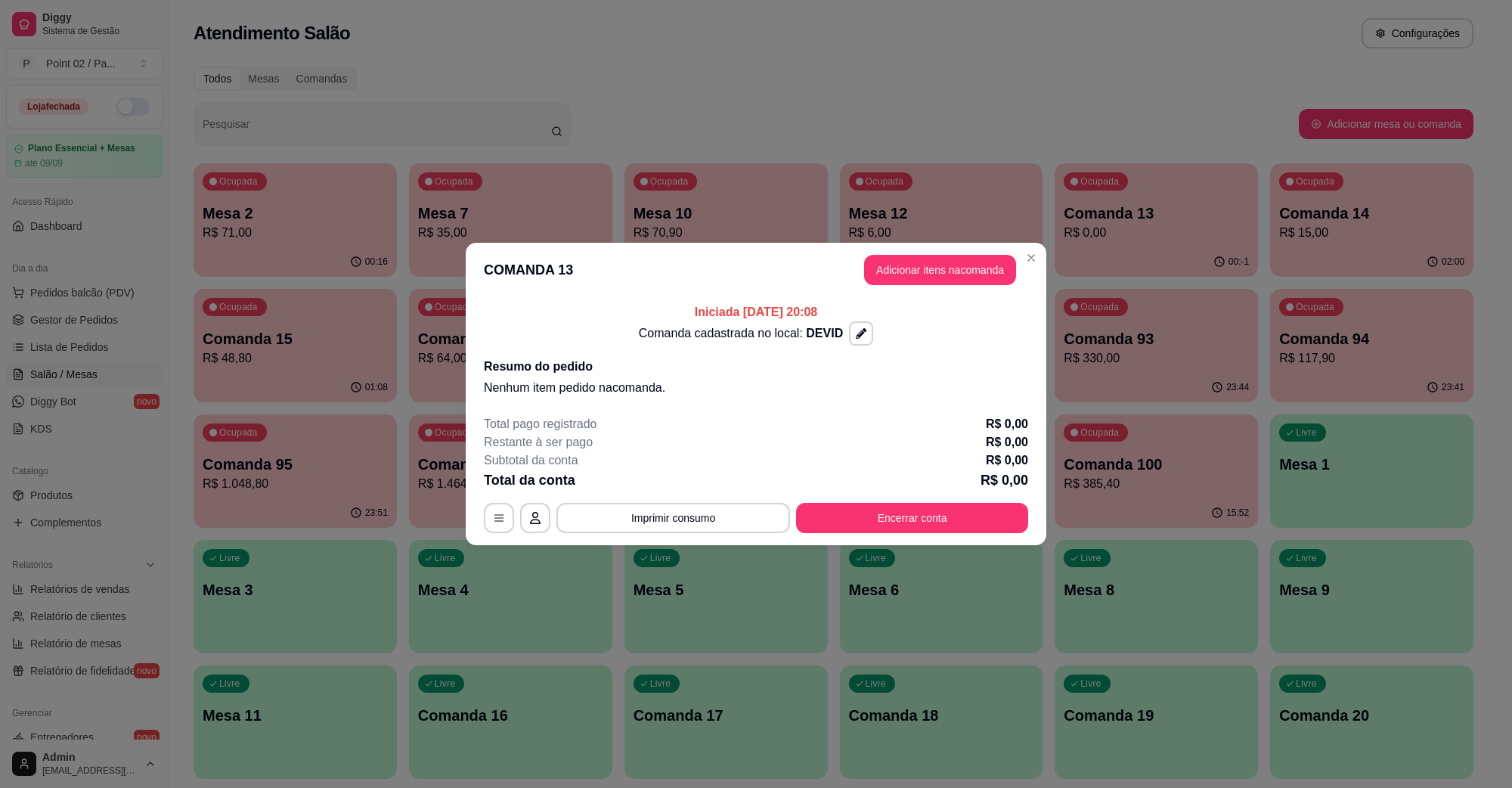
click at [970, 286] on header "COMANDA 13 Adicionar itens na comanda" at bounding box center [756, 269] width 581 height 54
click at [969, 282] on button "Adicionar itens na comanda" at bounding box center [940, 270] width 148 height 30
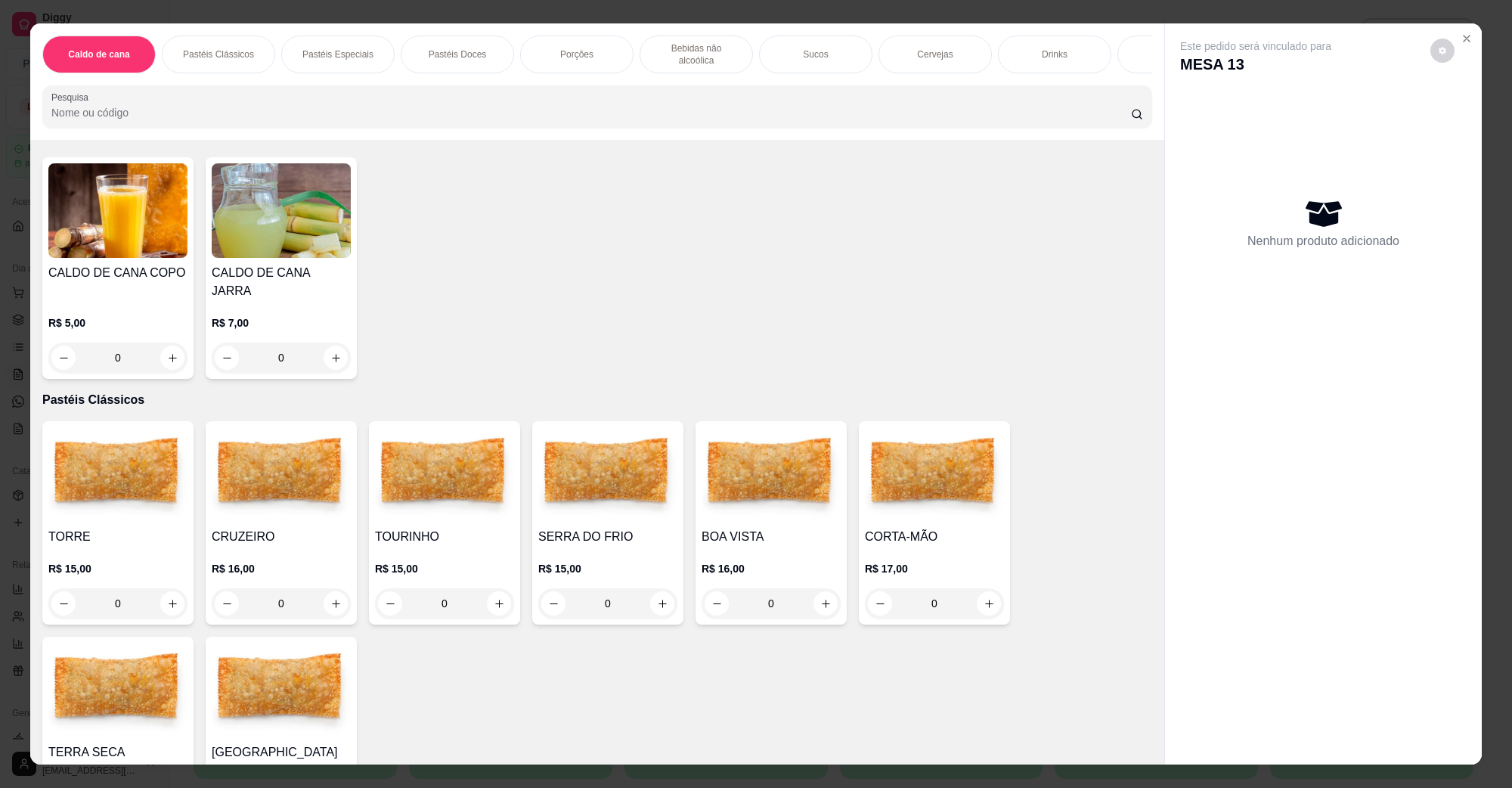
scroll to position [189, 0]
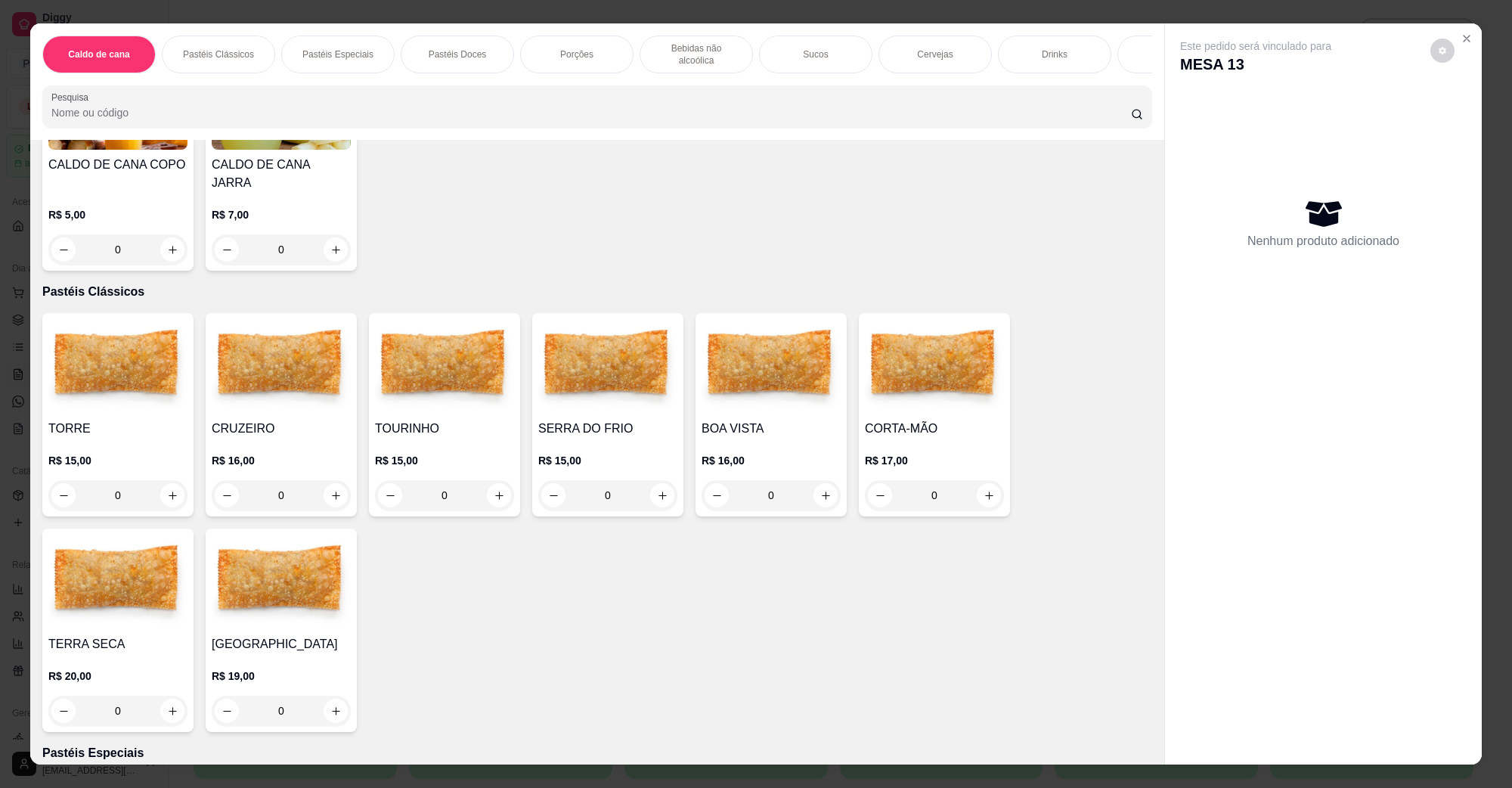
click at [263, 369] on img at bounding box center [281, 366] width 139 height 95
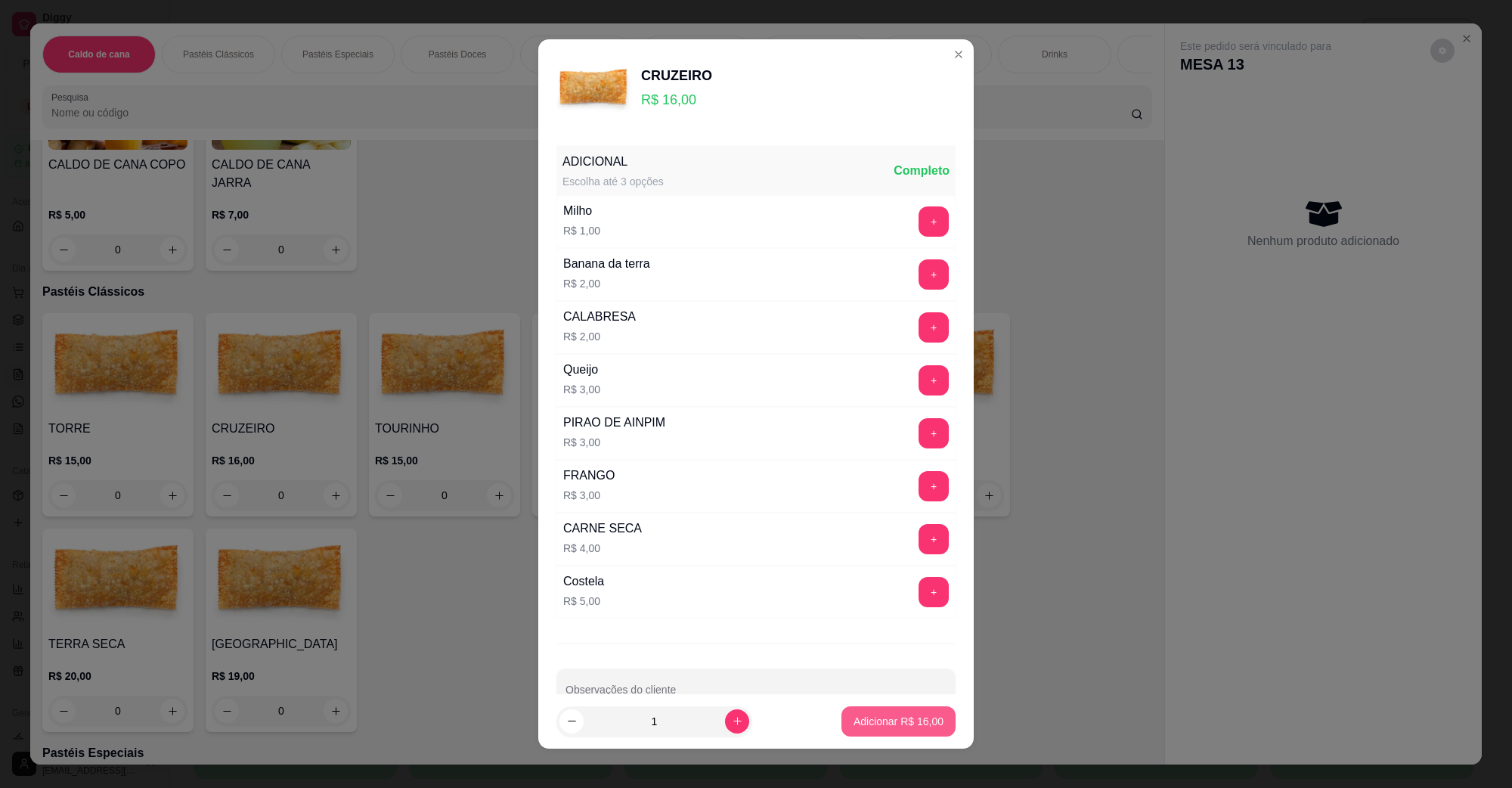
click at [866, 731] on button "Adicionar R$ 16,00" at bounding box center [899, 720] width 114 height 30
type input "1"
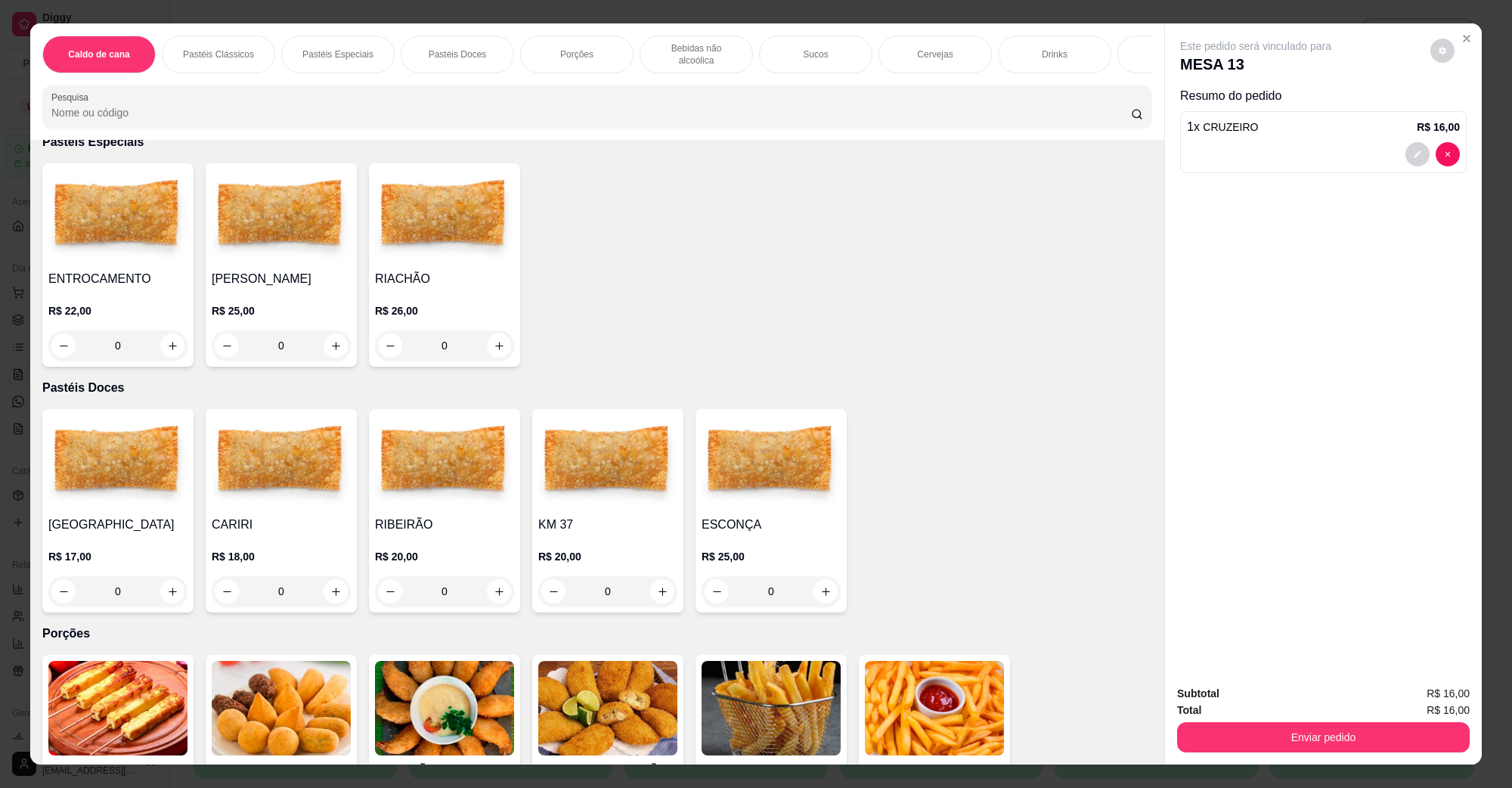
scroll to position [1228, 0]
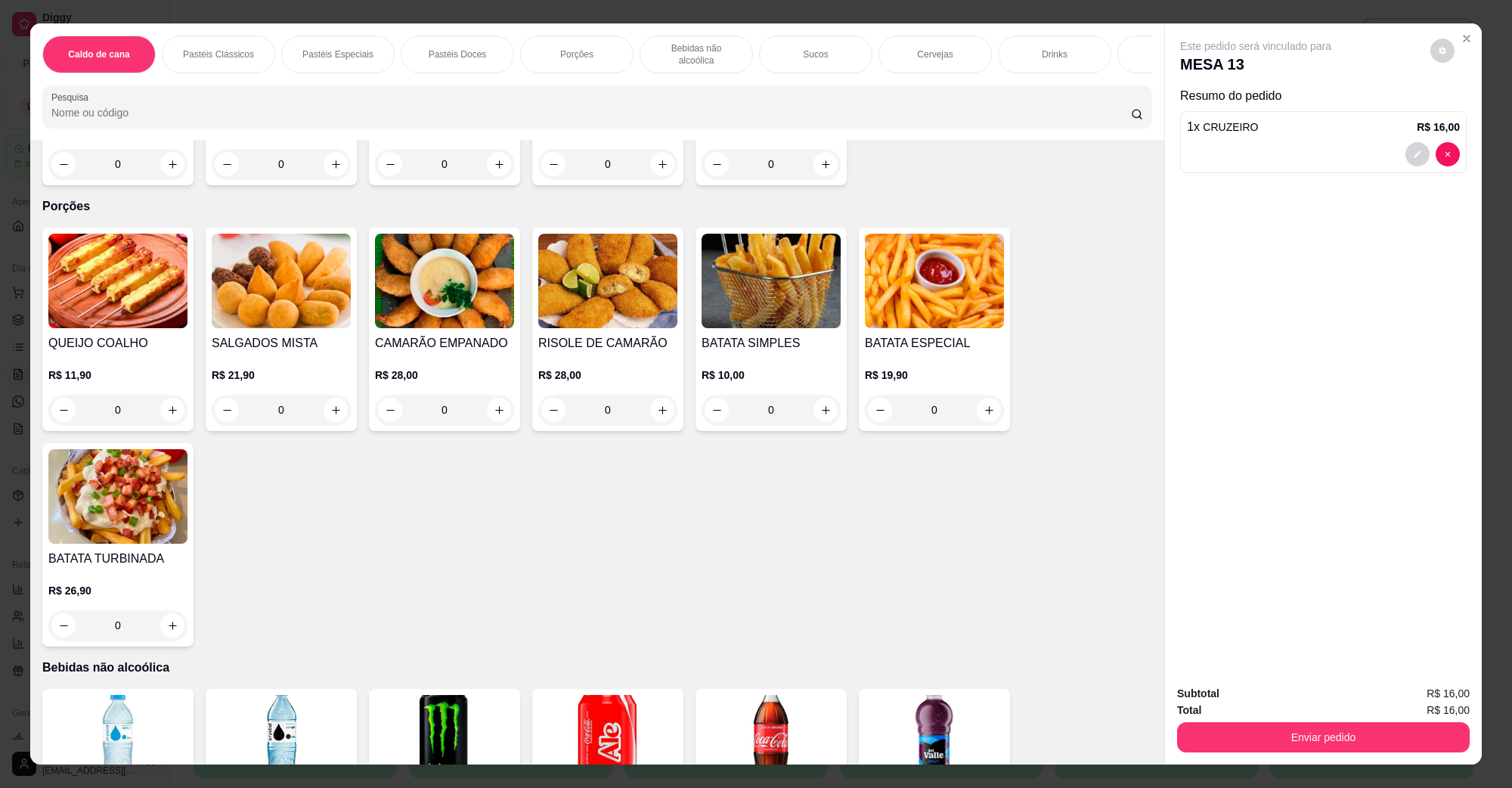
click at [254, 280] on img at bounding box center [281, 281] width 139 height 95
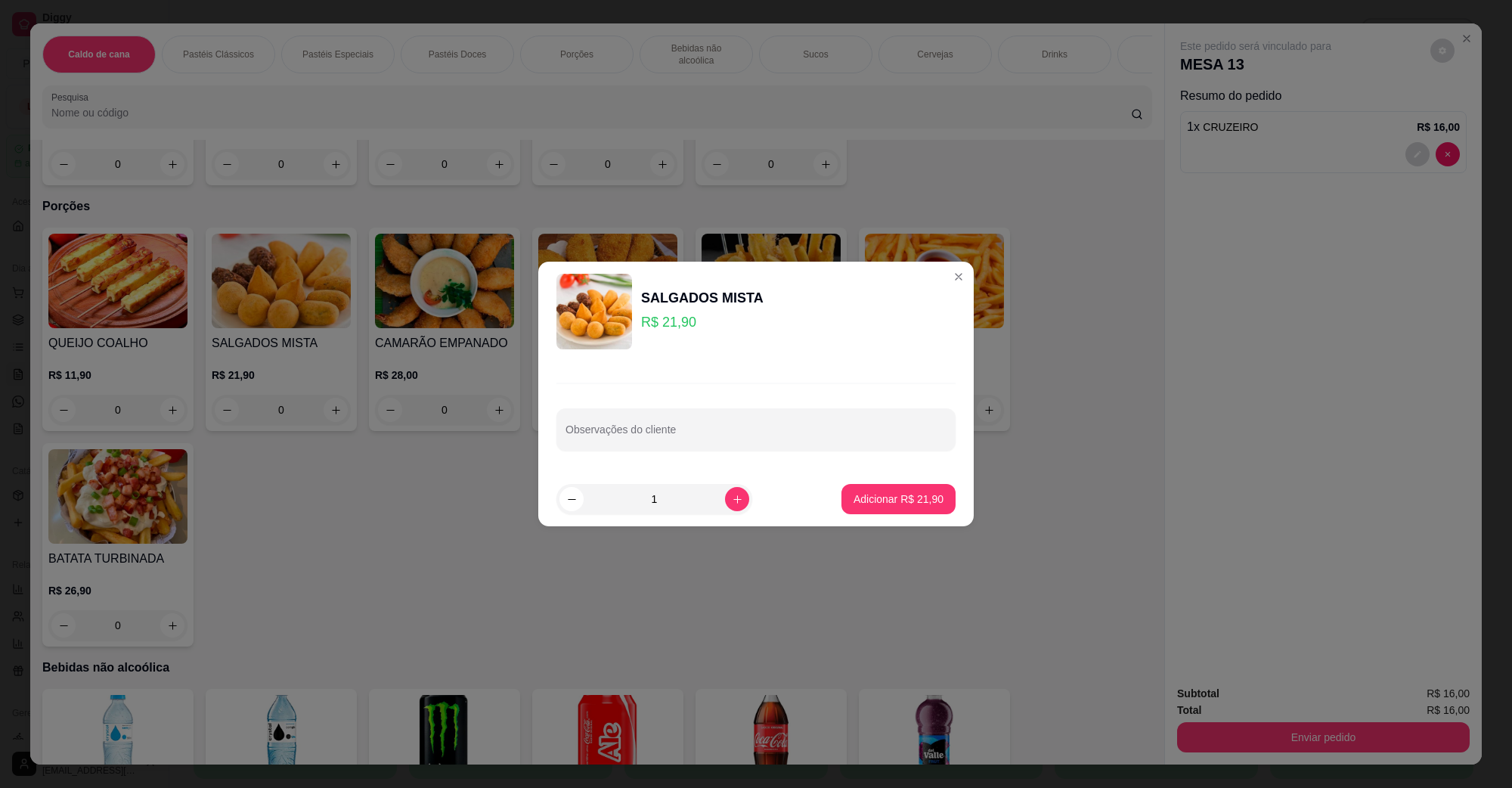
click at [902, 522] on footer "1 Adicionar R$ 21,90" at bounding box center [756, 498] width 436 height 54
click at [912, 502] on p "Adicionar R$ 21,90" at bounding box center [899, 498] width 88 height 14
type input "1"
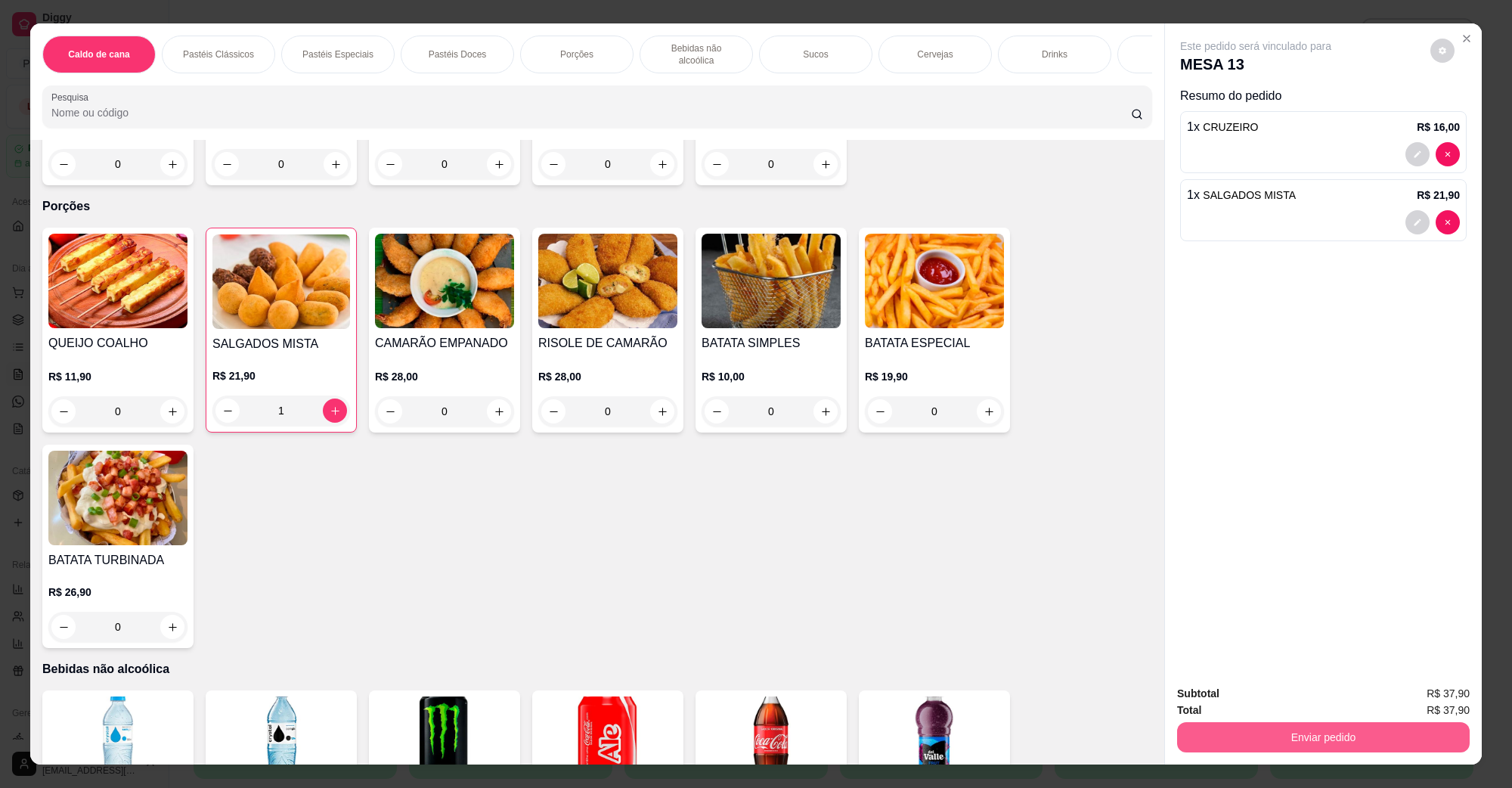
click at [1372, 739] on button "Enviar pedido" at bounding box center [1324, 736] width 293 height 30
click at [1310, 688] on button "Não registrar e enviar pedido" at bounding box center [1272, 700] width 157 height 29
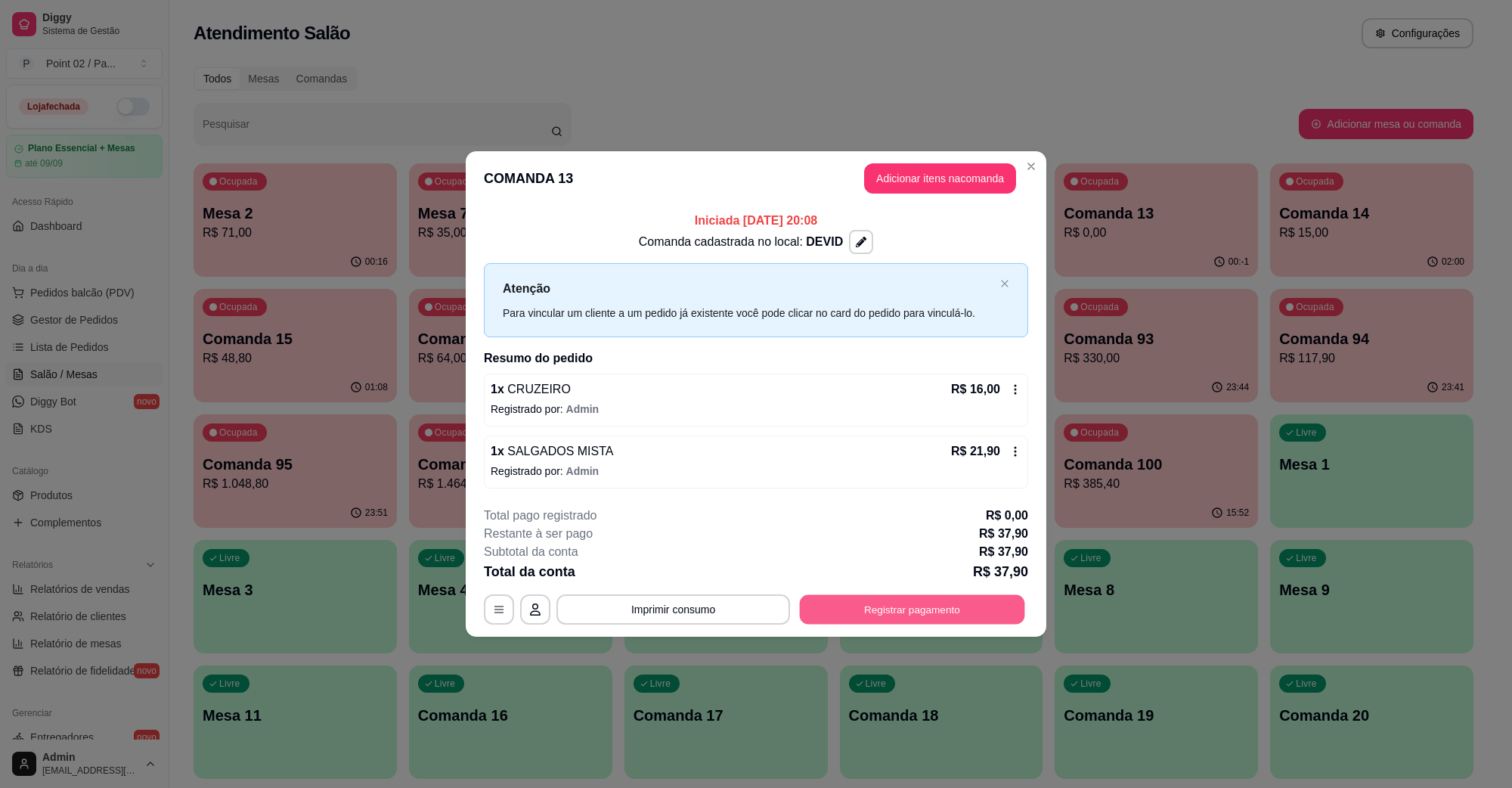
click at [994, 612] on button "Registrar pagamento" at bounding box center [912, 608] width 225 height 30
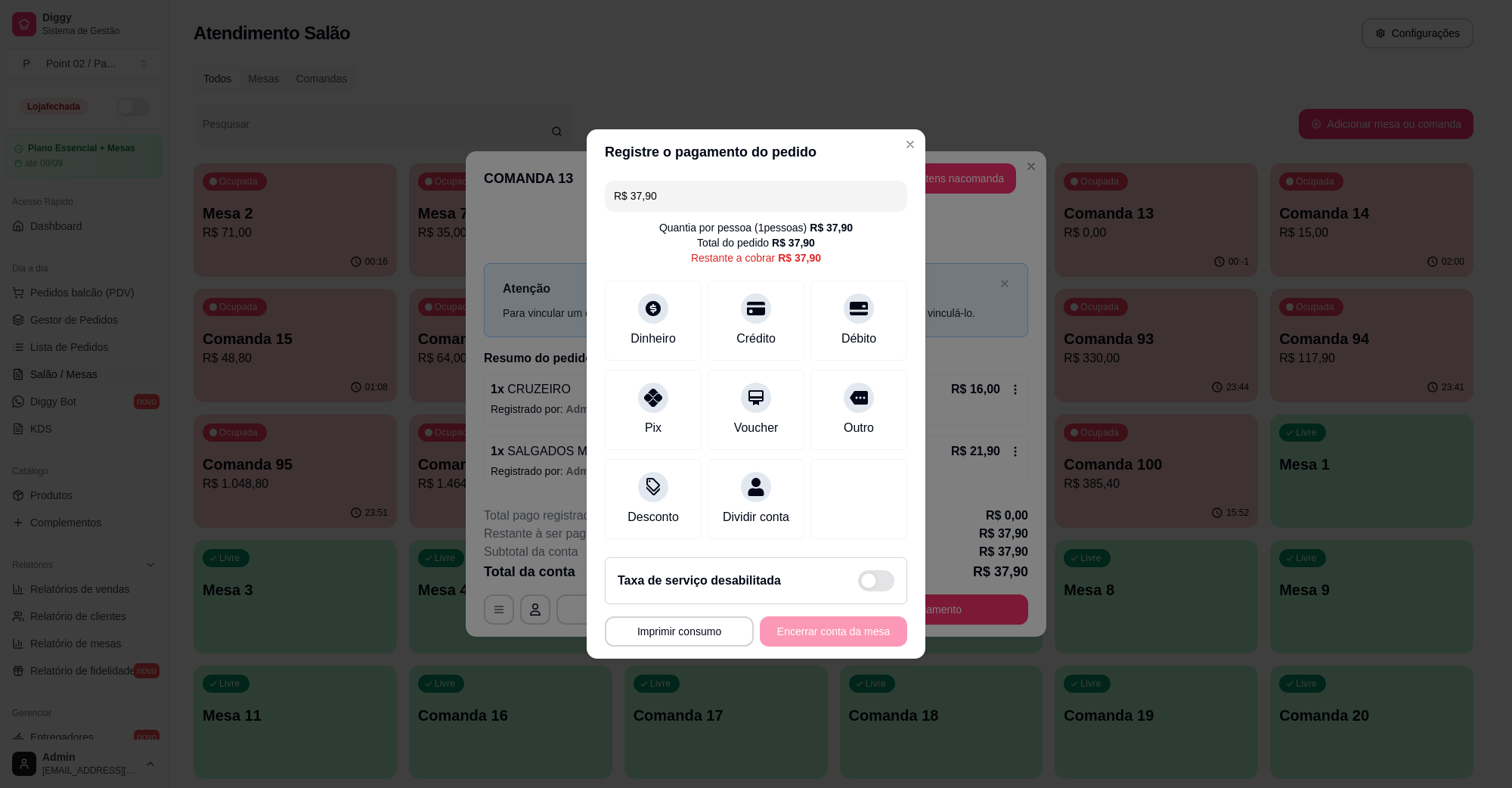
click at [741, 175] on div "R$ 37,90 Quantia por pessoa ( 1 pessoas) R$ 37,90 Total do pedido R$ 37,90 Rest…" at bounding box center [756, 359] width 339 height 370
click at [729, 181] on input "R$ 37,90" at bounding box center [756, 195] width 284 height 30
click at [643, 294] on icon at bounding box center [653, 303] width 19 height 19
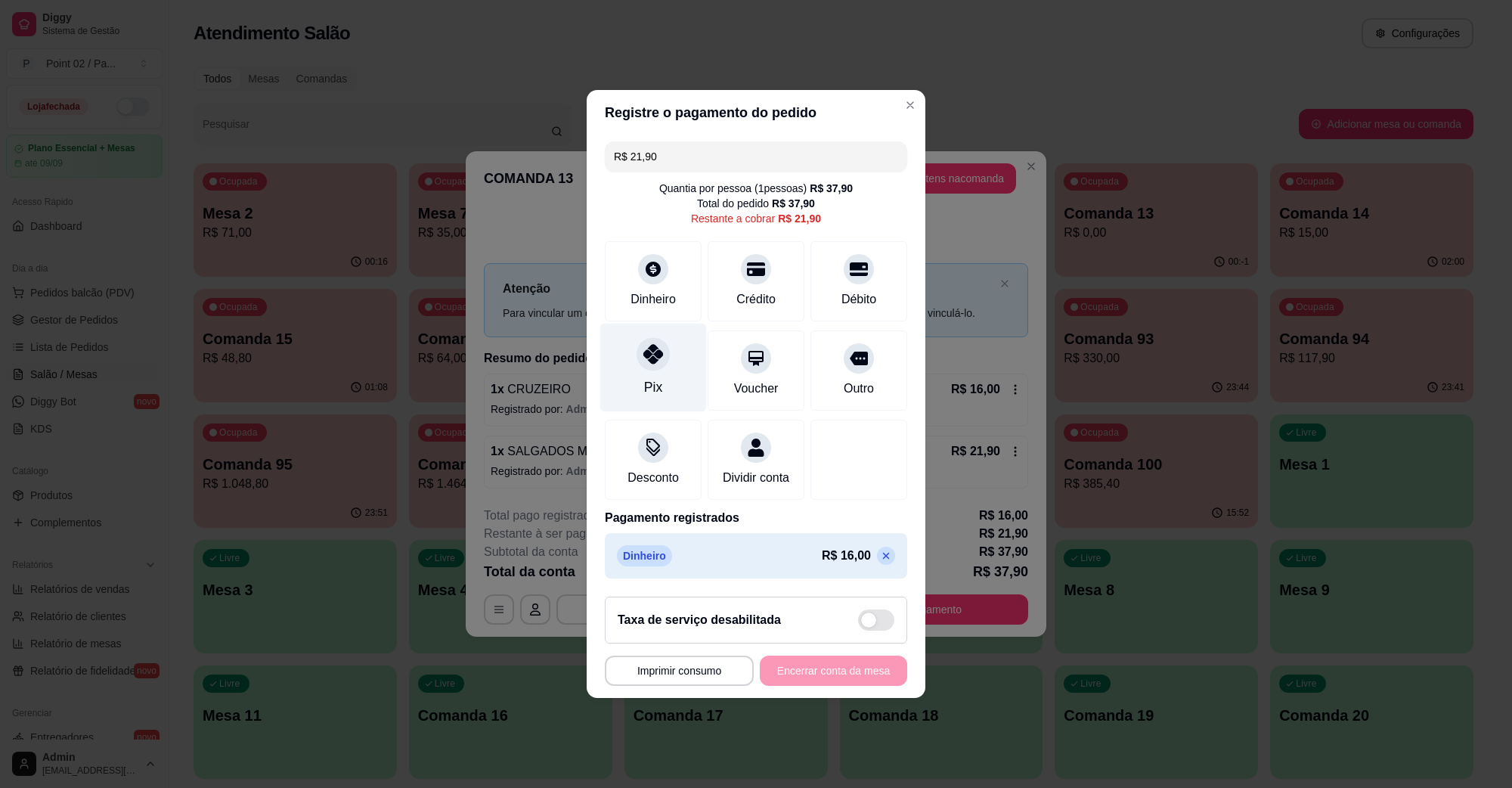
click at [659, 353] on icon at bounding box center [653, 353] width 19 height 19
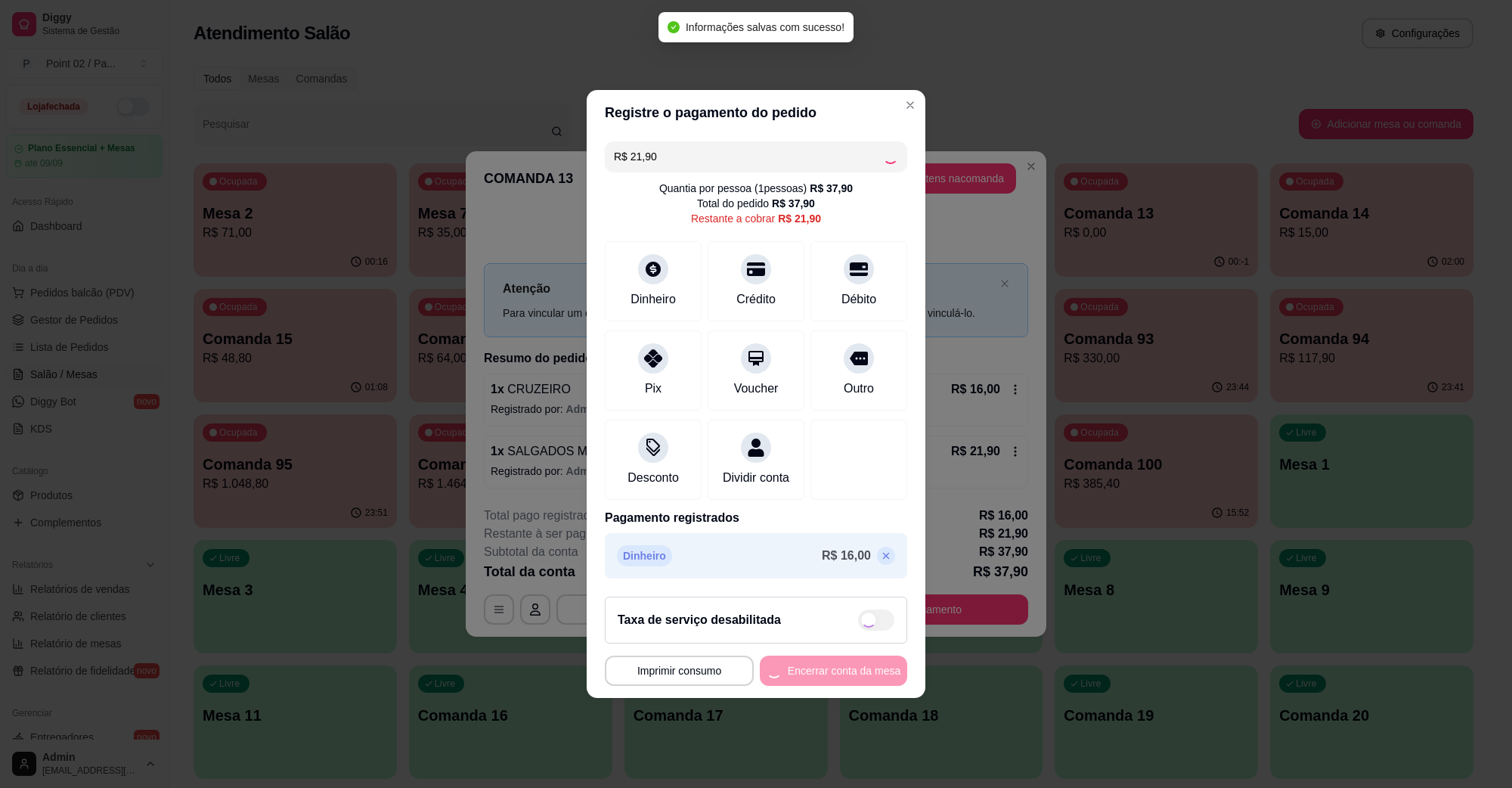
type input "R$ 0,00"
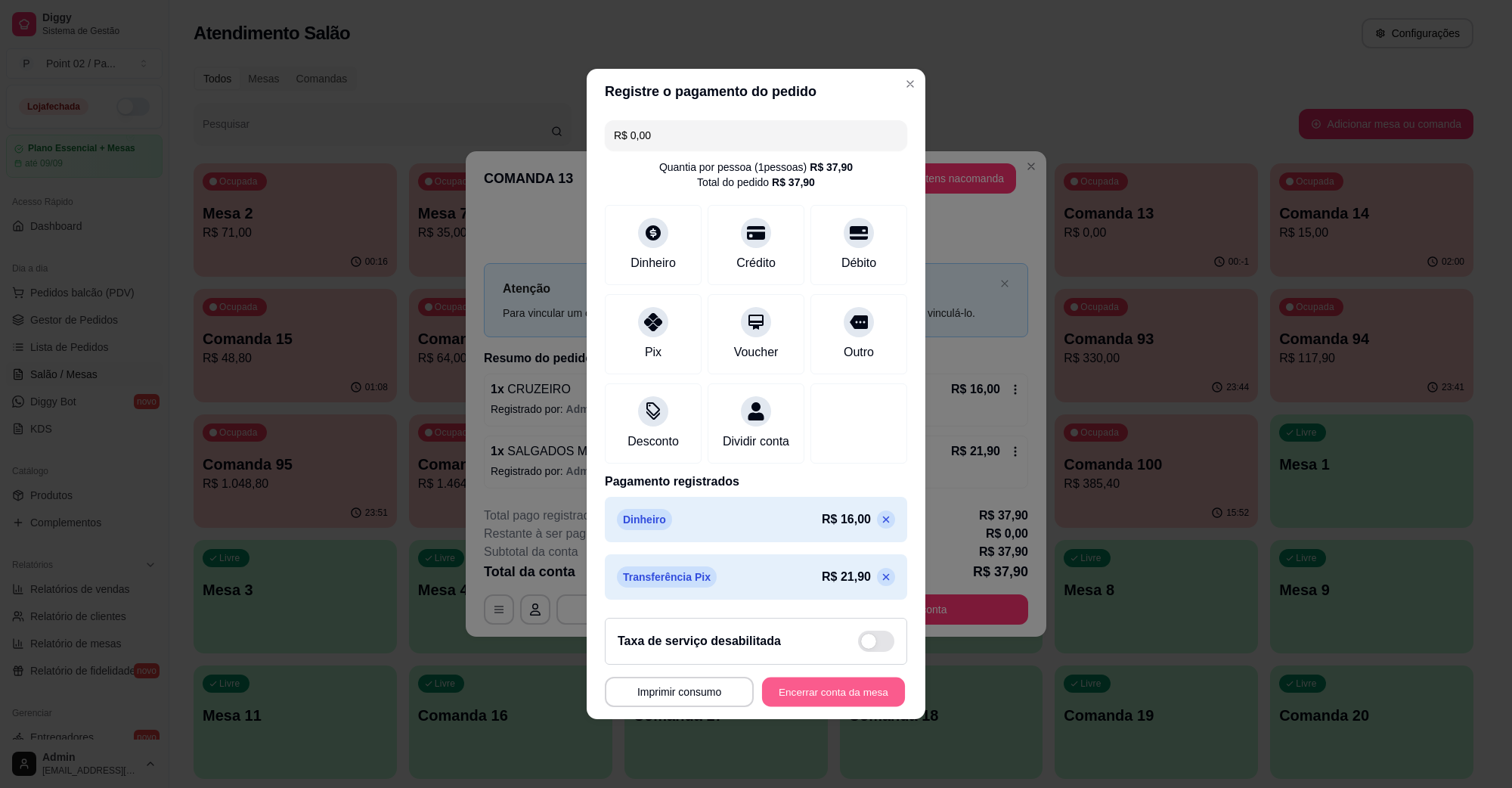
click at [830, 697] on button "Encerrar conta da mesa" at bounding box center [834, 691] width 143 height 30
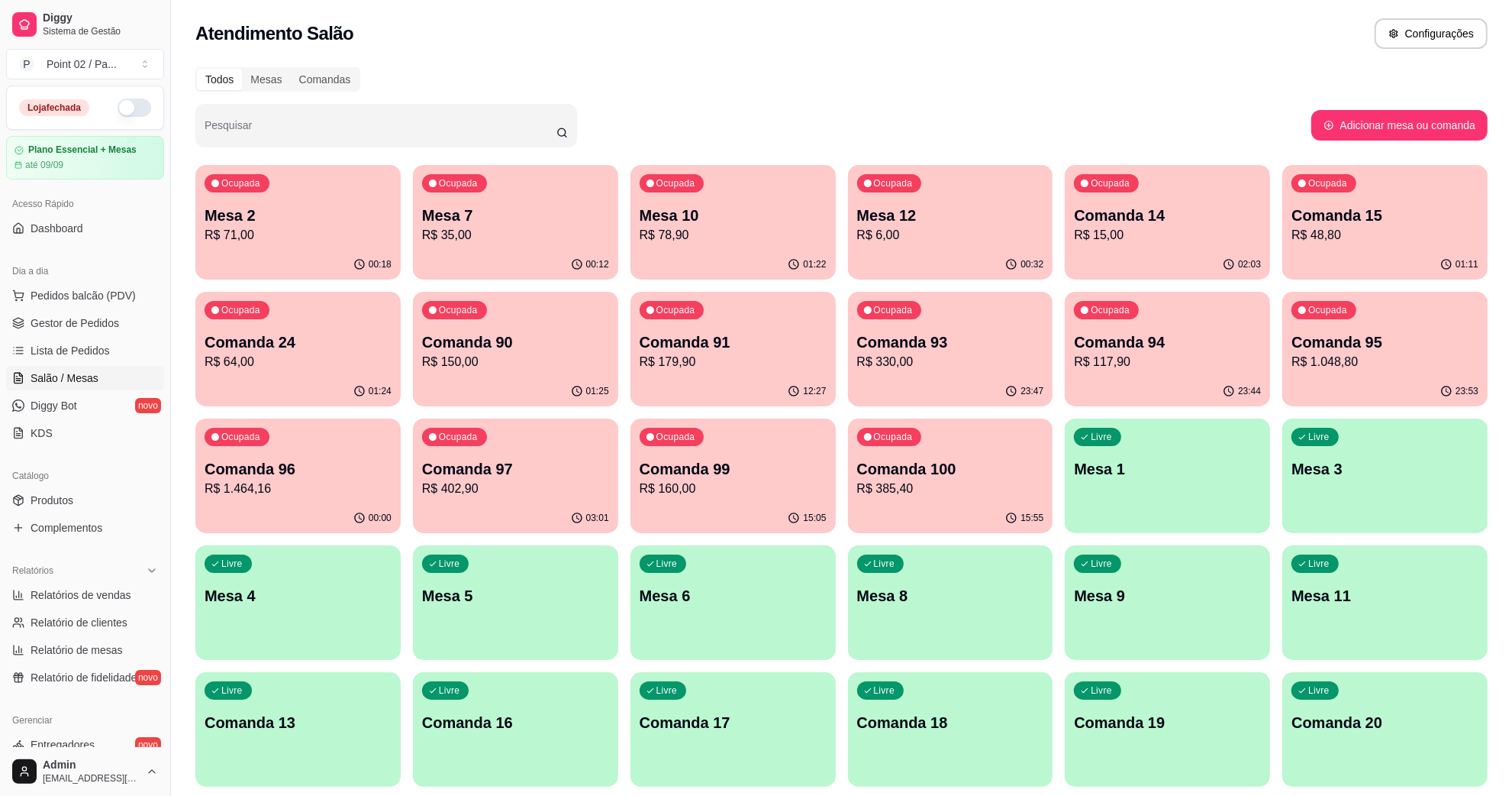
click at [799, 227] on p "R$ 78,90" at bounding box center [734, 235] width 187 height 19
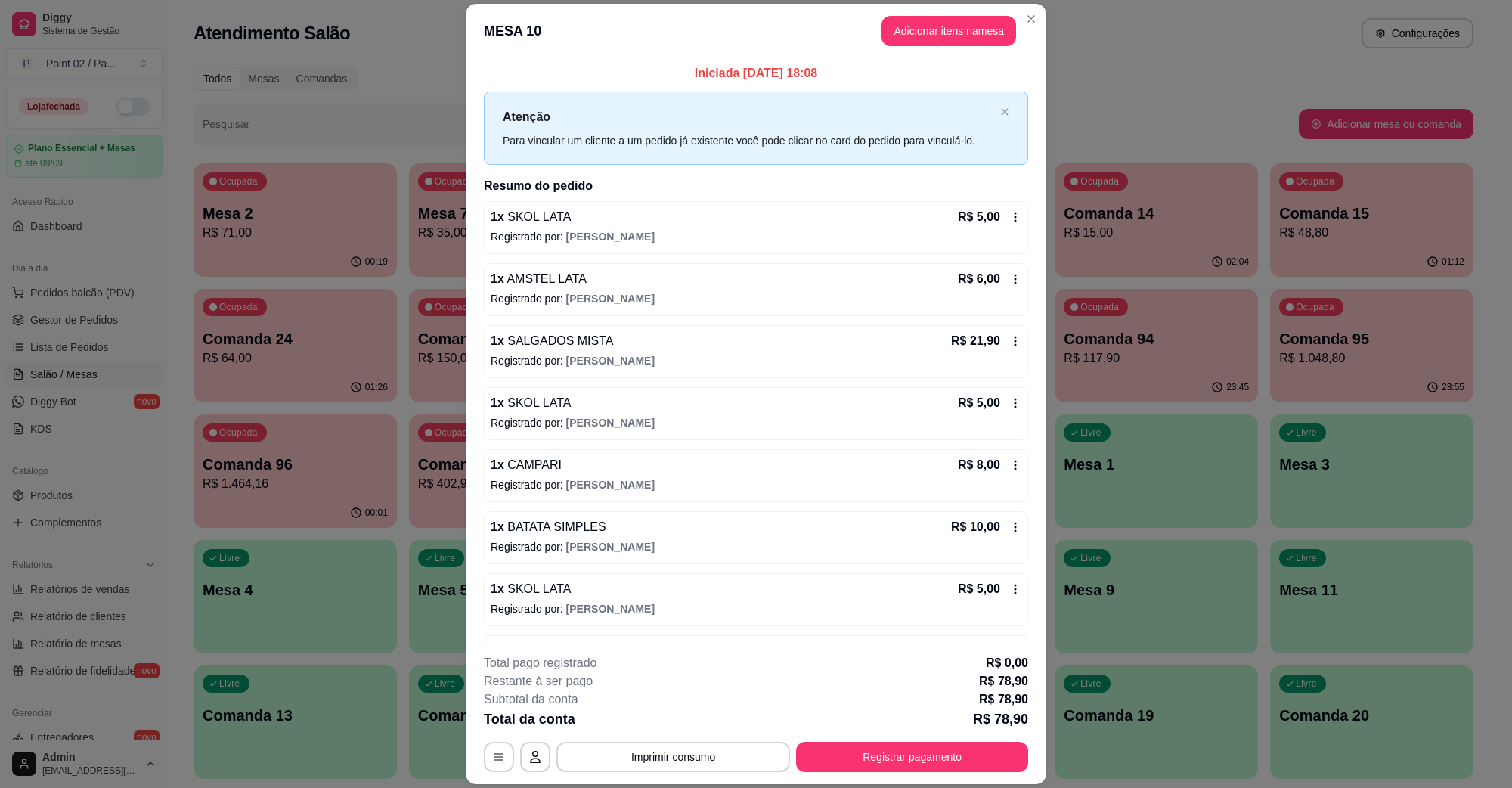
click at [866, 726] on div "Total da conta R$ 78,90" at bounding box center [756, 718] width 544 height 21
click at [866, 743] on button "Registrar pagamento" at bounding box center [912, 756] width 225 height 30
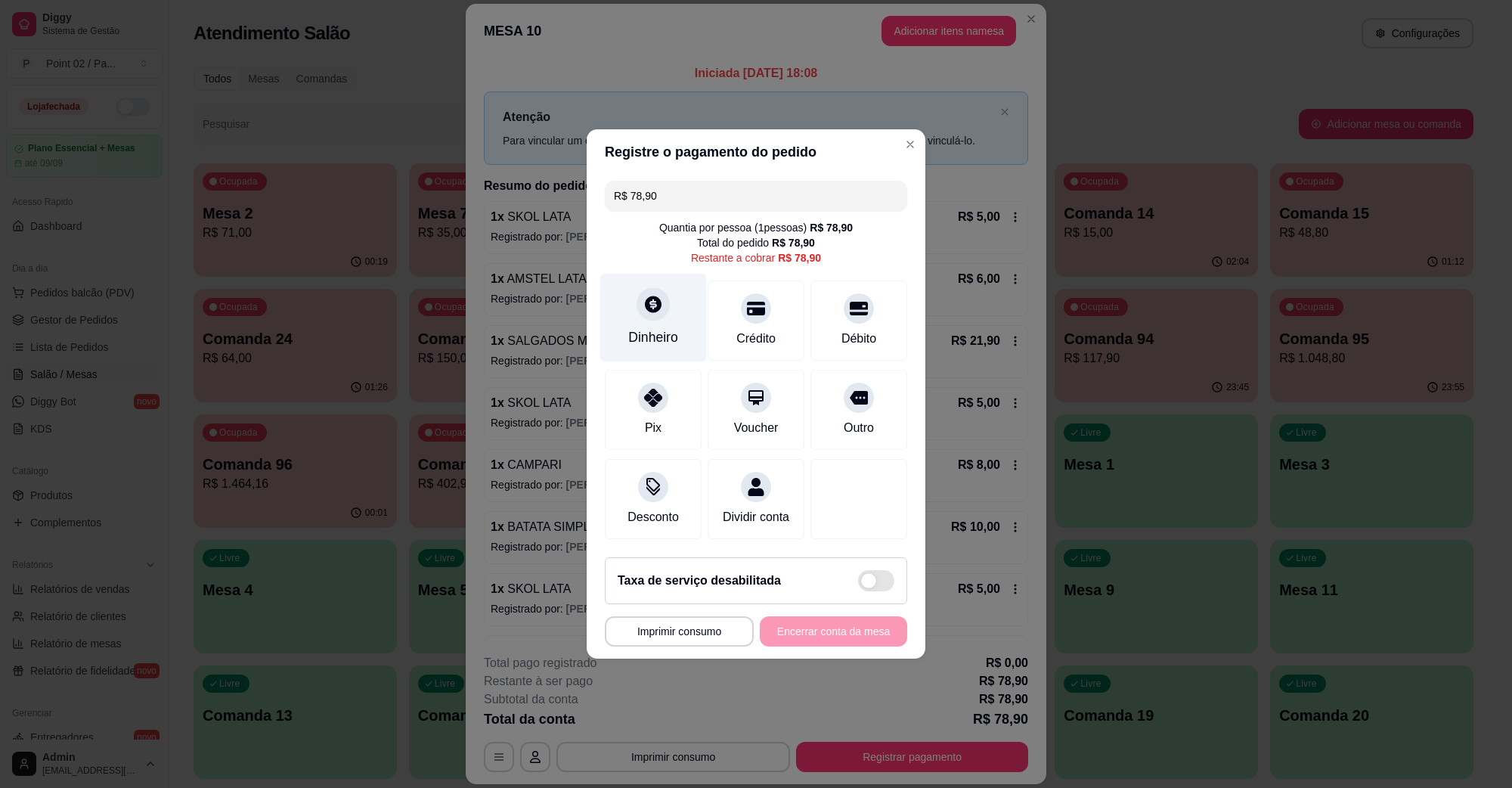
click at [664, 300] on div at bounding box center [653, 303] width 33 height 33
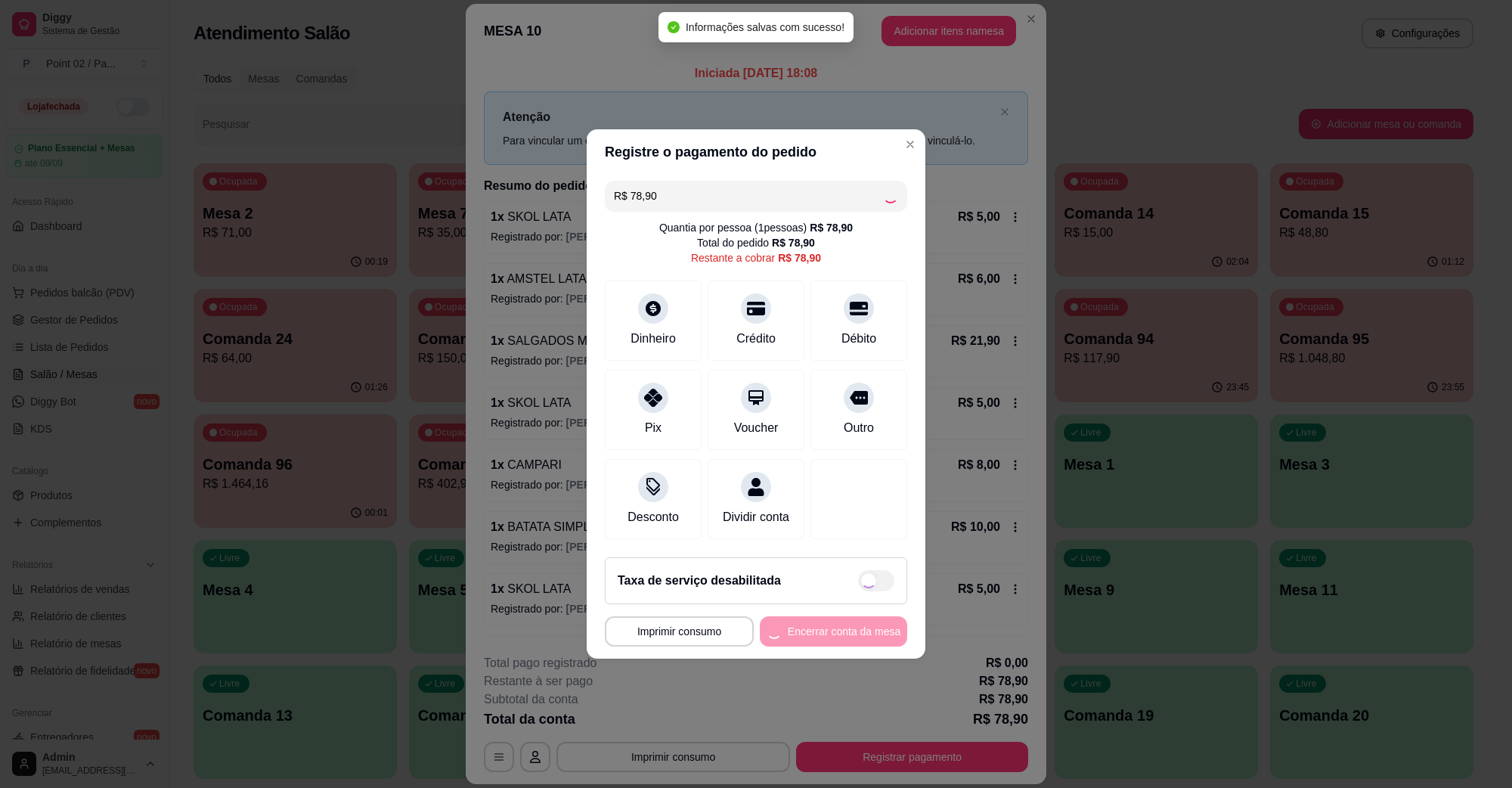
type input "R$ 0,00"
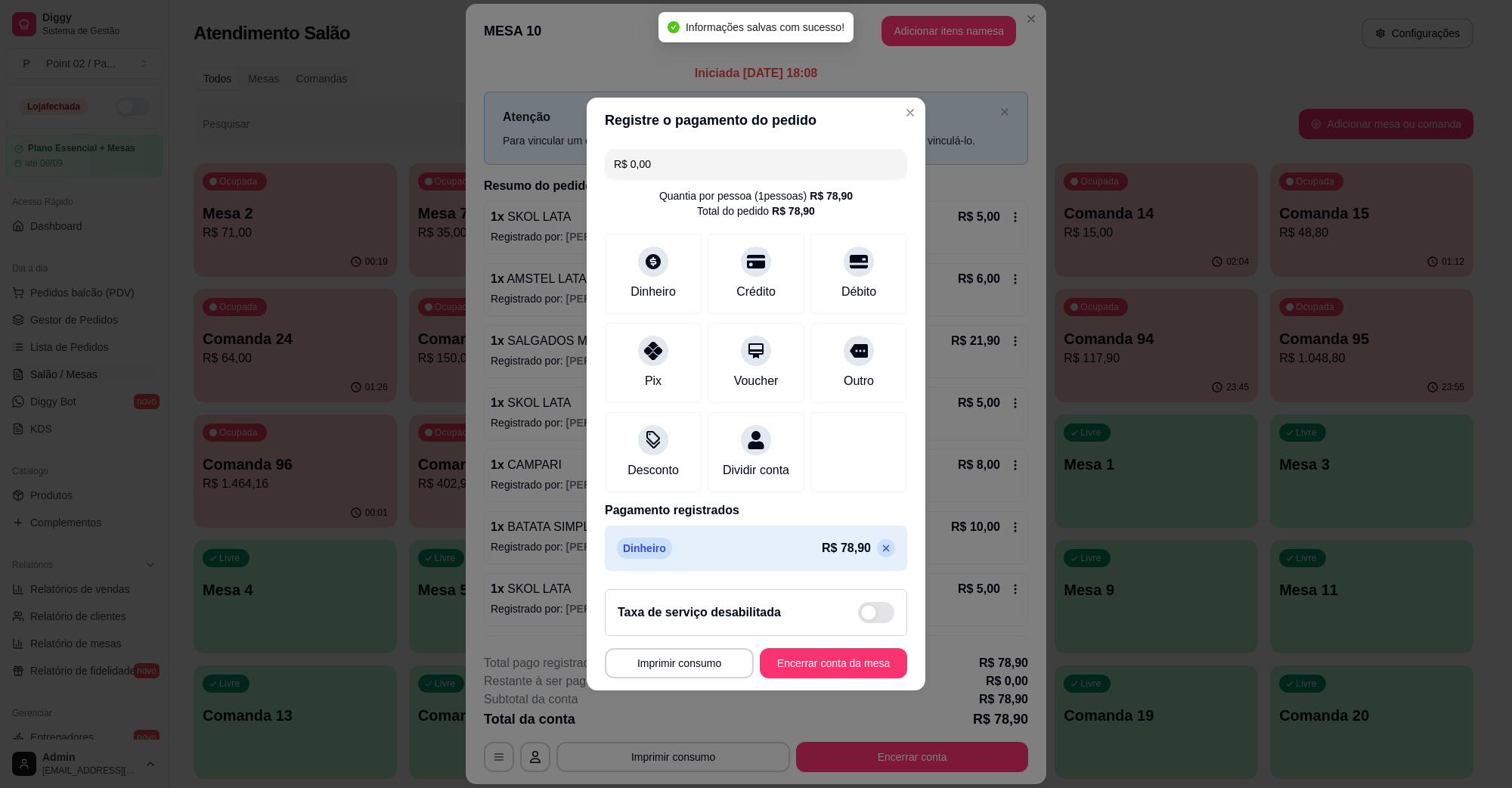
click at [837, 652] on footer "**********" at bounding box center [756, 633] width 339 height 113
click at [829, 659] on button "Encerrar conta da mesa" at bounding box center [834, 662] width 148 height 30
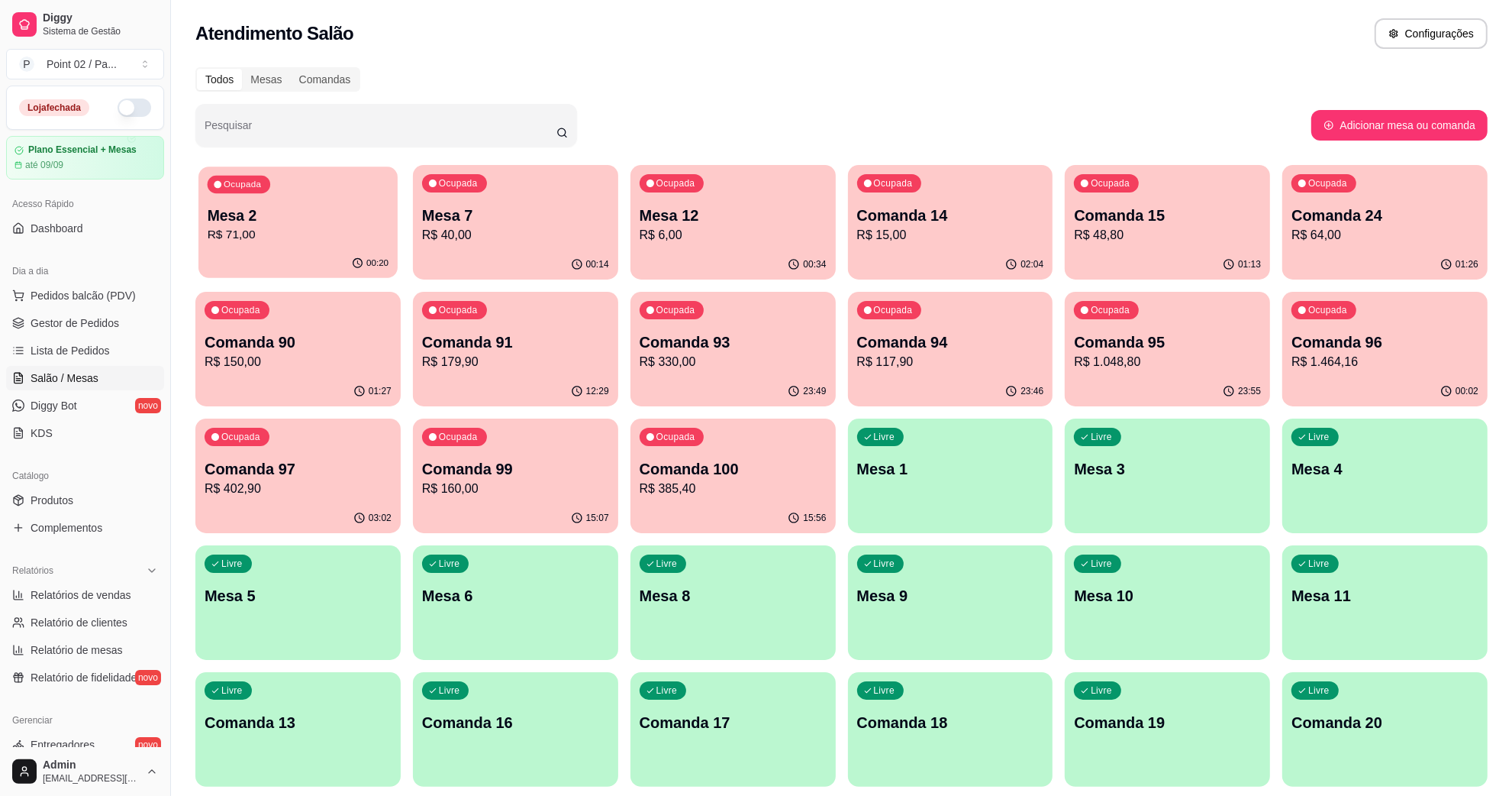
click at [276, 192] on div "Ocupada Mesa 2 R$ 71,00" at bounding box center [298, 208] width 199 height 83
click at [110, 276] on div "Dia a dia" at bounding box center [85, 270] width 158 height 24
click at [112, 279] on div "Dia a dia" at bounding box center [85, 270] width 158 height 24
click at [111, 288] on span "Pedidos balcão (PDV)" at bounding box center [83, 296] width 105 height 16
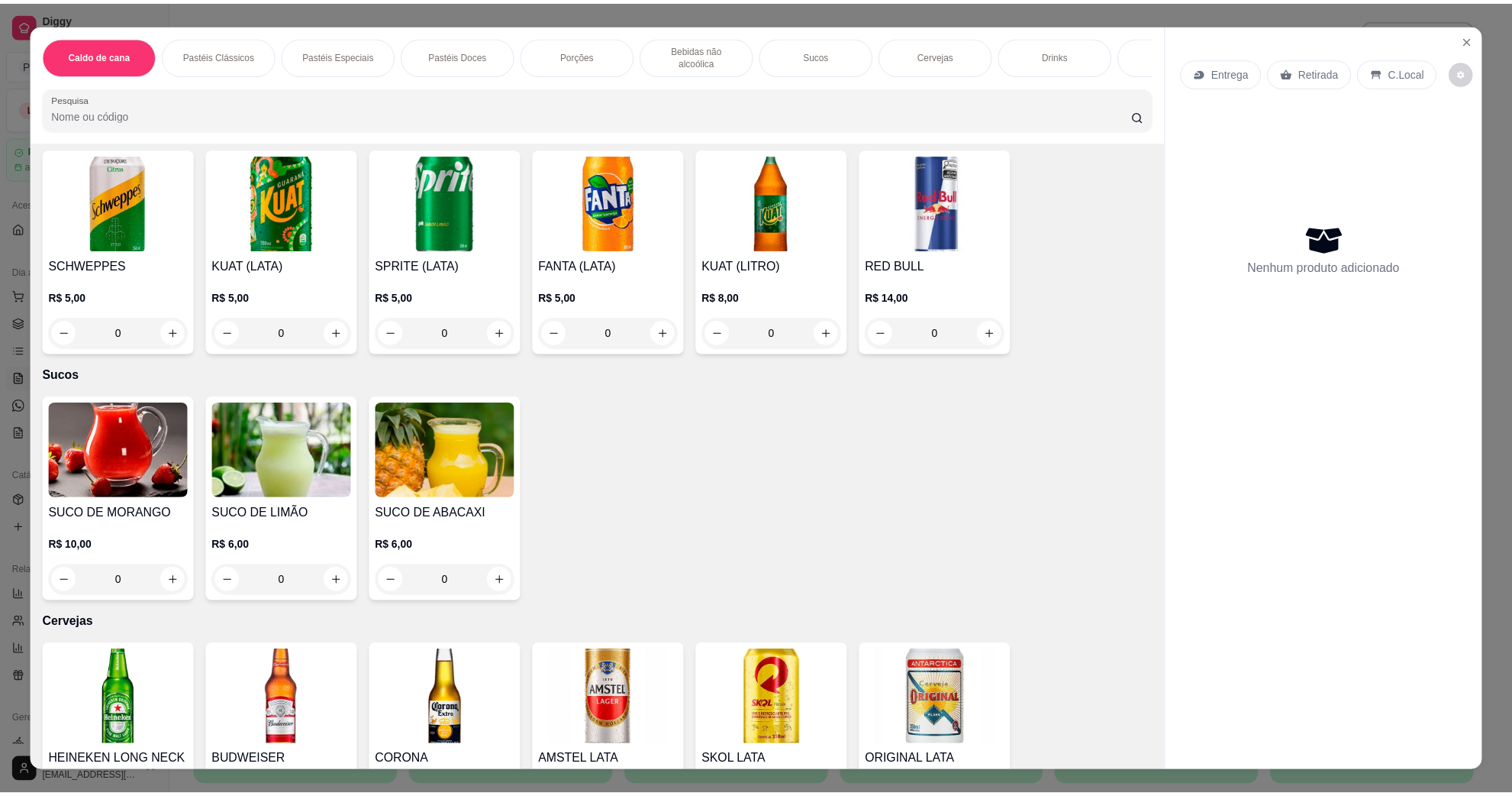
scroll to position [2482, 0]
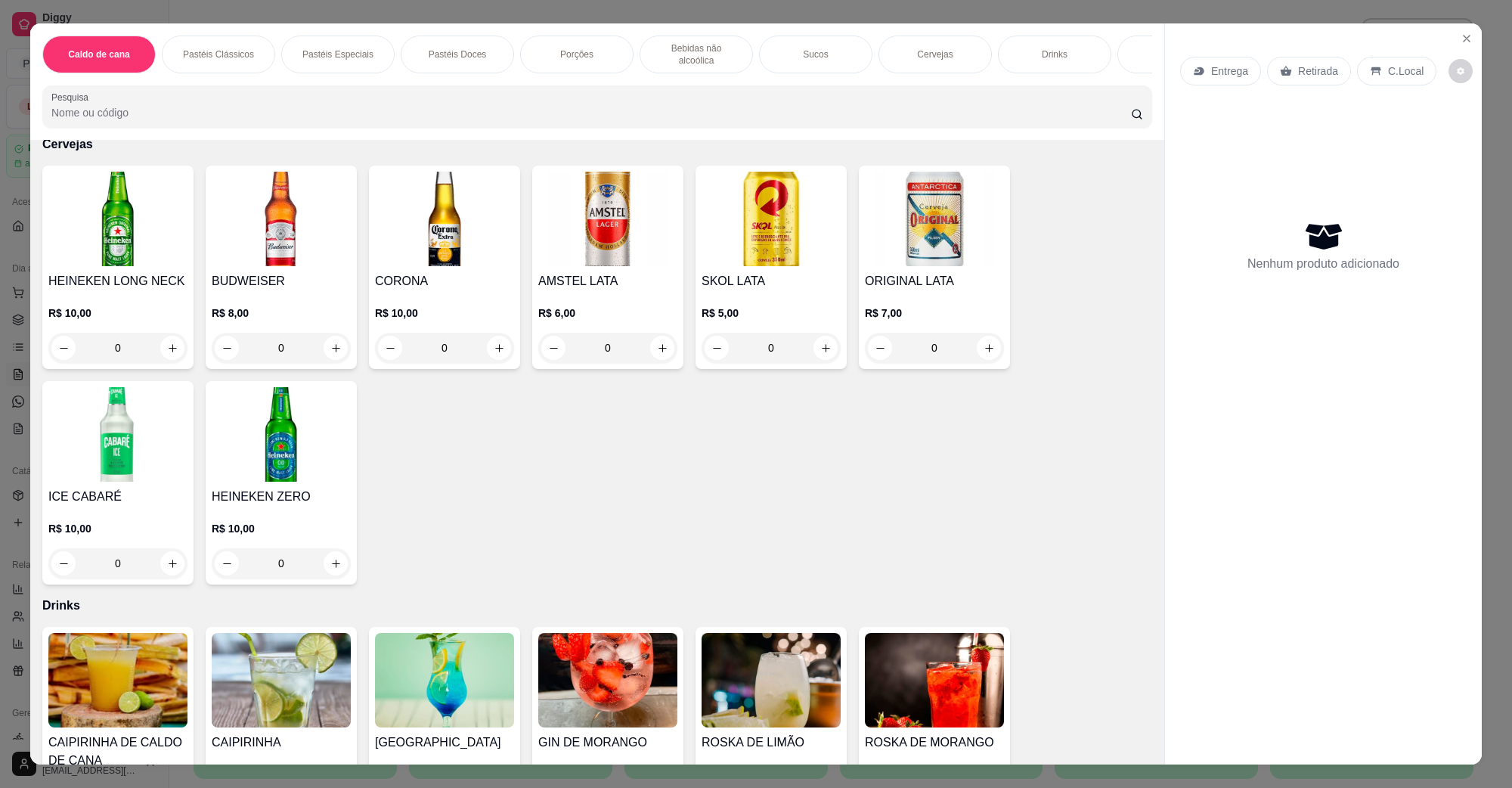
click at [719, 241] on img at bounding box center [771, 219] width 139 height 95
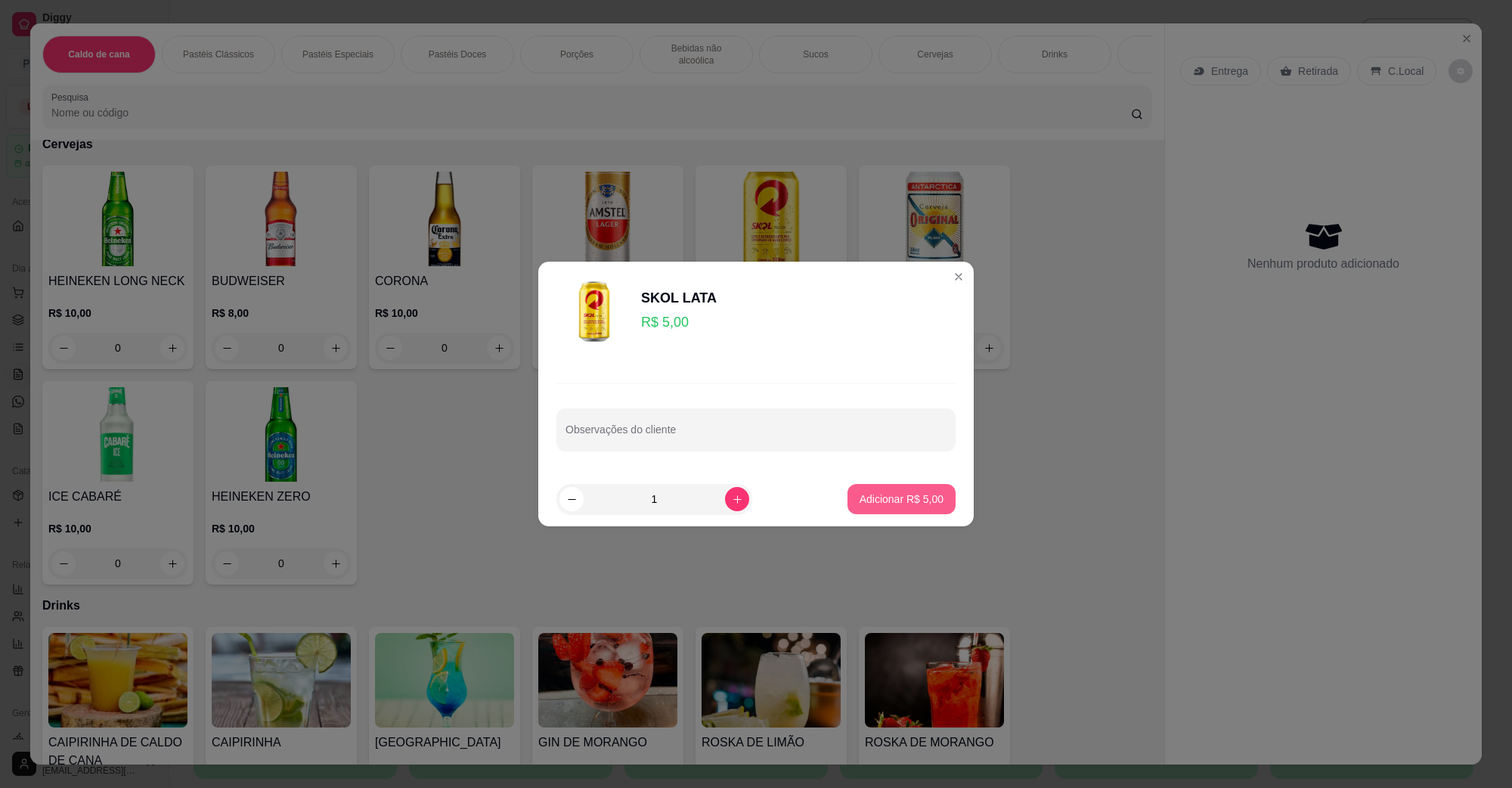
click at [901, 489] on button "Adicionar R$ 5,00" at bounding box center [901, 498] width 108 height 30
type input "1"
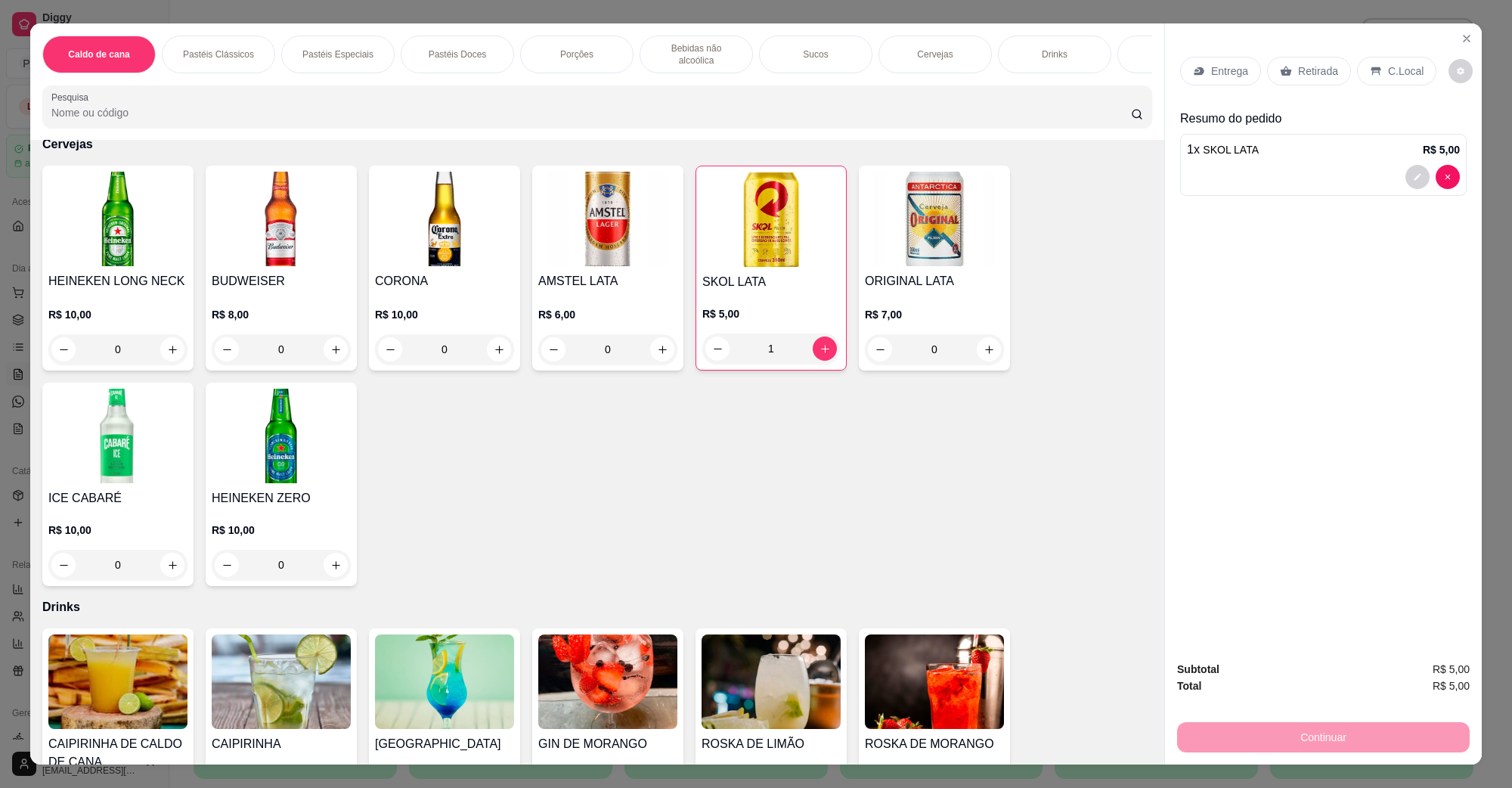
click at [1370, 76] on icon at bounding box center [1376, 70] width 13 height 13
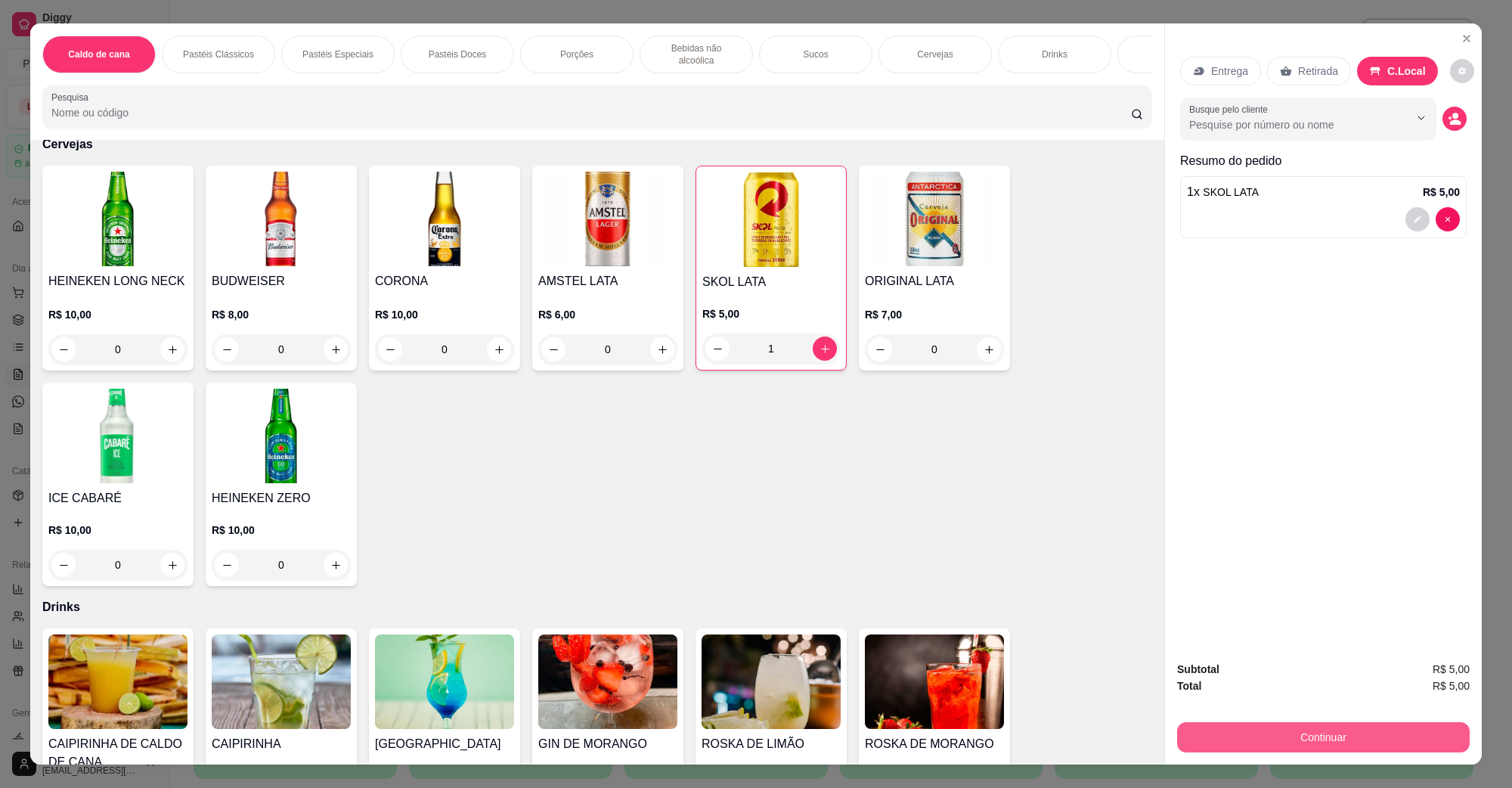
click at [1302, 735] on button "Continuar" at bounding box center [1324, 736] width 293 height 30
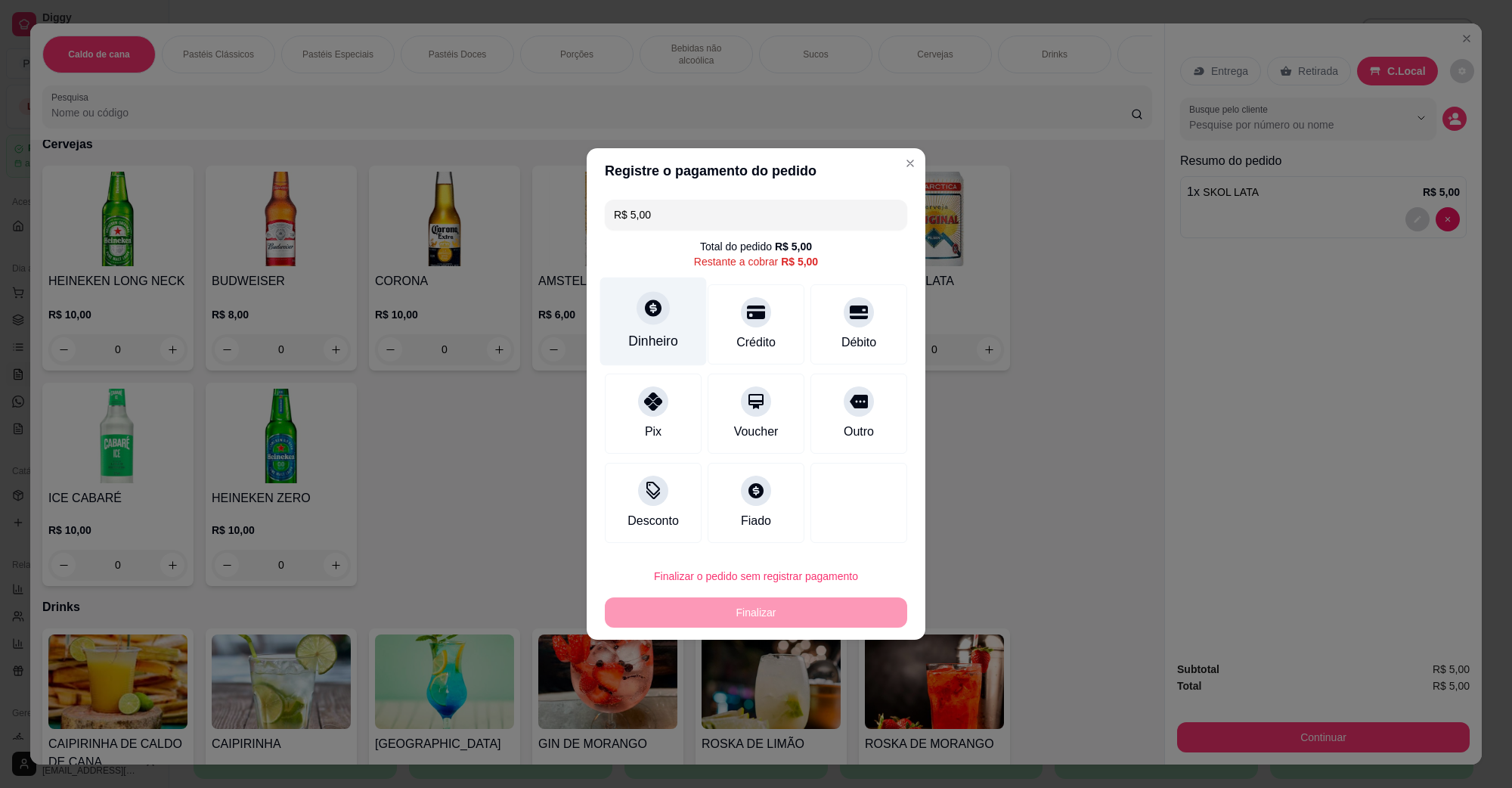
click at [671, 298] on div "Dinheiro" at bounding box center [653, 322] width 106 height 89
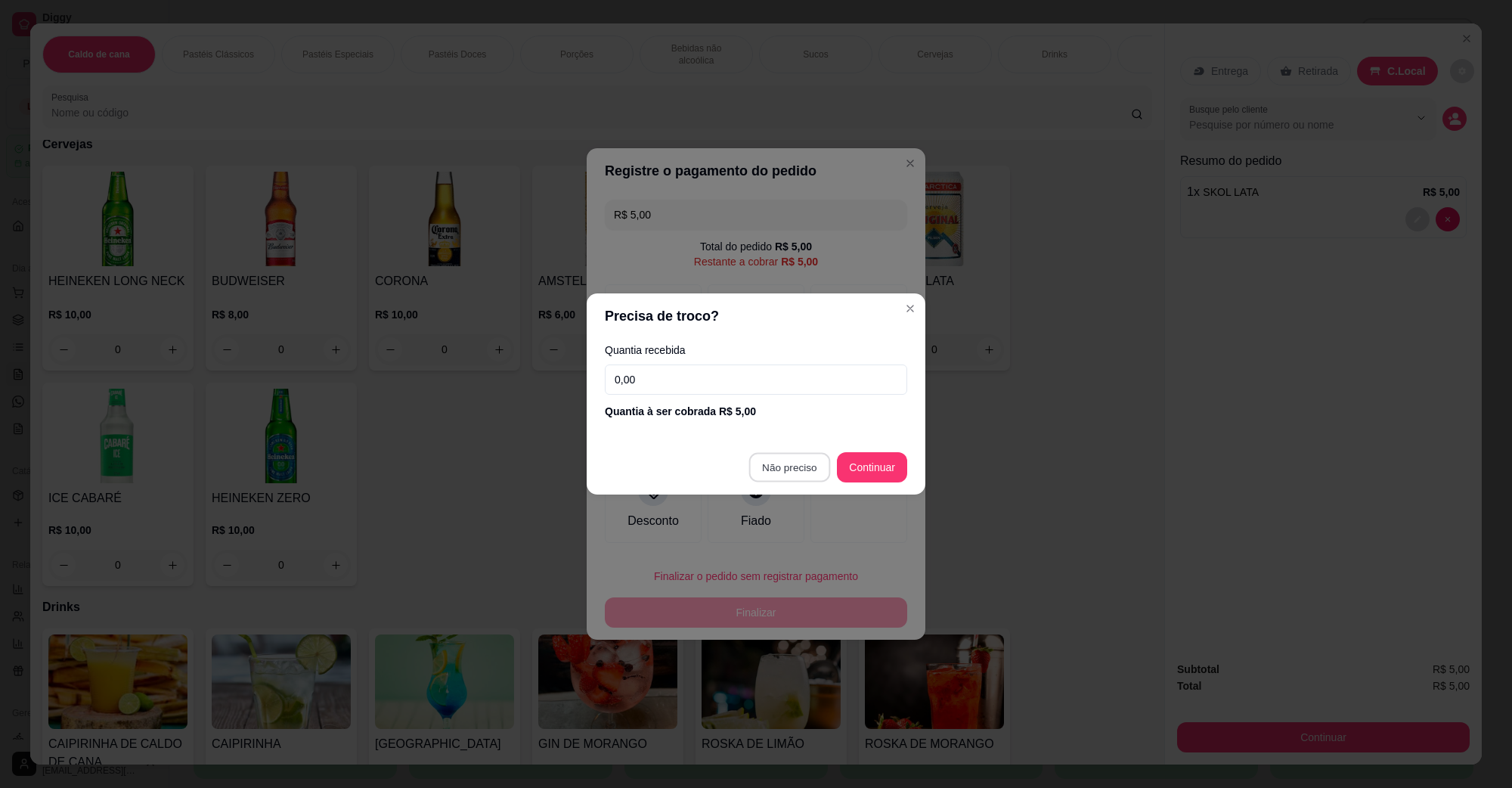
click at [795, 451] on footer "Não preciso Continuar" at bounding box center [756, 466] width 339 height 54
type input "R$ 0,00"
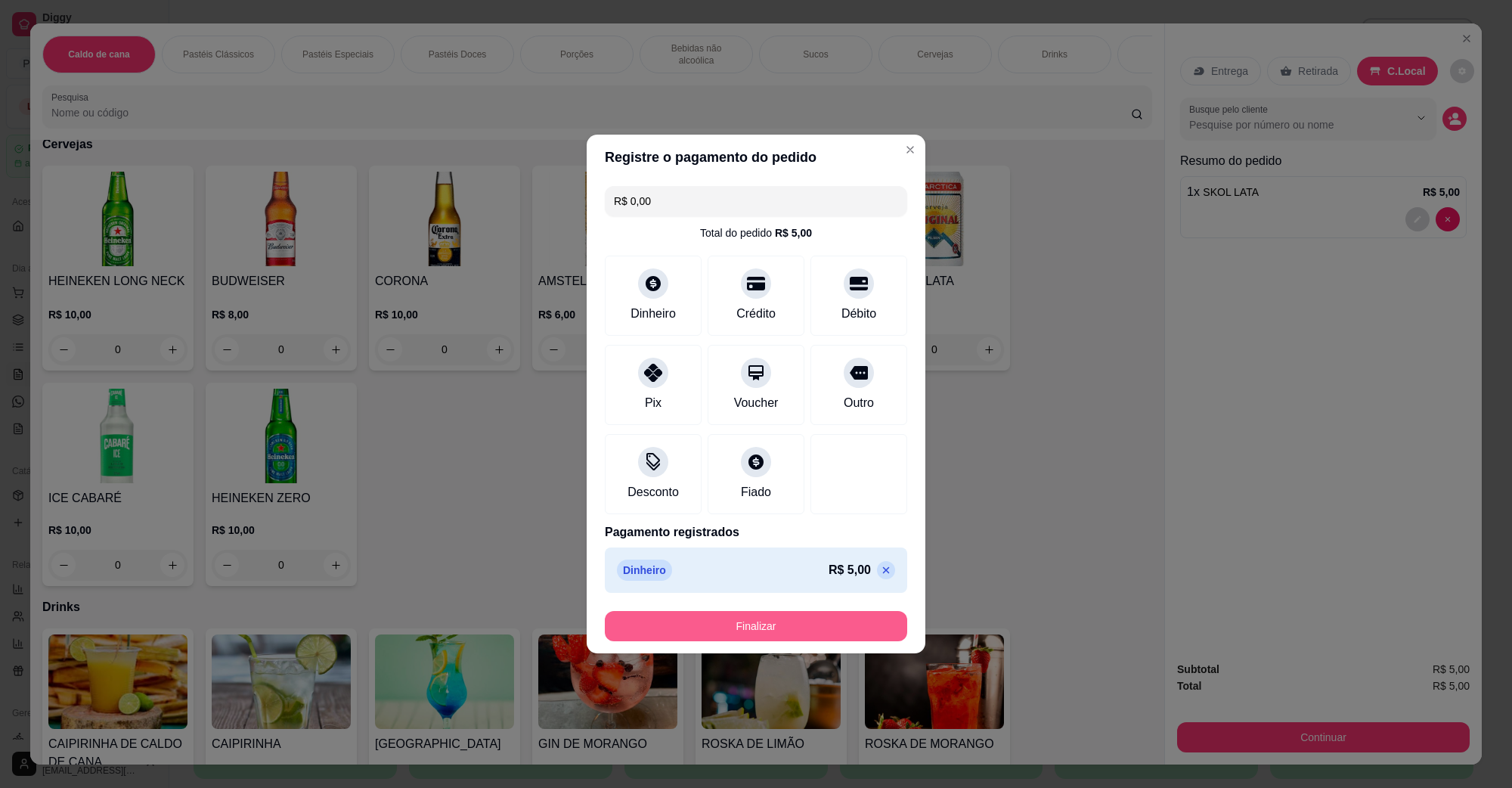
click at [795, 613] on button "Finalizar" at bounding box center [756, 625] width 302 height 30
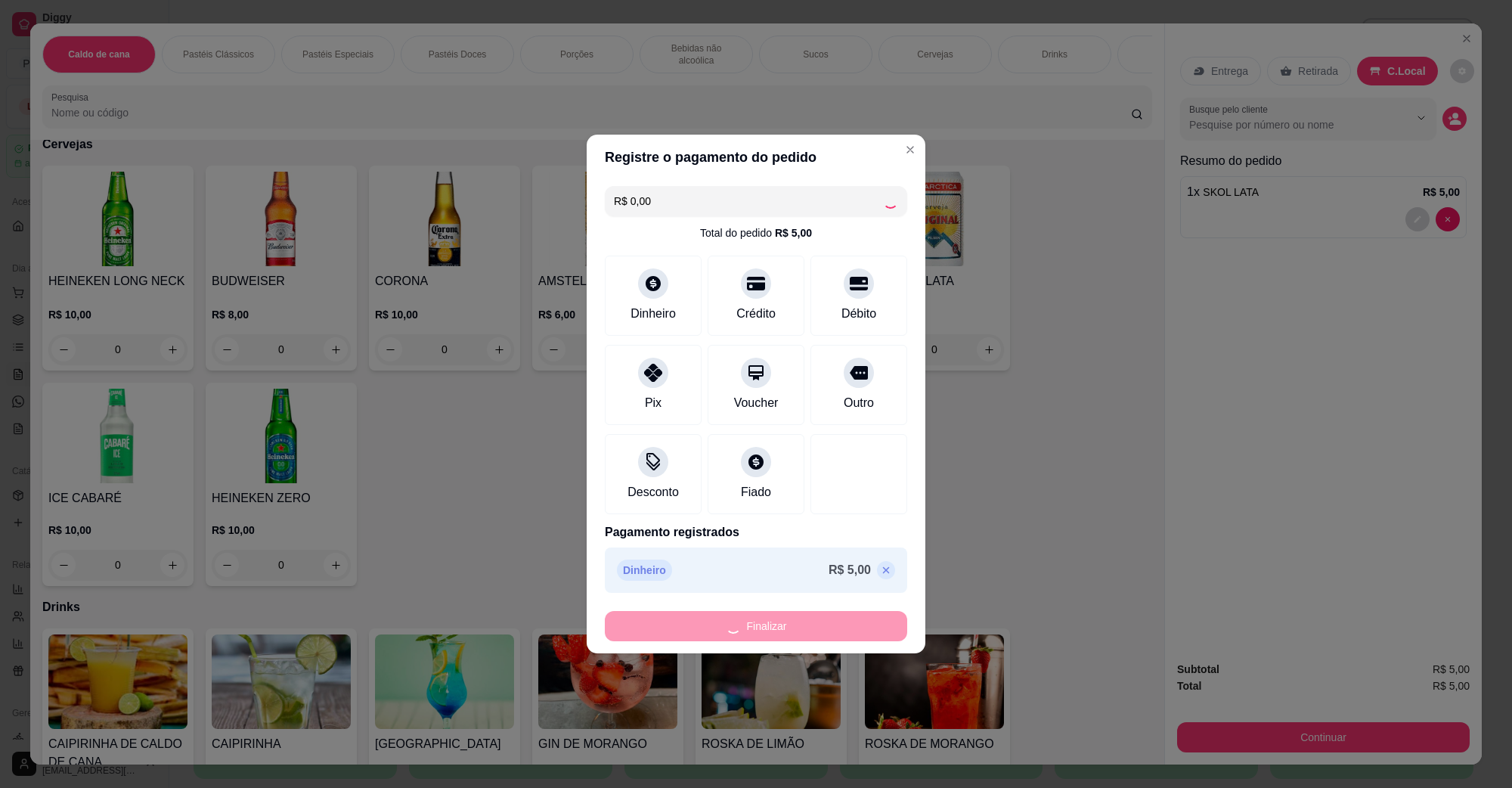
type input "0"
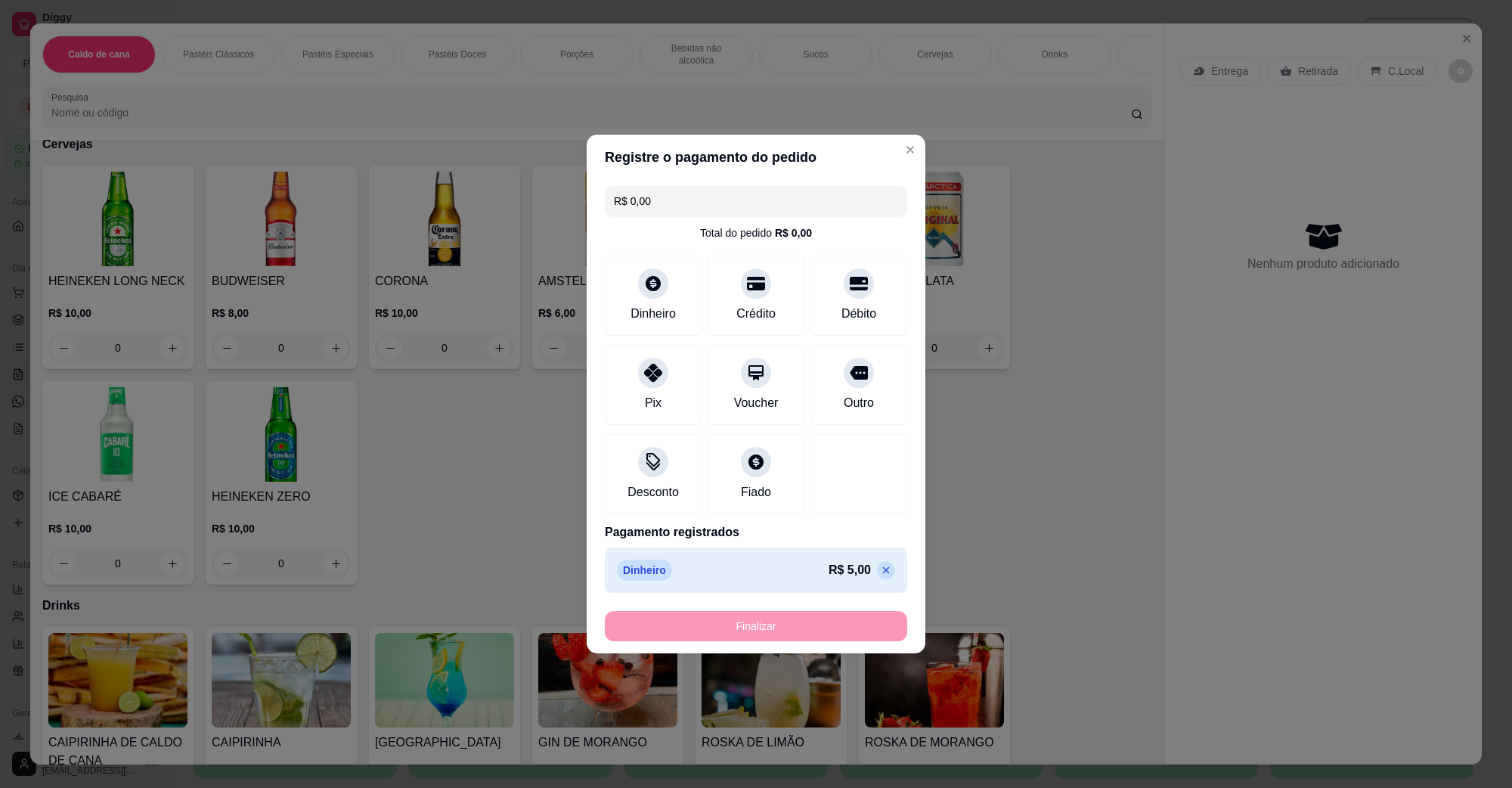
type input "-R$ 5,00"
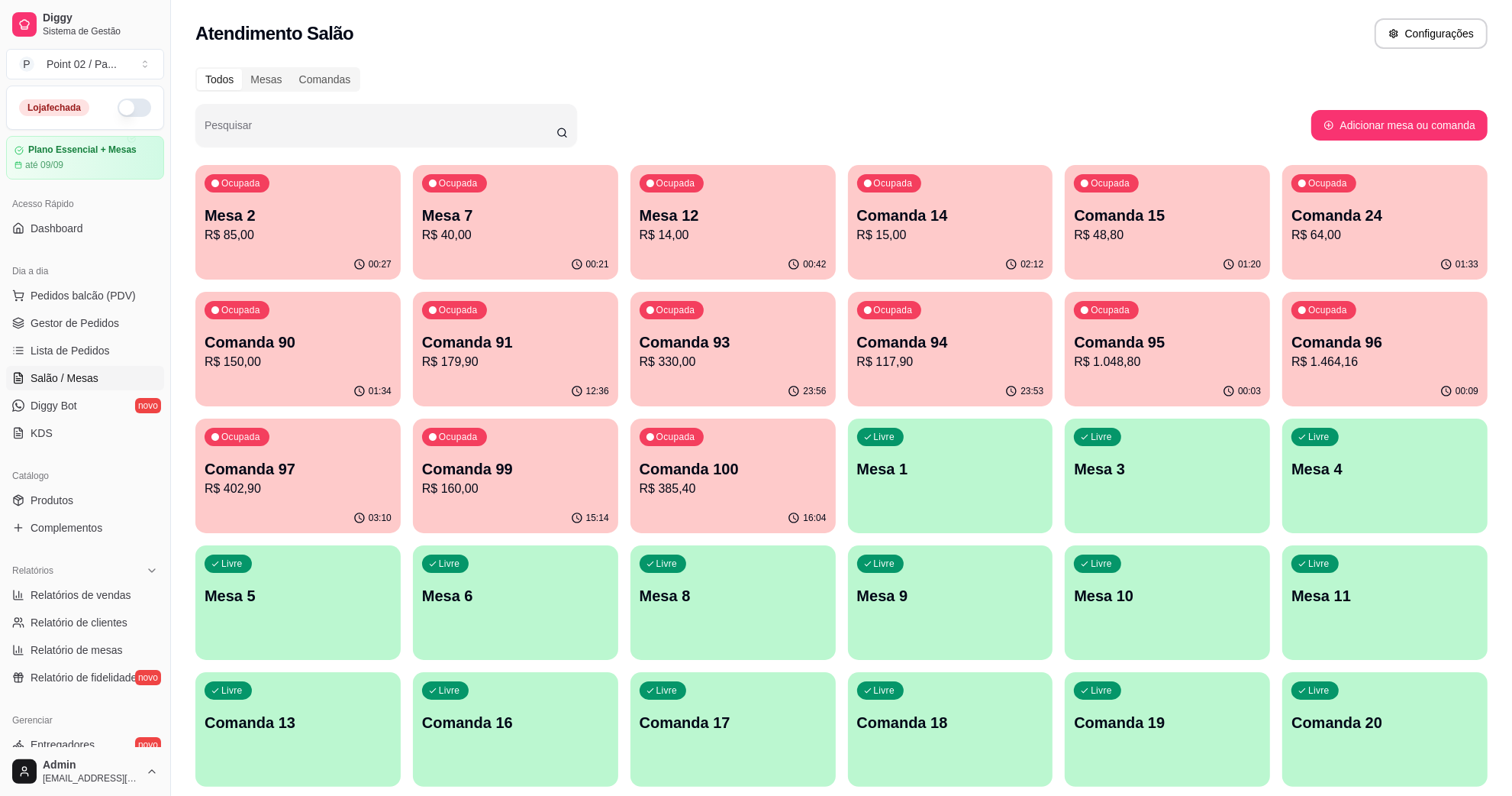
click at [542, 259] on div "00:21" at bounding box center [515, 264] width 206 height 30
click at [764, 139] on div "Pesquisar" at bounding box center [753, 125] width 1116 height 43
click at [739, 226] on p "R$ 14,00" at bounding box center [732, 235] width 180 height 18
click at [729, 243] on p "R$ 14,00" at bounding box center [734, 235] width 187 height 19
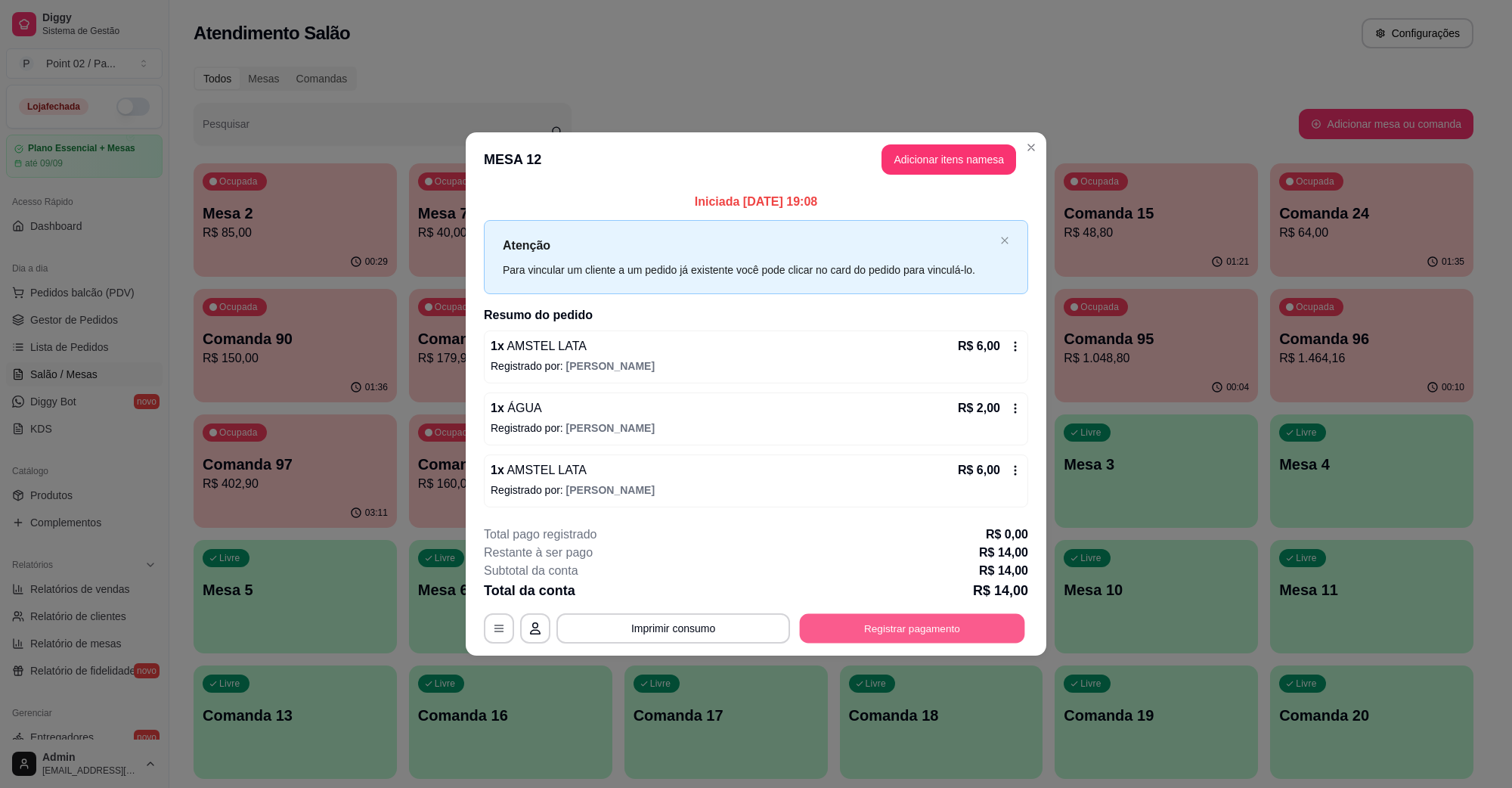
click at [882, 622] on button "Registrar pagamento" at bounding box center [912, 628] width 225 height 30
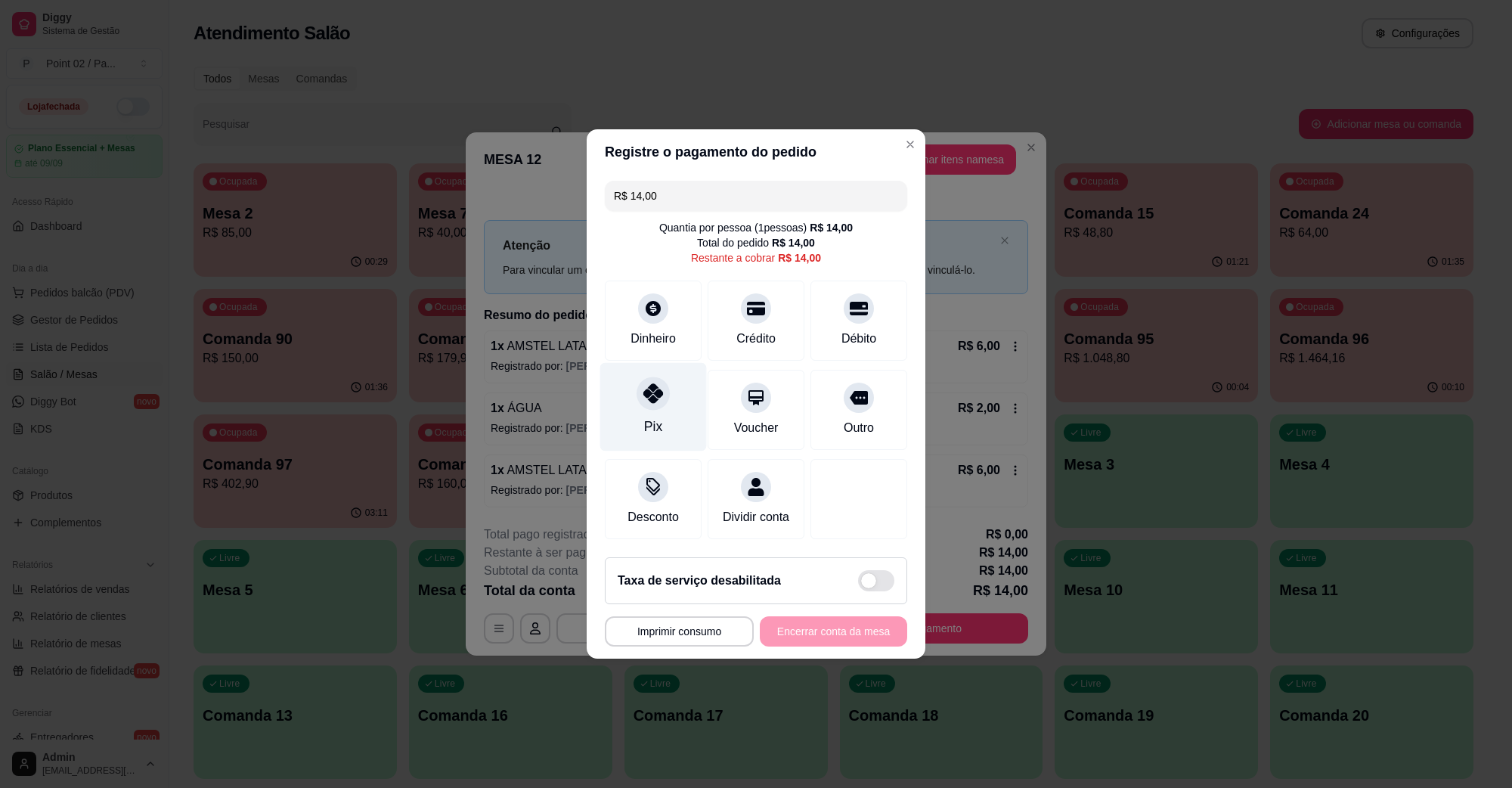
click at [664, 369] on div "Pix" at bounding box center [653, 408] width 106 height 89
type input "R$ 0,00"
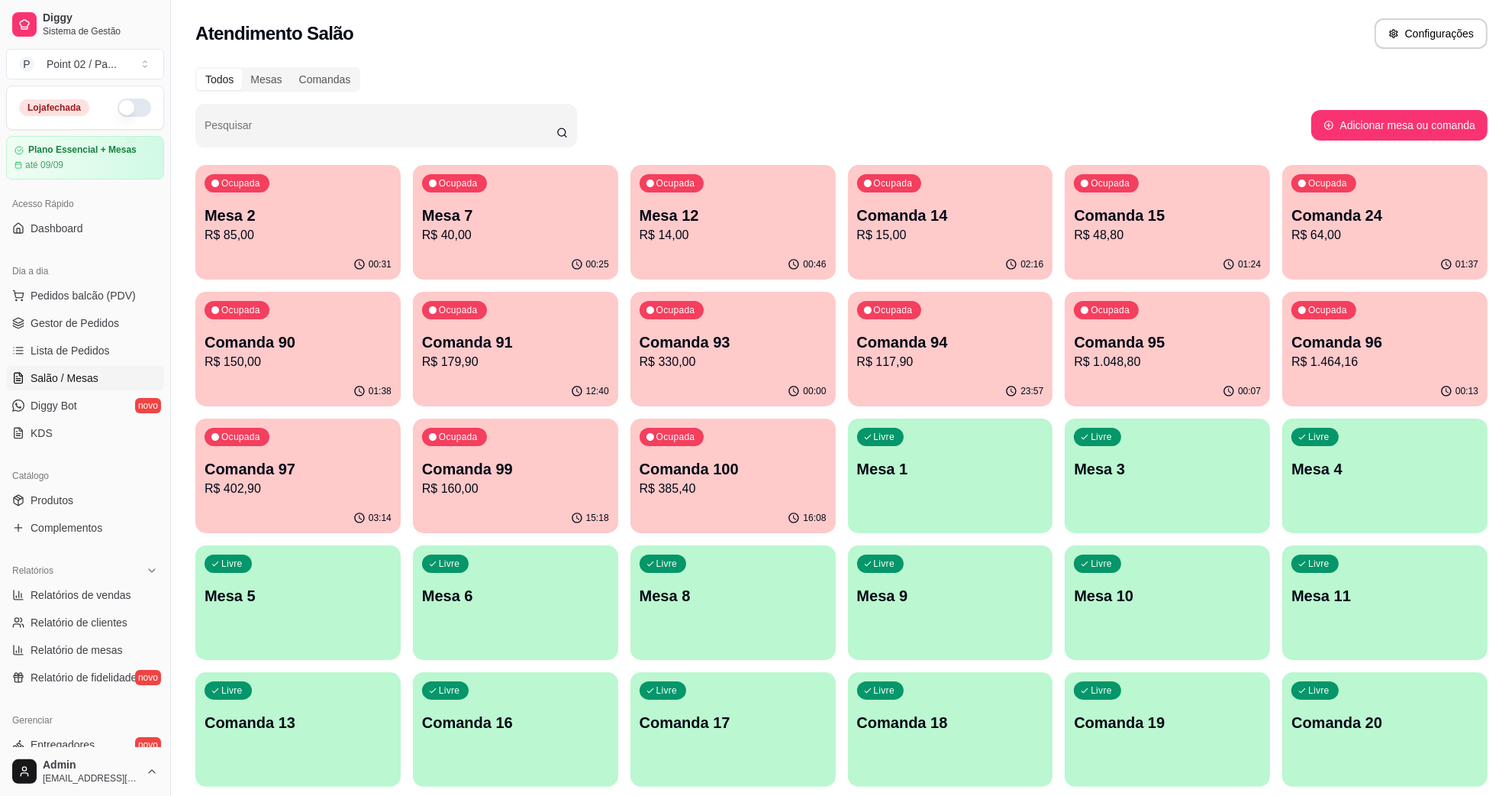
click at [131, 310] on ul "Pedidos balcão (PDV) Gestor de Pedidos Lista de Pedidos Salão / Mesas Diggy Bot…" at bounding box center [85, 364] width 158 height 162
click at [120, 303] on button "Pedidos balcão (PDV)" at bounding box center [85, 295] width 158 height 24
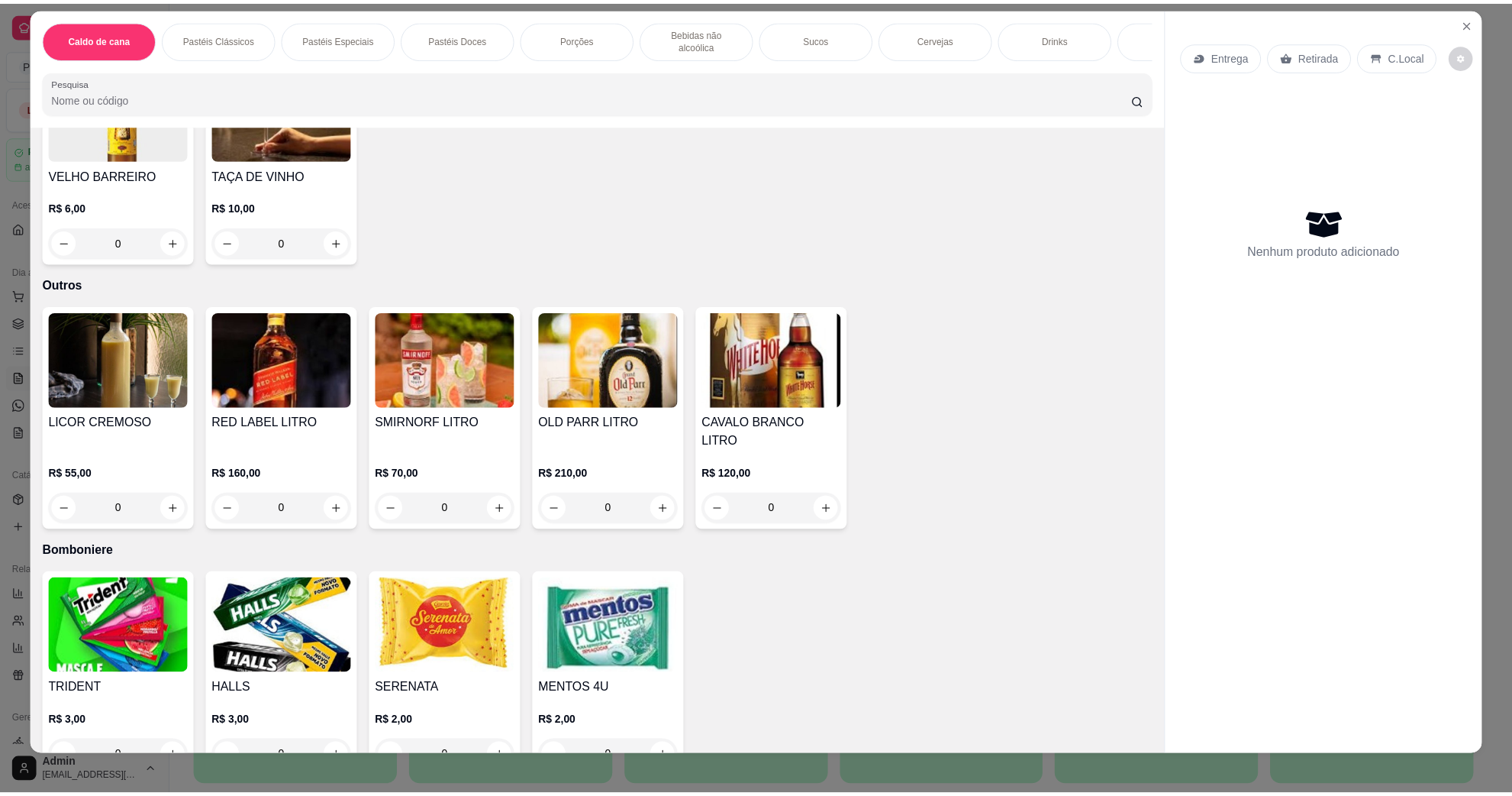
scroll to position [24, 0]
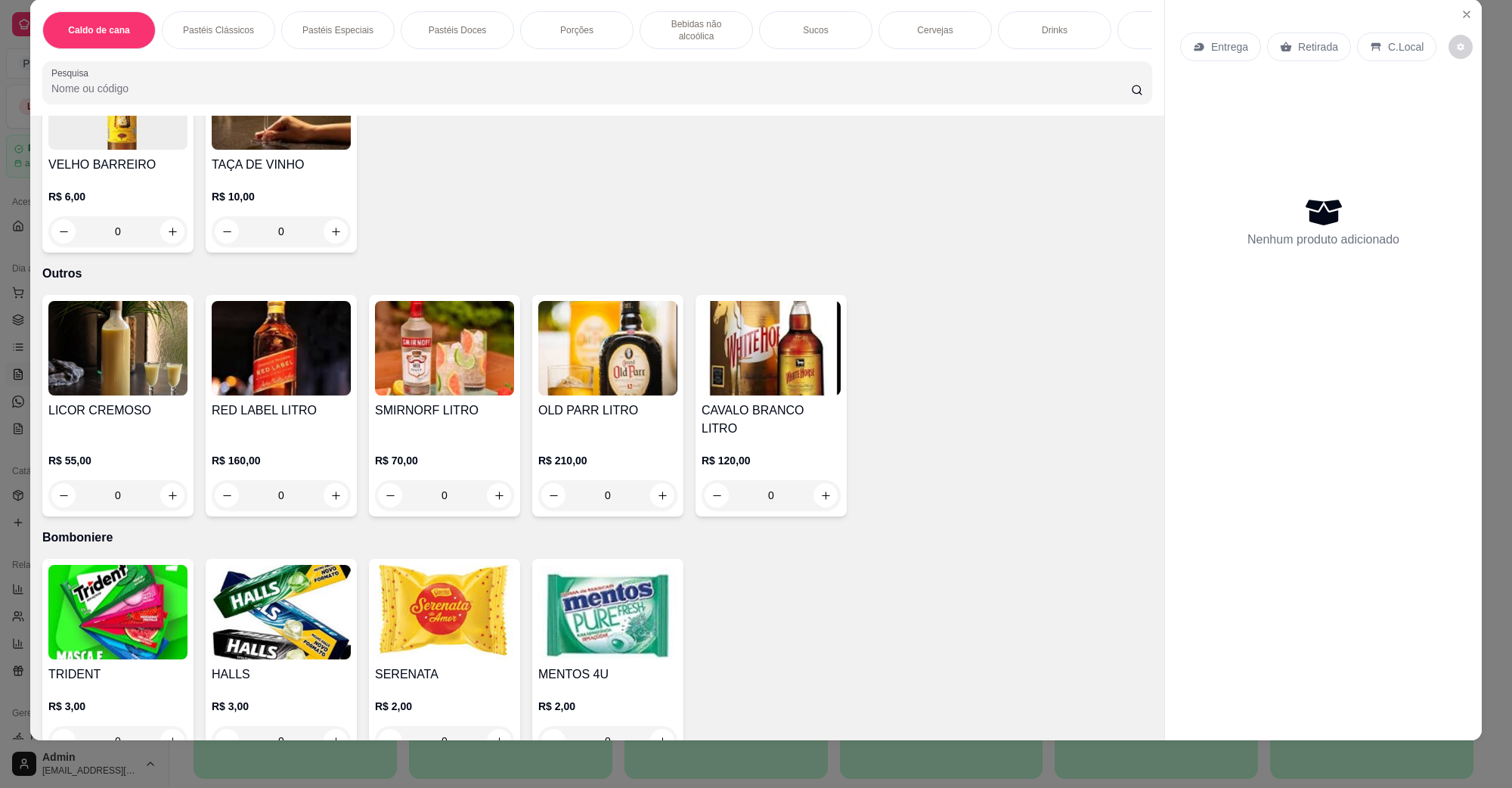
click at [144, 590] on img at bounding box center [118, 612] width 139 height 95
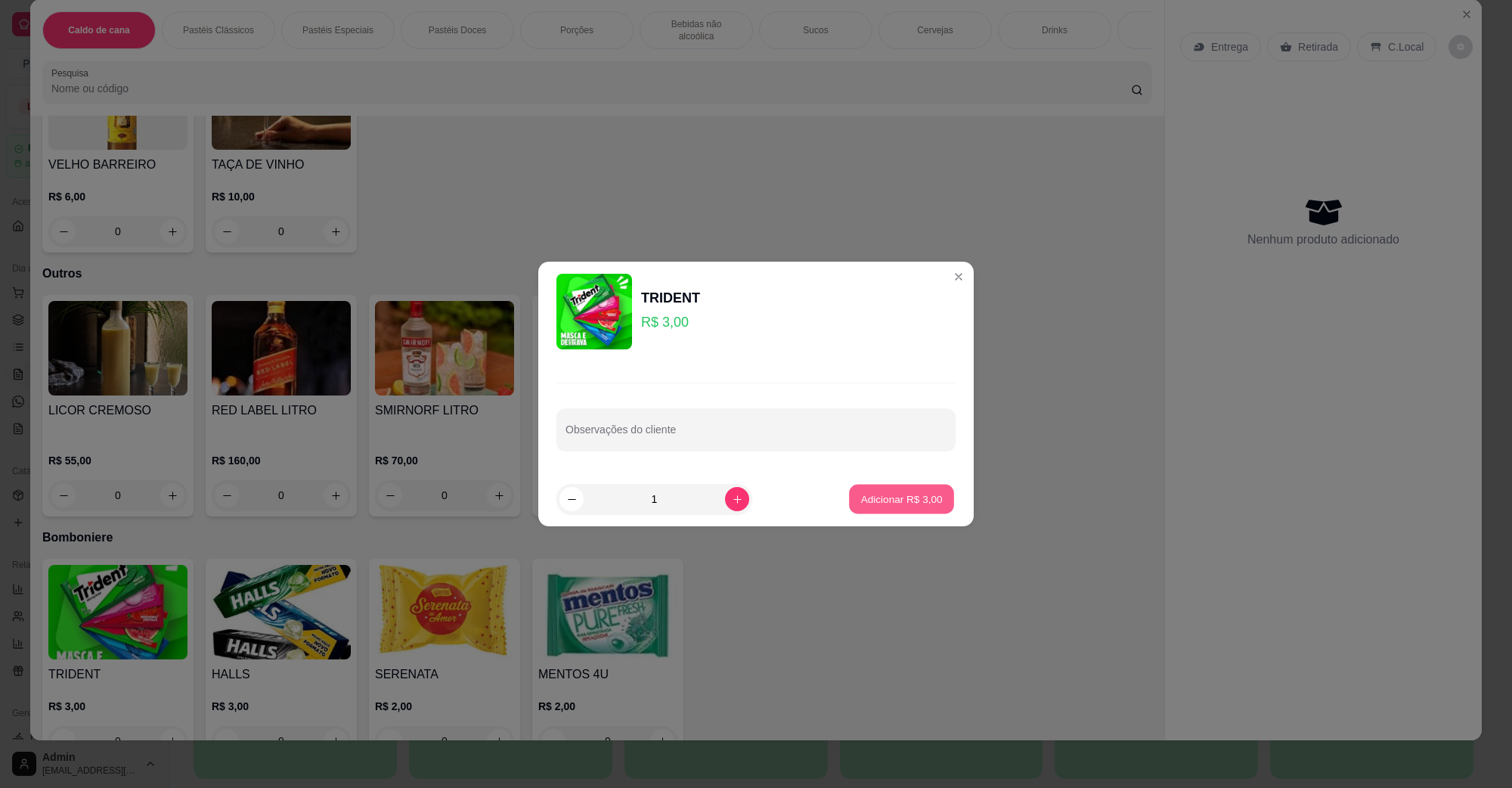
click at [871, 499] on p "Adicionar R$ 3,00" at bounding box center [901, 498] width 82 height 14
type input "1"
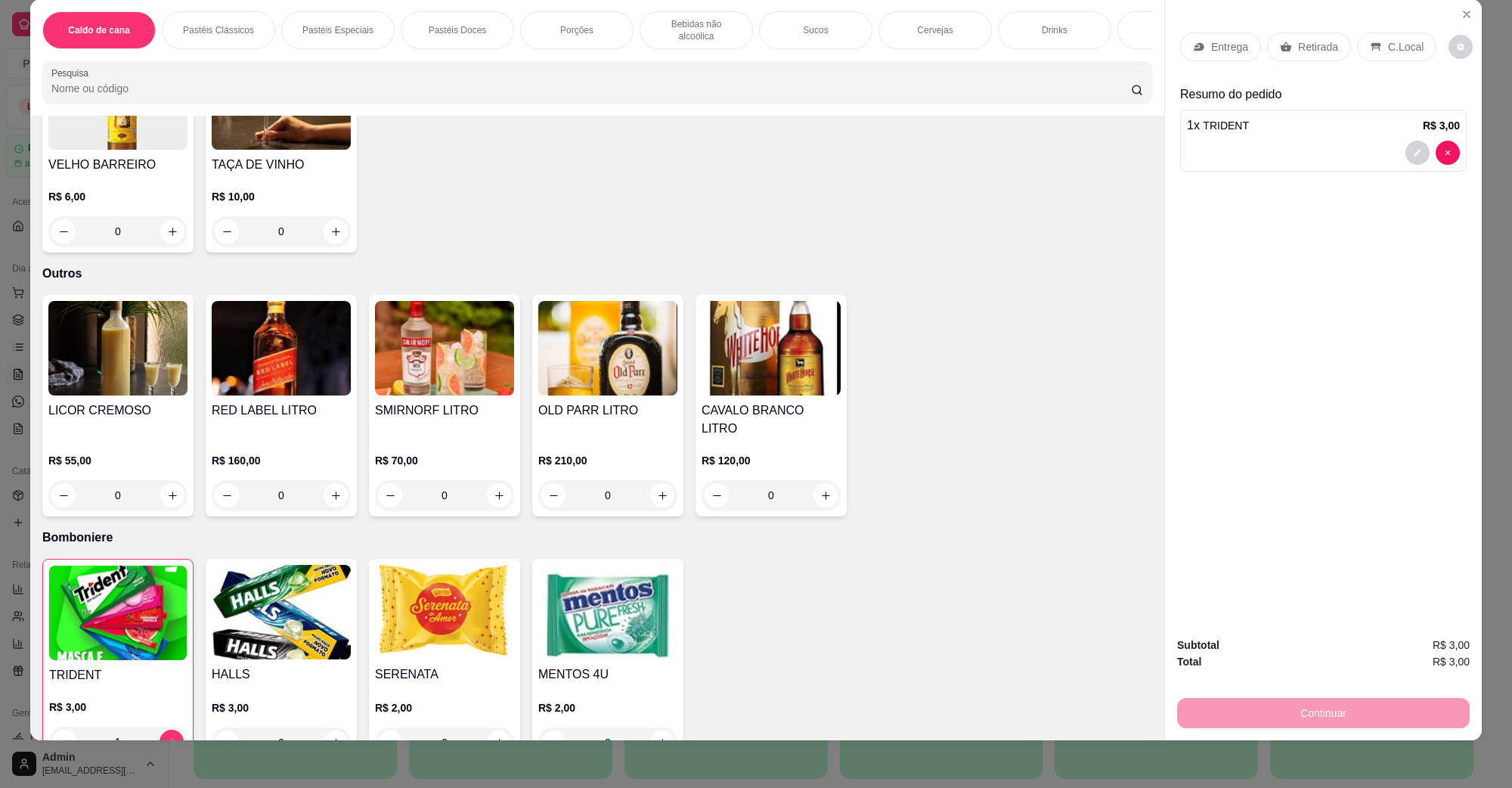
click at [1374, 42] on div "C.Local" at bounding box center [1397, 47] width 79 height 29
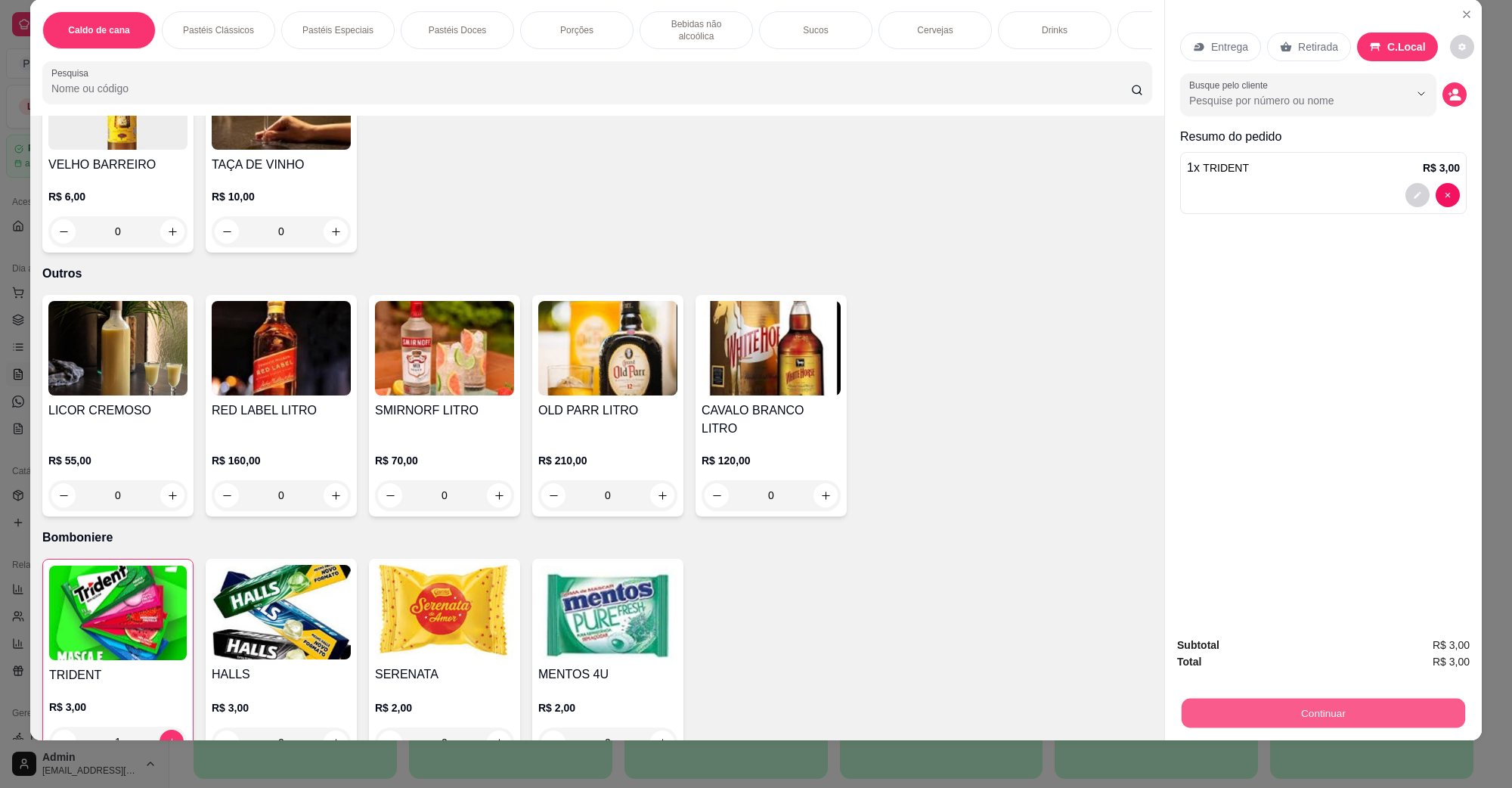
click at [1345, 713] on button "Continuar" at bounding box center [1323, 712] width 283 height 30
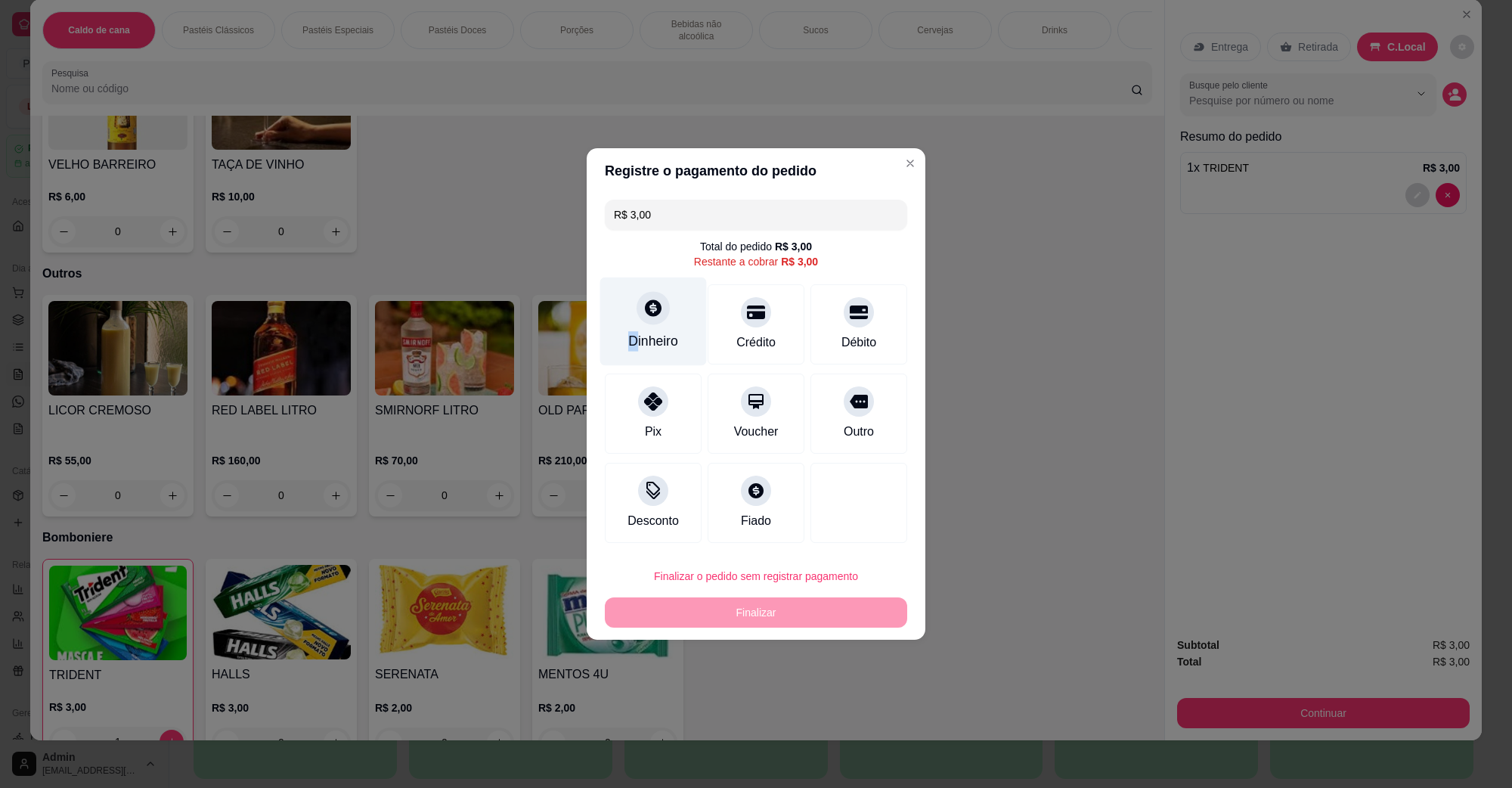
click at [633, 331] on div "Dinheiro" at bounding box center [653, 341] width 50 height 19
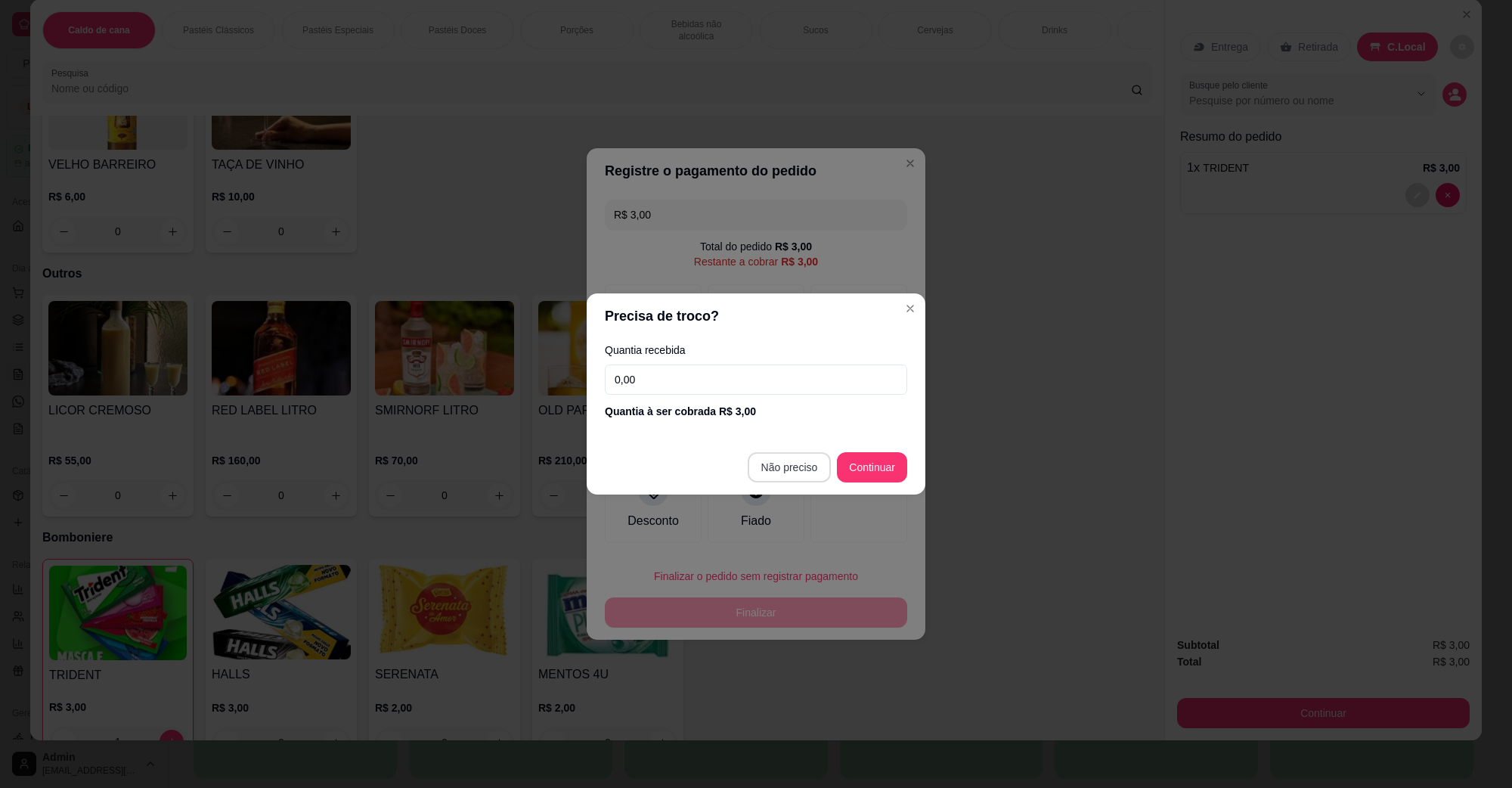
type input "R$ 0,00"
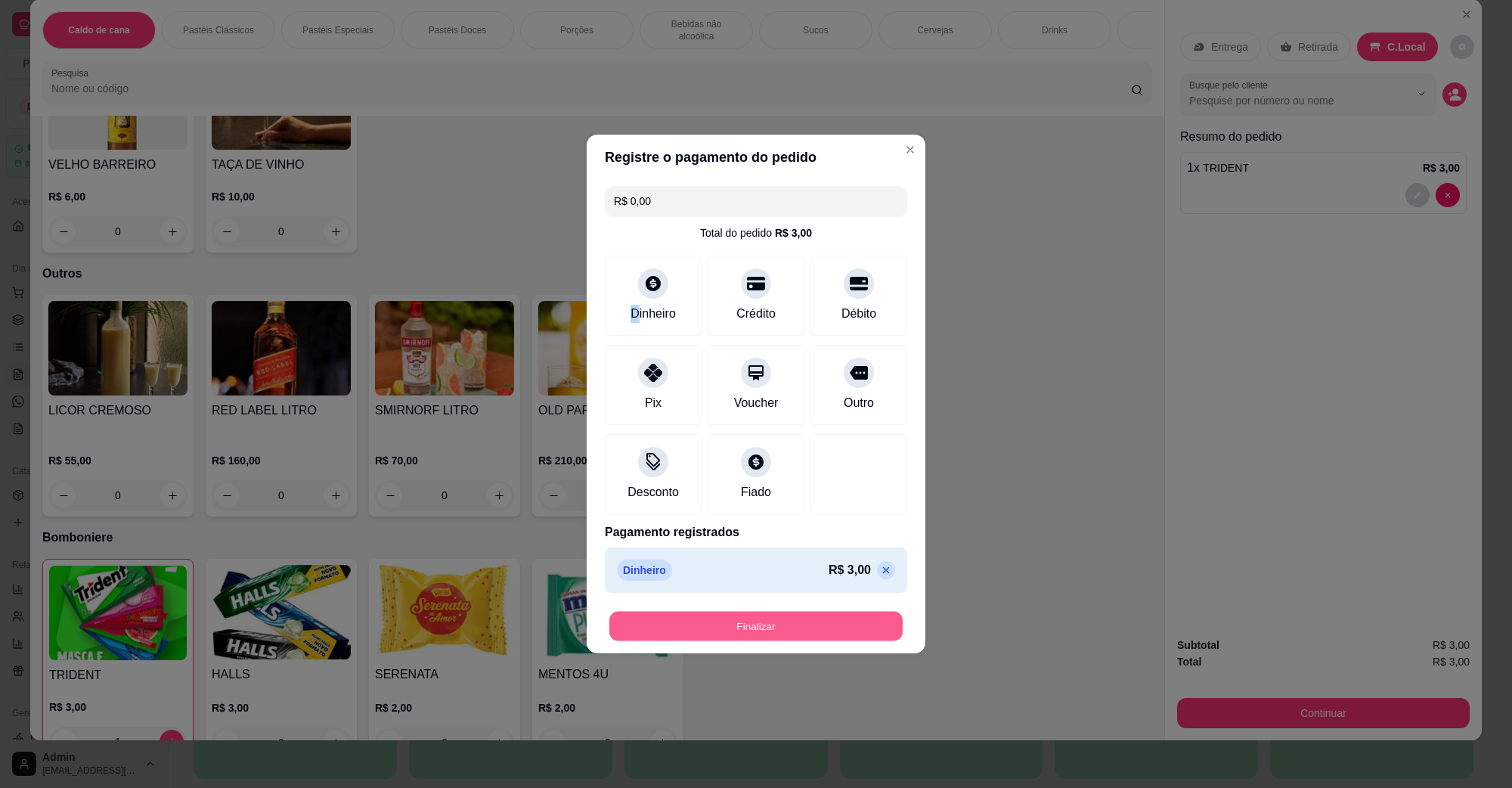
click at [750, 611] on button "Finalizar" at bounding box center [756, 626] width 294 height 30
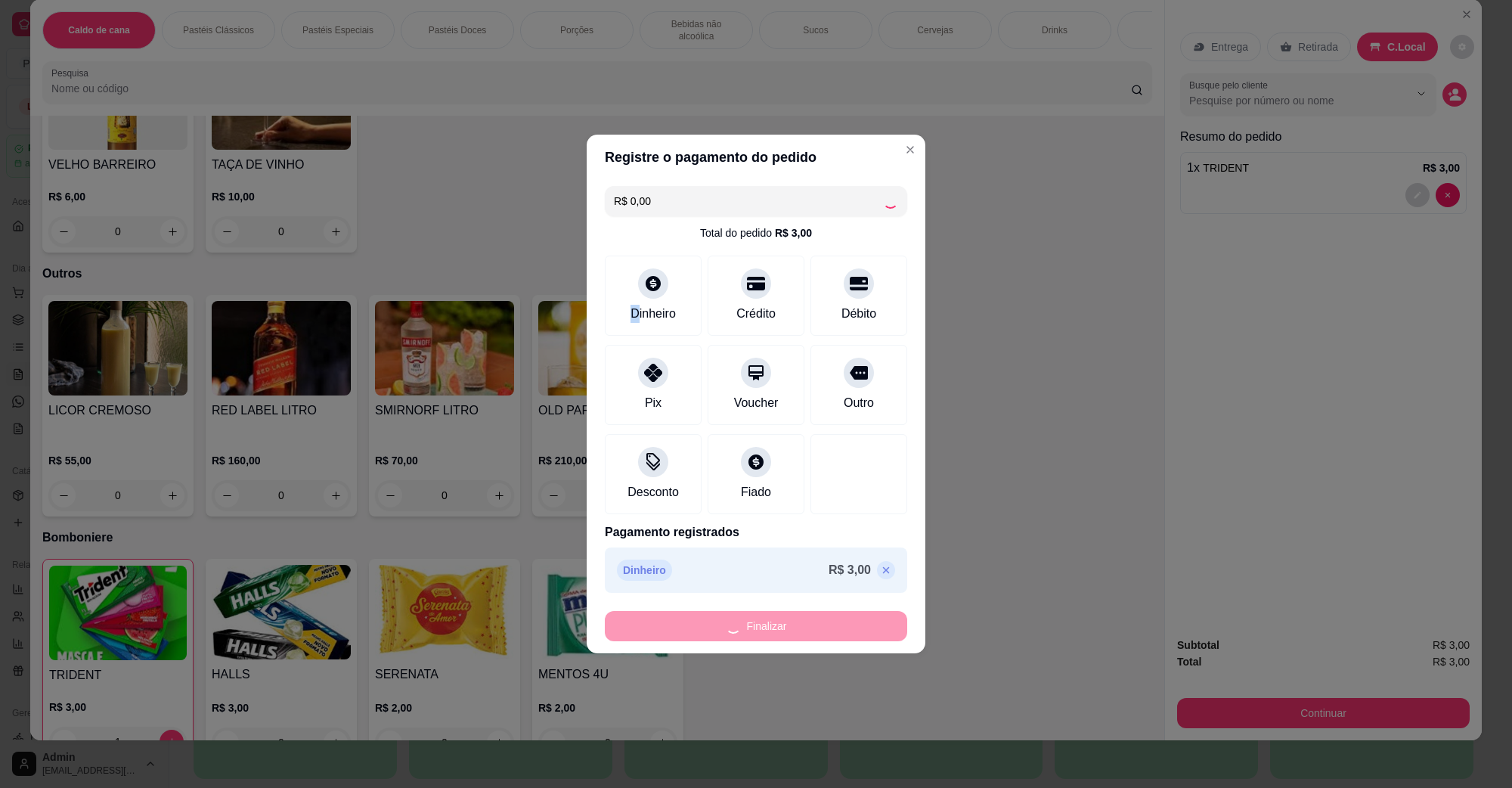
type input "0"
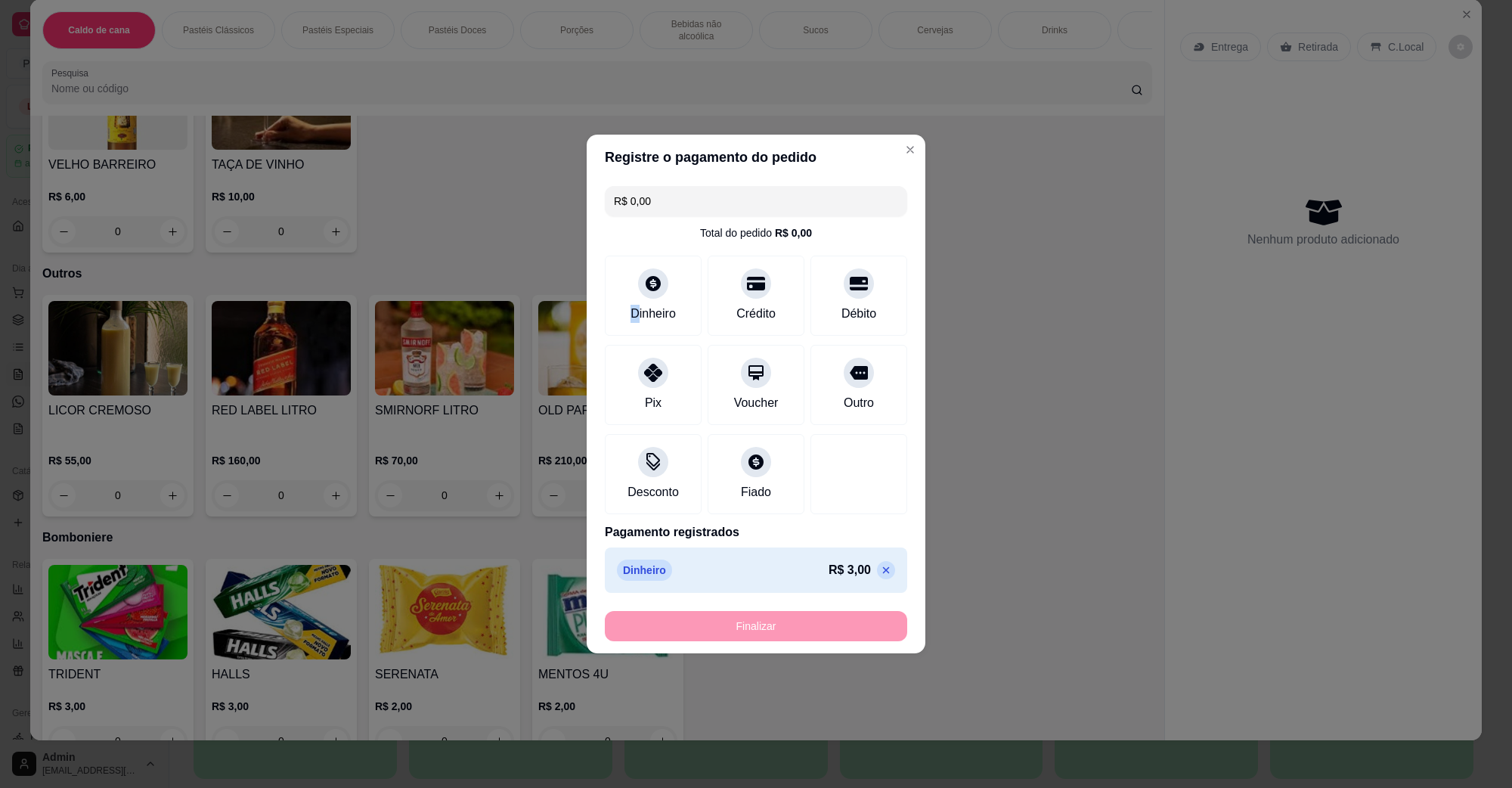
type input "-R$ 3,00"
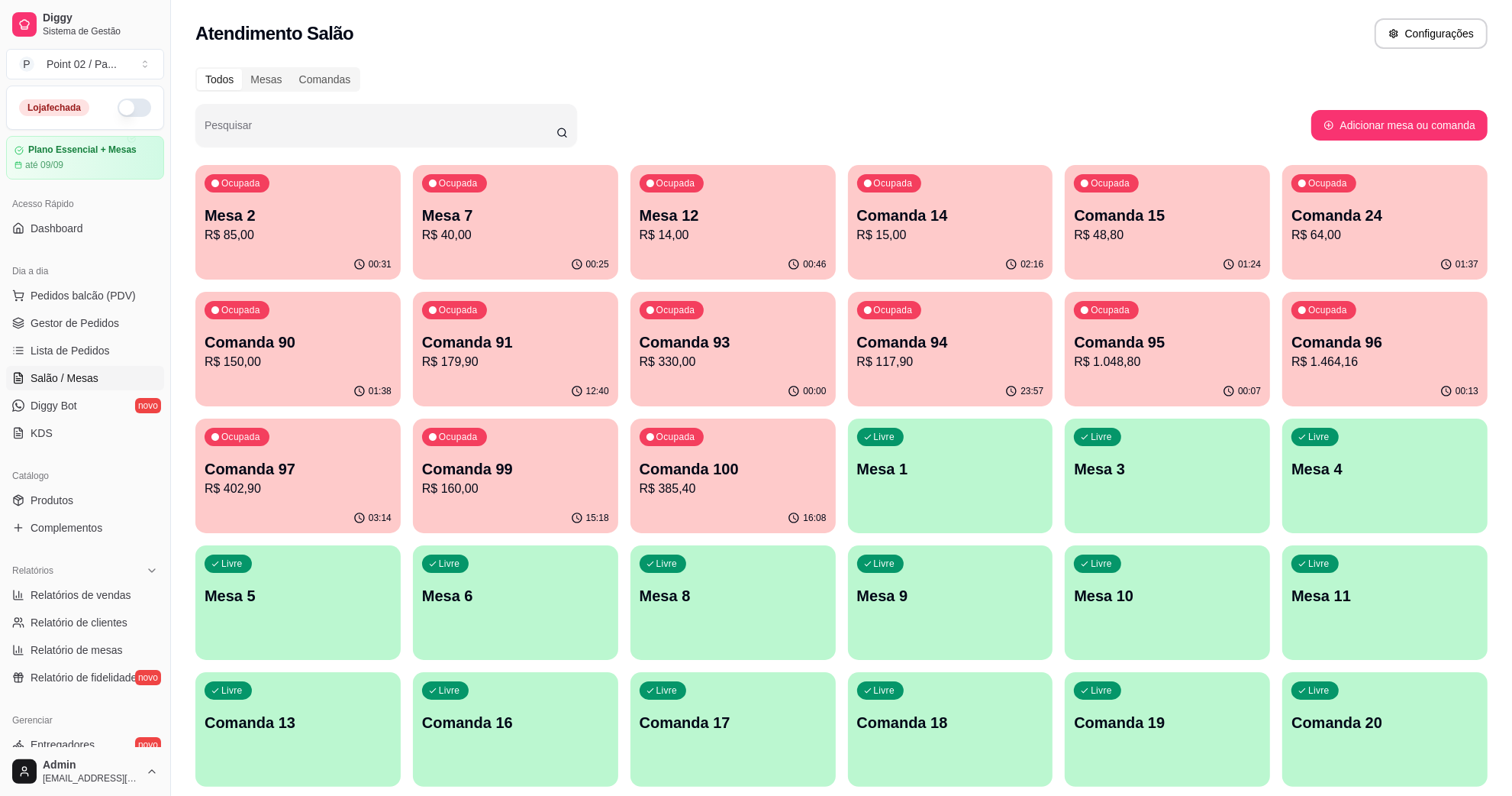
click at [724, 241] on p "R$ 14,00" at bounding box center [734, 235] width 187 height 19
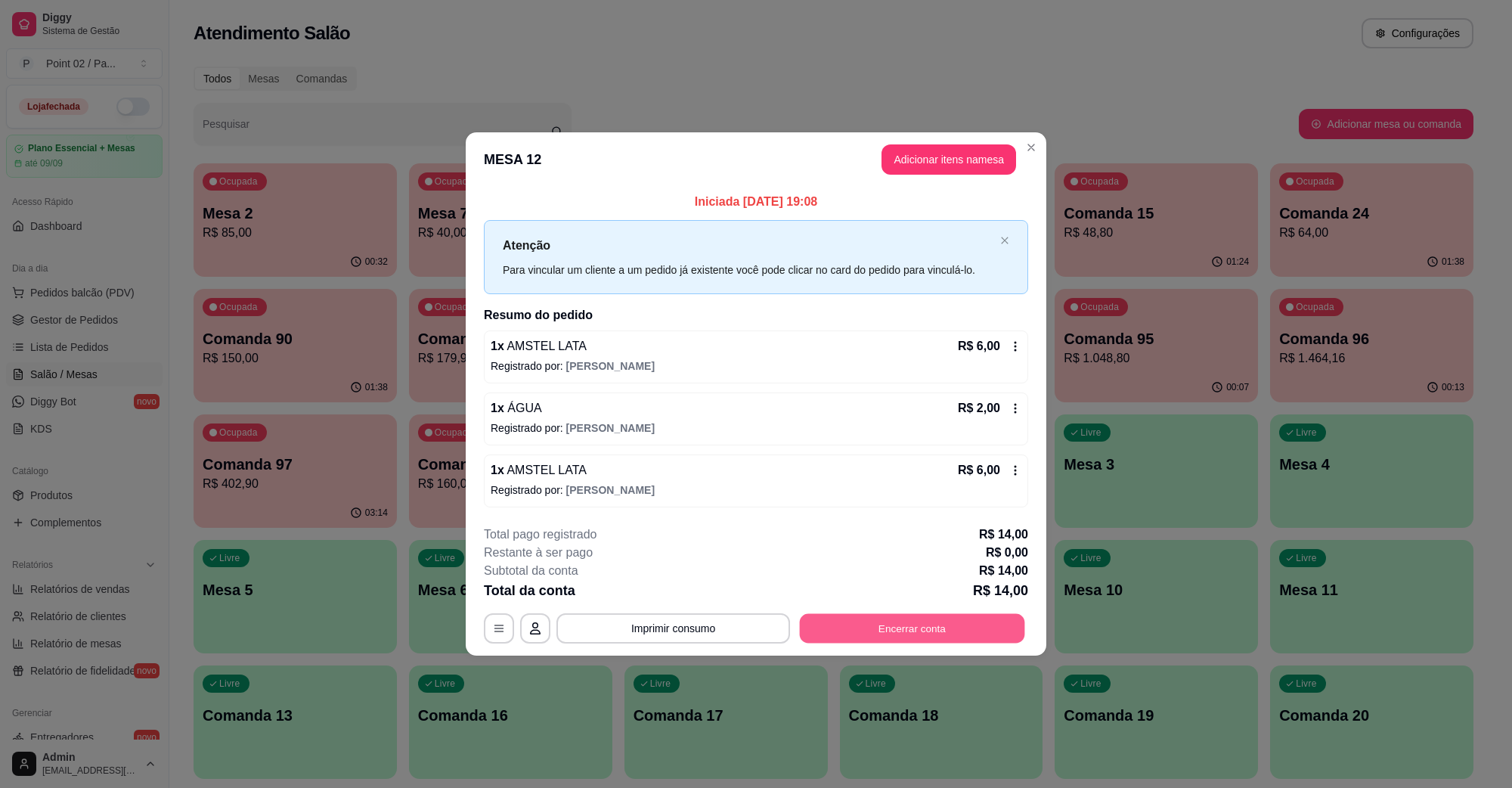
click at [981, 629] on button "Encerrar conta" at bounding box center [912, 628] width 225 height 30
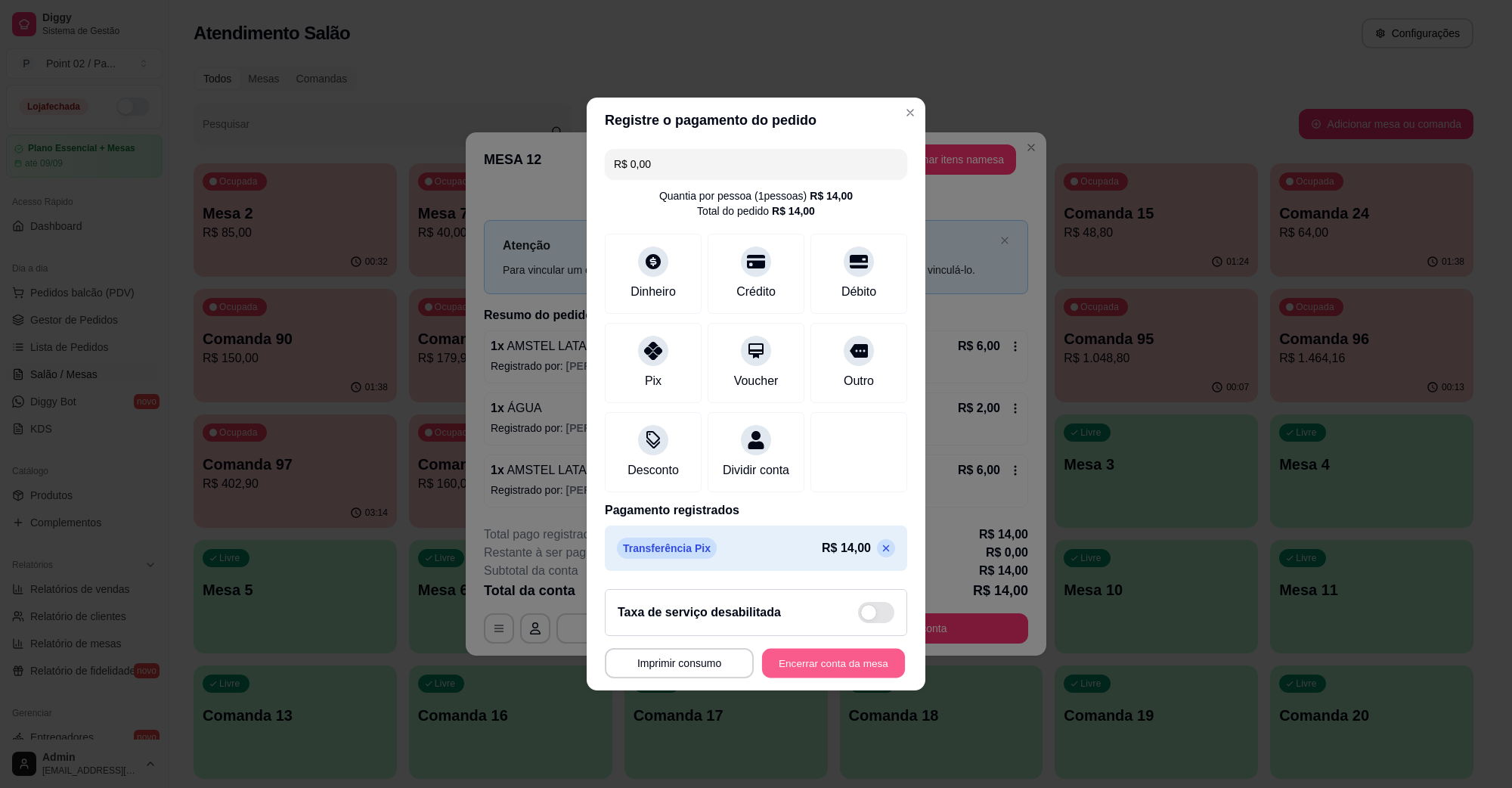
click at [878, 676] on button "Encerrar conta da mesa" at bounding box center [834, 662] width 143 height 30
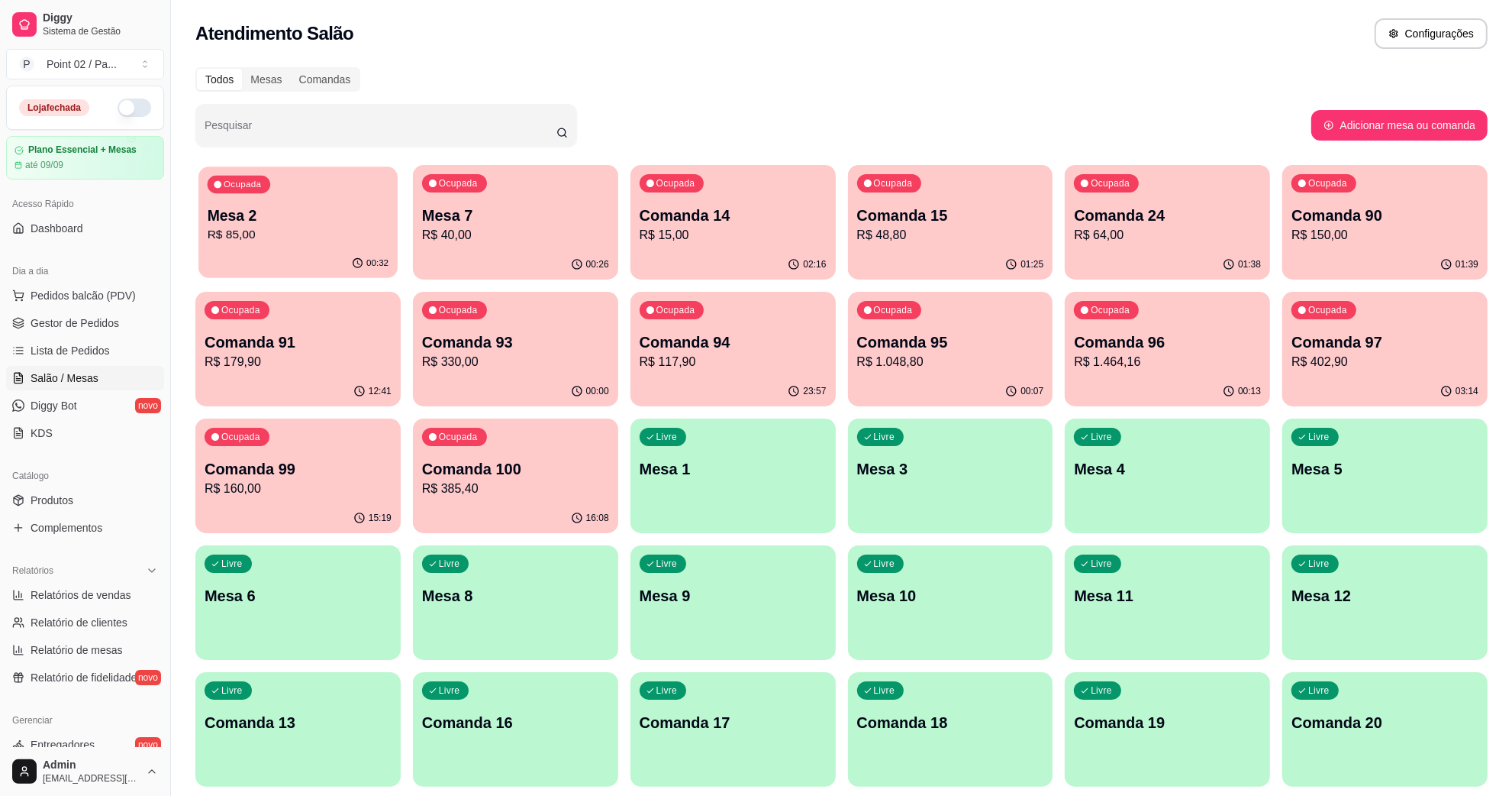
click at [341, 201] on div "Ocupada Mesa 2 R$ 85,00" at bounding box center [298, 208] width 199 height 83
click at [448, 210] on p "Mesa 7" at bounding box center [516, 216] width 187 height 21
click at [742, 233] on p "R$ 15,00" at bounding box center [732, 235] width 180 height 18
click at [897, 226] on p "R$ 48,80" at bounding box center [949, 235] width 180 height 18
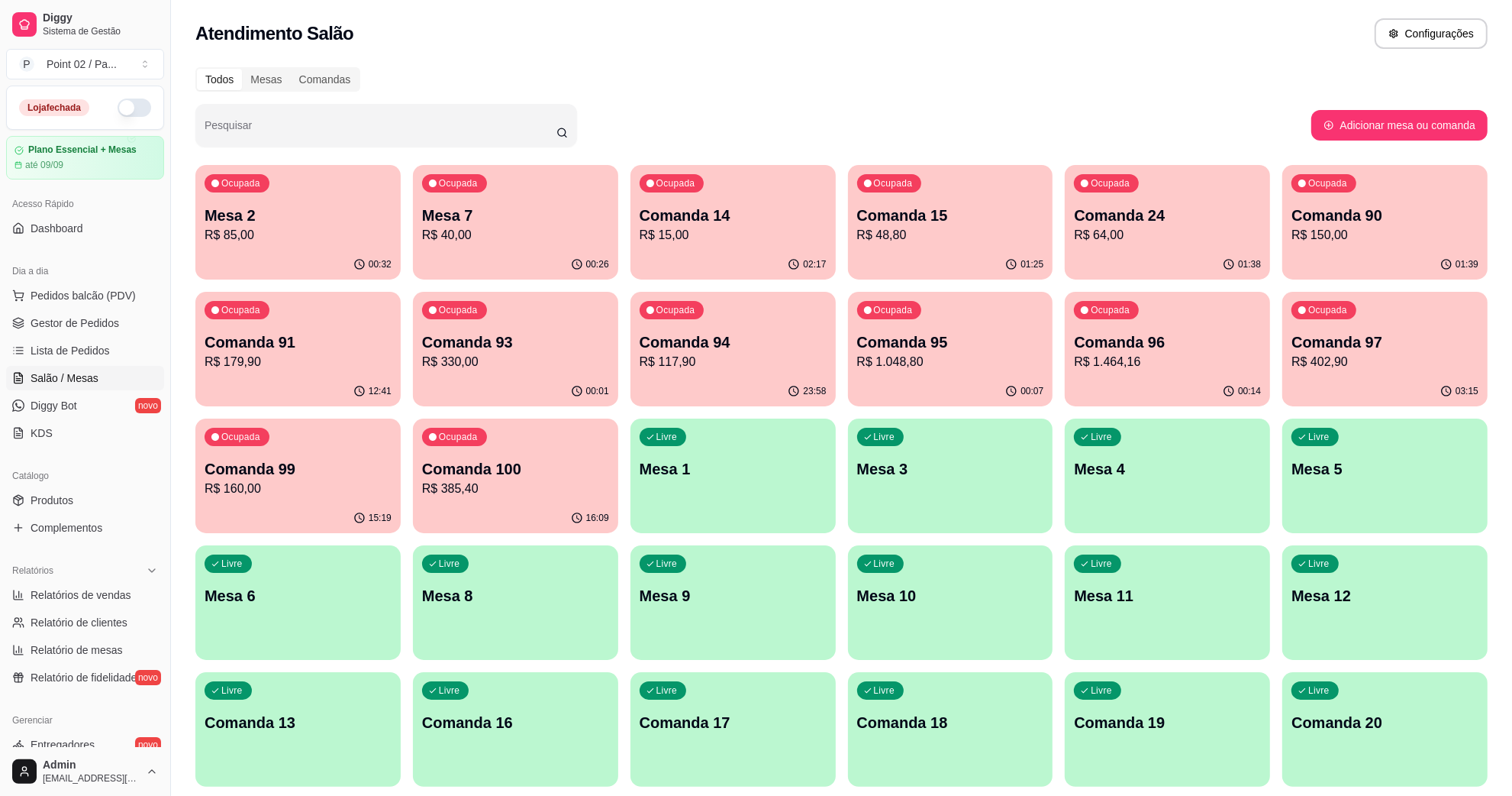
click at [1299, 216] on p "Comanda 90" at bounding box center [1385, 216] width 187 height 21
click at [947, 219] on p "Comanda 15" at bounding box center [949, 216] width 180 height 20
click at [818, 206] on p "Comanda 14" at bounding box center [732, 216] width 180 height 20
click at [567, 191] on div "Ocupada Mesa 7 R$ 40,00" at bounding box center [515, 207] width 206 height 85
click at [385, 226] on p "R$ 85,00" at bounding box center [298, 235] width 180 height 18
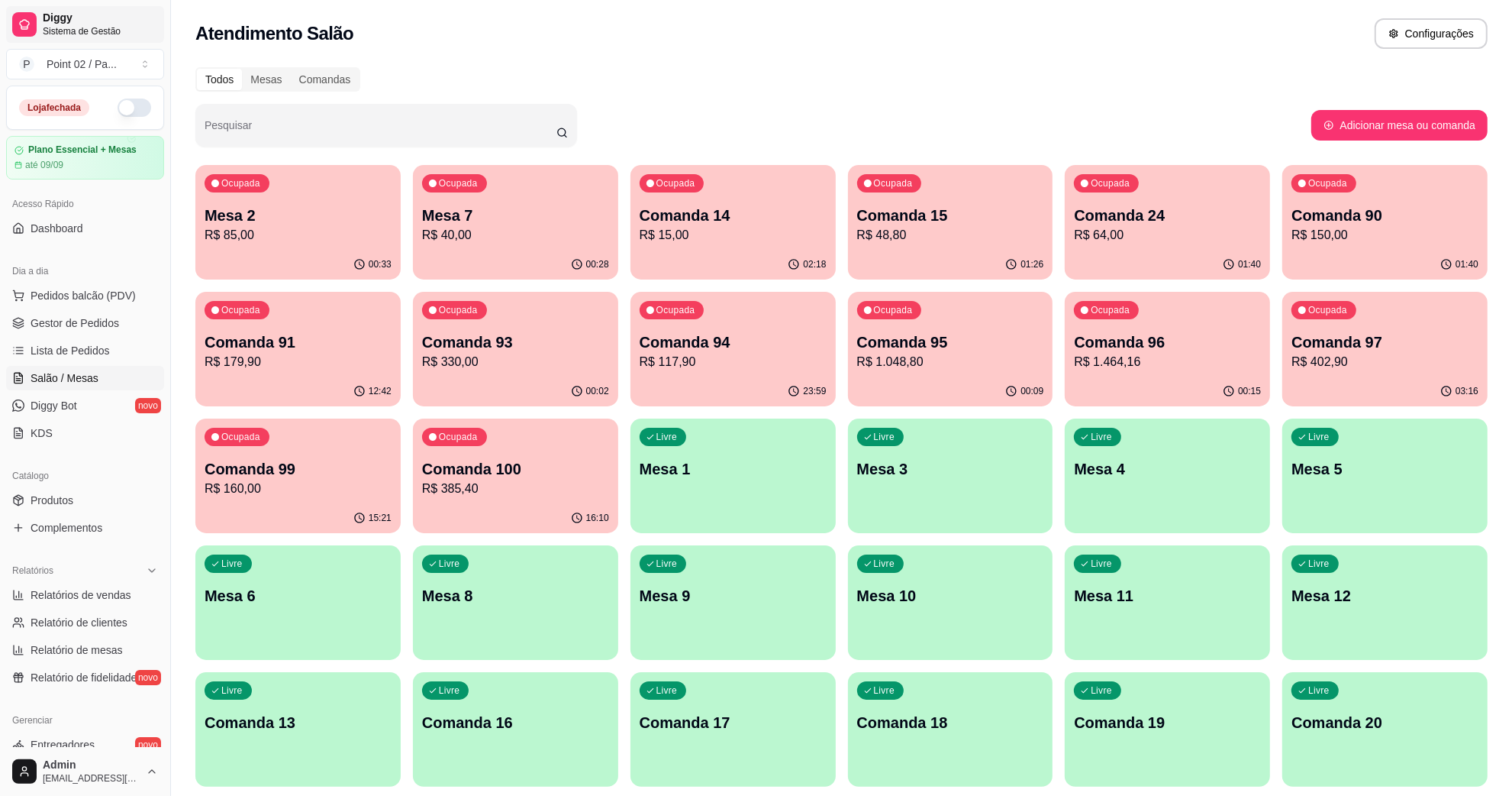
click at [103, 28] on span "Sistema de Gestão" at bounding box center [100, 31] width 115 height 13
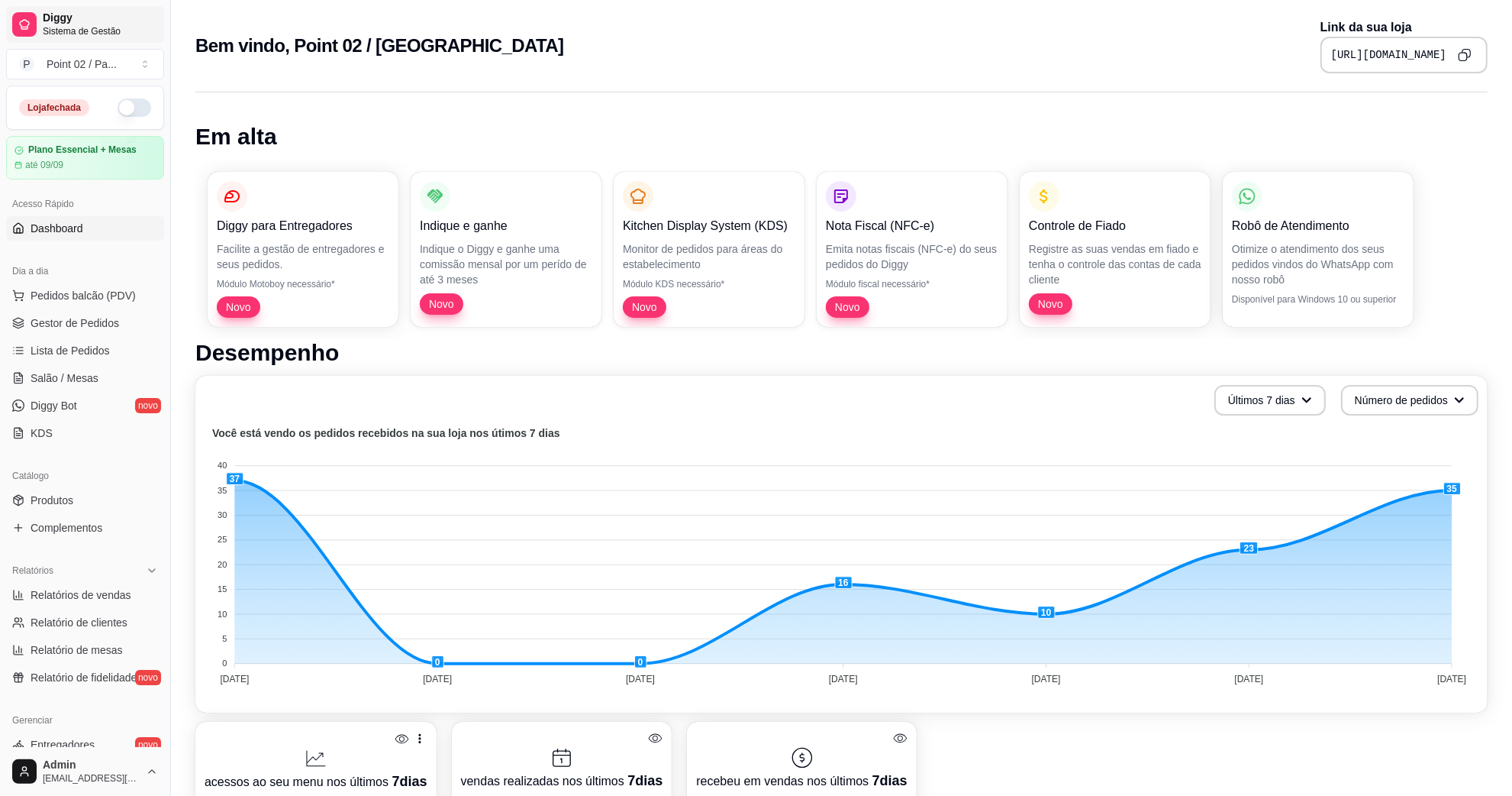
click at [104, 25] on span "Sistema de Gestão" at bounding box center [100, 31] width 115 height 13
click at [131, 55] on button "P Point 02 / Pa ..." at bounding box center [85, 63] width 158 height 30
click at [226, 66] on div "Bem vindo, Point 02 / Pastelaria Link da sua loja https://diggy.menu/point02pas…" at bounding box center [841, 46] width 1293 height 55
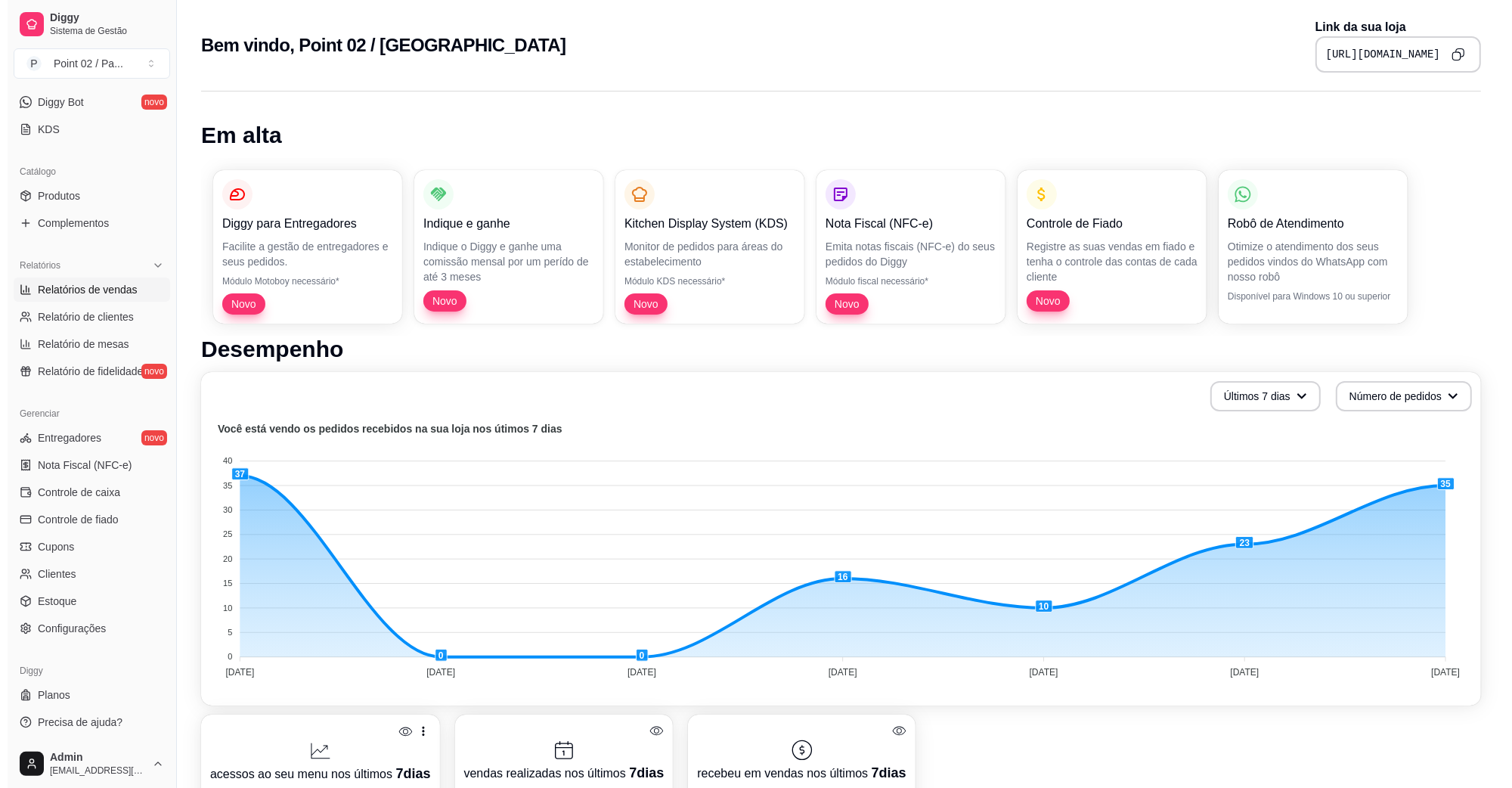
scroll to position [110, 0]
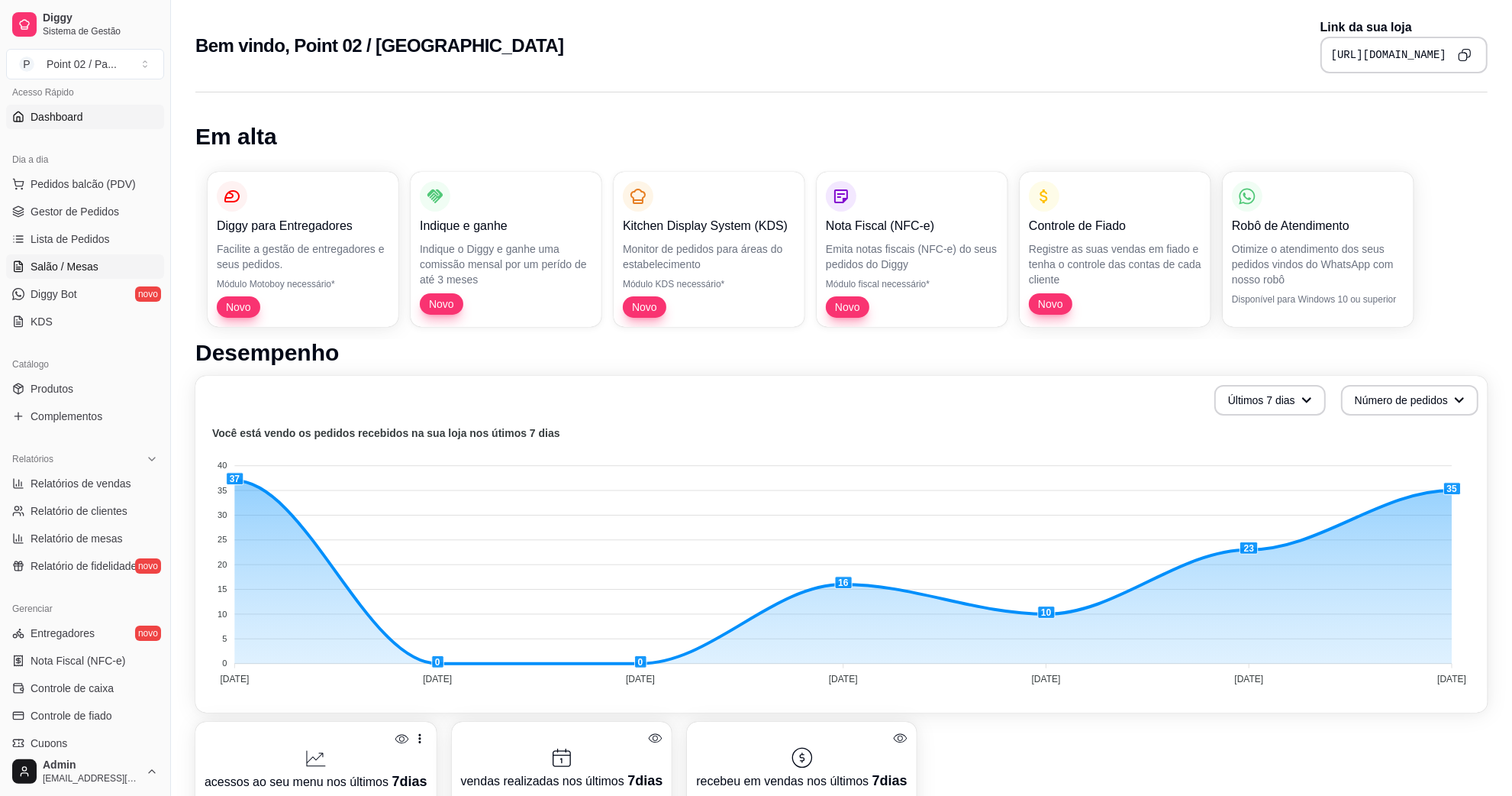
click at [93, 261] on span "Salão / Mesas" at bounding box center [64, 266] width 68 height 16
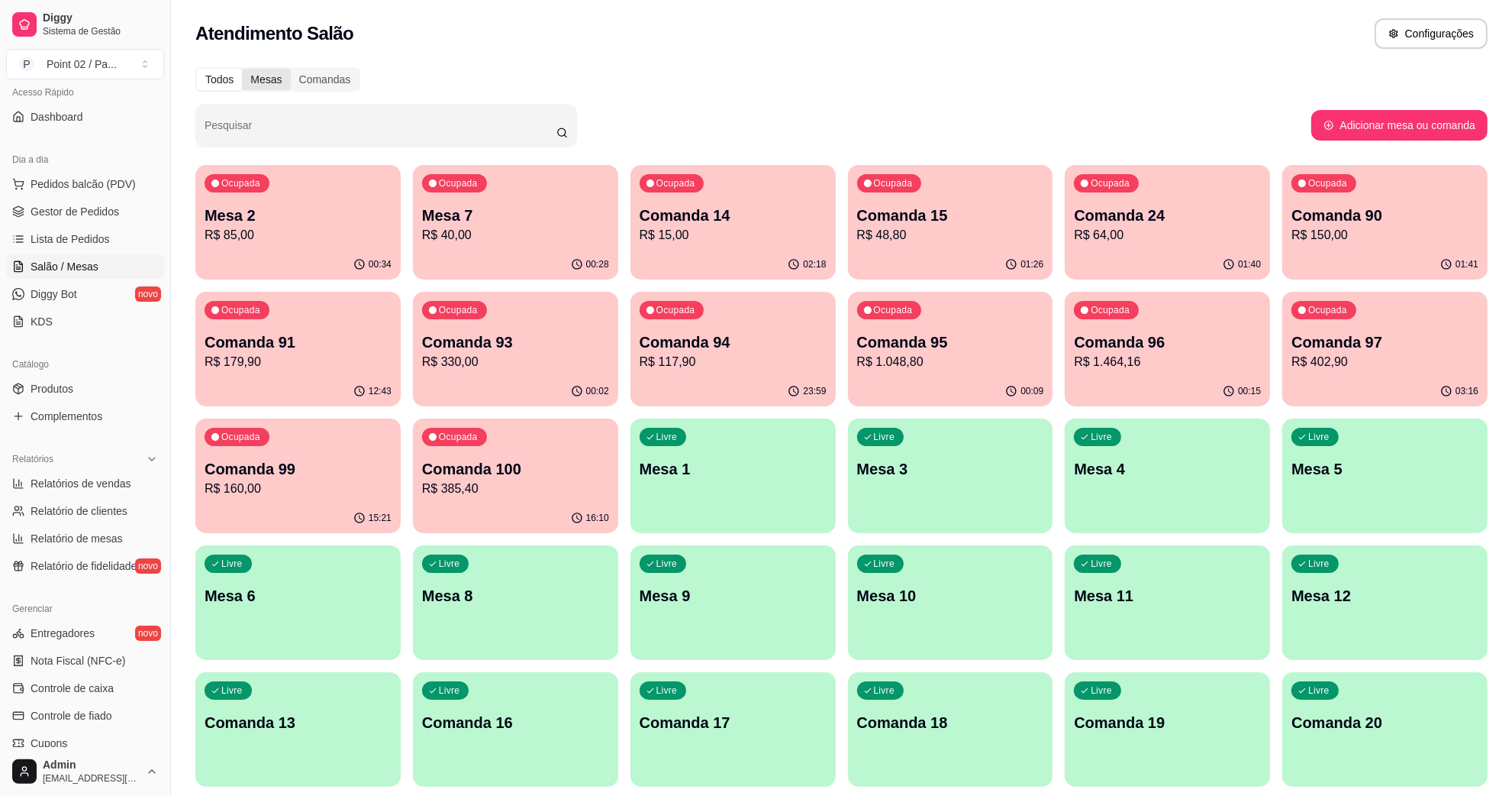
click at [268, 88] on div "Mesas" at bounding box center [265, 79] width 48 height 21
click at [242, 68] on input "Mesas" at bounding box center [242, 68] width 0 height 0
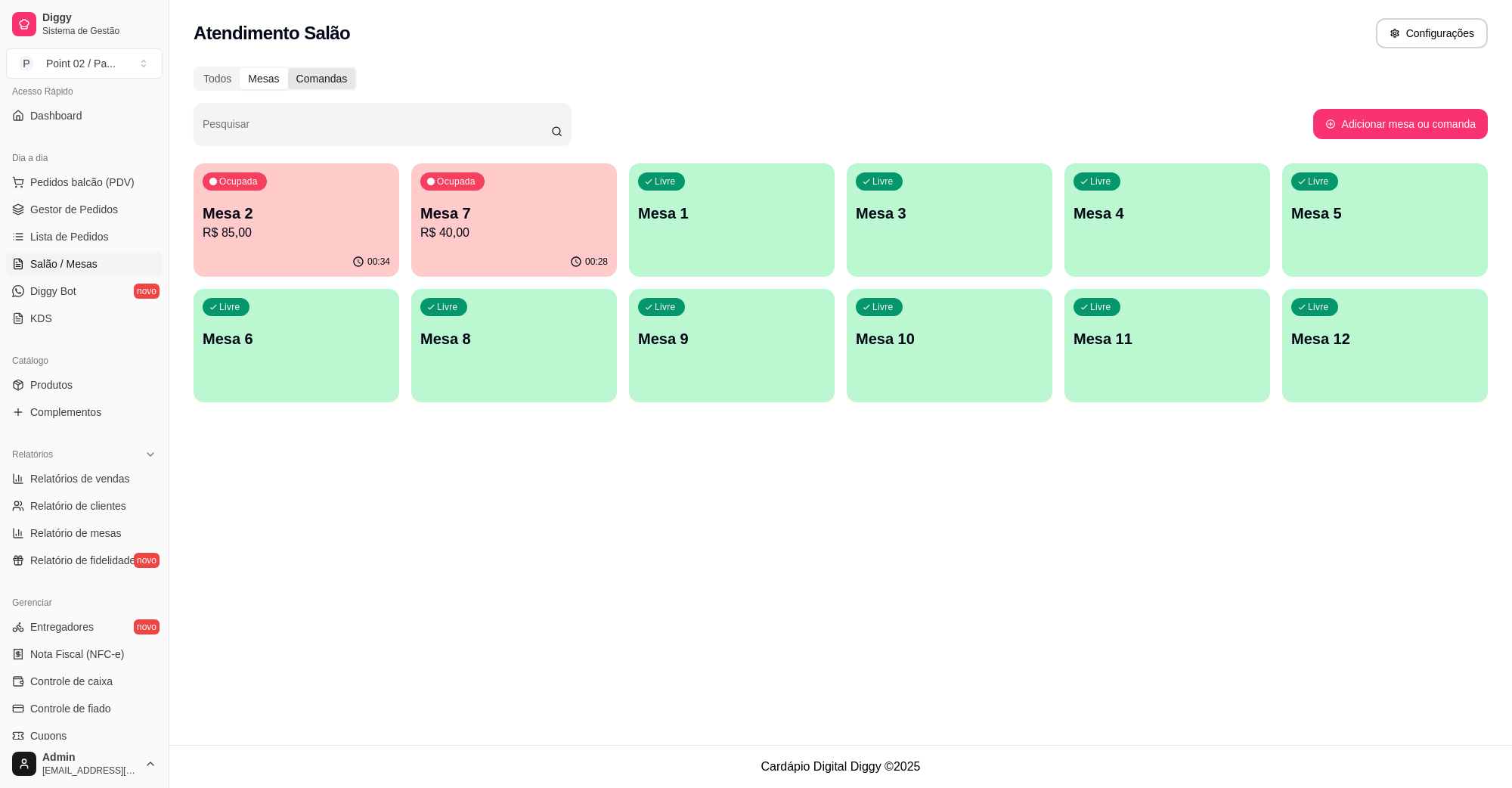
click at [311, 82] on div "Comandas" at bounding box center [322, 78] width 68 height 21
click at [288, 68] on input "Comandas" at bounding box center [288, 68] width 0 height 0
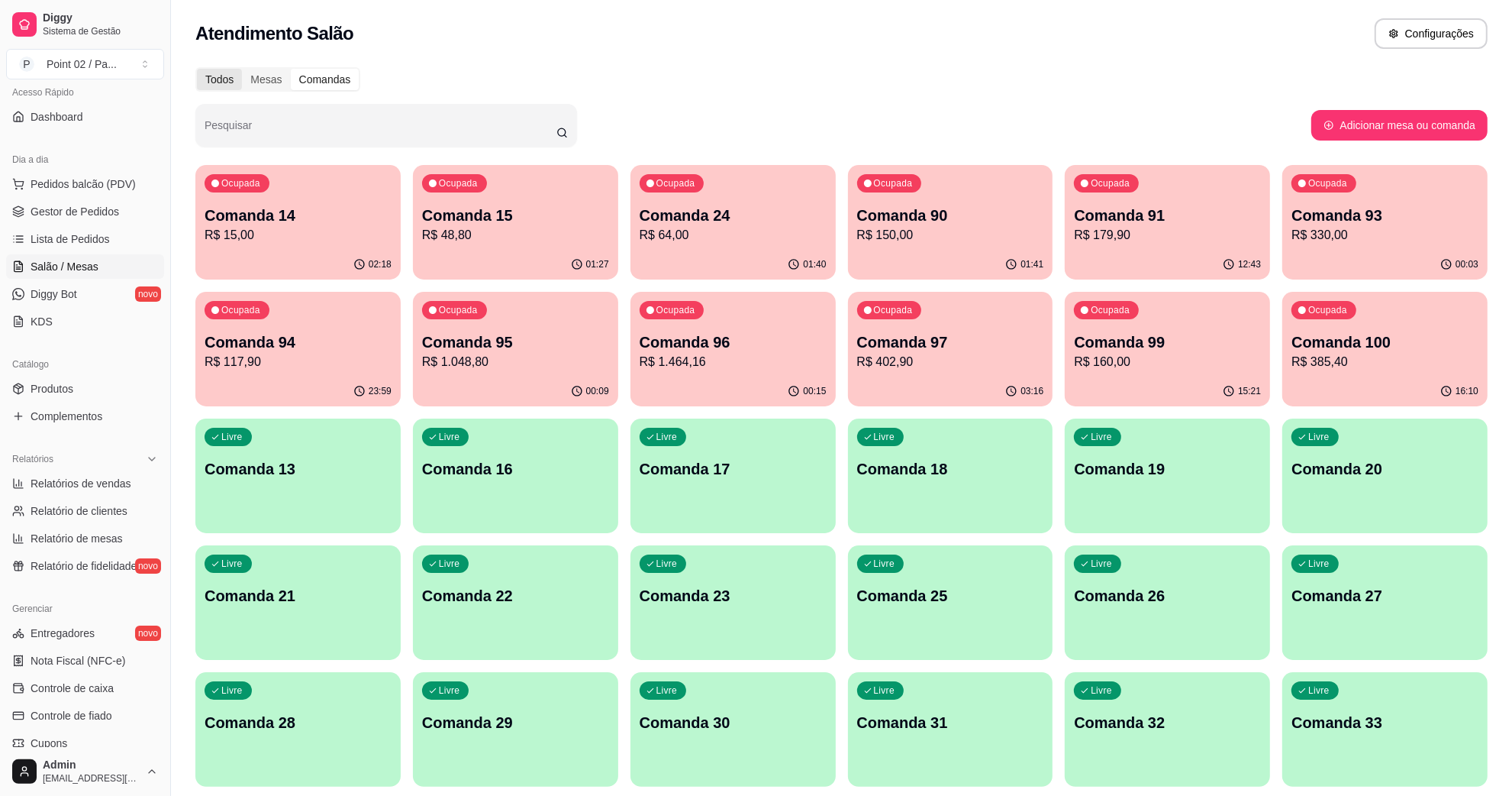
click at [230, 78] on div "Todos" at bounding box center [219, 79] width 45 height 21
click at [197, 68] on input "Todos" at bounding box center [197, 68] width 0 height 0
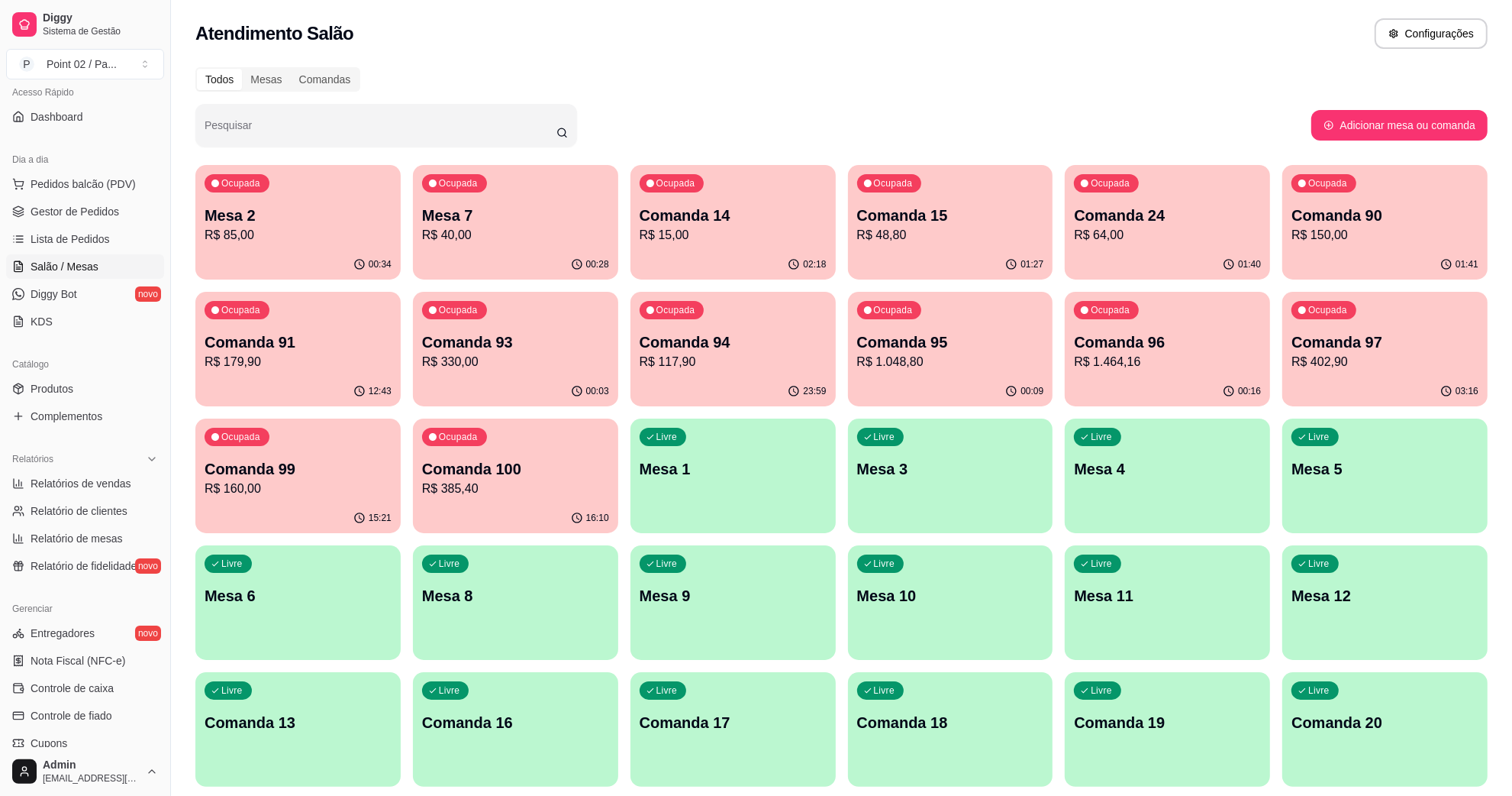
click at [367, 219] on p "Mesa 2" at bounding box center [298, 216] width 187 height 21
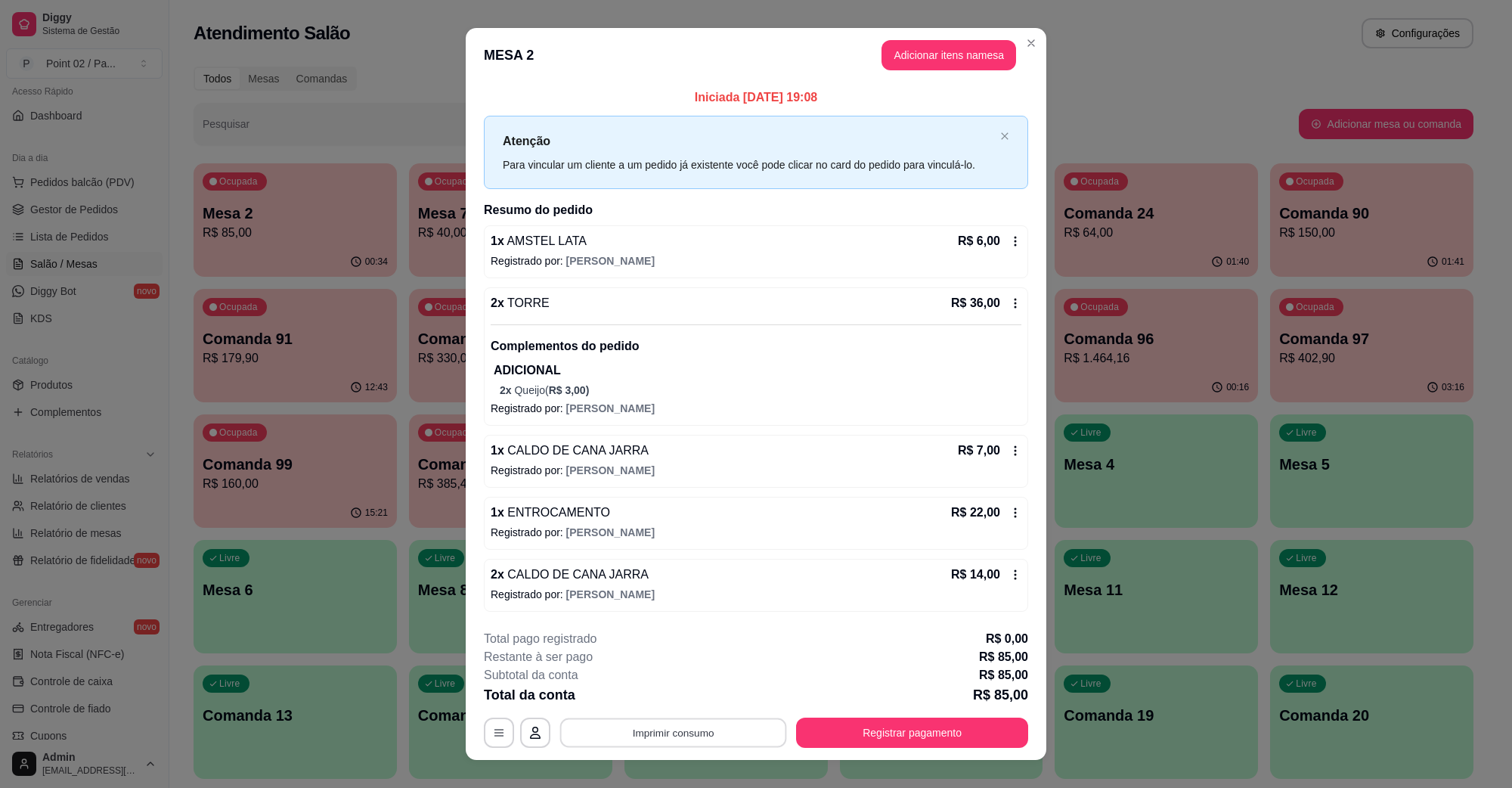
click at [712, 742] on button "Imprimir consumo" at bounding box center [673, 732] width 227 height 30
click at [700, 705] on button "IMPRESSORA" at bounding box center [670, 698] width 106 height 23
click at [906, 739] on button "Registrar pagamento" at bounding box center [912, 732] width 232 height 30
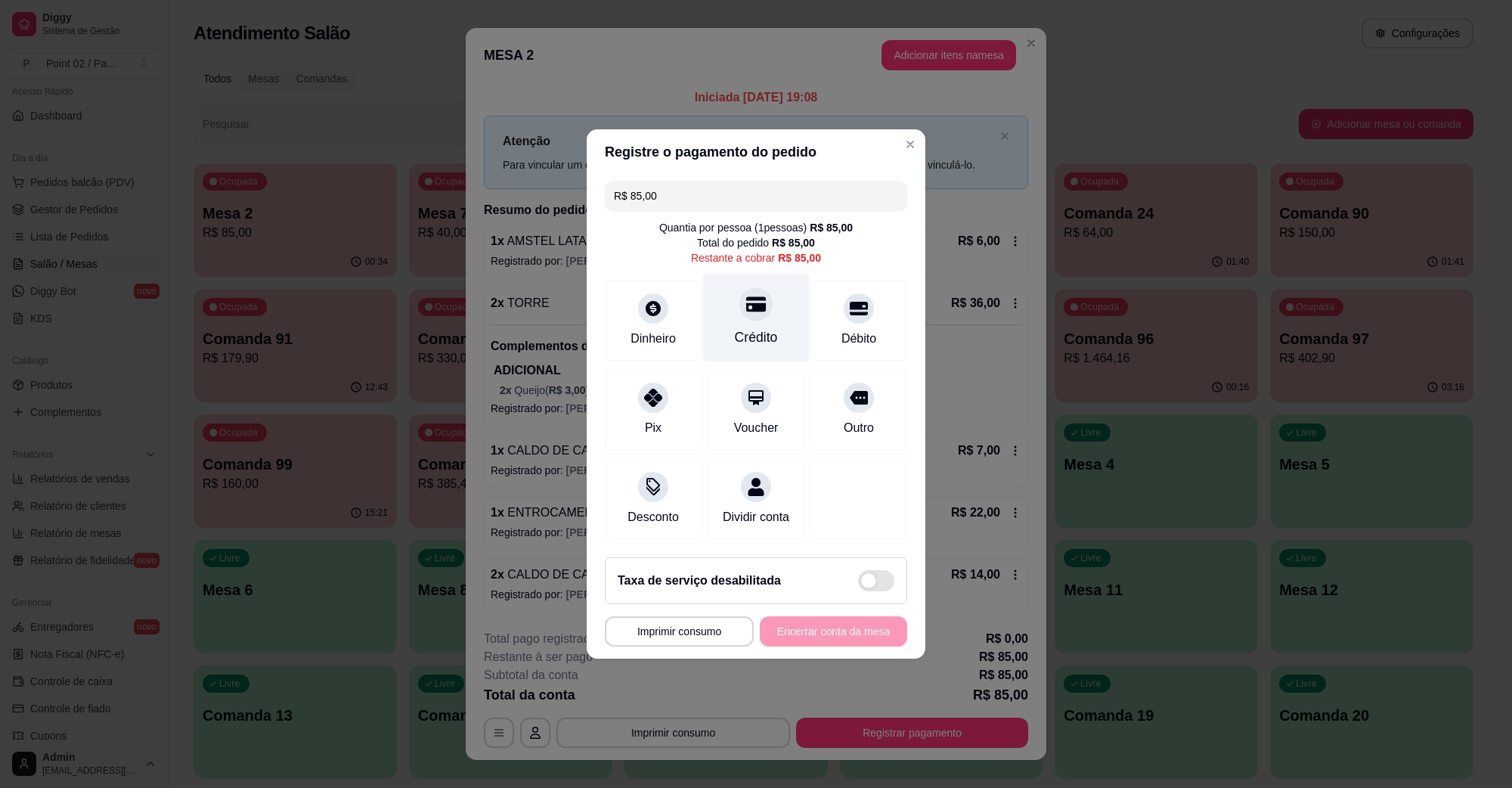
click at [751, 306] on div at bounding box center [756, 303] width 33 height 33
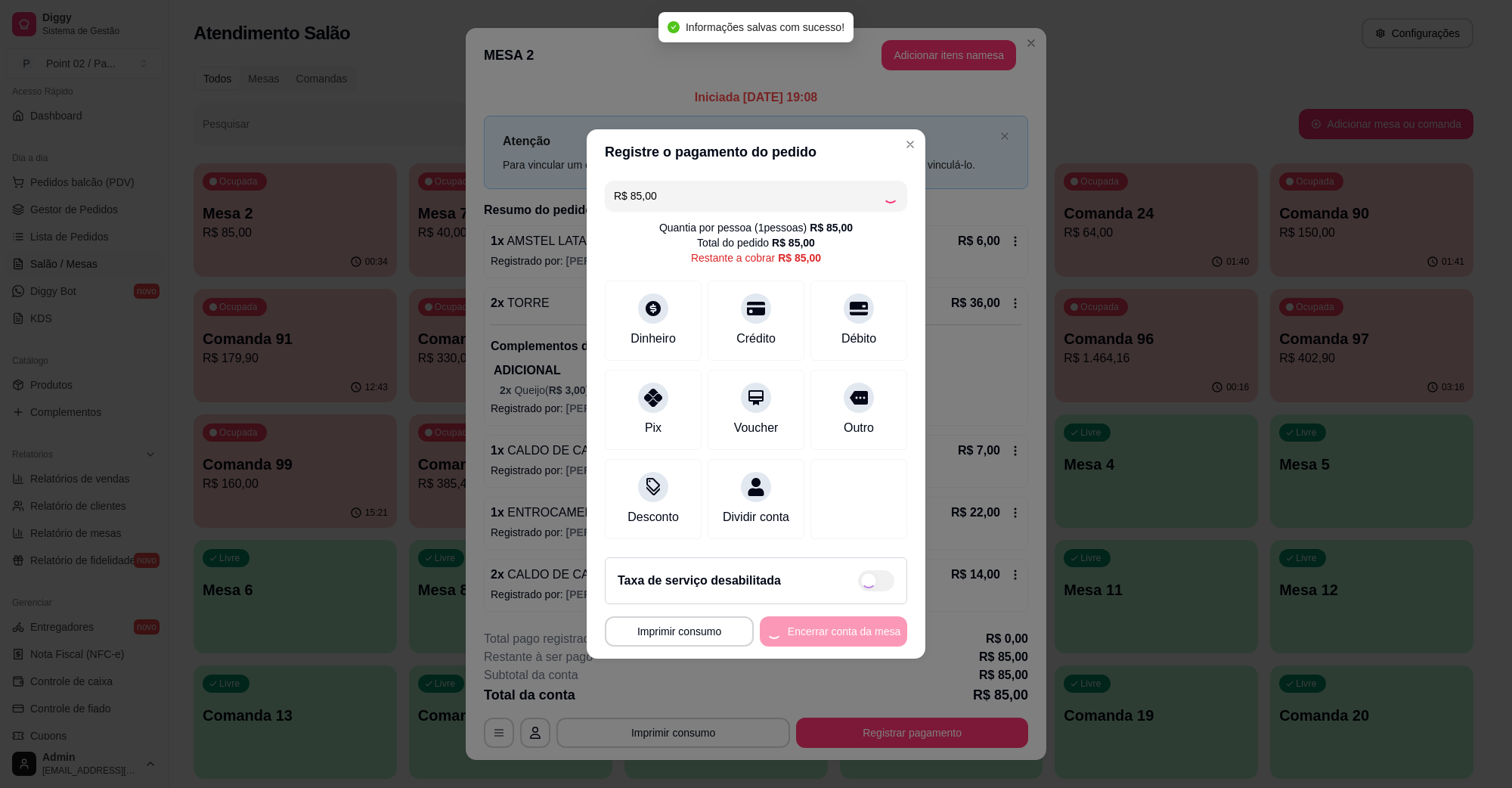
type input "R$ 0,00"
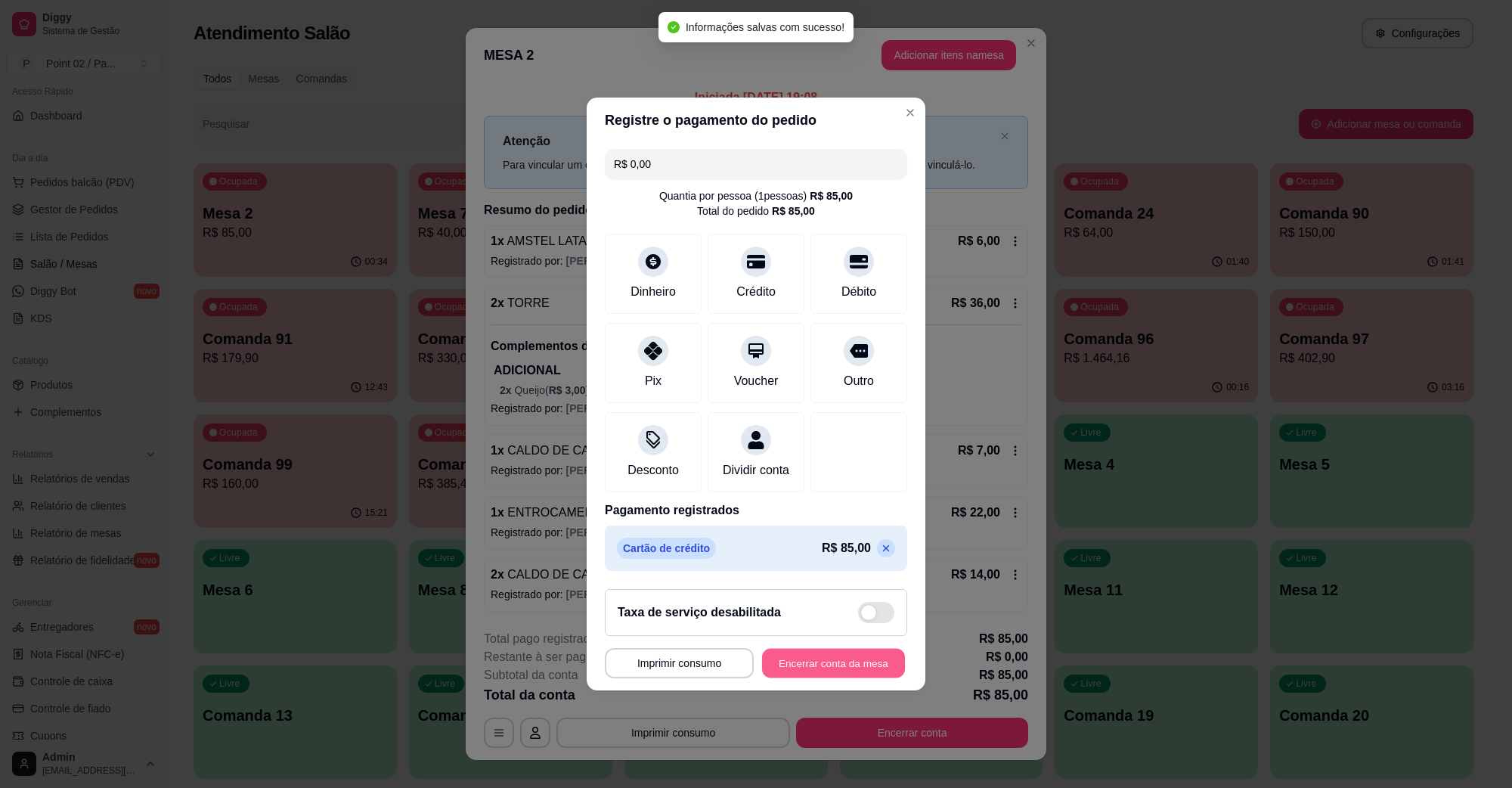
click at [855, 663] on button "Encerrar conta da mesa" at bounding box center [834, 662] width 143 height 30
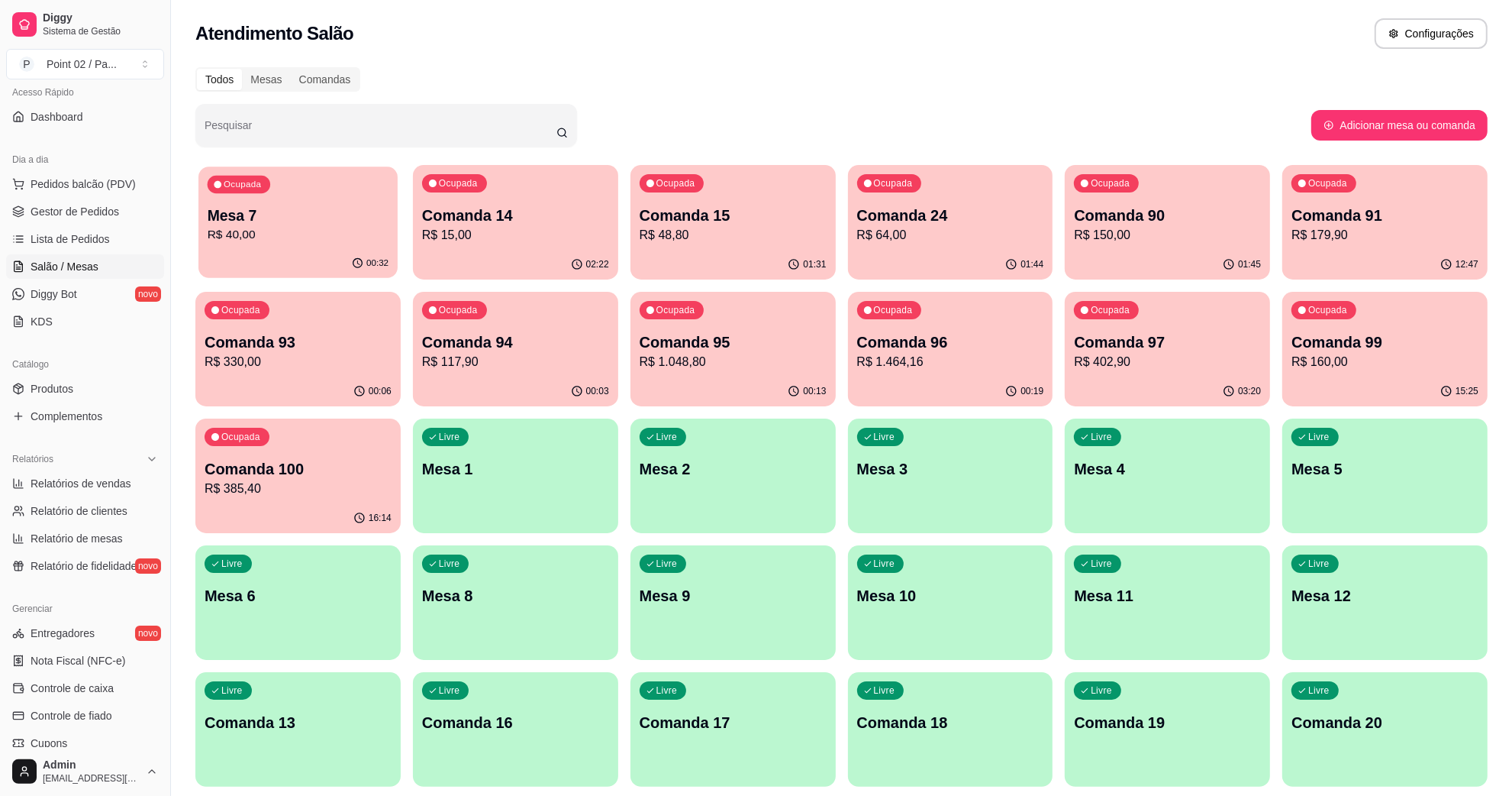
click at [347, 195] on div "Ocupada Mesa 7 R$ 40,00" at bounding box center [298, 208] width 199 height 83
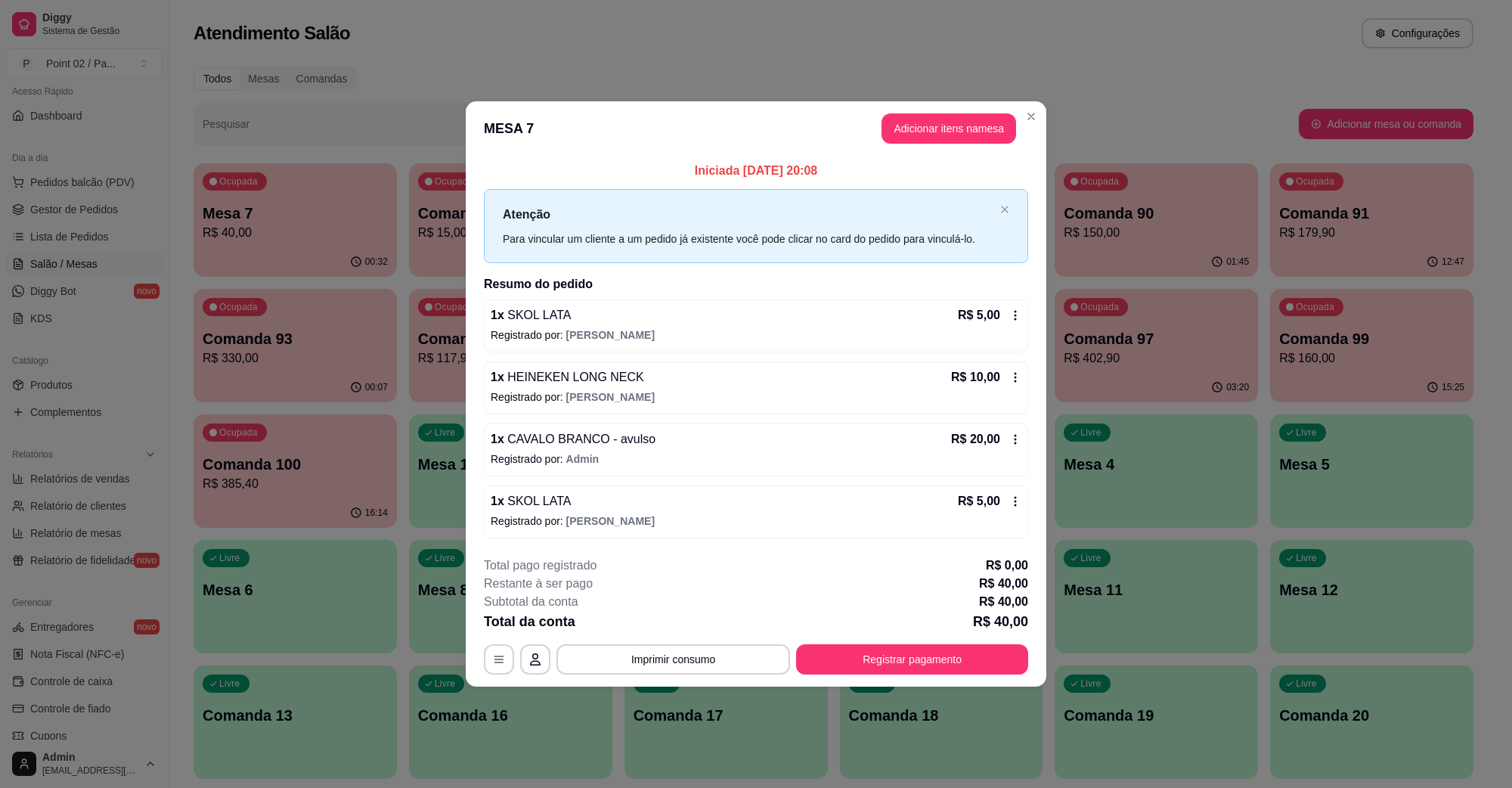
click at [586, 102] on header "MESA 7 Adicionar itens na mesa" at bounding box center [756, 128] width 581 height 54
click at [601, 101] on header "MESA 7 Adicionar itens na mesa" at bounding box center [756, 128] width 581 height 54
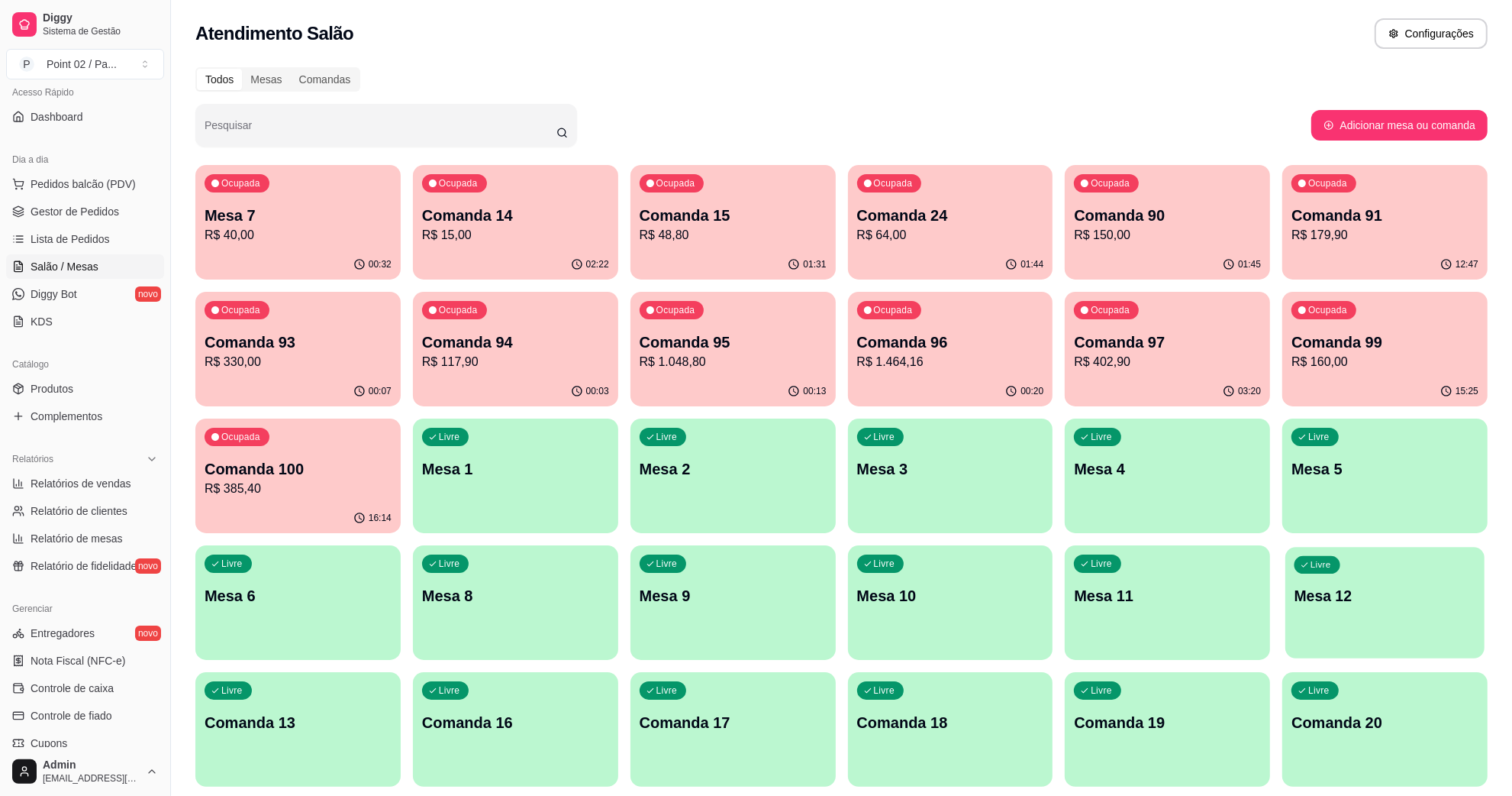
click at [1333, 636] on div "Livre Mesa 12" at bounding box center [1385, 592] width 199 height 93
click at [590, 112] on div "Pesquisar" at bounding box center [753, 125] width 1116 height 43
click at [322, 725] on p "Comanda 13" at bounding box center [298, 722] width 187 height 21
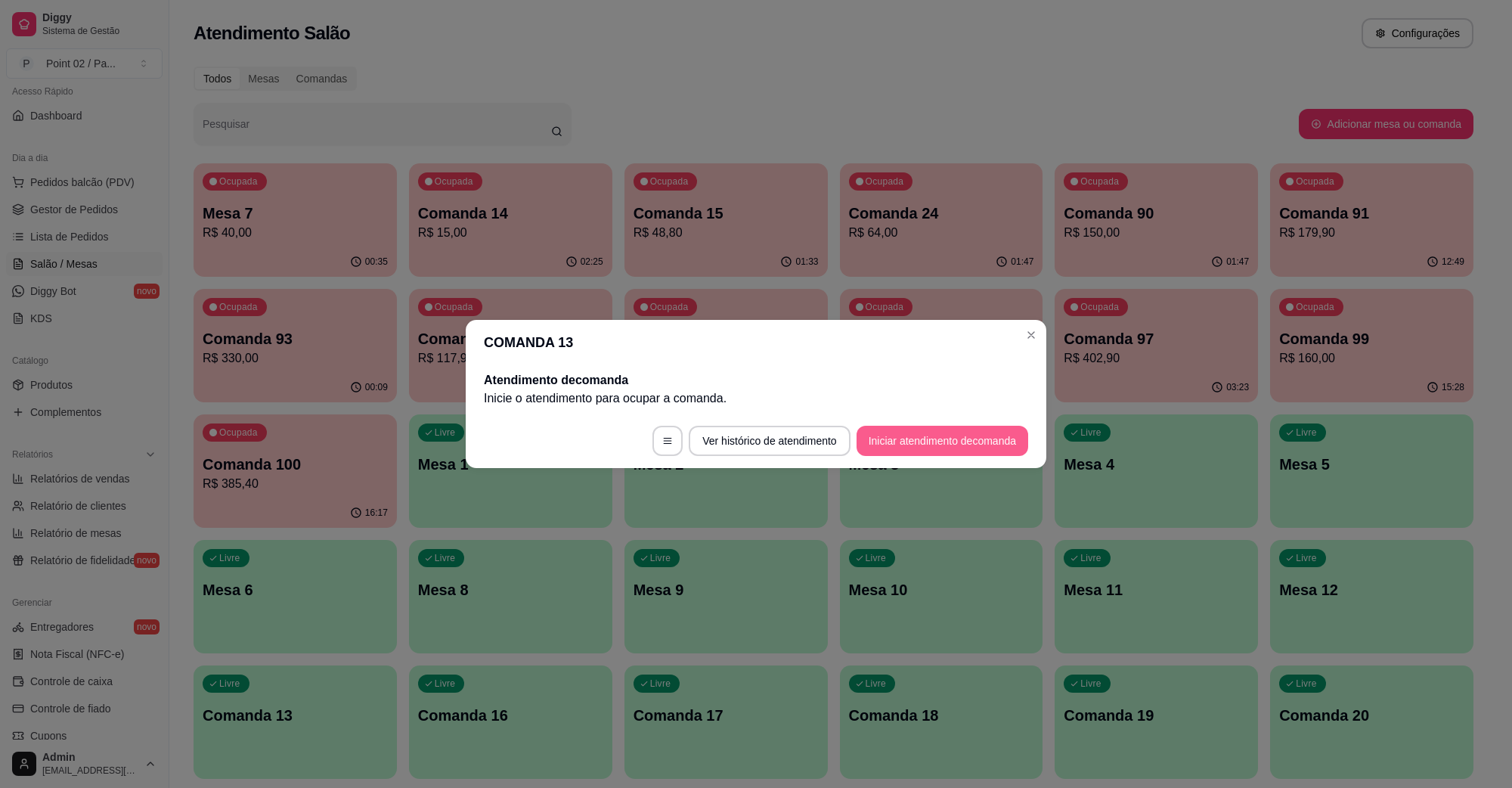
click at [932, 436] on button "Iniciar atendimento de comanda" at bounding box center [943, 440] width 172 height 30
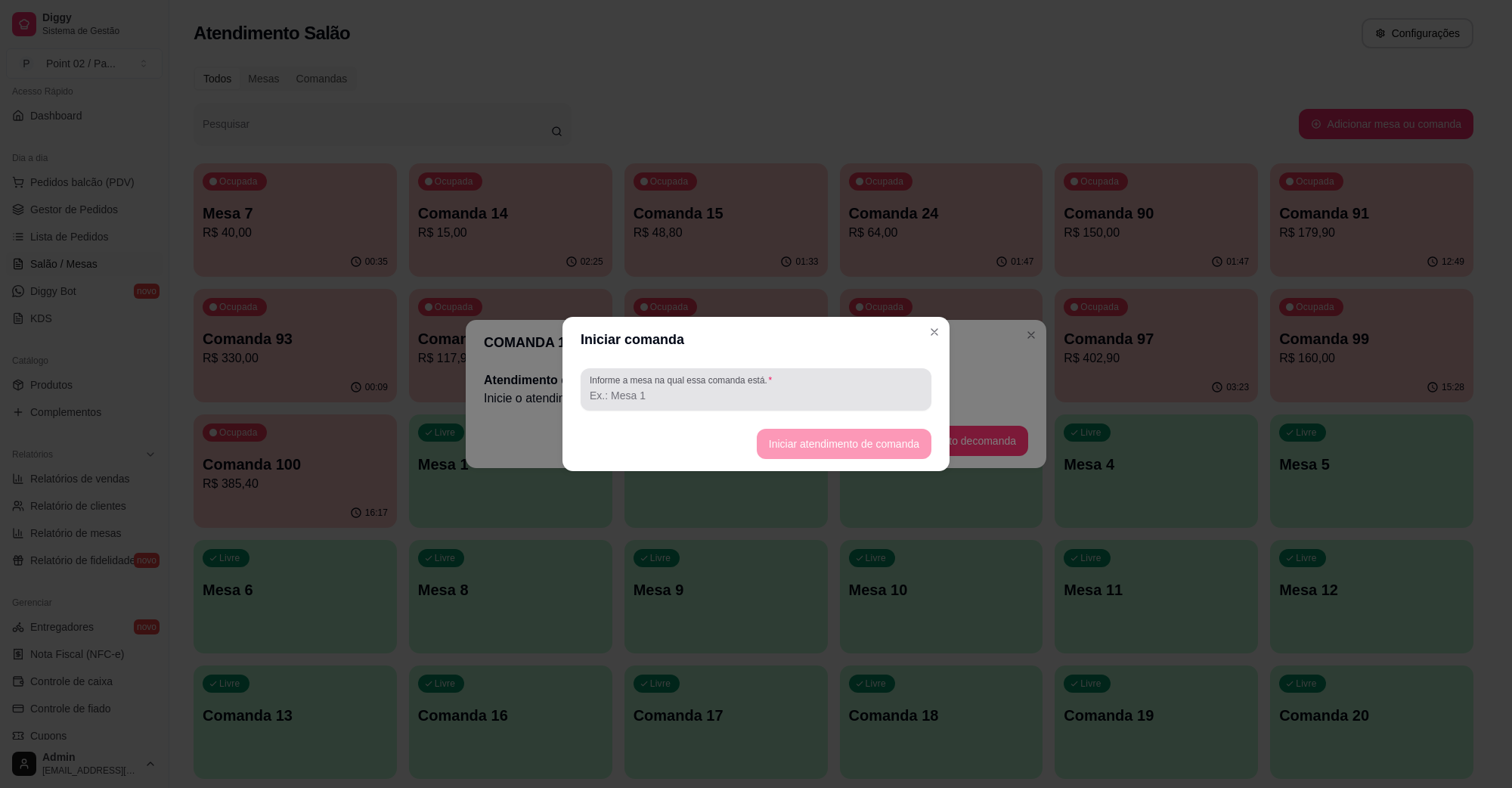
click at [808, 401] on input "Informe a mesa na qual essa comanda está." at bounding box center [756, 395] width 332 height 15
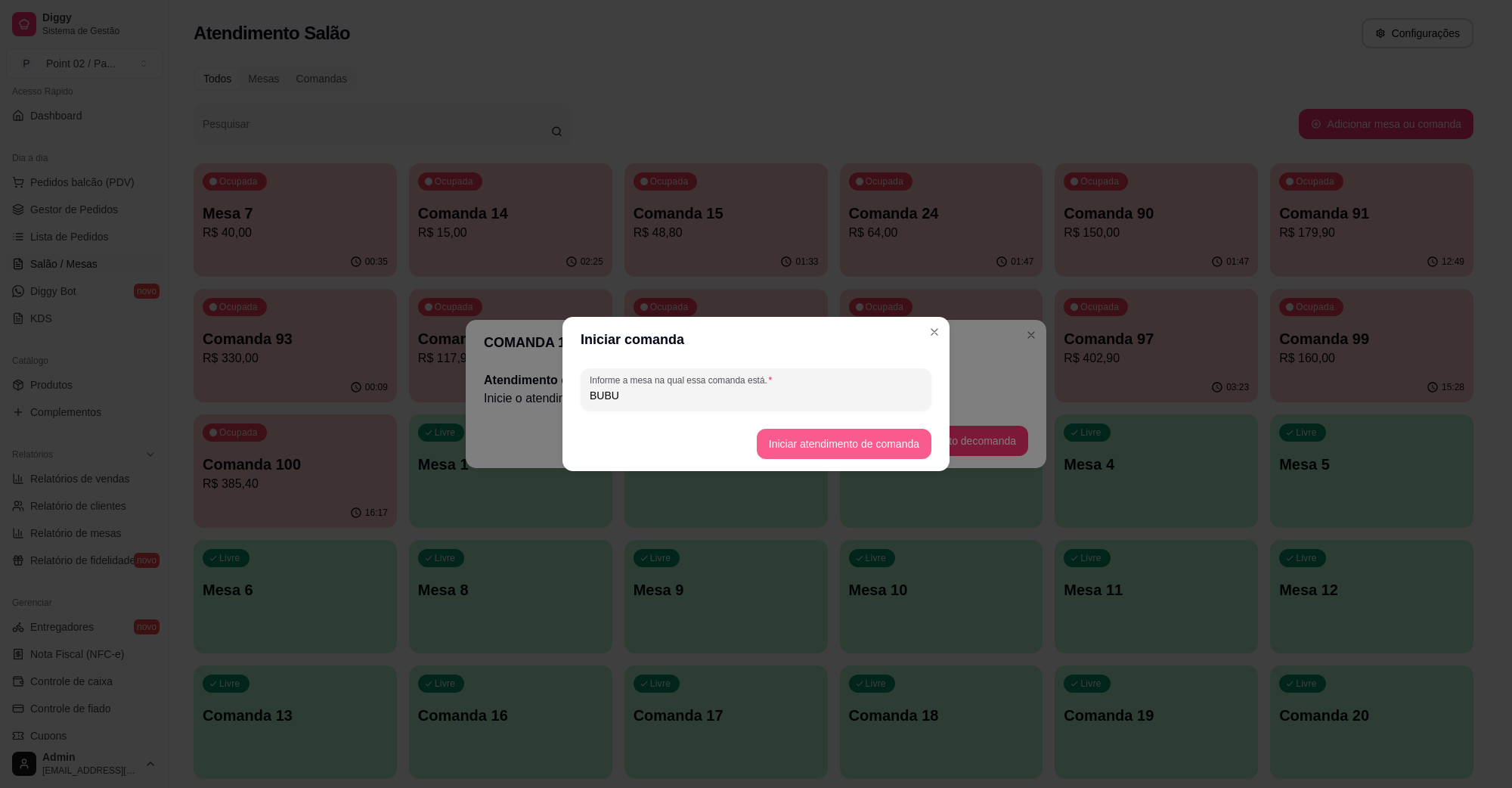
type input "BUBU"
click at [863, 432] on button "Iniciar atendimento de comanda" at bounding box center [843, 443] width 175 height 30
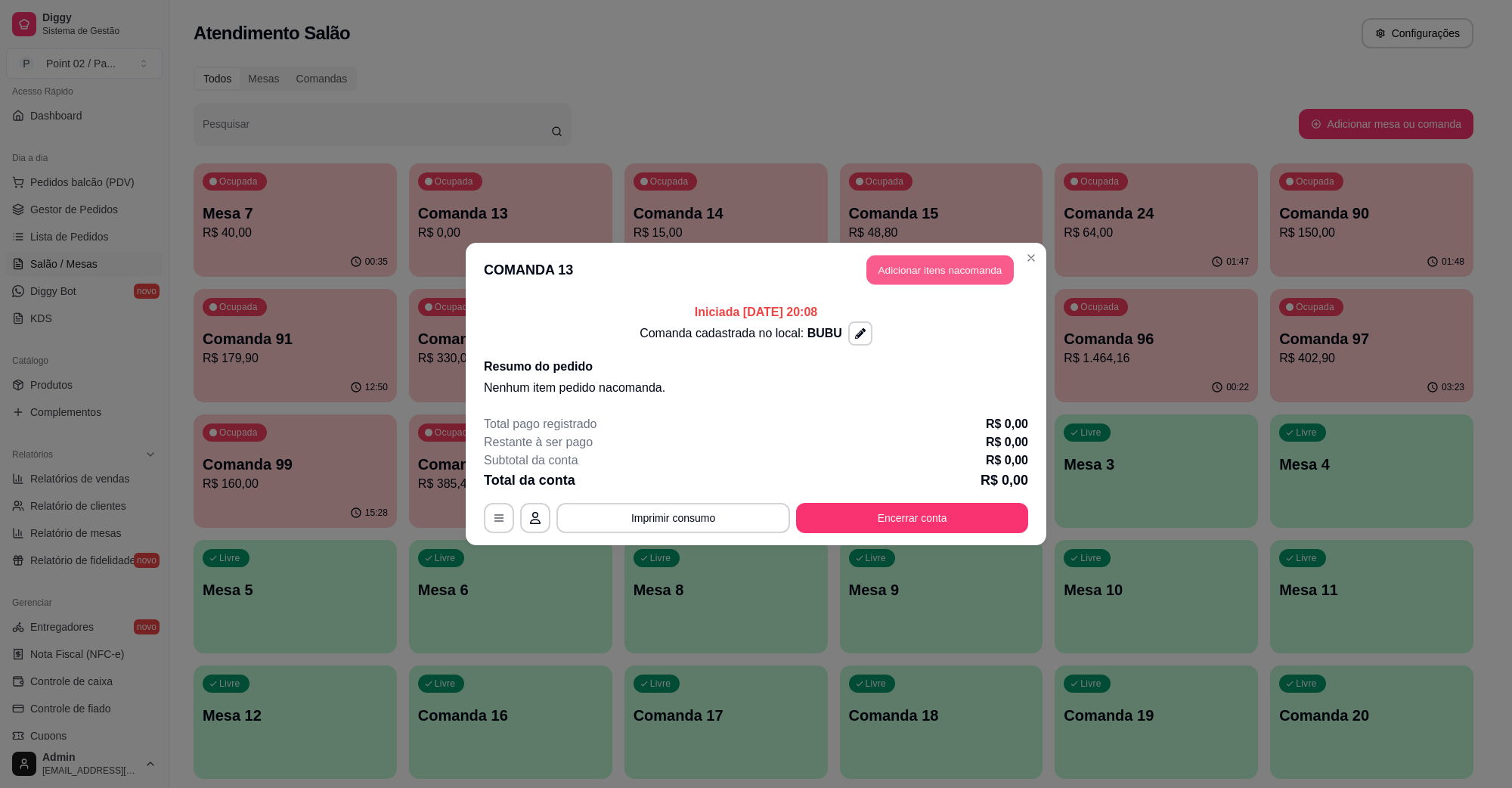
click at [955, 256] on button "Adicionar itens na comanda" at bounding box center [940, 270] width 148 height 30
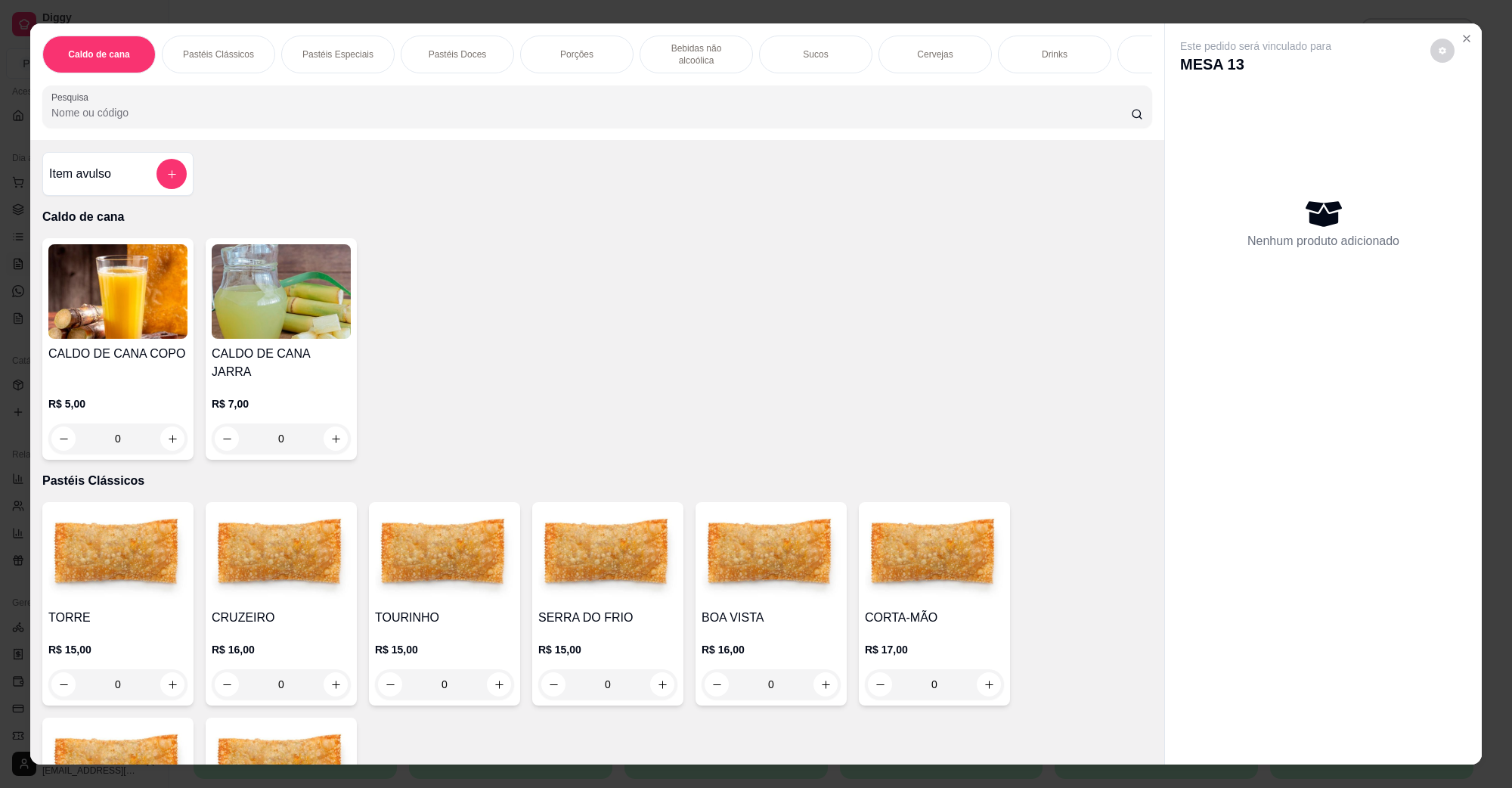
click at [259, 331] on img at bounding box center [281, 292] width 139 height 95
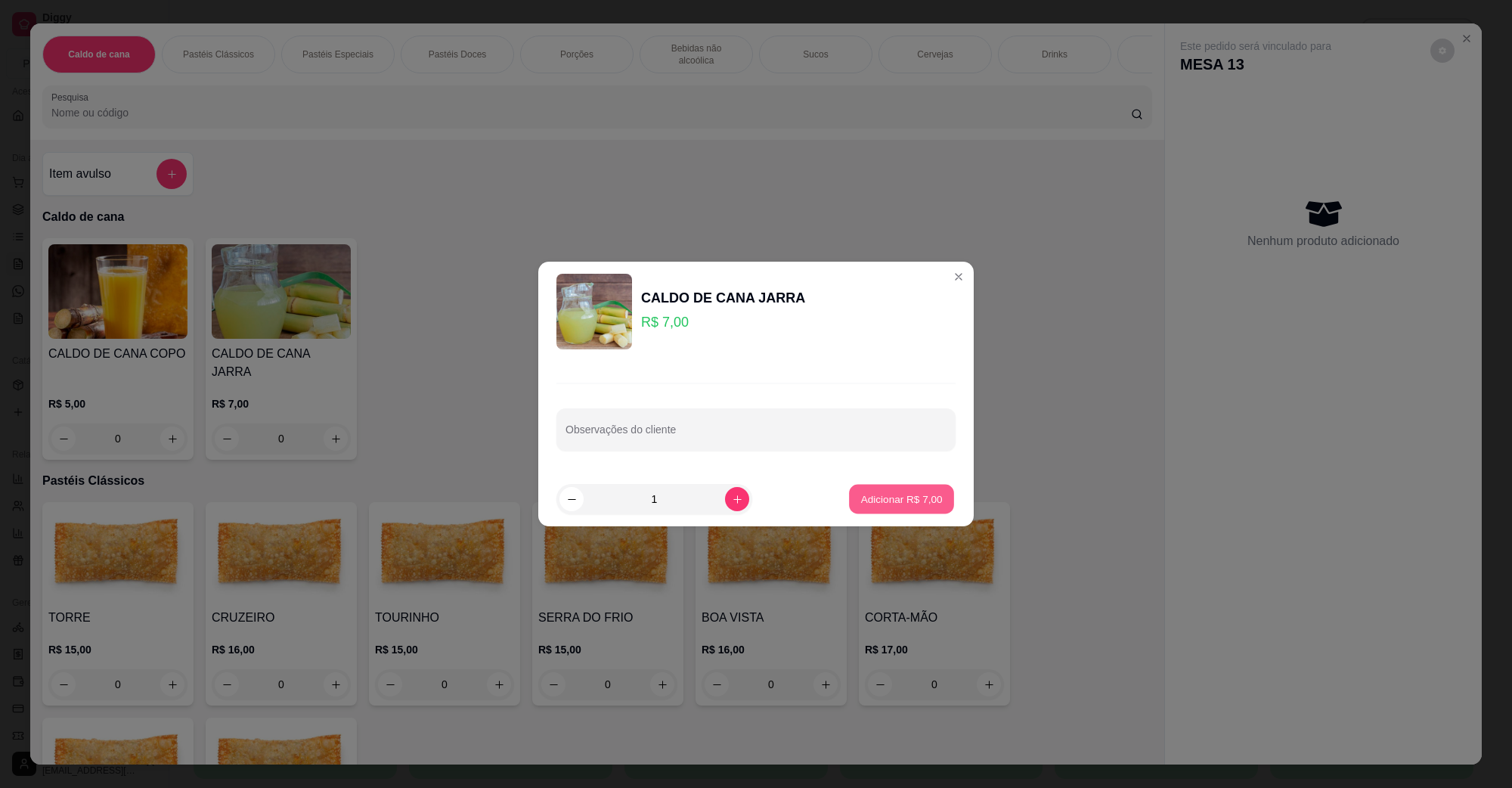
click at [936, 493] on button "Adicionar R$ 7,00" at bounding box center [901, 499] width 105 height 30
type input "1"
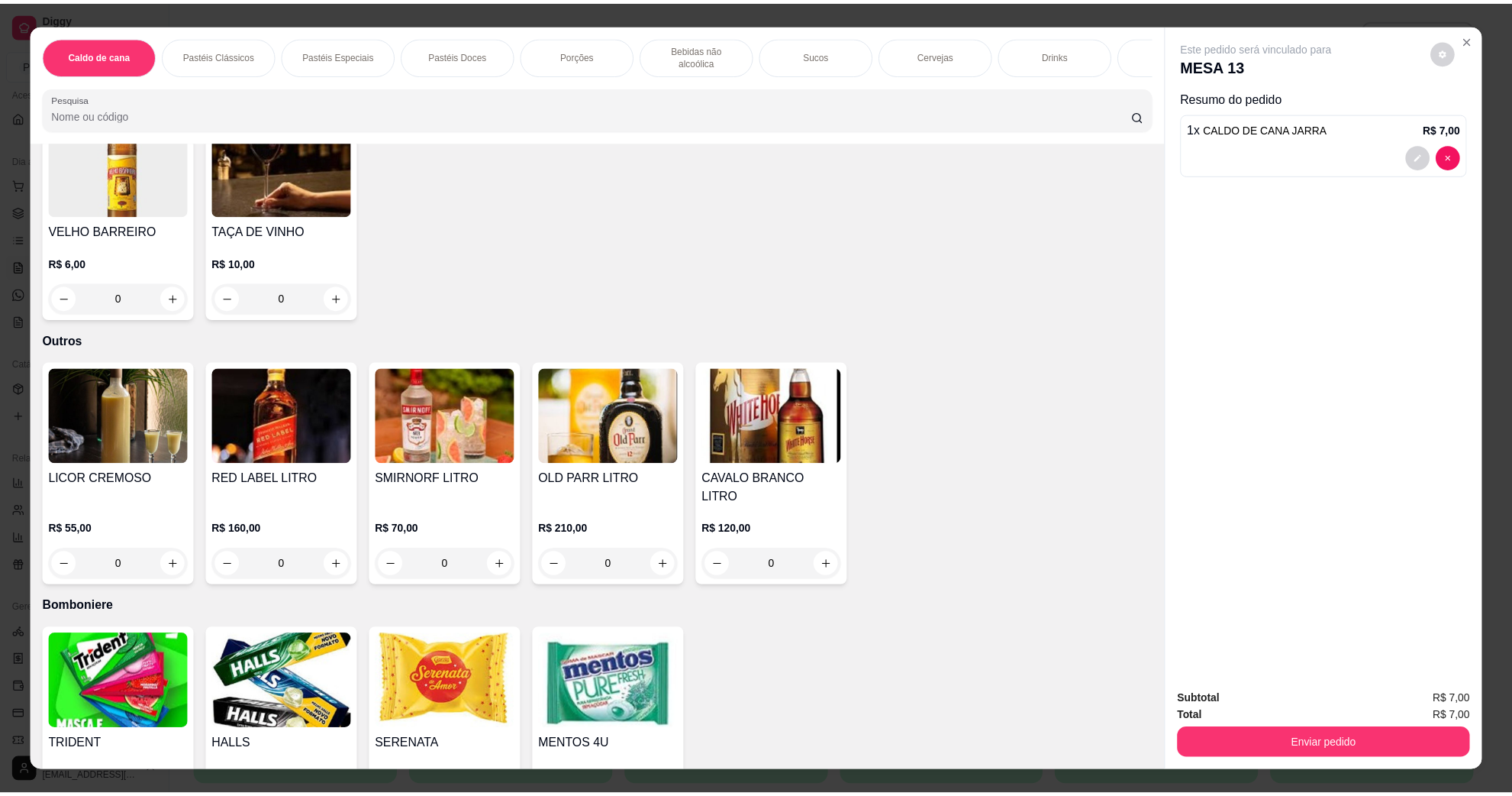
scroll to position [3761, 0]
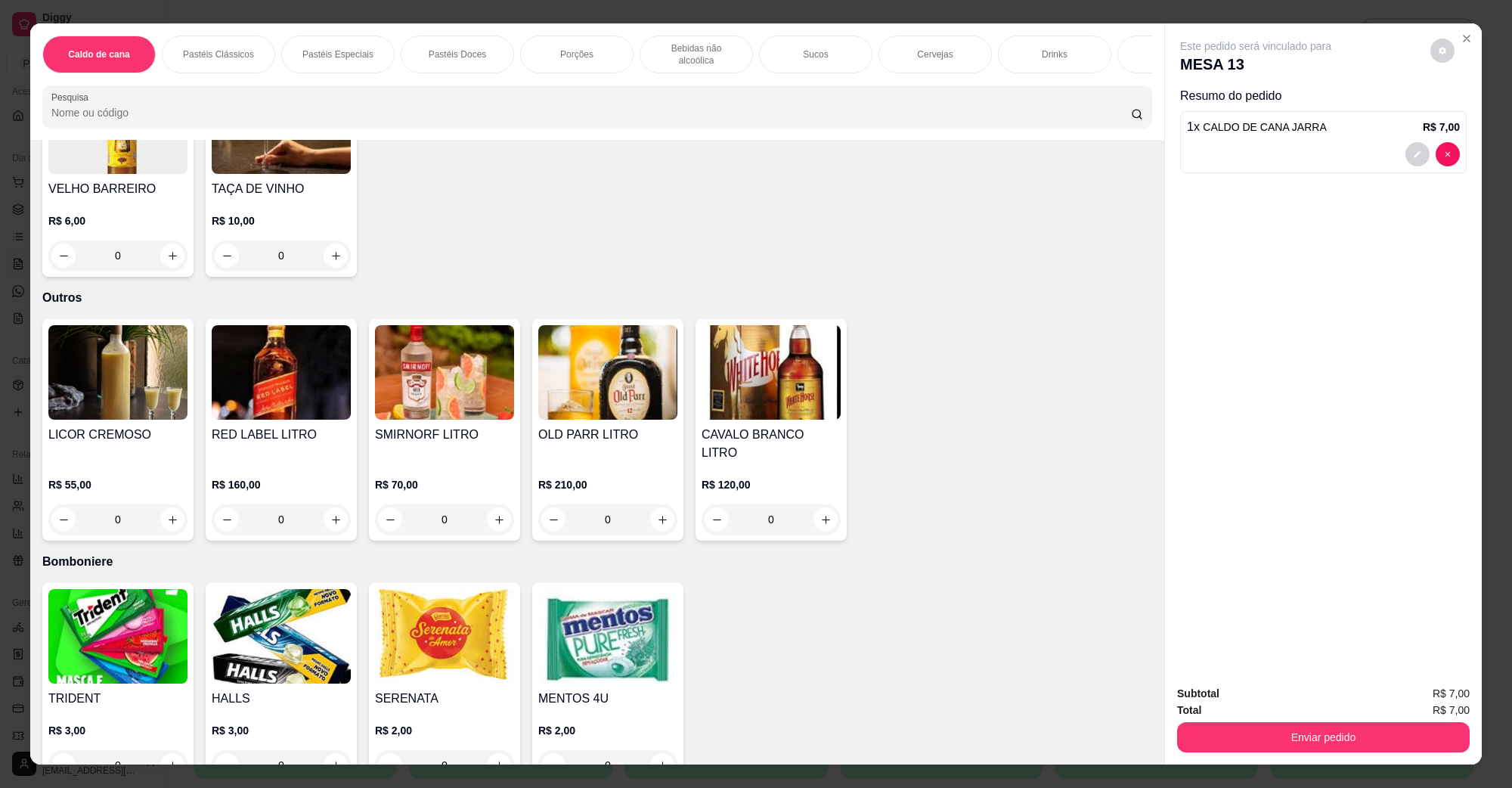
click at [112, 604] on img at bounding box center [118, 636] width 139 height 95
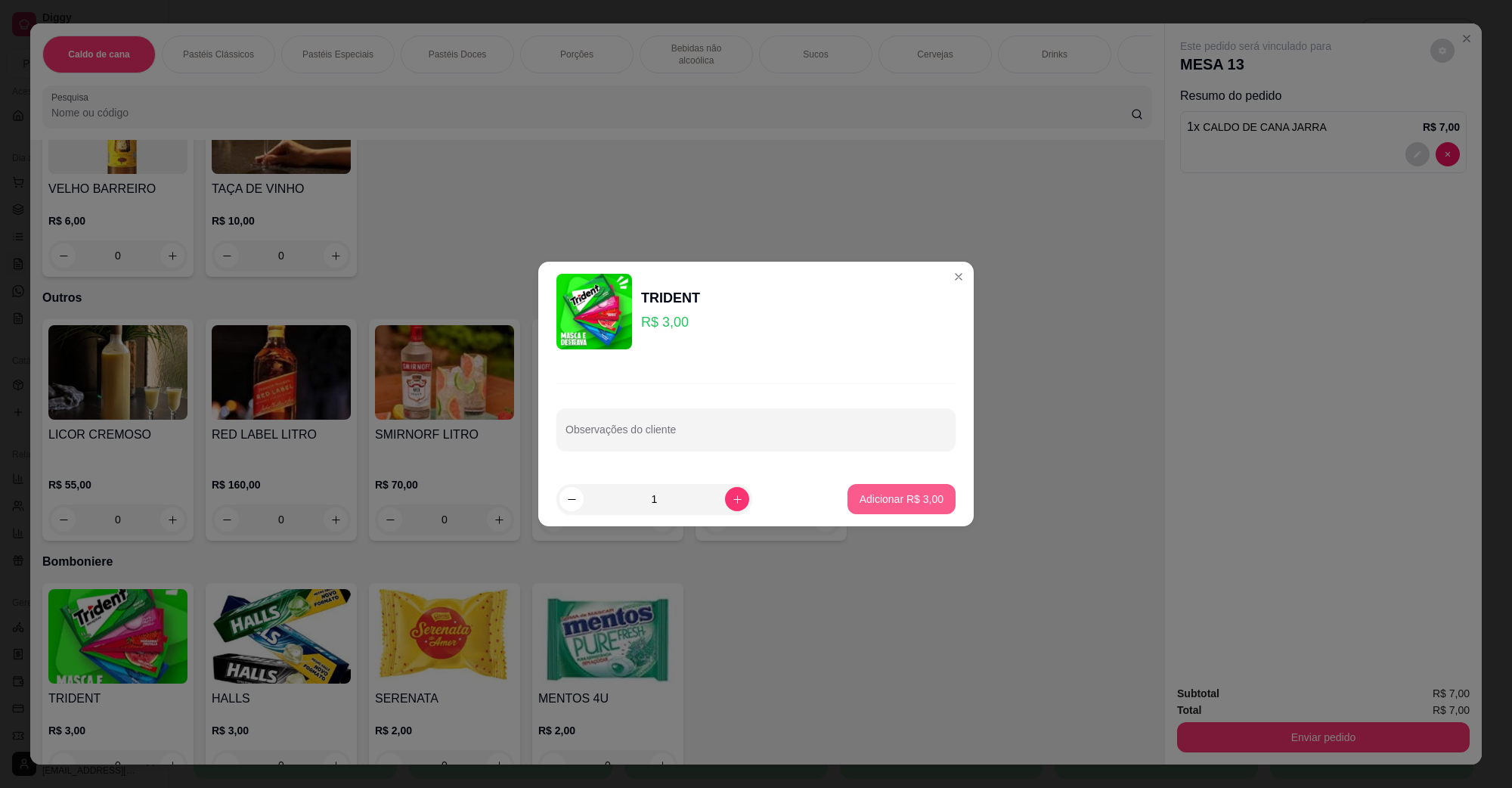
click at [860, 504] on p "Adicionar R$ 3,00" at bounding box center [901, 499] width 84 height 15
type input "1"
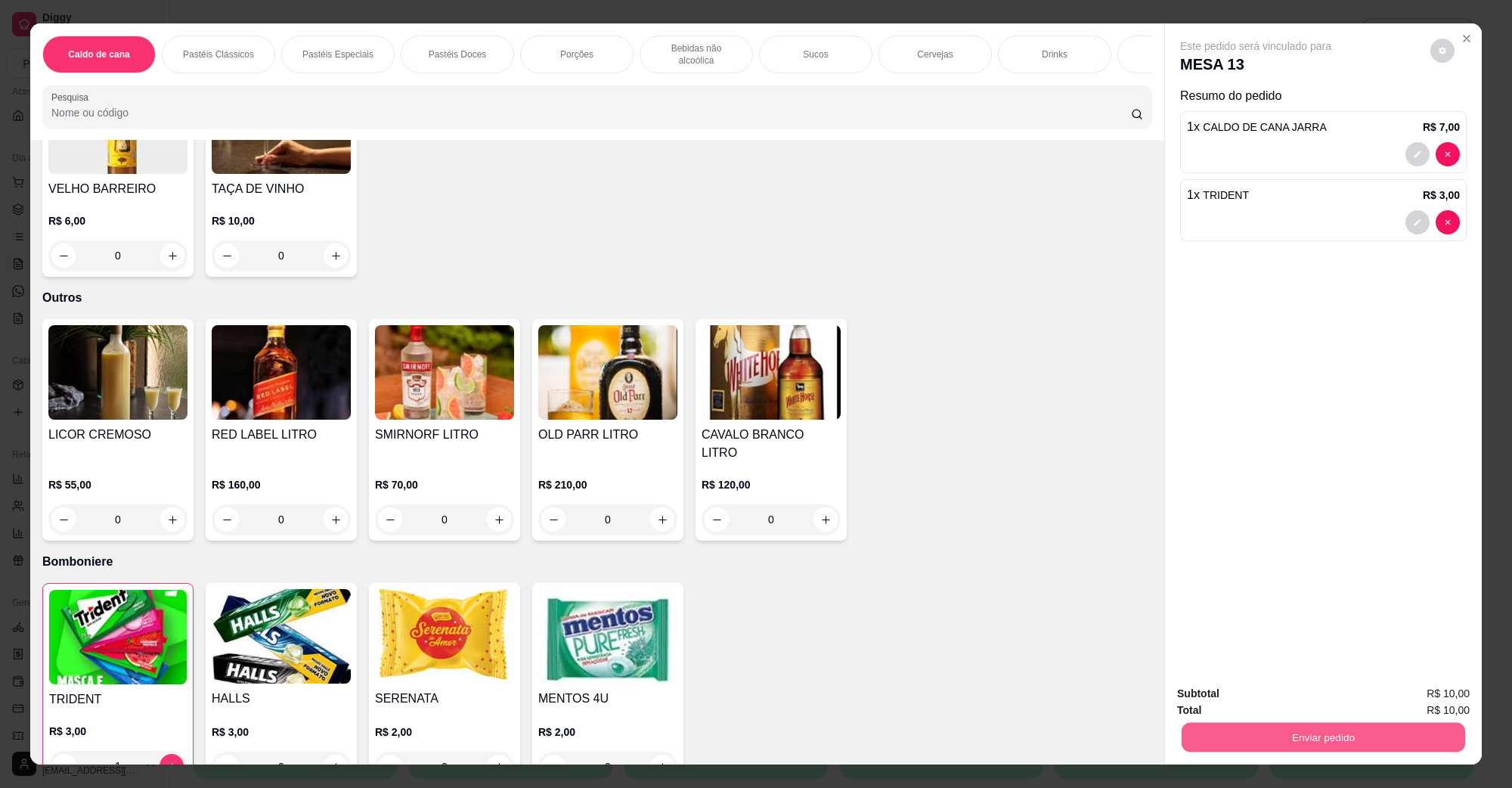
click at [1212, 721] on button "Enviar pedido" at bounding box center [1323, 736] width 283 height 30
click at [1265, 756] on div "Subtotal R$ 10,00 Total R$ 10,00 Enviar pedido" at bounding box center [1324, 718] width 317 height 92
click at [1264, 752] on div "Enviar pedido" at bounding box center [1324, 734] width 293 height 34
click at [1259, 741] on button "Enviar pedido" at bounding box center [1323, 736] width 283 height 30
click at [1245, 725] on button "Enviar pedido" at bounding box center [1324, 736] width 293 height 30
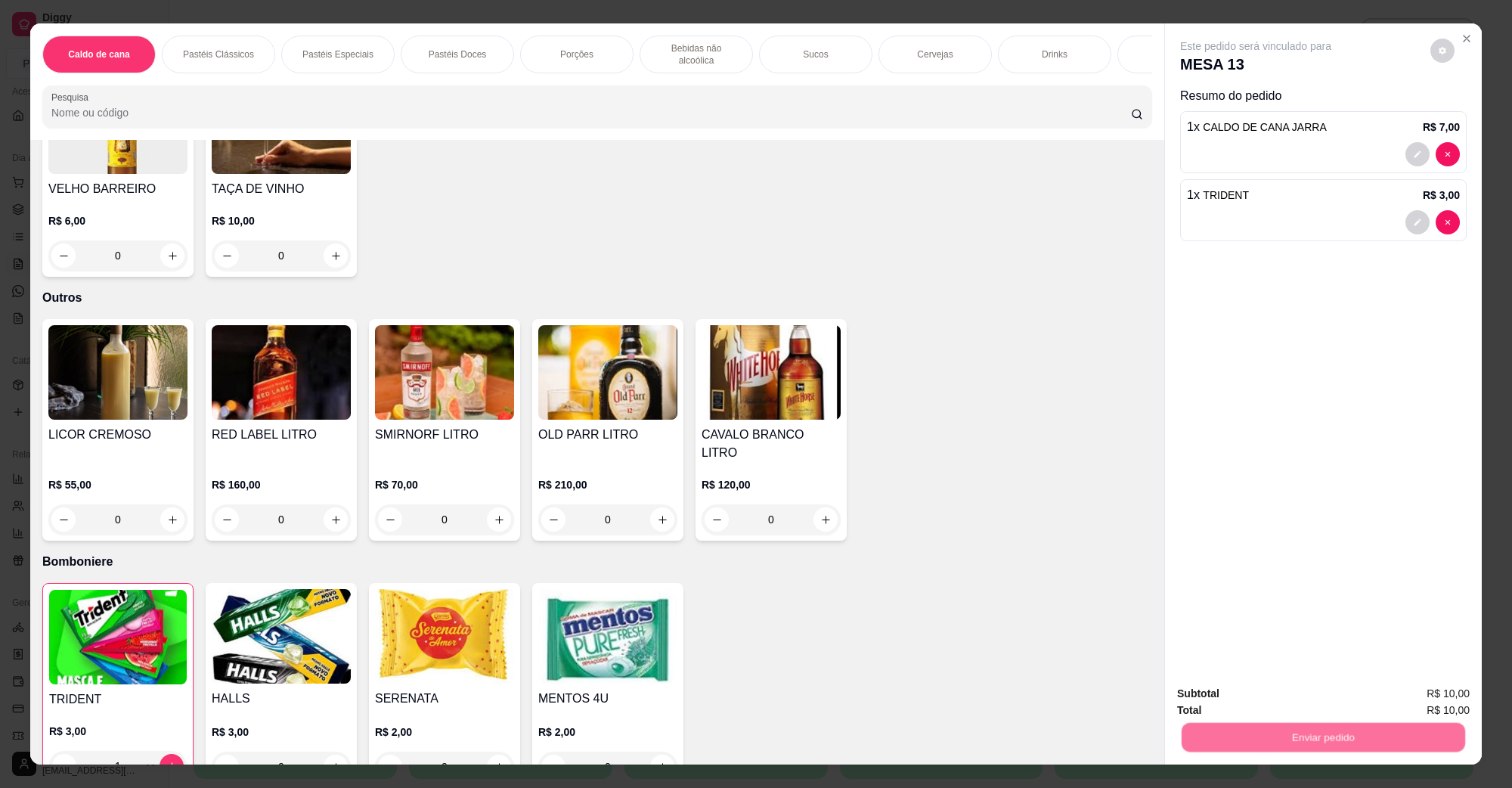
click at [1226, 703] on button "Não registrar e enviar pedido" at bounding box center [1272, 700] width 157 height 29
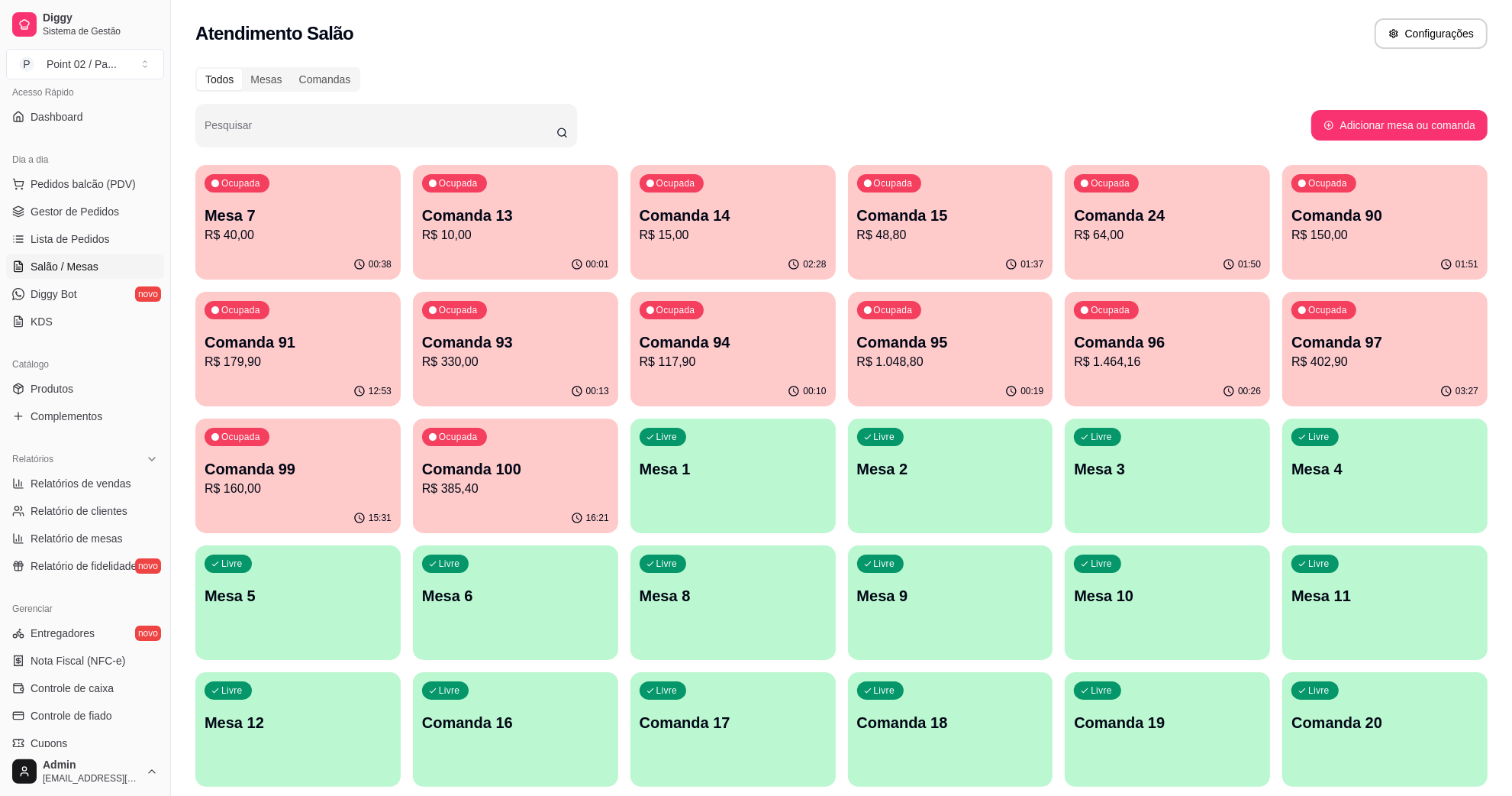
click at [352, 251] on div "00:38" at bounding box center [298, 264] width 206 height 30
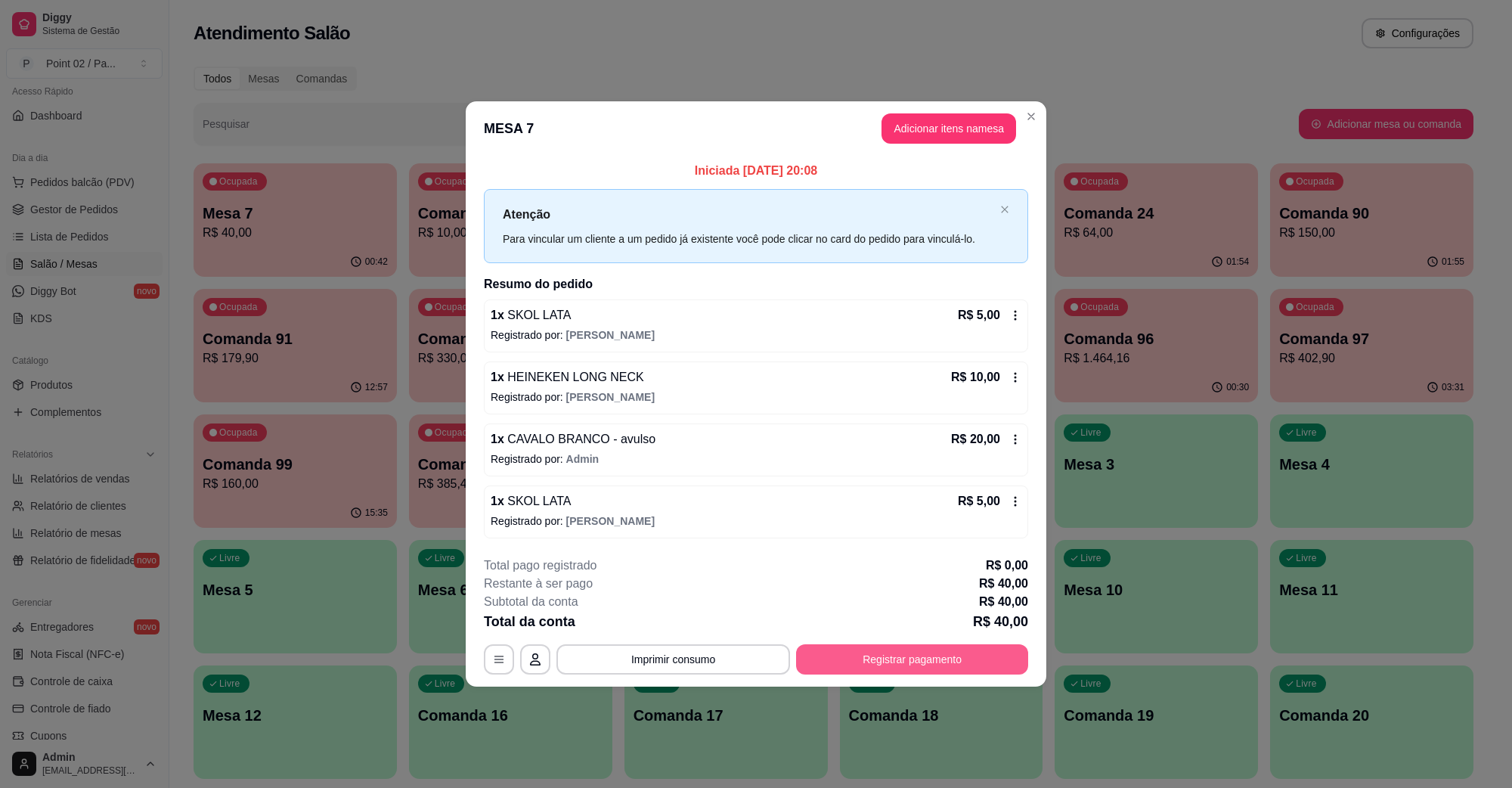
click at [830, 665] on button "Registrar pagamento" at bounding box center [912, 659] width 232 height 30
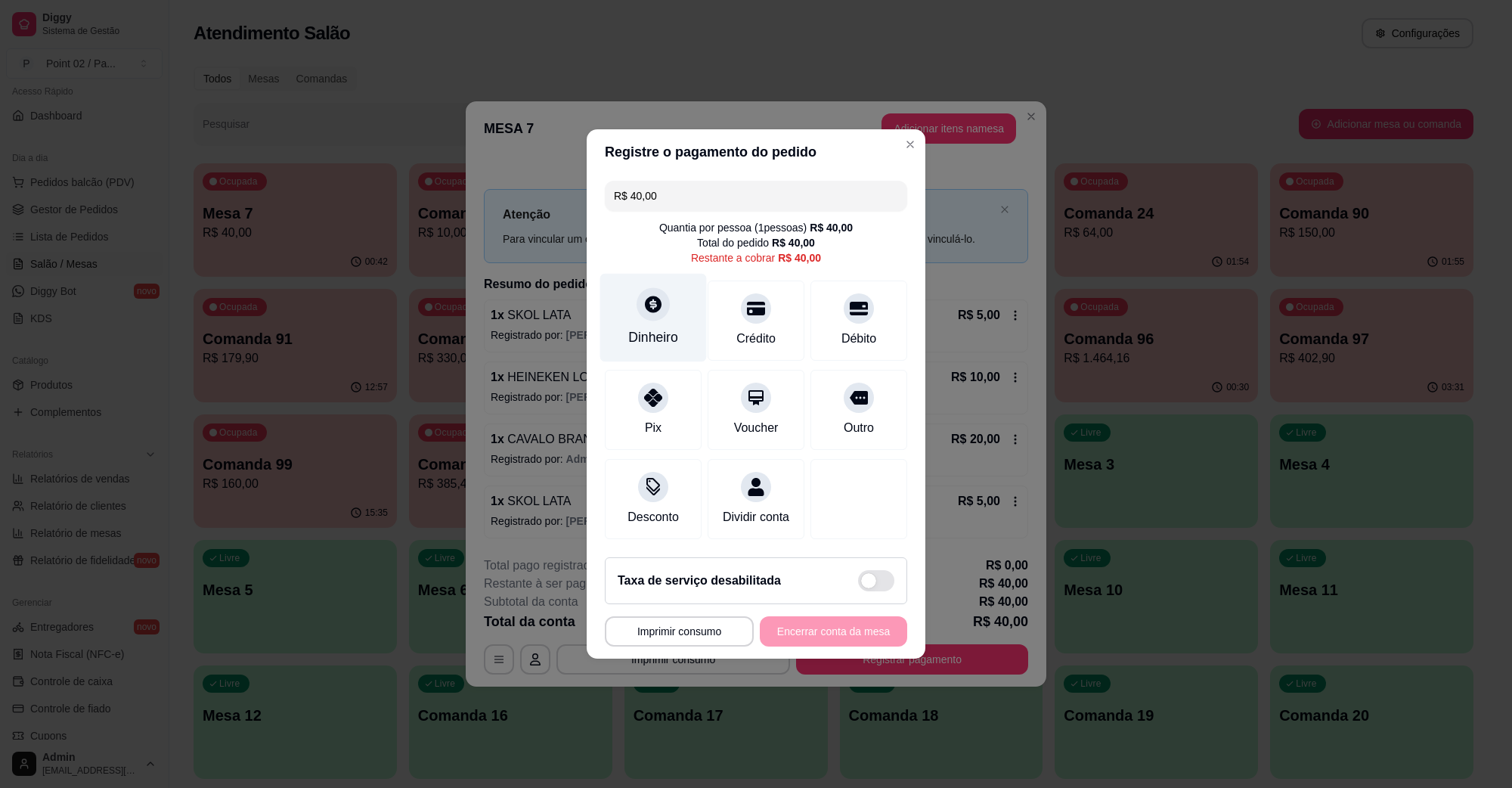
click at [658, 294] on icon at bounding box center [653, 303] width 19 height 19
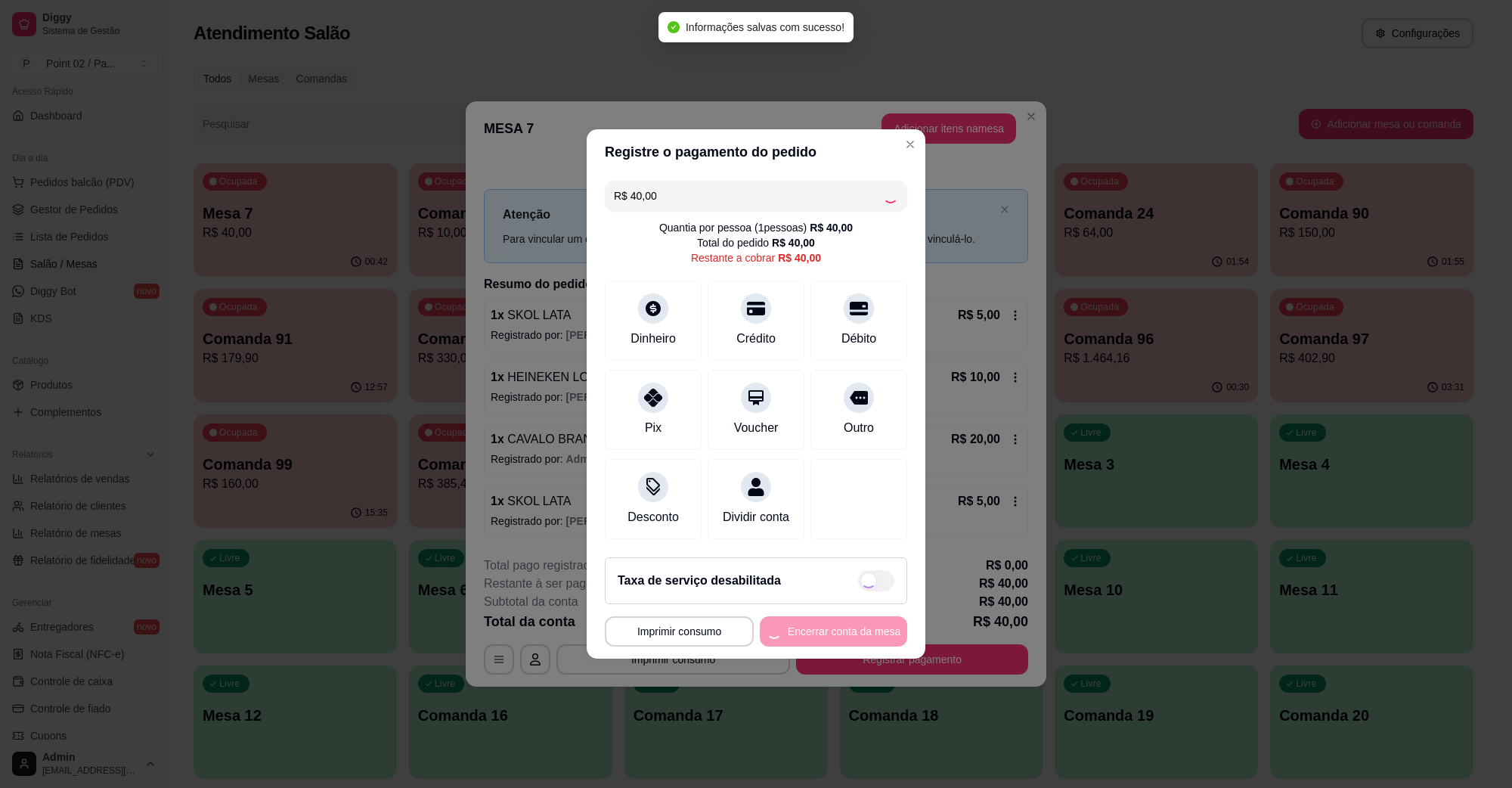
type input "R$ 0,00"
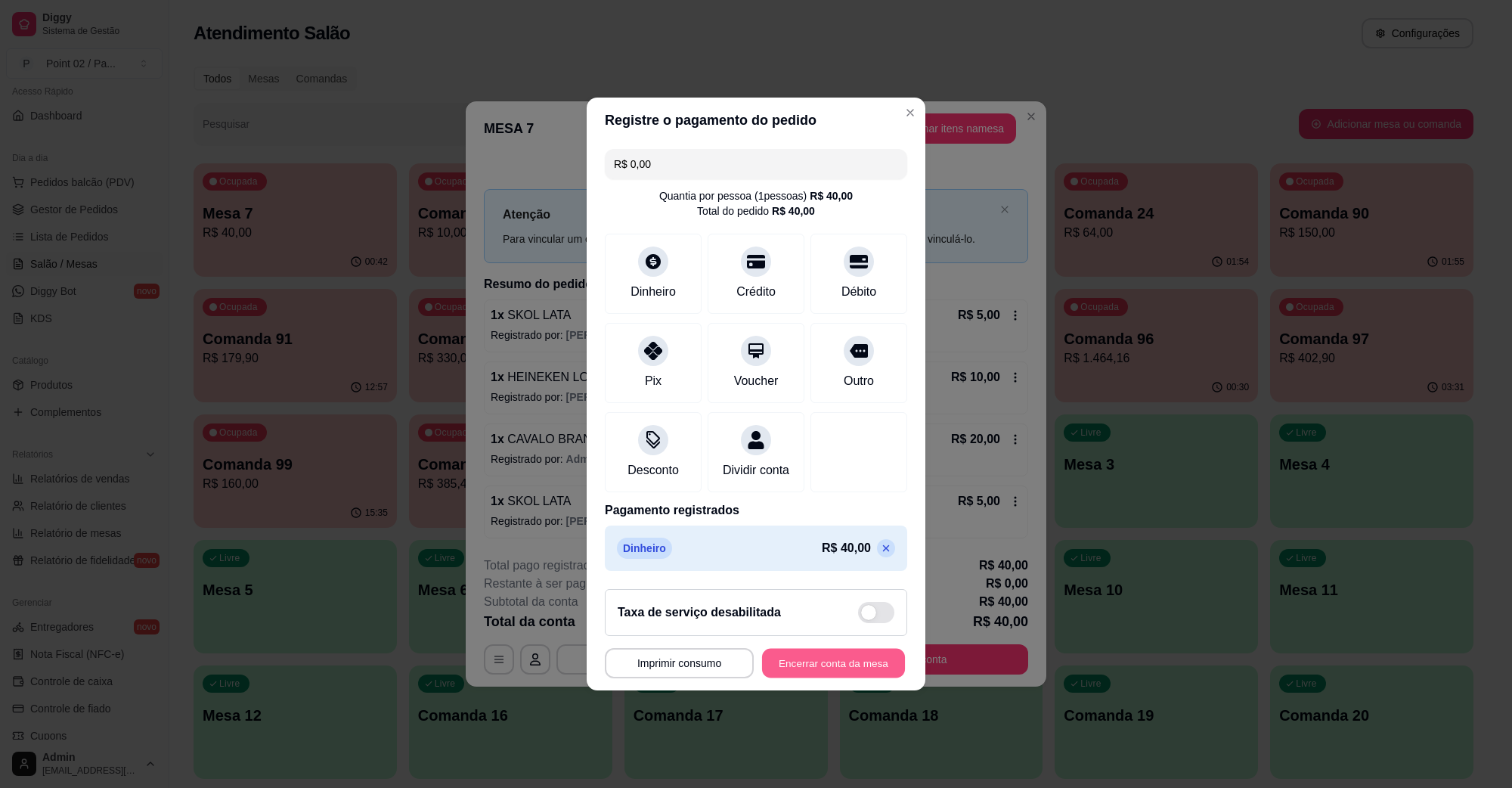
click at [816, 669] on button "Encerrar conta da mesa" at bounding box center [834, 662] width 143 height 30
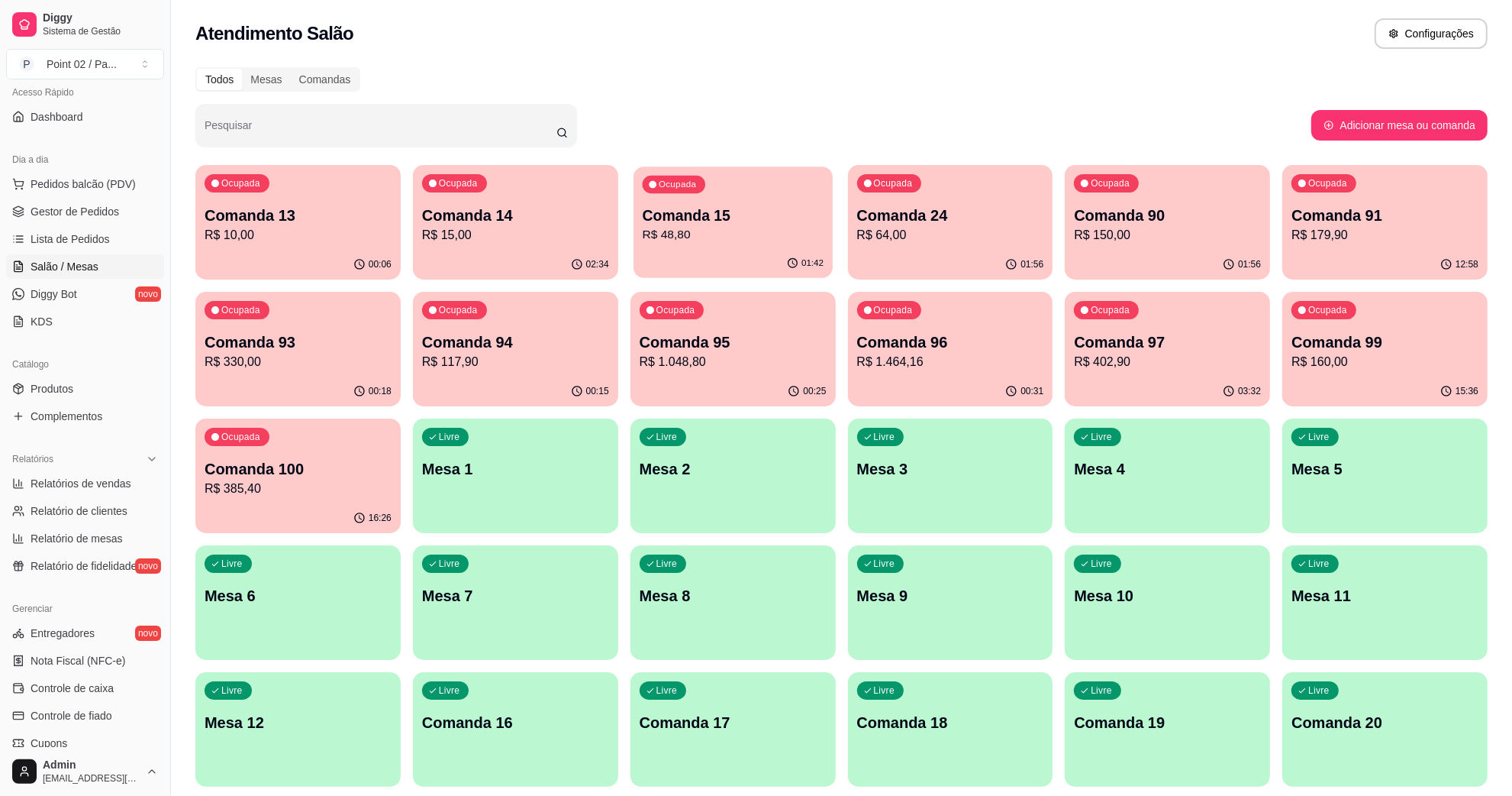
click at [752, 183] on div "Ocupada Comanda 15 R$ 48,80" at bounding box center [734, 208] width 199 height 83
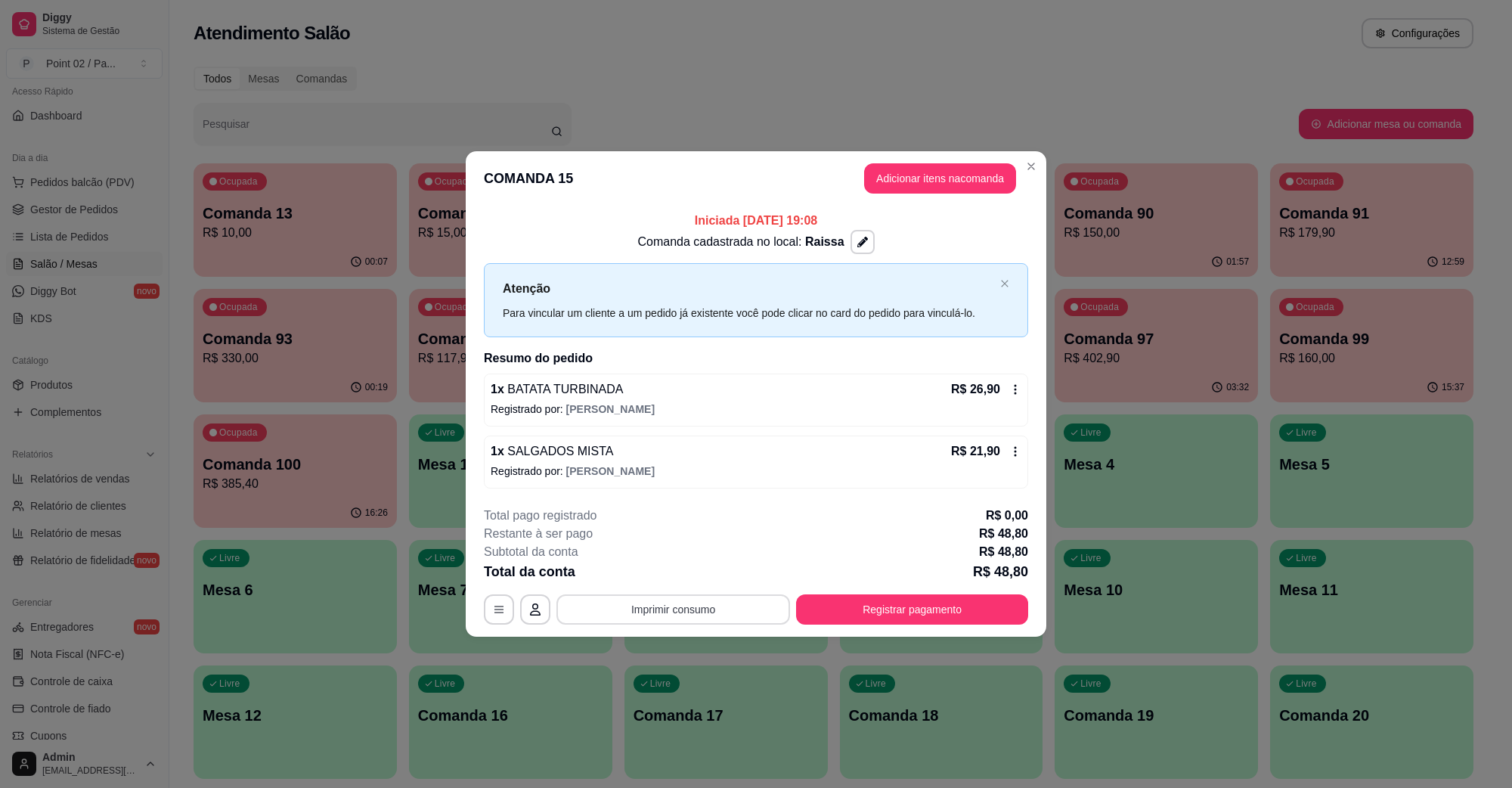
click at [715, 605] on button "Imprimir consumo" at bounding box center [673, 608] width 234 height 30
click at [696, 578] on button "IMPRESSORA" at bounding box center [677, 574] width 106 height 23
click at [863, 602] on button "Registrar pagamento" at bounding box center [912, 608] width 225 height 30
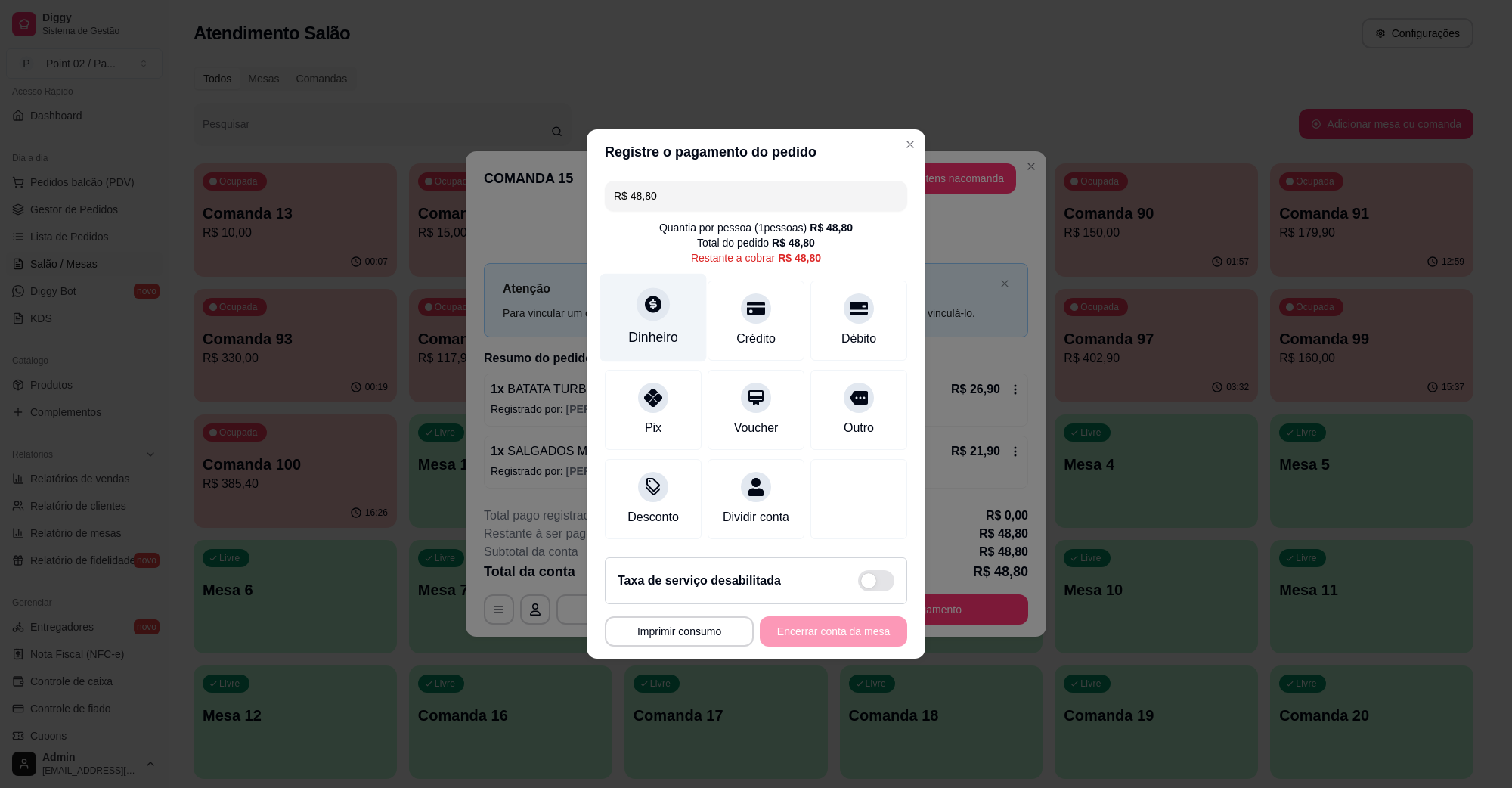
click at [668, 316] on div "Dinheiro" at bounding box center [653, 318] width 106 height 89
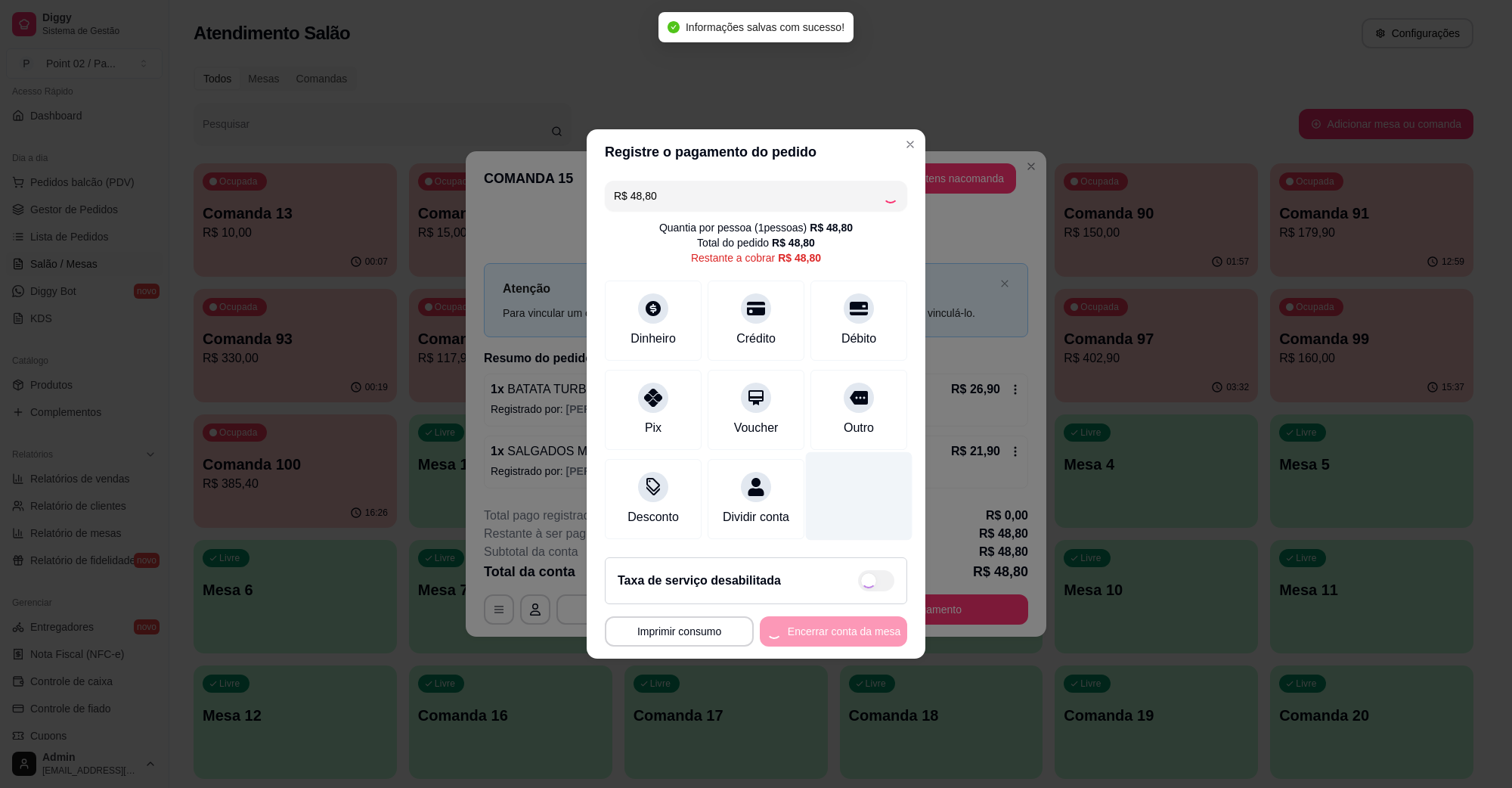
type input "R$ 0,00"
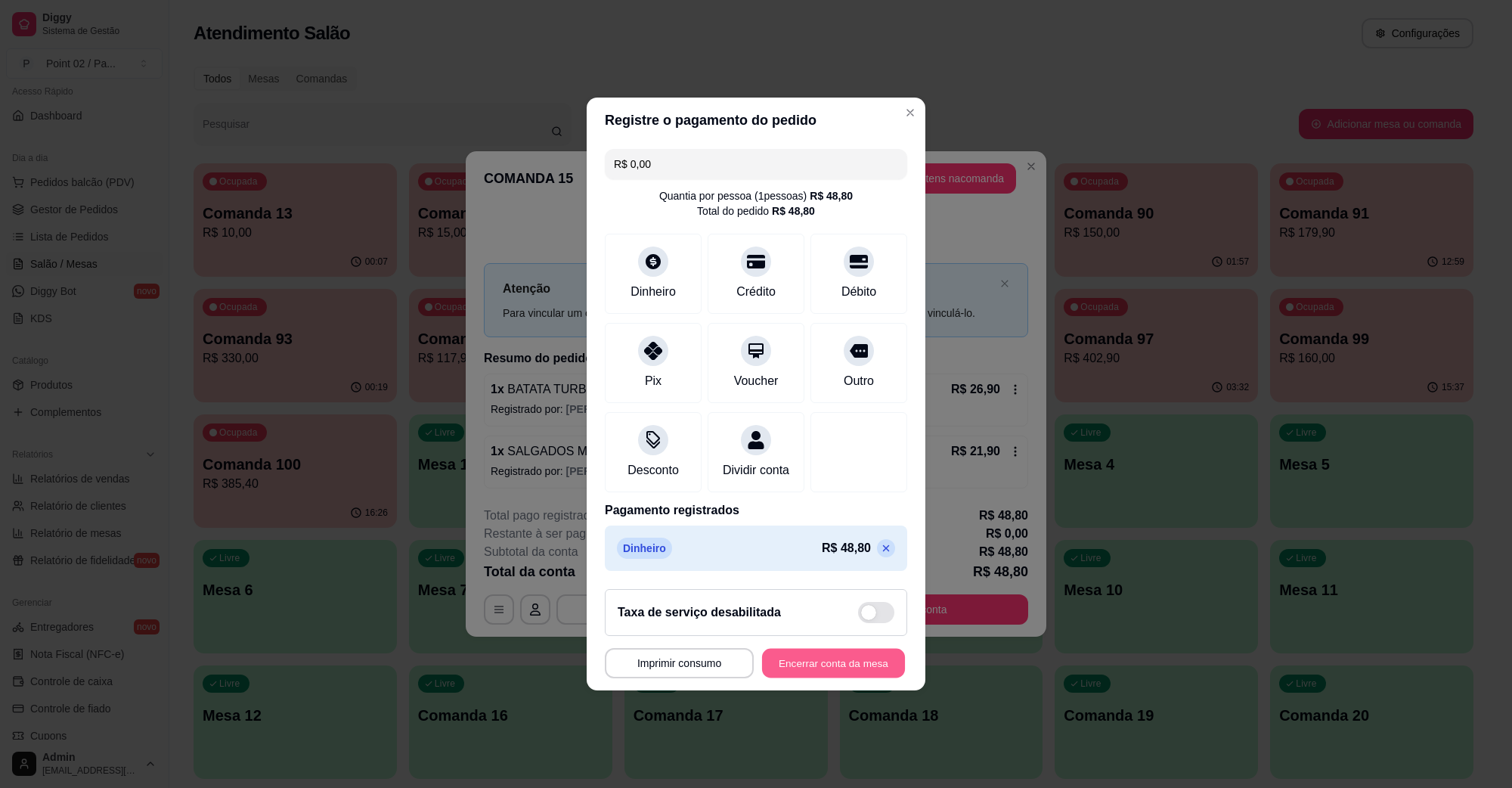
click at [816, 678] on button "Encerrar conta da mesa" at bounding box center [834, 662] width 143 height 30
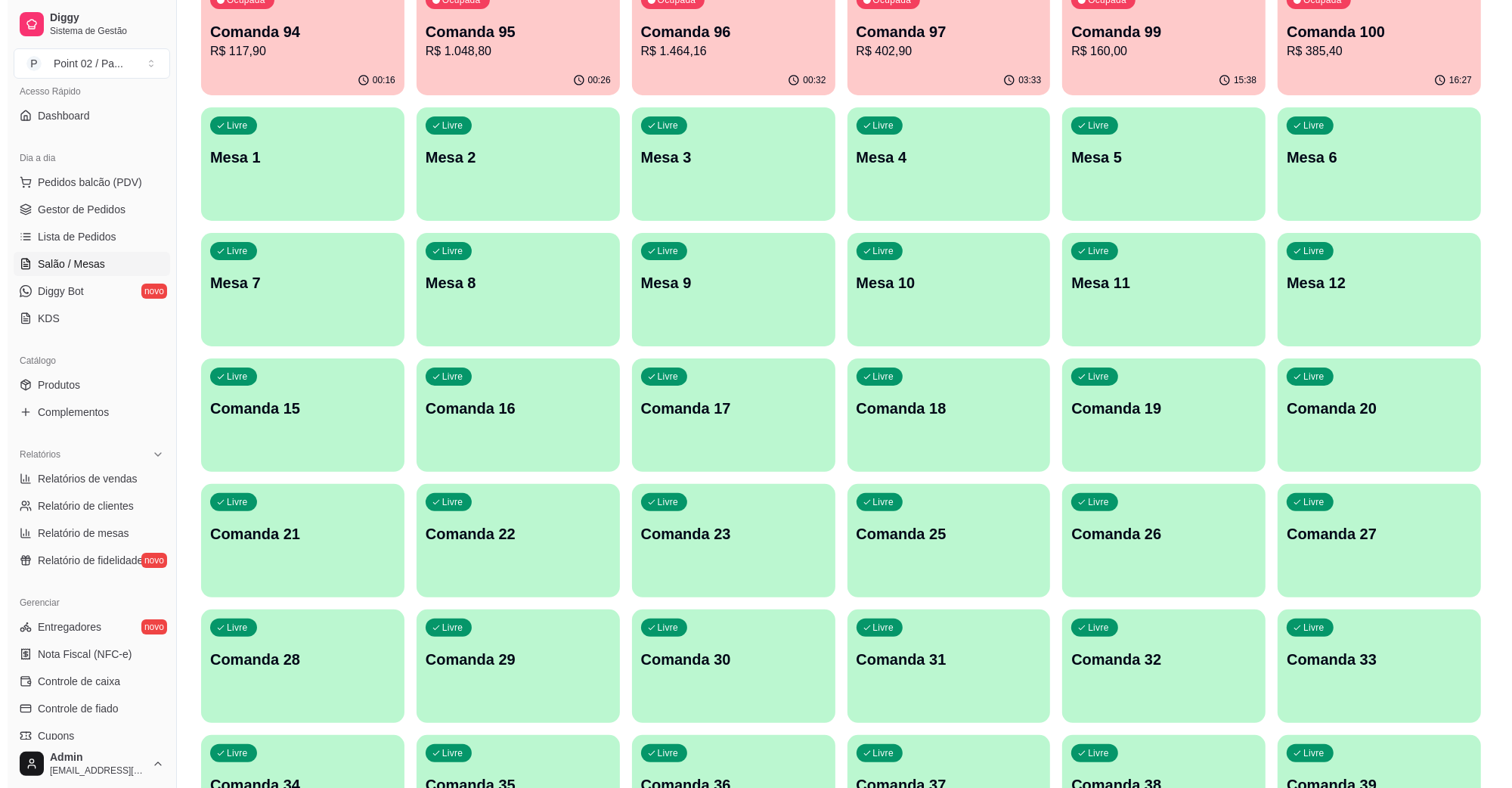
scroll to position [472, 0]
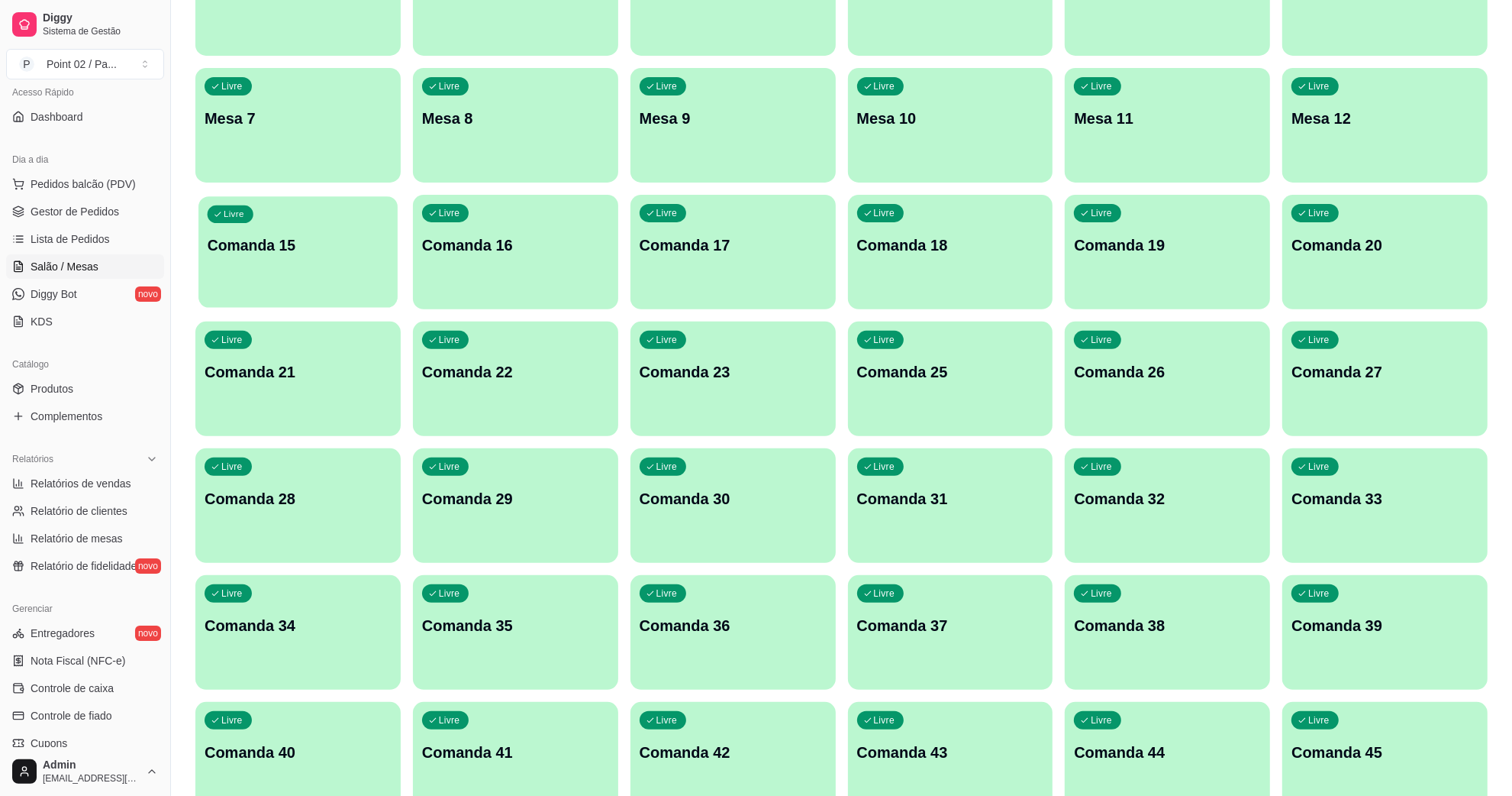
click at [311, 246] on p "Comanda 15" at bounding box center [298, 245] width 180 height 20
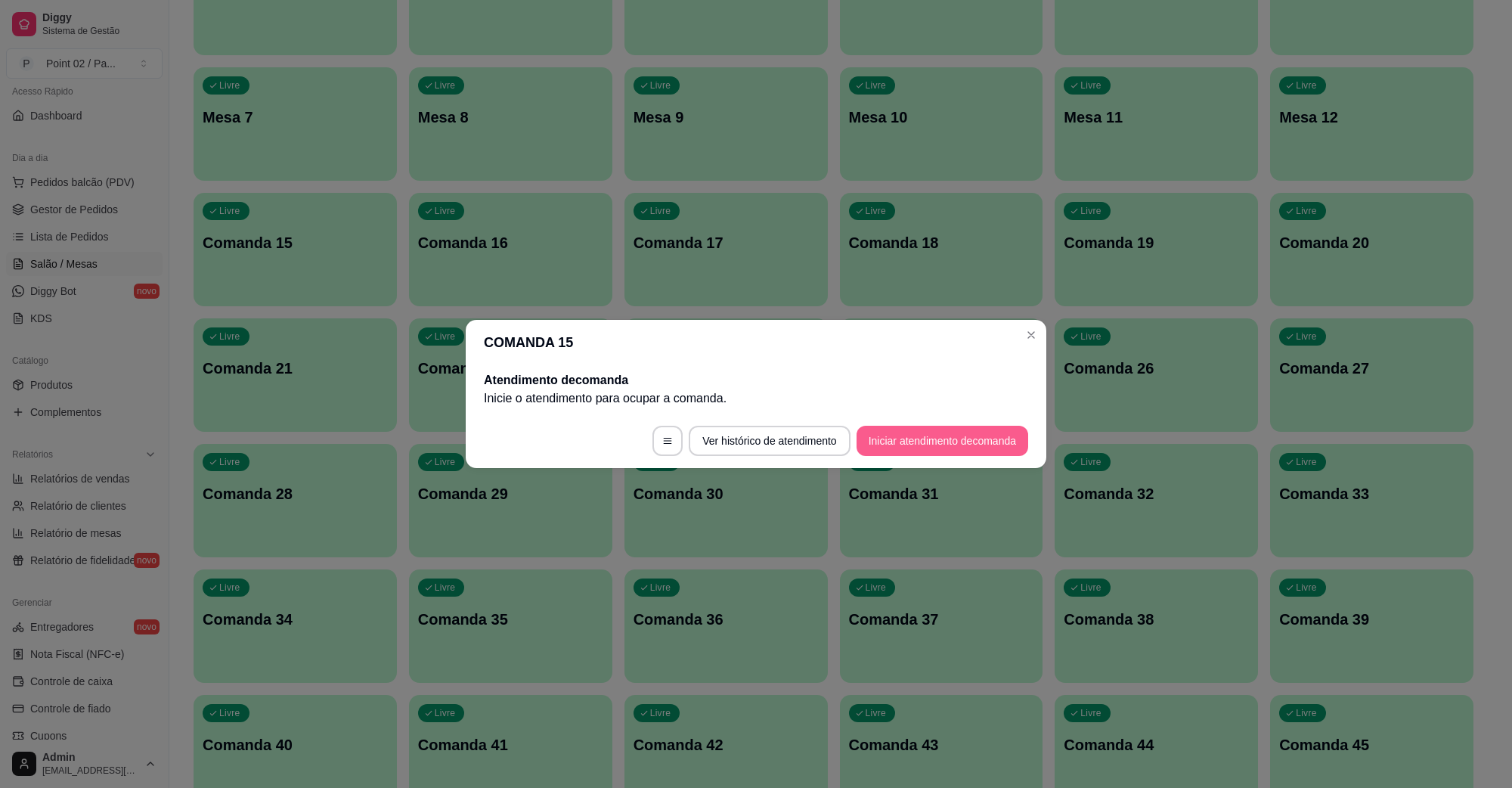
click at [875, 448] on button "Iniciar atendimento de comanda" at bounding box center [943, 440] width 172 height 30
click at [837, 405] on div "Informe a mesa na qual essa comanda está." at bounding box center [756, 389] width 352 height 42
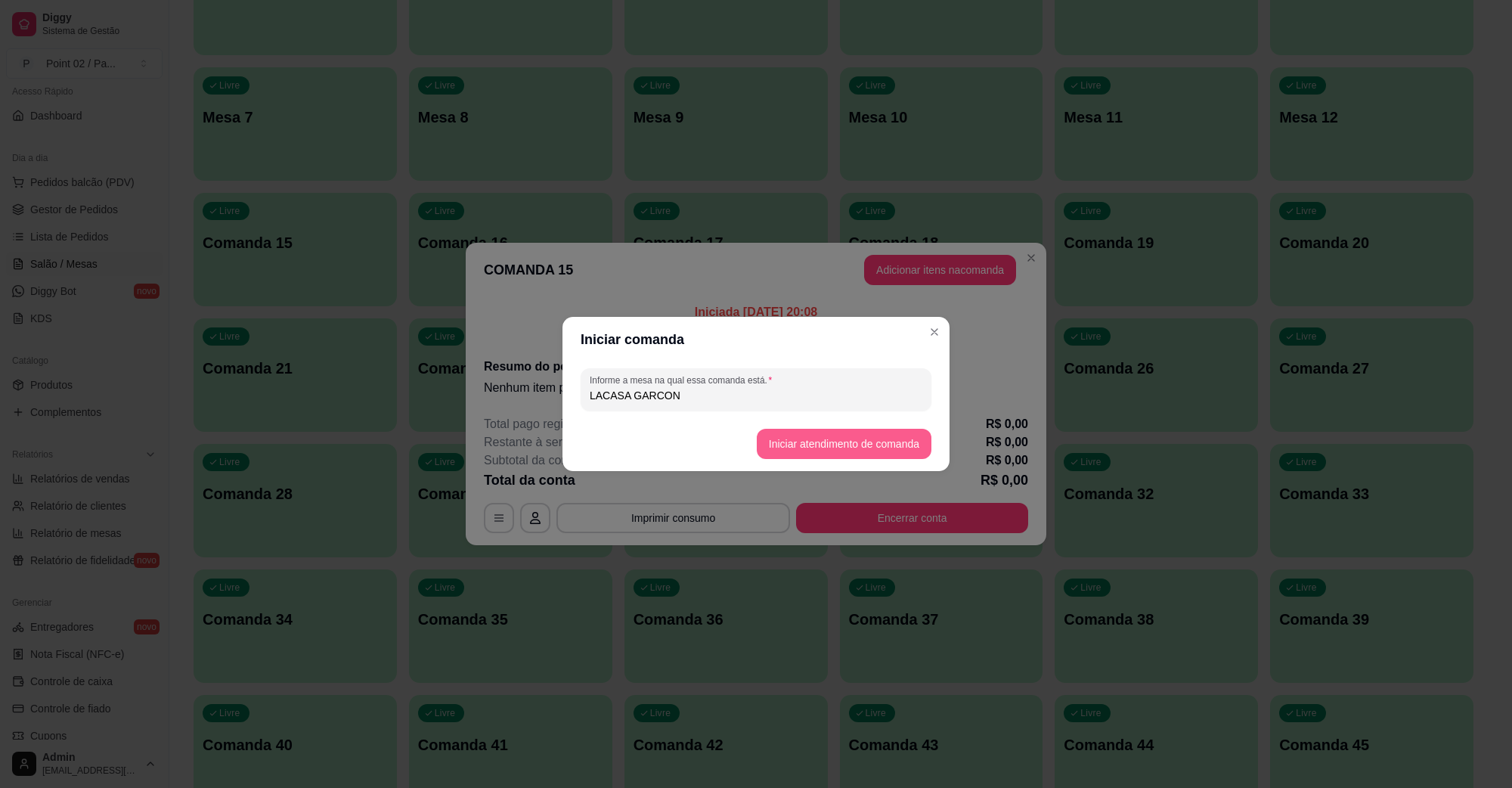
type input "LACASA GARCON"
click at [825, 433] on button "Iniciar atendimento de comanda" at bounding box center [843, 443] width 175 height 30
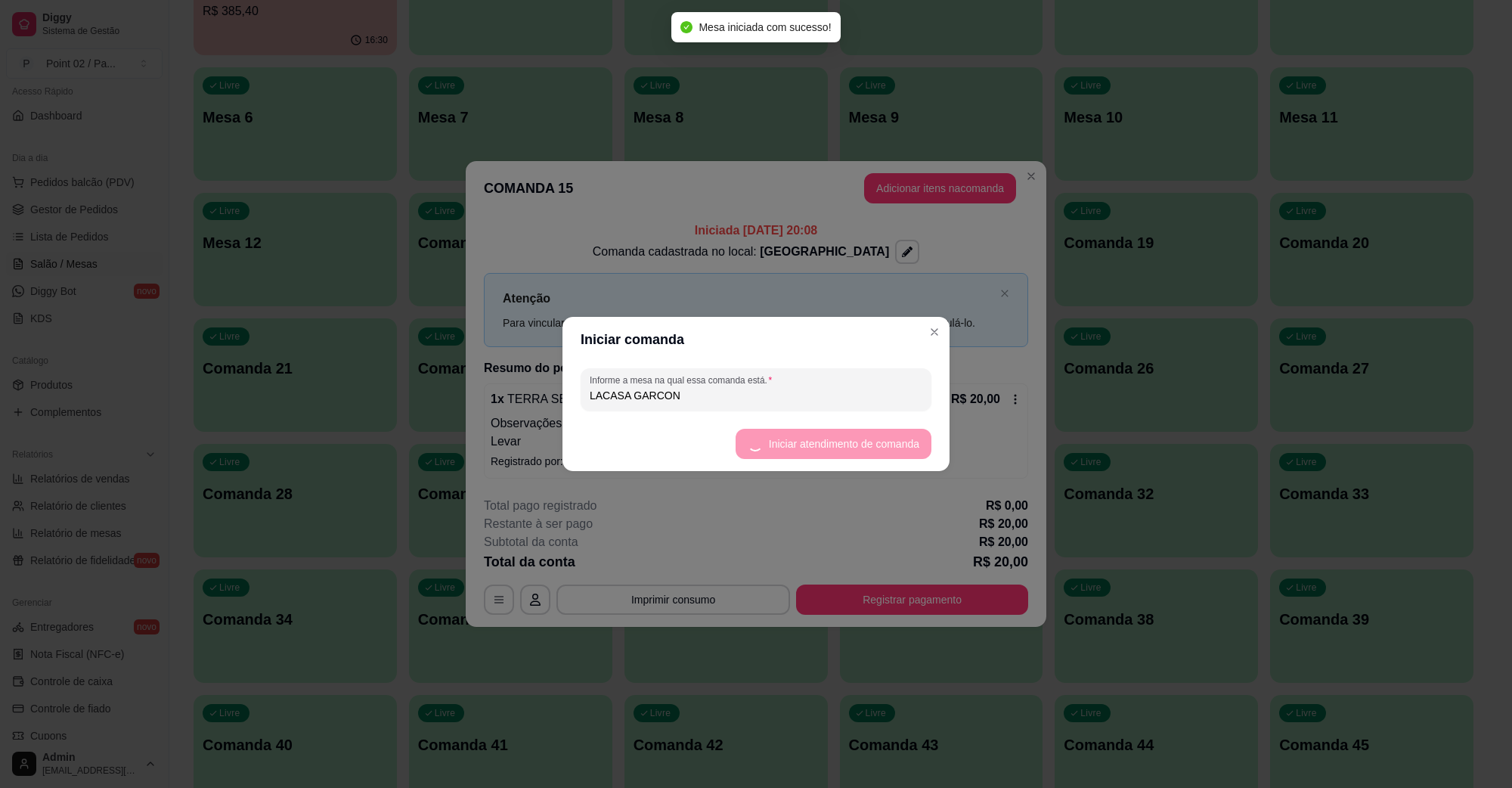
click at [925, 187] on button "Adicionar itens na comanda" at bounding box center [940, 187] width 152 height 30
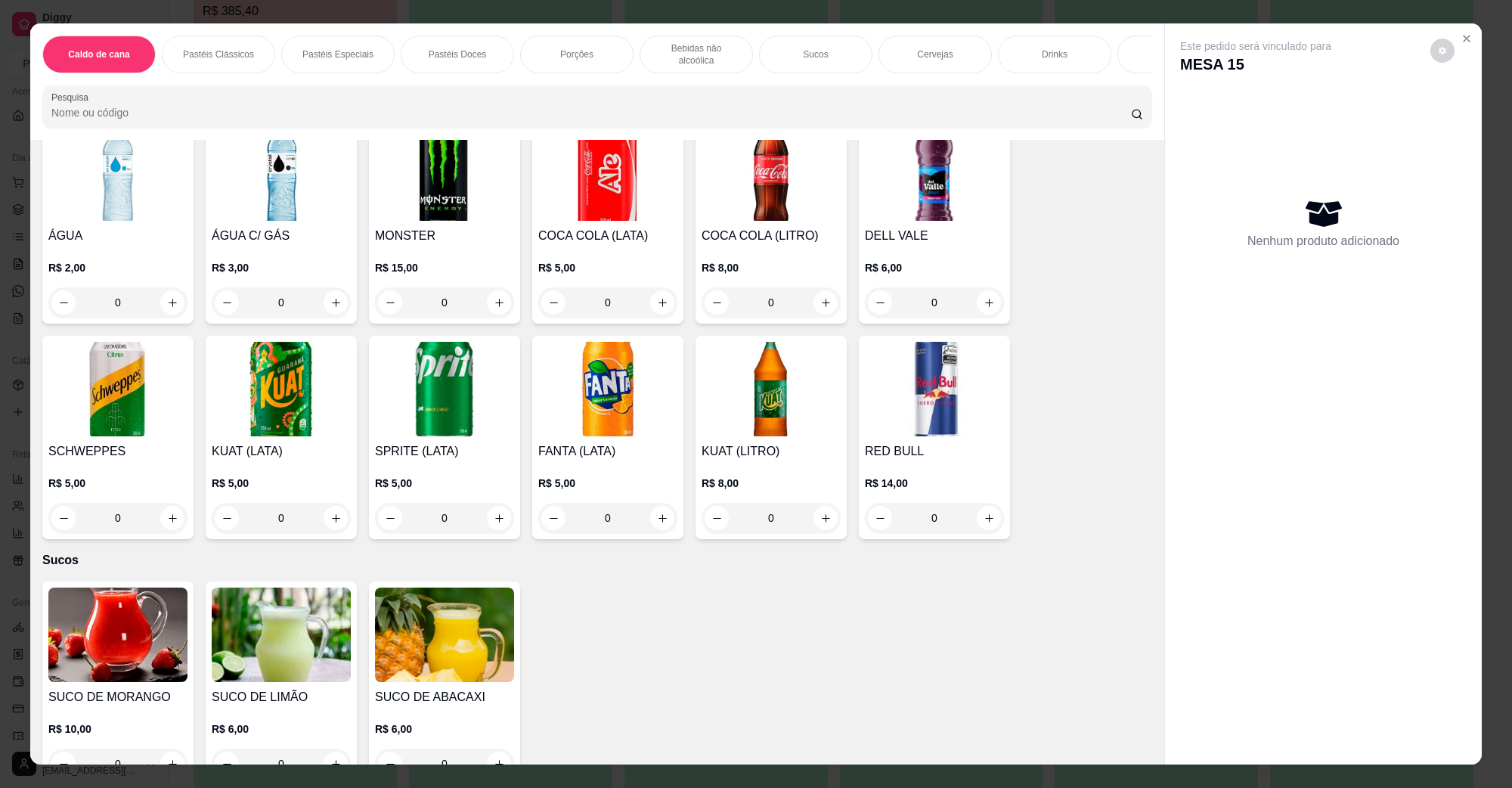
scroll to position [1323, 0]
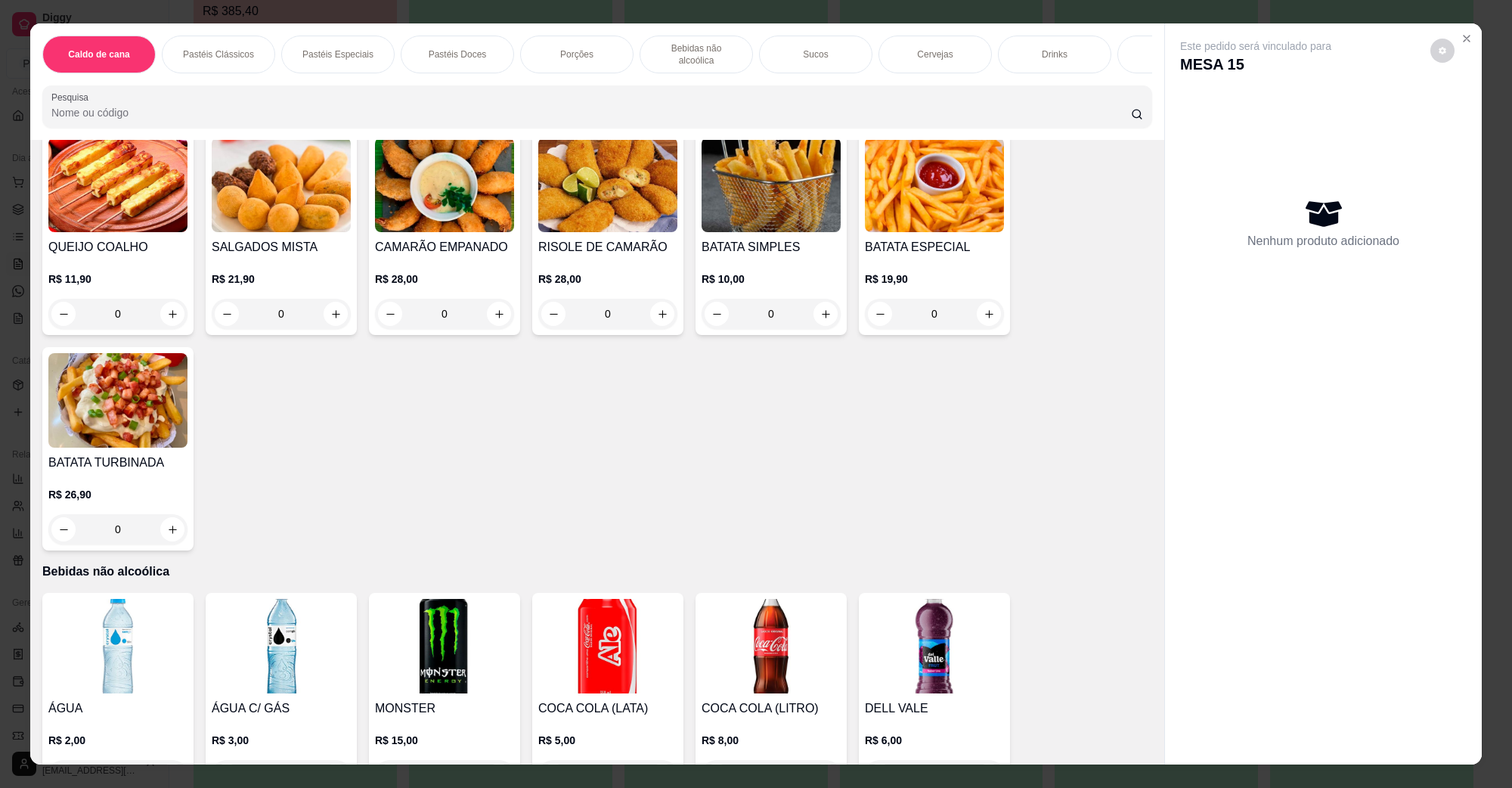
click at [272, 201] on img at bounding box center [281, 184] width 139 height 95
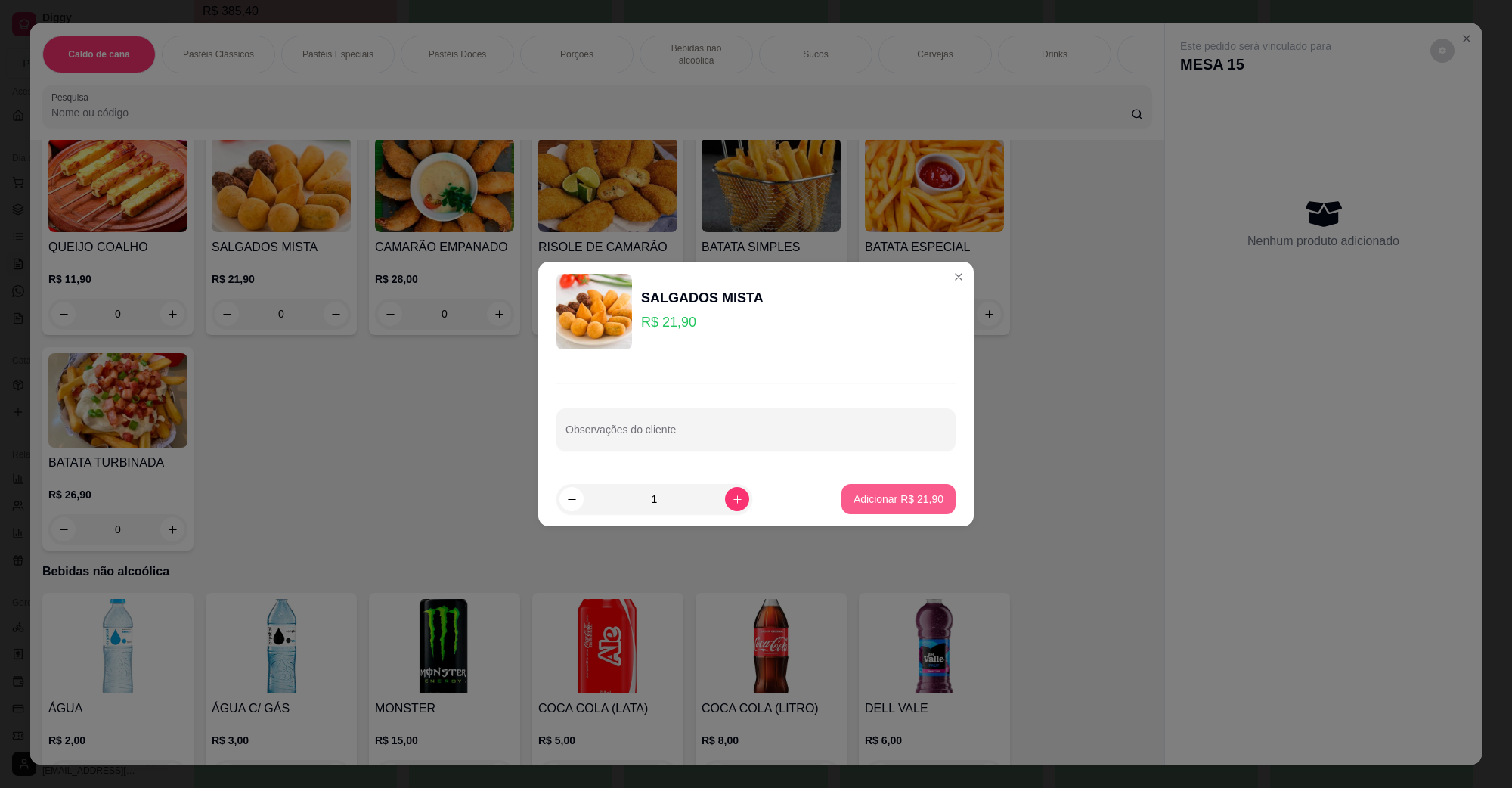
click at [915, 495] on p "Adicionar R$ 21,90" at bounding box center [899, 499] width 90 height 15
type input "1"
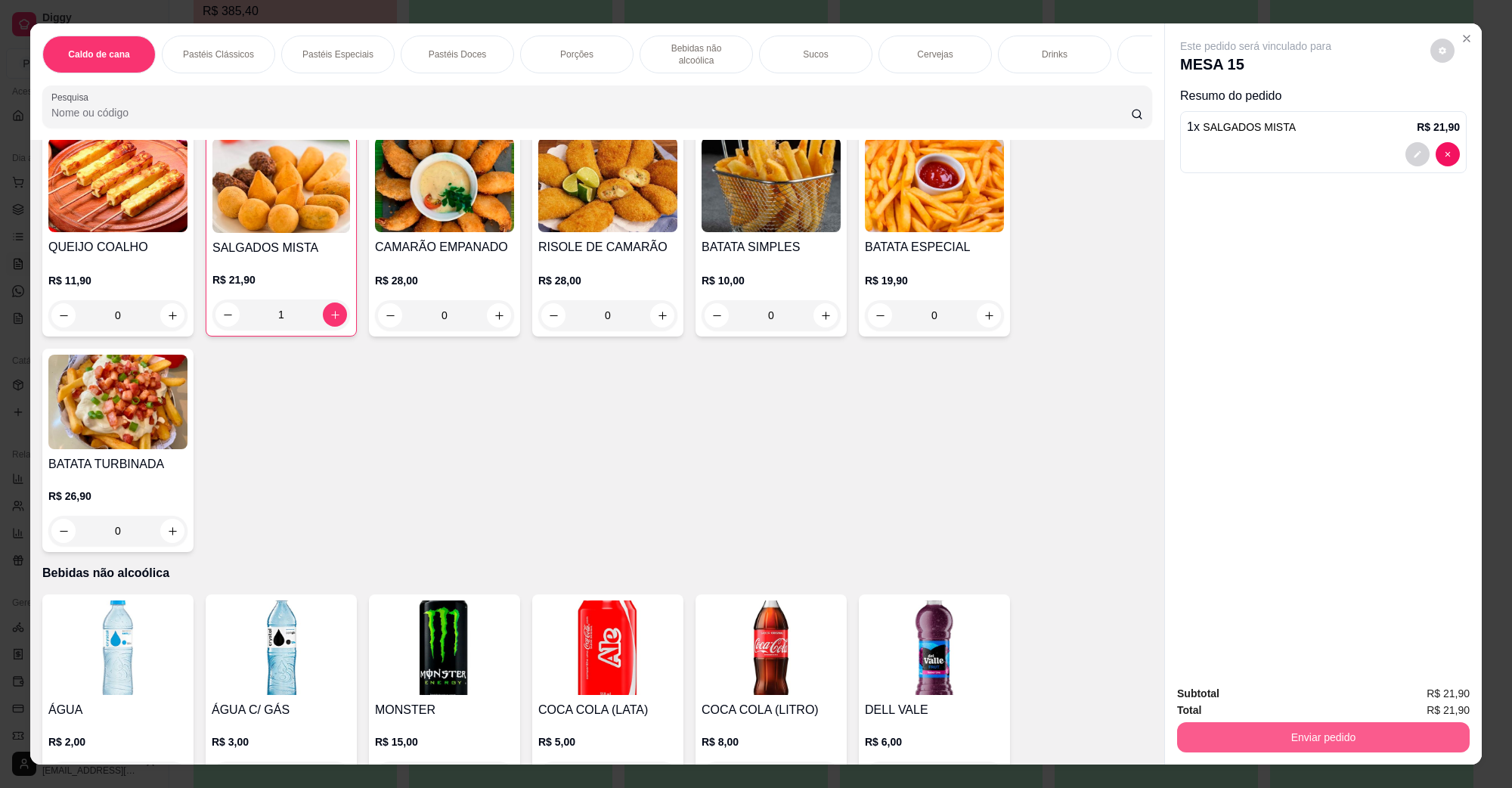
click at [1241, 739] on button "Enviar pedido" at bounding box center [1324, 736] width 293 height 30
click at [1238, 689] on button "Não registrar e enviar pedido" at bounding box center [1272, 700] width 157 height 29
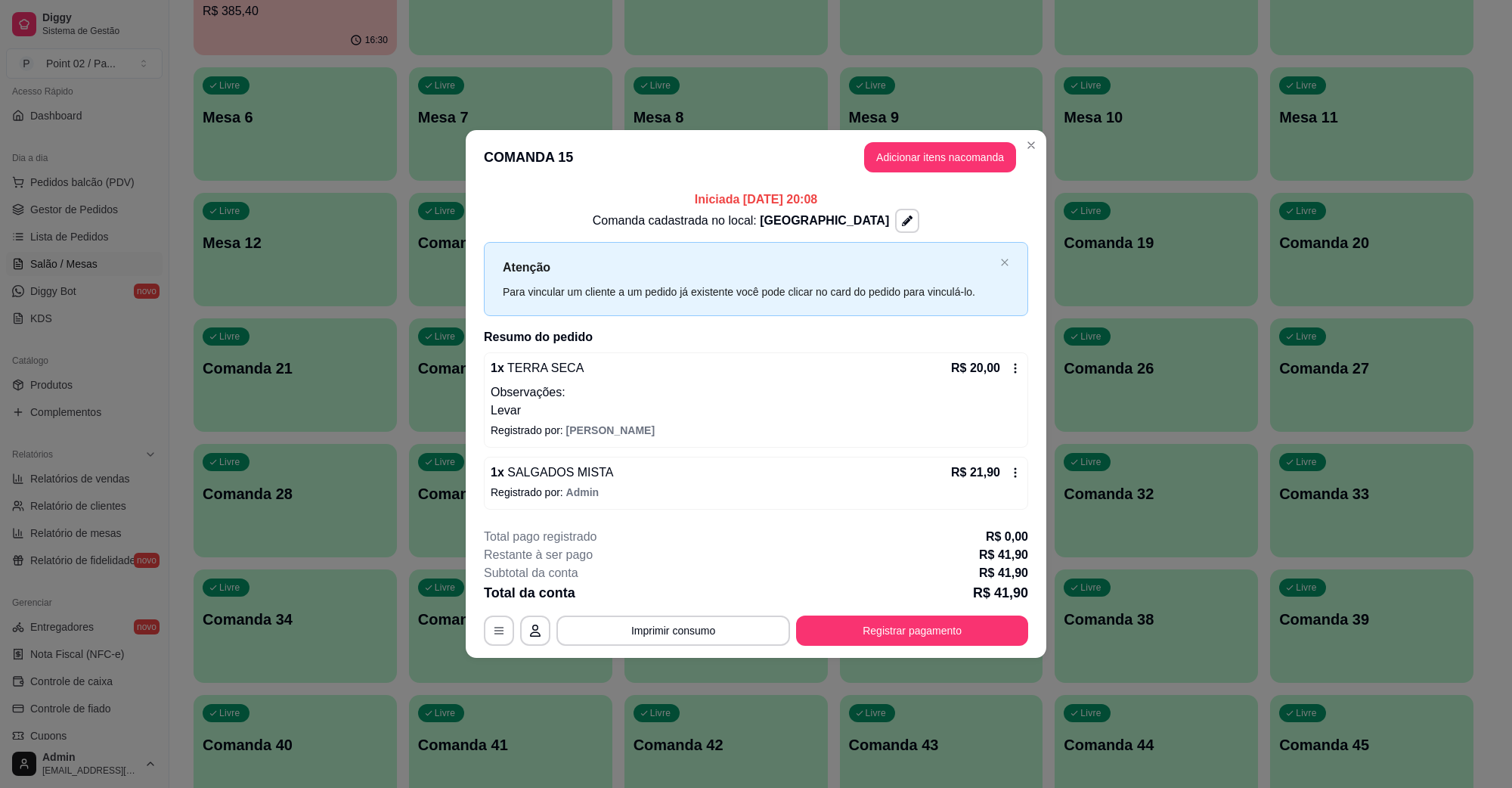
click at [708, 472] on div "1 x SALGADOS MISTA R$ 21,90" at bounding box center [756, 472] width 530 height 18
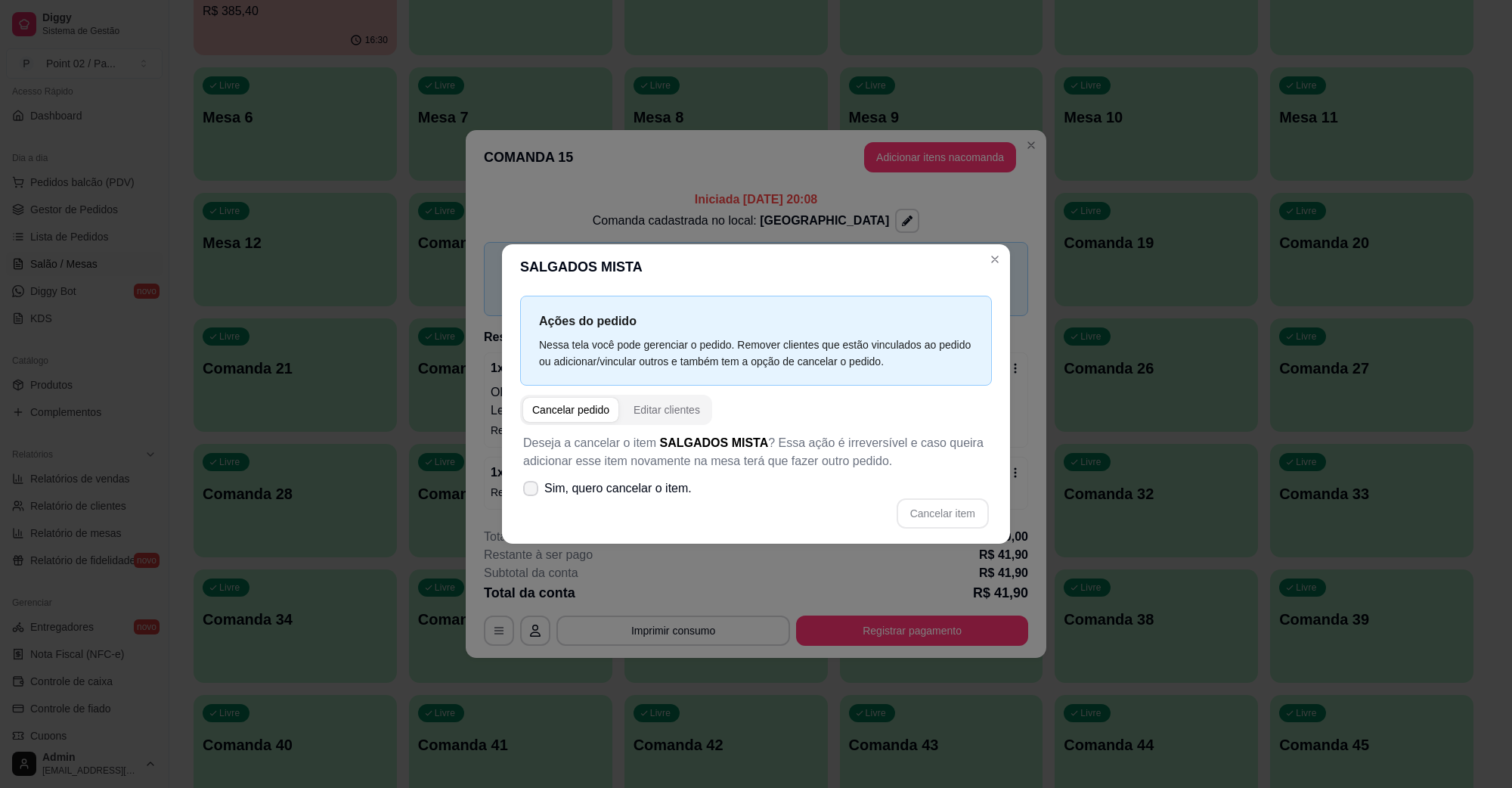
click at [648, 486] on span "Sim, quero cancelar o item." at bounding box center [617, 488] width 148 height 18
click at [532, 492] on input "Sim, quero cancelar o item." at bounding box center [528, 496] width 10 height 10
checkbox input "true"
click at [937, 515] on button "Cancelar item" at bounding box center [942, 514] width 90 height 30
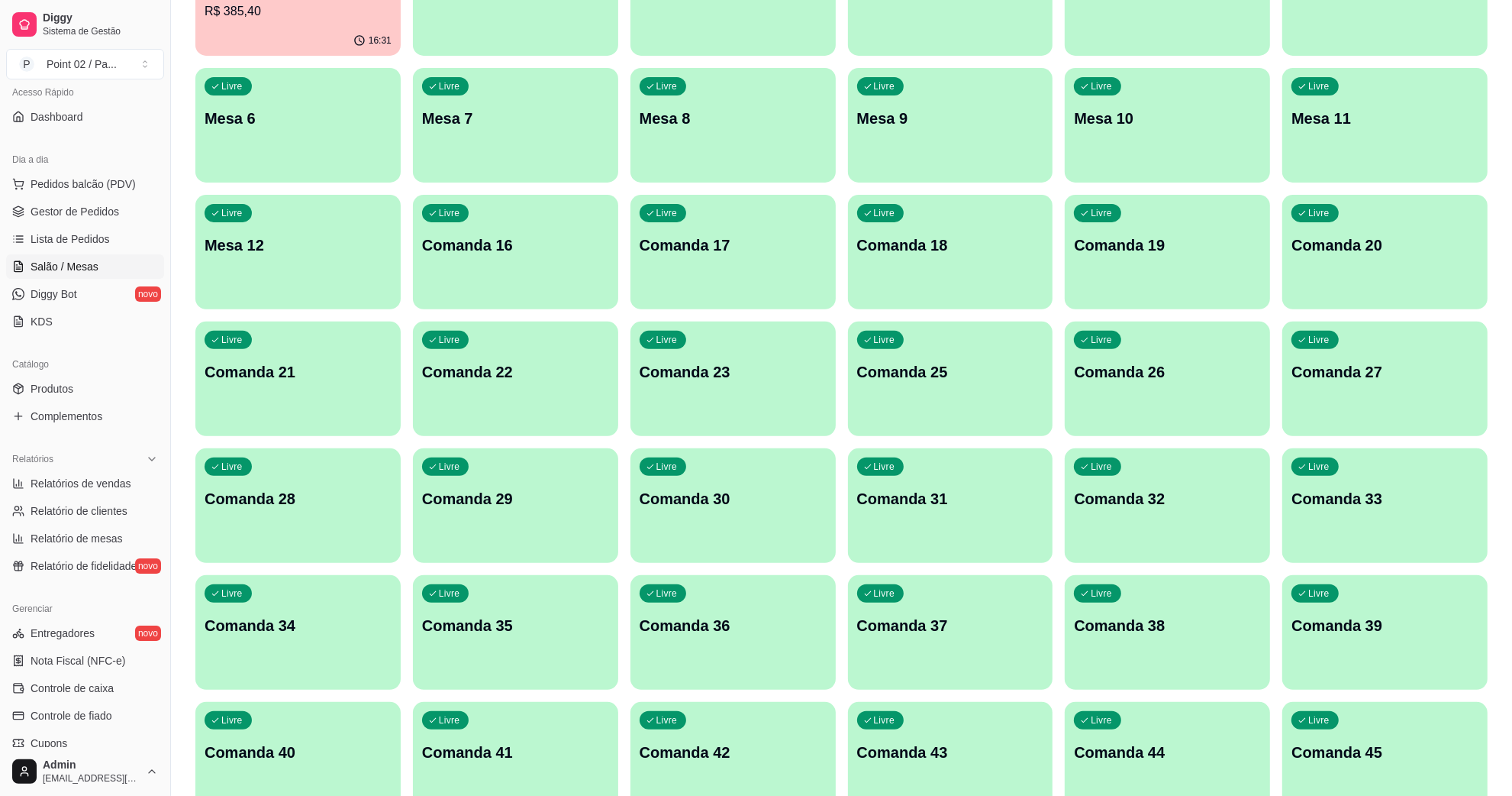
click at [750, 257] on div "Livre Comanda 17" at bounding box center [733, 243] width 206 height 97
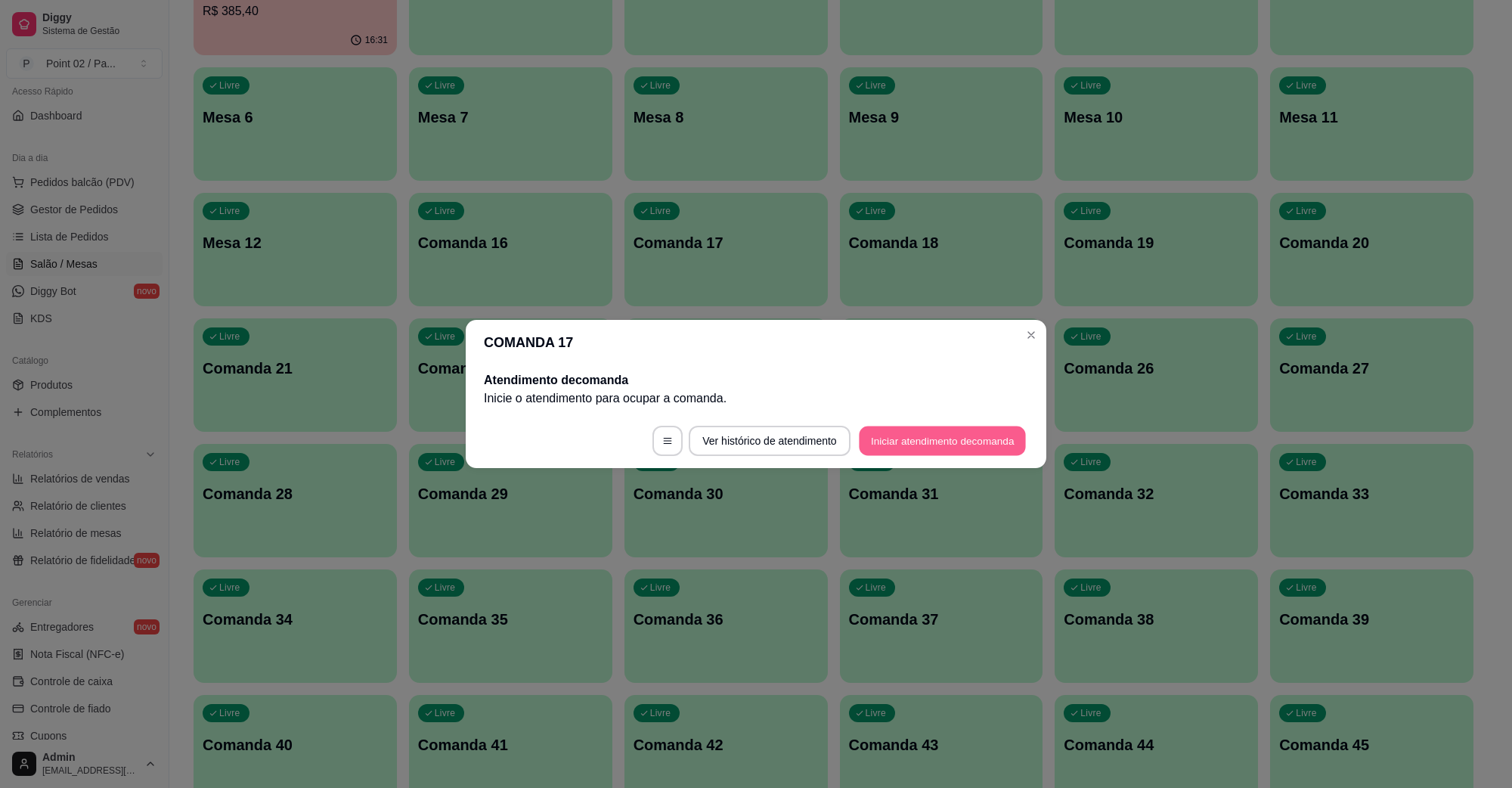
click at [877, 431] on button "Iniciar atendimento de comanda" at bounding box center [942, 440] width 167 height 30
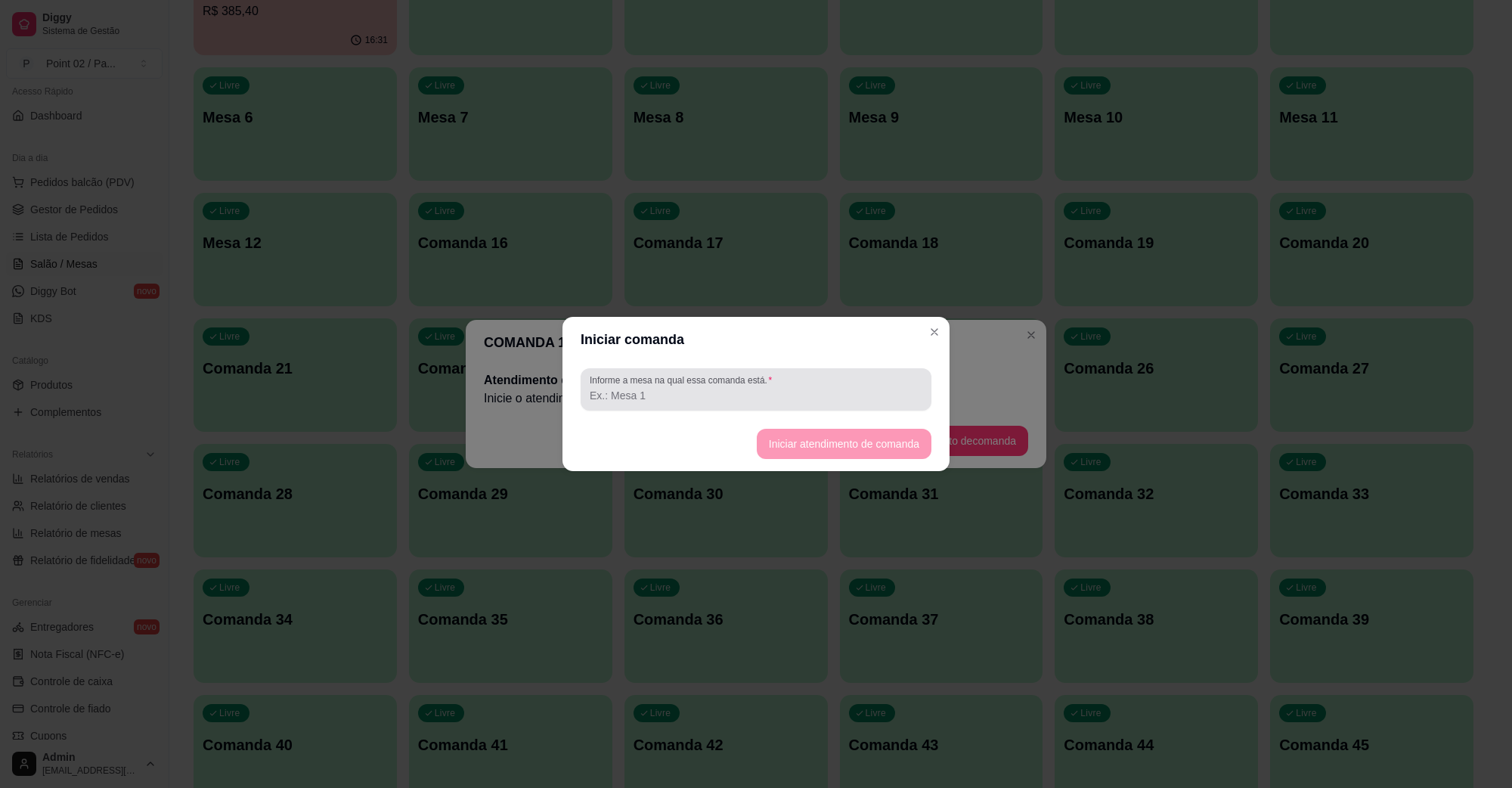
click at [806, 403] on div at bounding box center [756, 388] width 332 height 30
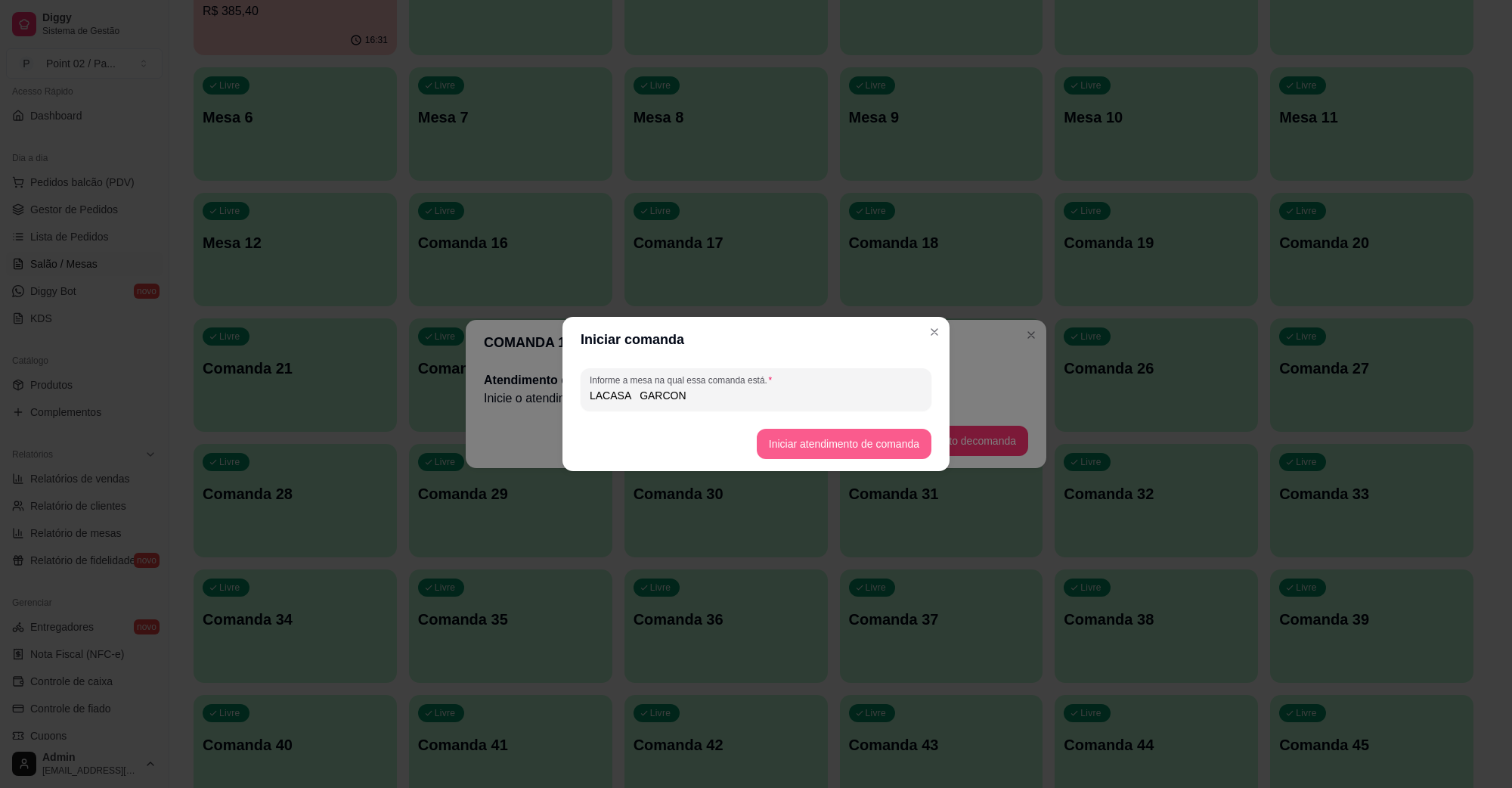
type input "LACASA GARCON"
click at [830, 433] on button "Iniciar atendimento de comanda" at bounding box center [843, 444] width 169 height 30
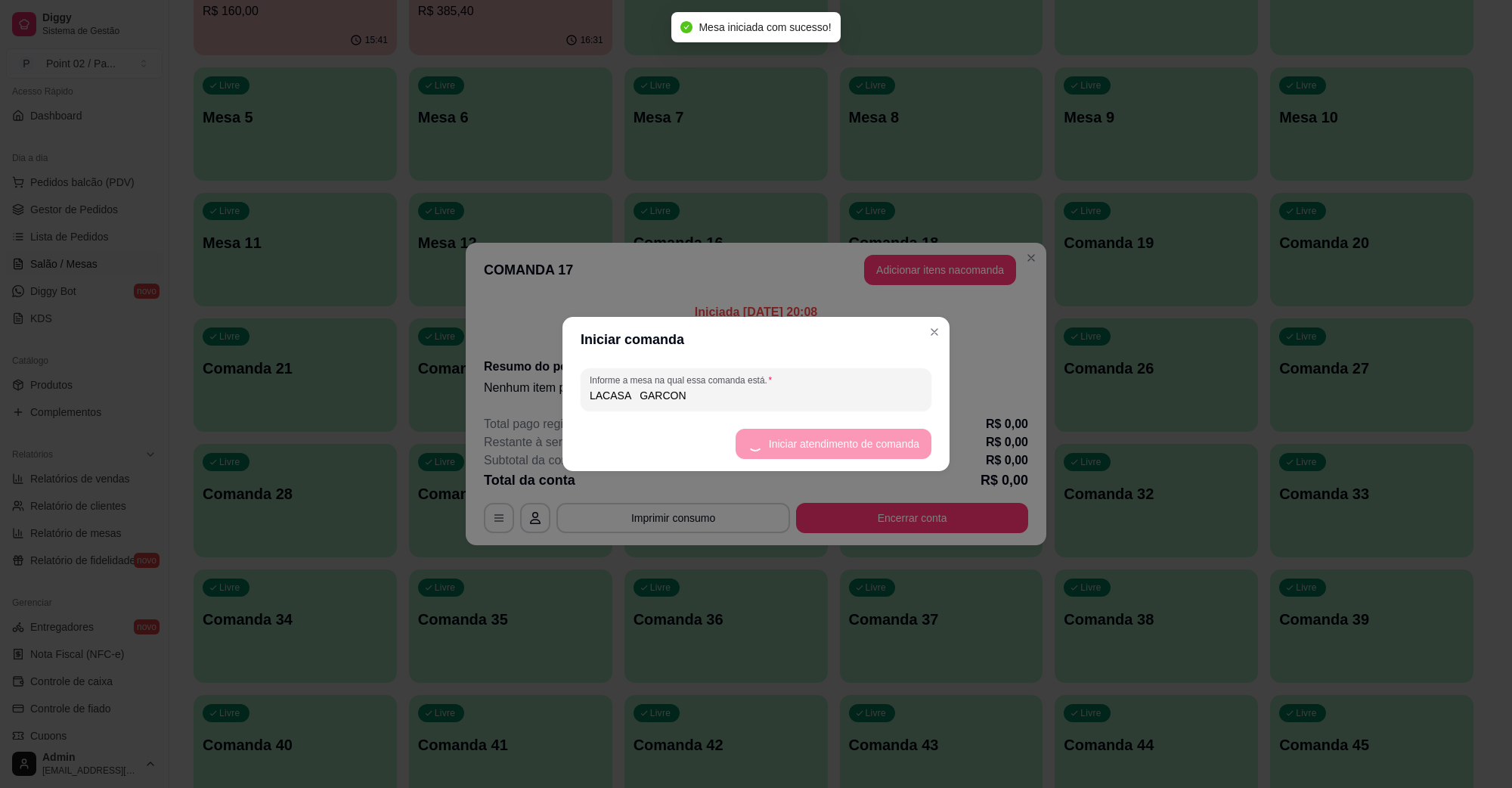
click at [910, 324] on header "Iniciar comanda" at bounding box center [756, 339] width 387 height 45
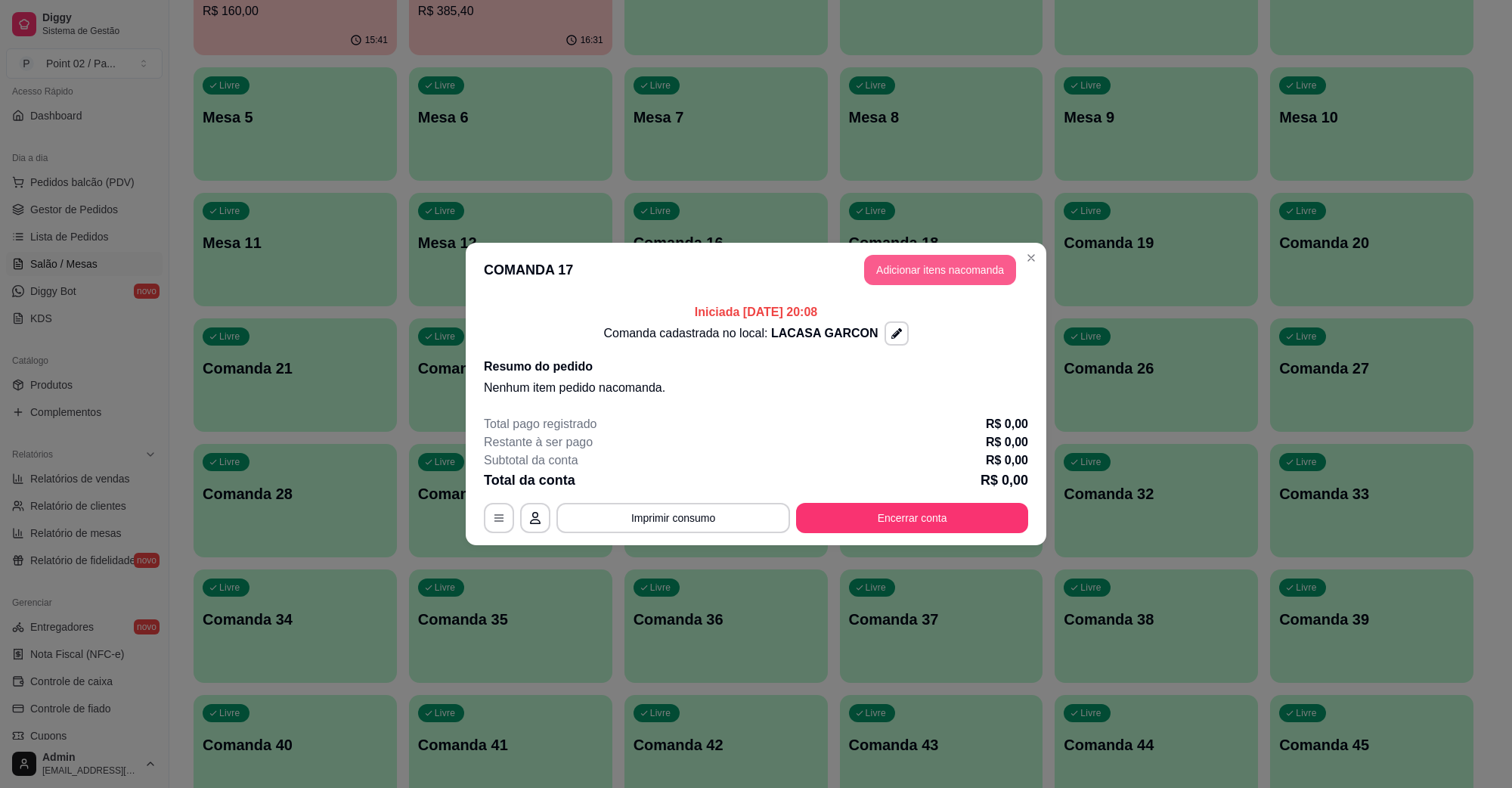
click at [924, 276] on button "Adicionar itens na comanda" at bounding box center [940, 269] width 152 height 30
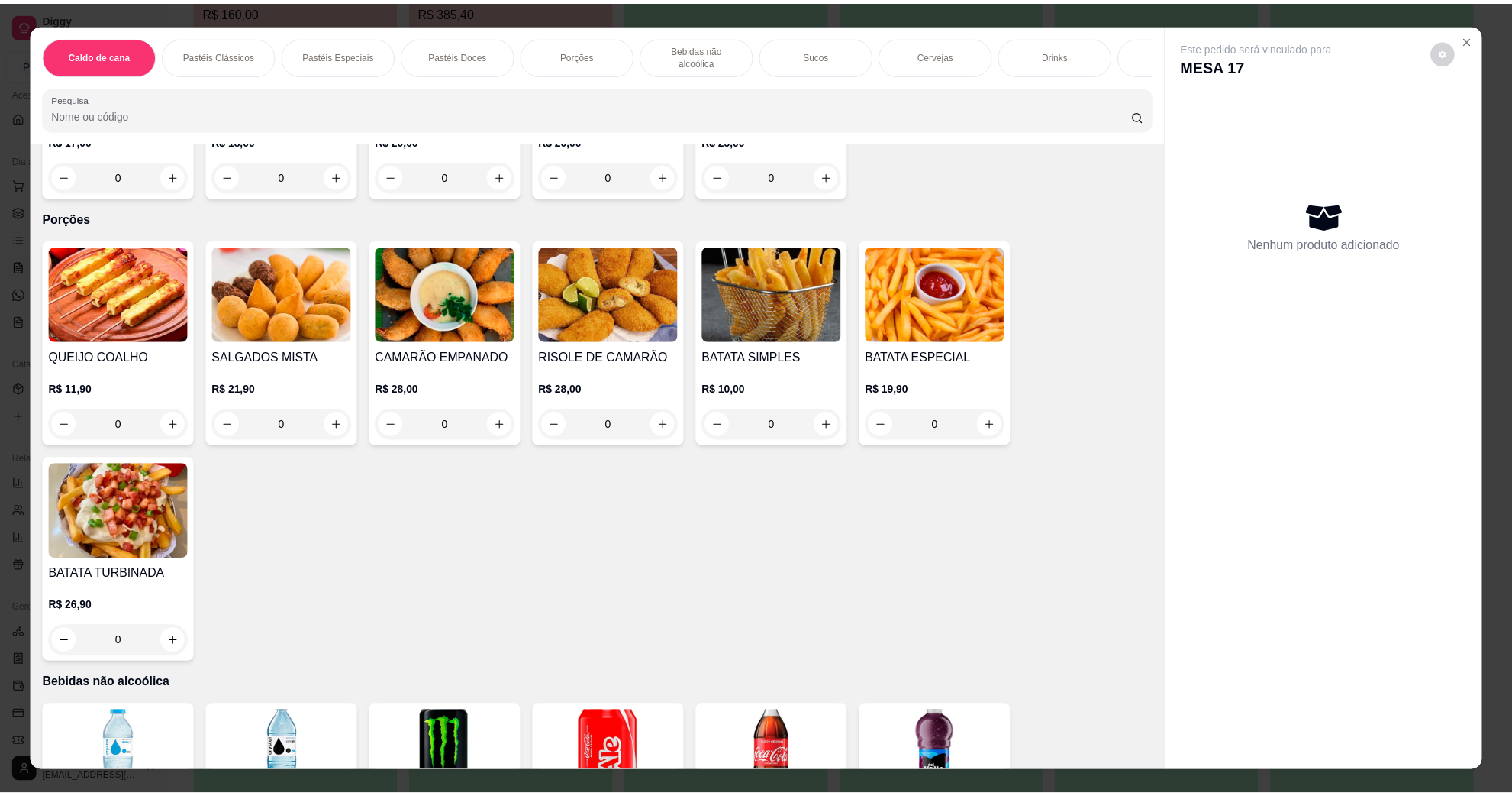
scroll to position [1241, 0]
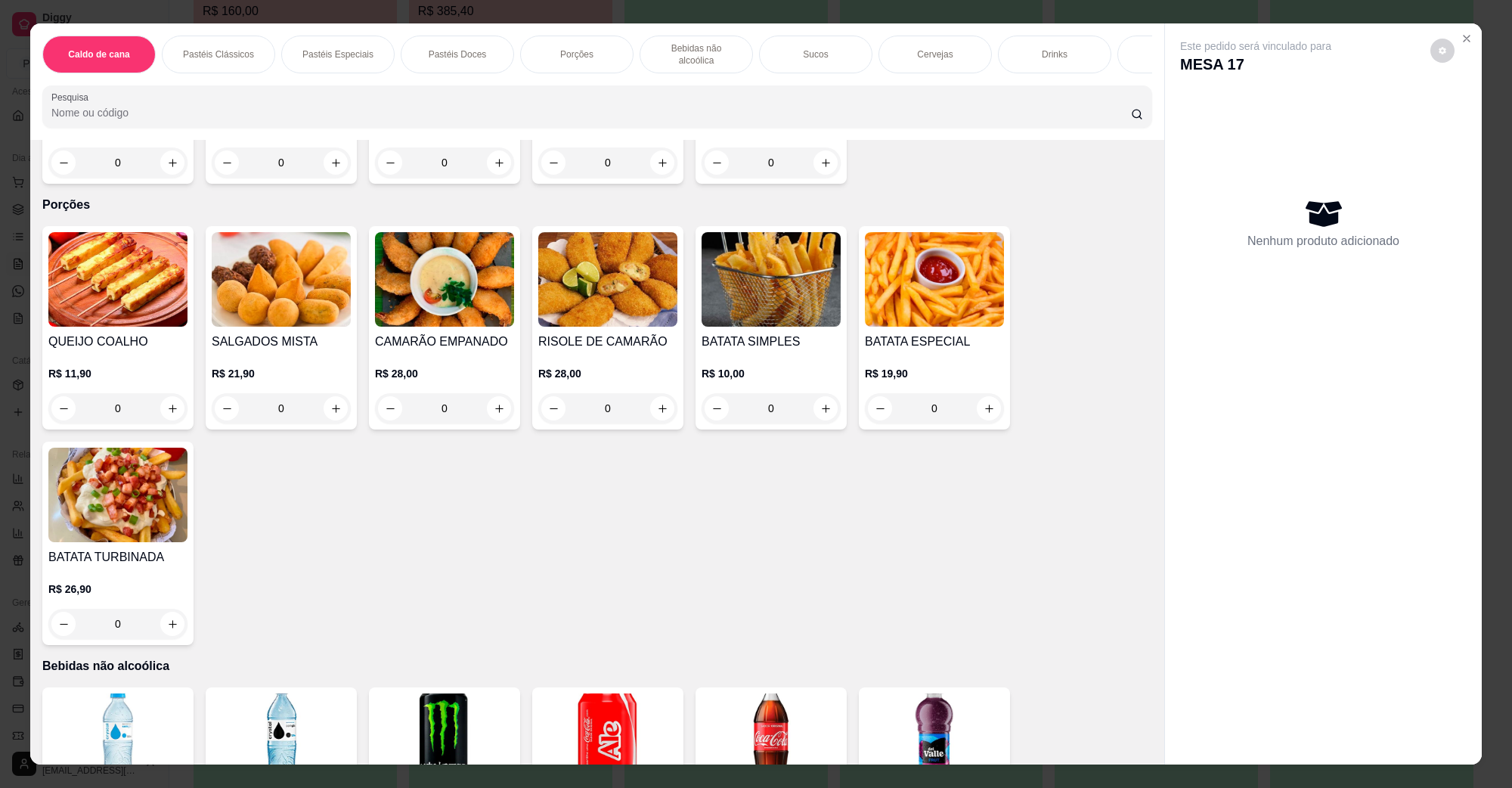
click at [229, 332] on h4 "SALGADOS MISTA" at bounding box center [281, 341] width 139 height 18
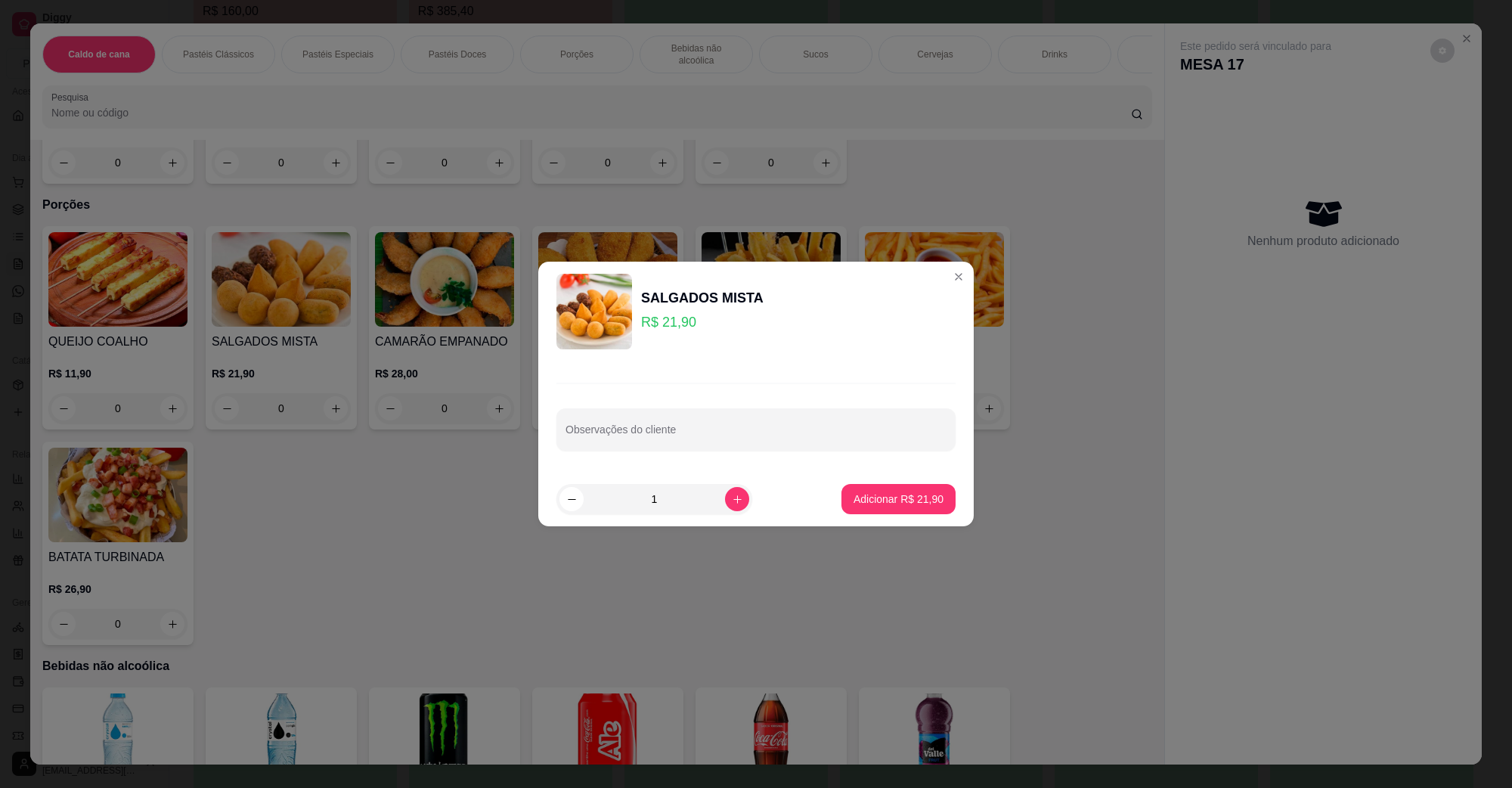
click at [863, 513] on button "Adicionar R$ 21,90" at bounding box center [899, 498] width 114 height 30
type input "1"
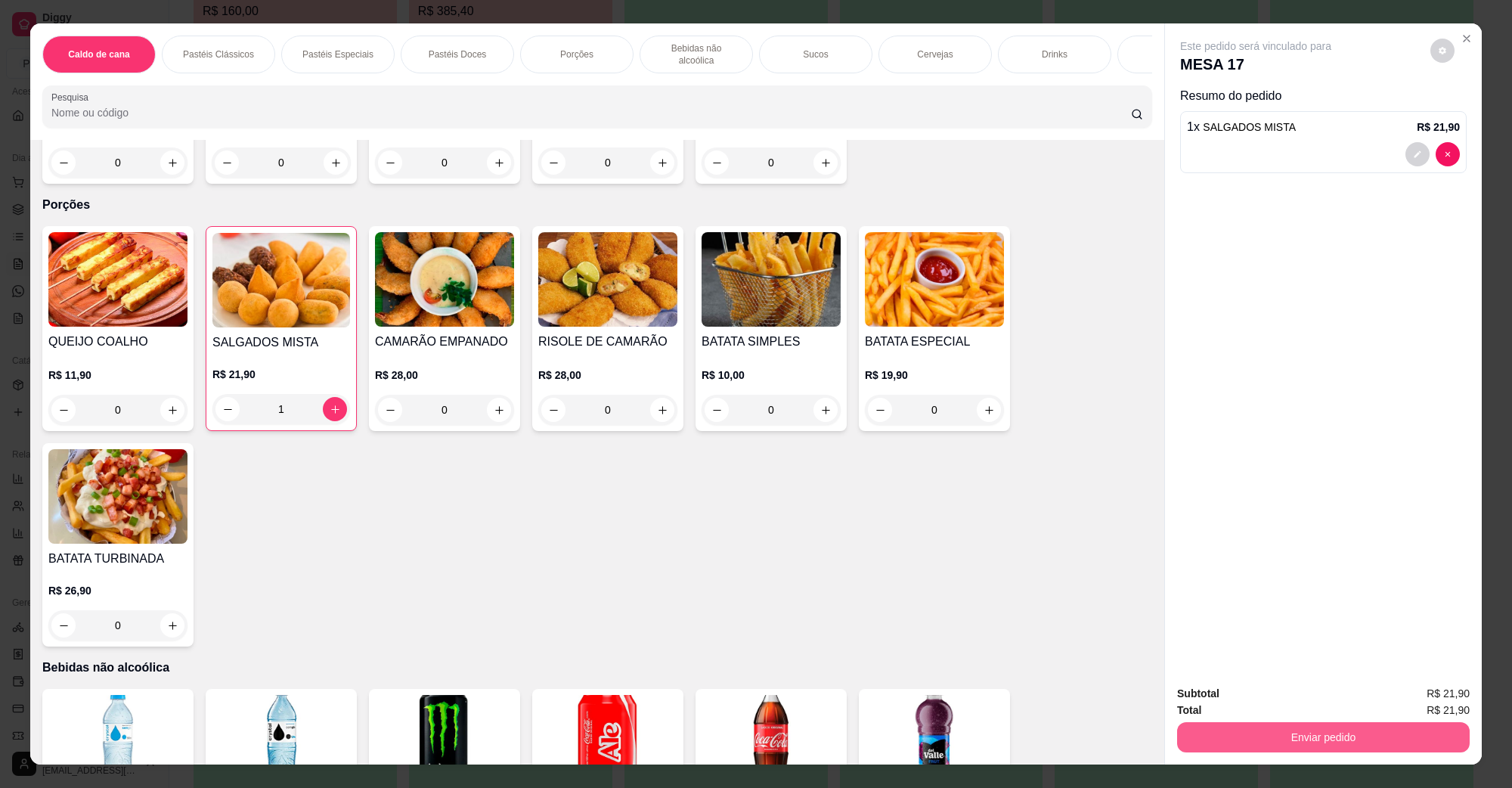
click at [1346, 743] on button "Enviar pedido" at bounding box center [1324, 736] width 293 height 30
click at [1282, 693] on button "Não registrar e enviar pedido" at bounding box center [1272, 700] width 157 height 29
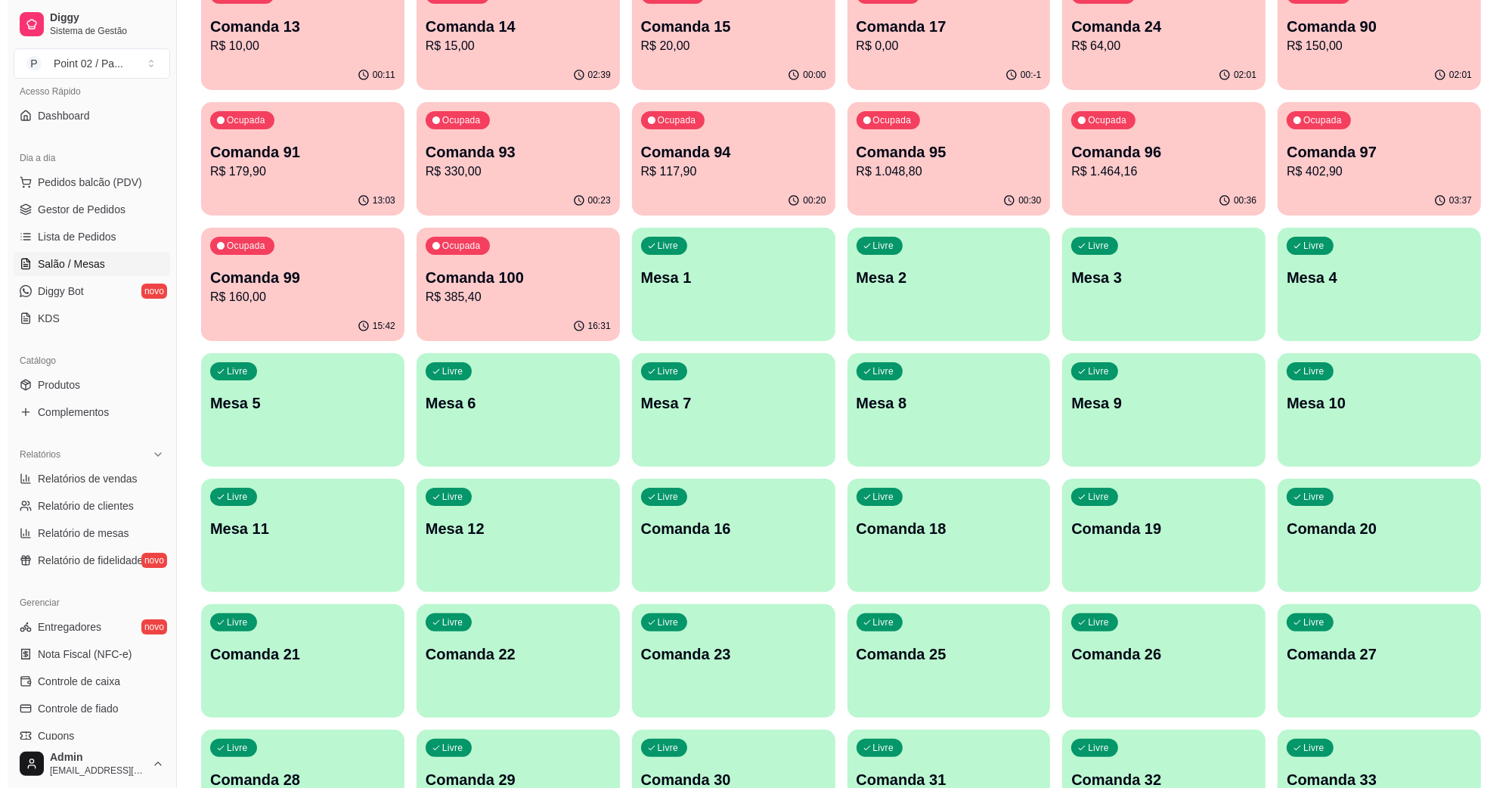
scroll to position [95, 0]
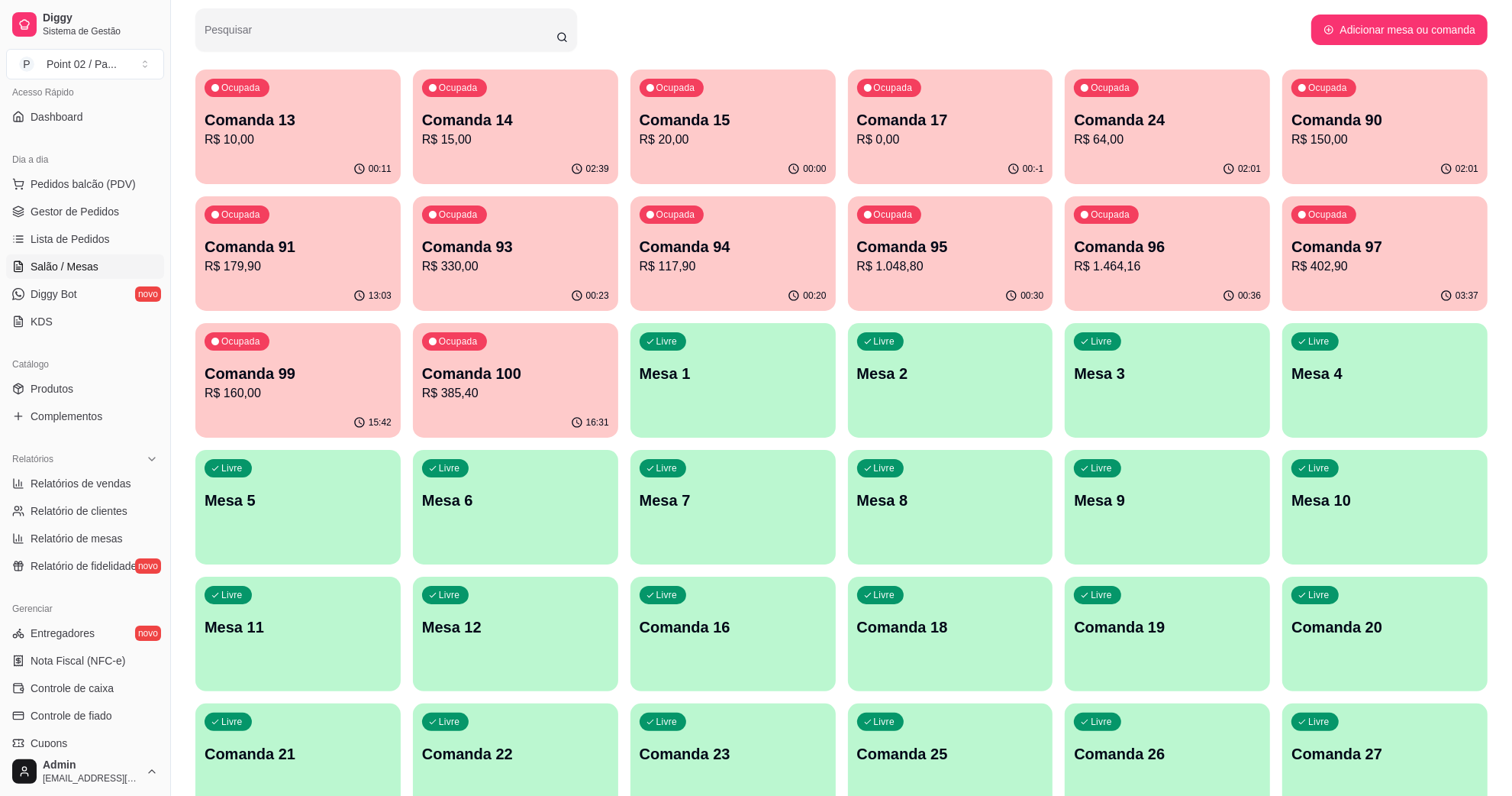
click at [371, 143] on p "R$ 10,00" at bounding box center [298, 139] width 187 height 19
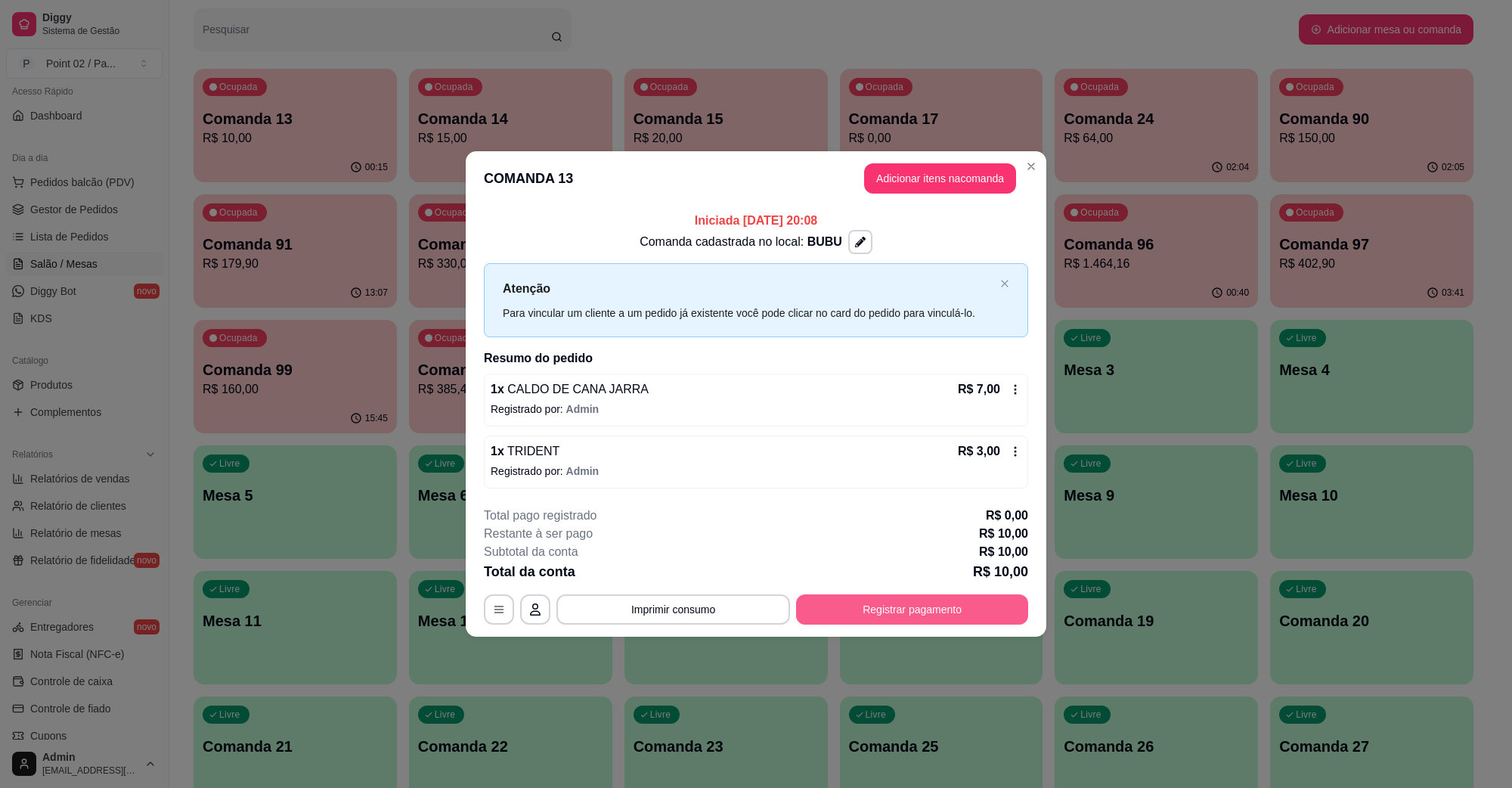
click at [850, 621] on button "Registrar pagamento" at bounding box center [912, 608] width 232 height 30
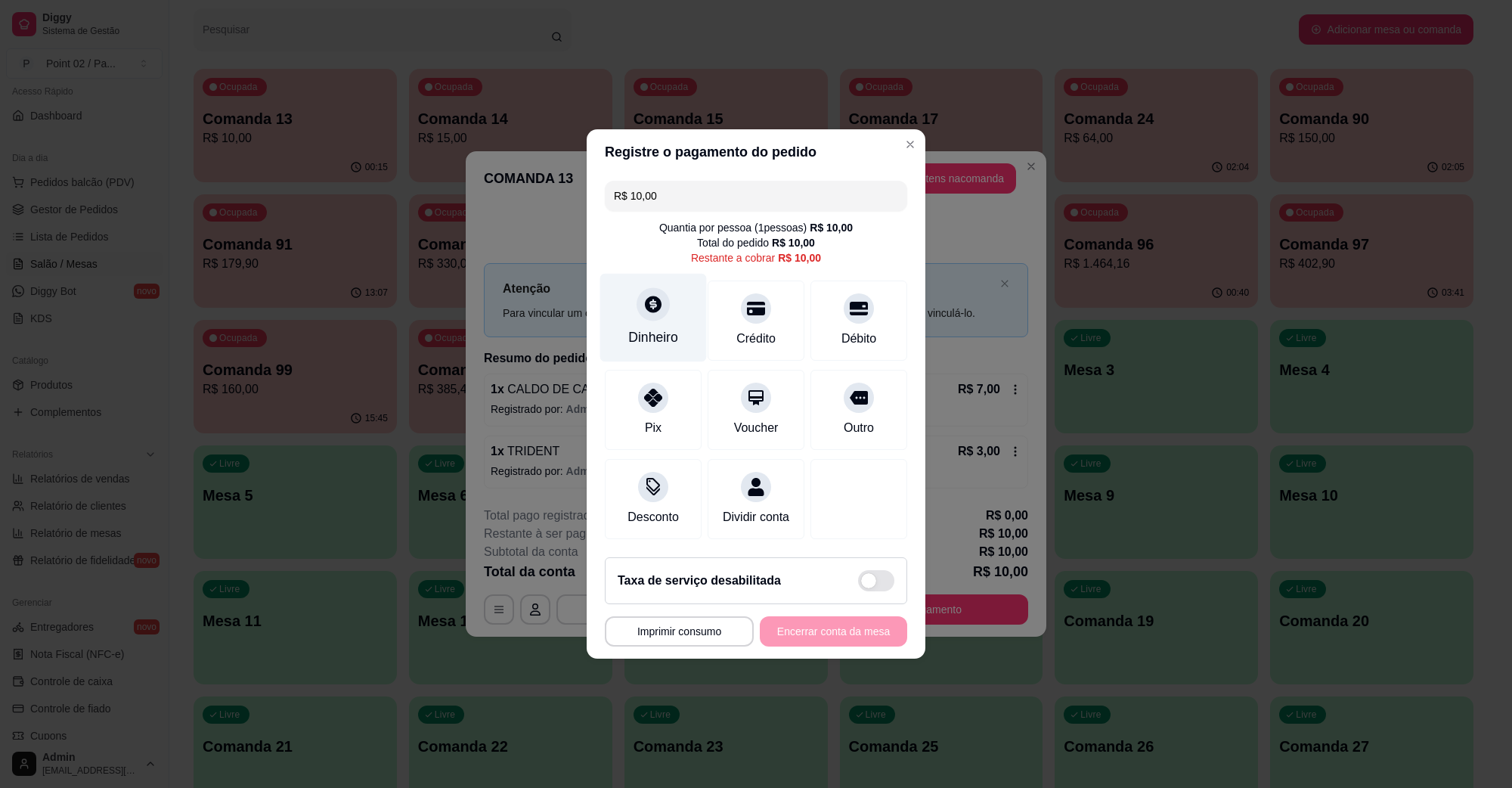
click at [645, 299] on icon at bounding box center [653, 303] width 16 height 16
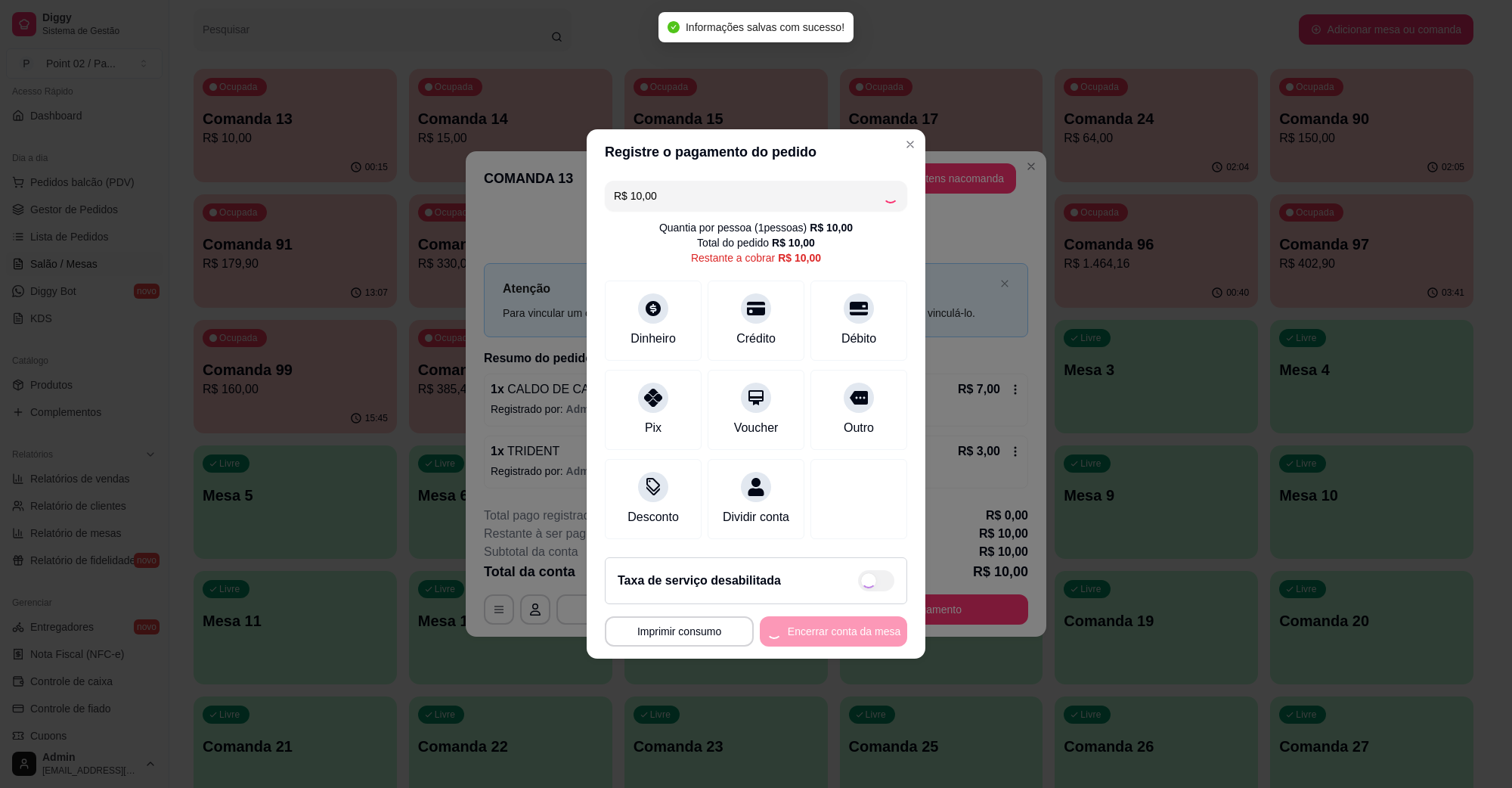
type input "R$ 0,00"
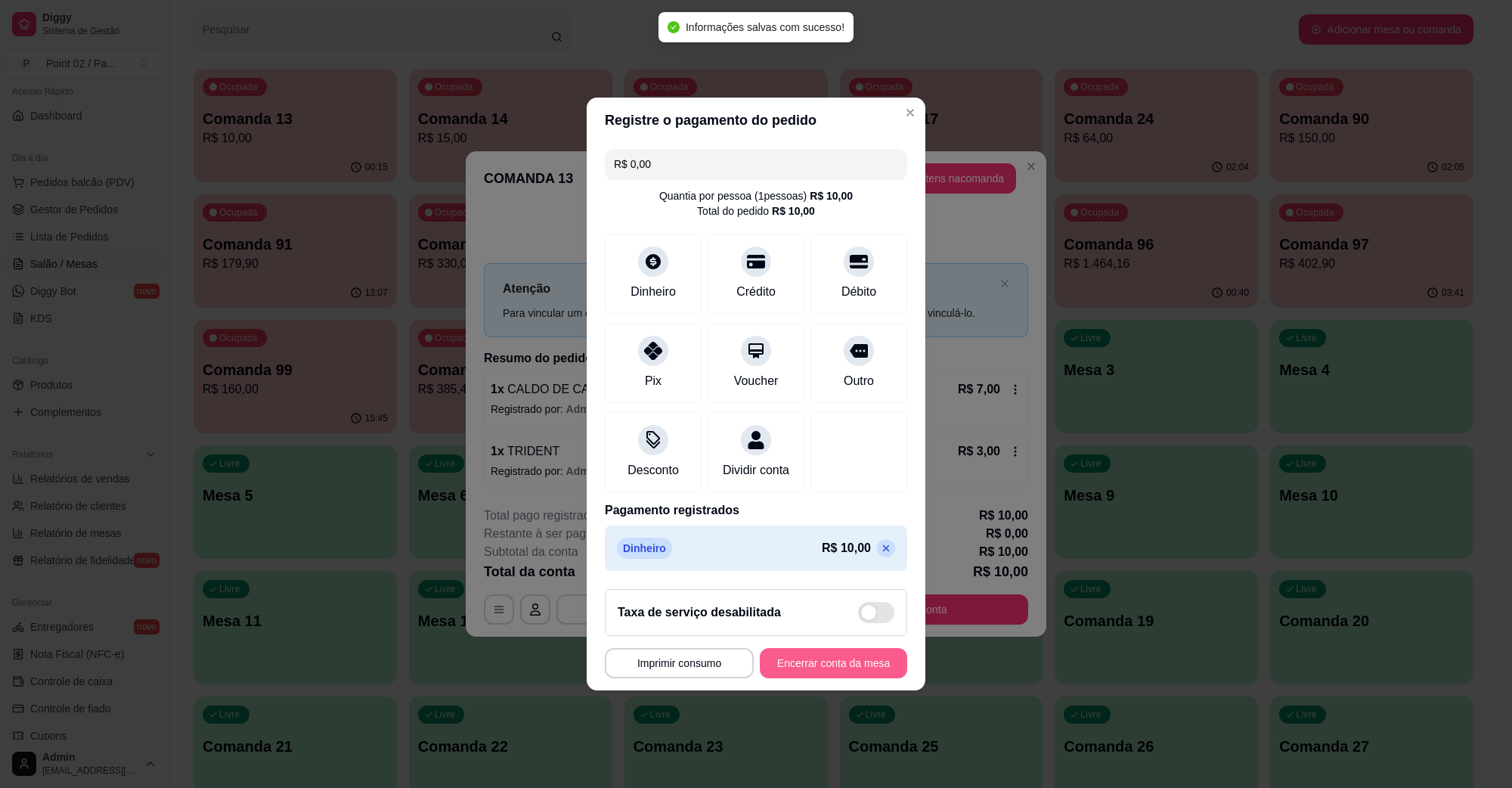
click at [823, 669] on button "Encerrar conta da mesa" at bounding box center [834, 662] width 148 height 30
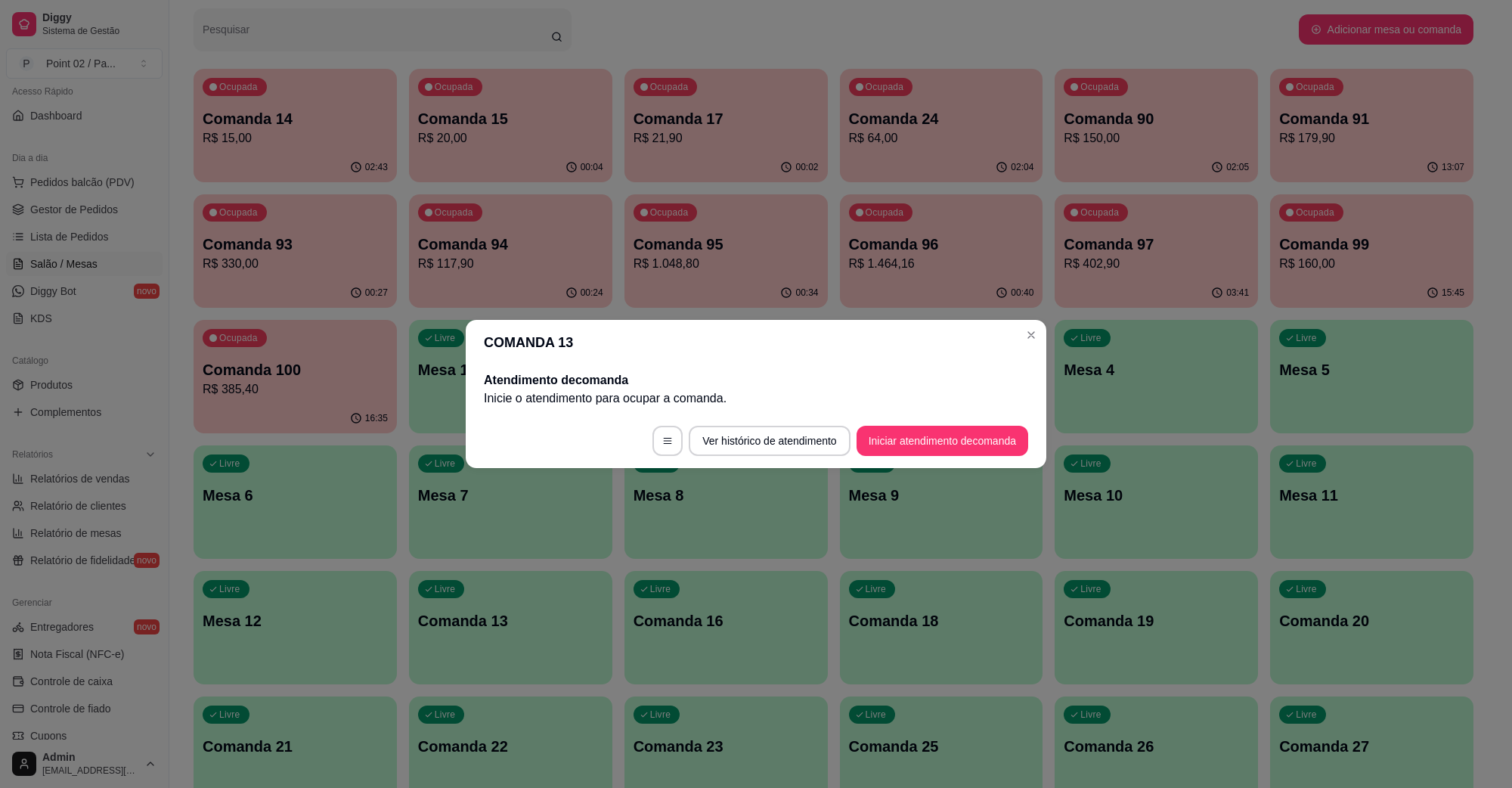
click at [927, 324] on header "COMANDA 13" at bounding box center [756, 342] width 581 height 45
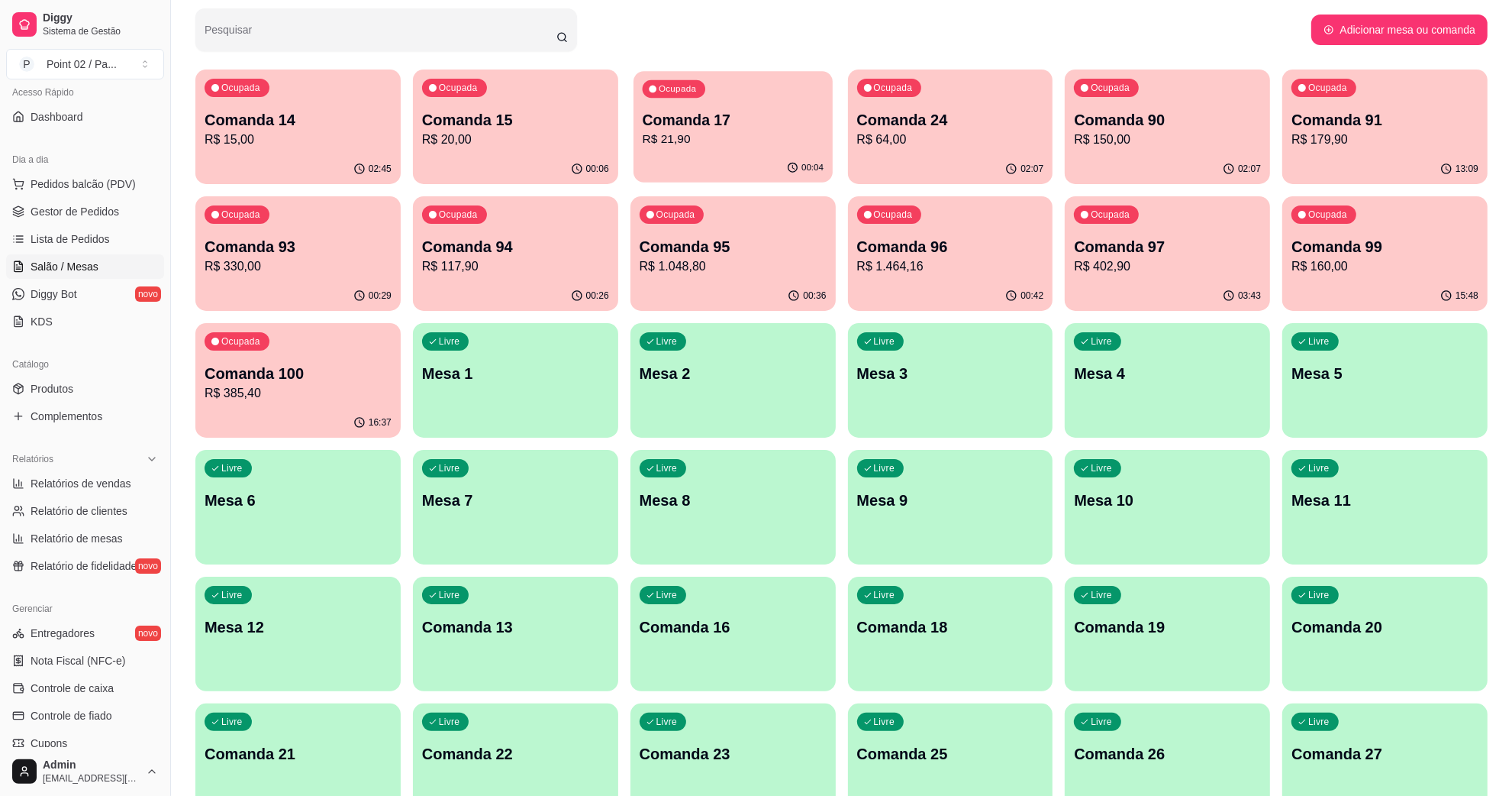
click at [674, 139] on p "R$ 21,90" at bounding box center [732, 139] width 180 height 18
click at [535, 136] on p "R$ 20,00" at bounding box center [516, 139] width 187 height 19
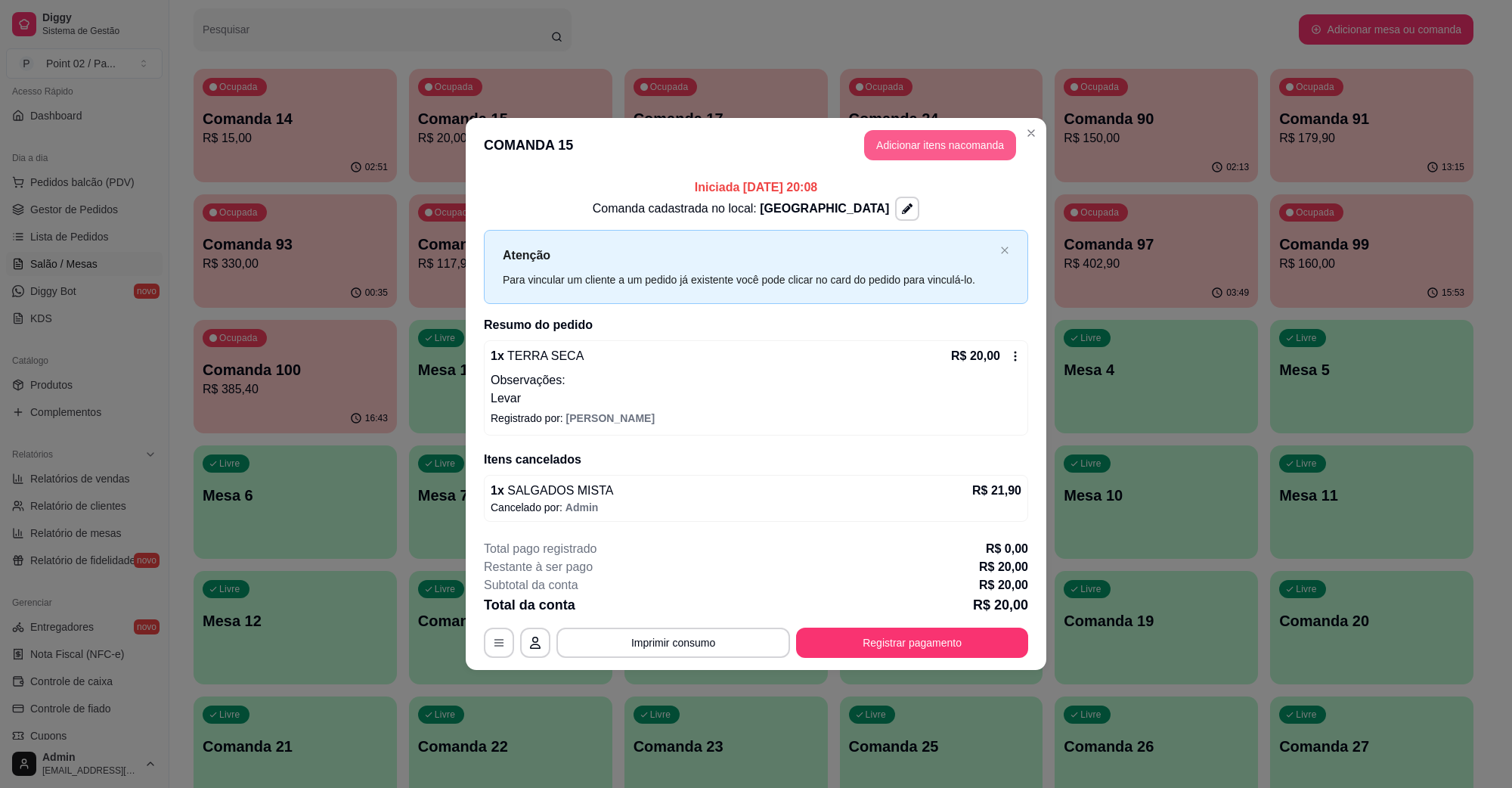
click at [912, 145] on button "Adicionar itens na comanda" at bounding box center [940, 145] width 152 height 30
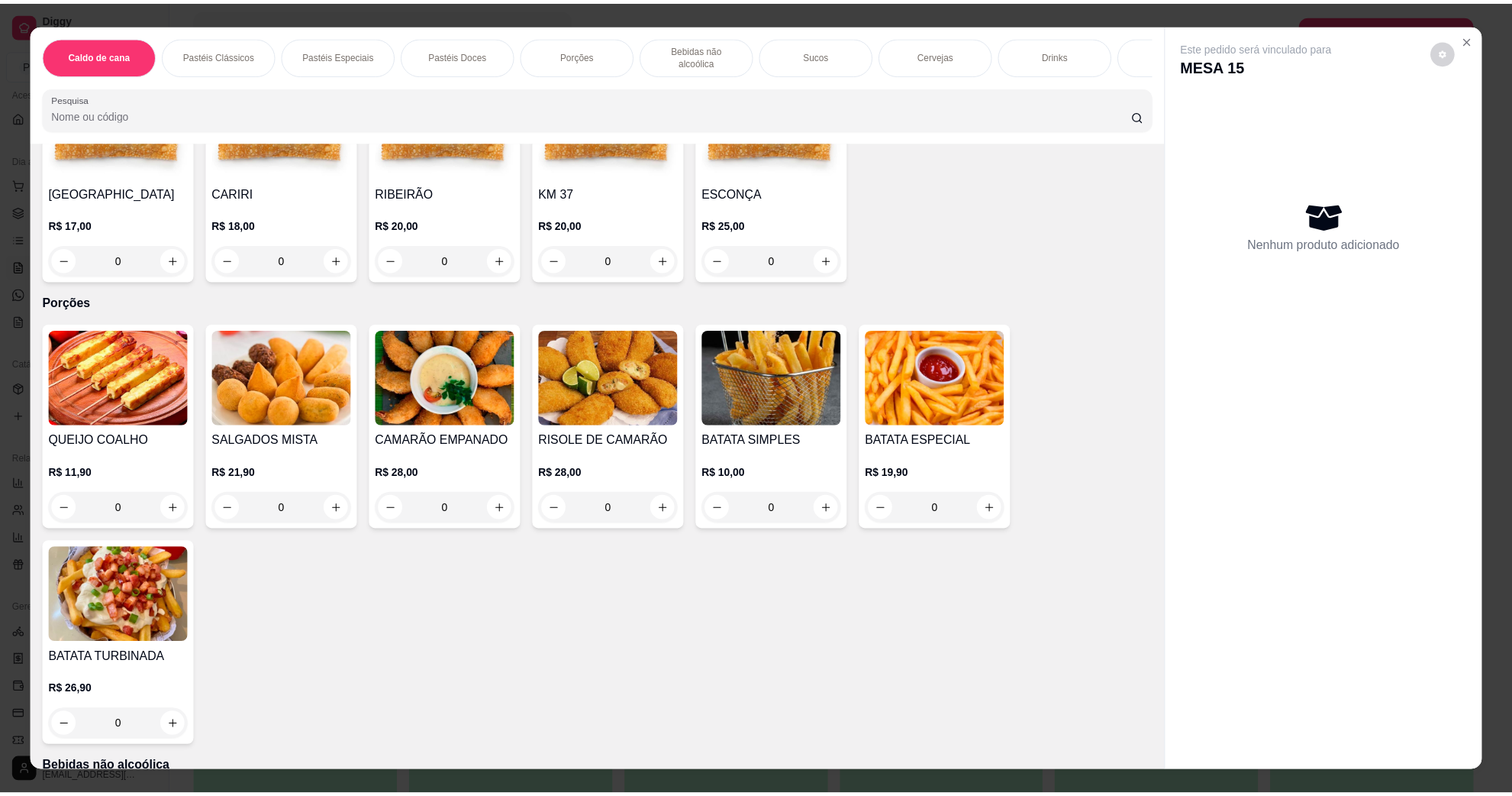
scroll to position [1718, 0]
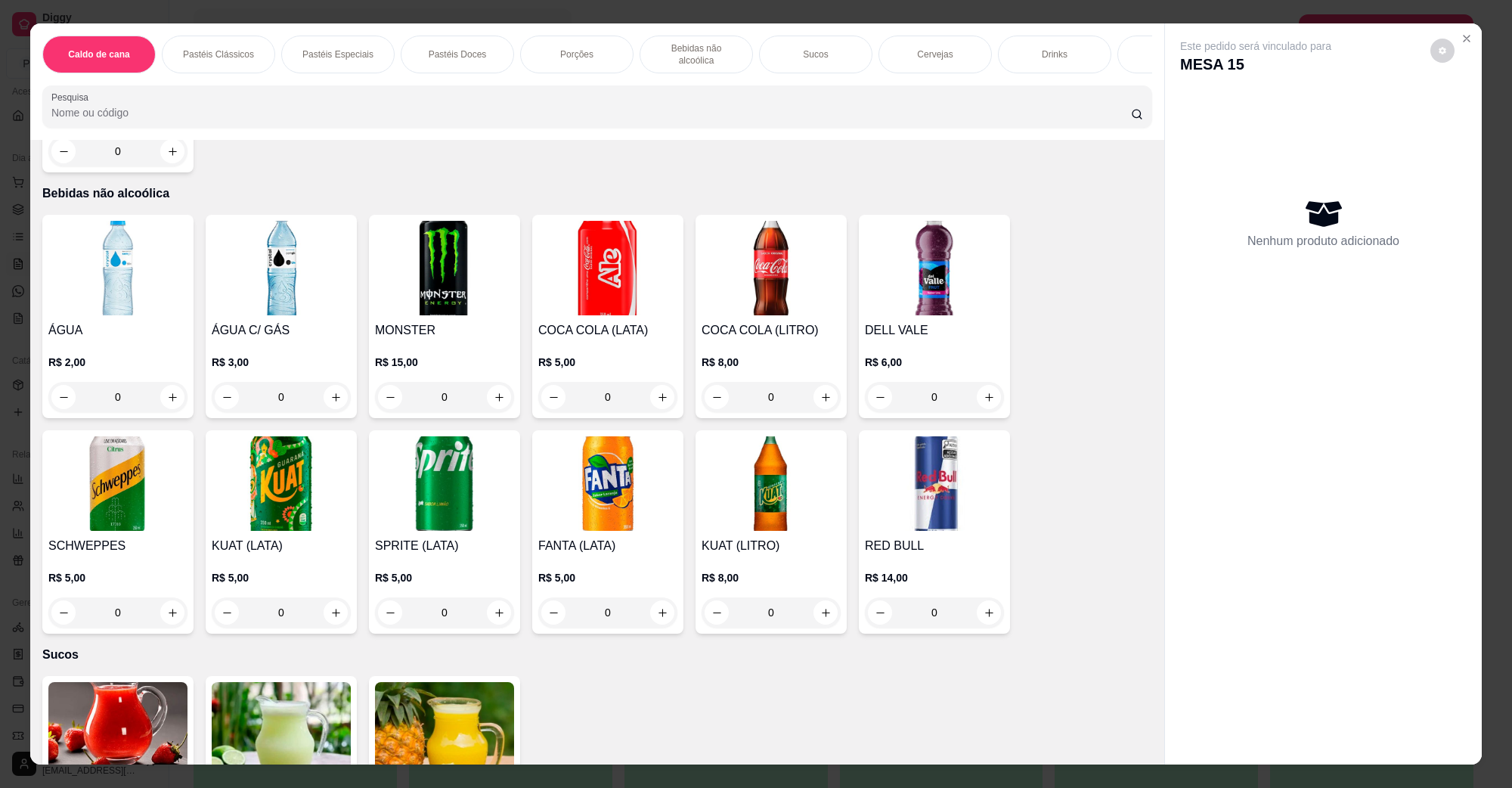
click at [603, 322] on h4 "COCA COLA (LATA)" at bounding box center [608, 330] width 139 height 18
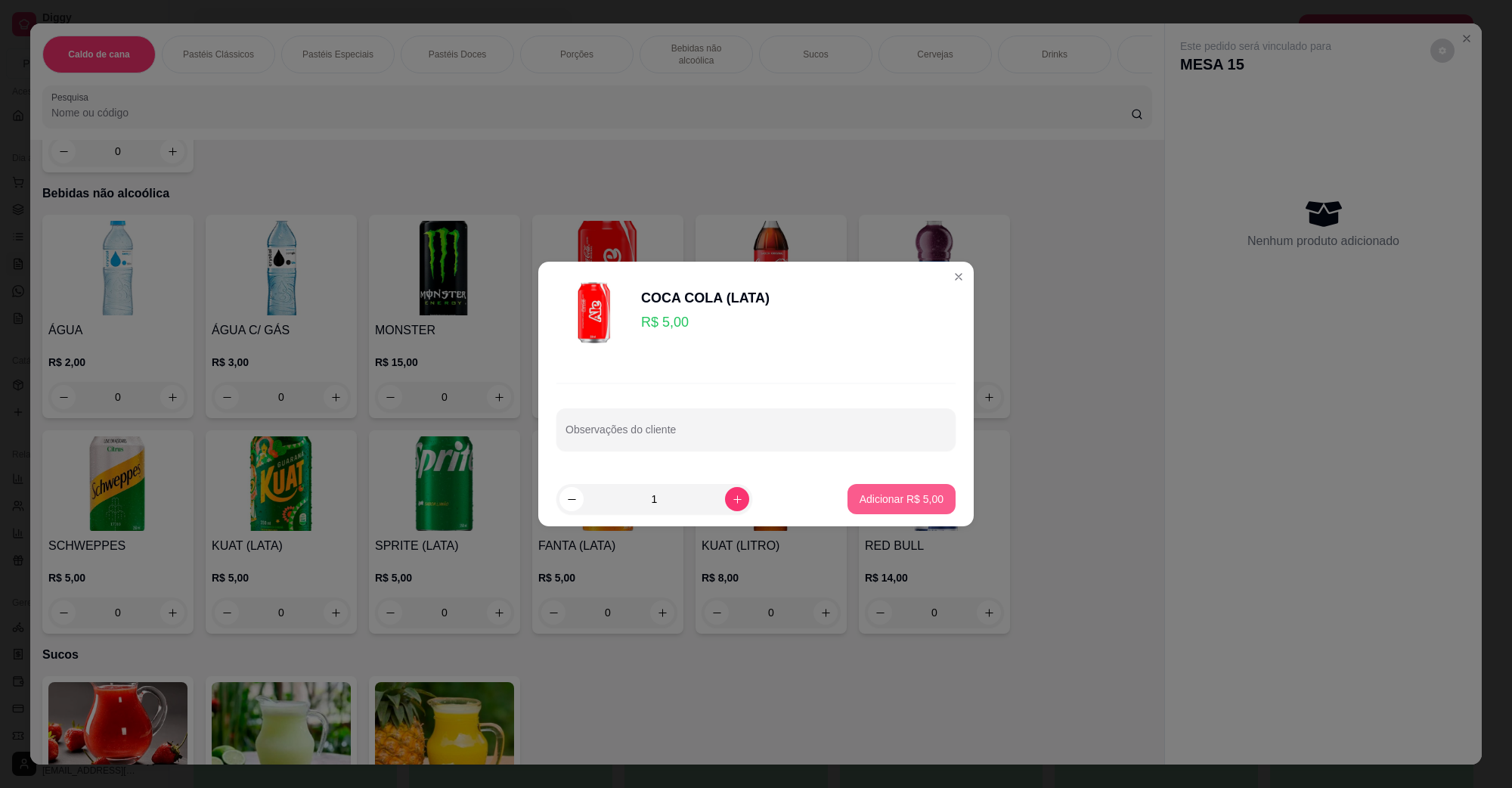
click at [886, 497] on p "Adicionar R$ 5,00" at bounding box center [901, 499] width 84 height 15
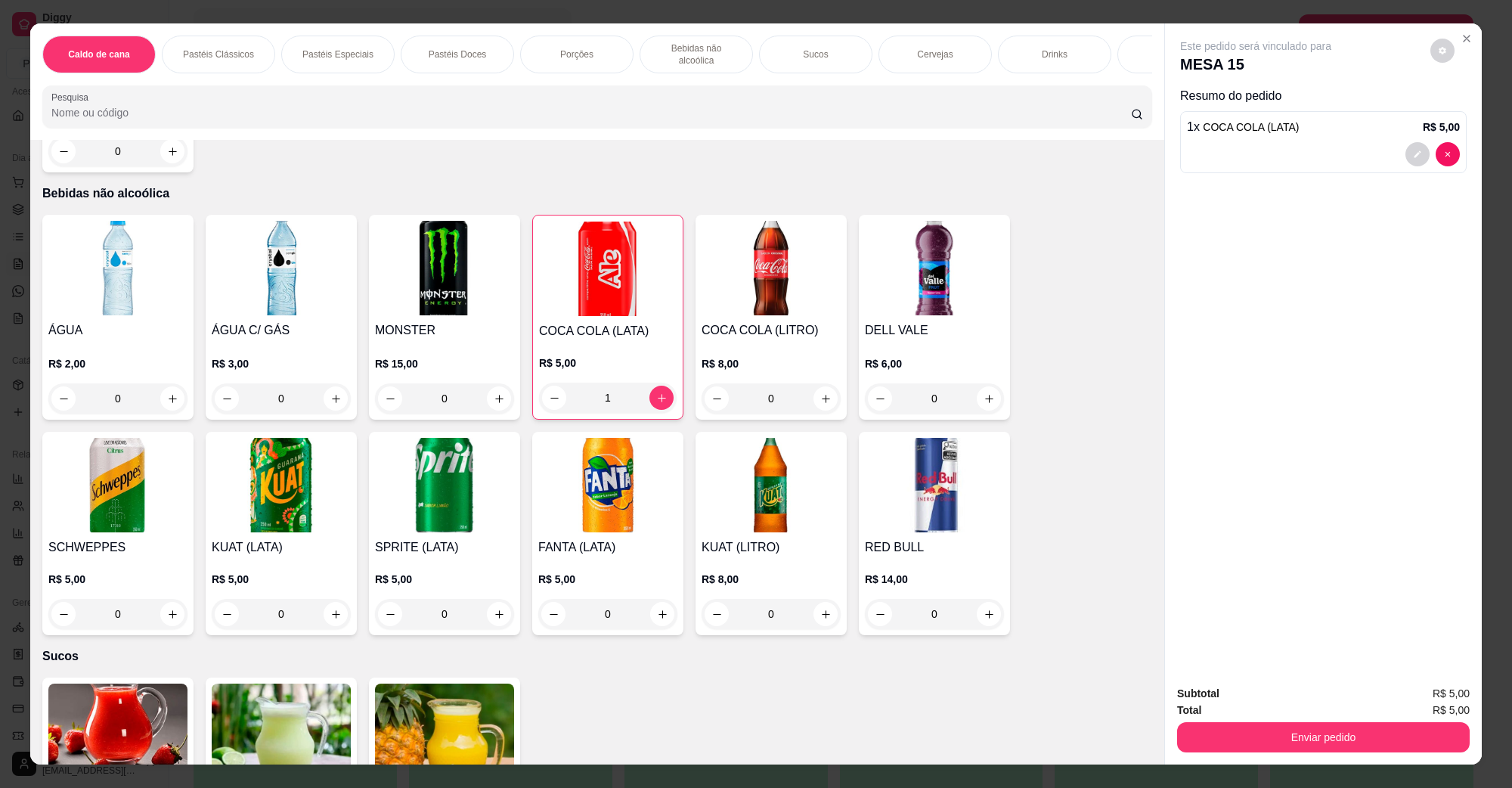
click at [1275, 718] on div "Enviar pedido" at bounding box center [1324, 734] width 293 height 34
click at [1276, 721] on button "Enviar pedido" at bounding box center [1323, 736] width 283 height 30
type input "0"
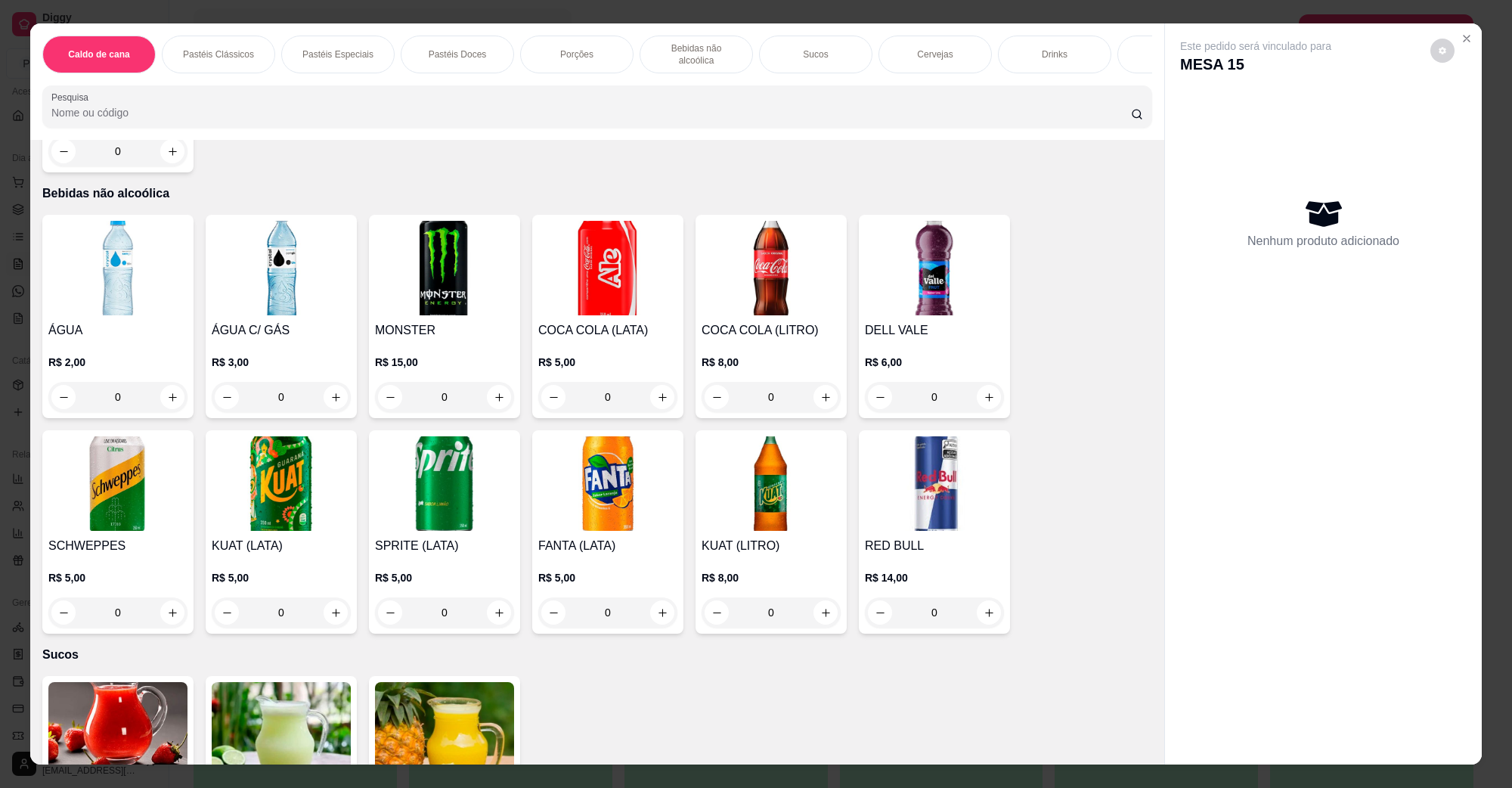
click at [300, 464] on img at bounding box center [281, 484] width 139 height 95
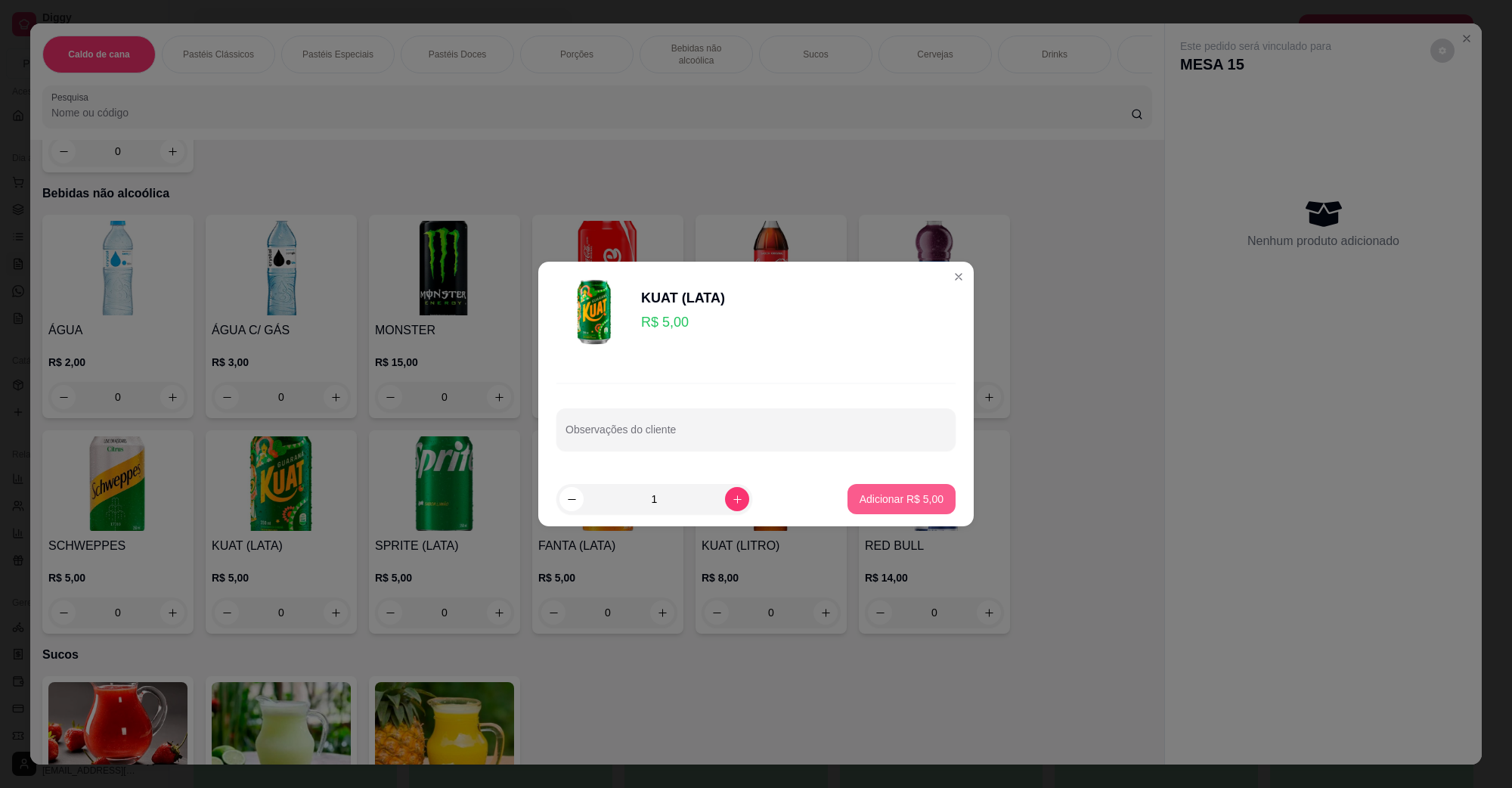
click at [860, 504] on p "Adicionar R$ 5,00" at bounding box center [901, 499] width 84 height 15
type input "1"
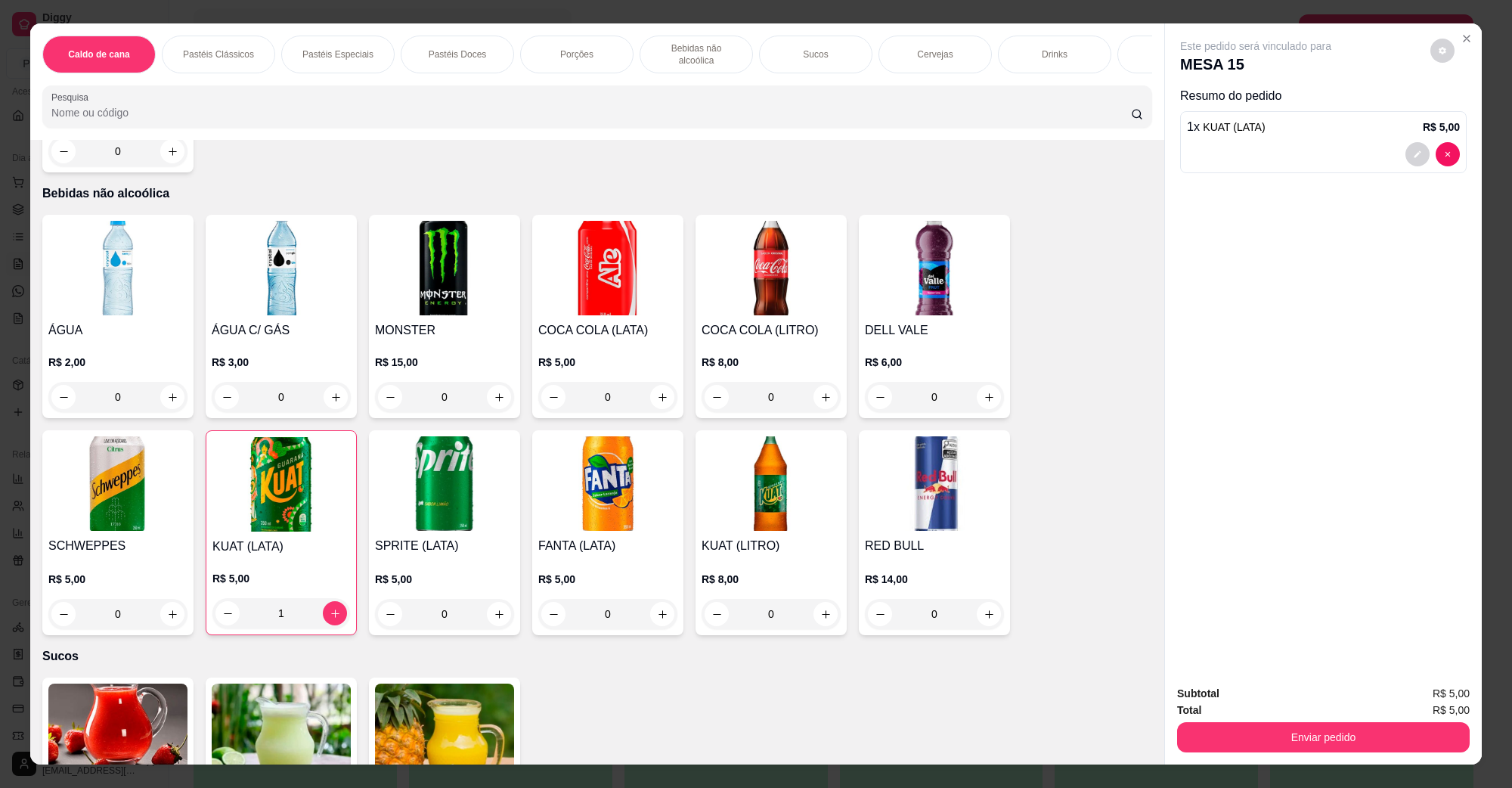
click at [1203, 722] on button "Enviar pedido" at bounding box center [1324, 736] width 293 height 30
click at [1211, 730] on button "Enviar pedido" at bounding box center [1323, 736] width 283 height 30
click at [1223, 725] on button "Enviar pedido" at bounding box center [1324, 736] width 293 height 30
click at [1243, 705] on button "Não registrar e enviar pedido" at bounding box center [1272, 699] width 153 height 28
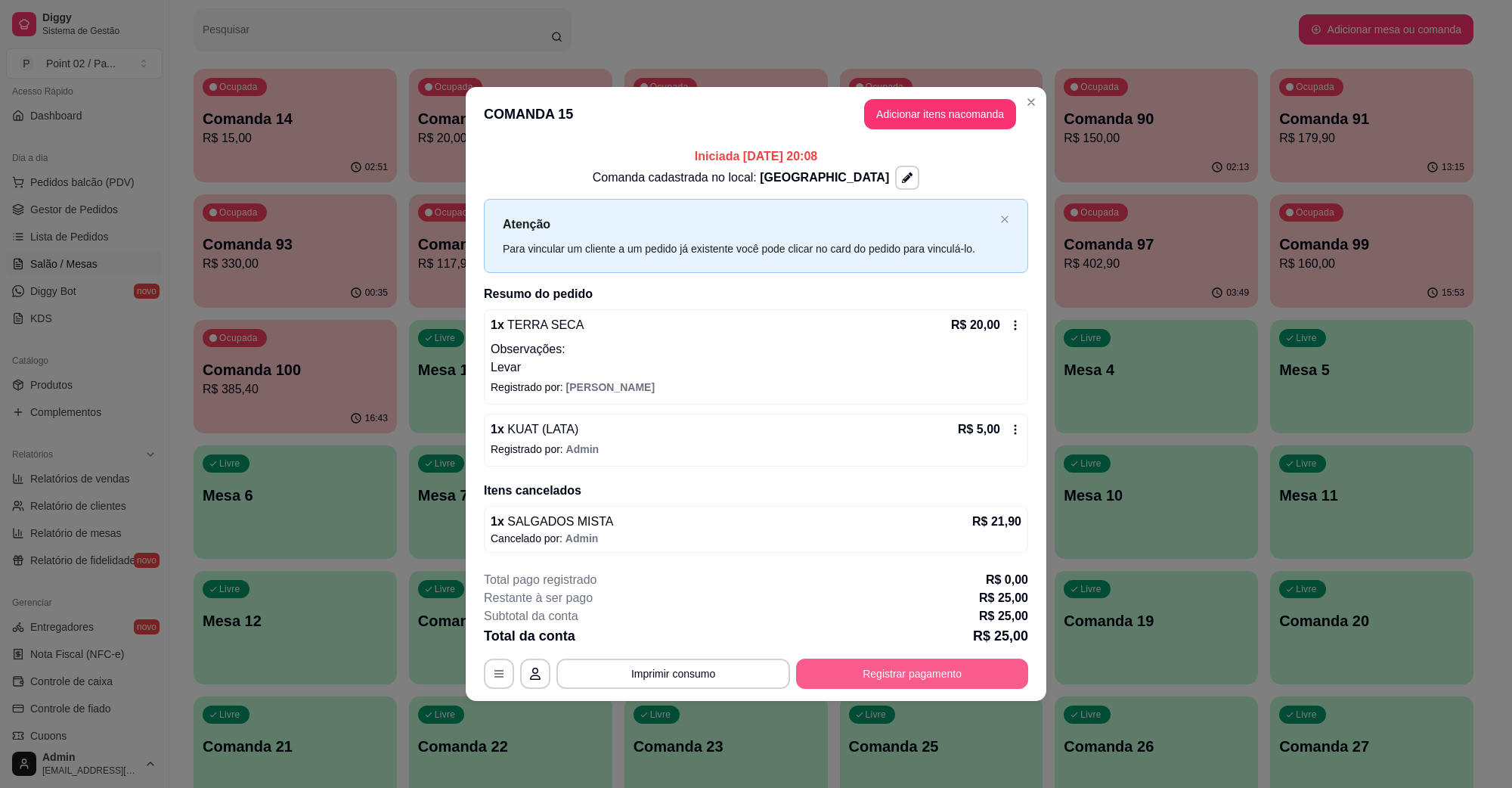
click at [974, 662] on button "Registrar pagamento" at bounding box center [912, 673] width 232 height 30
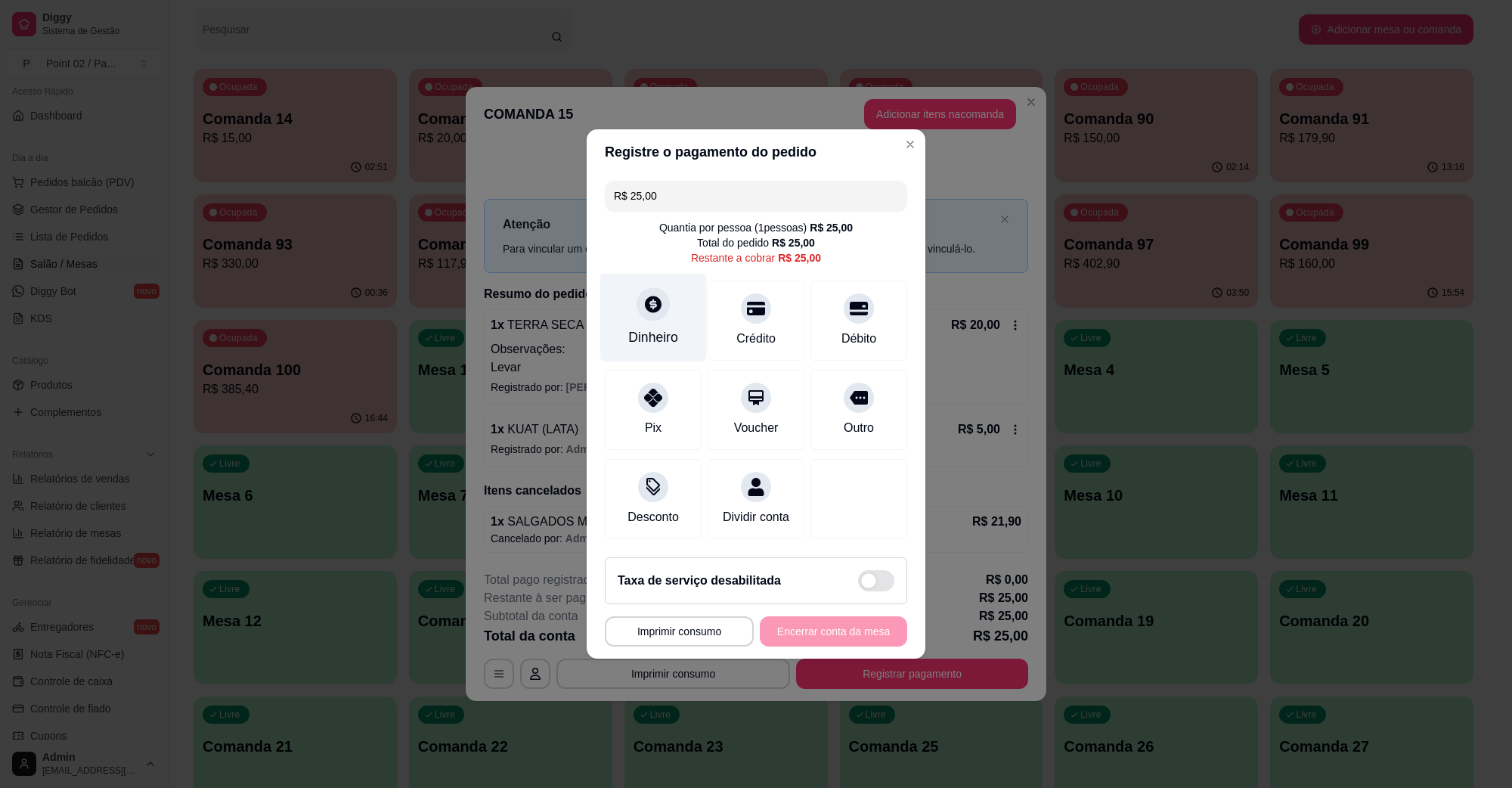
click at [670, 304] on div "Dinheiro" at bounding box center [653, 318] width 106 height 89
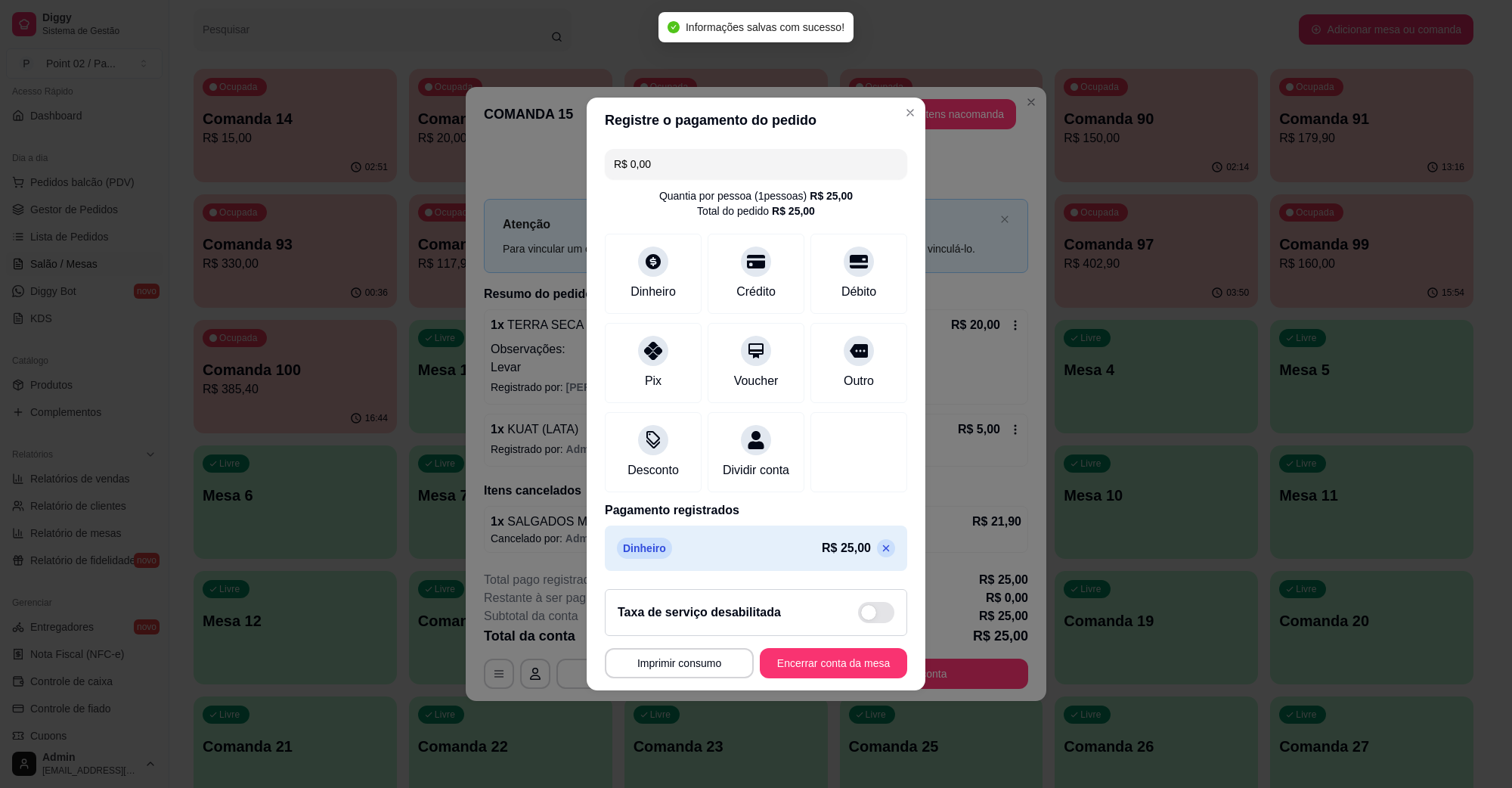
type input "R$ 0,00"
click at [852, 675] on button "Encerrar conta da mesa" at bounding box center [834, 662] width 143 height 30
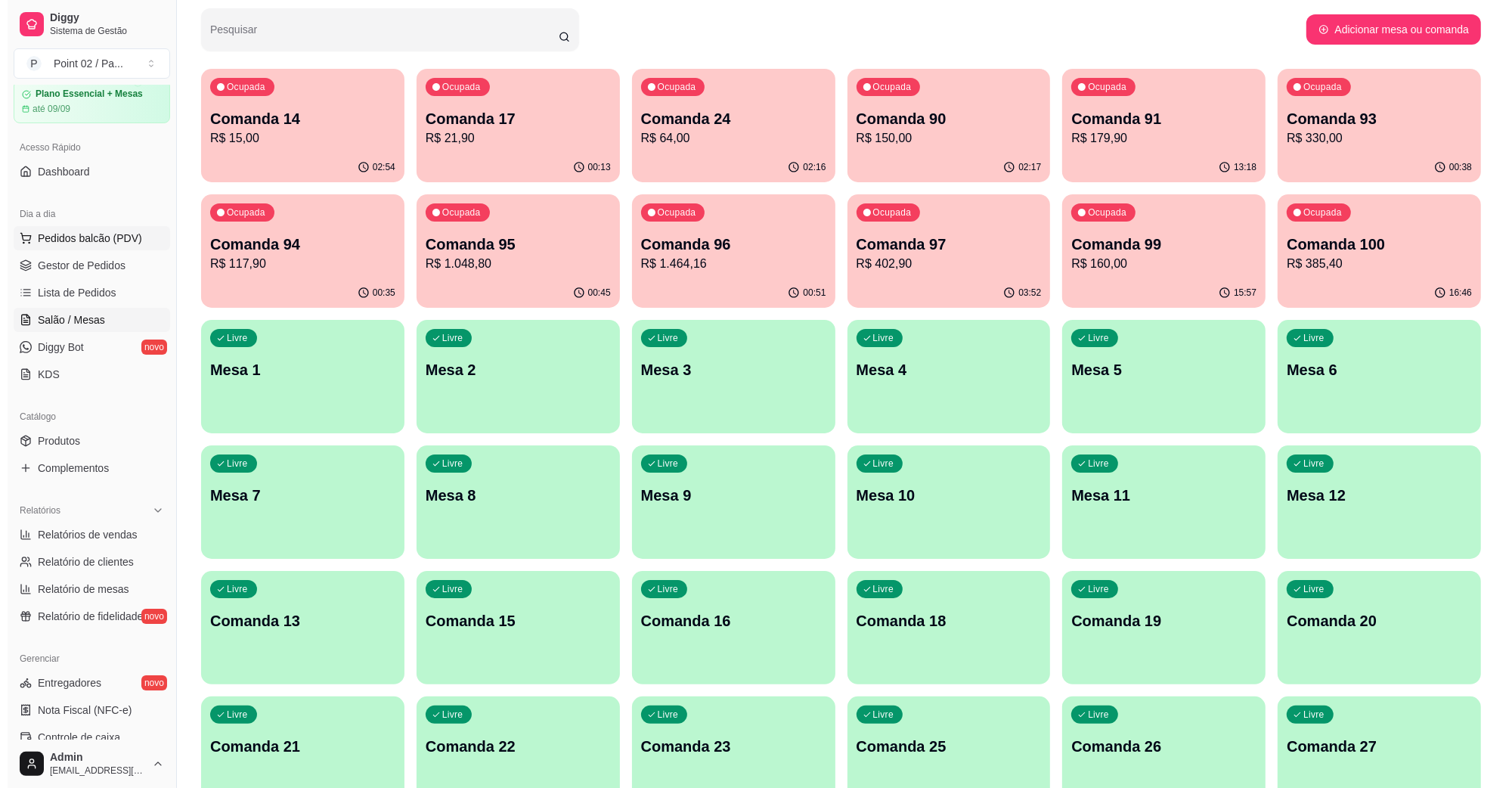
scroll to position [0, 0]
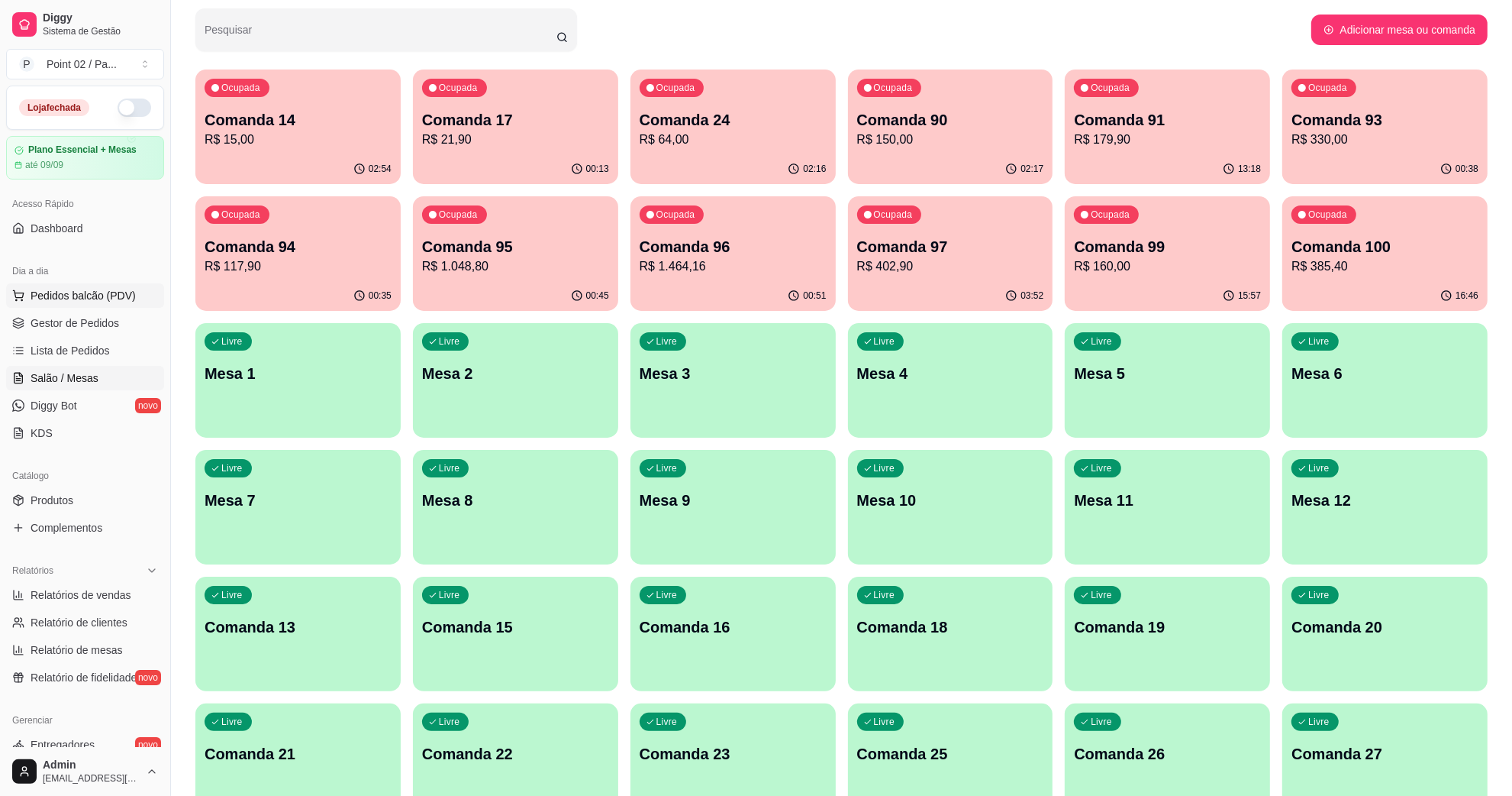
click at [122, 291] on span "Pedidos balcão (PDV)" at bounding box center [83, 296] width 105 height 16
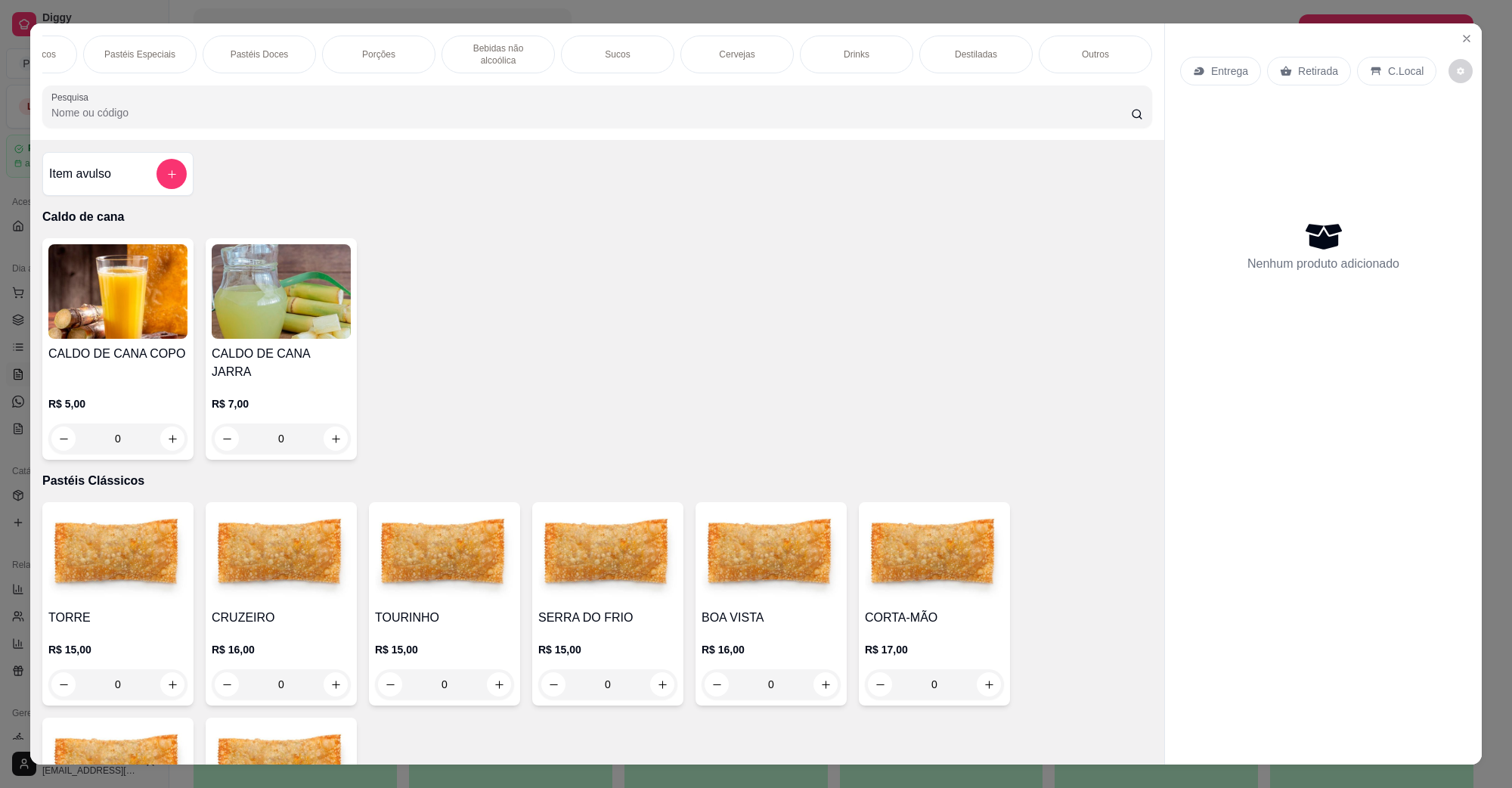
scroll to position [0, 318]
click at [339, 40] on div "Bebidas não alcoólica" at bounding box center [378, 54] width 113 height 38
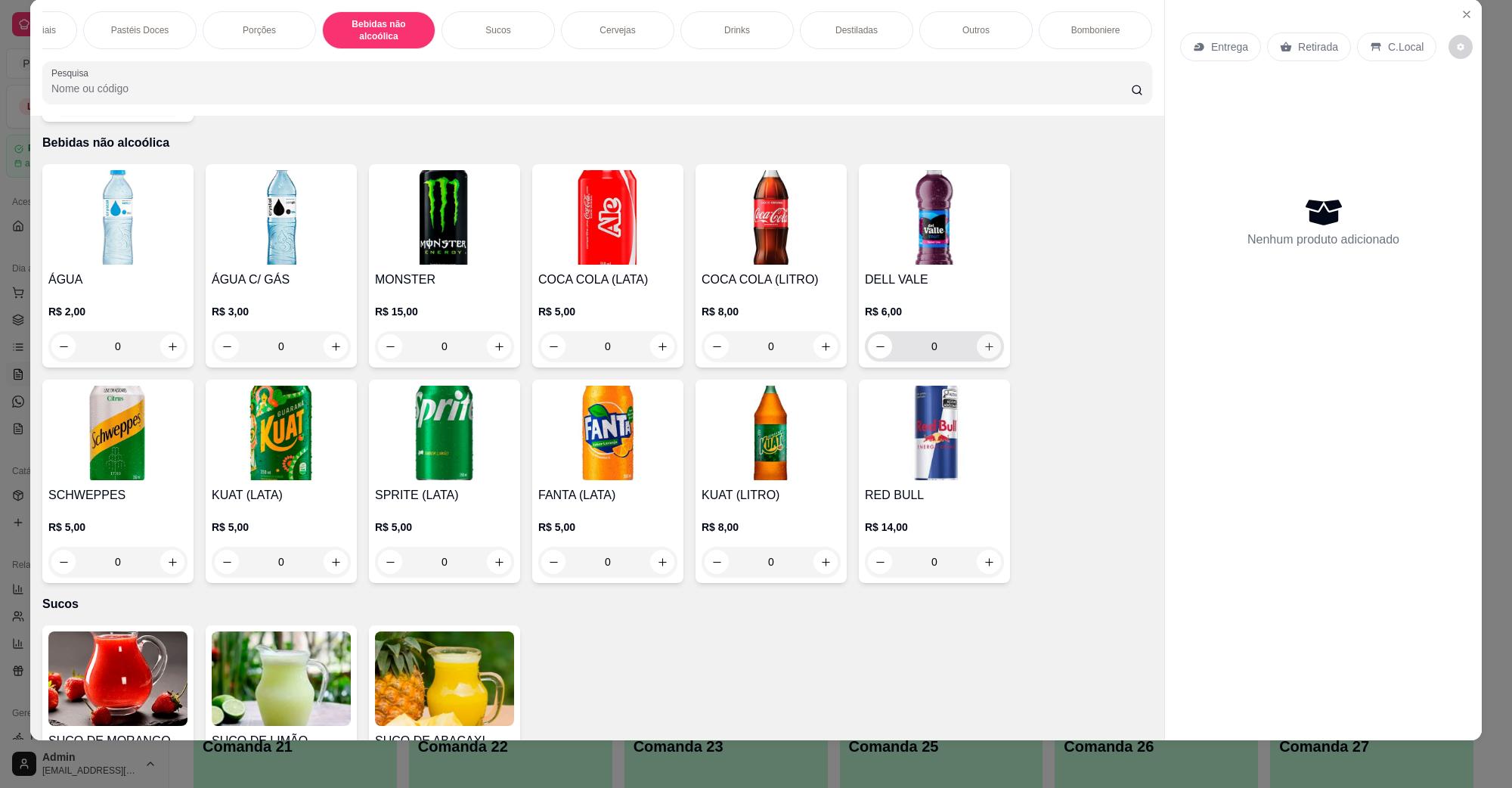
click at [984, 341] on icon "increase-product-quantity" at bounding box center [989, 347] width 12 height 12
click at [983, 336] on button "increase-product-quantity" at bounding box center [988, 346] width 24 height 24
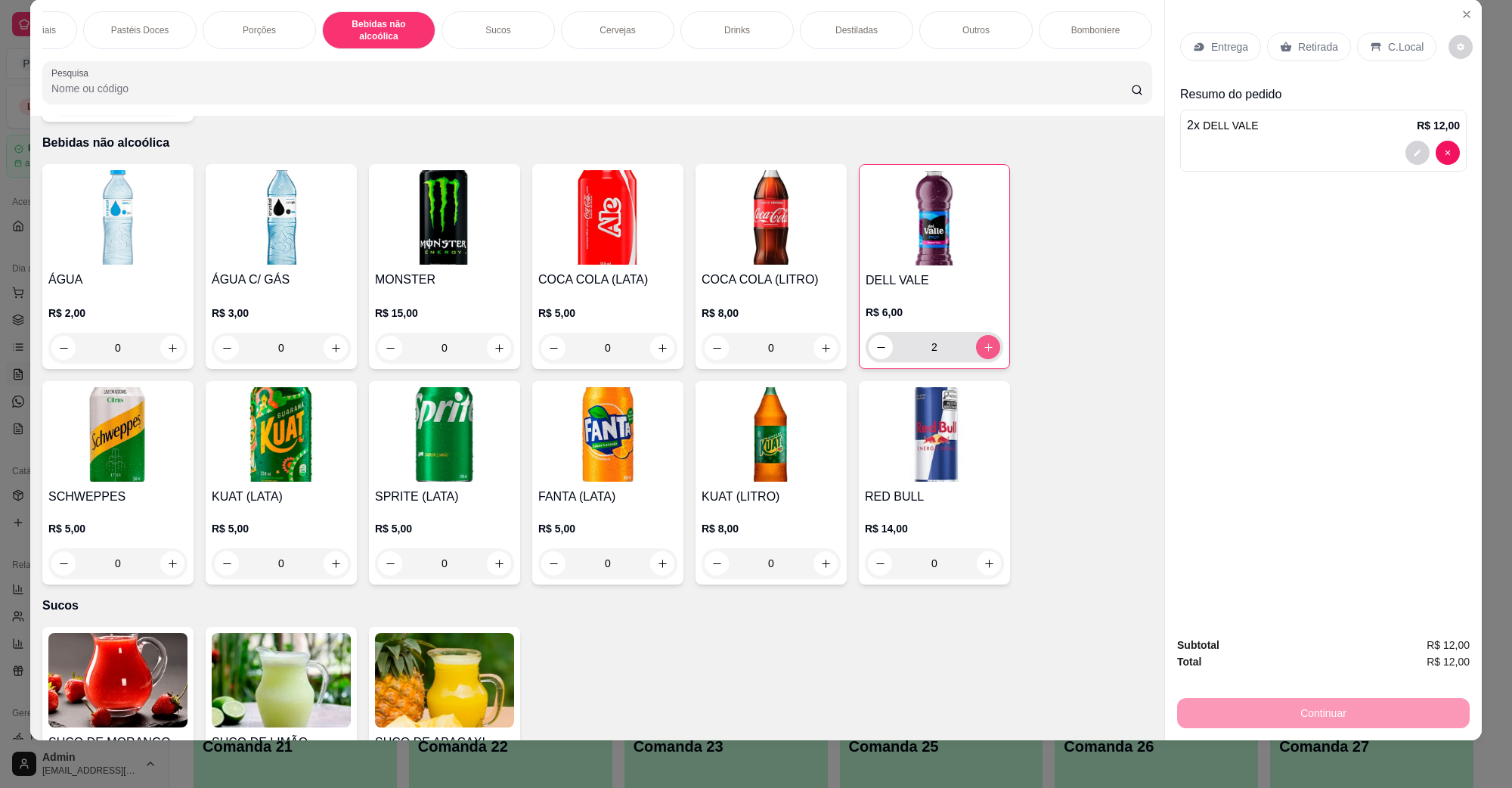
type input "2"
click at [657, 345] on icon "increase-product-quantity" at bounding box center [663, 349] width 12 height 12
type input "1"
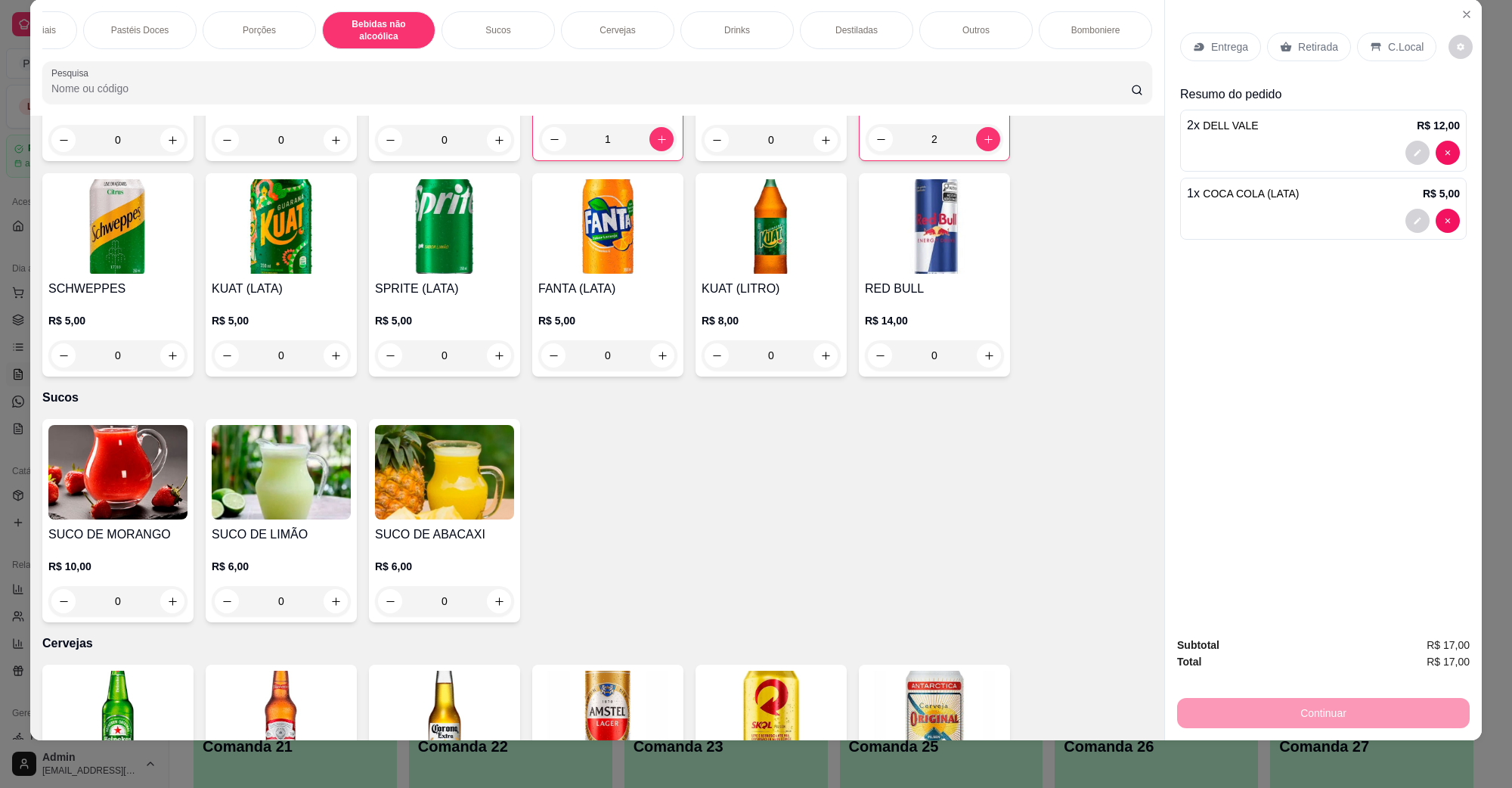
scroll to position [2011, 0]
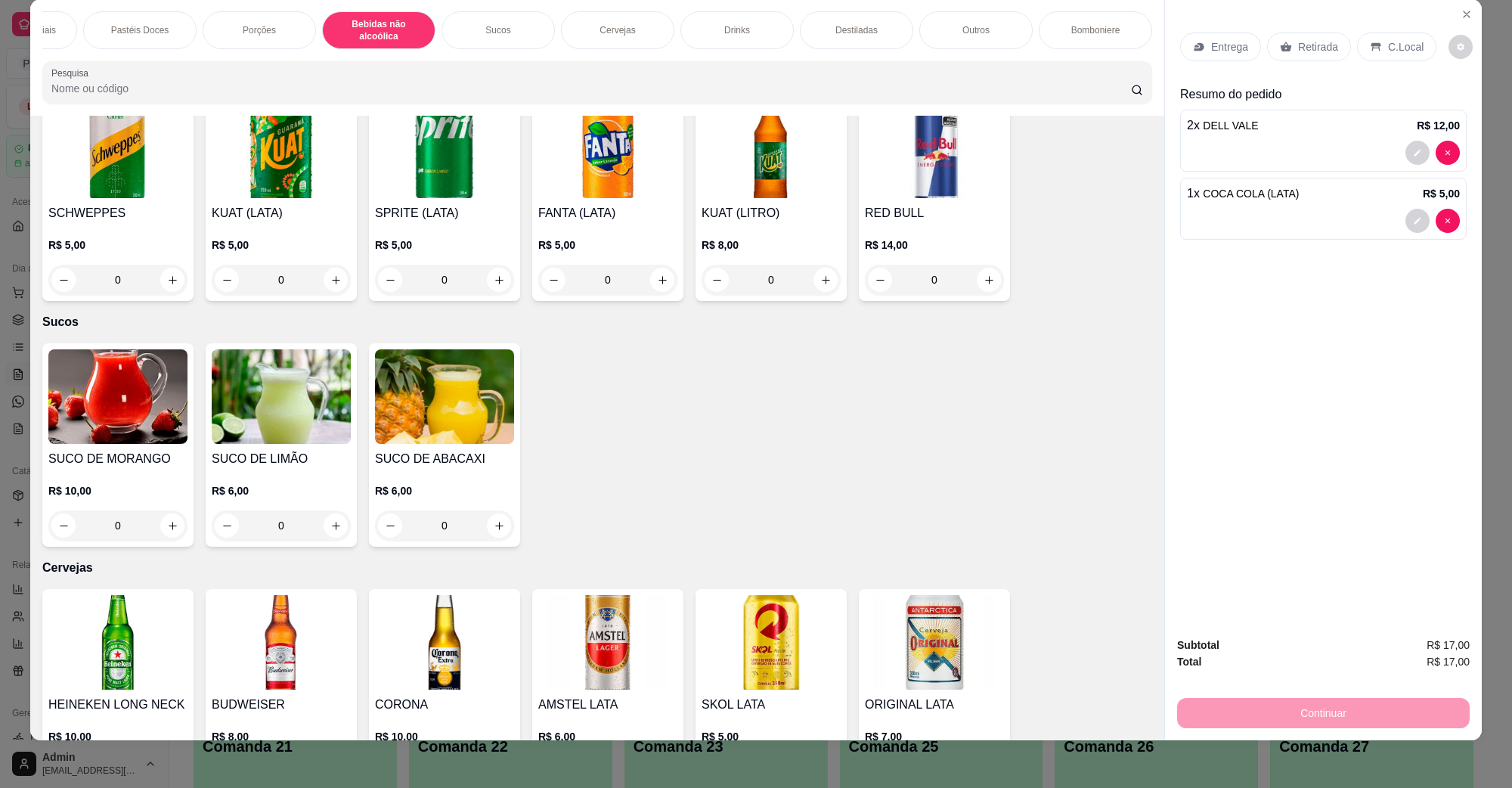
click at [1057, 25] on div "Bomboniere" at bounding box center [1095, 30] width 113 height 38
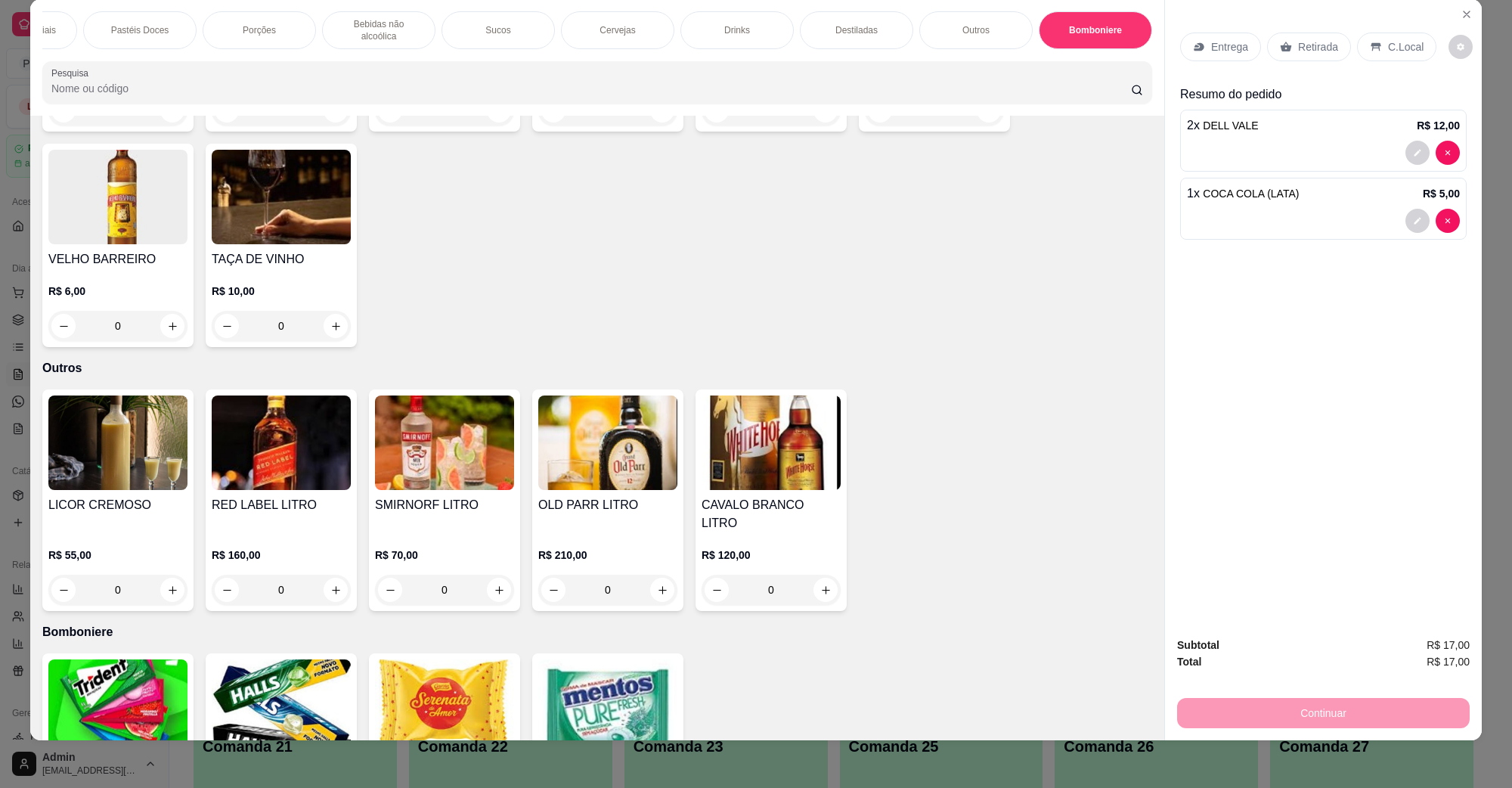
scroll to position [3724, 0]
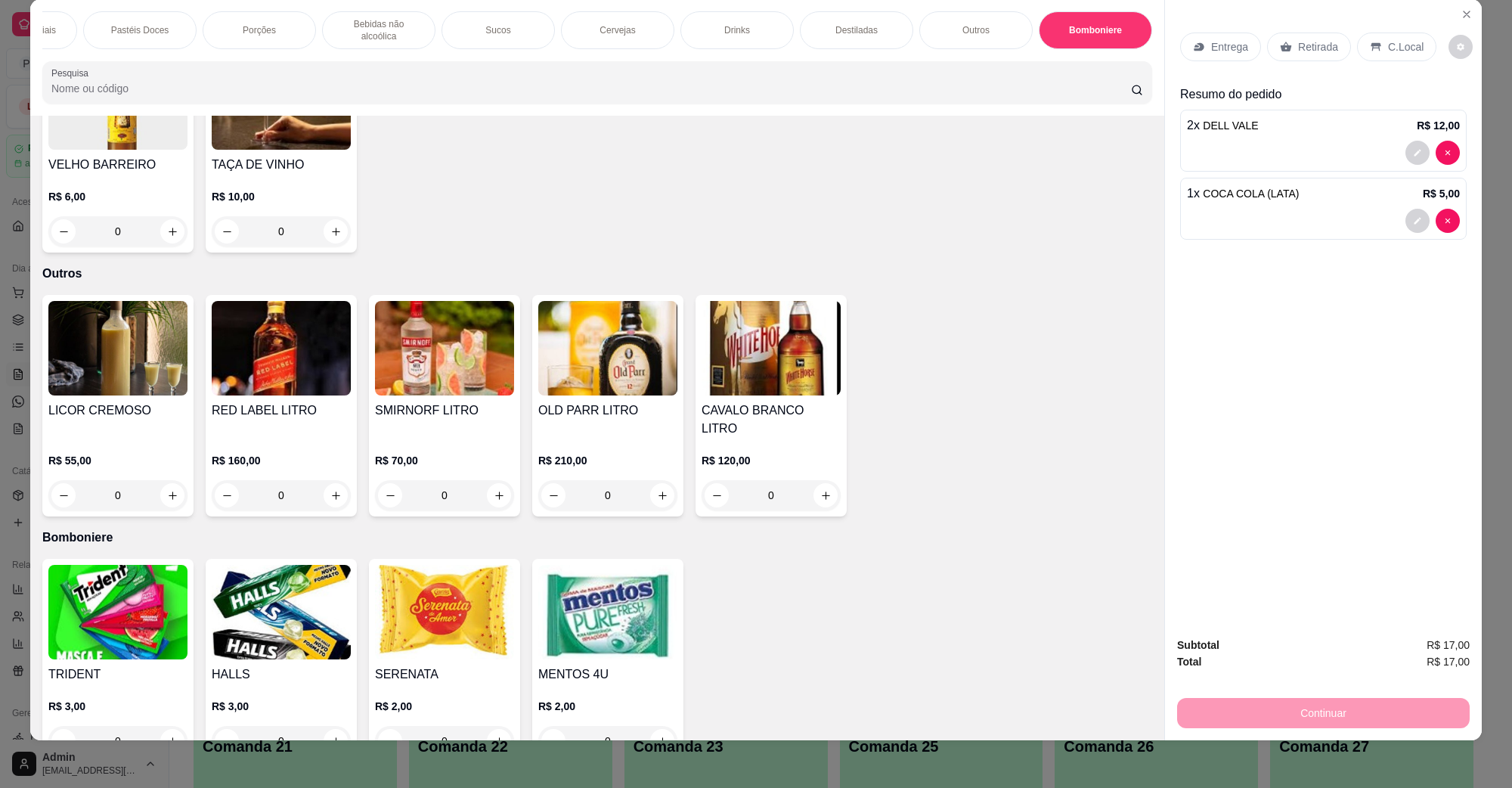
click at [1374, 43] on div "C.Local" at bounding box center [1397, 47] width 79 height 29
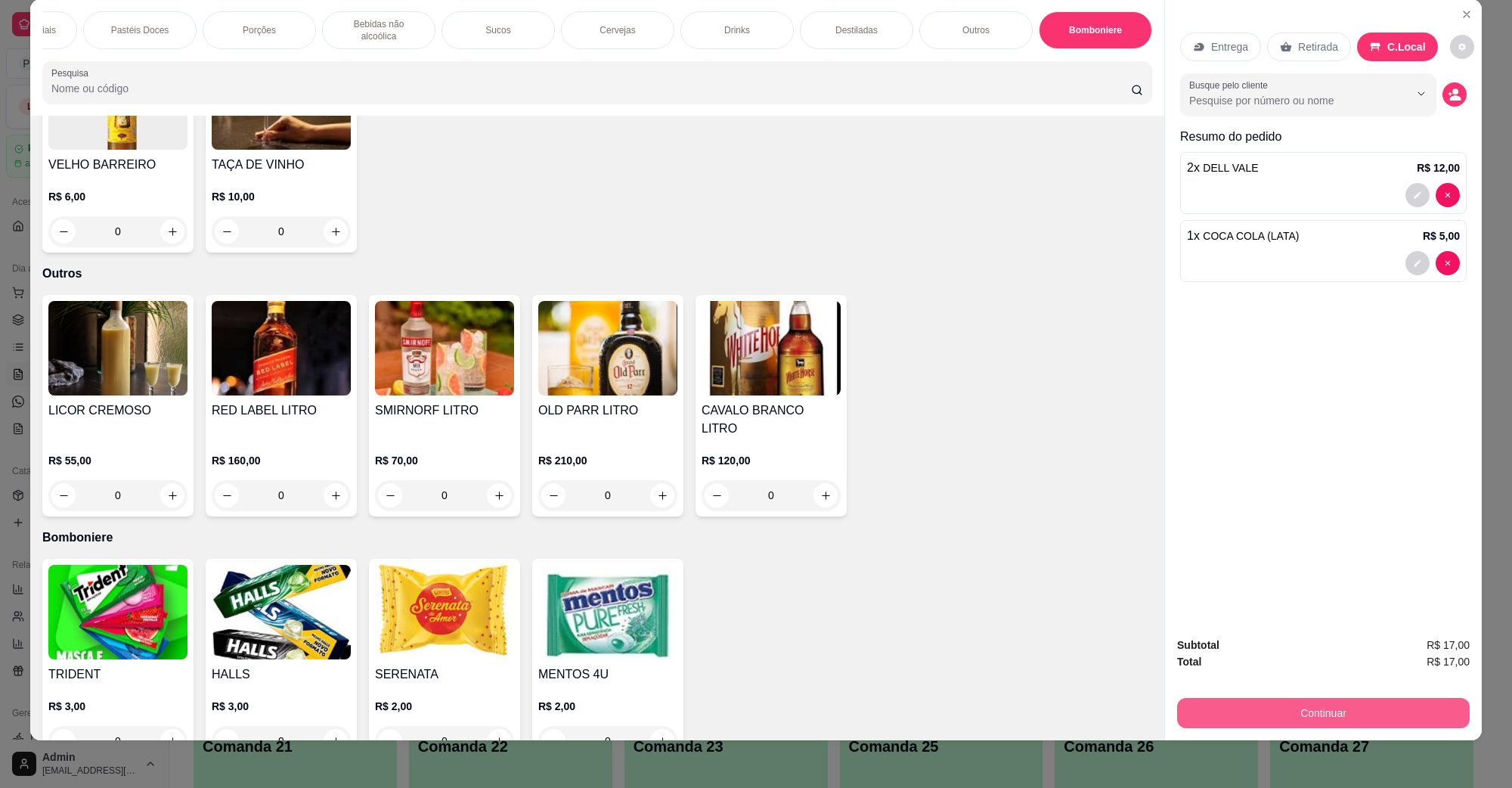
click at [1289, 700] on button "Continuar" at bounding box center [1324, 712] width 293 height 30
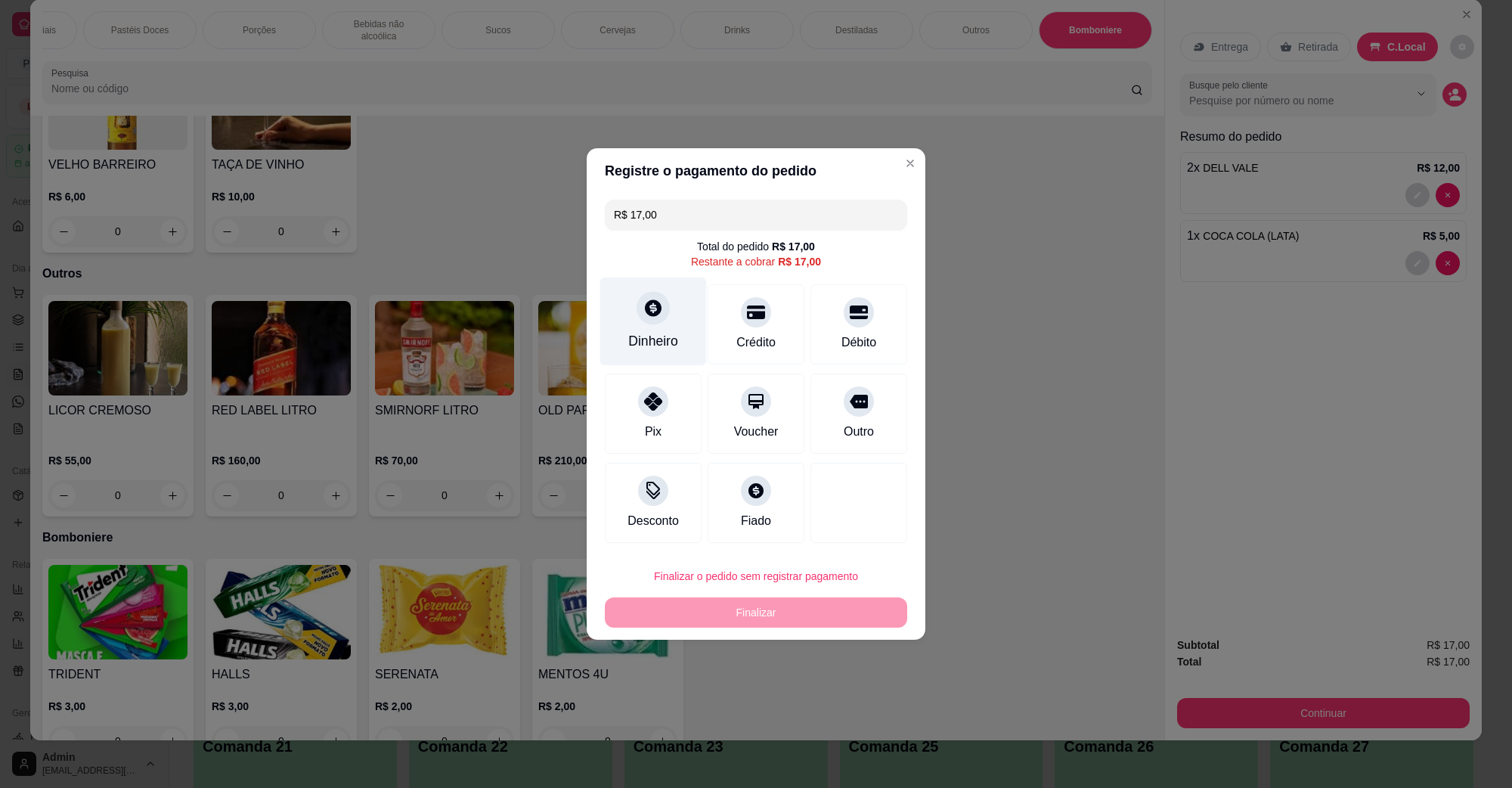
click at [660, 314] on div at bounding box center [653, 307] width 33 height 33
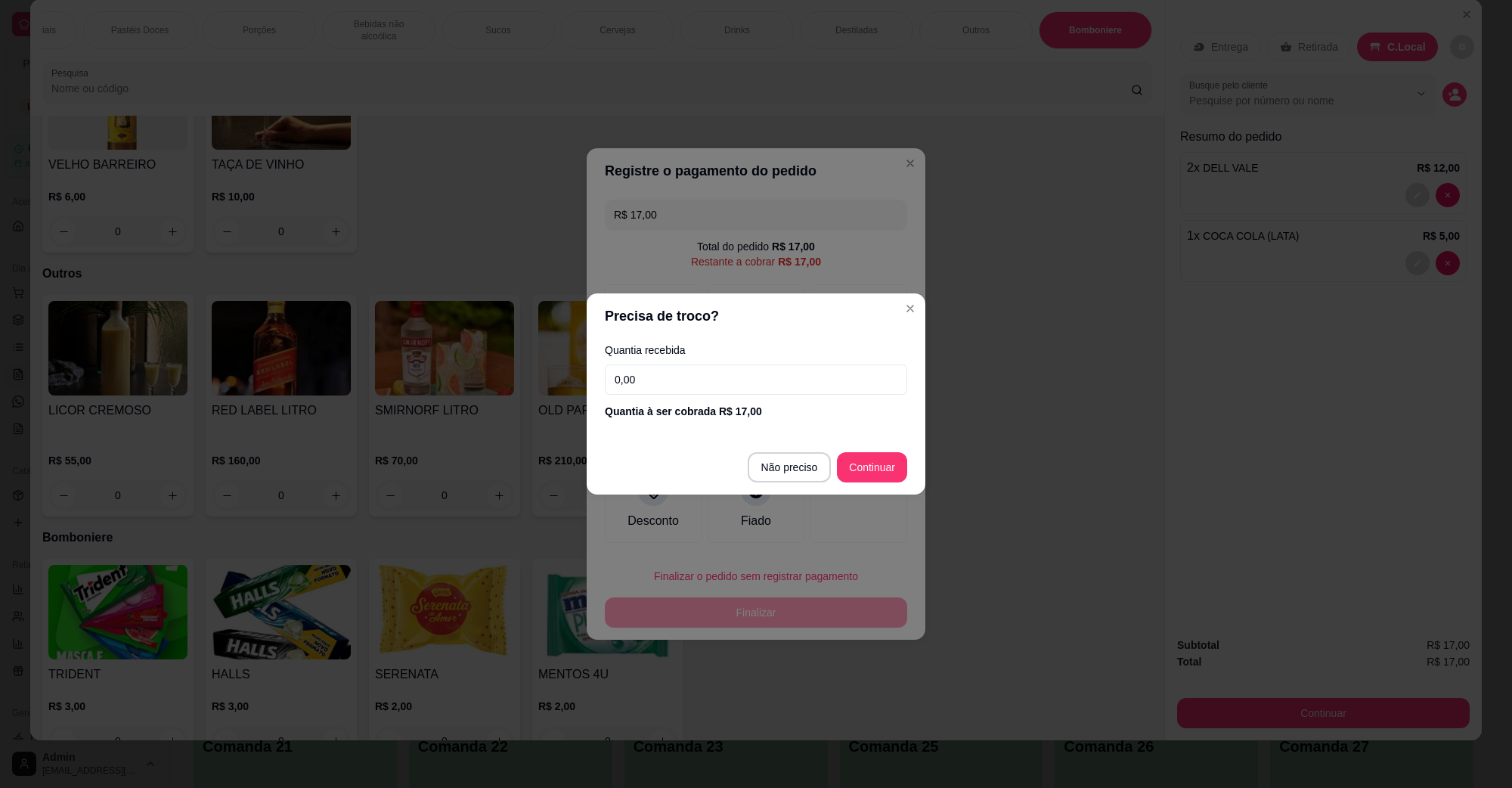
click at [788, 383] on input "0,00" at bounding box center [756, 379] width 302 height 30
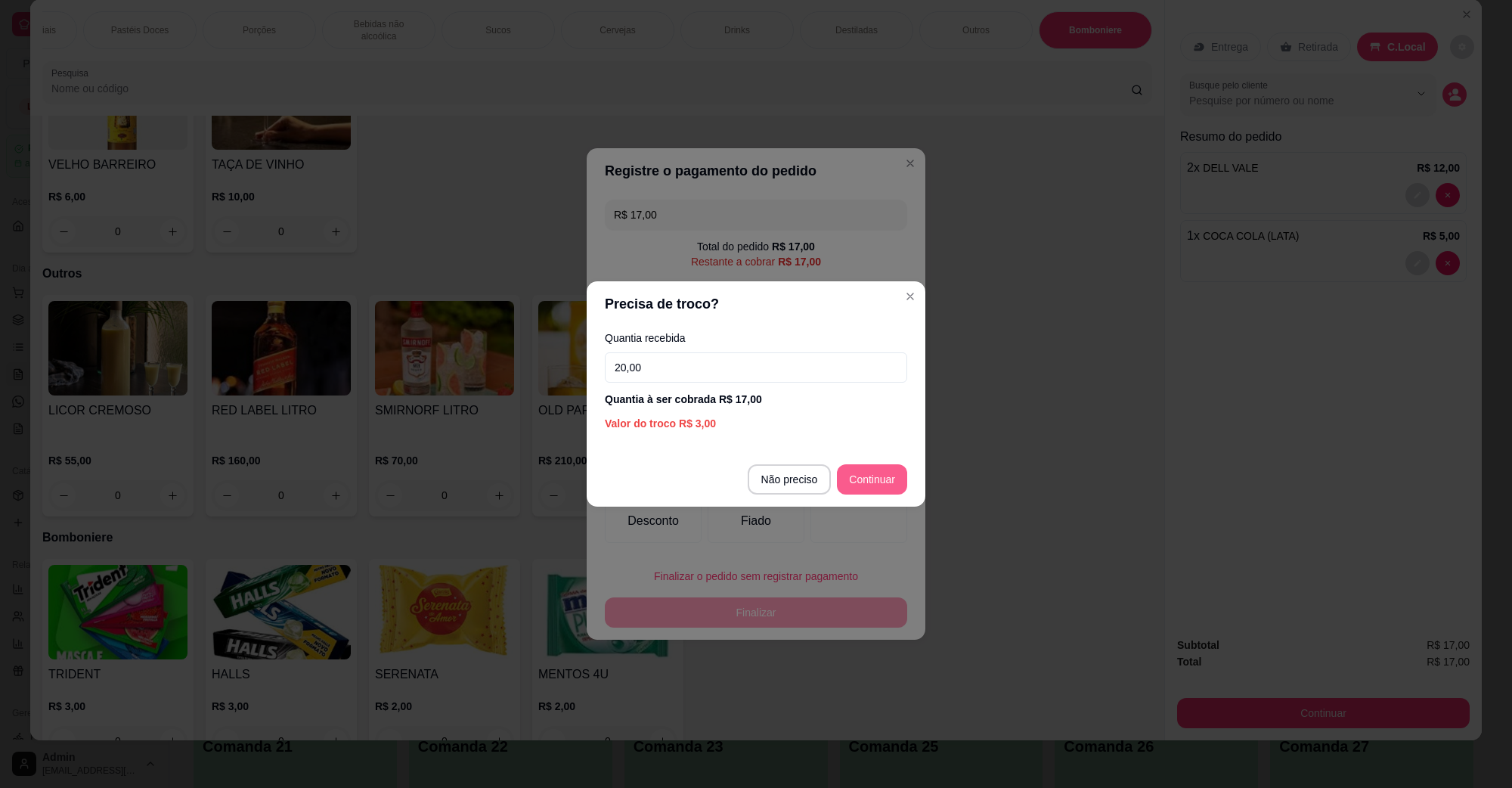
type input "20,00"
type input "R$ 0,00"
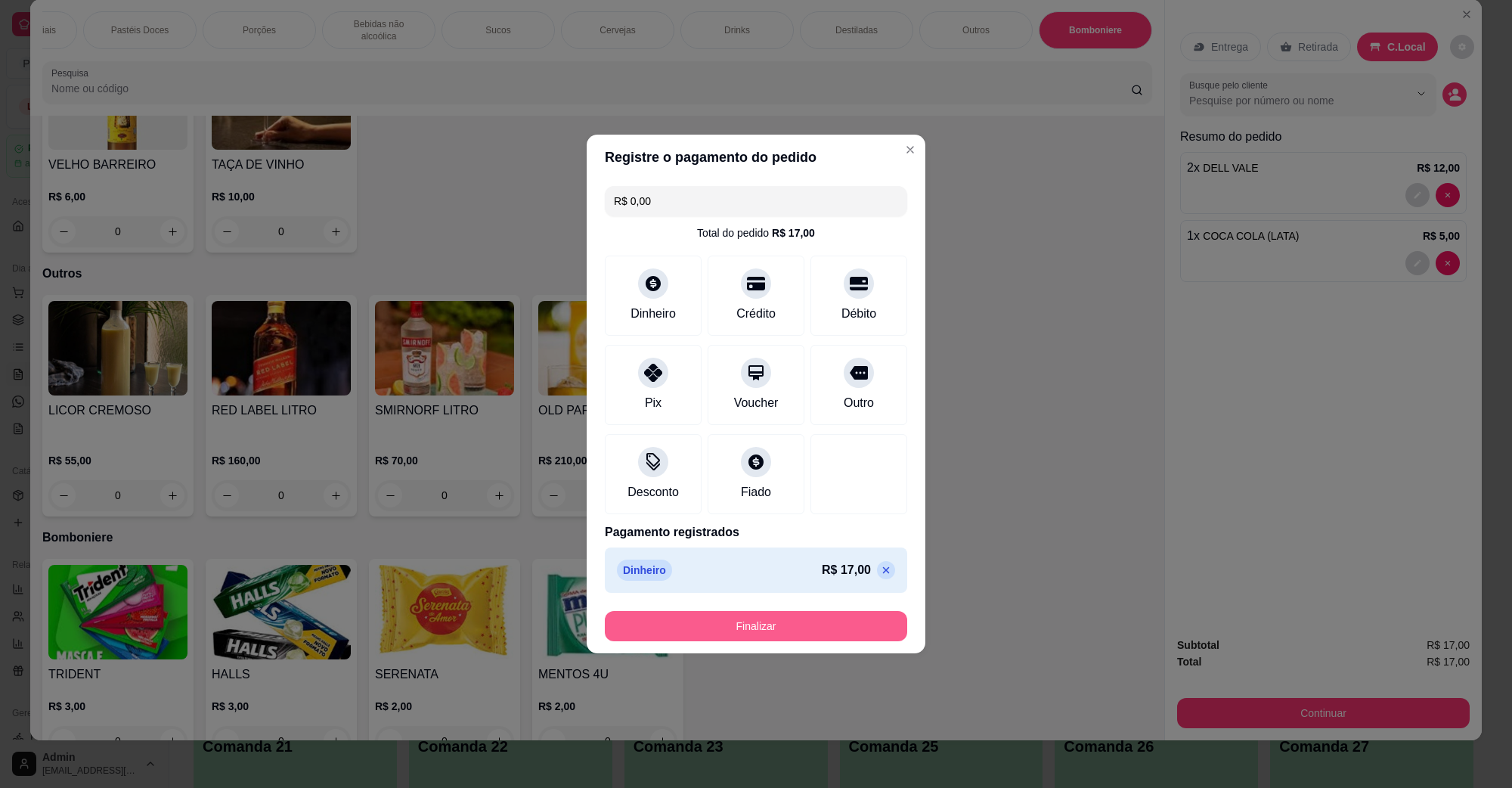
click at [832, 617] on button "Finalizar" at bounding box center [756, 625] width 302 height 30
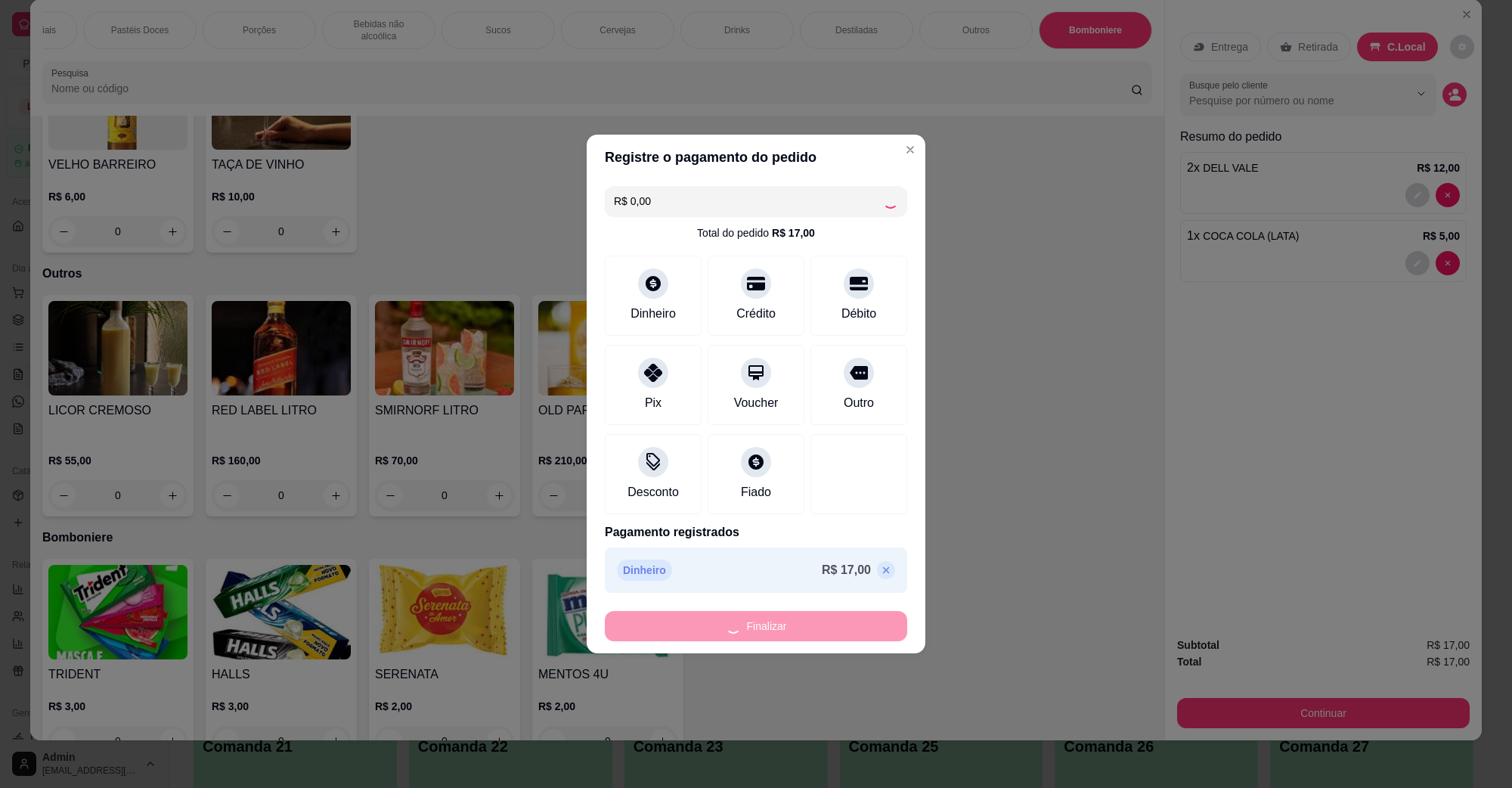
type input "0"
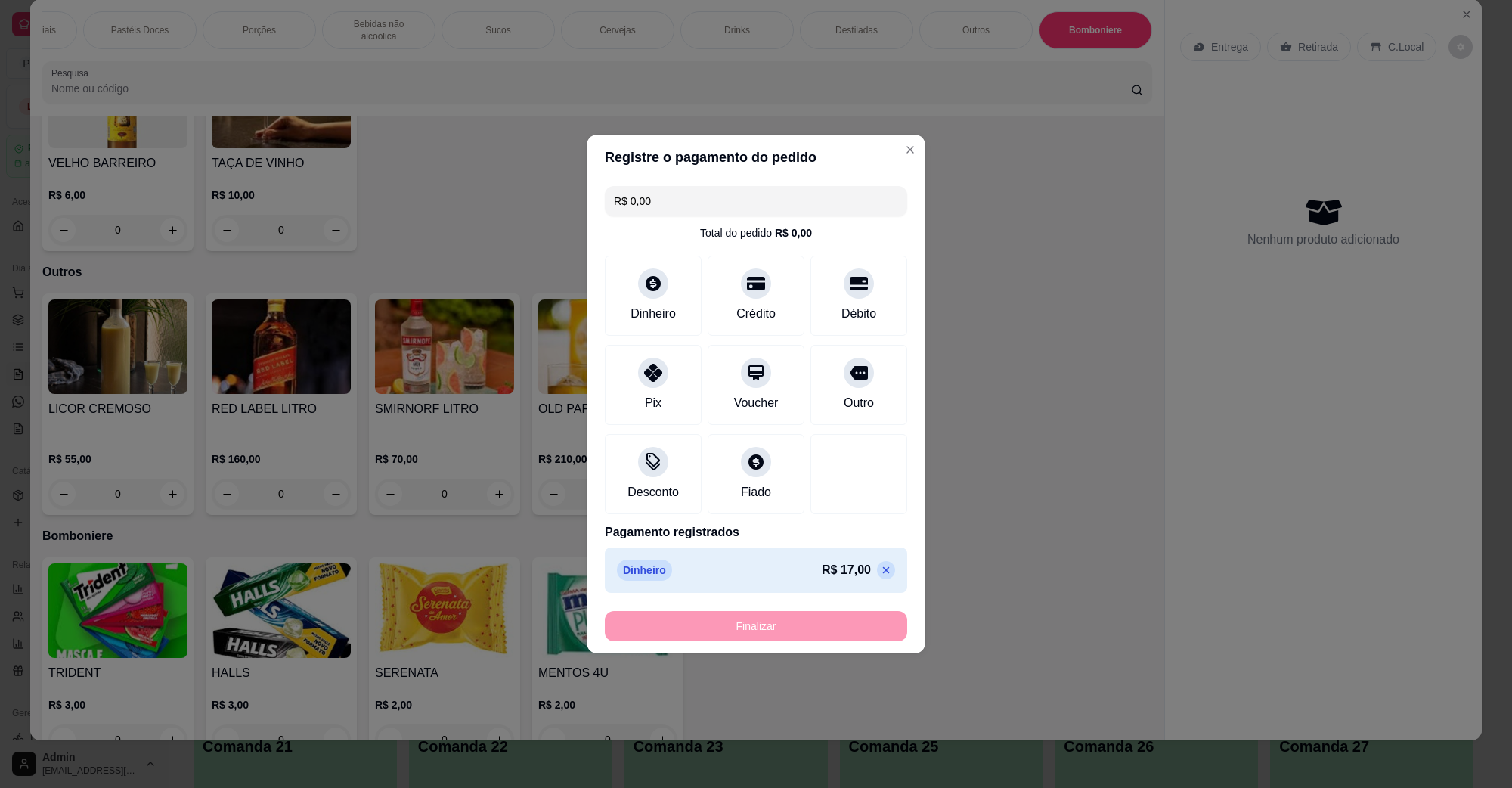
type input "-R$ 17,00"
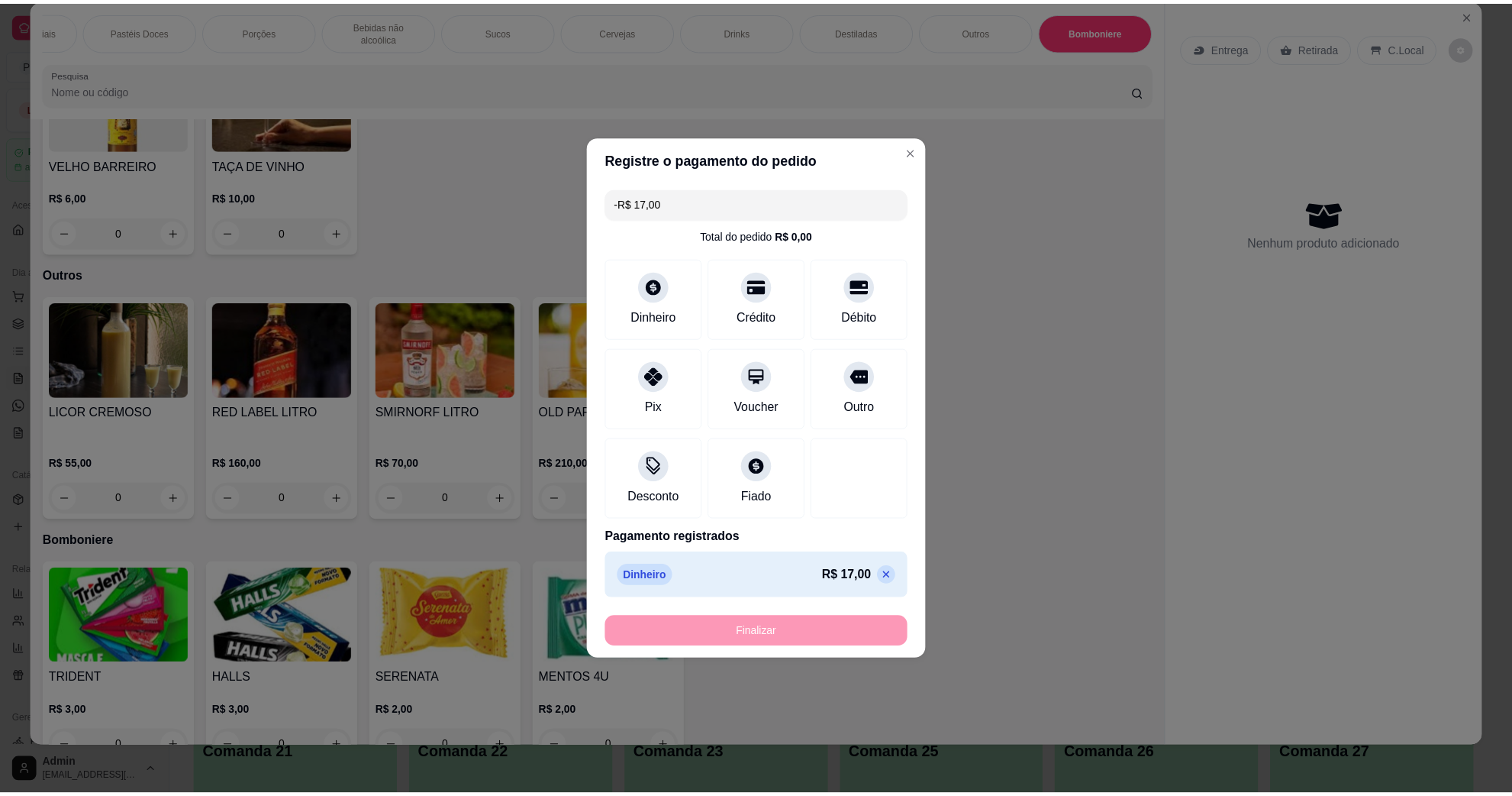
scroll to position [3760, 0]
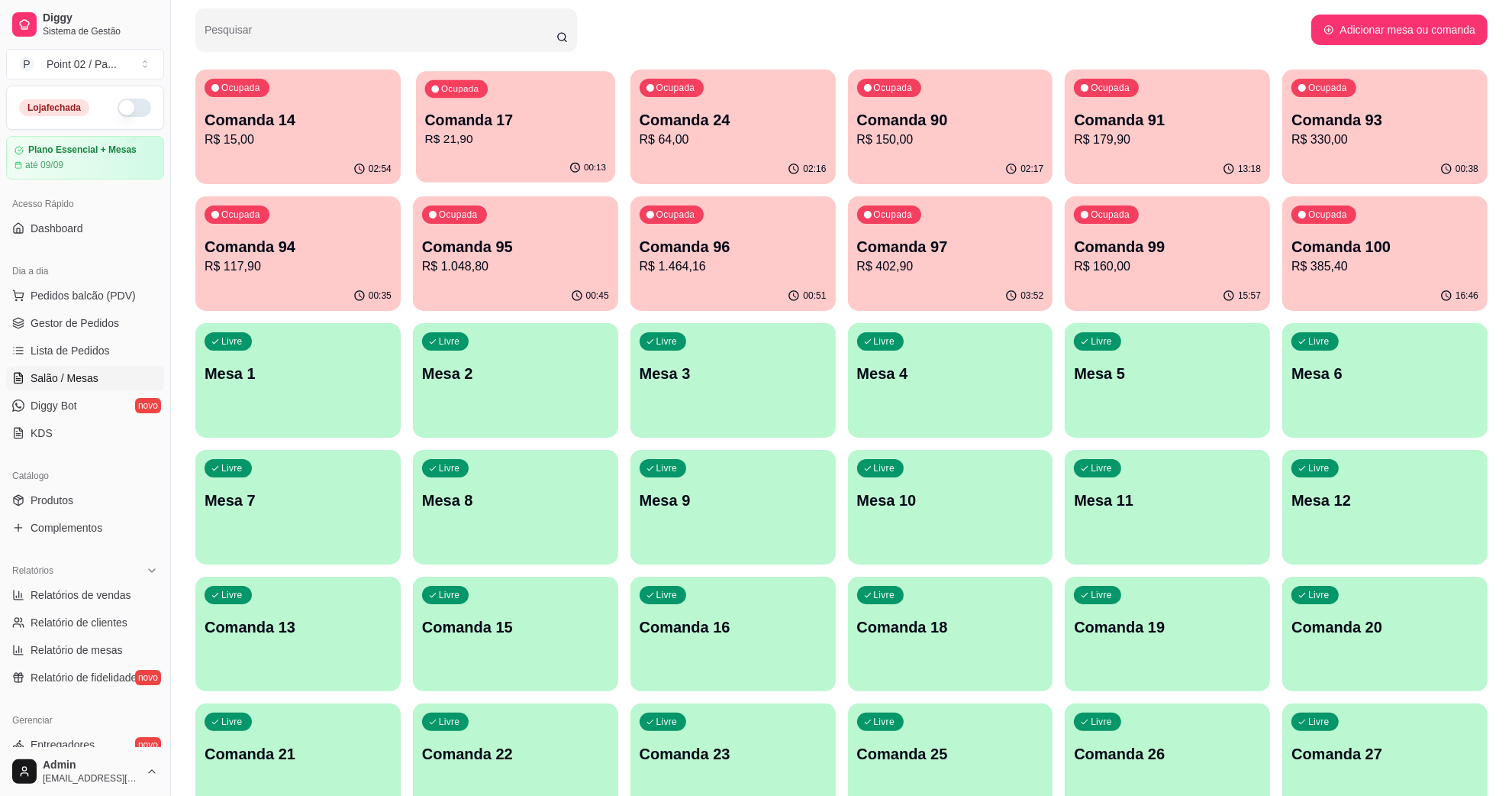
click at [478, 115] on p "Comanda 17" at bounding box center [515, 120] width 180 height 20
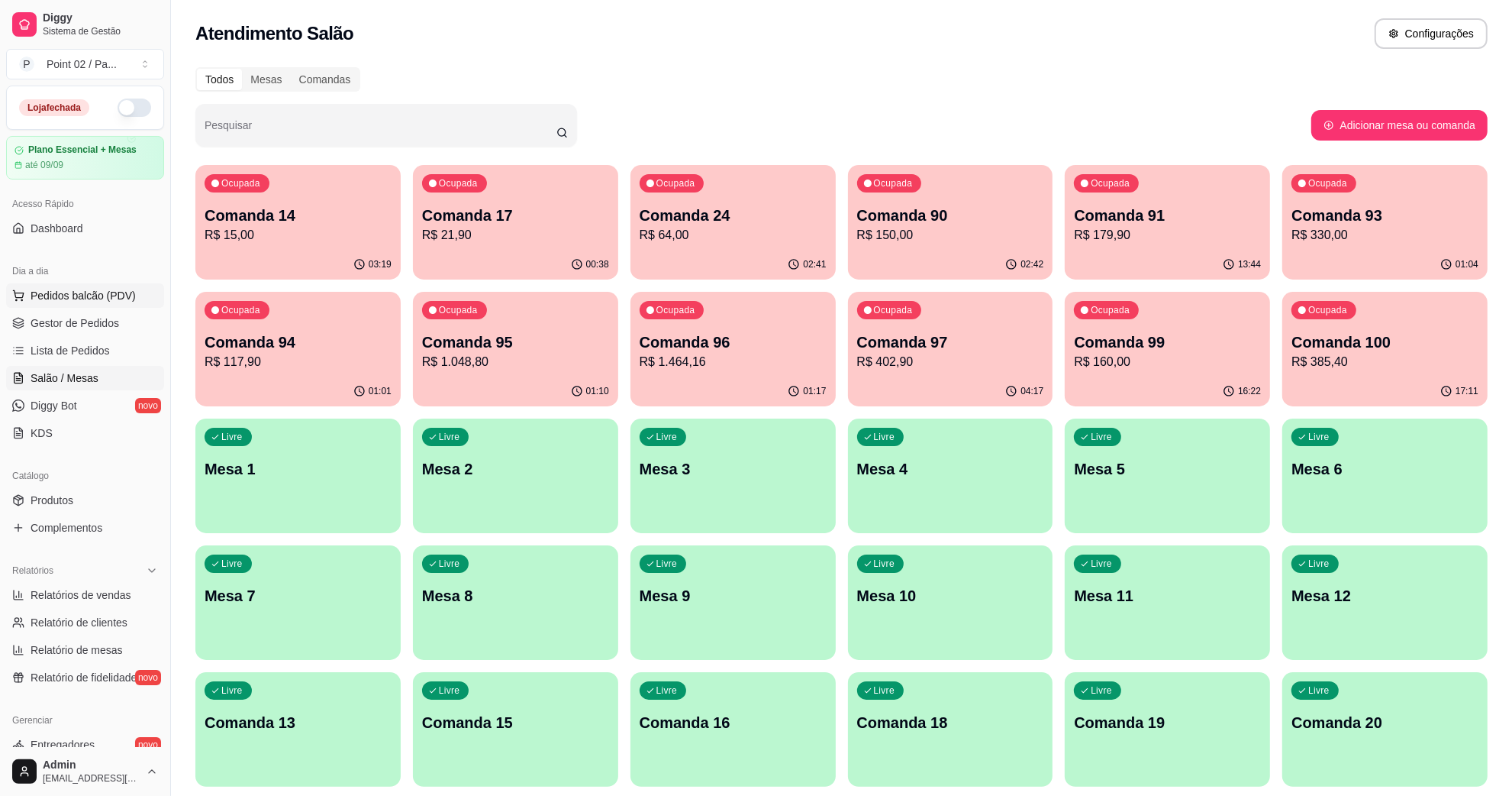
click at [94, 298] on span "Pedidos balcão (PDV)" at bounding box center [83, 296] width 105 height 16
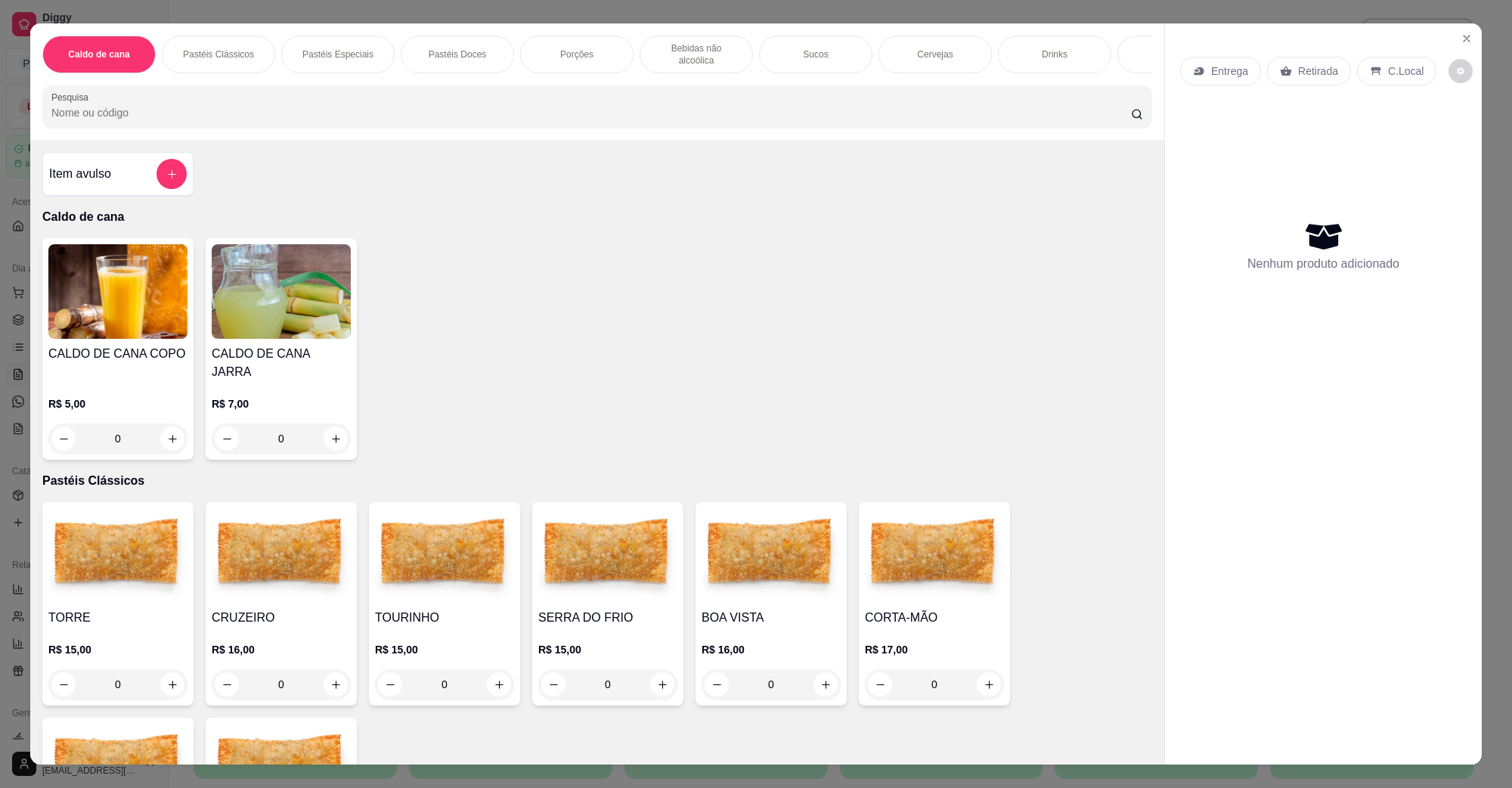
click at [577, 57] on div "Porções" at bounding box center [576, 54] width 113 height 38
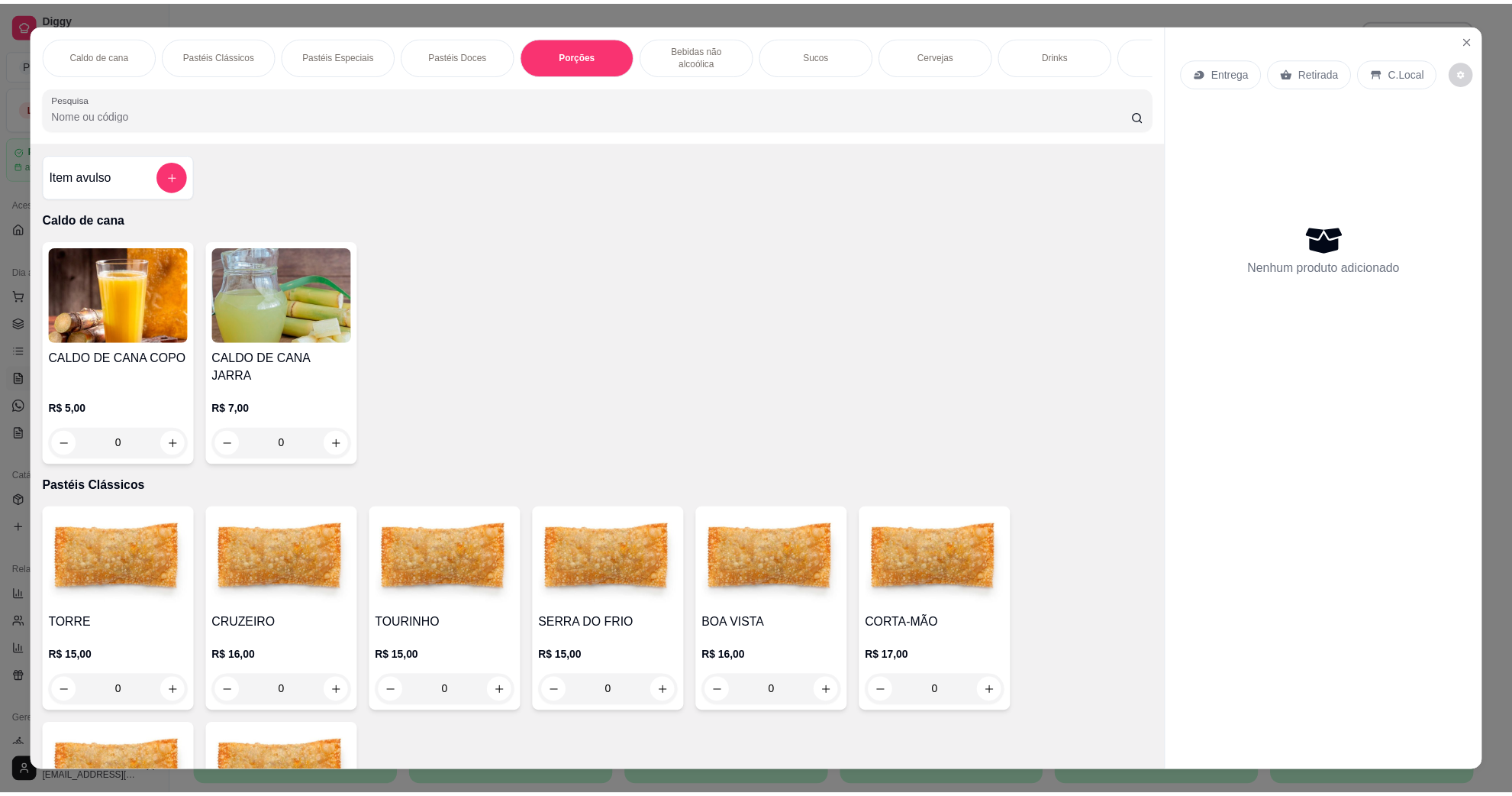
scroll to position [24, 0]
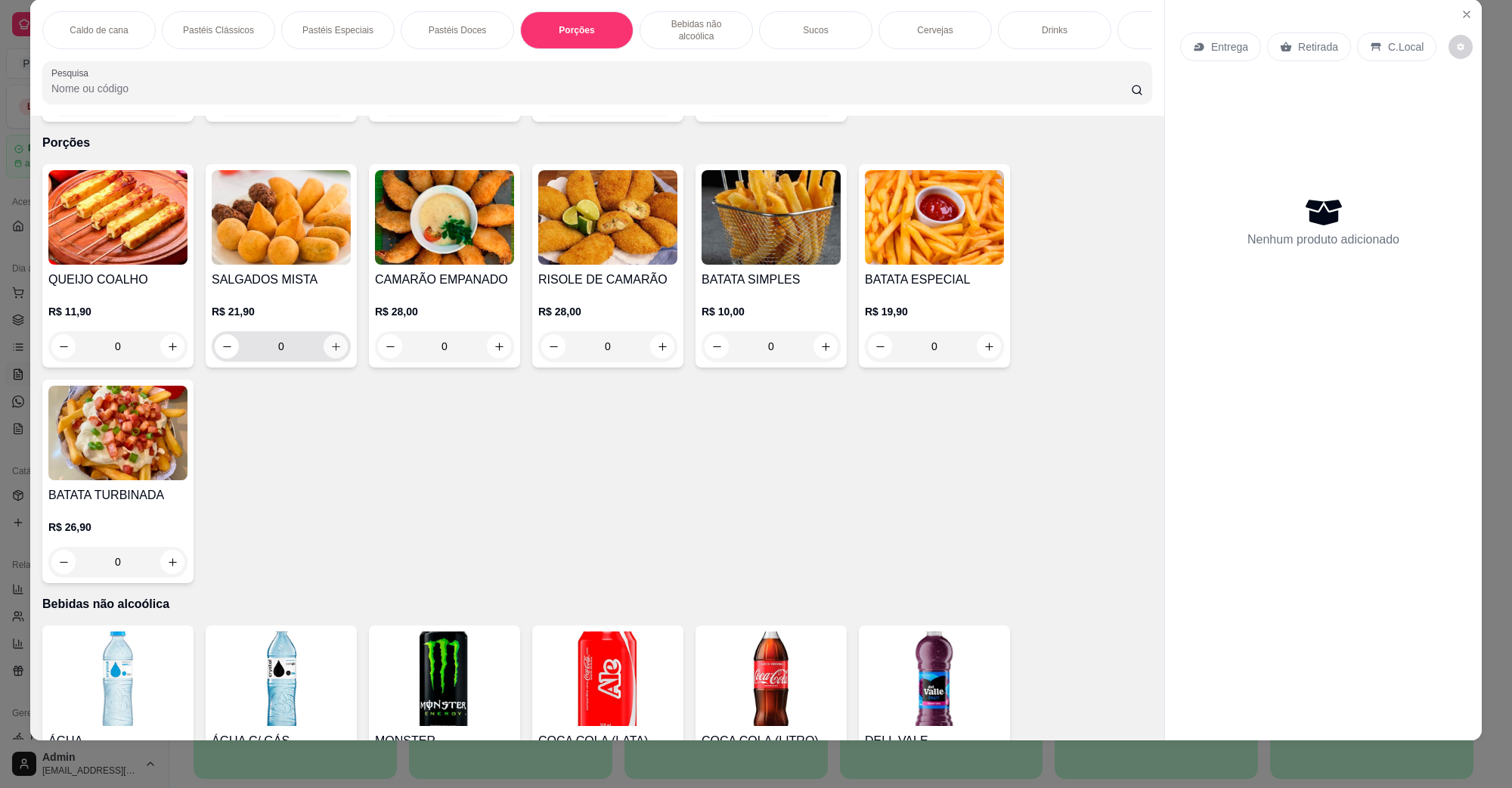
click at [330, 341] on icon "increase-product-quantity" at bounding box center [336, 347] width 12 height 12
type input "1"
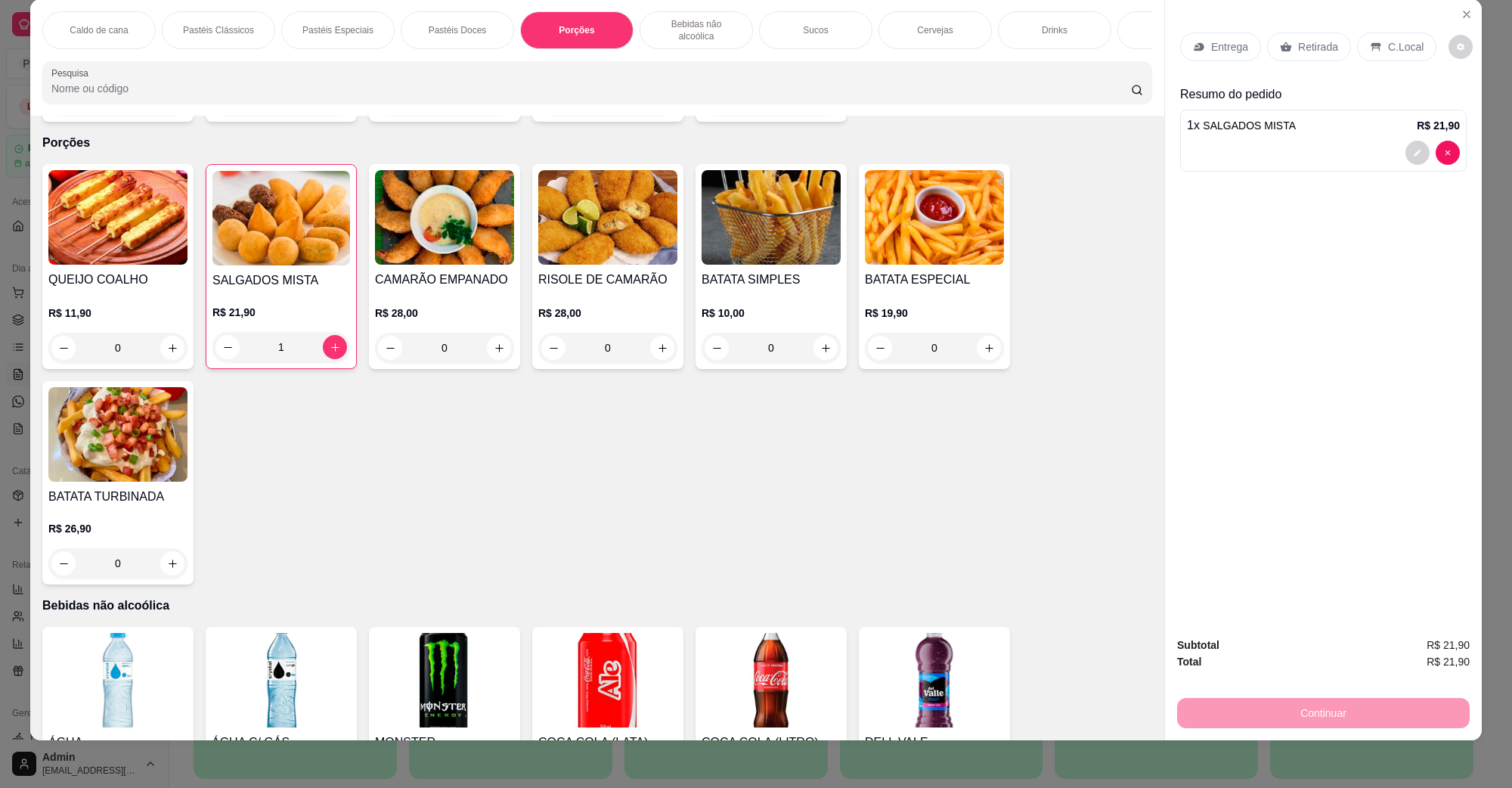
click at [1397, 47] on p "C.Local" at bounding box center [1406, 47] width 36 height 15
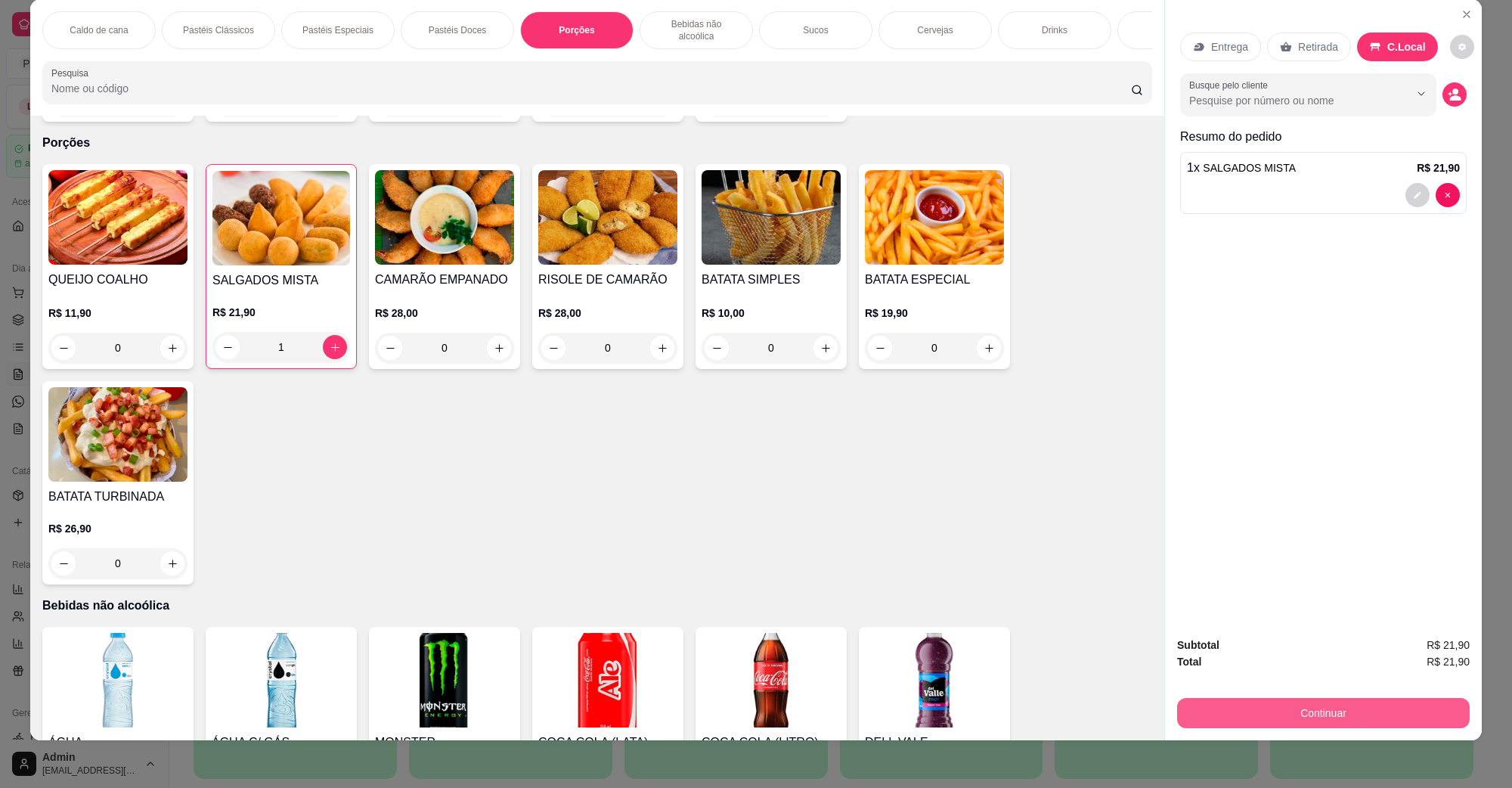
click at [1378, 715] on button "Continuar" at bounding box center [1324, 712] width 293 height 30
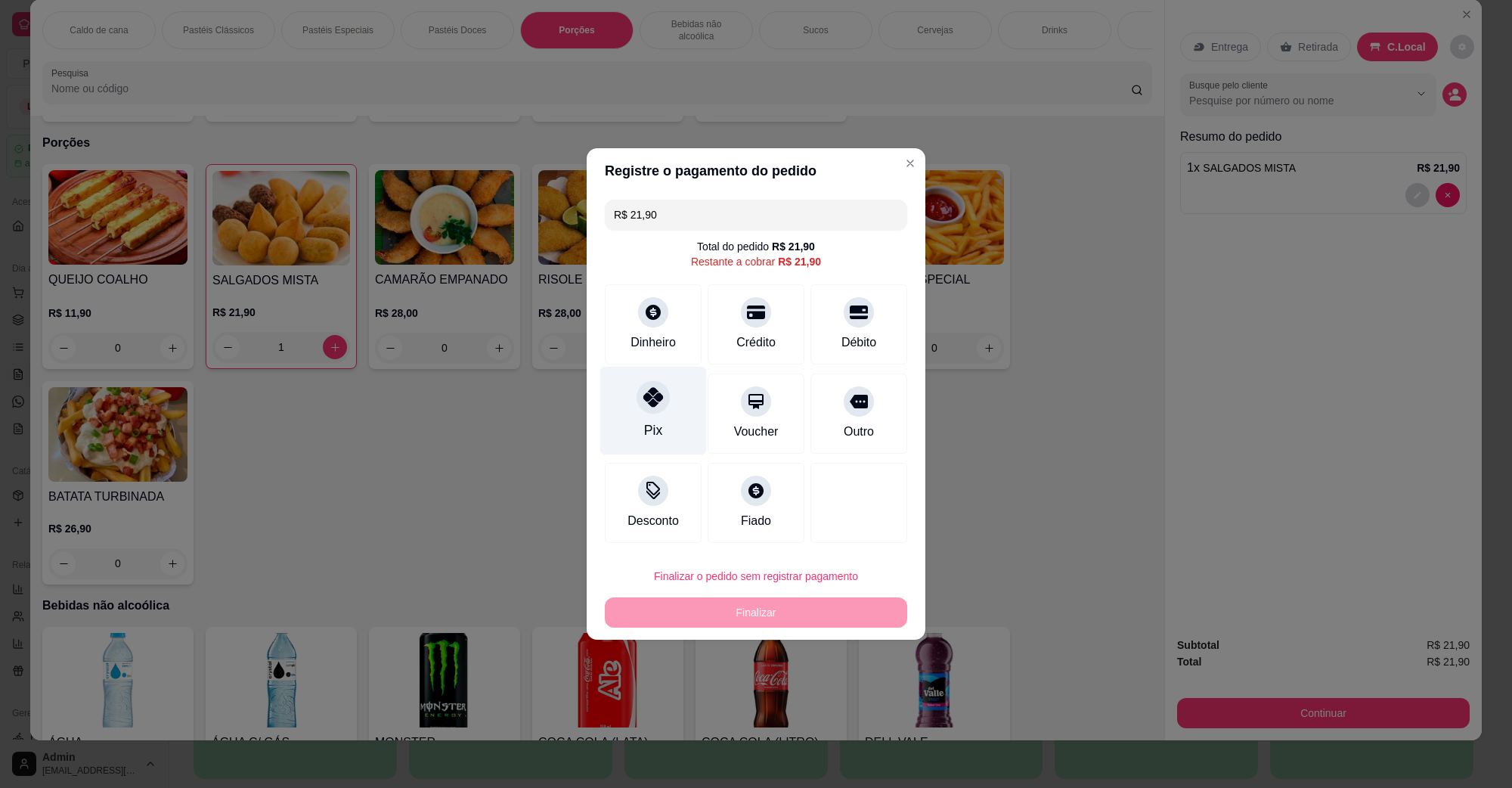
click at [650, 408] on div at bounding box center [653, 397] width 33 height 33
type input "R$ 0,00"
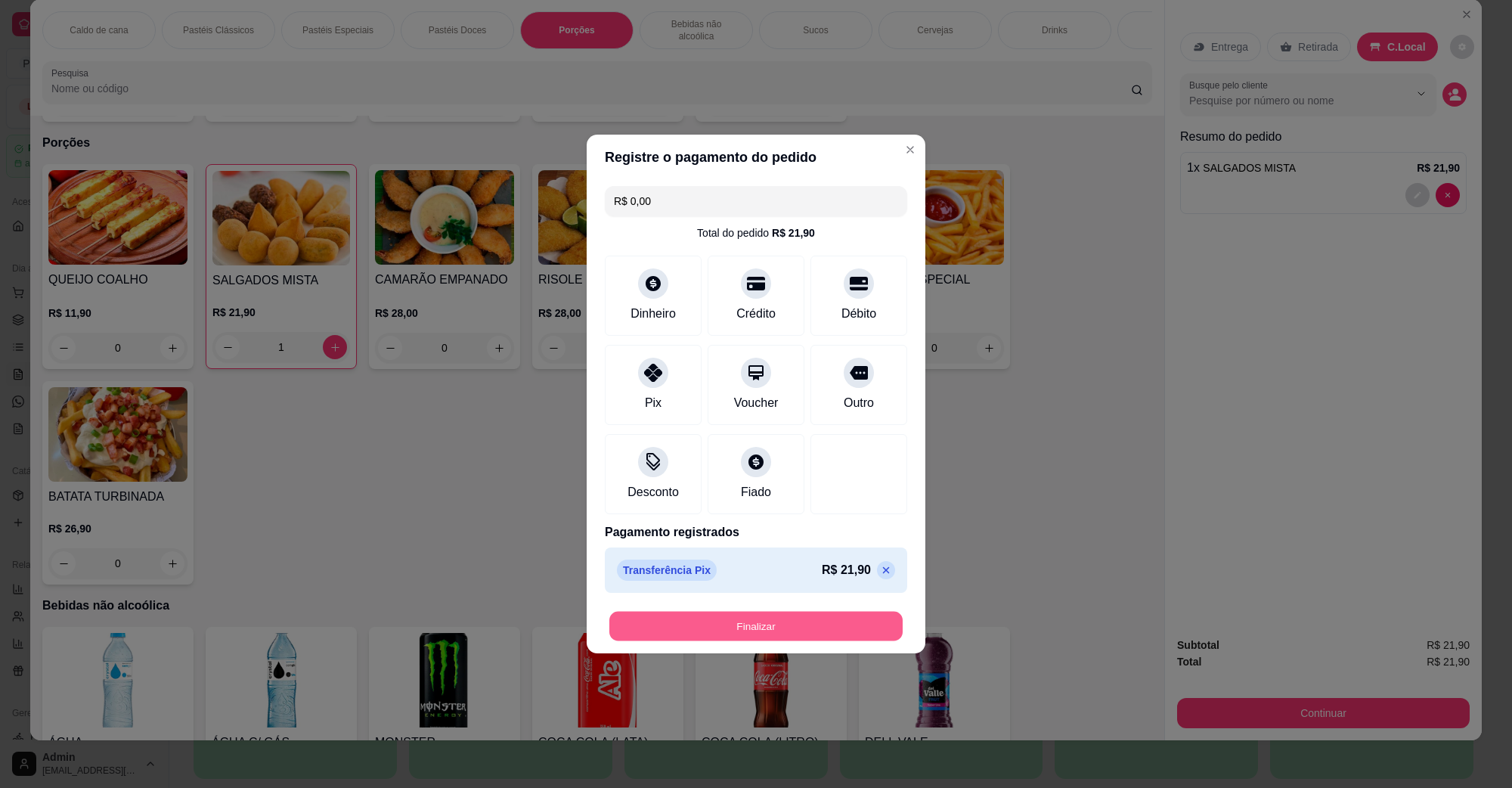
click at [779, 624] on button "Finalizar" at bounding box center [756, 626] width 294 height 30
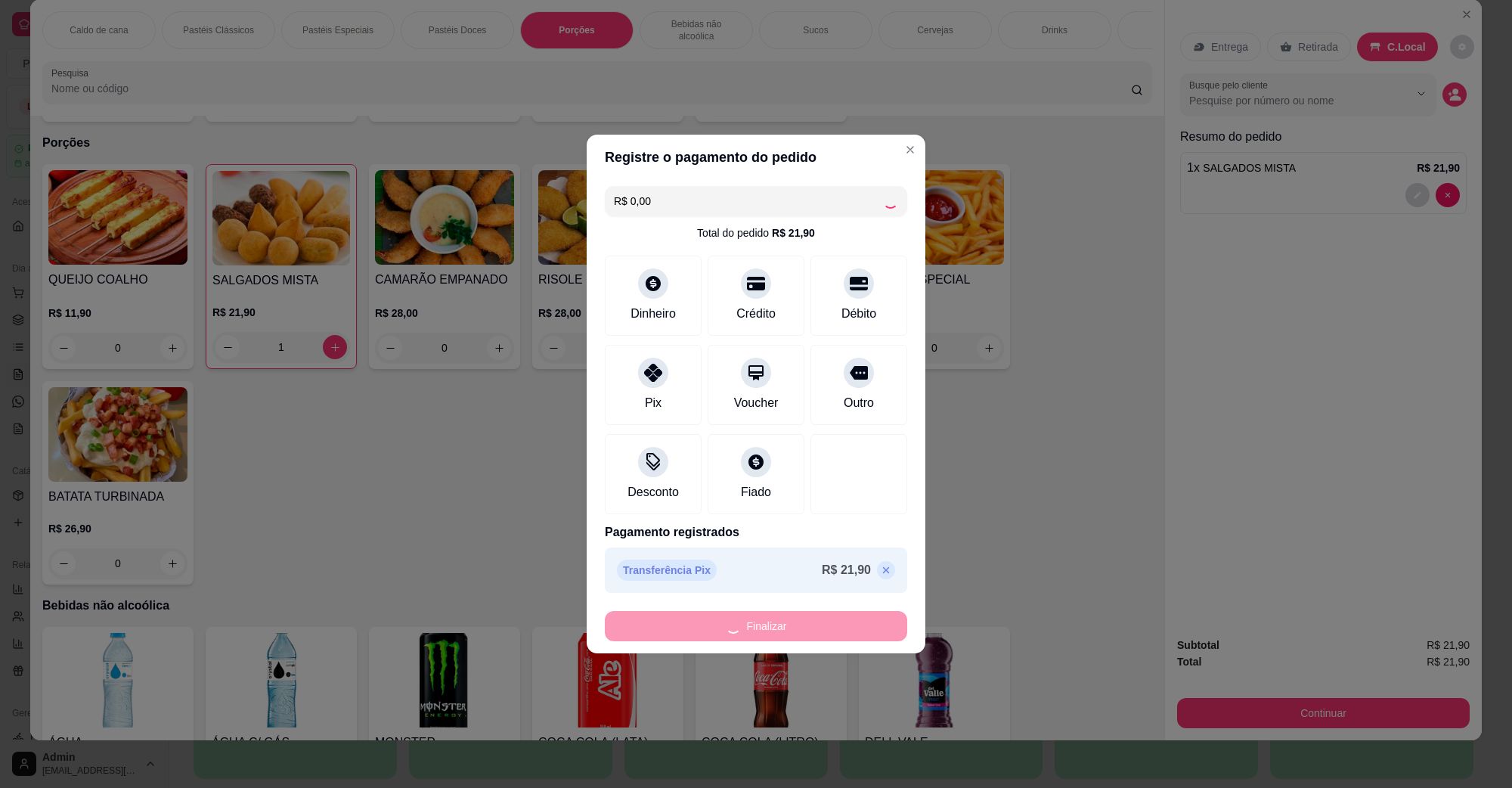
type input "0"
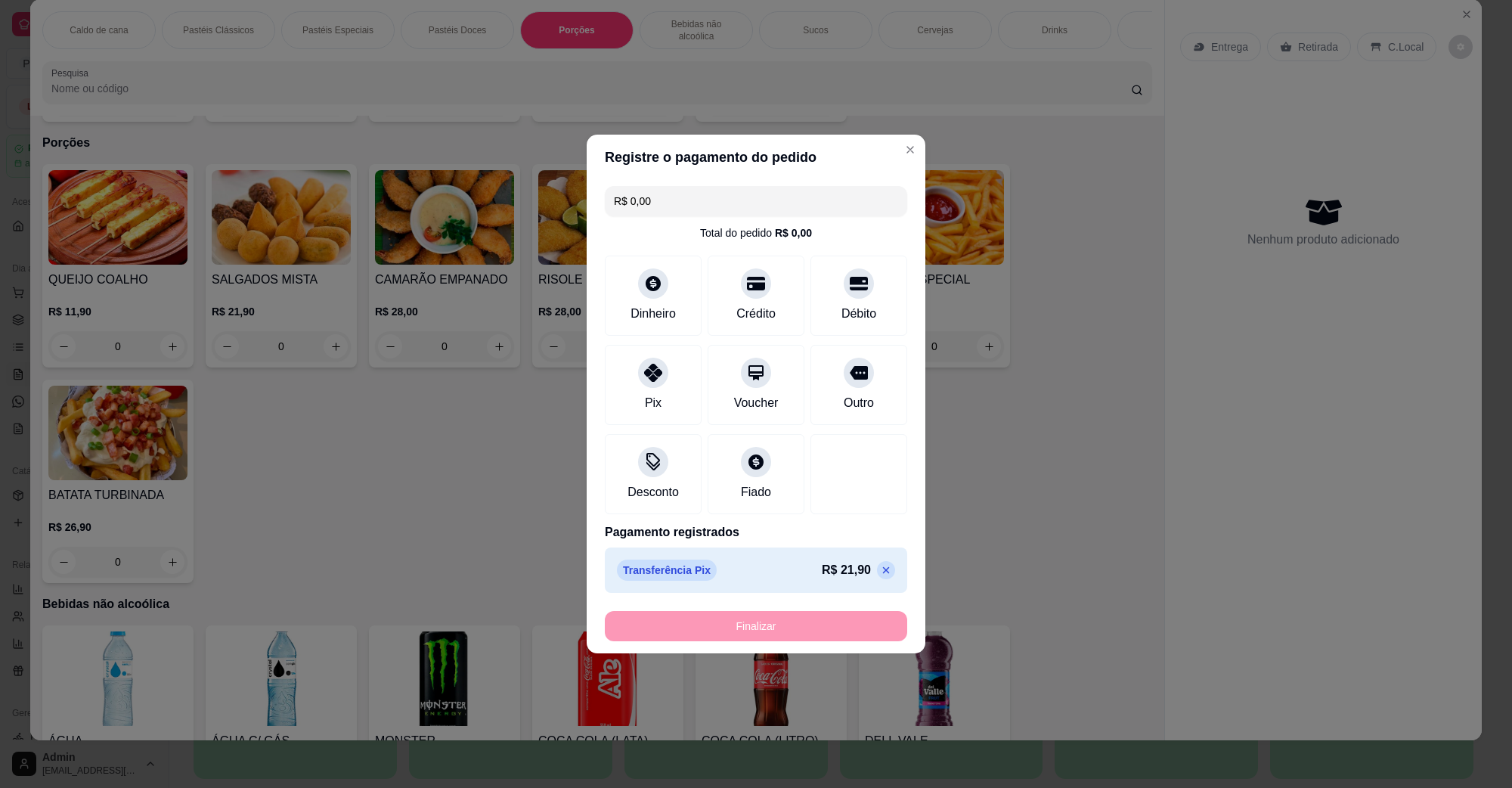
type input "-R$ 21,90"
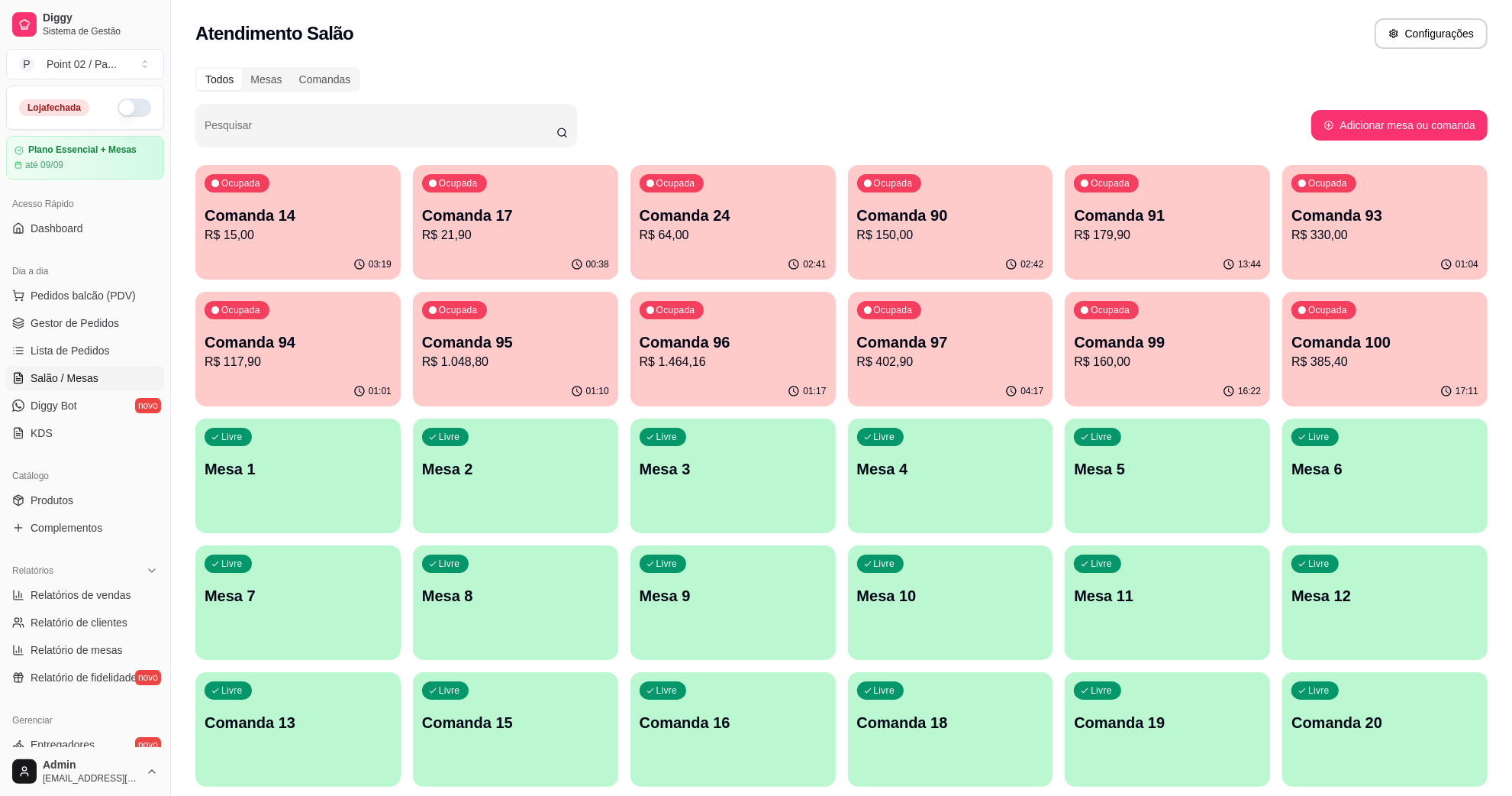
click at [65, 382] on span "Salão / Mesas" at bounding box center [64, 378] width 68 height 16
click at [73, 353] on span "Lista de Pedidos" at bounding box center [69, 350] width 79 height 16
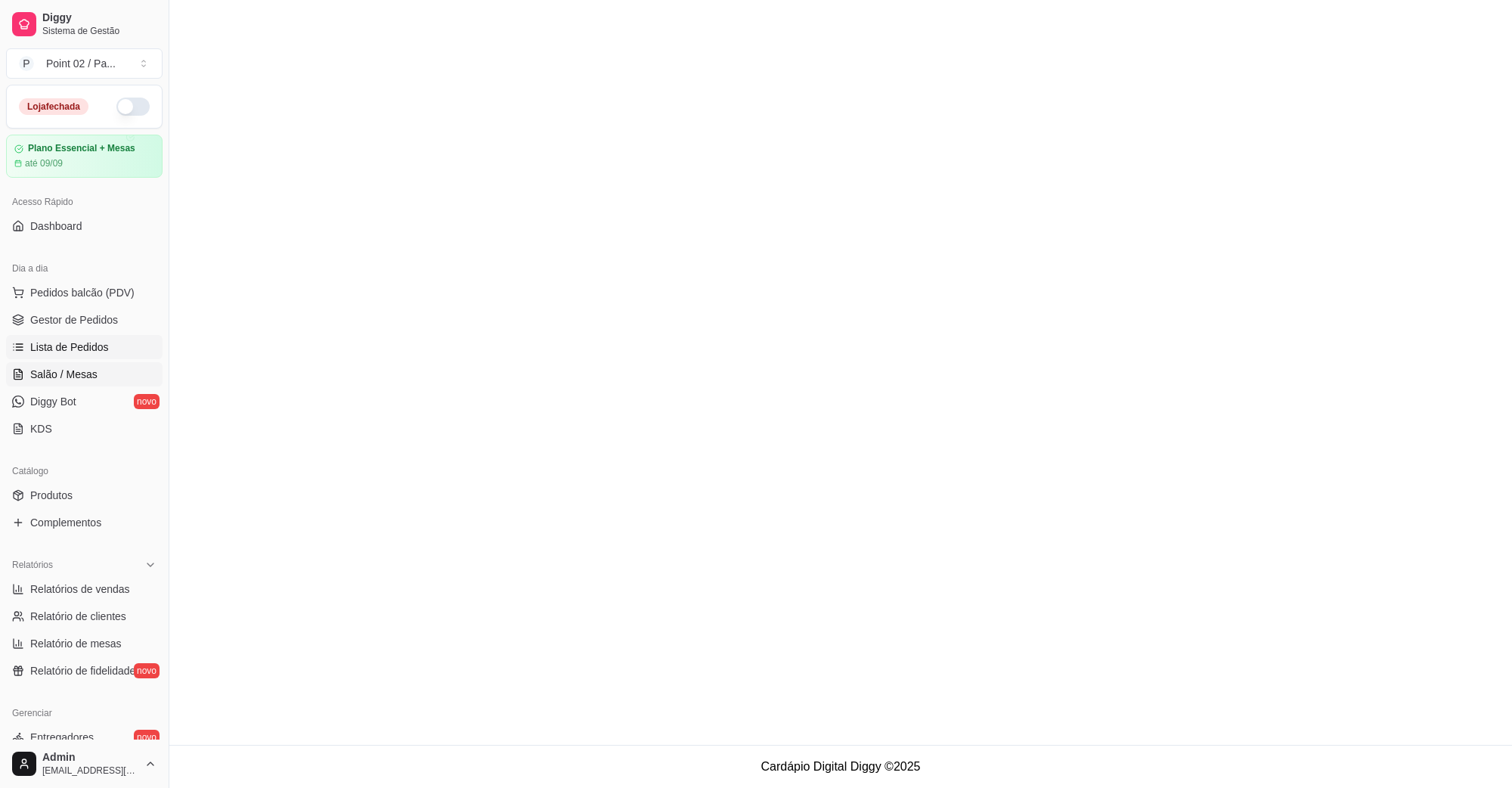
click at [63, 372] on span "Salão / Mesas" at bounding box center [64, 375] width 68 height 15
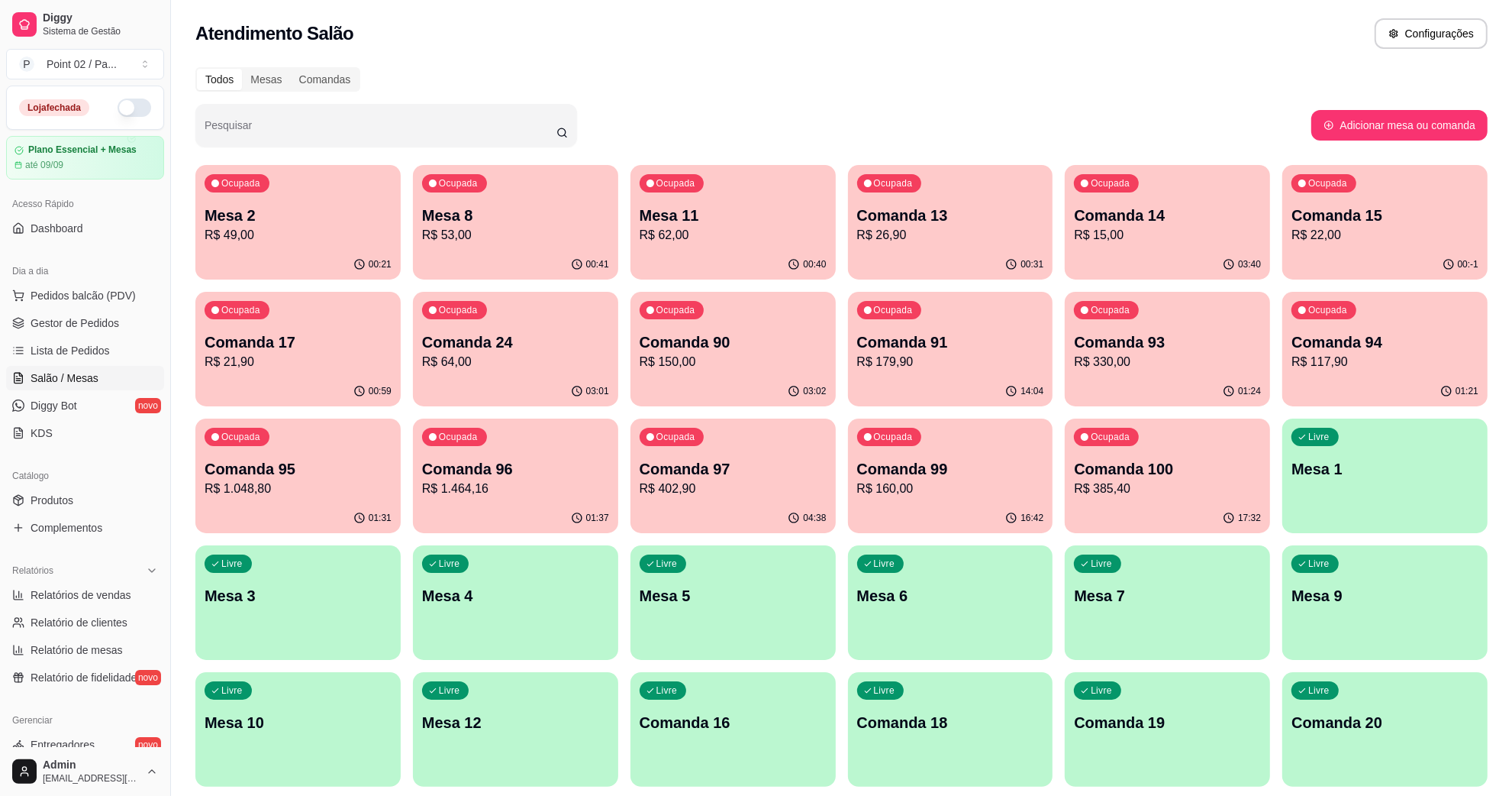
click at [724, 223] on p "Mesa 11" at bounding box center [734, 216] width 187 height 21
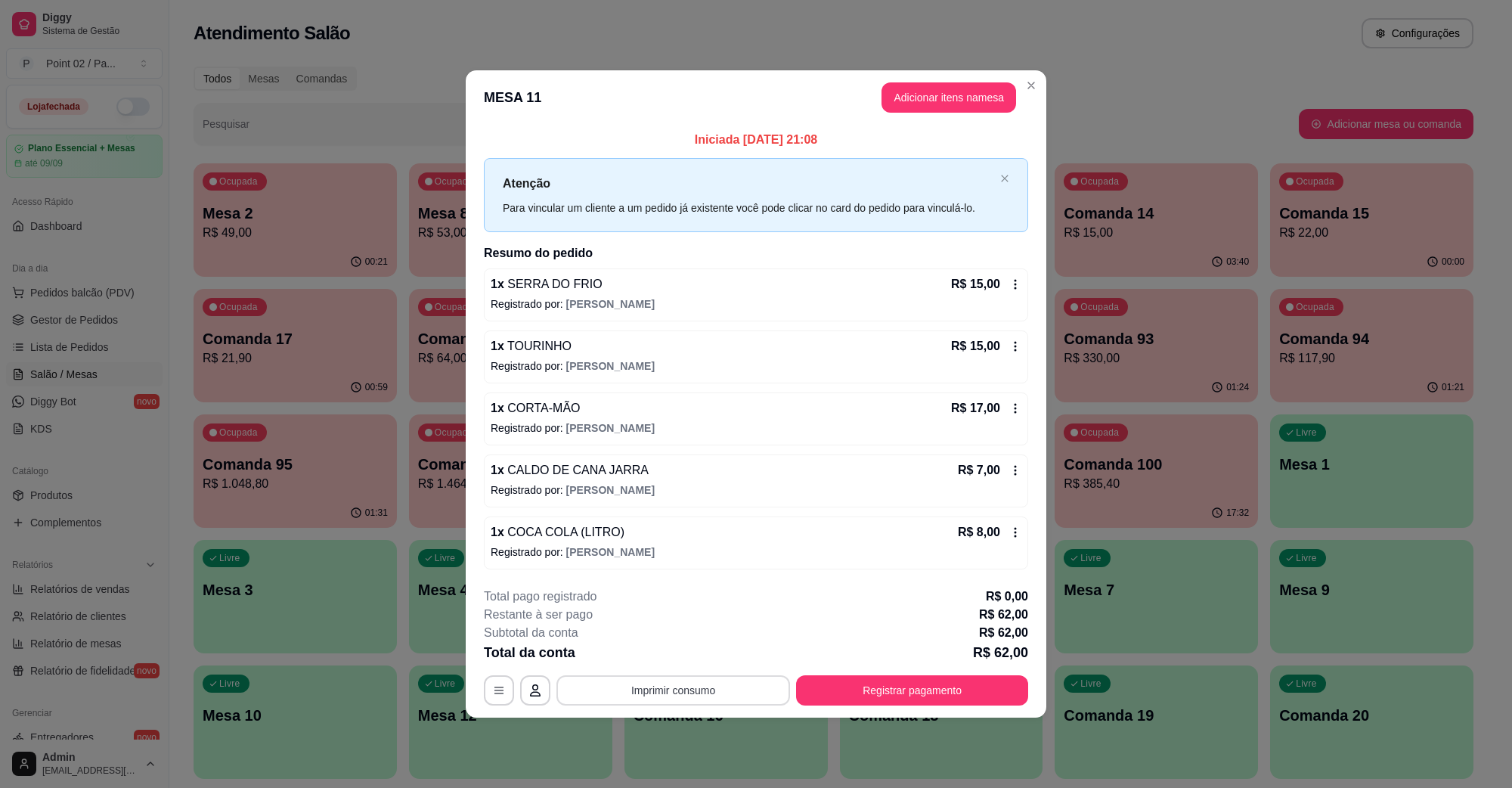
click at [656, 693] on button "Imprimir consumo" at bounding box center [673, 690] width 234 height 30
click at [662, 661] on button "IMPRESSORA" at bounding box center [677, 656] width 106 height 23
click at [928, 103] on button "Adicionar itens na mesa" at bounding box center [949, 97] width 134 height 30
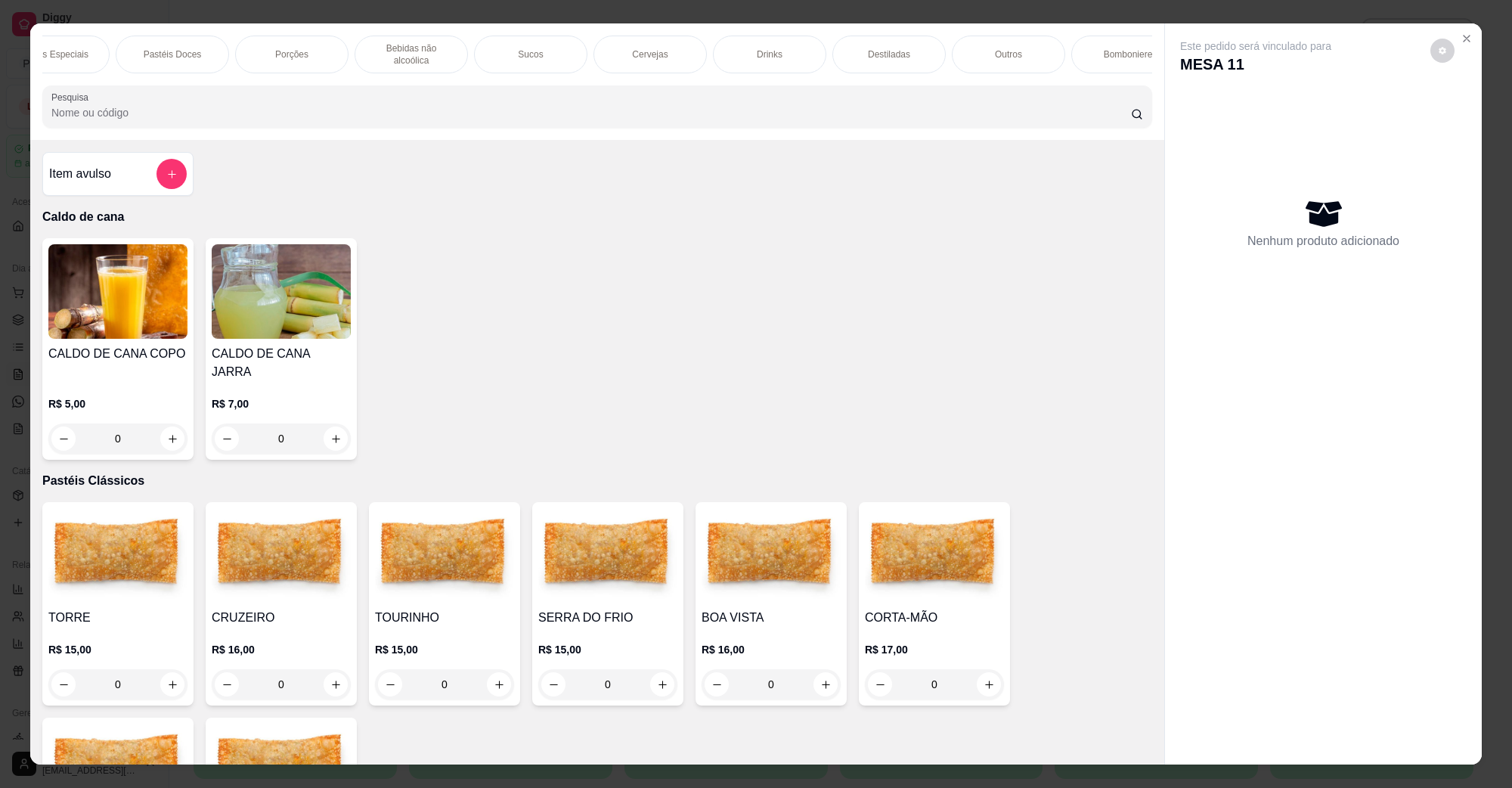
scroll to position [0, 318]
click at [1077, 50] on p "Bomboniere" at bounding box center [1096, 54] width 49 height 13
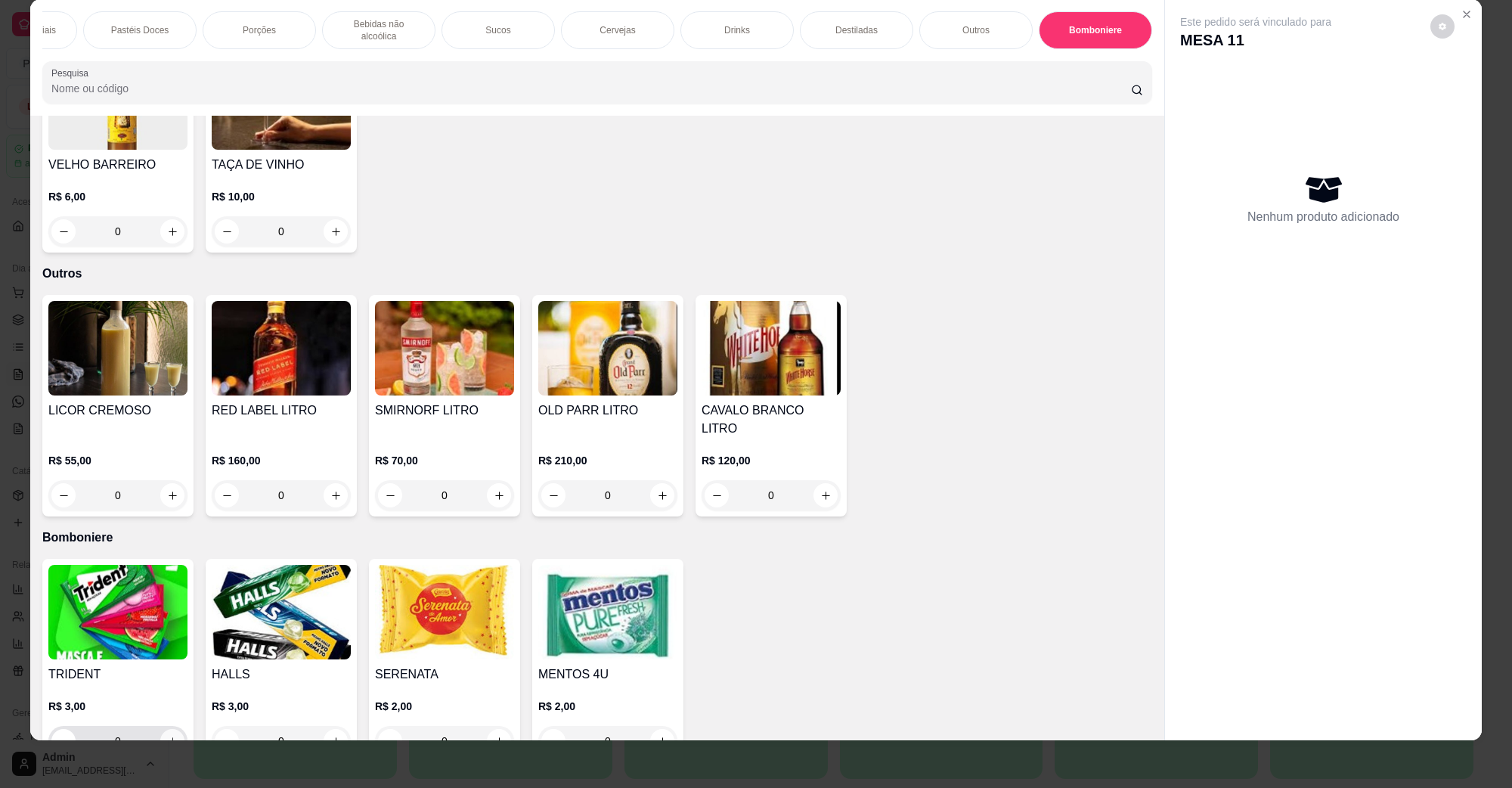
click at [160, 728] on button "increase-product-quantity" at bounding box center [172, 740] width 24 height 24
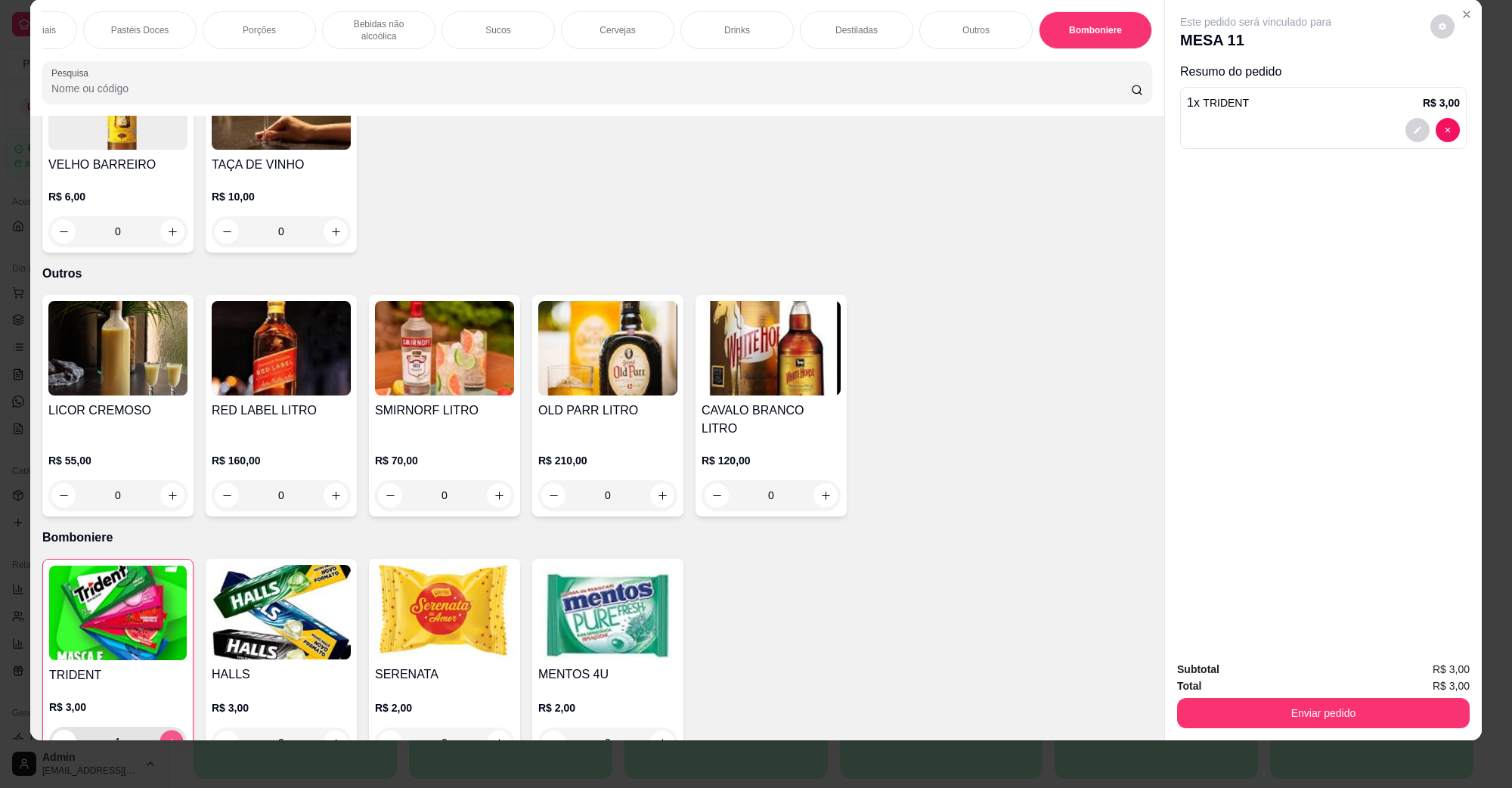
click at [172, 730] on button "increase-product-quantity" at bounding box center [171, 742] width 23 height 23
type input "2"
click at [1309, 705] on button "Enviar pedido" at bounding box center [1323, 712] width 283 height 30
click at [1301, 675] on button "Não registrar e enviar pedido" at bounding box center [1272, 675] width 153 height 28
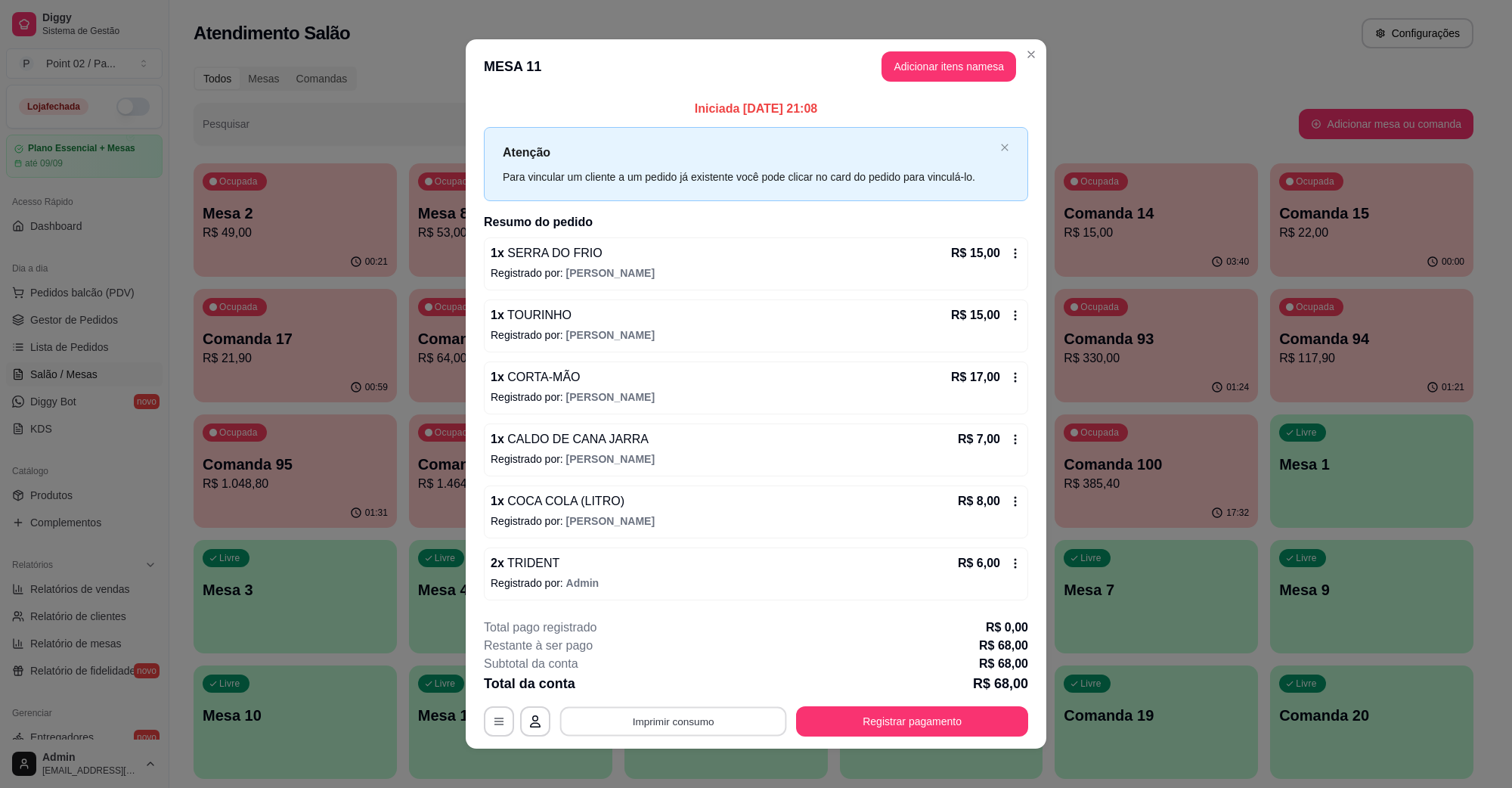
click at [652, 727] on button "Imprimir consumo" at bounding box center [673, 720] width 227 height 30
click at [670, 690] on button "IMPRESSORA" at bounding box center [670, 687] width 106 height 23
click at [885, 718] on button "Registrar pagamento" at bounding box center [912, 720] width 232 height 30
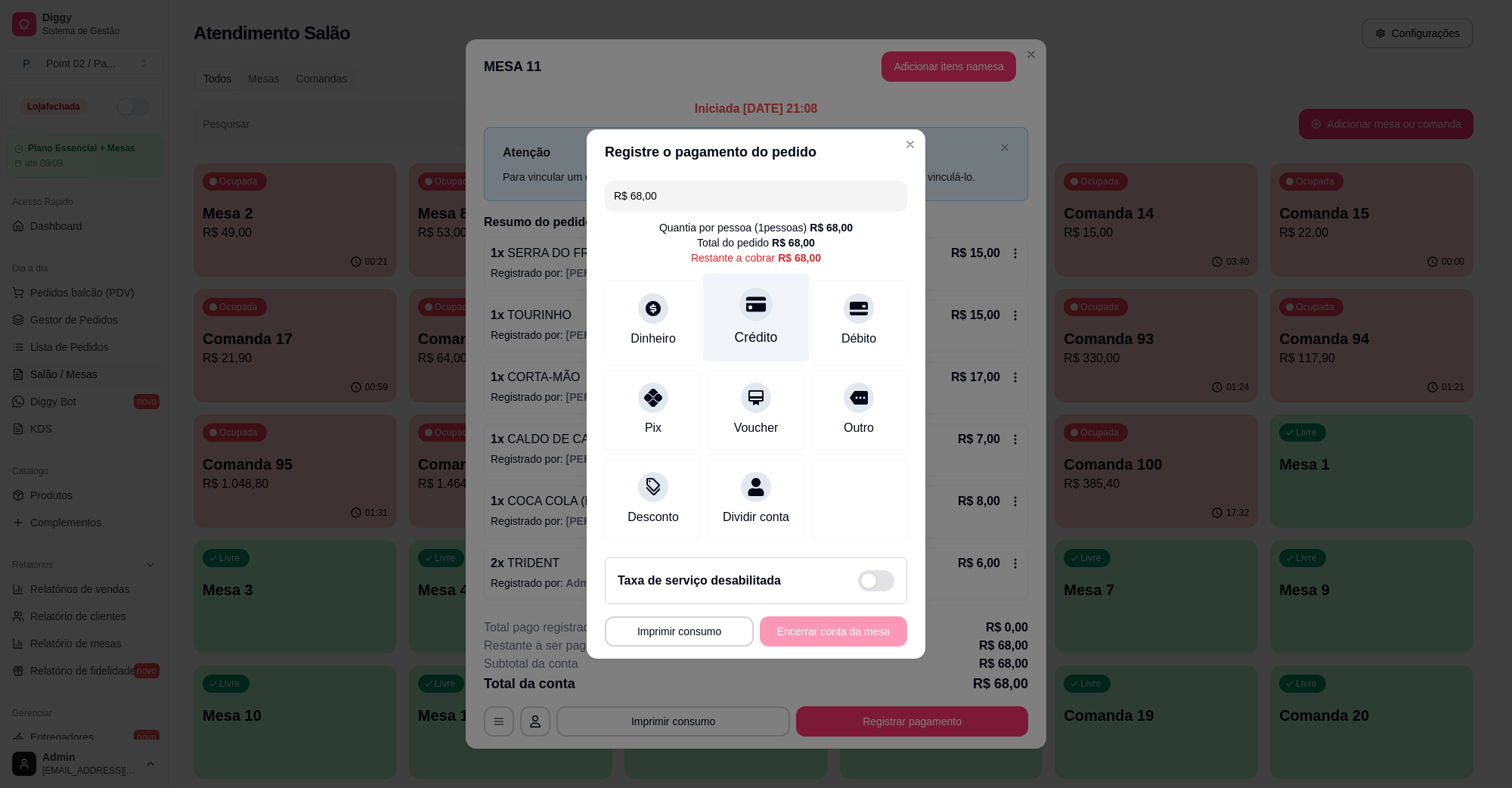
click at [721, 306] on div "Crédito" at bounding box center [756, 318] width 106 height 89
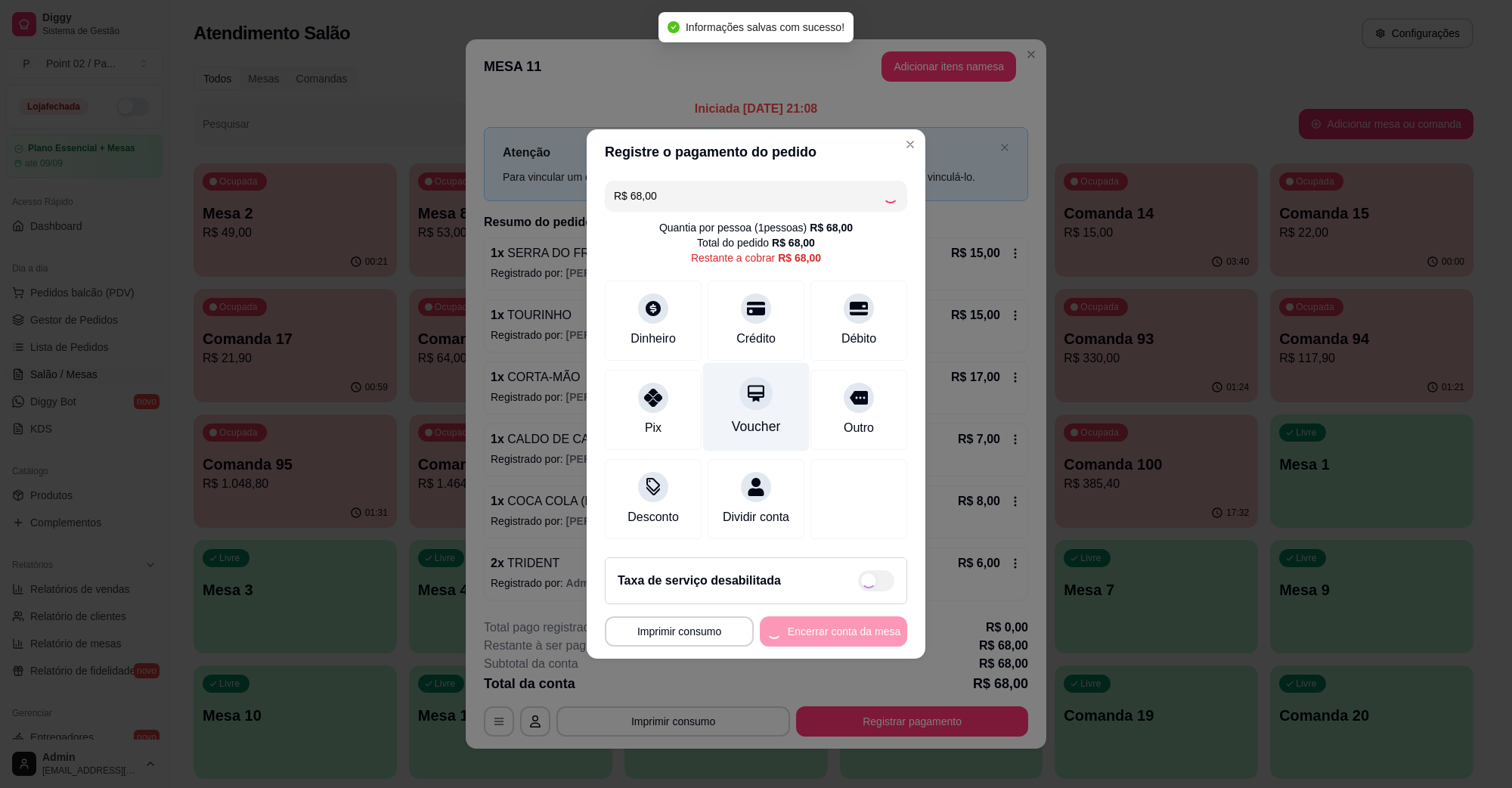
type input "R$ 0,00"
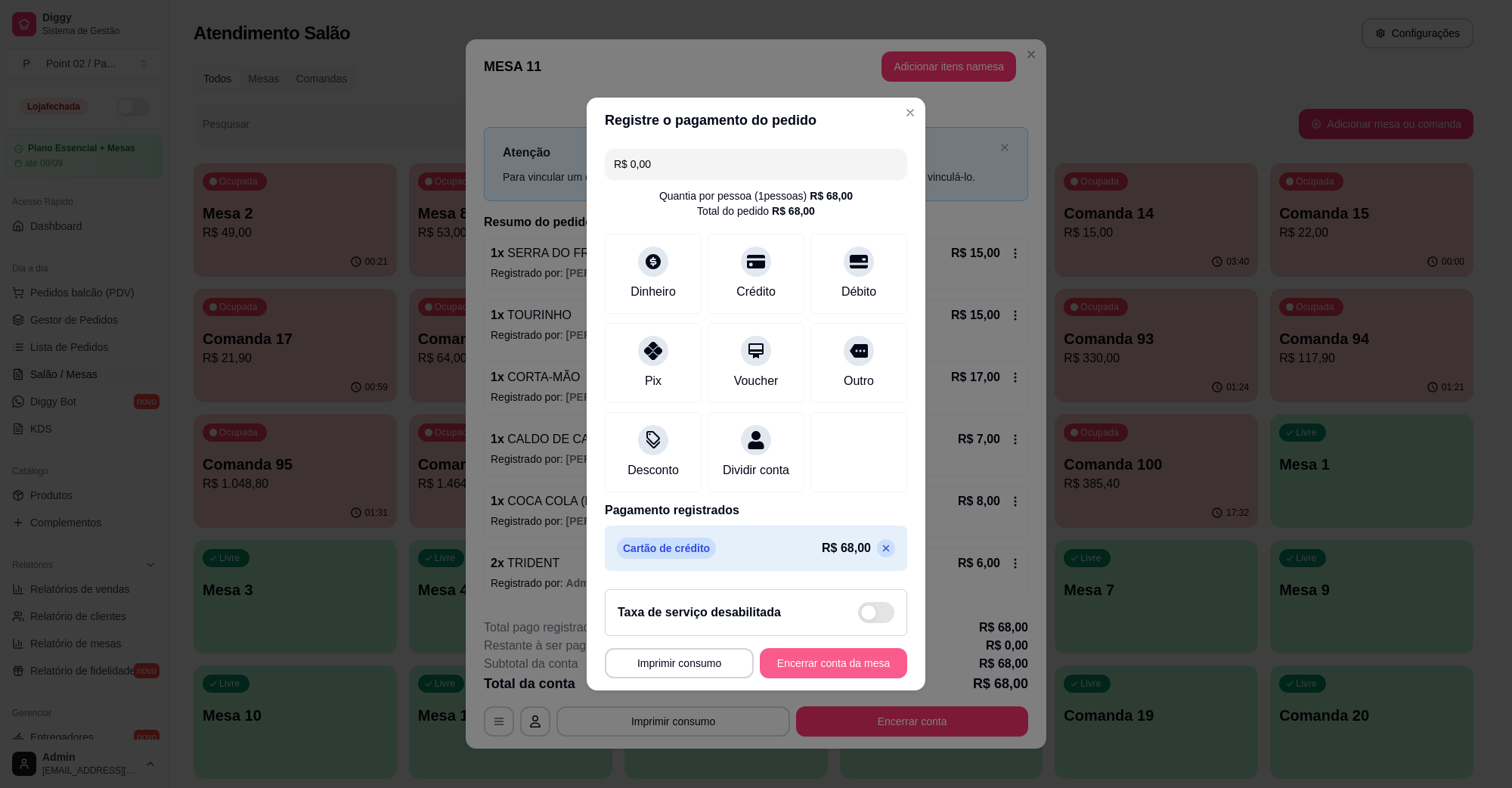
click at [785, 674] on button "Encerrar conta da mesa" at bounding box center [834, 662] width 148 height 30
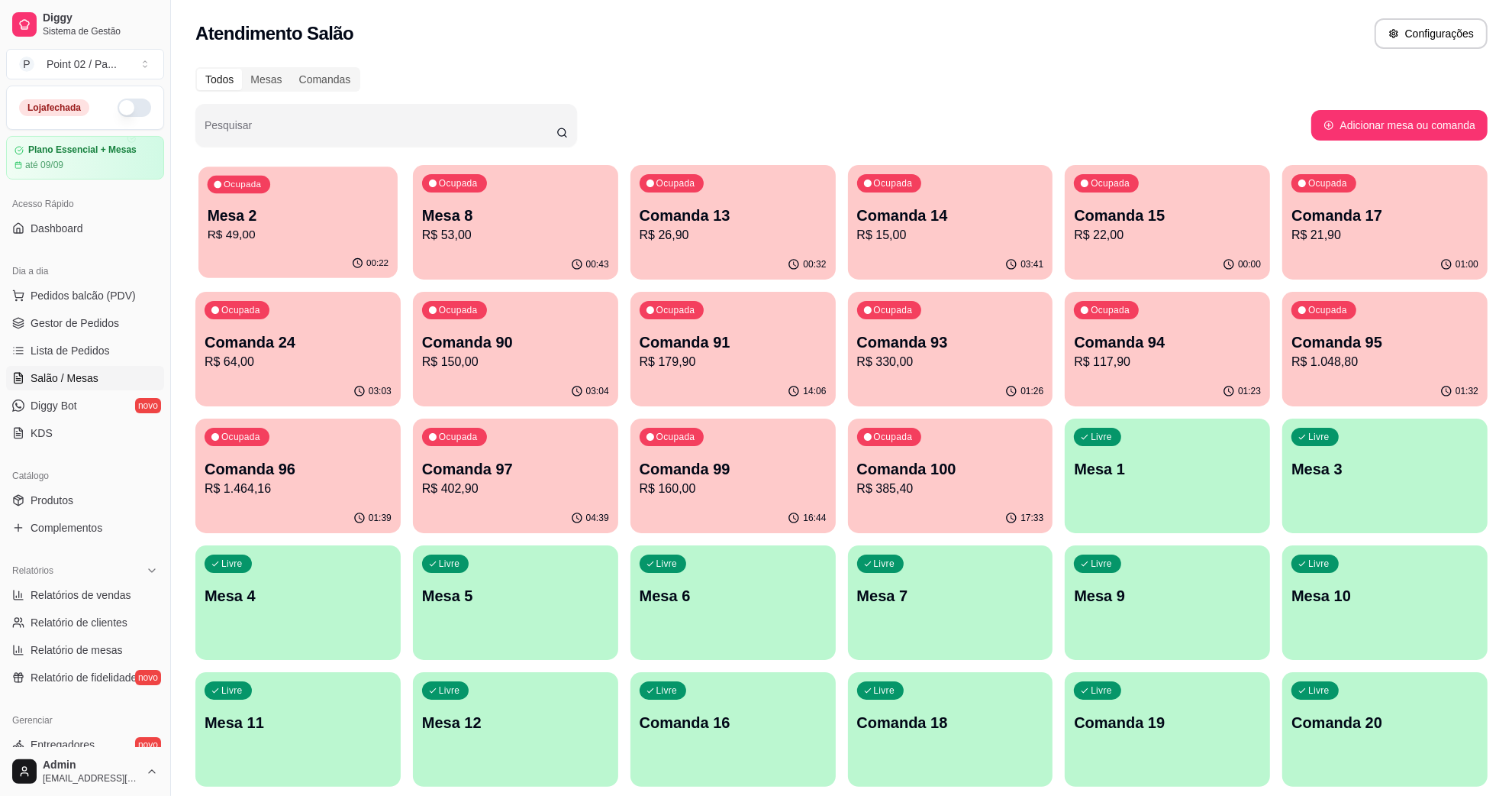
click at [301, 237] on p "R$ 49,00" at bounding box center [298, 235] width 180 height 18
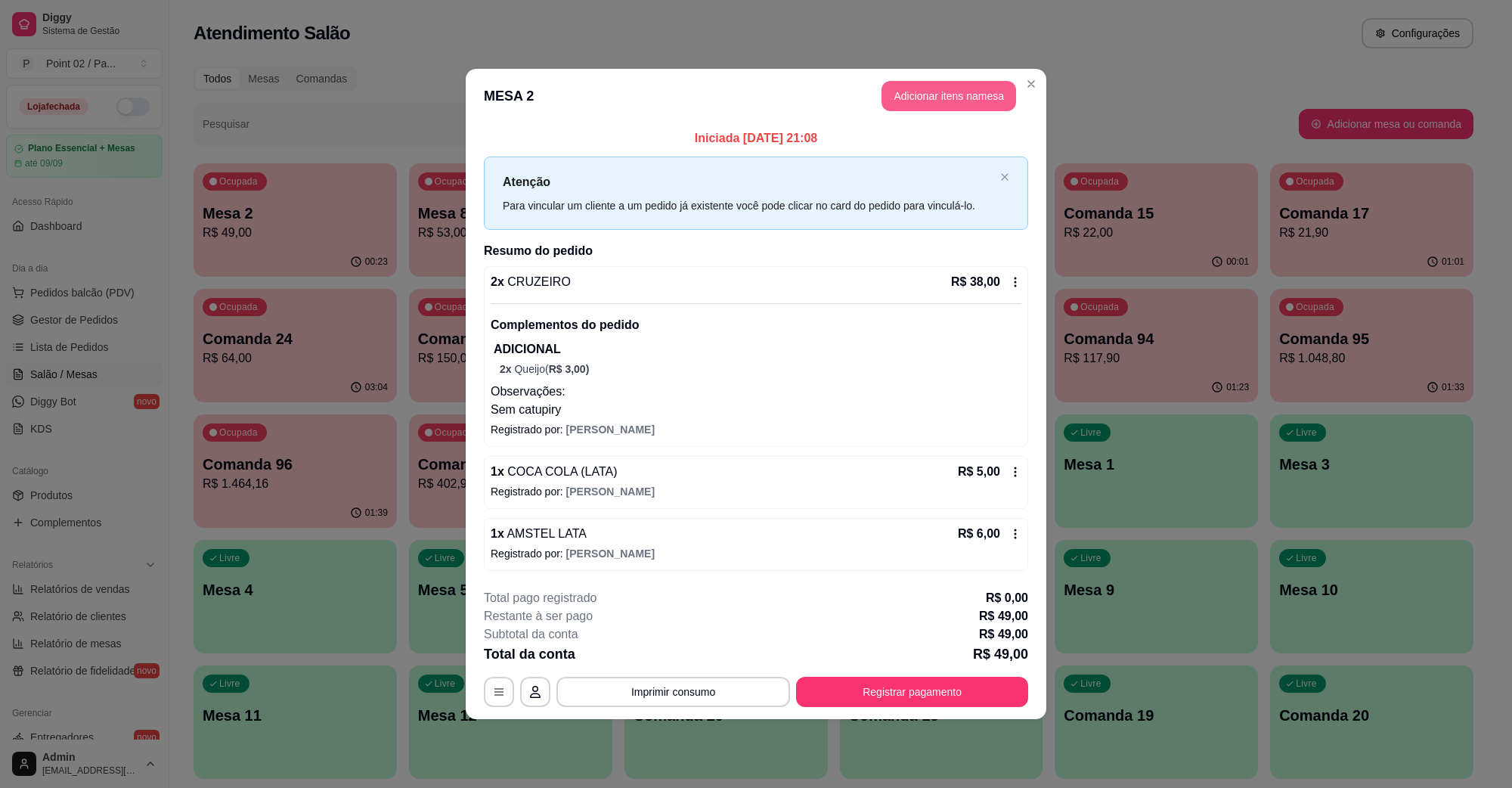
click at [934, 85] on button "Adicionar itens na mesa" at bounding box center [949, 96] width 134 height 30
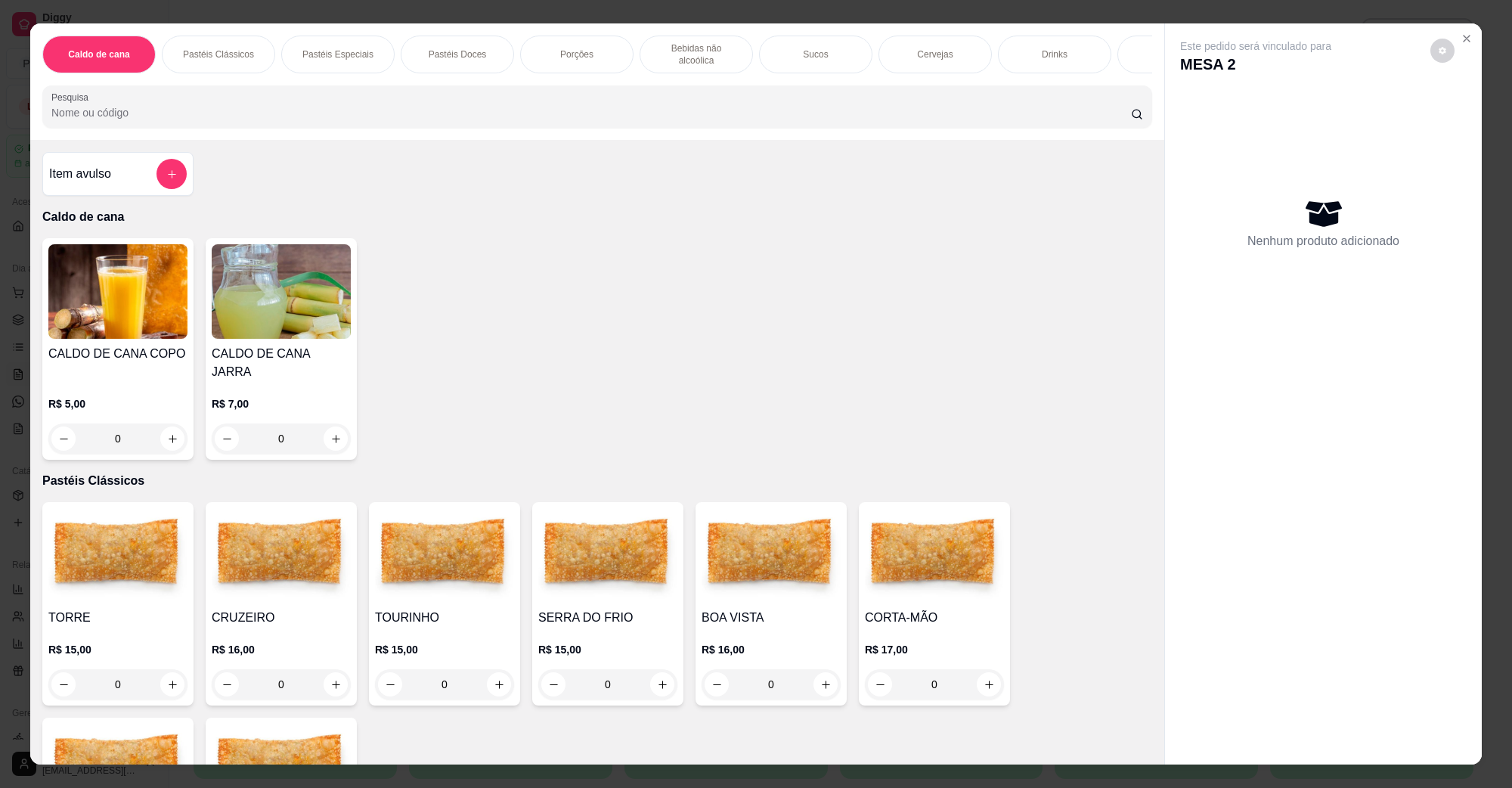
click at [941, 55] on div "Cervejas" at bounding box center [934, 54] width 113 height 38
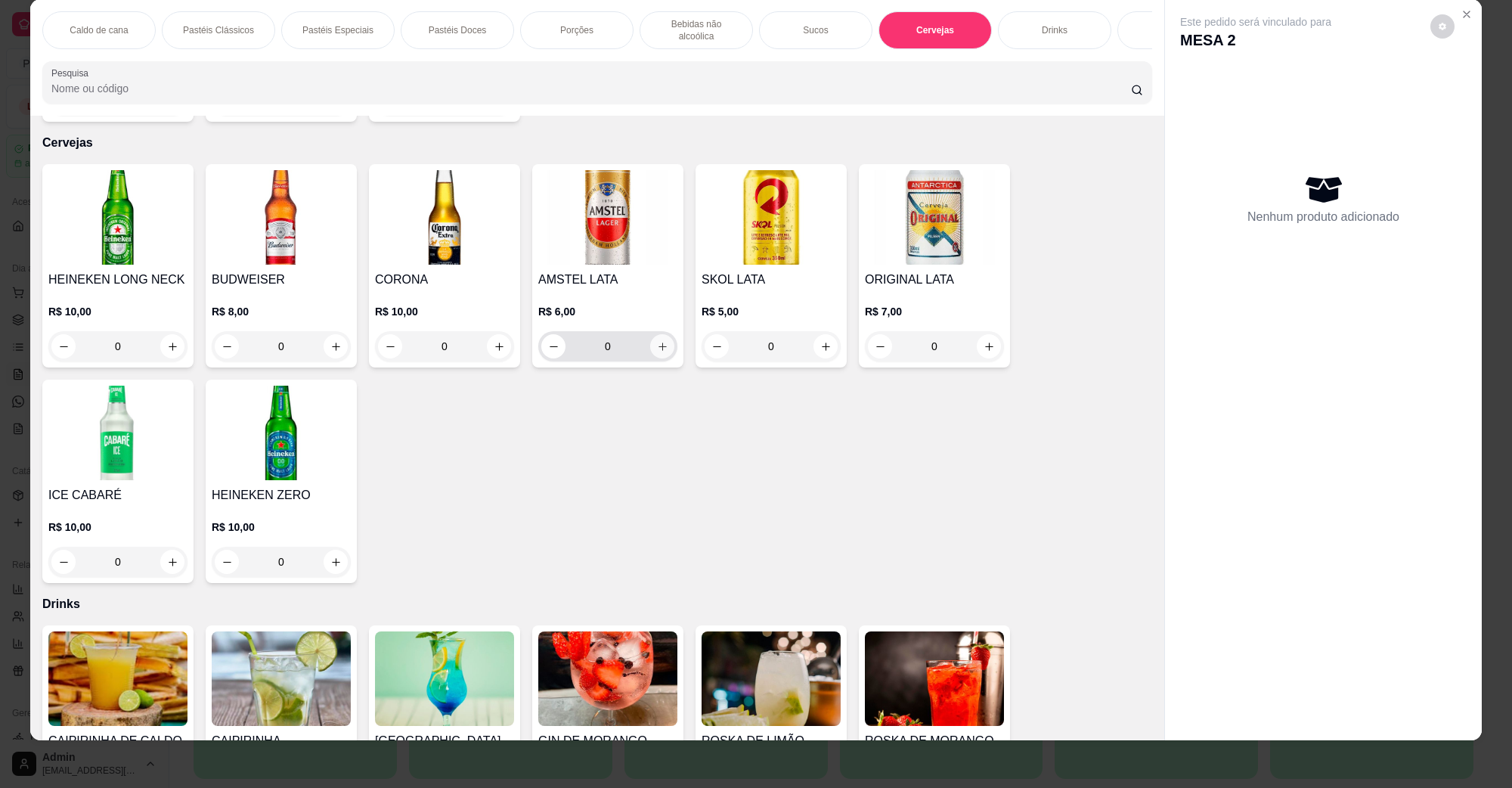
click at [656, 334] on button "increase-product-quantity" at bounding box center [662, 346] width 24 height 24
type input "1"
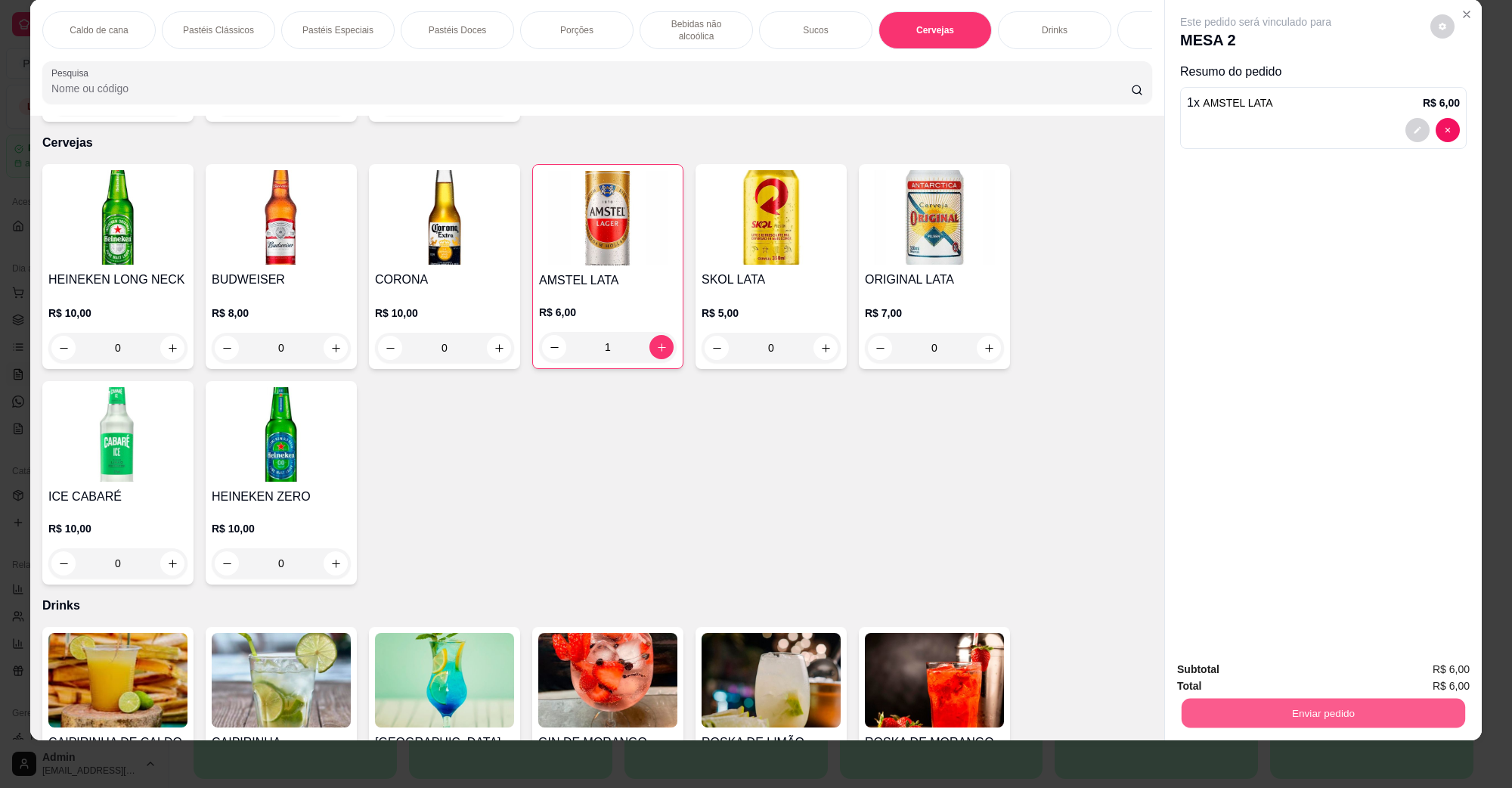
click at [1291, 707] on button "Enviar pedido" at bounding box center [1323, 712] width 283 height 30
click at [1271, 680] on button "Não registrar e enviar pedido" at bounding box center [1272, 676] width 157 height 29
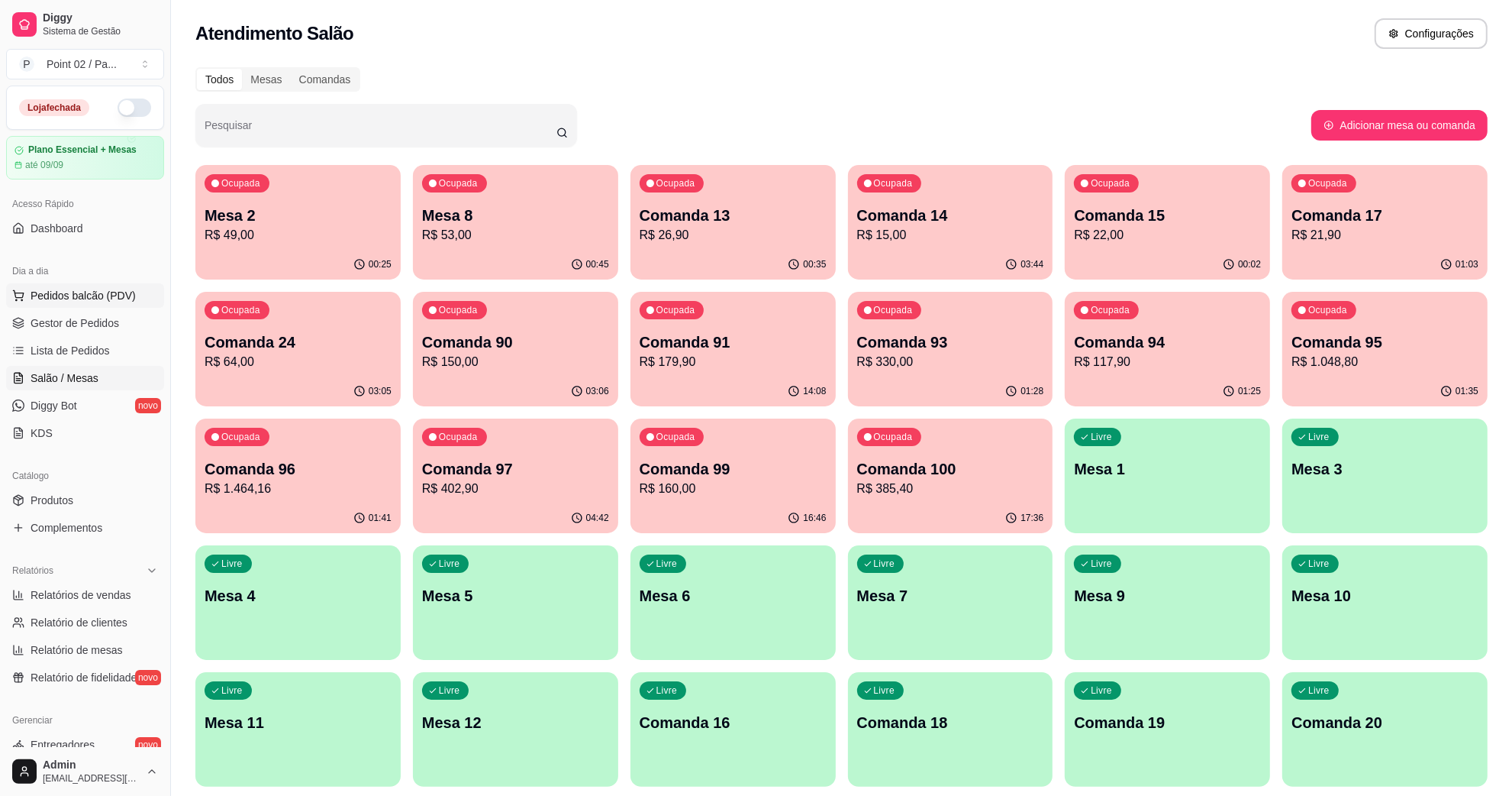
click at [96, 297] on span "Pedidos balcão (PDV)" at bounding box center [83, 296] width 105 height 16
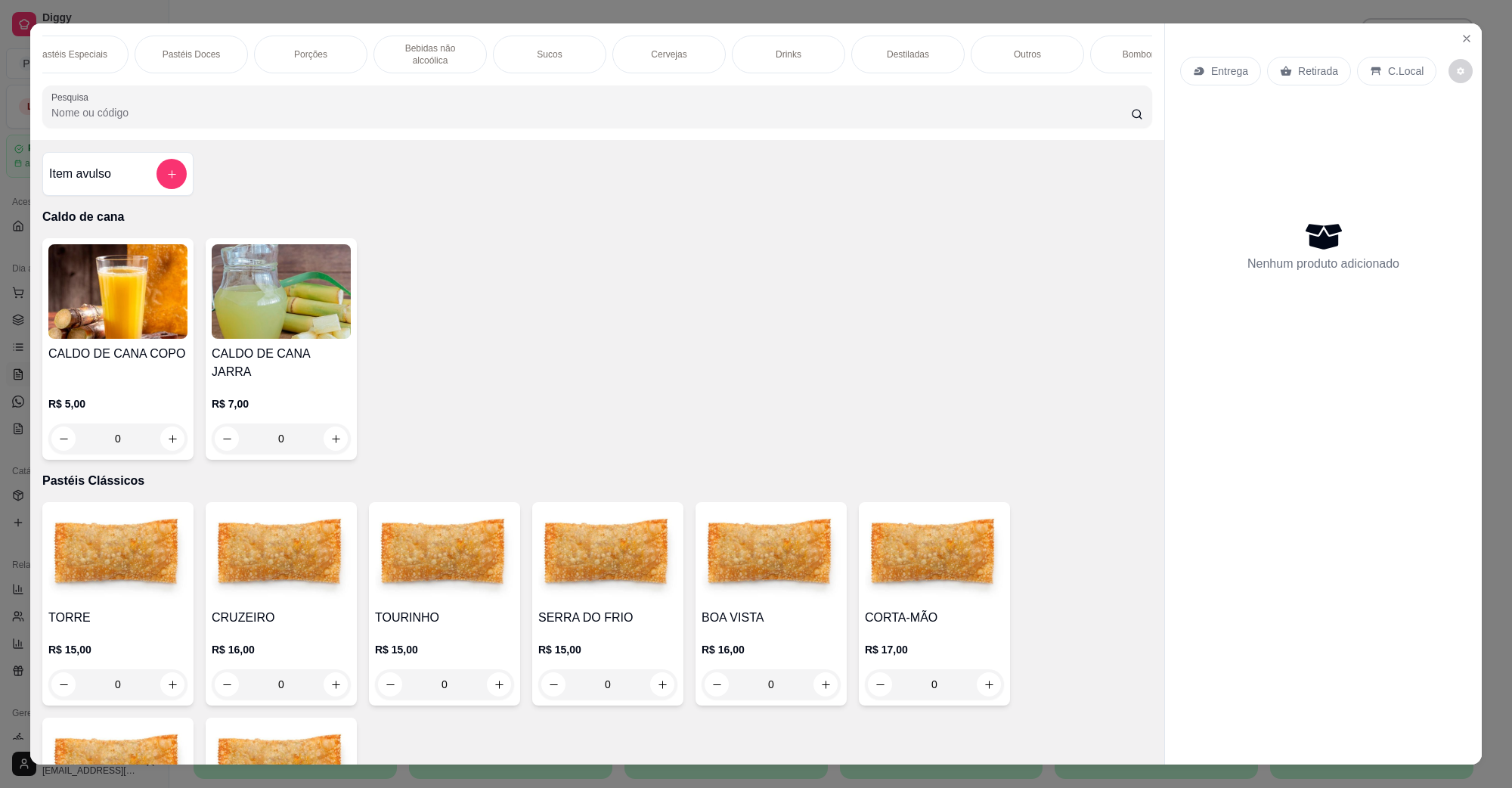
scroll to position [0, 318]
click at [1084, 49] on p "Bomboniere" at bounding box center [1096, 54] width 49 height 13
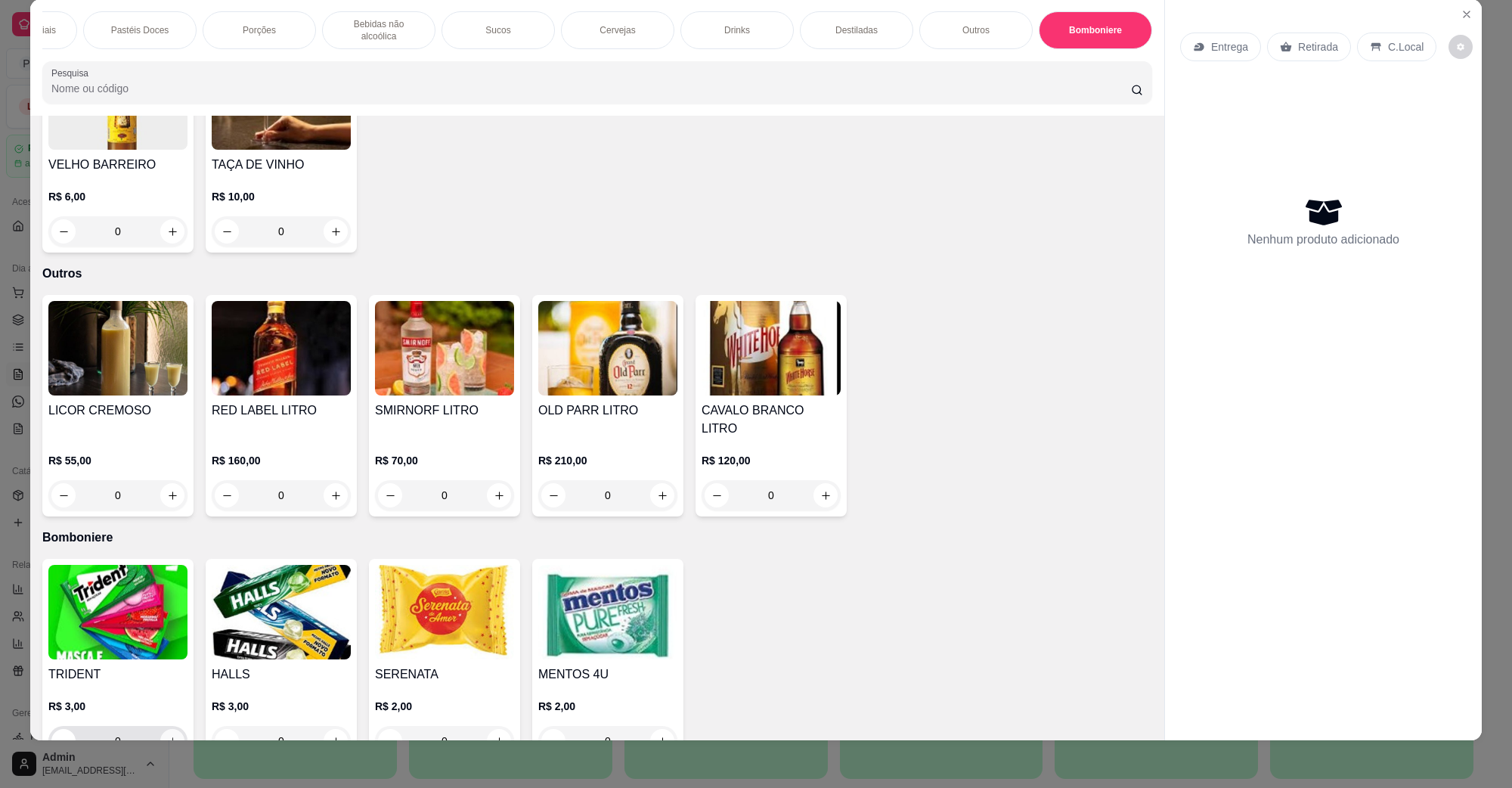
click at [167, 736] on icon "increase-product-quantity" at bounding box center [173, 742] width 12 height 12
type input "1"
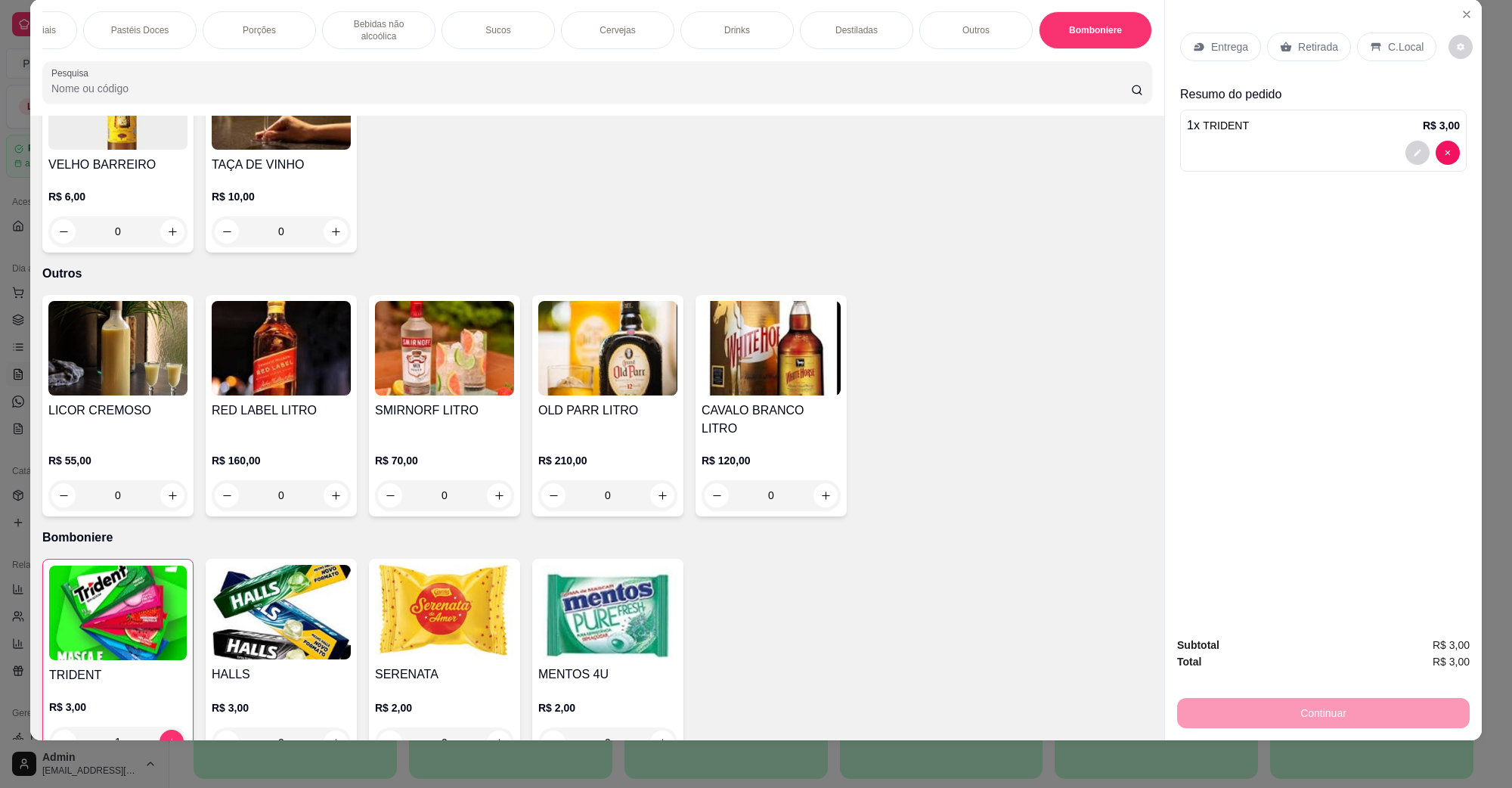
click at [1401, 43] on p "C.Local" at bounding box center [1406, 47] width 36 height 15
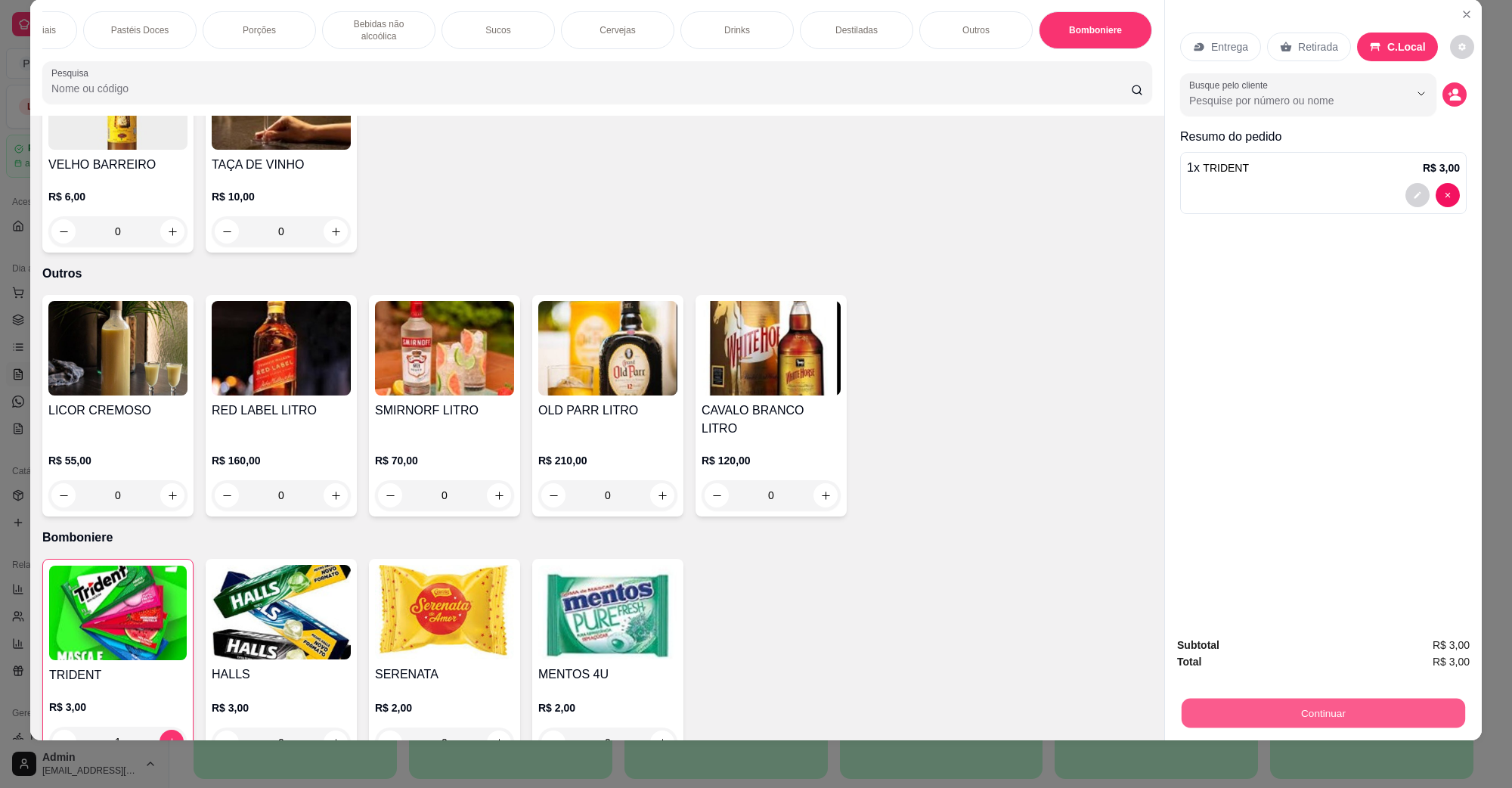
click at [1313, 709] on button "Continuar" at bounding box center [1323, 712] width 283 height 30
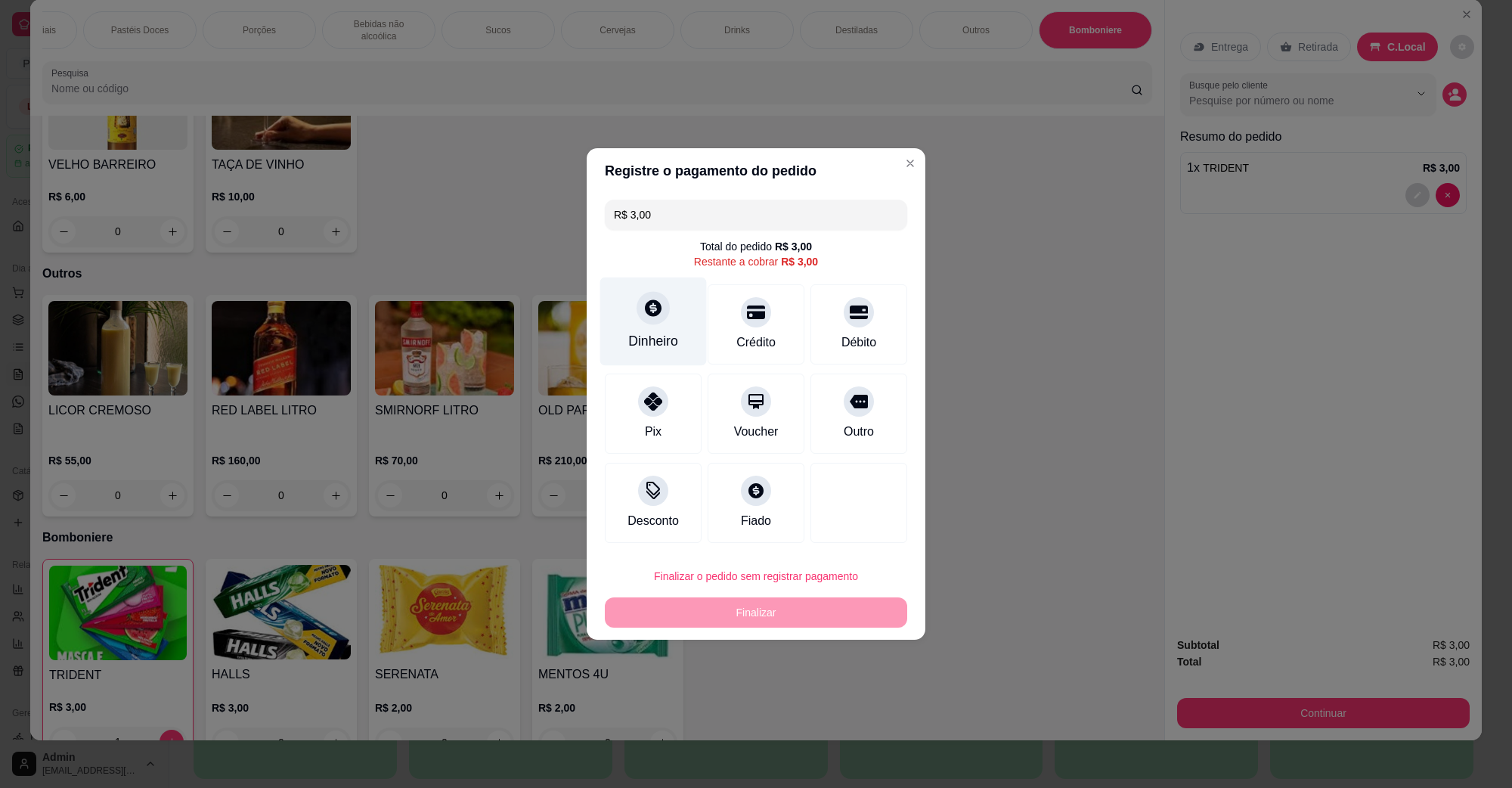
click at [659, 336] on div "Dinheiro" at bounding box center [653, 341] width 50 height 19
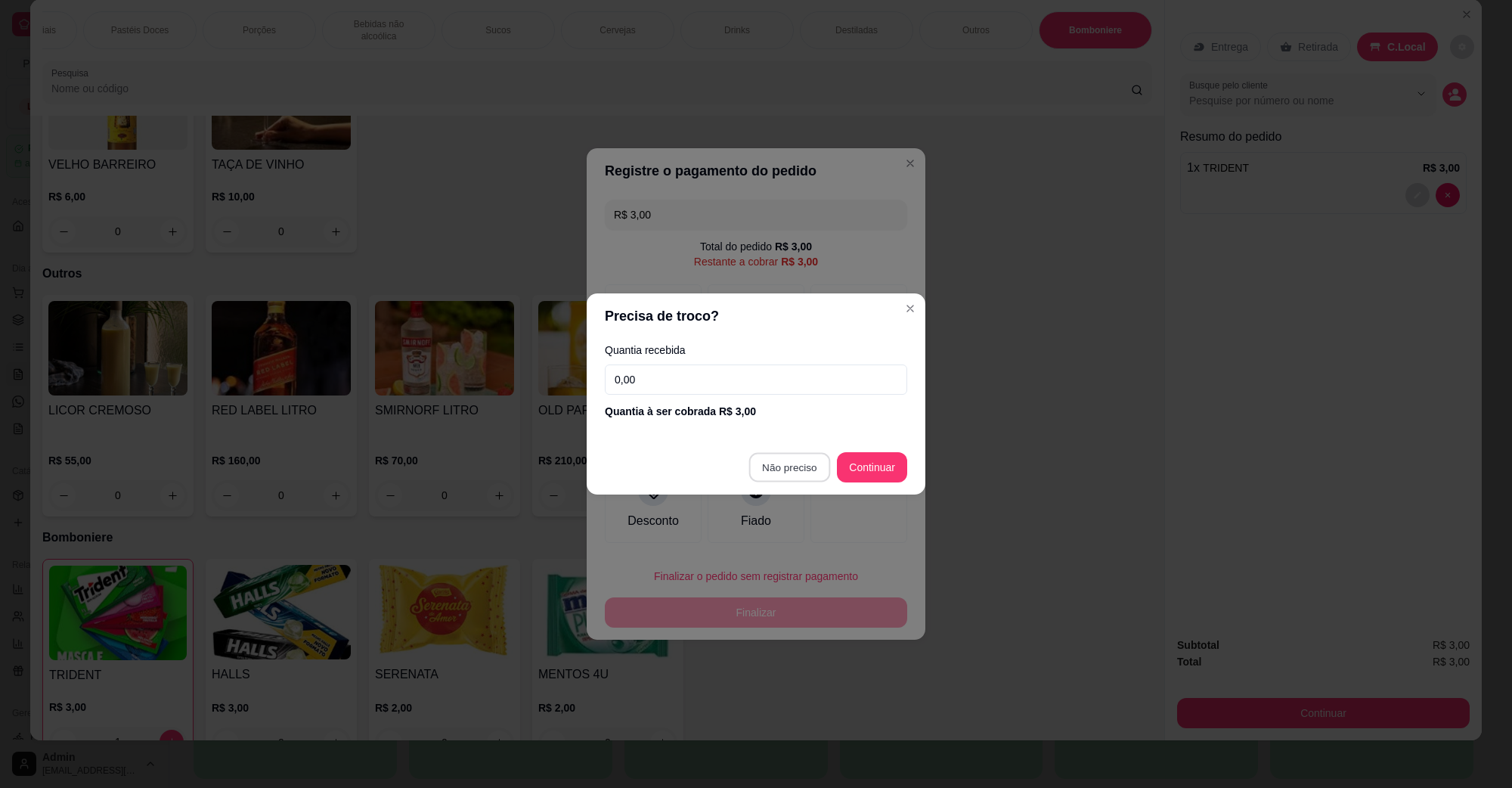
type input "R$ 0,00"
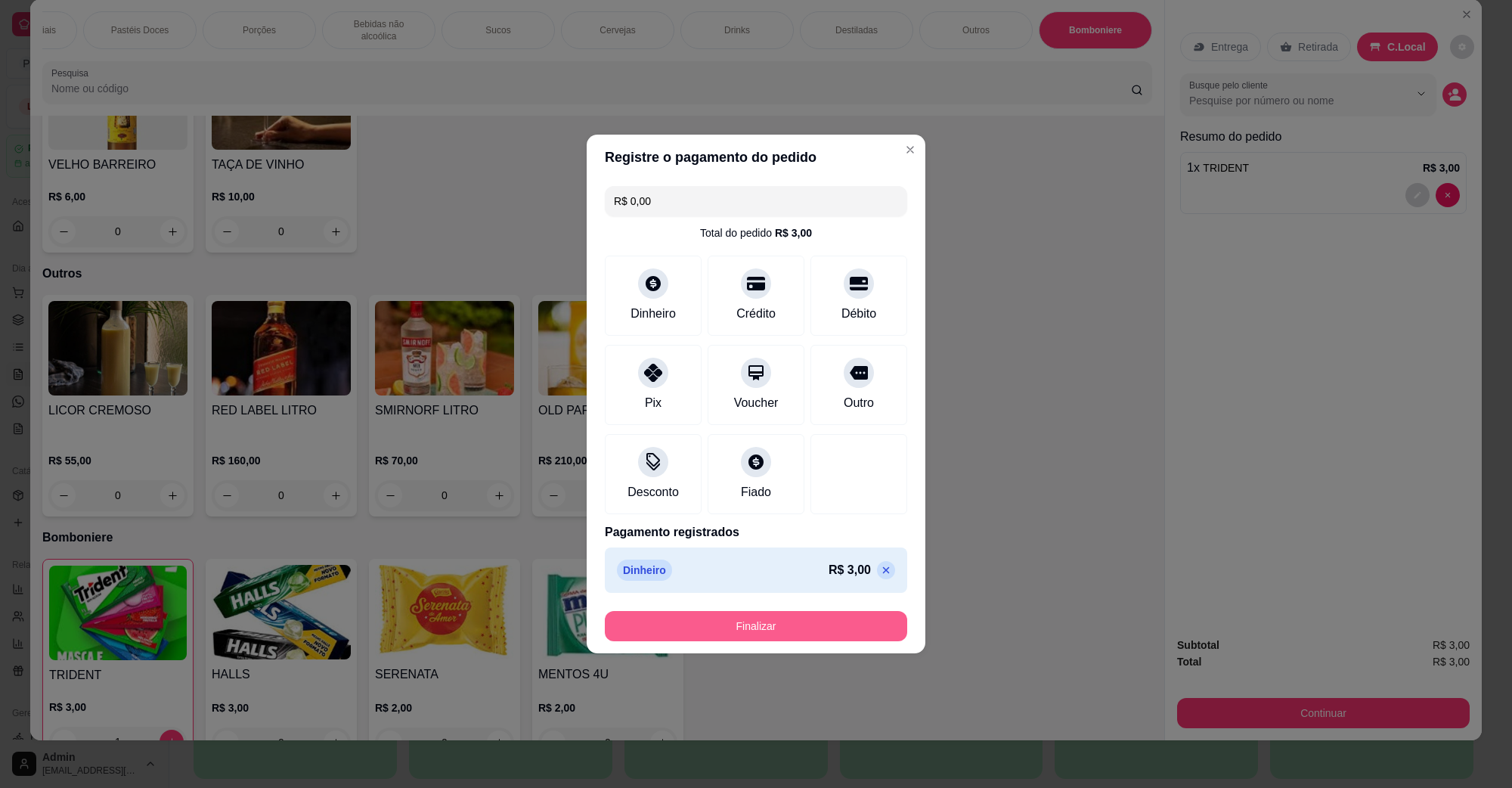
click at [769, 621] on button "Finalizar" at bounding box center [756, 625] width 302 height 30
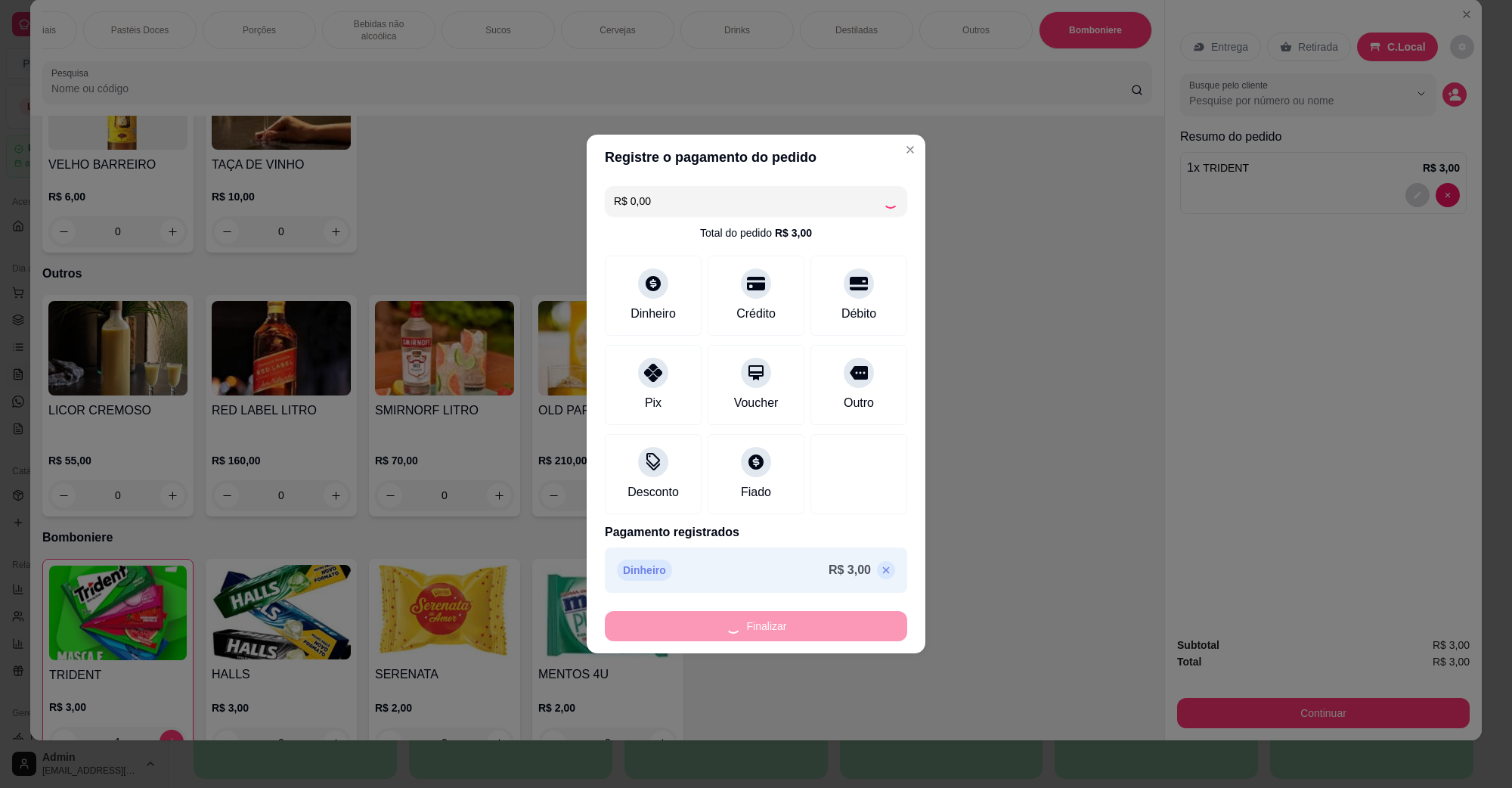
type input "0"
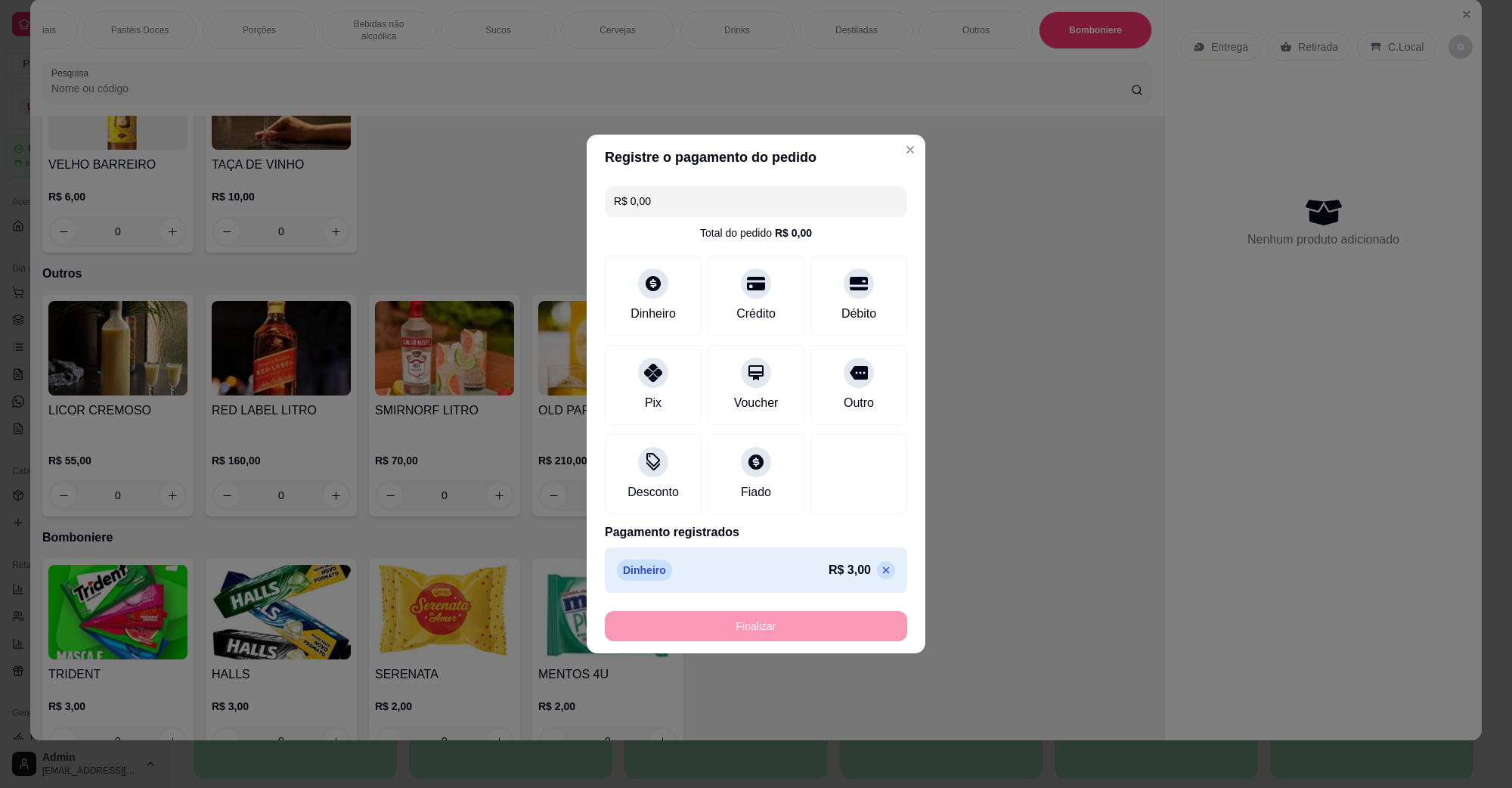
type input "-R$ 3,00"
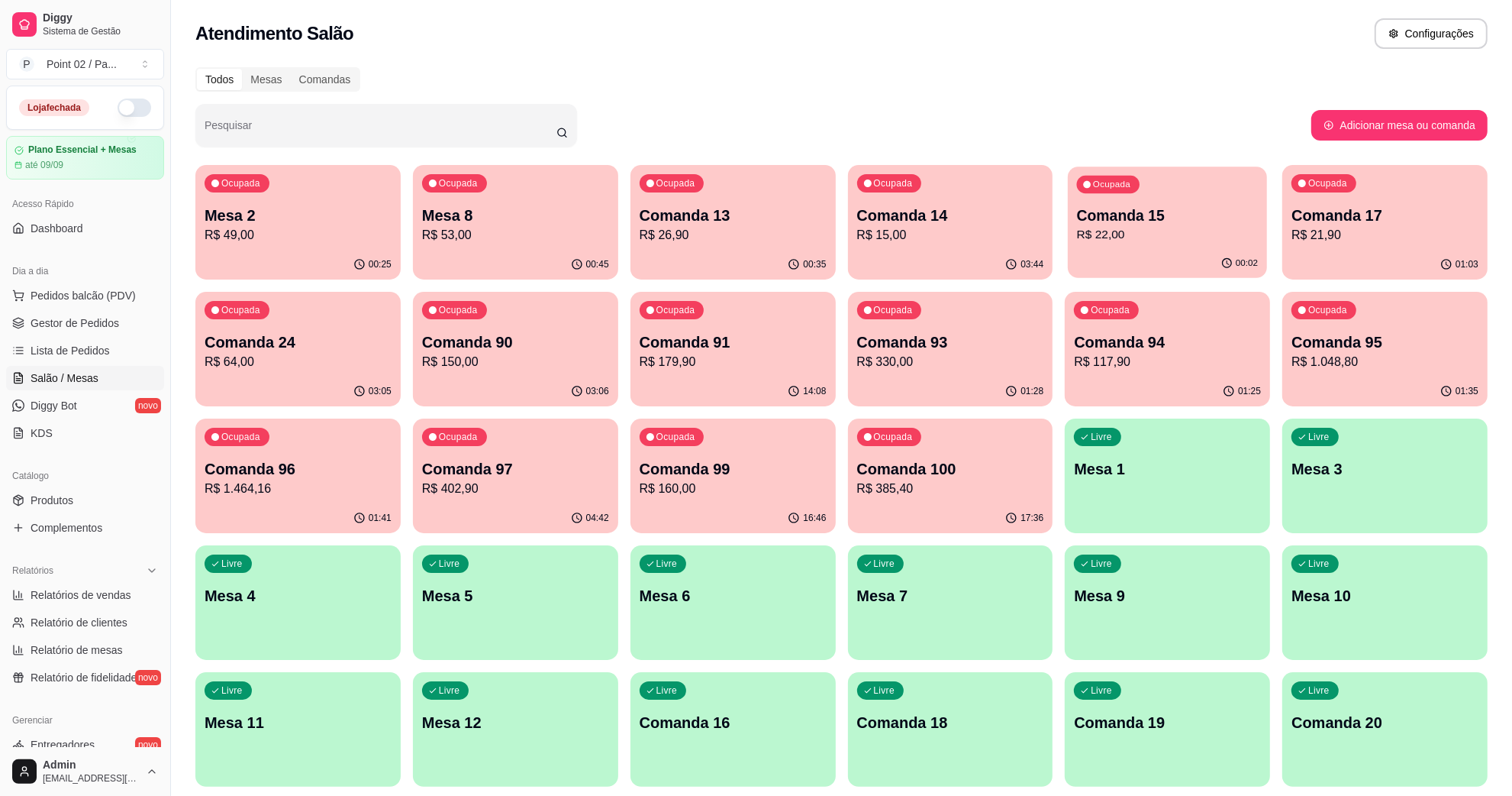
click at [1134, 223] on p "Comanda 15" at bounding box center [1167, 216] width 180 height 20
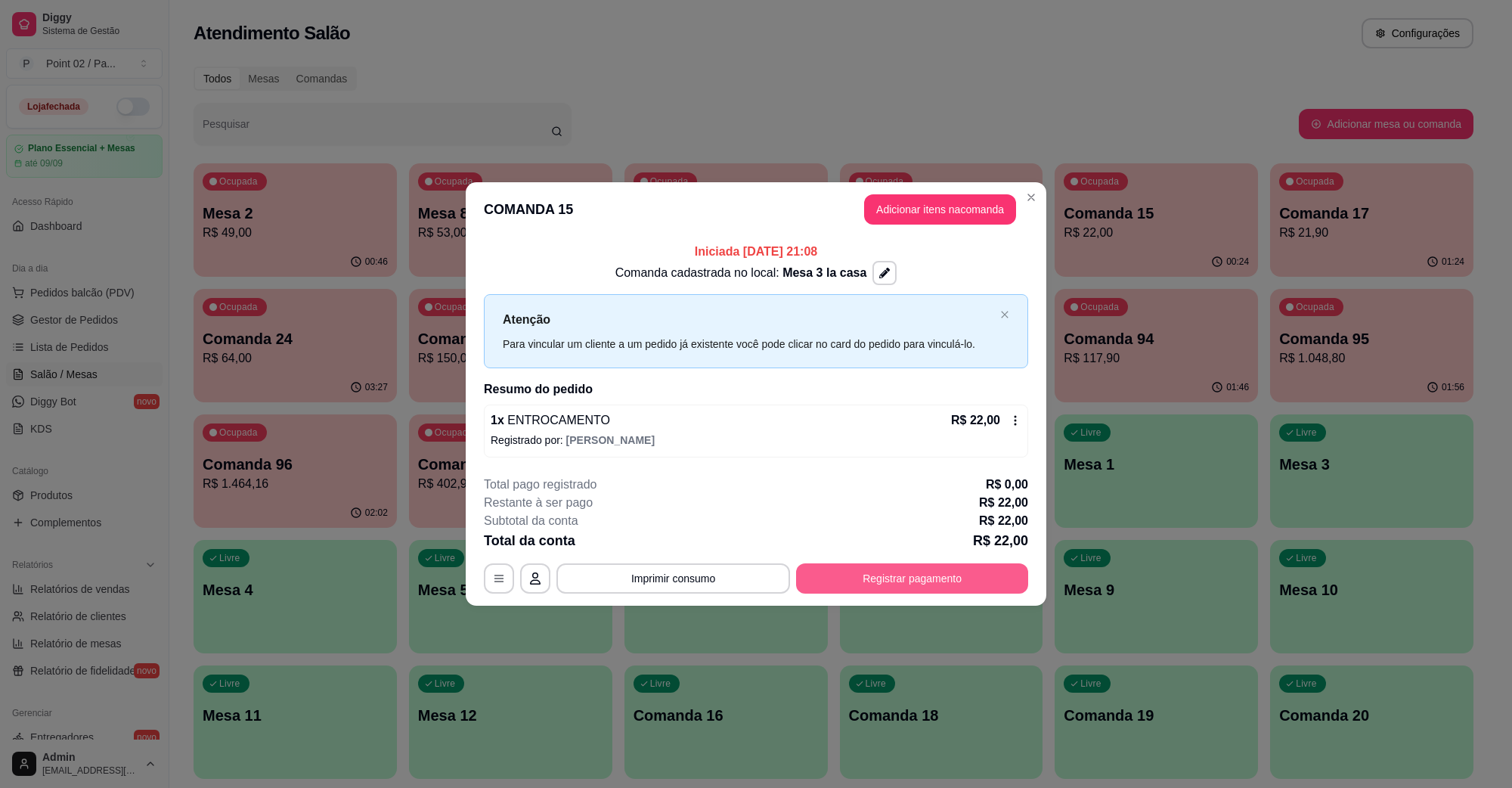
click at [885, 584] on button "Registrar pagamento" at bounding box center [912, 577] width 232 height 30
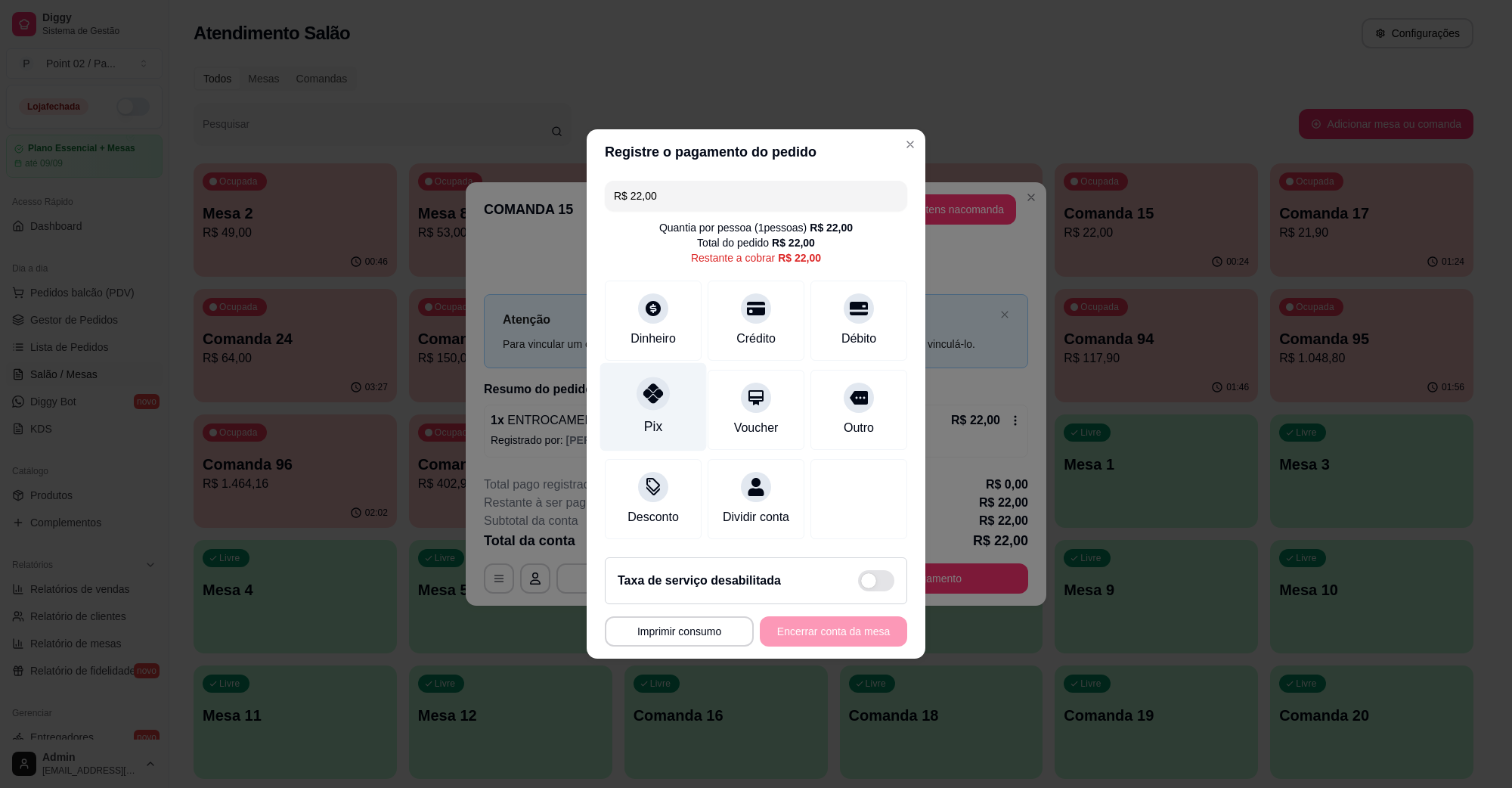
click at [624, 399] on div "Pix" at bounding box center [653, 408] width 106 height 89
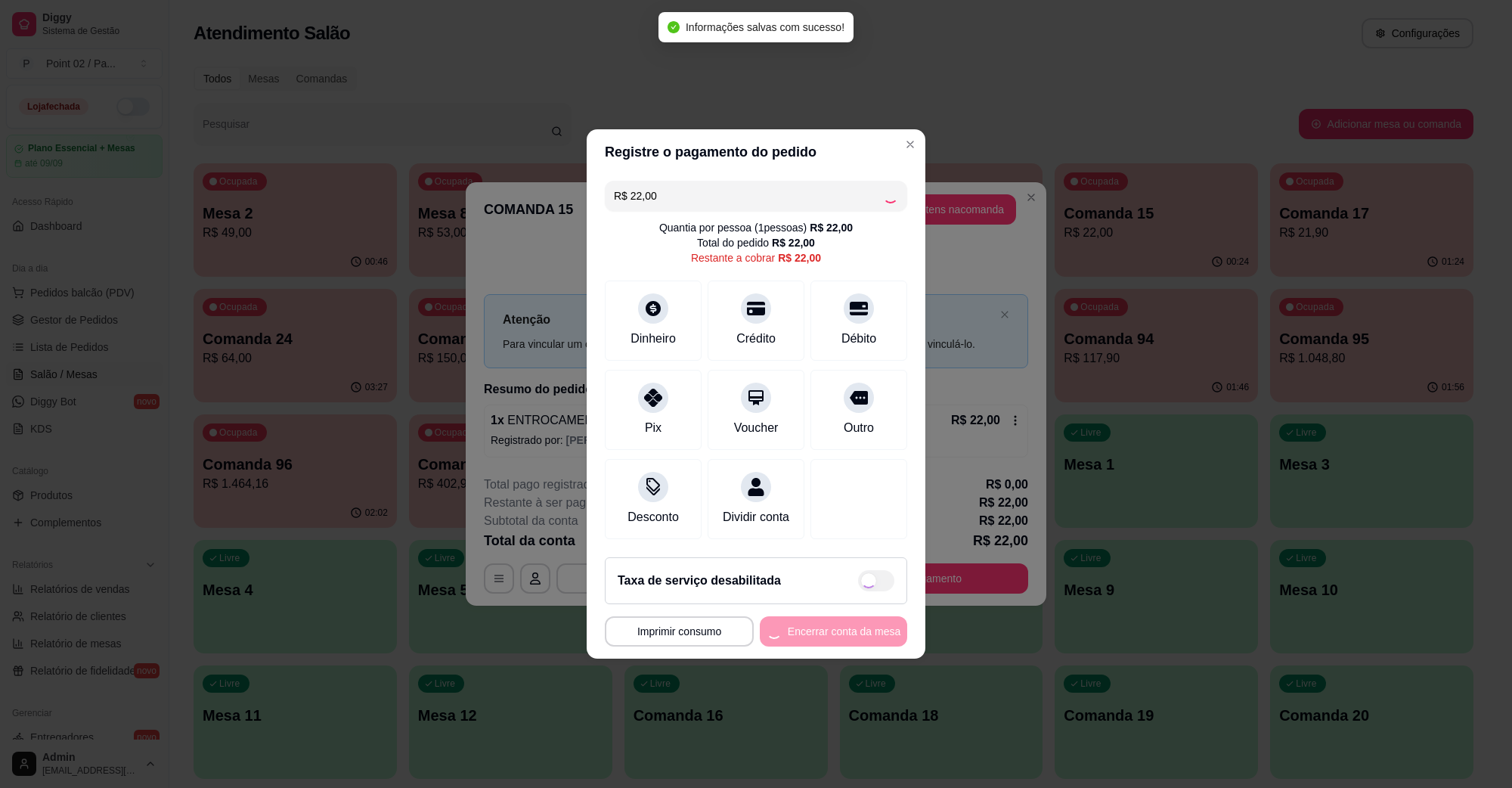
type input "R$ 0,00"
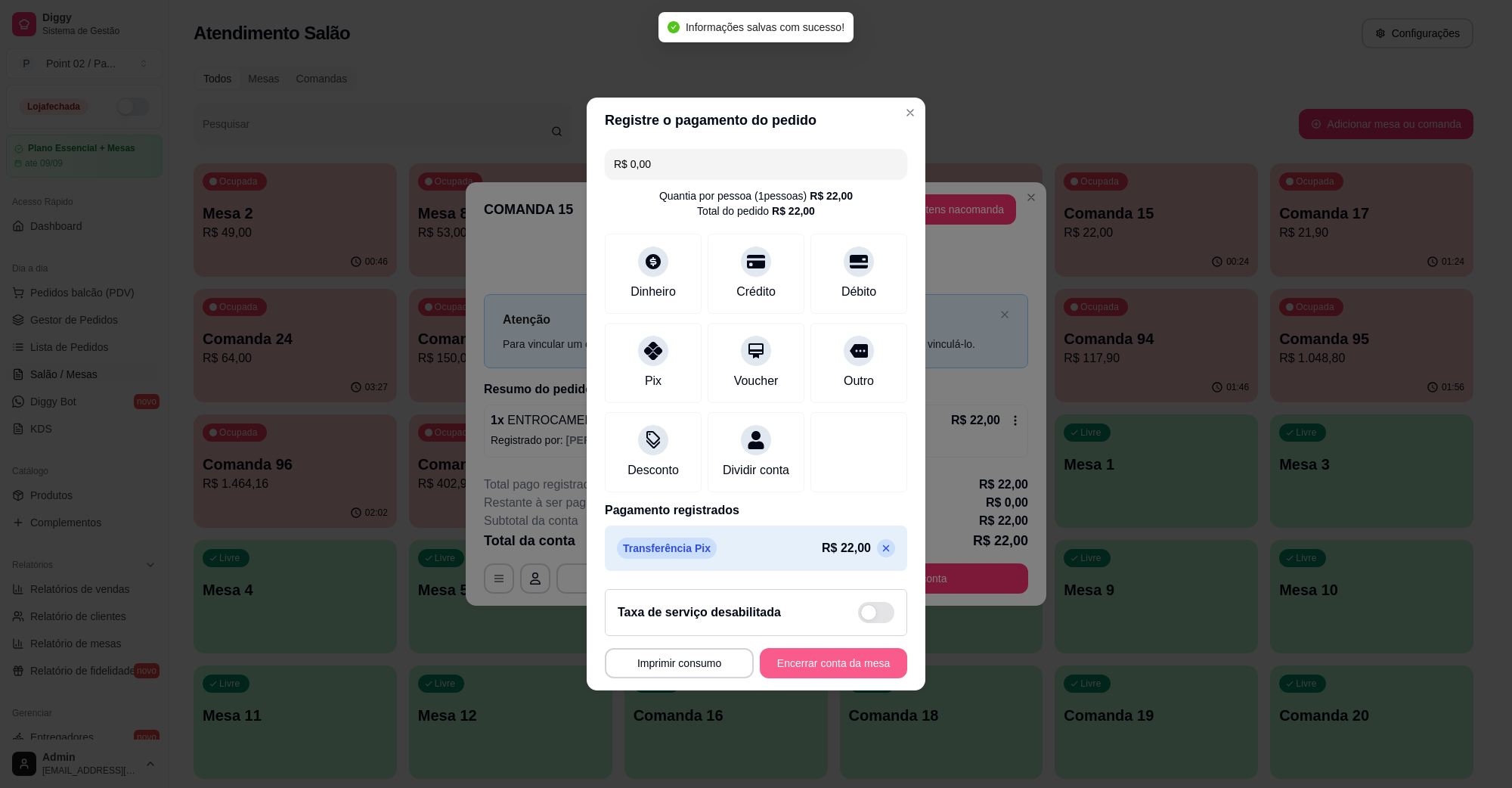
click at [802, 667] on button "Encerrar conta da mesa" at bounding box center [834, 662] width 148 height 30
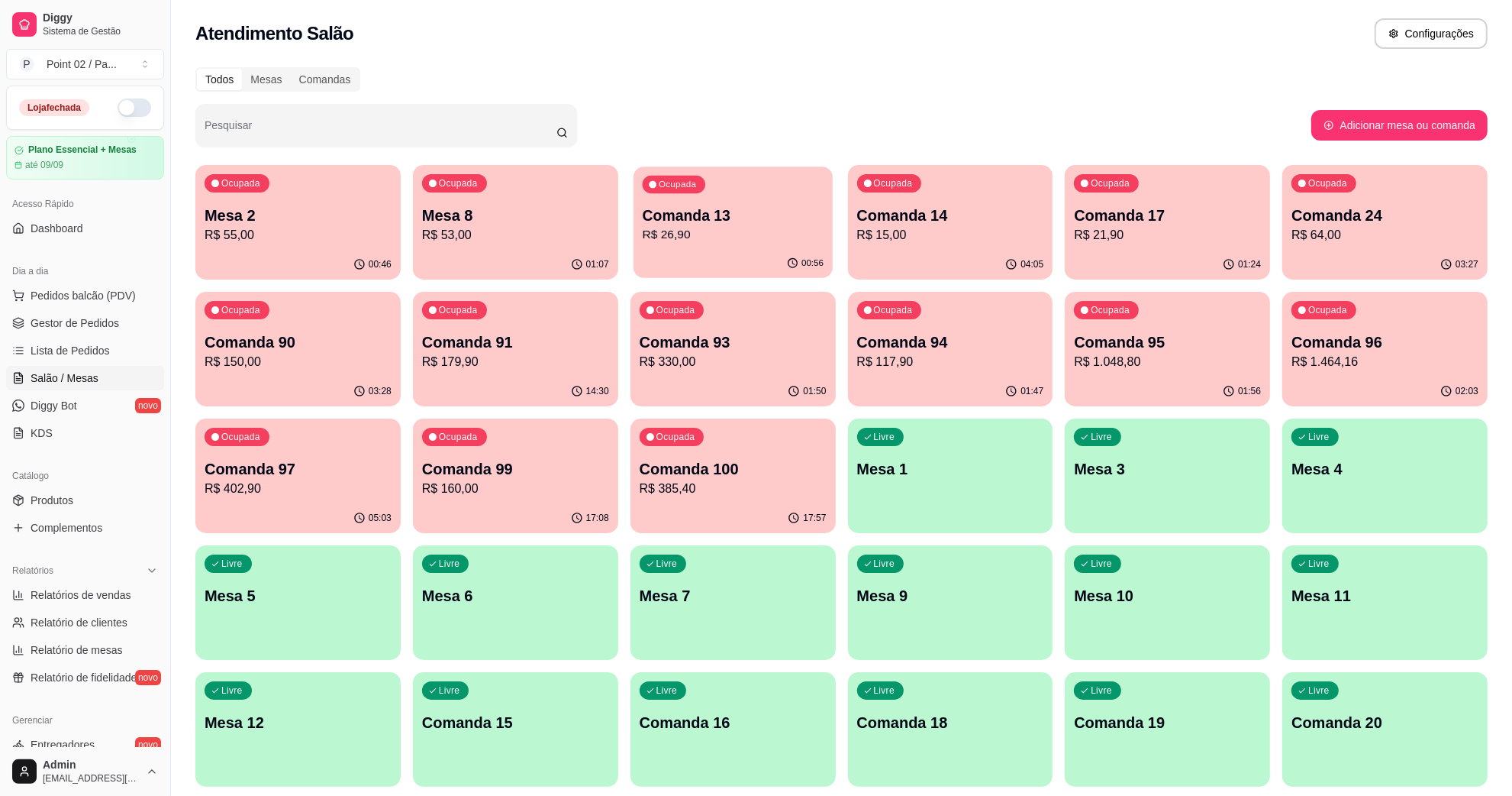
click at [716, 223] on p "Comanda 13" at bounding box center [732, 216] width 180 height 20
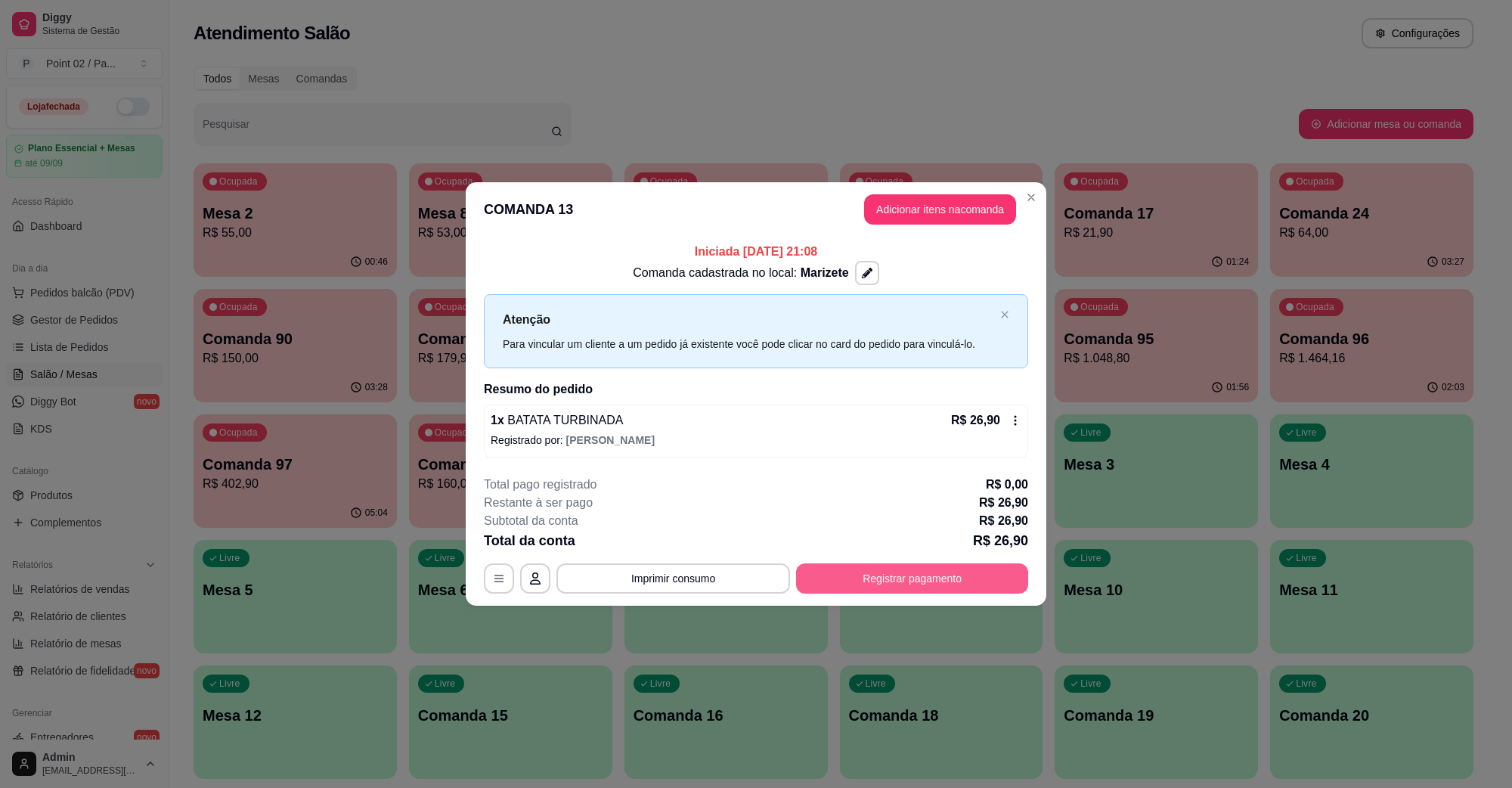
click at [877, 576] on button "Registrar pagamento" at bounding box center [912, 577] width 232 height 30
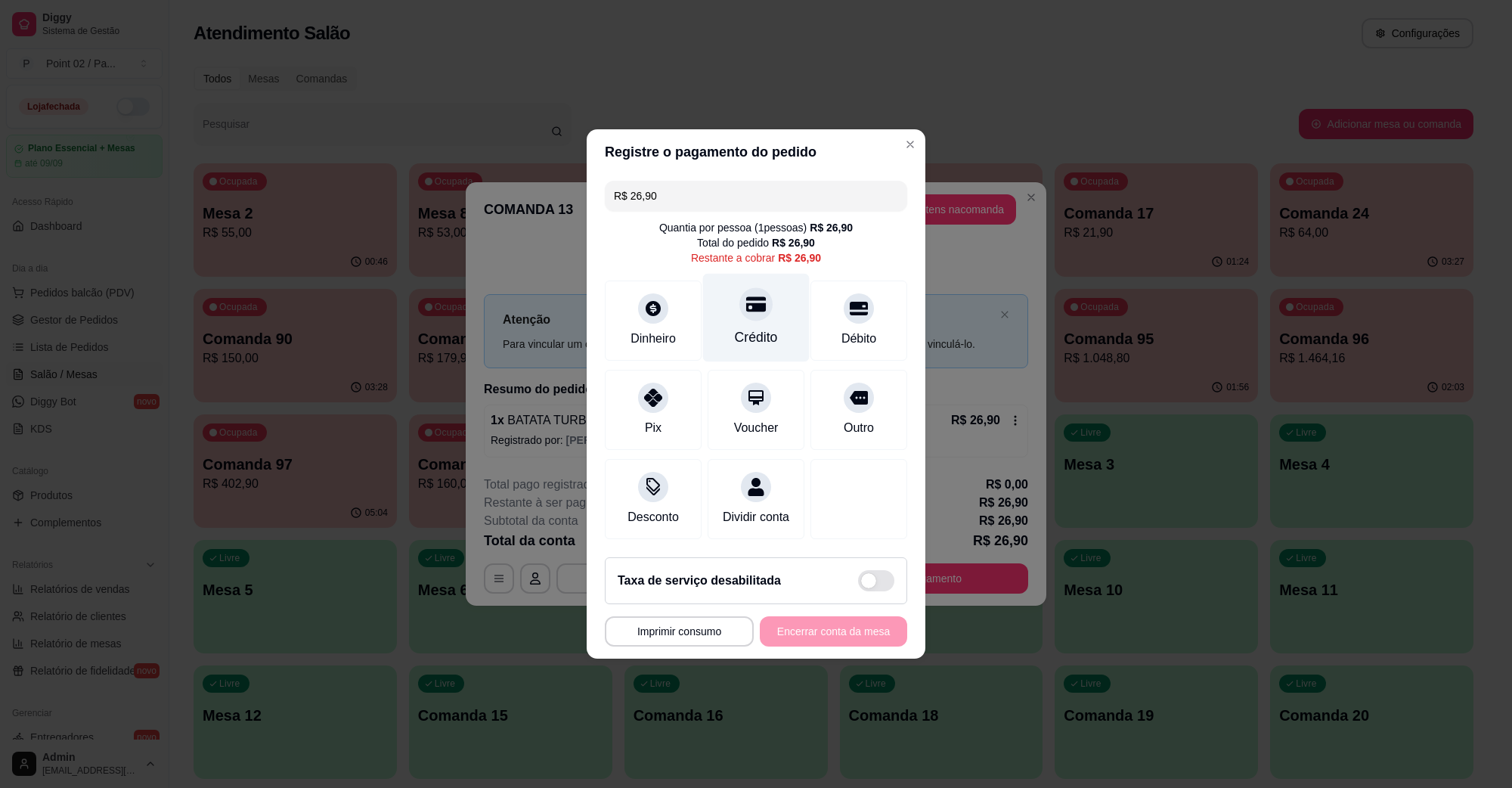
click at [753, 327] on div "Crédito" at bounding box center [756, 337] width 43 height 19
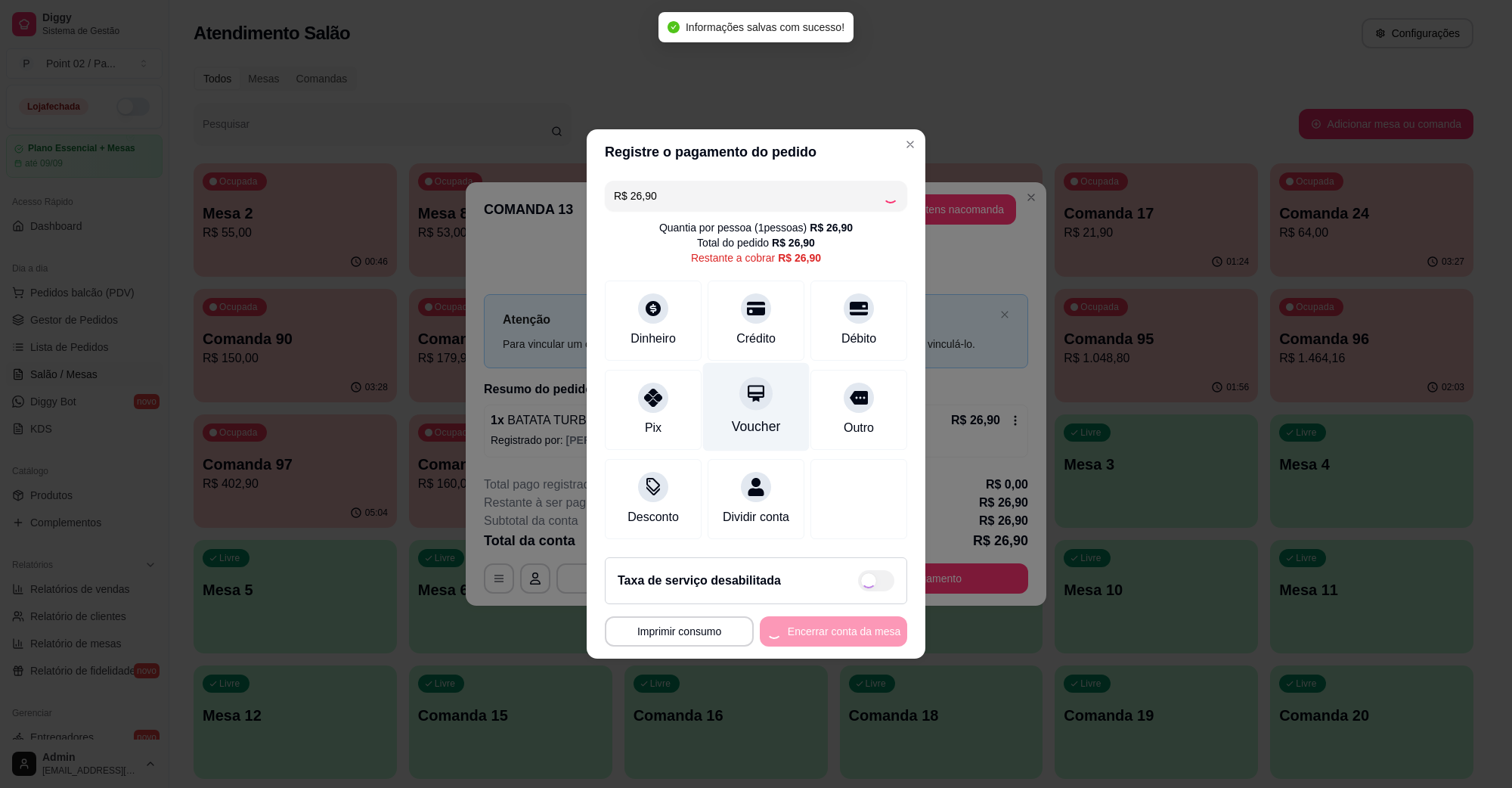
type input "R$ 0,00"
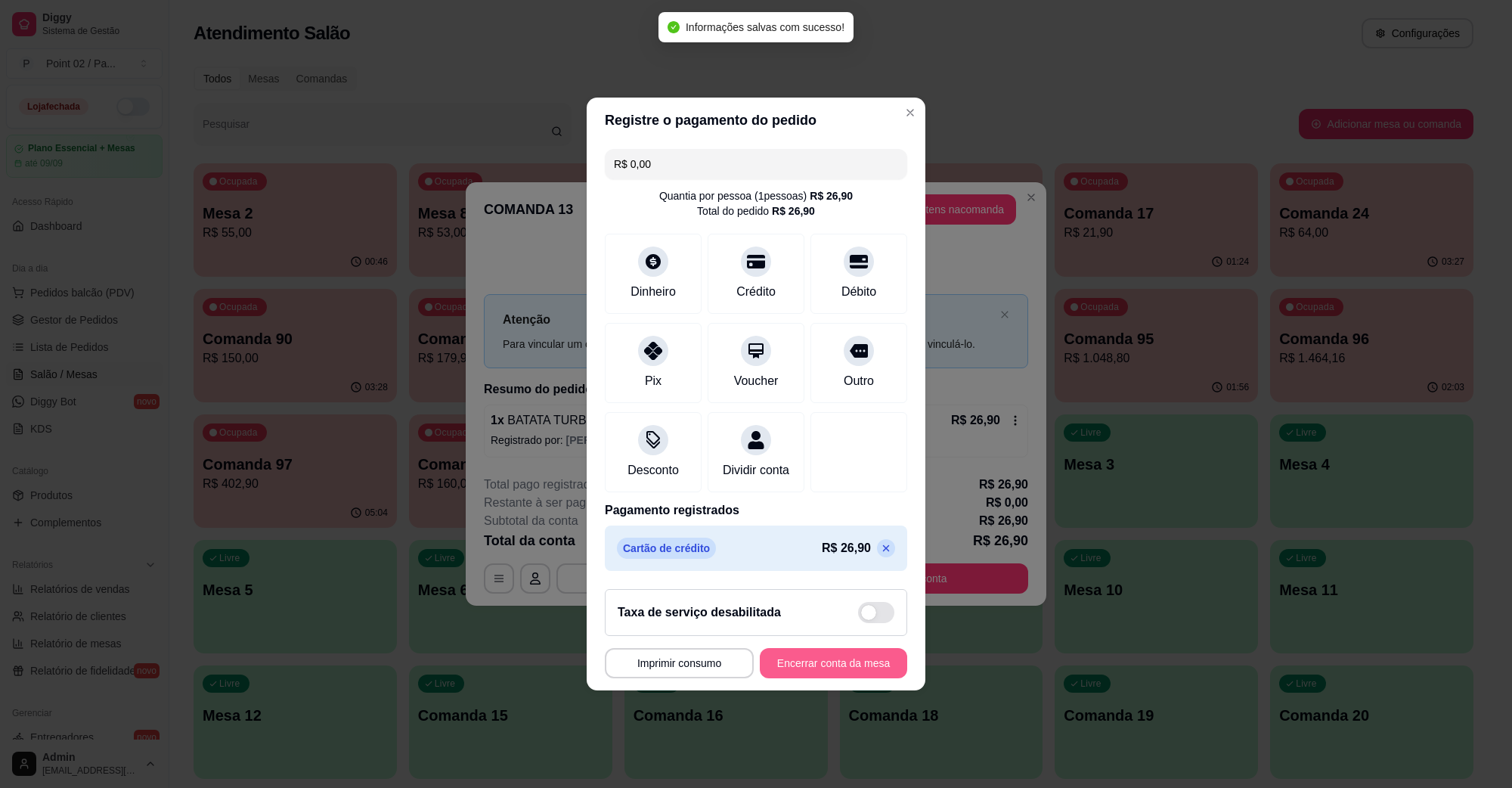
click at [808, 674] on button "Encerrar conta da mesa" at bounding box center [834, 662] width 148 height 30
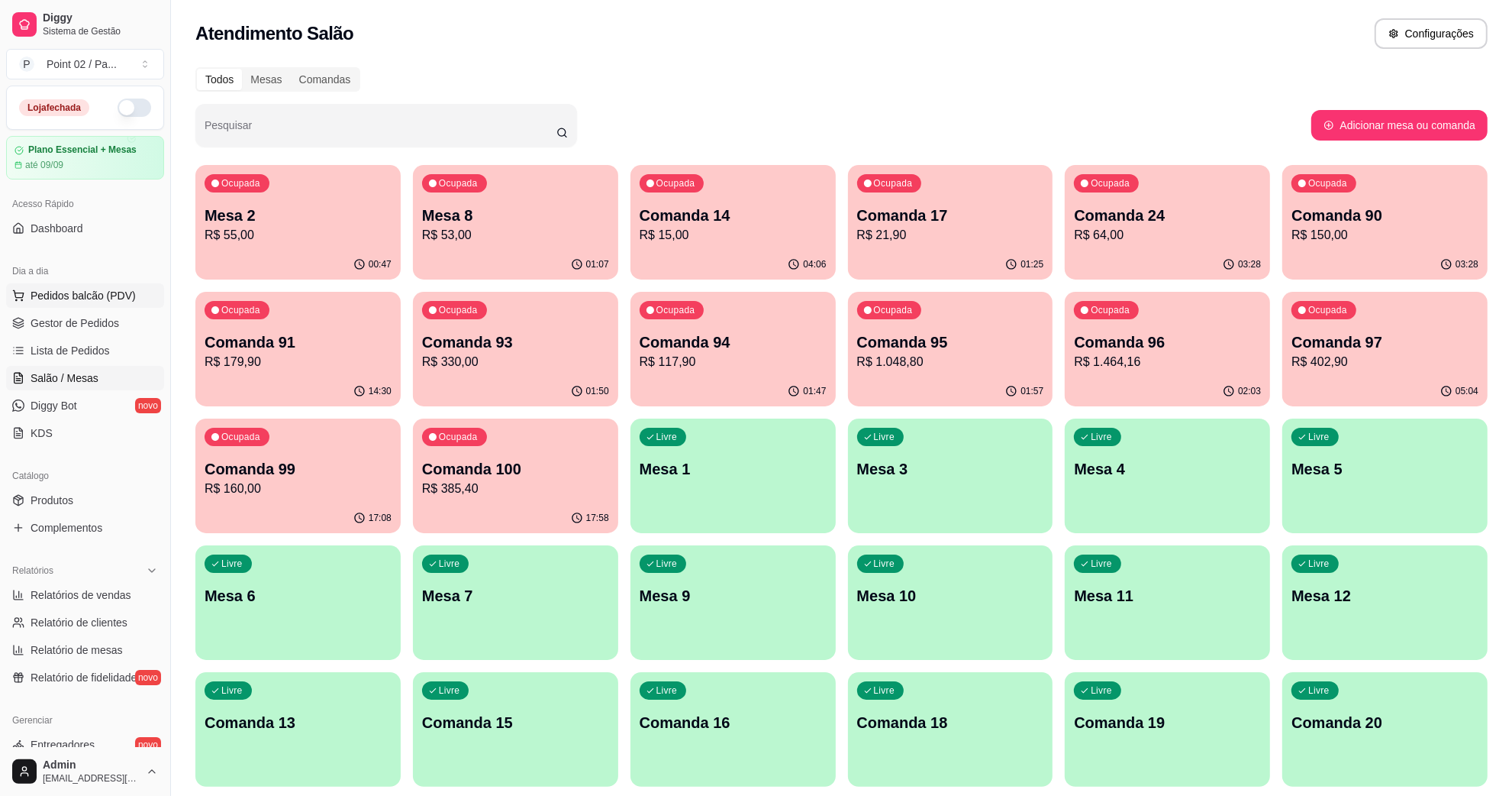
click at [88, 293] on span "Pedidos balcão (PDV)" at bounding box center [83, 296] width 105 height 16
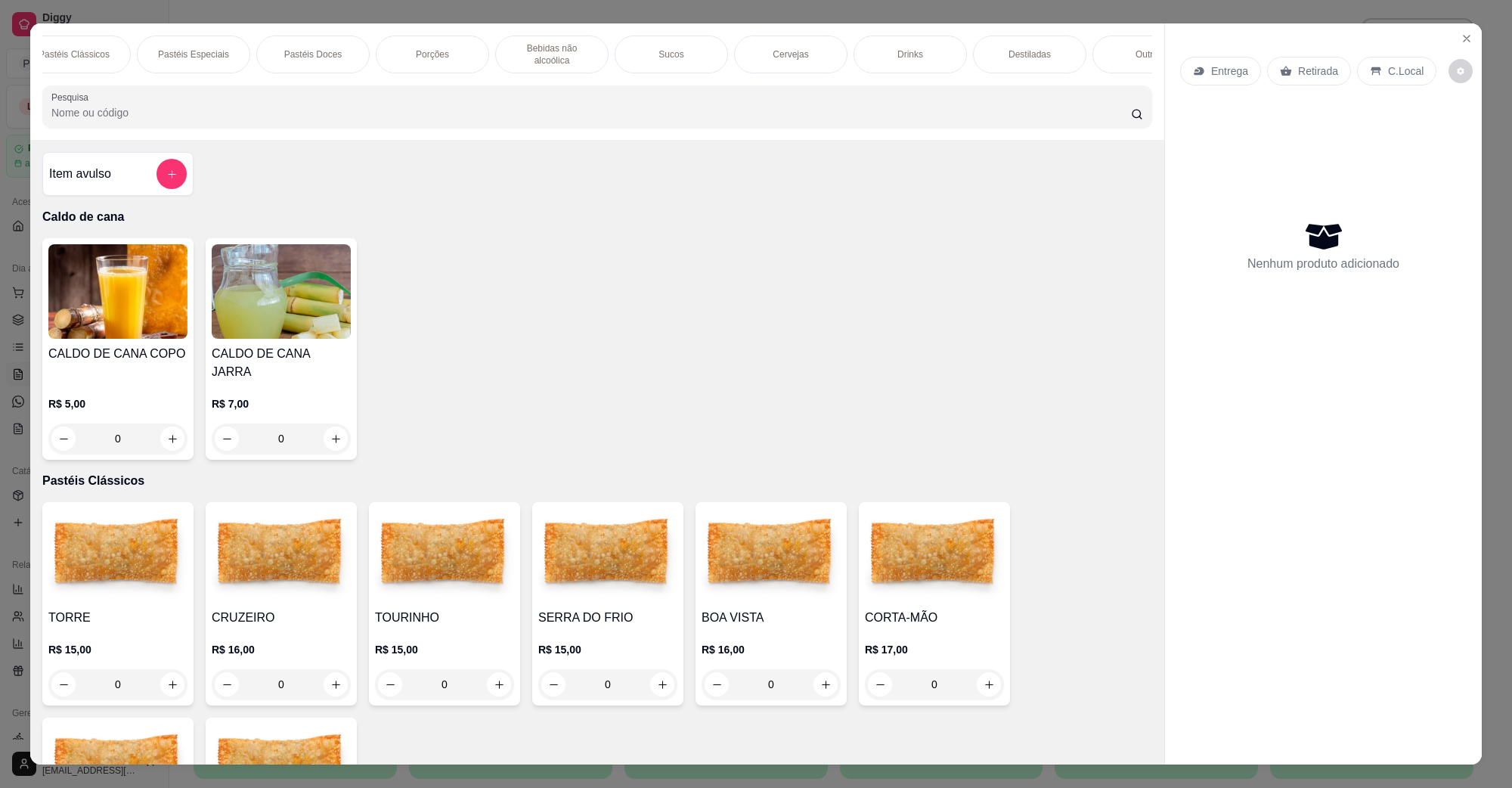
scroll to position [0, 179]
click at [987, 57] on div "Destiladas" at bounding box center [994, 54] width 113 height 38
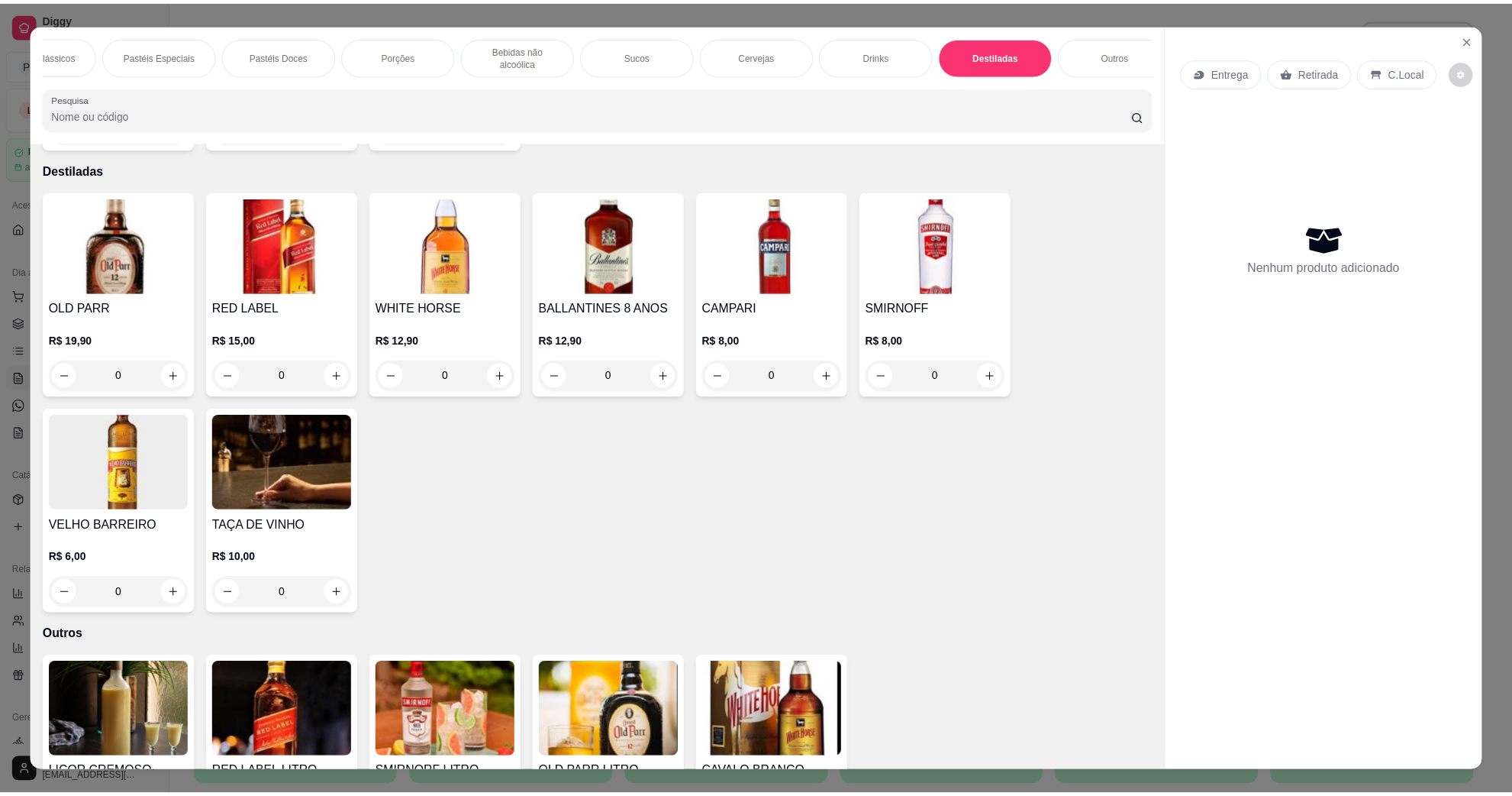
scroll to position [24, 0]
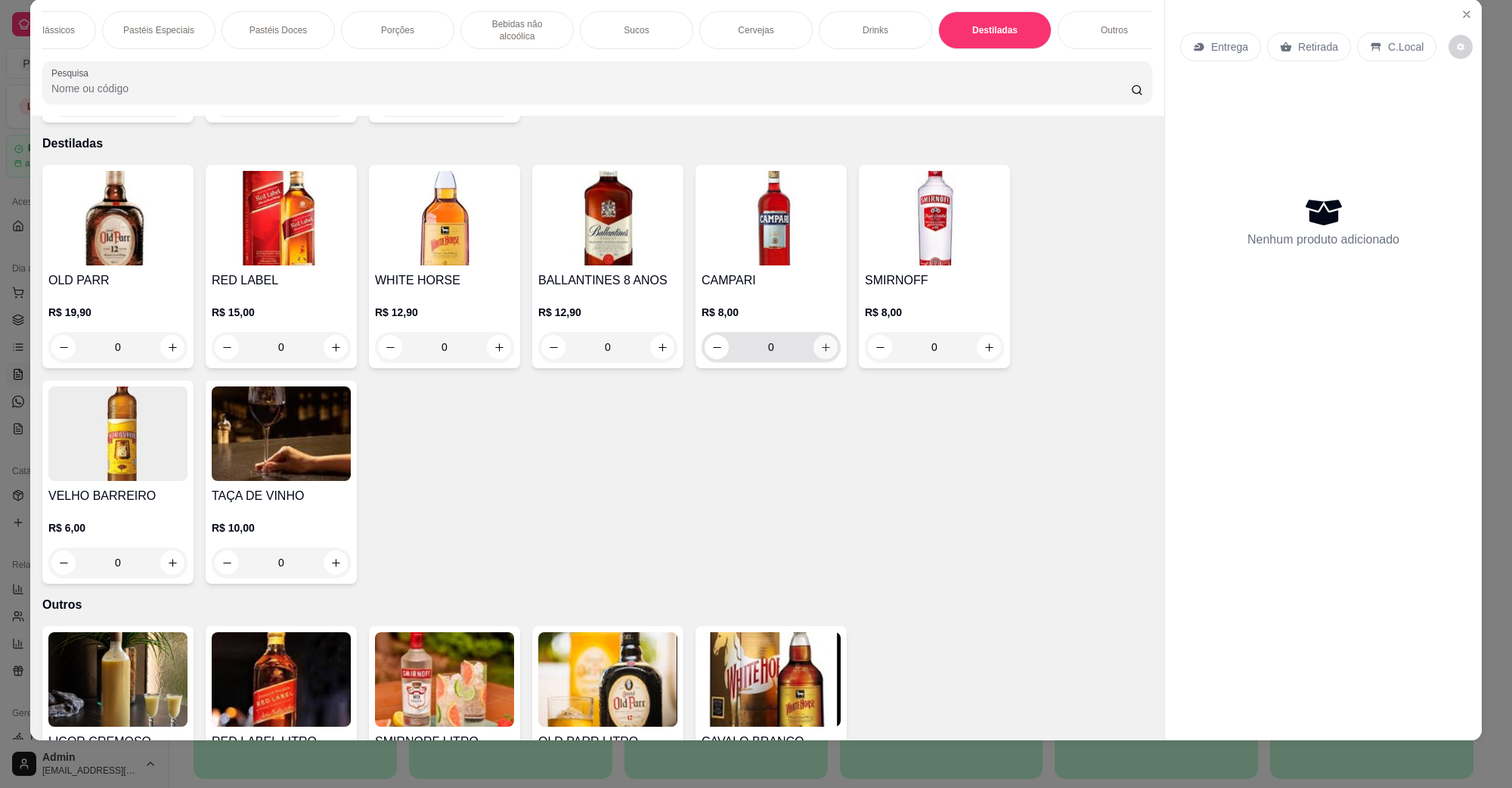
click at [820, 342] on icon "increase-product-quantity" at bounding box center [826, 348] width 12 height 12
type input "1"
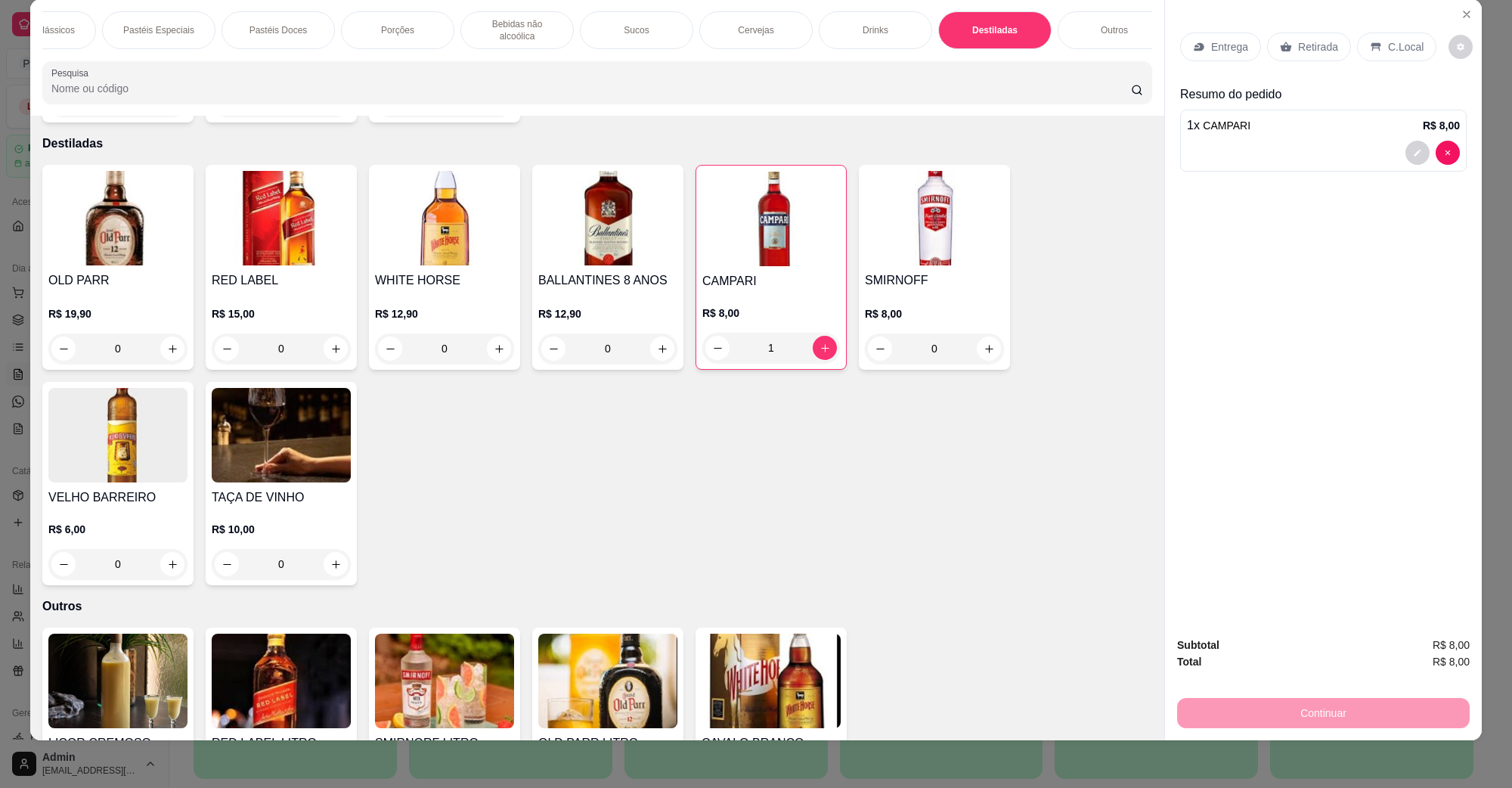
click at [1407, 46] on p "C.Local" at bounding box center [1406, 47] width 36 height 15
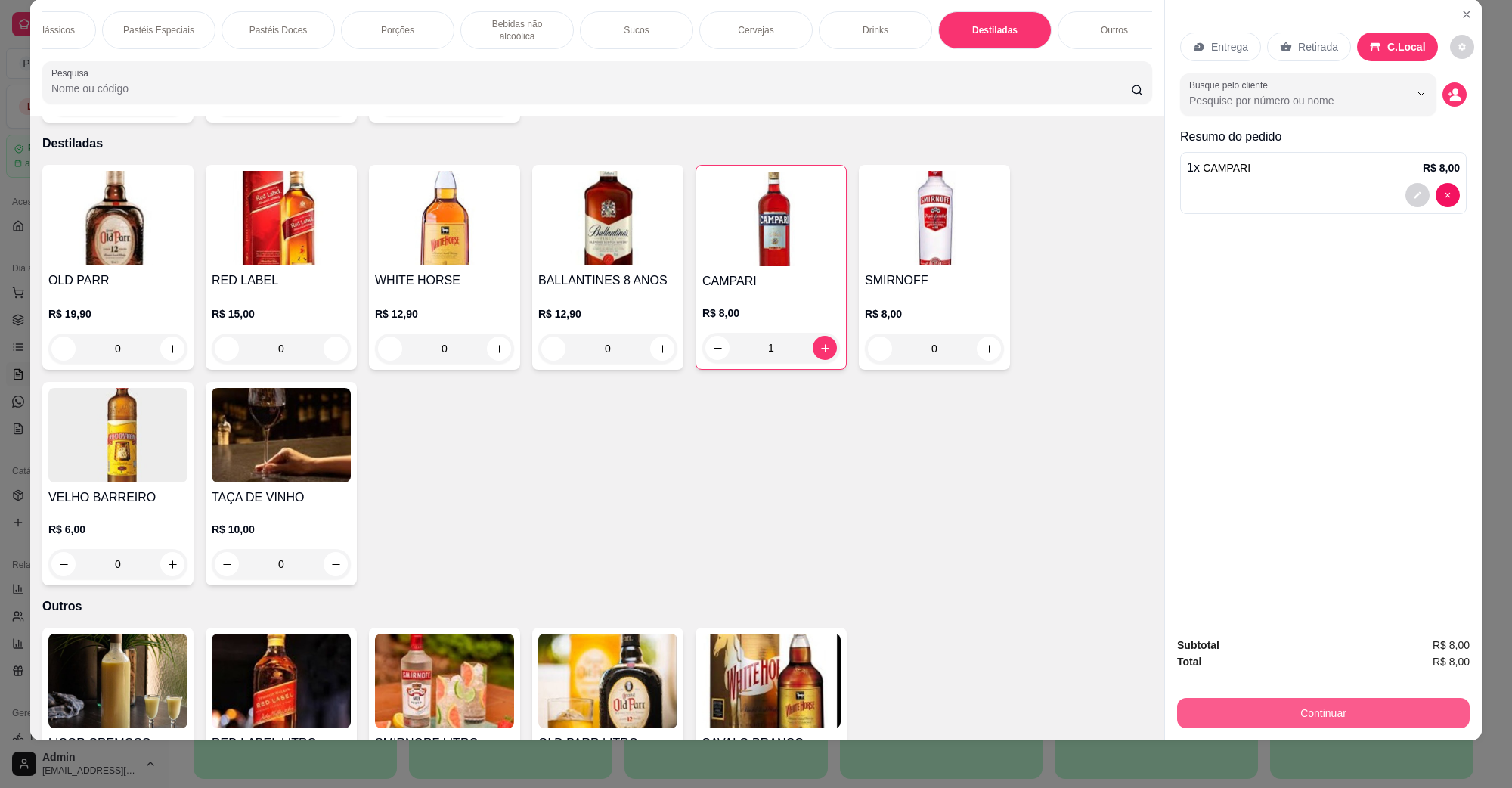
click at [1309, 715] on button "Continuar" at bounding box center [1324, 712] width 293 height 30
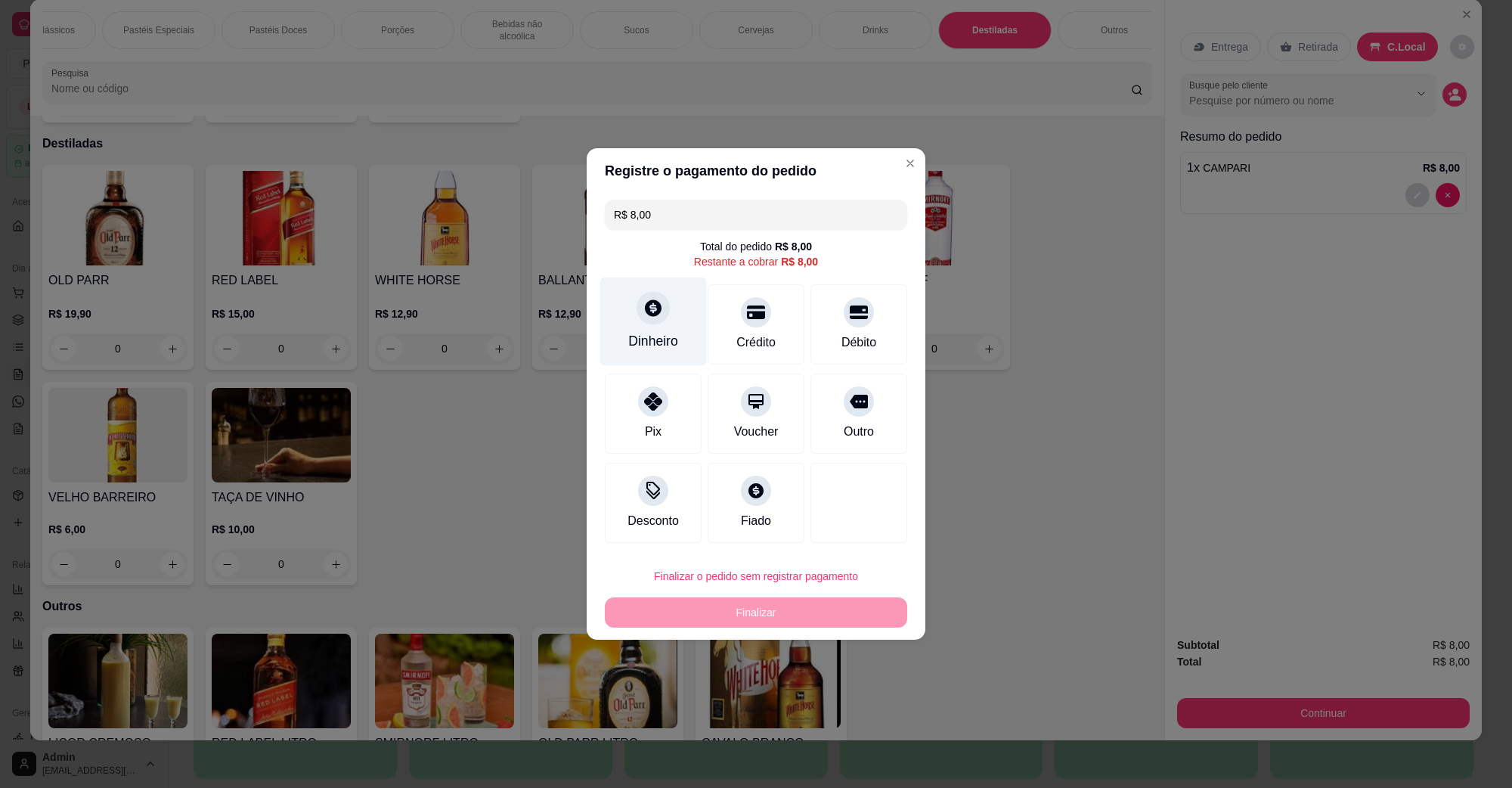
click at [654, 325] on div "Dinheiro" at bounding box center [653, 322] width 106 height 89
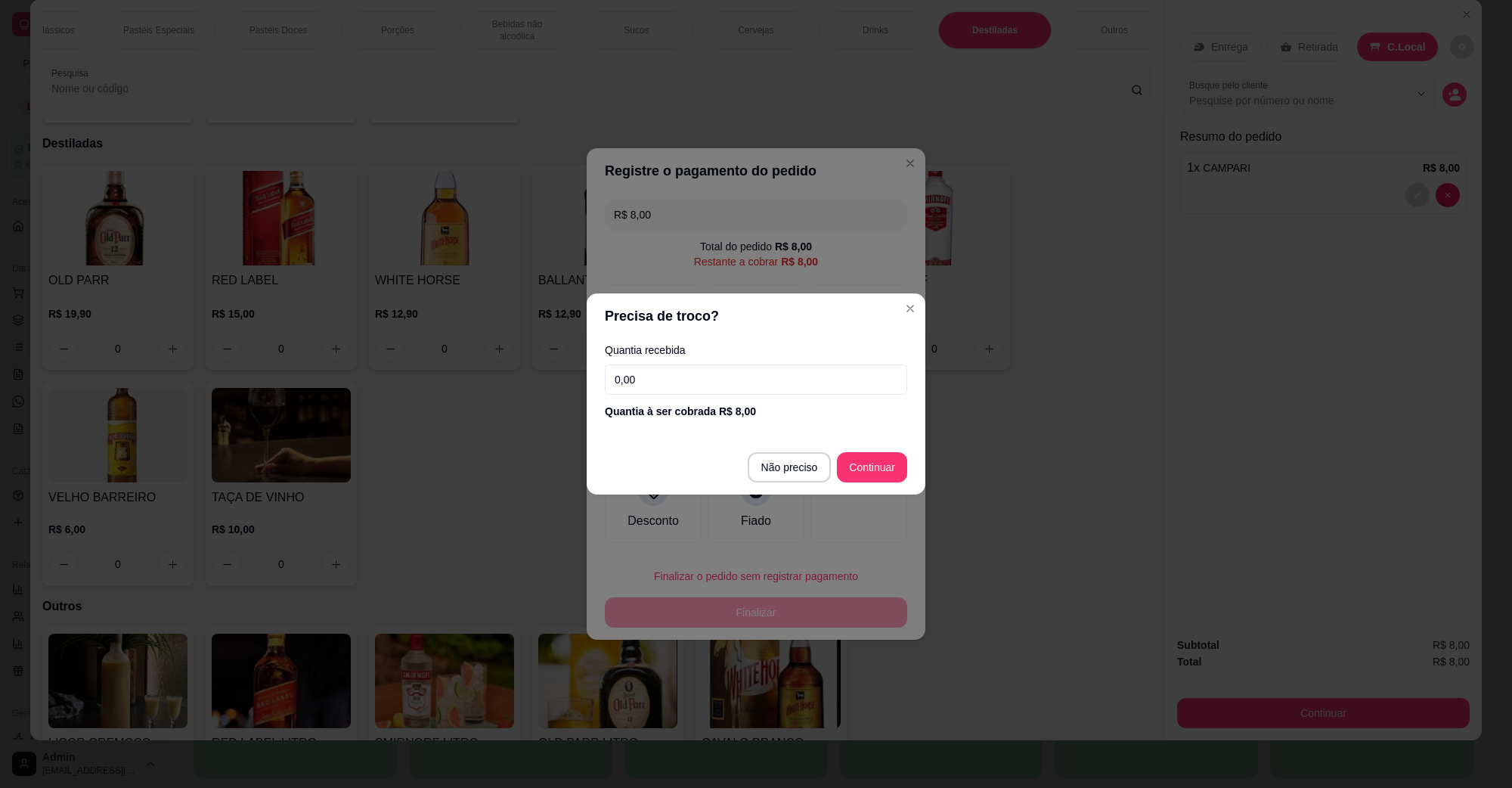
click at [791, 443] on footer "Não preciso Continuar" at bounding box center [756, 466] width 339 height 54
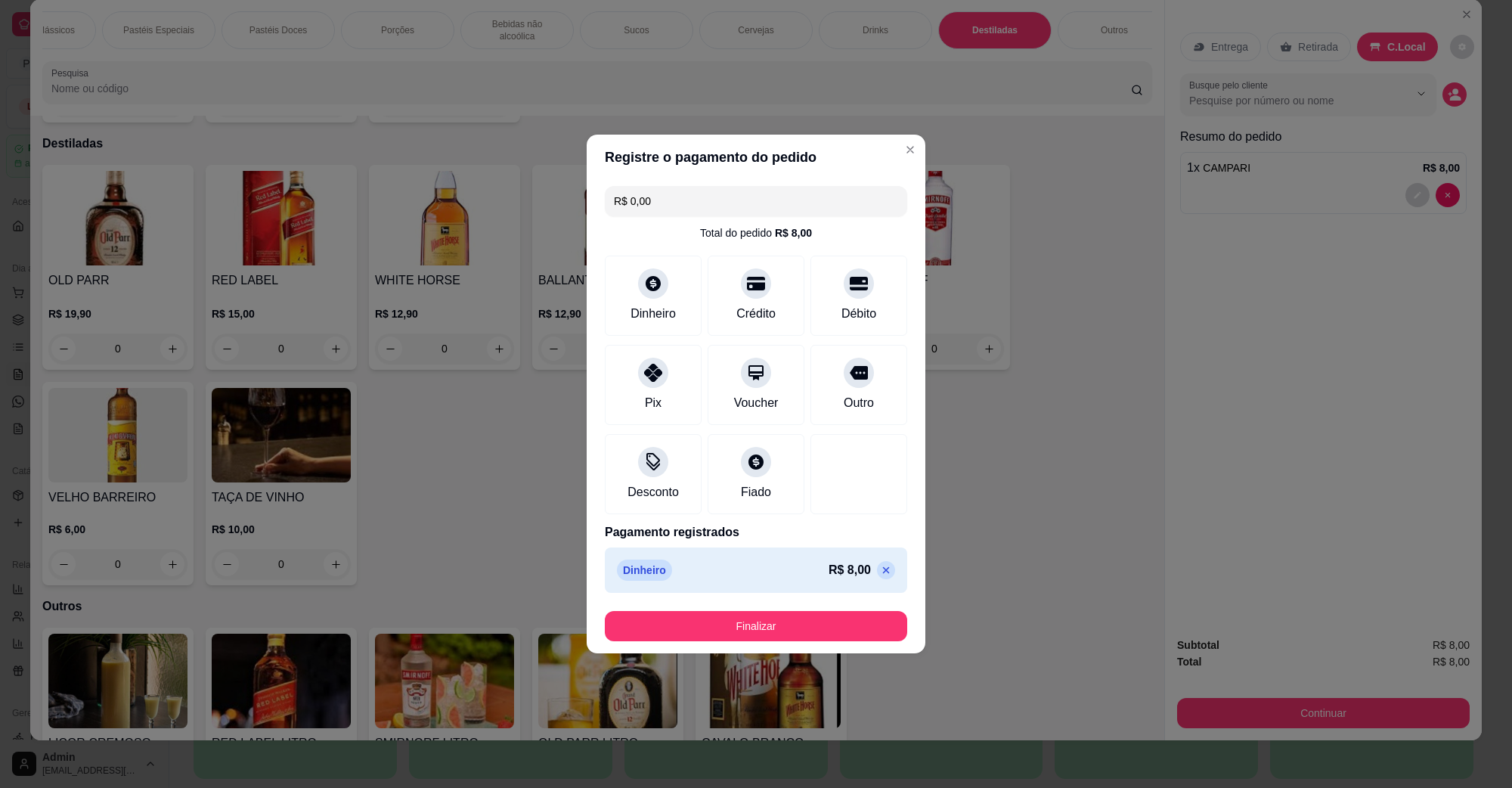
type input "R$ 0,00"
click at [648, 300] on div "Dinheiro" at bounding box center [653, 293] width 106 height 89
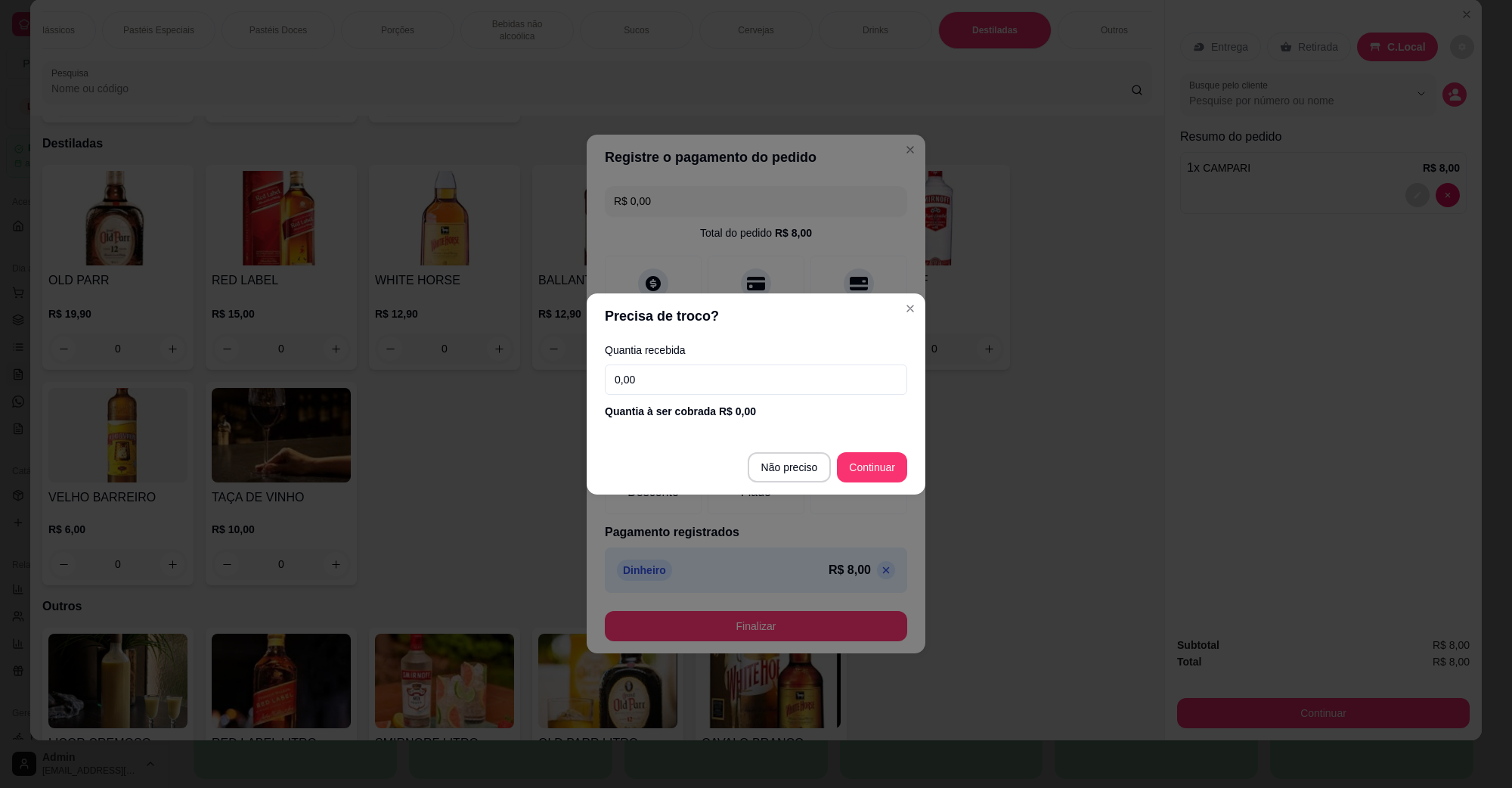
drag, startPoint x: 671, startPoint y: 374, endPoint x: 414, endPoint y: 395, distance: 257.9
click at [414, 395] on div "Precisa de troco? Quantia recebida 0,00 Quantia à ser cobrada R$ 0,00 Não preci…" at bounding box center [756, 394] width 1512 height 788
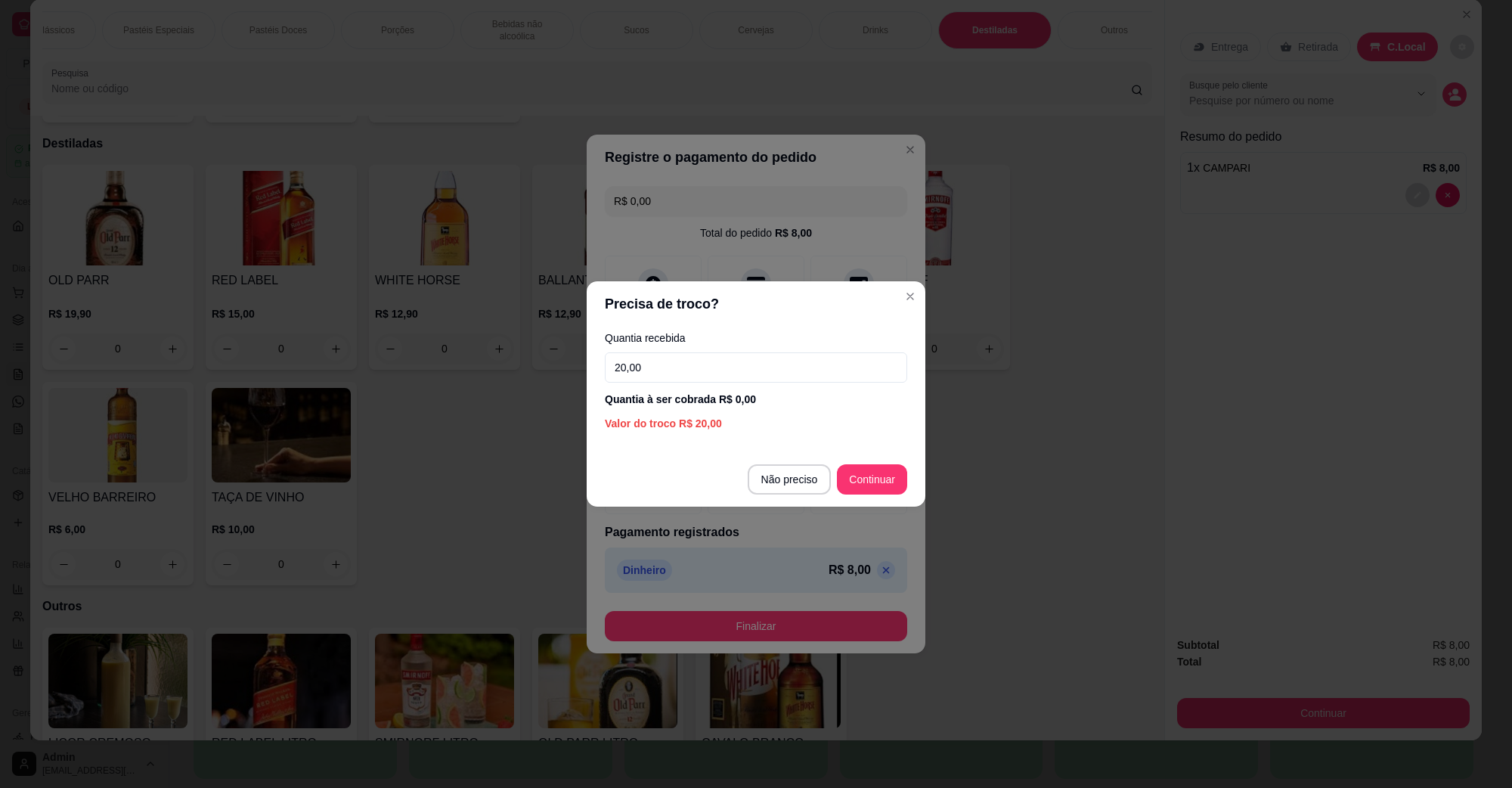
type input "20,00"
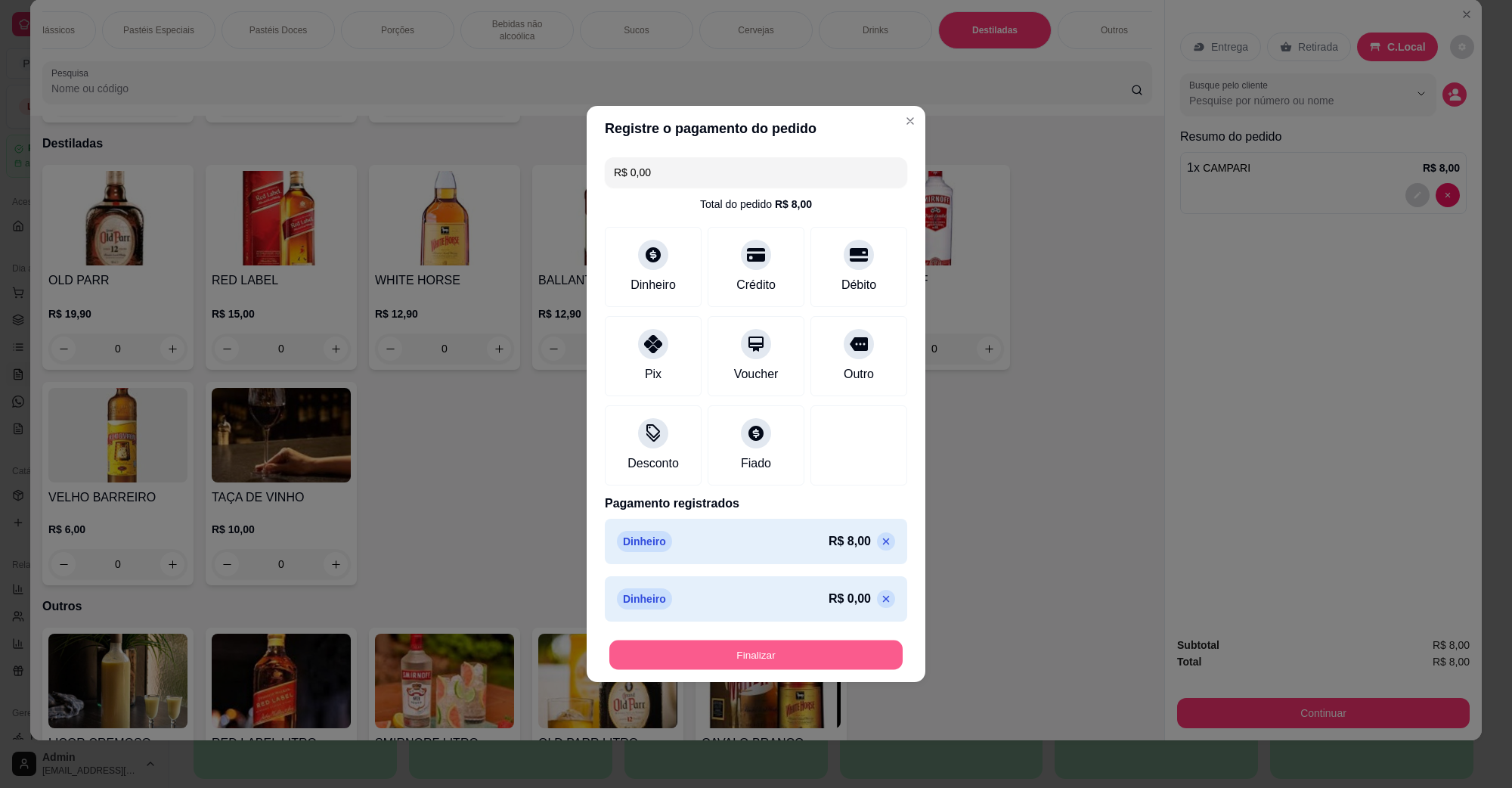
click at [761, 647] on button "Finalizar" at bounding box center [756, 655] width 294 height 30
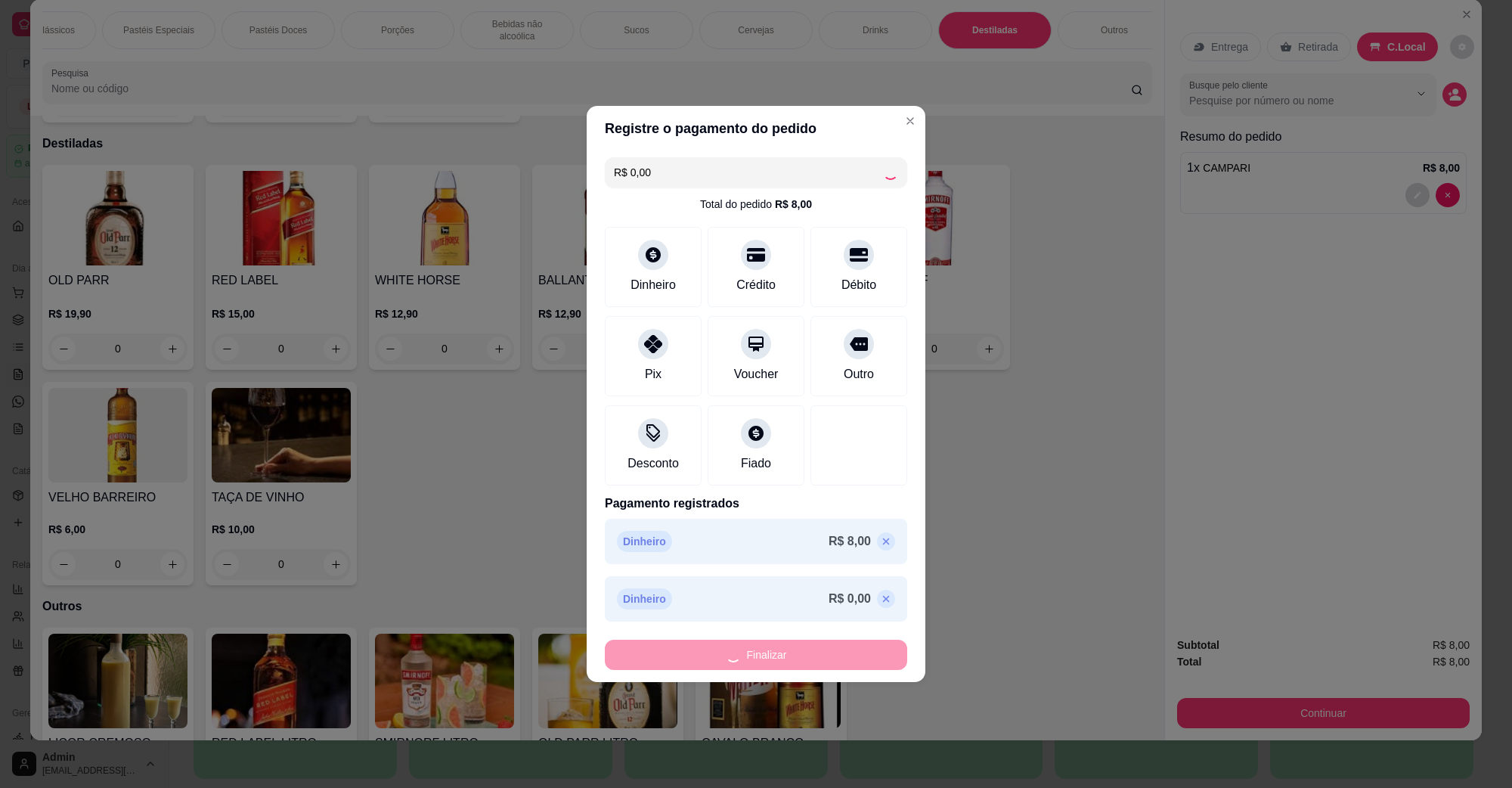
type input "0"
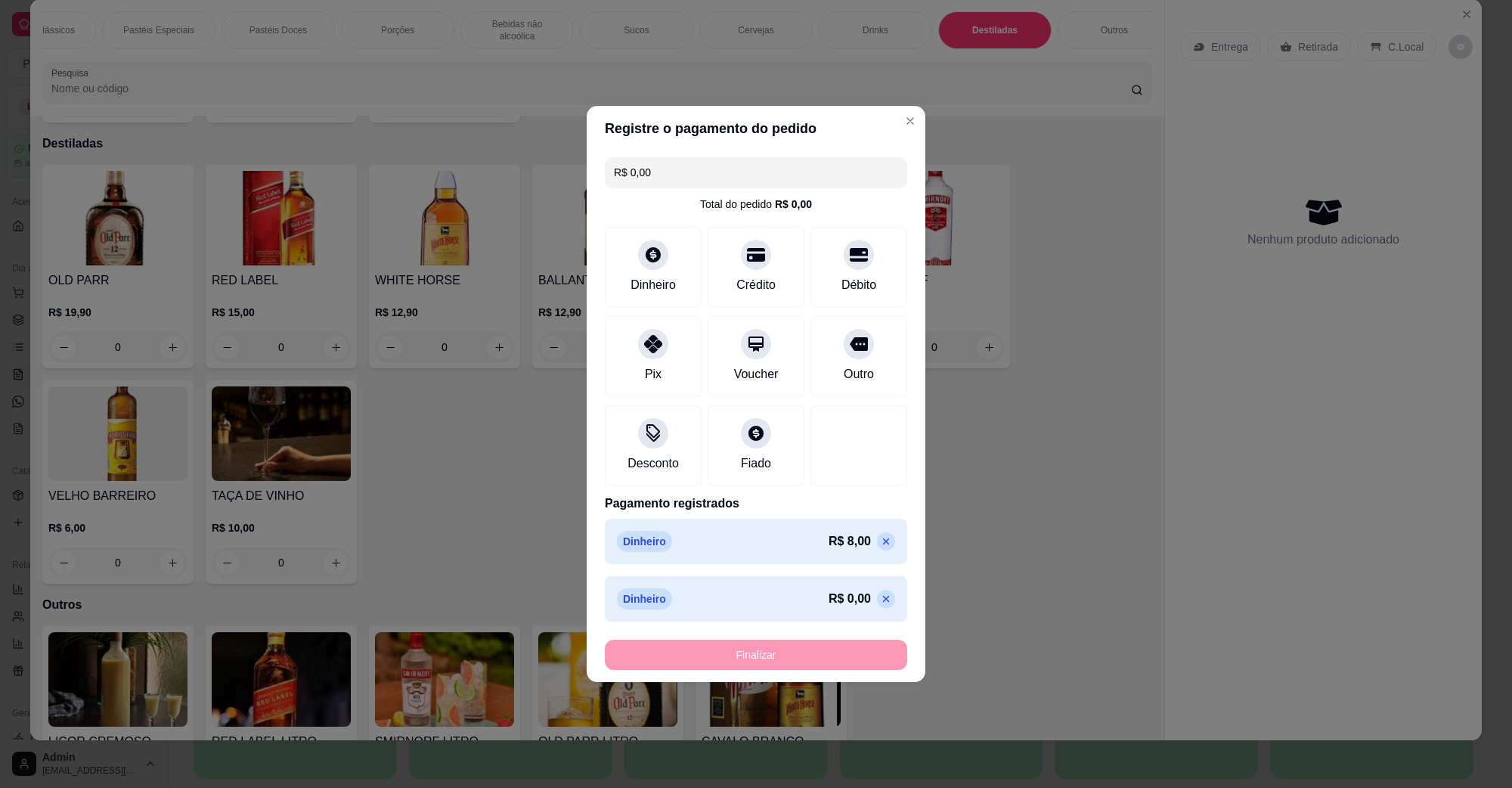
type input "-R$ 8,00"
